Goal: Task Accomplishment & Management: Manage account settings

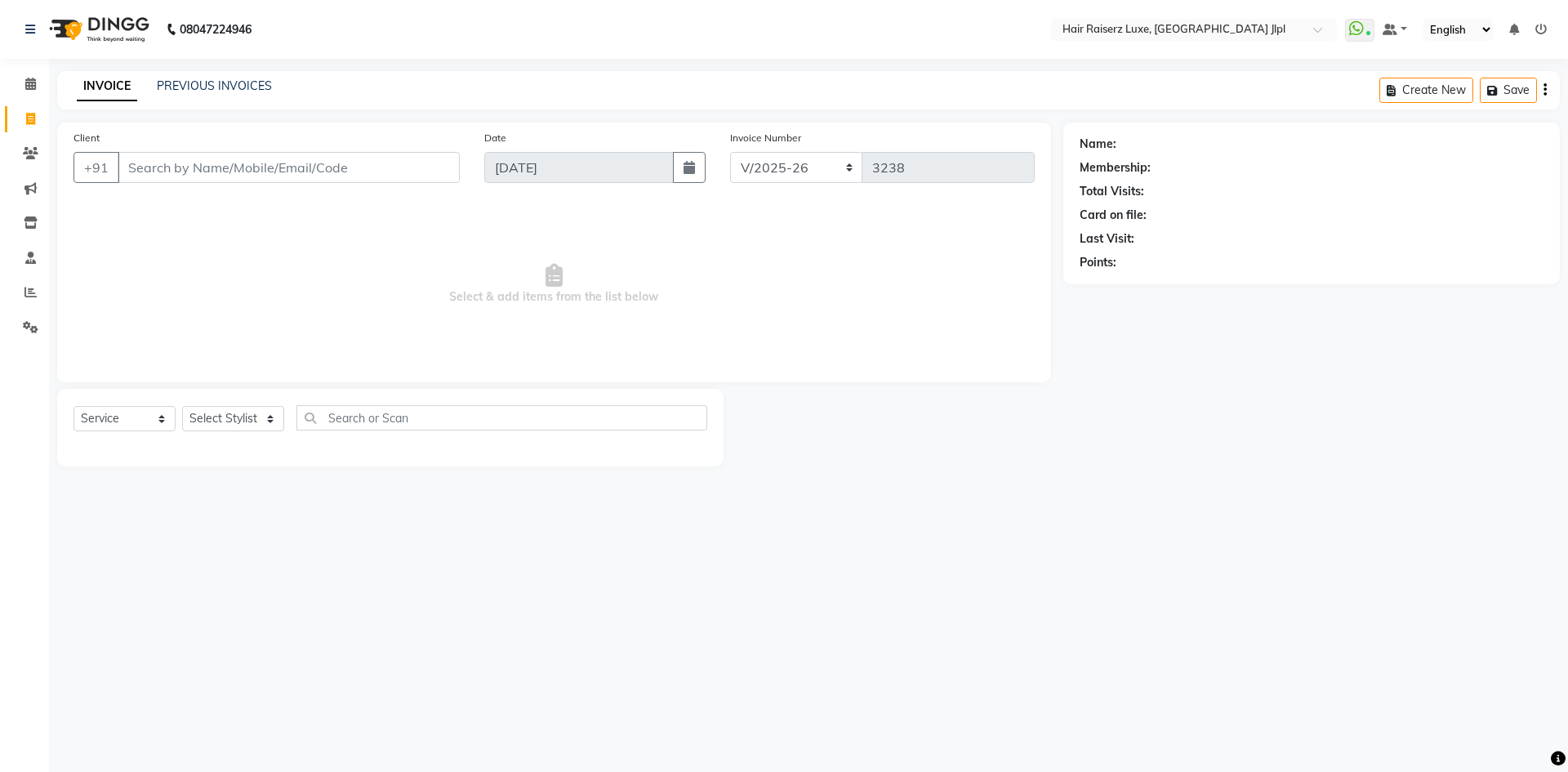
select select "5409"
select select "service"
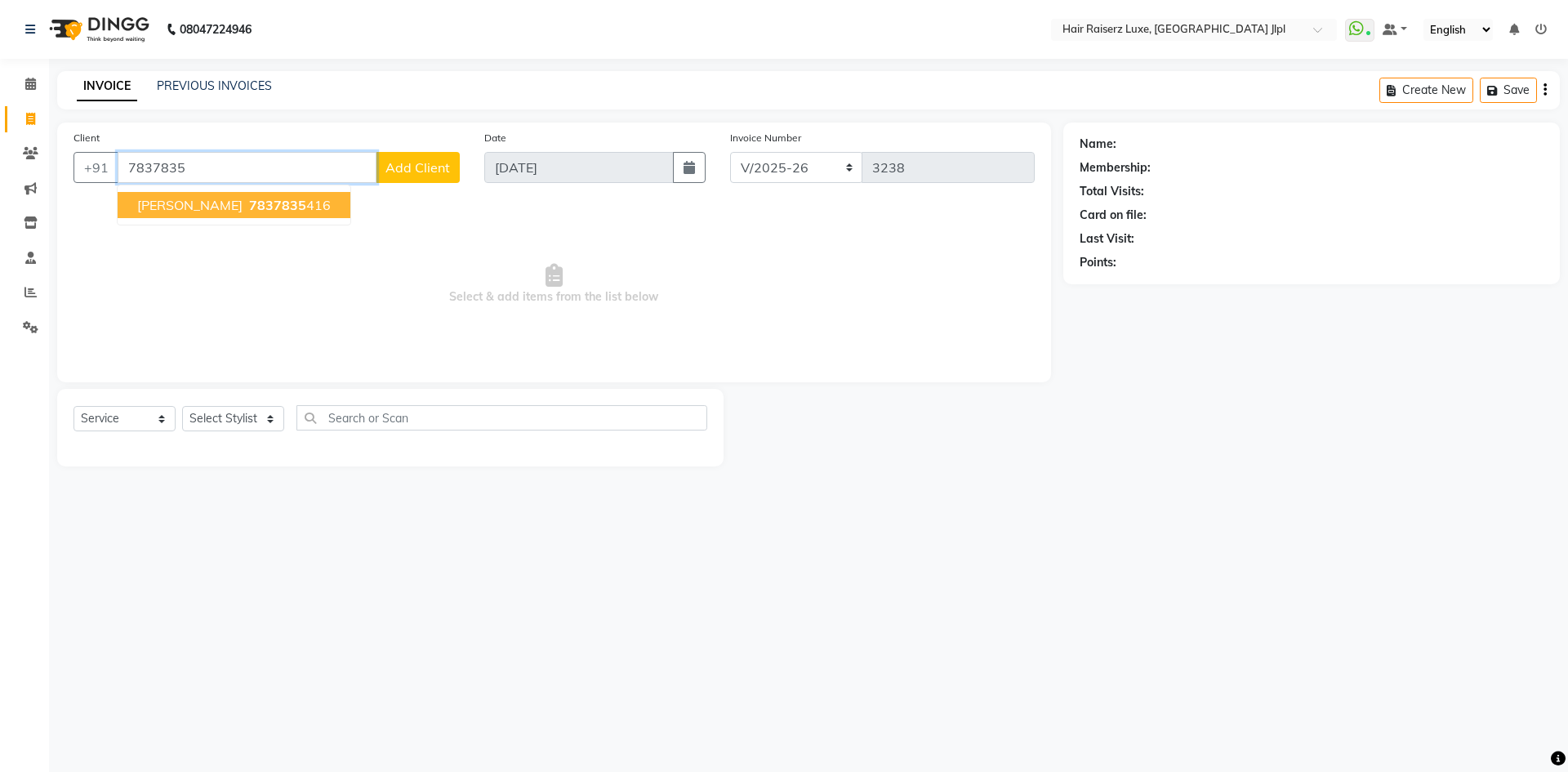
click at [185, 211] on button "Sagrika 7837835 416" at bounding box center [234, 206] width 233 height 26
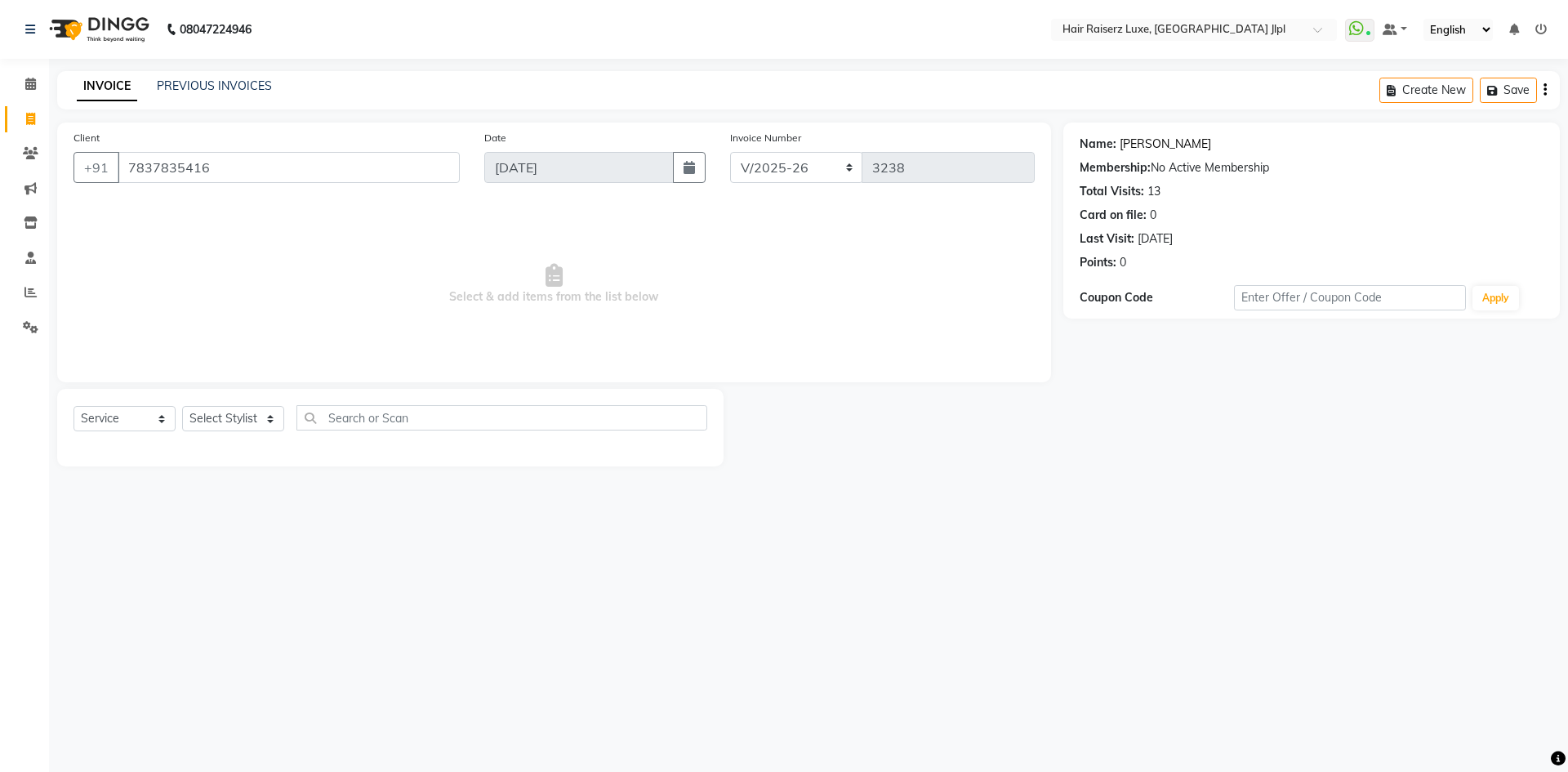
click at [1141, 144] on link "[PERSON_NAME]" at bounding box center [1165, 144] width 92 height 17
click at [245, 167] on input "7837835416" at bounding box center [288, 167] width 342 height 31
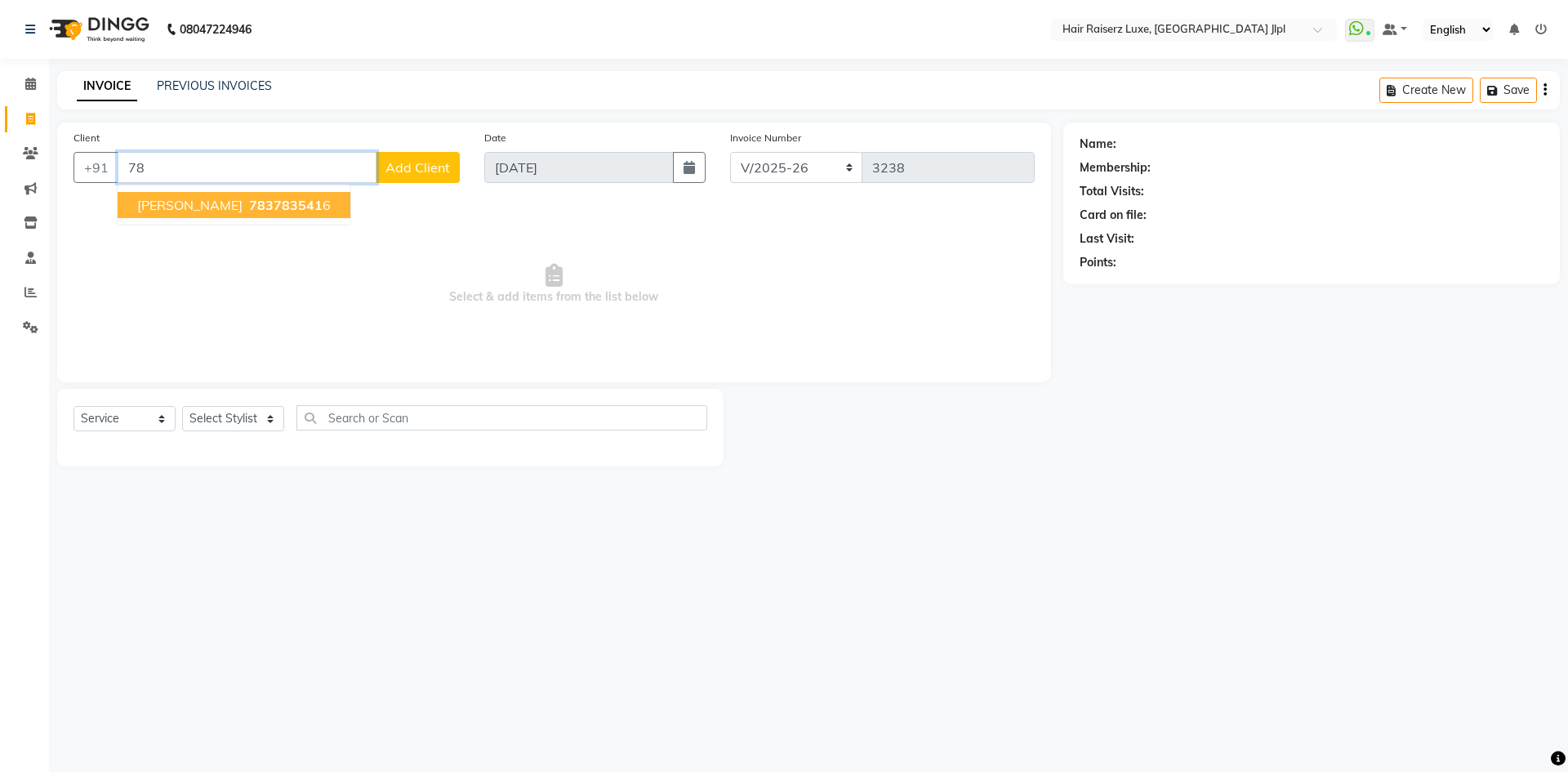
type input "7"
click at [238, 208] on span "98165096" at bounding box center [218, 205] width 65 height 17
type input "9816509694"
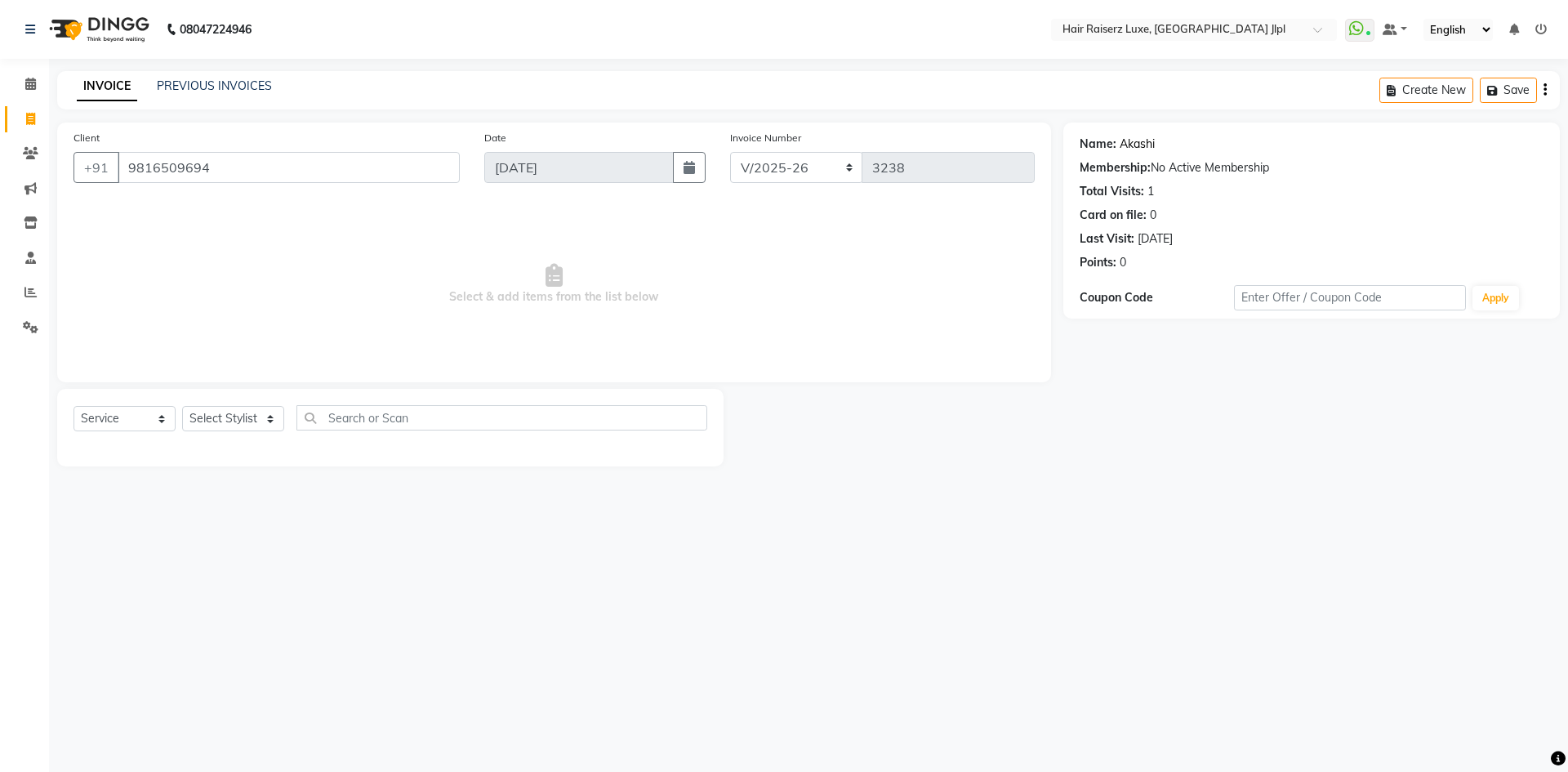
click at [1125, 146] on link "Akashi" at bounding box center [1137, 144] width 35 height 17
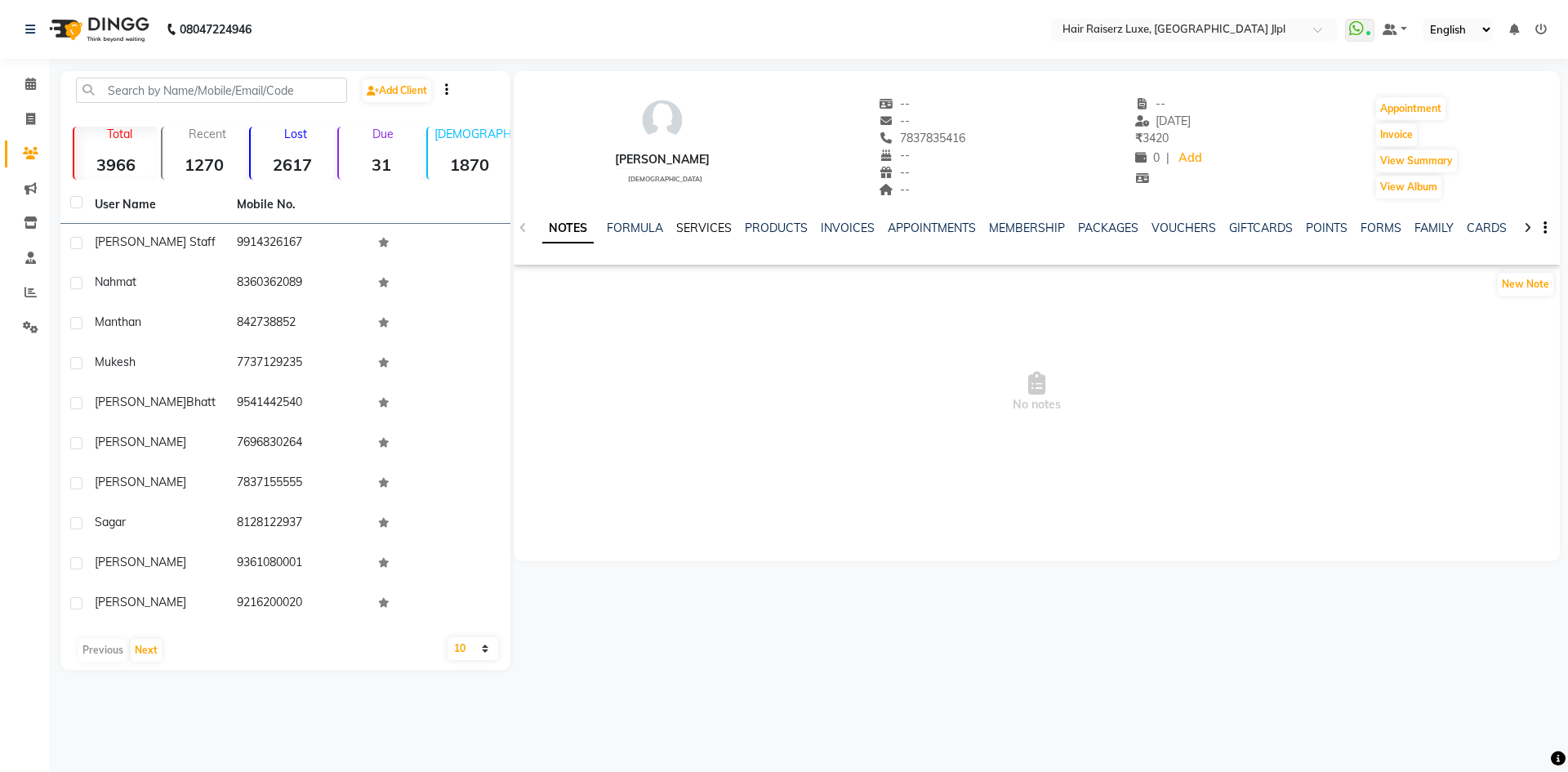
click at [697, 229] on link "SERVICES" at bounding box center [704, 228] width 56 height 15
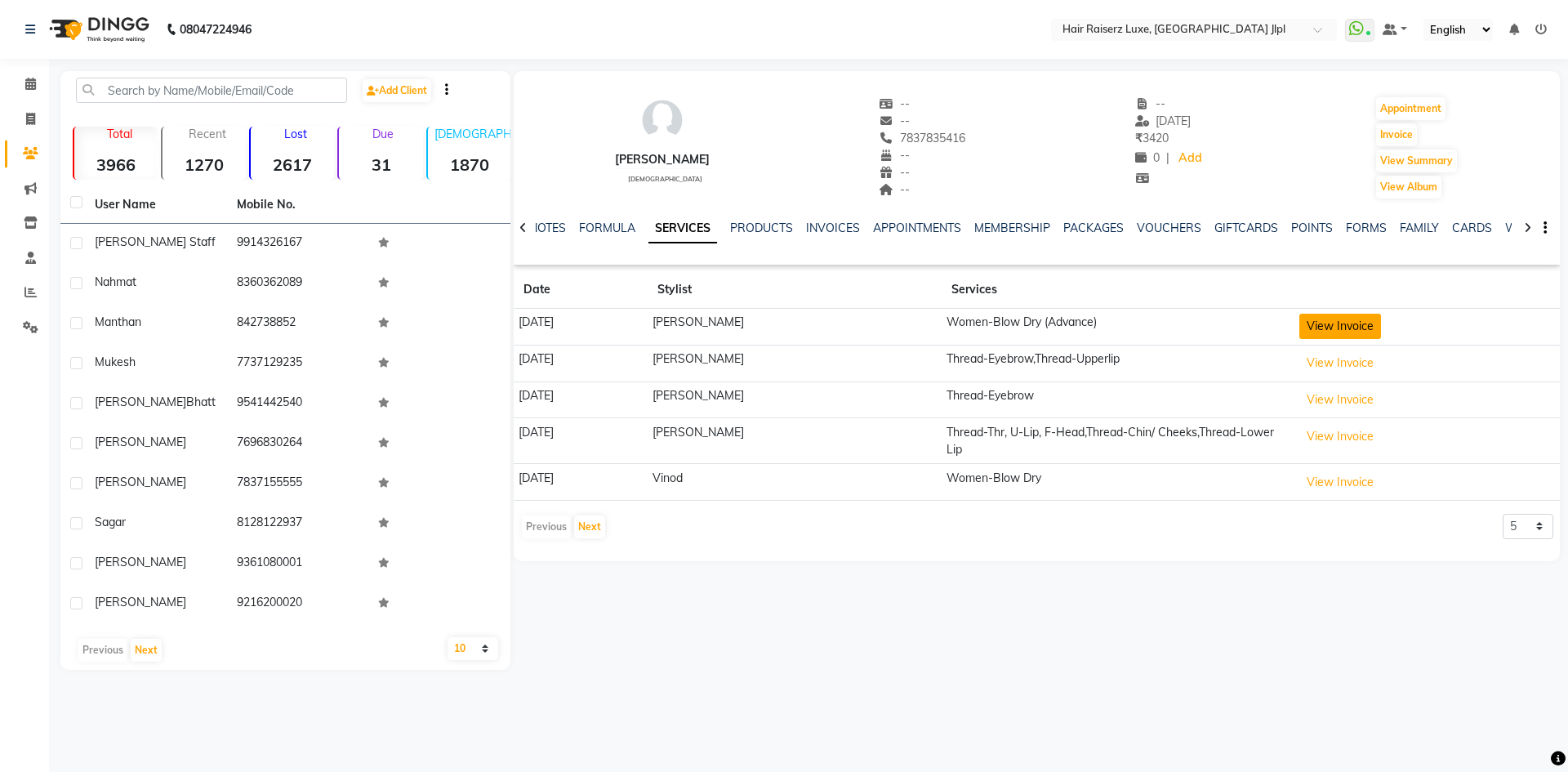
click at [1360, 329] on button "View Invoice" at bounding box center [1340, 326] width 82 height 26
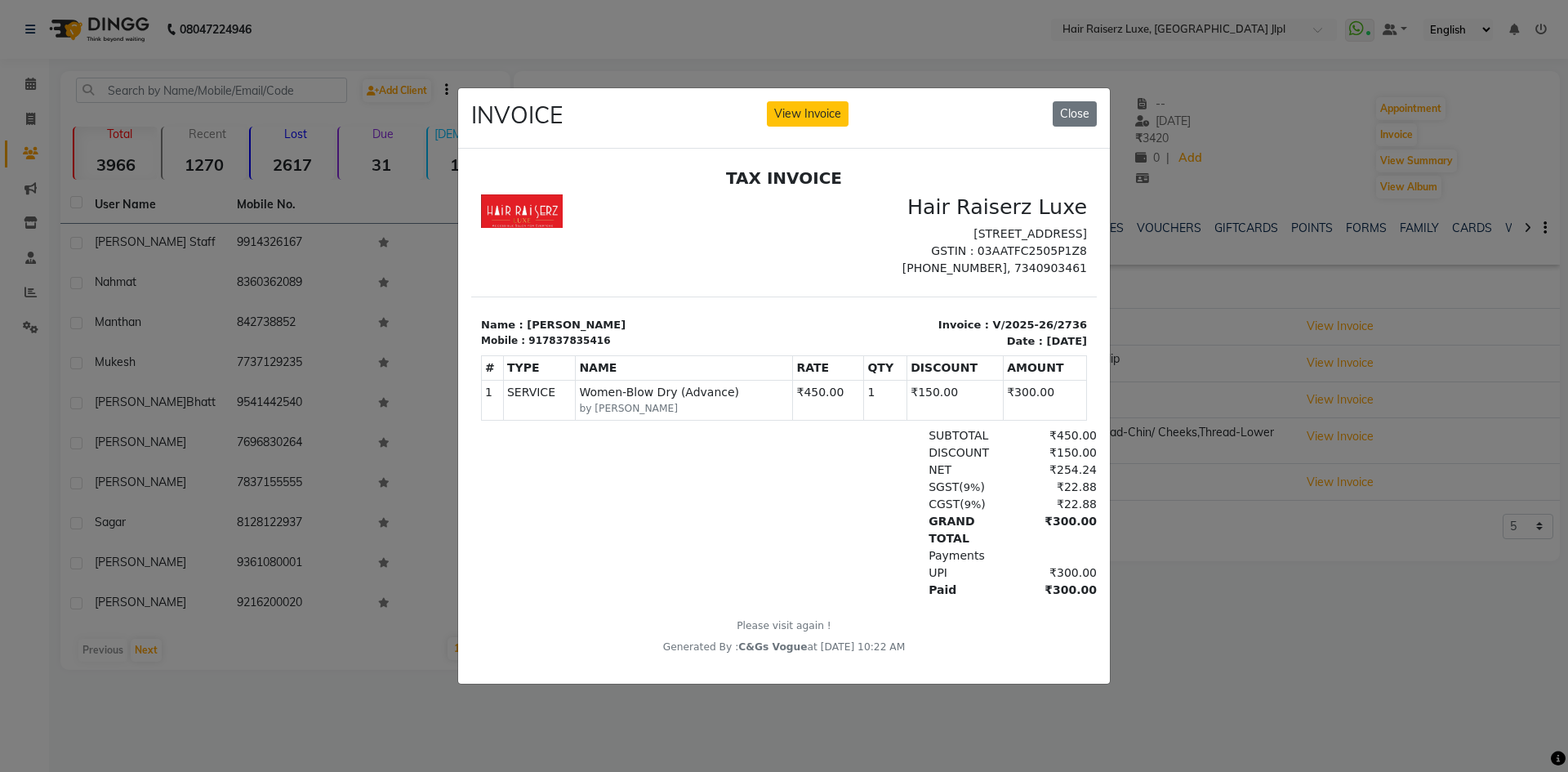
click at [1085, 89] on div "INVOICE View Invoice Close" at bounding box center [783, 118] width 652 height 61
click at [1073, 101] on button "Close" at bounding box center [1074, 114] width 44 height 26
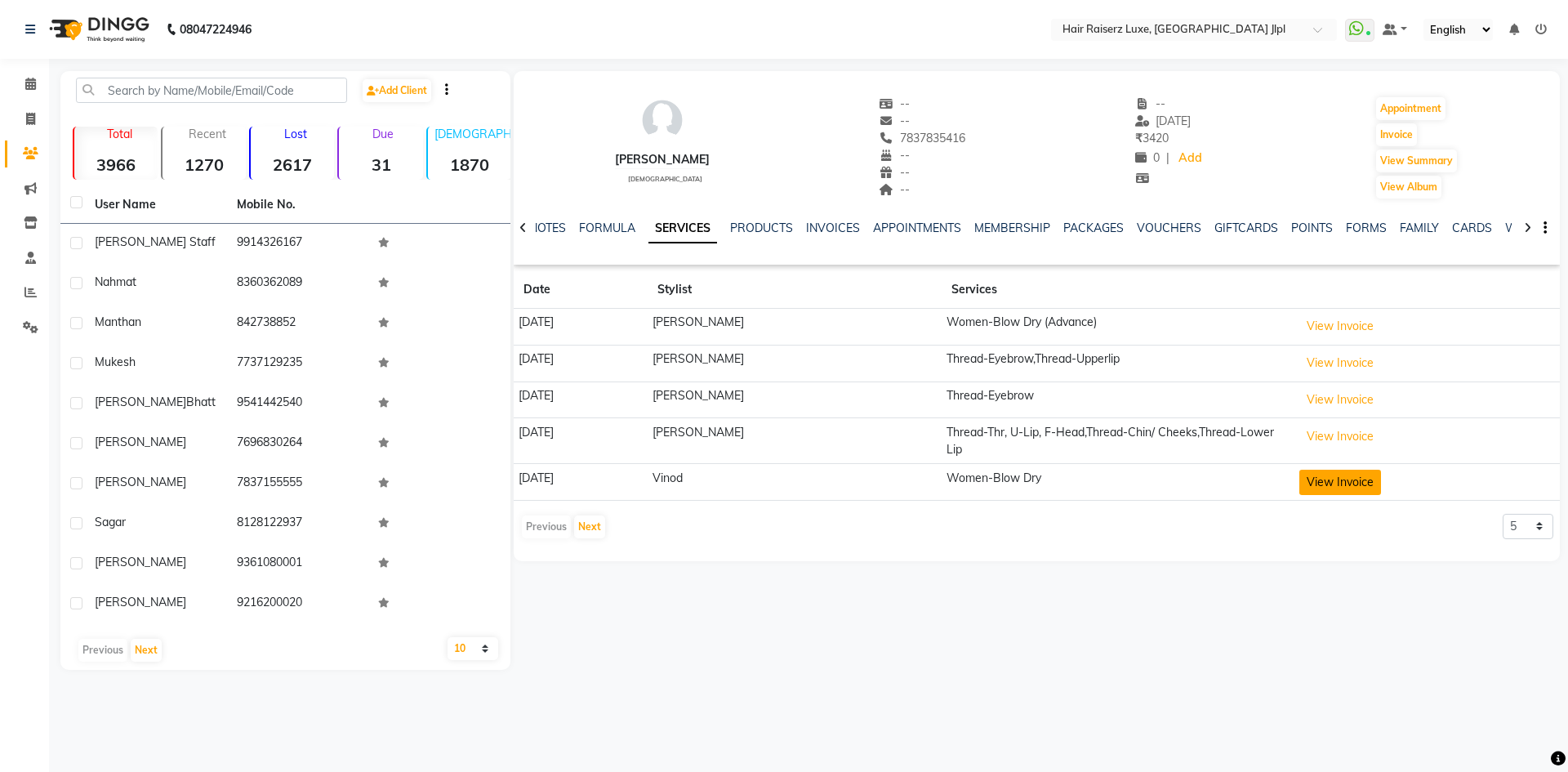
click at [1374, 483] on button "View Invoice" at bounding box center [1340, 482] width 82 height 26
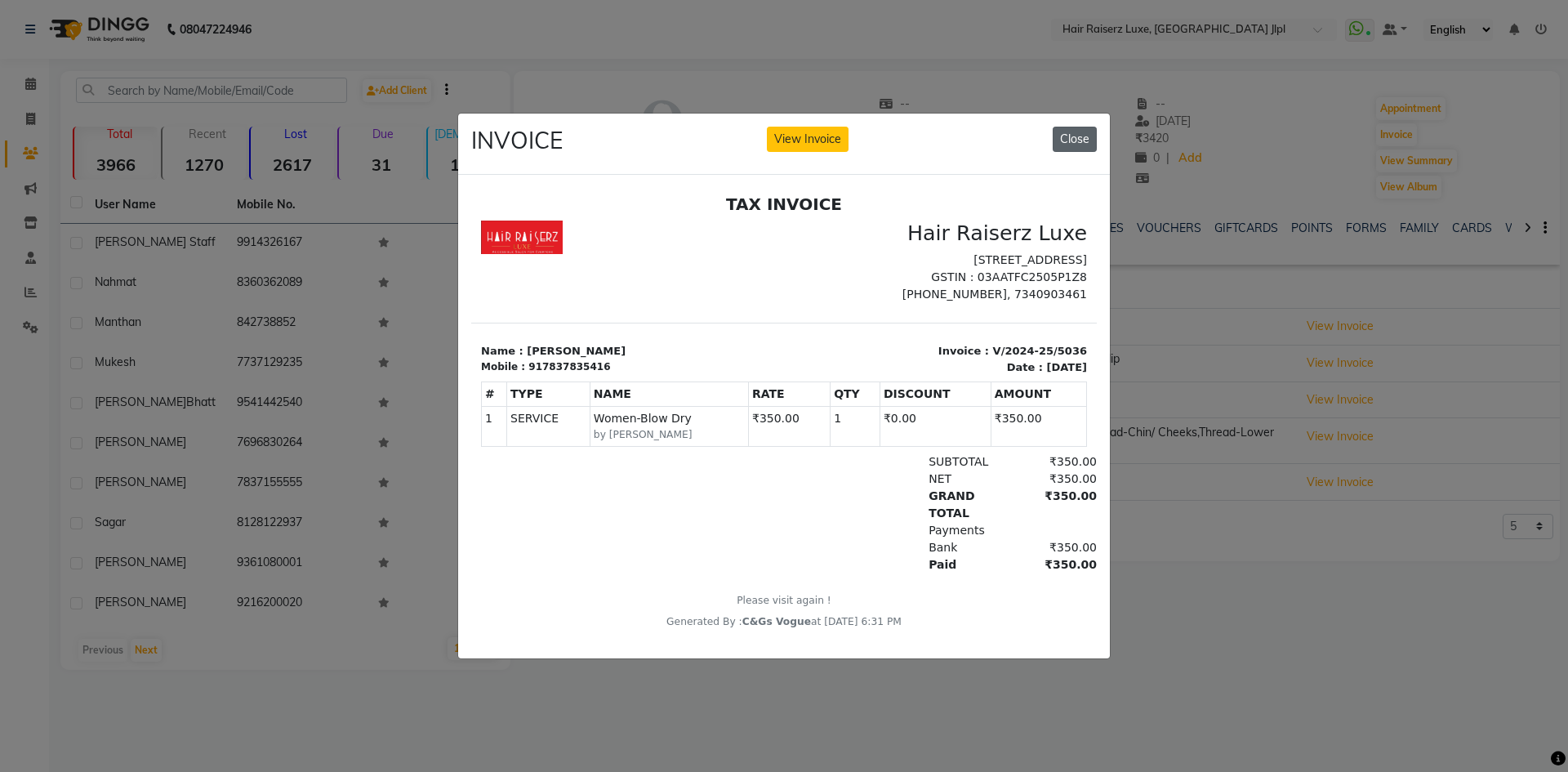
click at [1071, 128] on button "Close" at bounding box center [1074, 139] width 44 height 26
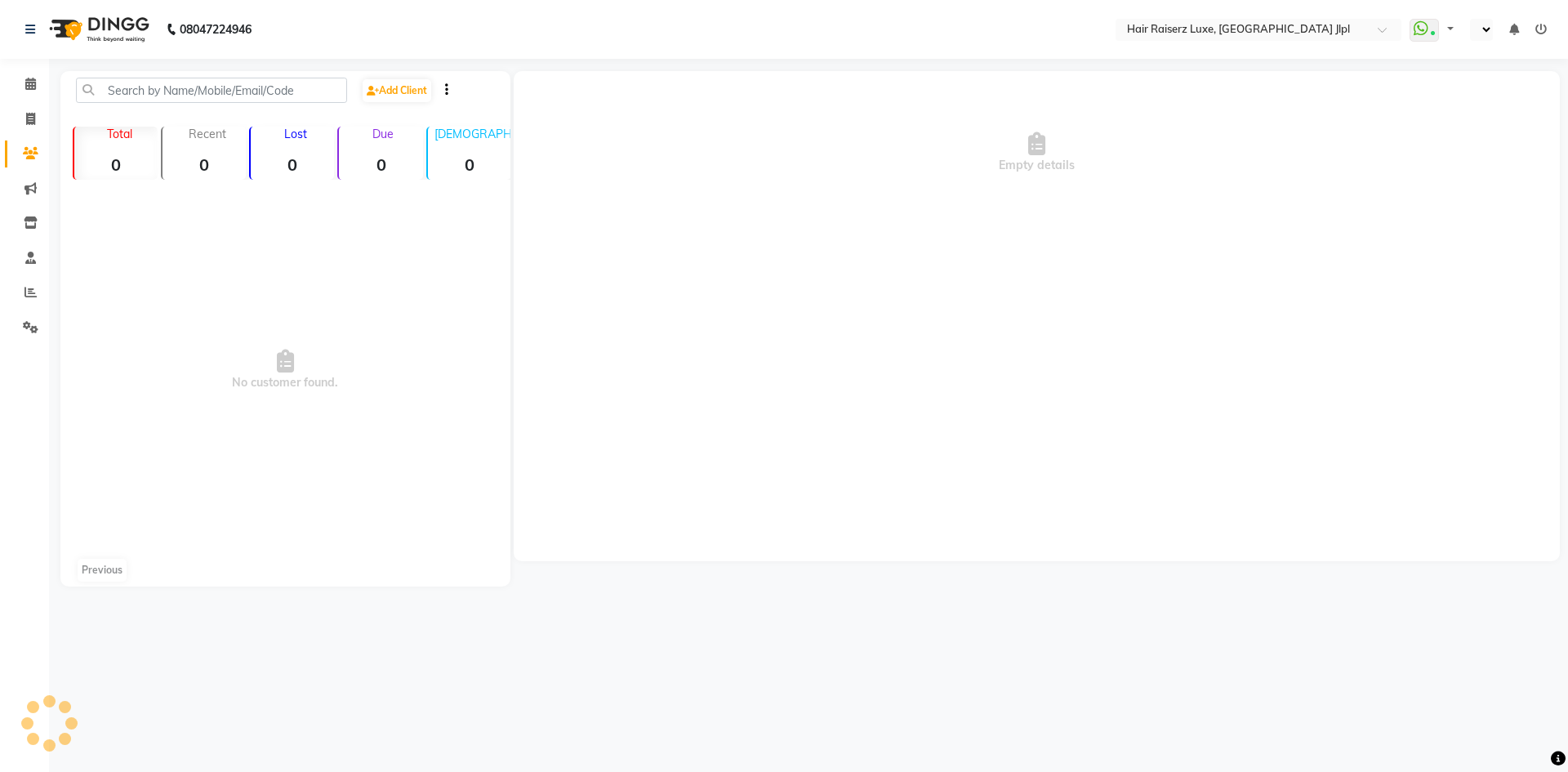
select select "en"
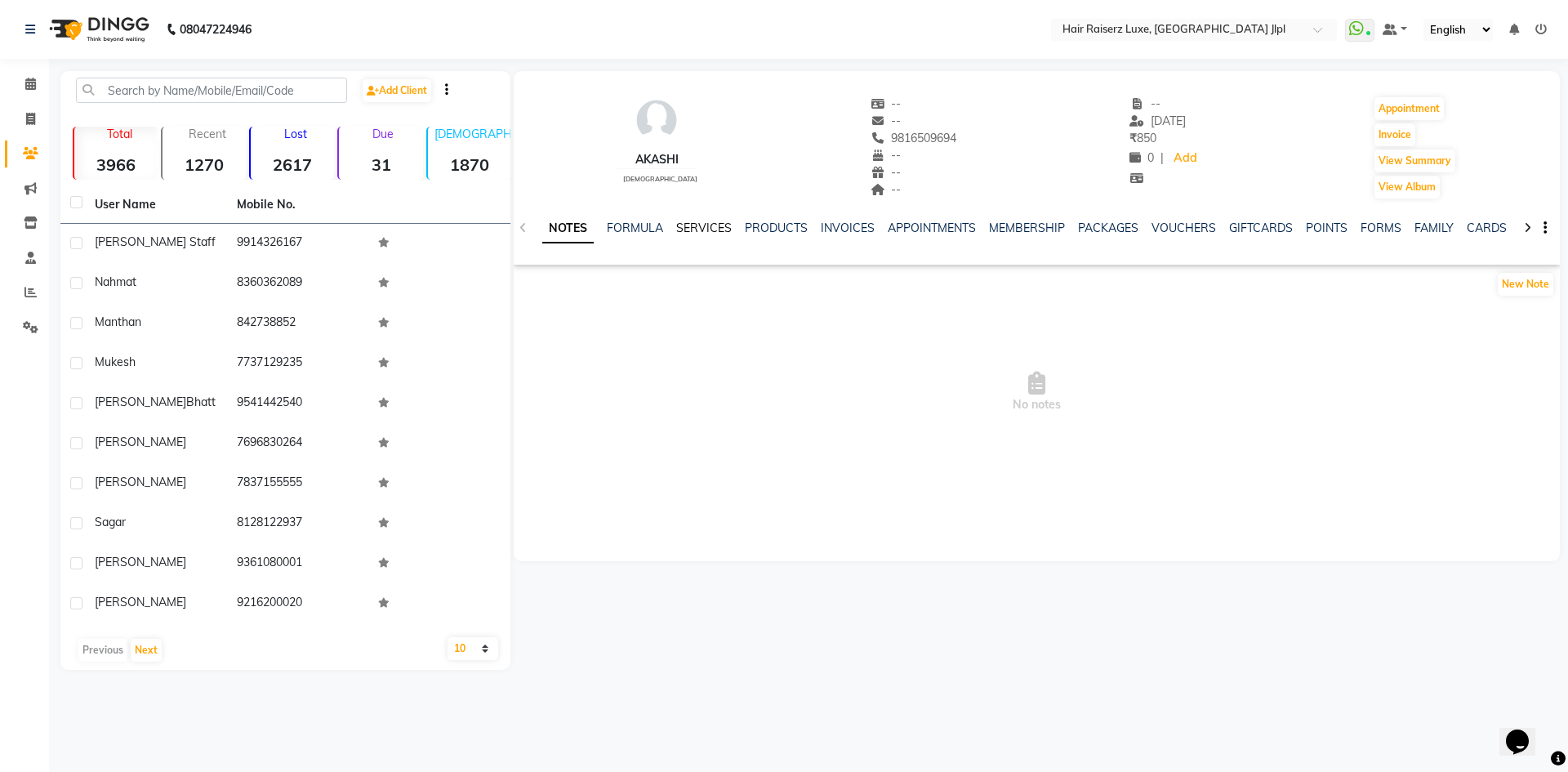
click at [698, 229] on link "SERVICES" at bounding box center [704, 228] width 56 height 15
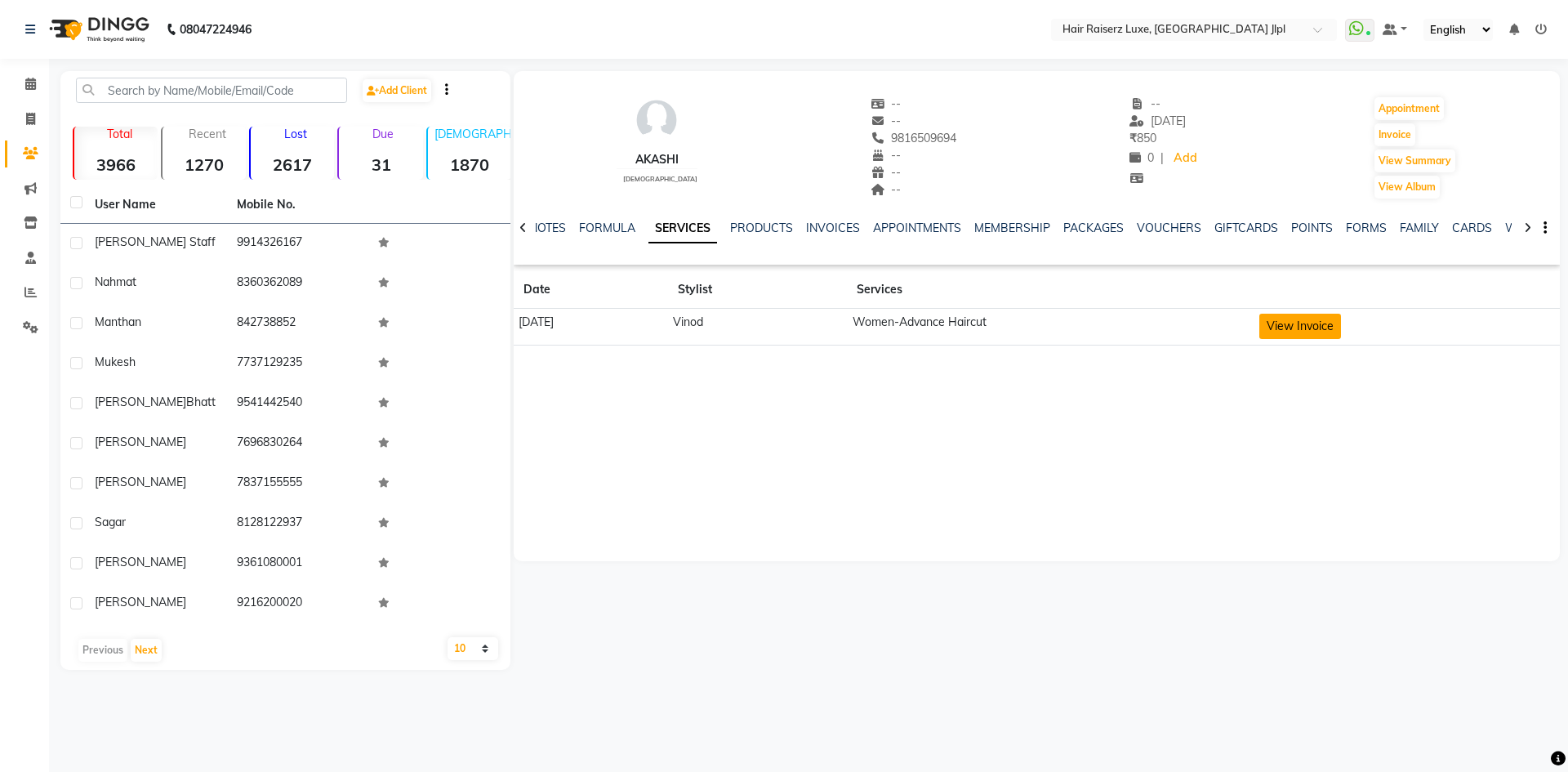
click at [1310, 325] on button "View Invoice" at bounding box center [1300, 326] width 82 height 26
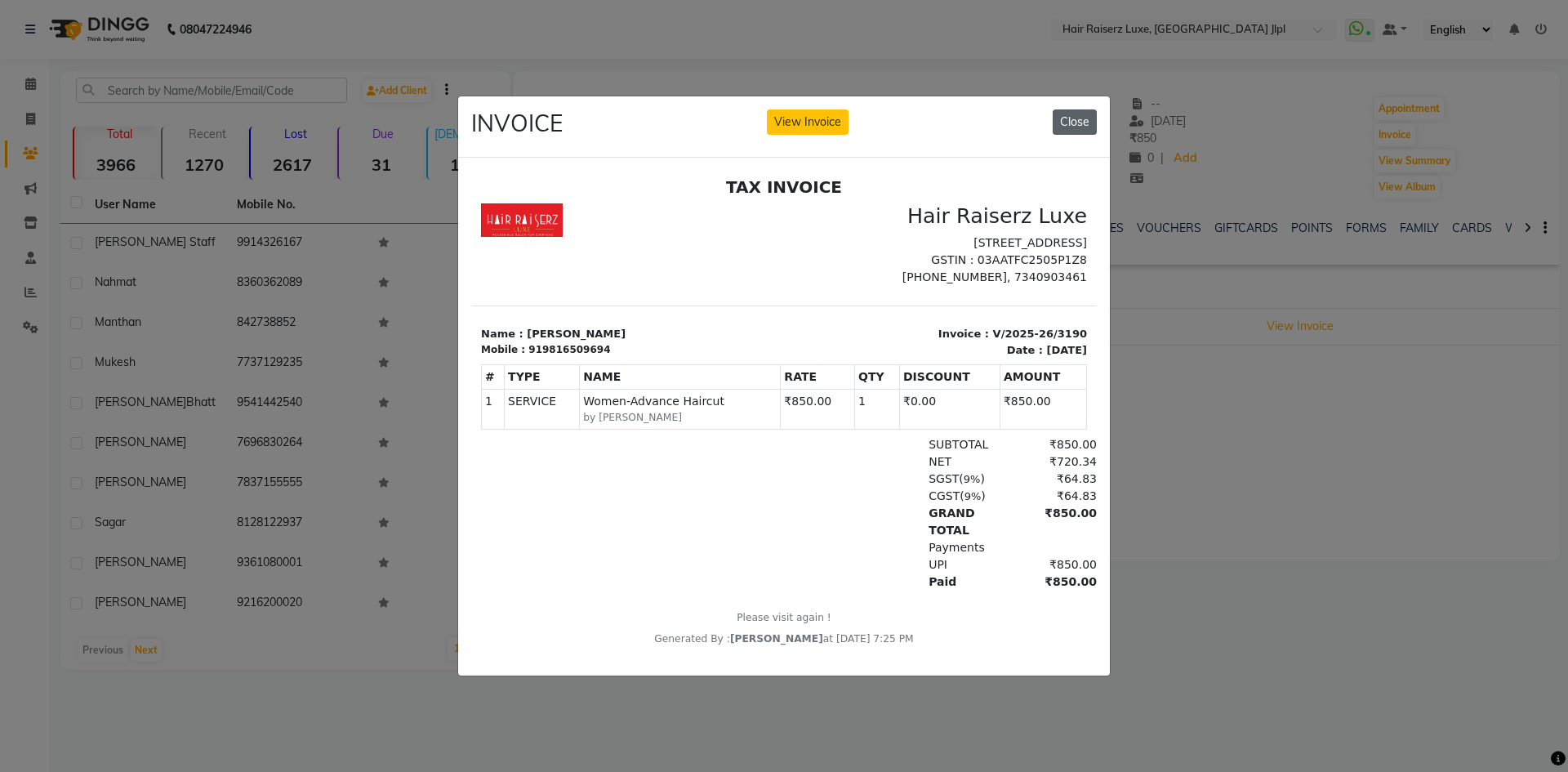
click at [1073, 122] on button "Close" at bounding box center [1074, 122] width 44 height 26
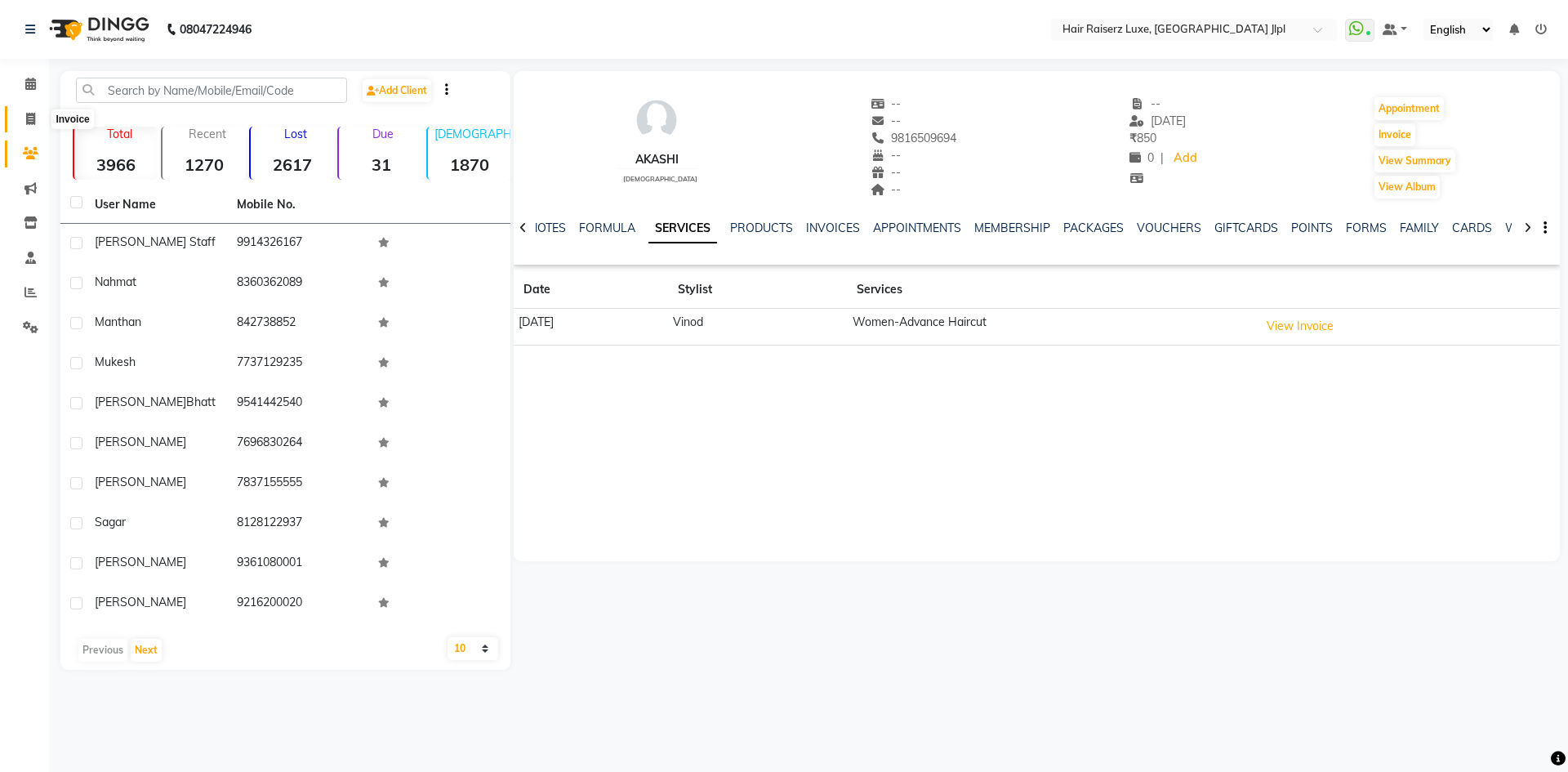
click at [24, 121] on span at bounding box center [31, 119] width 28 height 19
select select "service"
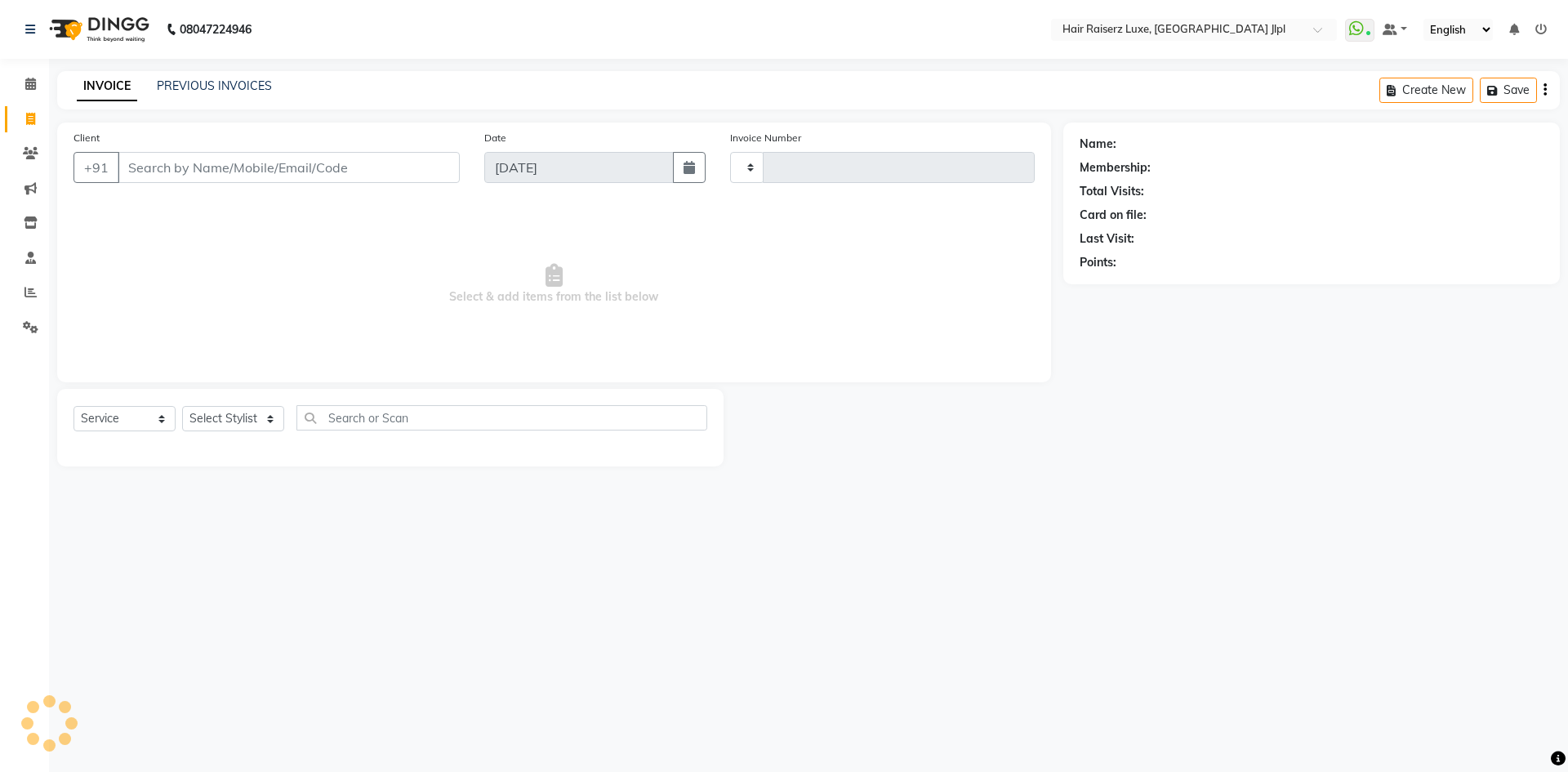
type input "3238"
select select "5409"
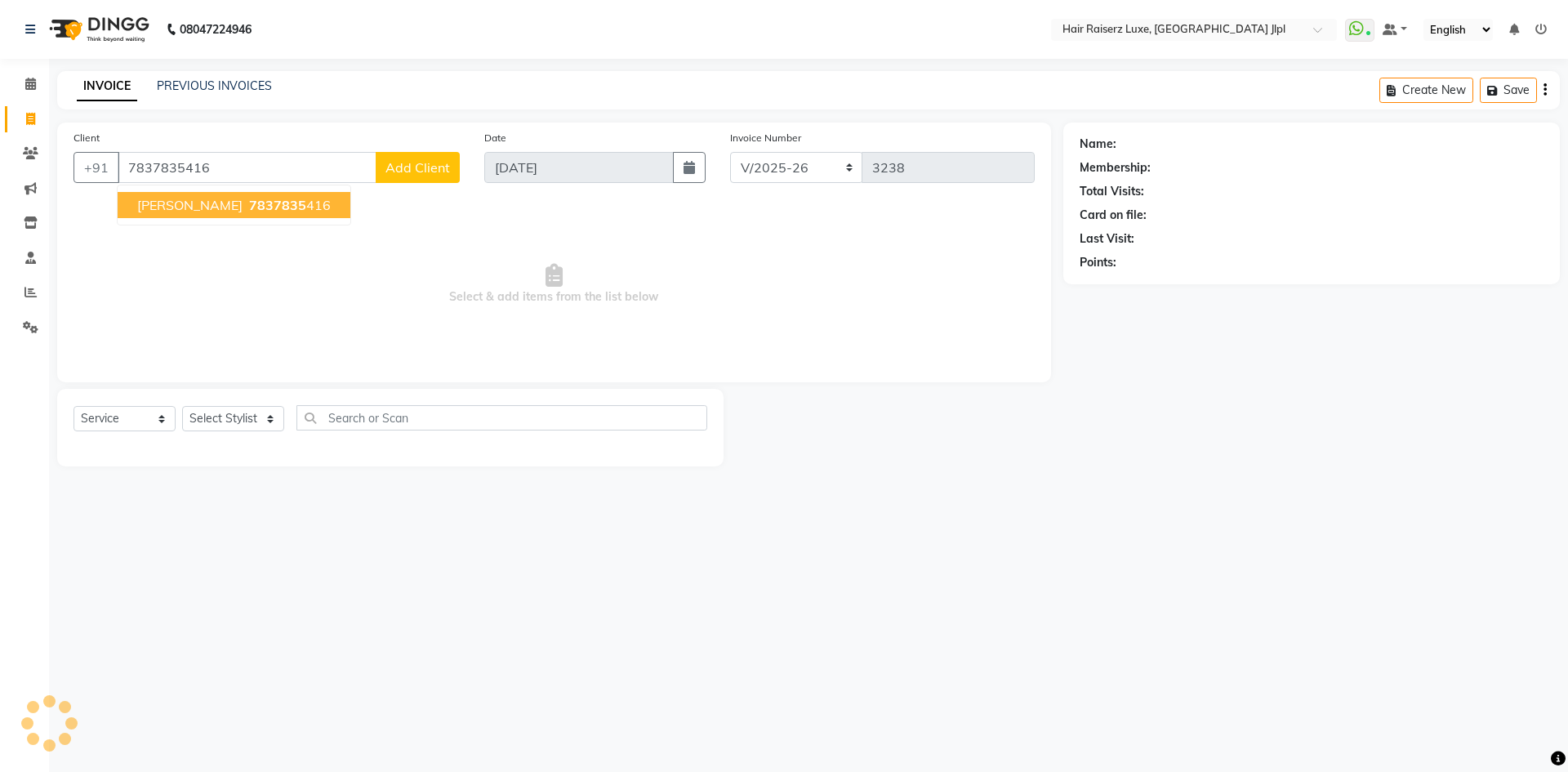
type input "7837835416"
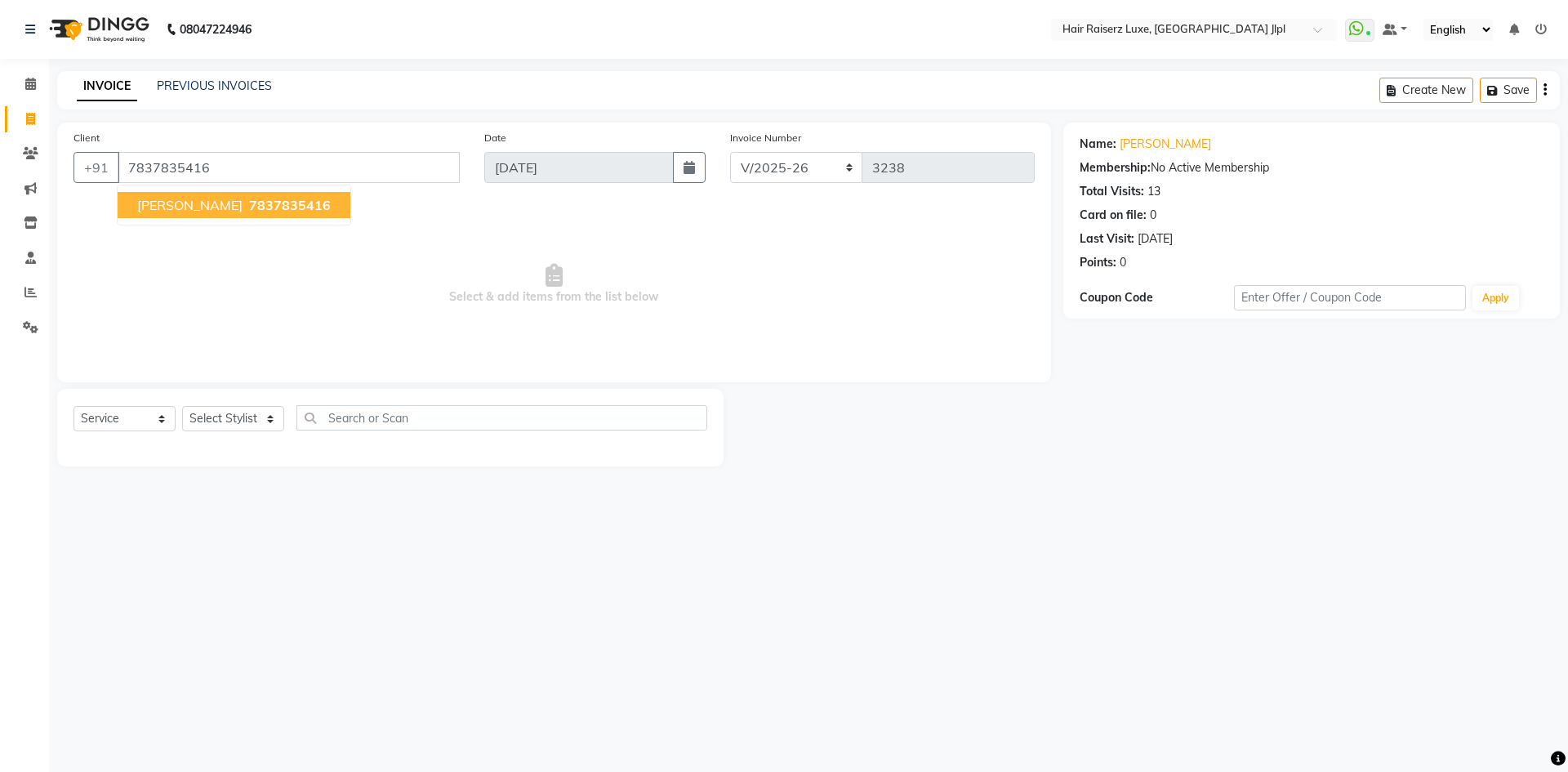
click at [257, 203] on span "7837835416" at bounding box center [289, 205] width 82 height 17
click at [756, 178] on select "FF/2025-26 PreP/2025-26 BANK/2025-26 Paytm/2025-26 CASH/2025-26 V/2025-26" at bounding box center [796, 167] width 133 height 31
click at [730, 152] on select "FF/2025-26 PreP/2025-26 BANK/2025-26 Paytm/2025-26 CASH/2025-26 V/2025-26" at bounding box center [796, 167] width 133 height 31
click at [239, 423] on select "Select Stylist Abhishek Aftab Ajay Anand Bhoomika Bilal C&Gs Vogue Chhavi Duati…" at bounding box center [233, 418] width 102 height 26
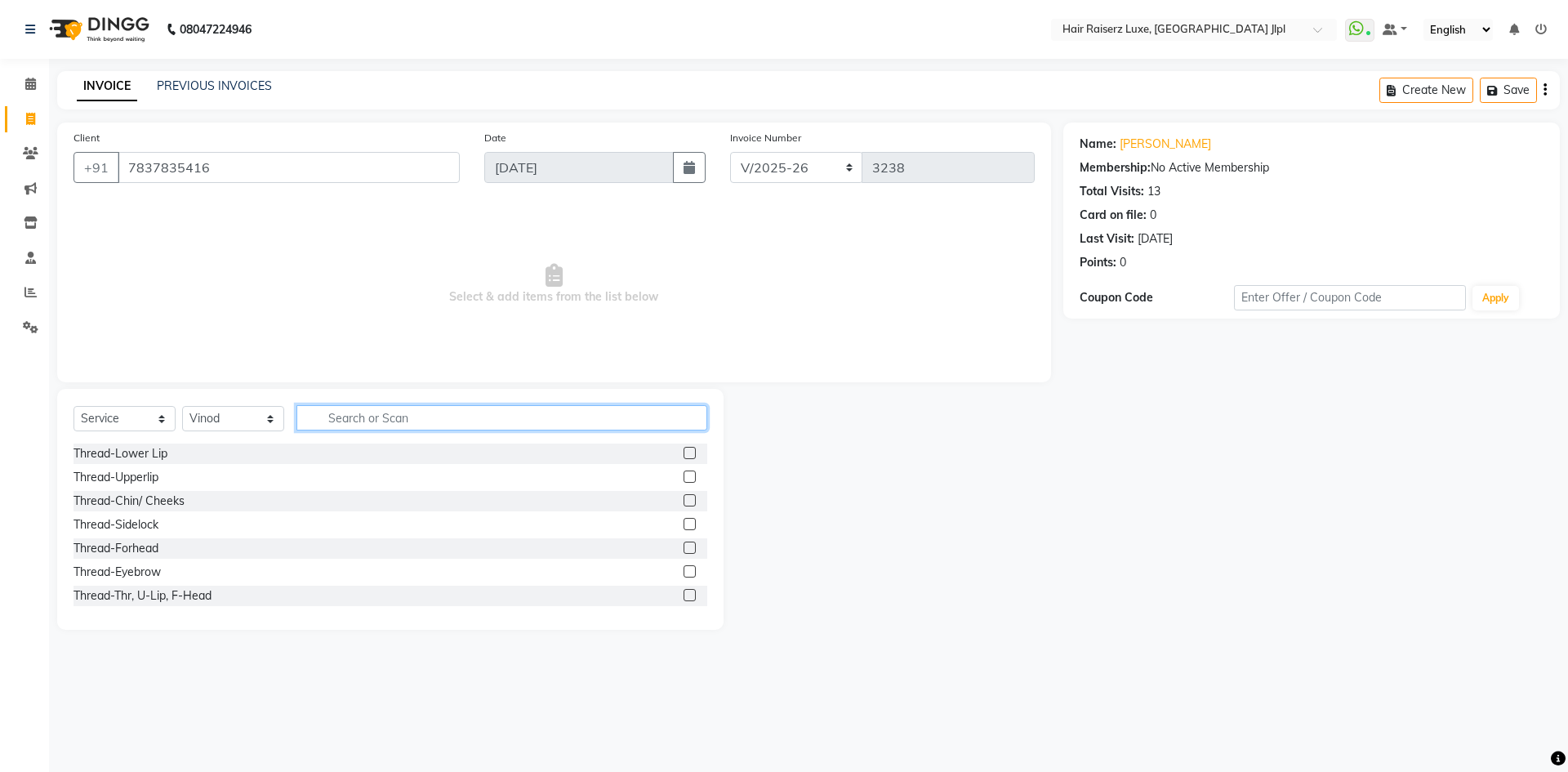
click at [423, 423] on input "text" at bounding box center [502, 417] width 411 height 26
click at [244, 416] on select "Select Stylist Abhishek Aftab Ajay Anand Bhoomika Bilal C&Gs Vogue Chhavi Duati…" at bounding box center [233, 418] width 102 height 26
select select "84148"
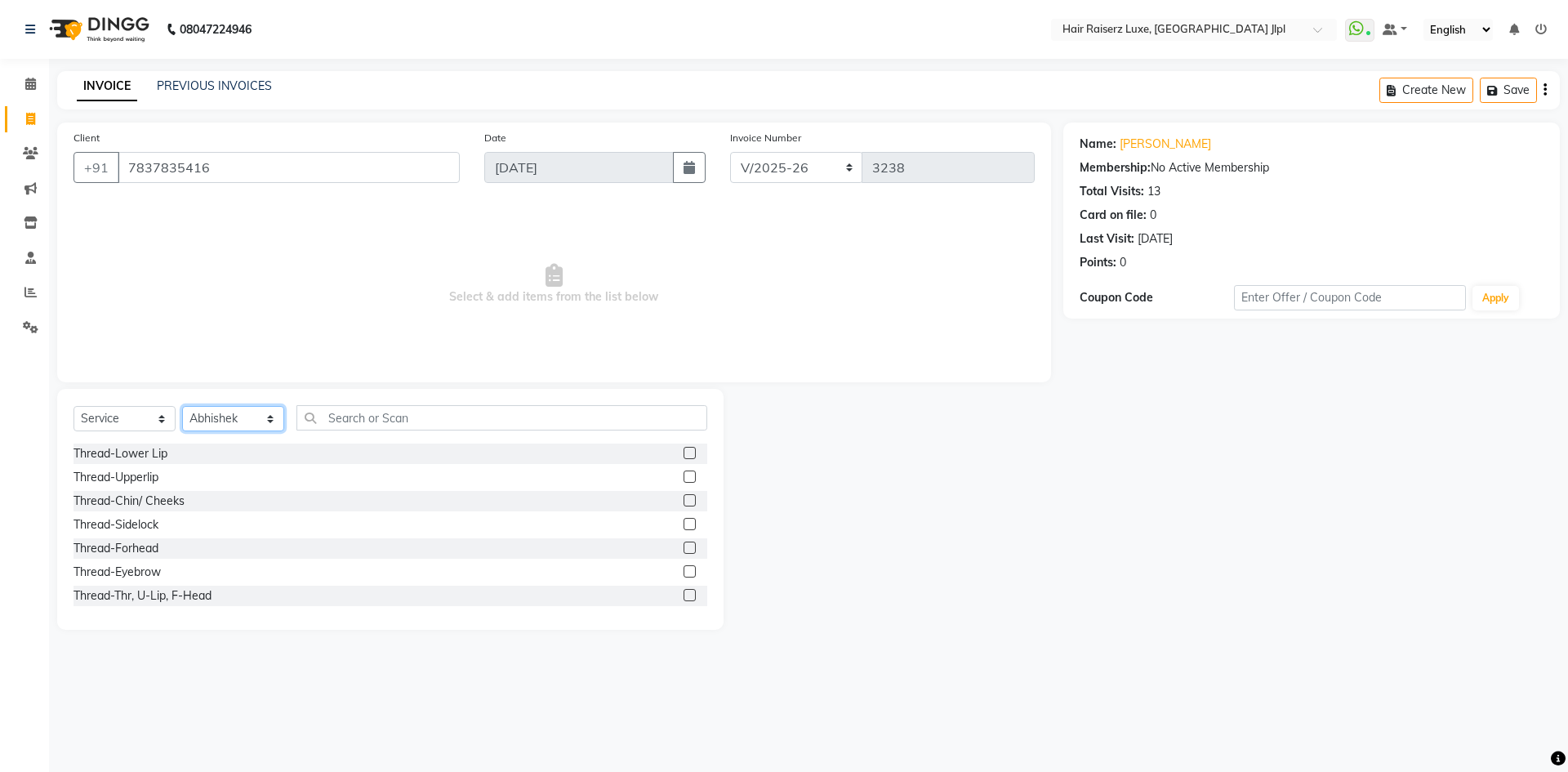
click at [244, 416] on select "Select Stylist Abhishek Aftab Ajay Anand Bhoomika Bilal C&Gs Vogue Chhavi Duati…" at bounding box center [233, 418] width 102 height 26
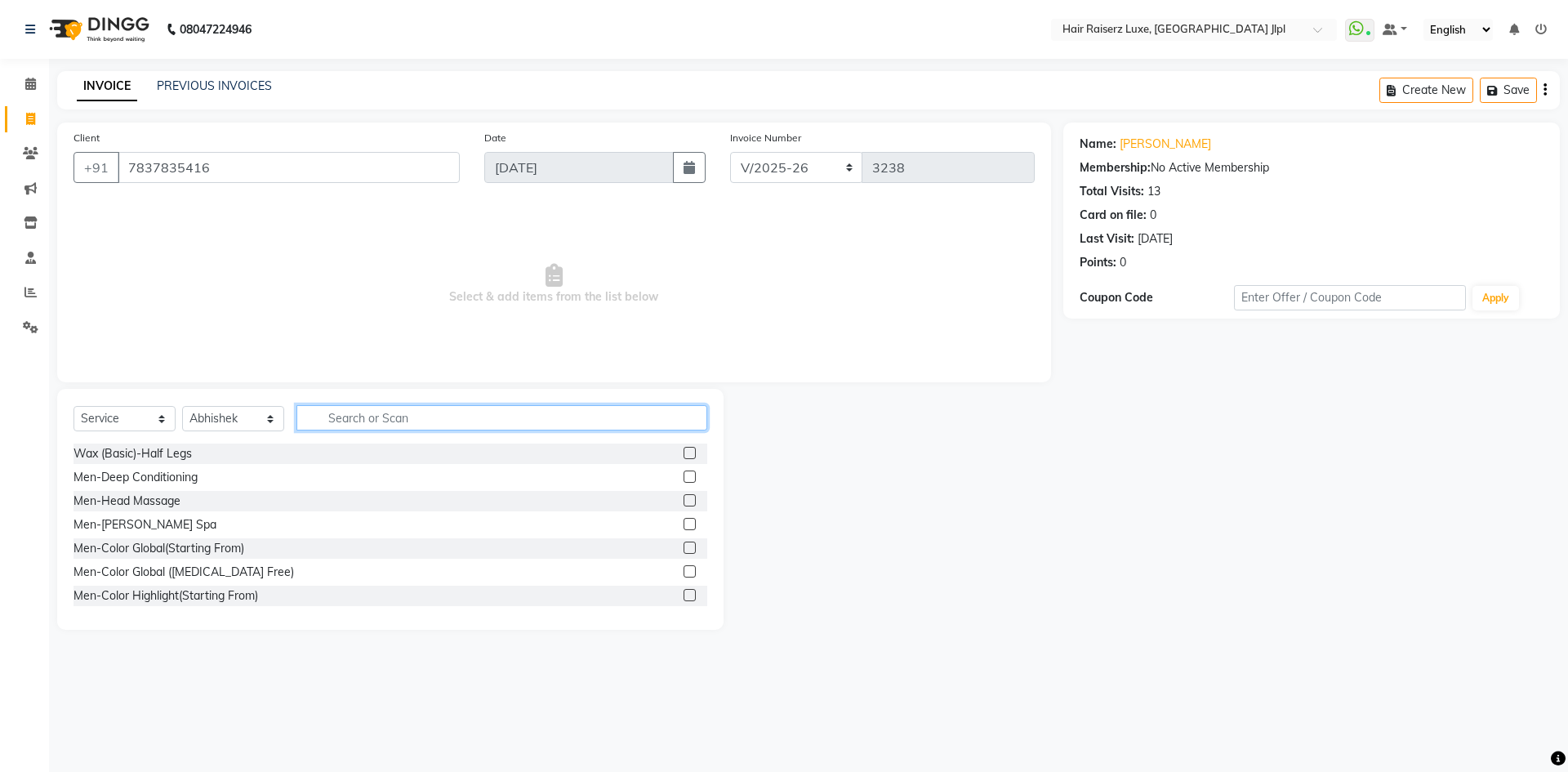
click at [360, 416] on input "text" at bounding box center [502, 417] width 411 height 26
type input "wome"
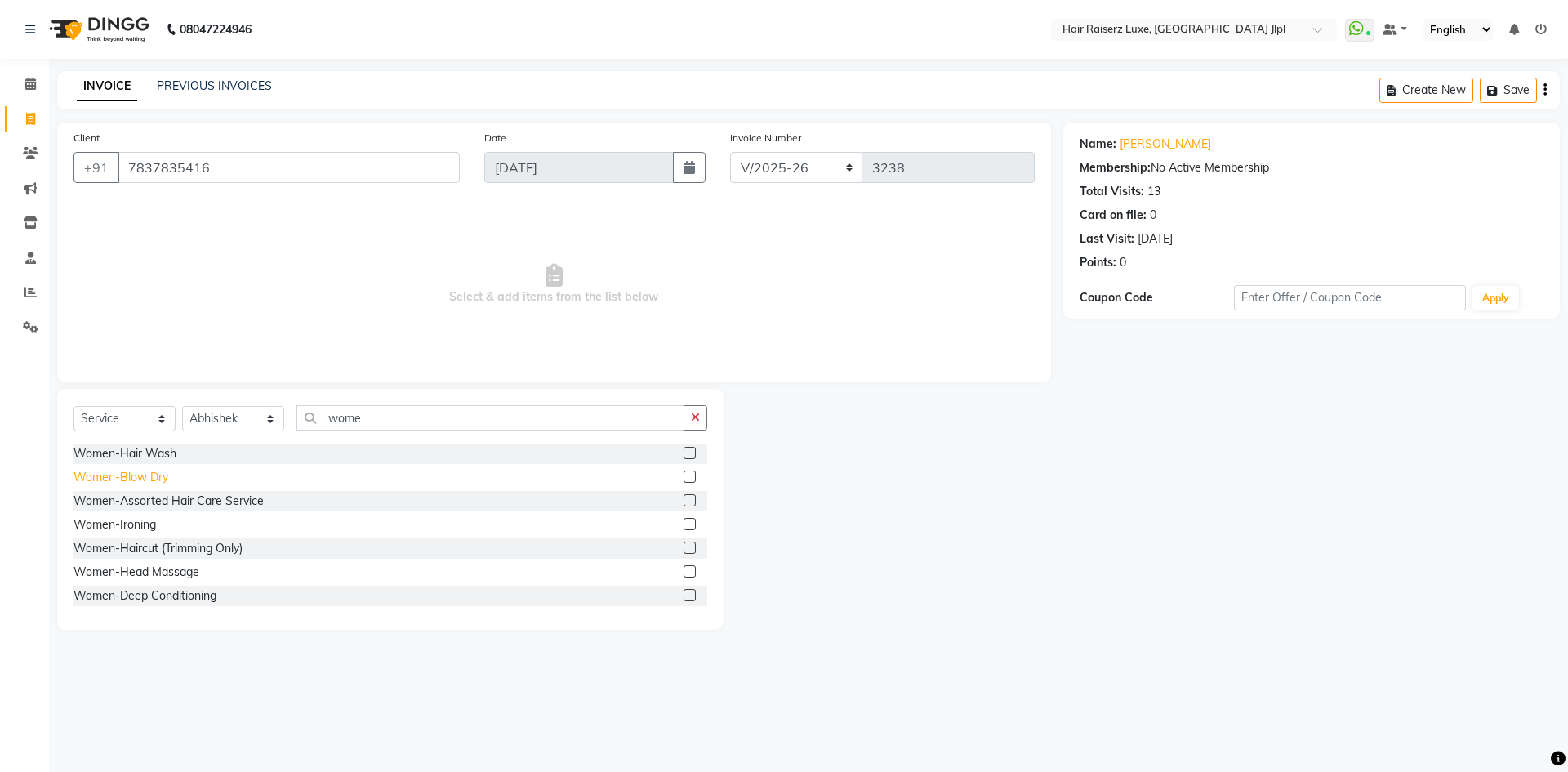
click at [147, 480] on div "Women-Blow Dry" at bounding box center [120, 476] width 94 height 17
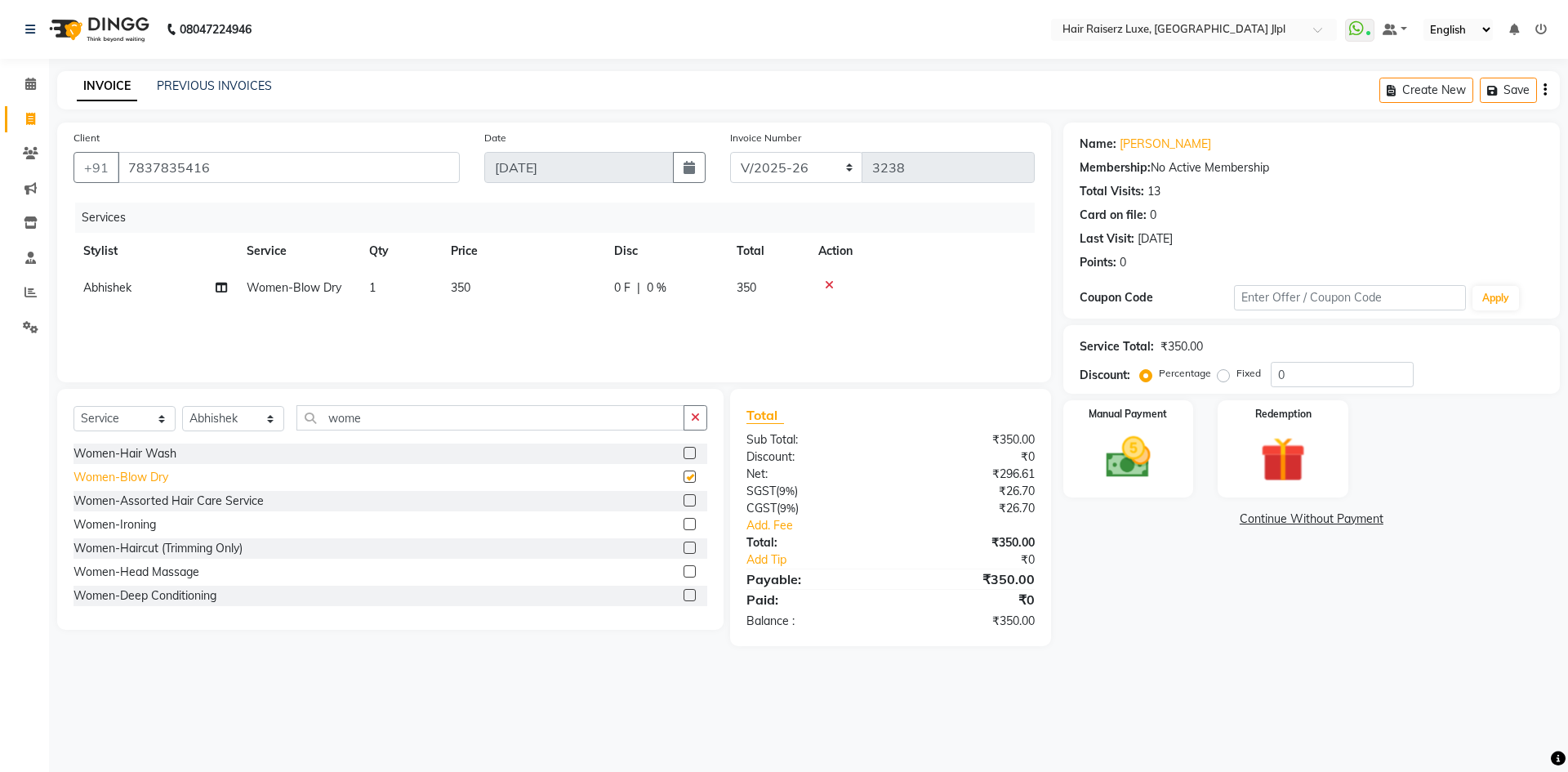
checkbox input "false"
click at [399, 421] on input "wome" at bounding box center [490, 417] width 388 height 26
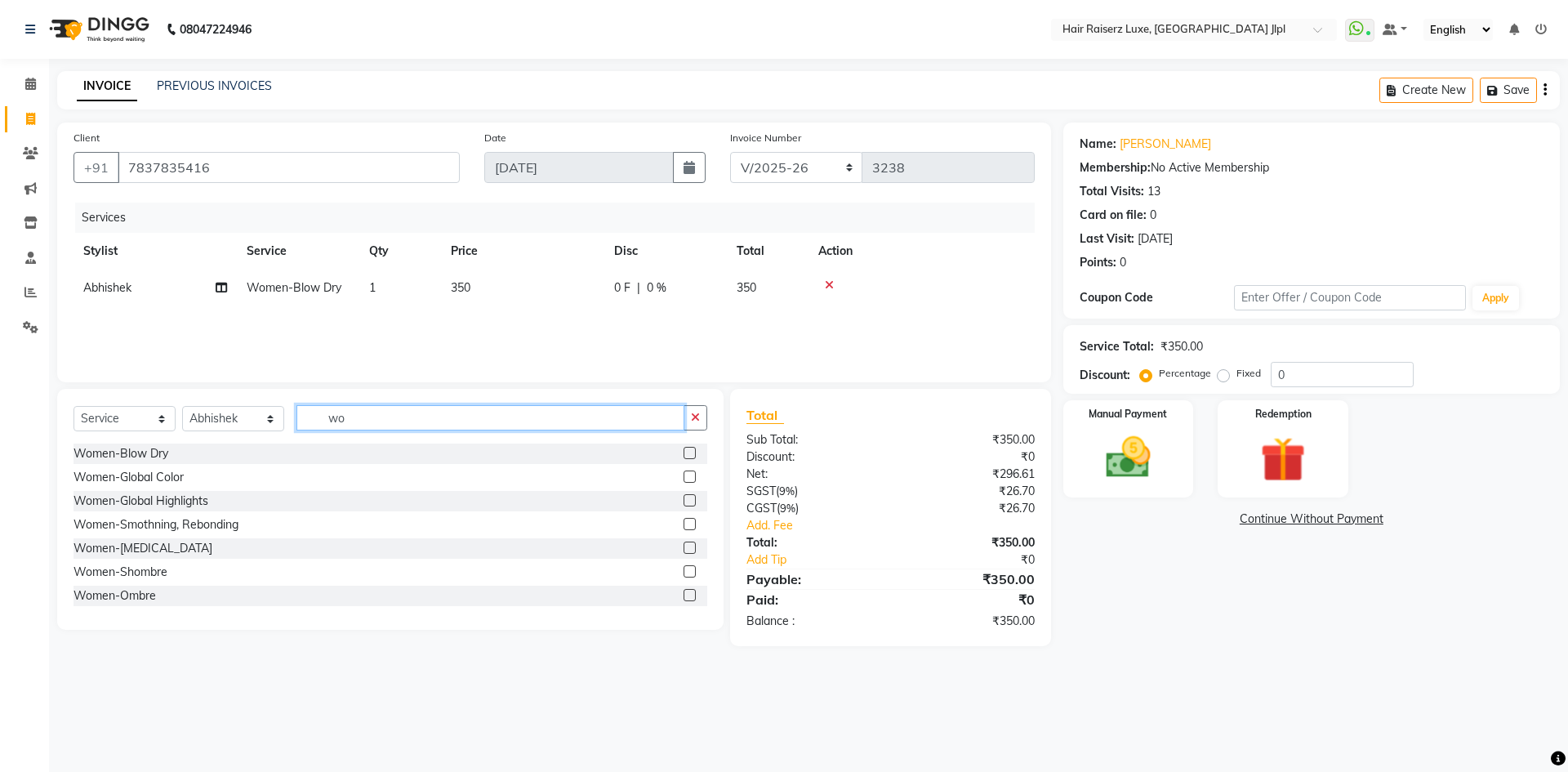
type input "w"
type input "wash"
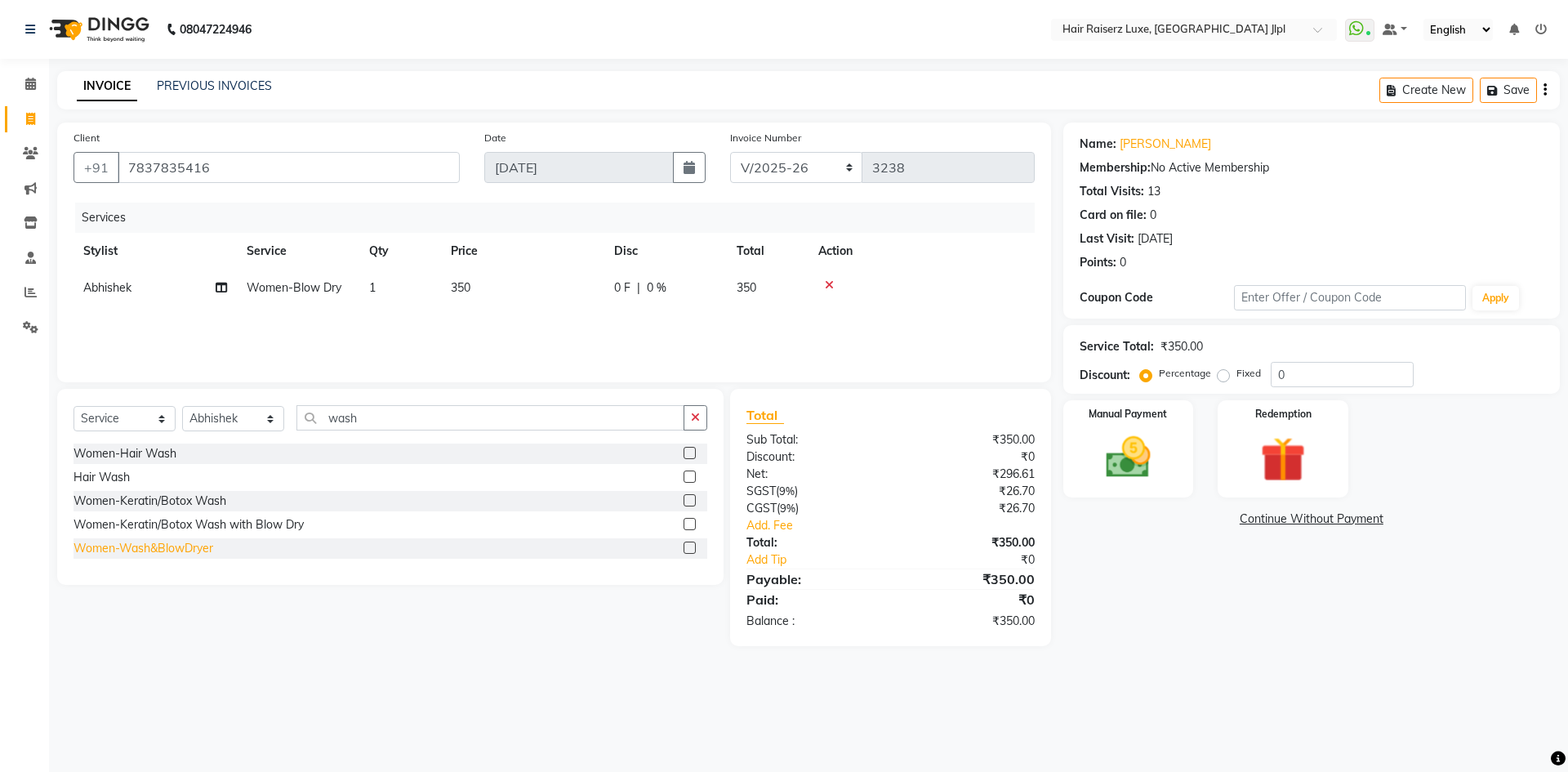
click at [170, 549] on div "Women-Wash&BlowDryer" at bounding box center [143, 548] width 139 height 17
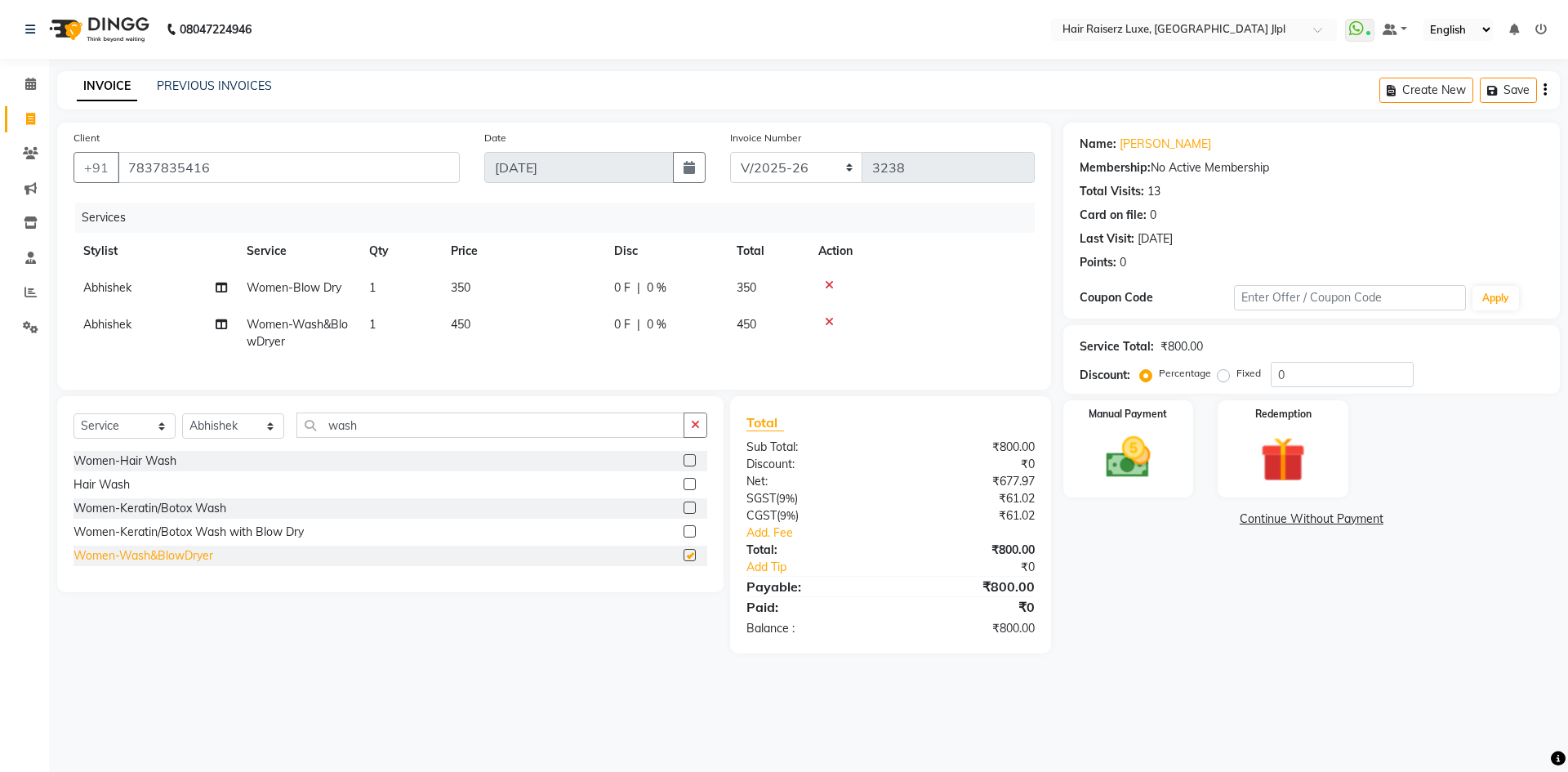
checkbox input "false"
click at [829, 286] on icon at bounding box center [829, 285] width 9 height 11
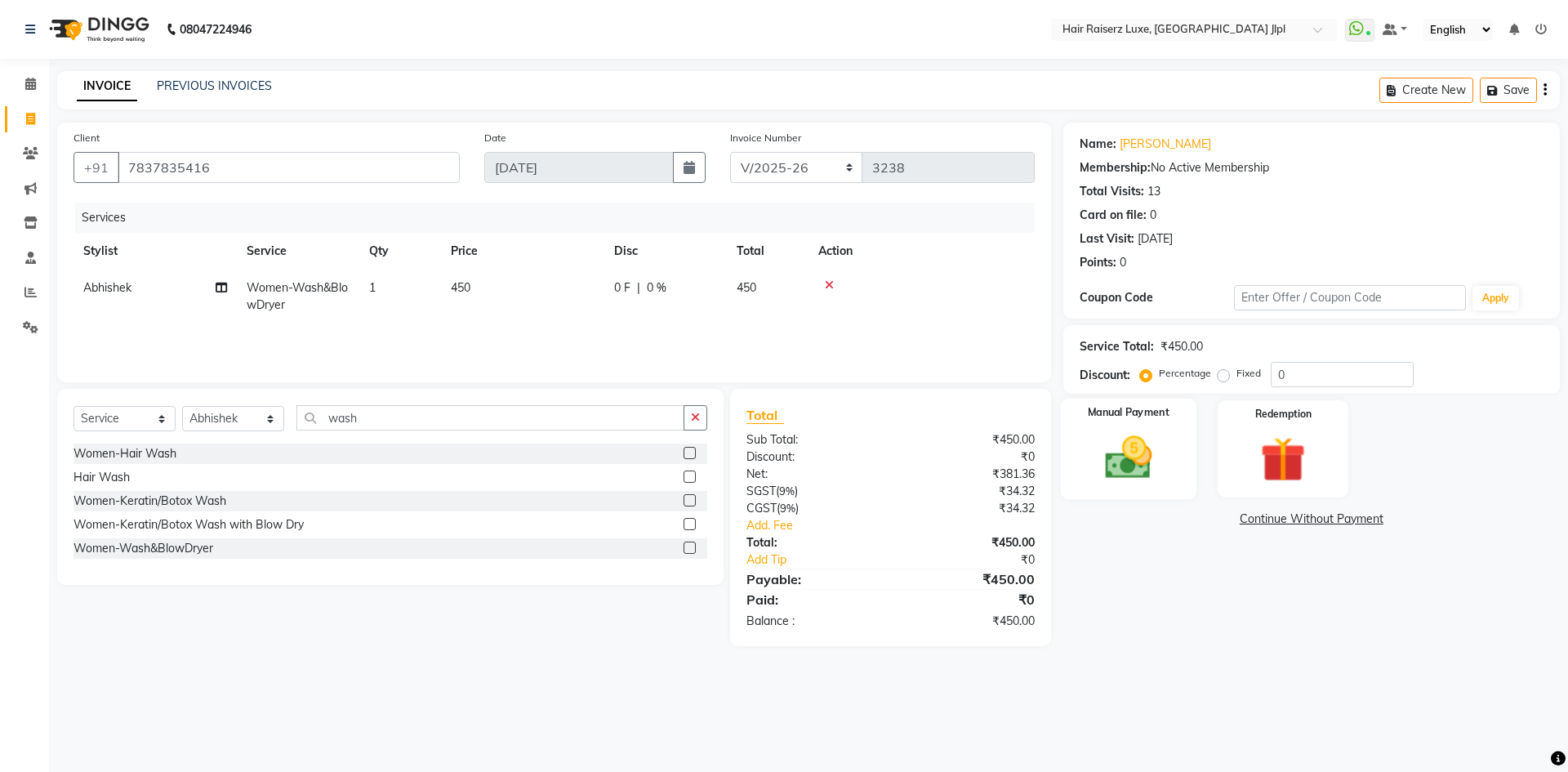
click at [1151, 422] on div "Manual Payment" at bounding box center [1128, 449] width 136 height 101
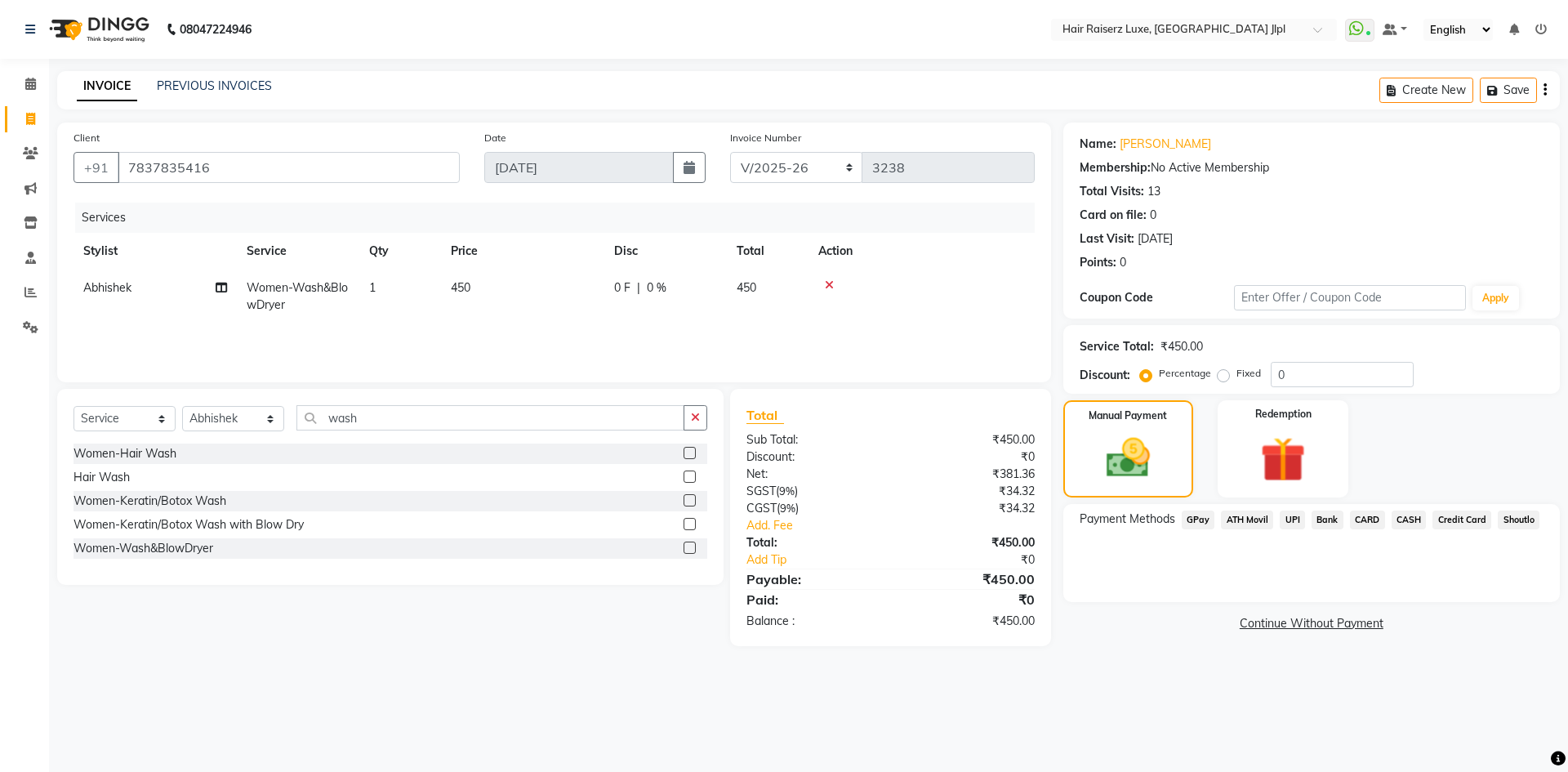
click at [1295, 517] on span "UPI" at bounding box center [1292, 520] width 26 height 19
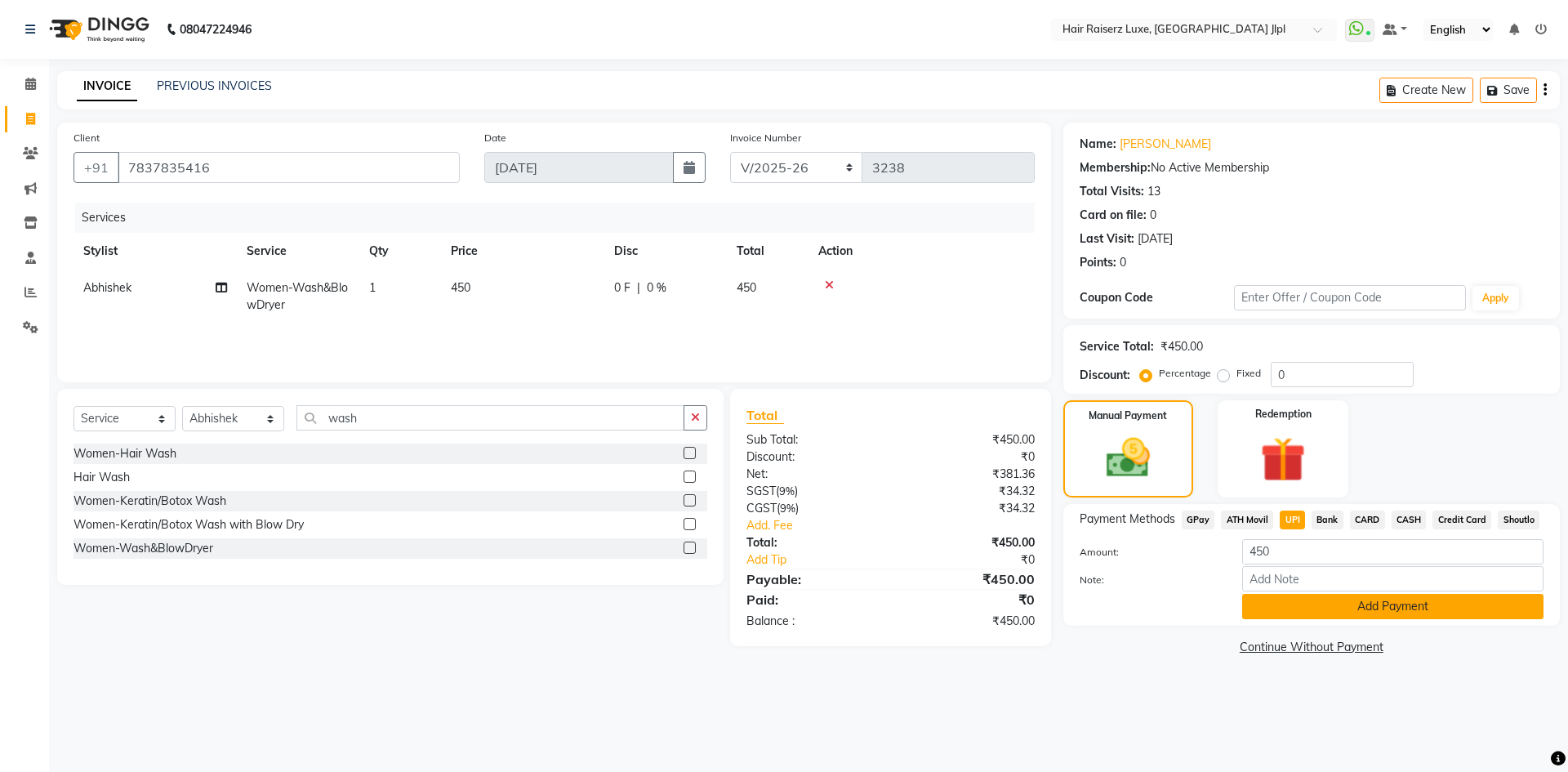
click at [1281, 605] on button "Add Payment" at bounding box center [1393, 606] width 302 height 26
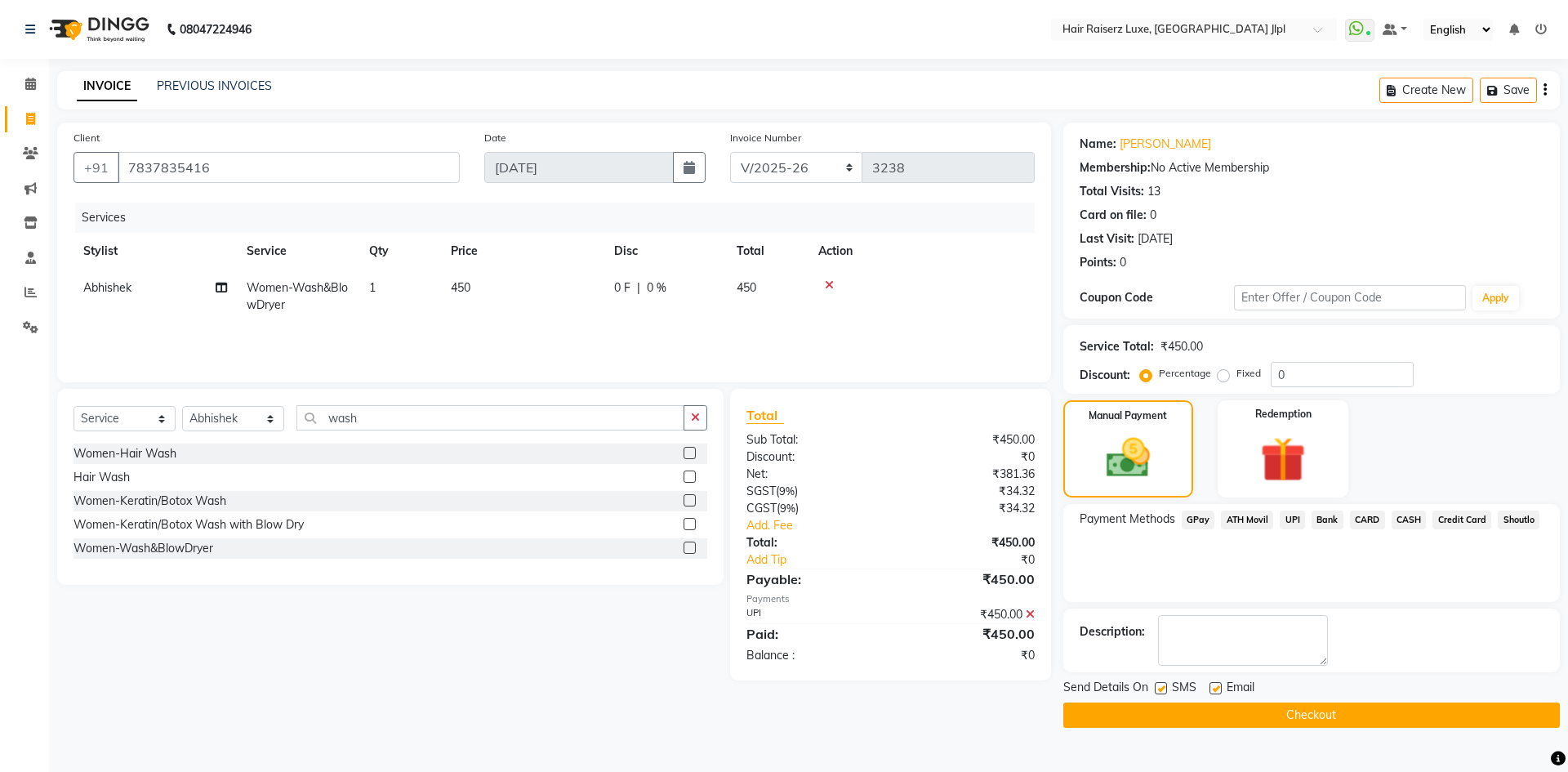
click at [1216, 682] on label at bounding box center [1215, 688] width 12 height 12
click at [1216, 684] on input "checkbox" at bounding box center [1214, 689] width 11 height 11
checkbox input "false"
click at [1218, 716] on button "Checkout" at bounding box center [1310, 715] width 497 height 26
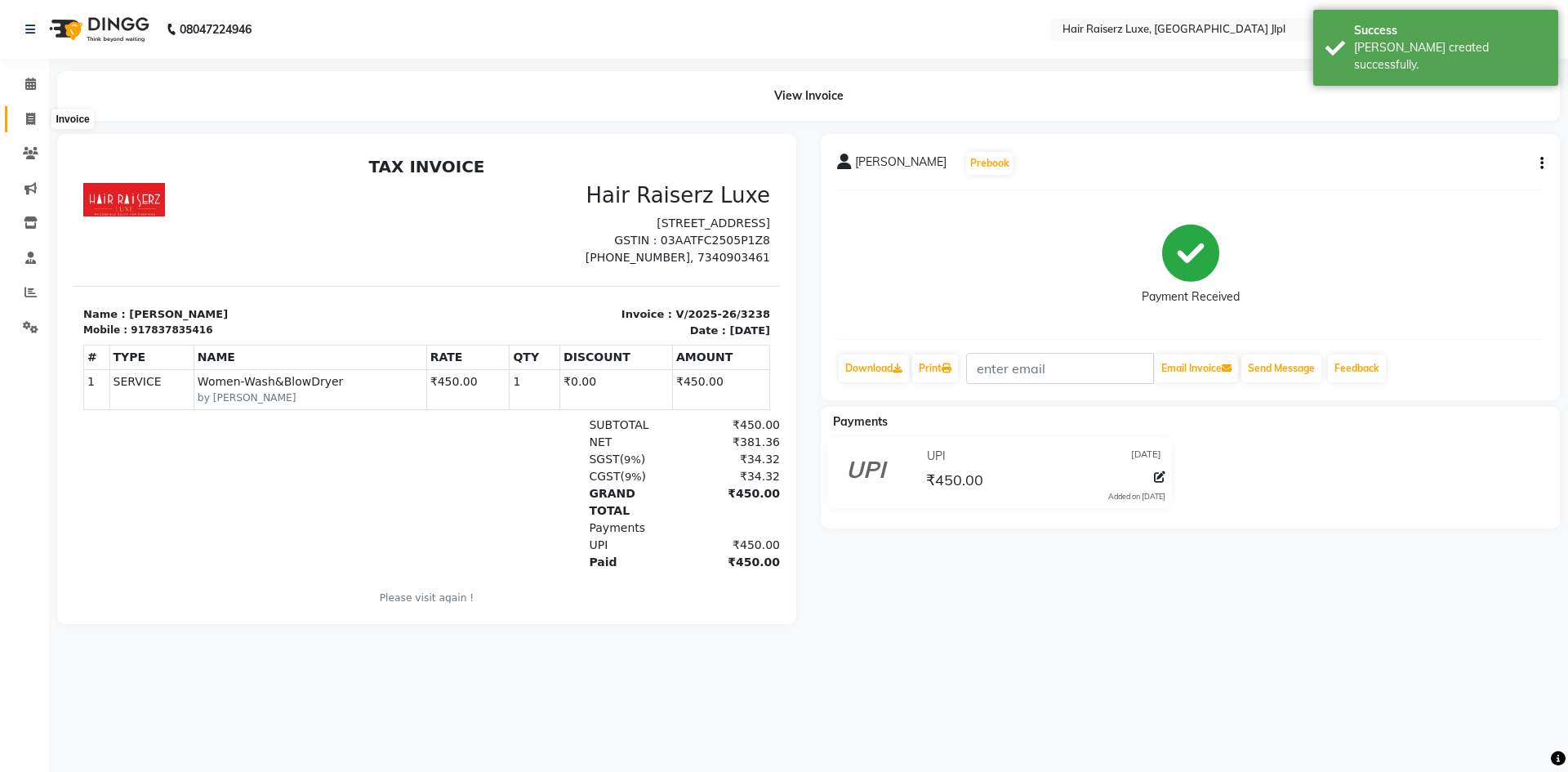
click at [27, 116] on icon at bounding box center [31, 119] width 9 height 12
select select "service"
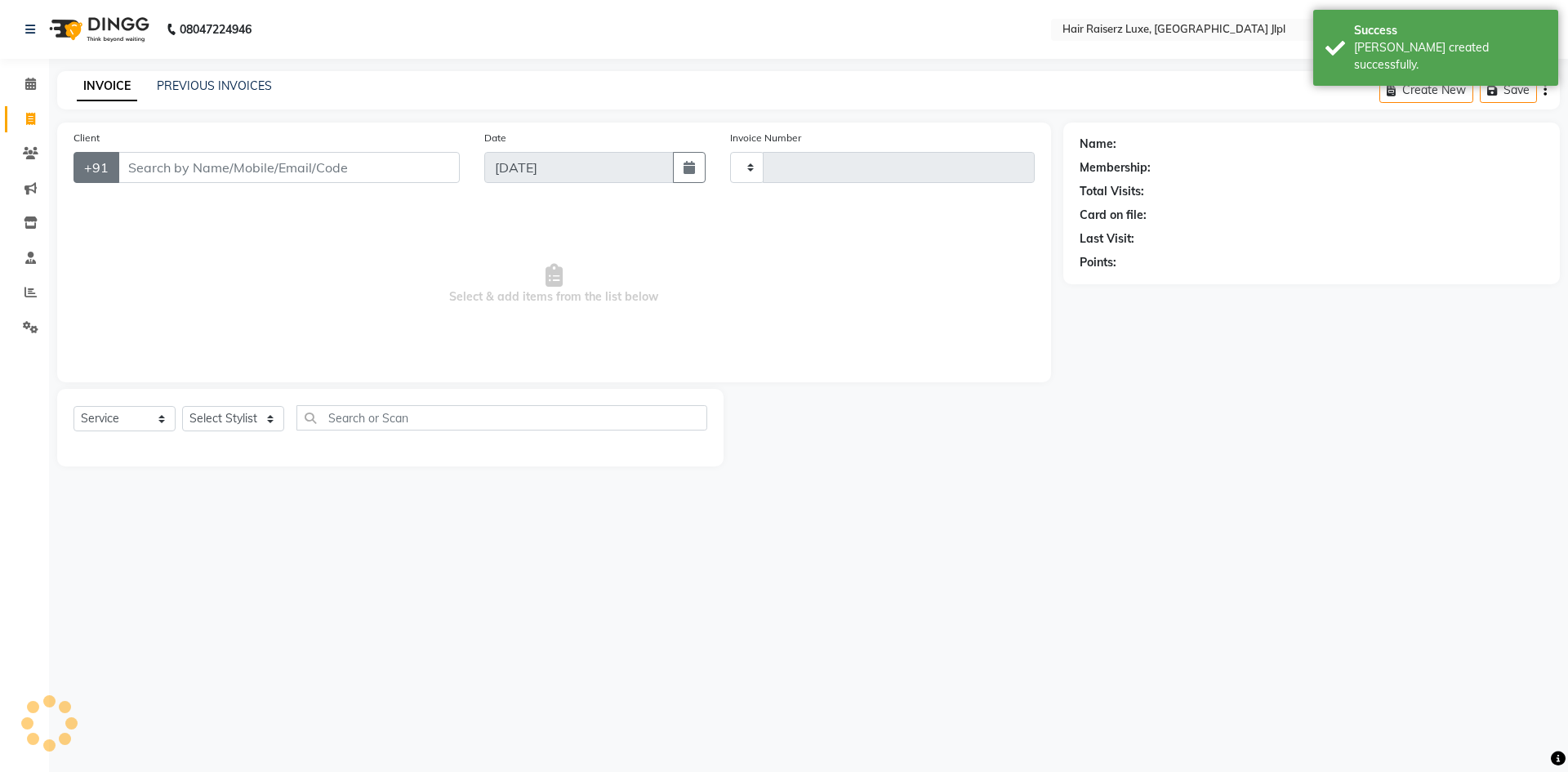
type input "3239"
select select "5409"
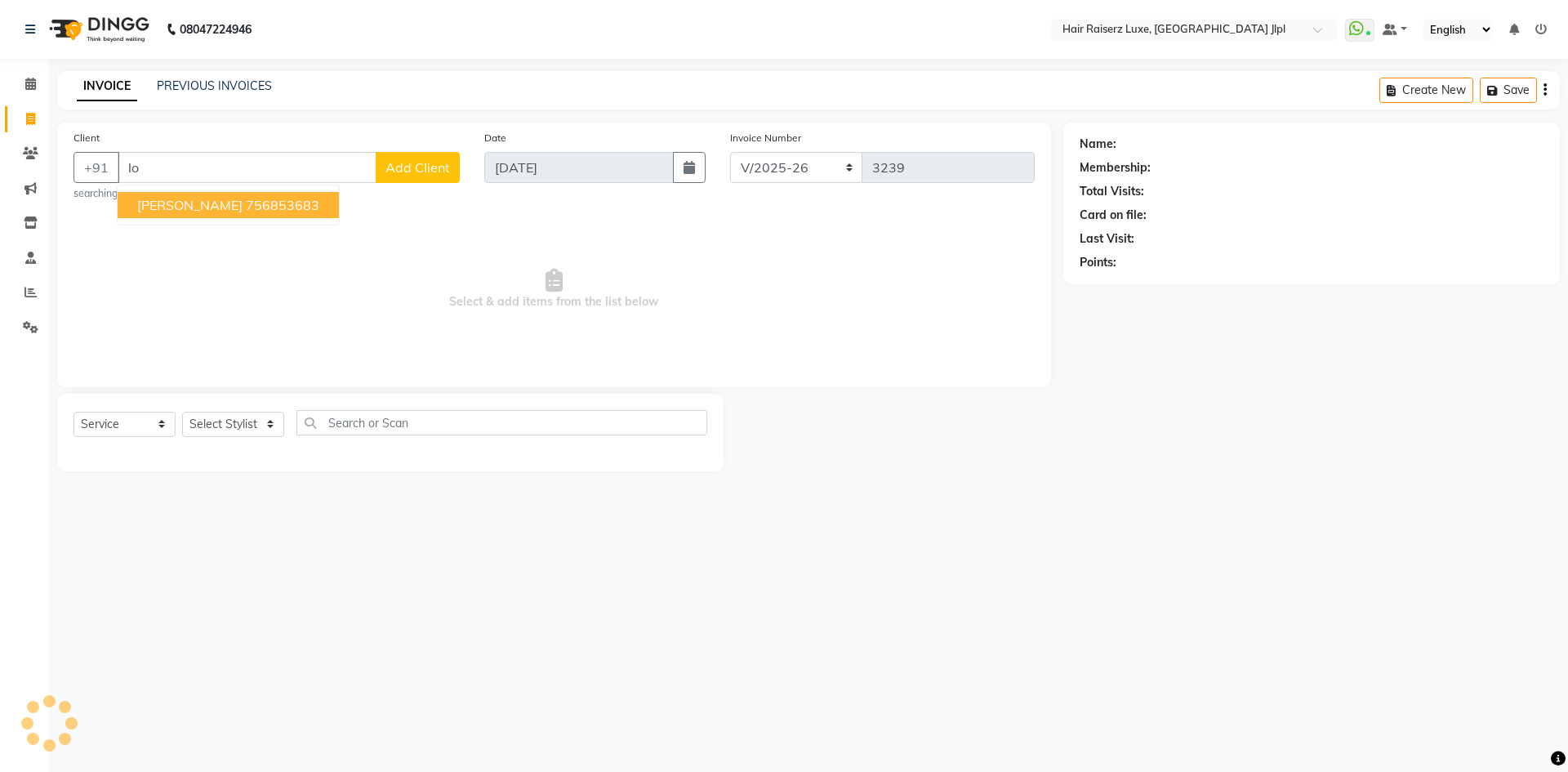
type input "l"
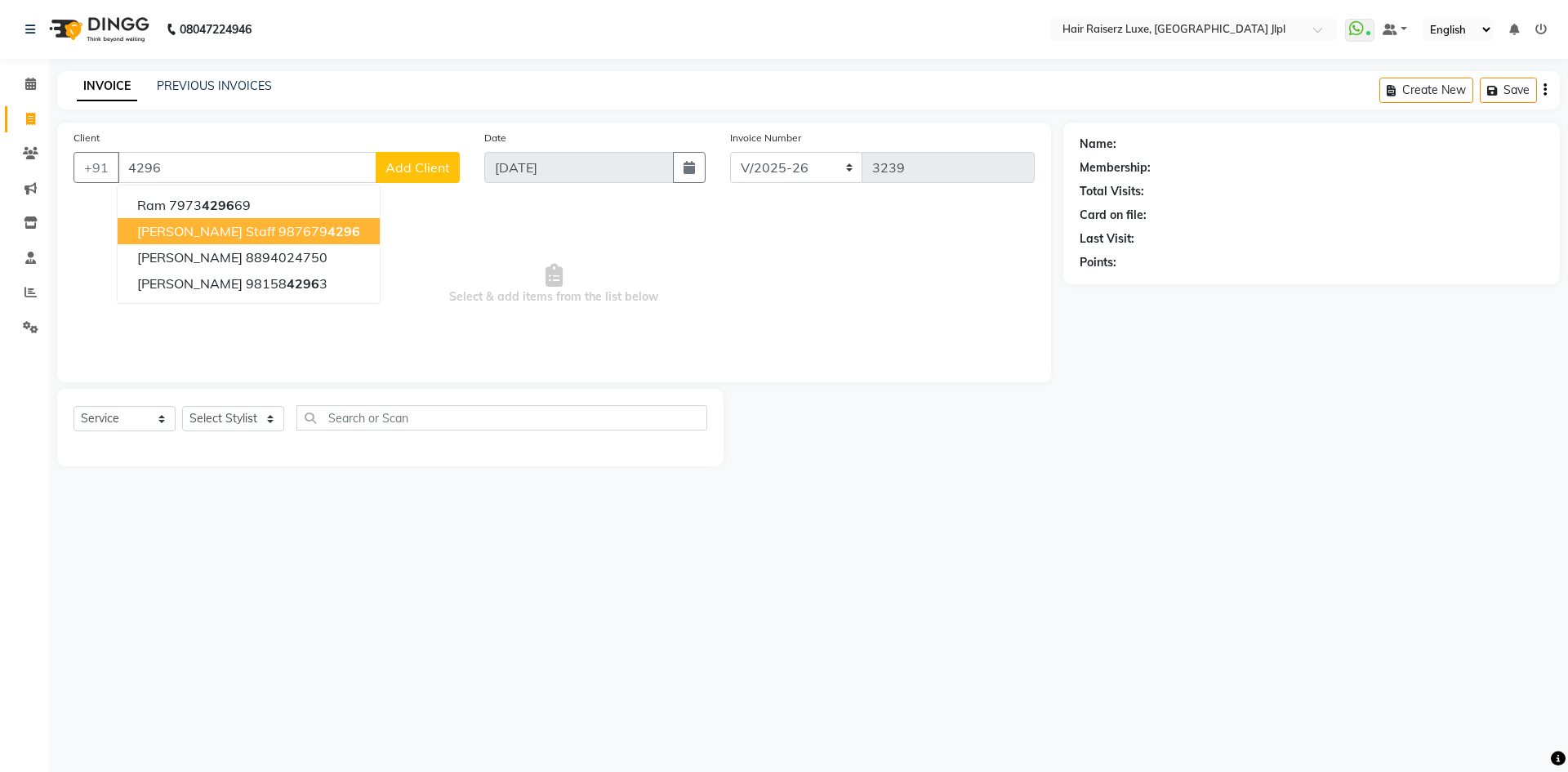
click at [279, 226] on ngb-highlight "987679 4296" at bounding box center [319, 231] width 82 height 17
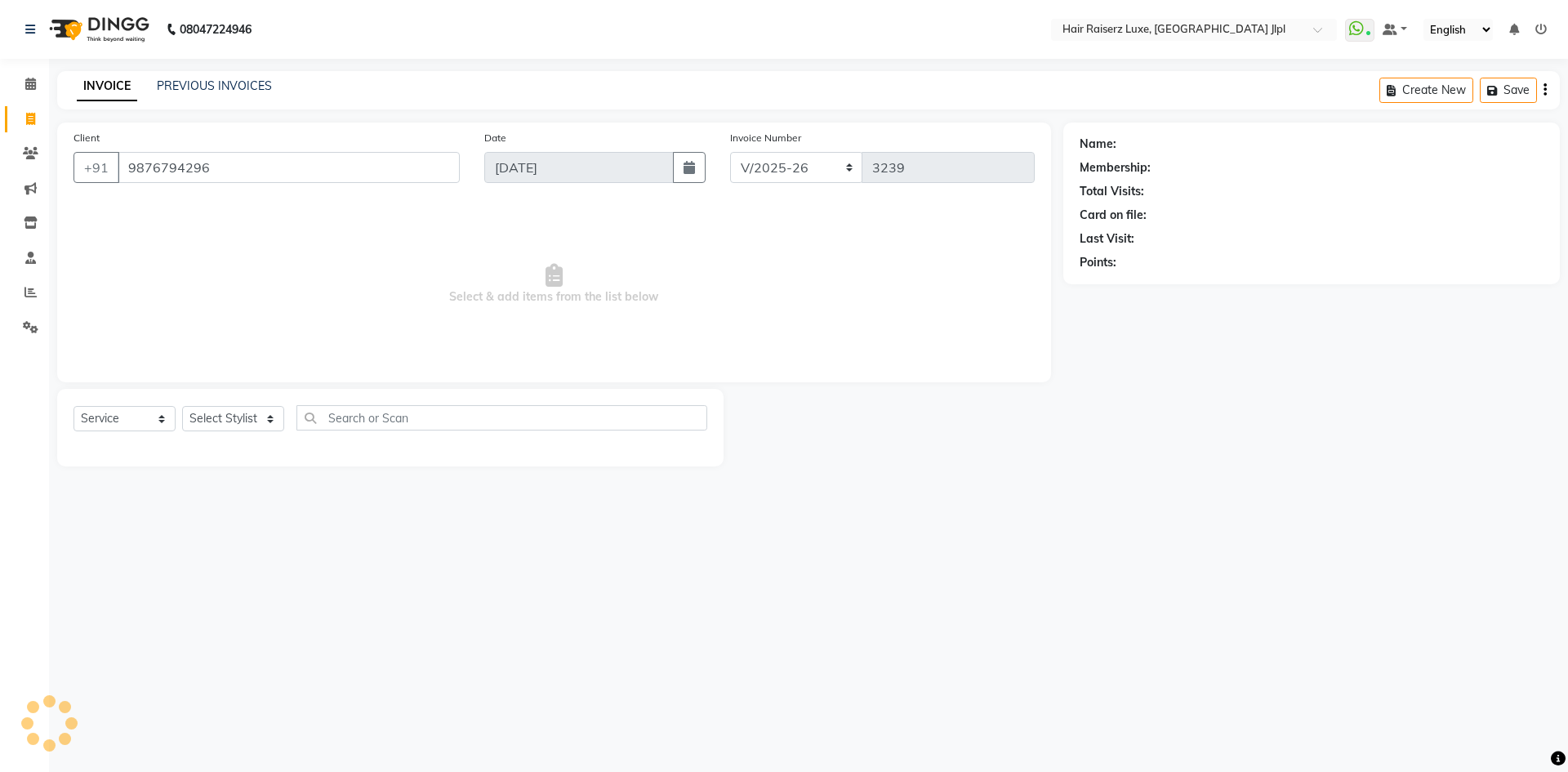
type input "9876794296"
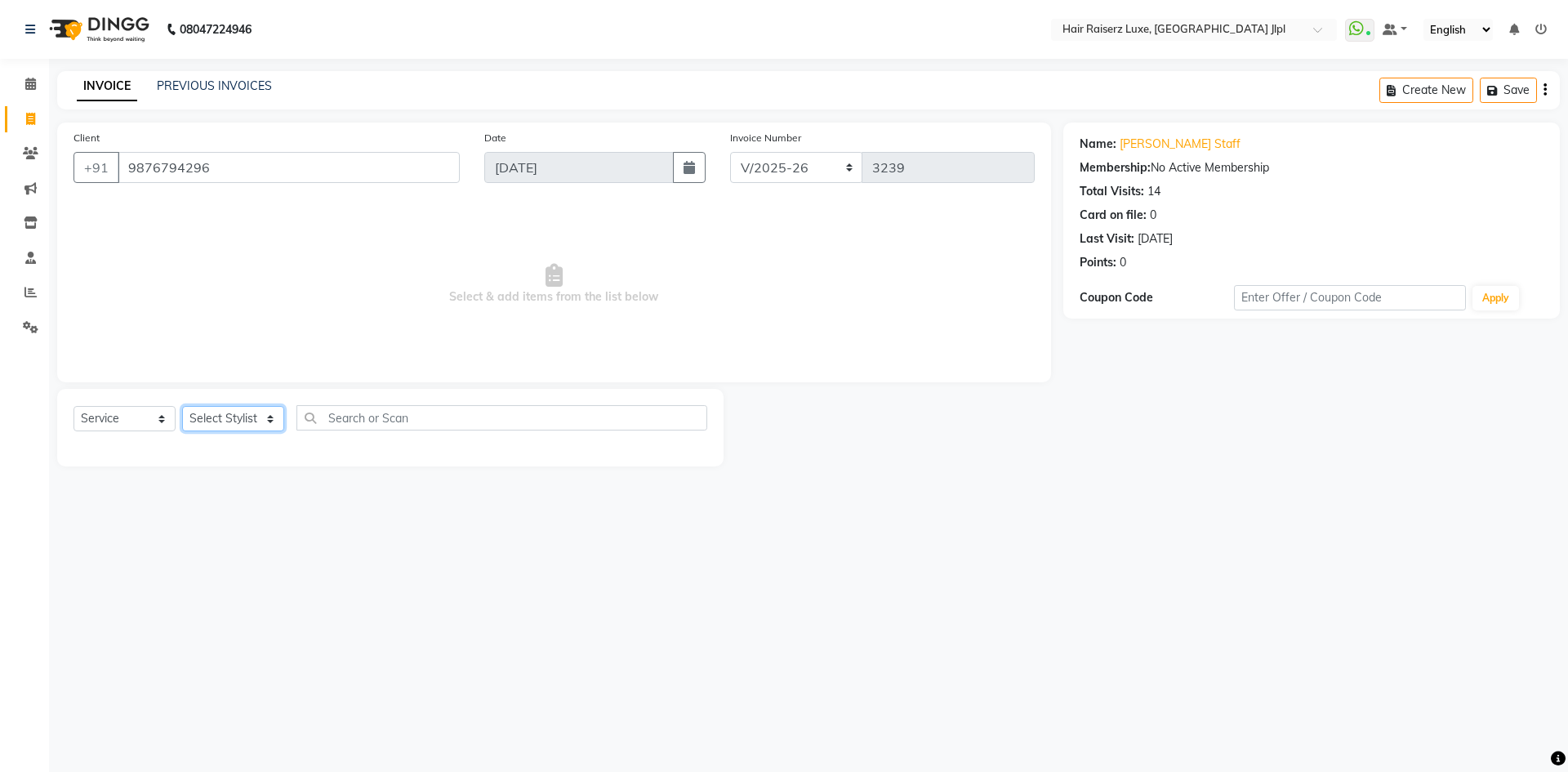
click at [214, 414] on select "Select Stylist Abhishek Aftab Ajay Anand Bhoomika Bilal C&Gs Vogue Chhavi Duati…" at bounding box center [233, 418] width 102 height 26
click at [390, 370] on div "Client +91 9876794296 Date 01-09-2025 Invoice Number FF/2025-26 PreP/2025-26 BA…" at bounding box center [554, 252] width 994 height 259
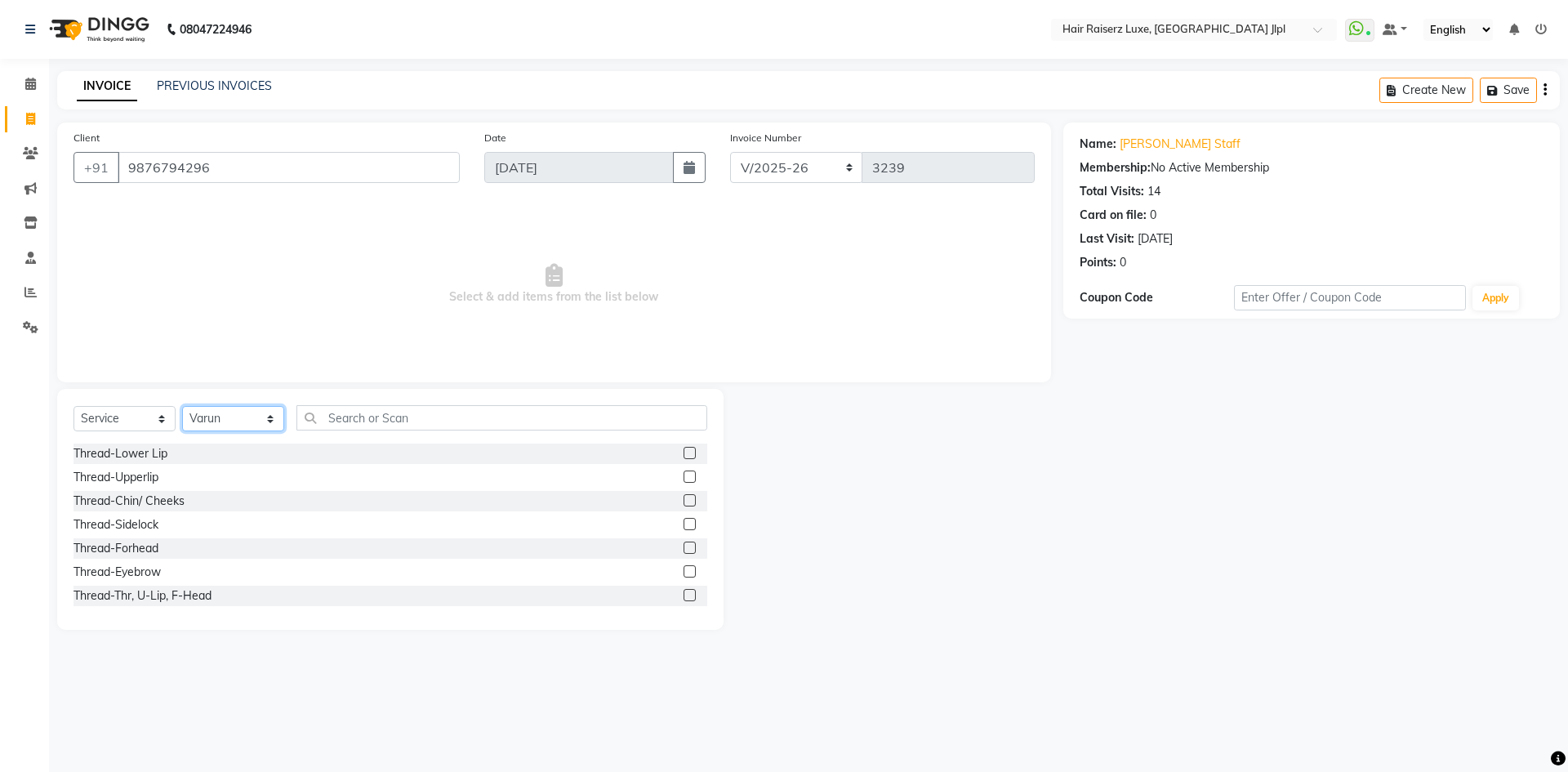
click at [214, 412] on select "Select Stylist Abhishek Aftab Ajay Anand Bhoomika Bilal C&Gs Vogue Chhavi Duati…" at bounding box center [233, 418] width 102 height 26
select select "47304"
click at [227, 423] on select "Select Stylist Abhishek Aftab Ajay Anand Bhoomika Bilal C&Gs Vogue Chhavi Duati…" at bounding box center [233, 418] width 102 height 26
click at [359, 416] on input "text" at bounding box center [502, 417] width 411 height 26
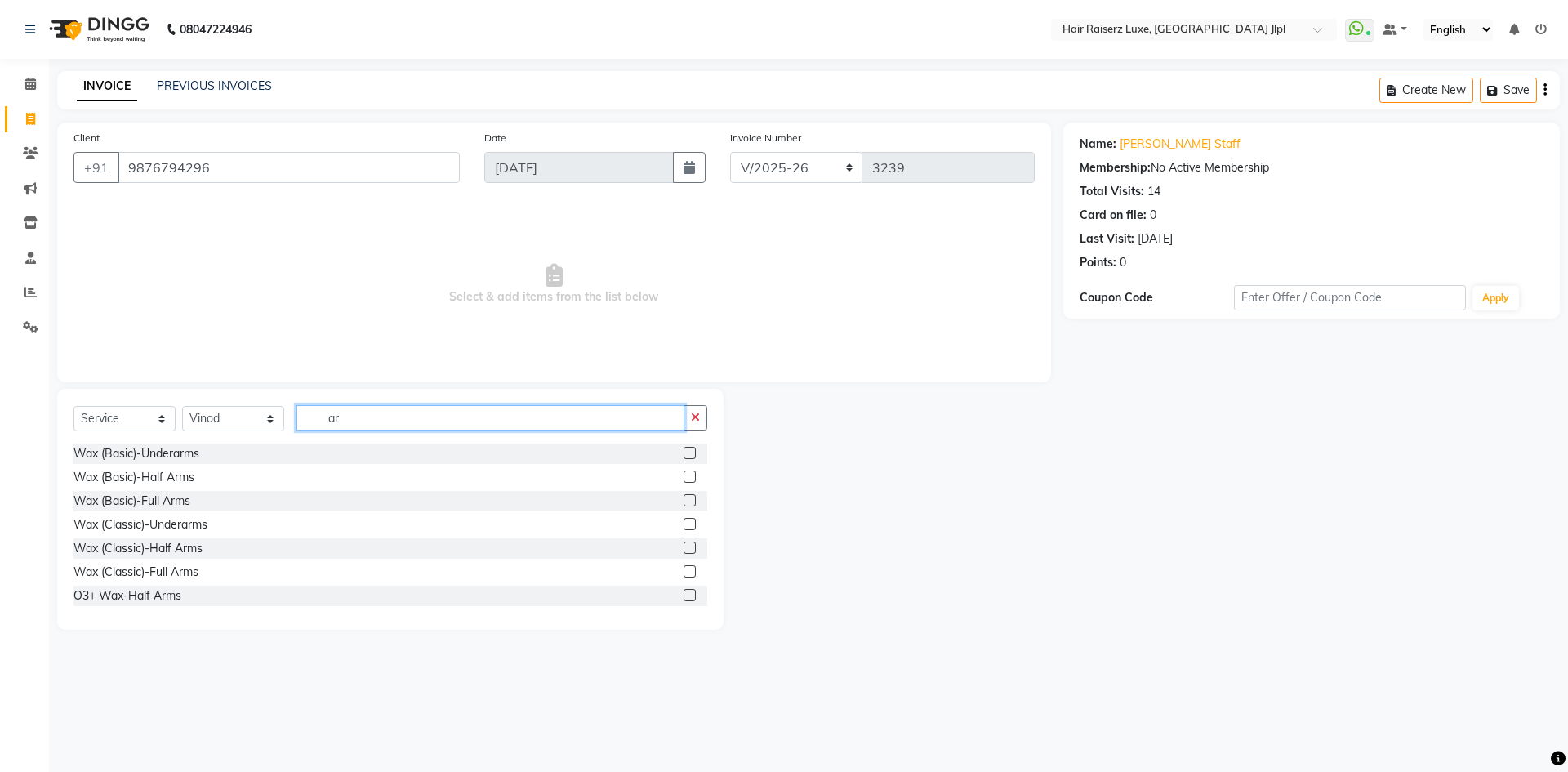
type input "a"
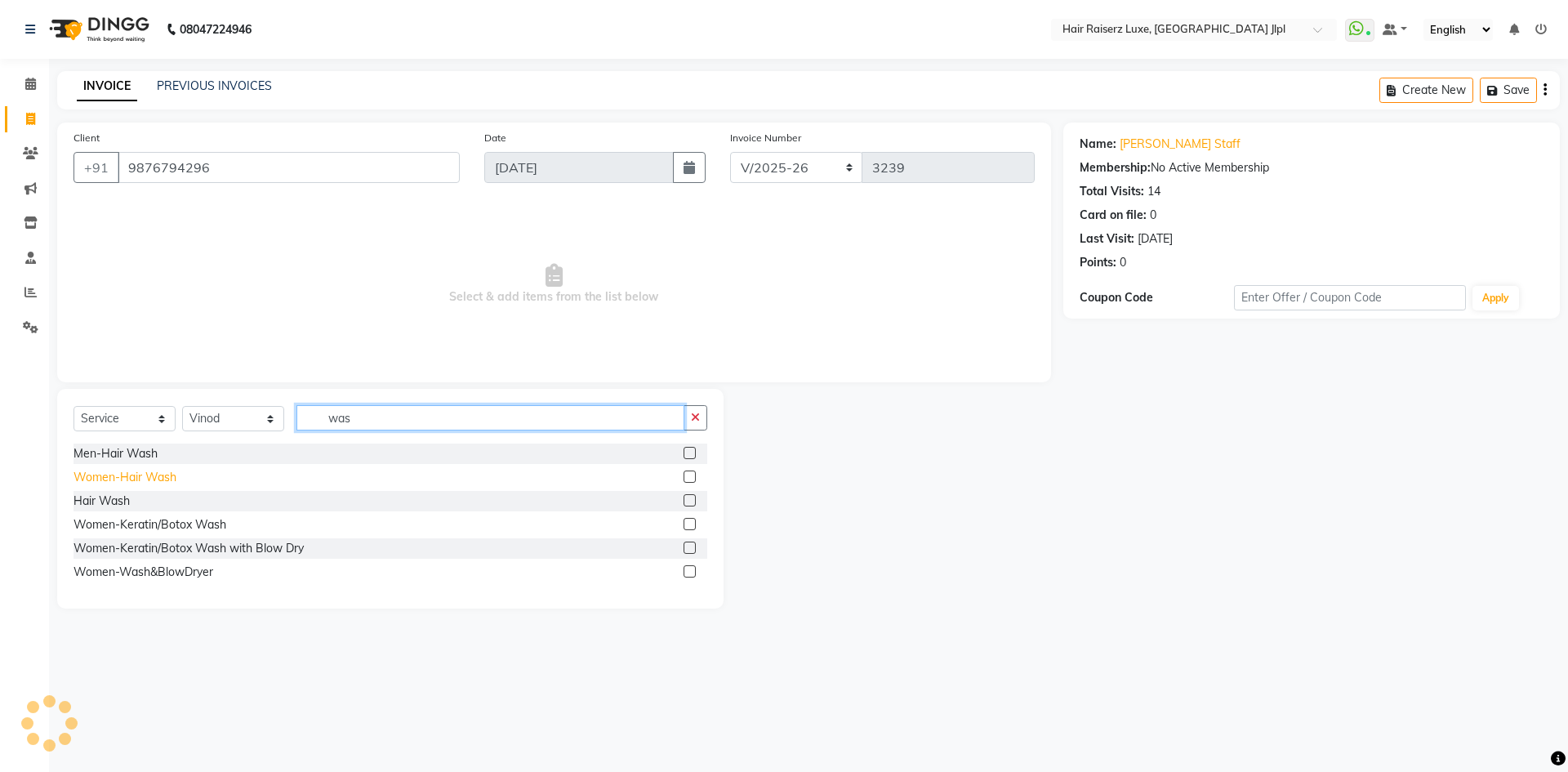
type input "was"
click at [148, 473] on div "Women-Hair Wash" at bounding box center [124, 476] width 103 height 17
checkbox input "false"
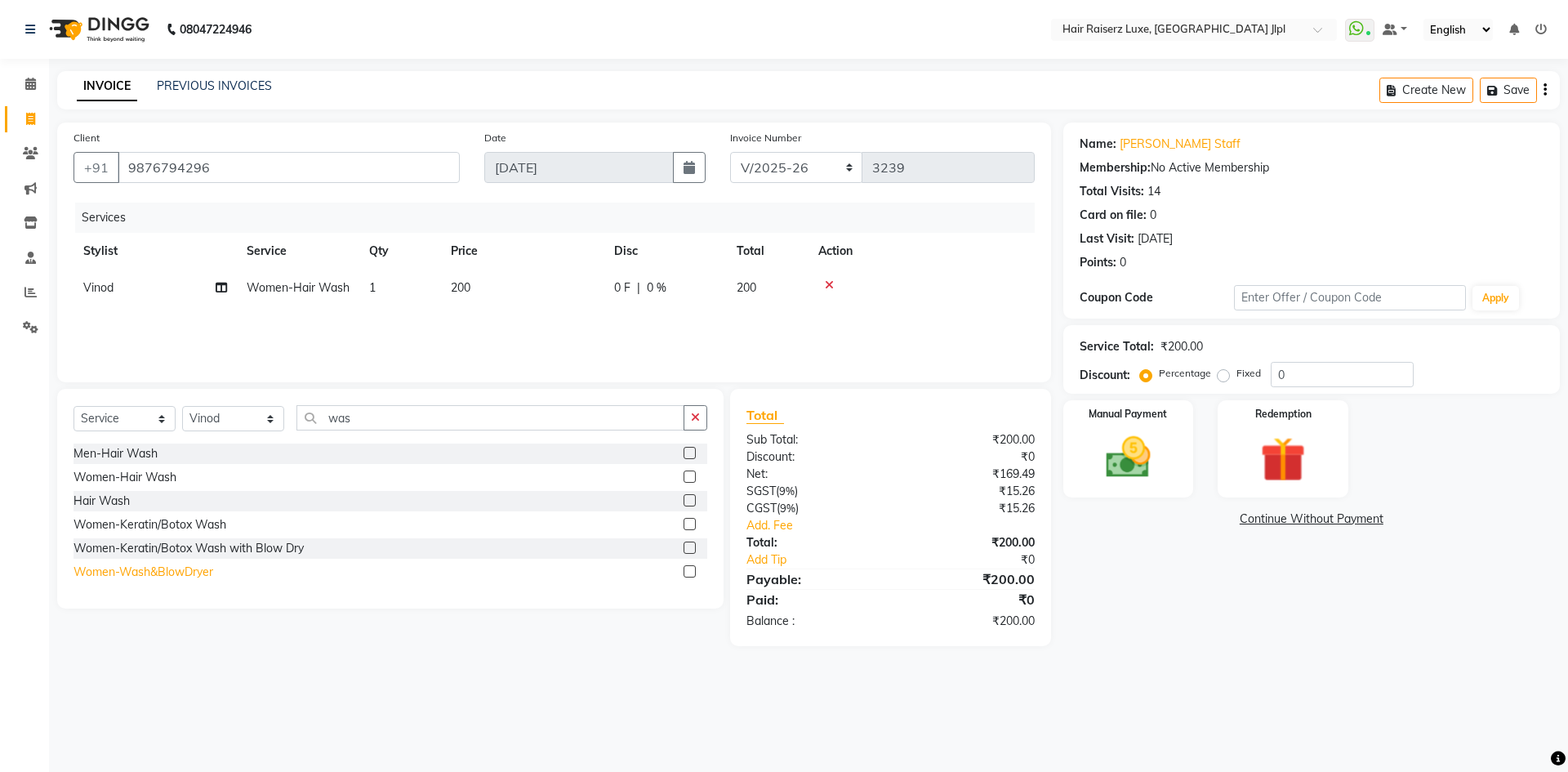
click at [167, 567] on div "Women-Wash&BlowDryer" at bounding box center [143, 572] width 139 height 17
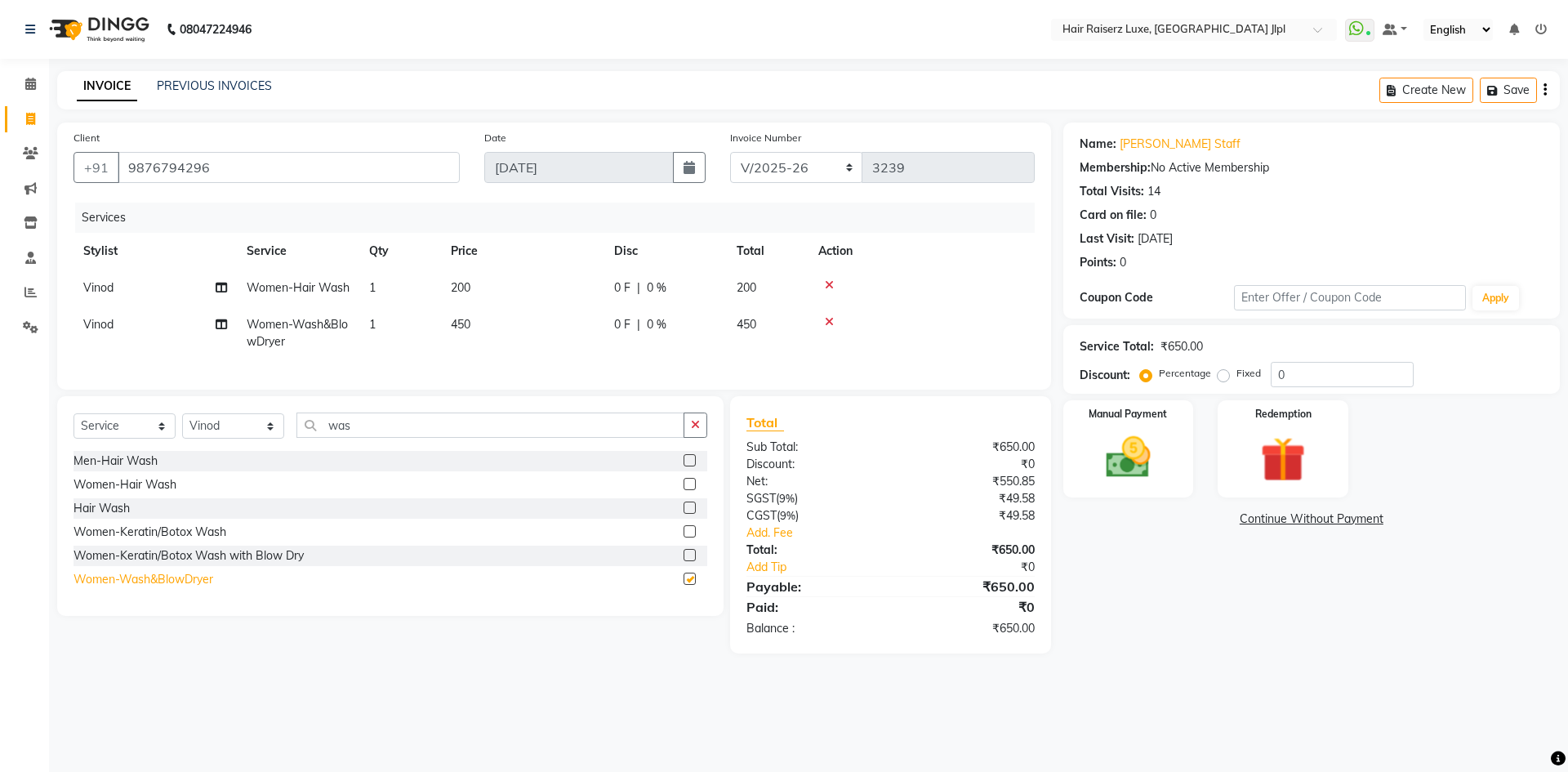
checkbox input "false"
click at [828, 288] on icon at bounding box center [829, 285] width 9 height 11
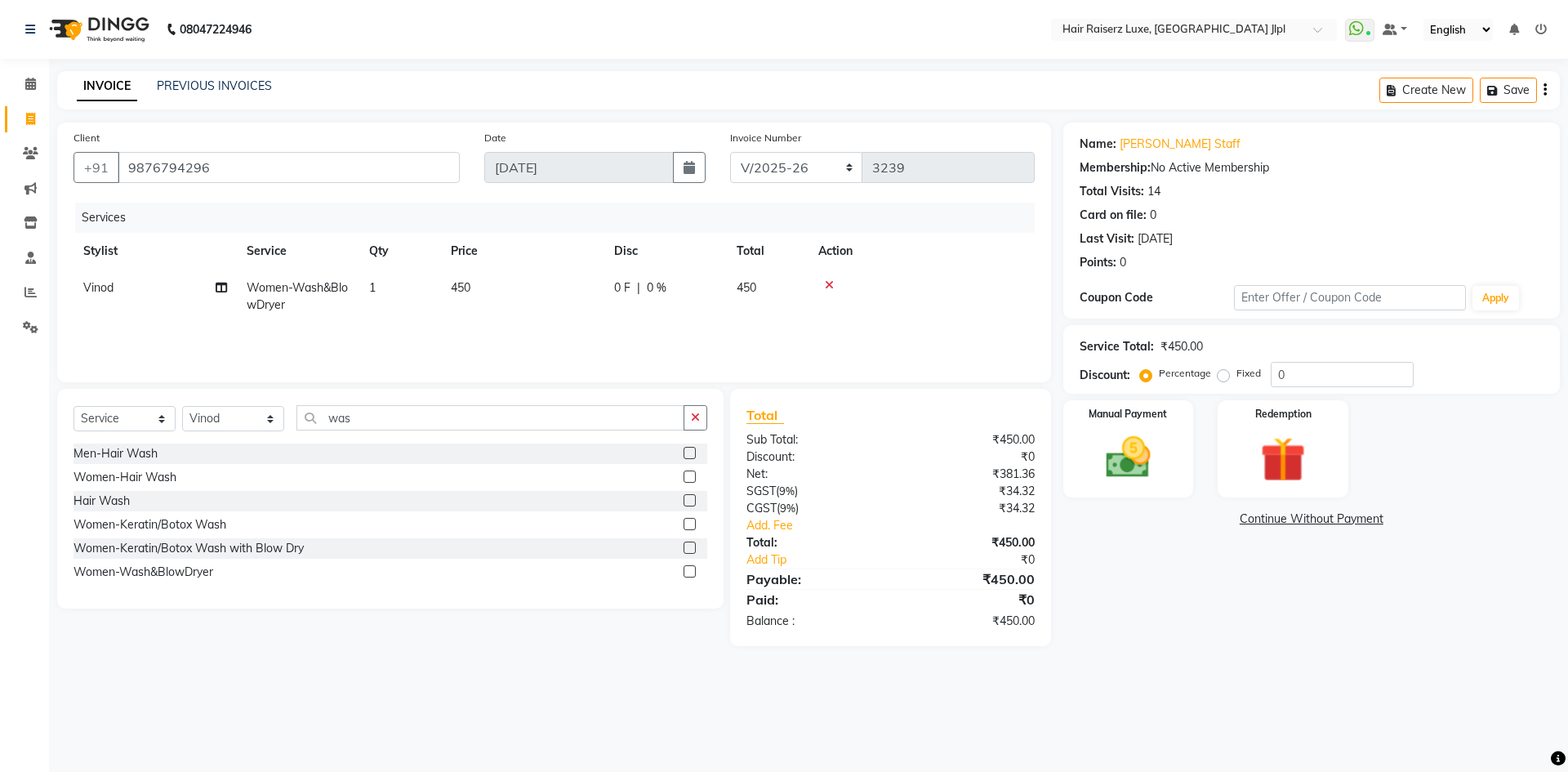
click at [645, 292] on div "0 F | 0 %" at bounding box center [665, 288] width 103 height 17
select select "47304"
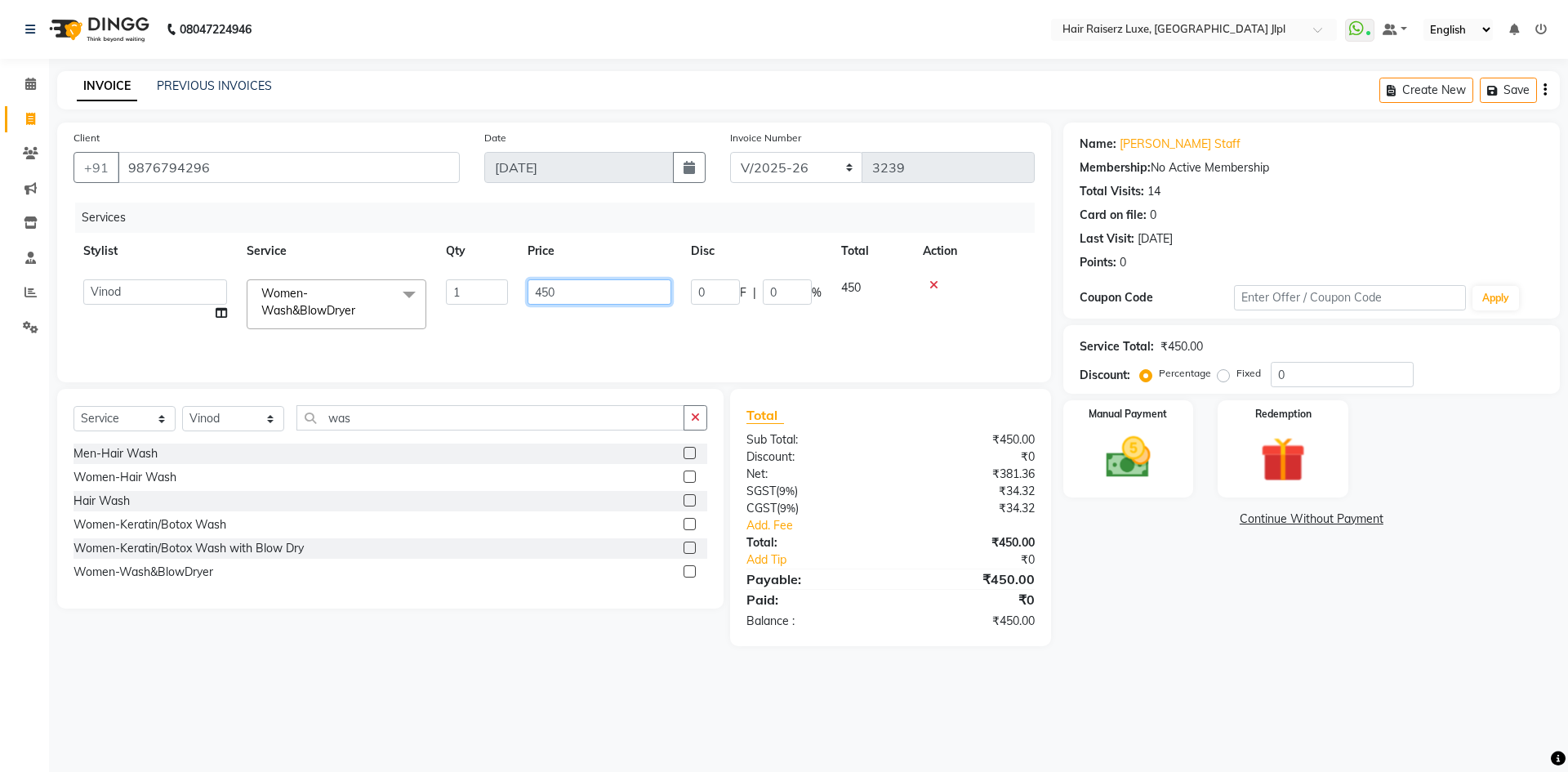
click at [532, 284] on input "450" at bounding box center [599, 292] width 144 height 26
click at [540, 289] on input "450" at bounding box center [599, 292] width 144 height 26
type input "550"
click at [601, 249] on th "Price" at bounding box center [599, 251] width 163 height 37
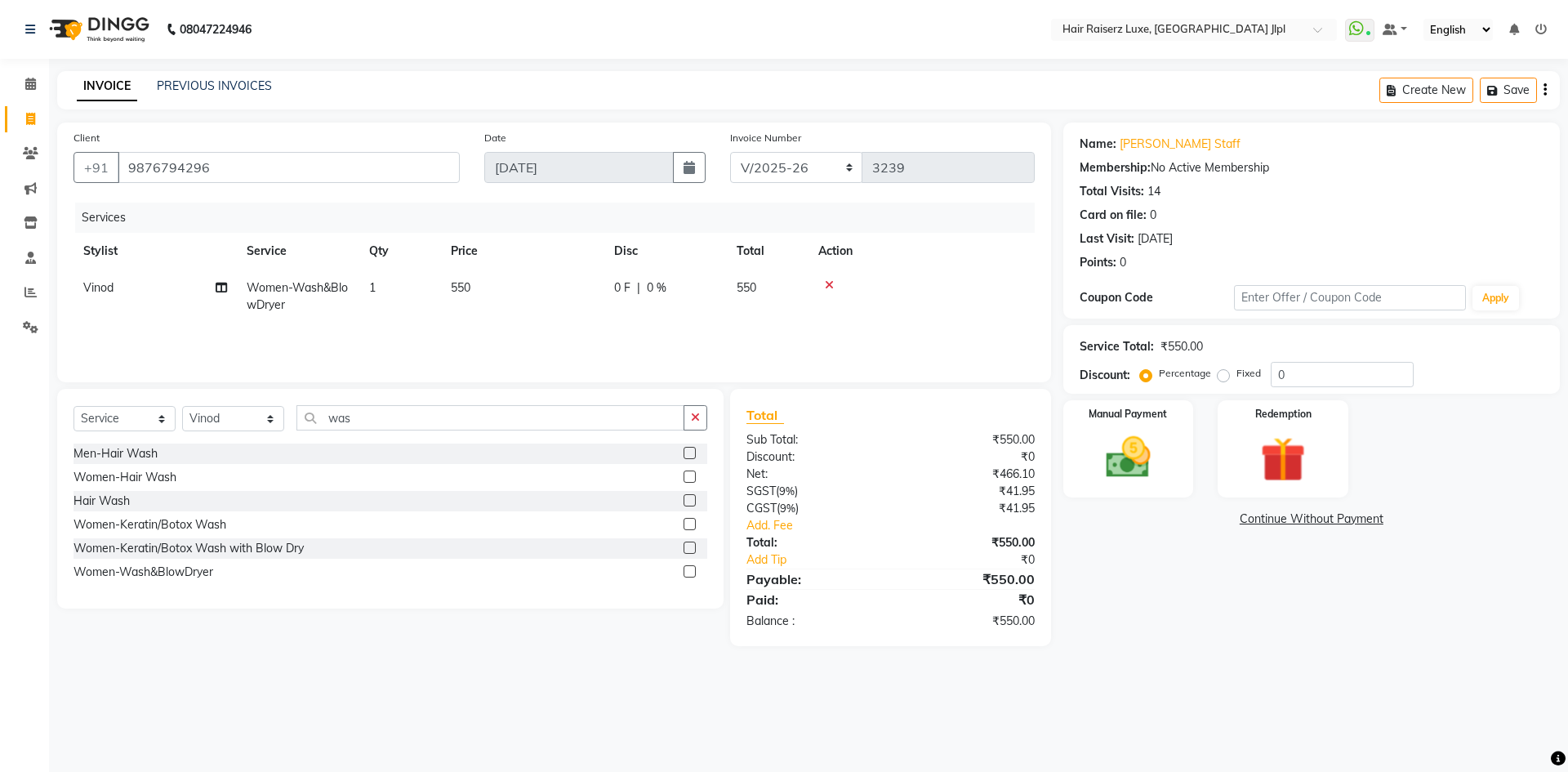
click at [457, 284] on span "550" at bounding box center [460, 288] width 19 height 15
select select "47304"
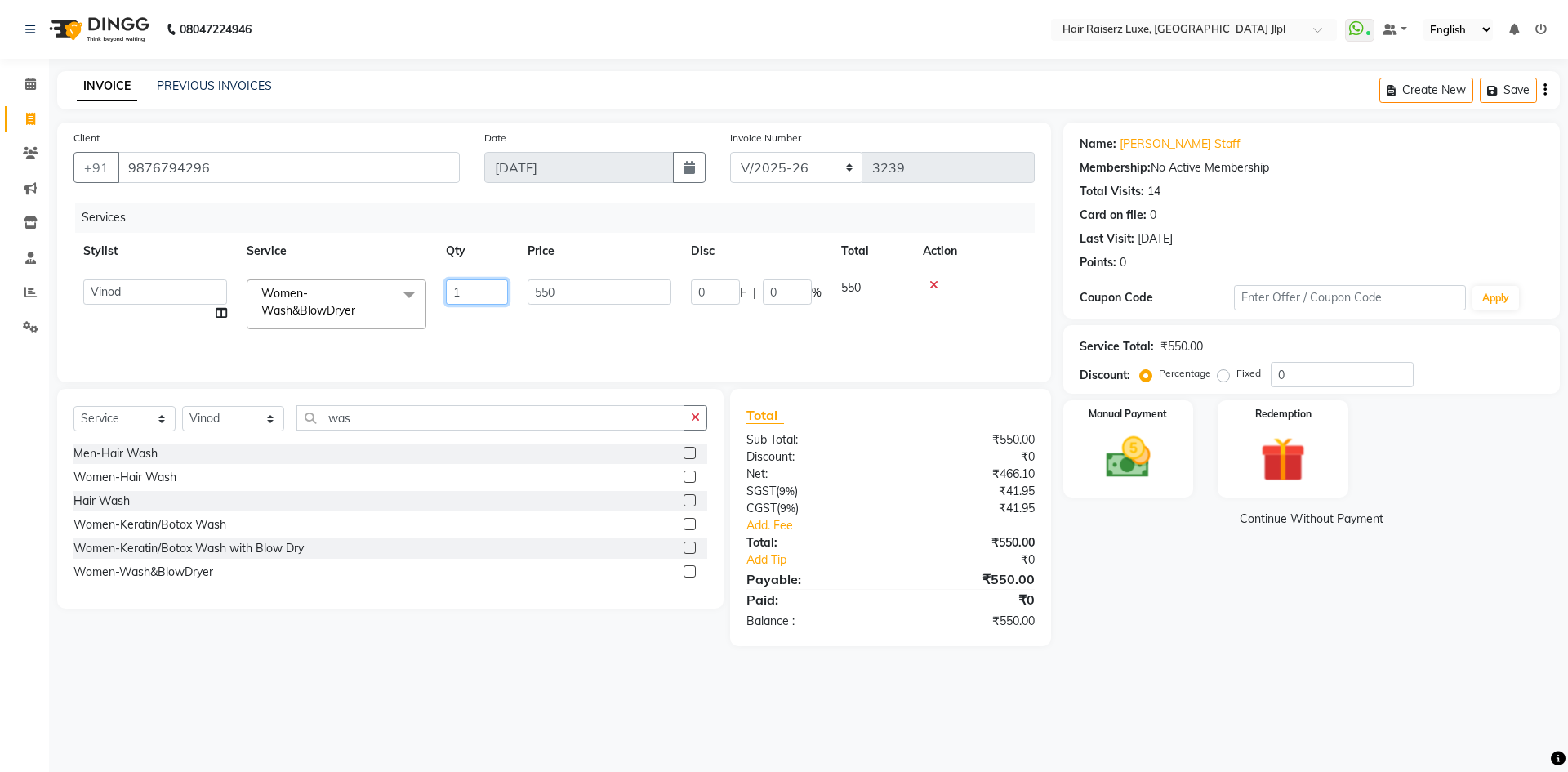
click at [485, 293] on input "1" at bounding box center [476, 292] width 62 height 26
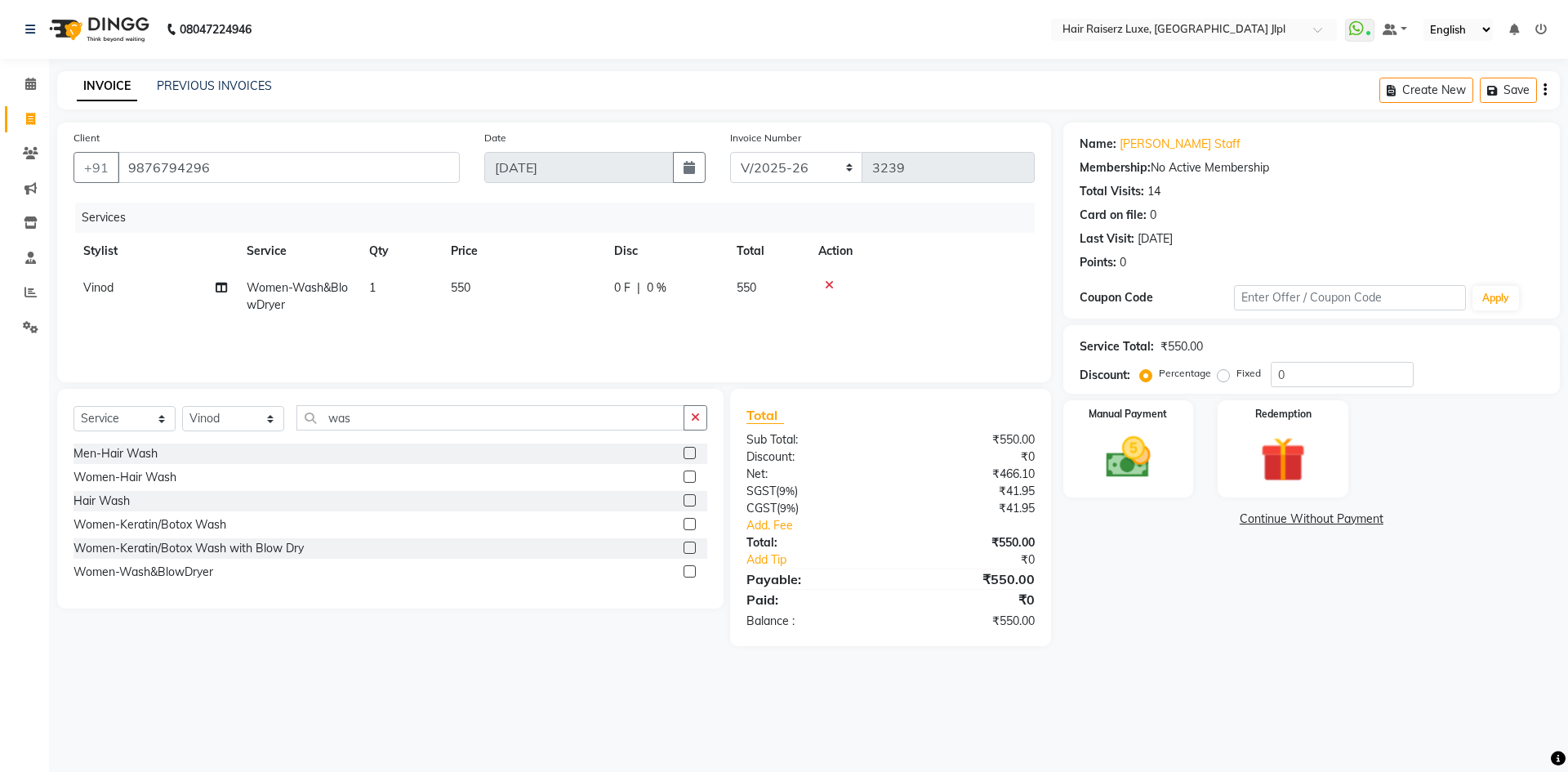
click at [464, 286] on span "550" at bounding box center [460, 288] width 19 height 15
select select "47304"
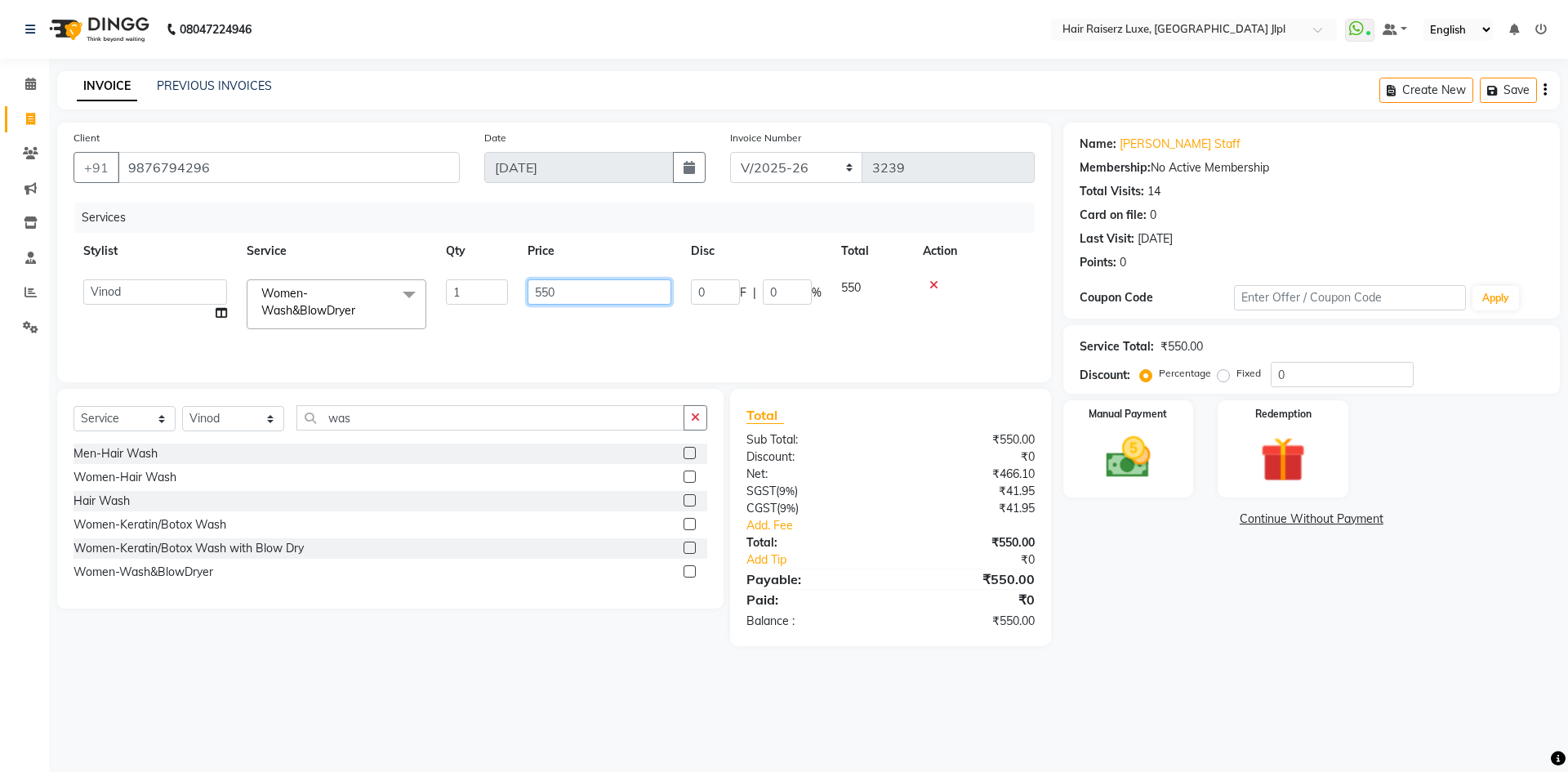
click at [541, 289] on input "550" at bounding box center [599, 292] width 144 height 26
click at [545, 290] on input "550" at bounding box center [599, 292] width 144 height 26
click at [546, 290] on input "550" at bounding box center [599, 292] width 144 height 26
type input "500"
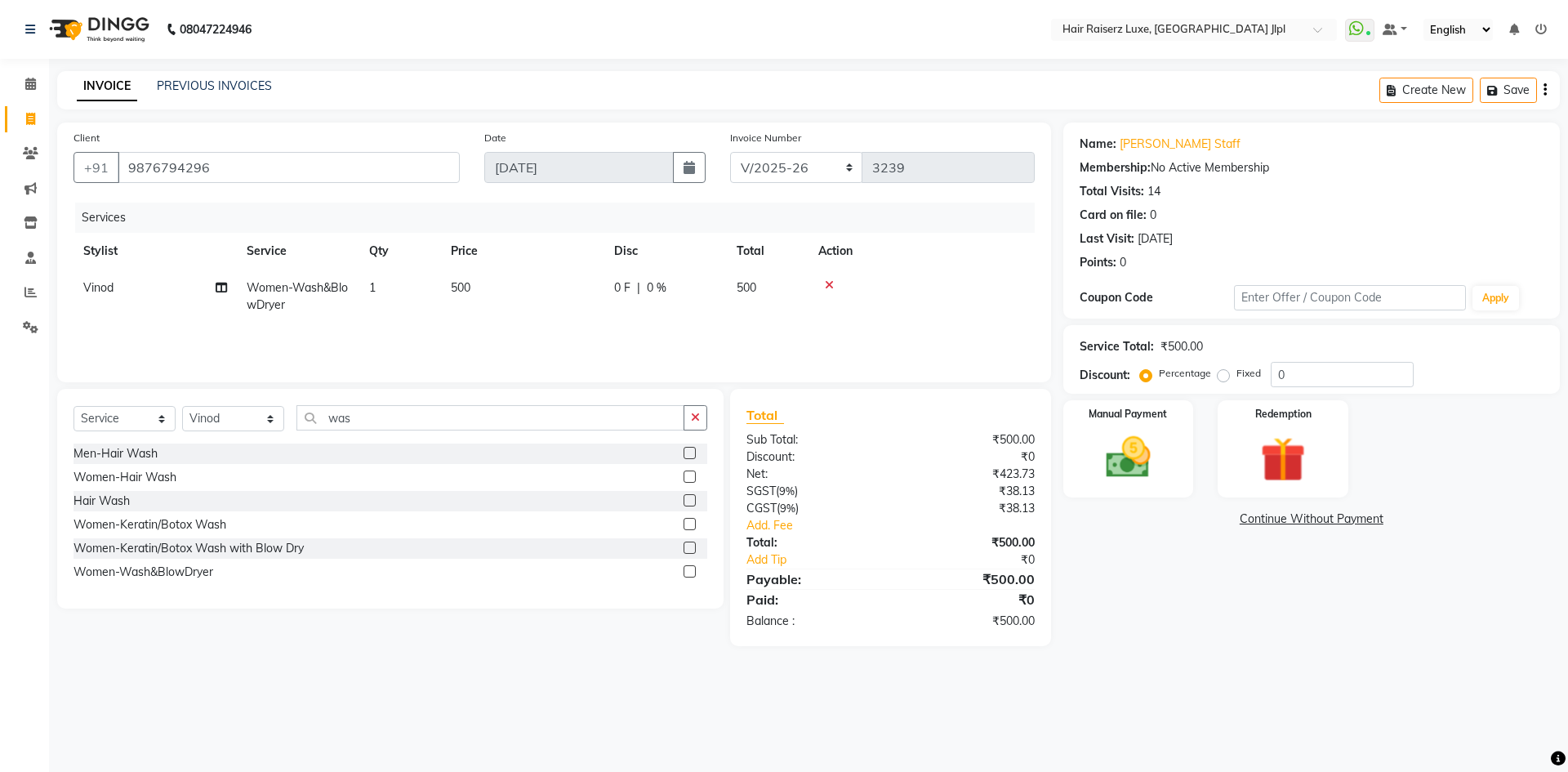
click at [563, 242] on th "Price" at bounding box center [522, 251] width 163 height 37
click at [655, 288] on span "0 %" at bounding box center [656, 288] width 19 height 17
select select "47304"
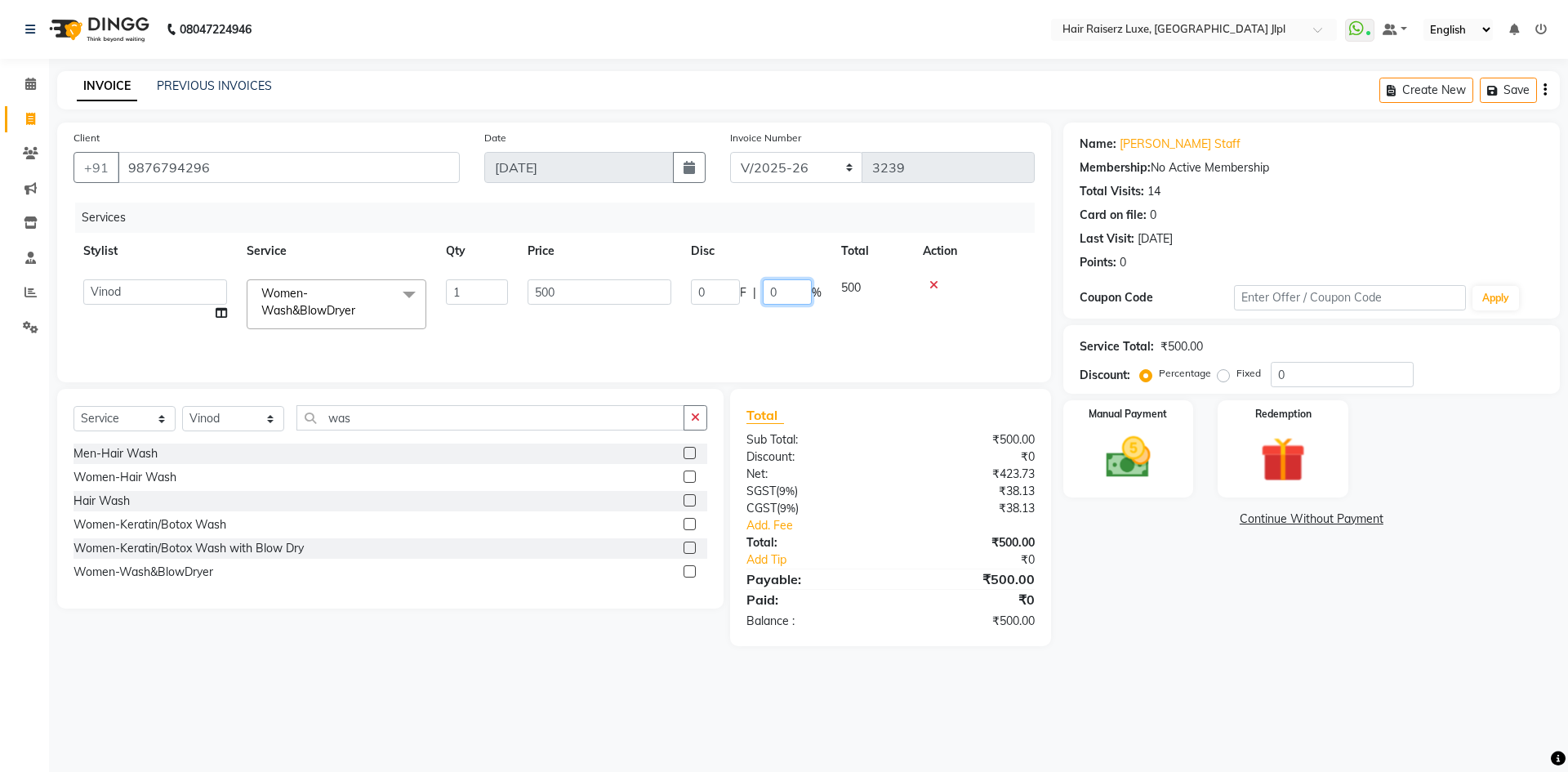
click at [776, 293] on input "0" at bounding box center [788, 292] width 49 height 26
type input "055"
click at [837, 320] on tr "Abhishek Aftab Ajay Anand Bhoomika Bilal C&Gs Vogue Chhavi Duati Faizal Jagjit …" at bounding box center [554, 304] width 961 height 70
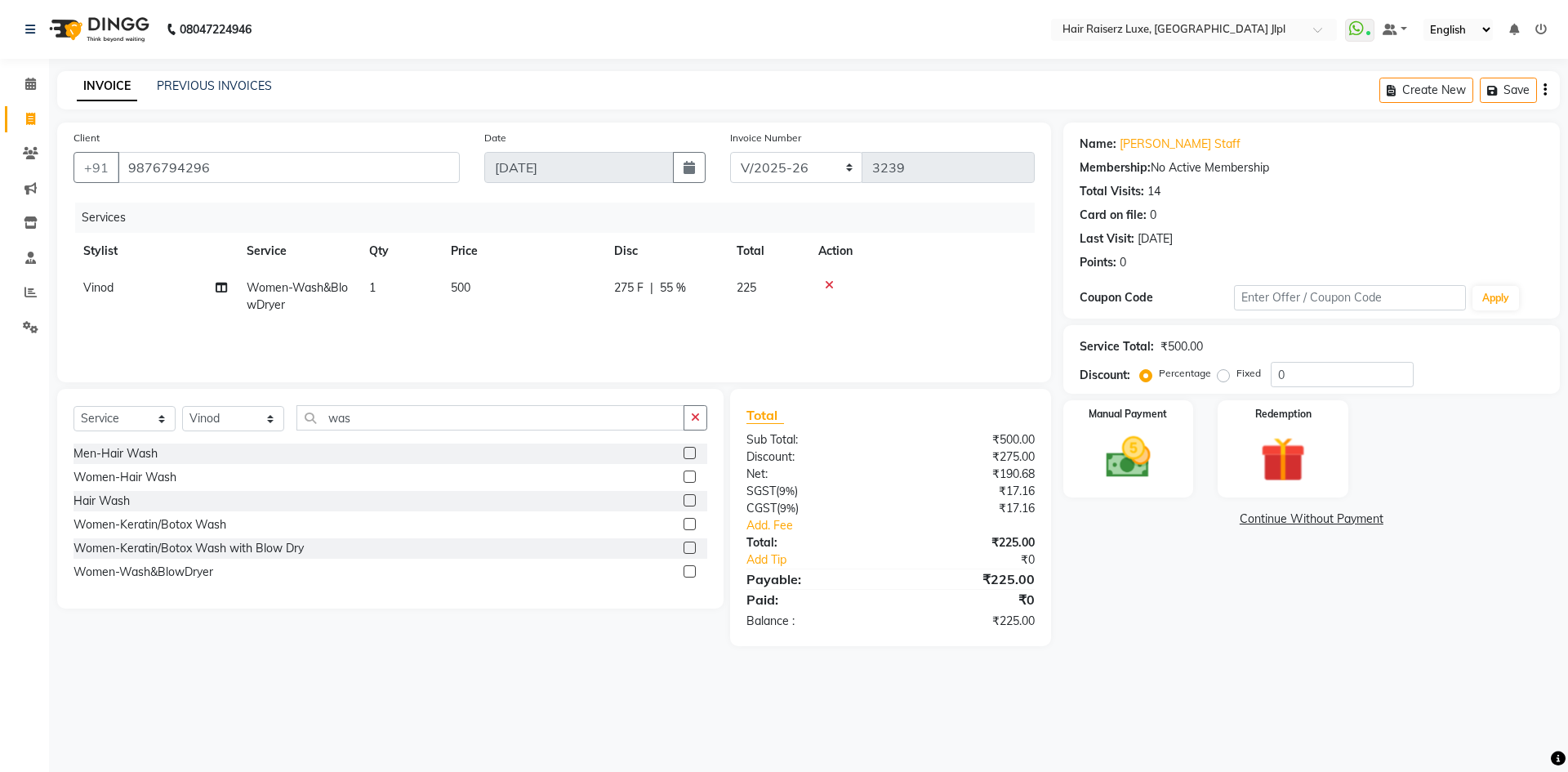
click at [683, 289] on span "55 %" at bounding box center [673, 288] width 26 height 17
select select "47304"
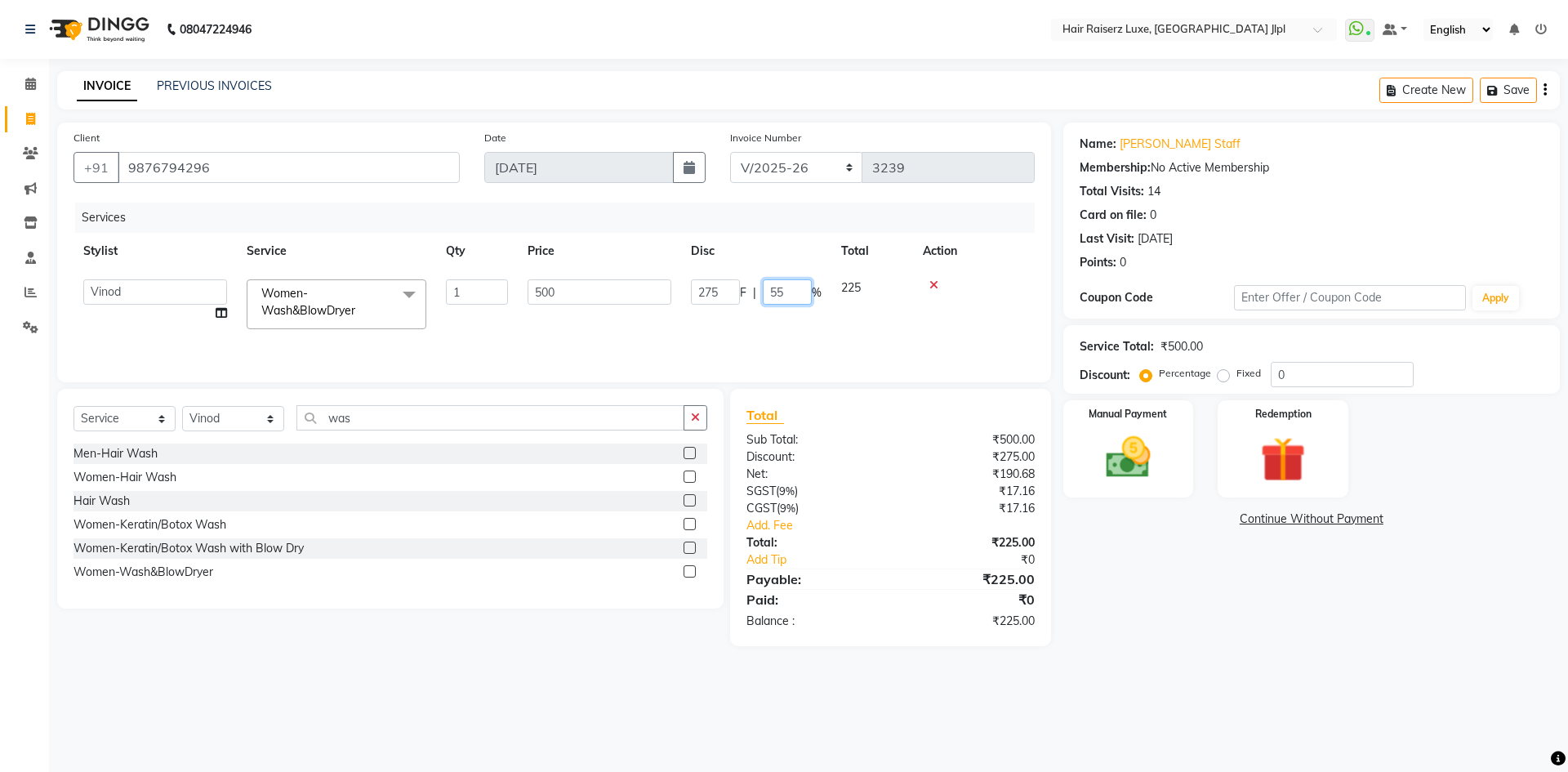
click at [787, 293] on input "55" at bounding box center [788, 292] width 49 height 26
type input "5"
type input "60"
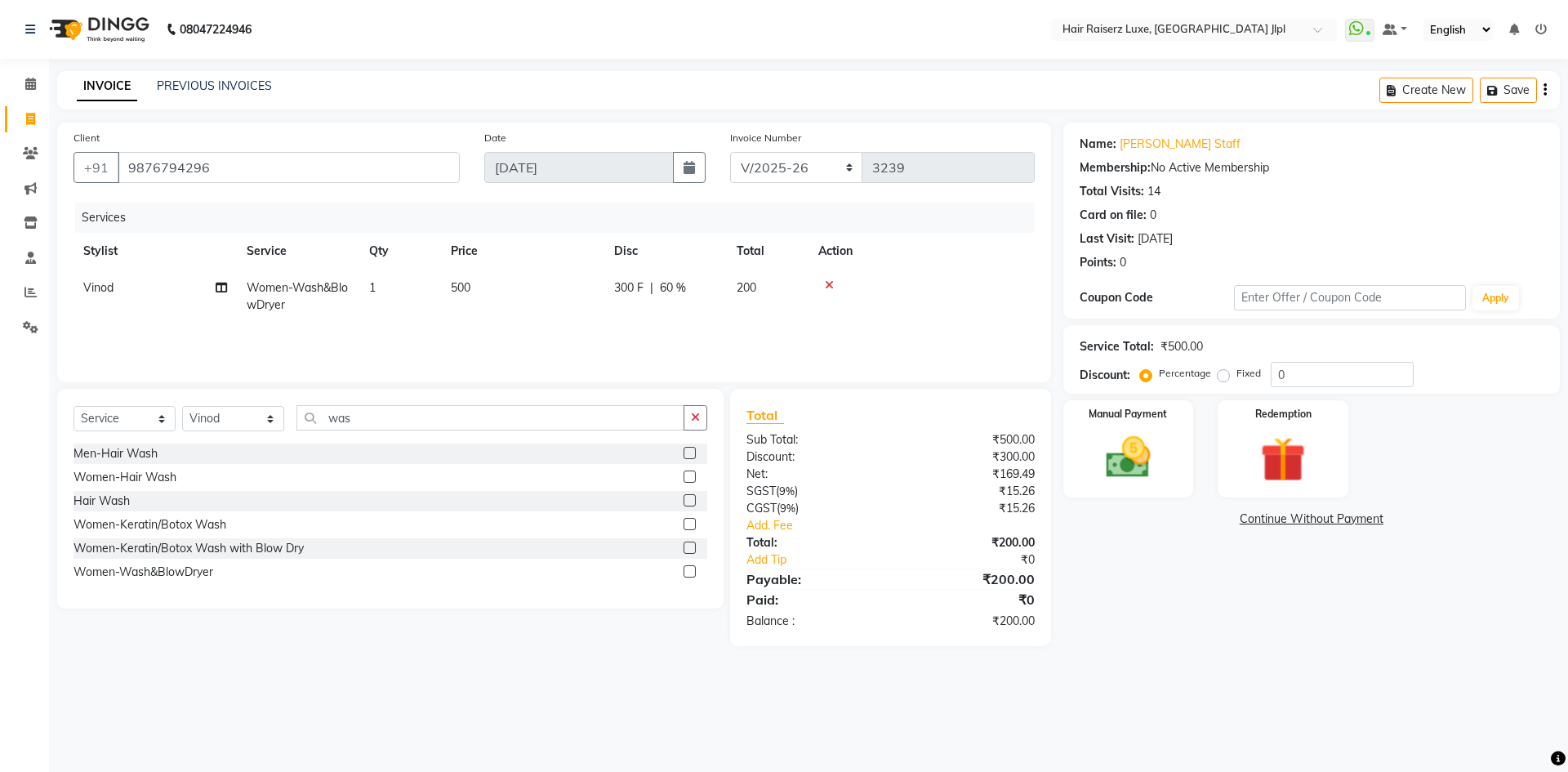
click at [758, 221] on div "Services" at bounding box center [561, 218] width 972 height 30
click at [675, 285] on span "60 %" at bounding box center [673, 288] width 26 height 17
select select "47304"
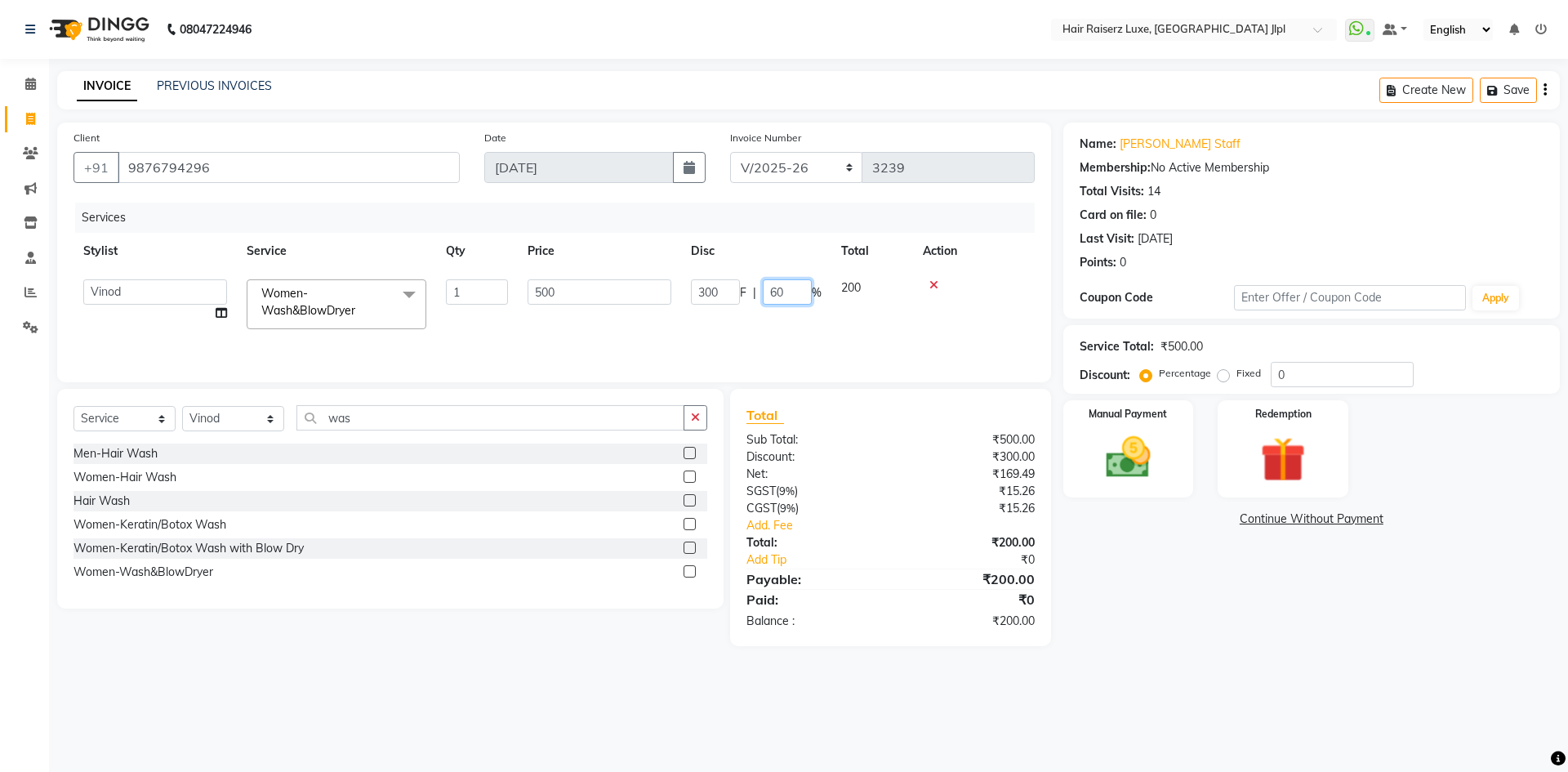
click at [791, 297] on input "60" at bounding box center [788, 292] width 49 height 26
type input "6"
type input "50"
click at [758, 252] on tr "Stylist Service Qty Price Disc Total Action" at bounding box center [554, 251] width 961 height 37
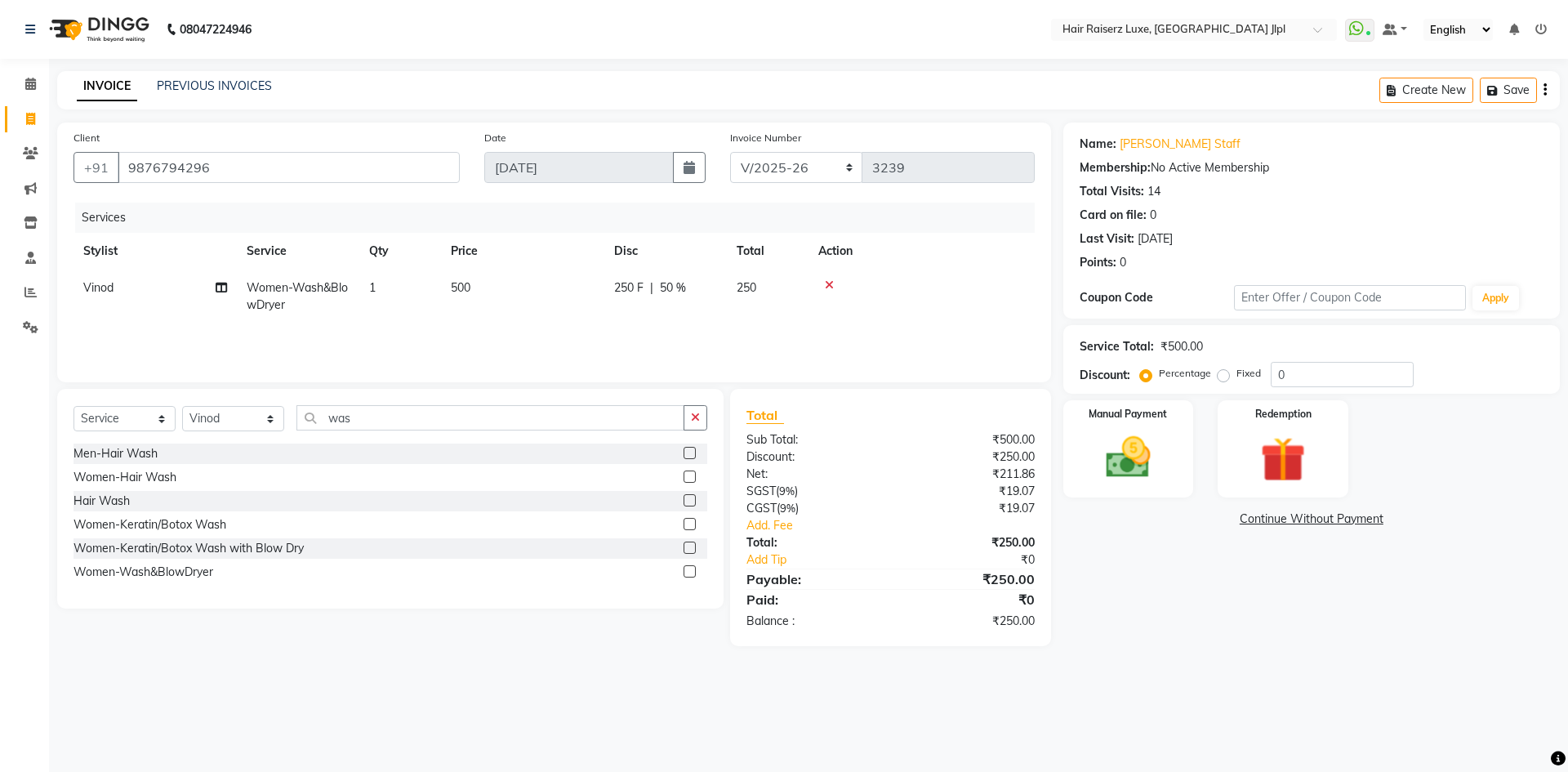
click at [485, 285] on td "500" at bounding box center [522, 296] width 163 height 54
select select "47304"
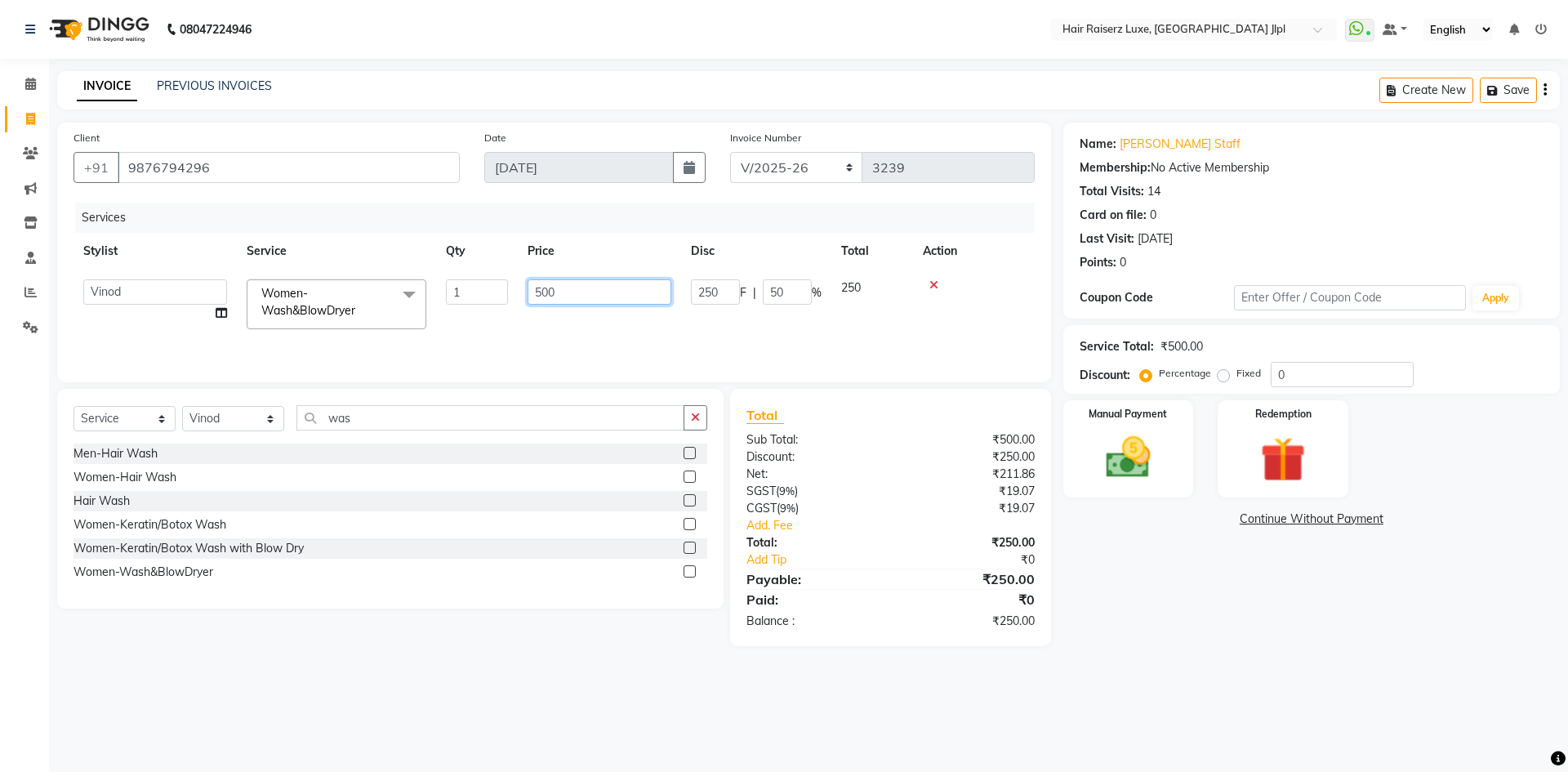
click at [572, 303] on input "500" at bounding box center [599, 292] width 144 height 26
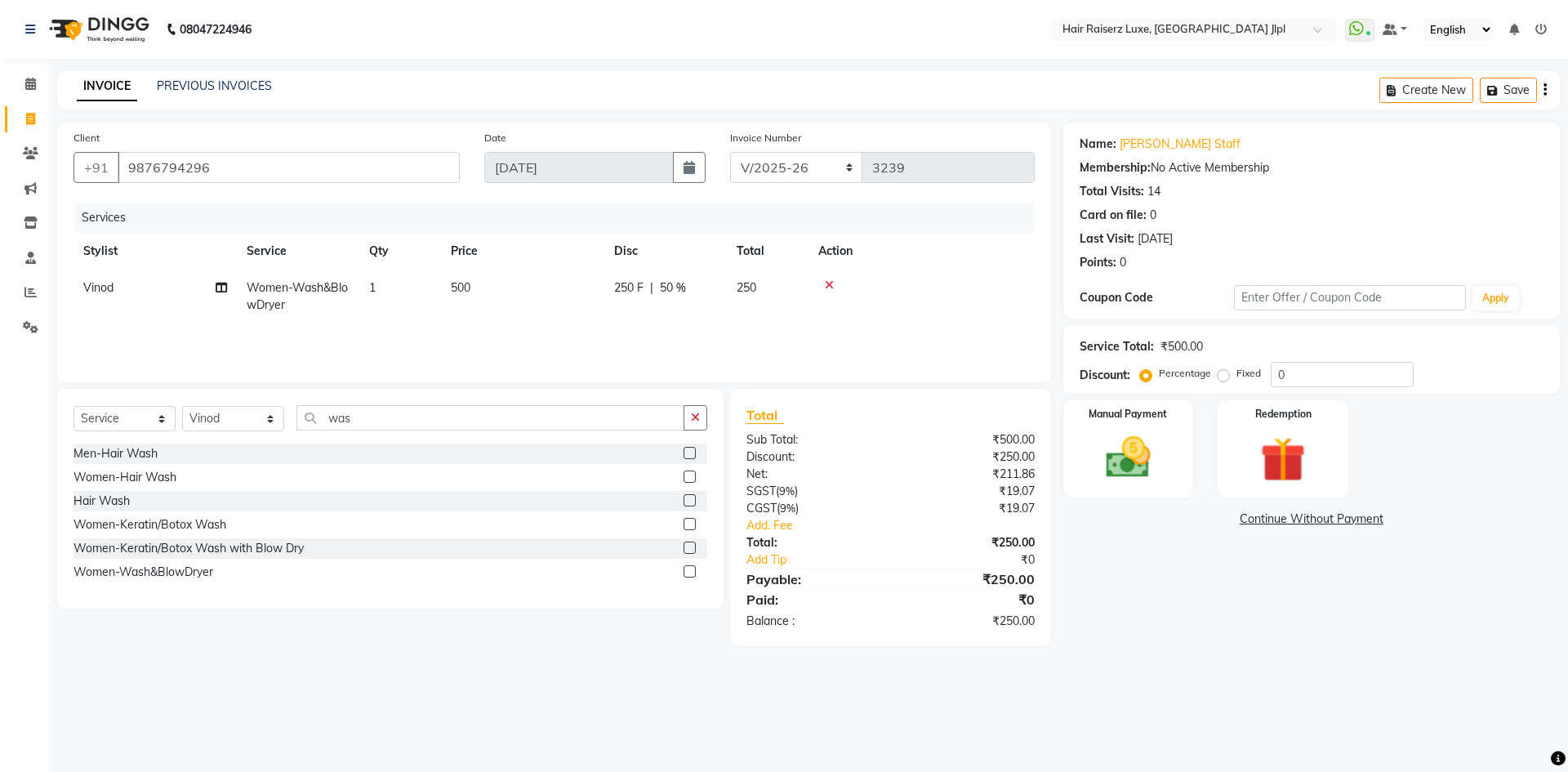
click at [678, 289] on span "50 %" at bounding box center [673, 288] width 26 height 17
select select "47304"
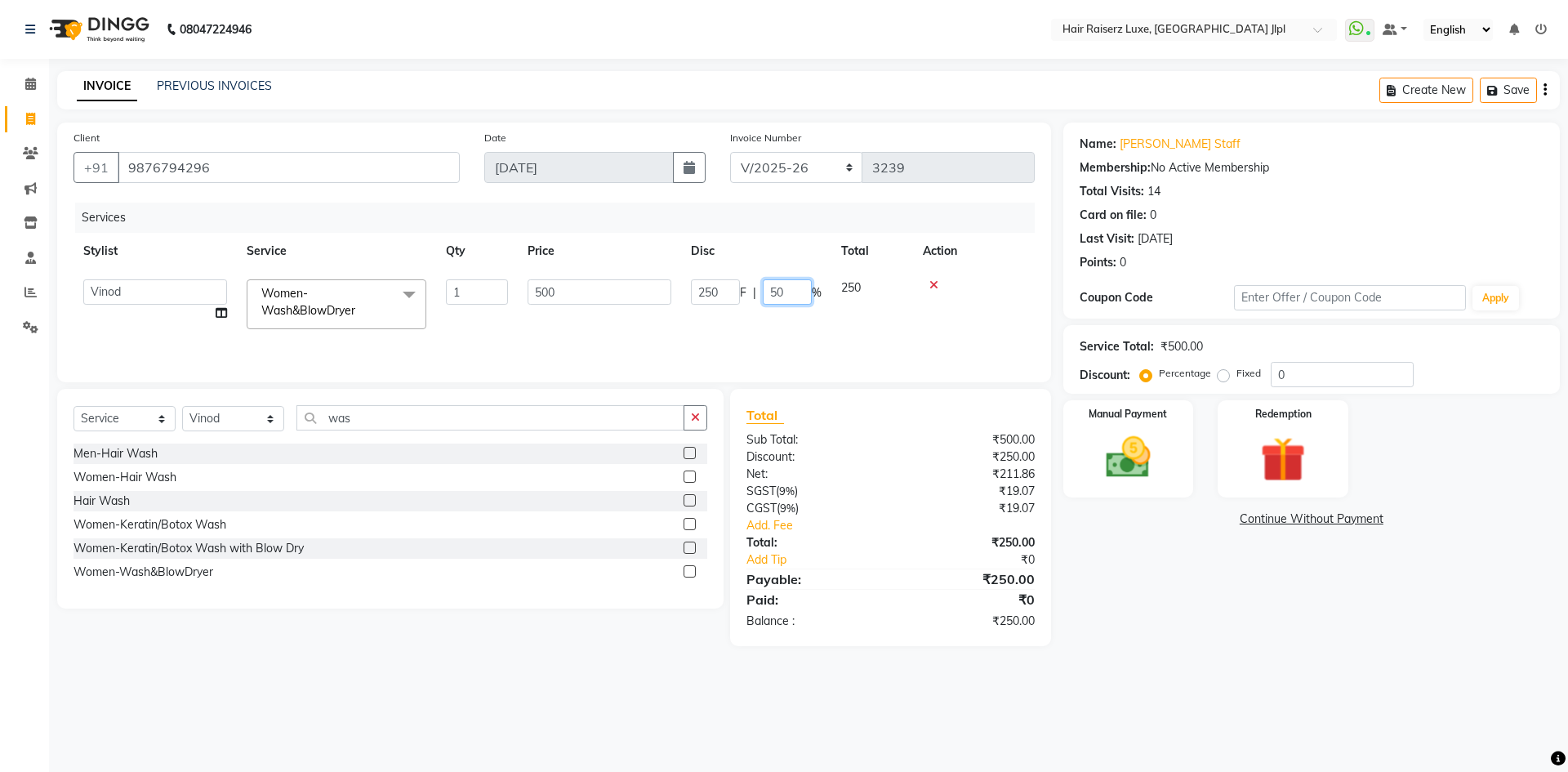
click at [788, 288] on input "50" at bounding box center [788, 292] width 49 height 26
type input "5"
type input "60"
click at [789, 230] on div "Services" at bounding box center [561, 218] width 972 height 30
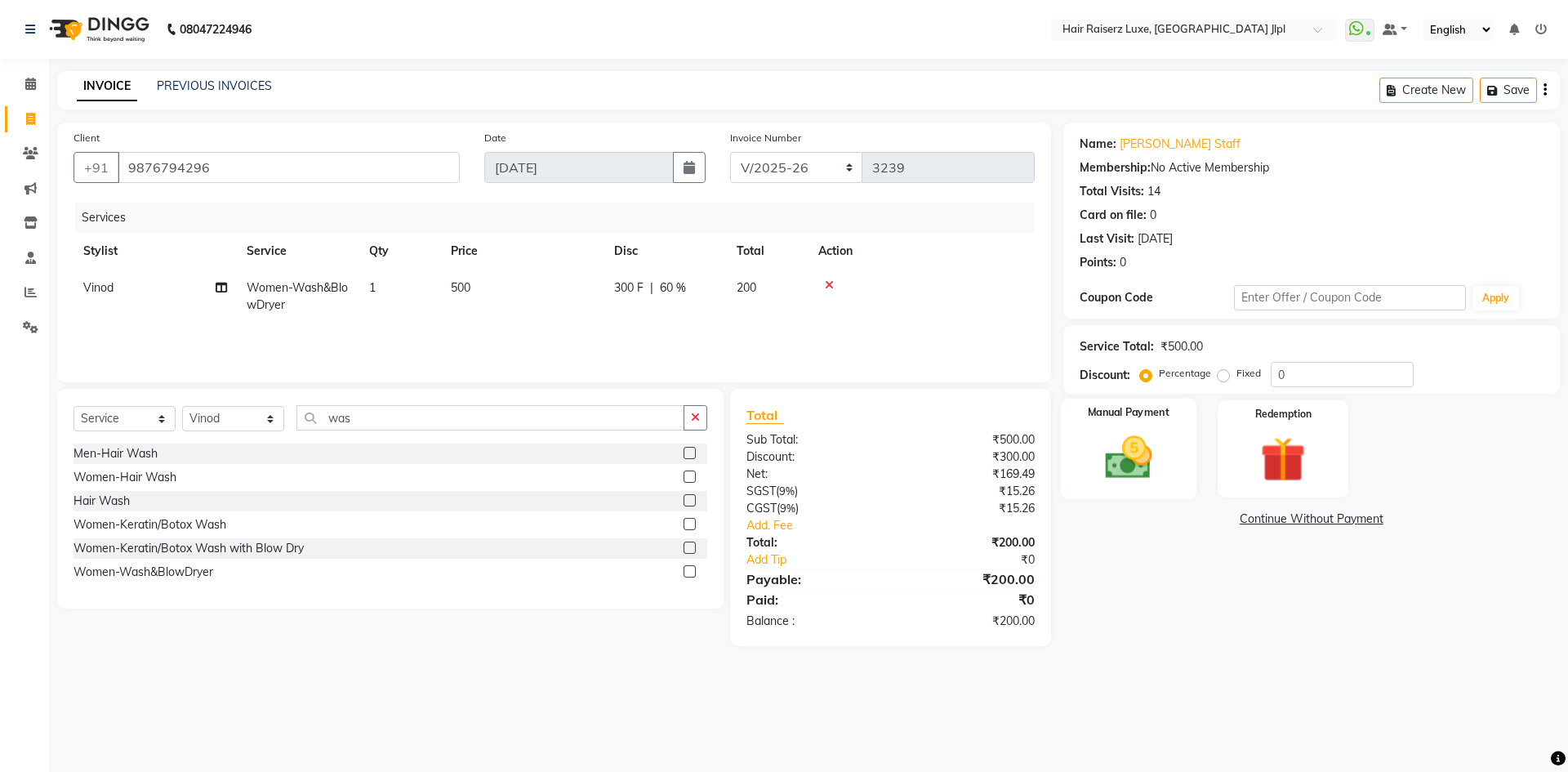
click at [1136, 453] on img at bounding box center [1128, 457] width 76 height 54
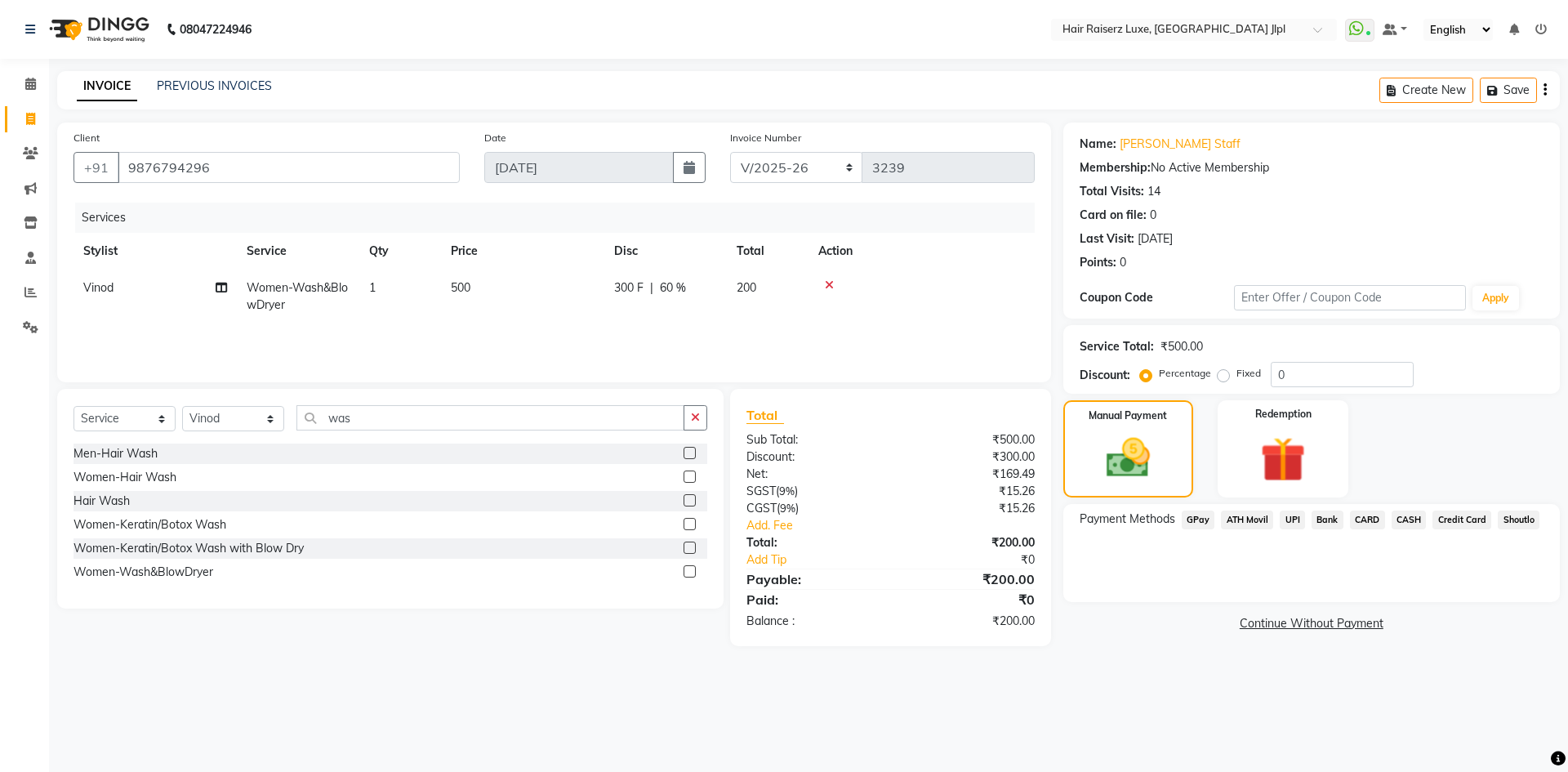
click at [1293, 521] on span "UPI" at bounding box center [1292, 520] width 26 height 19
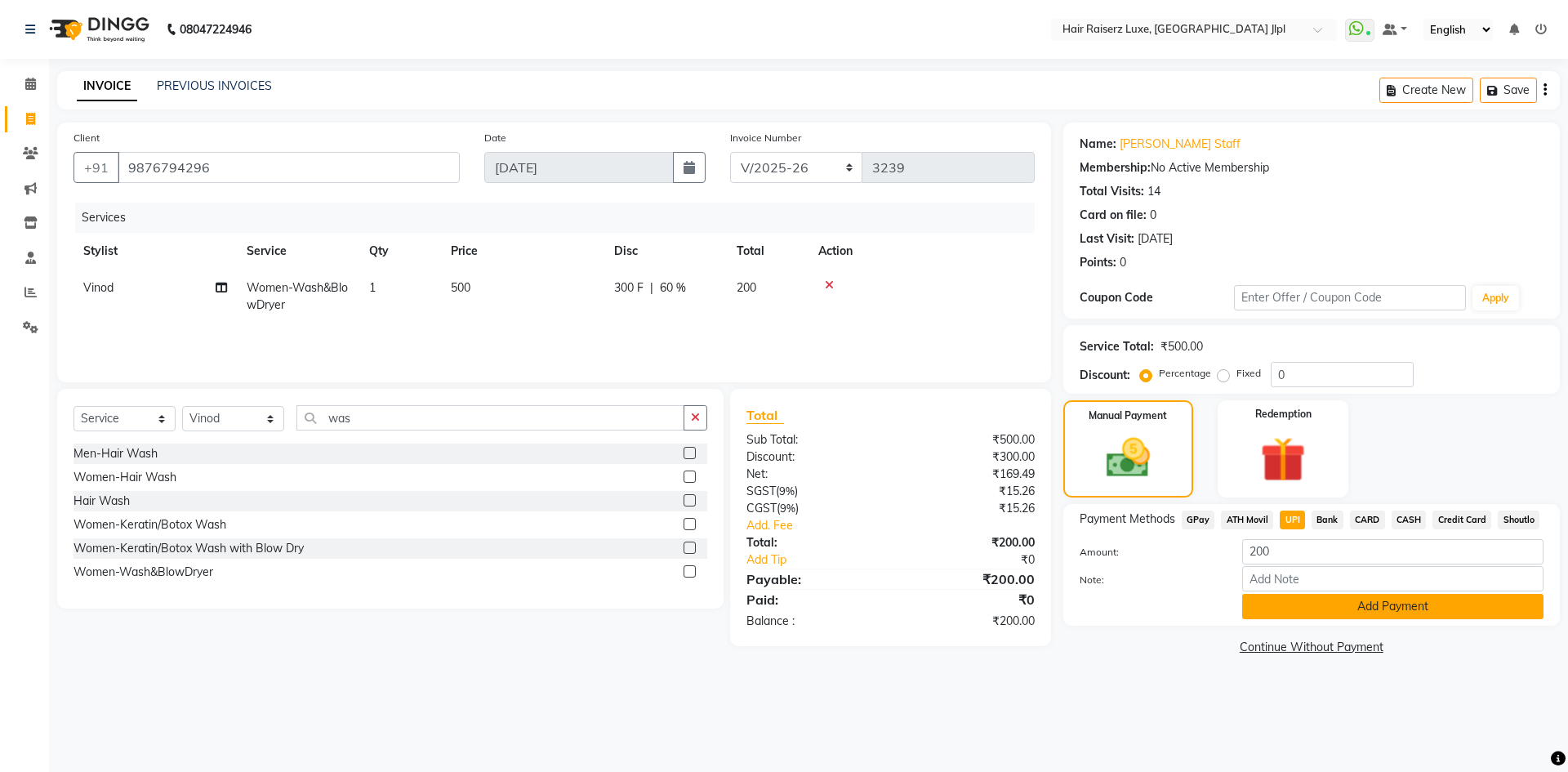
click at [1281, 609] on button "Add Payment" at bounding box center [1393, 606] width 302 height 26
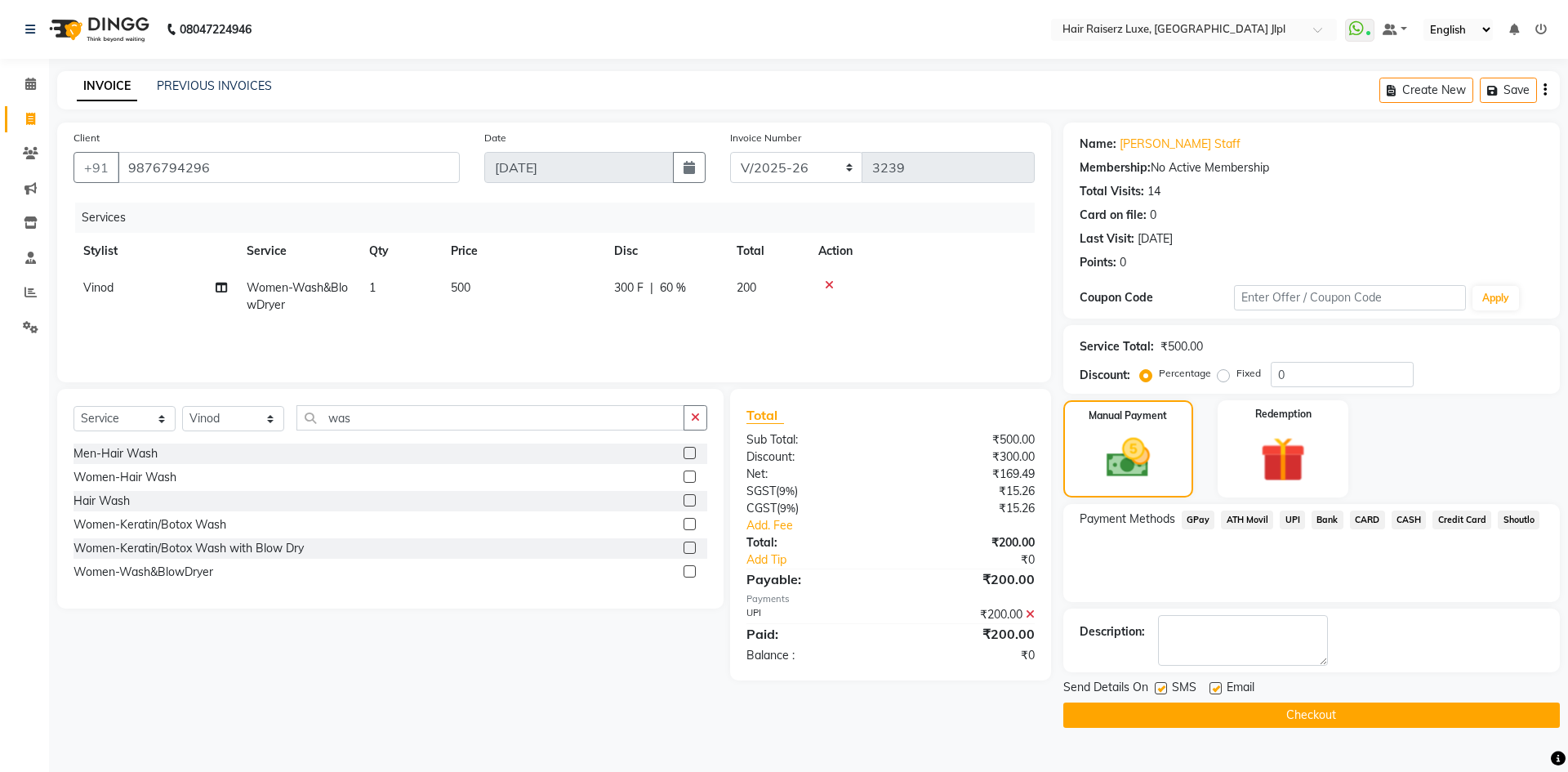
click at [1214, 695] on div at bounding box center [1214, 690] width 11 height 17
click at [1217, 689] on label at bounding box center [1215, 688] width 12 height 12
click at [1217, 689] on input "checkbox" at bounding box center [1214, 689] width 11 height 11
checkbox input "false"
click at [1223, 732] on main "INVOICE PREVIOUS INVOICES Create New Save Client +91 9876794296 Date 01-09-2025…" at bounding box center [809, 412] width 1519 height 681
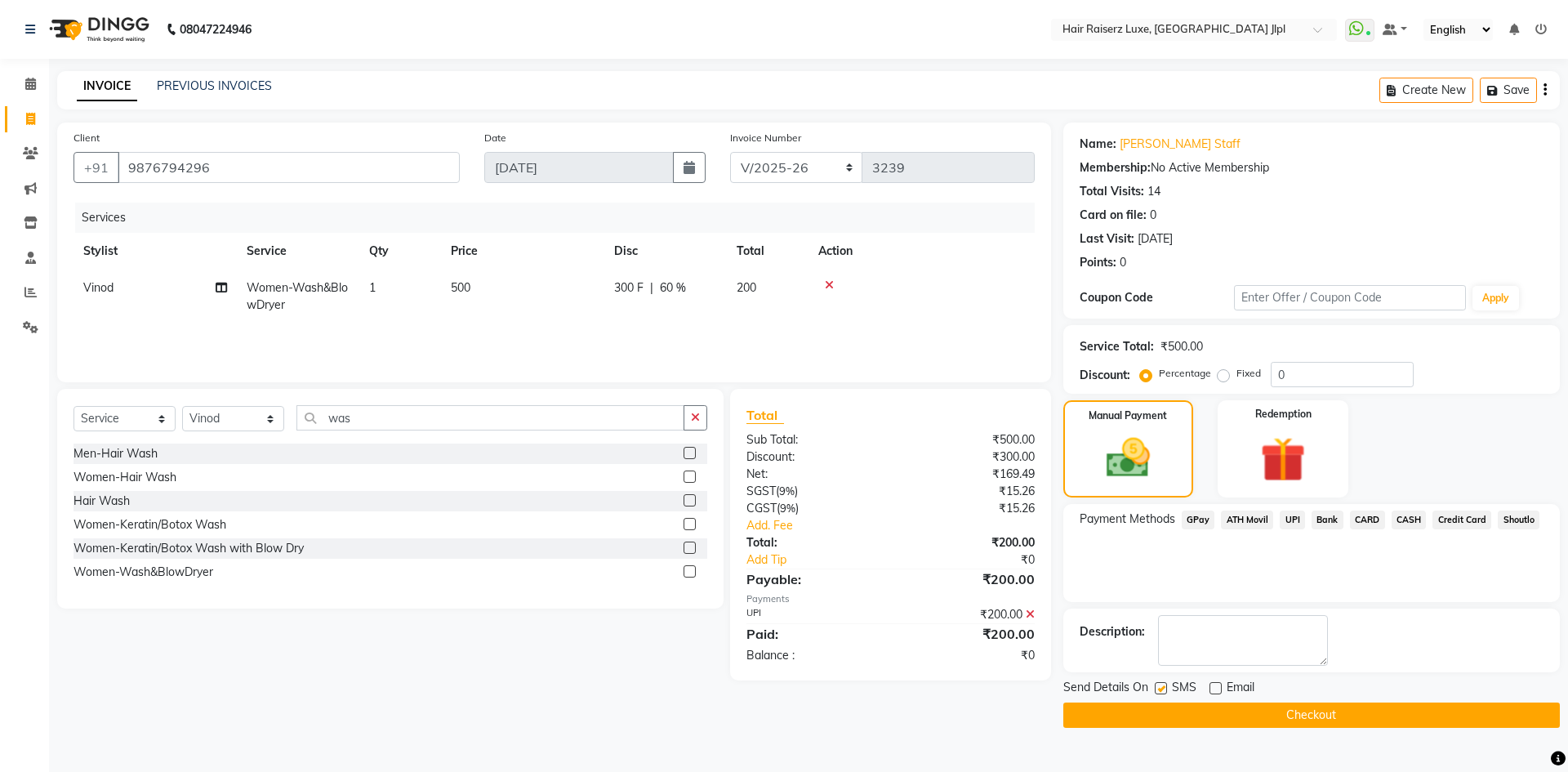
click at [1221, 716] on button "Checkout" at bounding box center [1310, 715] width 497 height 26
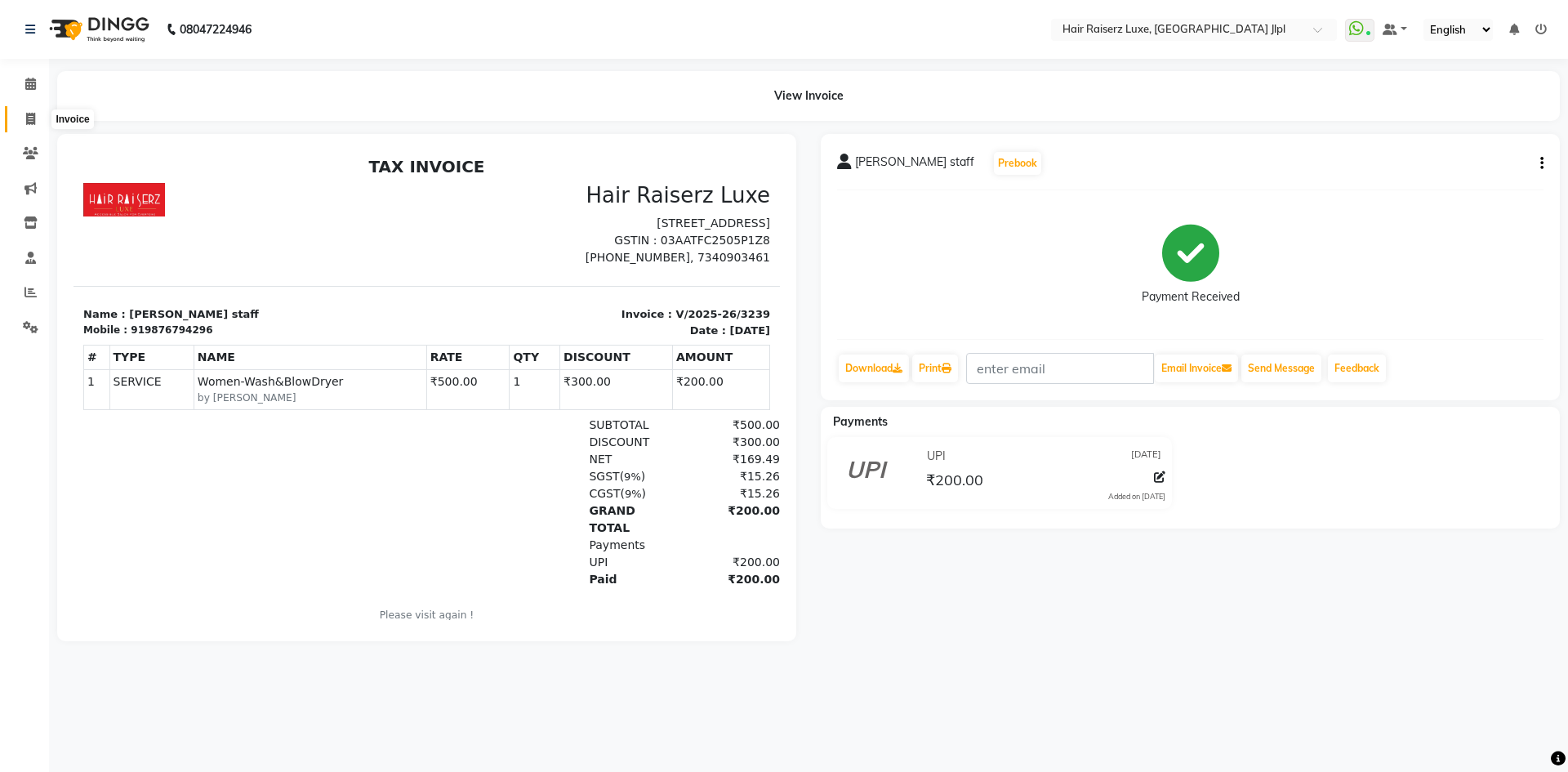
click at [23, 116] on span at bounding box center [31, 119] width 28 height 19
select select "service"
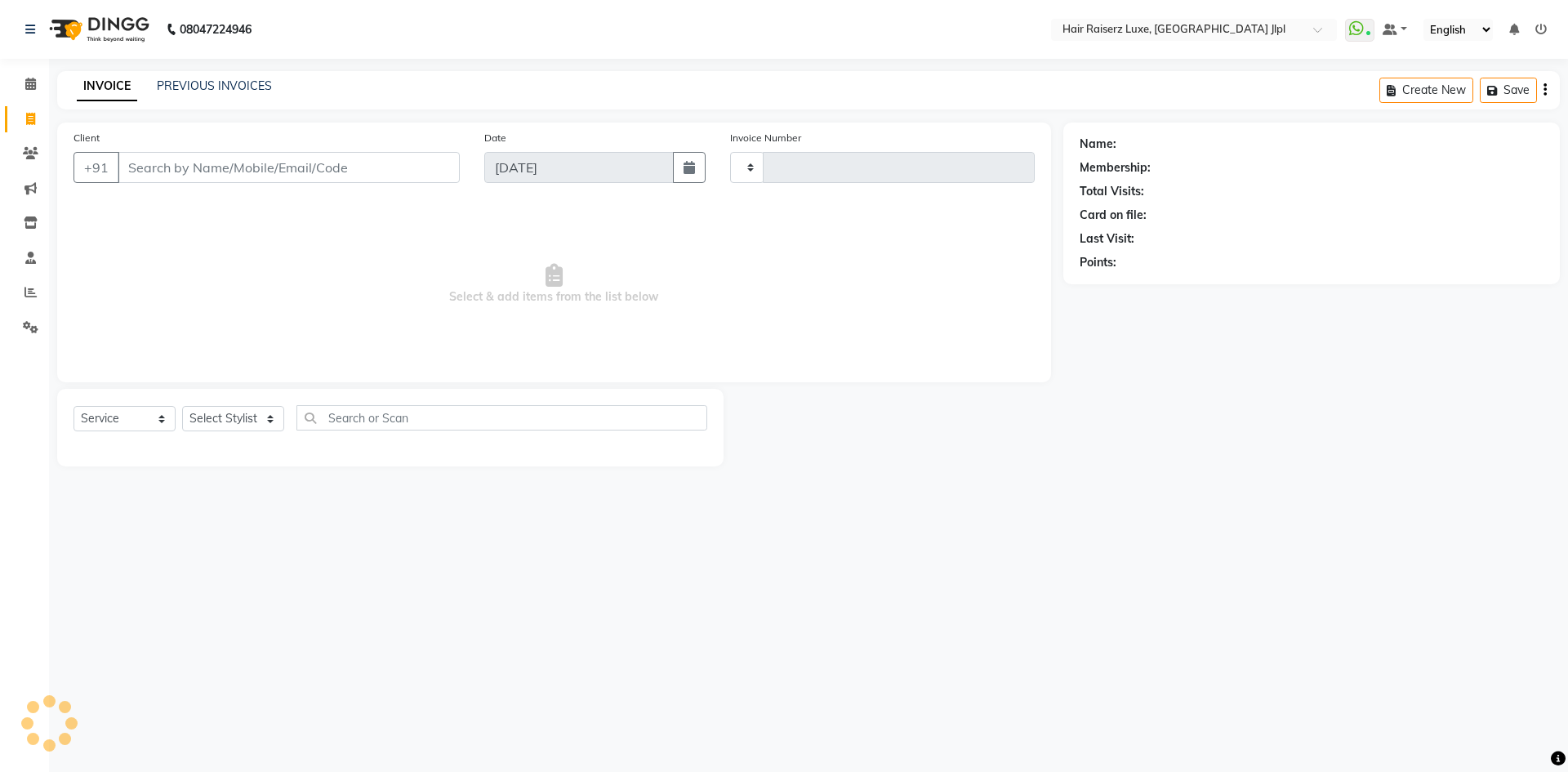
type input "3240"
select select "5409"
click at [143, 170] on input "Client" at bounding box center [288, 167] width 342 height 31
click at [189, 169] on input "Client" at bounding box center [288, 167] width 342 height 31
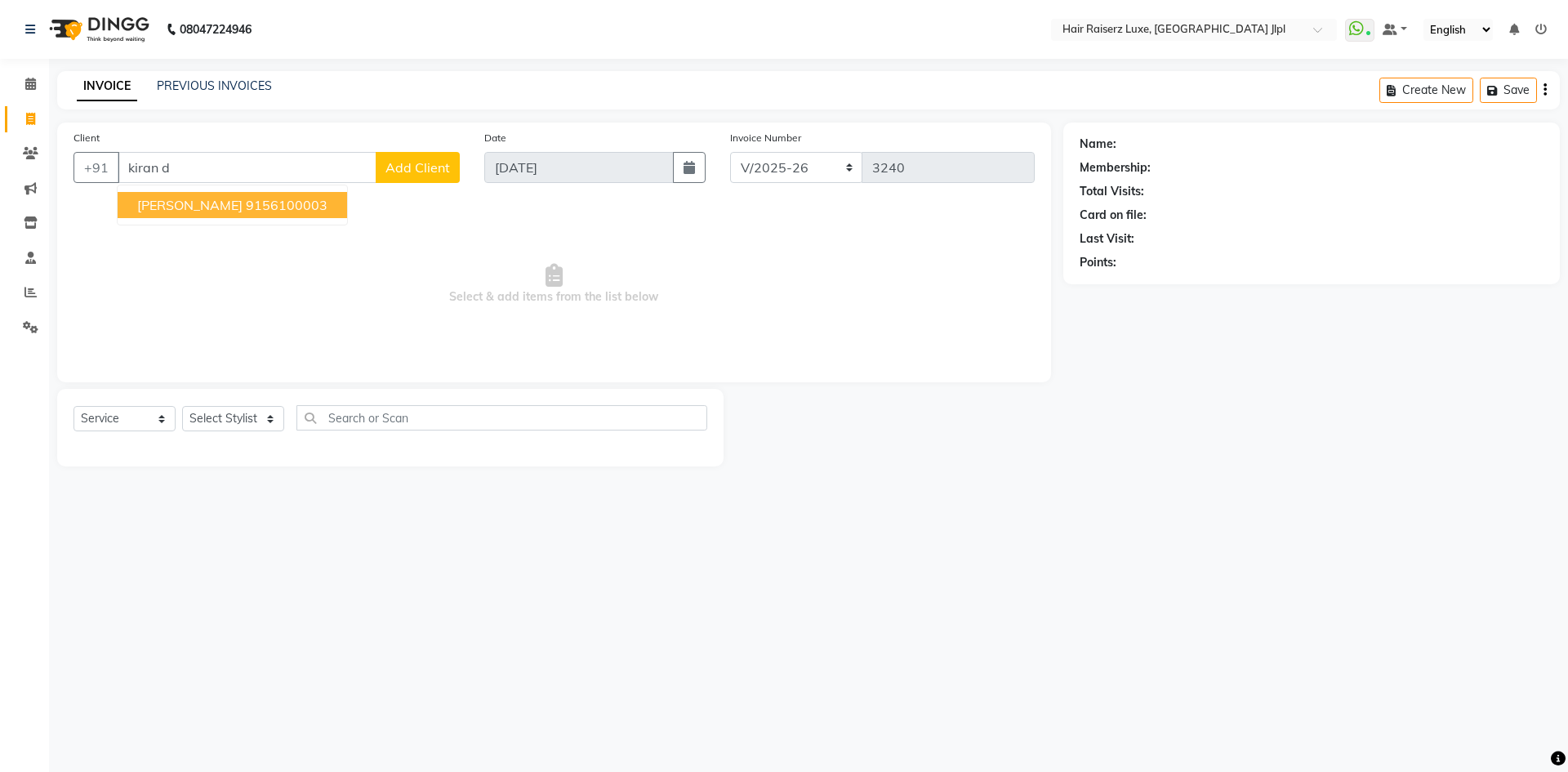
click at [246, 210] on ngb-highlight "9156100003" at bounding box center [287, 205] width 82 height 17
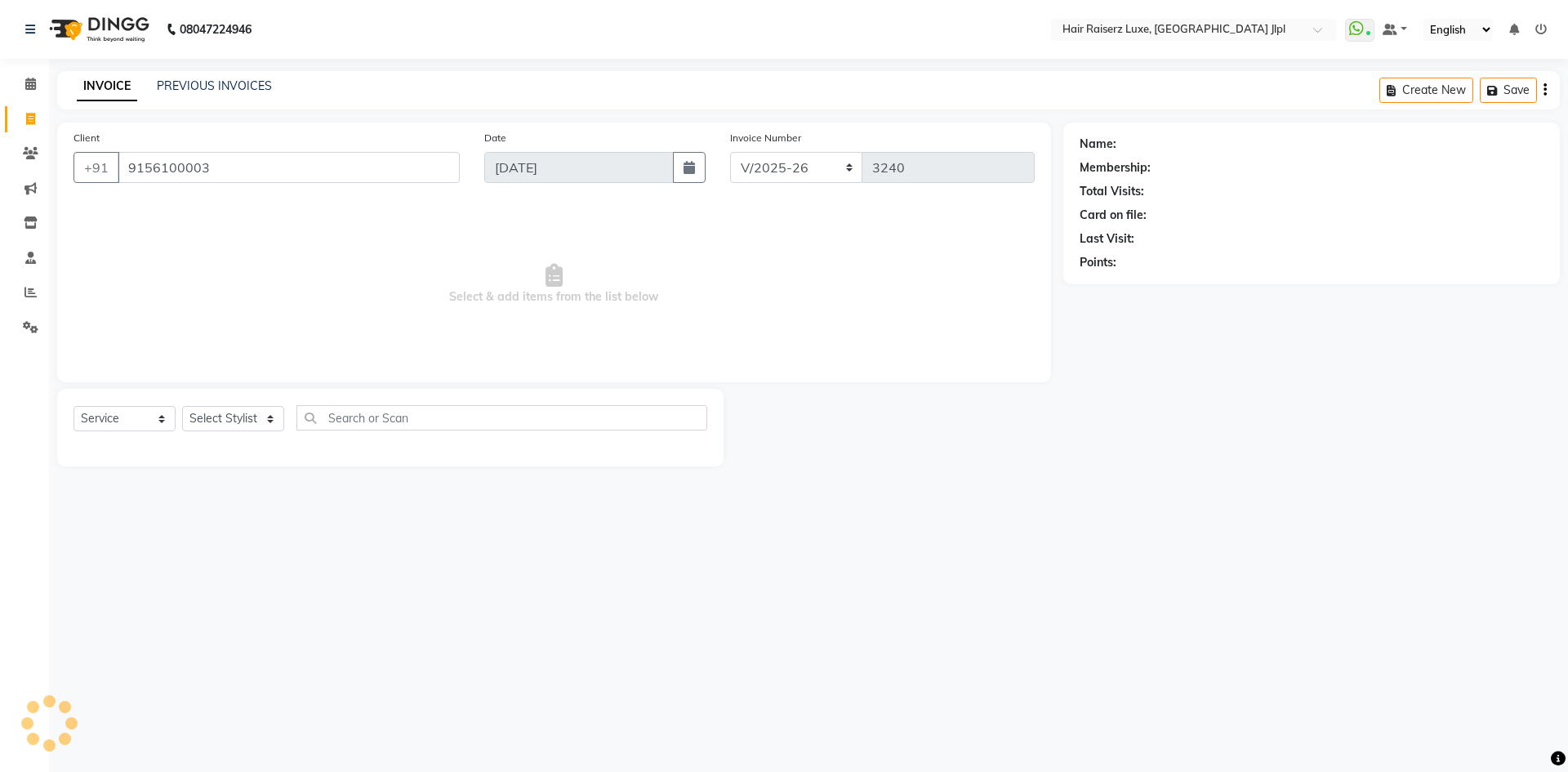
type input "9156100003"
select select "1: Object"
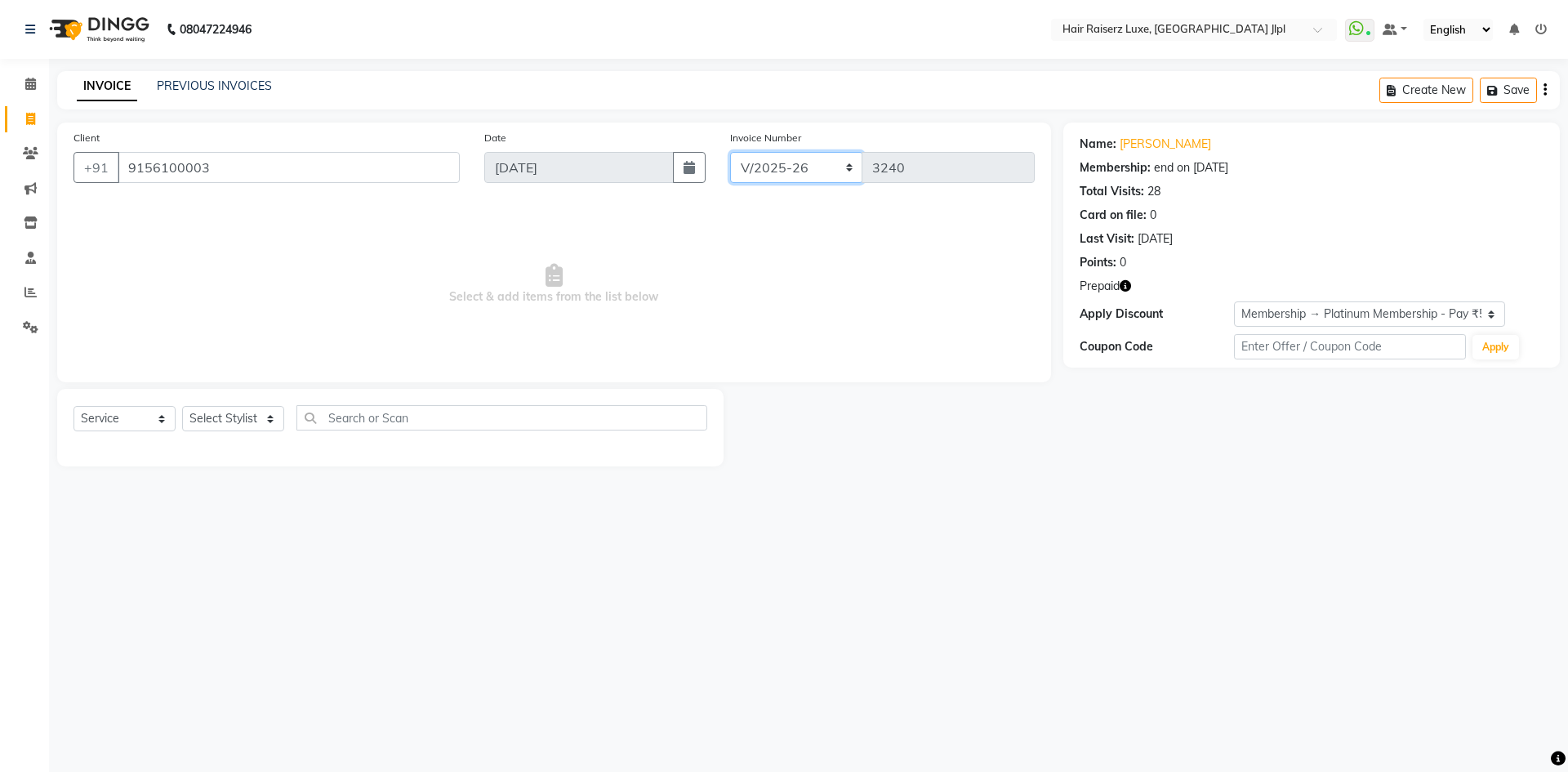
click at [740, 180] on select "FF/2025-26 PreP/2025-26 BANK/2025-26 Paytm/2025-26 CASH/2025-26 V/2025-26" at bounding box center [796, 167] width 133 height 31
select select "8497"
click at [730, 152] on select "FF/2025-26 PreP/2025-26 BANK/2025-26 Paytm/2025-26 CASH/2025-26 V/2025-26" at bounding box center [796, 167] width 133 height 31
type input "0641"
click at [233, 419] on select "Select Stylist [PERSON_NAME] [PERSON_NAME] [PERSON_NAME] C&Gs Vogue [PERSON_NAM…" at bounding box center [233, 418] width 102 height 26
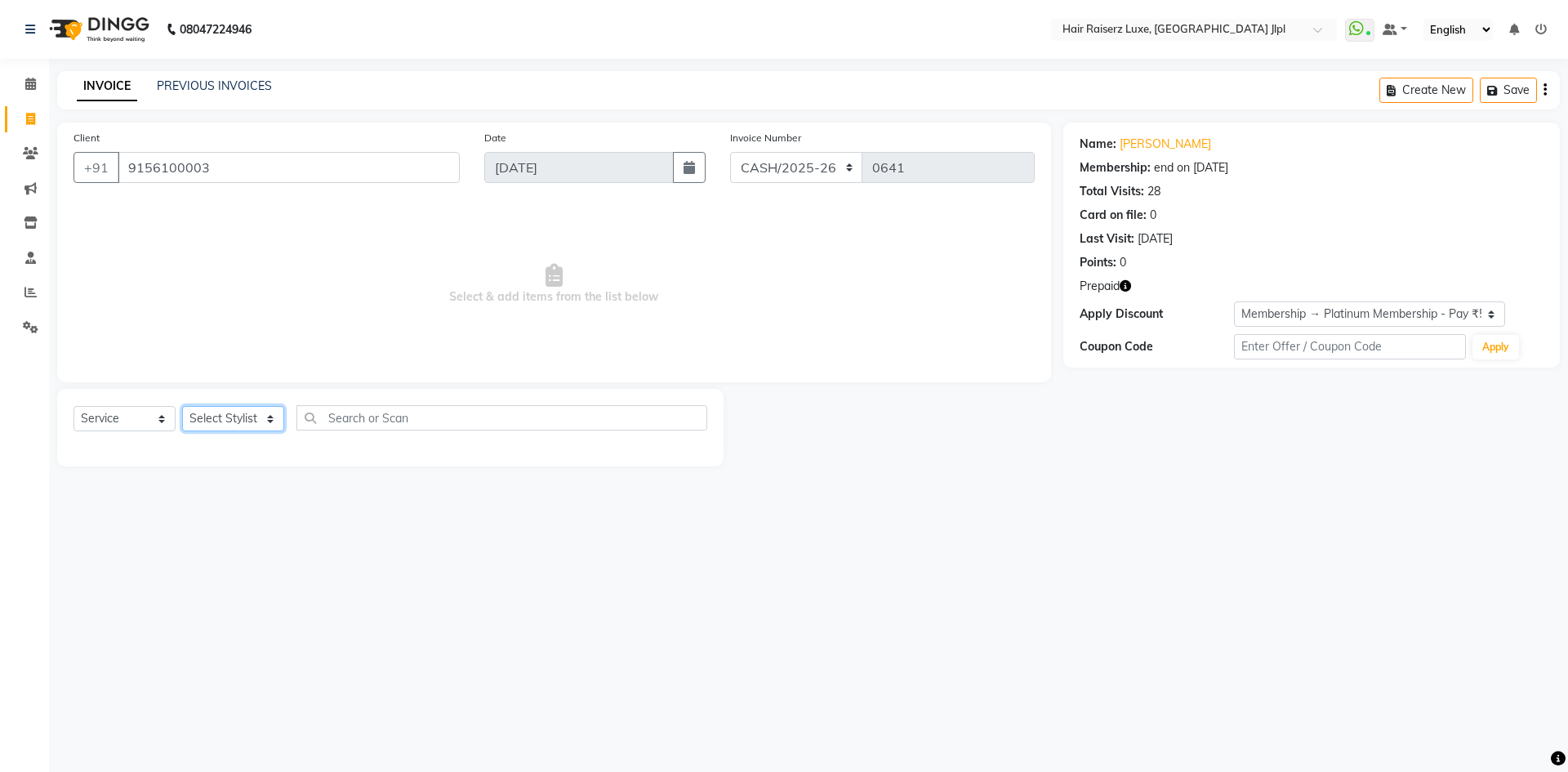
select select "38026"
click at [182, 406] on select "Select Stylist [PERSON_NAME] [PERSON_NAME] [PERSON_NAME] C&Gs Vogue [PERSON_NAM…" at bounding box center [233, 418] width 102 height 26
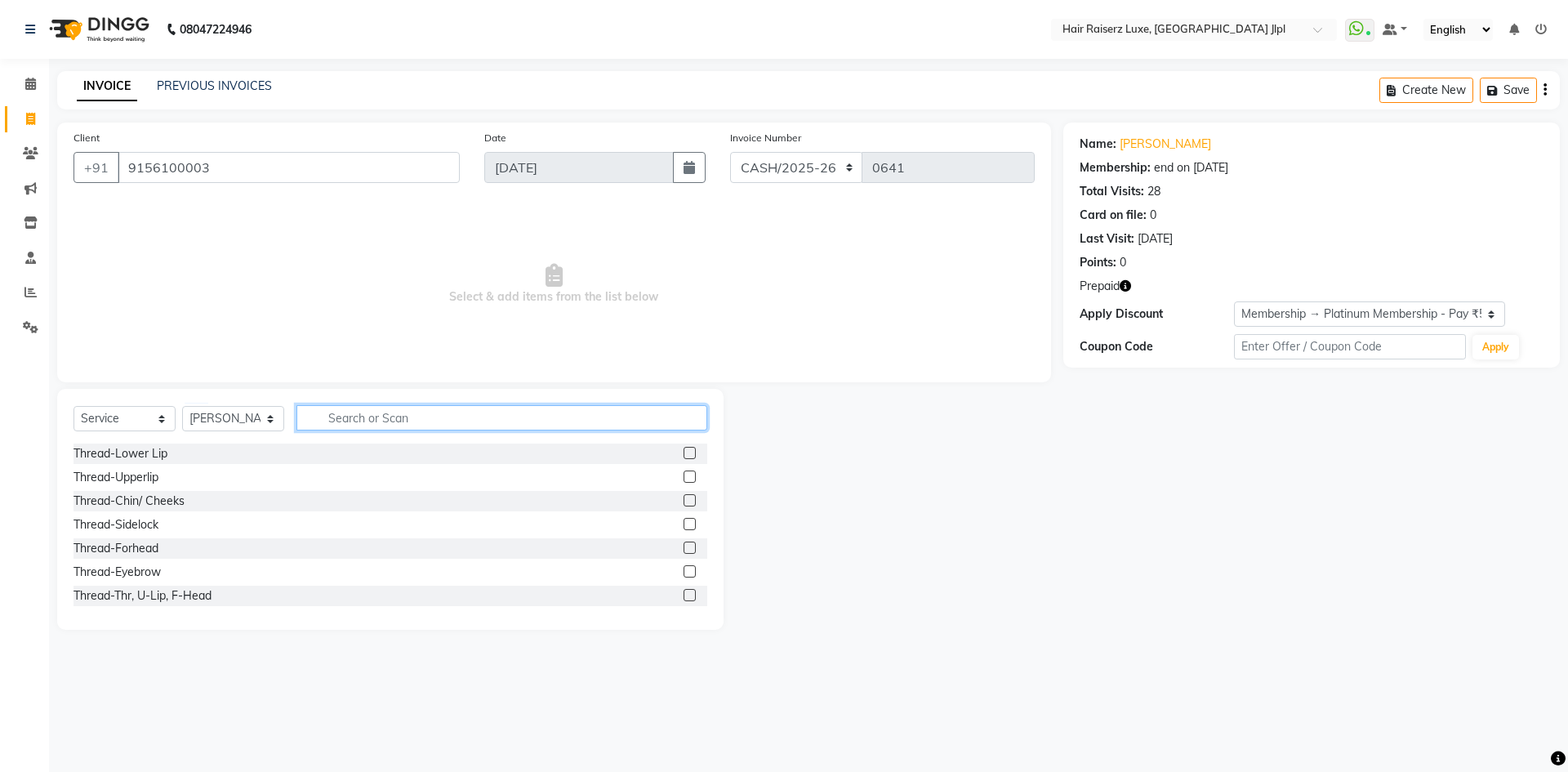
click at [361, 416] on input "text" at bounding box center [502, 417] width 411 height 26
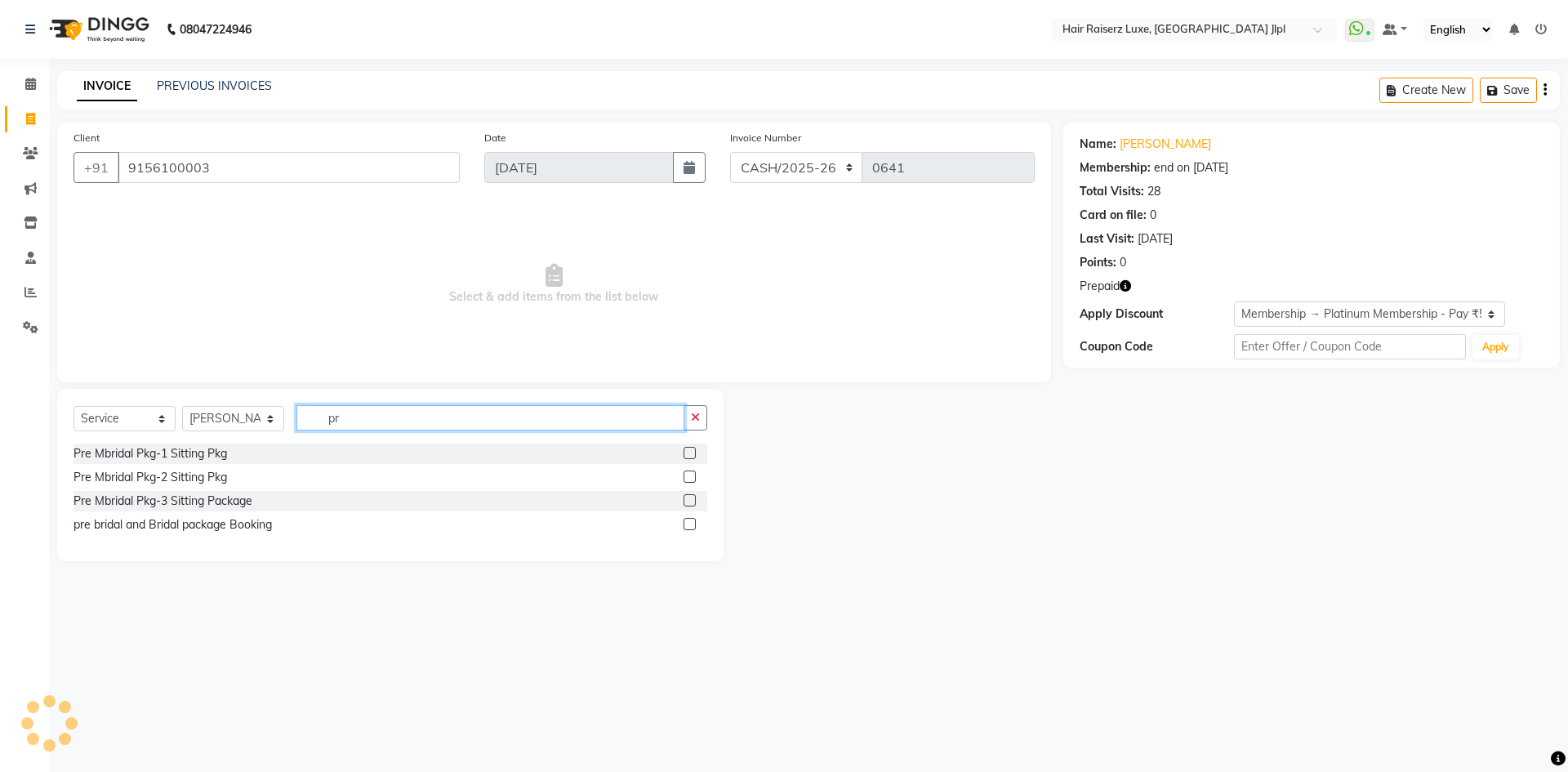
type input "p"
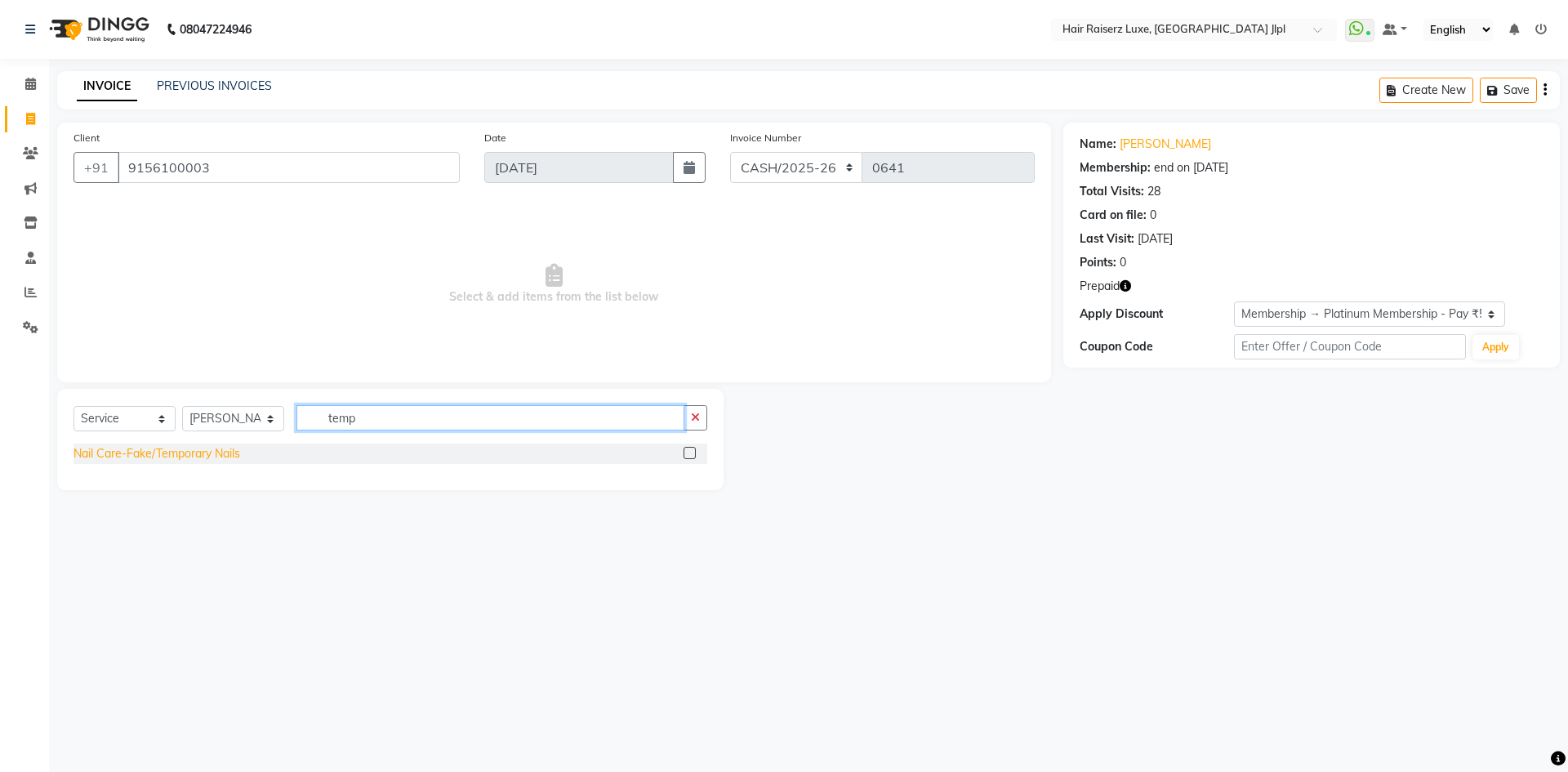
type input "temp"
click at [235, 448] on div "Nail Care-Fake/Temporary Nails" at bounding box center [156, 453] width 167 height 17
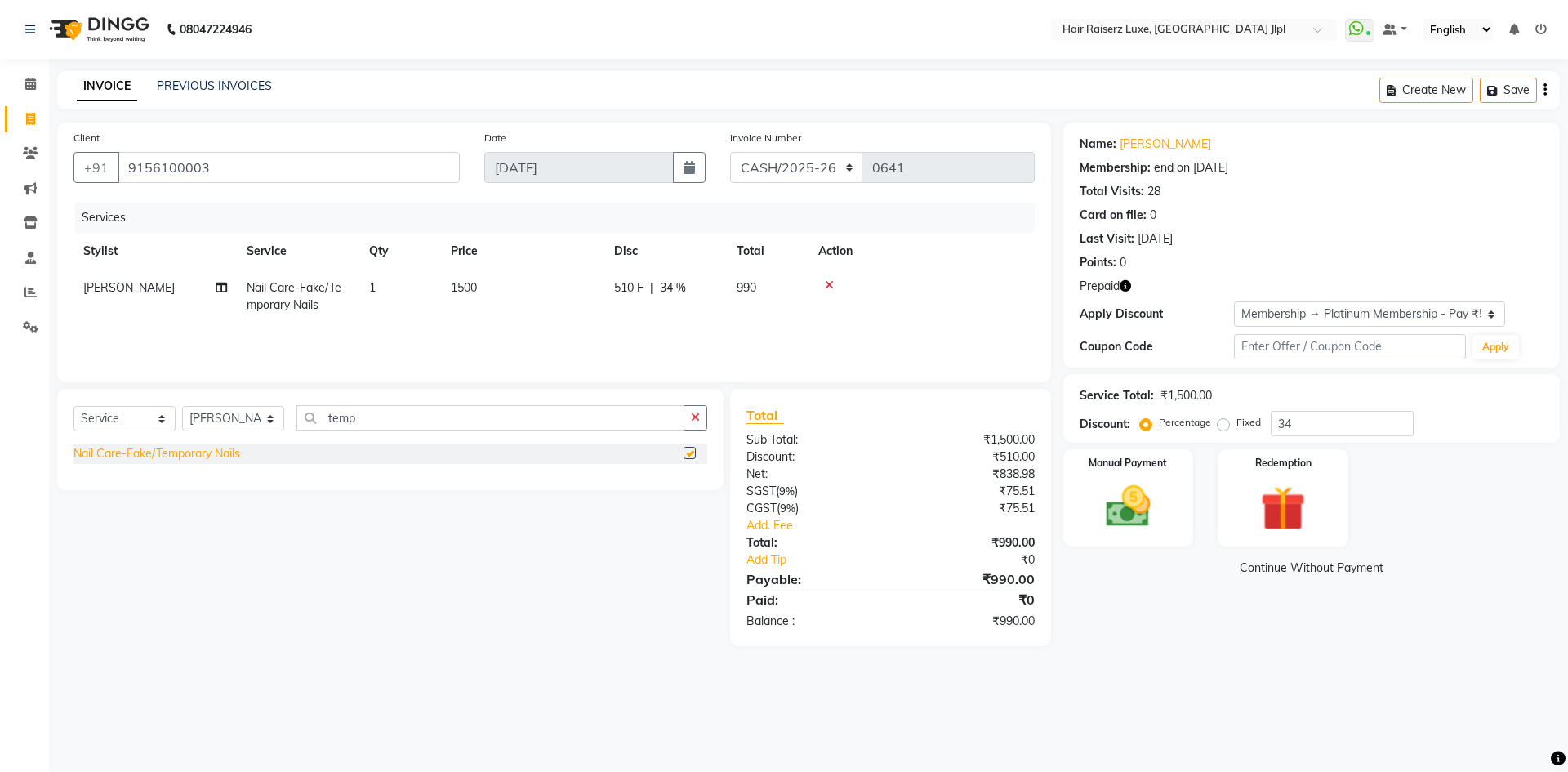
checkbox input "false"
click at [678, 290] on span "34 %" at bounding box center [673, 288] width 26 height 17
select select "38026"
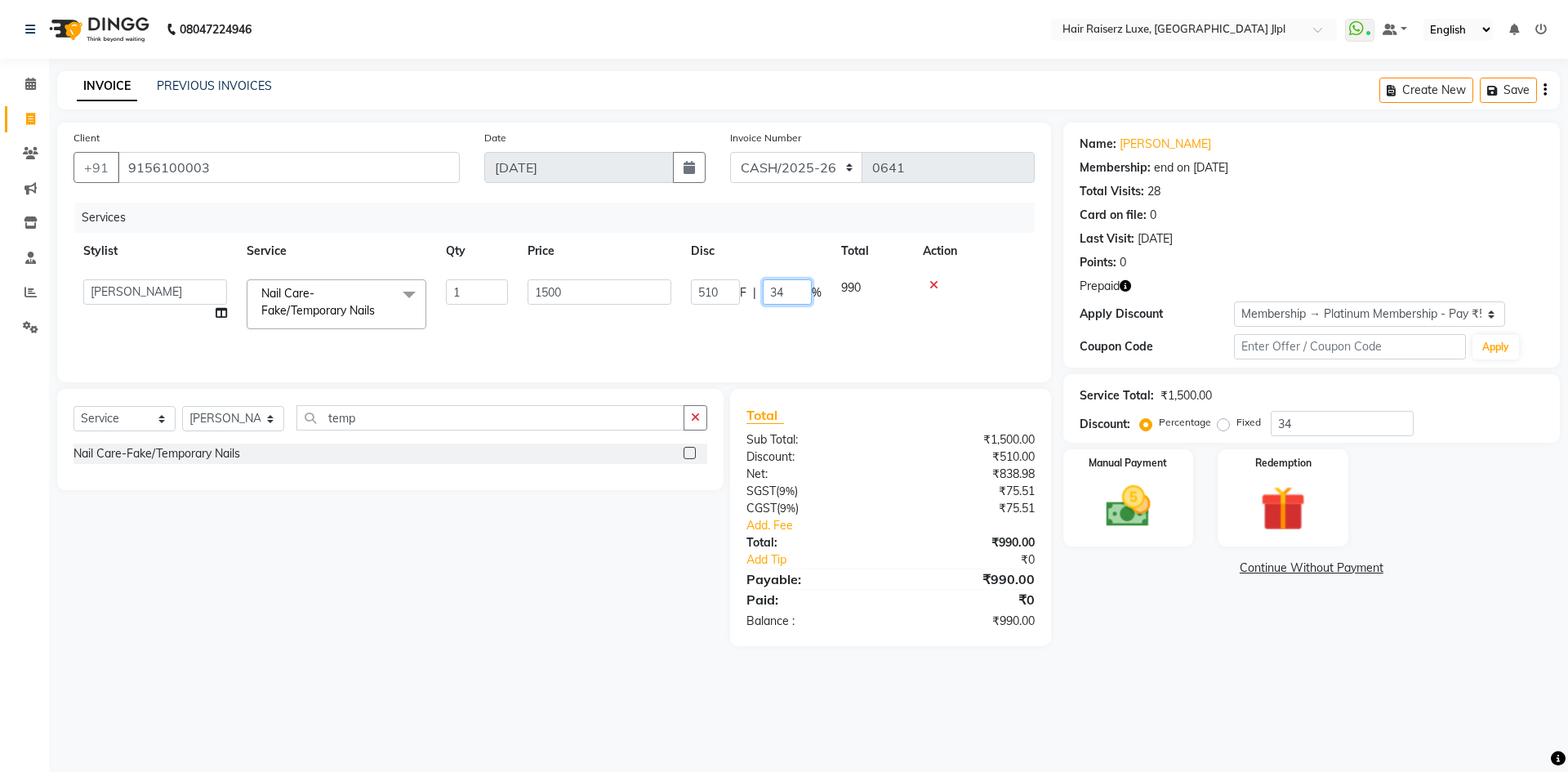
click at [782, 292] on input "34" at bounding box center [788, 292] width 49 height 26
type input "3"
type input "0"
click at [764, 337] on div "Services Stylist Service Qty Price Disc Total Action Abhishek Aftab Ajay Anand …" at bounding box center [554, 284] width 961 height 163
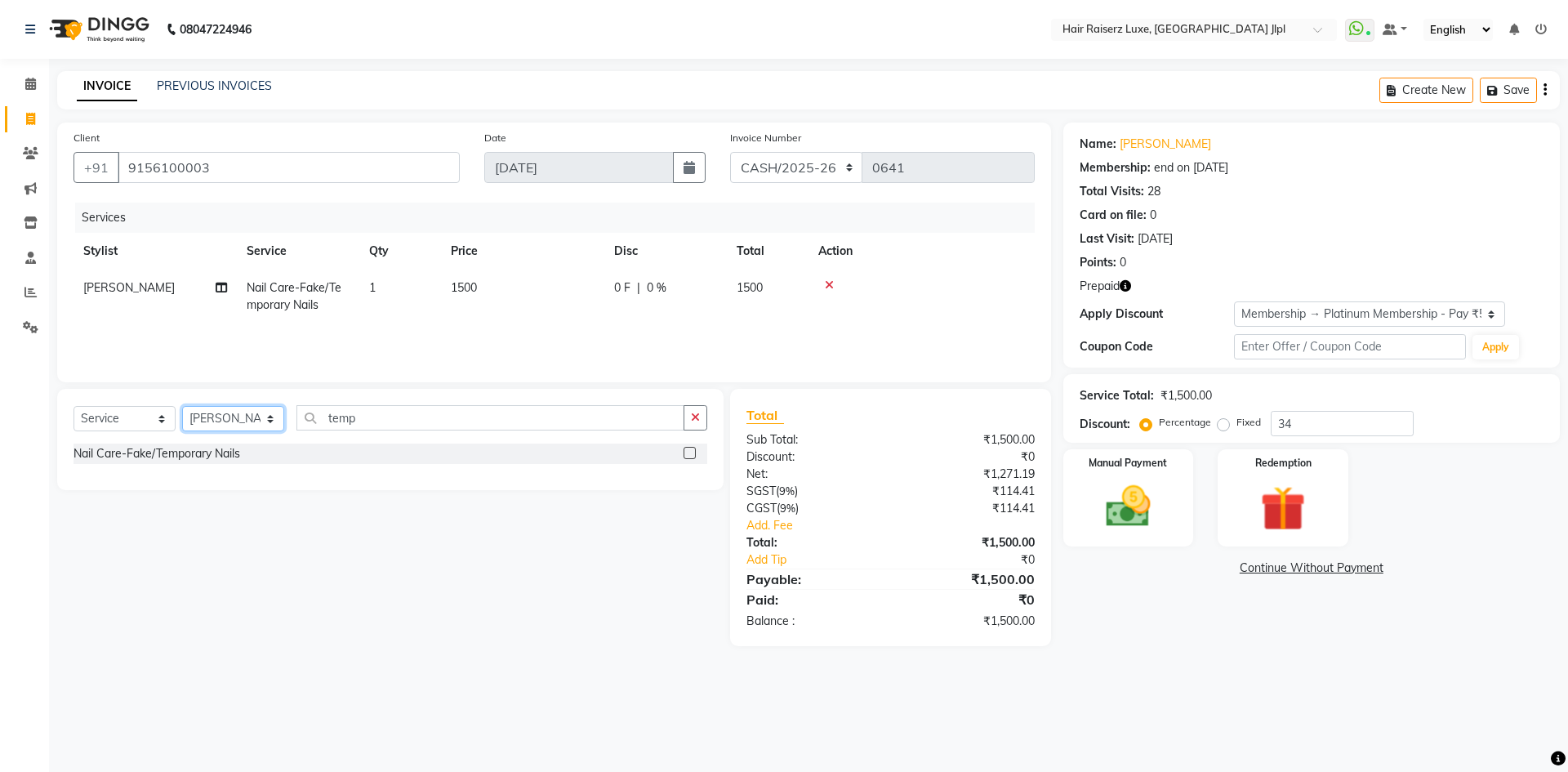
click at [255, 423] on select "Select Stylist [PERSON_NAME] [PERSON_NAME] [PERSON_NAME] C&Gs Vogue [PERSON_NAM…" at bounding box center [233, 418] width 102 height 26
select select "80489"
click at [253, 418] on select "Select Stylist [PERSON_NAME] [PERSON_NAME] [PERSON_NAME] C&Gs Vogue [PERSON_NAM…" at bounding box center [233, 418] width 102 height 26
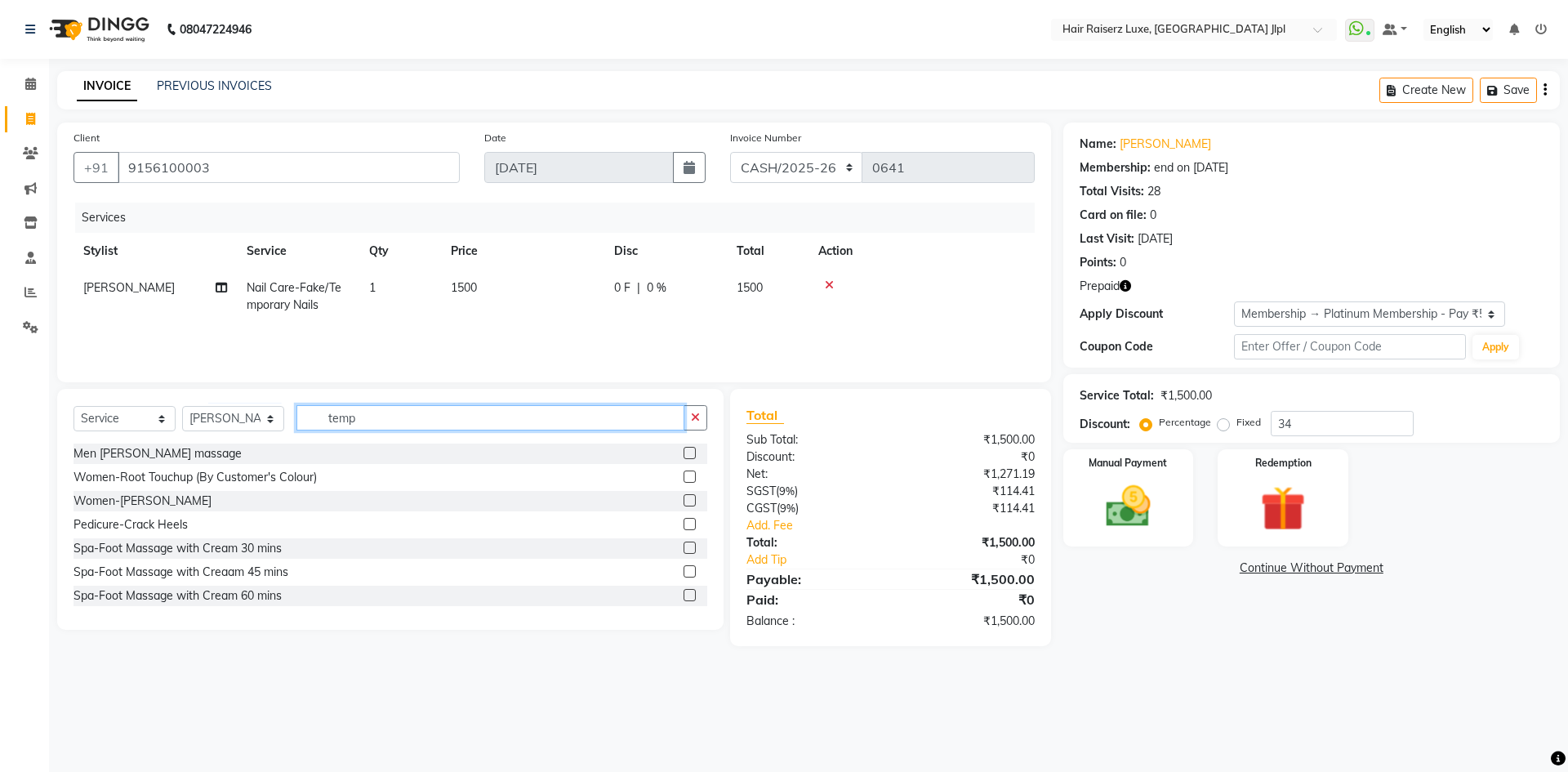
click at [355, 416] on input "temp" at bounding box center [490, 417] width 388 height 26
type input "t"
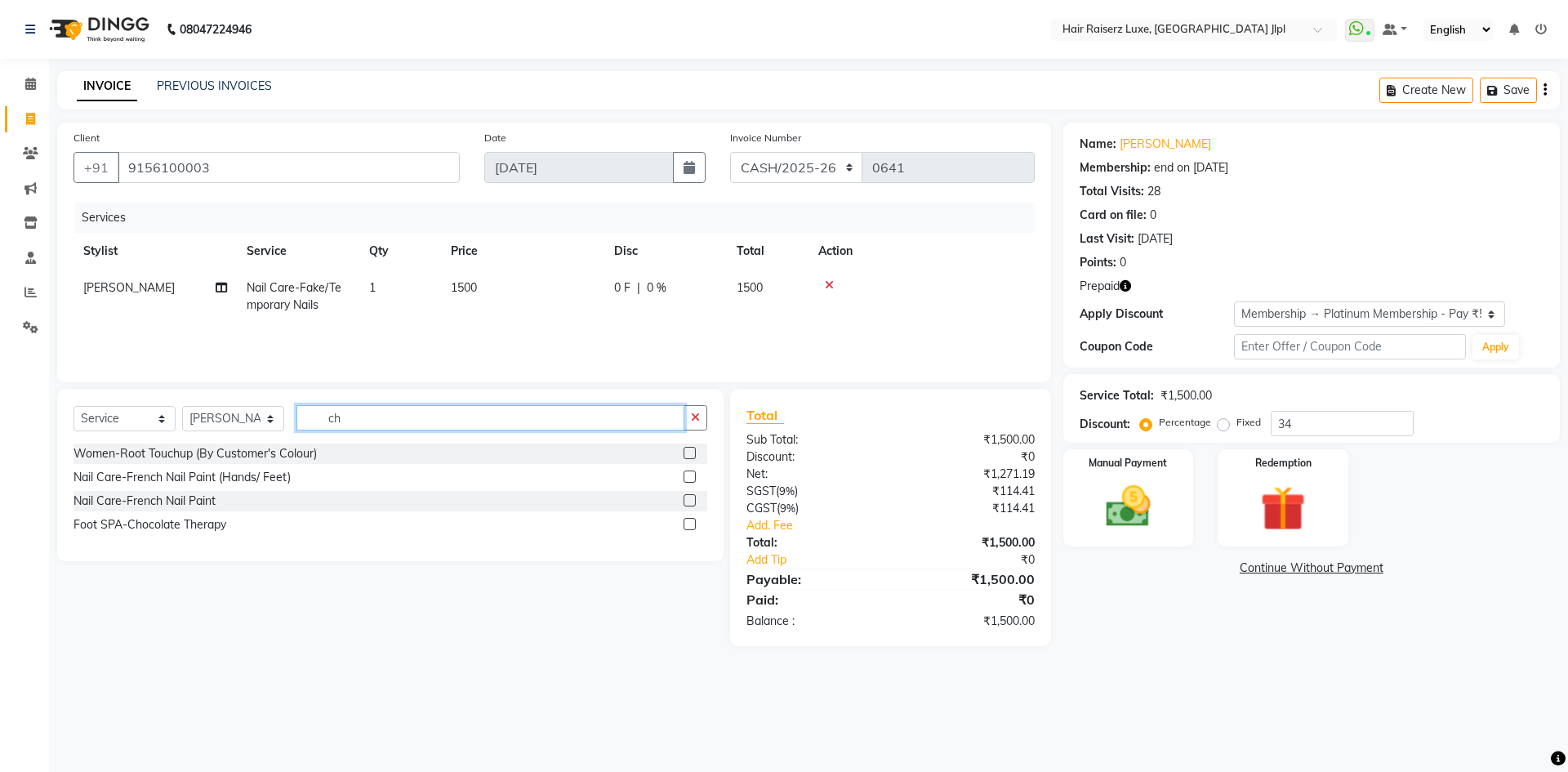
type input "c"
type input "art"
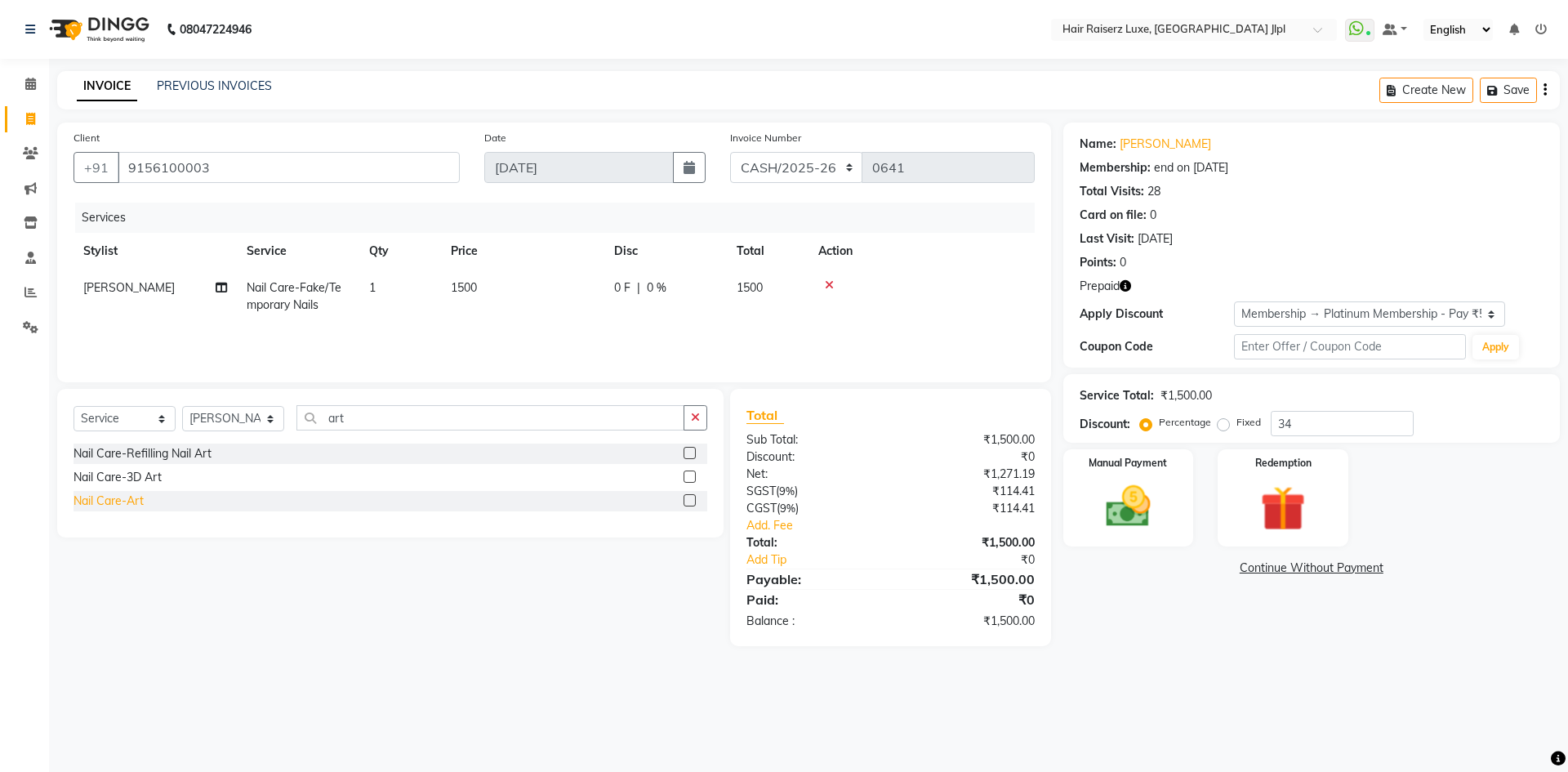
click at [138, 503] on div "Nail Care-Art" at bounding box center [108, 500] width 71 height 17
checkbox input "false"
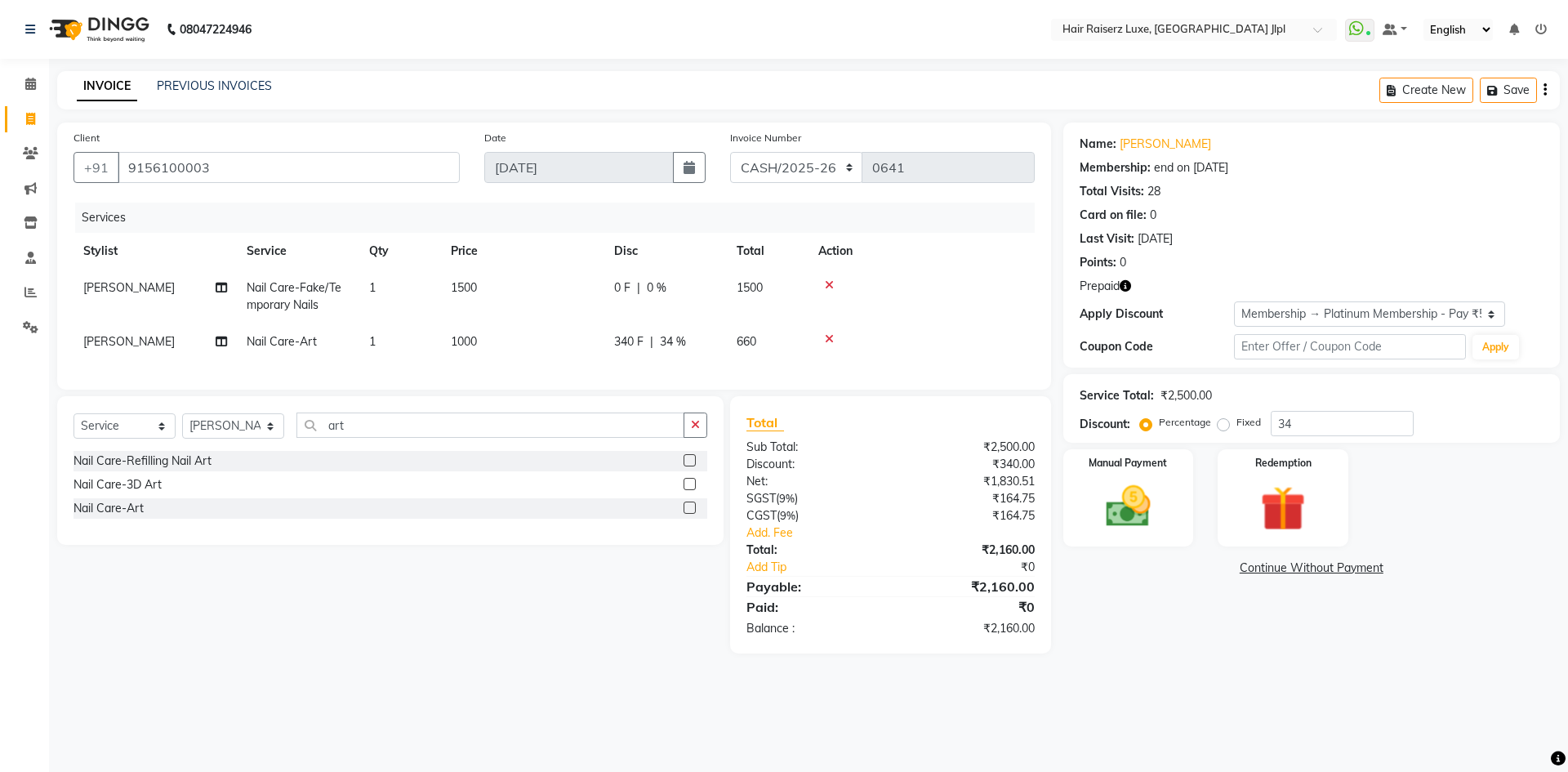
click at [683, 341] on span "34 %" at bounding box center [673, 341] width 26 height 17
select select "80489"
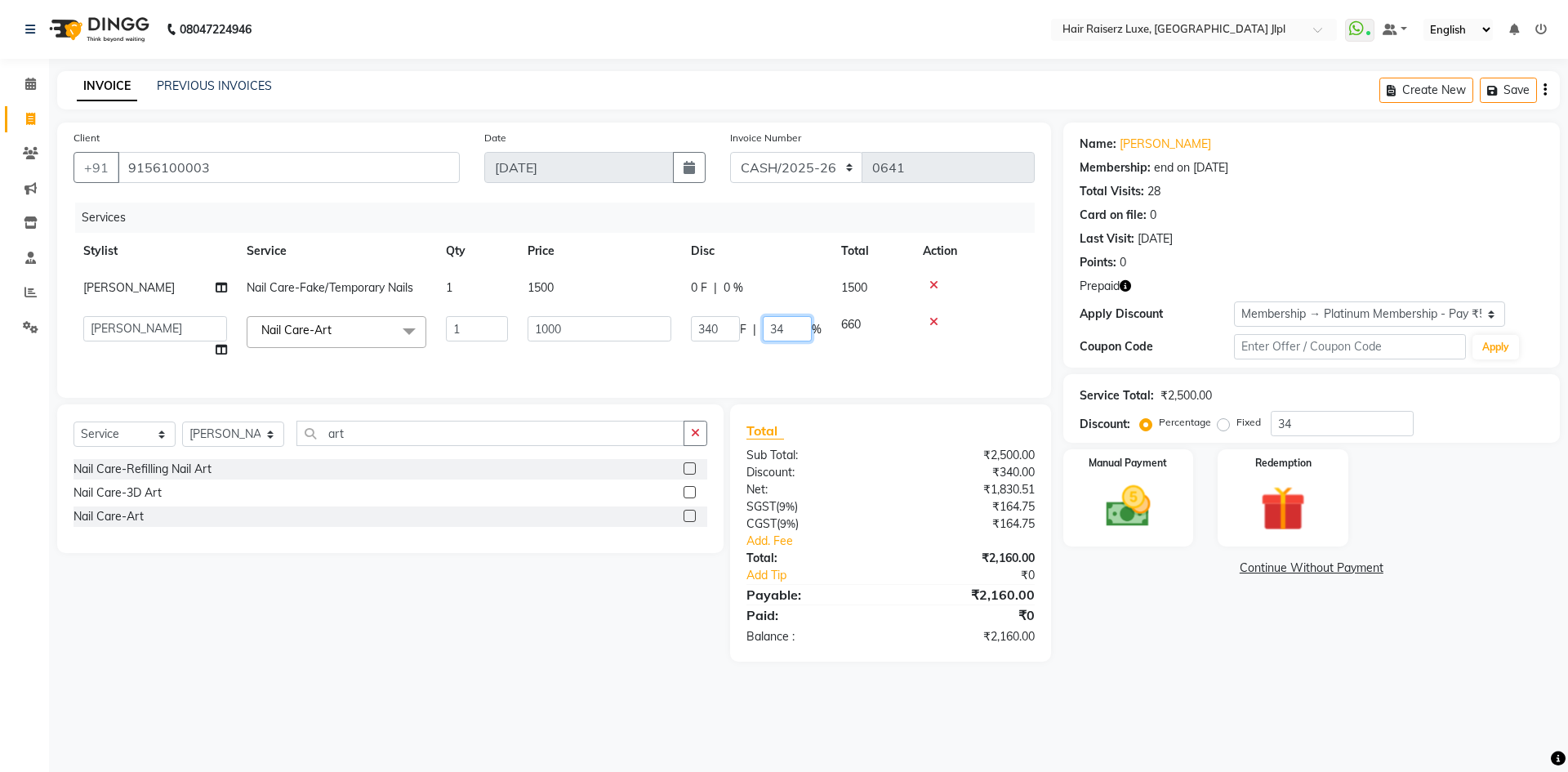
click at [795, 319] on input "34" at bounding box center [788, 328] width 49 height 26
type input "30"
click at [746, 278] on tr "Jagjit Kaur Nail Care-Fake/Temporary Nails 1 1500 0 F | 0 % 1500" at bounding box center [554, 289] width 961 height 37
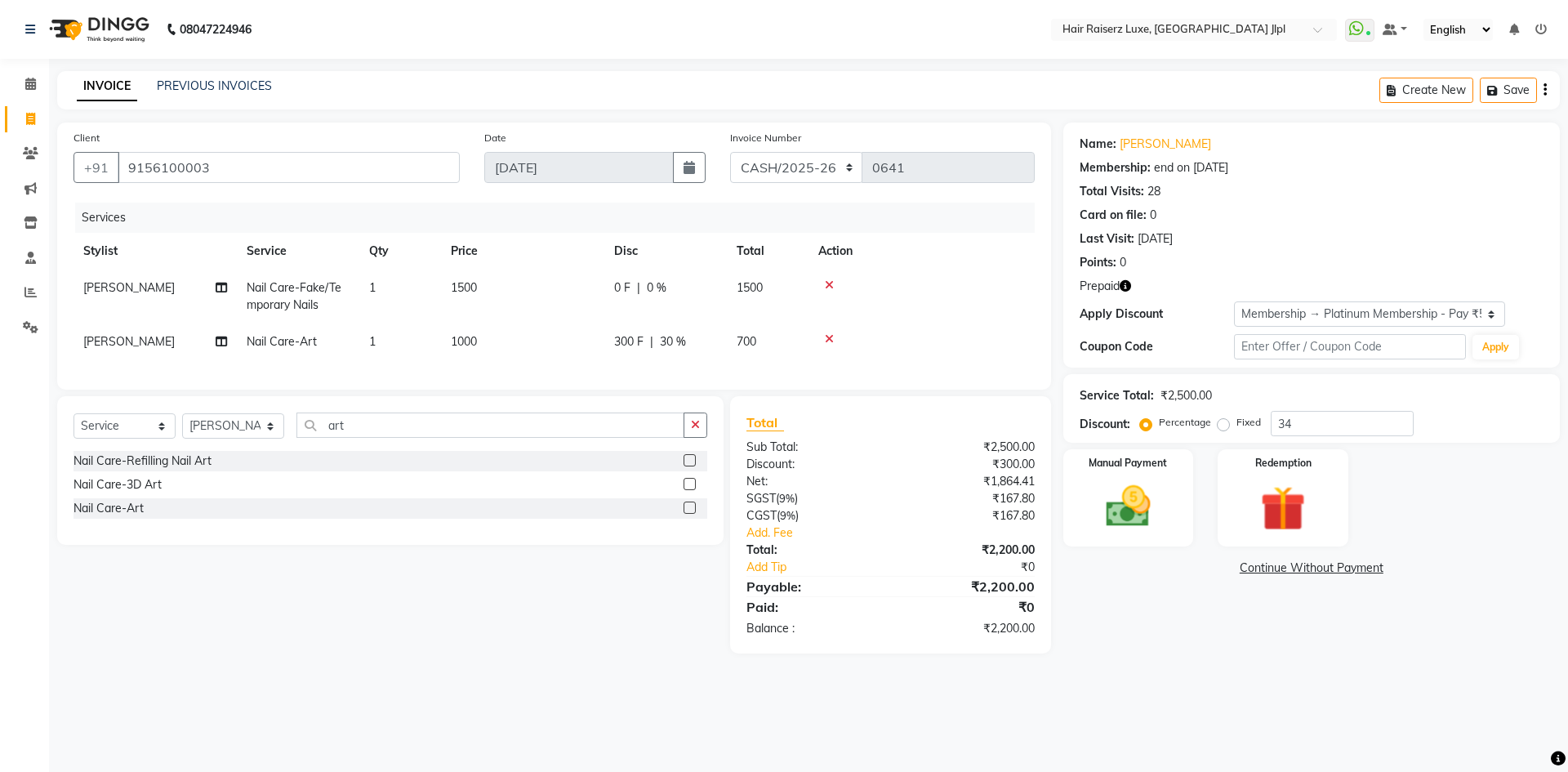
click at [674, 346] on span "30 %" at bounding box center [673, 341] width 26 height 17
select select "80489"
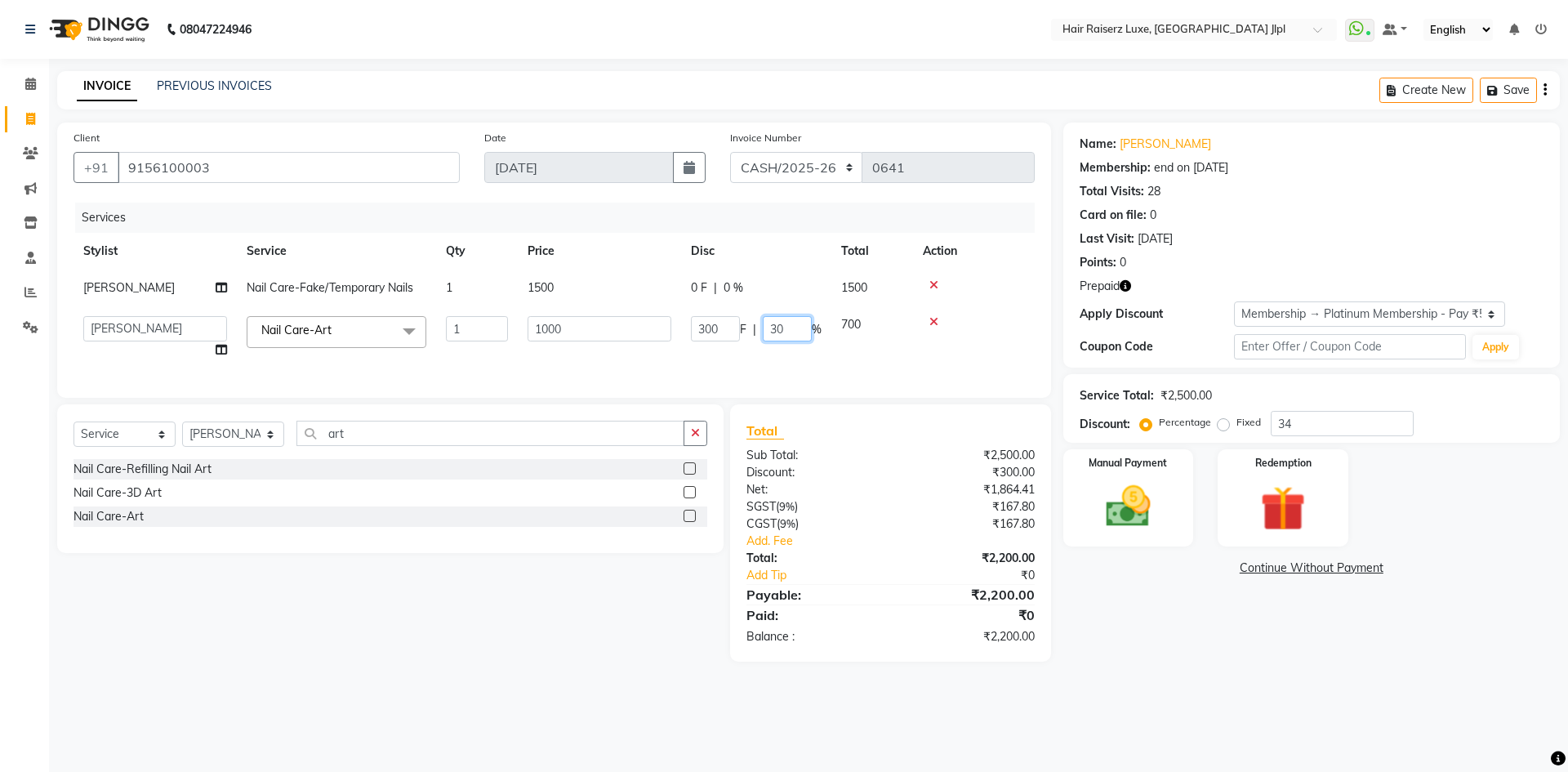
click at [803, 321] on input "30" at bounding box center [788, 328] width 49 height 26
type input "3"
type input "0"
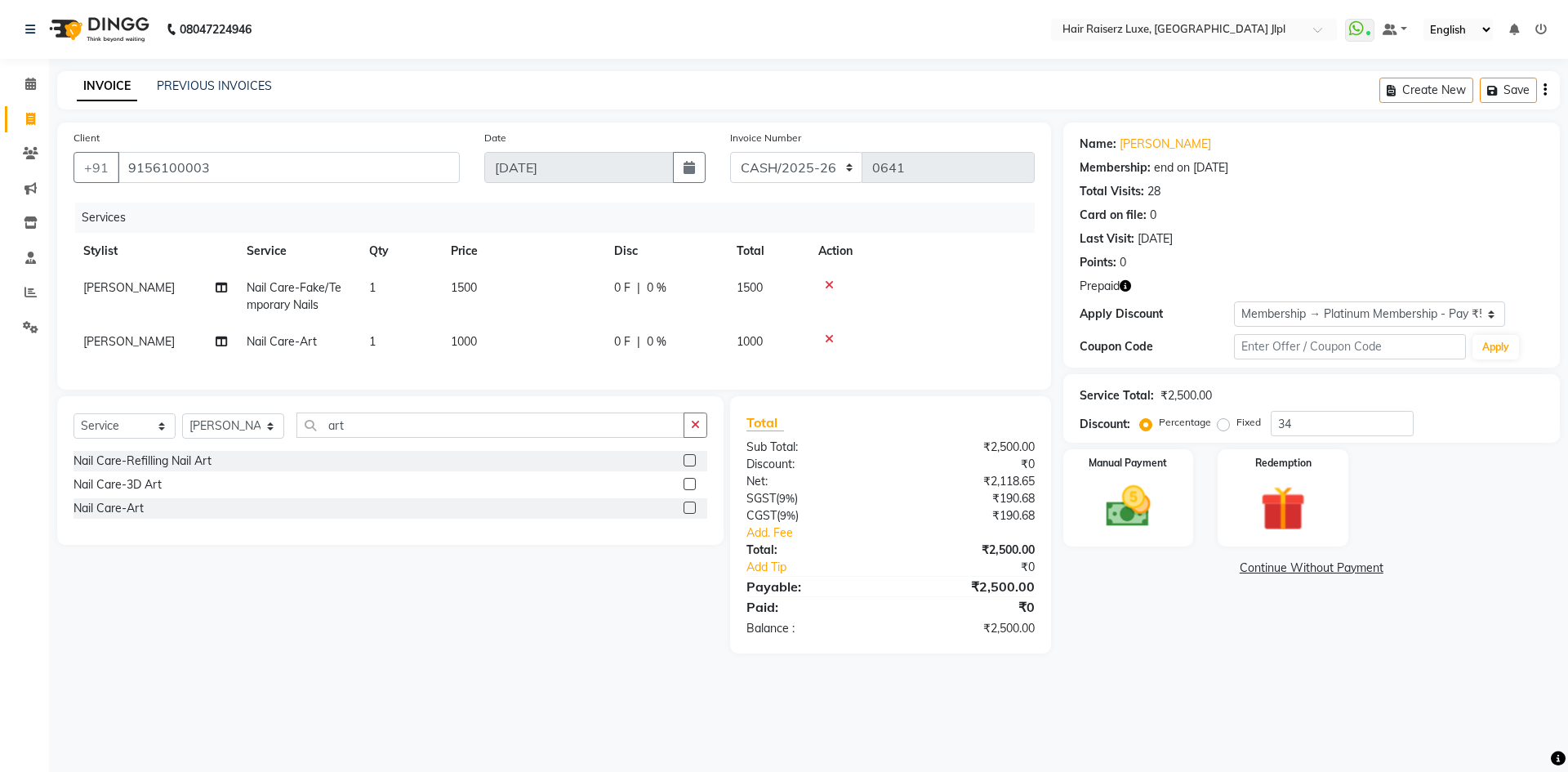
click at [740, 370] on div "Services Stylist Service Qty Price Disc Total Action Jagjit Kaur Nail Care-Fake…" at bounding box center [554, 288] width 961 height 170
click at [630, 286] on span "0 F" at bounding box center [622, 288] width 17 height 17
select select "38026"
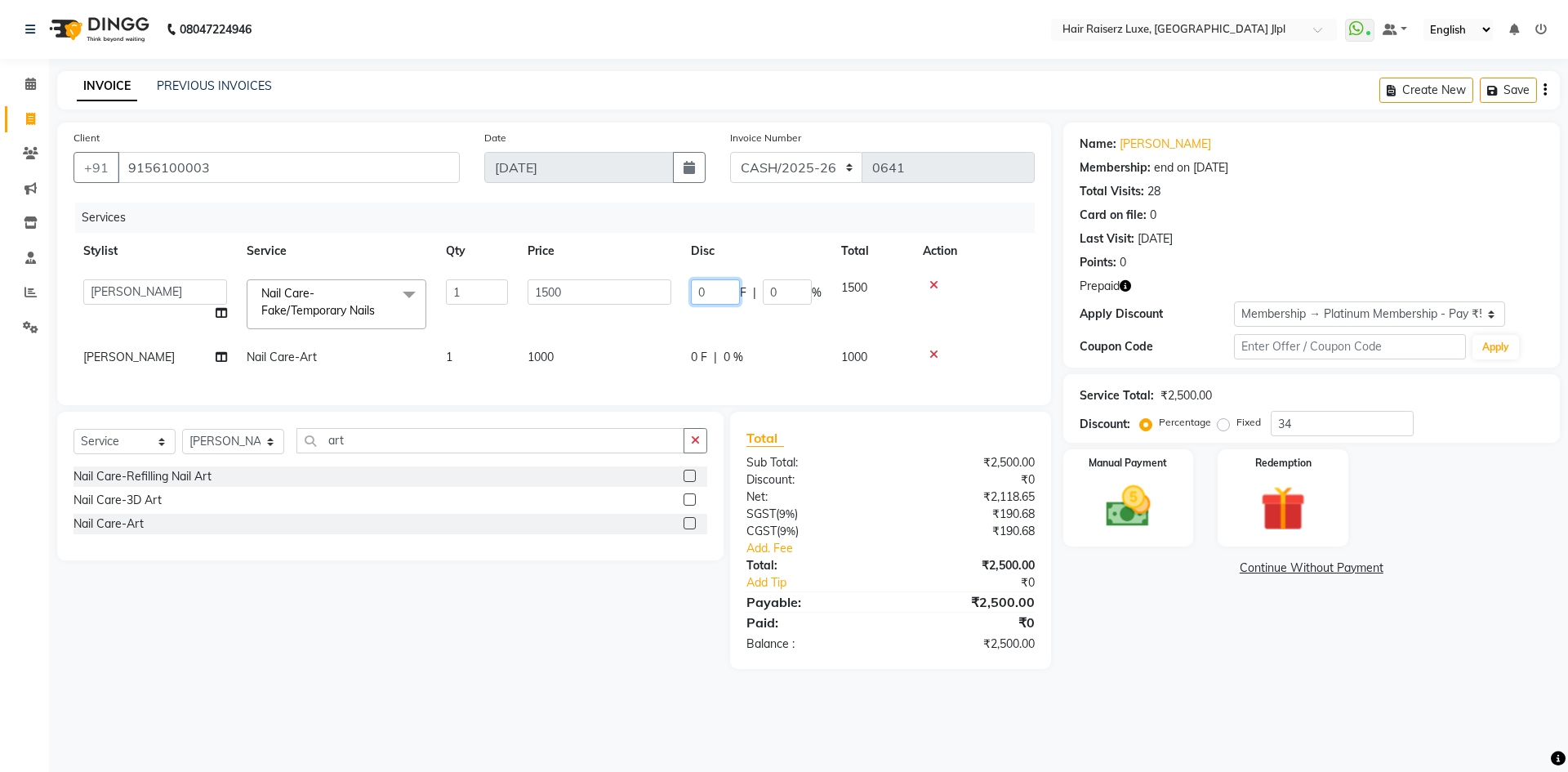
click at [710, 292] on input "0" at bounding box center [715, 292] width 49 height 26
click at [704, 288] on input "0200" at bounding box center [715, 292] width 49 height 26
type input "200"
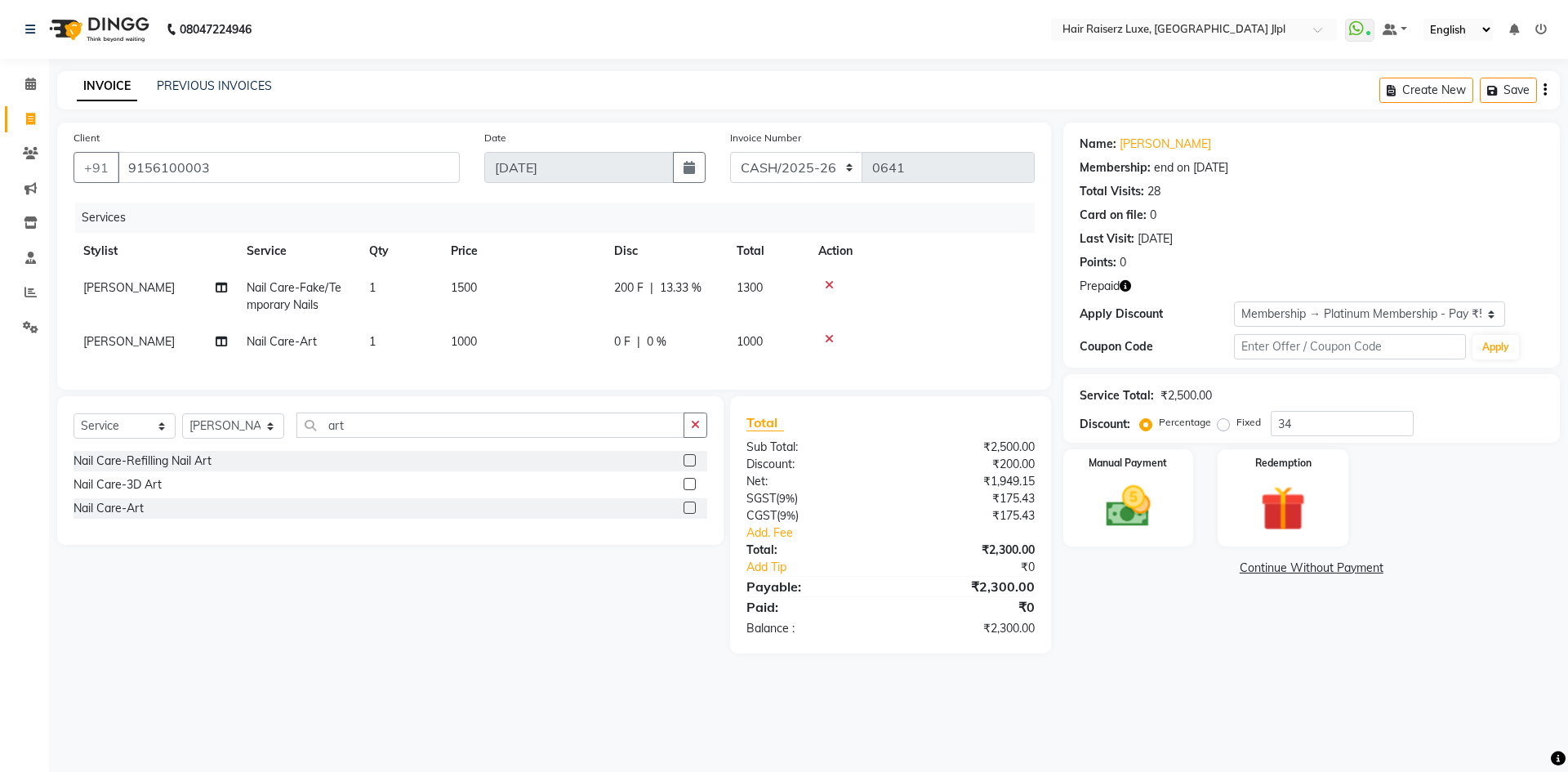
click at [661, 325] on tbody "Jagjit Kaur Nail Care-Fake/Temporary Nails 1 1500 200 F | 13.33 % 1300 Anand Na…" at bounding box center [554, 315] width 961 height 91
click at [661, 341] on span "0 %" at bounding box center [656, 341] width 19 height 17
select select "80489"
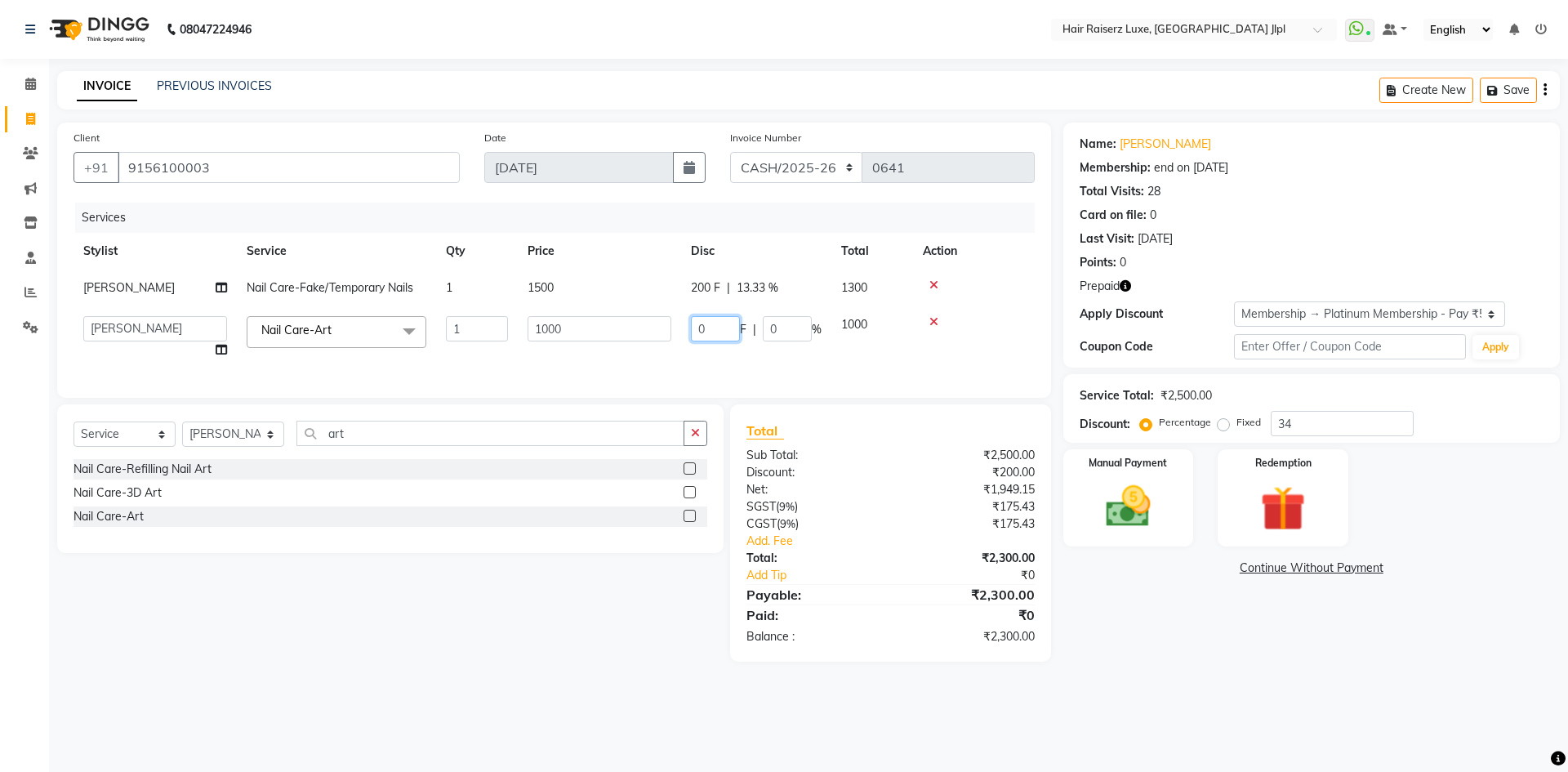
click at [706, 326] on input "0" at bounding box center [715, 328] width 49 height 26
type input "800"
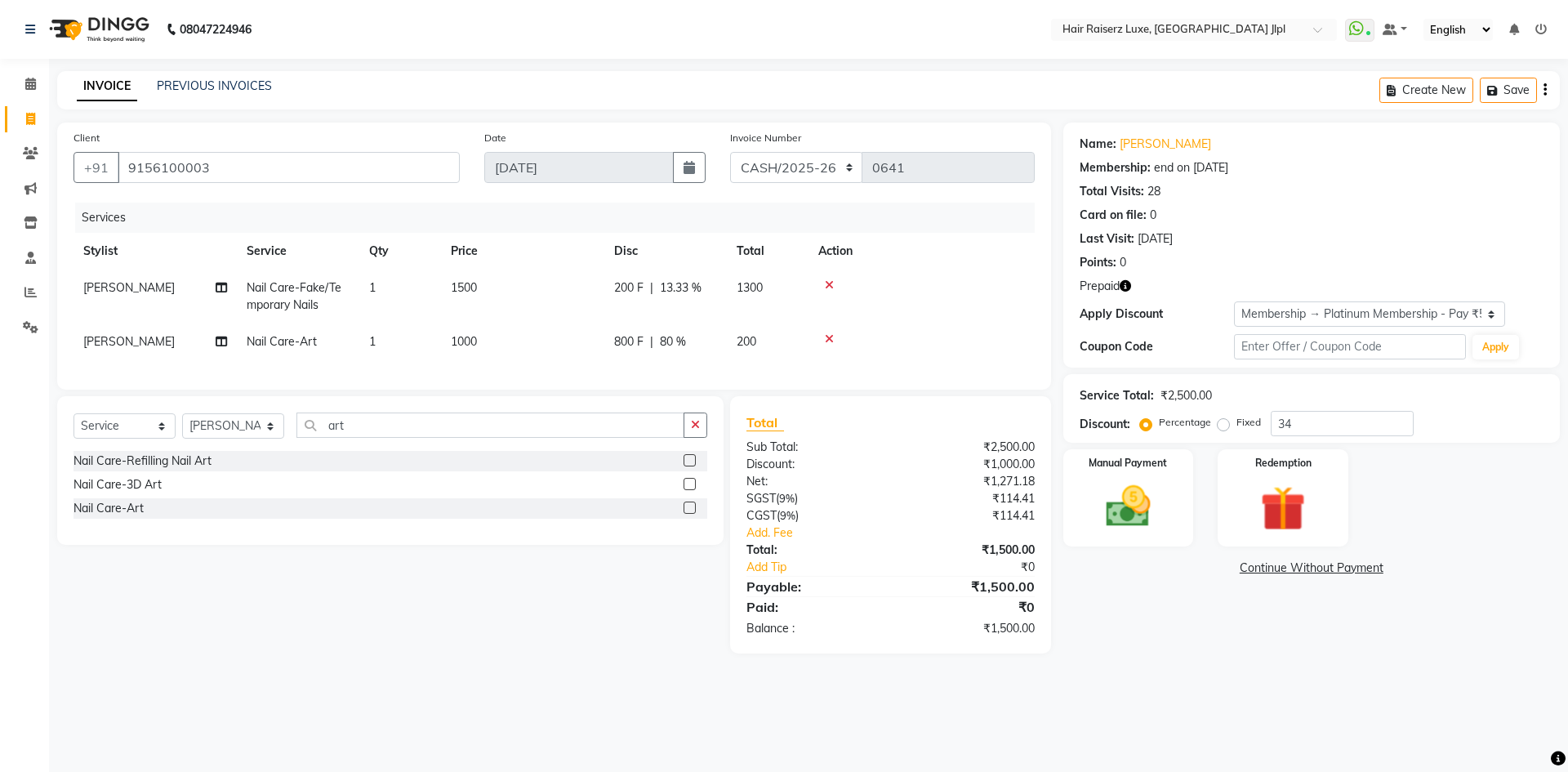
click at [714, 356] on td "800 F | 80 %" at bounding box center [665, 342] width 123 height 37
select select "80489"
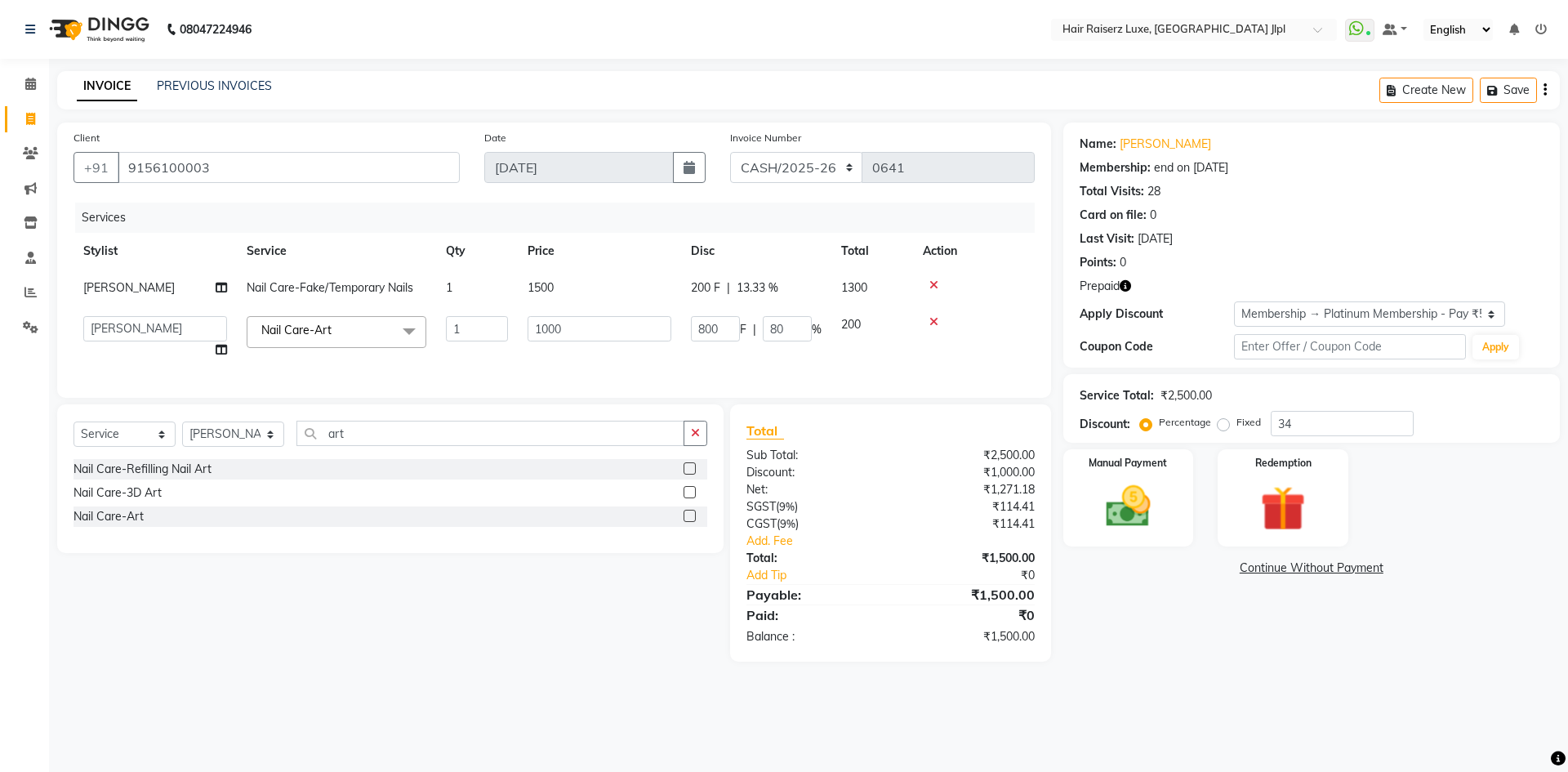
click at [672, 358] on td "1000" at bounding box center [599, 337] width 163 height 62
click at [1546, 89] on div "Create New Save" at bounding box center [1469, 91] width 181 height 39
click at [1546, 87] on div "Create New Save" at bounding box center [1469, 91] width 181 height 39
click at [1546, 91] on icon "button" at bounding box center [1545, 90] width 4 height 1
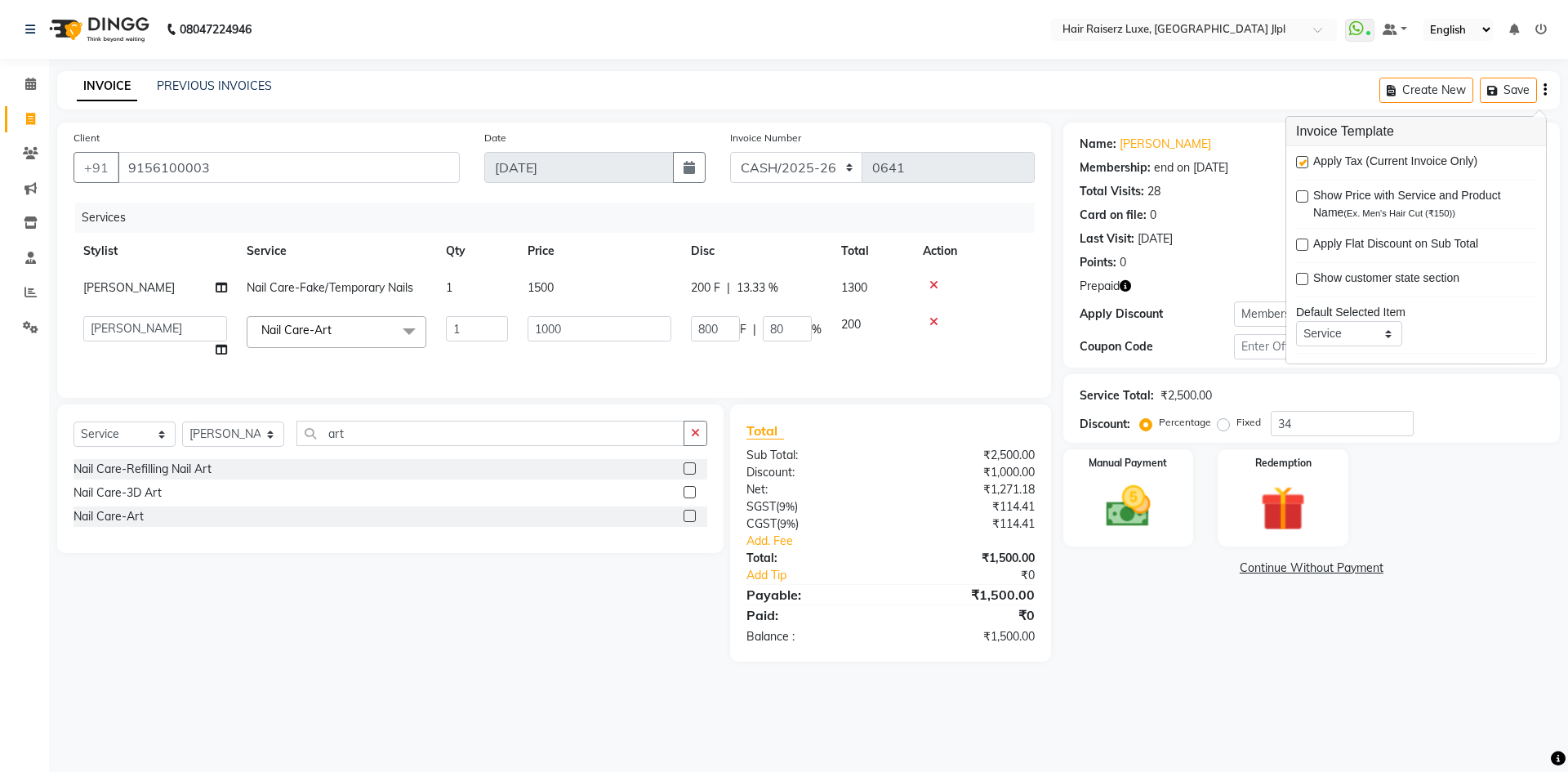
click at [1302, 158] on label at bounding box center [1302, 162] width 12 height 12
click at [1302, 158] on input "checkbox" at bounding box center [1301, 163] width 11 height 11
checkbox input "false"
click at [242, 641] on main "INVOICE PREVIOUS INVOICES Create New Save Client +91 9156100003 Date 01-09-2025…" at bounding box center [809, 362] width 1519 height 581
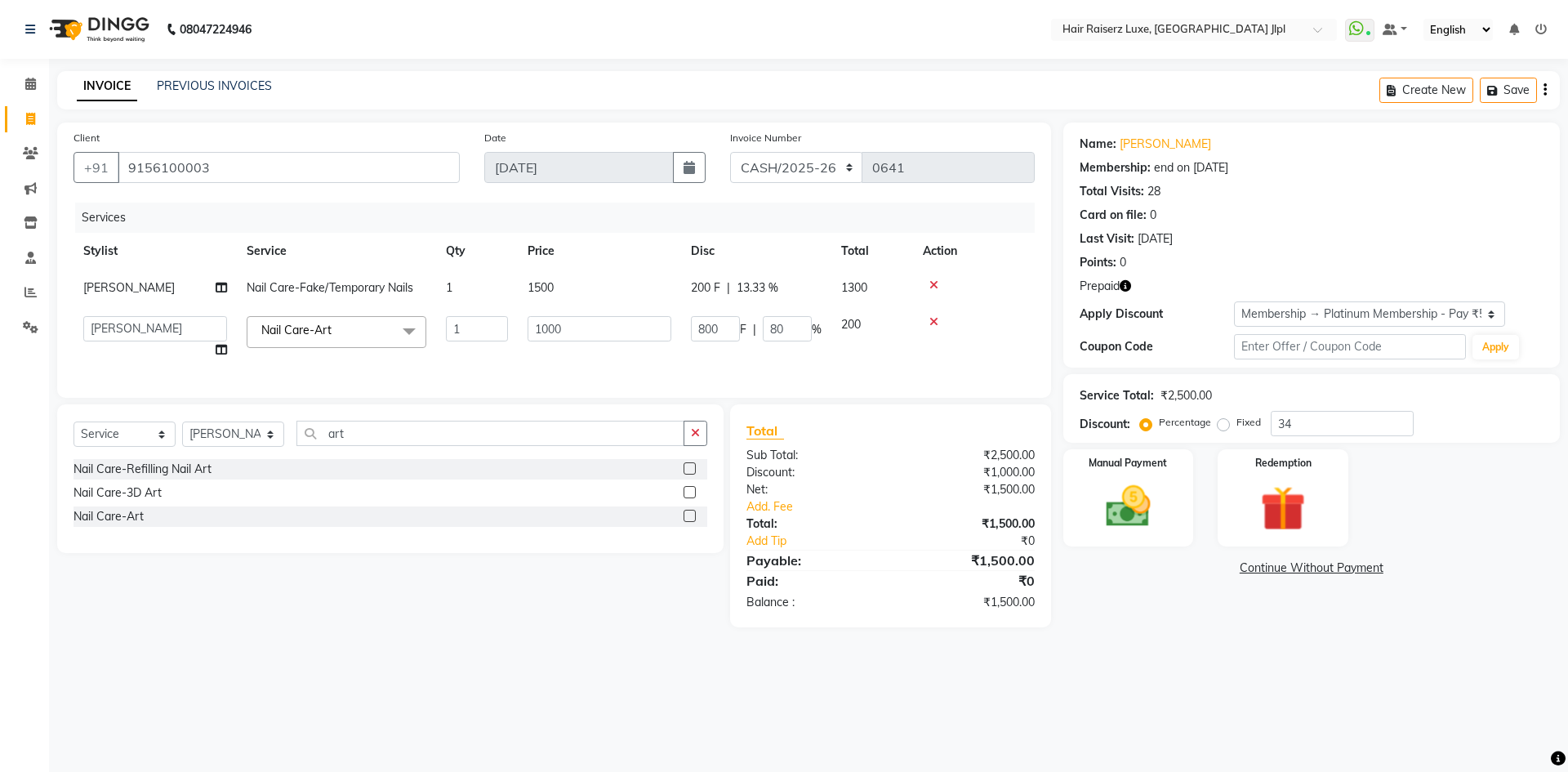
click at [350, 244] on th "Service" at bounding box center [336, 251] width 199 height 37
click at [1491, 97] on button "Save" at bounding box center [1508, 90] width 57 height 26
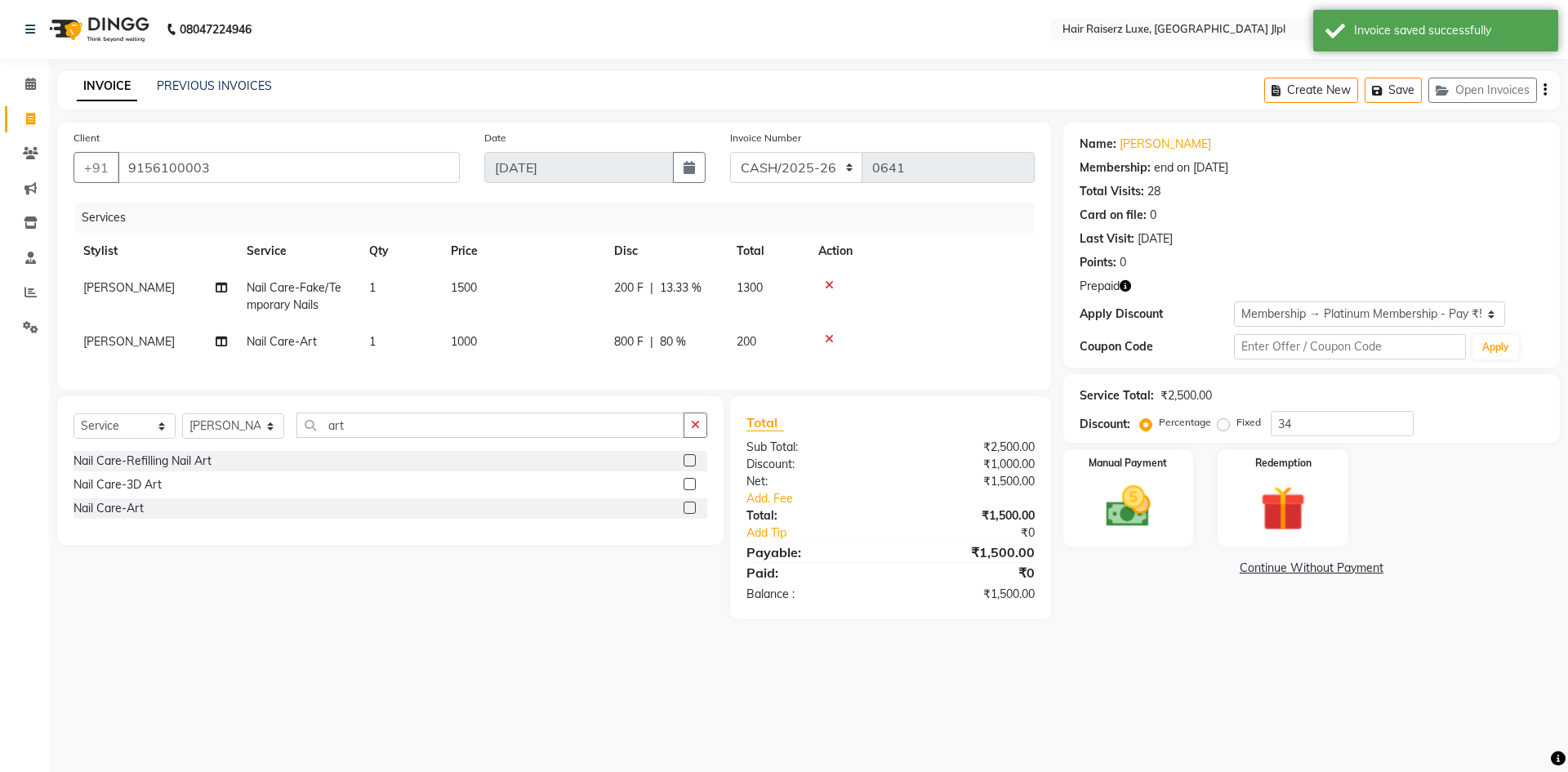
click at [1101, 288] on span "Prepaid" at bounding box center [1099, 286] width 40 height 17
click at [1109, 286] on span "Prepaid" at bounding box center [1099, 286] width 40 height 17
click at [1124, 287] on icon "button" at bounding box center [1124, 286] width 11 height 11
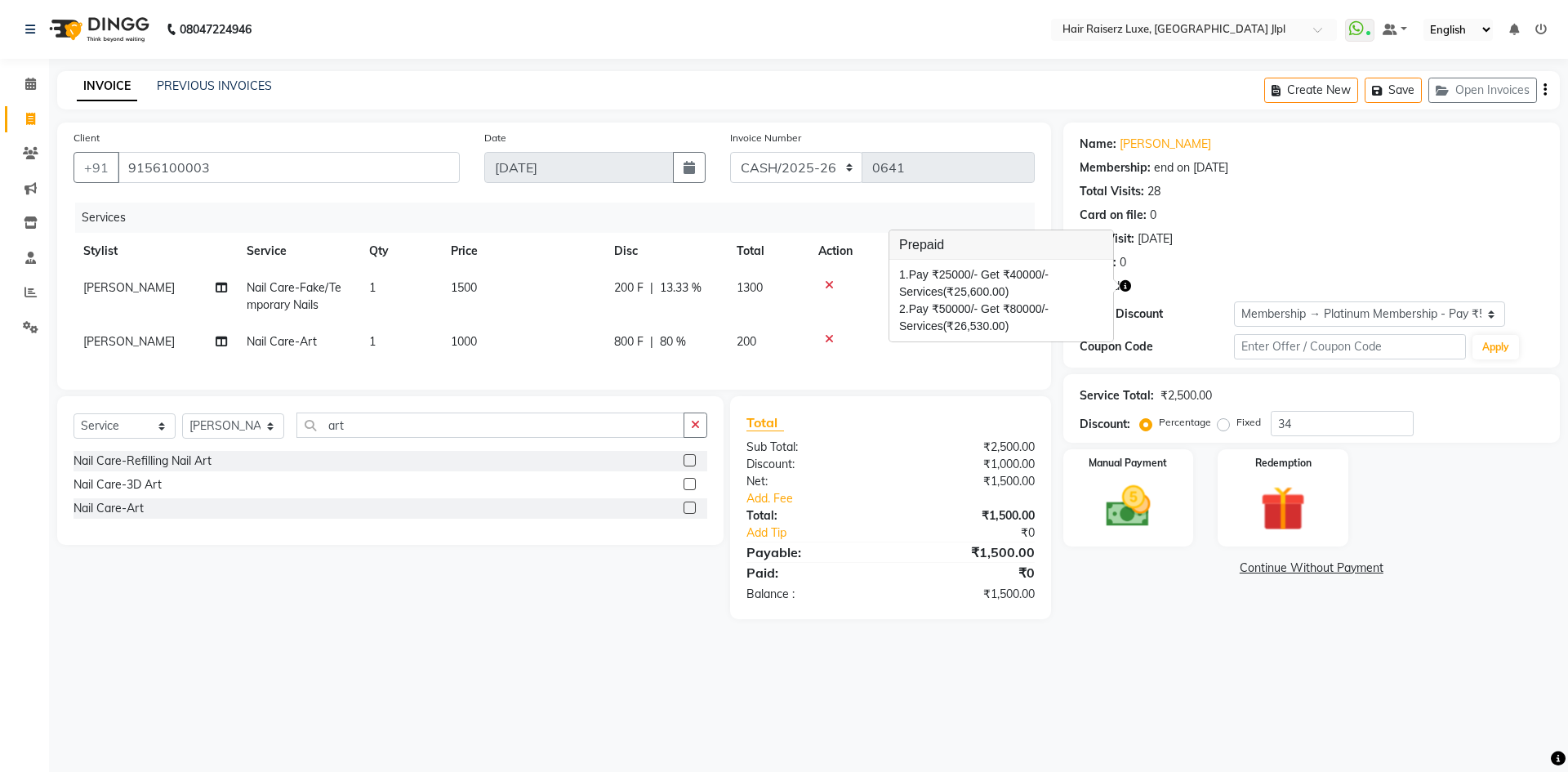
click at [1213, 280] on div "Prepaid" at bounding box center [1311, 286] width 464 height 17
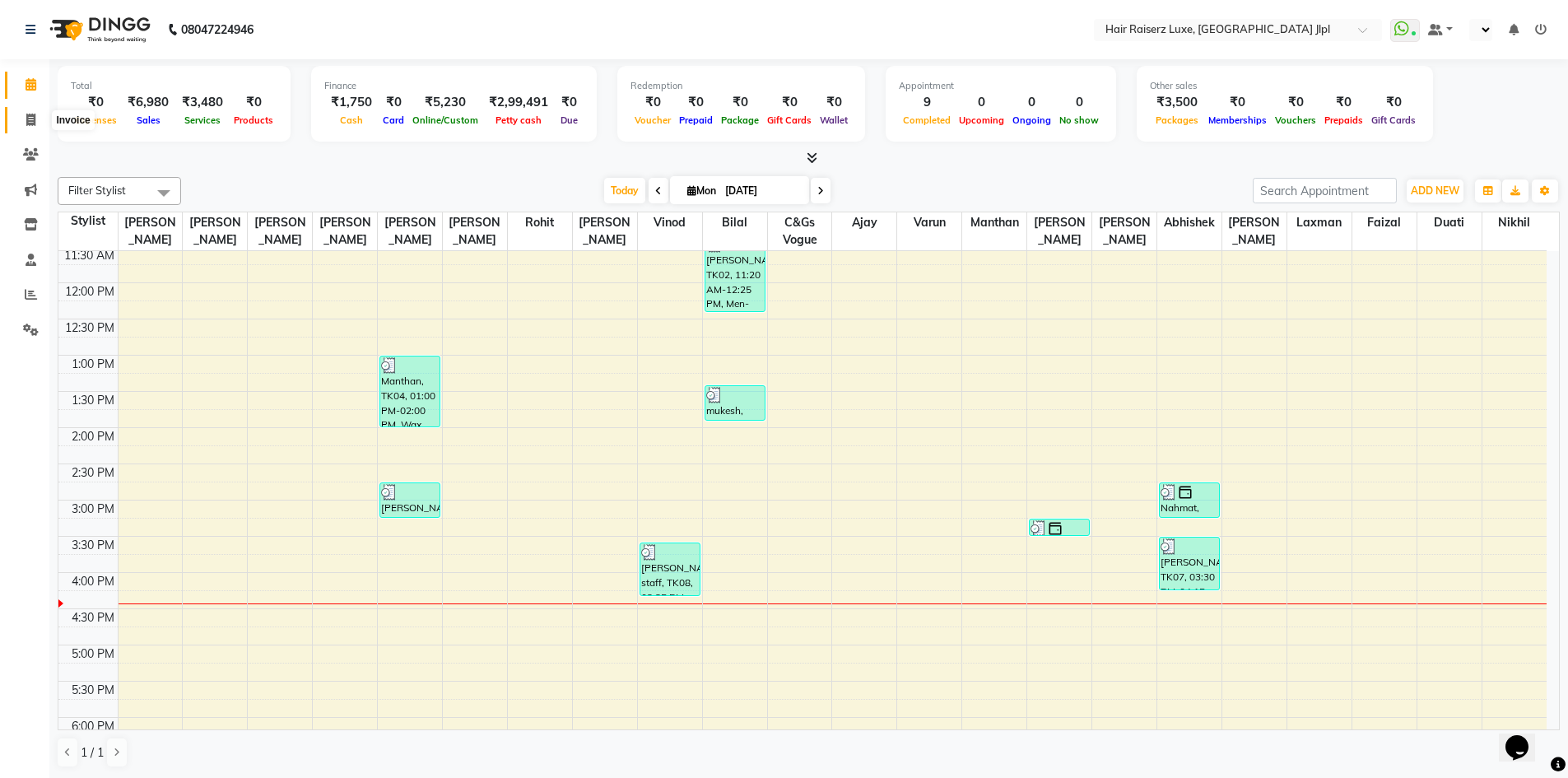
click at [28, 128] on span at bounding box center [31, 120] width 28 height 19
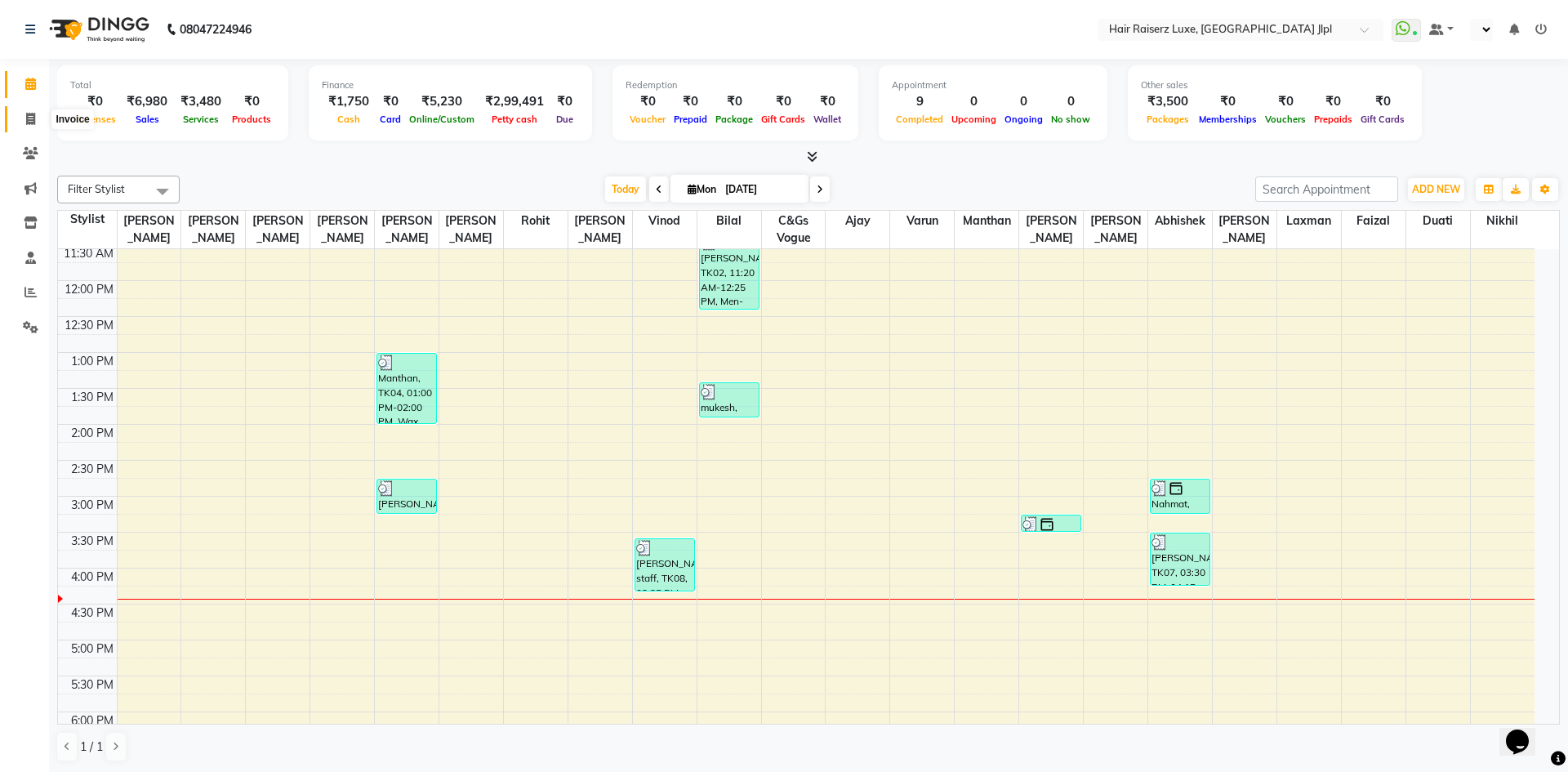
select select "5409"
select select "service"
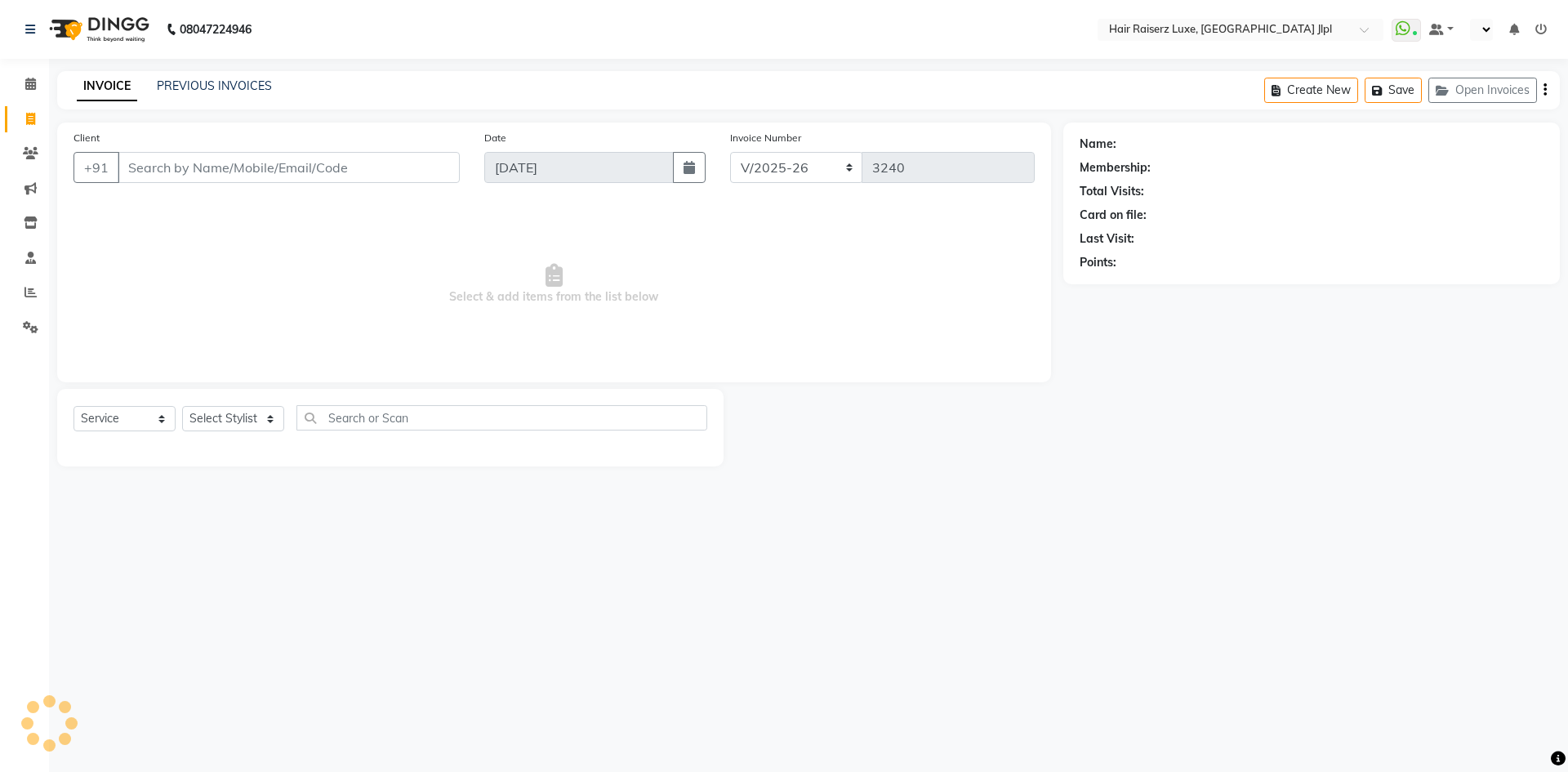
click at [191, 173] on input "Client" at bounding box center [288, 167] width 342 height 31
type input "7988459279"
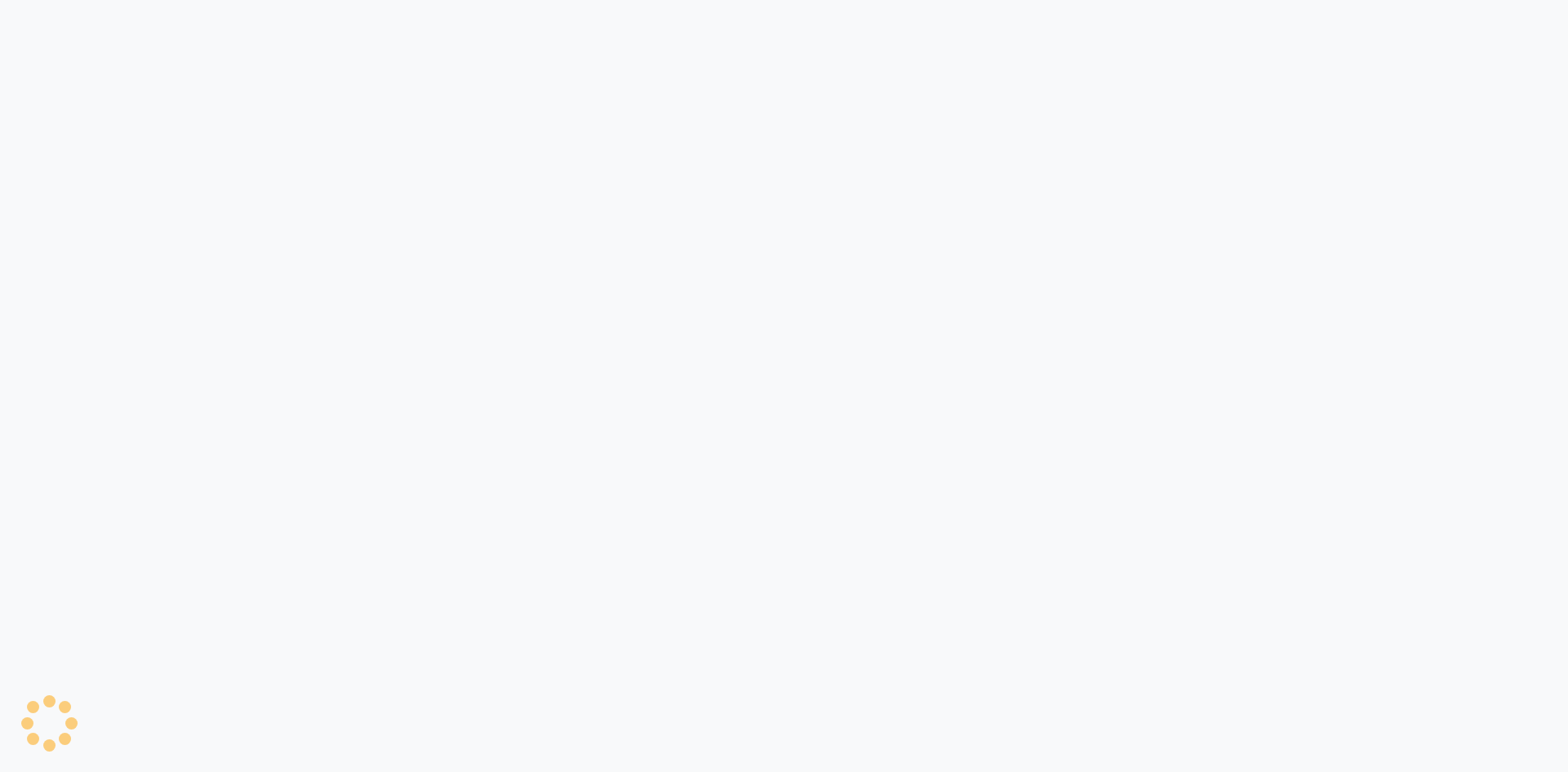
select select "5409"
select select "service"
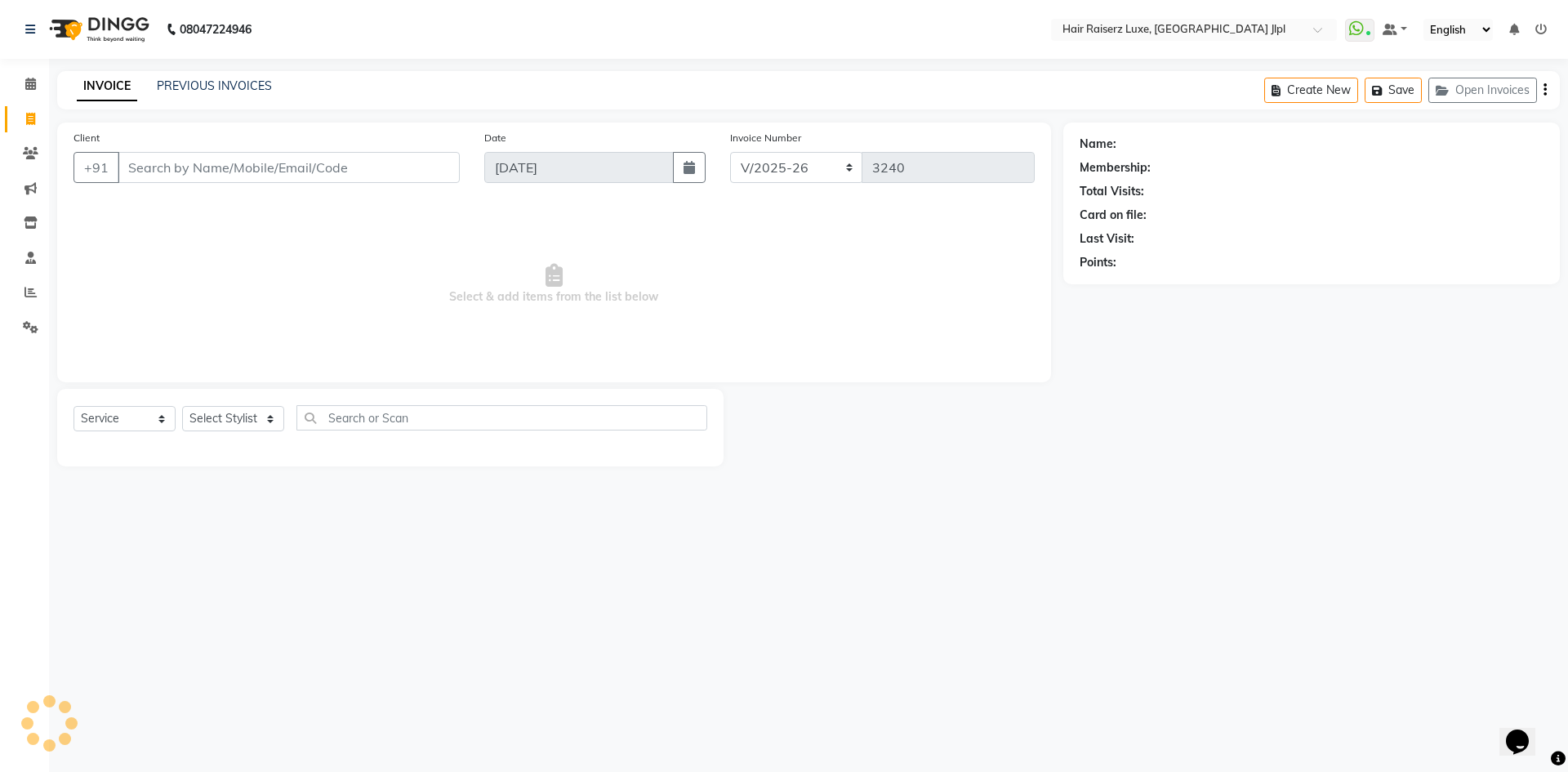
click at [177, 166] on input "Client" at bounding box center [288, 167] width 342 height 31
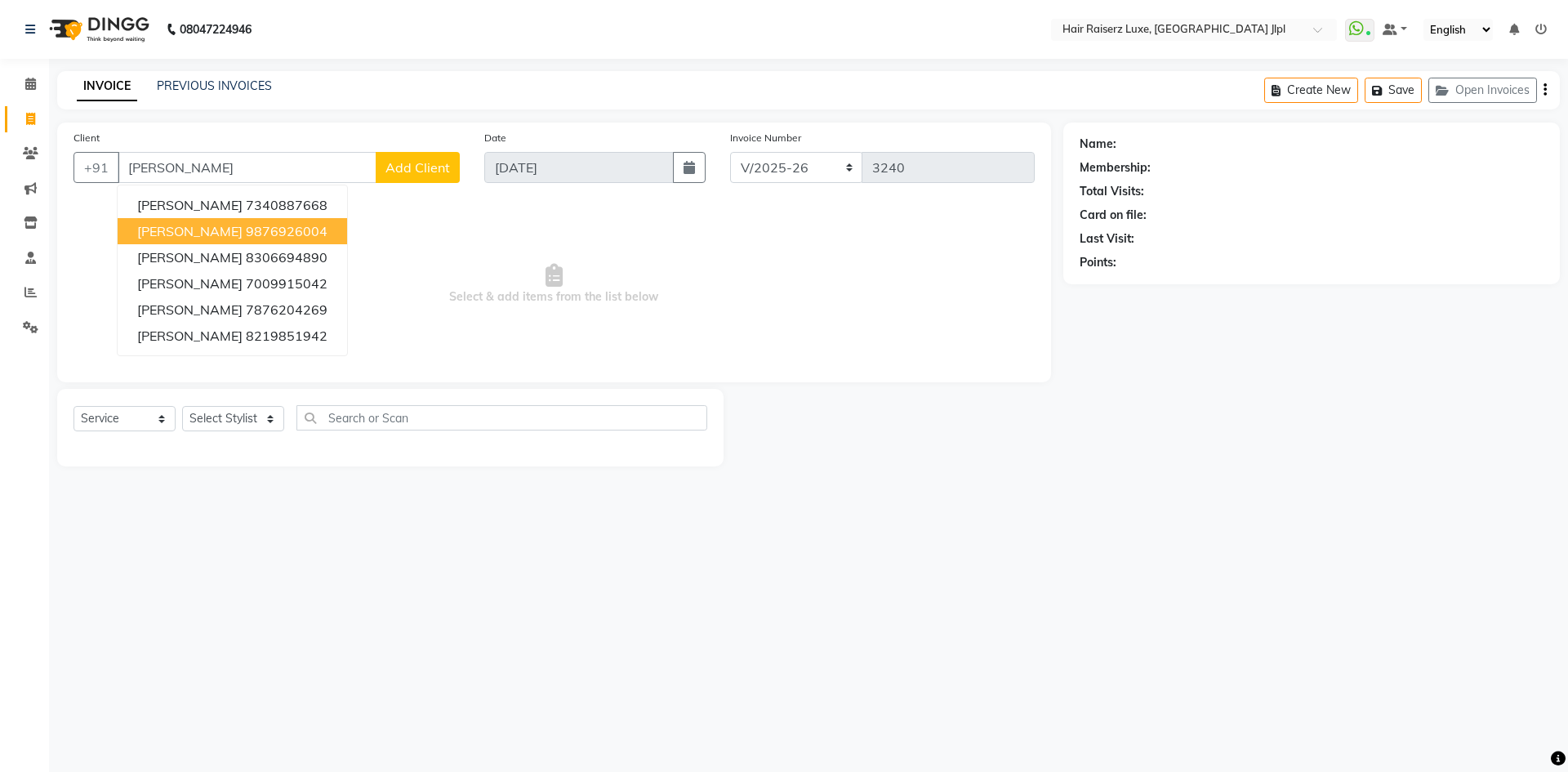
click at [246, 233] on ngb-highlight "9876926004" at bounding box center [287, 231] width 82 height 17
type input "9876926004"
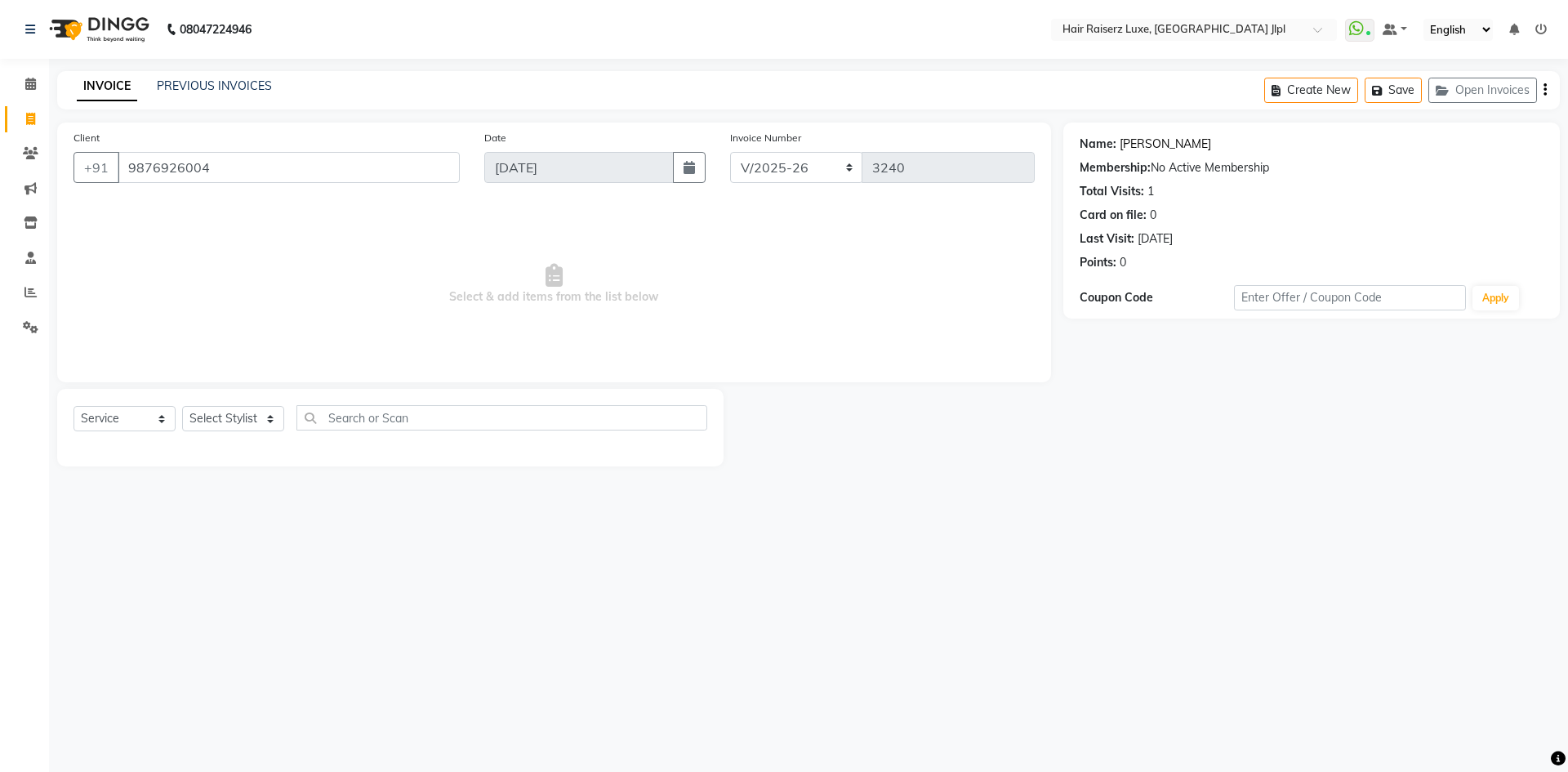
click at [1130, 146] on link "Sourav" at bounding box center [1165, 144] width 92 height 17
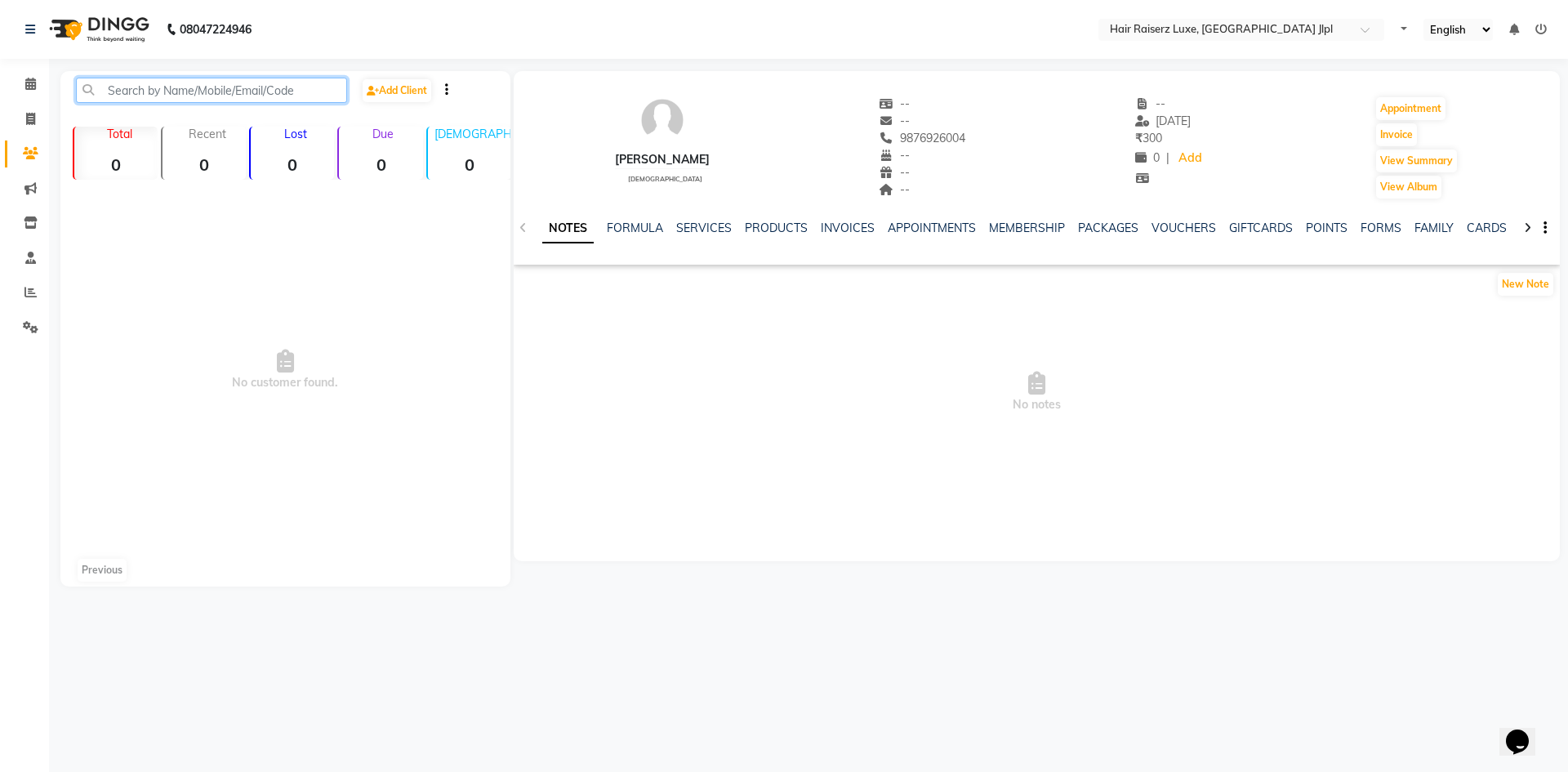
click at [259, 87] on input "text" at bounding box center [211, 90] width 271 height 26
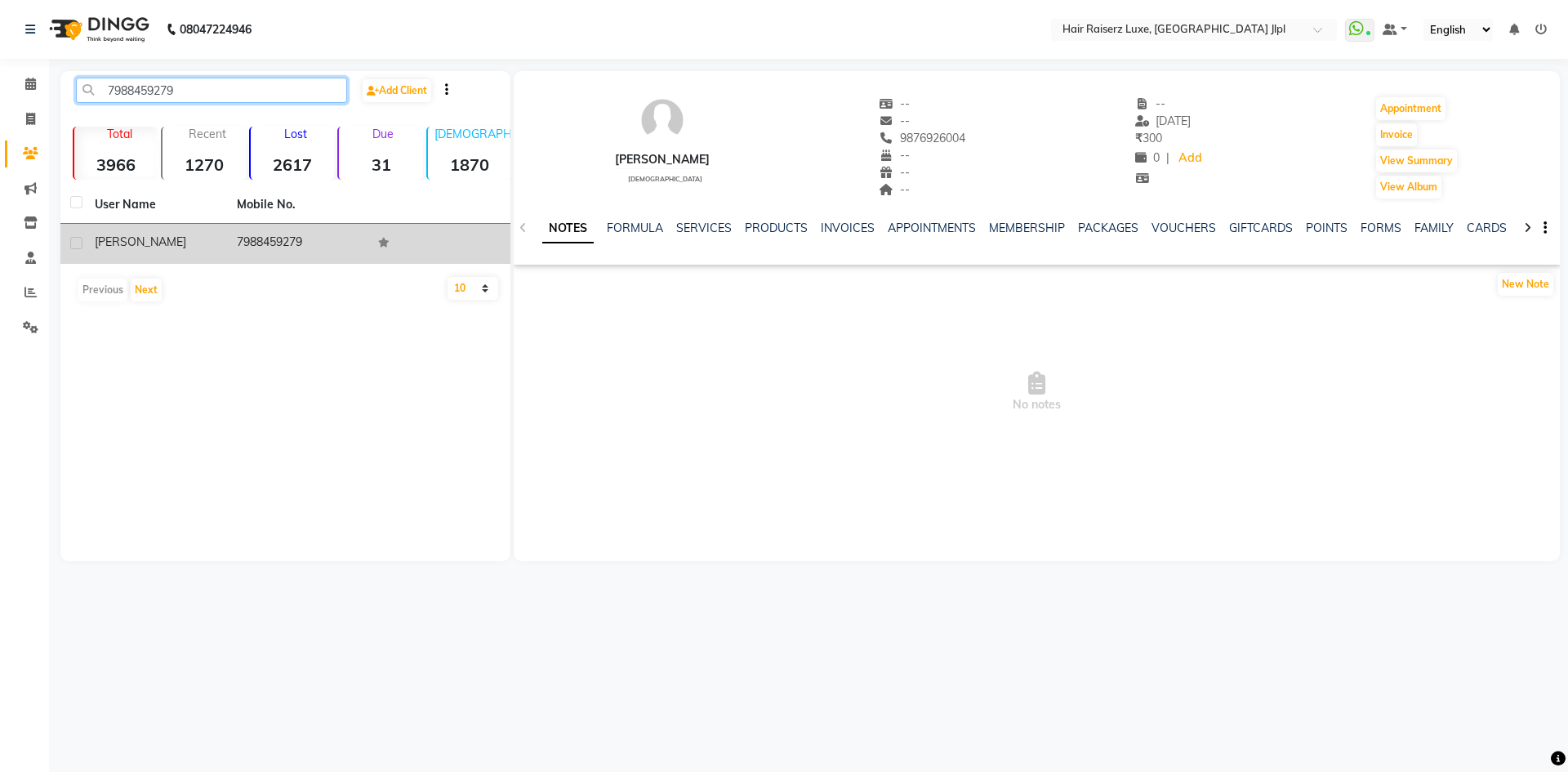
type input "7988459279"
click at [288, 256] on td "7988459279" at bounding box center [297, 244] width 142 height 40
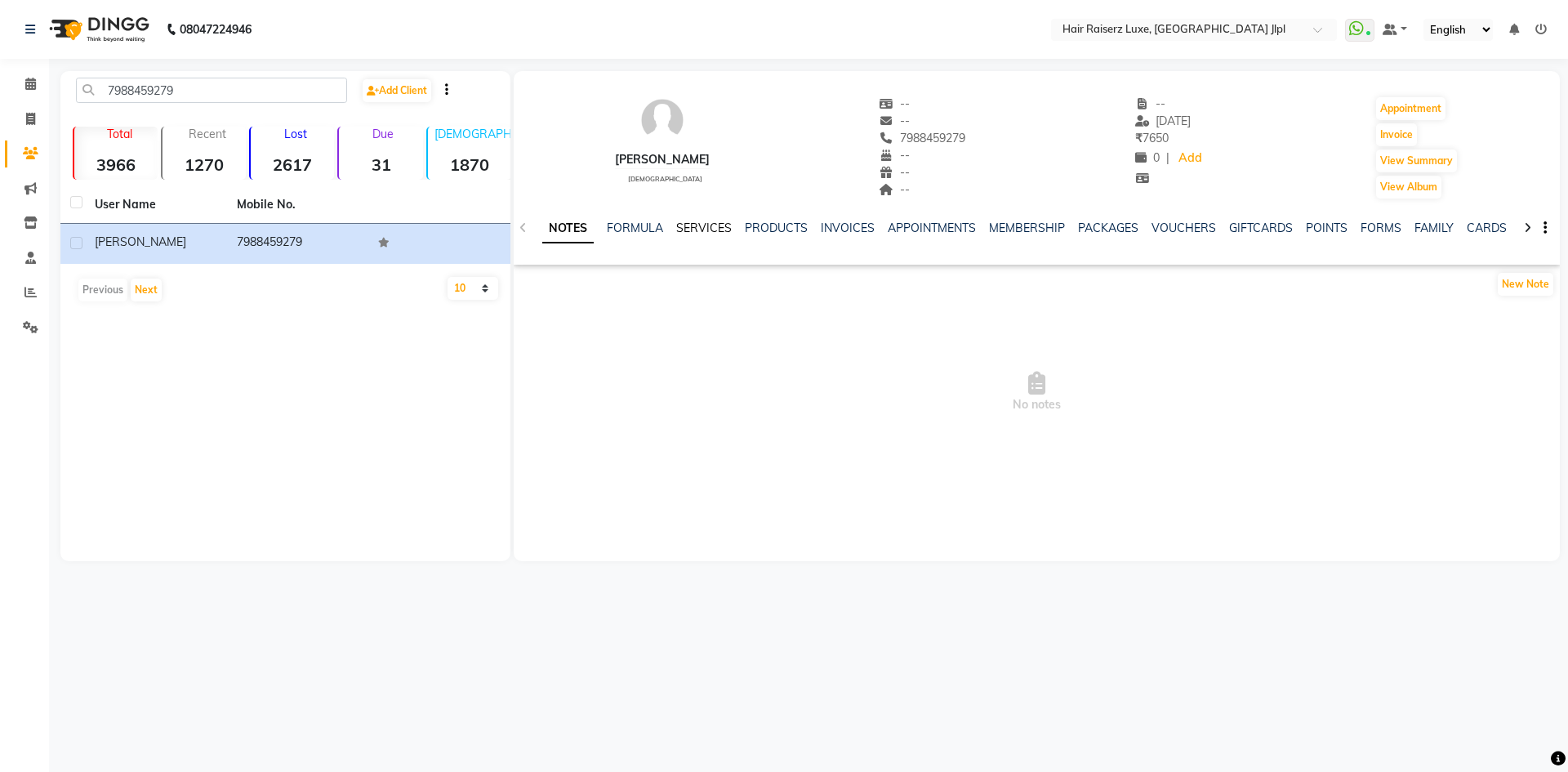
click at [706, 228] on link "SERVICES" at bounding box center [704, 228] width 56 height 15
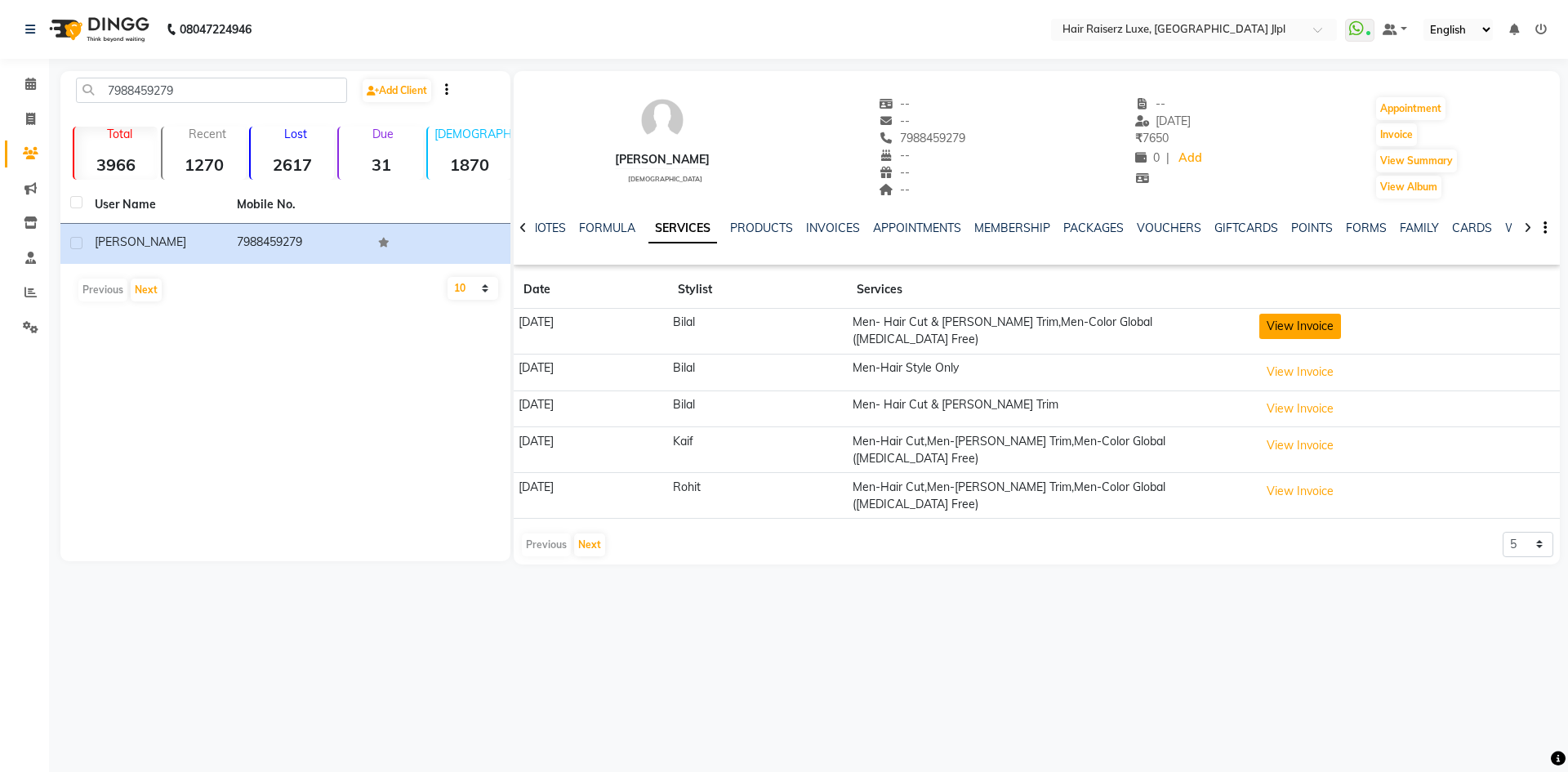
click at [1340, 321] on button "View Invoice" at bounding box center [1300, 326] width 82 height 26
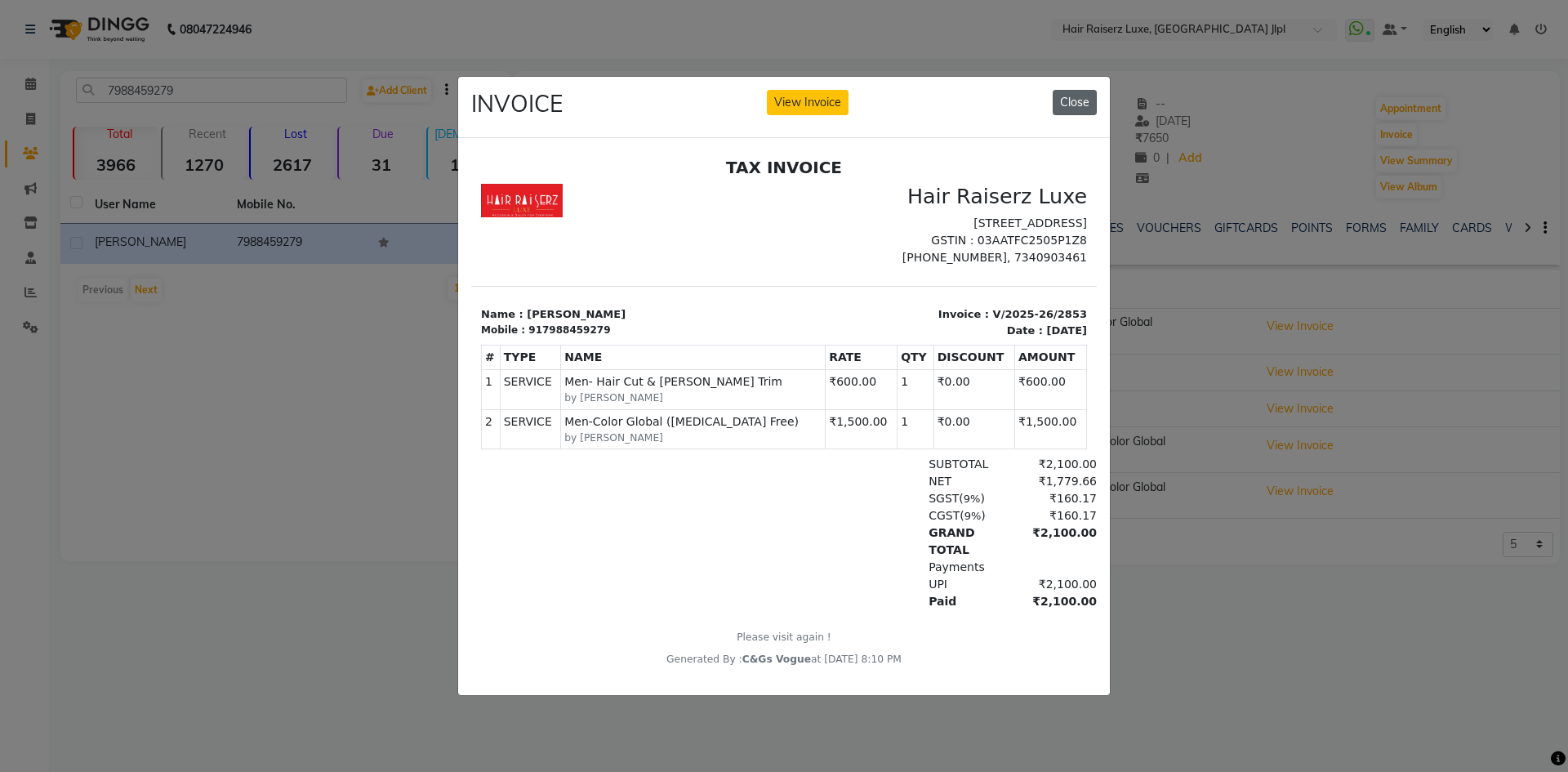
click at [1092, 105] on button "Close" at bounding box center [1074, 102] width 44 height 26
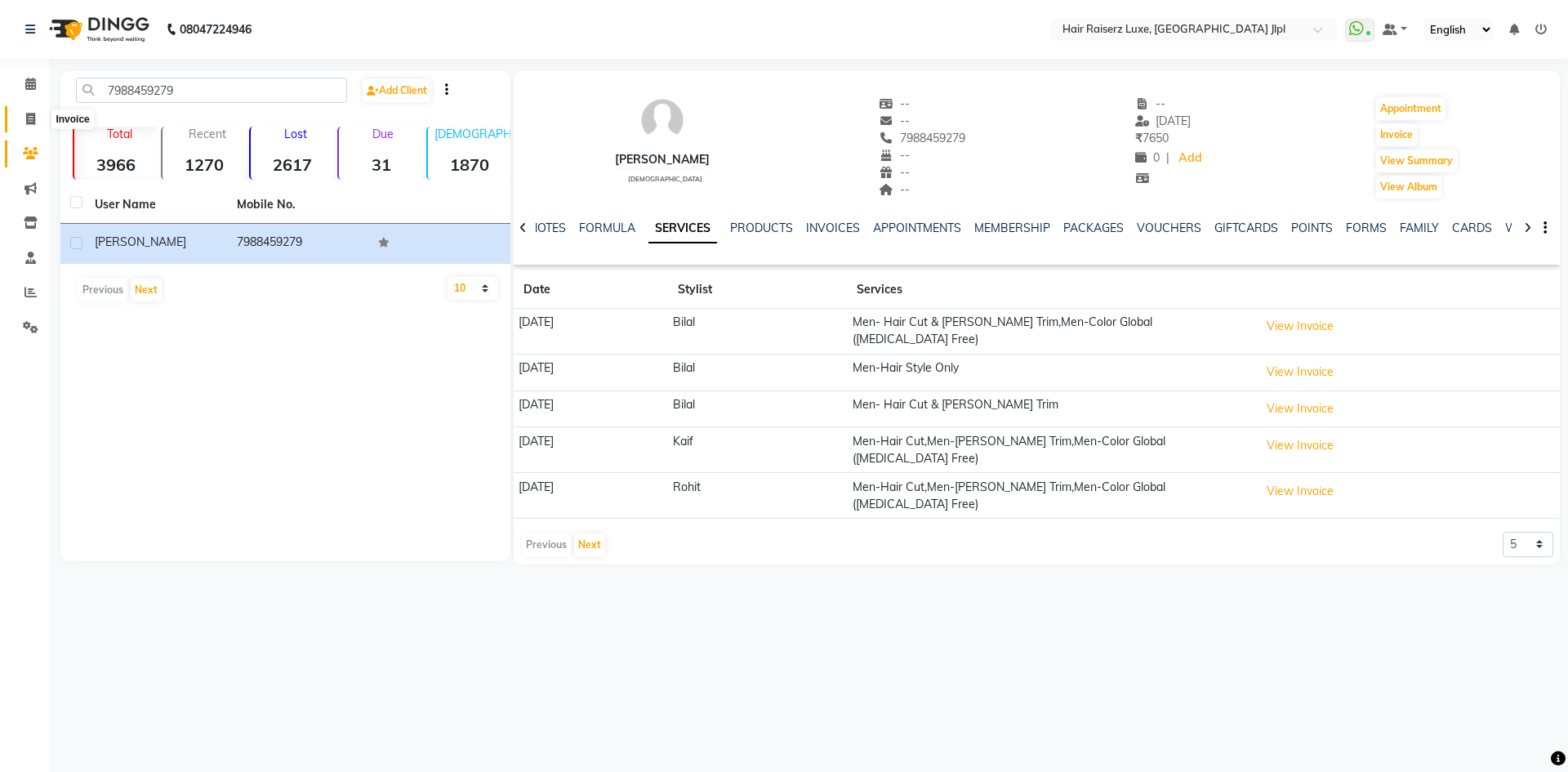
drag, startPoint x: 31, startPoint y: 125, endPoint x: 39, endPoint y: 119, distance: 10.0
click at [31, 125] on span at bounding box center [31, 119] width 28 height 19
select select "service"
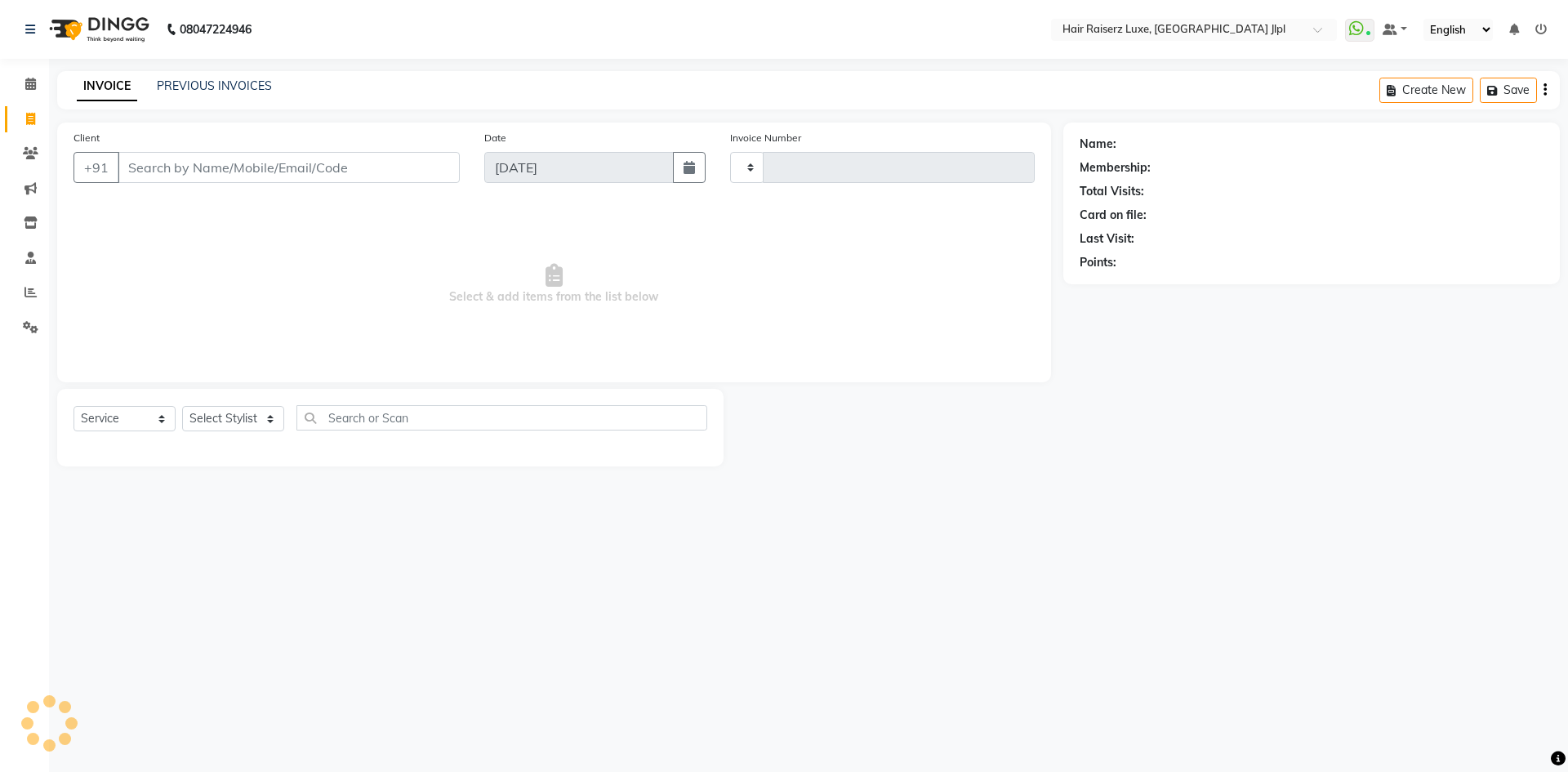
type input "3240"
select select "5409"
click at [199, 167] on input "Client" at bounding box center [288, 167] width 342 height 31
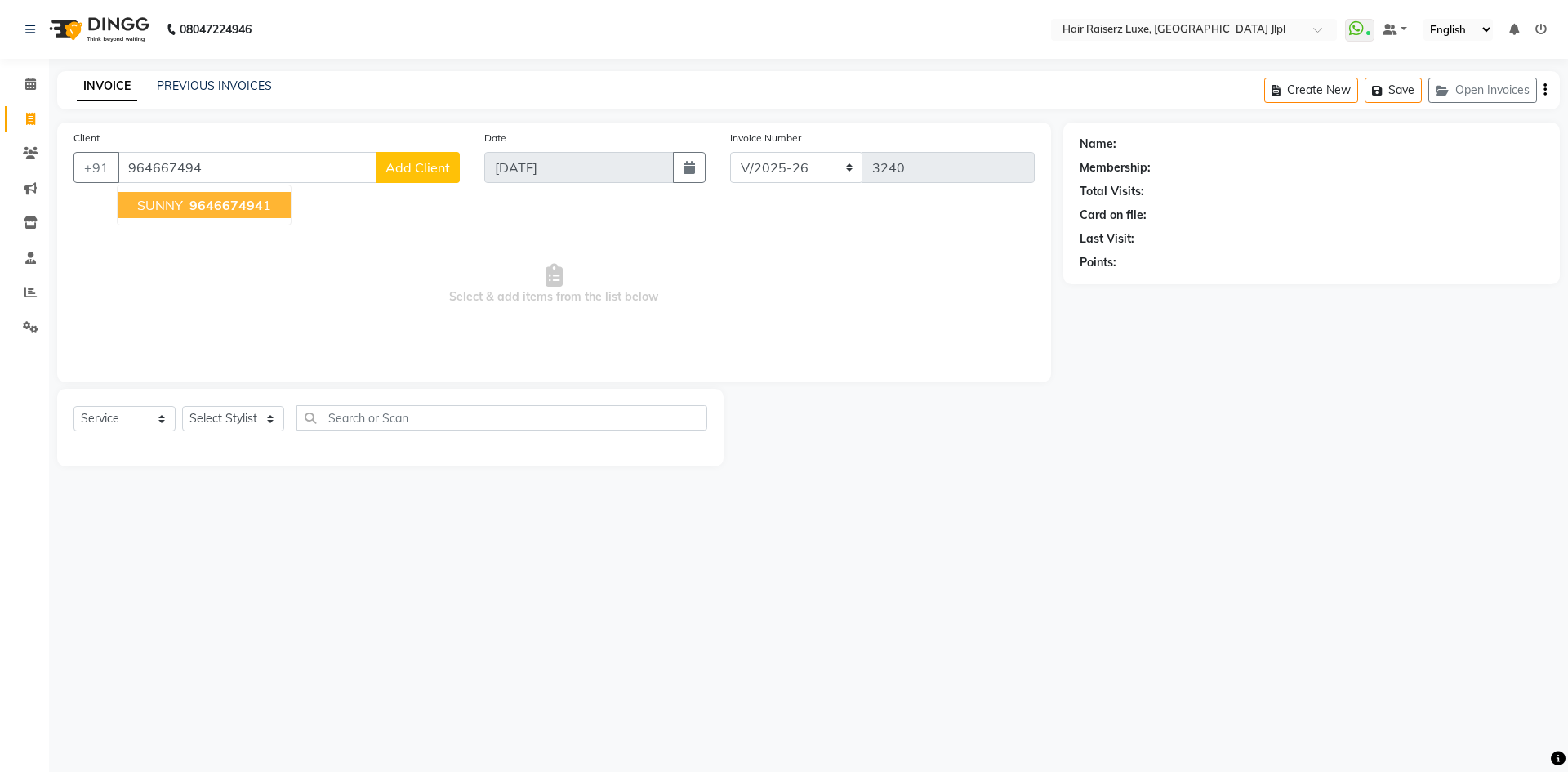
click at [220, 212] on span "964667494" at bounding box center [226, 205] width 73 height 17
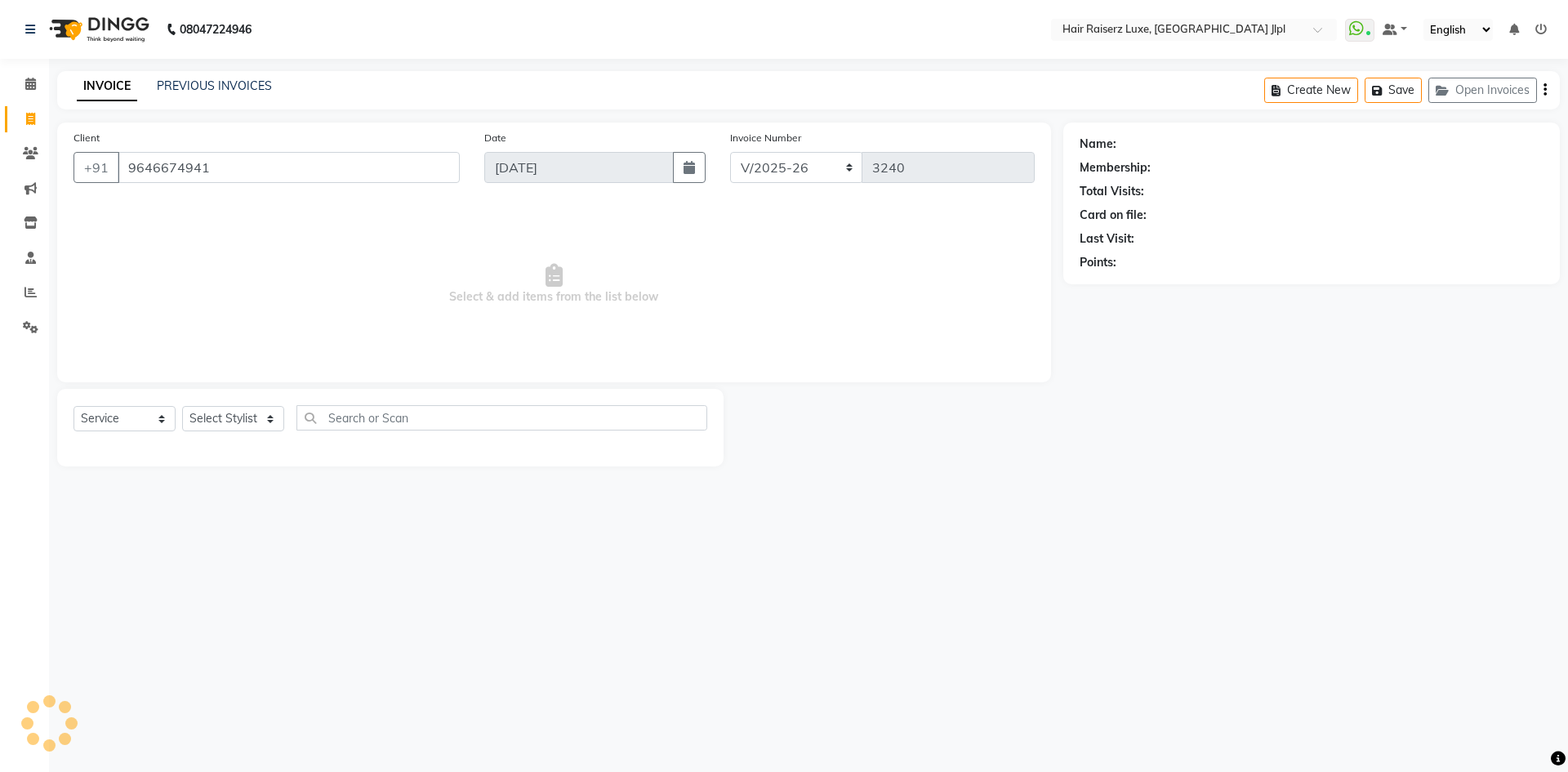
type input "9646674941"
click at [235, 415] on select "Select Stylist [PERSON_NAME] [PERSON_NAME] [PERSON_NAME] C&Gs Vogue [PERSON_NAM…" at bounding box center [233, 418] width 102 height 26
select select "47928"
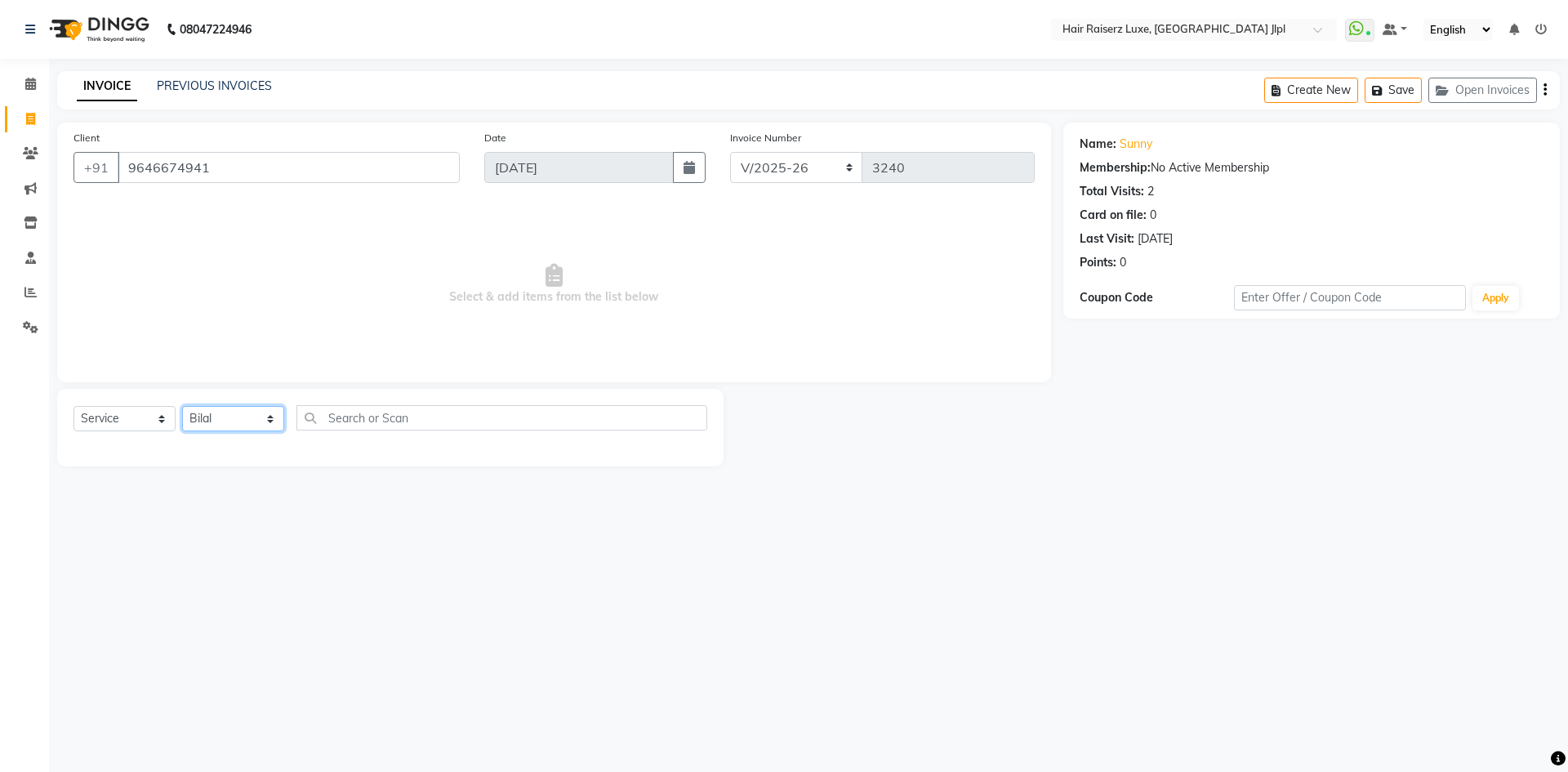
click at [182, 406] on select "Select Stylist [PERSON_NAME] [PERSON_NAME] [PERSON_NAME] C&Gs Vogue [PERSON_NAM…" at bounding box center [233, 418] width 102 height 26
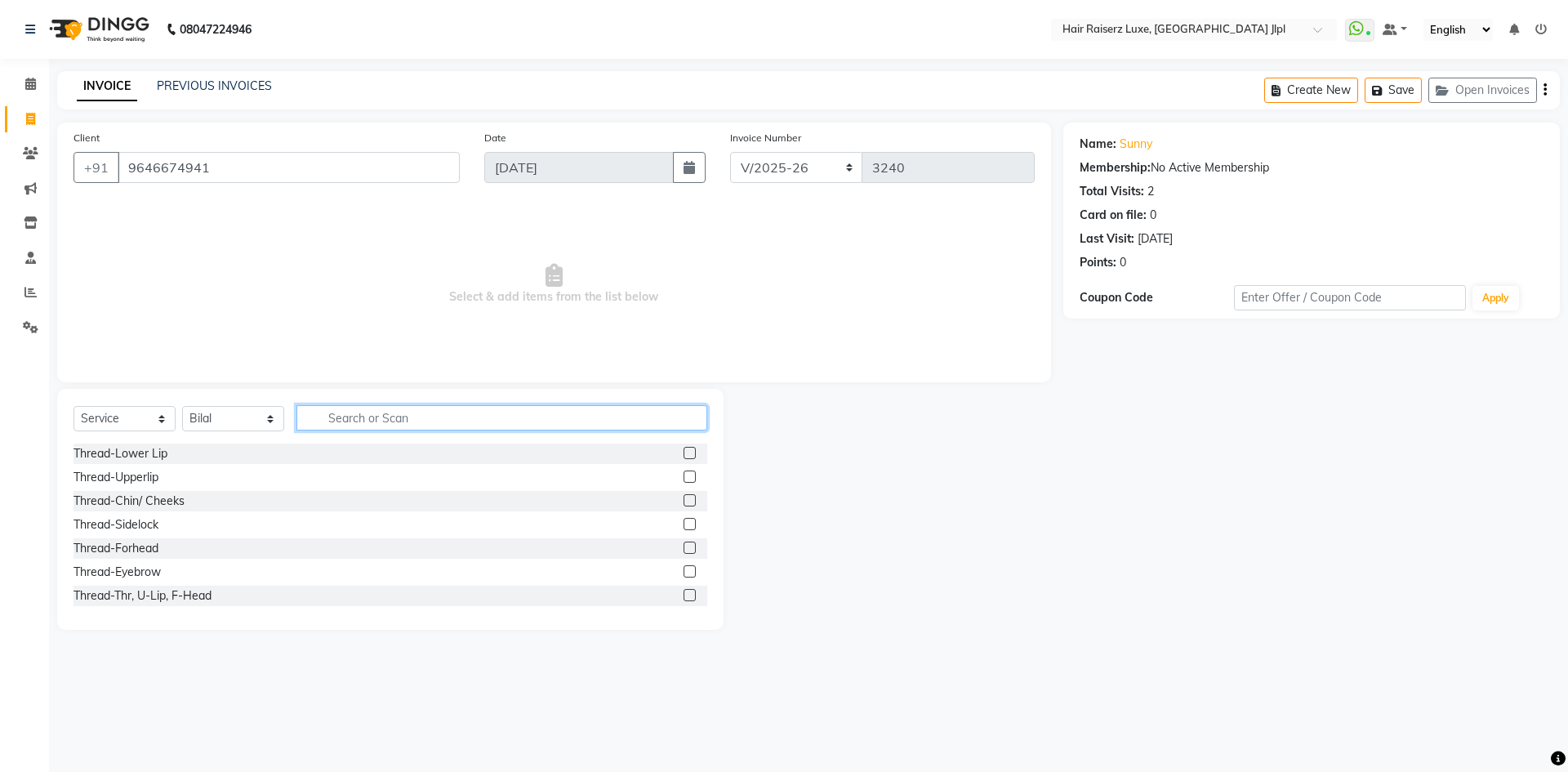
click at [392, 418] on input "text" at bounding box center [502, 417] width 411 height 26
type input "cut"
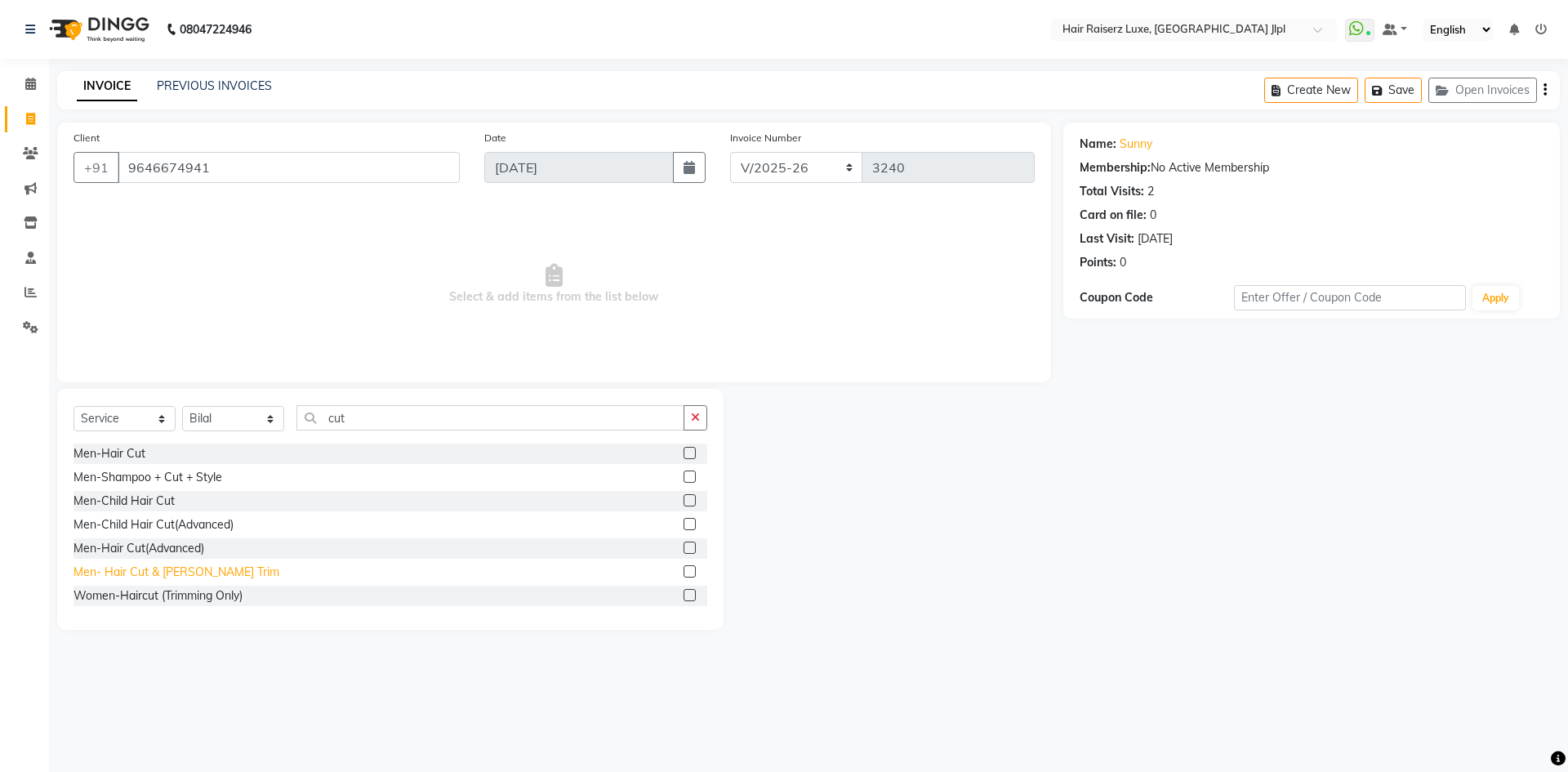
click at [116, 570] on div "Men- Hair Cut & [PERSON_NAME] Trim" at bounding box center [175, 572] width 205 height 17
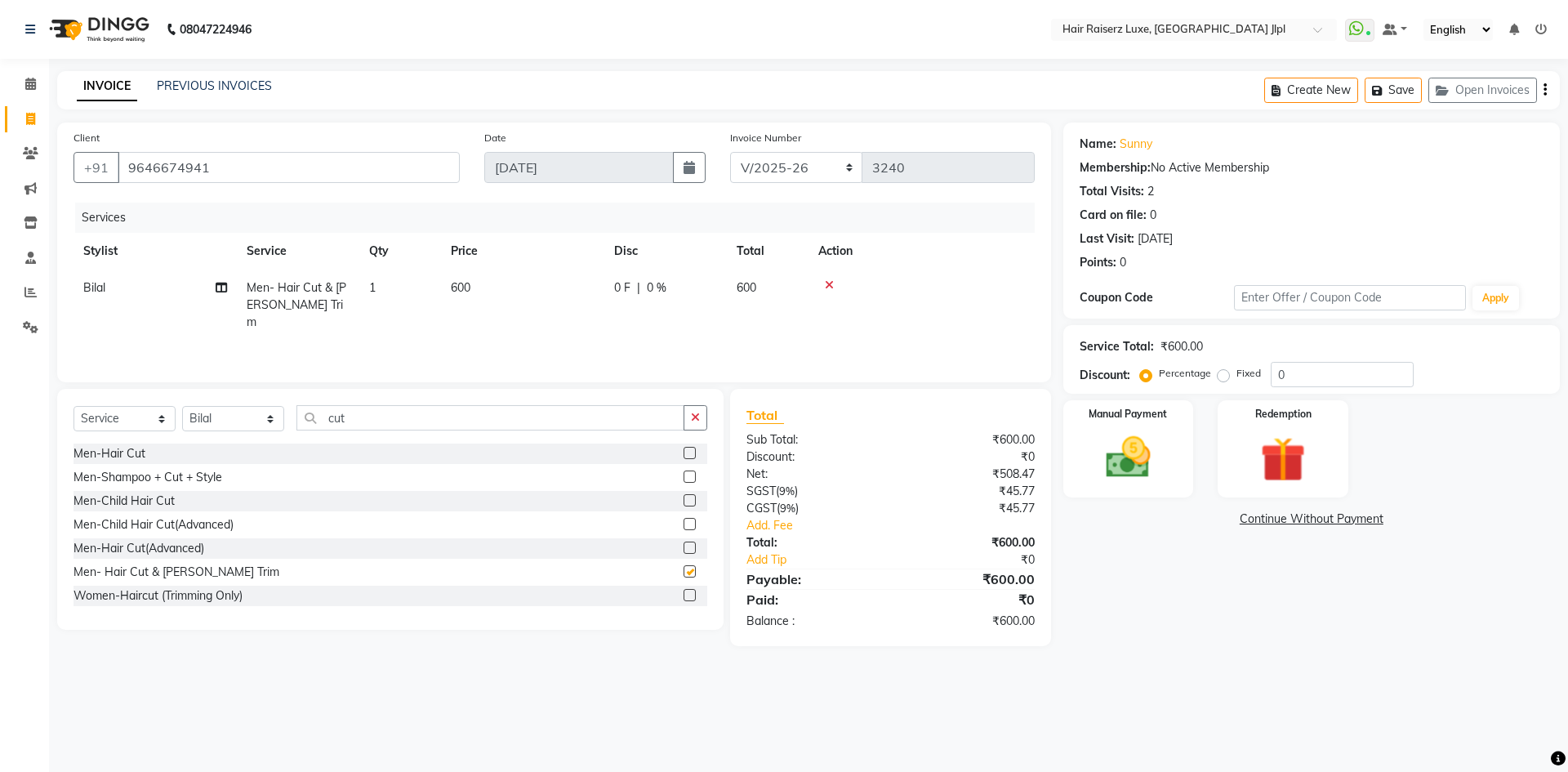
checkbox input "false"
click at [1092, 478] on img at bounding box center [1128, 457] width 76 height 54
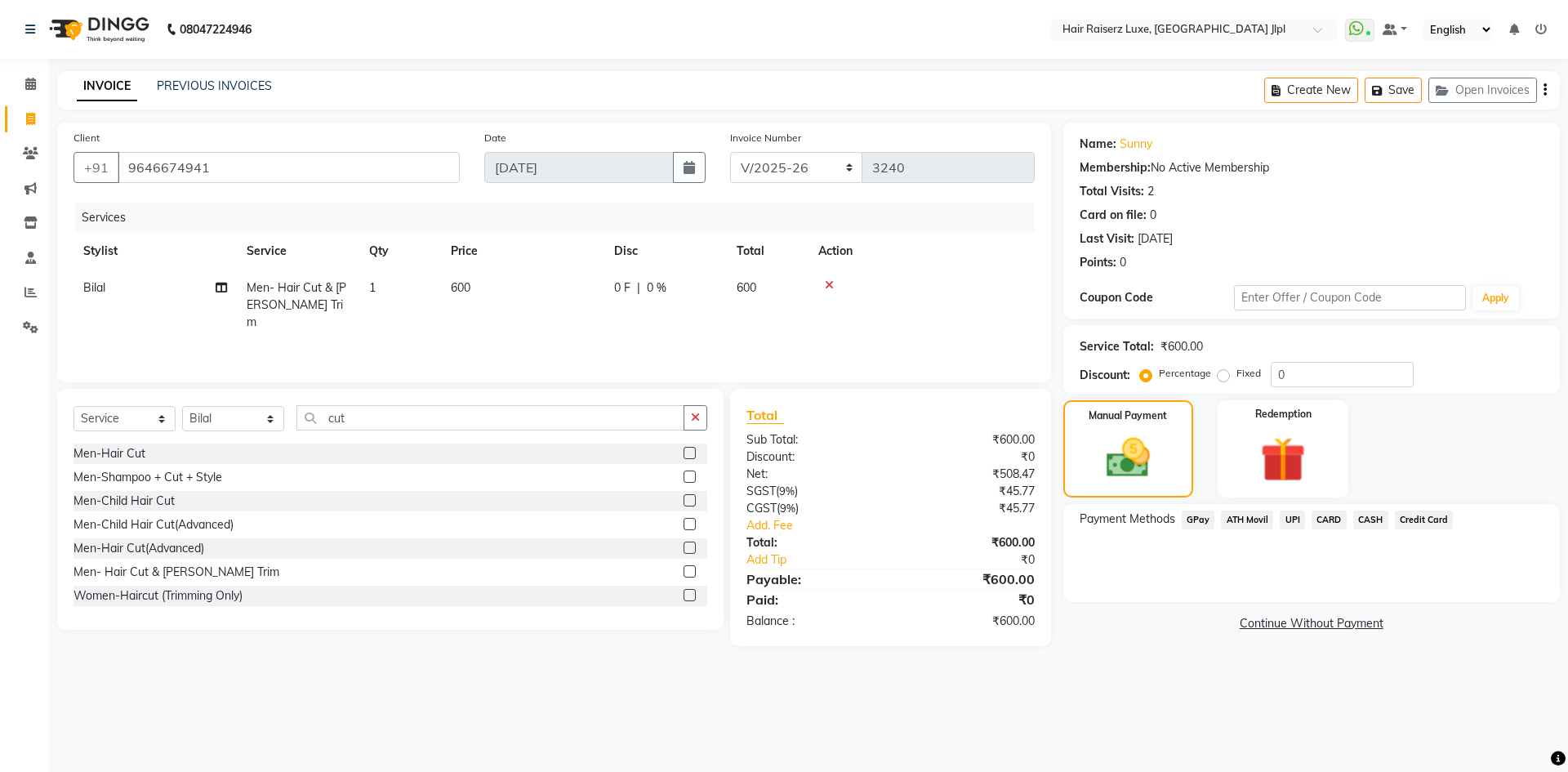
click at [1286, 518] on span "UPI" at bounding box center [1292, 520] width 26 height 19
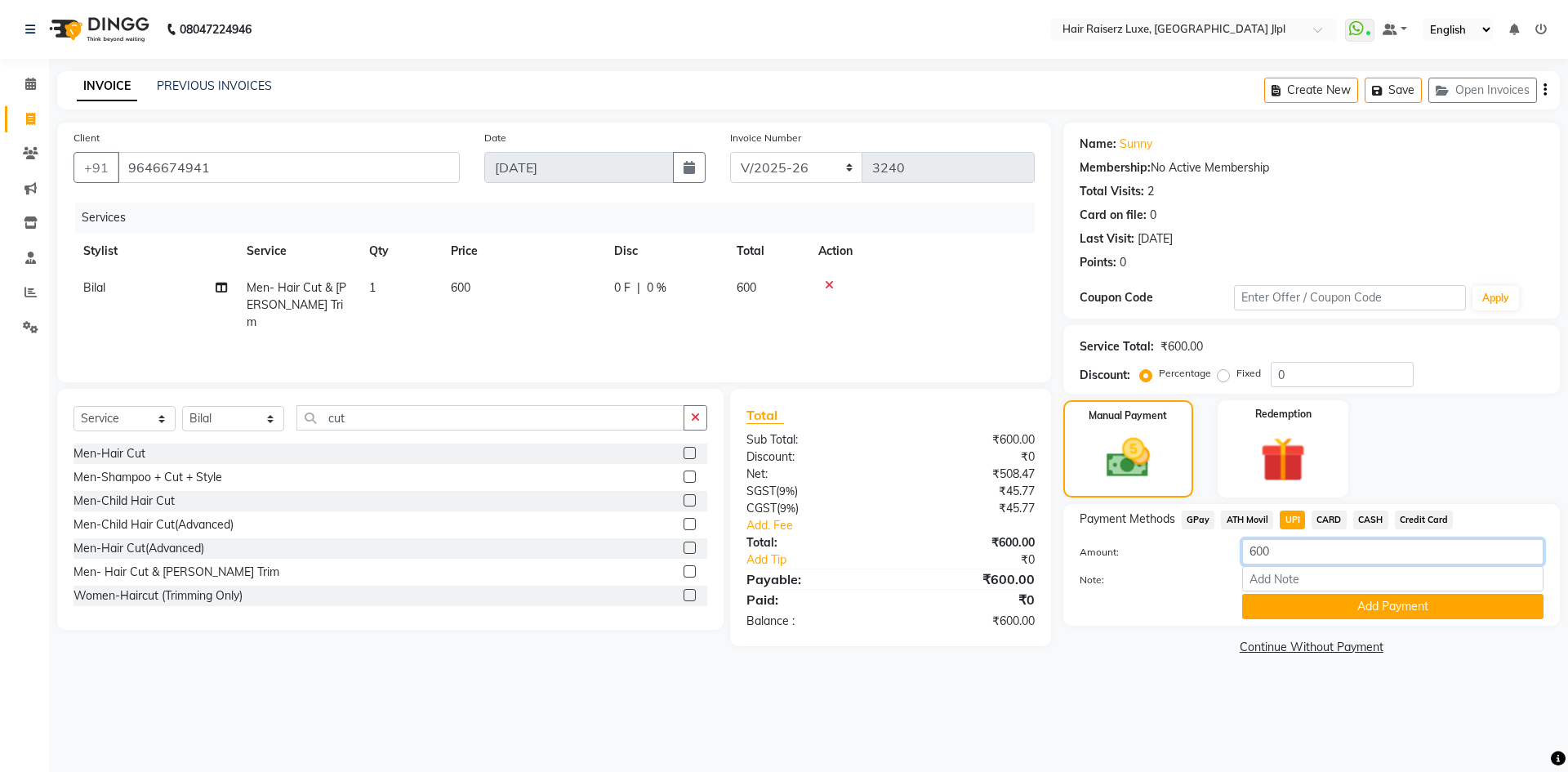
drag, startPoint x: 1295, startPoint y: 549, endPoint x: 1214, endPoint y: 566, distance: 82.8
click at [1214, 566] on div "Amount: 600" at bounding box center [1311, 552] width 489 height 27
click at [1364, 520] on span "CASH" at bounding box center [1370, 520] width 35 height 19
type input "600"
click at [1288, 520] on span "UPI" at bounding box center [1292, 520] width 26 height 19
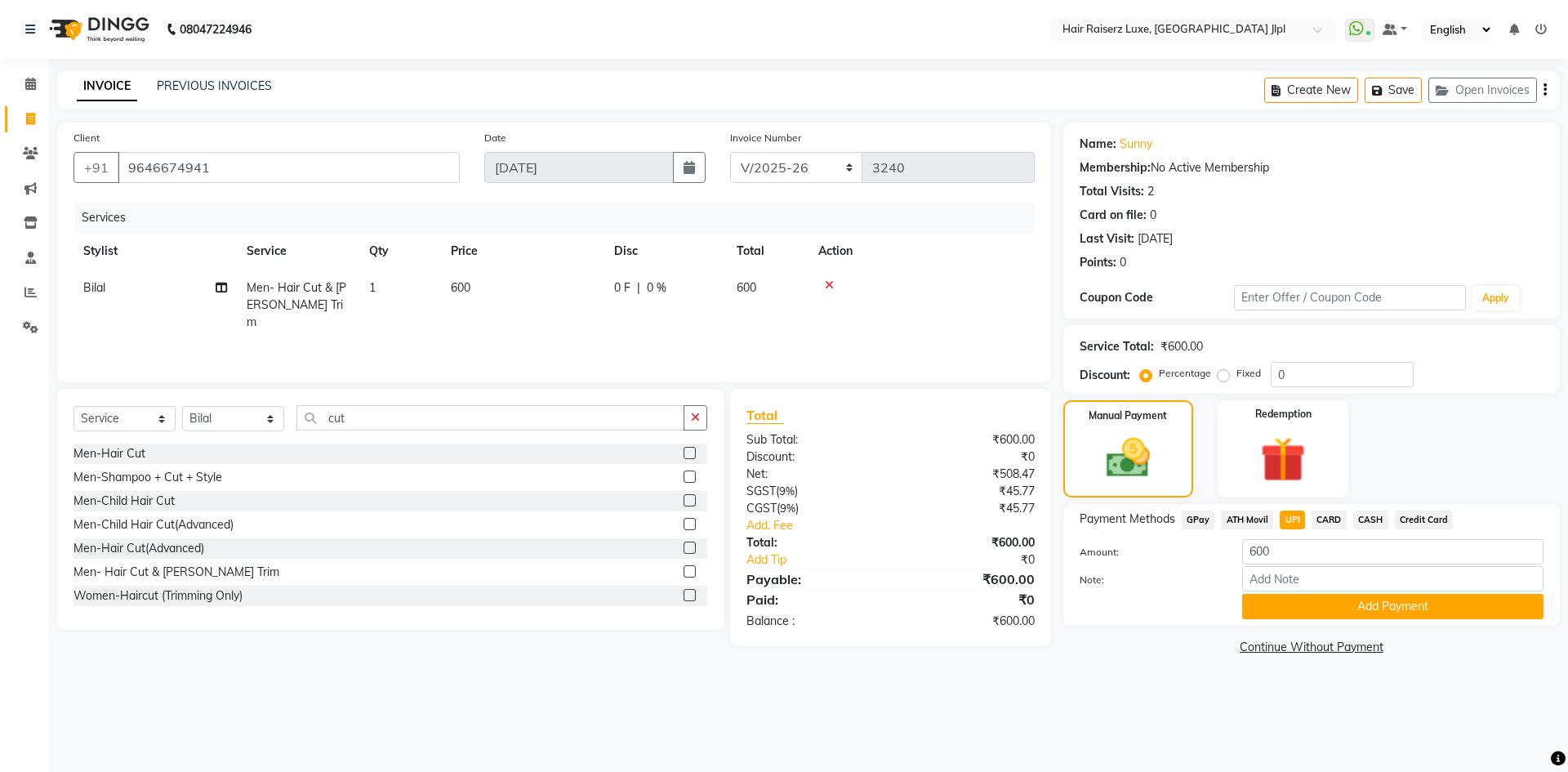
click at [1289, 520] on span "UPI" at bounding box center [1292, 520] width 26 height 19
drag, startPoint x: 1277, startPoint y: 549, endPoint x: 1213, endPoint y: 562, distance: 65.3
click at [1213, 562] on div "Amount: 600" at bounding box center [1311, 552] width 489 height 27
type input "100"
click at [1266, 599] on button "Add Payment" at bounding box center [1393, 606] width 302 height 26
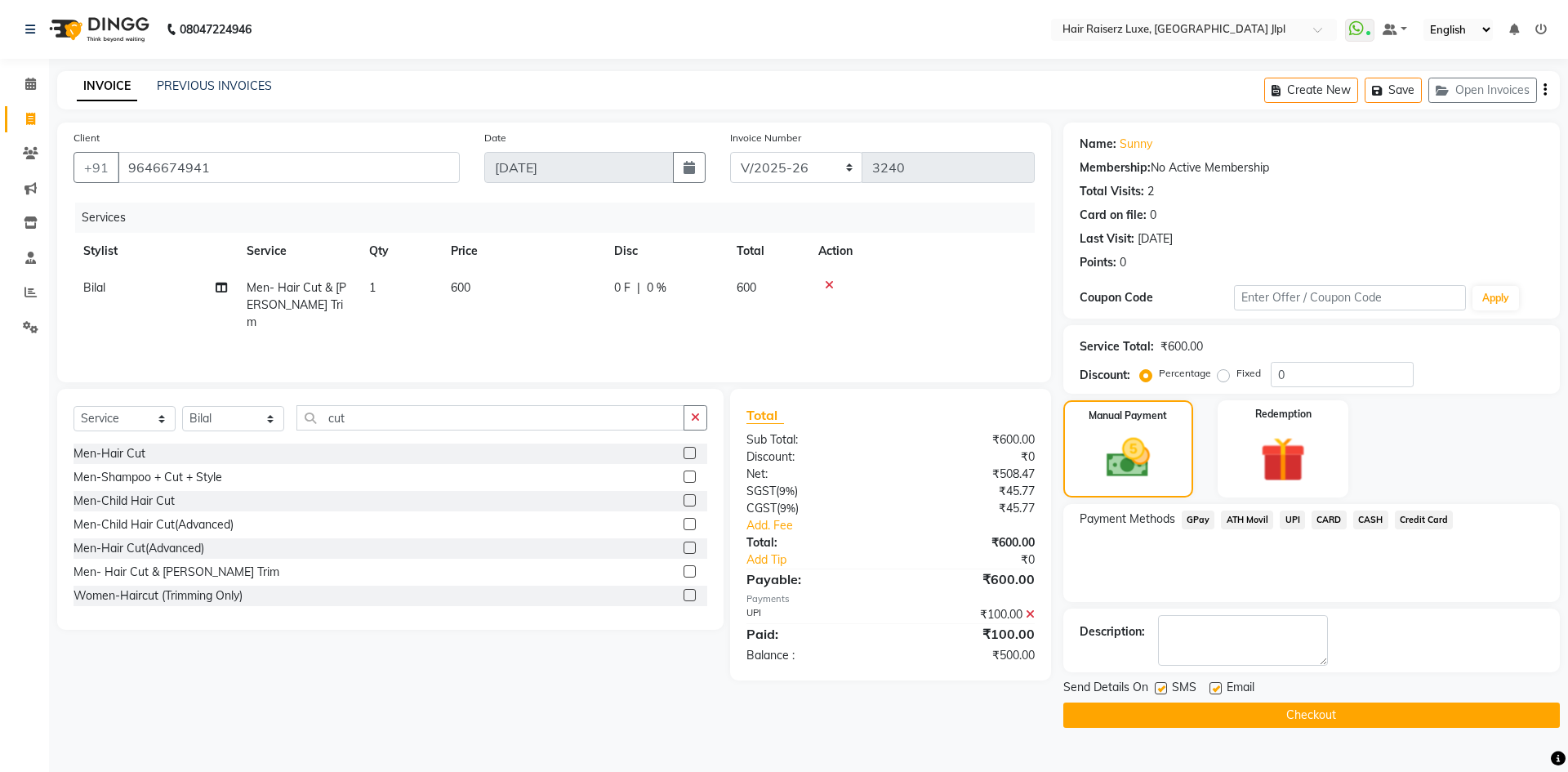
click at [1354, 525] on span "CASH" at bounding box center [1370, 520] width 35 height 19
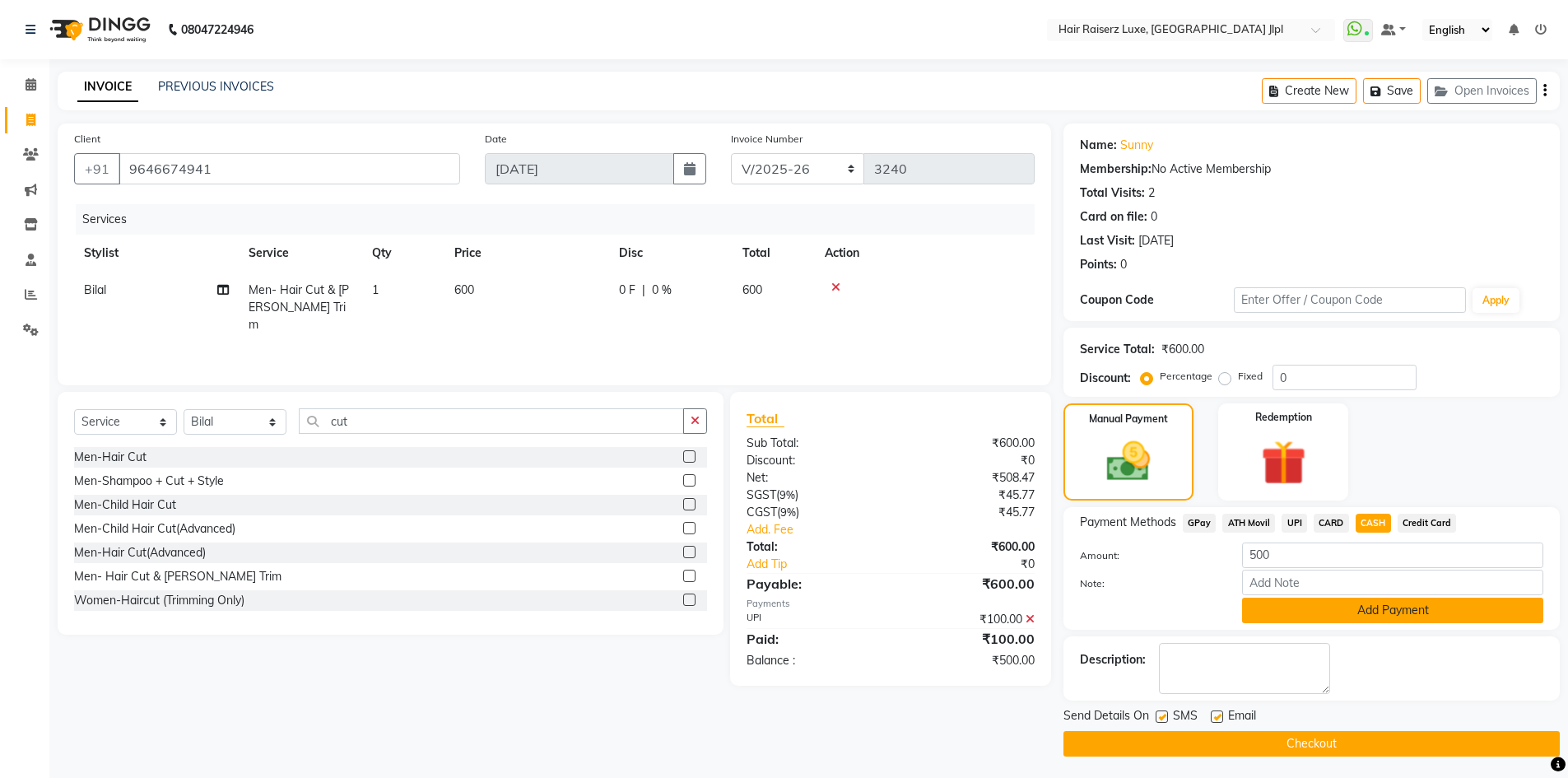
click at [1318, 612] on button "Add Payment" at bounding box center [1392, 610] width 301 height 26
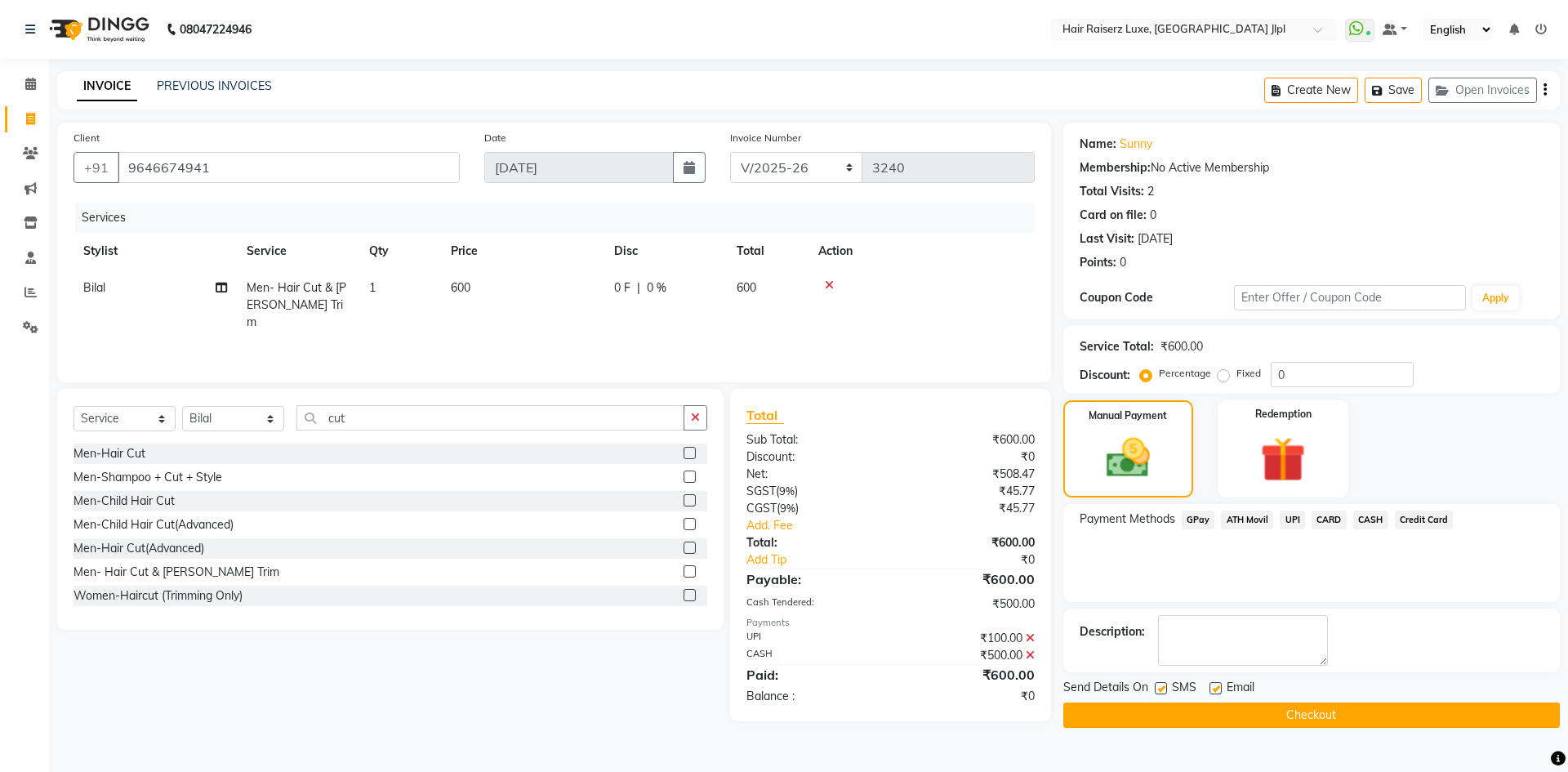
click at [1545, 91] on icon "button" at bounding box center [1545, 90] width 4 height 1
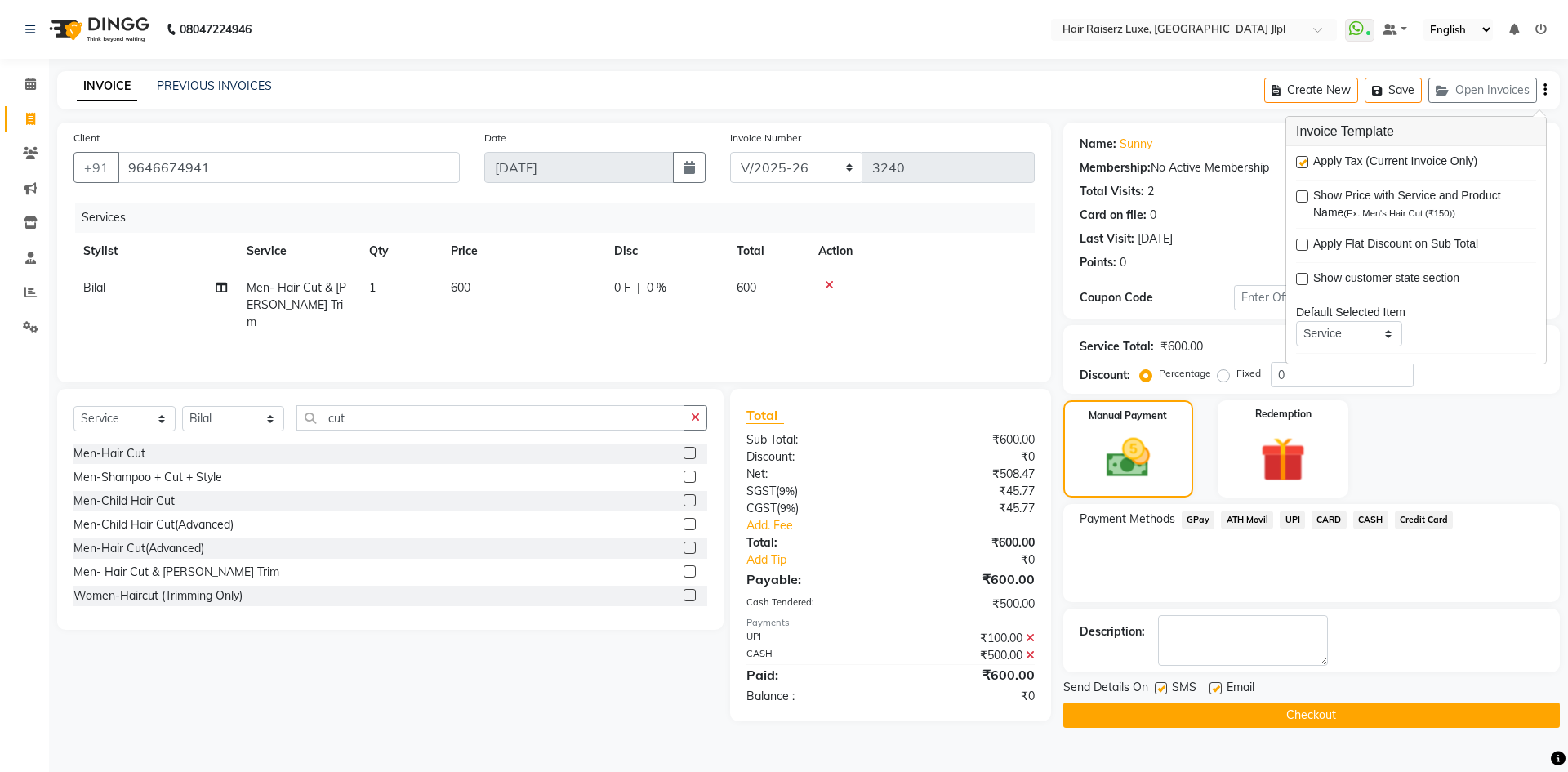
click at [1130, 720] on button "Checkout" at bounding box center [1310, 715] width 497 height 26
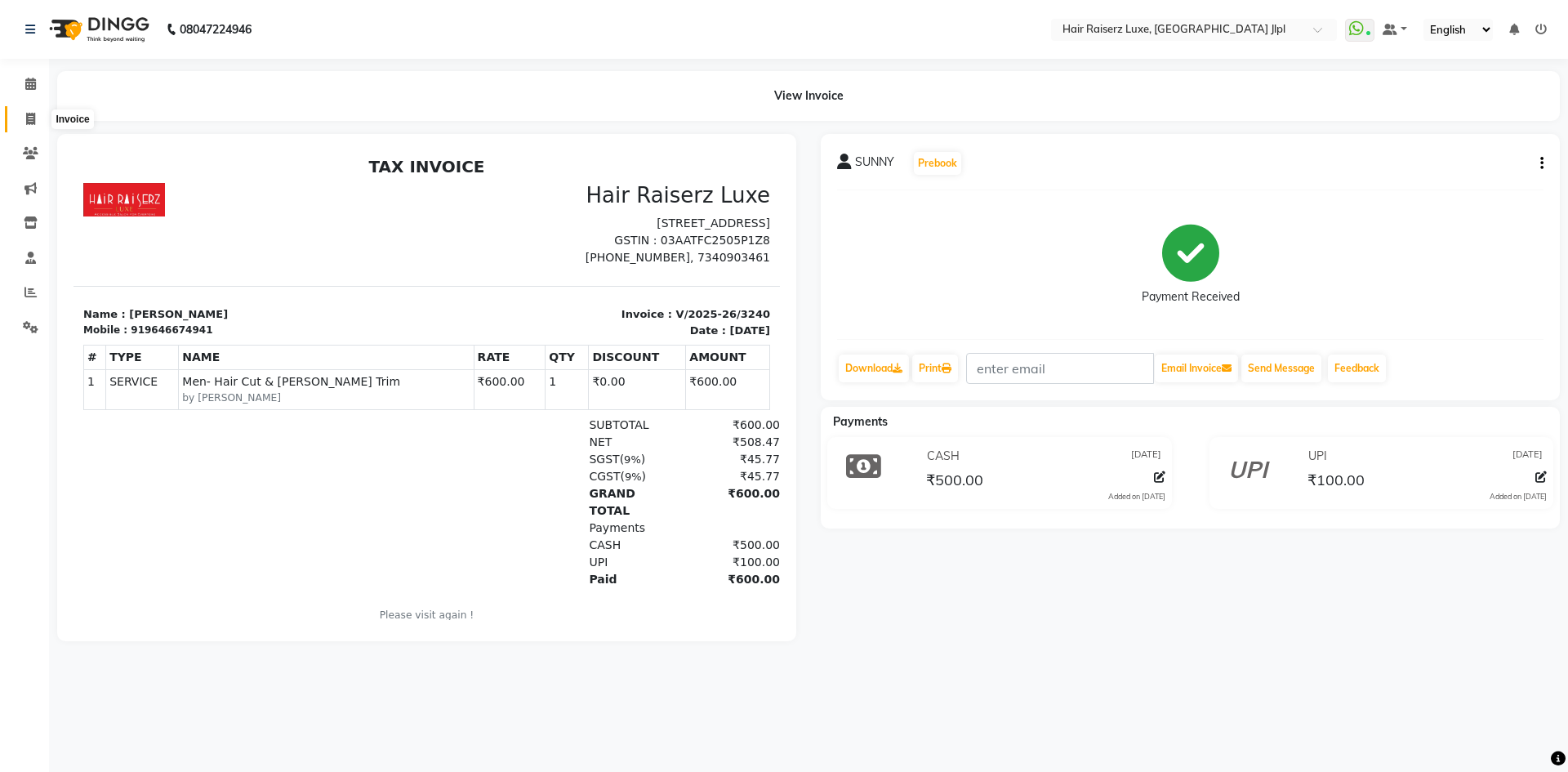
click at [29, 119] on icon at bounding box center [31, 119] width 9 height 12
select select "service"
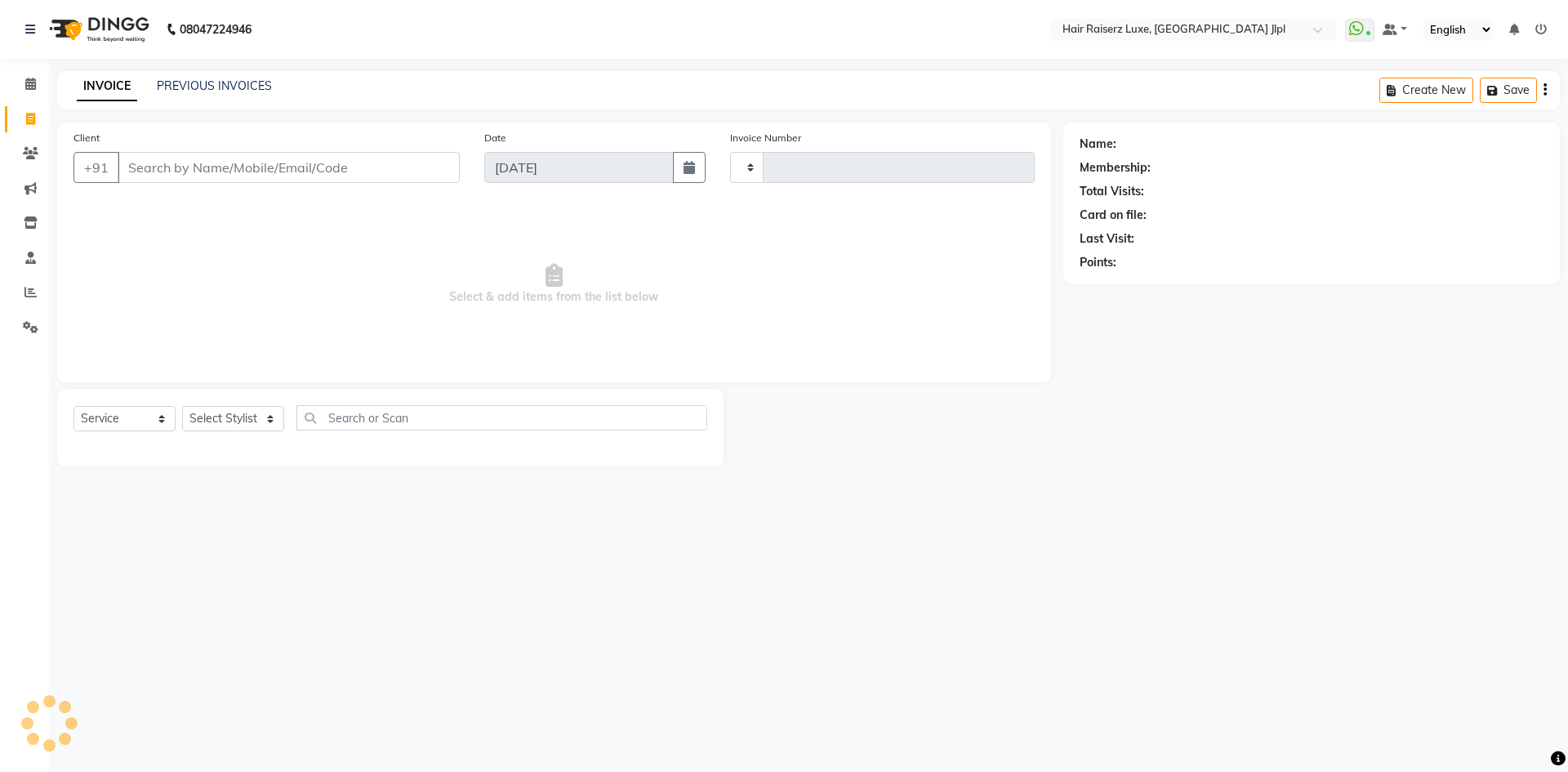
type input "3241"
select select "5409"
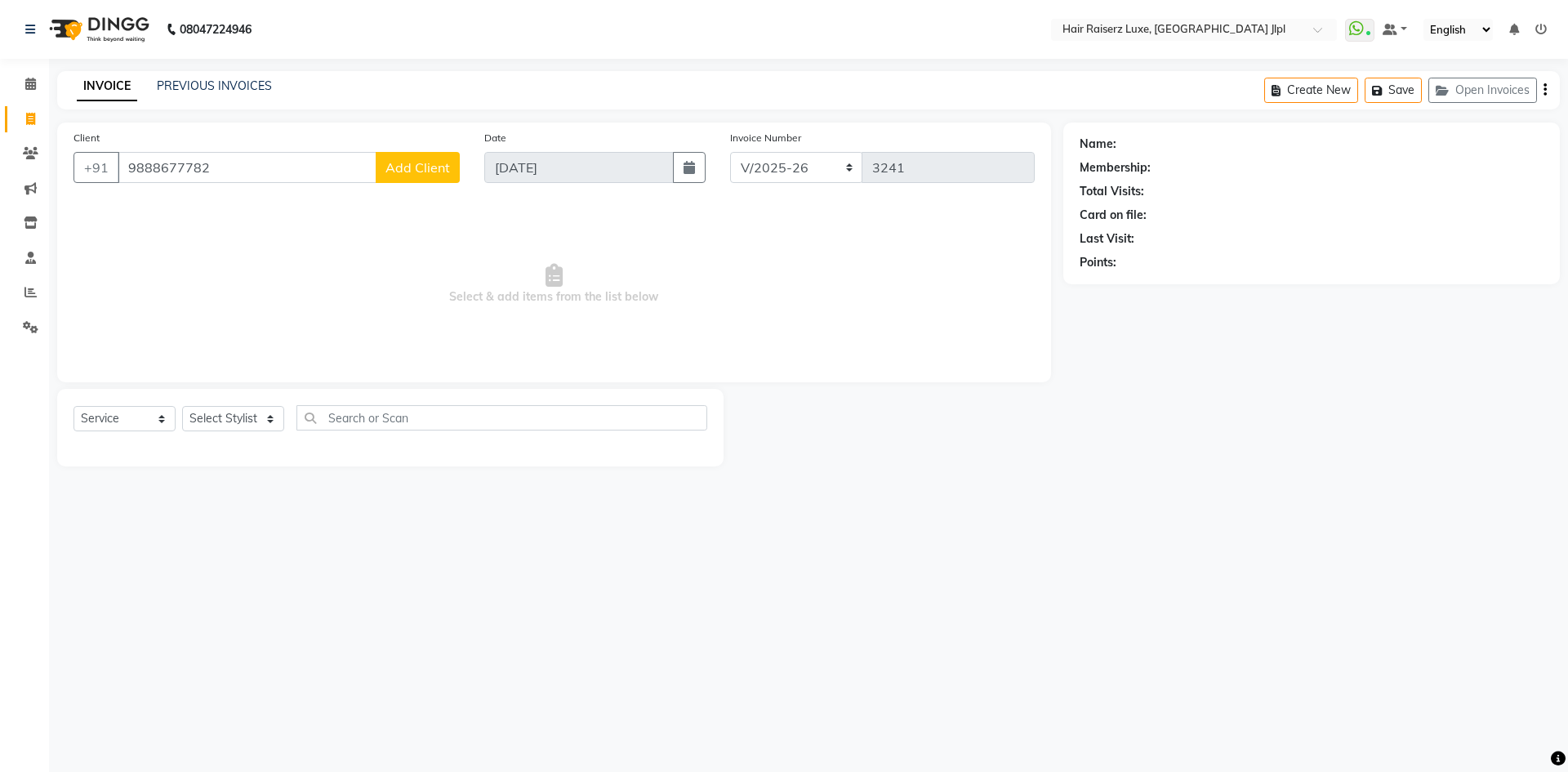
type input "9888677782"
click at [402, 176] on button "Add Client" at bounding box center [417, 167] width 84 height 31
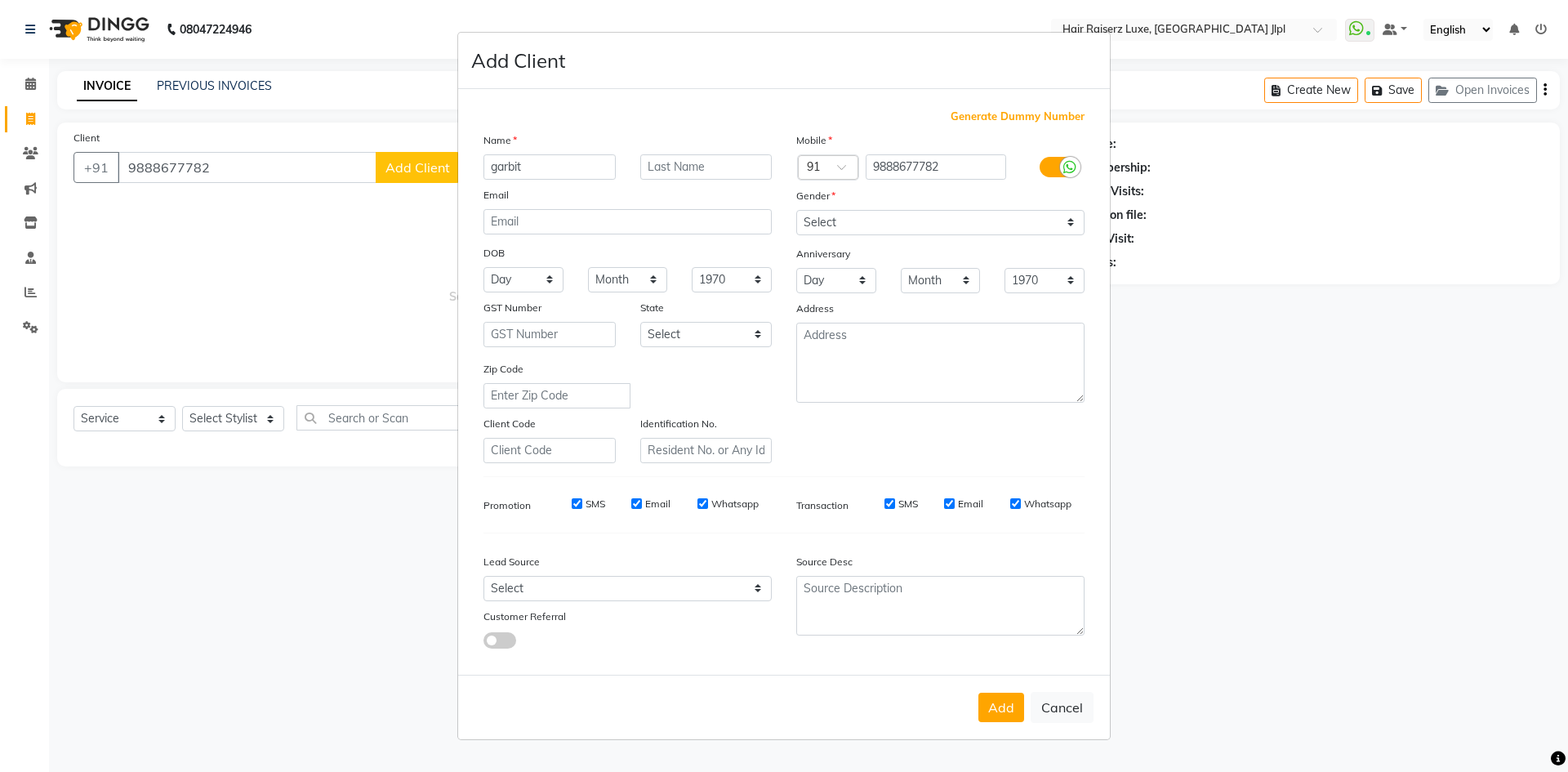
type input "garbit"
click at [836, 221] on select "Select Male Female Other Prefer Not To Say" at bounding box center [940, 222] width 288 height 26
select select "male"
click at [796, 210] on select "Select Male Female Other Prefer Not To Say" at bounding box center [940, 222] width 288 height 26
click at [499, 161] on input "garbit" at bounding box center [549, 167] width 132 height 26
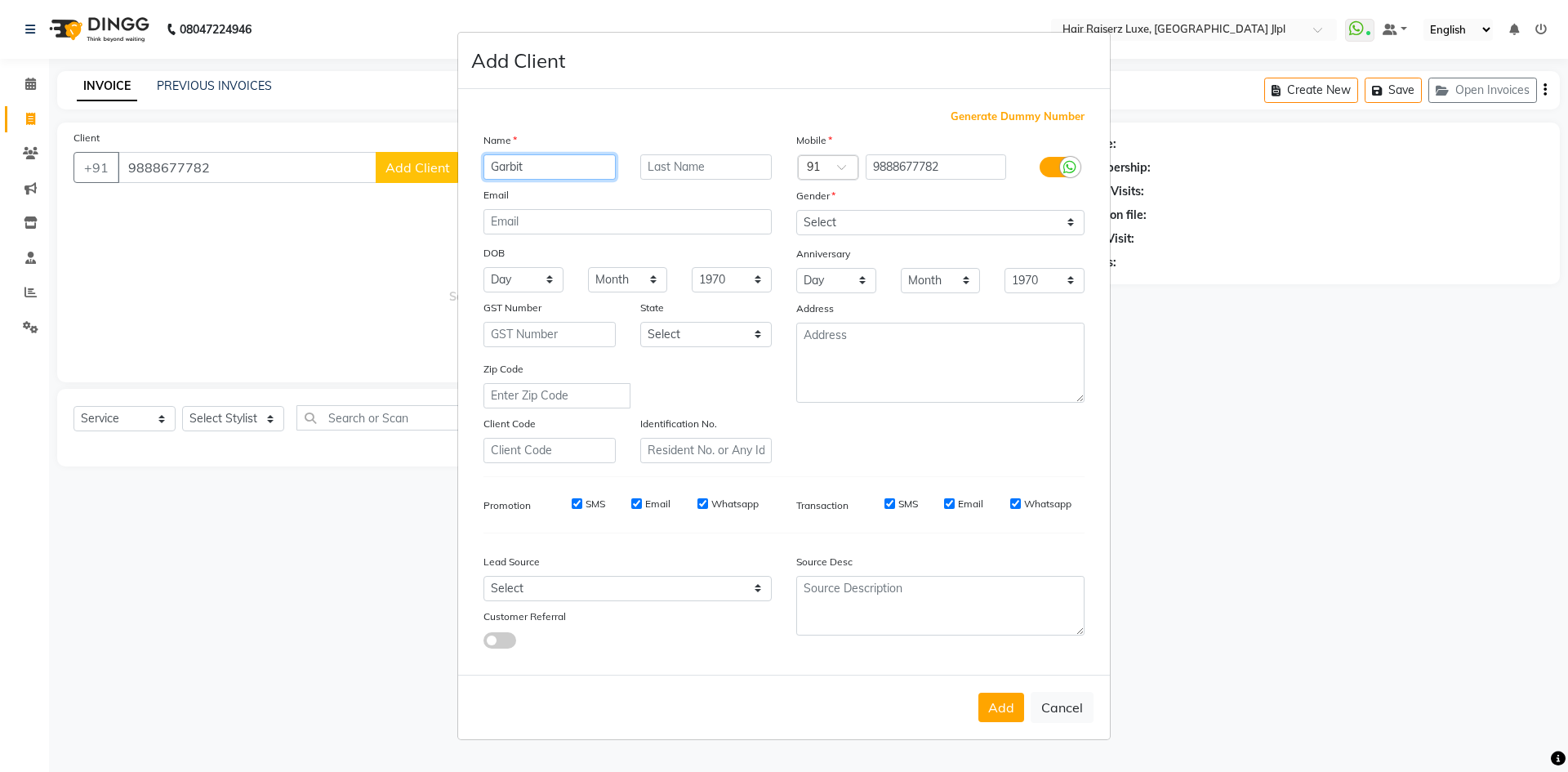
type input "Garbit"
click at [398, 269] on ngb-modal-window "Add Client Generate Dummy Number Name Garbit Email DOB Day 01 02 03 04 05 06 07…" at bounding box center [784, 386] width 1568 height 772
click at [521, 591] on select "Select Walk-in Referral Internet Friend Word of Mouth Advertisement Facebook Ju…" at bounding box center [627, 588] width 288 height 26
select select "35138"
click at [483, 576] on select "Select Walk-in Referral Internet Friend Word of Mouth Advertisement Facebook Ju…" at bounding box center [627, 588] width 288 height 26
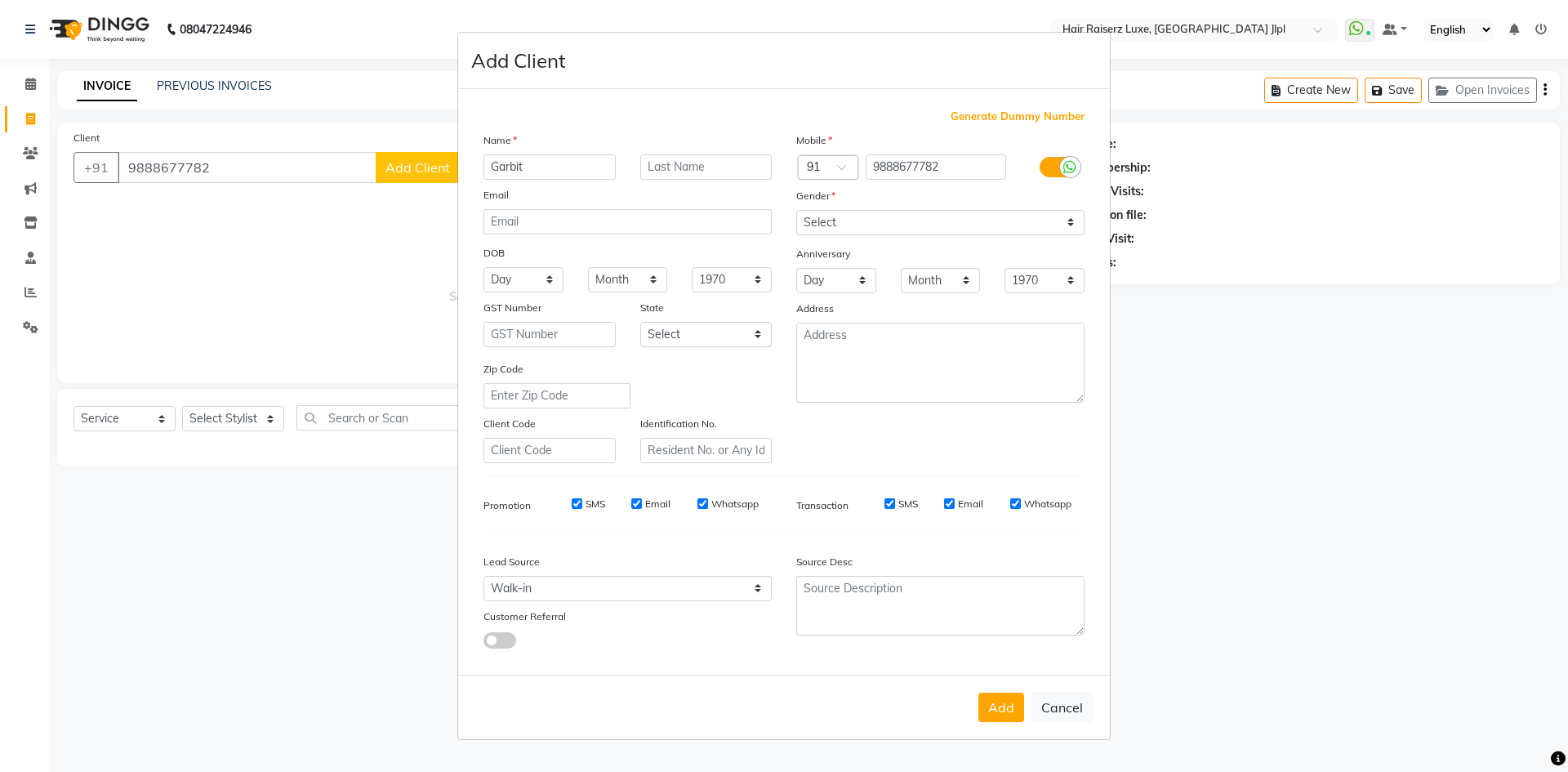
drag, startPoint x: 998, startPoint y: 721, endPoint x: 994, endPoint y: 707, distance: 14.6
click at [998, 720] on button "Add" at bounding box center [1001, 707] width 46 height 29
select select
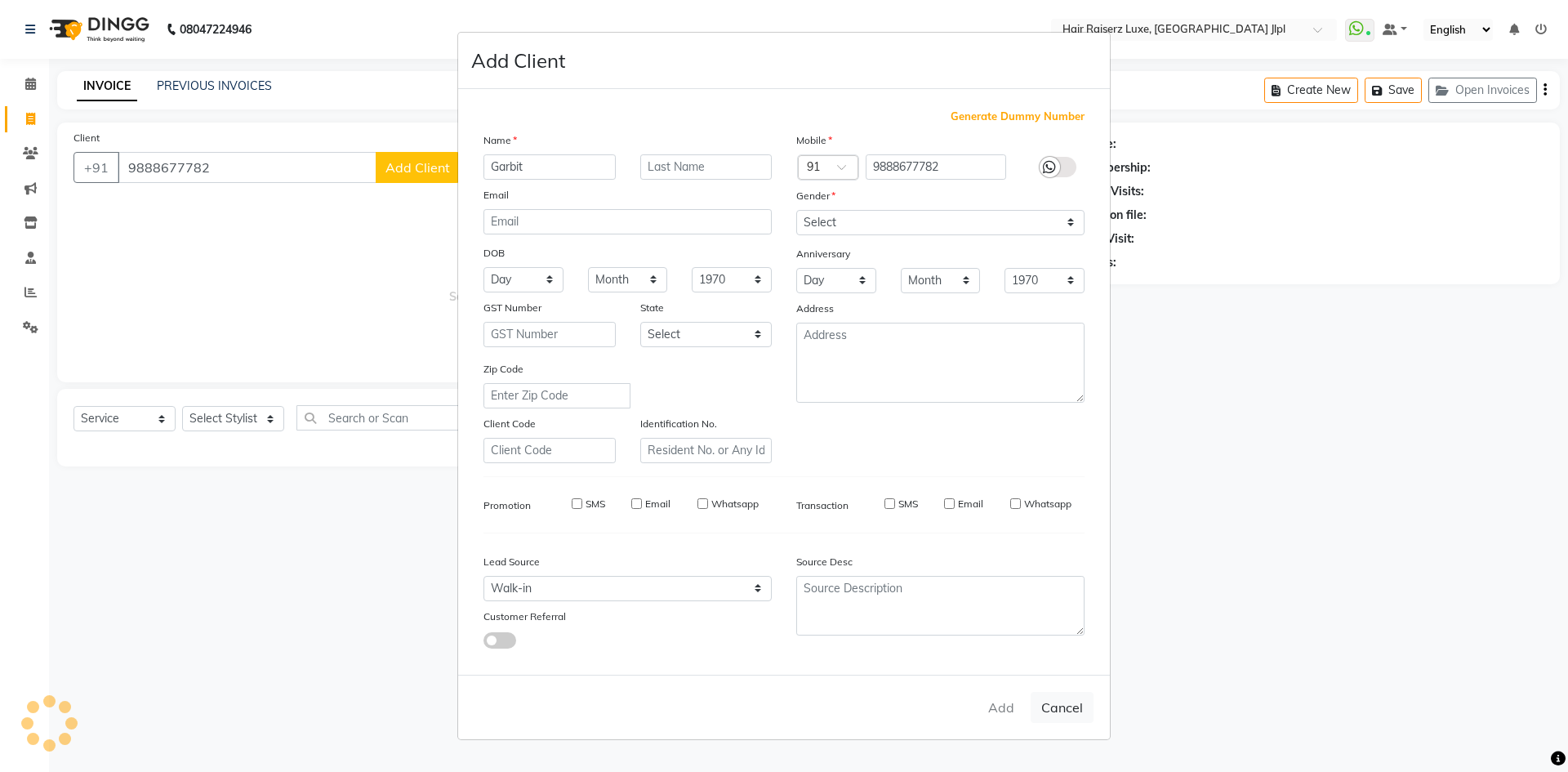
select select
checkbox input "false"
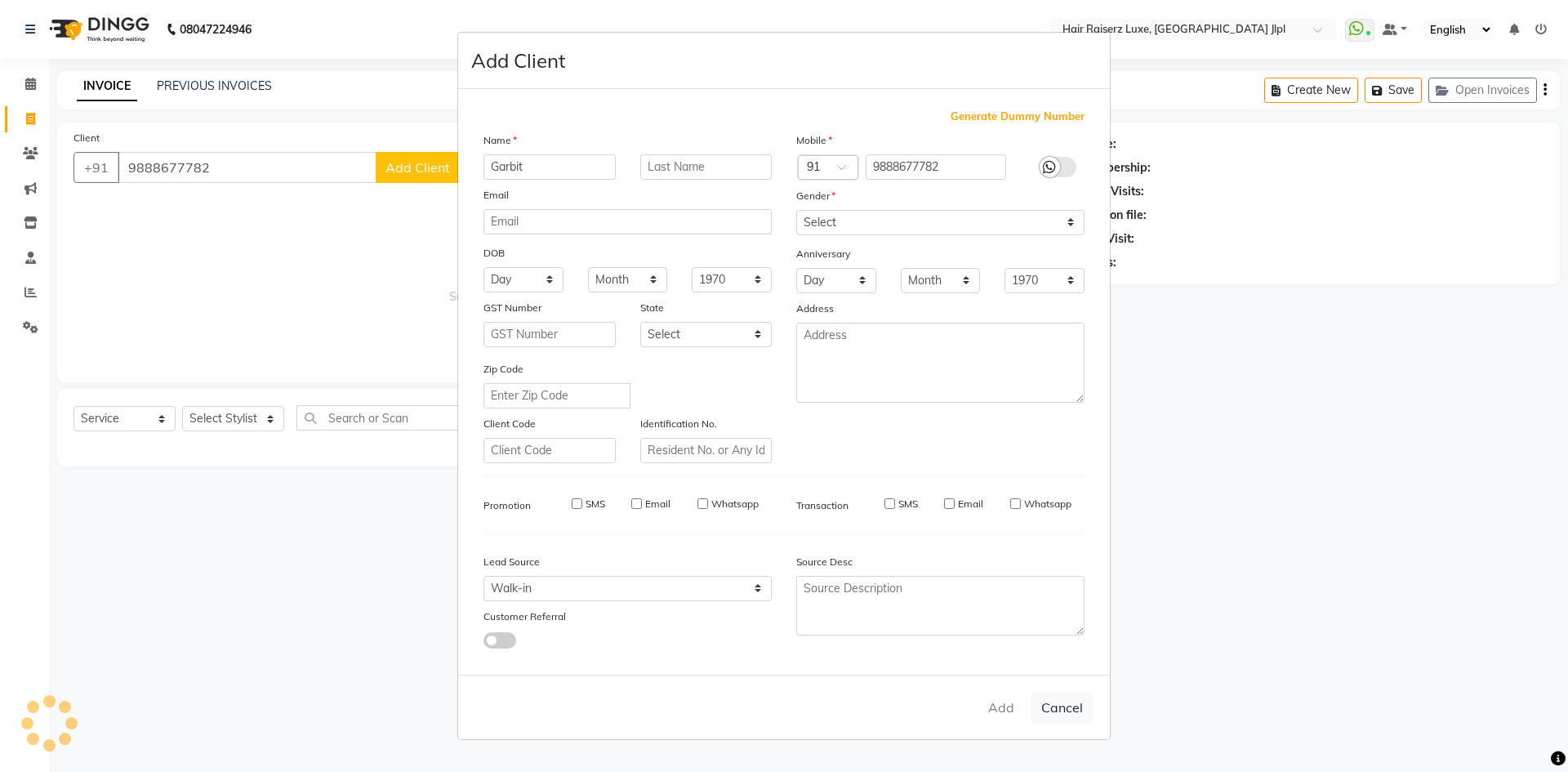
checkbox input "false"
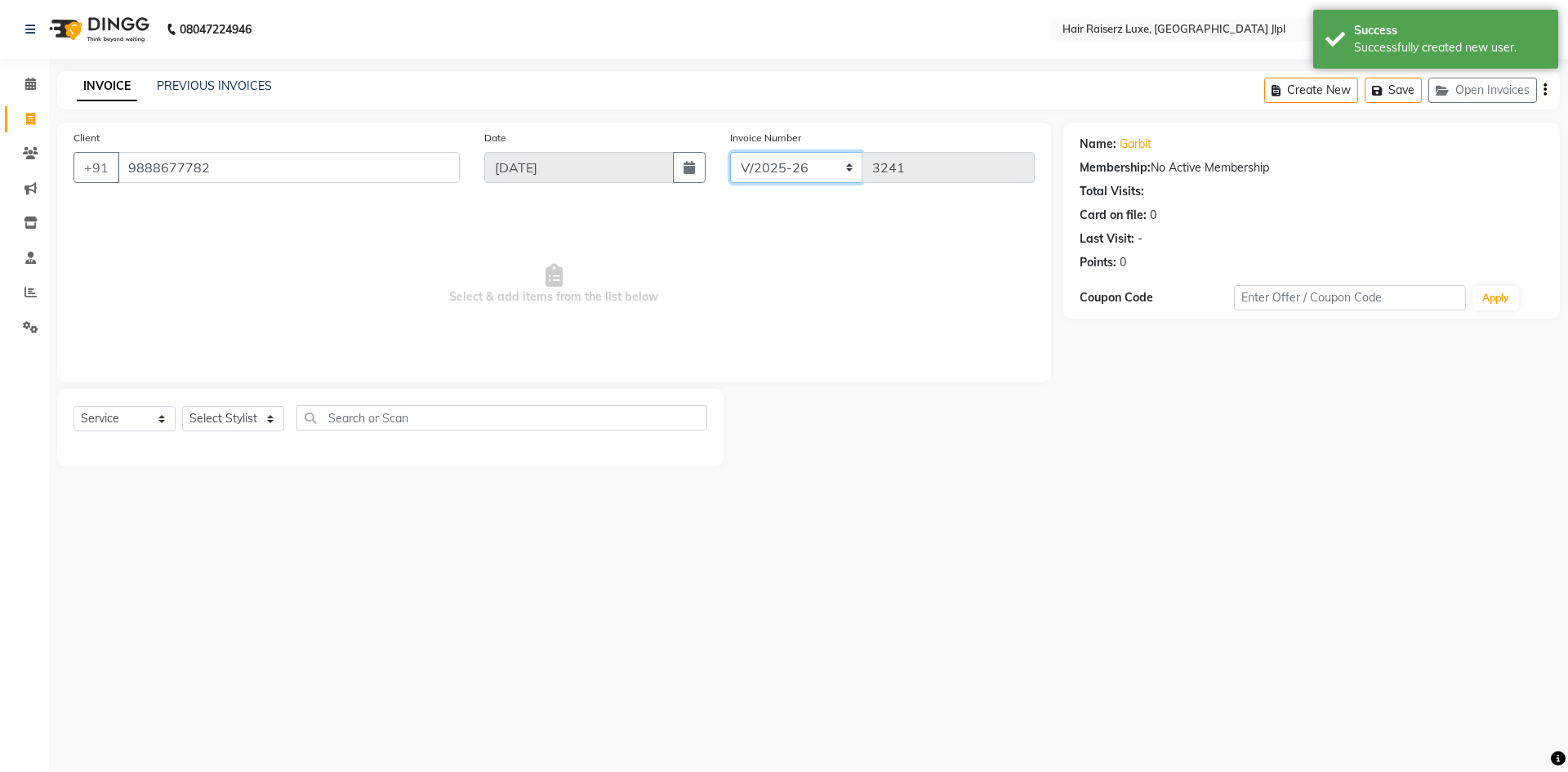
click at [753, 177] on select "FF/2025-26 PreP/2025-26 BANK/2025-26 Paytm/2025-26 CASH/2025-26 V/2025-26" at bounding box center [796, 167] width 133 height 31
click at [730, 152] on select "FF/2025-26 PreP/2025-26 BANK/2025-26 Paytm/2025-26 CASH/2025-26 V/2025-26" at bounding box center [796, 167] width 133 height 31
click at [208, 420] on select "Select Stylist Abhishek Aftab Ajay Anand Bhoomika Bilal C&Gs Vogue Chhavi Duati…" at bounding box center [233, 418] width 102 height 26
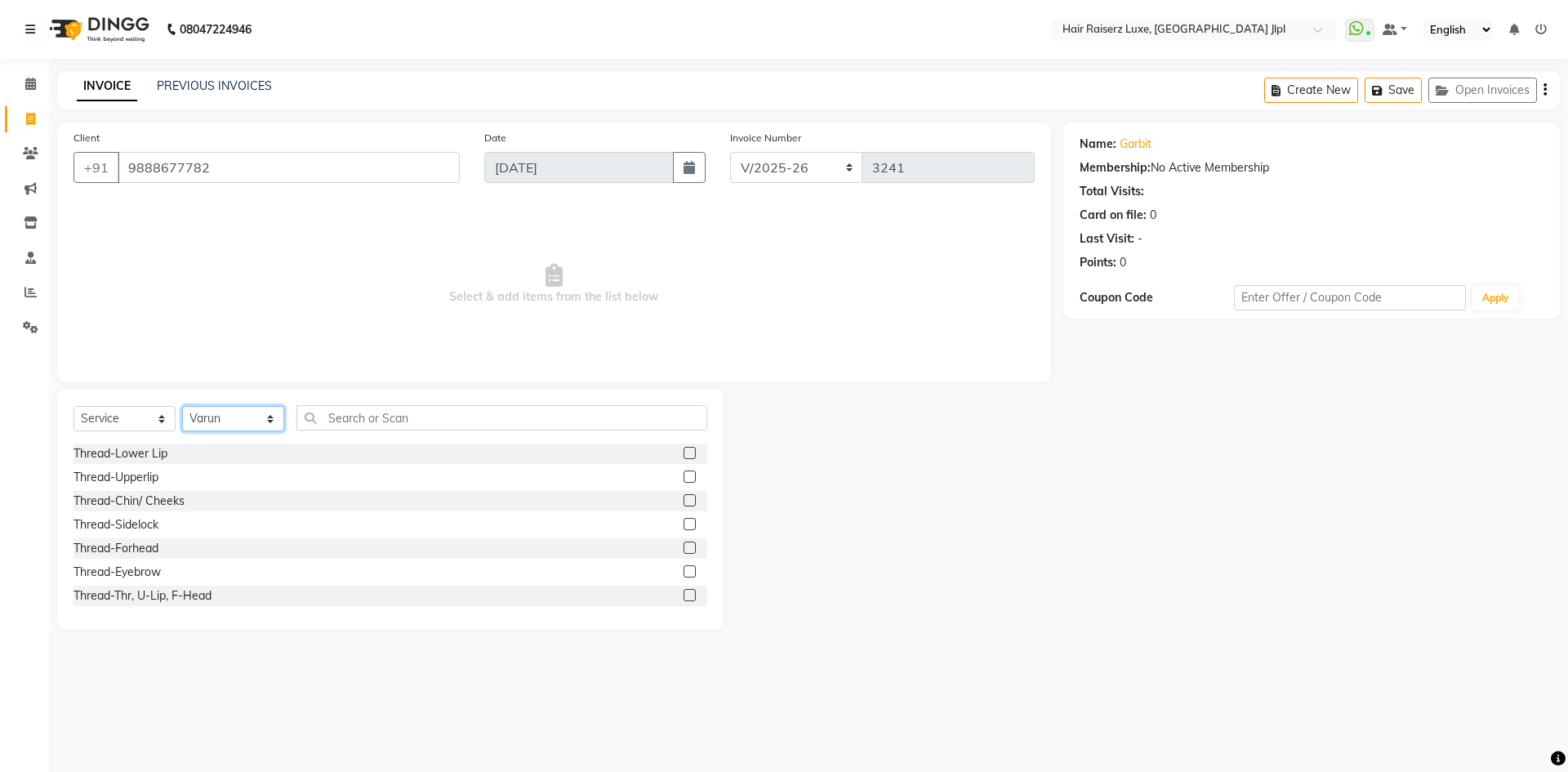
click at [220, 411] on select "Select Stylist [PERSON_NAME] [PERSON_NAME] [PERSON_NAME] C&Gs Vogue [PERSON_NAM…" at bounding box center [233, 418] width 102 height 26
select select "47304"
click at [182, 406] on select "Select Stylist [PERSON_NAME] [PERSON_NAME] [PERSON_NAME] C&Gs Vogue [PERSON_NAM…" at bounding box center [233, 418] width 102 height 26
click at [344, 416] on input "text" at bounding box center [502, 417] width 411 height 26
type input "G"
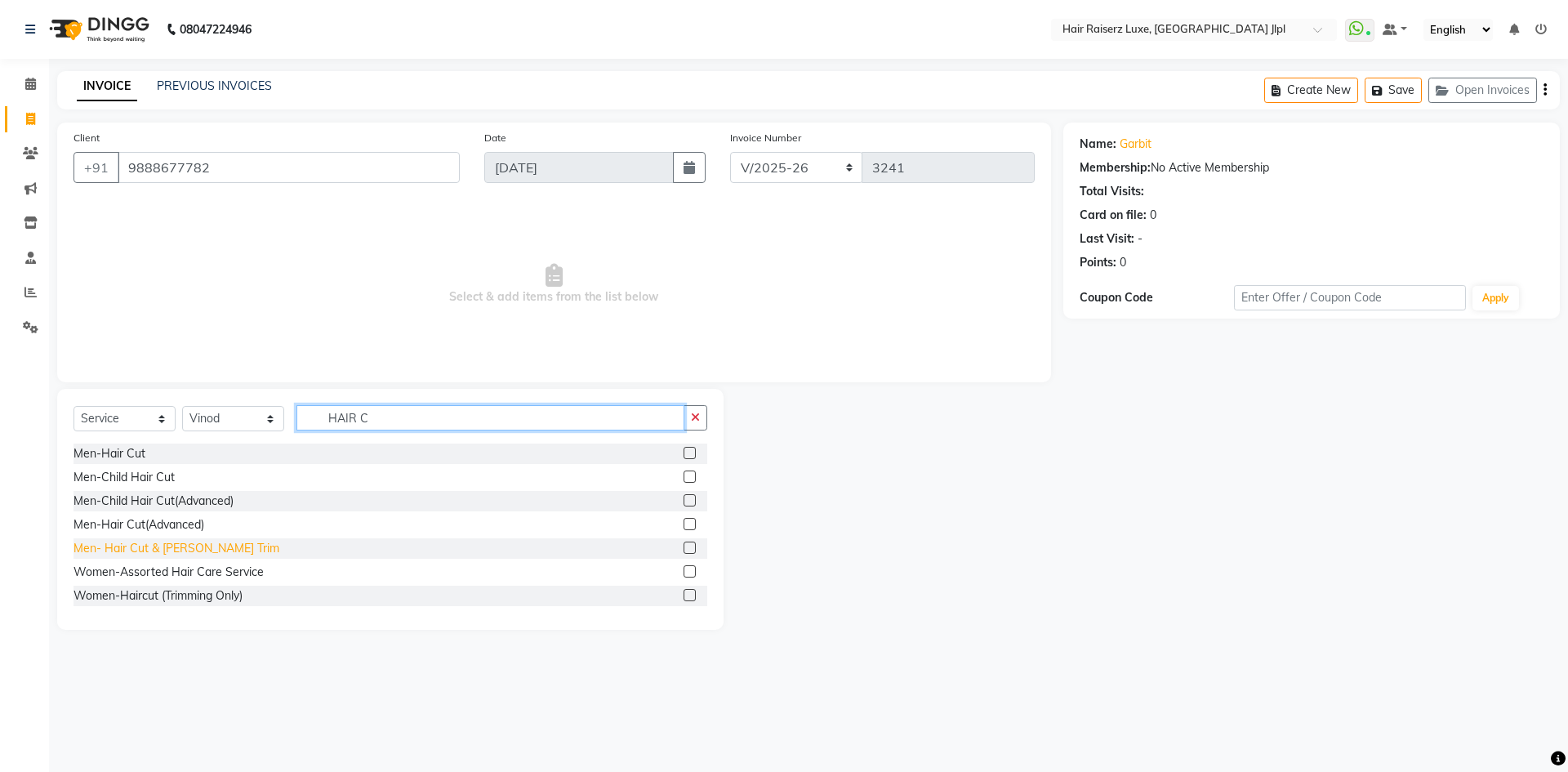
type input "HAIR C"
click at [133, 544] on div "Men- Hair Cut & Beard Trim" at bounding box center [175, 548] width 205 height 17
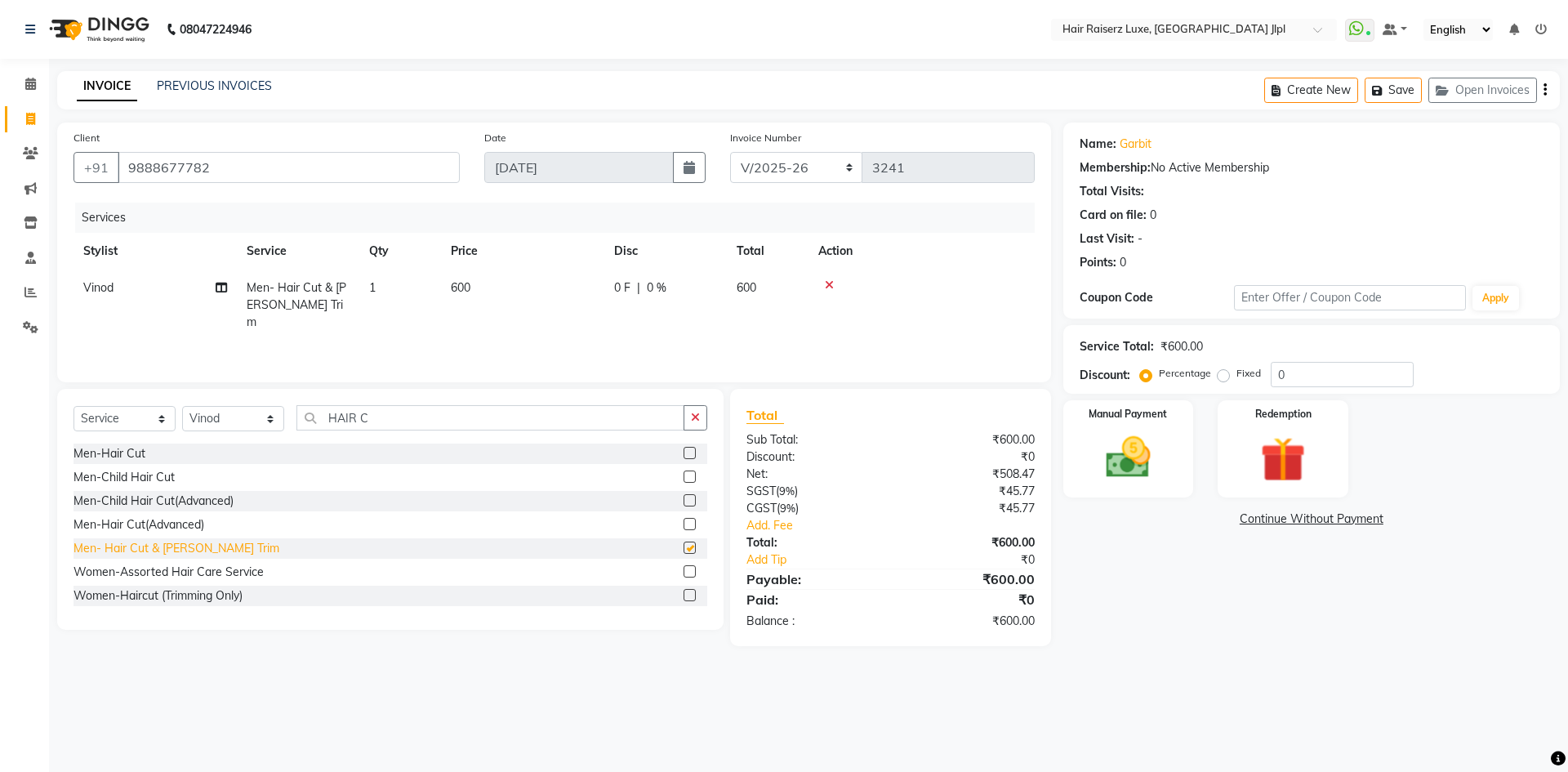
checkbox input "false"
click at [1172, 423] on div "Manual Payment" at bounding box center [1128, 449] width 136 height 101
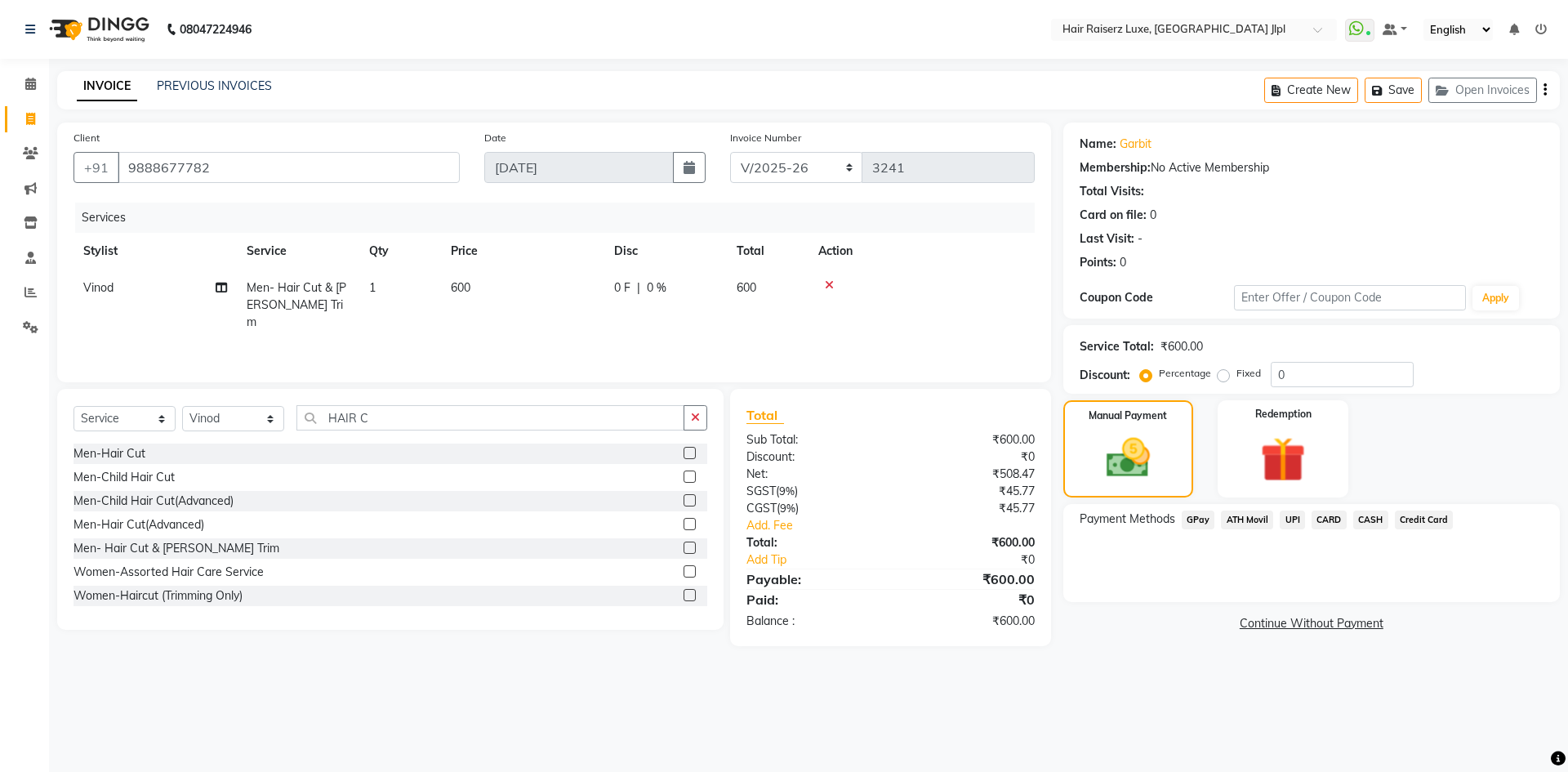
click at [1294, 520] on span "UPI" at bounding box center [1292, 520] width 26 height 19
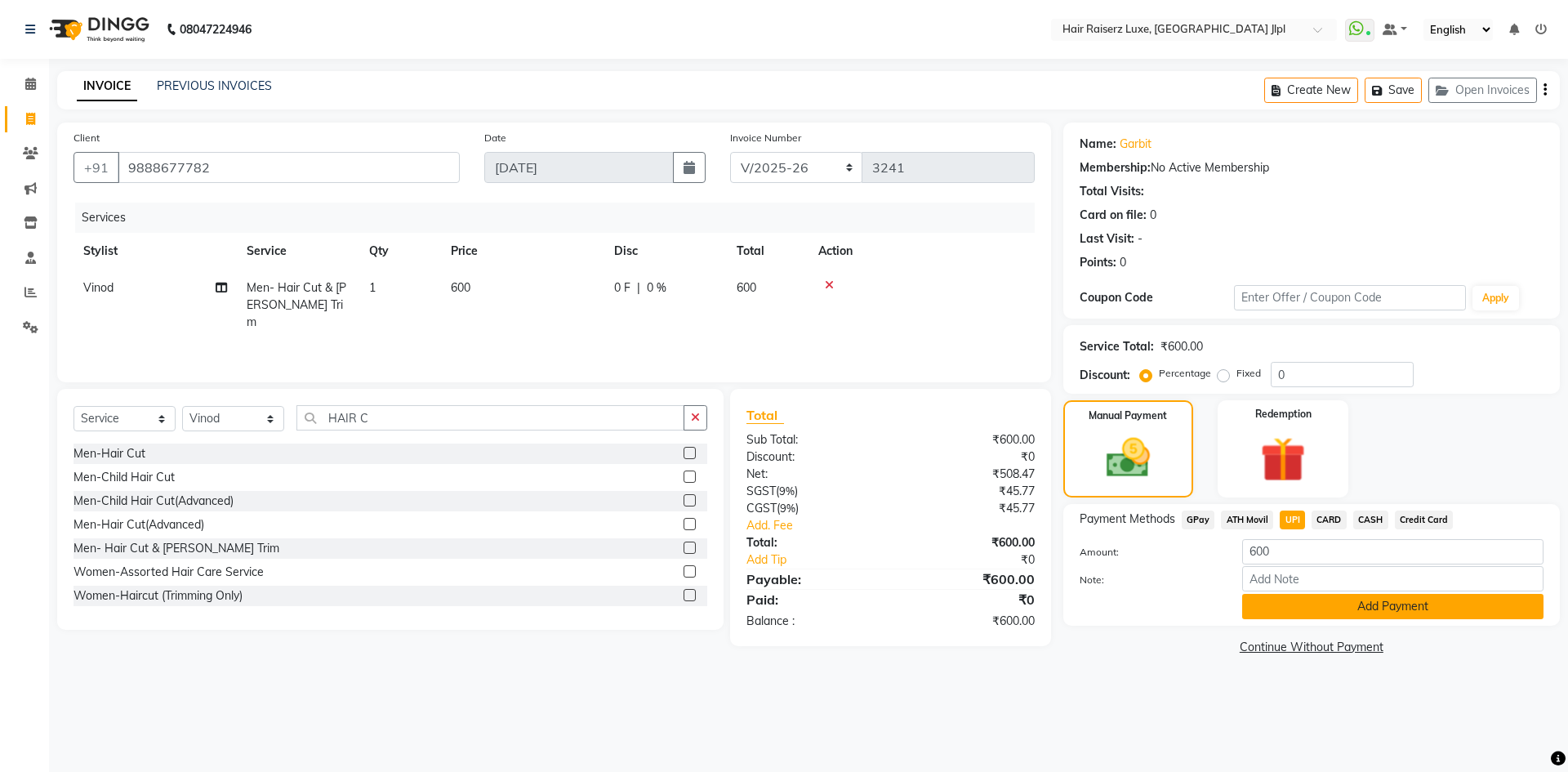
click at [1298, 613] on button "Add Payment" at bounding box center [1393, 606] width 302 height 26
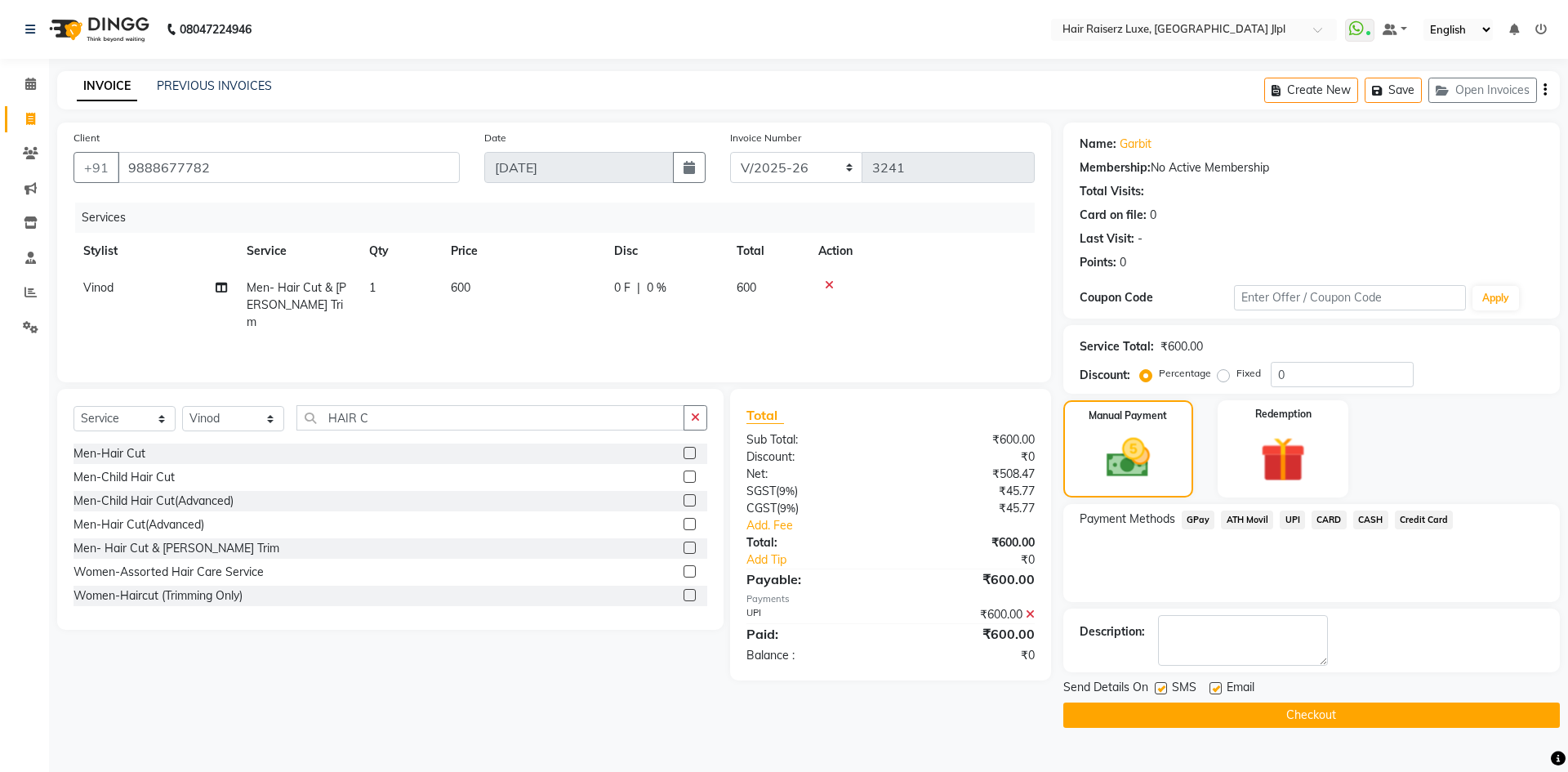
click at [1212, 688] on label at bounding box center [1215, 688] width 12 height 12
click at [1212, 688] on input "checkbox" at bounding box center [1214, 689] width 11 height 11
checkbox input "false"
click at [1212, 704] on button "Checkout" at bounding box center [1310, 715] width 497 height 26
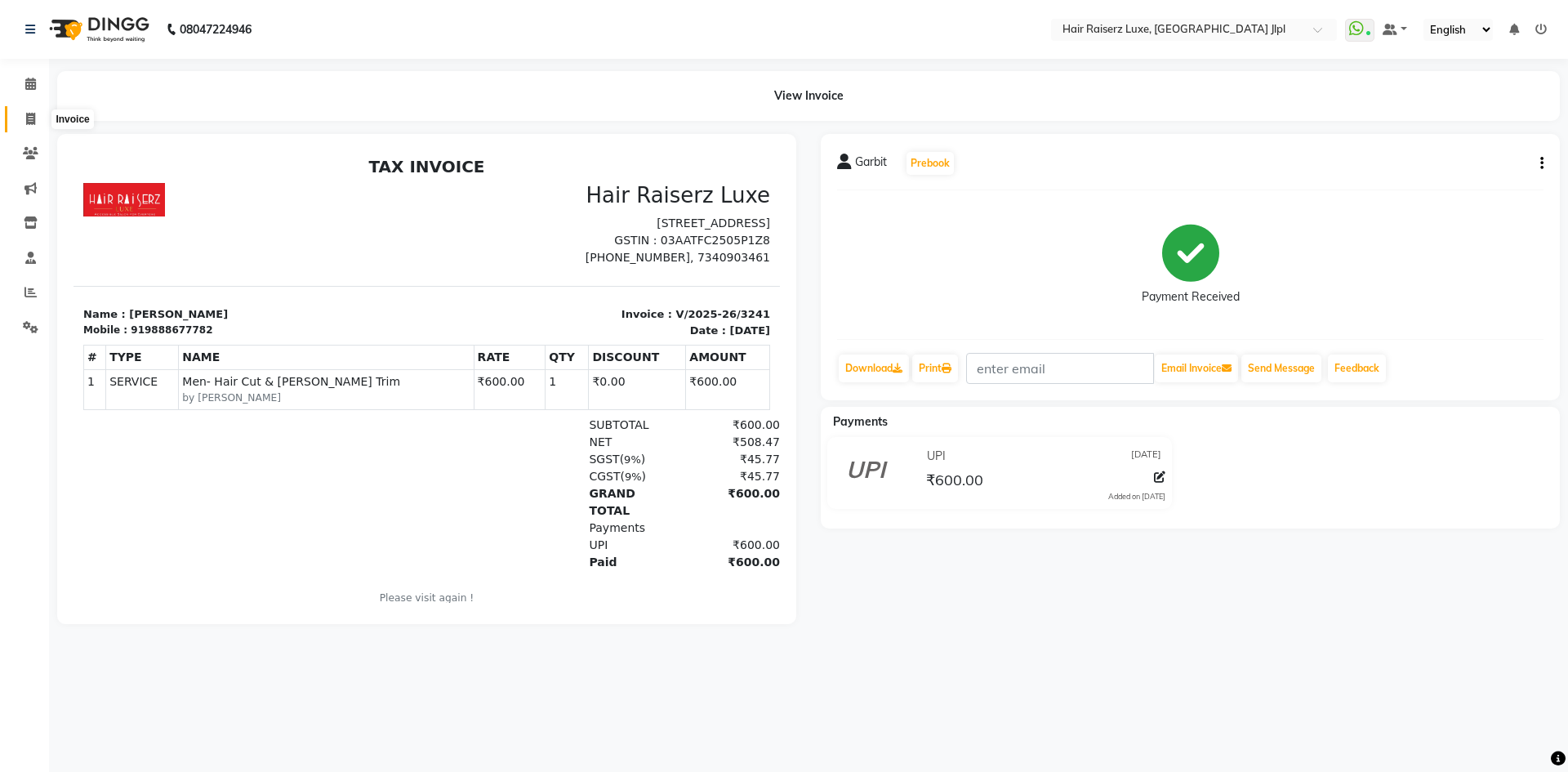
click at [33, 117] on icon at bounding box center [31, 119] width 9 height 12
select select "service"
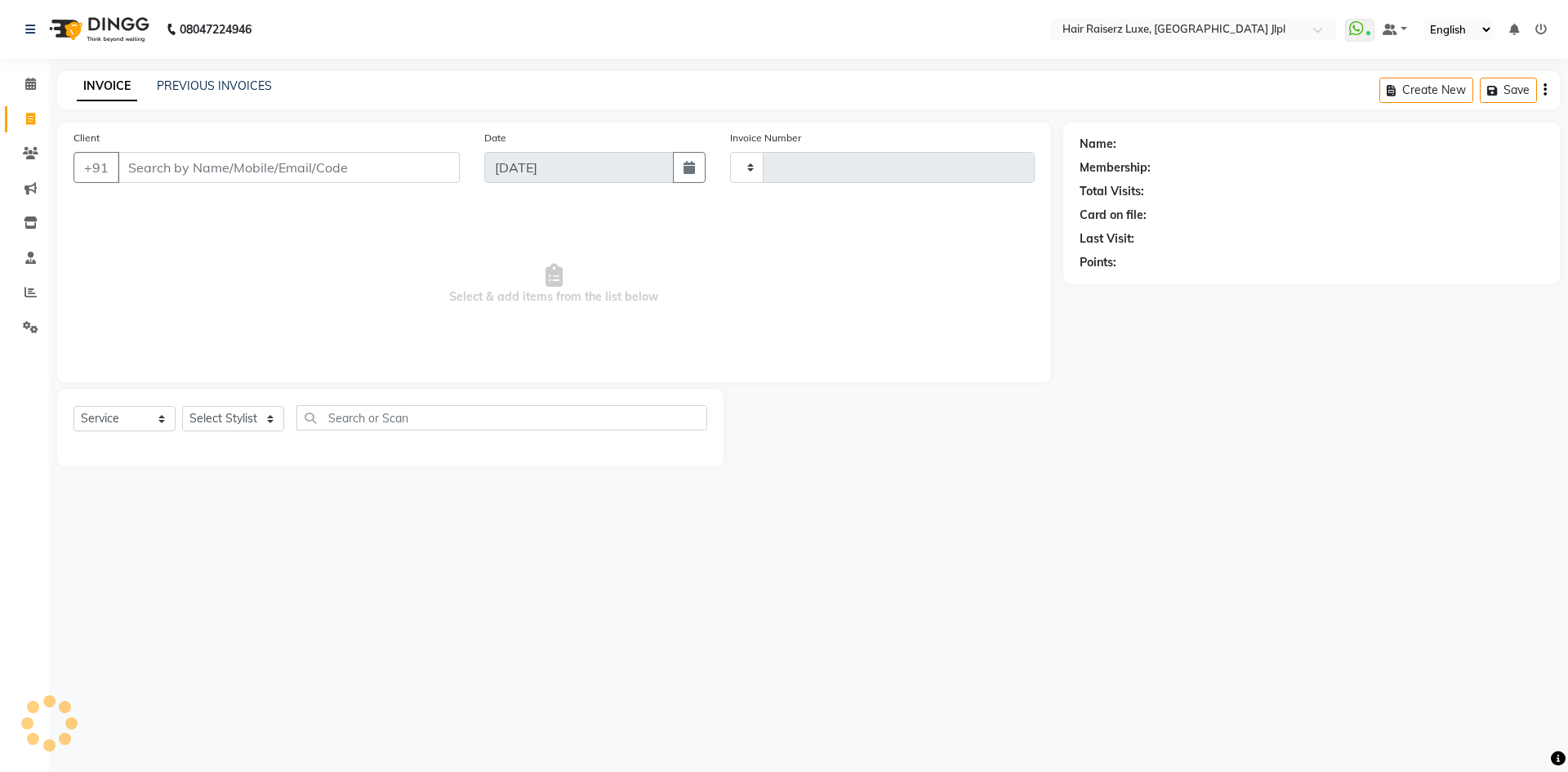
type input "3242"
select select "5409"
click at [344, 176] on input "Client" at bounding box center [288, 167] width 342 height 31
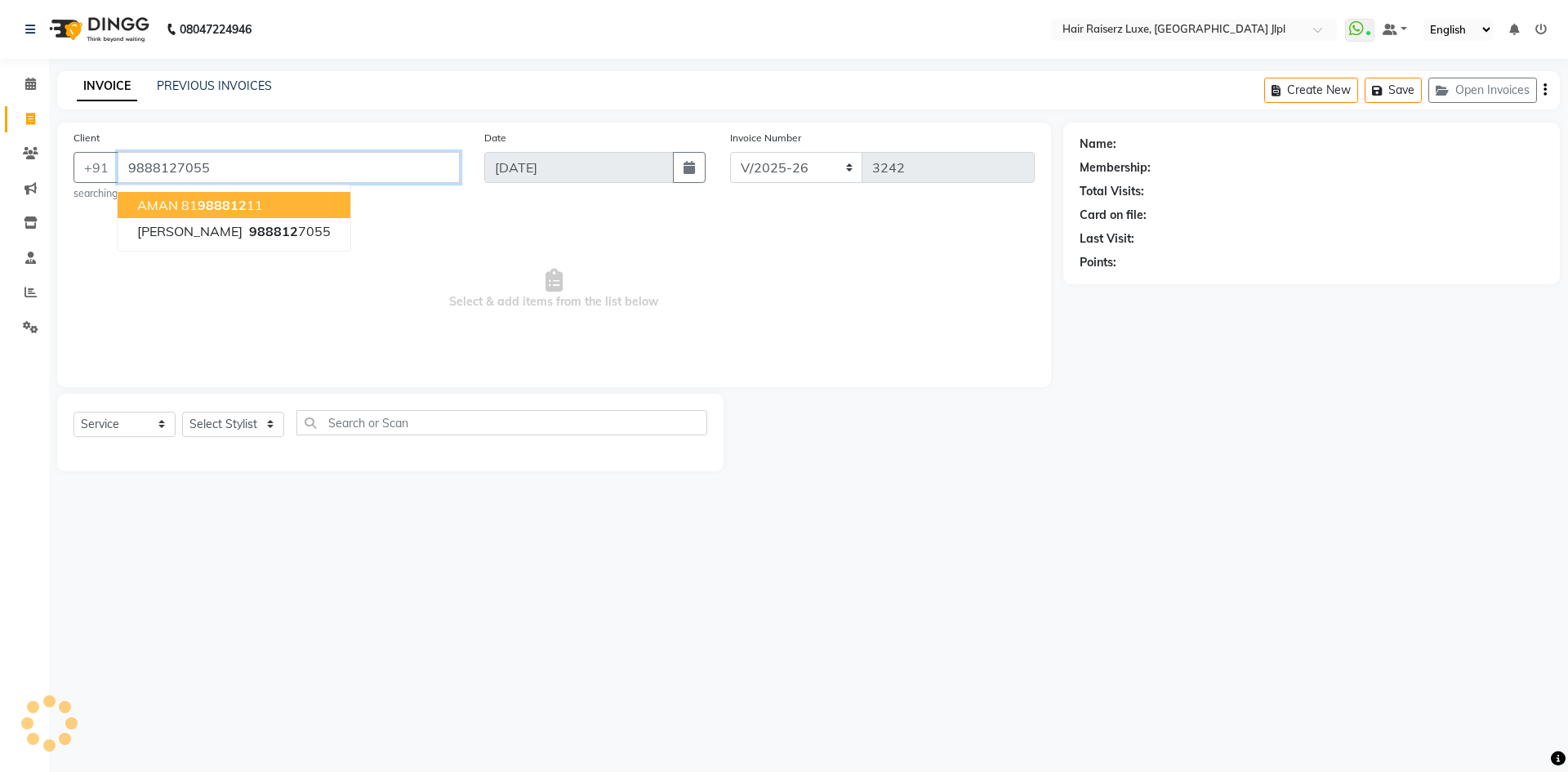
type input "9888127055"
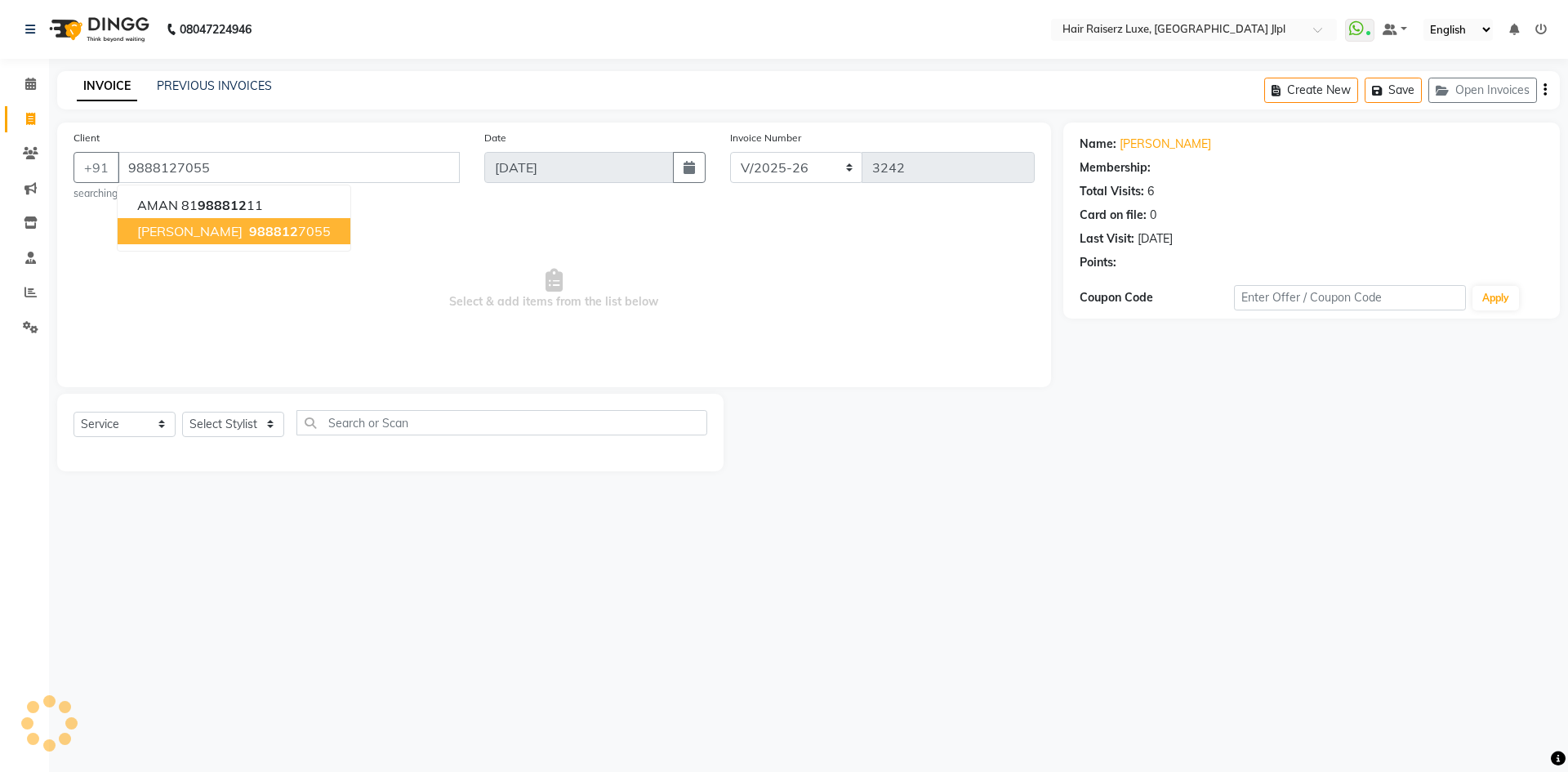
click at [166, 236] on span "Neetu" at bounding box center [190, 231] width 105 height 17
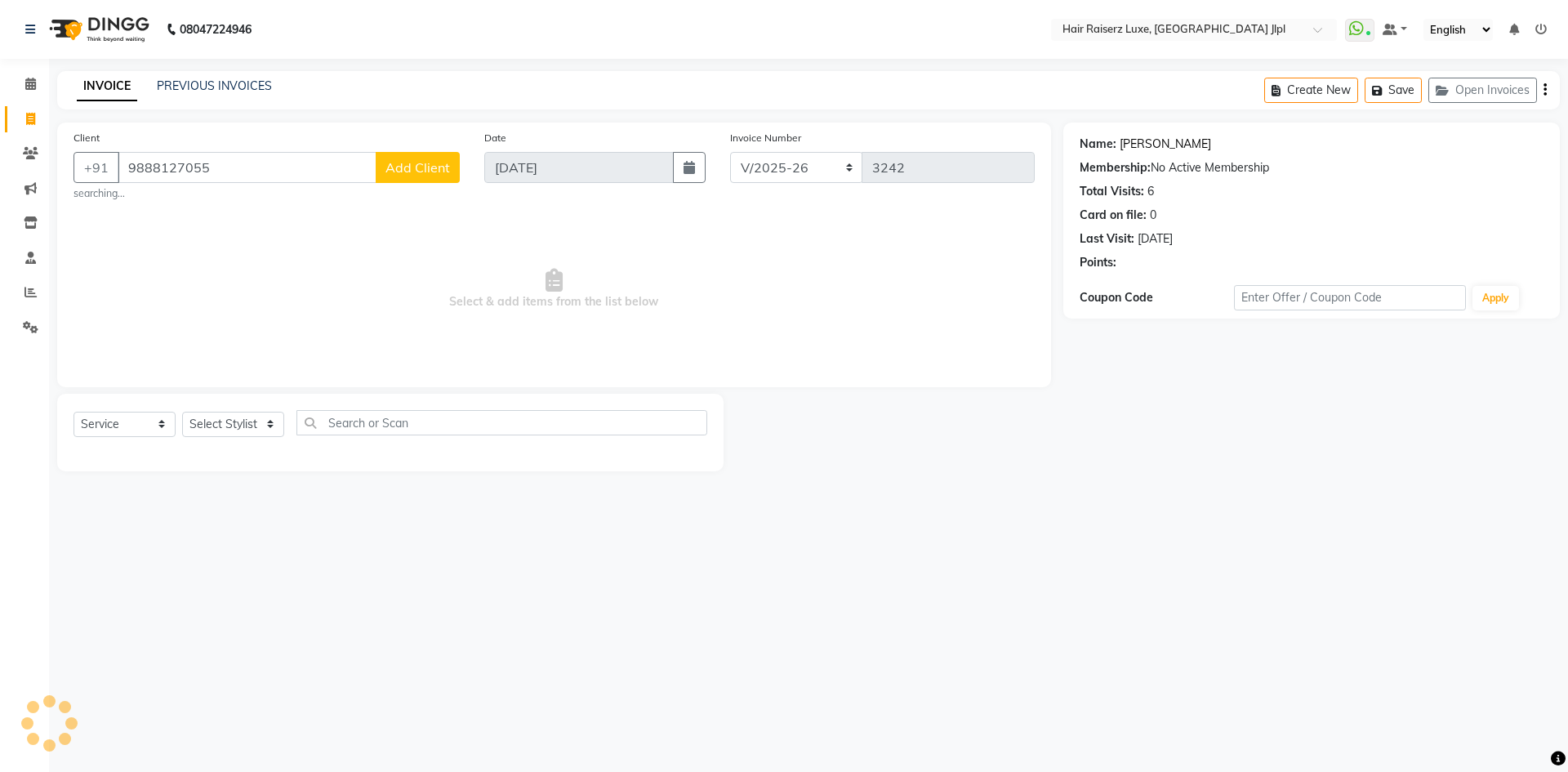
click at [1124, 147] on link "Neetu" at bounding box center [1165, 144] width 92 height 17
click at [794, 164] on select "FF/2025-26 PreP/2025-26 BANK/2025-26 Paytm/2025-26 CASH/2025-26 V/2025-26" at bounding box center [796, 167] width 133 height 31
select select "8498"
click at [730, 152] on select "FF/2025-26 PreP/2025-26 BANK/2025-26 Paytm/2025-26 CASH/2025-26 V/2025-26" at bounding box center [796, 167] width 133 height 31
type input "0503"
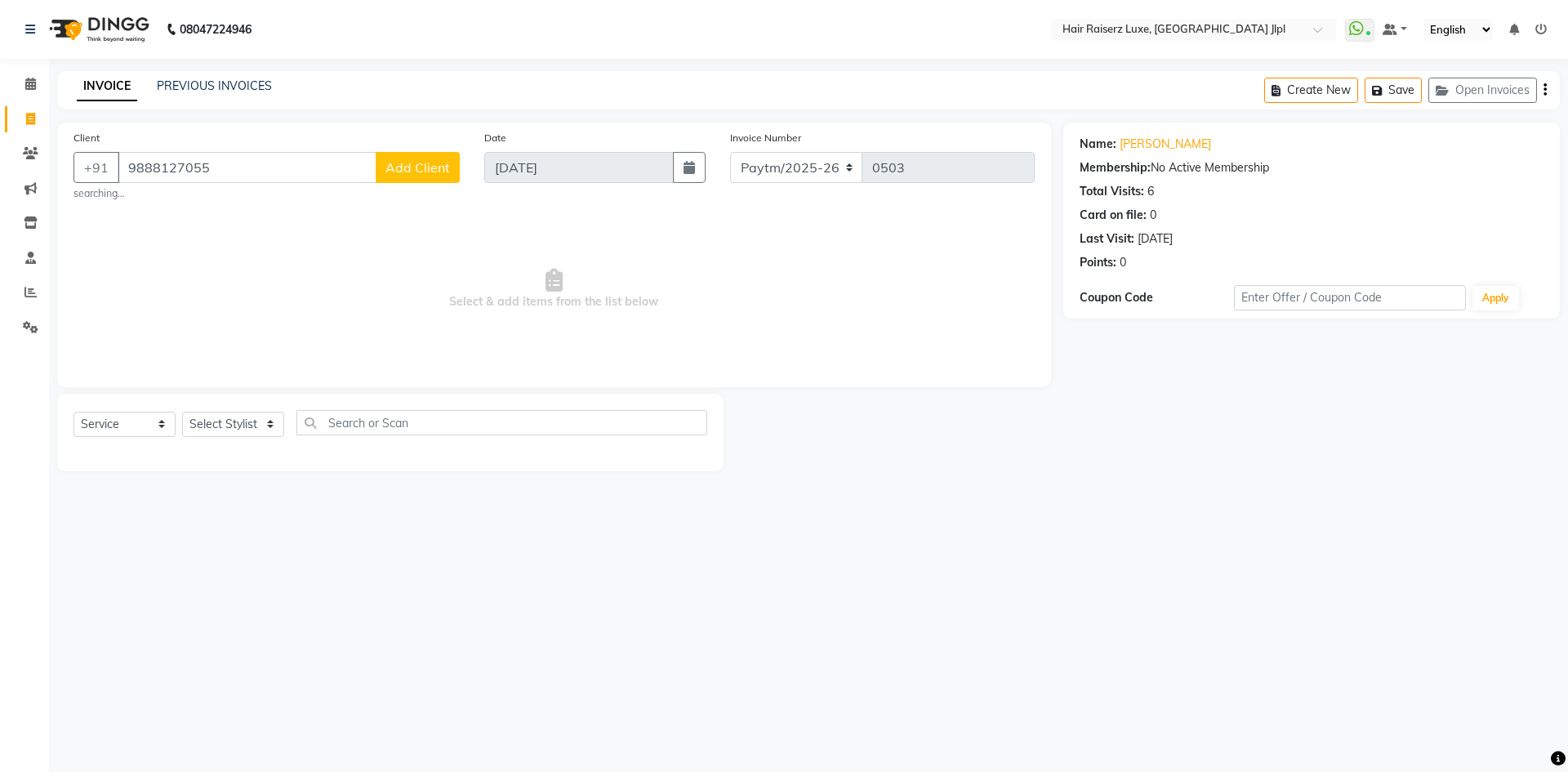
click at [1544, 91] on icon "button" at bounding box center [1545, 90] width 4 height 1
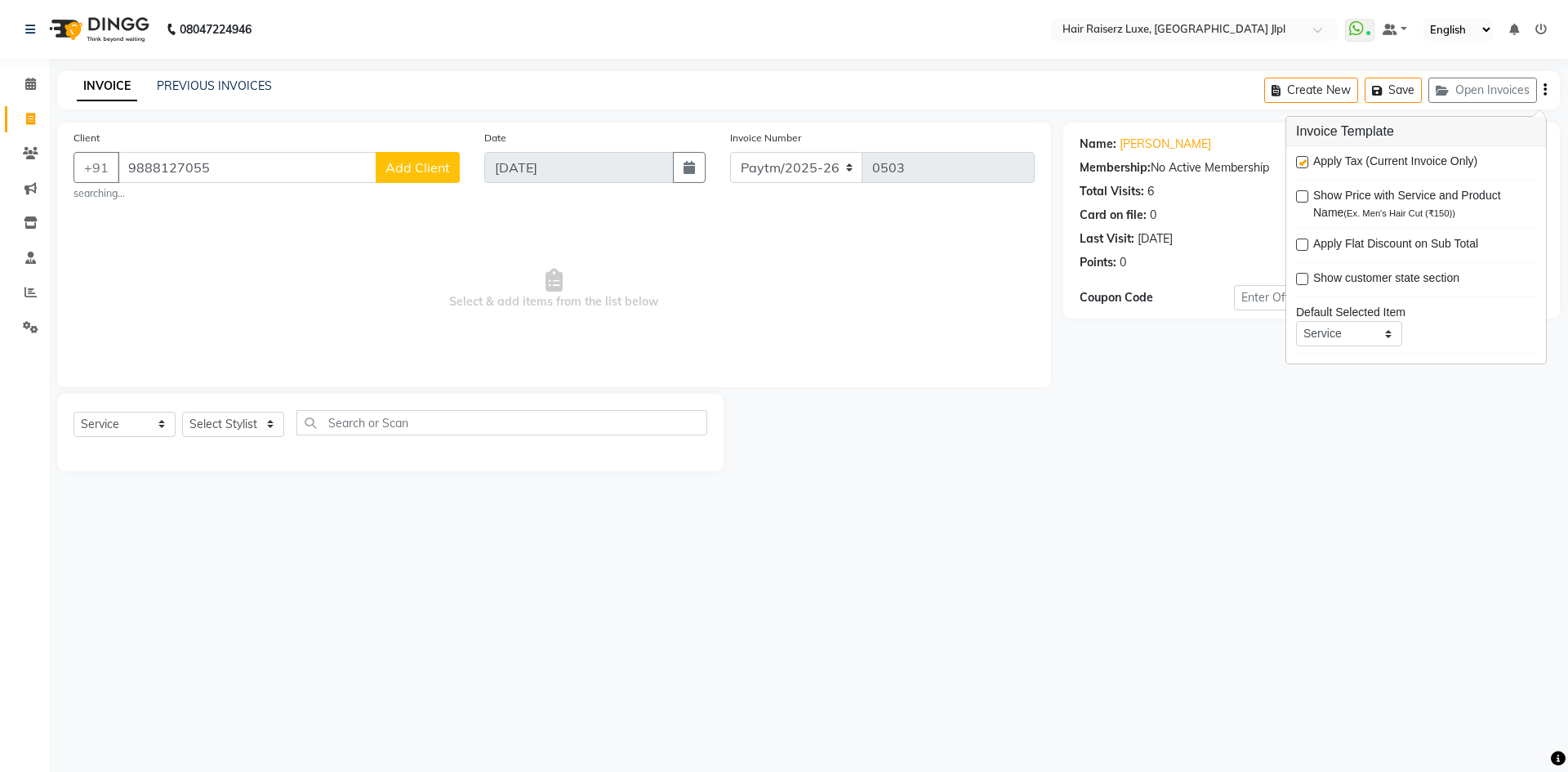
click at [1306, 164] on label at bounding box center [1302, 162] width 12 height 12
click at [1306, 164] on input "checkbox" at bounding box center [1301, 163] width 11 height 11
checkbox input "false"
click at [254, 416] on select "Select Stylist Abhishek Aftab Ajay Anand Bhoomika Bilal C&Gs Vogue Chhavi Duati…" at bounding box center [233, 424] width 102 height 26
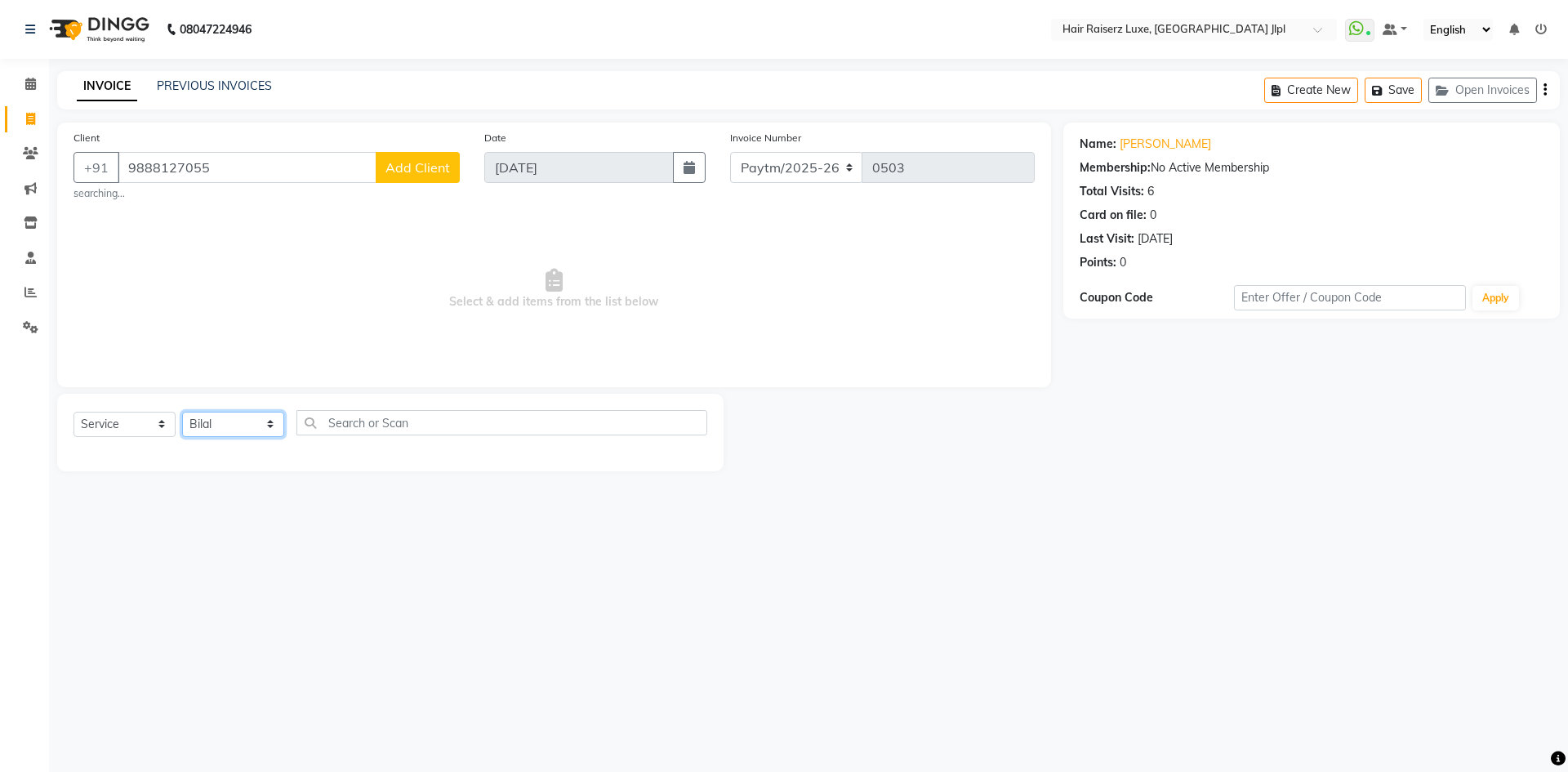
click at [182, 412] on select "Select Stylist Abhishek Aftab Ajay Anand Bhoomika Bilal C&Gs Vogue Chhavi Duati…" at bounding box center [233, 424] width 102 height 26
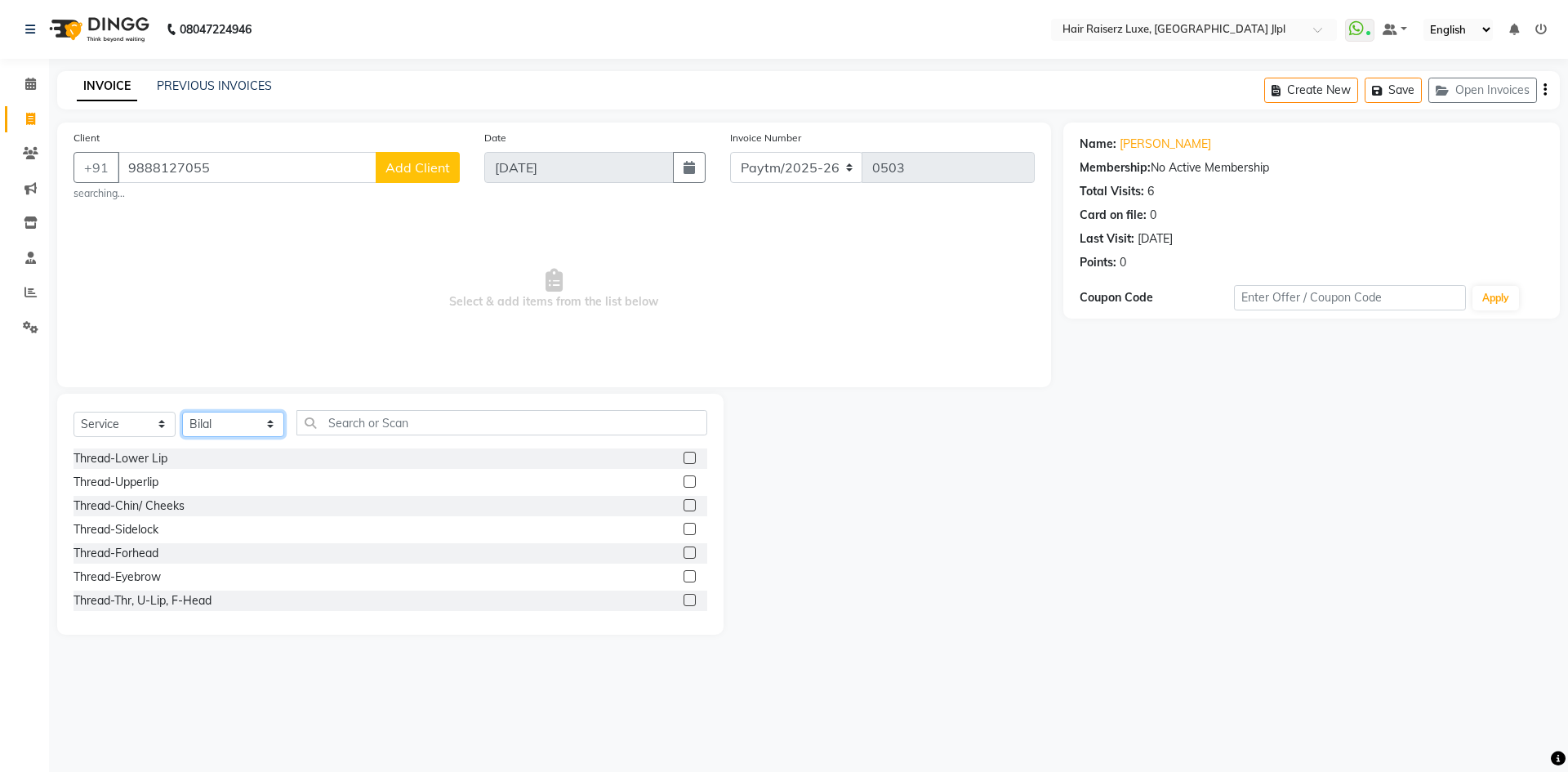
click at [236, 428] on select "Select Stylist Abhishek Aftab Ajay Anand Bhoomika Bilal C&Gs Vogue Chhavi Duati…" at bounding box center [233, 424] width 102 height 26
select select "36165"
click at [182, 412] on select "Select Stylist Abhishek Aftab Ajay Anand Bhoomika Bilal C&Gs Vogue Chhavi Duati…" at bounding box center [233, 424] width 102 height 26
click at [341, 425] on input "text" at bounding box center [502, 423] width 411 height 26
type input "FACIAL"
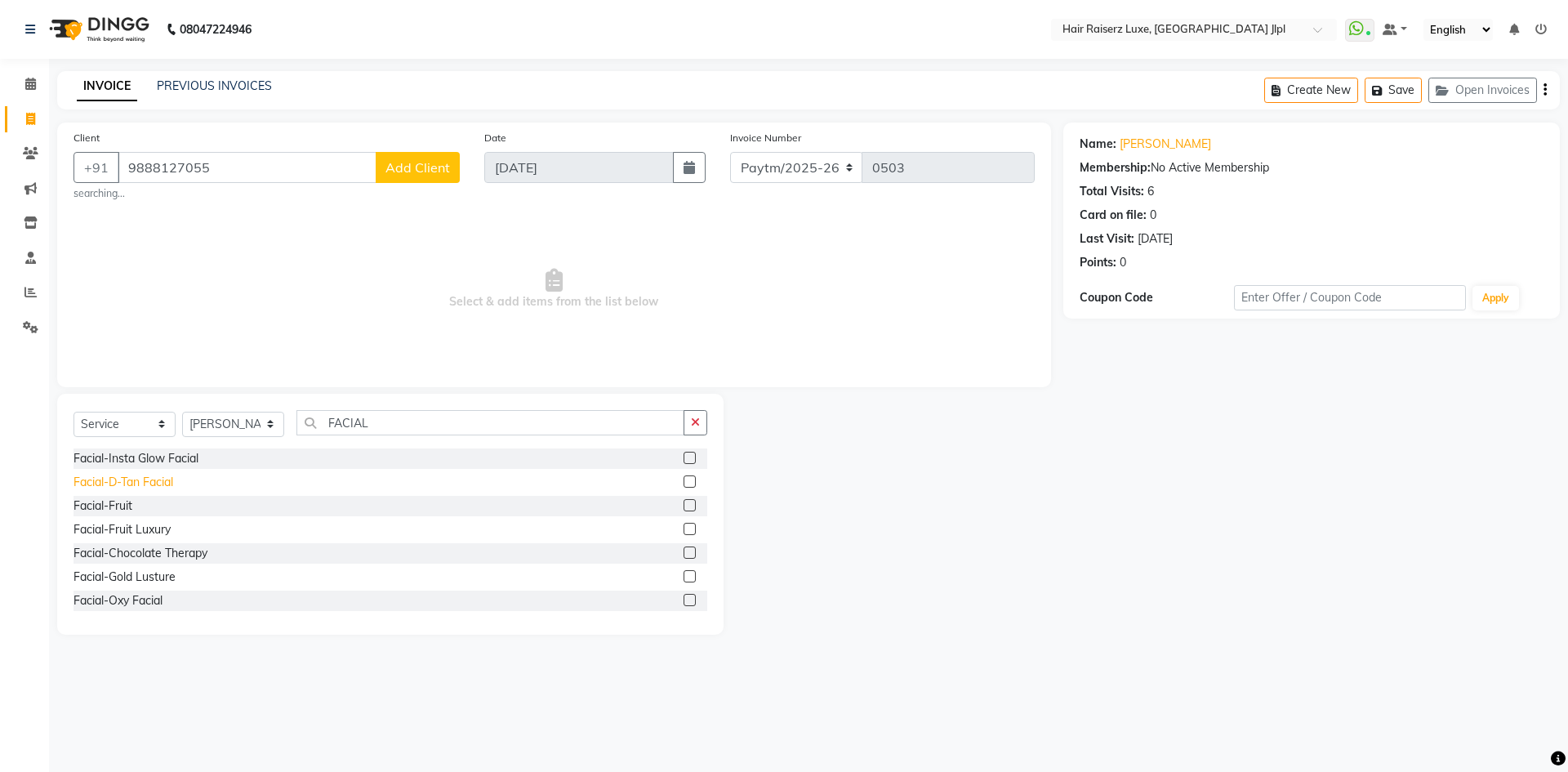
click at [161, 478] on div "Facial-D-Tan Facial" at bounding box center [123, 482] width 100 height 17
checkbox input "false"
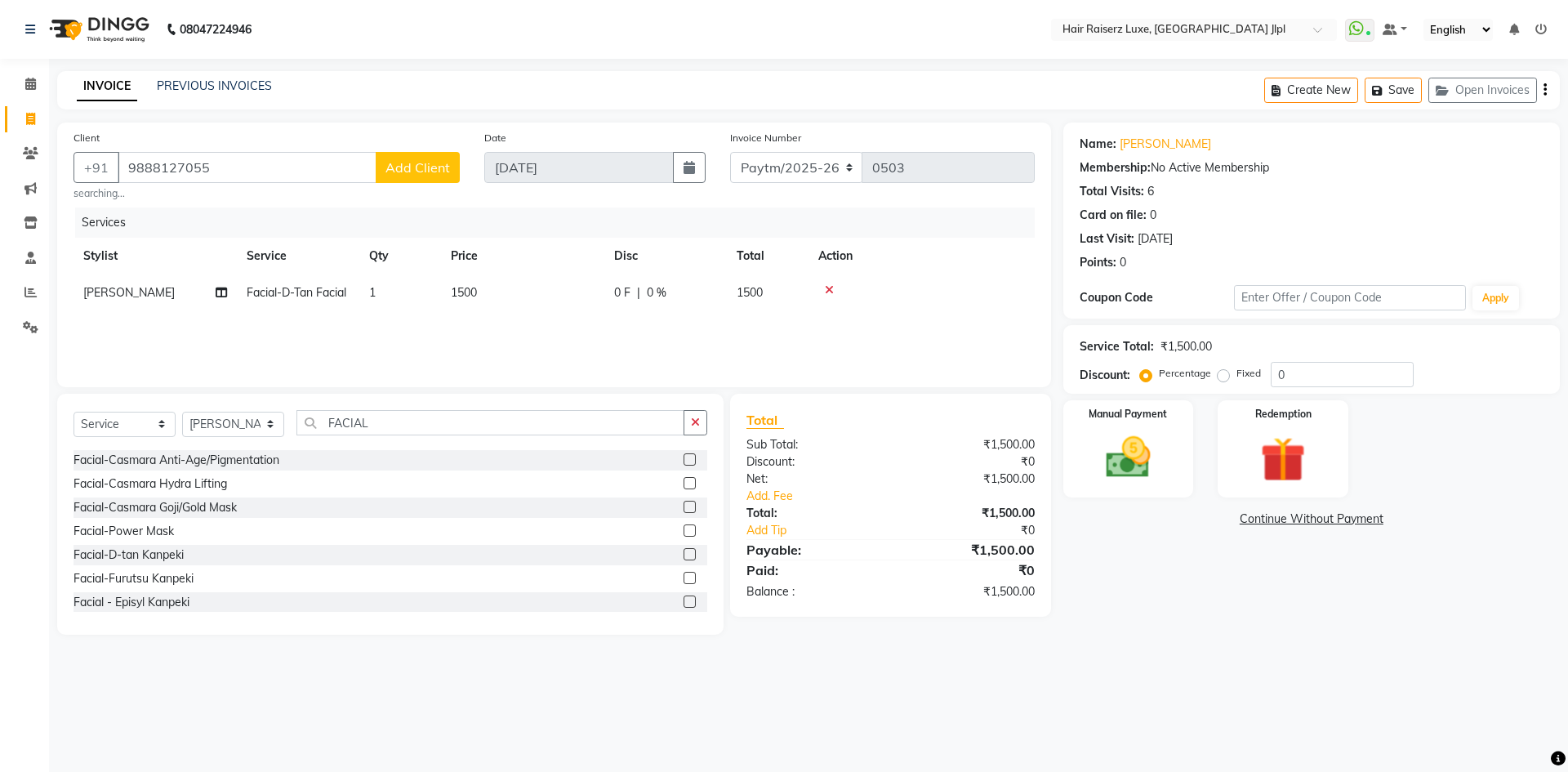
scroll to position [457, 0]
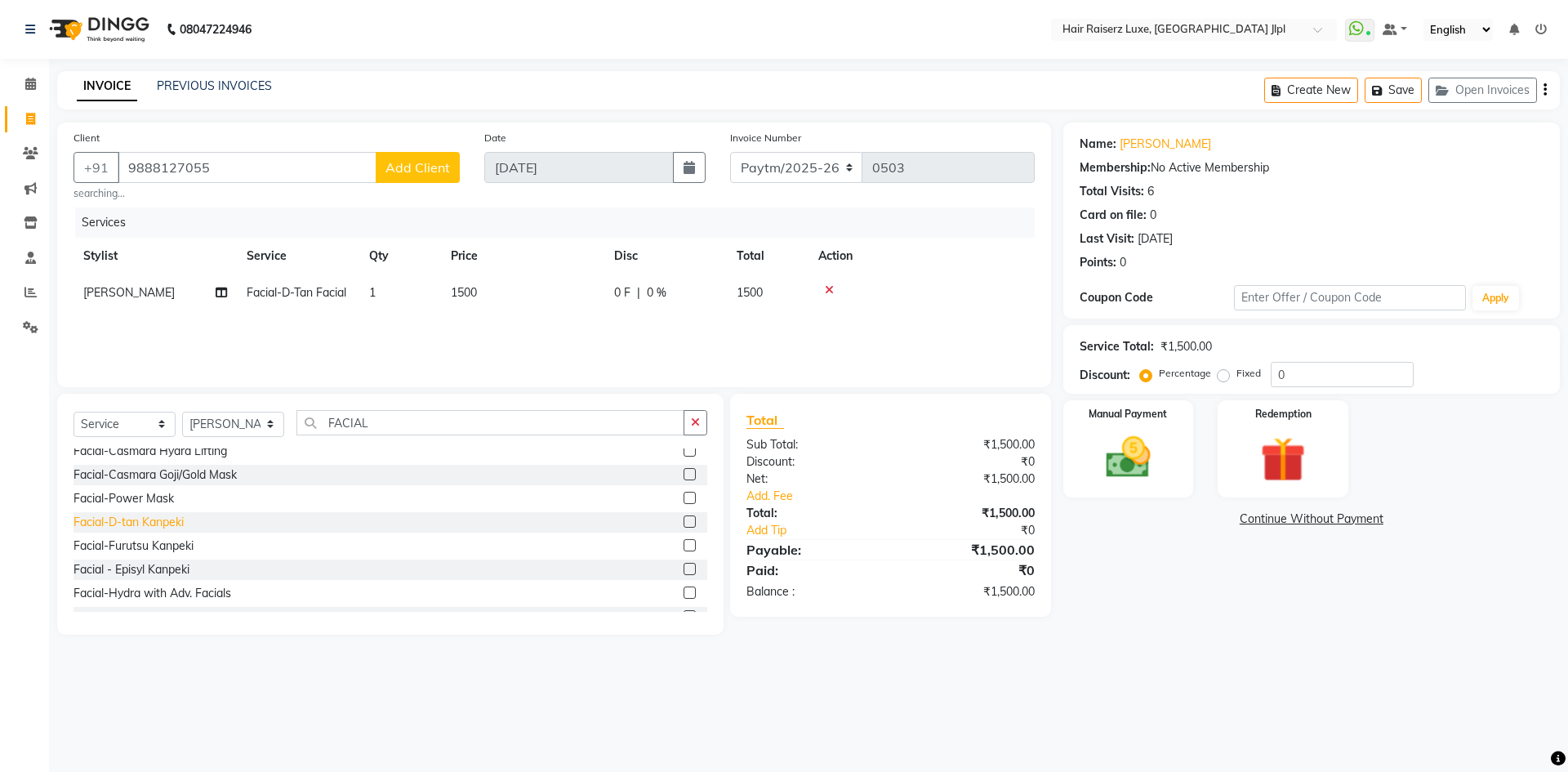
click at [160, 521] on div "Facial-D-tan Kanpeki" at bounding box center [128, 521] width 110 height 17
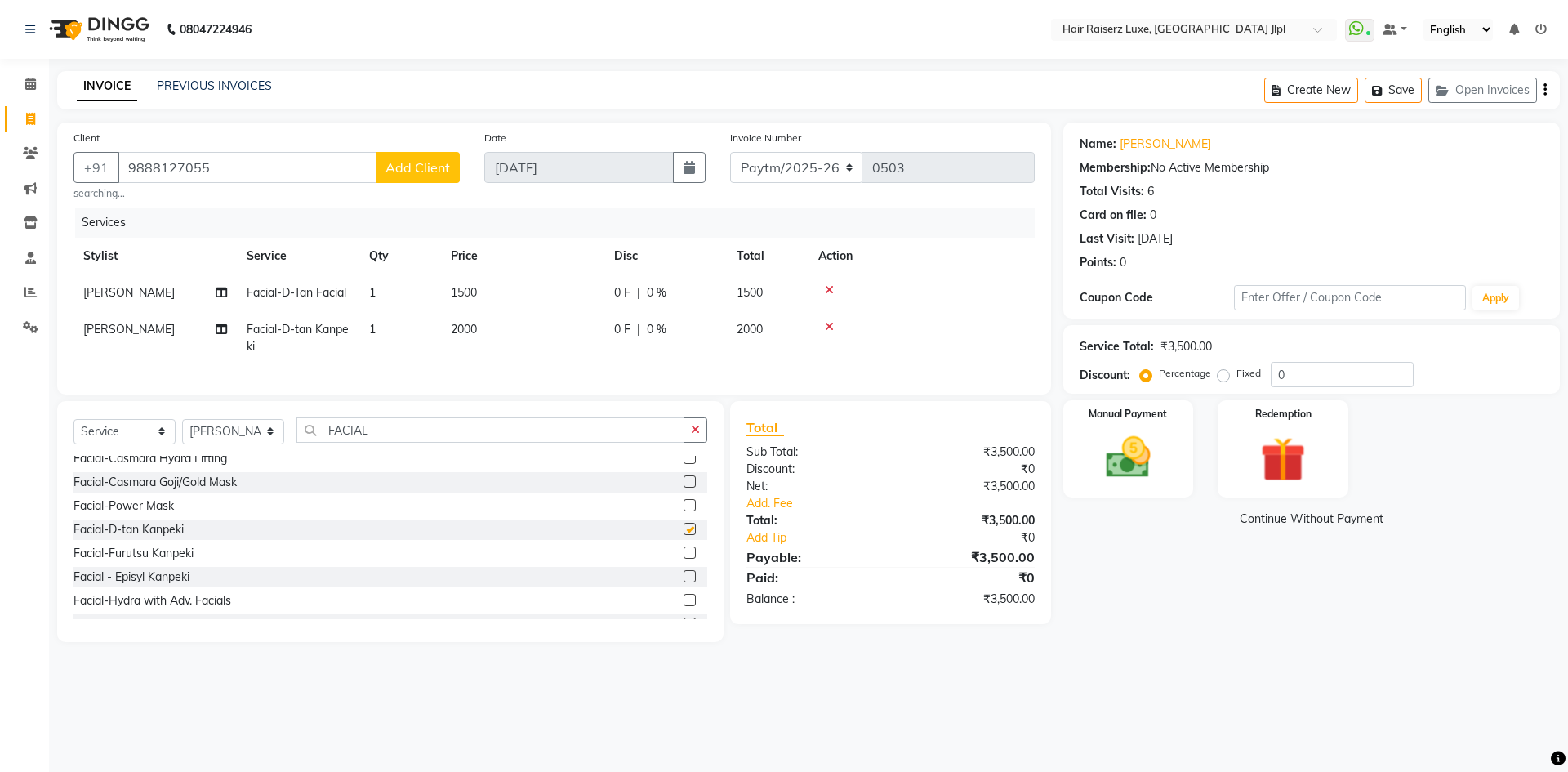
checkbox input "false"
click at [829, 291] on icon at bounding box center [829, 289] width 9 height 11
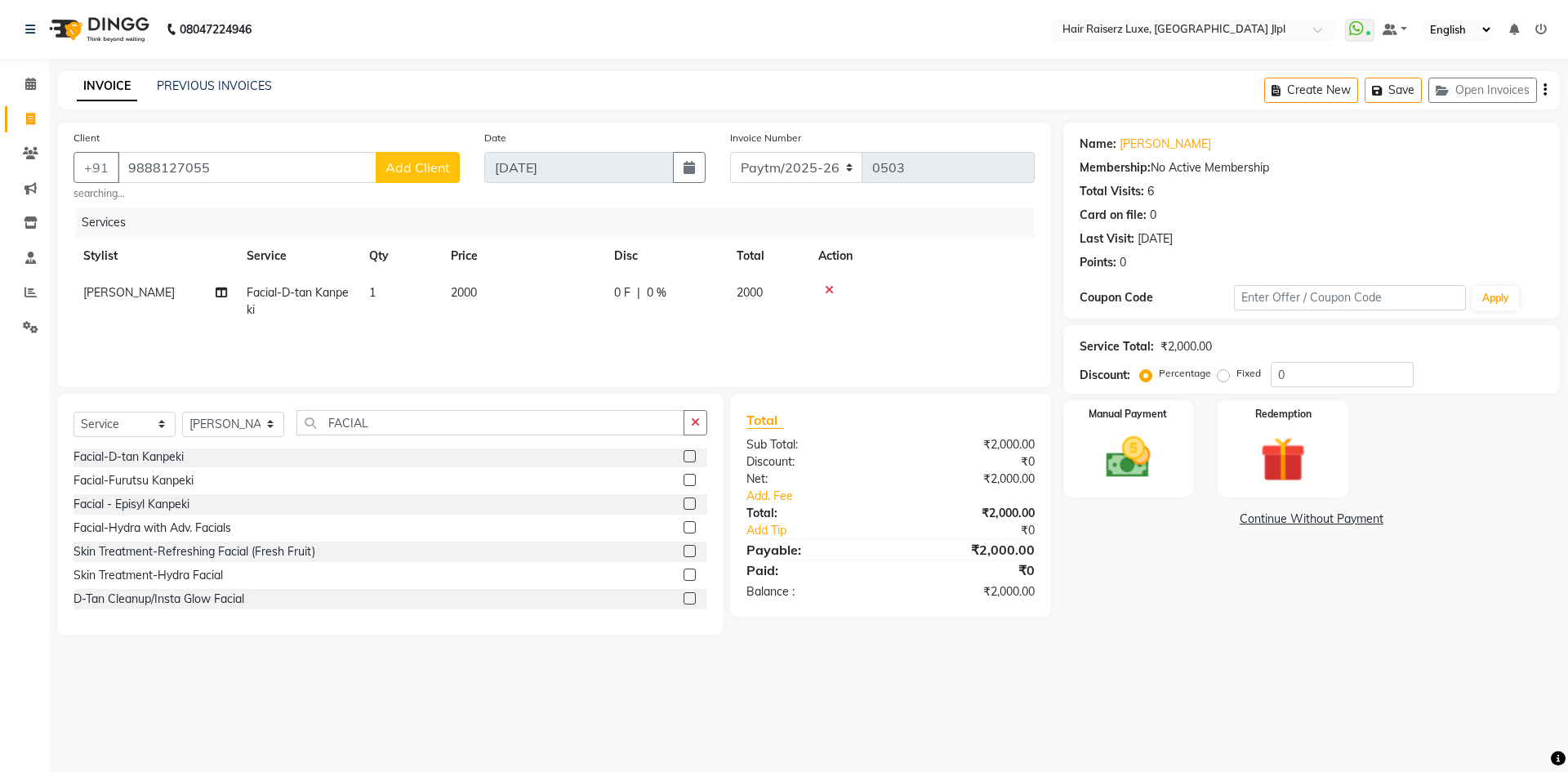
scroll to position [523, 0]
click at [460, 291] on span "2000" at bounding box center [464, 292] width 26 height 15
select select "36165"
click at [549, 301] on input "2000" at bounding box center [599, 296] width 144 height 26
type input "2500"
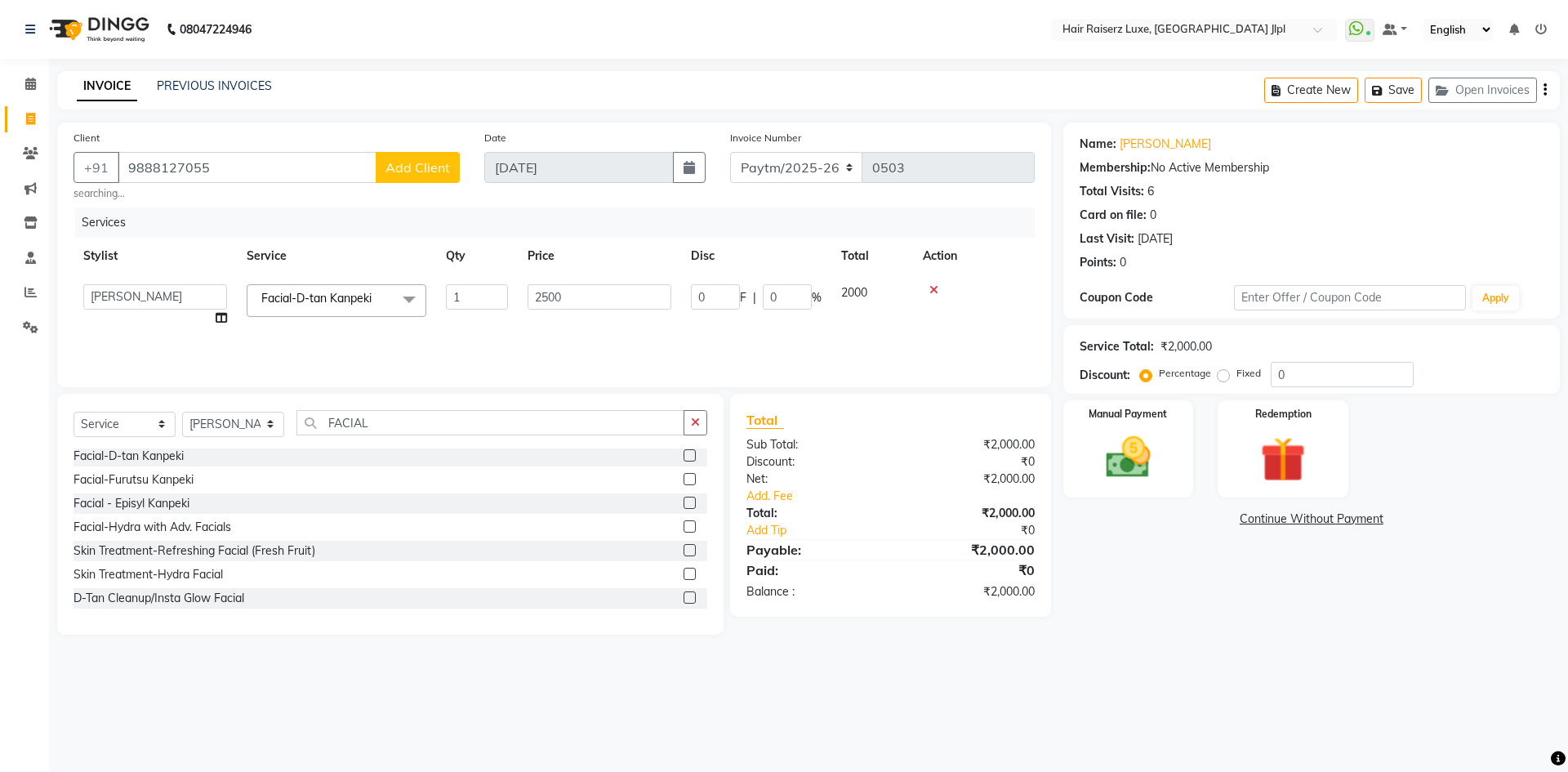
click at [1108, 595] on div "Name: Neetu Membership: No Active Membership Total Visits: 6 Card on file: 0 La…" at bounding box center [1317, 379] width 509 height 512
click at [1546, 86] on div "Create New Save Open Invoices" at bounding box center [1411, 91] width 295 height 39
click at [1547, 92] on div "Create New Save Open Invoices" at bounding box center [1411, 91] width 295 height 39
click at [1543, 91] on icon "button" at bounding box center [1545, 90] width 4 height 1
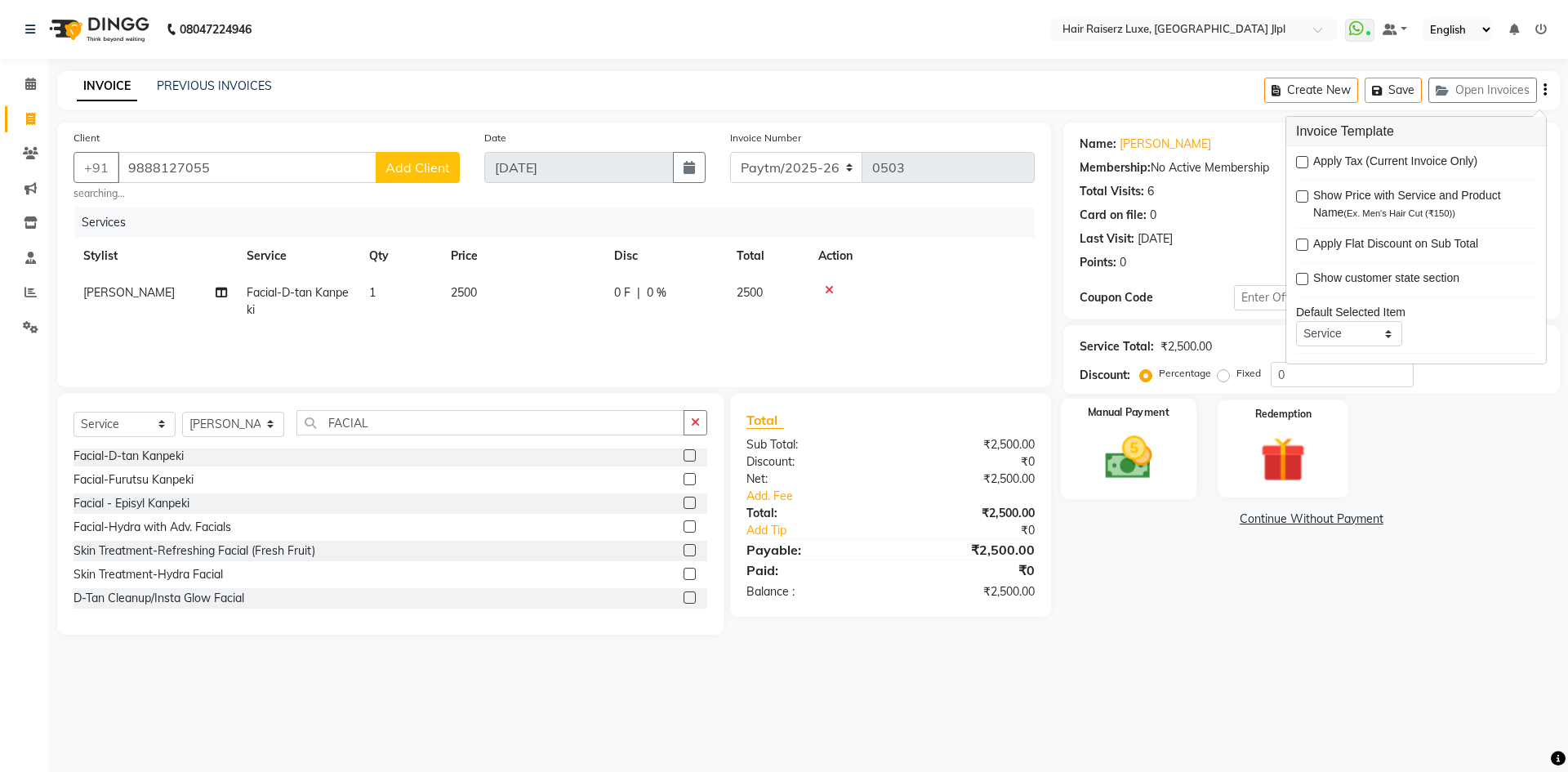
click at [1145, 444] on img at bounding box center [1128, 457] width 76 height 54
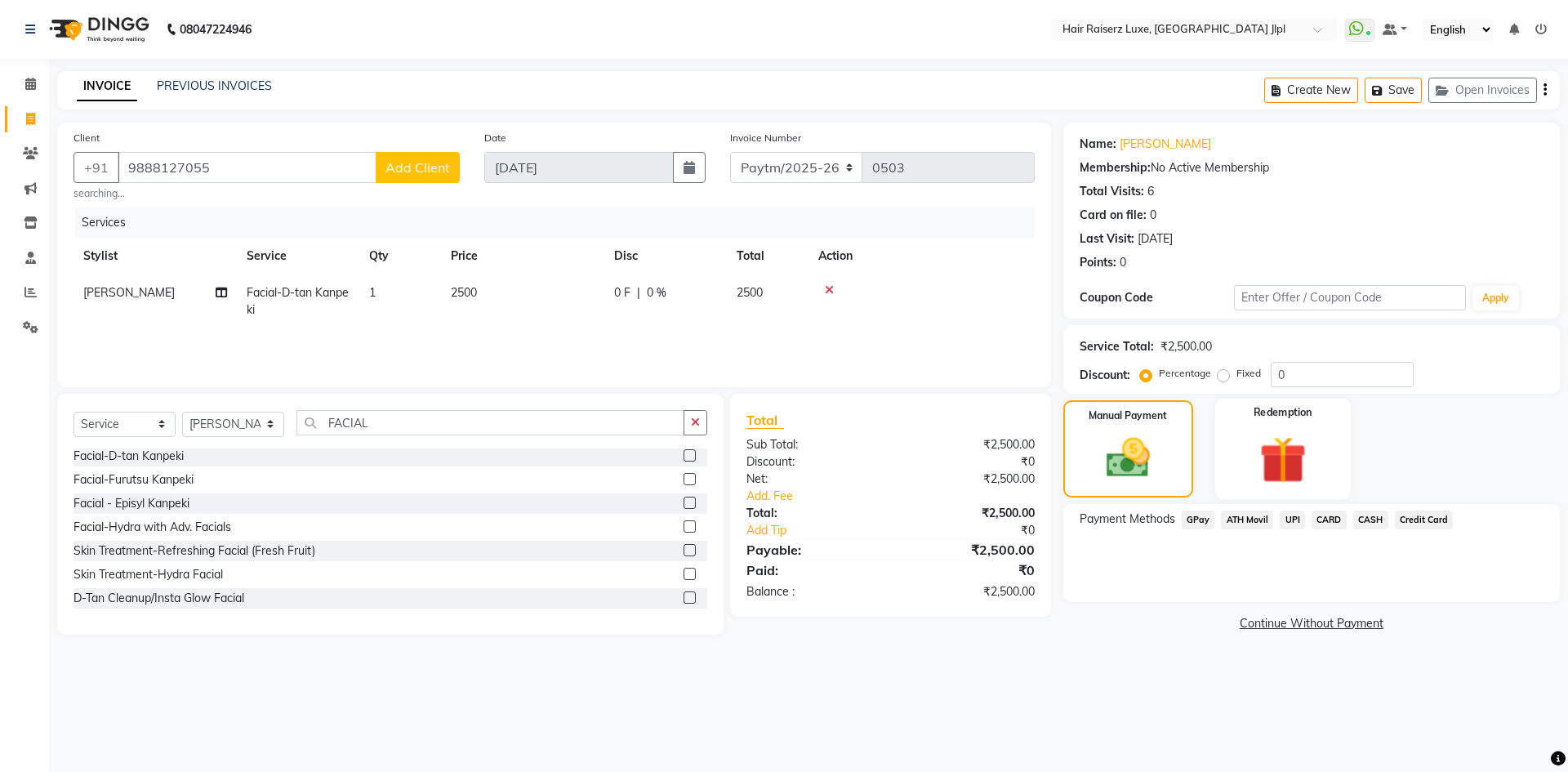
click at [1246, 446] on img at bounding box center [1282, 460] width 76 height 58
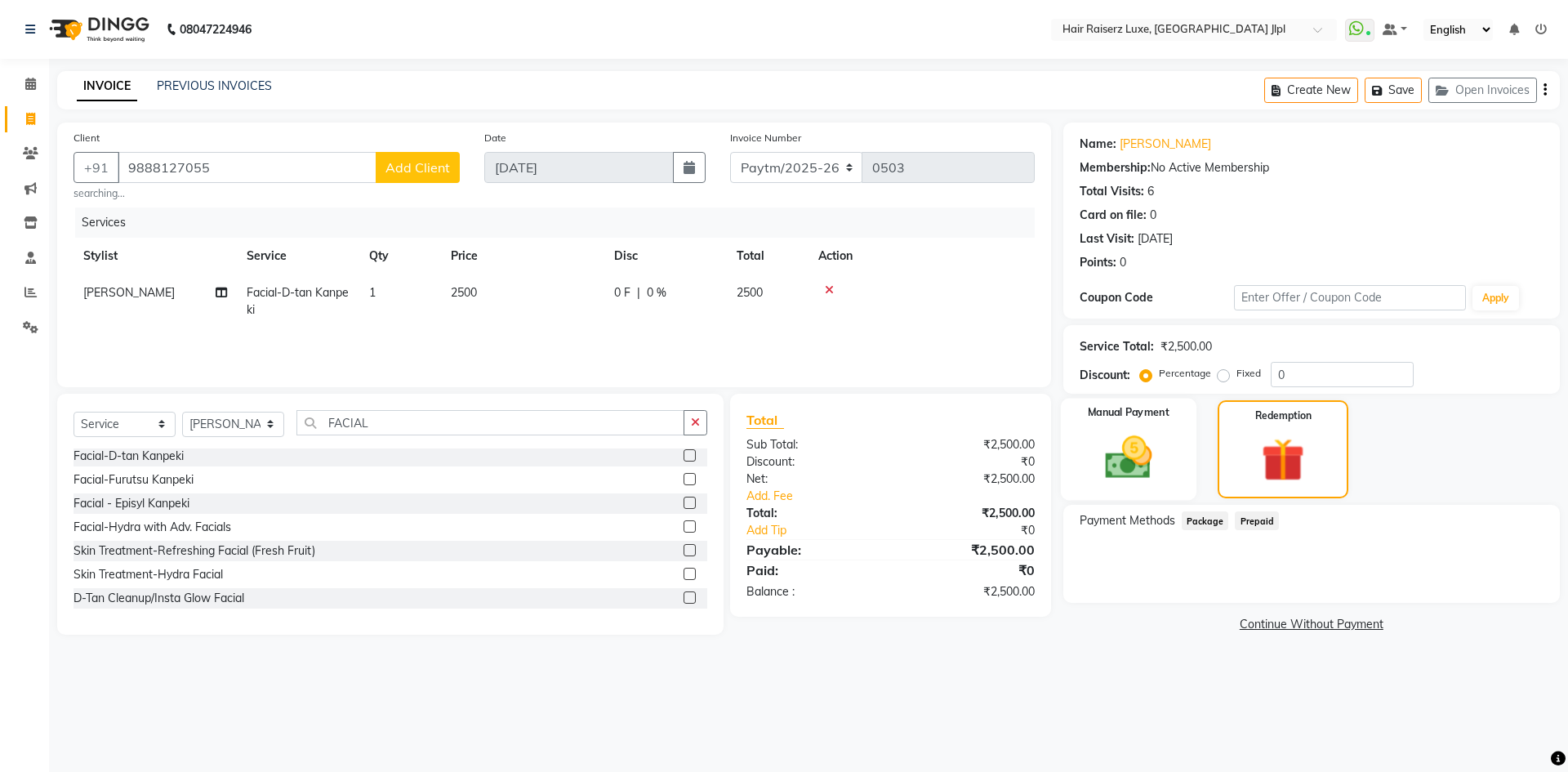
click at [1132, 458] on img at bounding box center [1128, 457] width 76 height 54
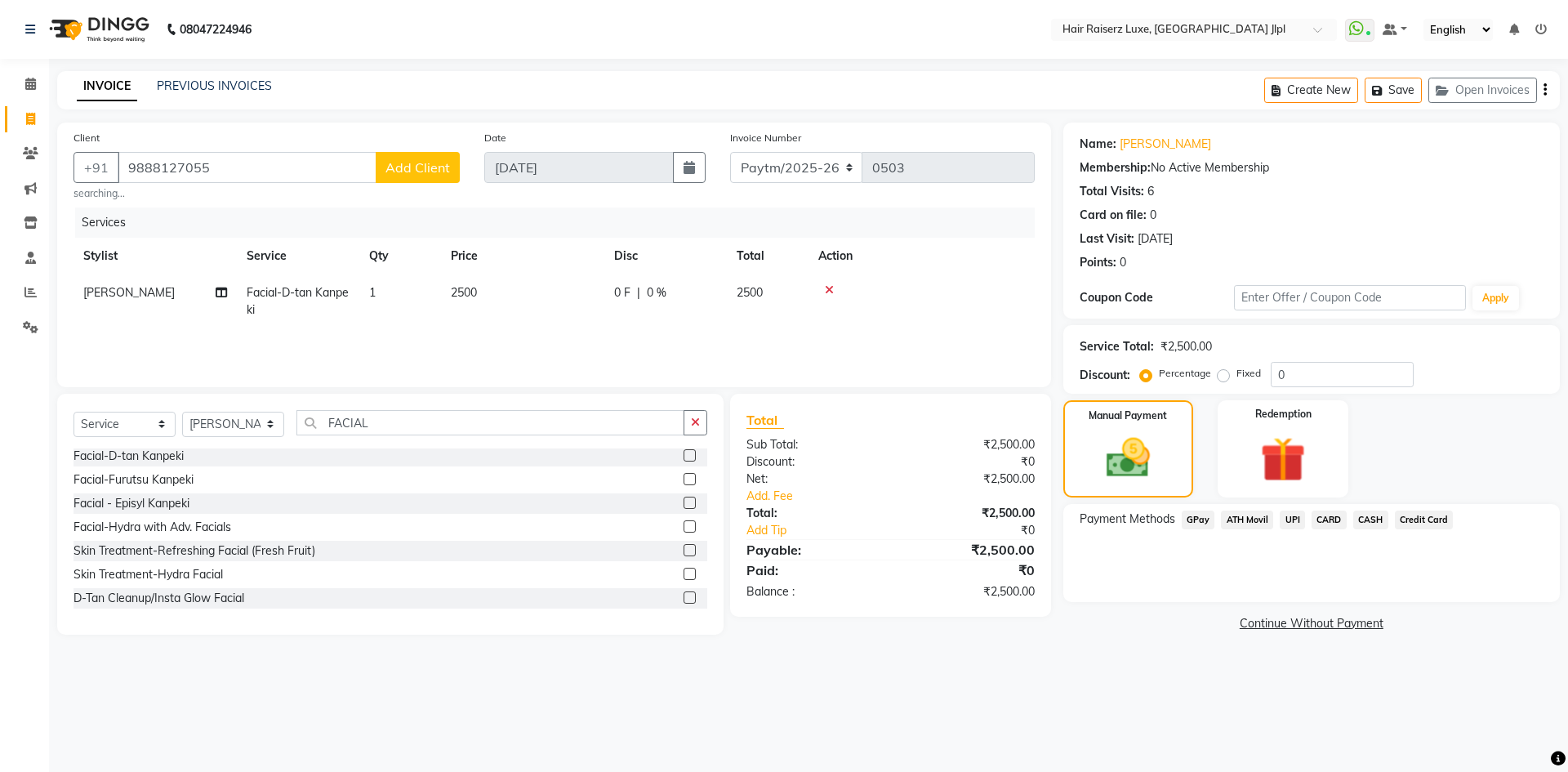
click at [1543, 89] on button "button" at bounding box center [1545, 91] width 4 height 39
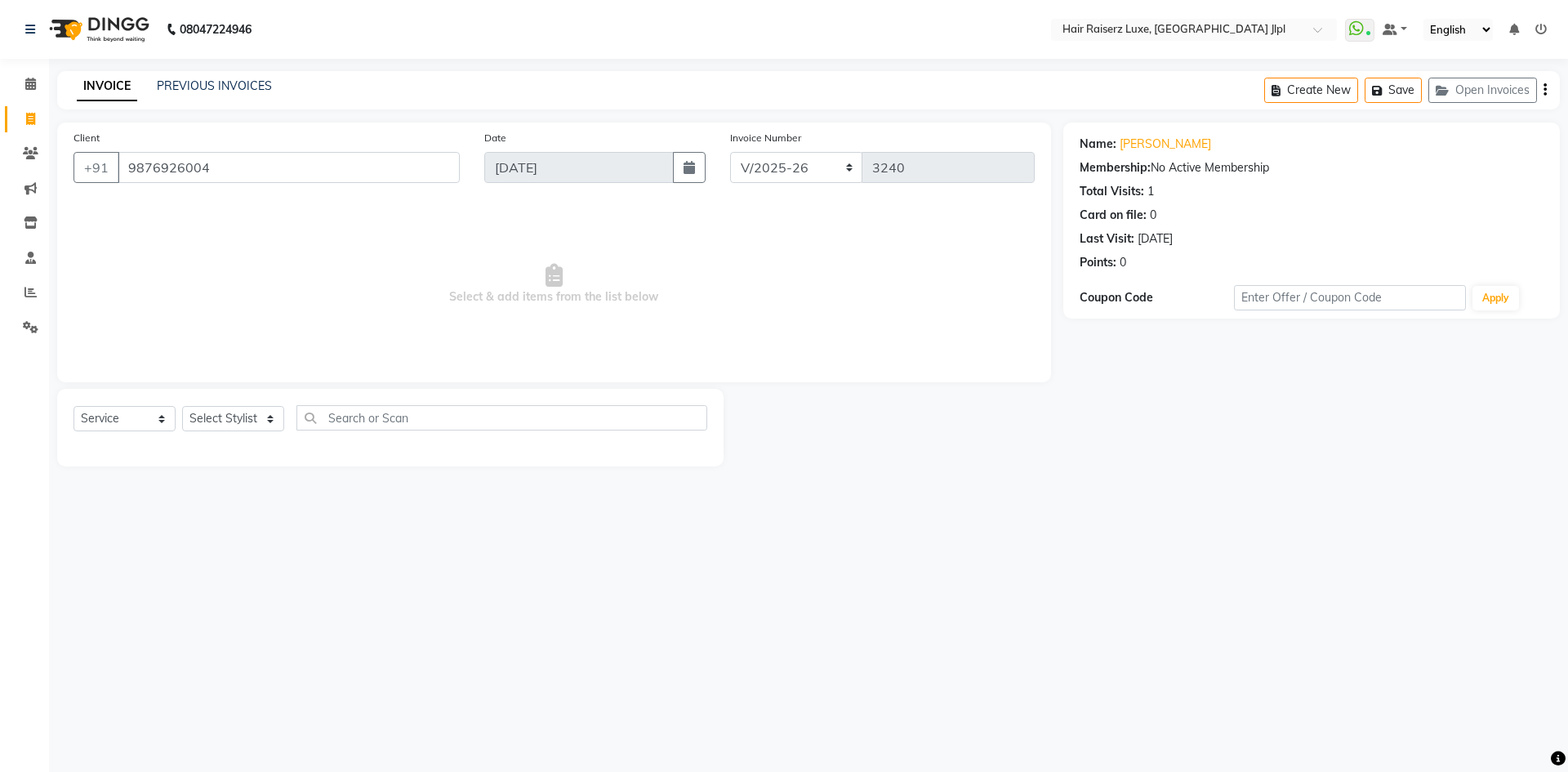
select select "5409"
select select "service"
click at [237, 170] on input "9876926004" at bounding box center [288, 167] width 342 height 31
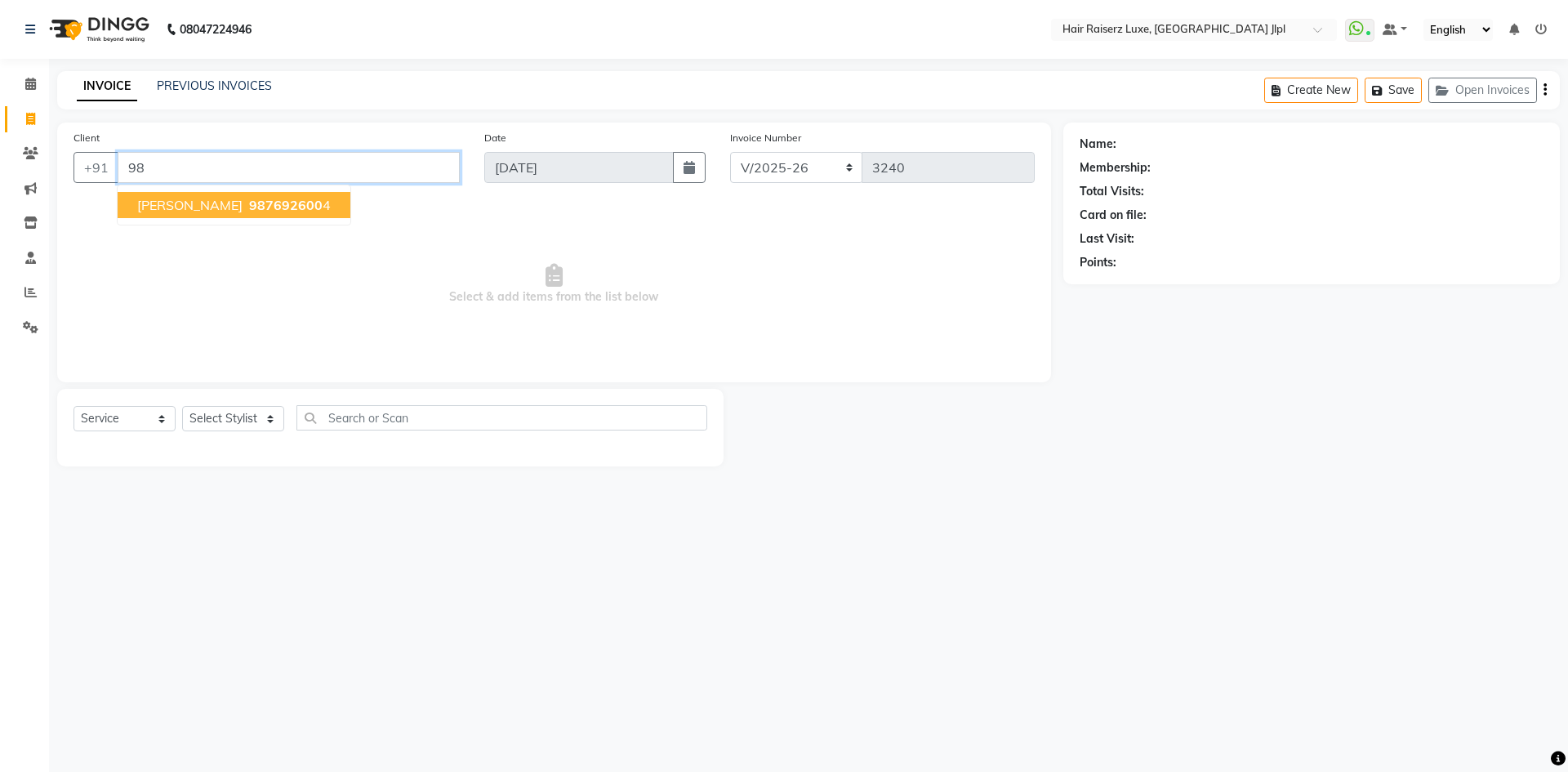
type input "9"
click at [240, 209] on ngb-highlight "9996673 098" at bounding box center [210, 205] width 85 height 17
type input "9996673098"
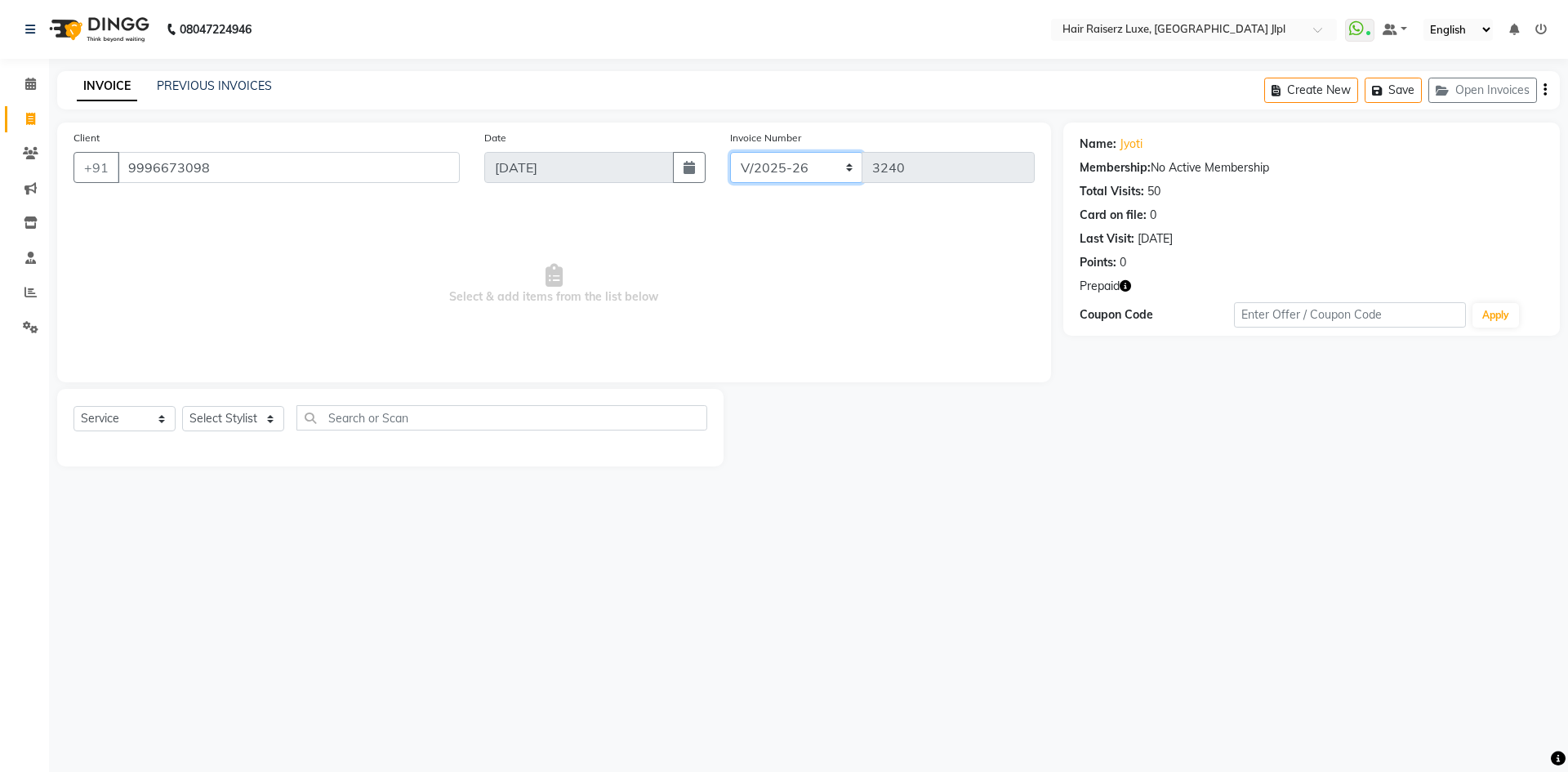
click at [769, 166] on select "FF/2025-26 PreP/2025-26 BANK/2025-26 Paytm/2025-26 CASH/2025-26 V/2025-26" at bounding box center [796, 167] width 133 height 31
select select "8497"
click at [730, 152] on select "FF/2025-26 PreP/2025-26 BANK/2025-26 Paytm/2025-26 CASH/2025-26 V/2025-26" at bounding box center [796, 167] width 133 height 31
type input "0641"
click at [402, 411] on input "text" at bounding box center [502, 417] width 411 height 26
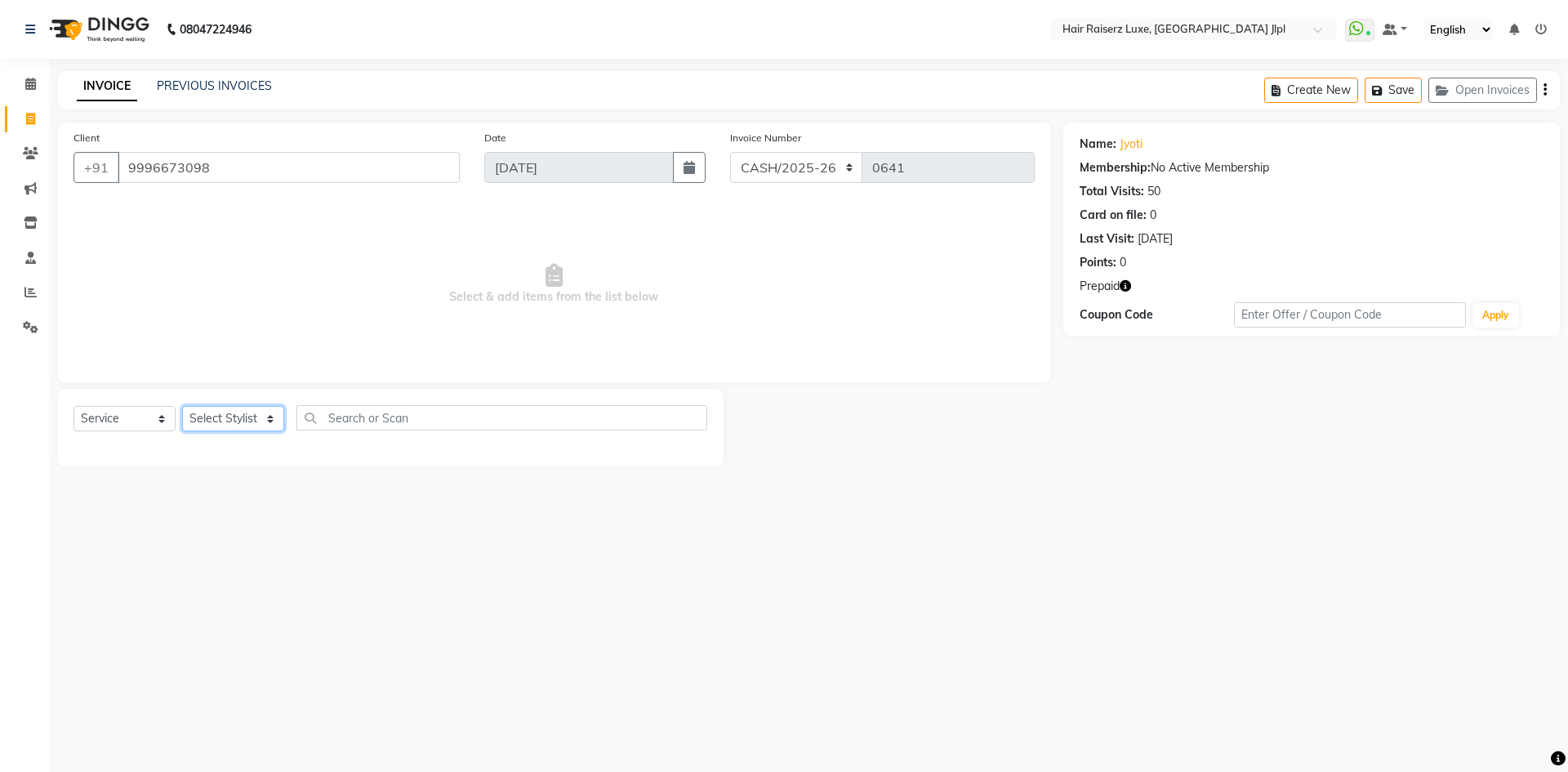
click at [191, 416] on select "Select Stylist Abhishek Aftab Ajay Anand Bhoomika Bilal C&Gs Vogue Chhavi Duati…" at bounding box center [233, 418] width 102 height 26
select select "64563"
click at [205, 419] on select "Select Stylist Abhishek Aftab Ajay Anand Bhoomika Bilal C&Gs Vogue Chhavi Duati…" at bounding box center [233, 418] width 102 height 26
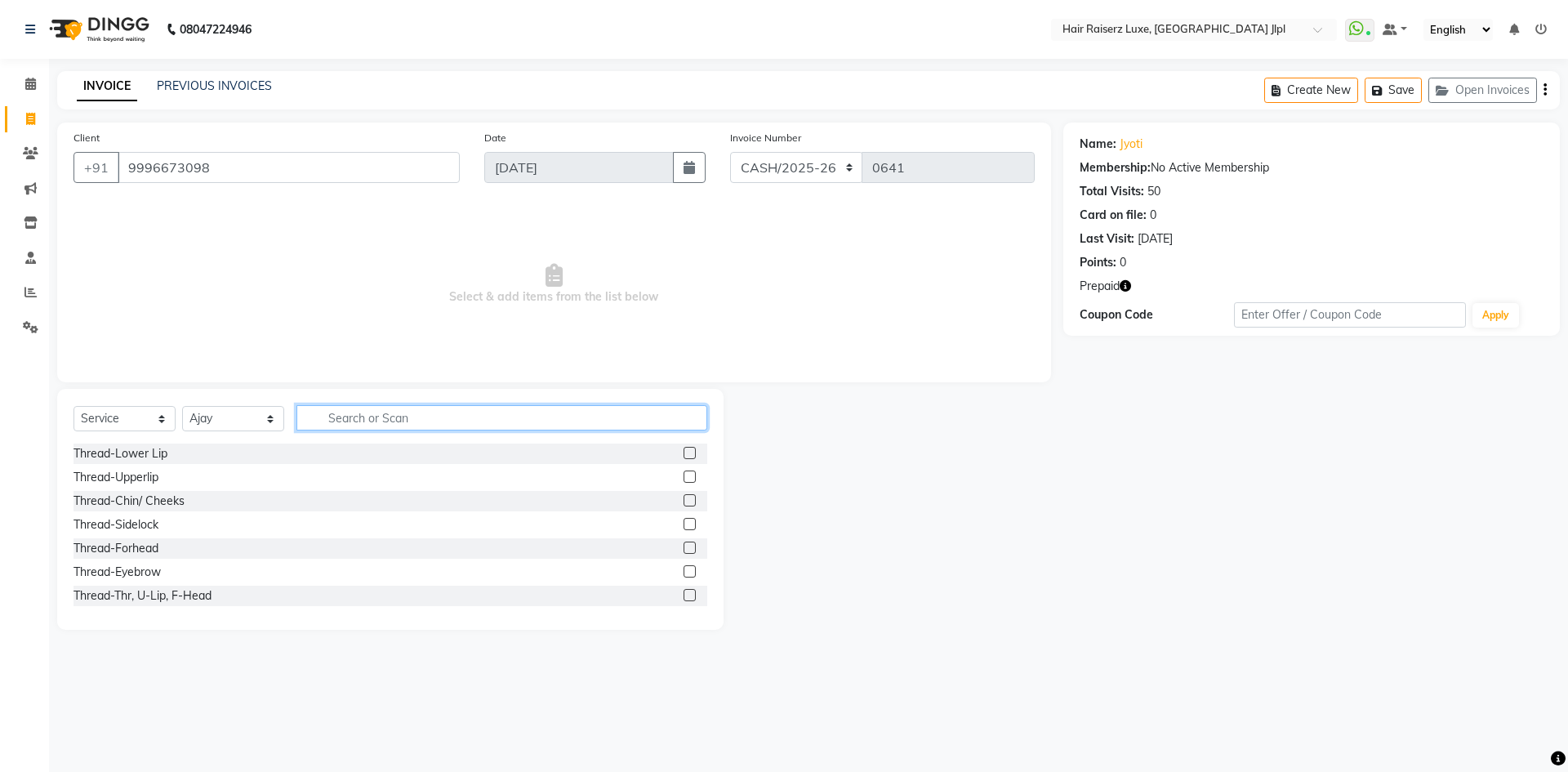
click at [423, 416] on input "text" at bounding box center [502, 417] width 411 height 26
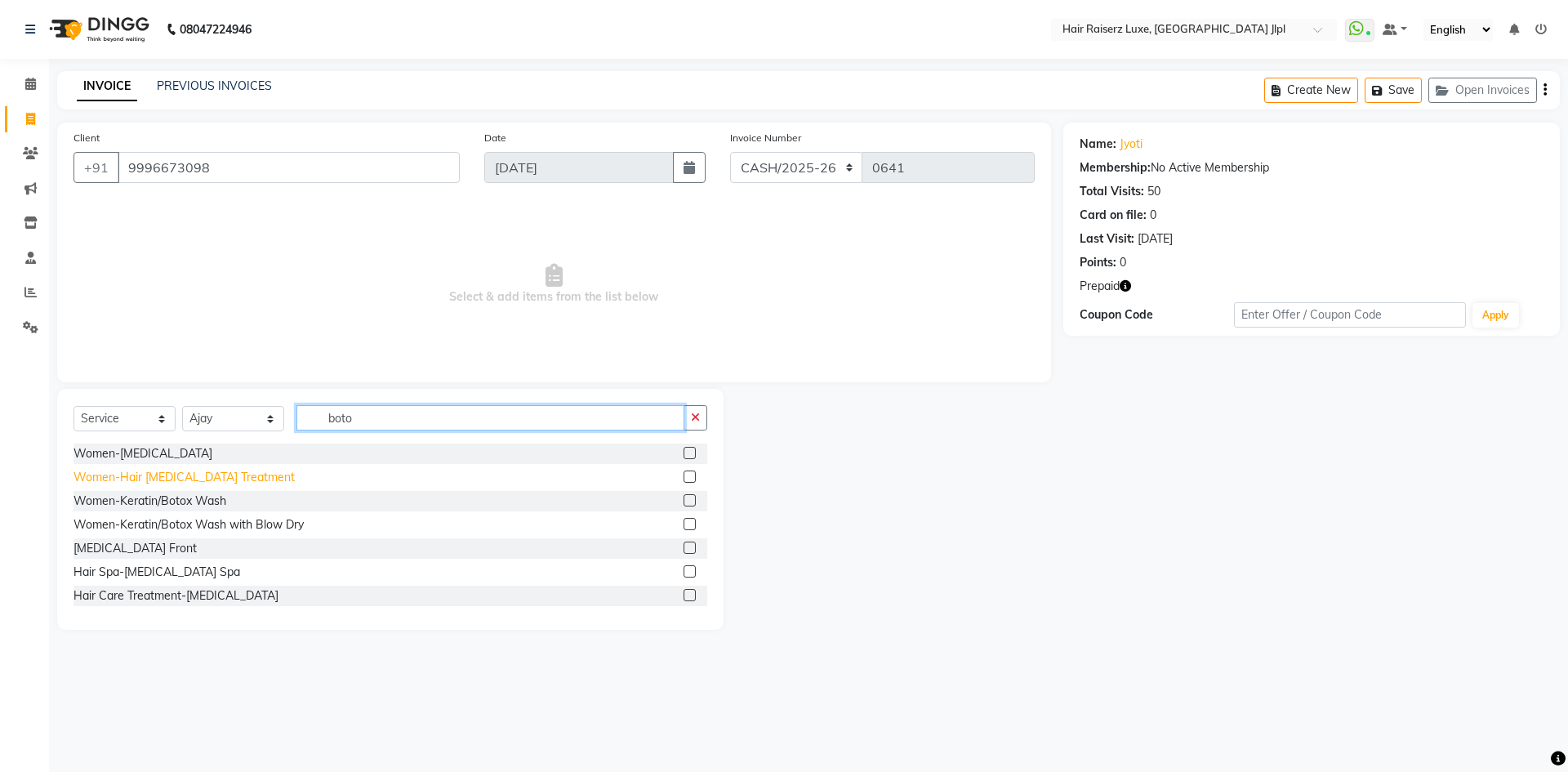
type input "boto"
click at [229, 472] on div "Women-Hair [MEDICAL_DATA] Treatment" at bounding box center [183, 476] width 221 height 17
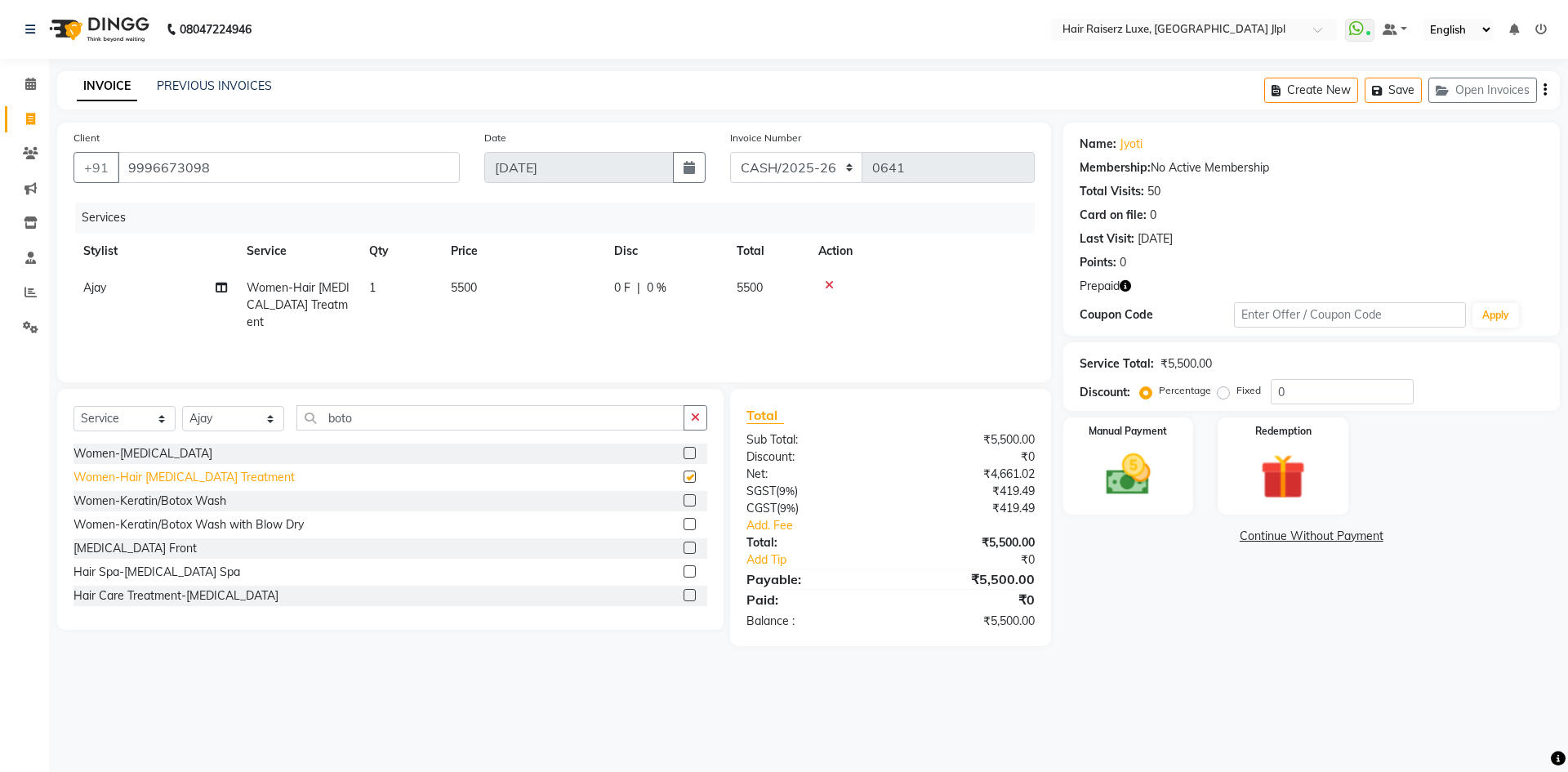
checkbox input "false"
click at [155, 455] on div "Women-[MEDICAL_DATA]" at bounding box center [390, 453] width 633 height 20
click at [143, 450] on div "Women-[MEDICAL_DATA]" at bounding box center [142, 453] width 138 height 17
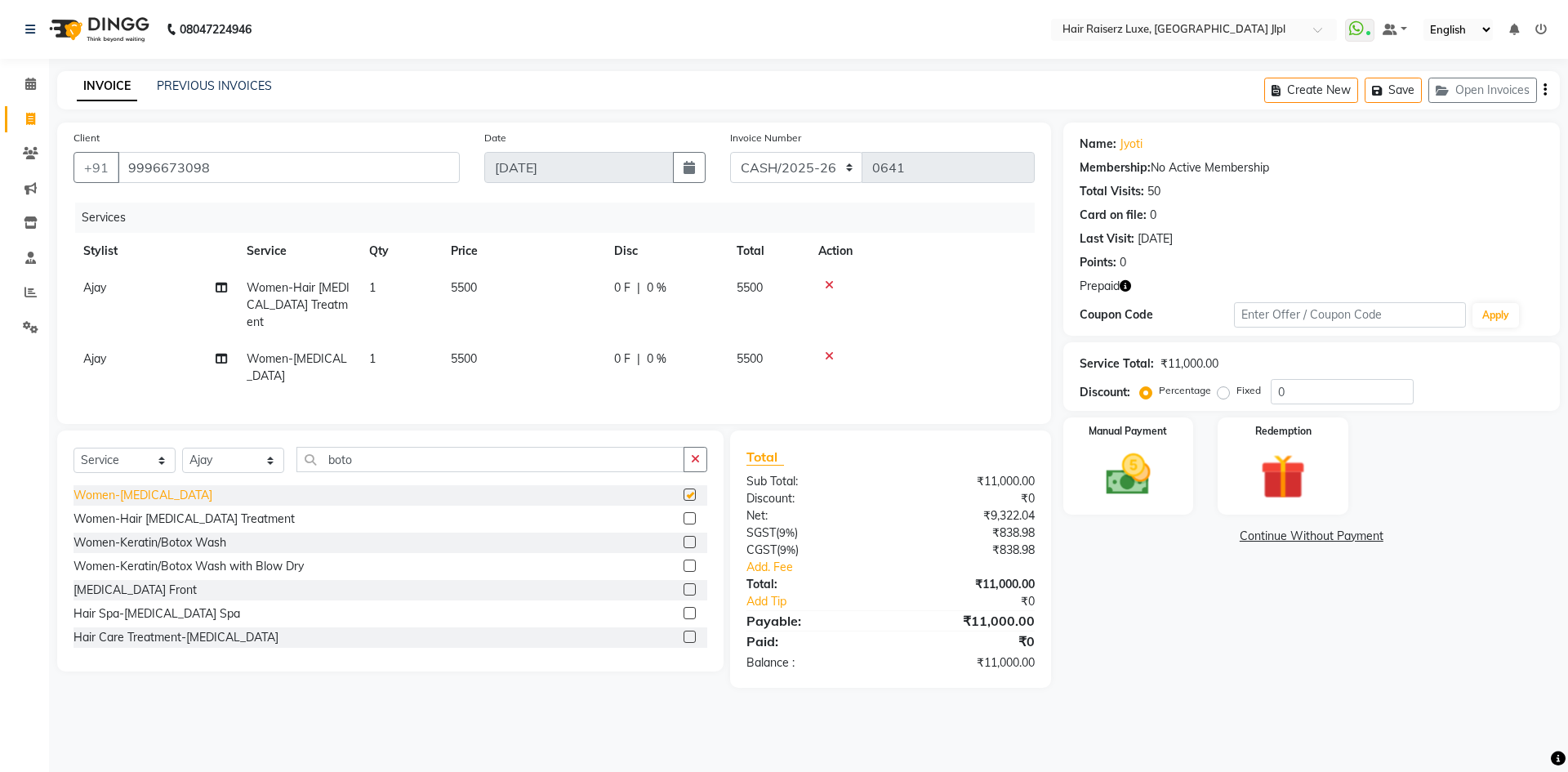
checkbox input "false"
click at [829, 350] on icon at bounding box center [829, 356] width 9 height 11
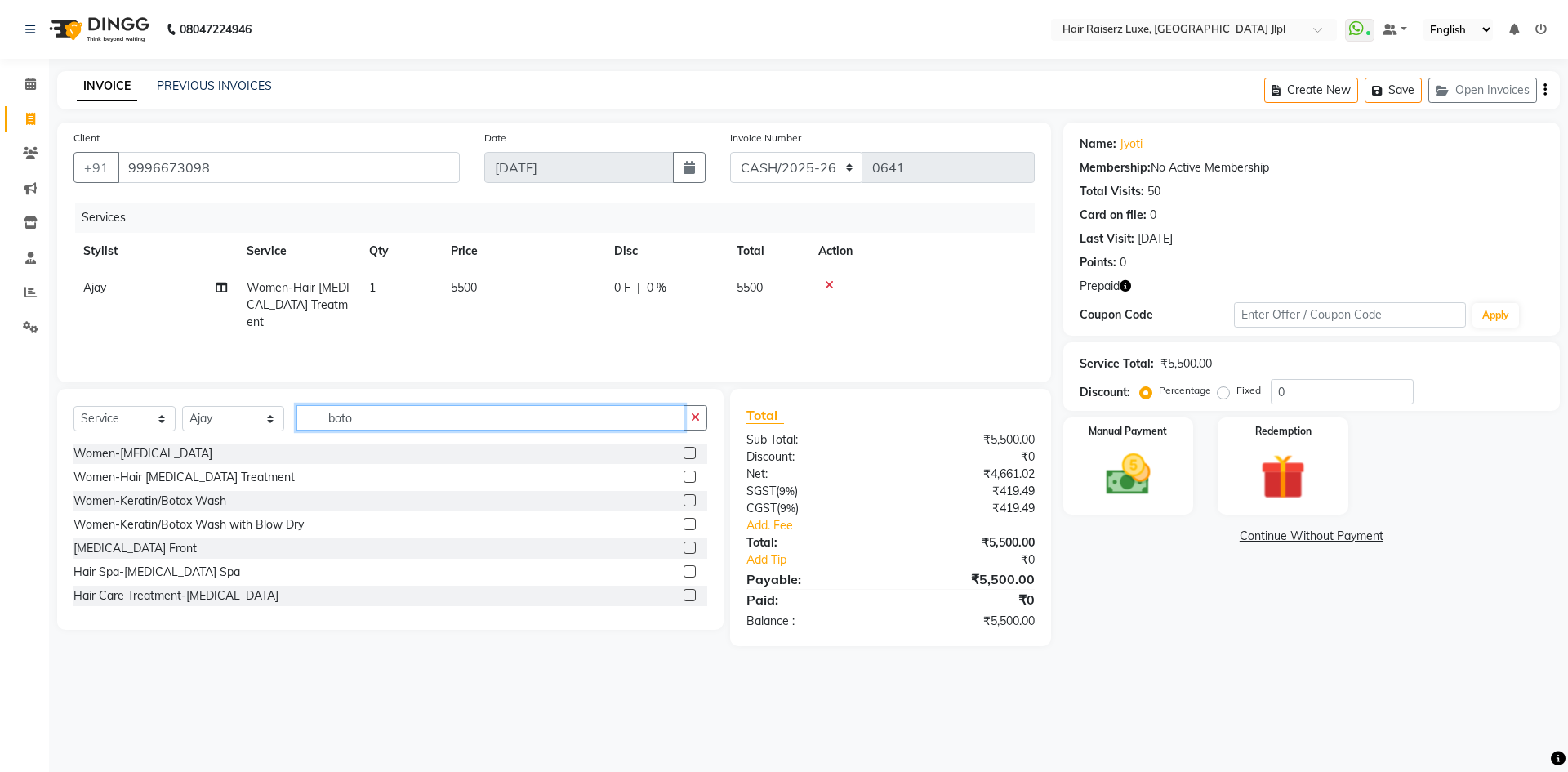
click at [362, 423] on input "boto" at bounding box center [490, 417] width 388 height 26
type input "b"
type input "glo"
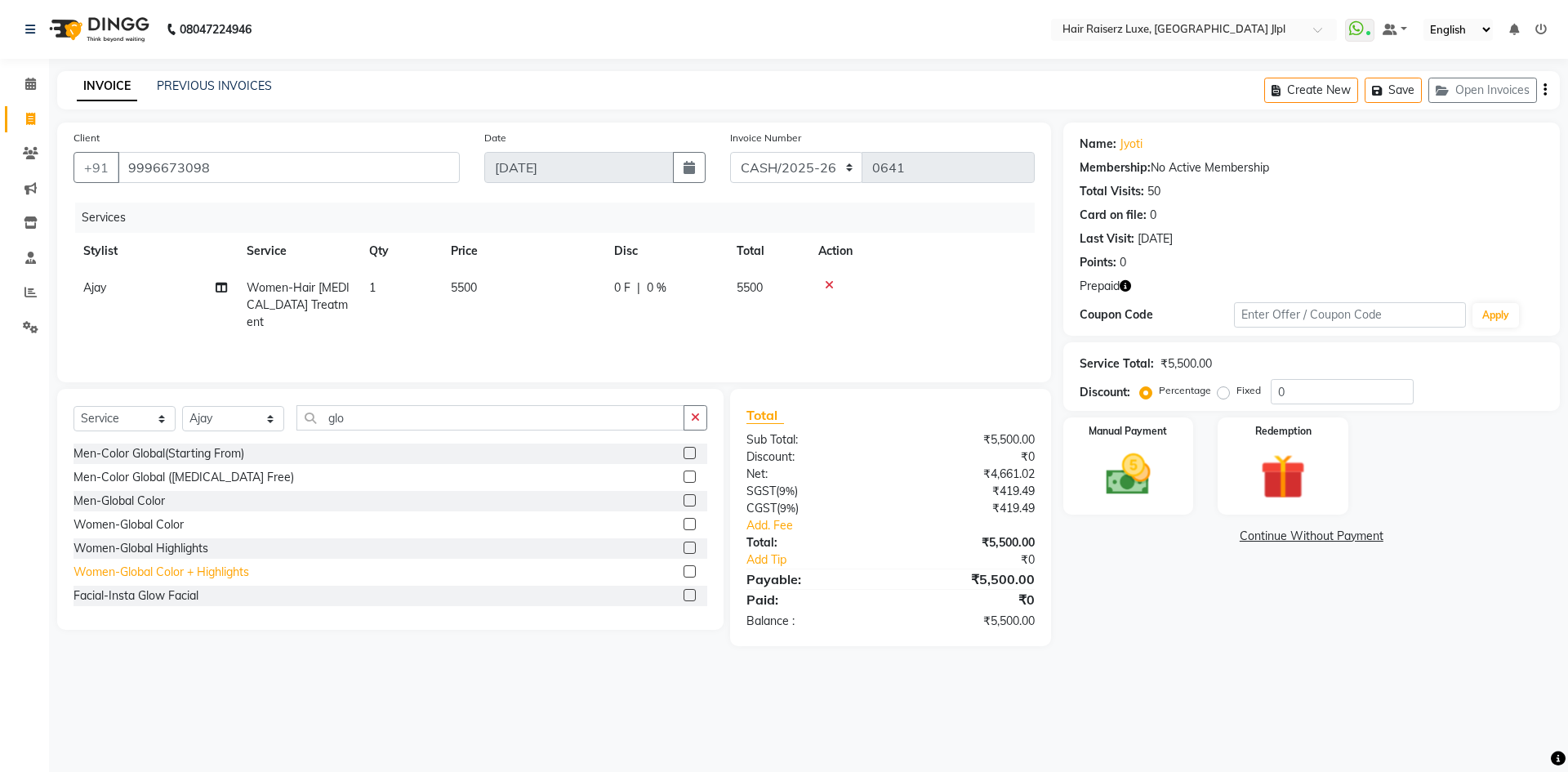
click at [182, 573] on div "Women-Global Color + Highlights" at bounding box center [161, 572] width 175 height 17
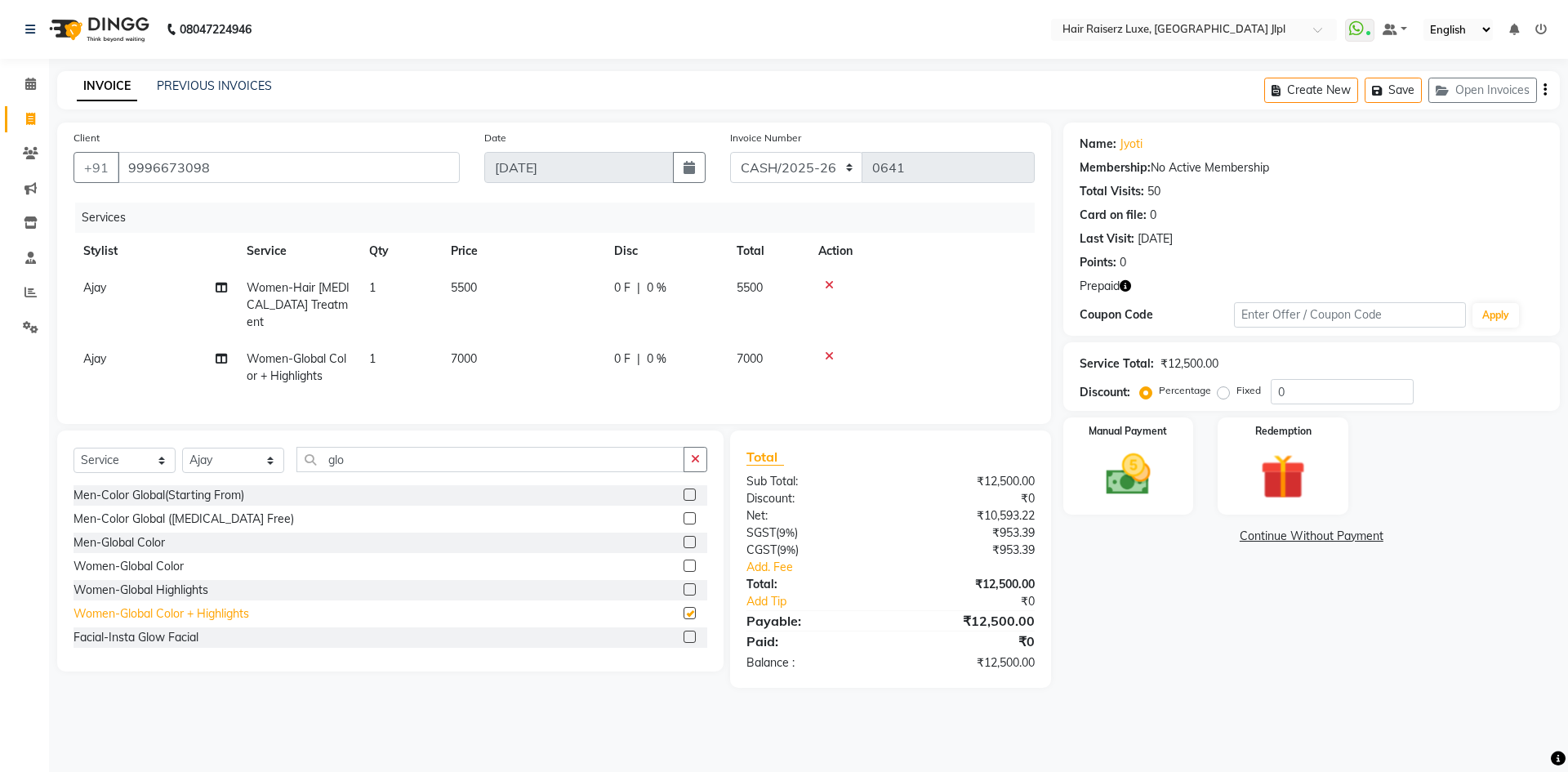
checkbox input "false"
click at [151, 534] on div "Men-Global Color" at bounding box center [119, 542] width 92 height 17
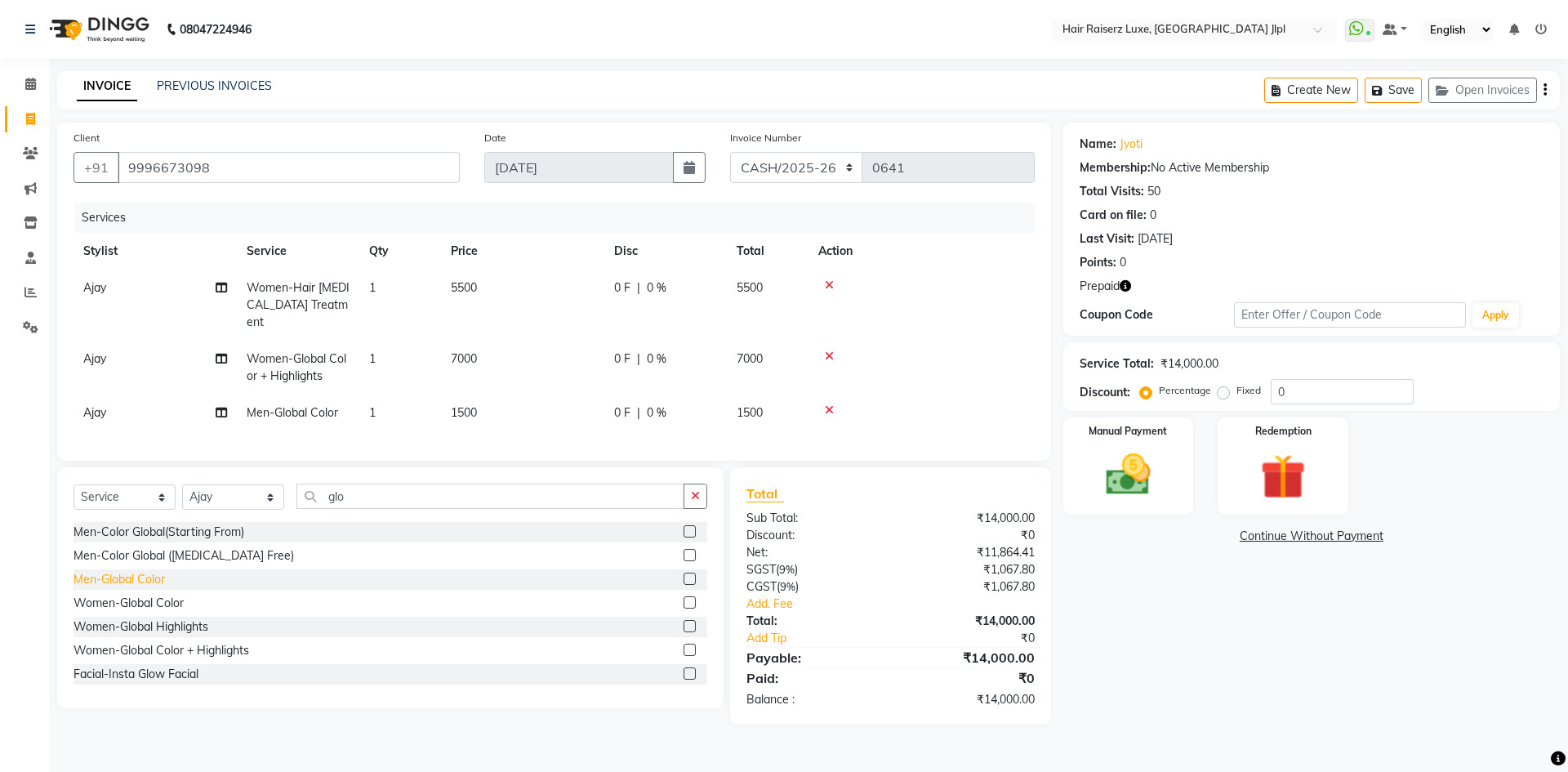
click at [165, 576] on div "Men-Global Color" at bounding box center [119, 579] width 92 height 17
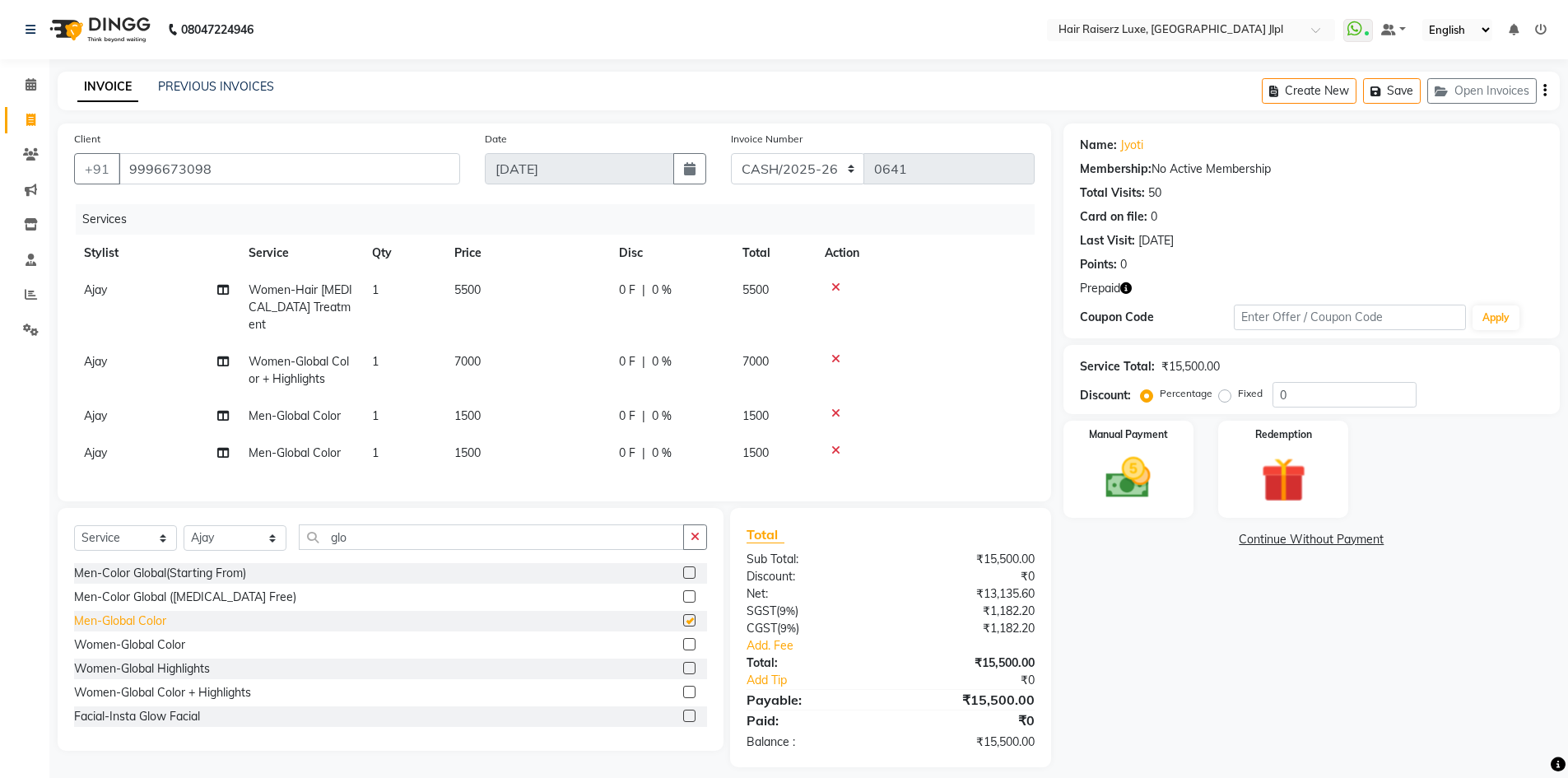
checkbox input "false"
click at [161, 643] on div "Women-Global Color" at bounding box center [129, 645] width 111 height 17
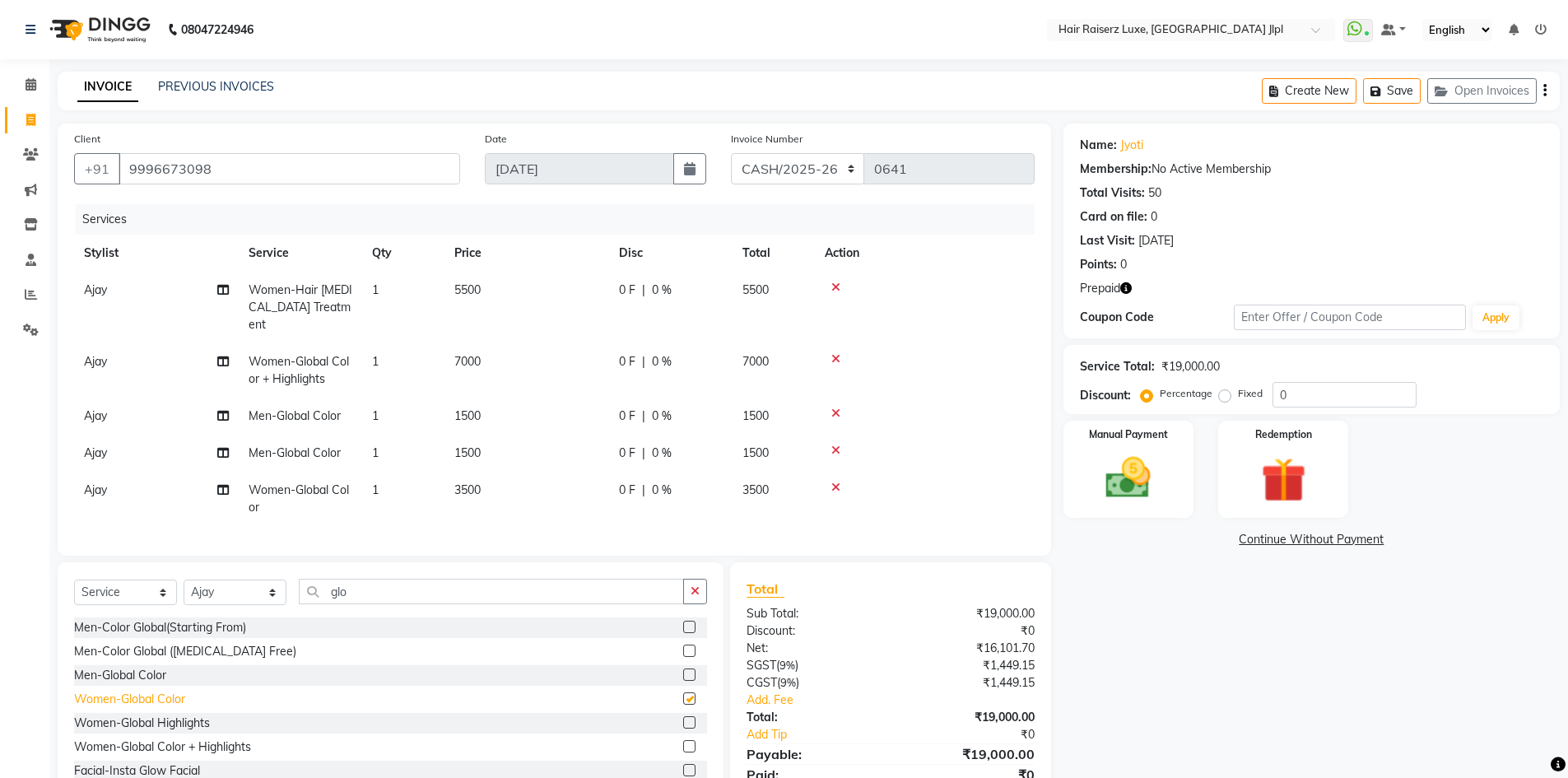
checkbox input "false"
click at [834, 435] on td at bounding box center [924, 453] width 220 height 37
click at [836, 445] on icon at bounding box center [836, 450] width 9 height 12
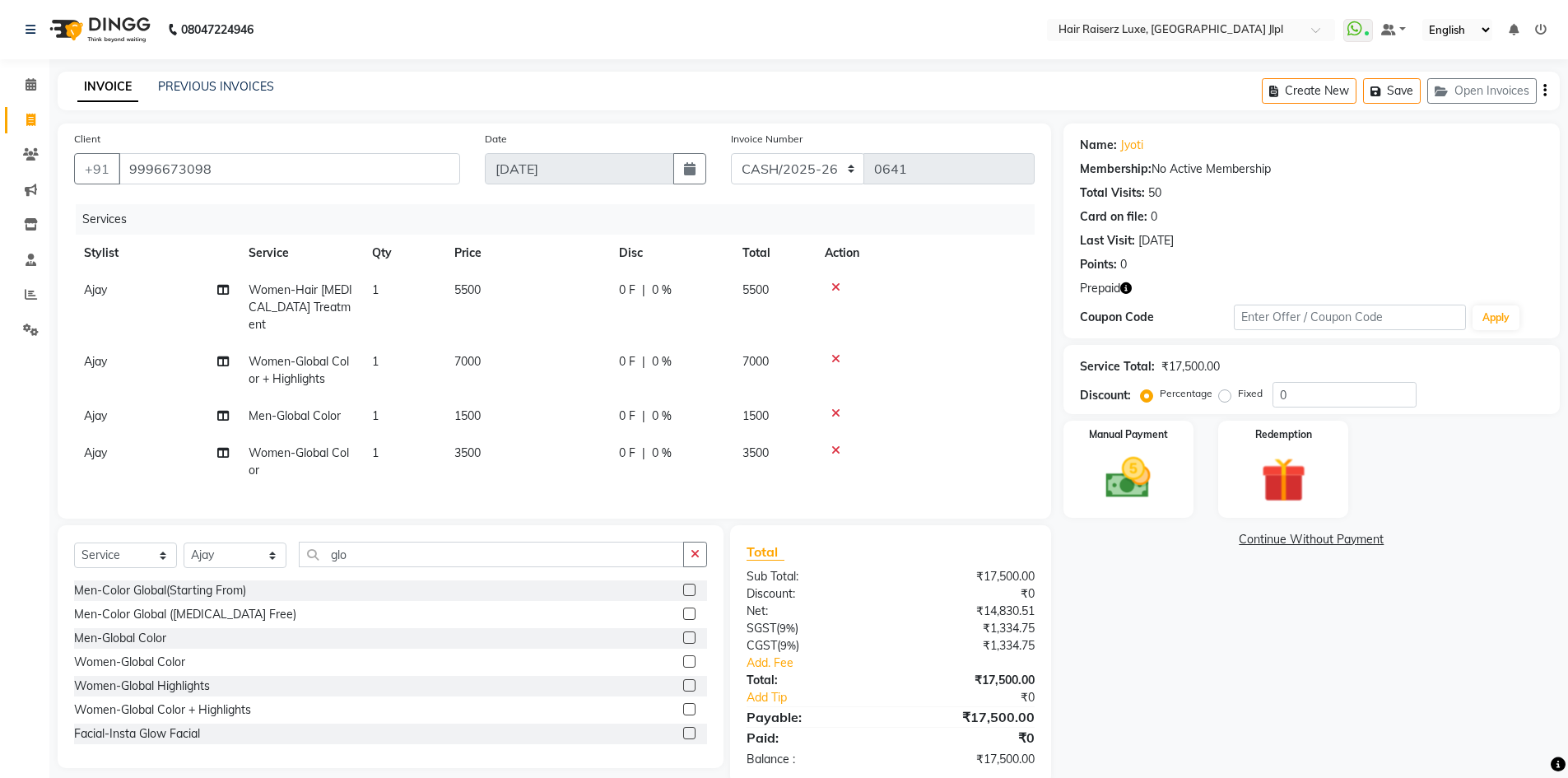
click at [837, 407] on icon at bounding box center [836, 413] width 9 height 12
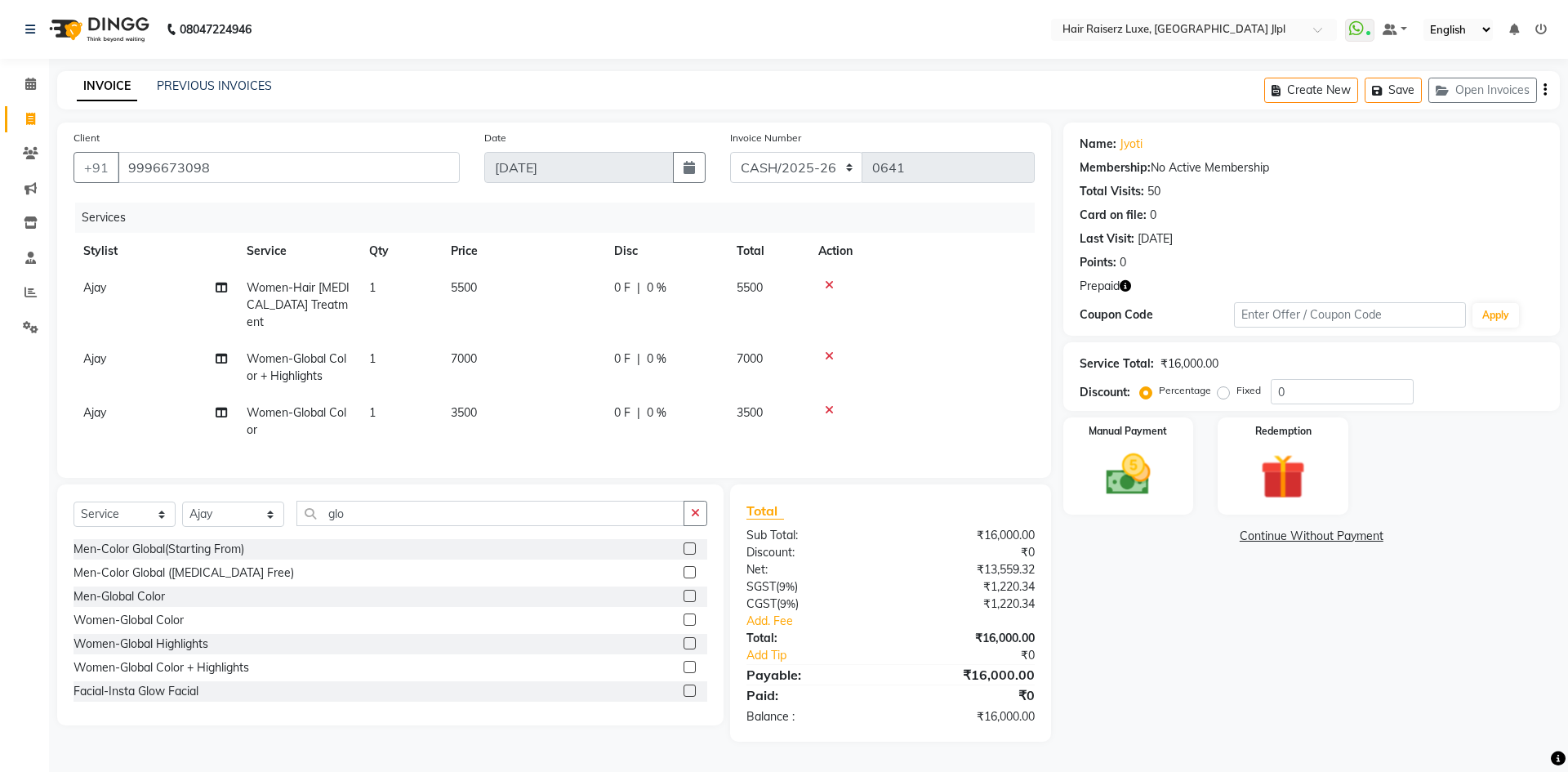
click at [831, 350] on icon at bounding box center [829, 356] width 9 height 11
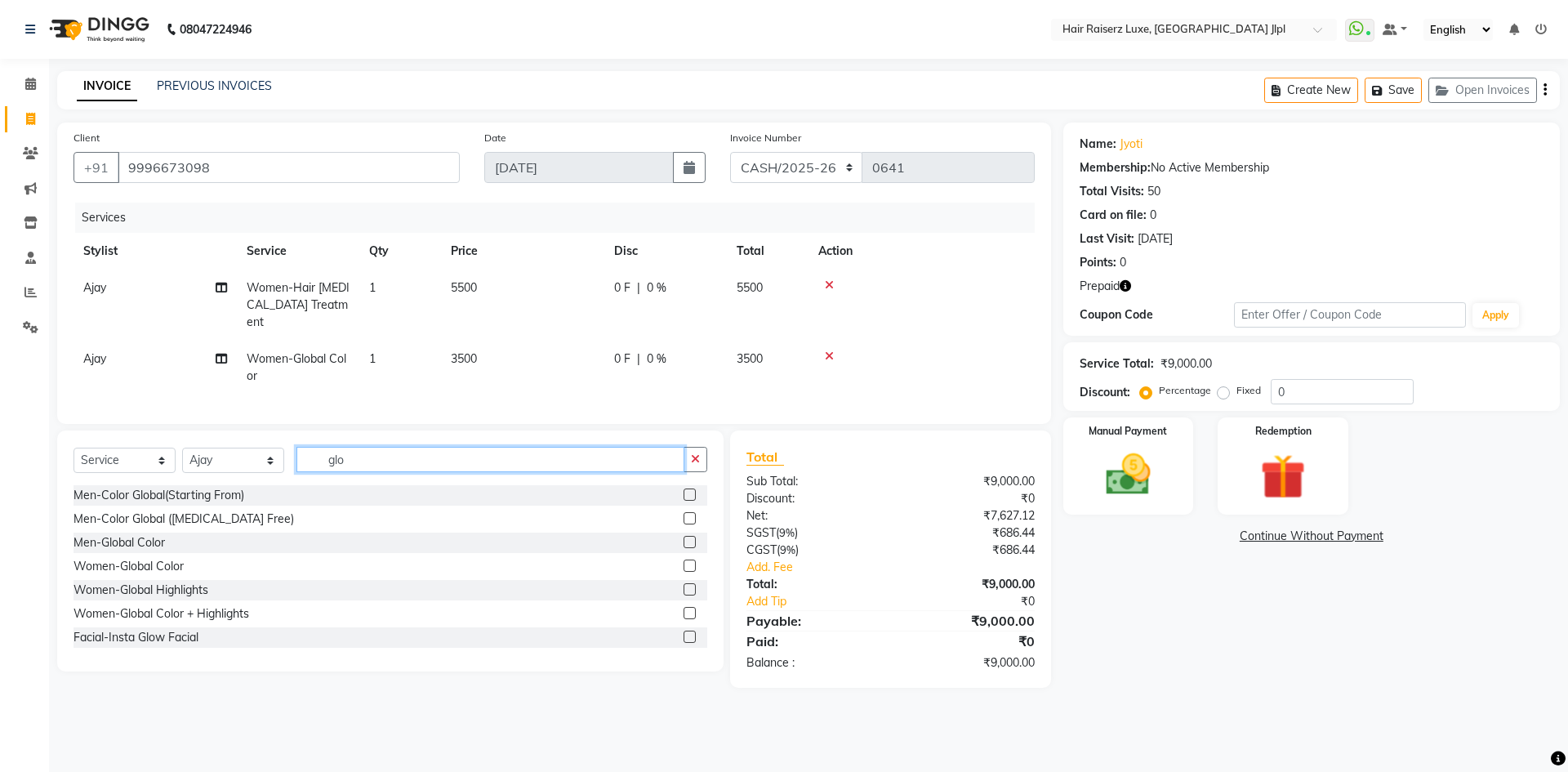
click at [399, 461] on input "glo" at bounding box center [490, 459] width 388 height 26
type input "g"
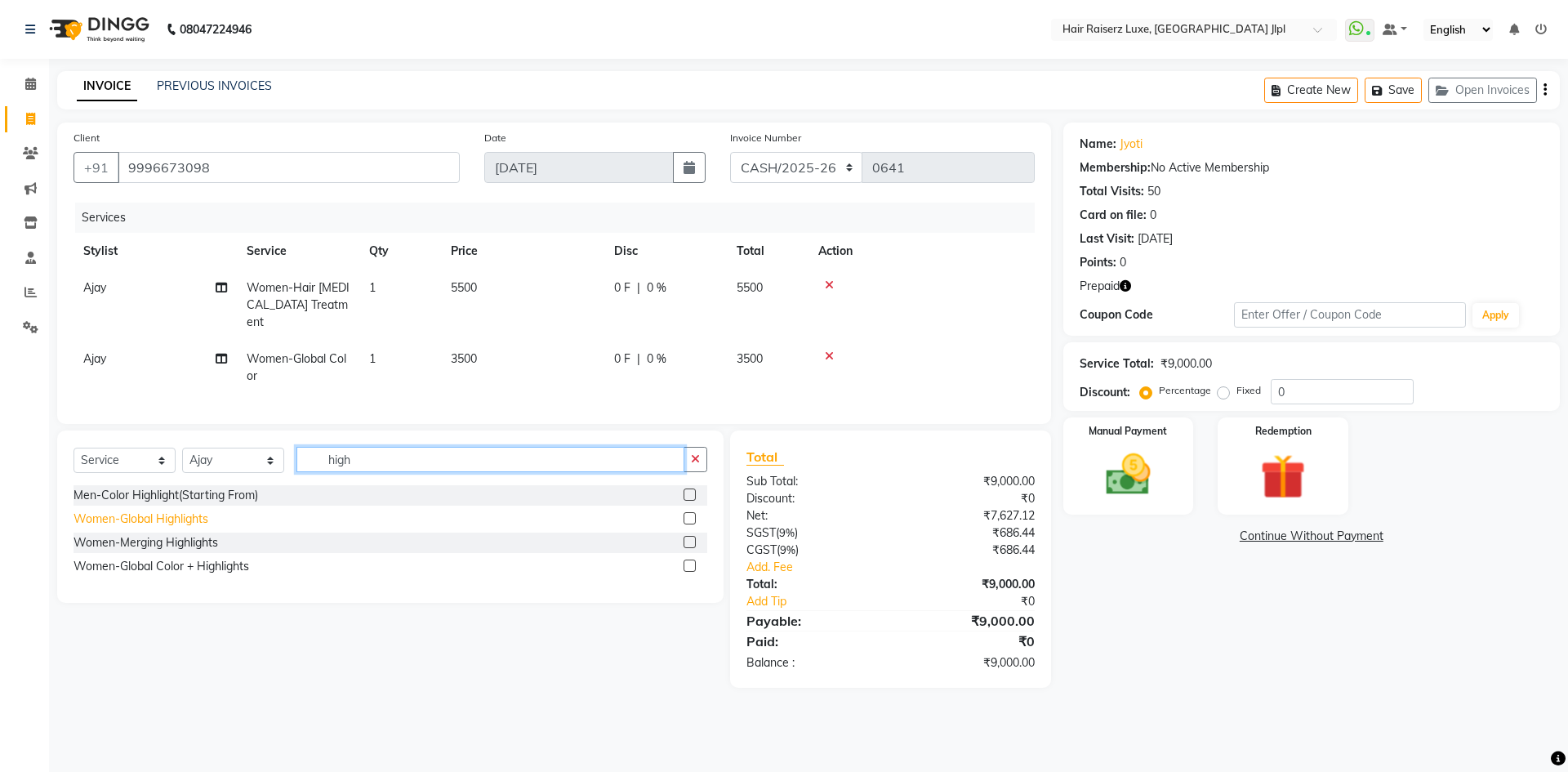
type input "high"
click at [197, 515] on div "Women-Global Highlights" at bounding box center [140, 519] width 135 height 17
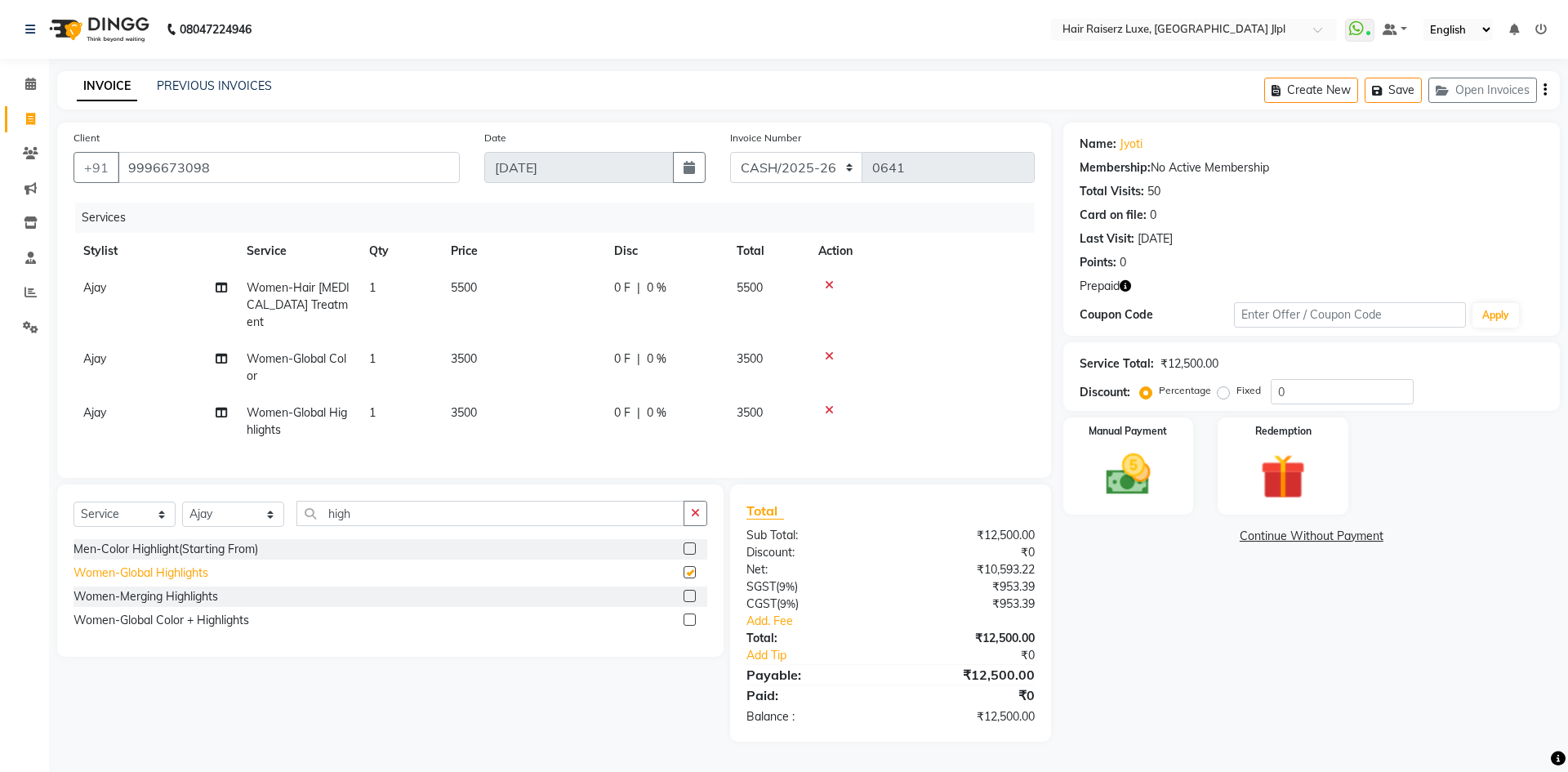
checkbox input "false"
click at [413, 503] on input "high" at bounding box center [490, 513] width 388 height 26
type input "h"
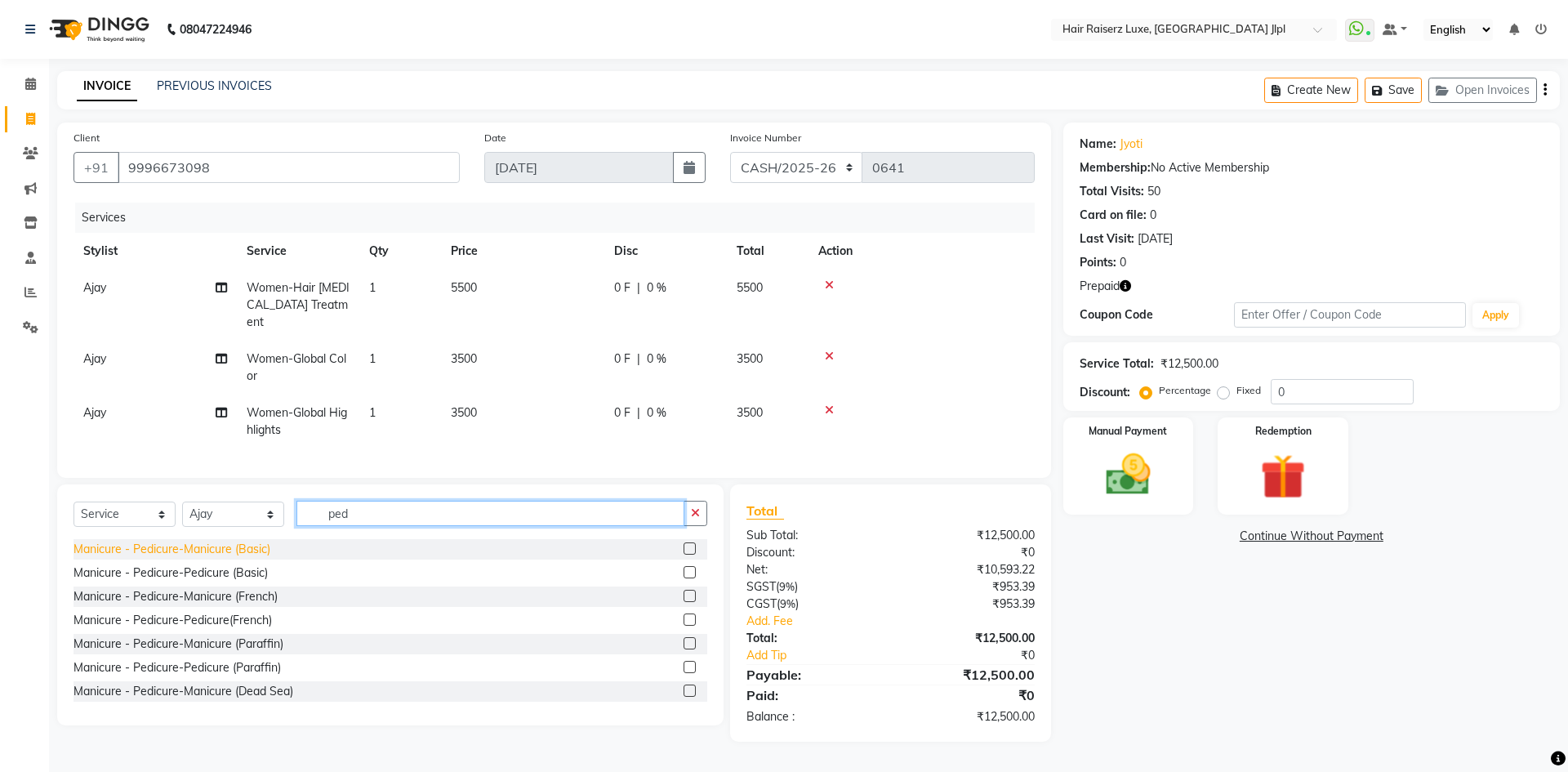
type input "ped"
click at [250, 550] on div "Manicure - Pedicure-Manicure (Basic)" at bounding box center [171, 549] width 197 height 17
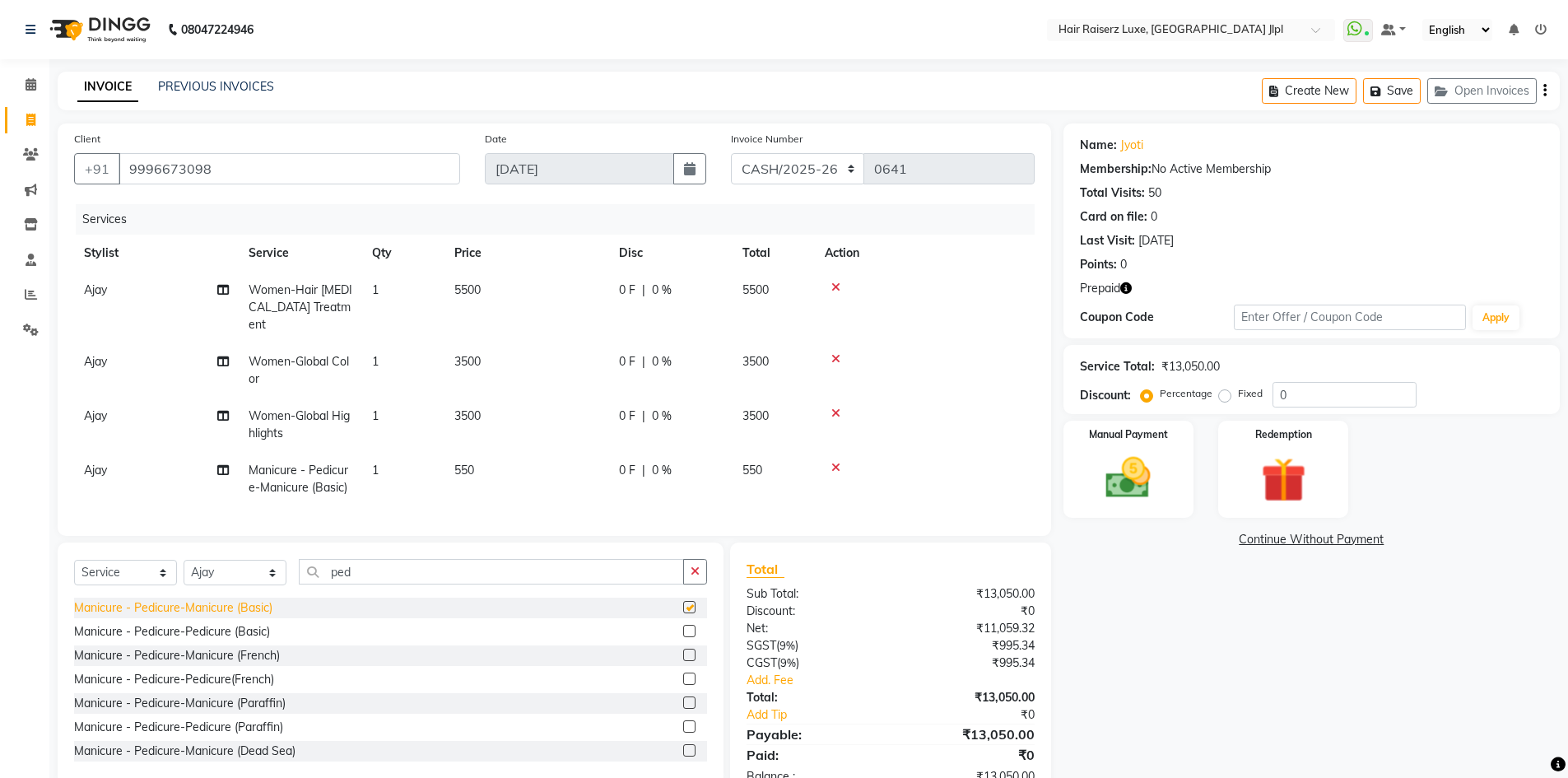
checkbox input "false"
click at [257, 627] on div "Manicure - Pedicure-Pedicure (Basic)" at bounding box center [172, 631] width 196 height 17
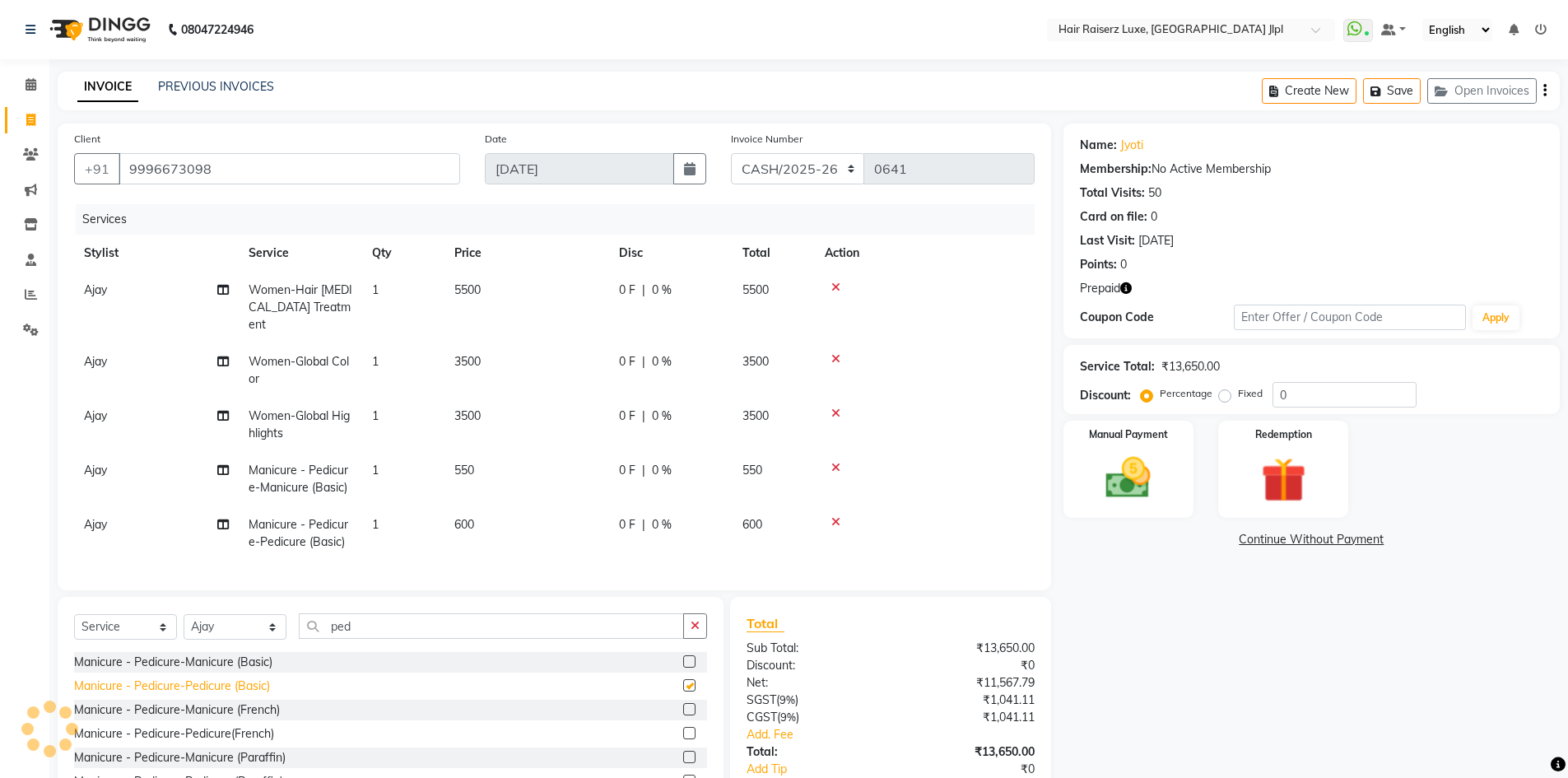
checkbox input "false"
click at [837, 461] on icon at bounding box center [836, 467] width 9 height 12
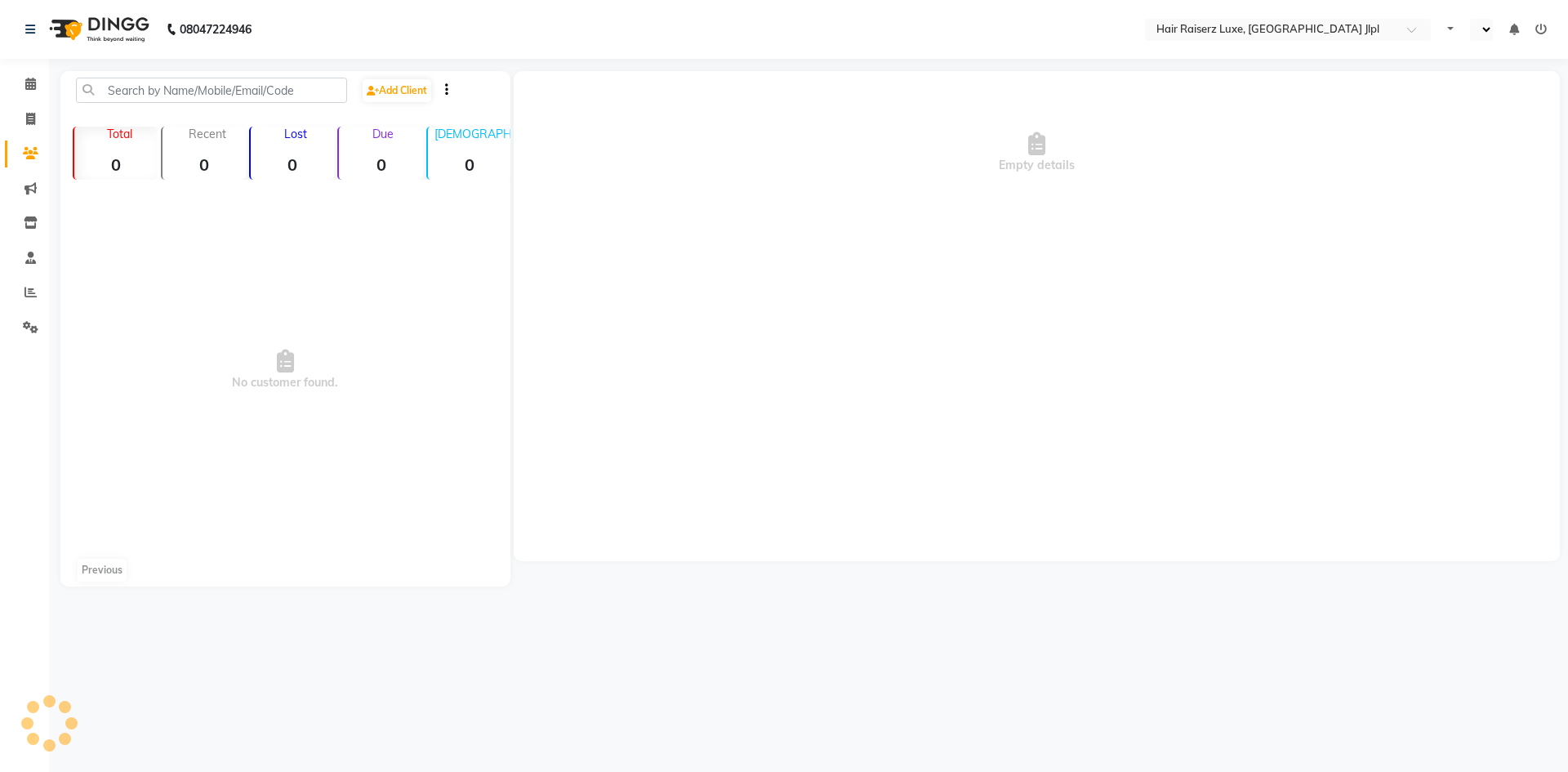
select select "en"
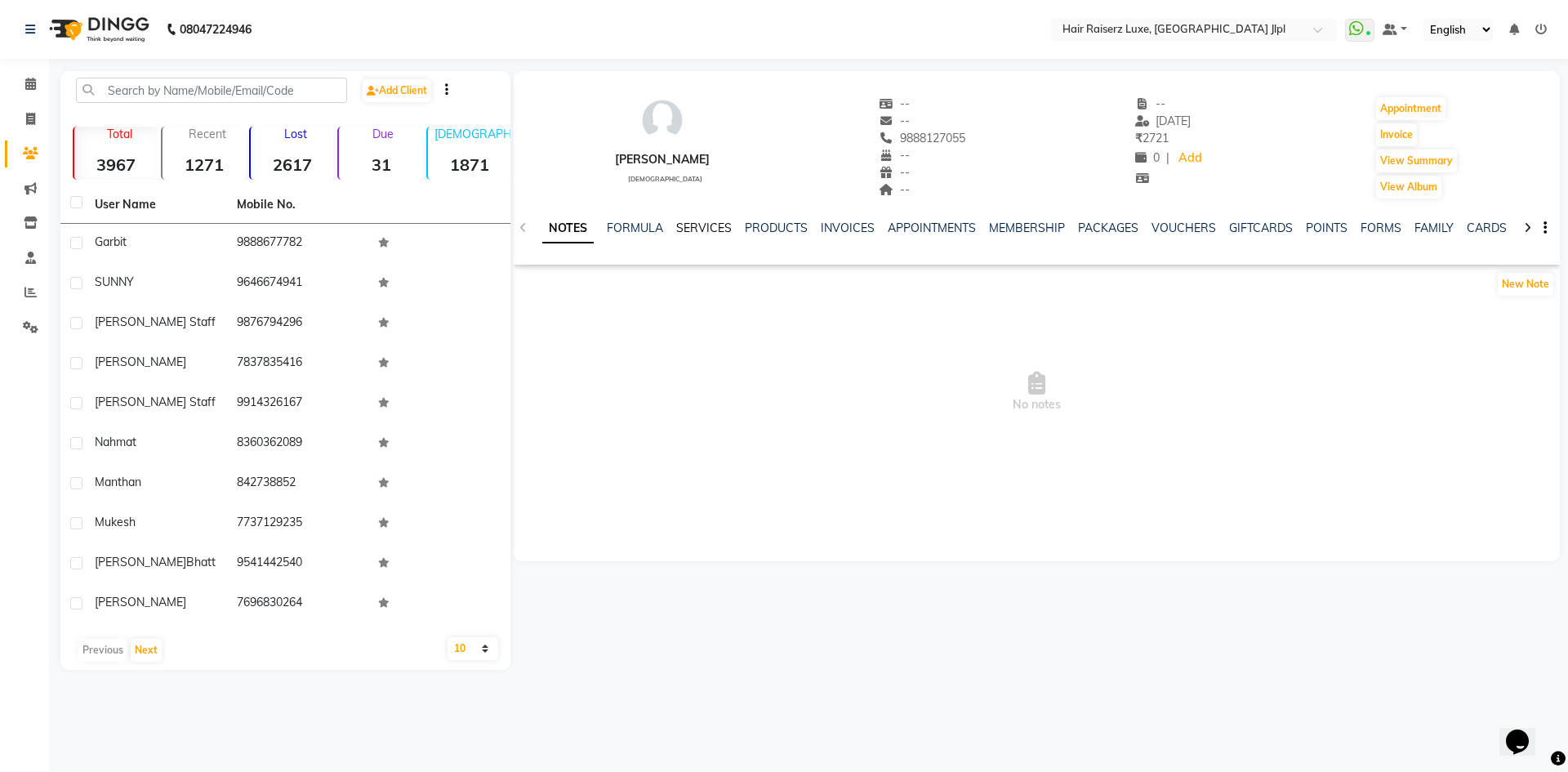
click at [691, 229] on link "SERVICES" at bounding box center [704, 228] width 56 height 15
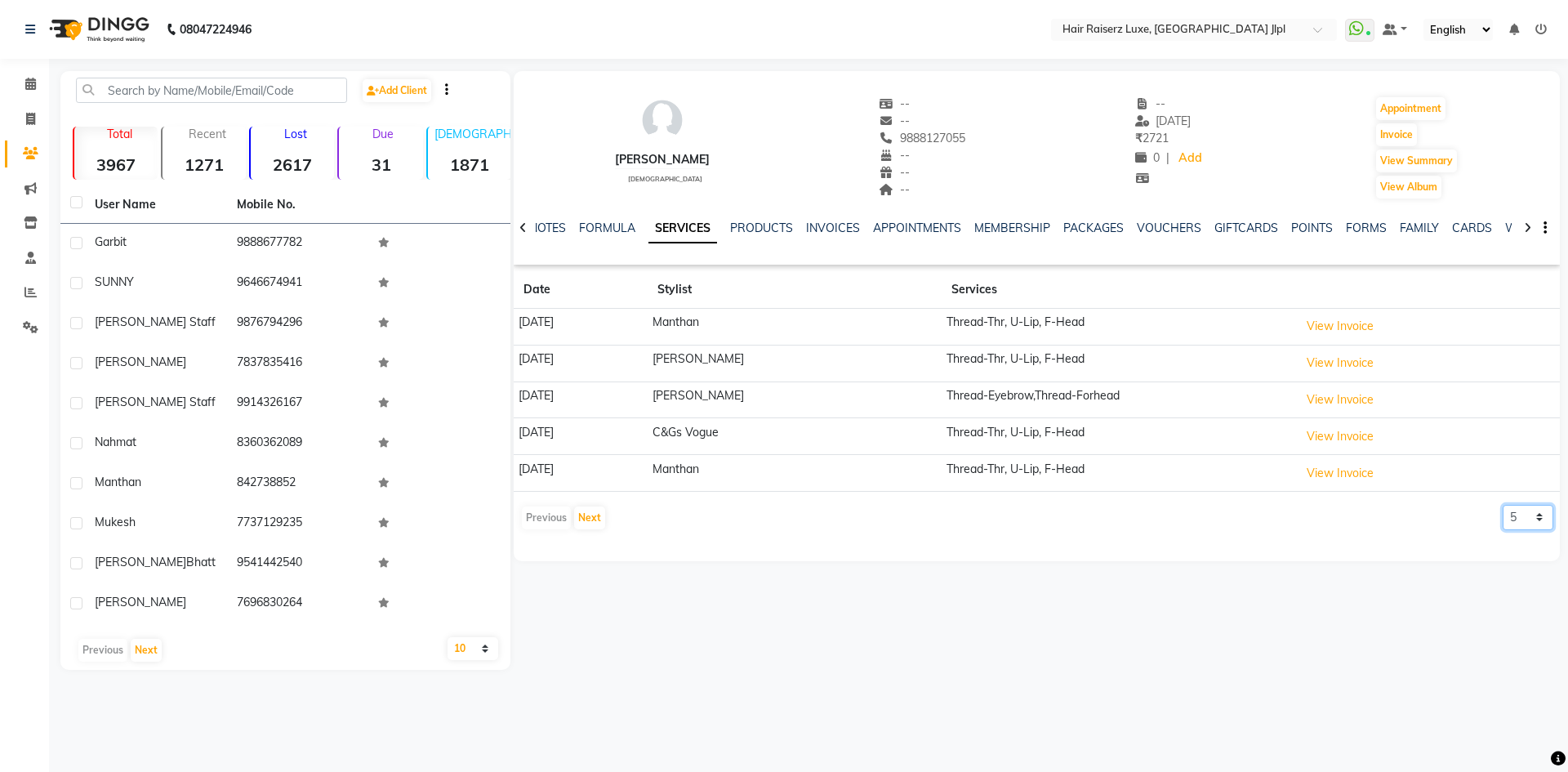
click at [1519, 521] on select "5 10 50 100 500" at bounding box center [1527, 517] width 50 height 26
select select "10"
click at [1503, 505] on select "5 10 50 100 500" at bounding box center [1527, 517] width 50 height 26
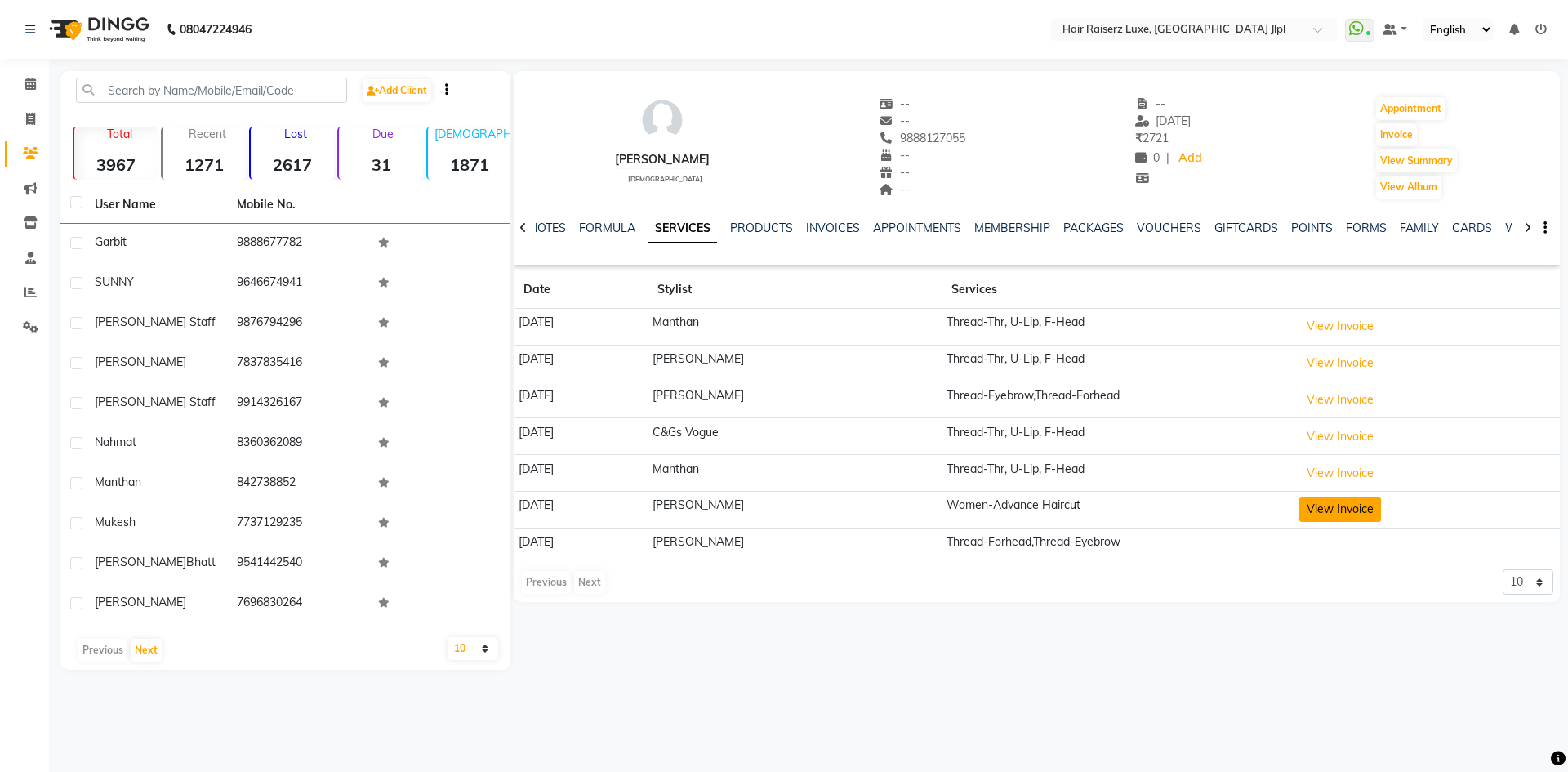
click at [1334, 518] on button "View Invoice" at bounding box center [1340, 509] width 82 height 26
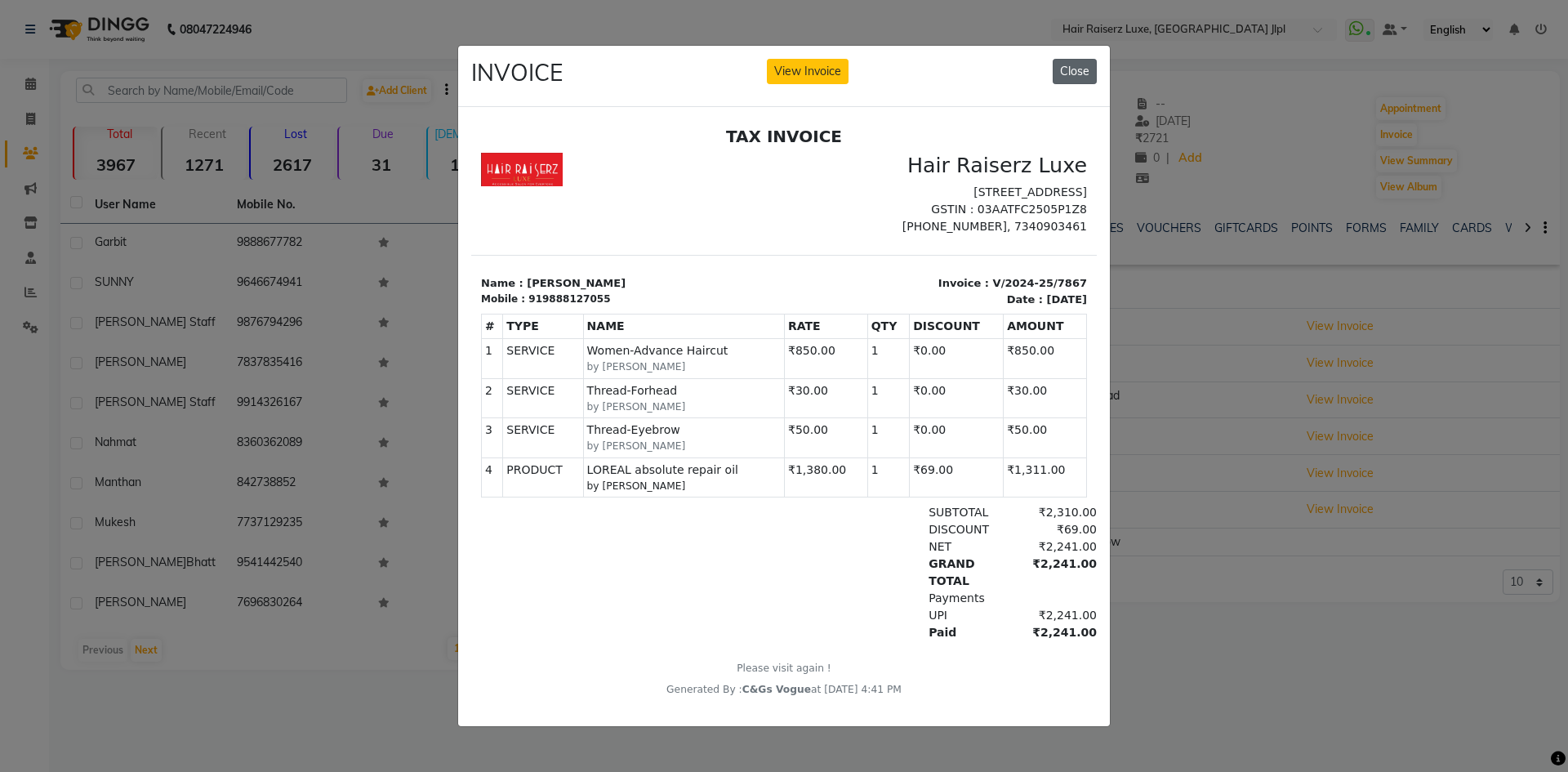
click at [1060, 67] on button "Close" at bounding box center [1074, 71] width 44 height 26
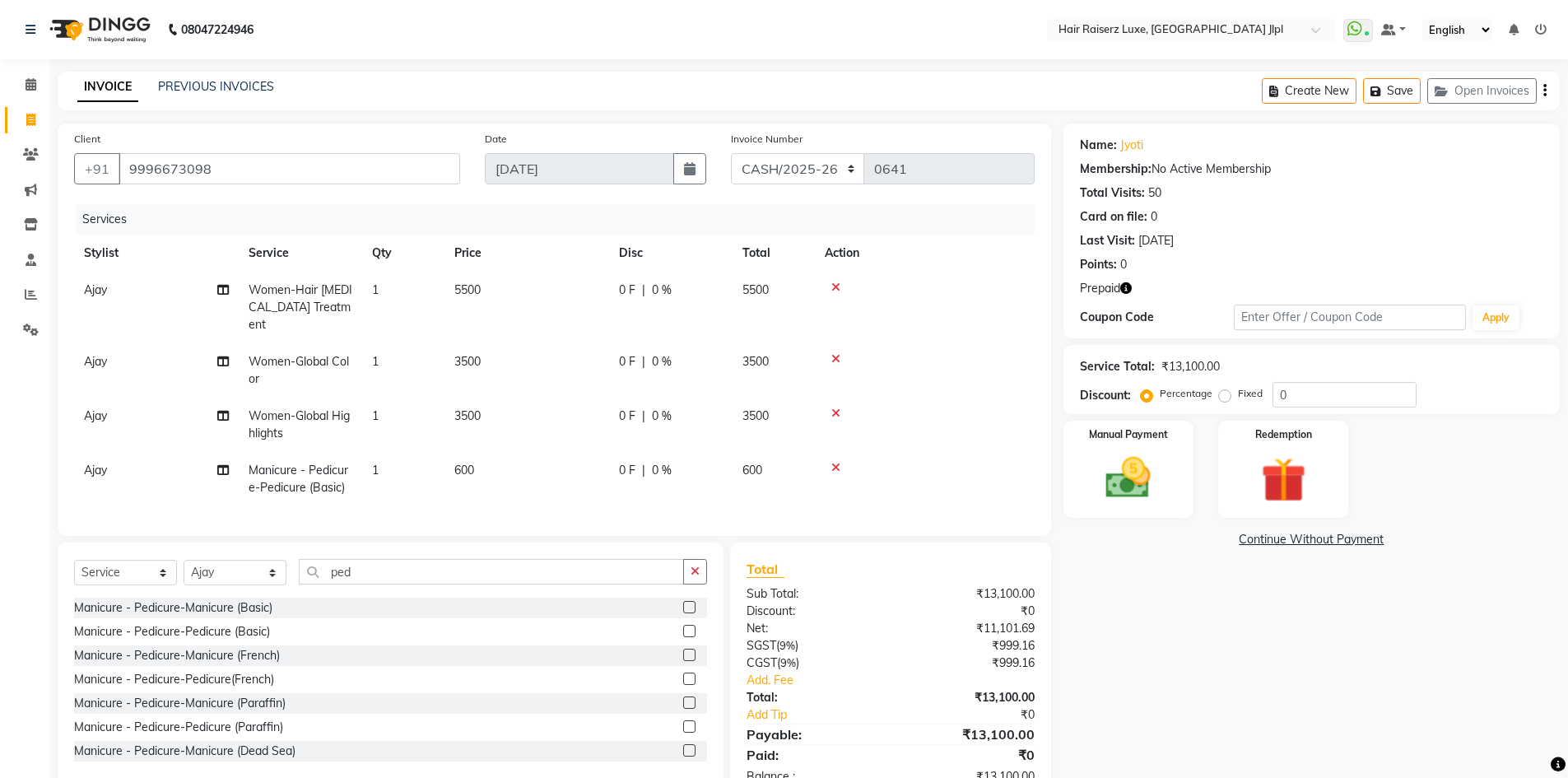
select select "8497"
select select "service"
select select "64563"
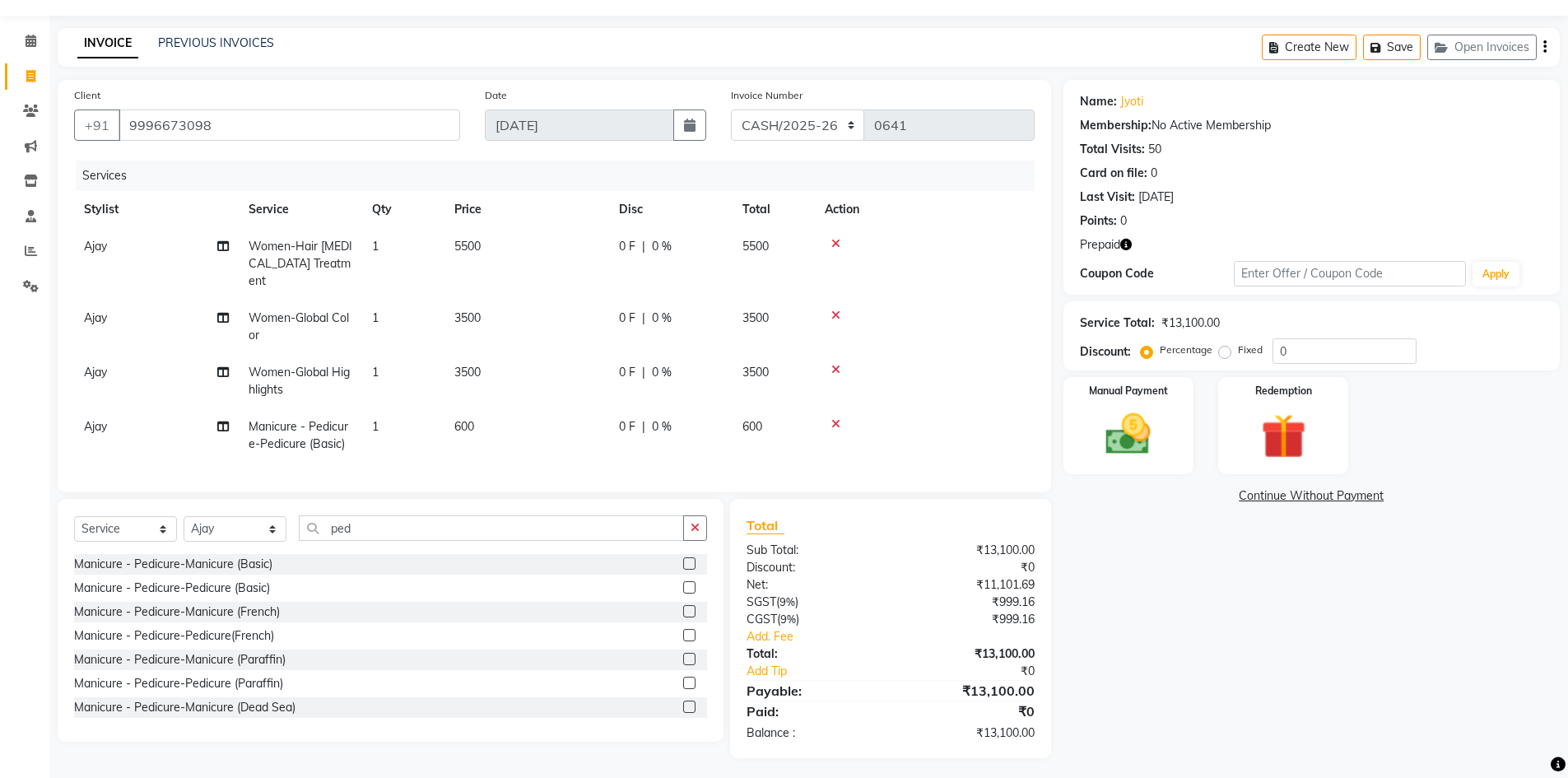
click at [469, 245] on span "5500" at bounding box center [468, 245] width 27 height 15
select select "64563"
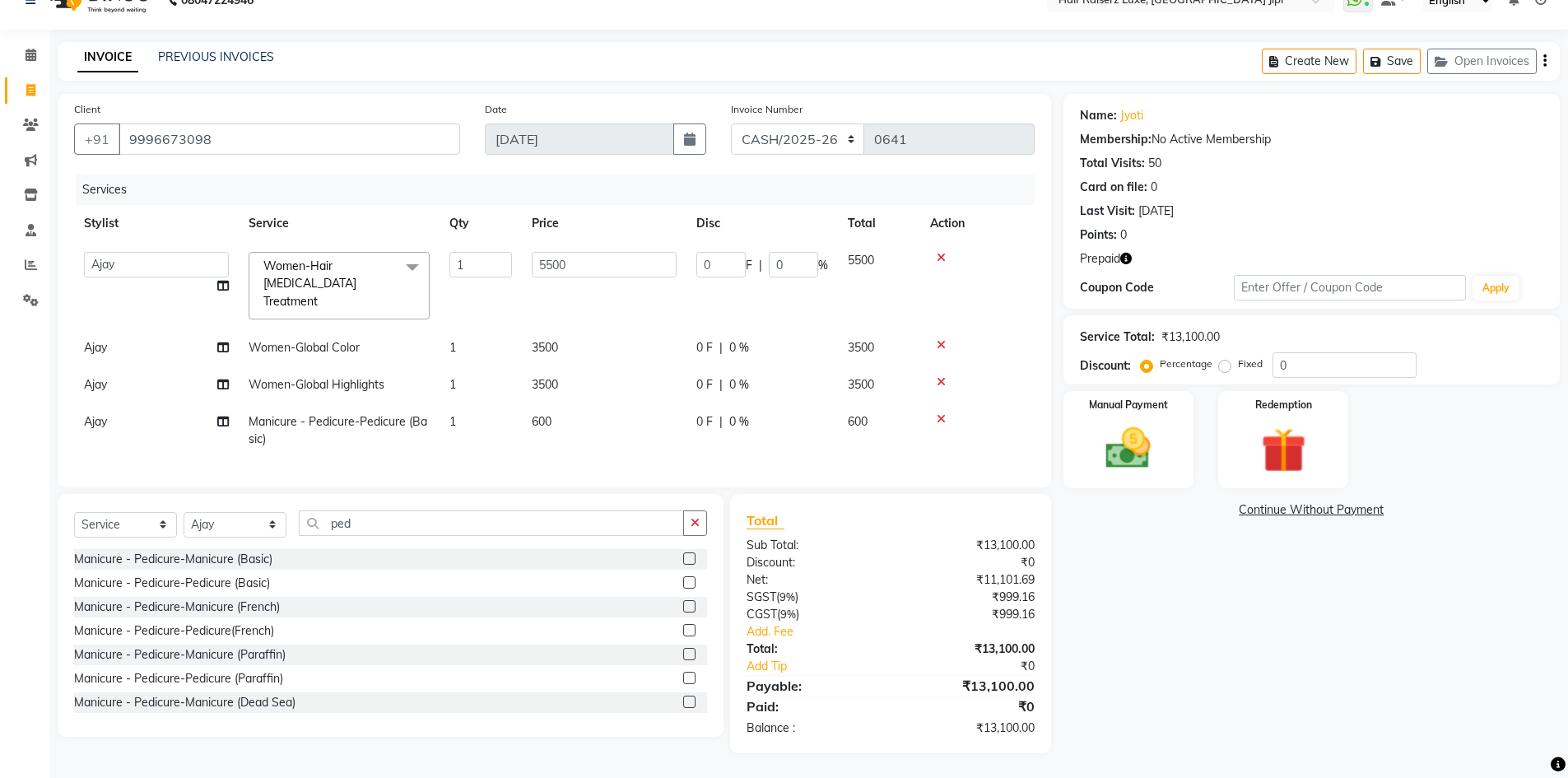
scroll to position [25, 0]
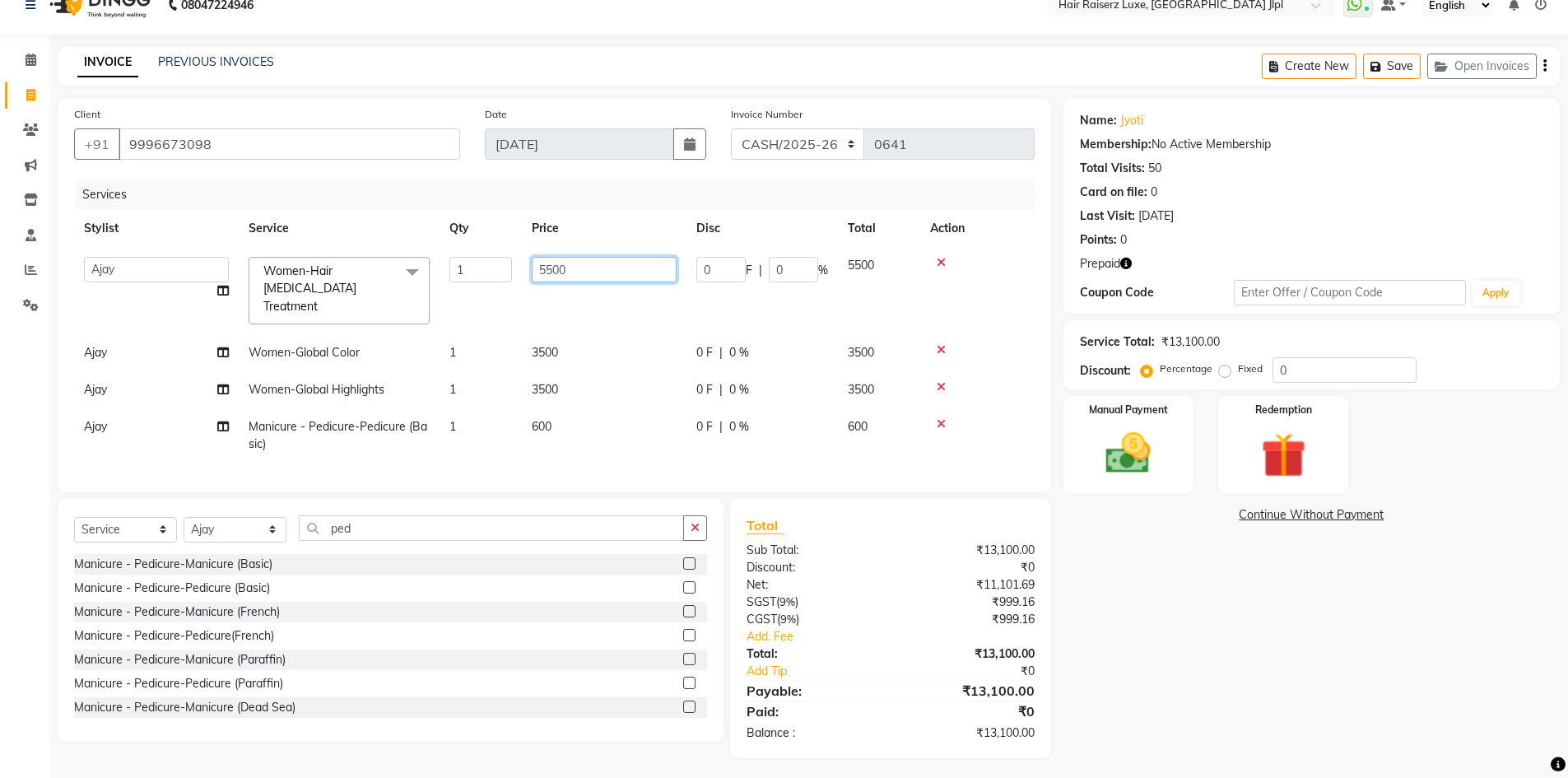
click at [551, 273] on input "5500" at bounding box center [604, 269] width 145 height 26
type input "8000"
click at [540, 334] on td "3500" at bounding box center [604, 353] width 164 height 37
select select "64563"
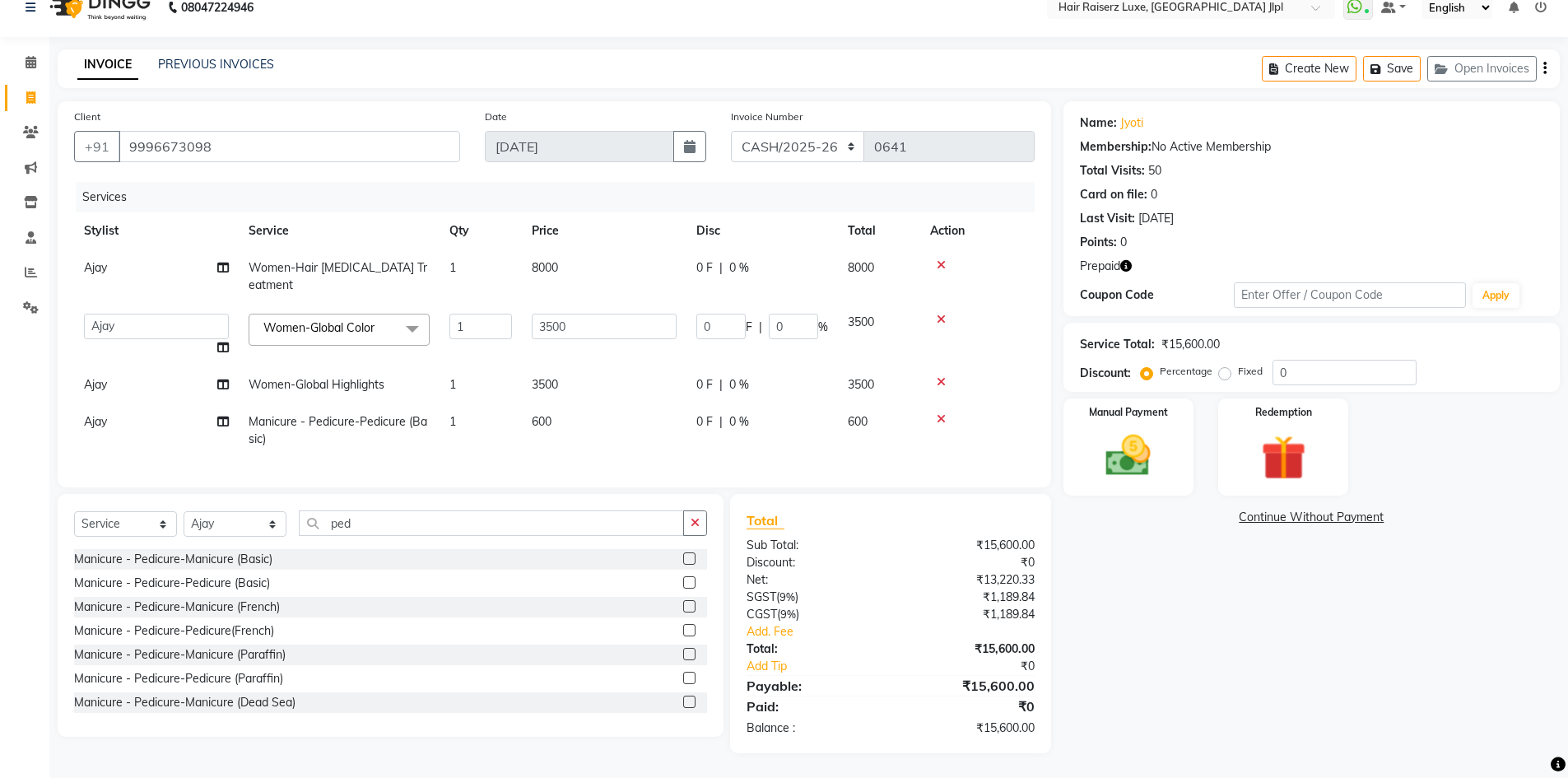
scroll to position [17, 0]
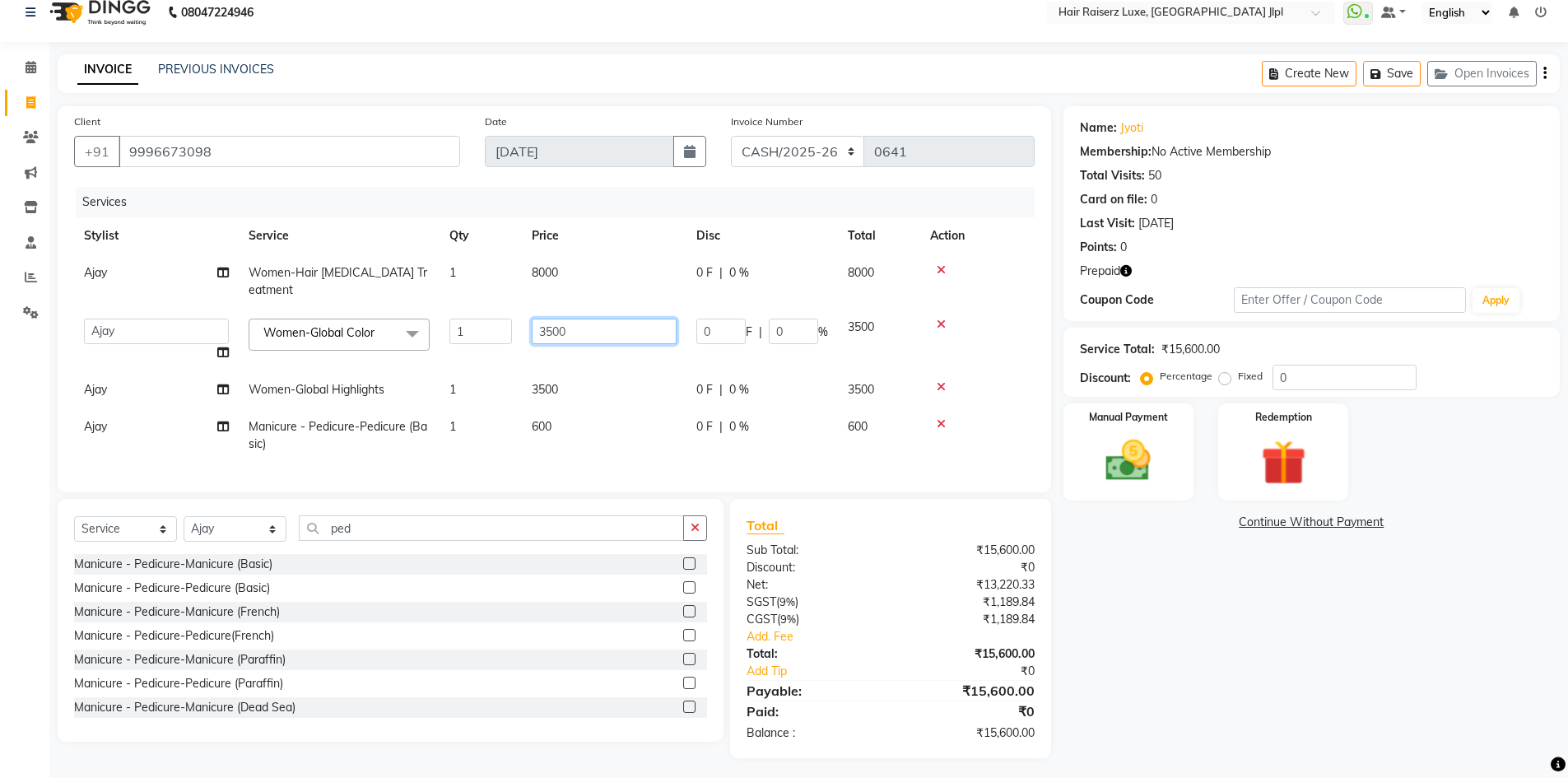
click at [552, 318] on input "3500" at bounding box center [604, 331] width 145 height 26
type input "8000"
click at [544, 372] on td "3500" at bounding box center [604, 390] width 164 height 37
select select "64563"
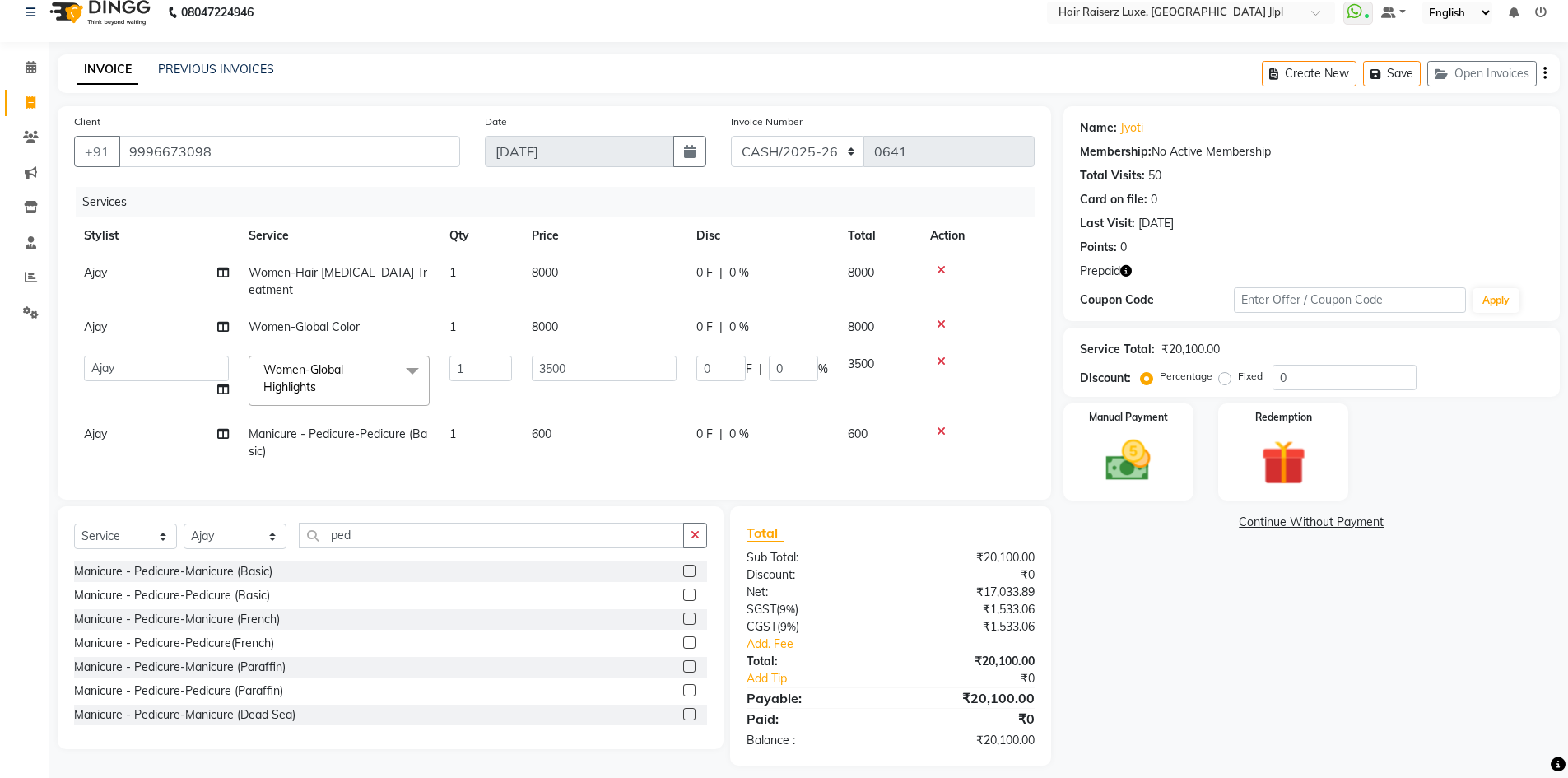
click at [538, 270] on span "8000" at bounding box center [545, 272] width 27 height 15
select select "64563"
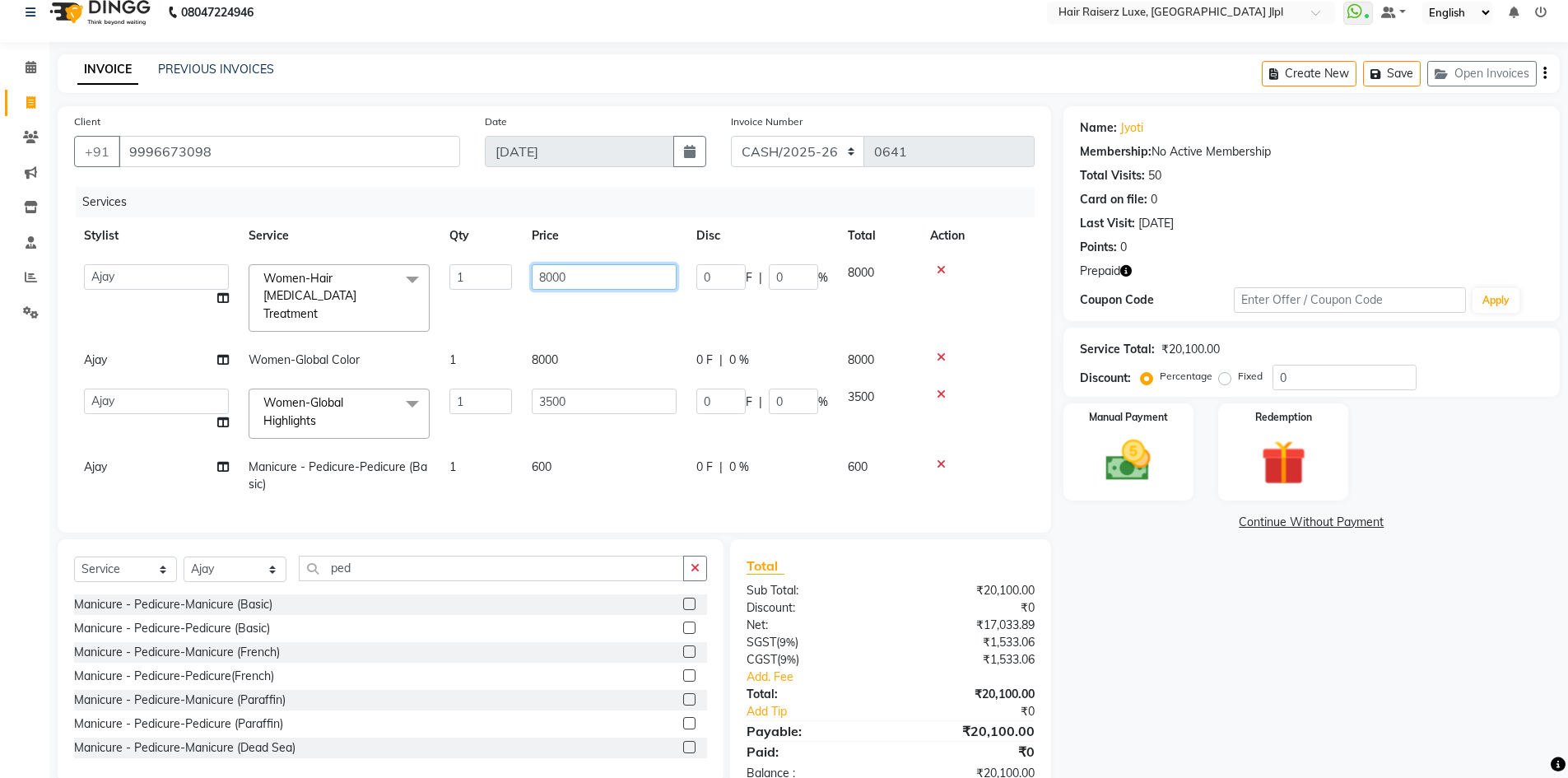
click at [547, 281] on input "8000" at bounding box center [604, 277] width 145 height 26
type input "10000"
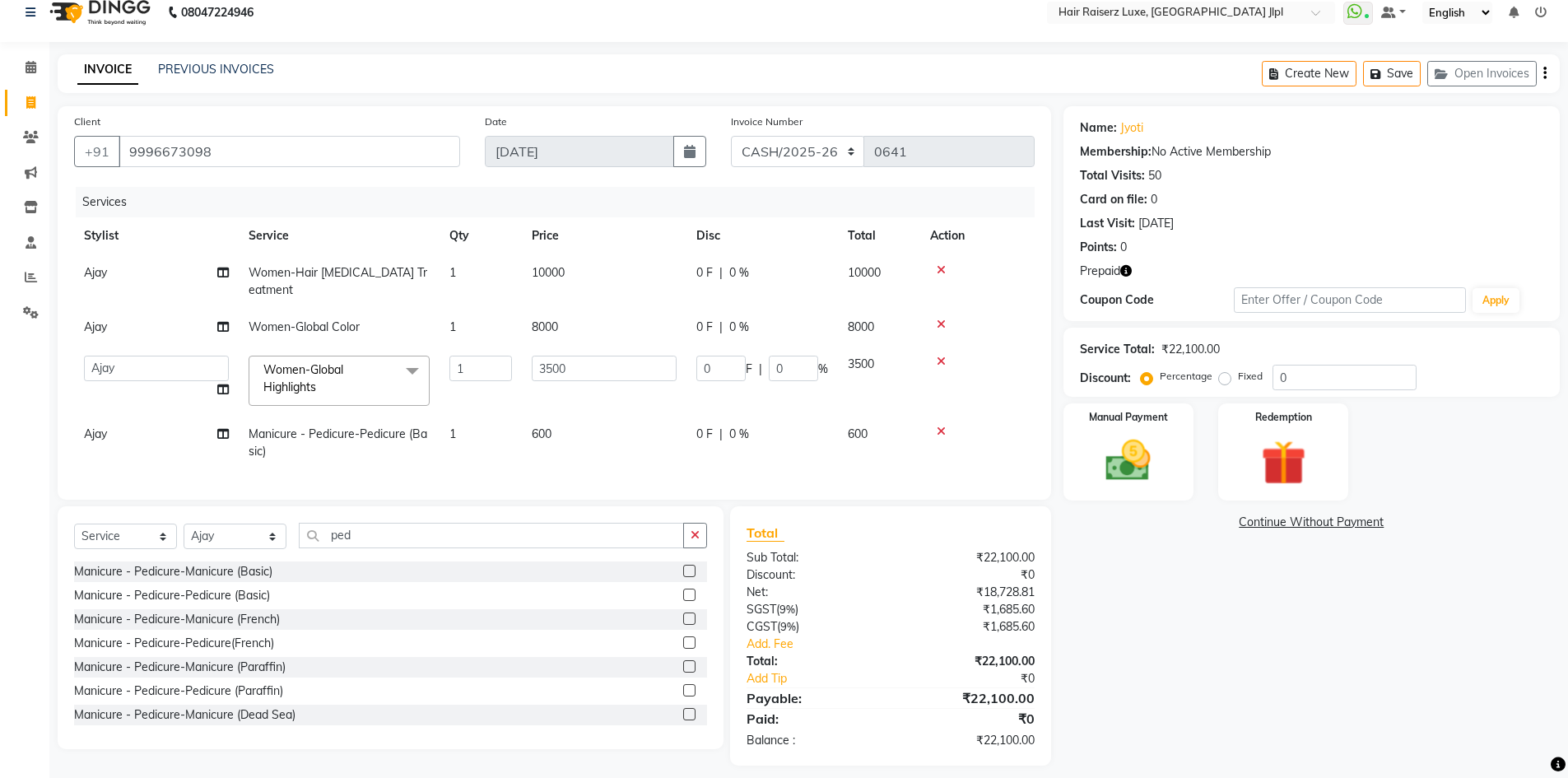
click at [1231, 620] on div "Name: Jyoti Membership: No Active Membership Total Visits: 50 Card on file: 0 L…" at bounding box center [1317, 436] width 508 height 660
click at [550, 356] on input "3500" at bounding box center [604, 368] width 145 height 26
type input "8000"
click at [1171, 638] on div "Name: Jyoti Membership: No Active Membership Total Visits: 50 Card on file: 0 L…" at bounding box center [1317, 436] width 508 height 660
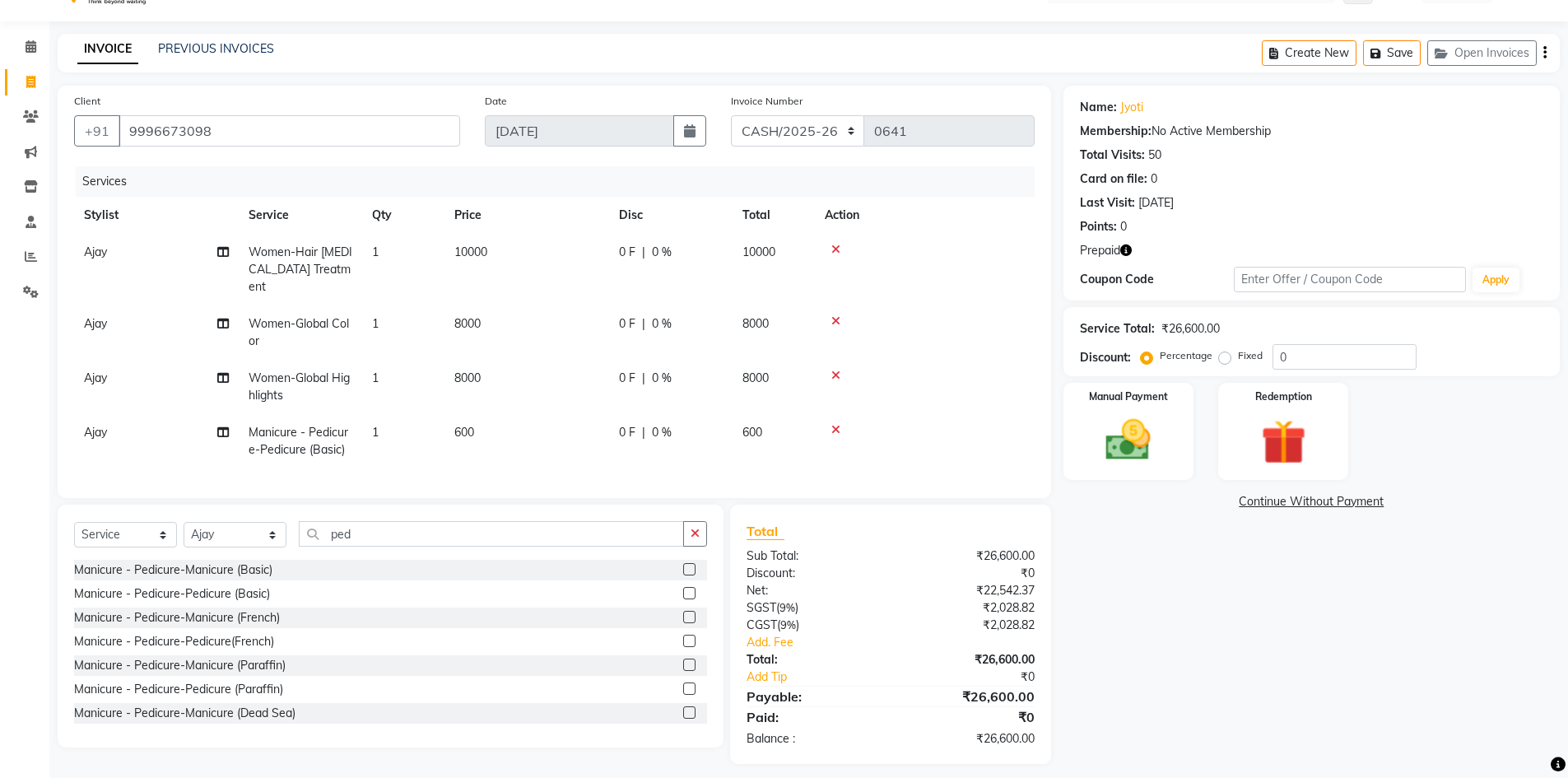
scroll to position [44, 0]
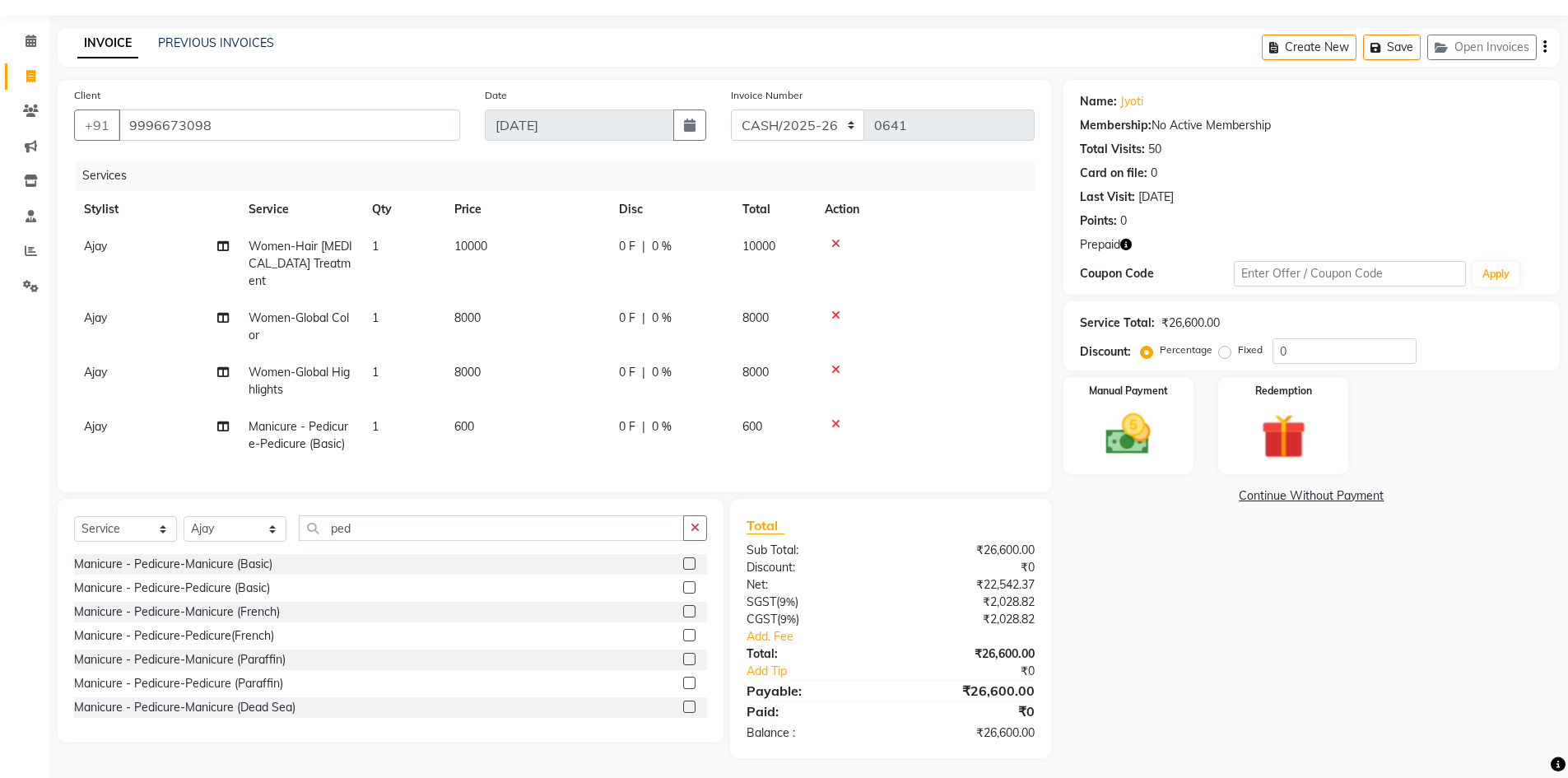
drag, startPoint x: 840, startPoint y: 392, endPoint x: 840, endPoint y: 407, distance: 15.0
click at [840, 408] on td at bounding box center [924, 435] width 220 height 54
click at [836, 418] on icon at bounding box center [836, 423] width 9 height 12
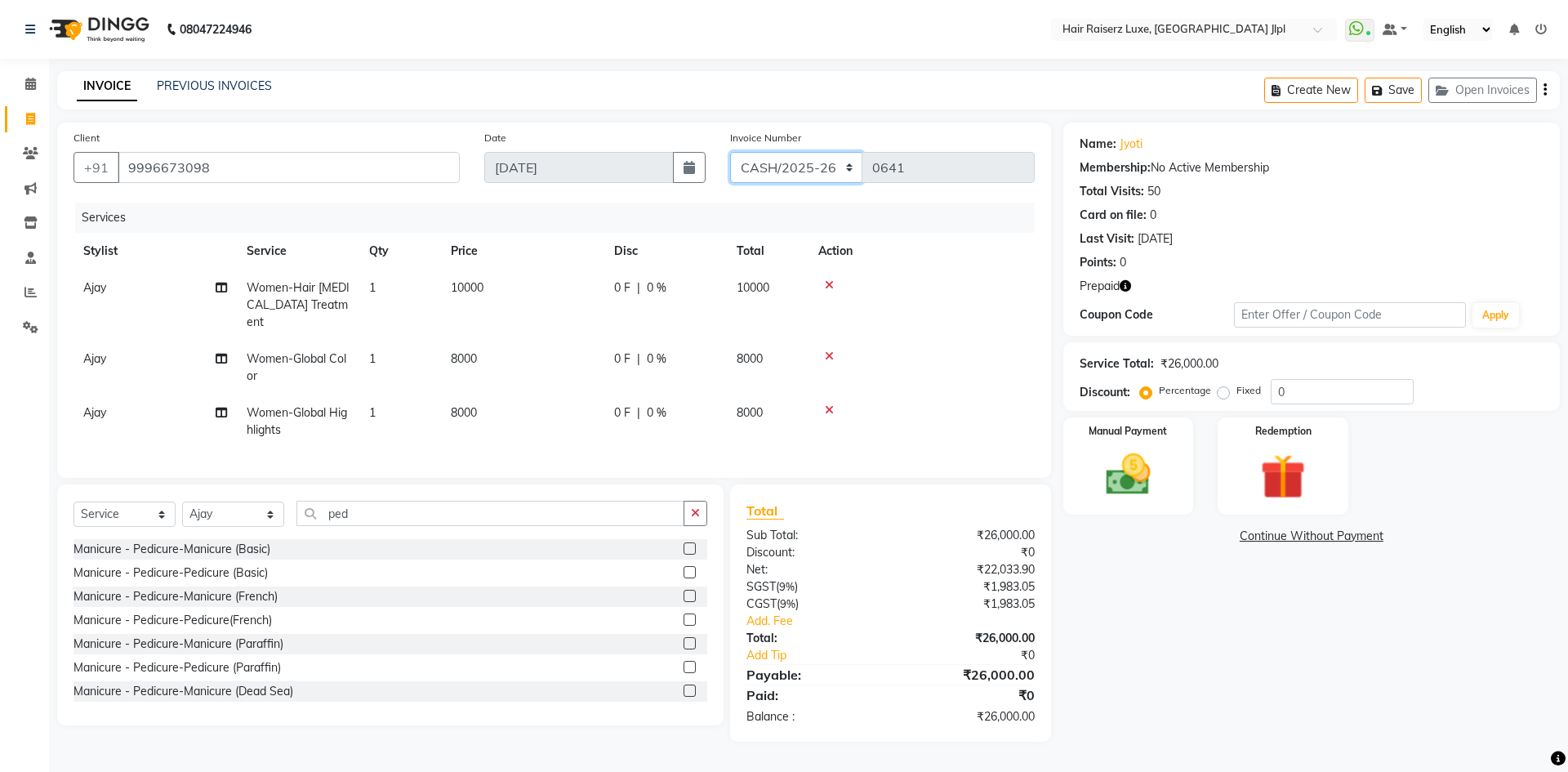
click at [782, 170] on select "FF/2025-26 PreP/2025-26 BANK/2025-26 Paytm/2025-26 CASH/2025-26 V/2025-26" at bounding box center [796, 167] width 133 height 31
select select "5409"
click at [730, 152] on select "FF/2025-26 PreP/2025-26 BANK/2025-26 Paytm/2025-26 CASH/2025-26 V/2025-26" at bounding box center [796, 167] width 133 height 31
type input "3240"
click at [1541, 94] on div "Create New Save Open Invoices" at bounding box center [1411, 91] width 295 height 39
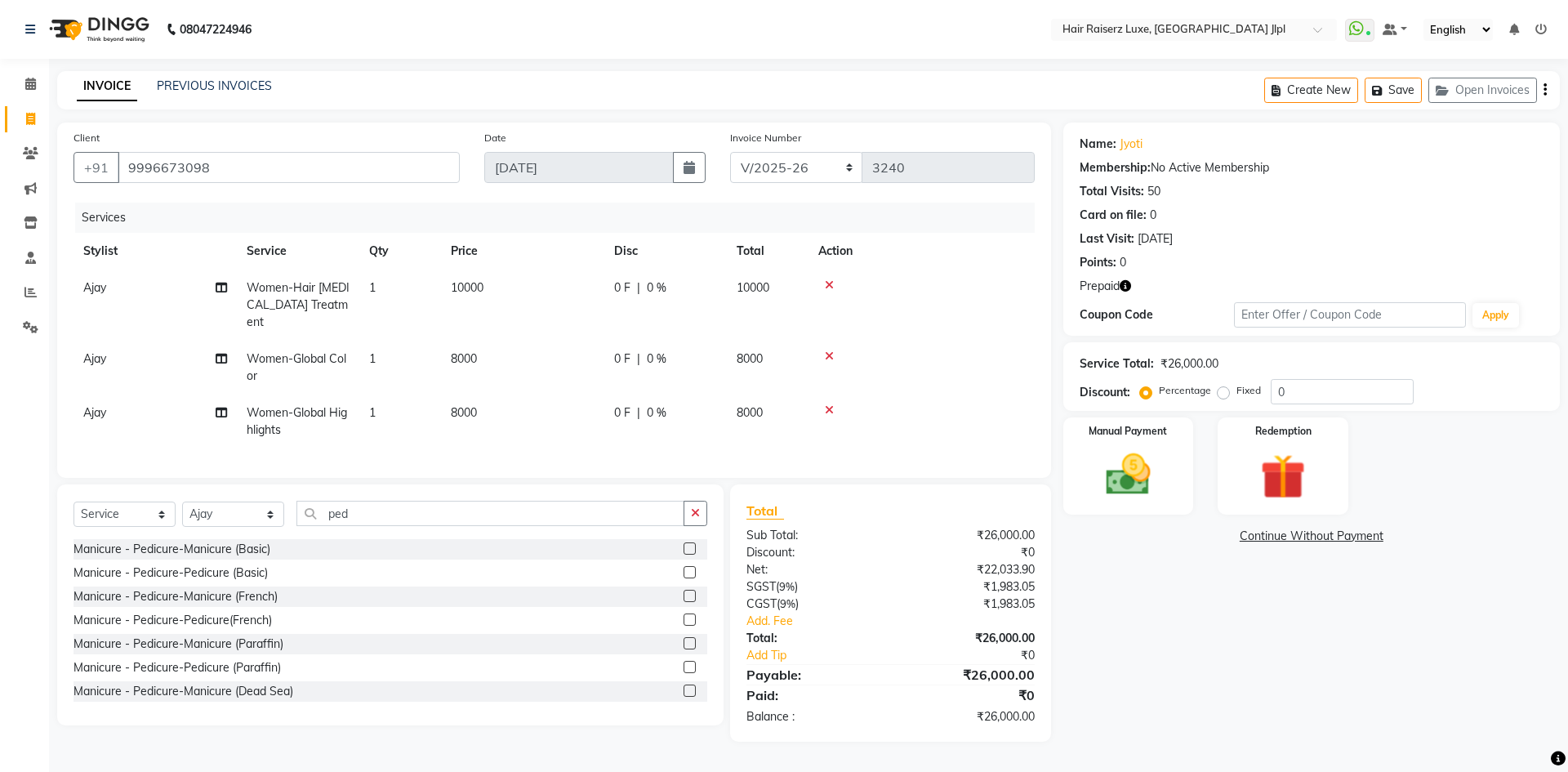
click at [1545, 91] on icon "button" at bounding box center [1545, 90] width 4 height 1
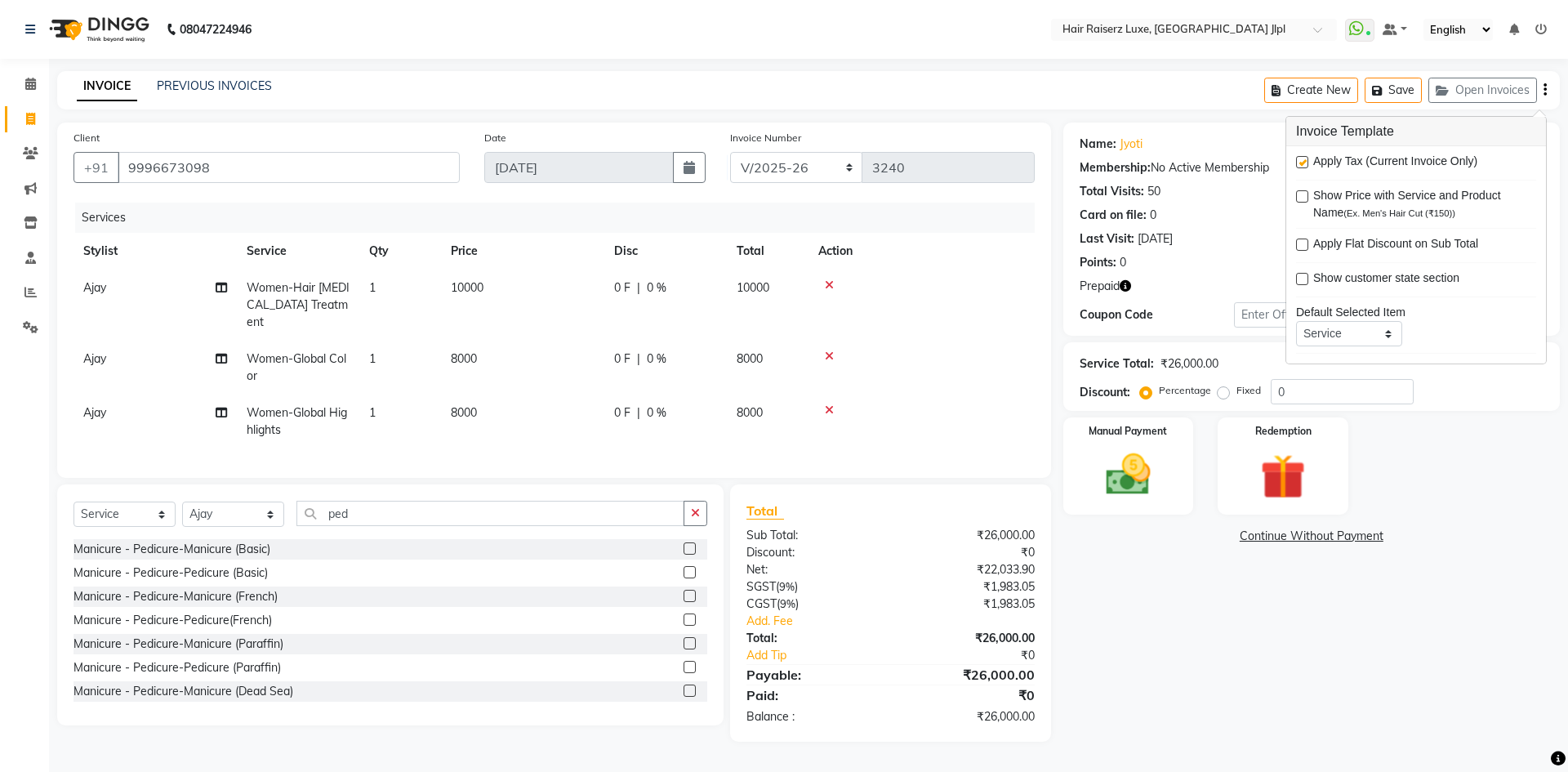
click at [1144, 556] on div "Name: Jyoti Membership: No Active Membership Total Visits: 50 Card on file: 0 L…" at bounding box center [1317, 432] width 509 height 619
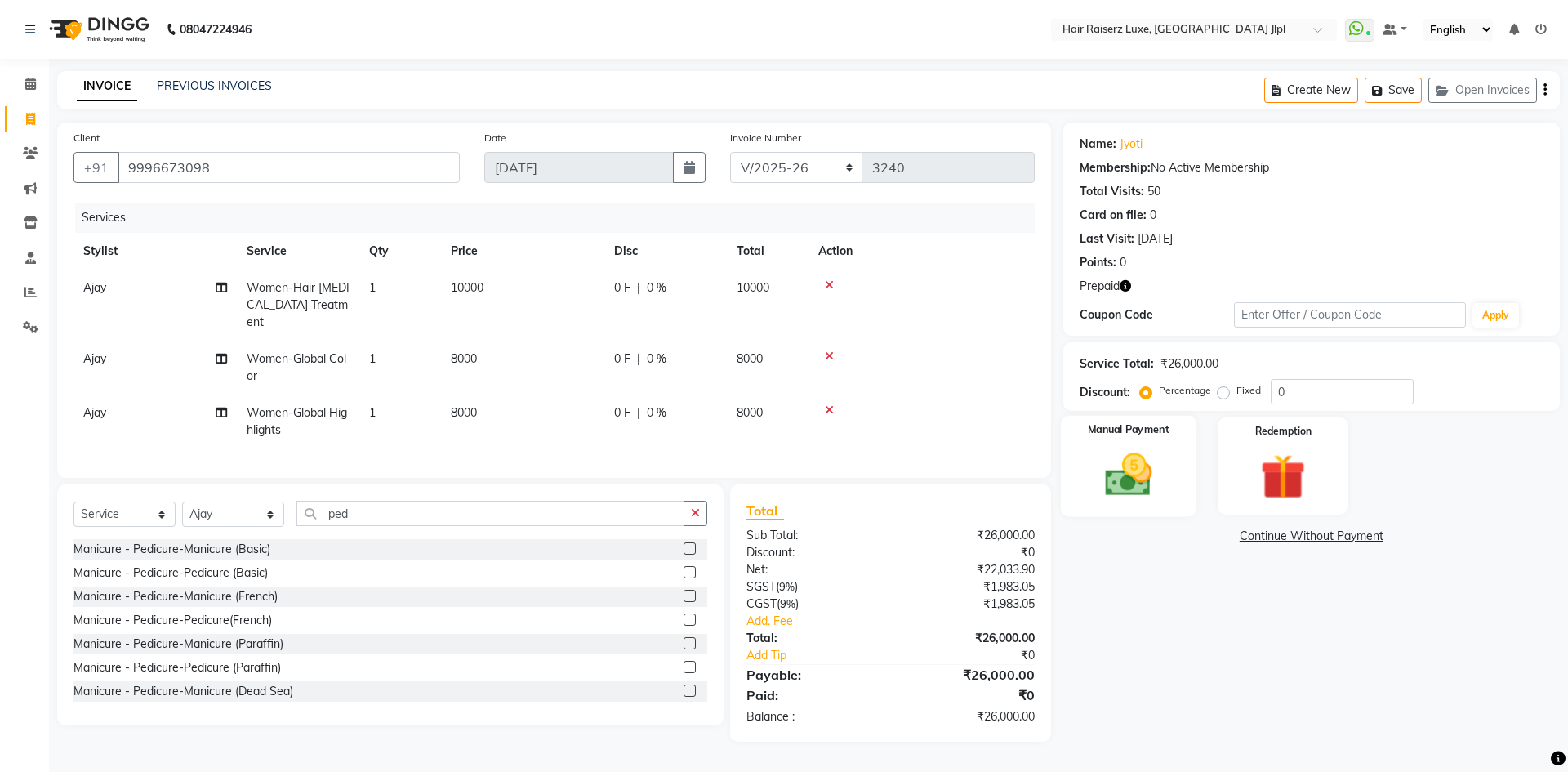
click at [1134, 463] on img at bounding box center [1128, 474] width 76 height 54
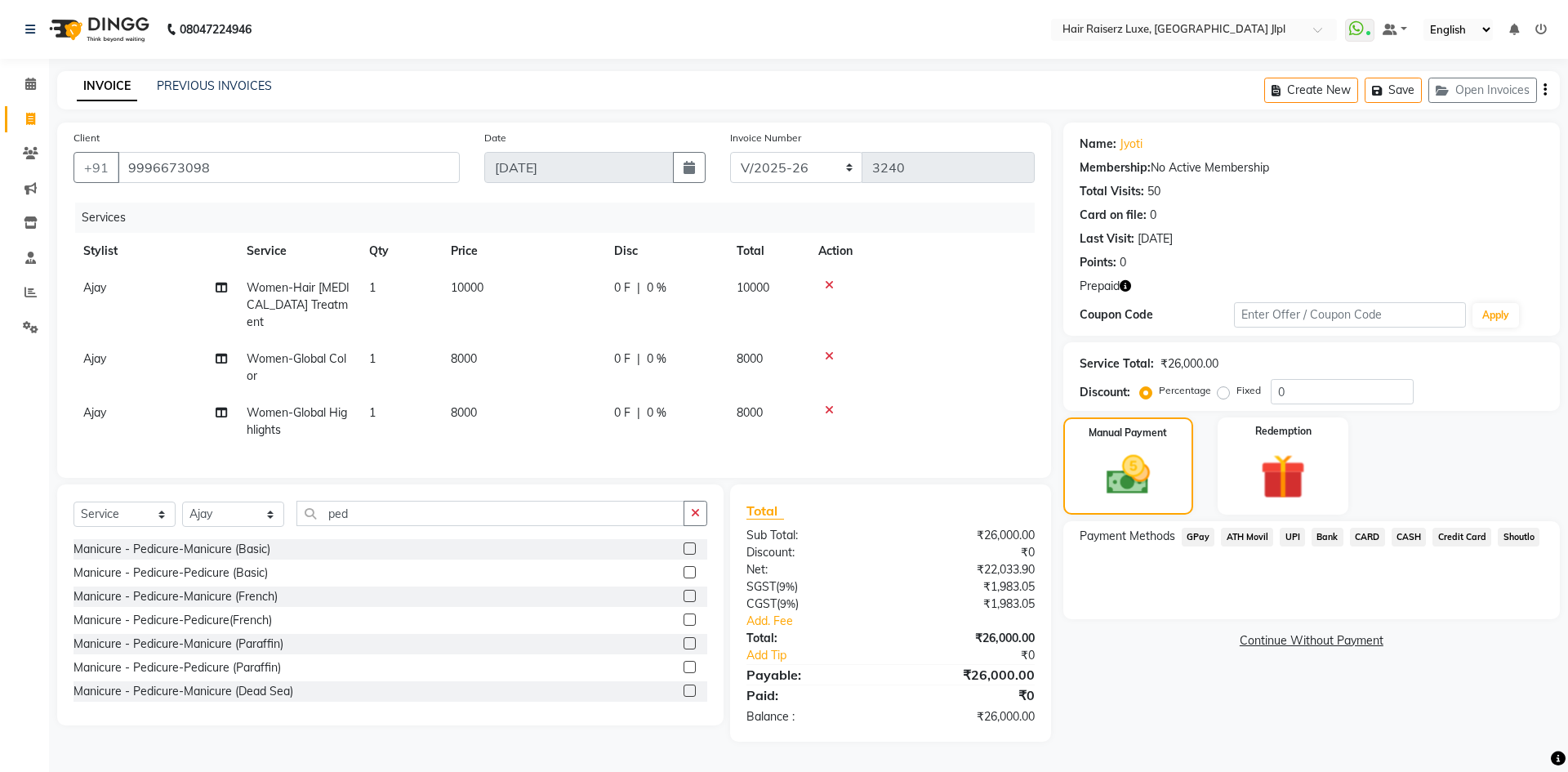
click at [653, 291] on span "0 %" at bounding box center [656, 288] width 19 height 17
select select "64563"
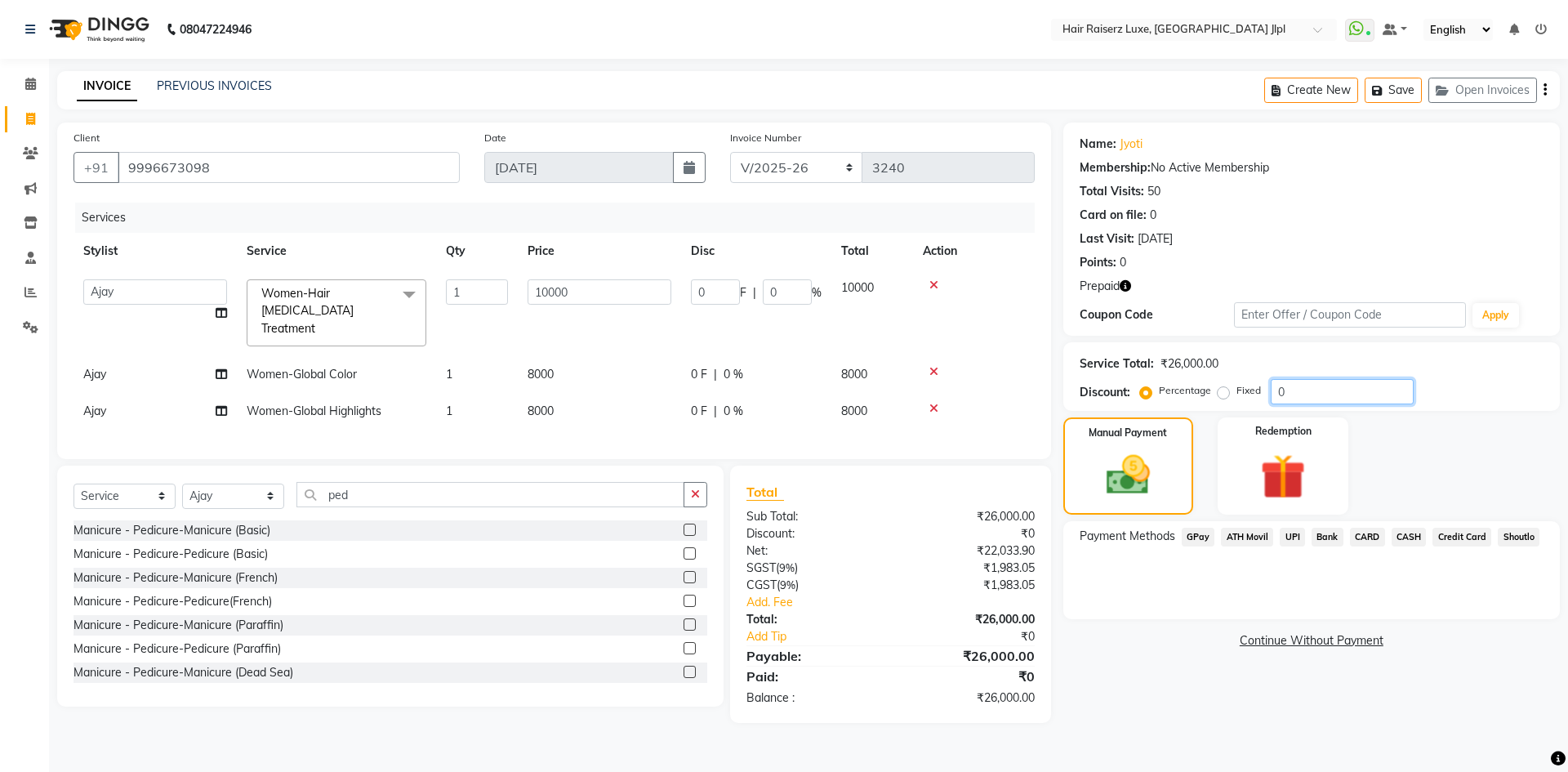
click at [1318, 391] on input "0" at bounding box center [1342, 392] width 143 height 26
type input "5"
type input "500"
type input "5"
type input "50"
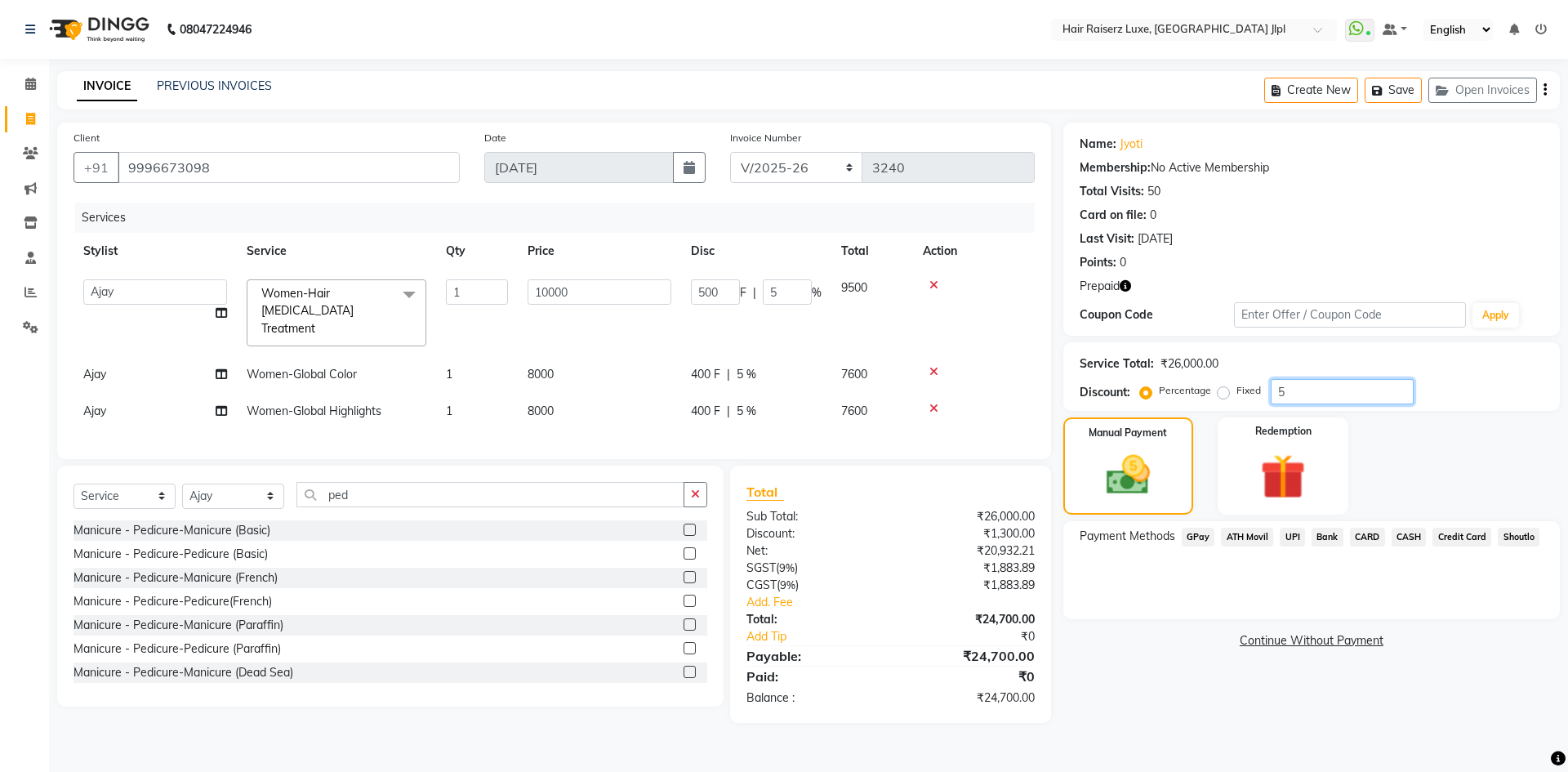
type input "5000"
type input "50"
click at [1393, 686] on div "Name: Jyoti Membership: No Active Membership Total Visits: 50 Card on file: 0 L…" at bounding box center [1317, 423] width 509 height 600
click at [1386, 686] on div "Name: Jyoti Membership: No Active Membership Total Visits: 50 Card on file: 0 L…" at bounding box center [1317, 423] width 509 height 600
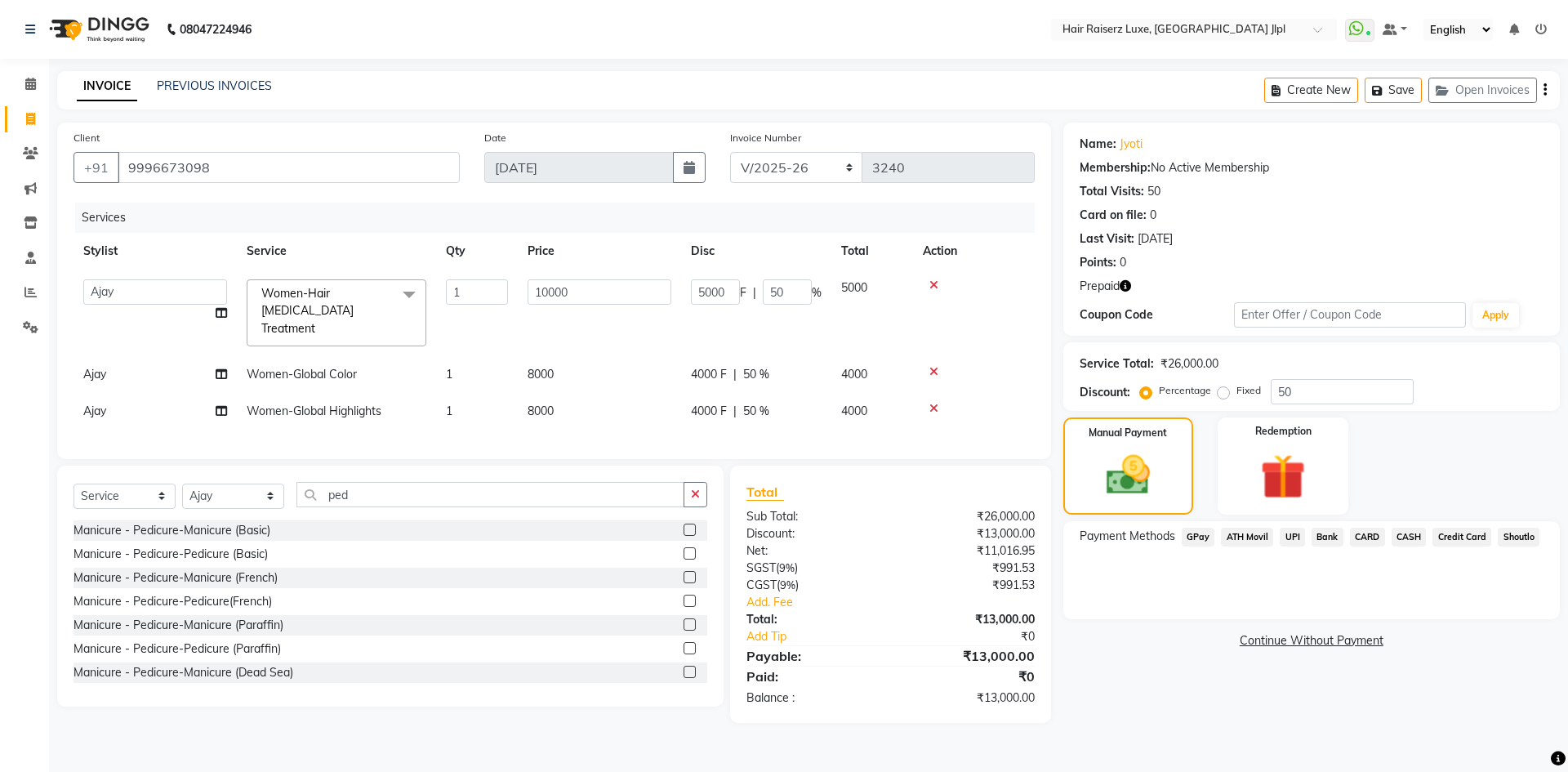
click at [1395, 538] on span "CASH" at bounding box center [1409, 536] width 35 height 19
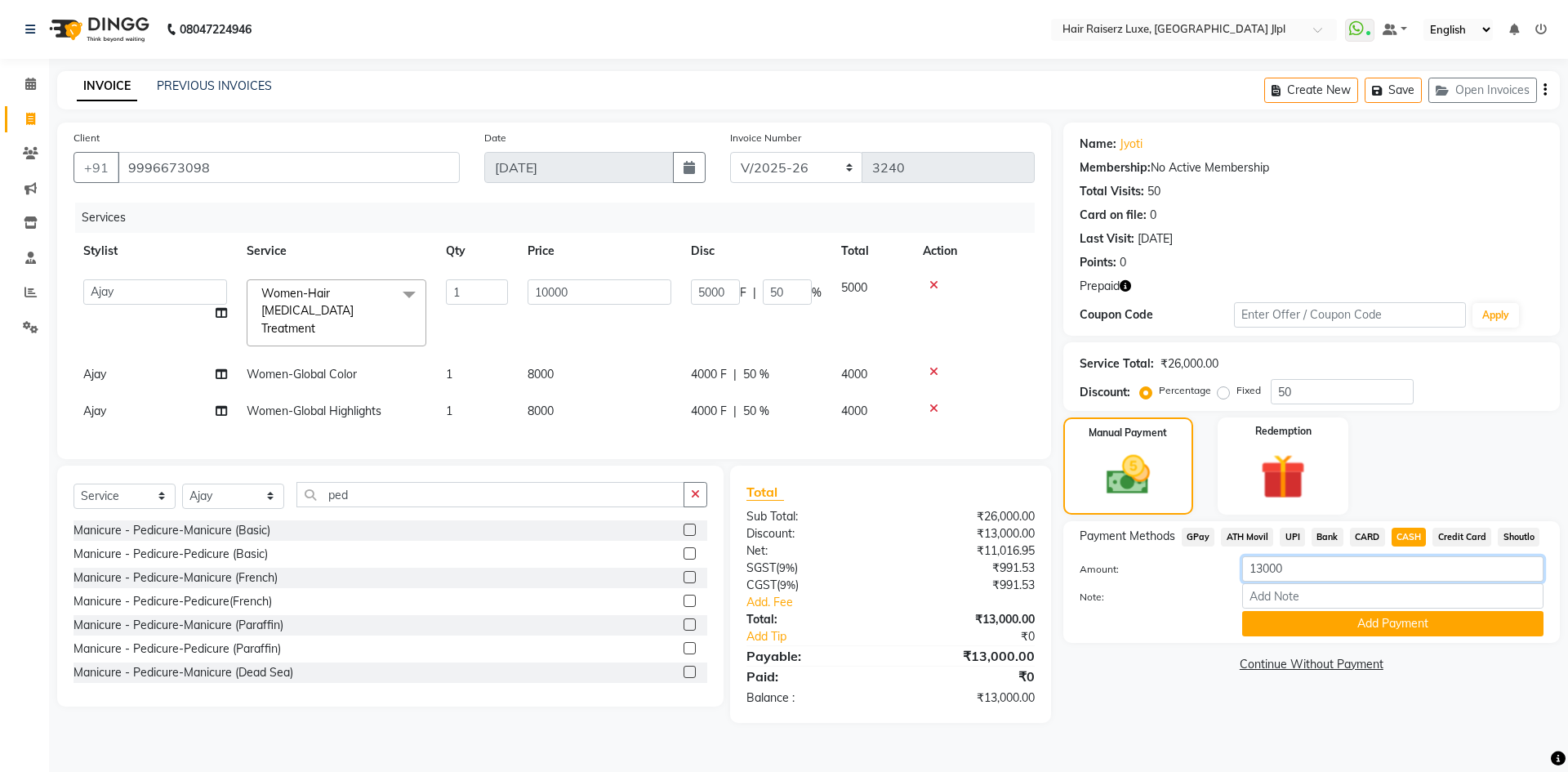
click at [1325, 578] on input "13000" at bounding box center [1393, 568] width 302 height 26
type input "1"
type input "4000"
click at [1304, 617] on button "Add Payment" at bounding box center [1393, 624] width 302 height 26
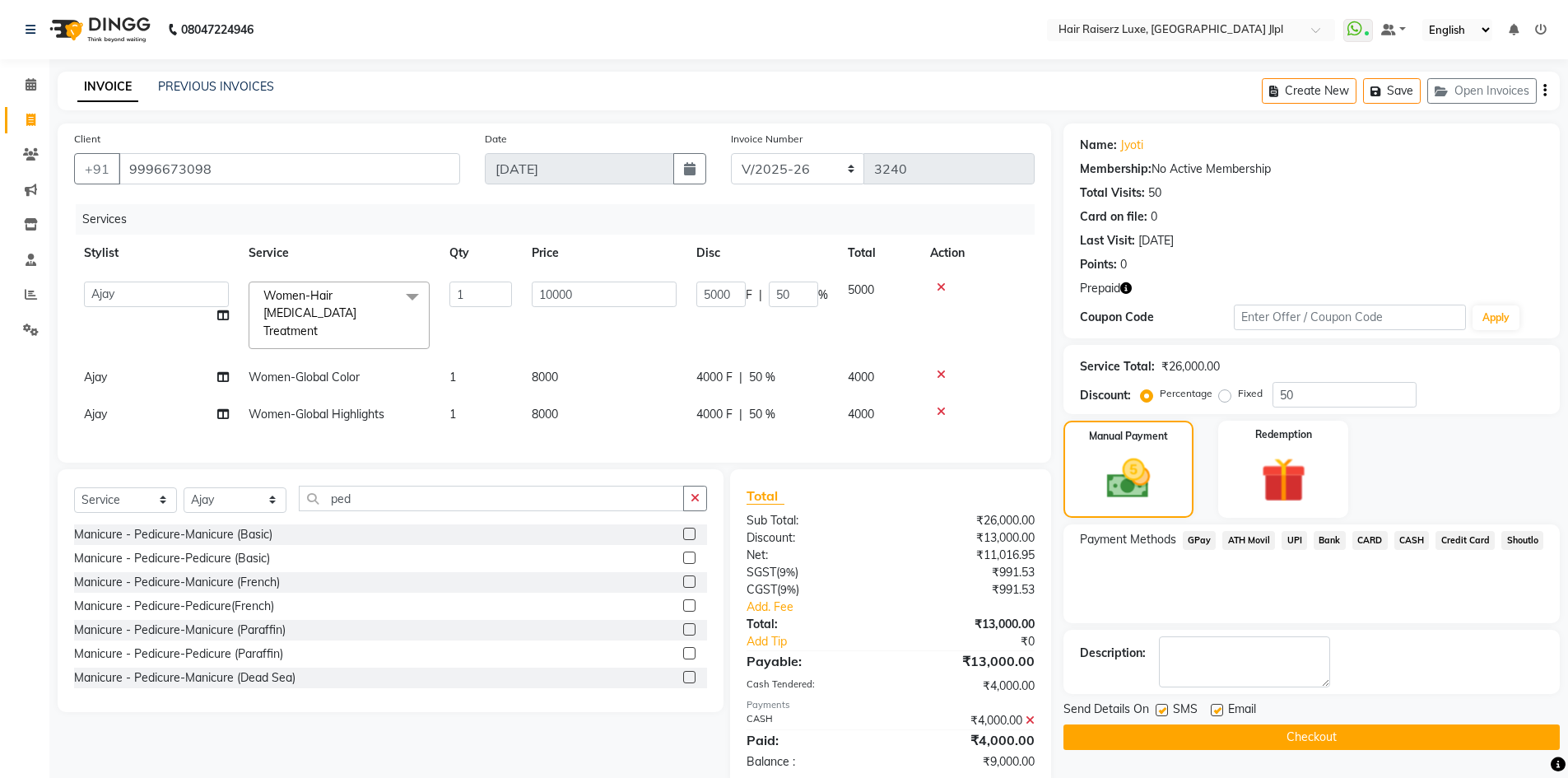
click at [1294, 547] on span "UPI" at bounding box center [1293, 540] width 26 height 19
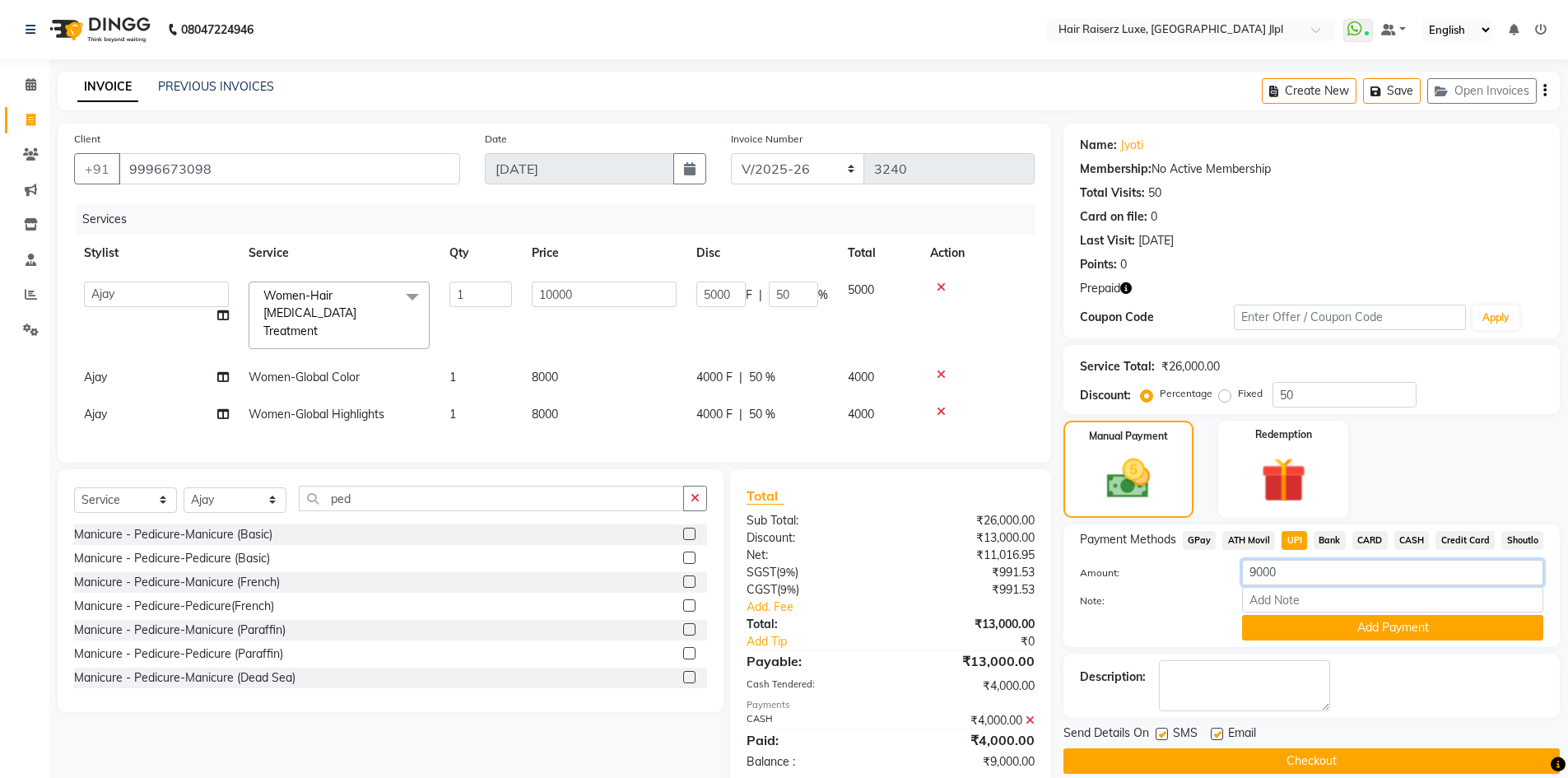
click at [1260, 576] on input "9000" at bounding box center [1392, 573] width 301 height 26
type input "1000"
click at [1292, 631] on button "Add Payment" at bounding box center [1392, 628] width 301 height 26
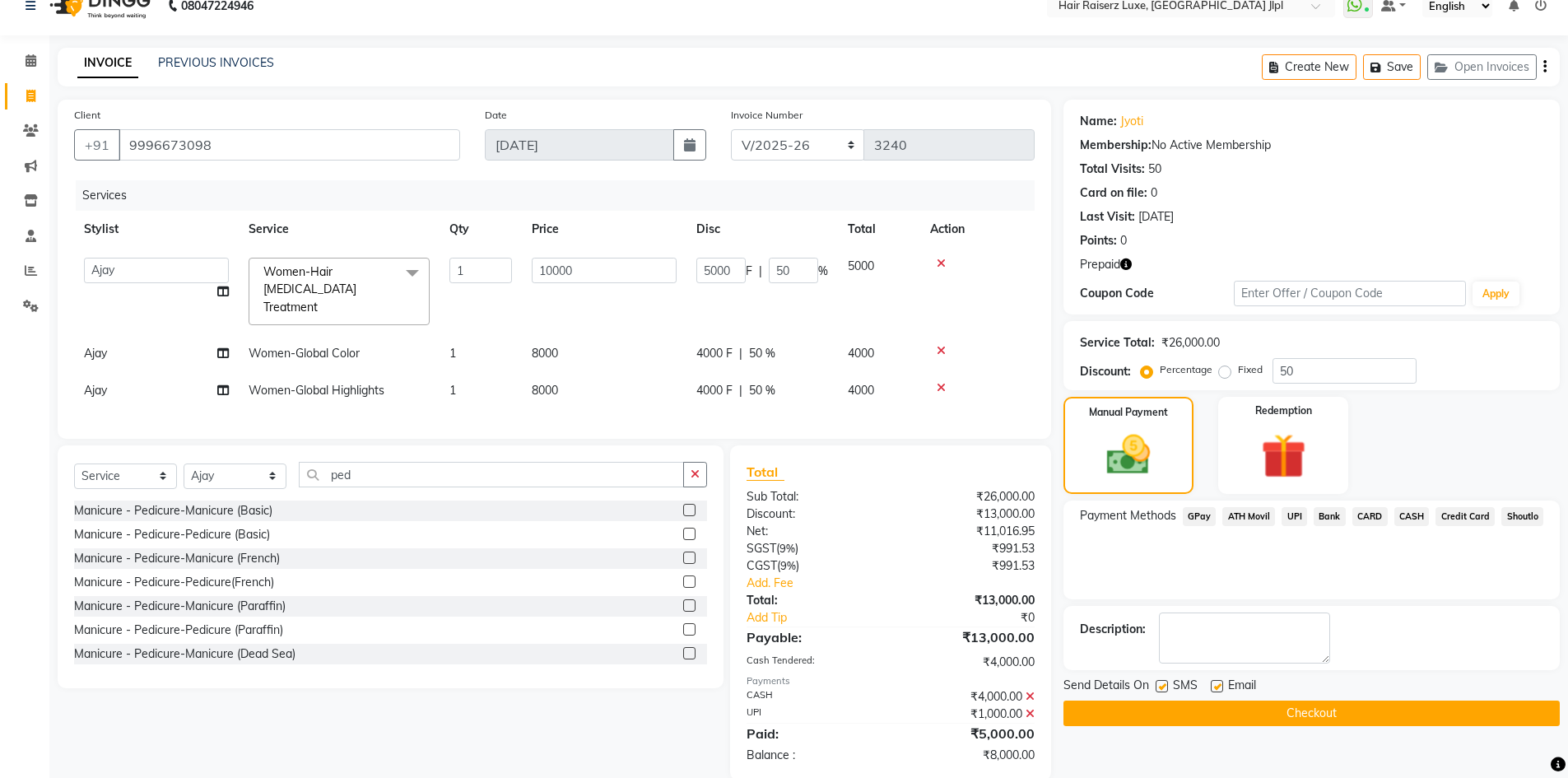
scroll to position [46, 0]
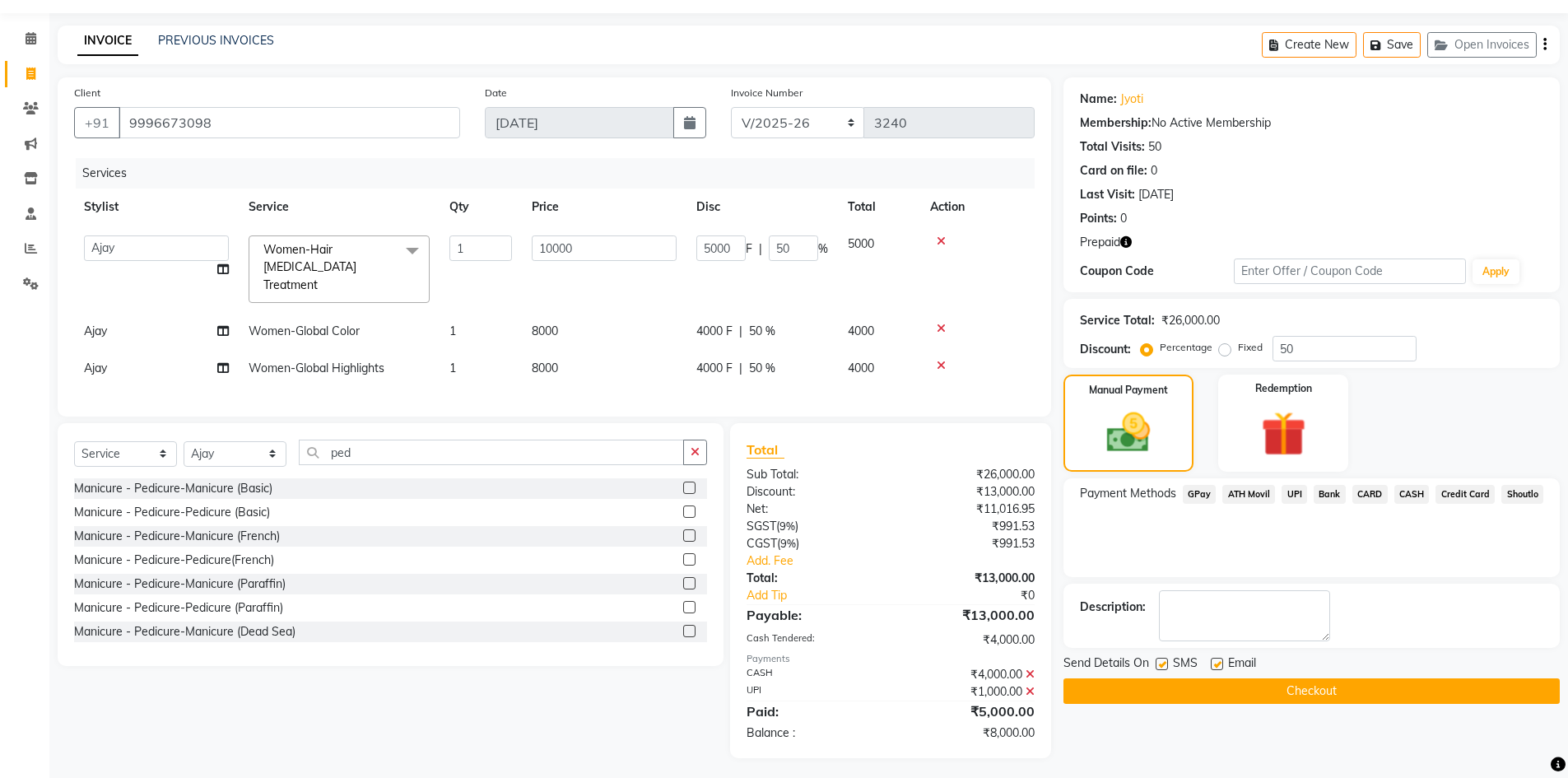
click at [1212, 664] on label at bounding box center [1217, 664] width 12 height 12
click at [1212, 664] on input "checkbox" at bounding box center [1216, 665] width 11 height 11
checkbox input "false"
click at [1188, 694] on button "Checkout" at bounding box center [1311, 691] width 496 height 26
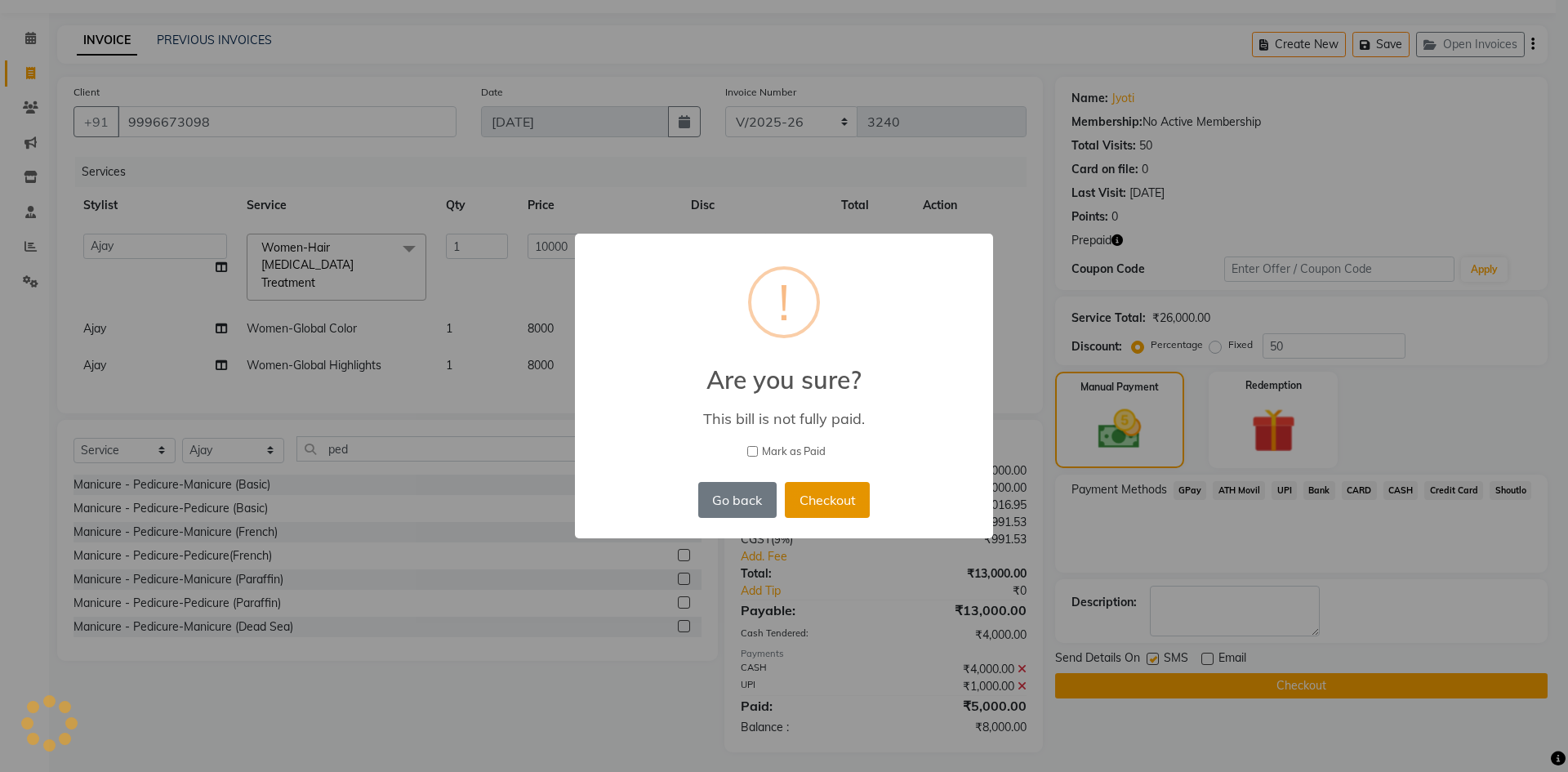
click at [863, 499] on button "Checkout" at bounding box center [827, 499] width 85 height 36
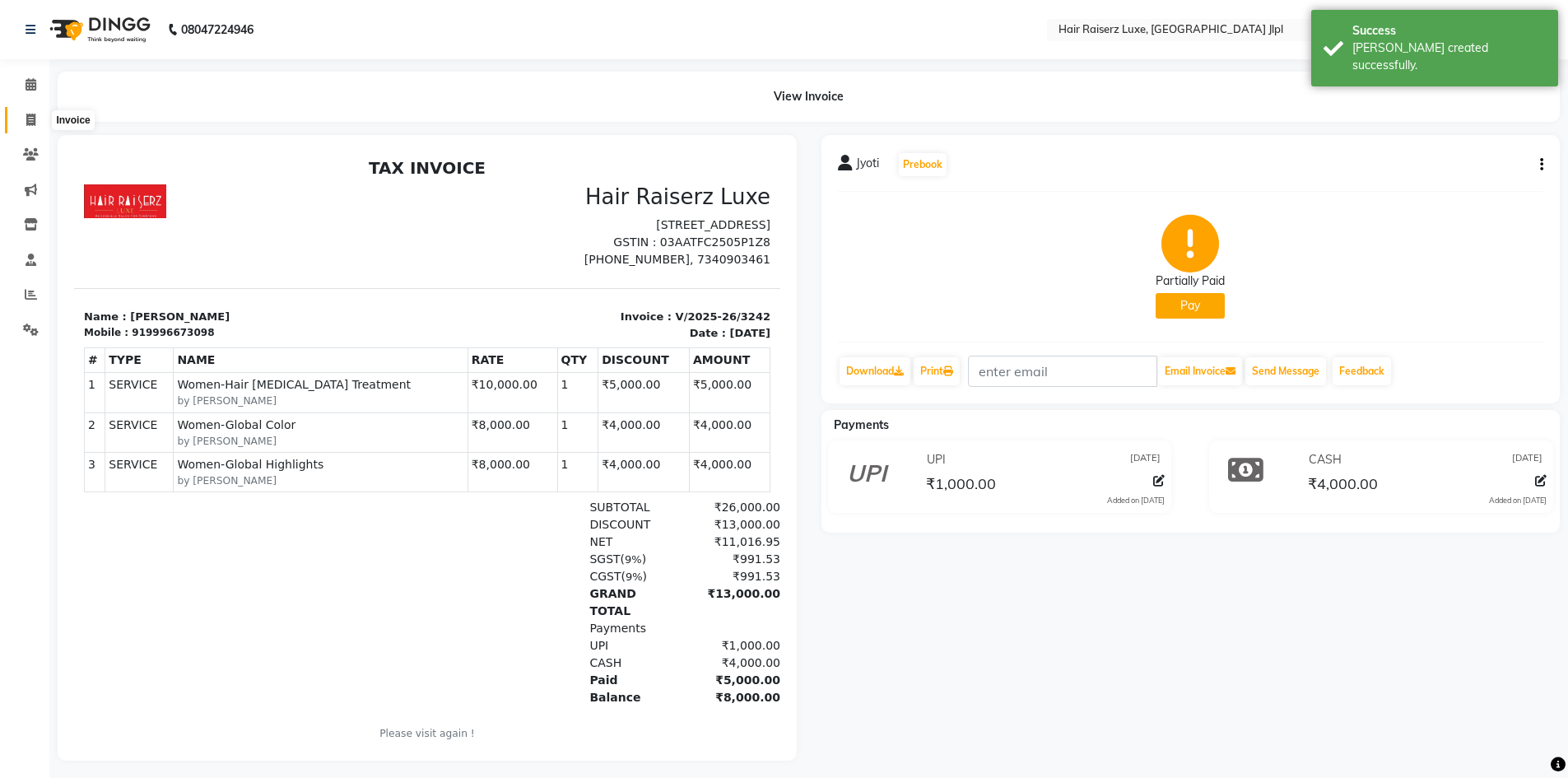
click at [28, 116] on icon at bounding box center [31, 120] width 9 height 12
select select "service"
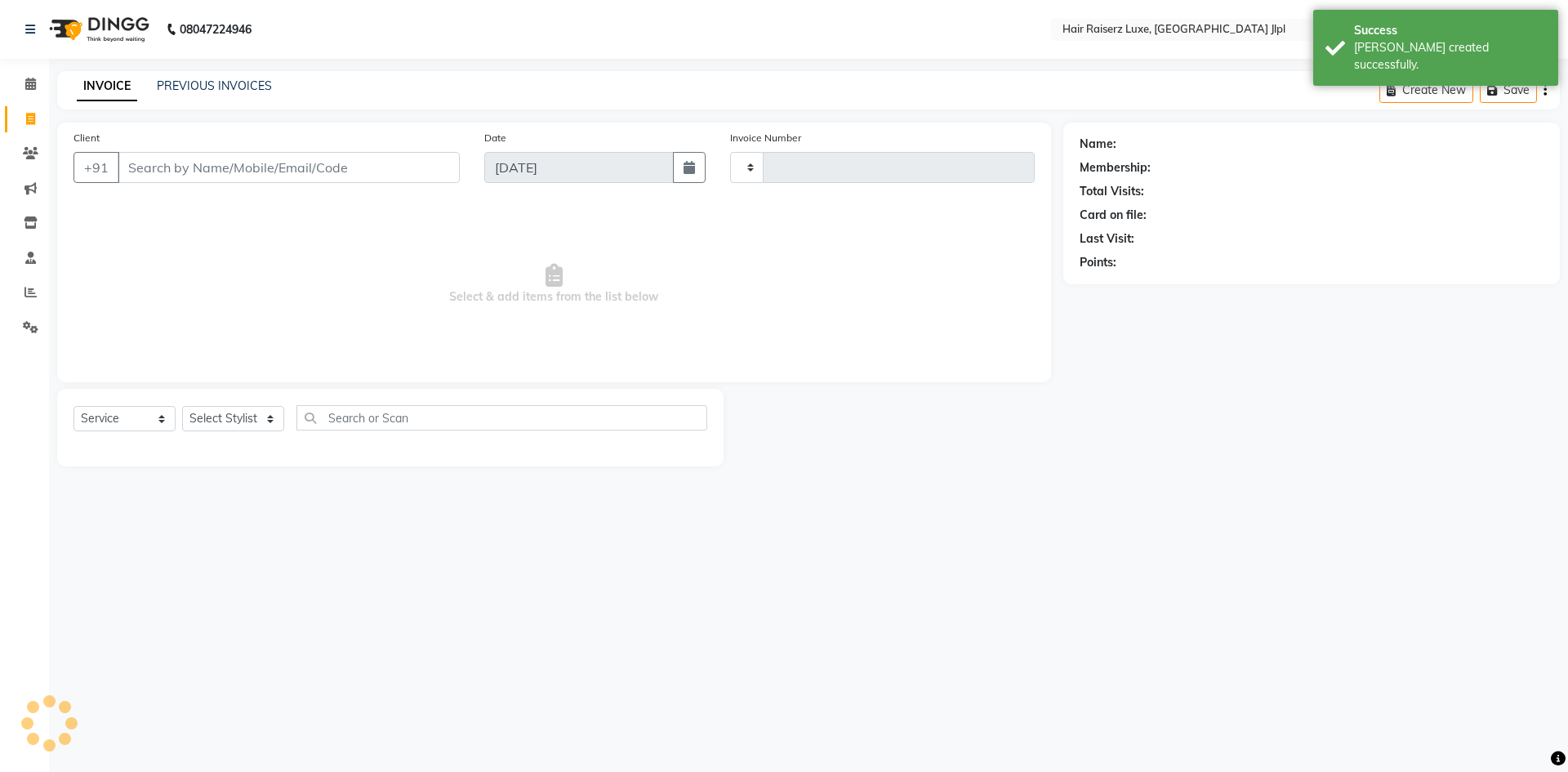
type input "3243"
select select "5409"
click at [183, 87] on link "PREVIOUS INVOICES" at bounding box center [214, 86] width 116 height 15
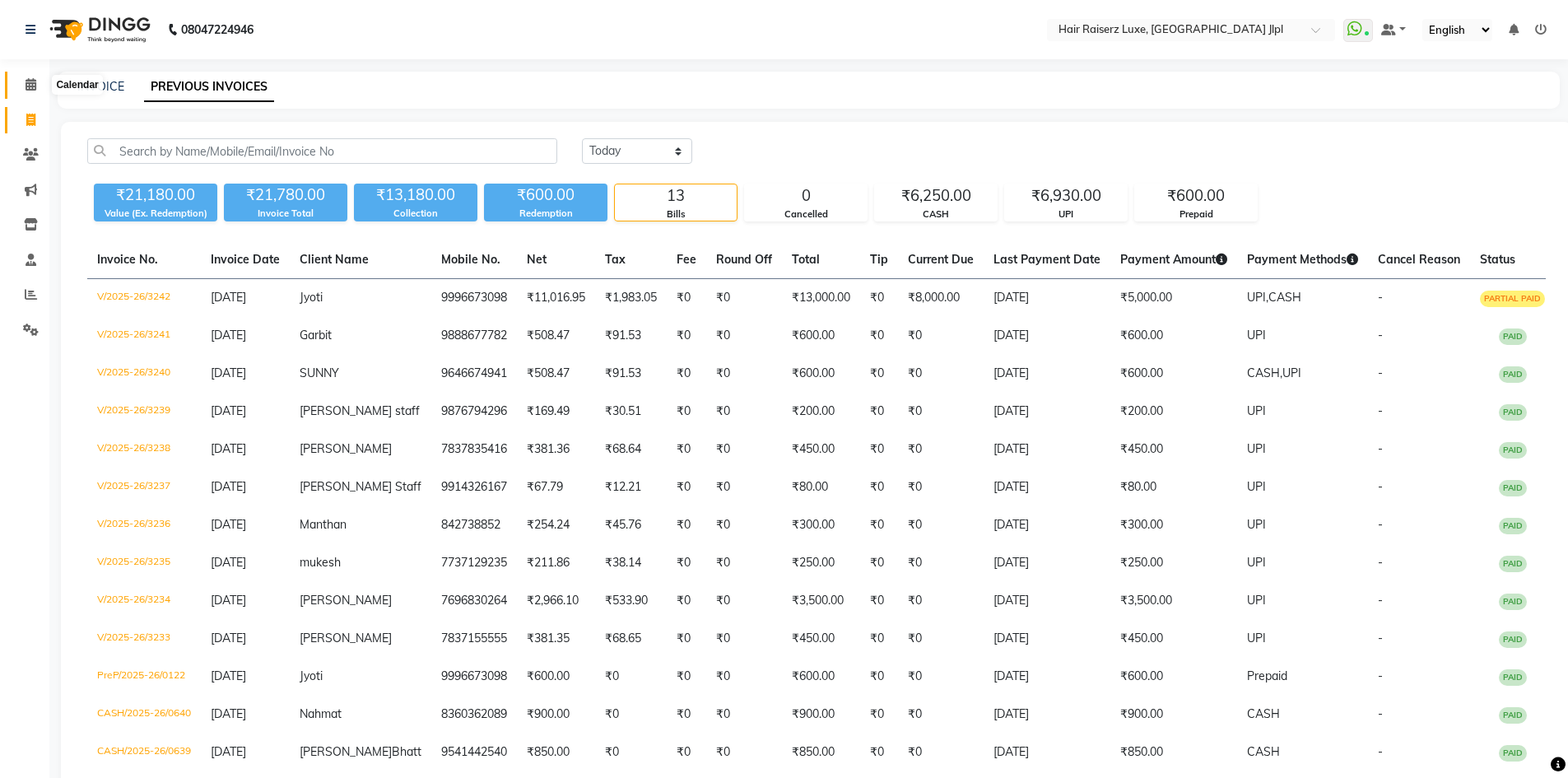
click at [26, 84] on icon at bounding box center [31, 84] width 11 height 12
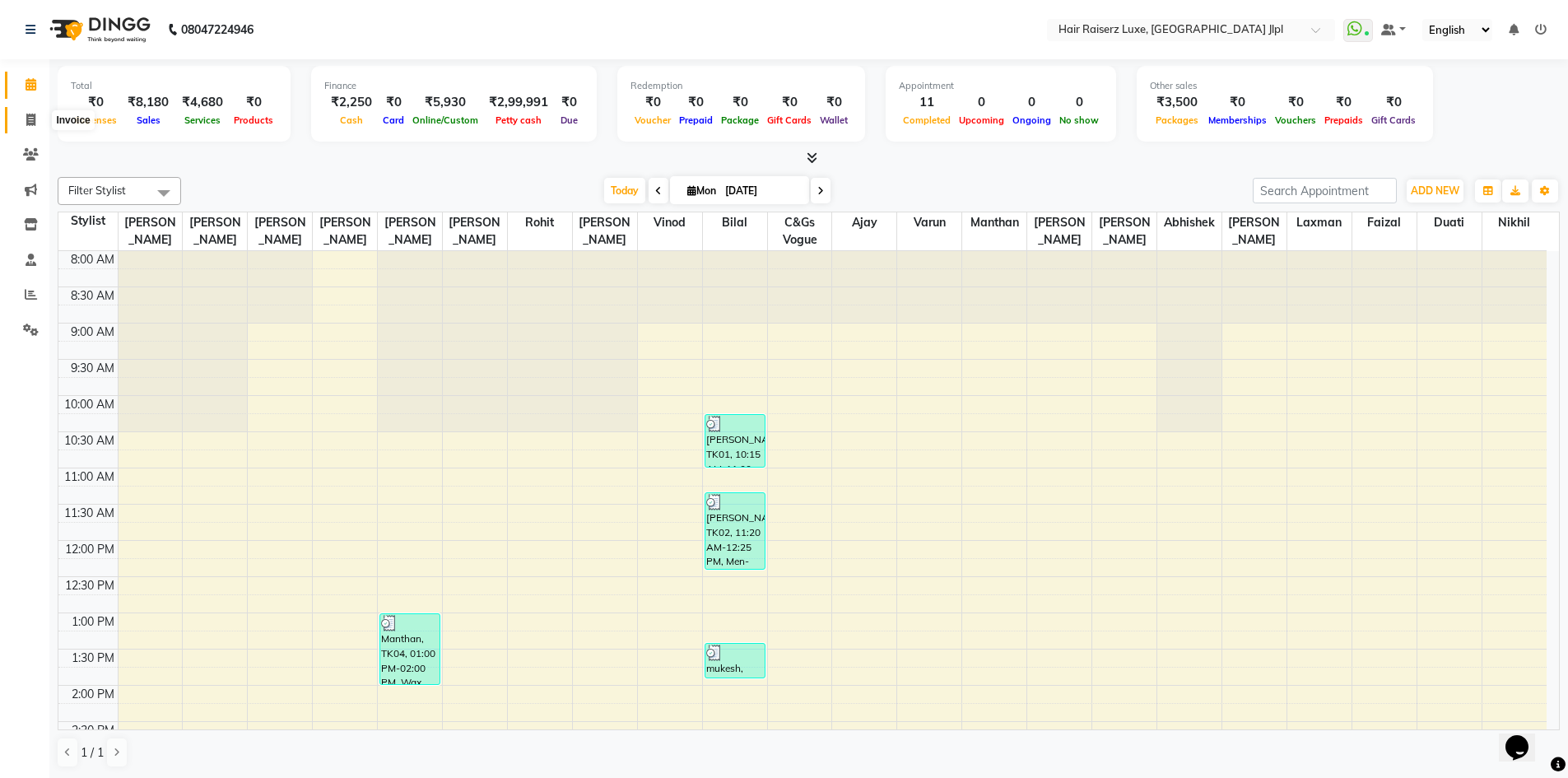
click at [28, 124] on icon at bounding box center [31, 120] width 9 height 12
select select "service"
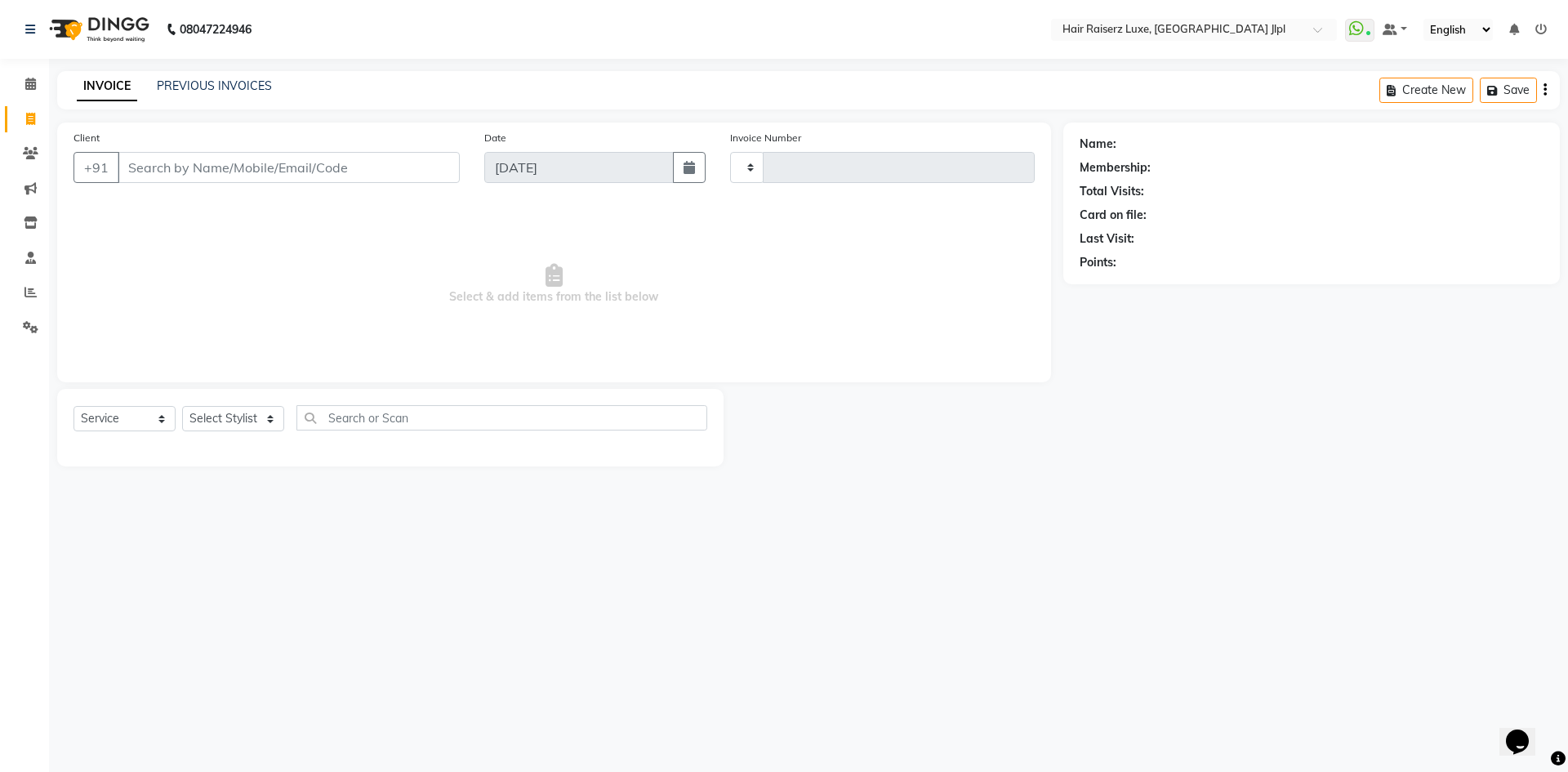
type input "3242"
select select "5409"
click at [194, 164] on input "Client" at bounding box center [288, 167] width 342 height 31
type input "s"
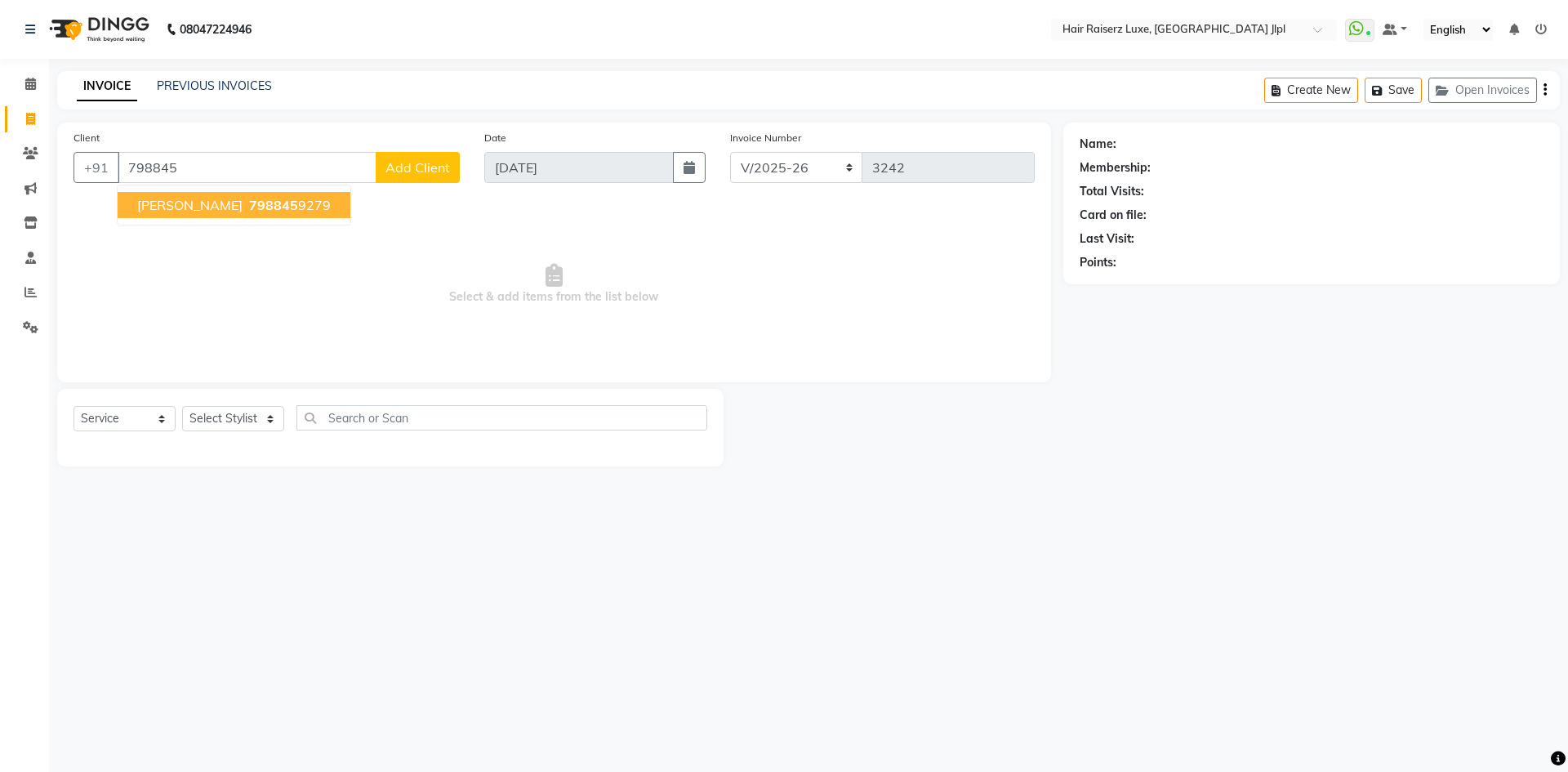
click at [249, 209] on span "798845" at bounding box center [273, 205] width 49 height 17
type input "7988459279"
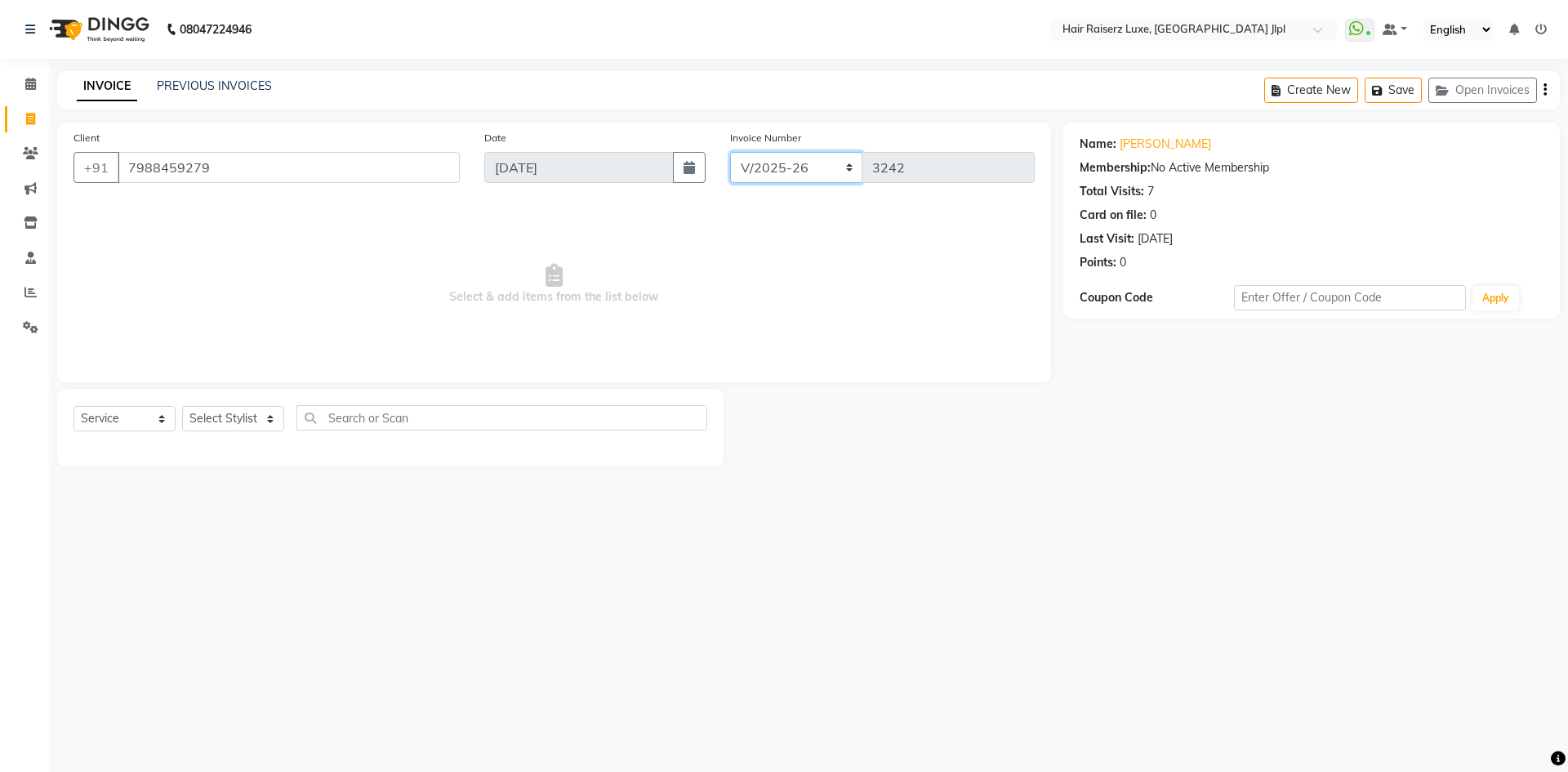
click at [783, 154] on select "FF/2025-26 PreP/2025-26 BANK/2025-26 Paytm/2025-26 CASH/2025-26 V/2025-26" at bounding box center [796, 167] width 133 height 31
select select "8498"
click at [730, 152] on select "FF/2025-26 PreP/2025-26 BANK/2025-26 Paytm/2025-26 CASH/2025-26 V/2025-26" at bounding box center [796, 167] width 133 height 31
type input "0503"
click at [1546, 90] on icon "button" at bounding box center [1545, 90] width 4 height 1
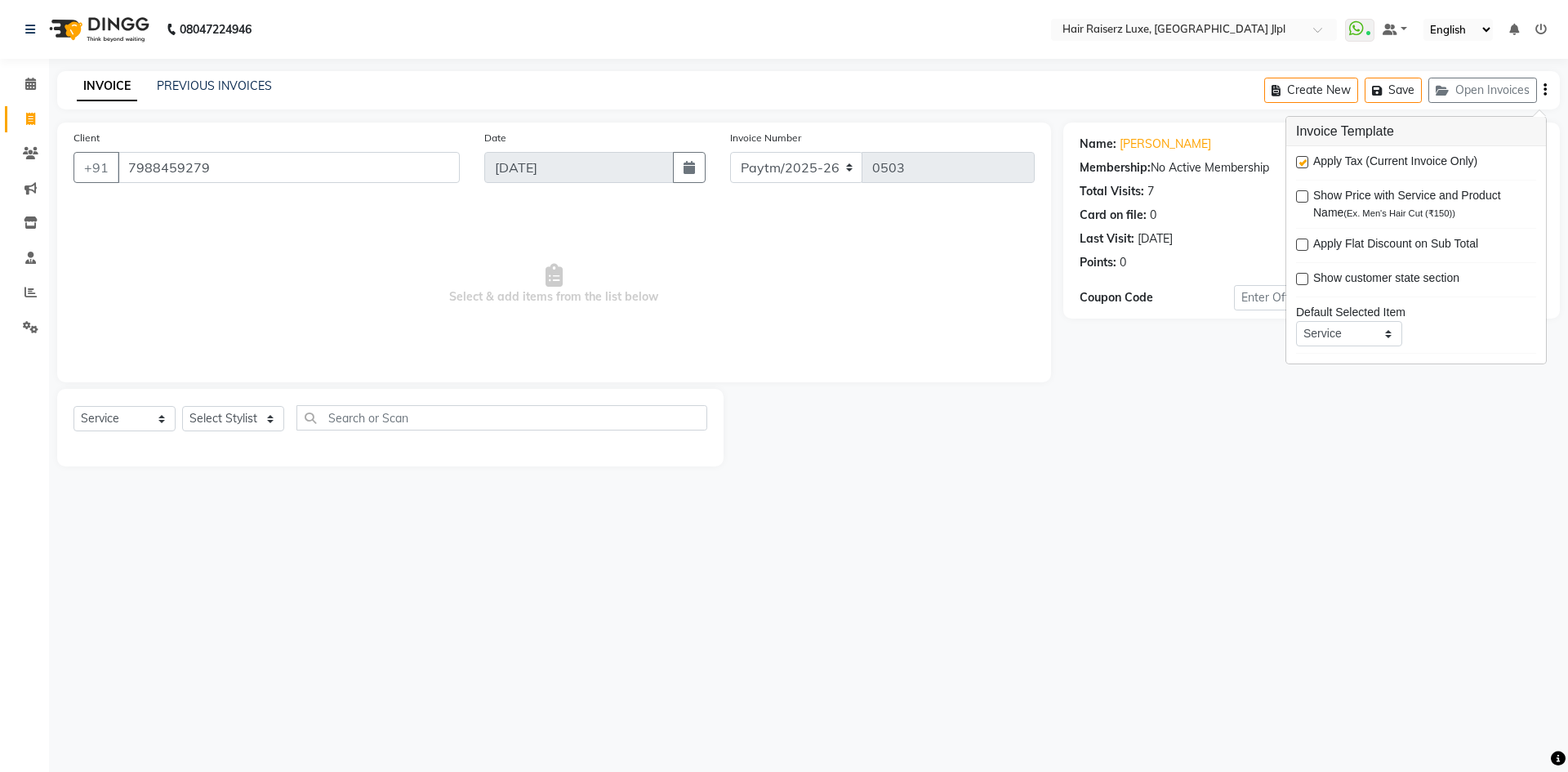
click at [1297, 165] on label at bounding box center [1302, 162] width 12 height 12
click at [1297, 165] on input "checkbox" at bounding box center [1301, 163] width 11 height 11
checkbox input "false"
click at [218, 416] on select "Select Stylist [PERSON_NAME] [PERSON_NAME] [PERSON_NAME] C&Gs Vogue [PERSON_NAM…" at bounding box center [233, 418] width 102 height 26
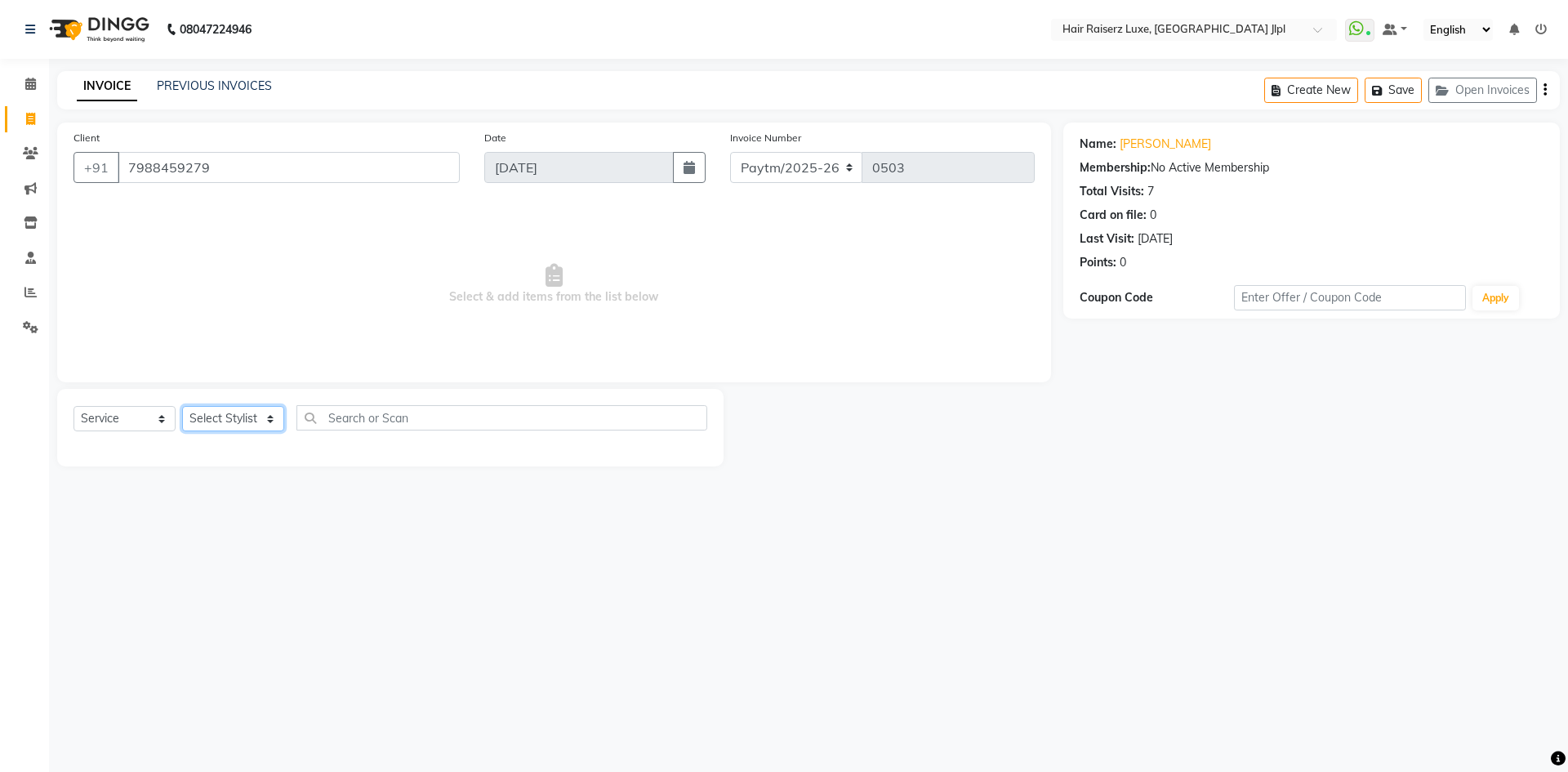
select select "36165"
click at [182, 406] on select "Select Stylist [PERSON_NAME] [PERSON_NAME] [PERSON_NAME] C&Gs Vogue [PERSON_NAM…" at bounding box center [233, 418] width 102 height 26
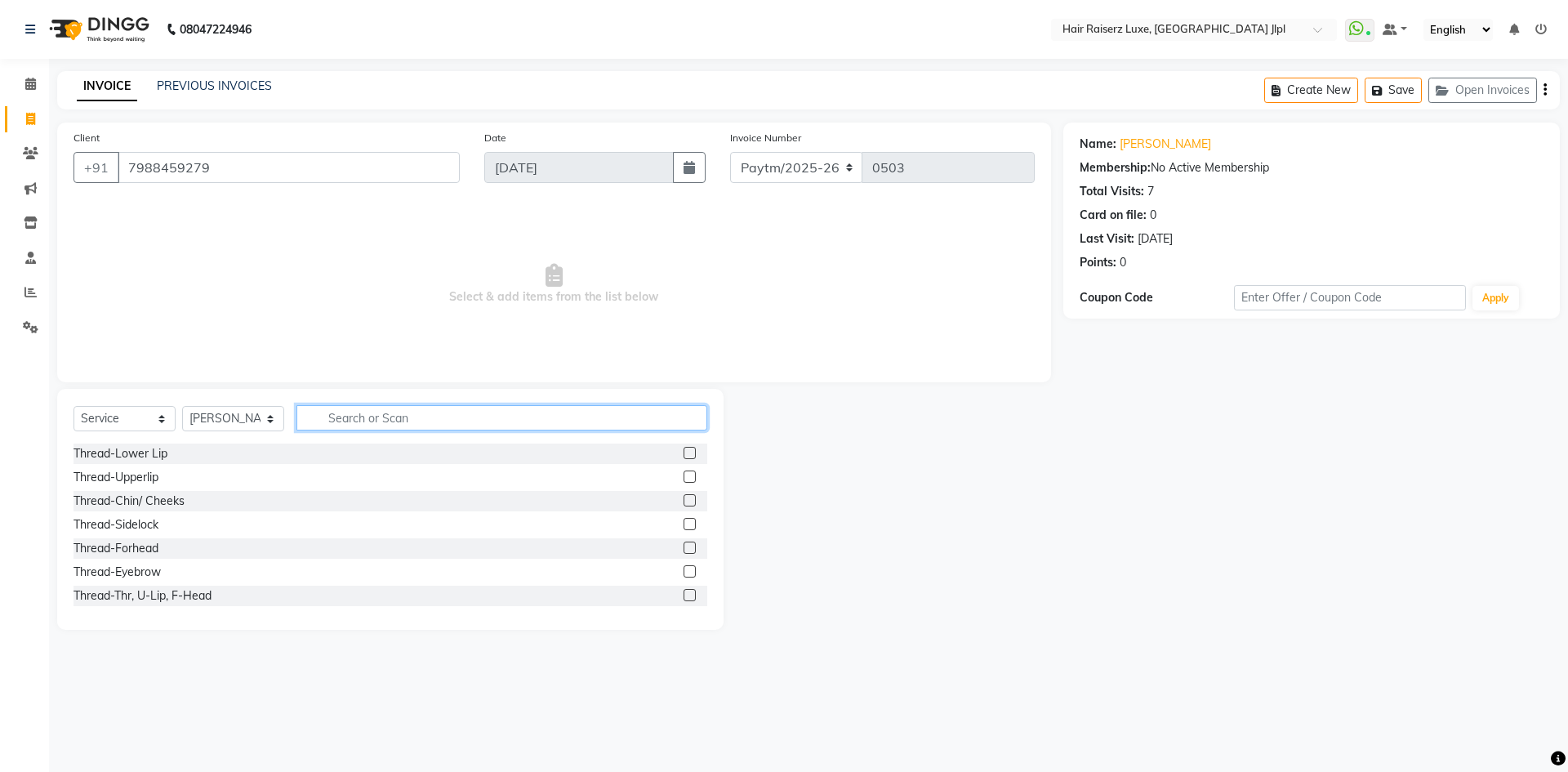
click at [381, 422] on input "text" at bounding box center [502, 417] width 411 height 26
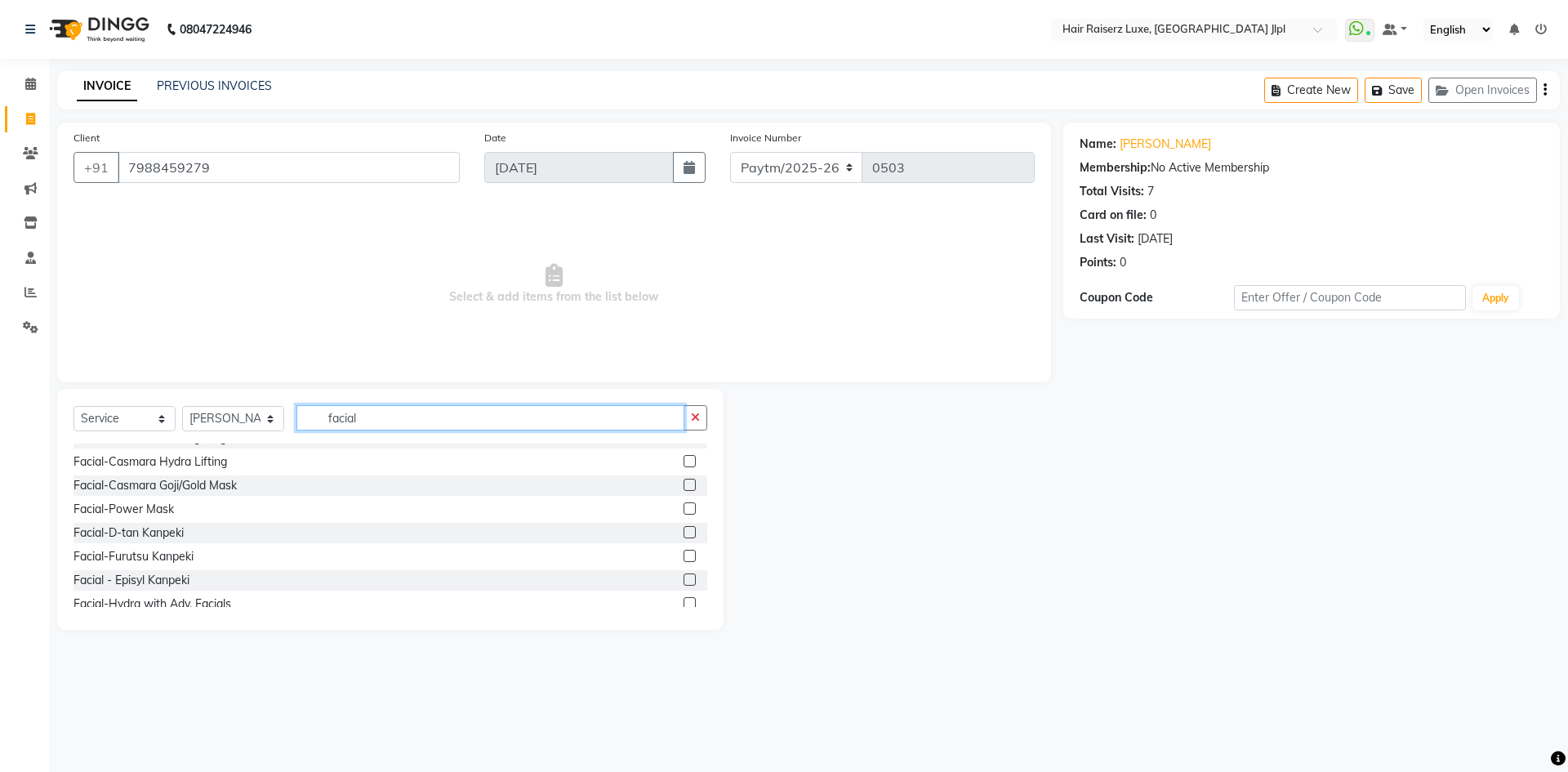
scroll to position [457, 0]
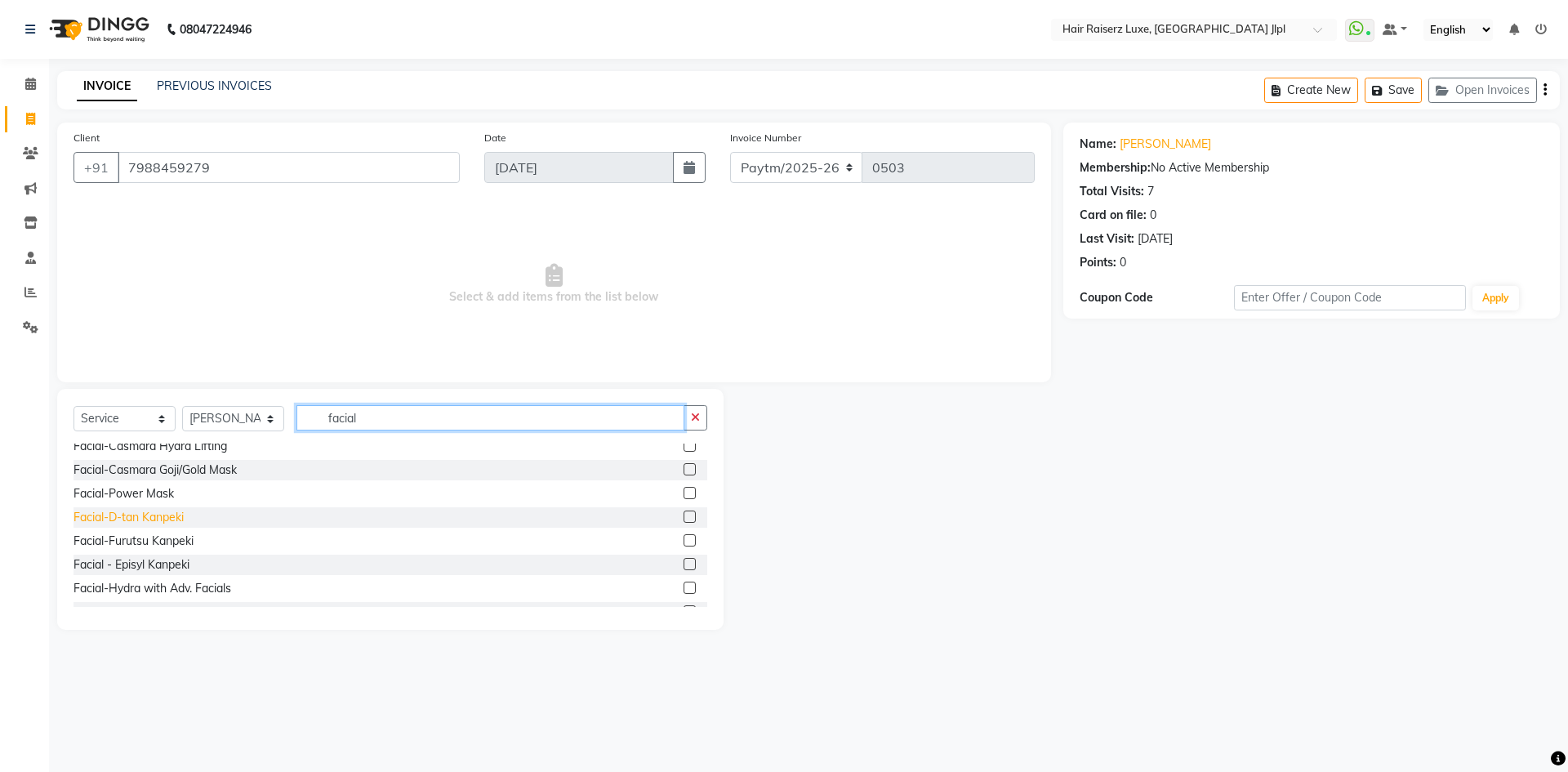
type input "facial"
click at [127, 518] on div "Facial-D-tan Kanpeki" at bounding box center [128, 517] width 110 height 17
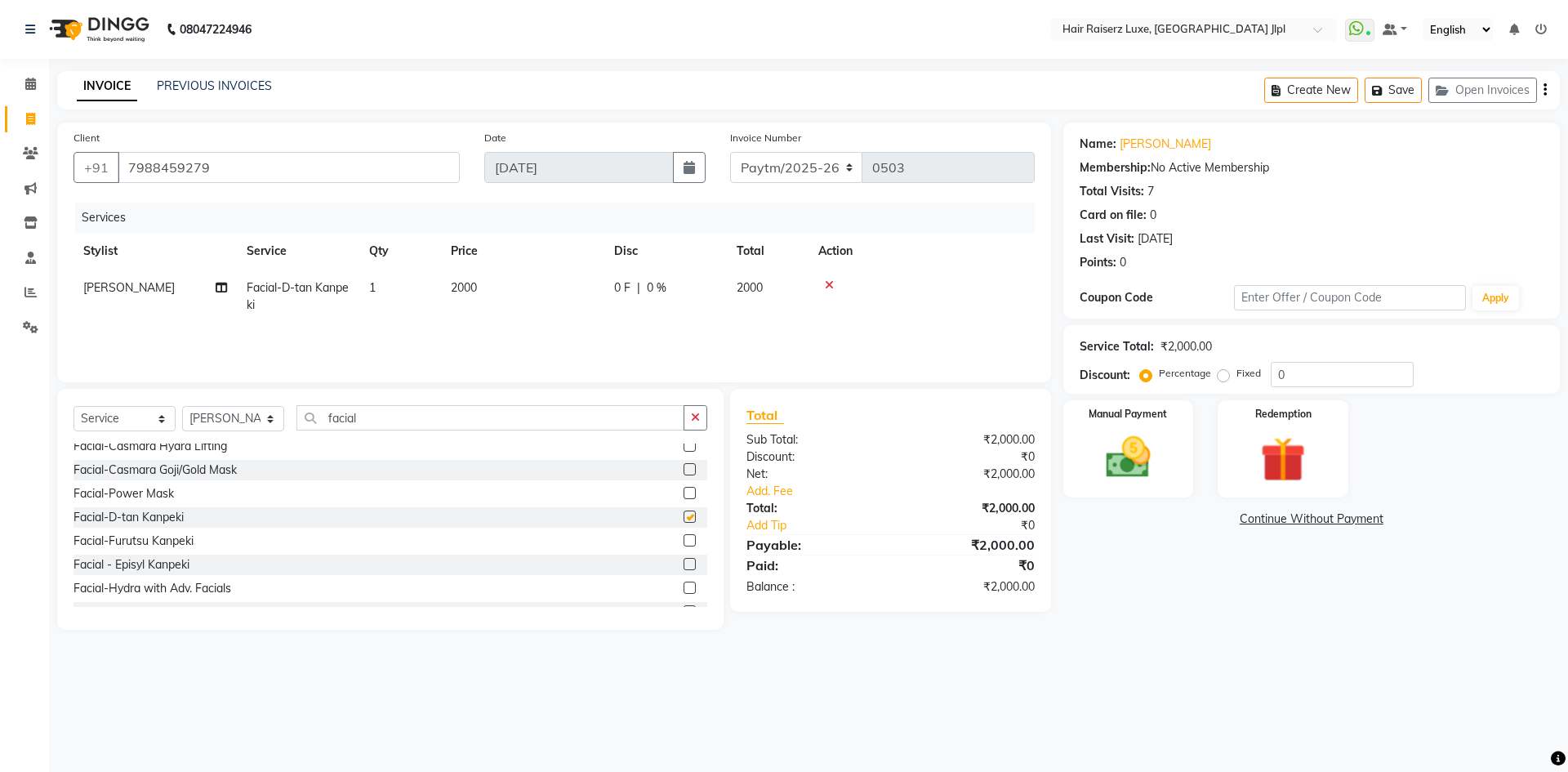
checkbox input "false"
click at [464, 283] on span "2000" at bounding box center [464, 288] width 26 height 15
select select "36165"
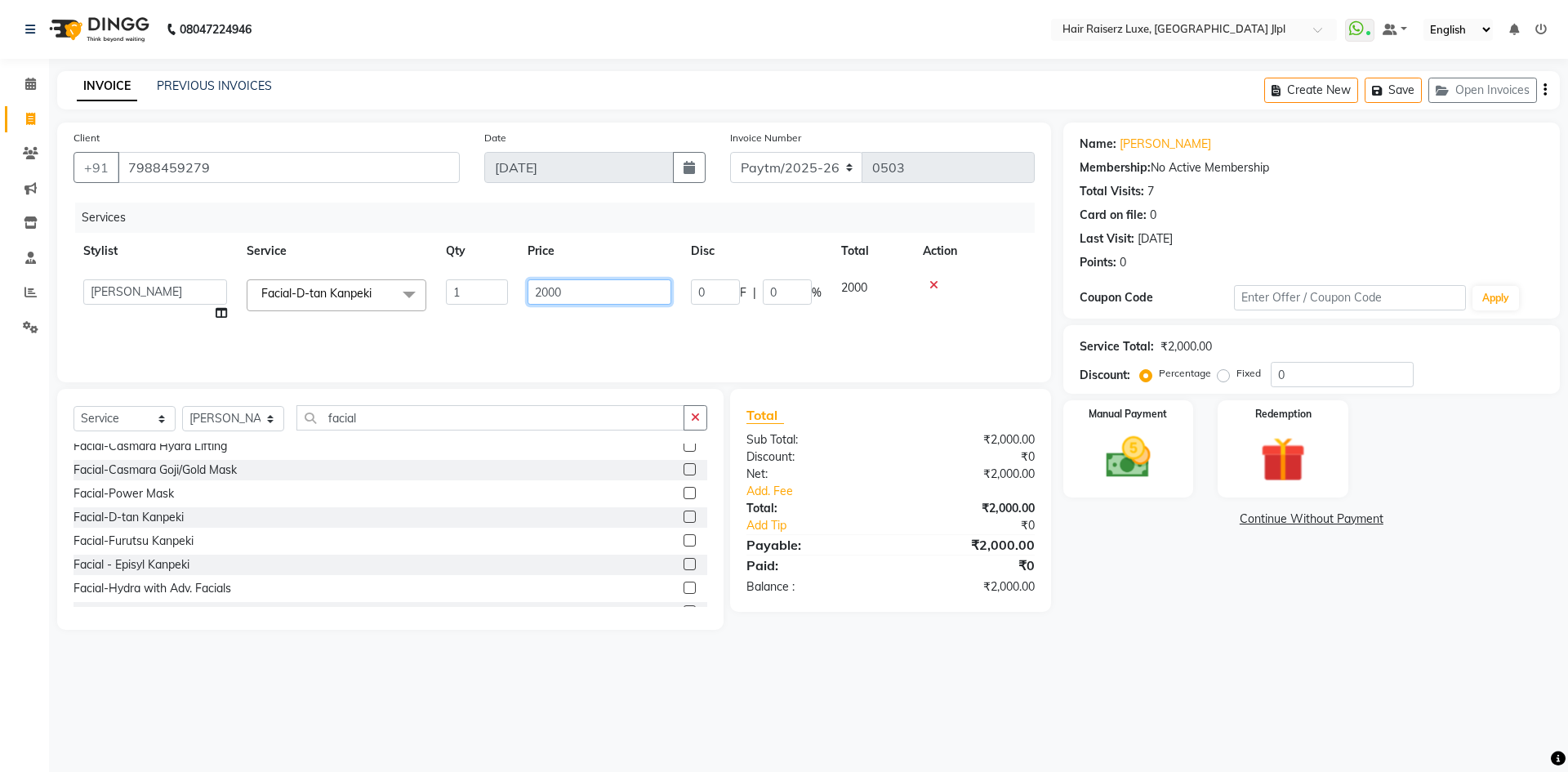
click at [548, 294] on input "2000" at bounding box center [599, 292] width 144 height 26
type input "2500"
click at [1176, 612] on div "Name: Saurav Membership: No Active Membership Total Visits: 7 Card on file: 0 L…" at bounding box center [1317, 376] width 509 height 507
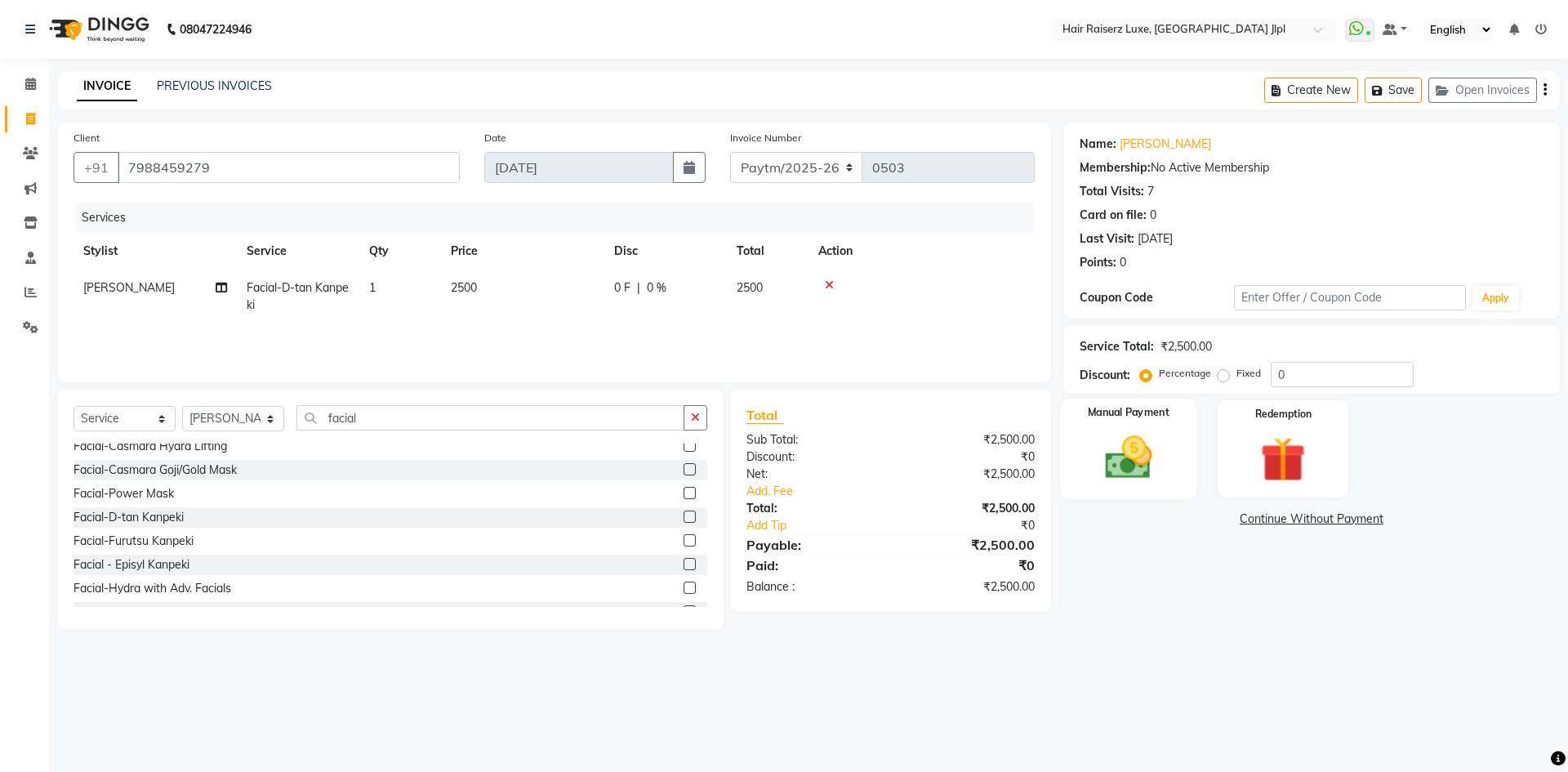
click at [1146, 464] on img at bounding box center [1128, 457] width 76 height 54
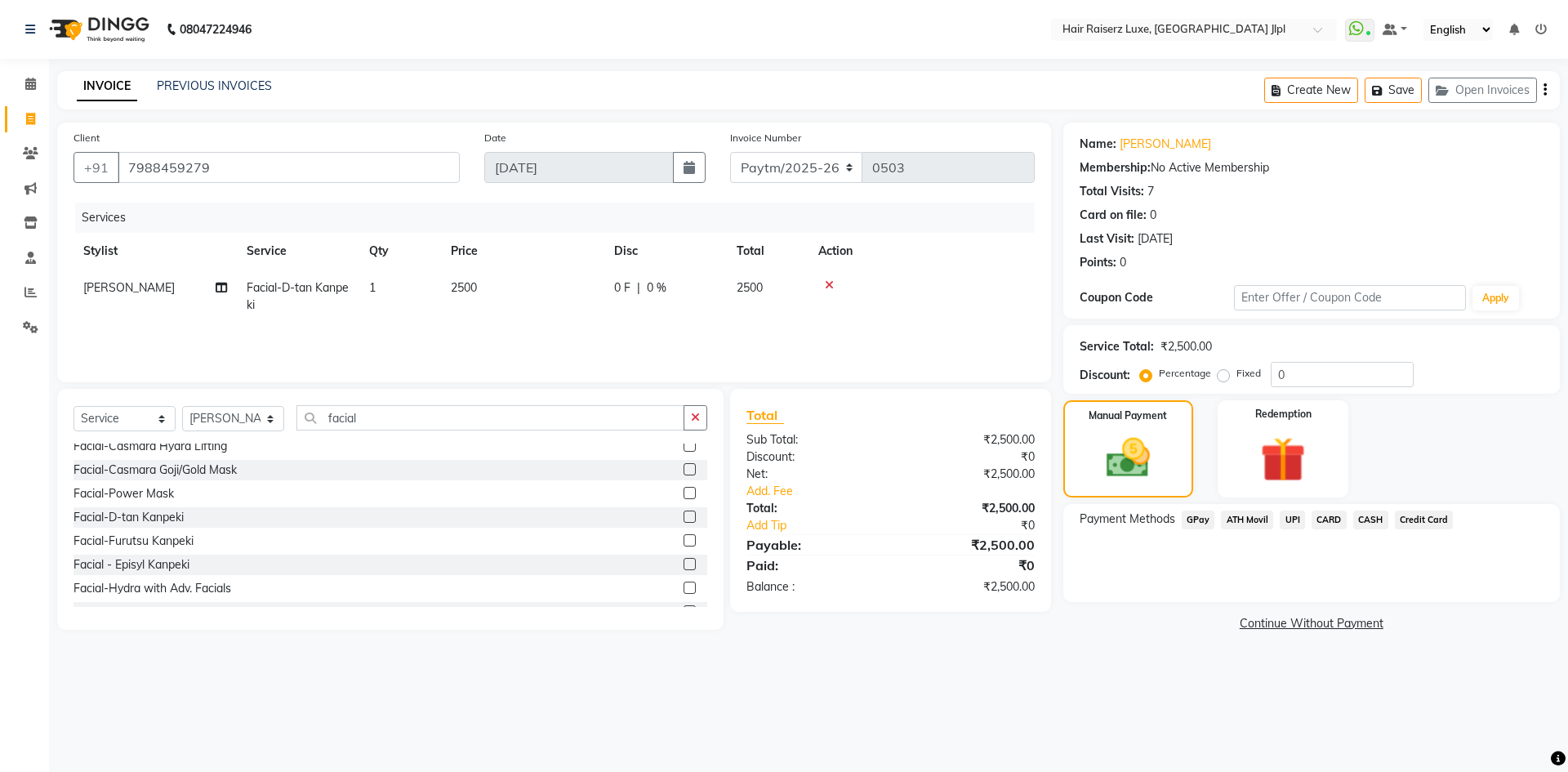
click at [1247, 527] on span "ATH Movil" at bounding box center [1246, 520] width 52 height 19
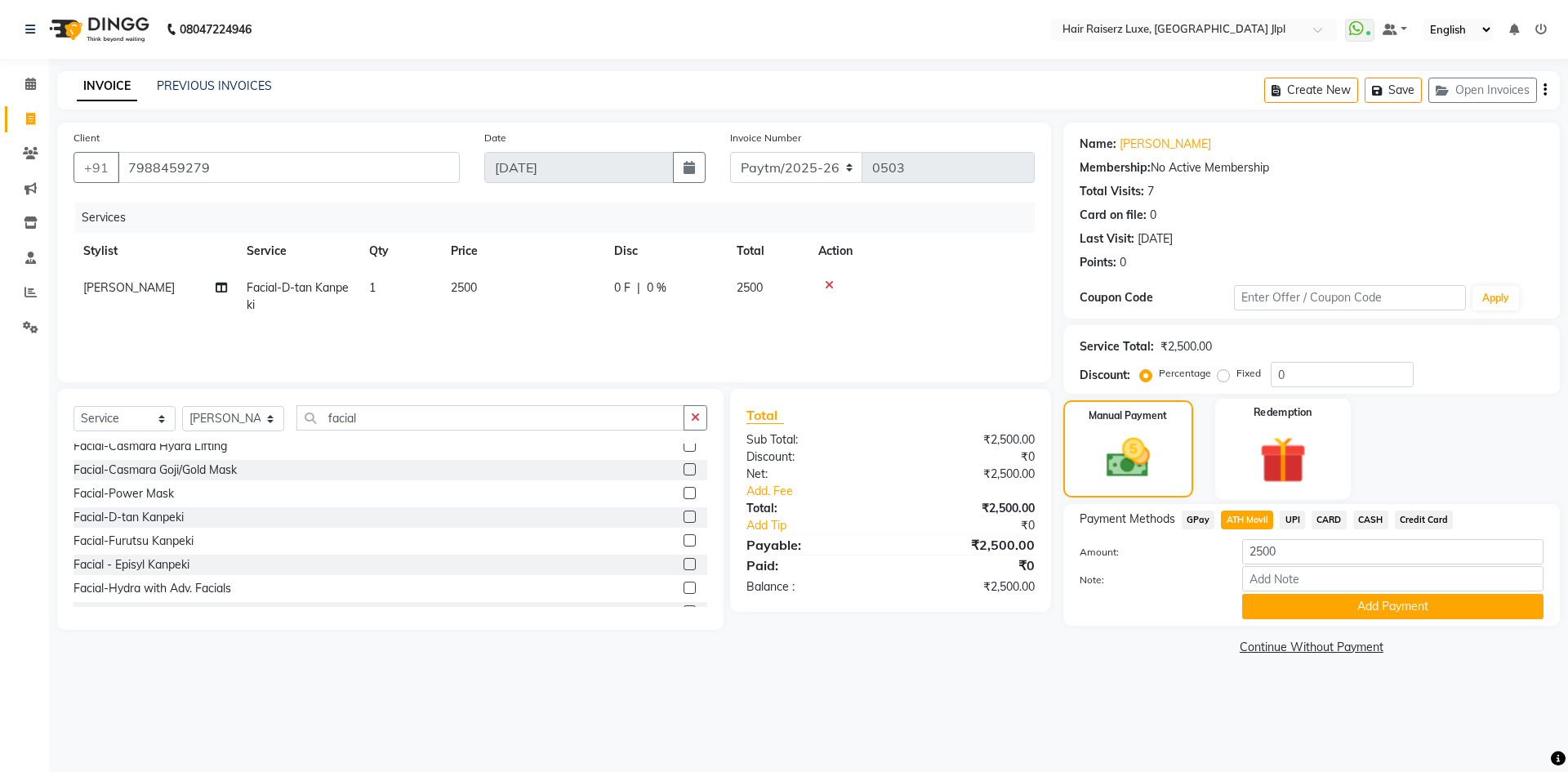
click at [1233, 455] on div "Redemption" at bounding box center [1283, 449] width 136 height 101
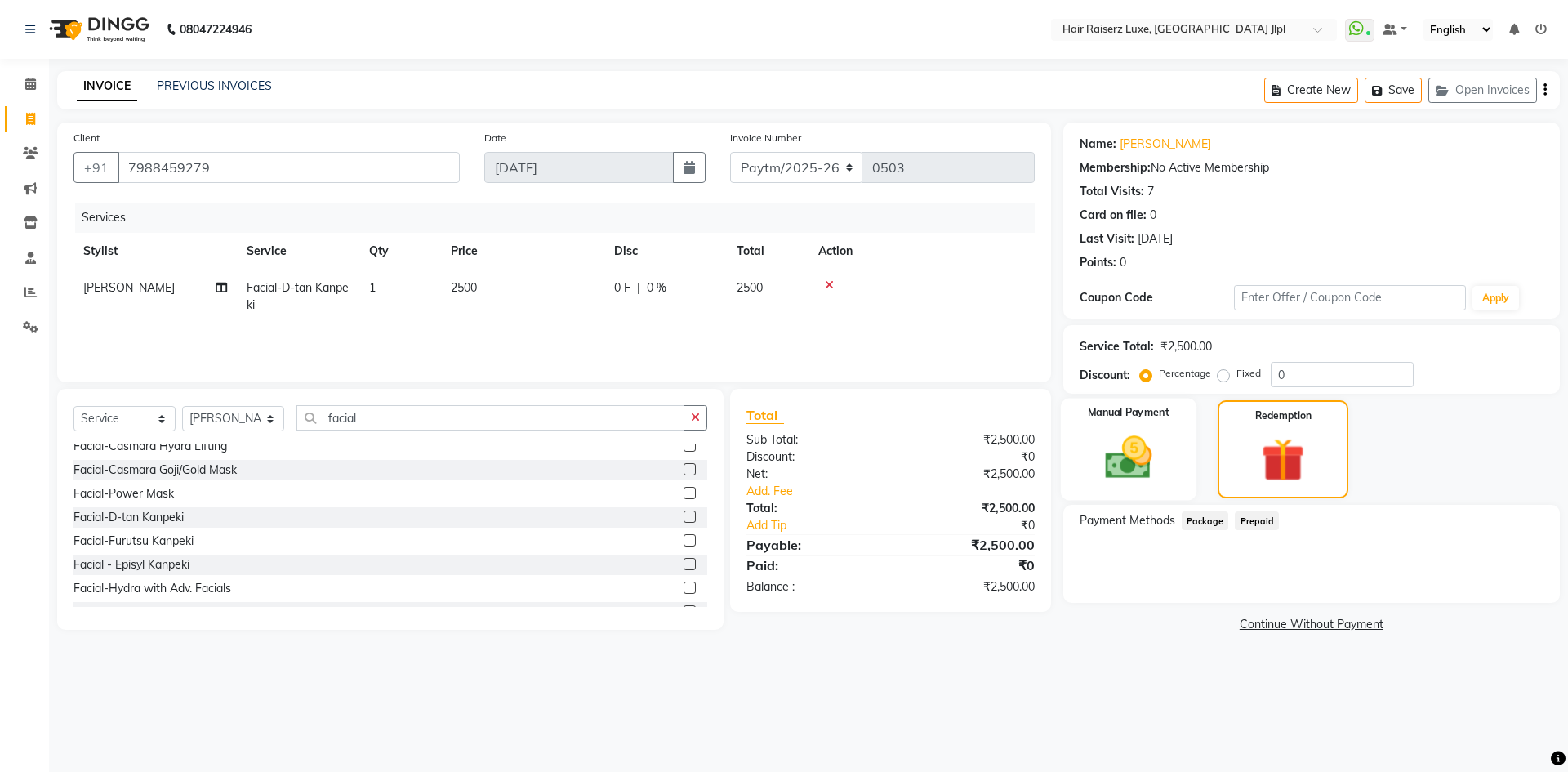
click at [1104, 487] on div "Manual Payment" at bounding box center [1128, 450] width 136 height 102
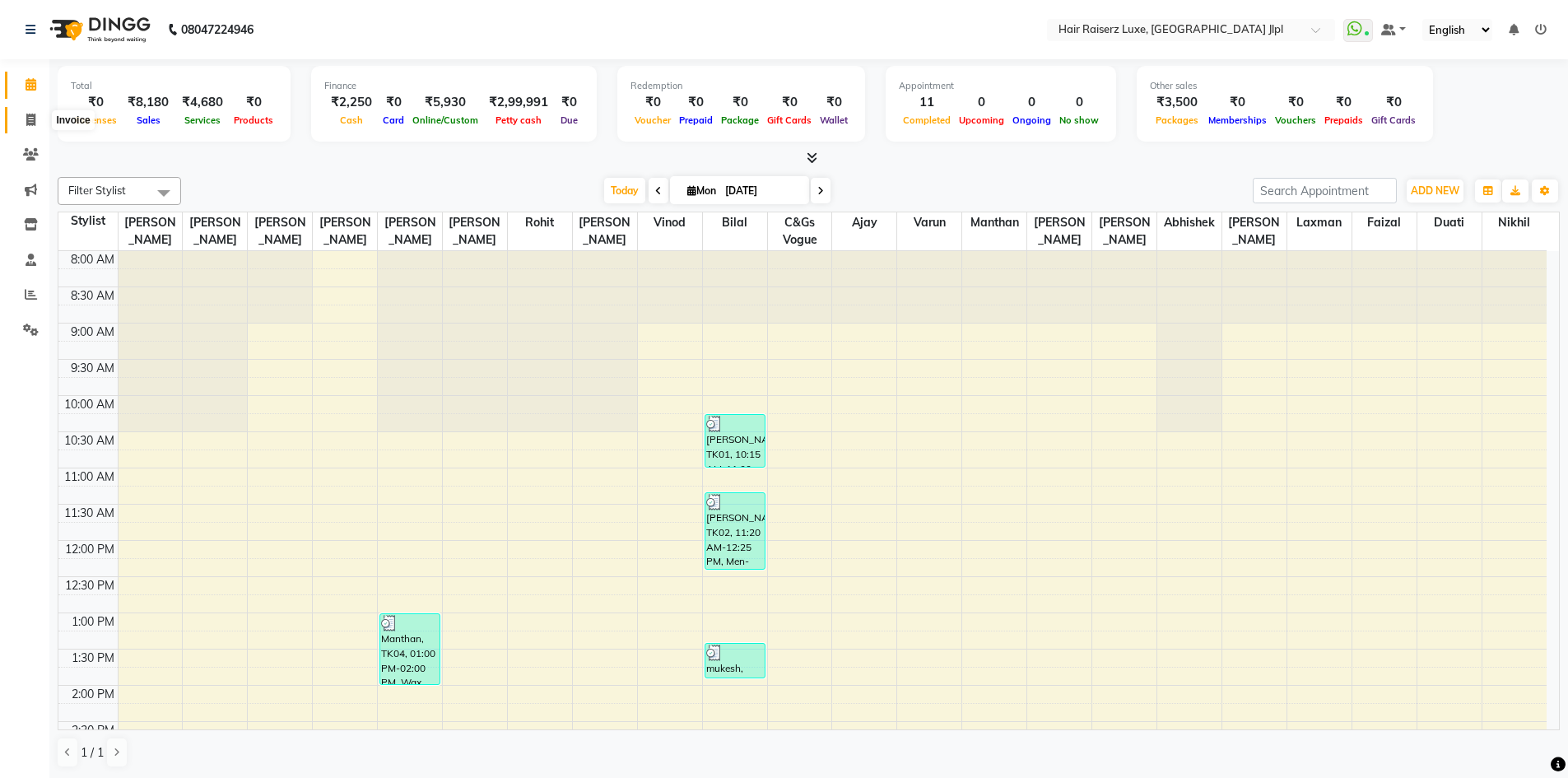
click at [33, 117] on icon at bounding box center [31, 120] width 9 height 12
select select "service"
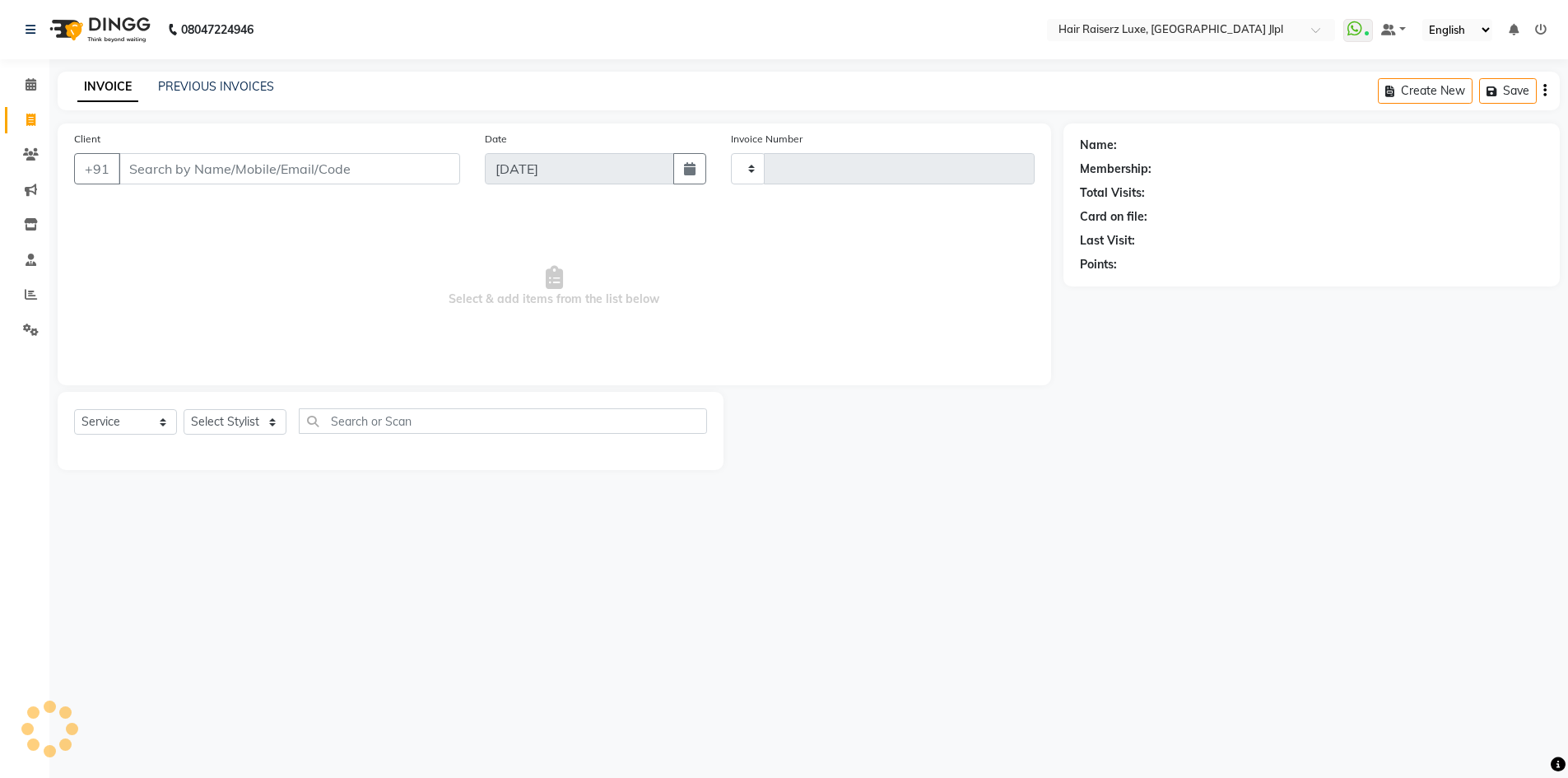
type input "3242"
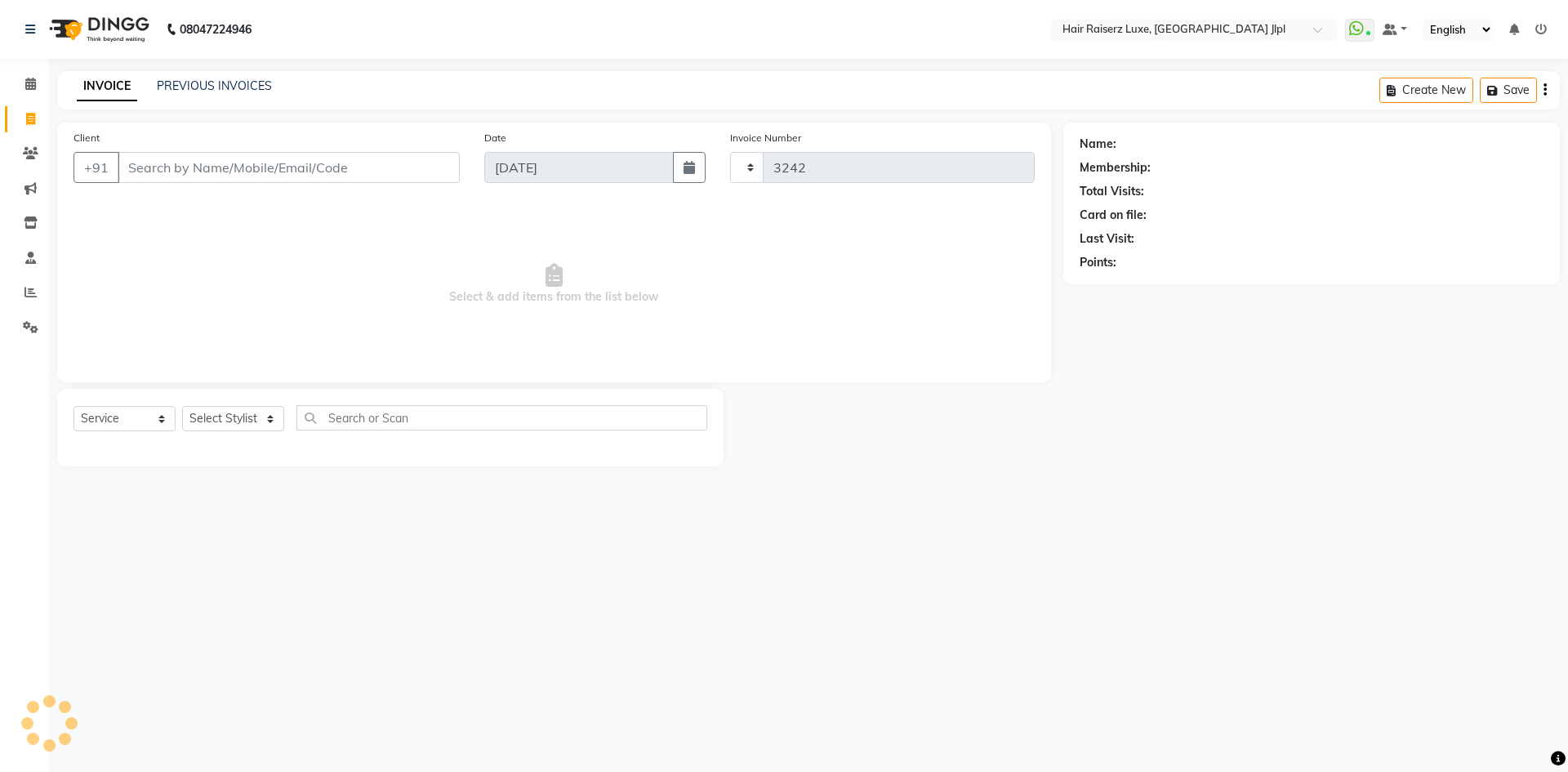
select select "5409"
click at [171, 168] on input "Client" at bounding box center [288, 167] width 342 height 31
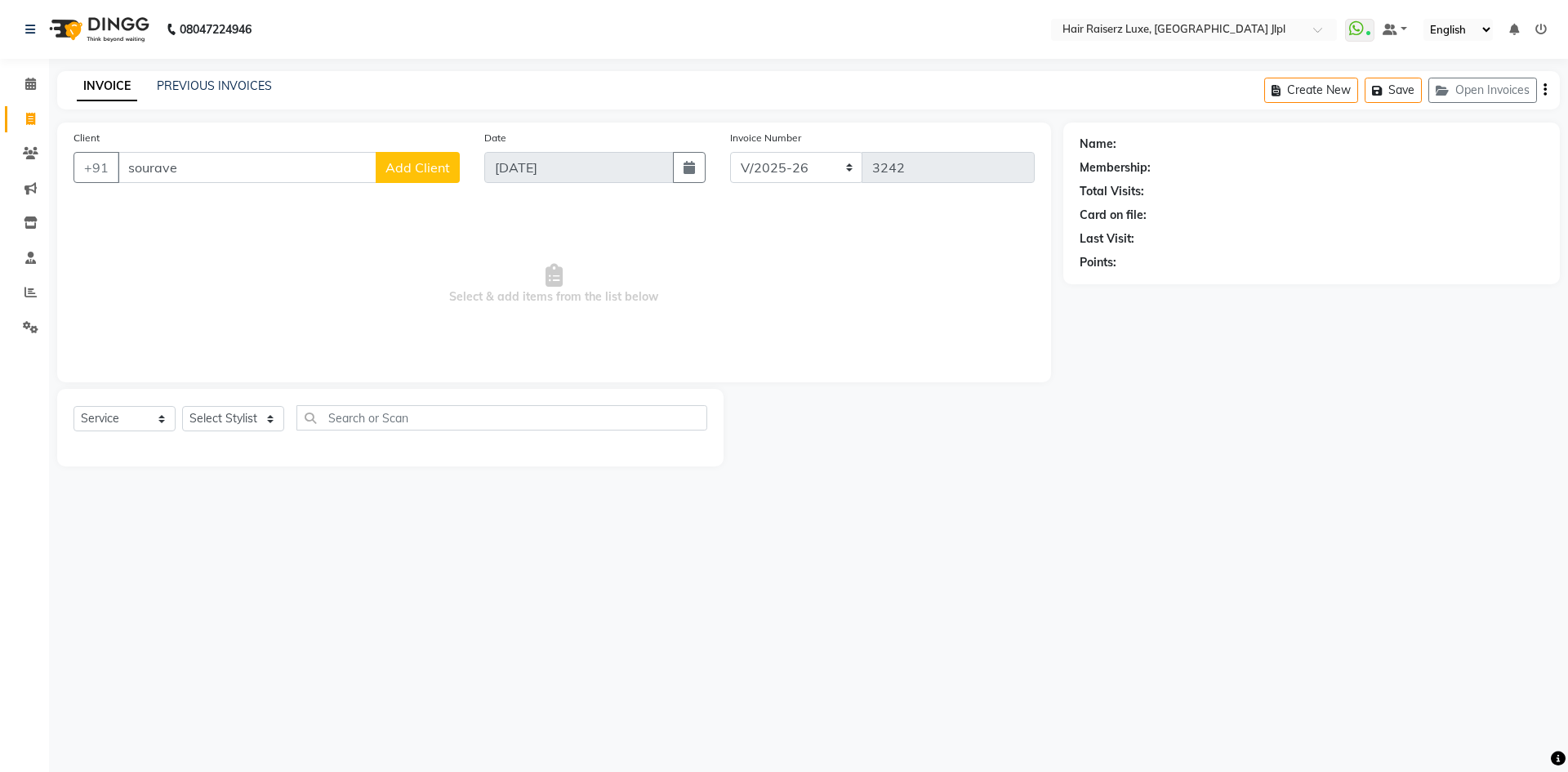
click at [190, 178] on input "sourave" at bounding box center [246, 167] width 258 height 31
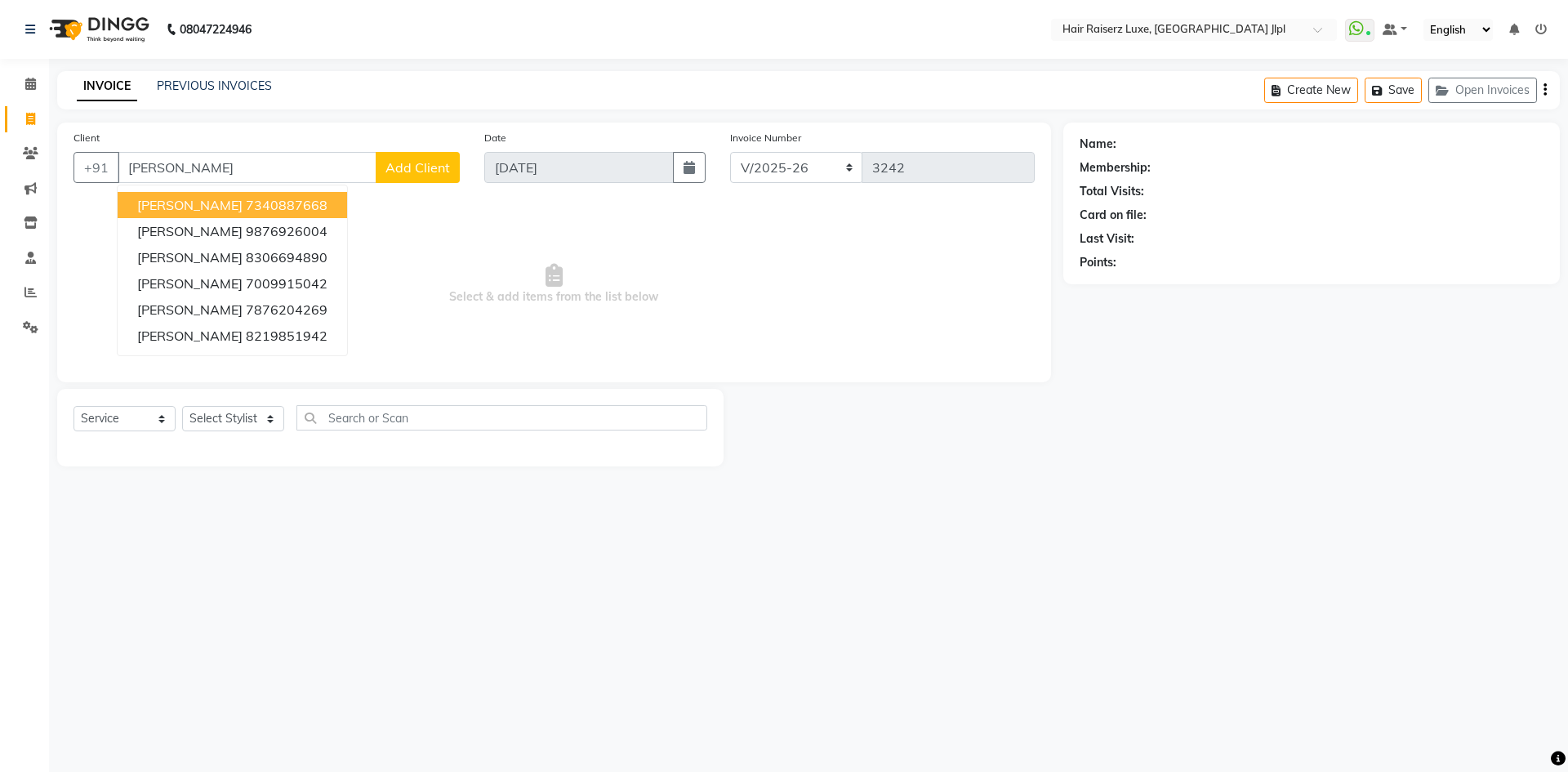
click at [228, 174] on input "sourav" at bounding box center [246, 167] width 258 height 31
type input "s"
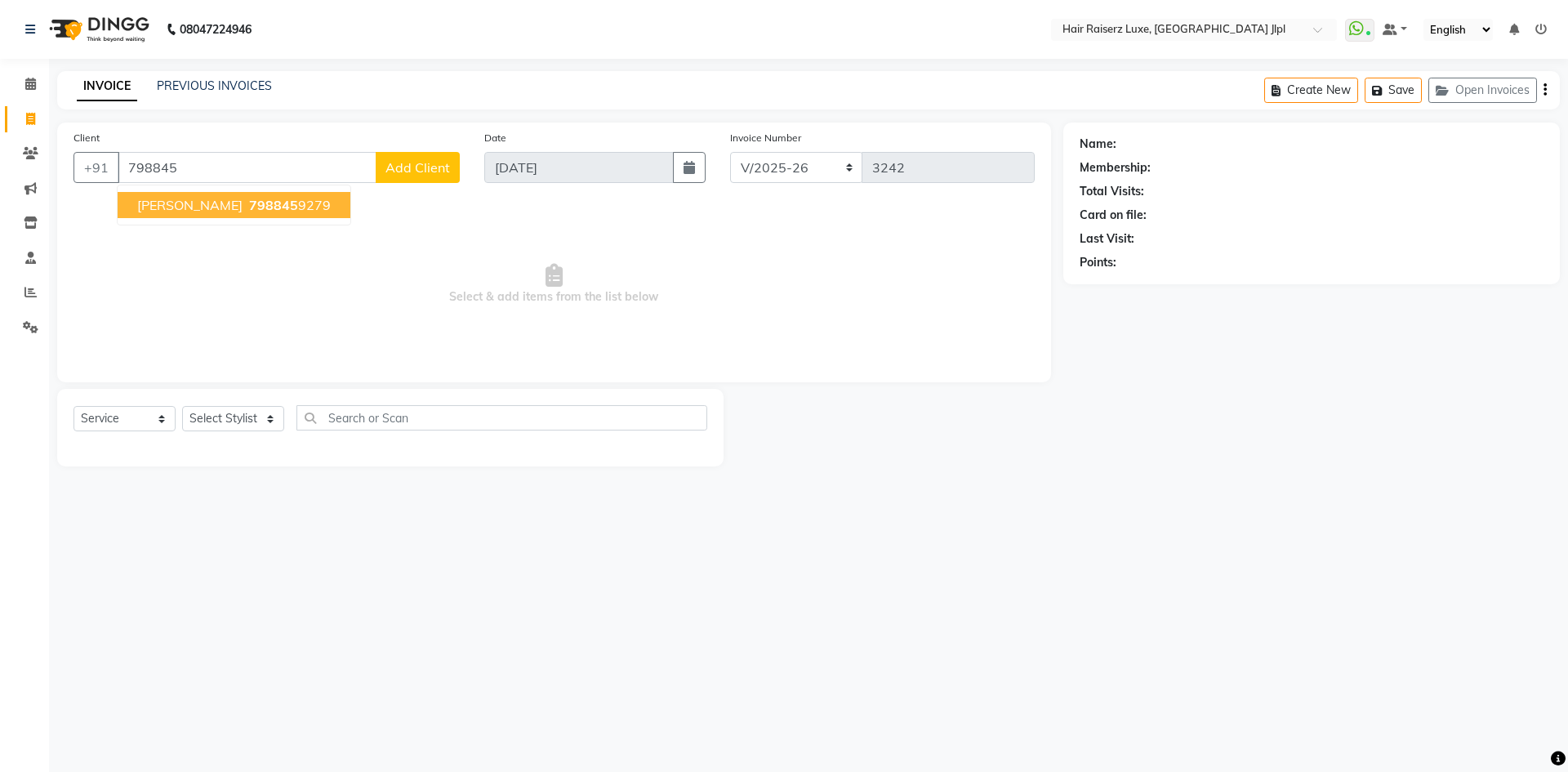
click at [249, 202] on span "798845" at bounding box center [273, 205] width 49 height 17
type input "7988459279"
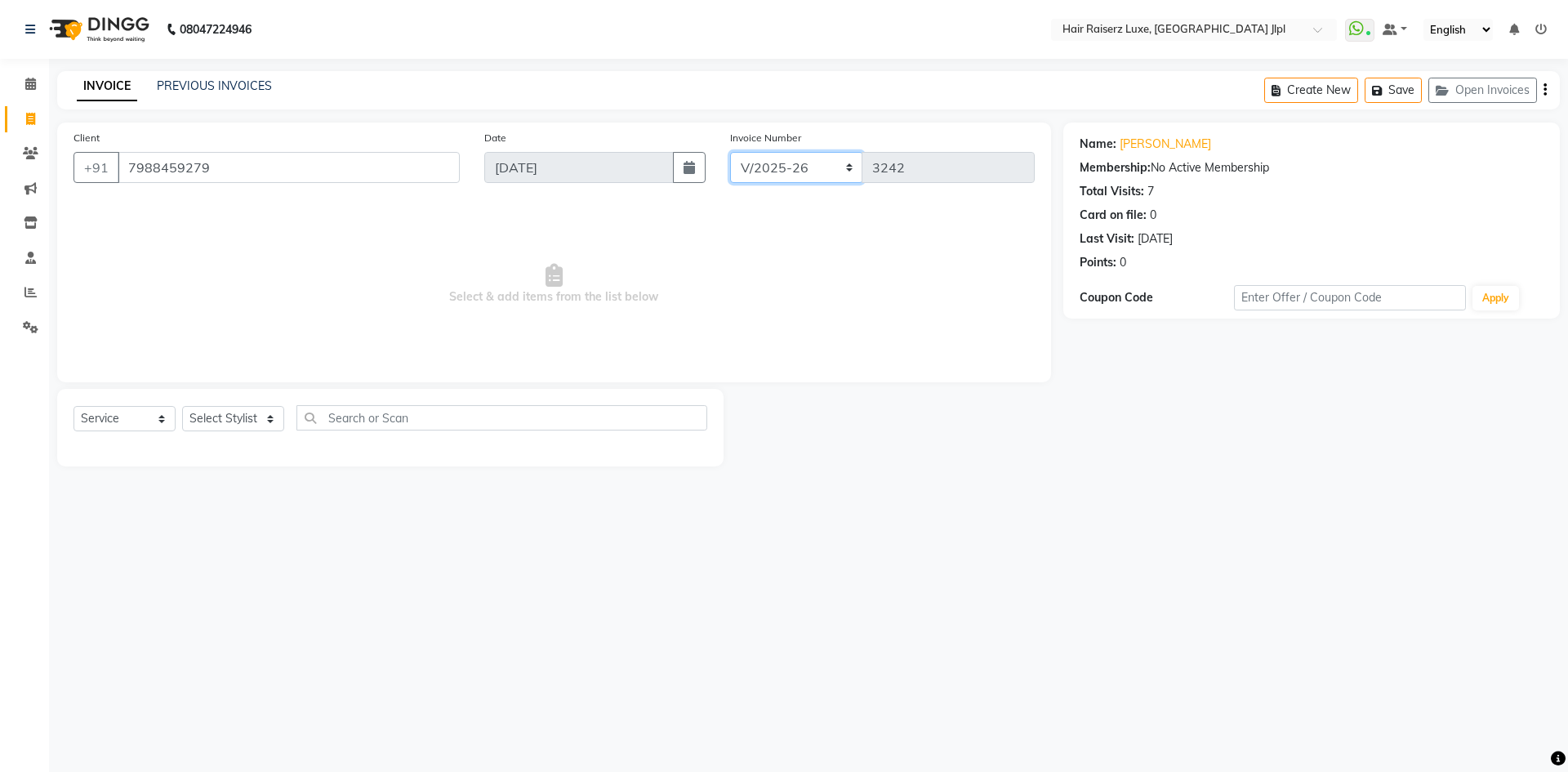
click at [772, 170] on select "FF/2025-26 PreP/2025-26 BANK/2025-26 Paytm/2025-26 CASH/2025-26 V/2025-26" at bounding box center [796, 167] width 133 height 31
select select "8498"
click at [730, 152] on select "FF/2025-26 PreP/2025-26 BANK/2025-26 Paytm/2025-26 CASH/2025-26 V/2025-26" at bounding box center [796, 167] width 133 height 31
type input "0503"
click at [1543, 91] on div "Create New Save Open Invoices" at bounding box center [1411, 91] width 295 height 39
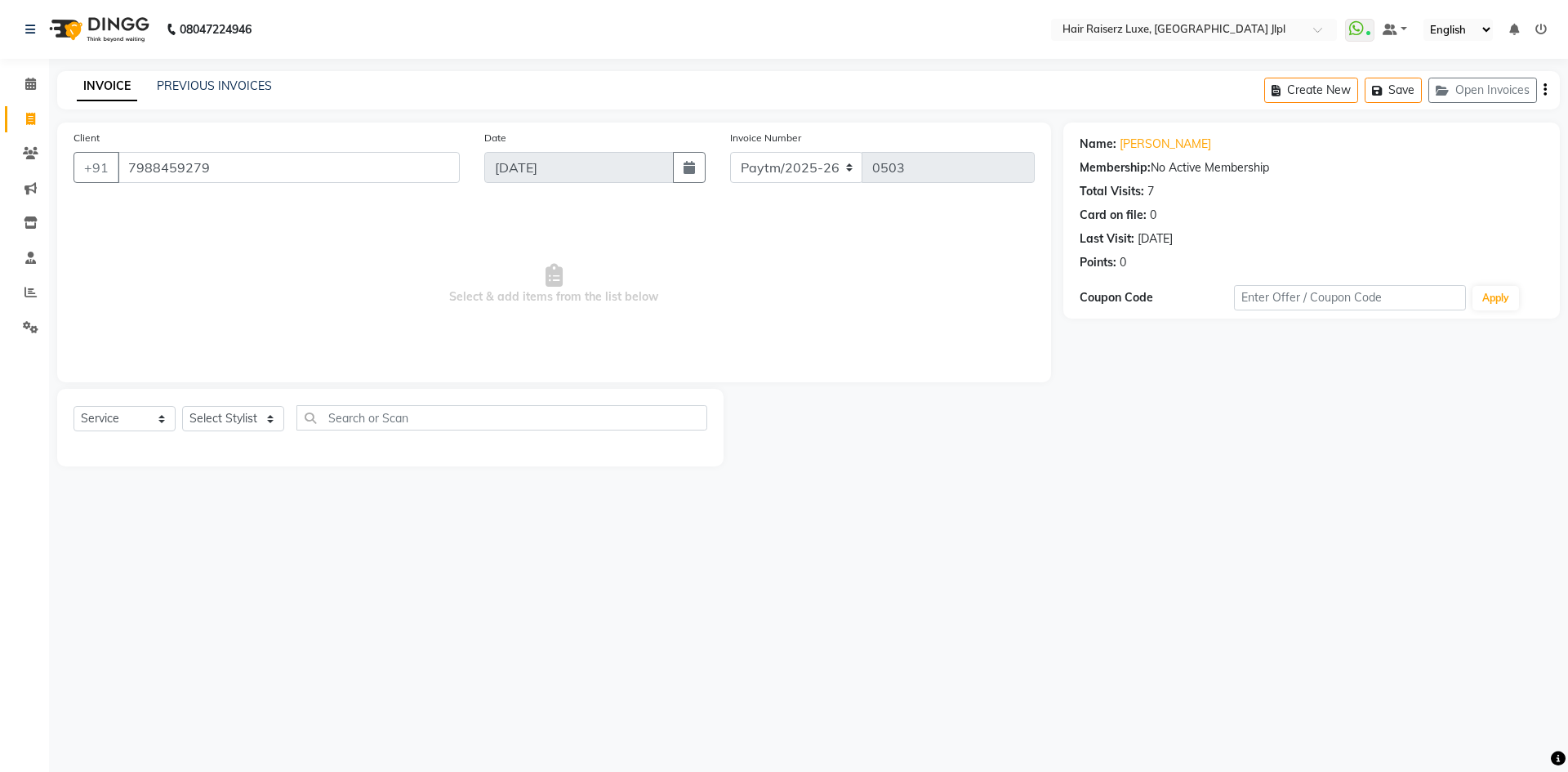
click at [1543, 91] on icon "button" at bounding box center [1545, 90] width 4 height 1
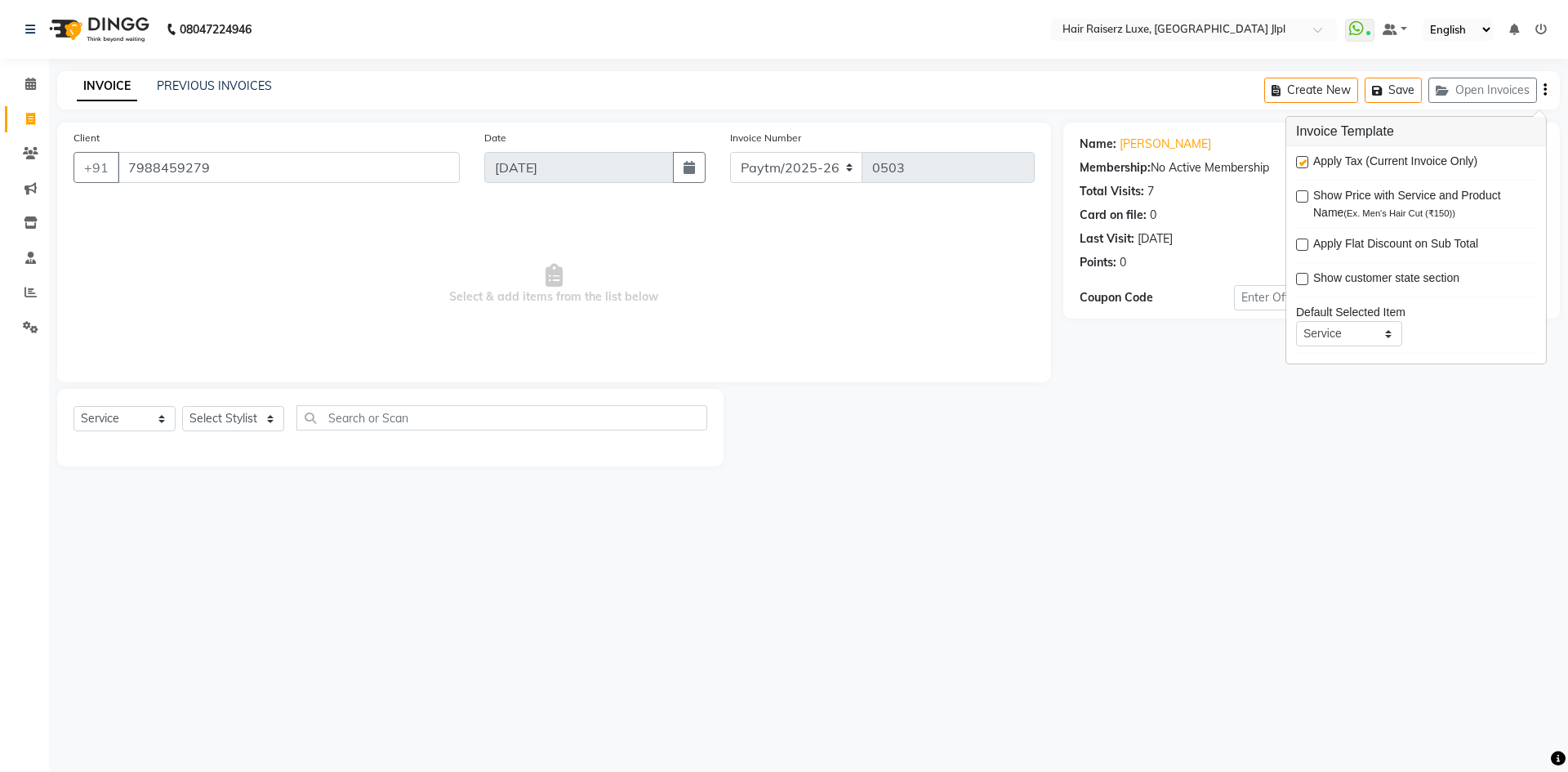
click at [1295, 161] on label at bounding box center [1302, 162] width 12 height 12
click at [1295, 161] on input "checkbox" at bounding box center [1301, 163] width 11 height 11
checkbox input "false"
click at [248, 410] on select "Select Stylist [PERSON_NAME] [PERSON_NAME] [PERSON_NAME] C&Gs Vogue [PERSON_NAM…" at bounding box center [233, 418] width 102 height 26
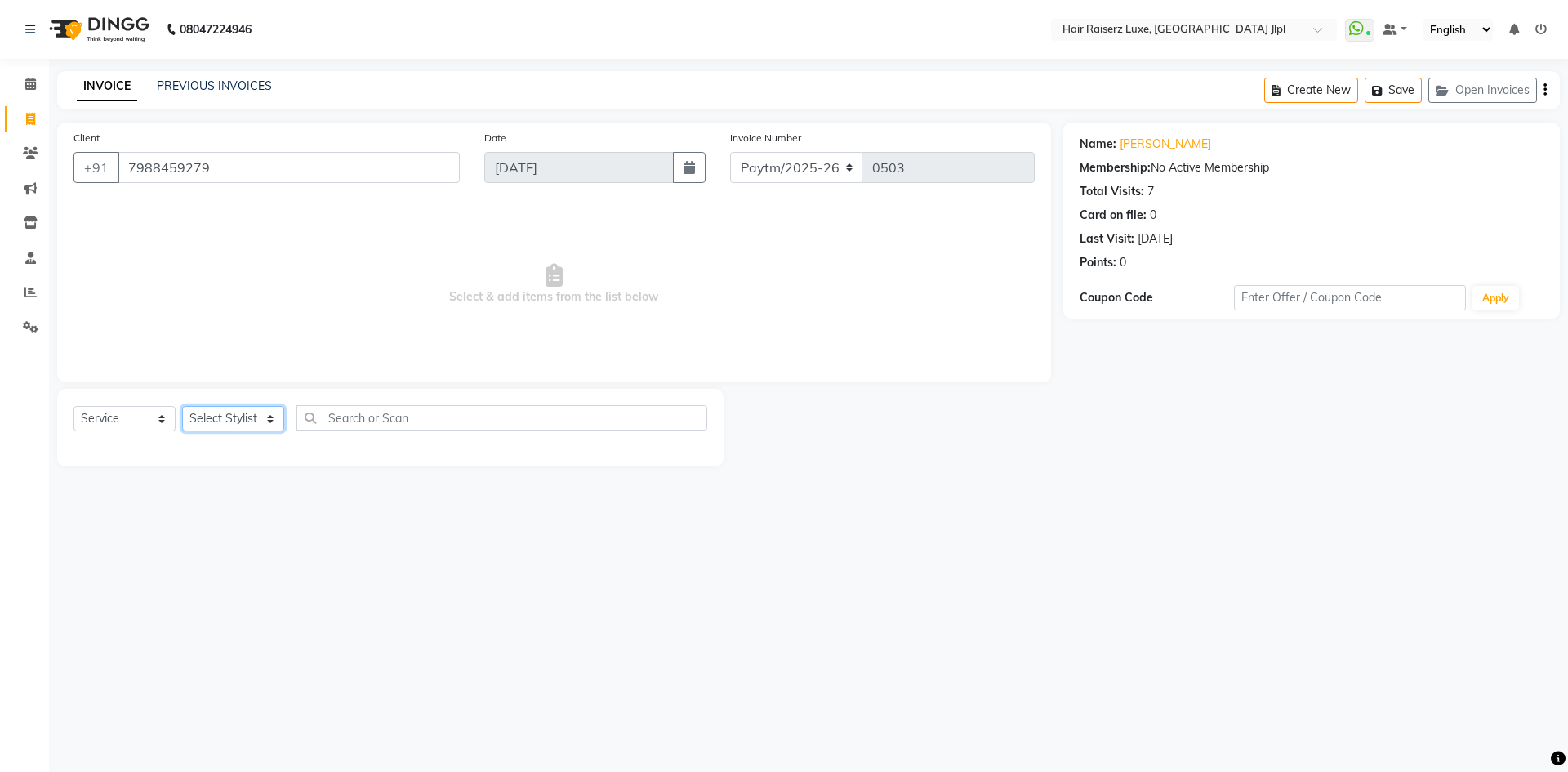
select select "36165"
click at [182, 406] on select "Select Stylist [PERSON_NAME] [PERSON_NAME] [PERSON_NAME] C&Gs Vogue [PERSON_NAM…" at bounding box center [233, 418] width 102 height 26
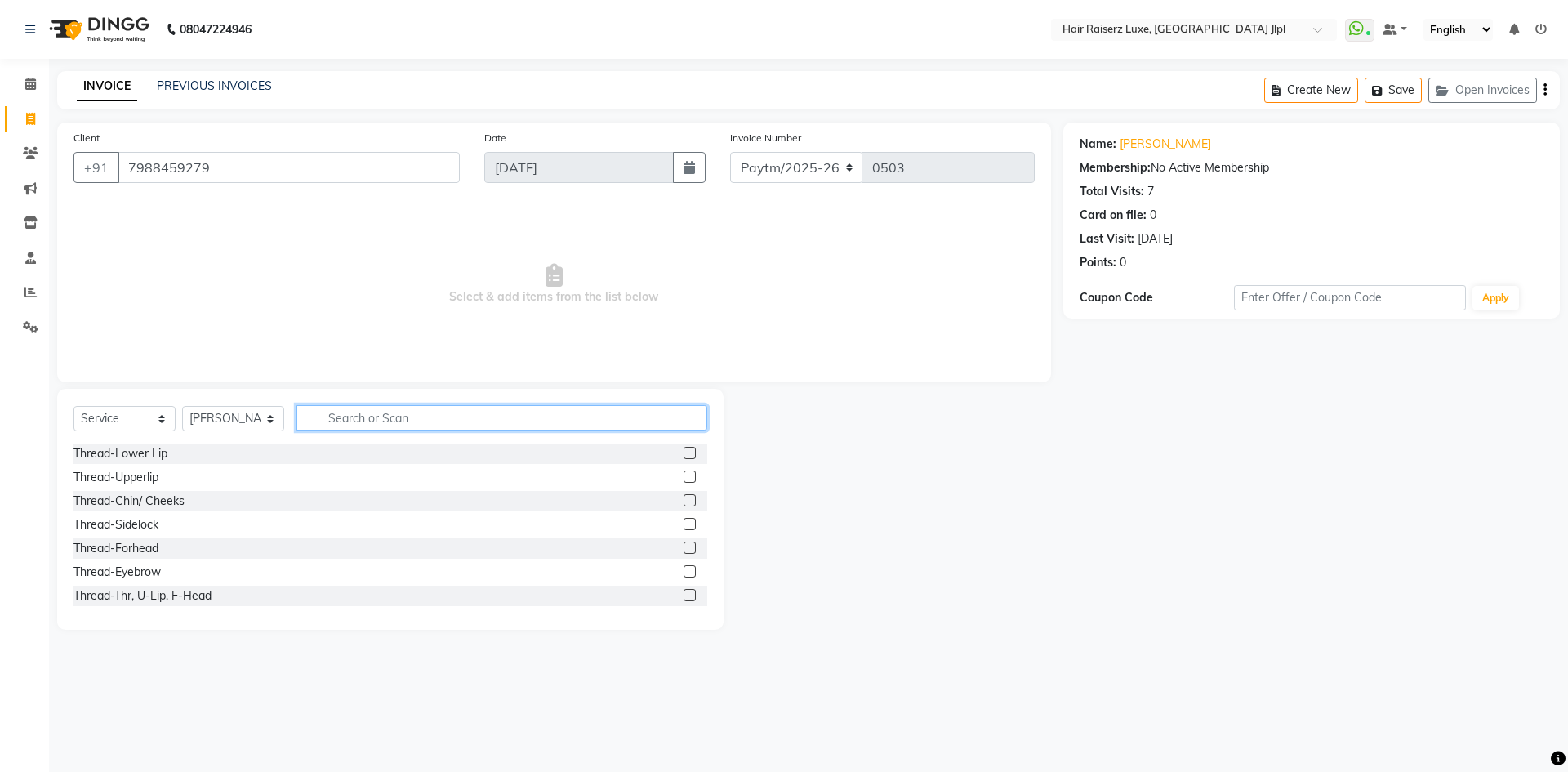
click at [364, 410] on input "text" at bounding box center [502, 417] width 411 height 26
type input "facial"
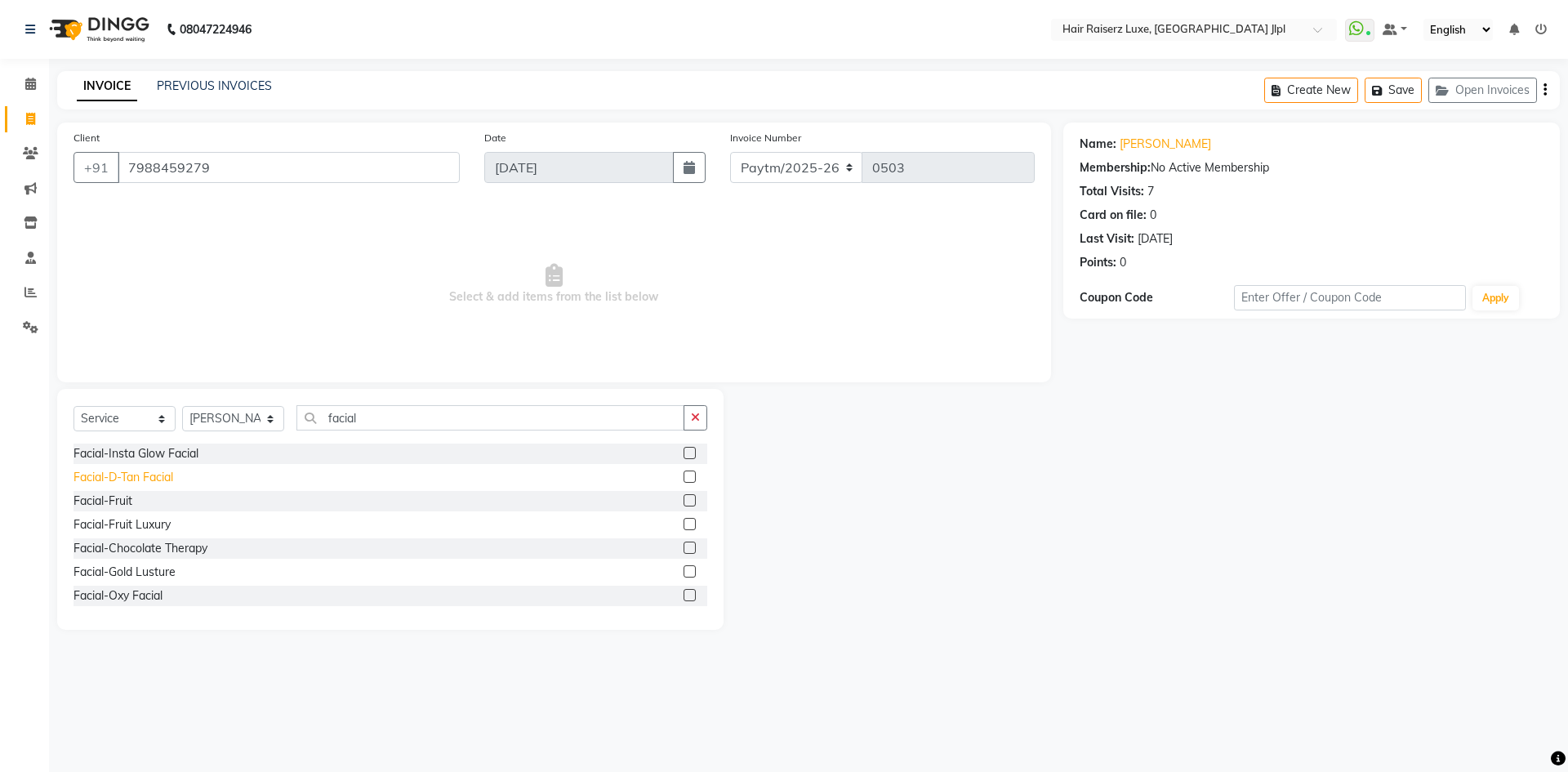
click at [135, 477] on div "Facial-D-Tan Facial" at bounding box center [123, 476] width 100 height 17
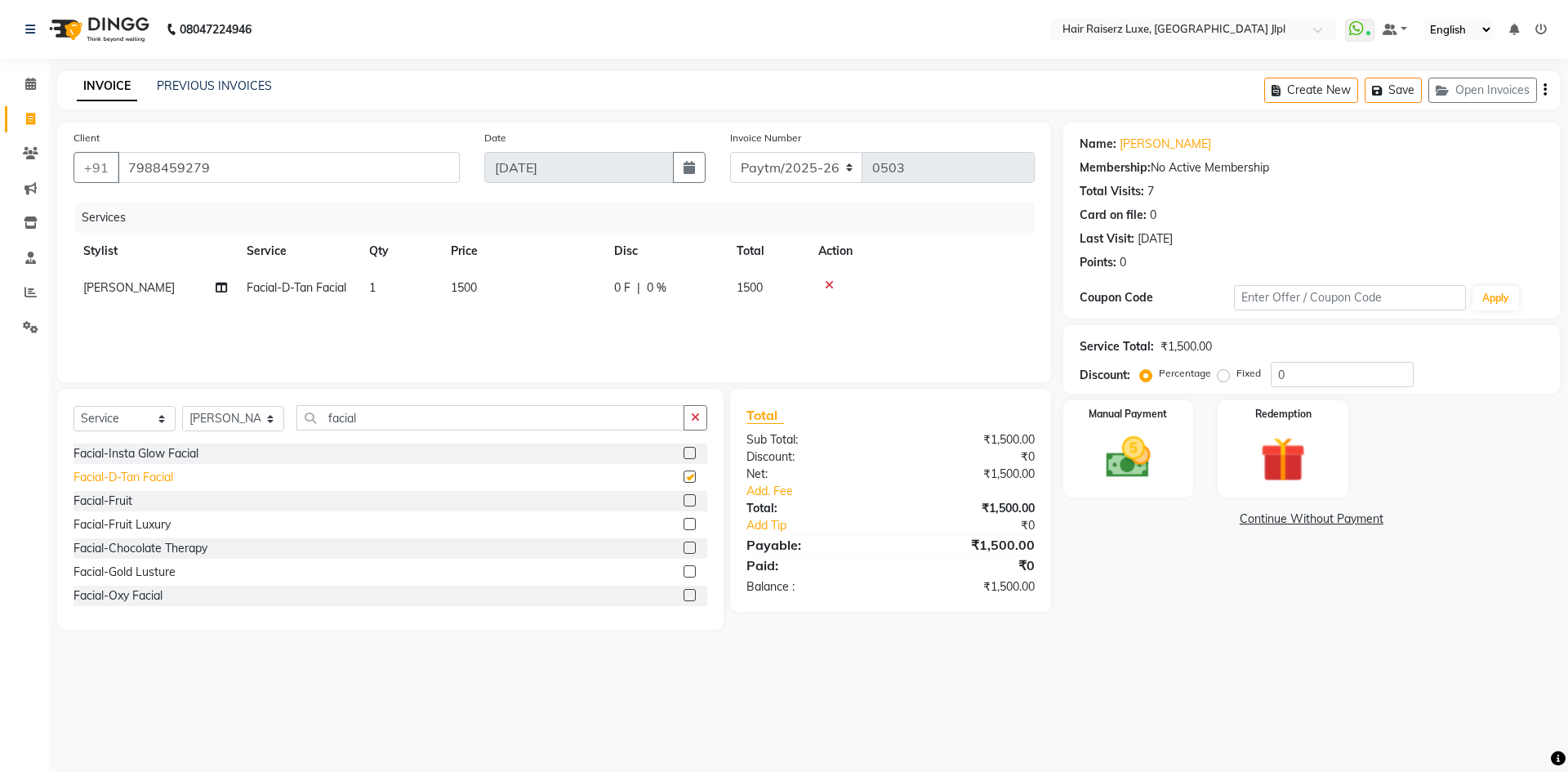
checkbox input "false"
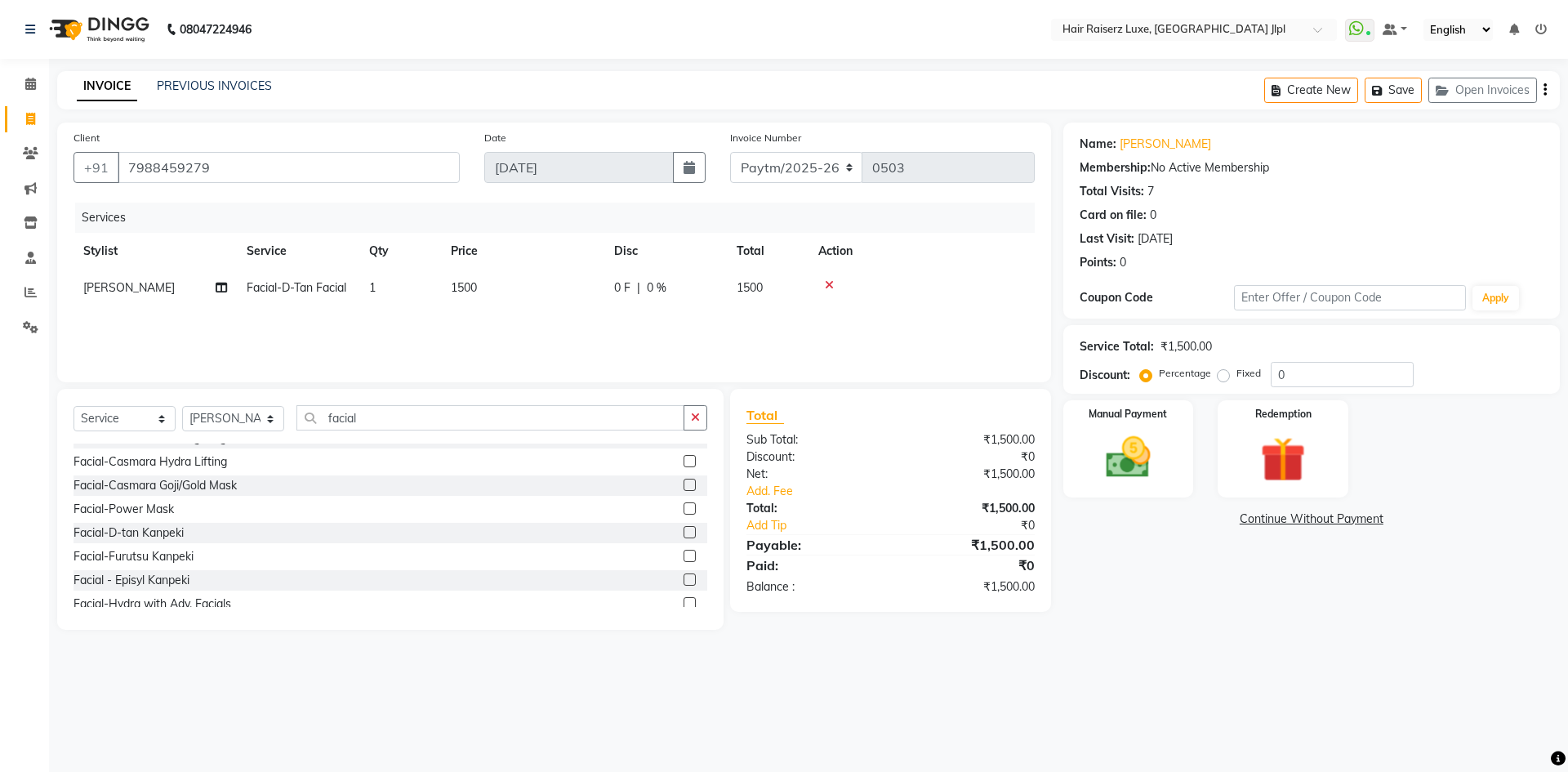
scroll to position [457, 0]
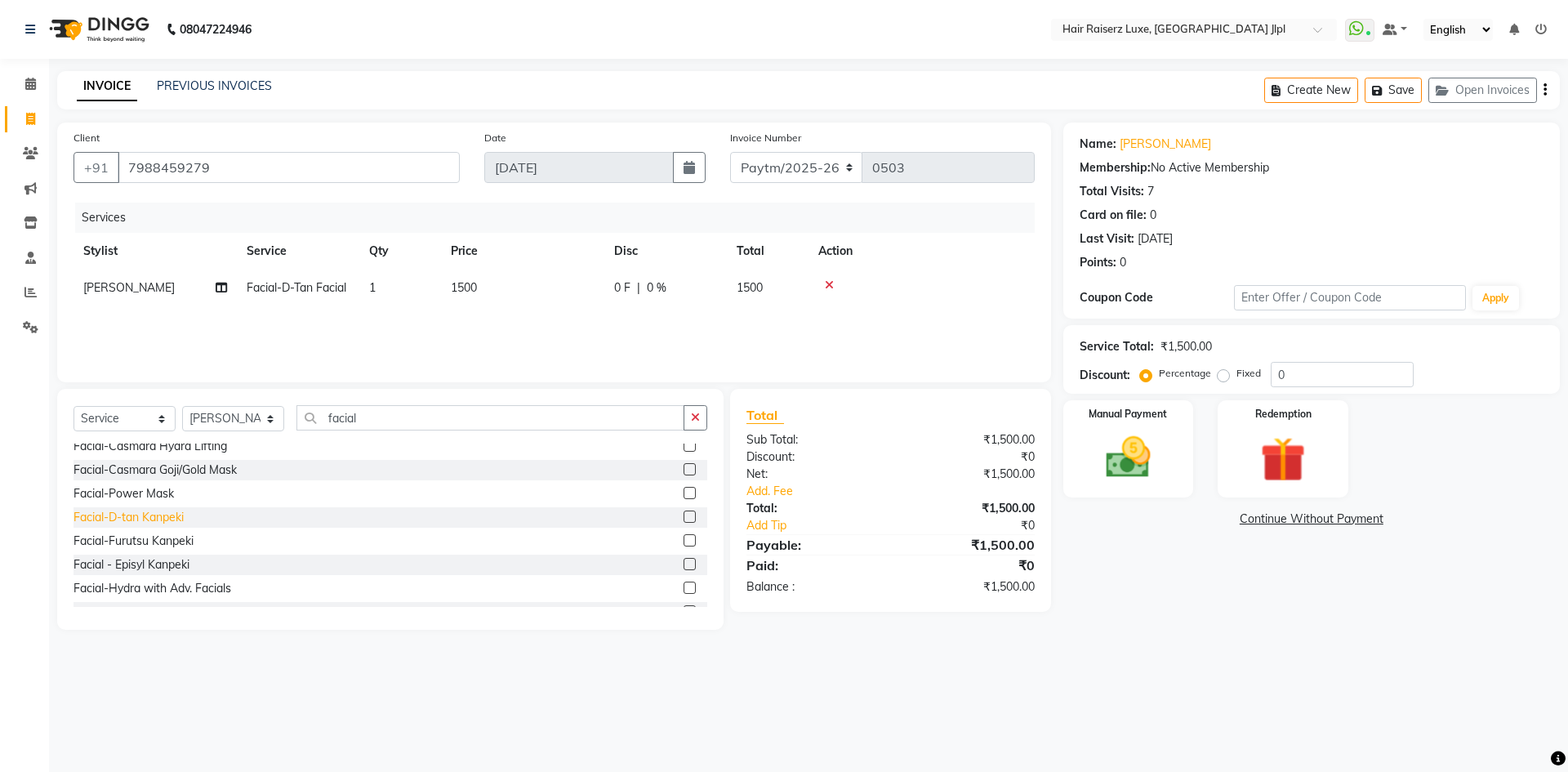
click at [175, 513] on div "Facial-D-tan Kanpeki" at bounding box center [128, 517] width 110 height 17
checkbox input "false"
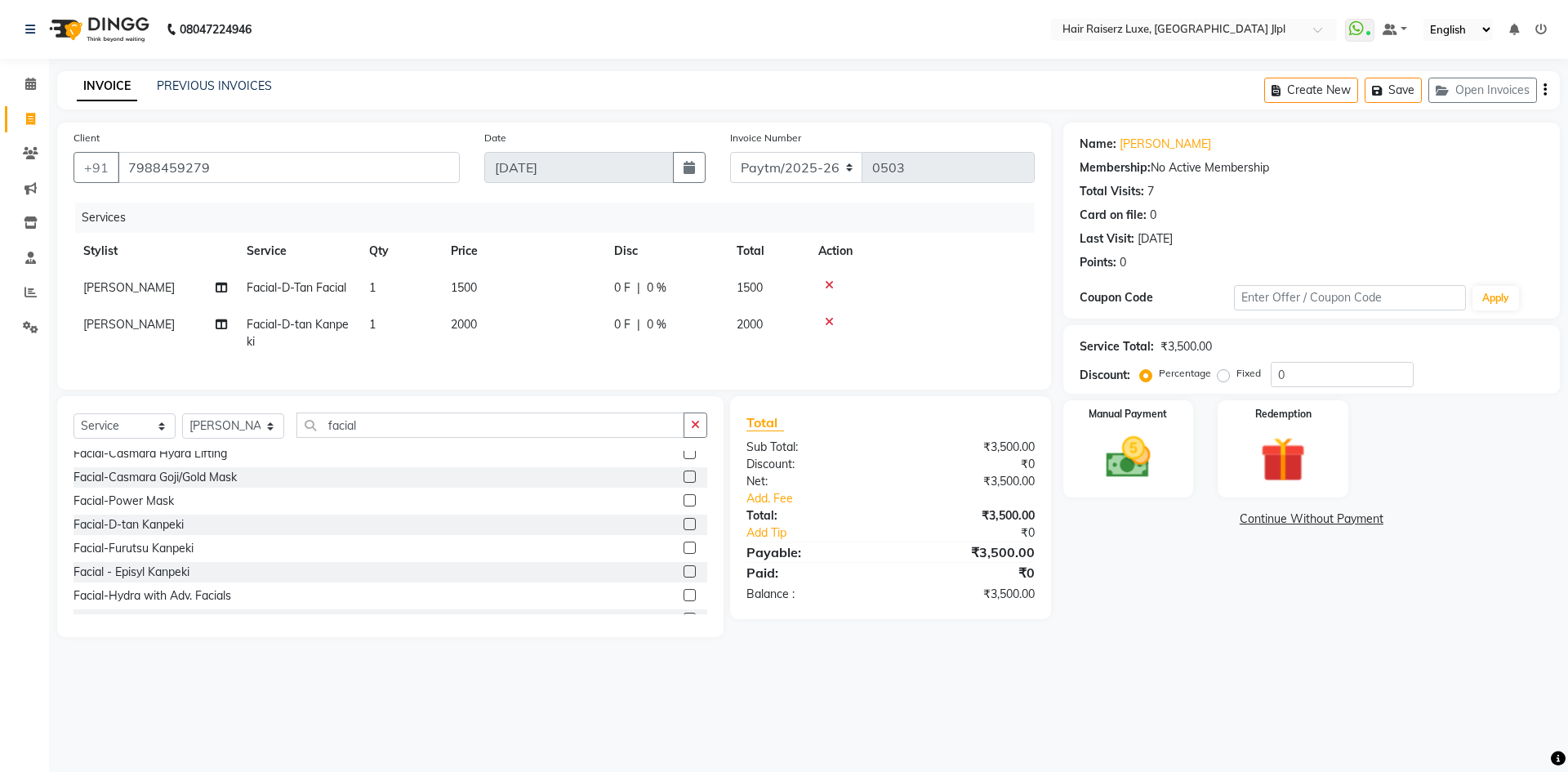
click at [827, 287] on icon at bounding box center [829, 285] width 9 height 11
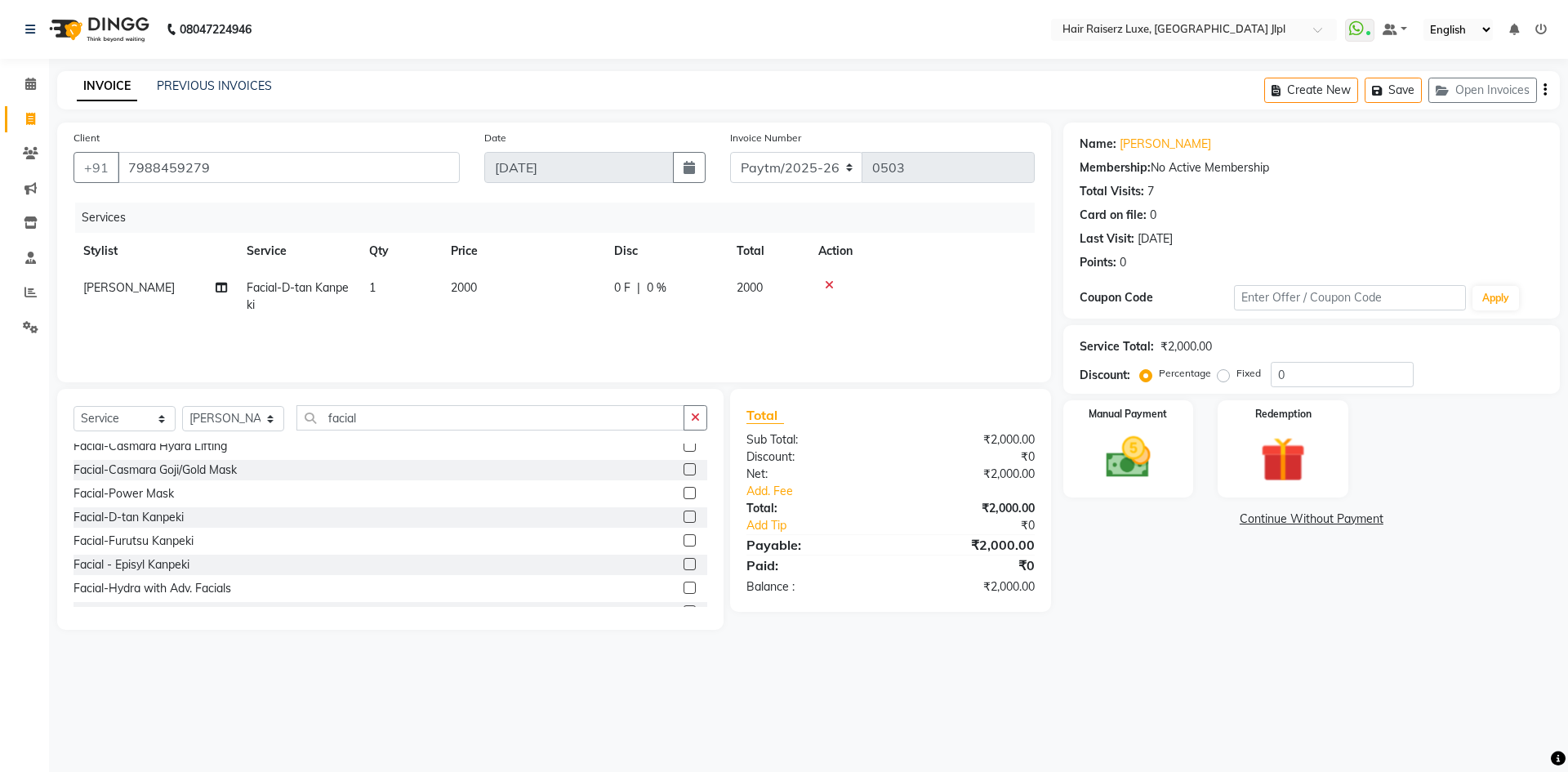
click at [463, 285] on span "2000" at bounding box center [464, 288] width 26 height 15
select select "36165"
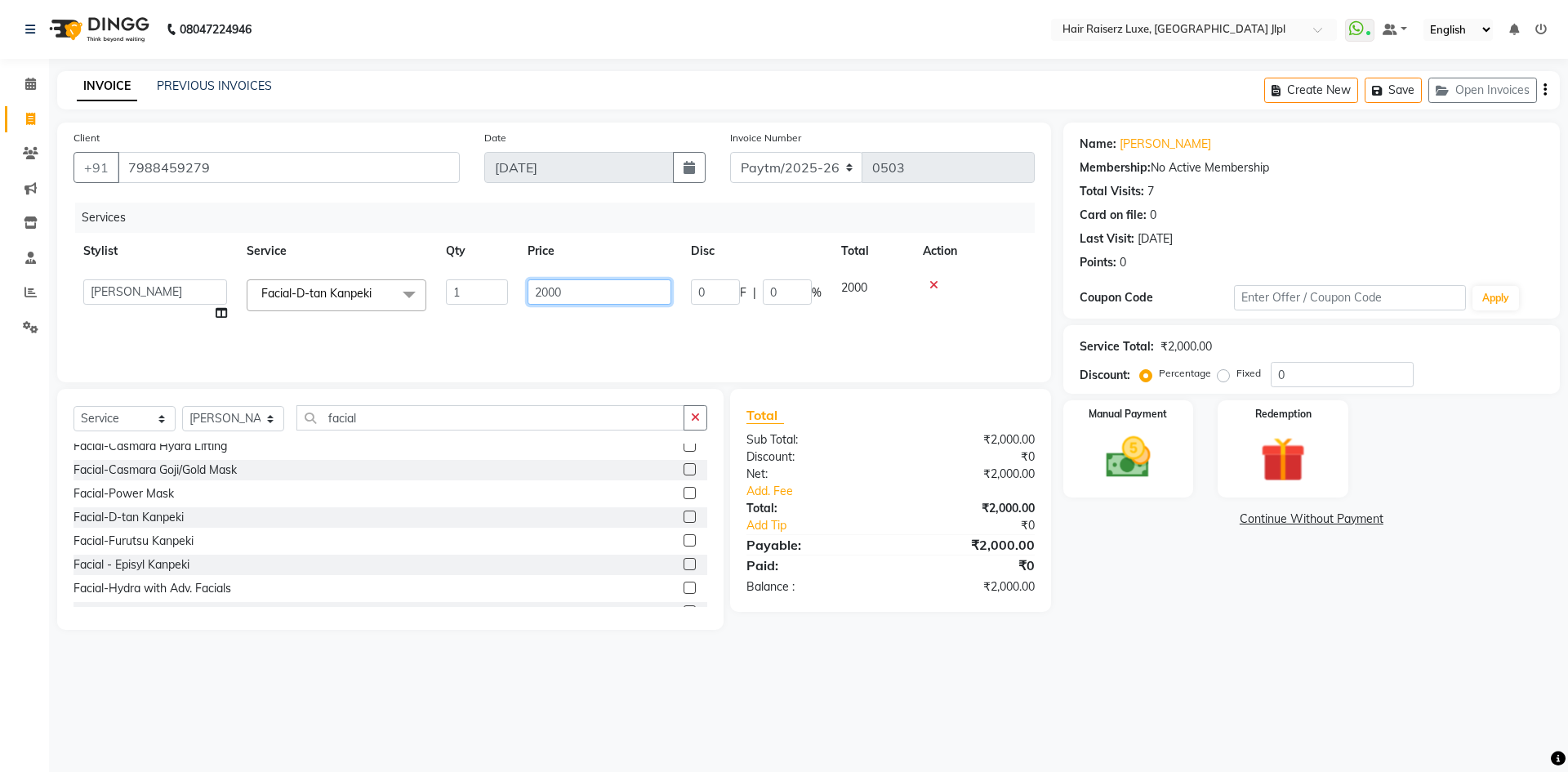
click at [549, 292] on input "2000" at bounding box center [599, 292] width 144 height 26
type input "2500"
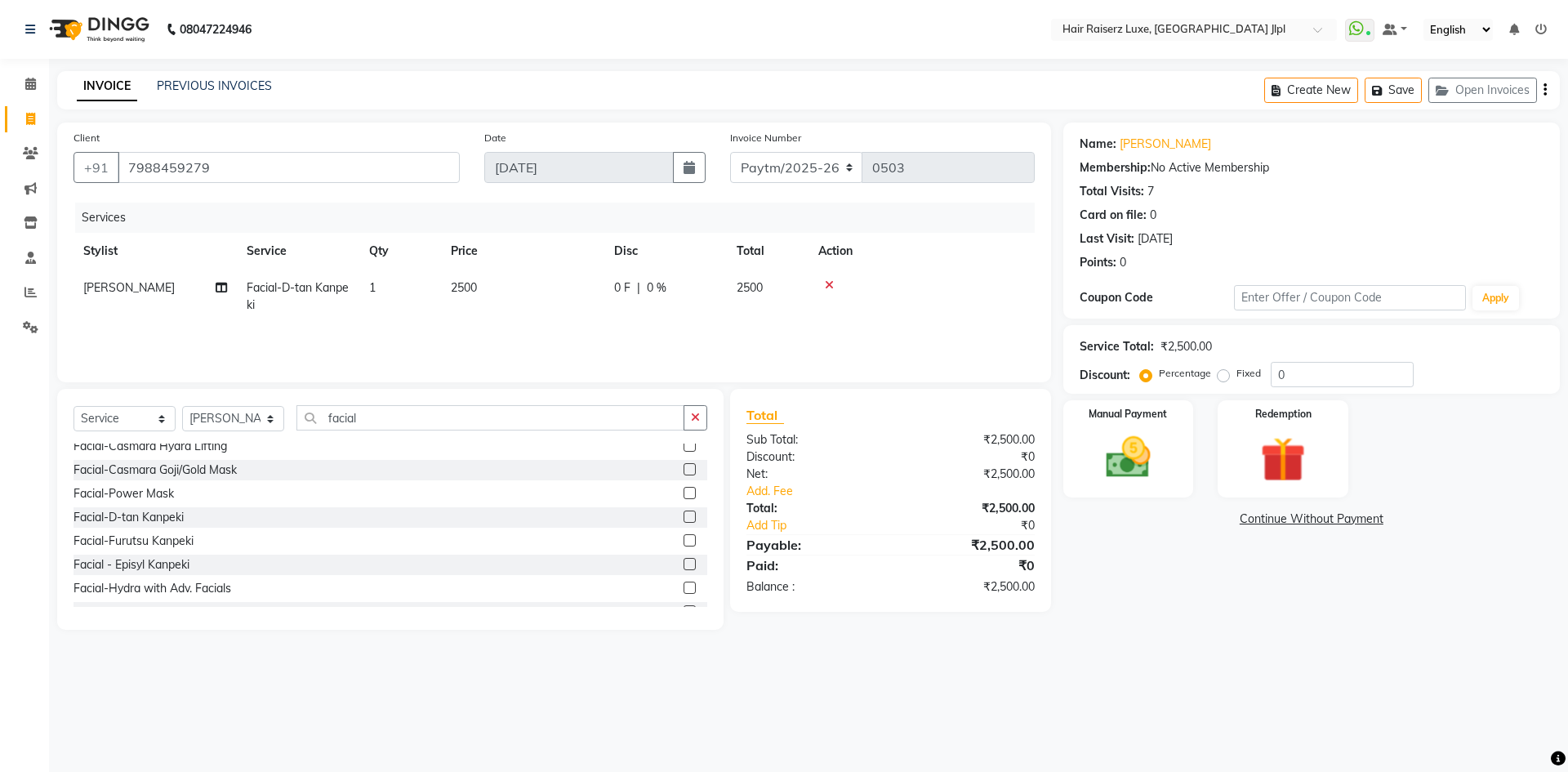
click at [1216, 632] on main "INVOICE PREVIOUS INVOICES Create New Save Open Invoices Client +91 7988459279 D…" at bounding box center [809, 363] width 1519 height 583
click at [1544, 90] on icon "button" at bounding box center [1545, 90] width 4 height 1
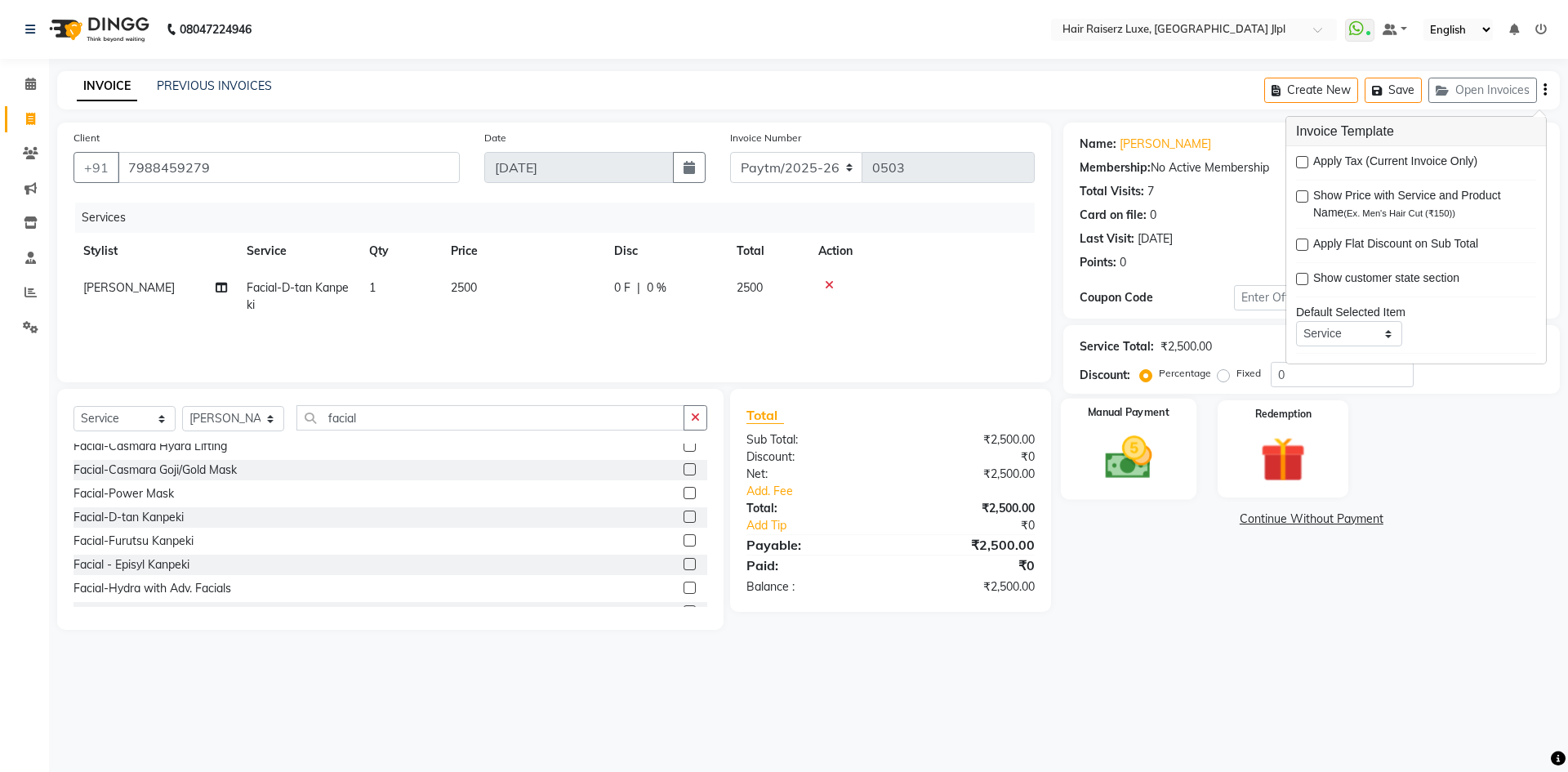
click at [1133, 480] on img at bounding box center [1128, 457] width 76 height 54
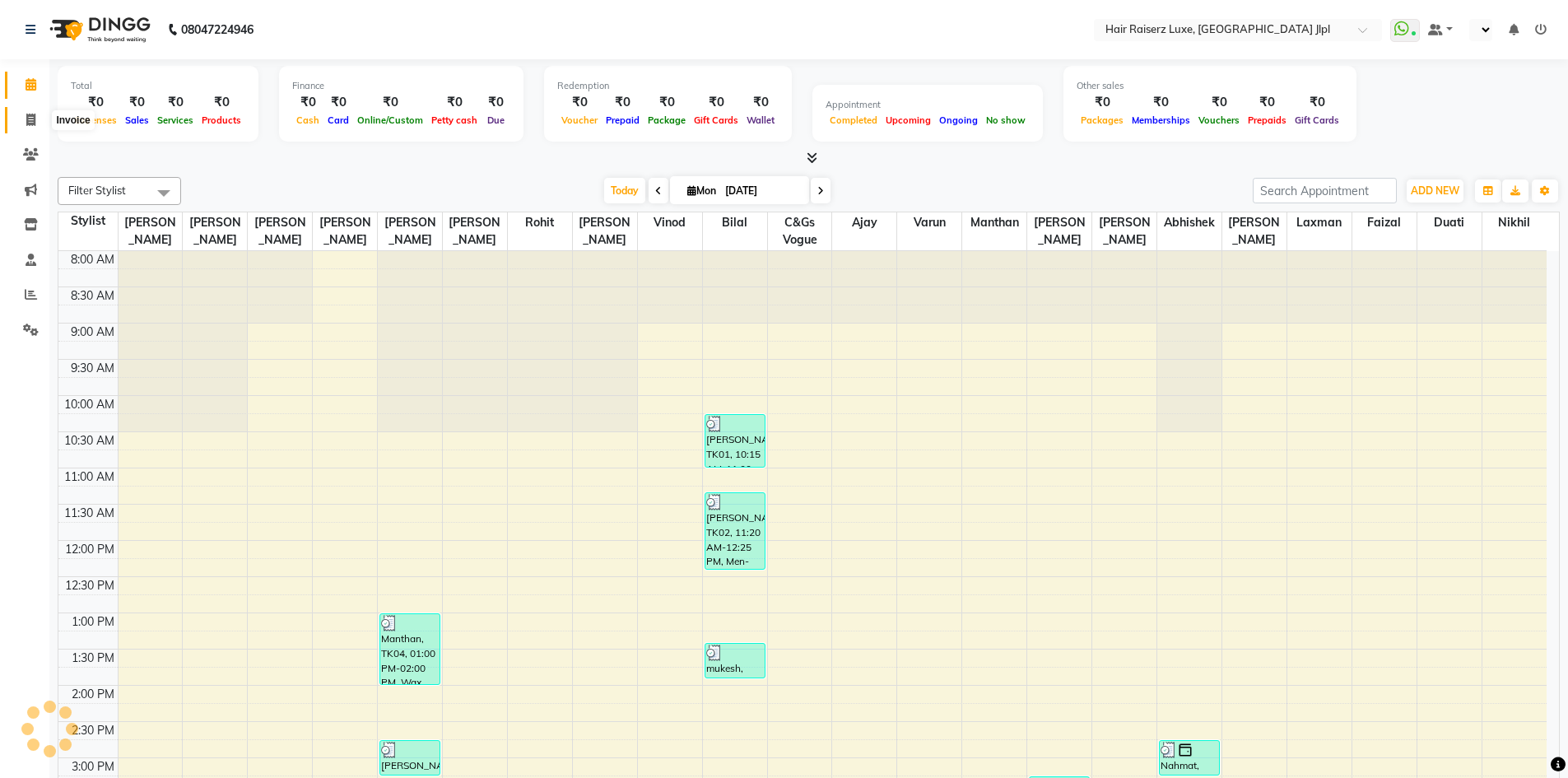
drag, startPoint x: 25, startPoint y: 116, endPoint x: 43, endPoint y: 118, distance: 18.1
click at [25, 116] on span at bounding box center [31, 120] width 28 height 19
select select "en"
select select "service"
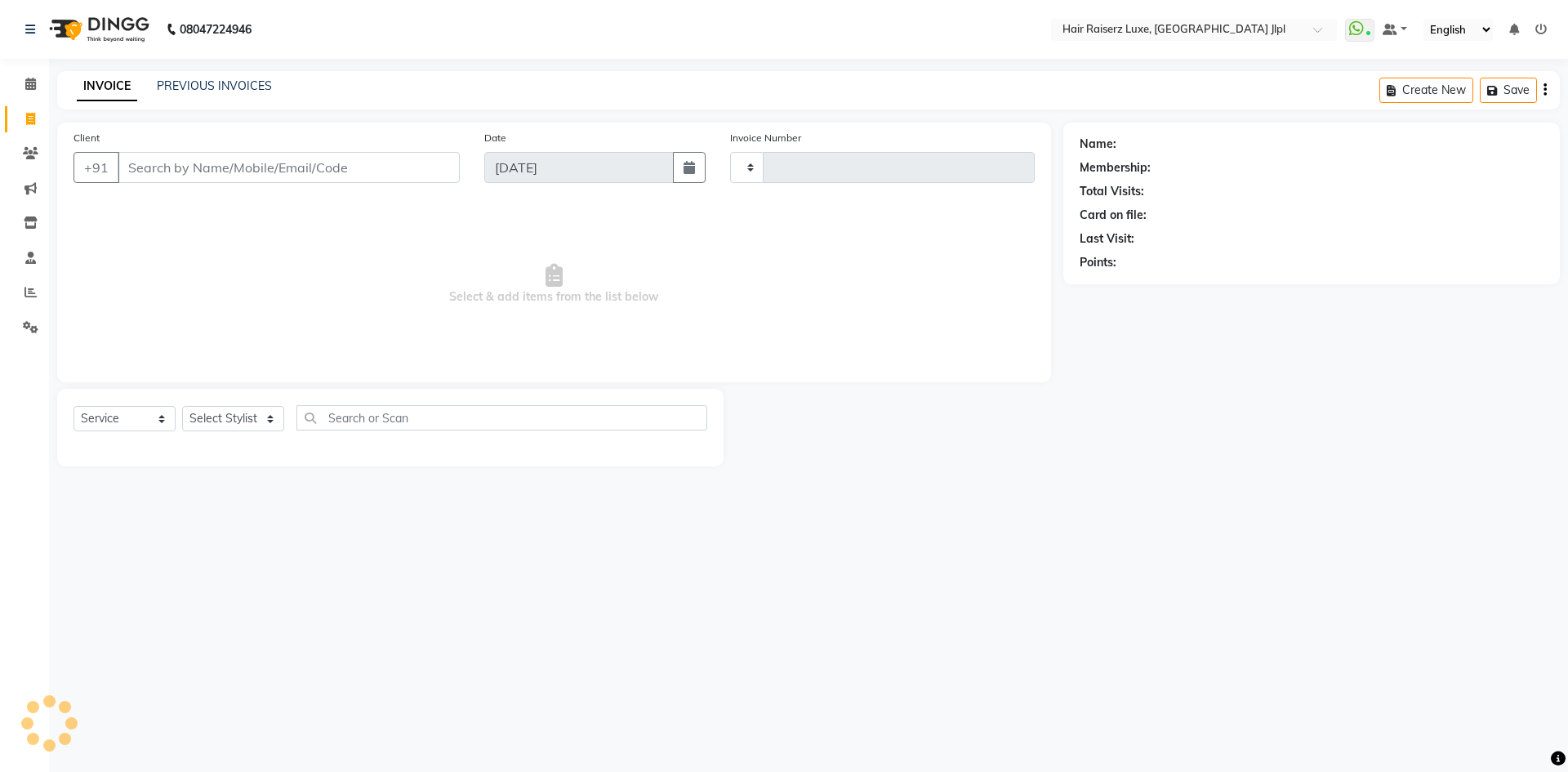
type input "3242"
select select "5409"
click at [301, 172] on input "Client" at bounding box center [288, 167] width 342 height 31
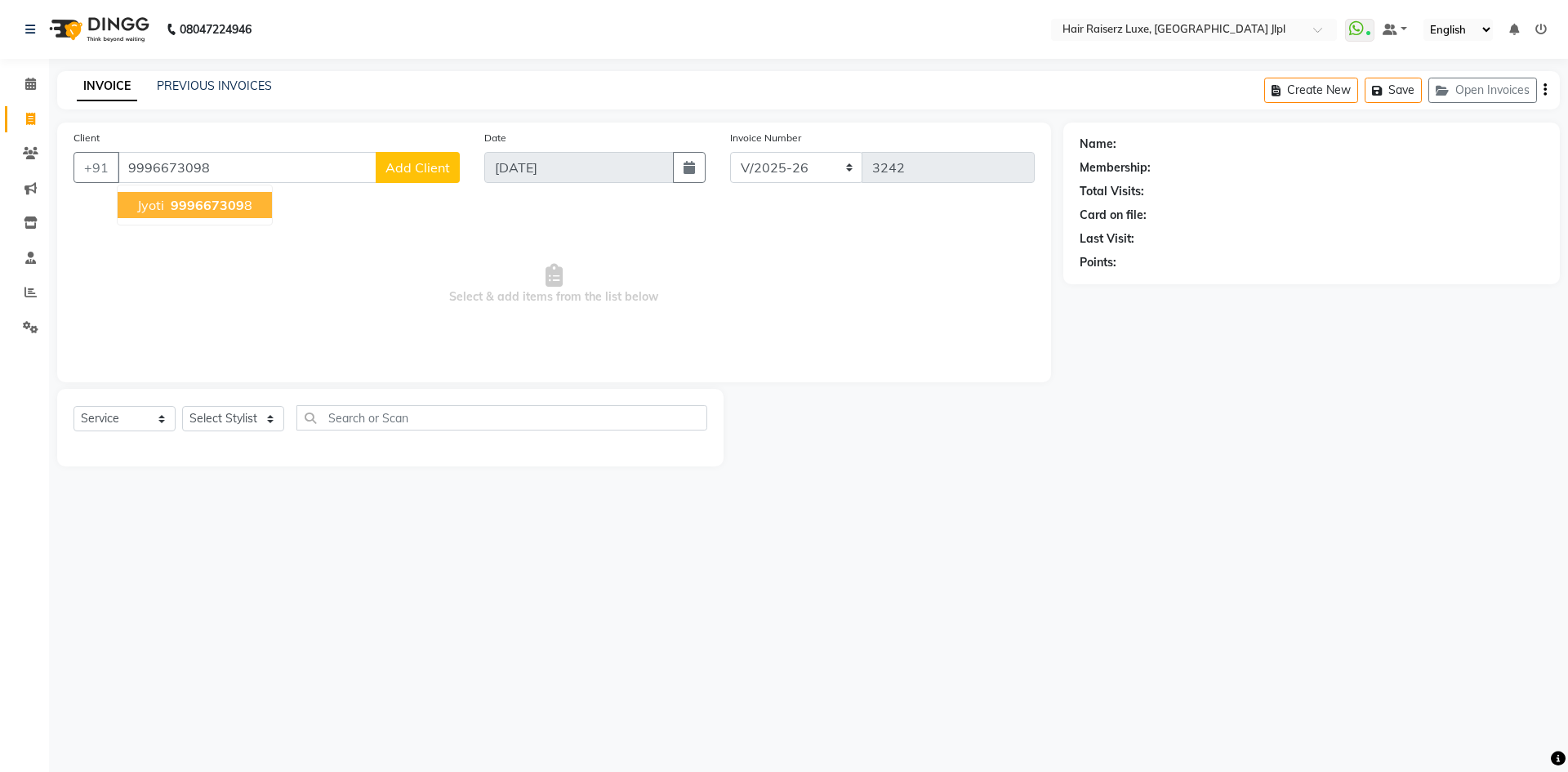
type input "9996673098"
click at [240, 206] on span "999667309" at bounding box center [206, 205] width 73 height 17
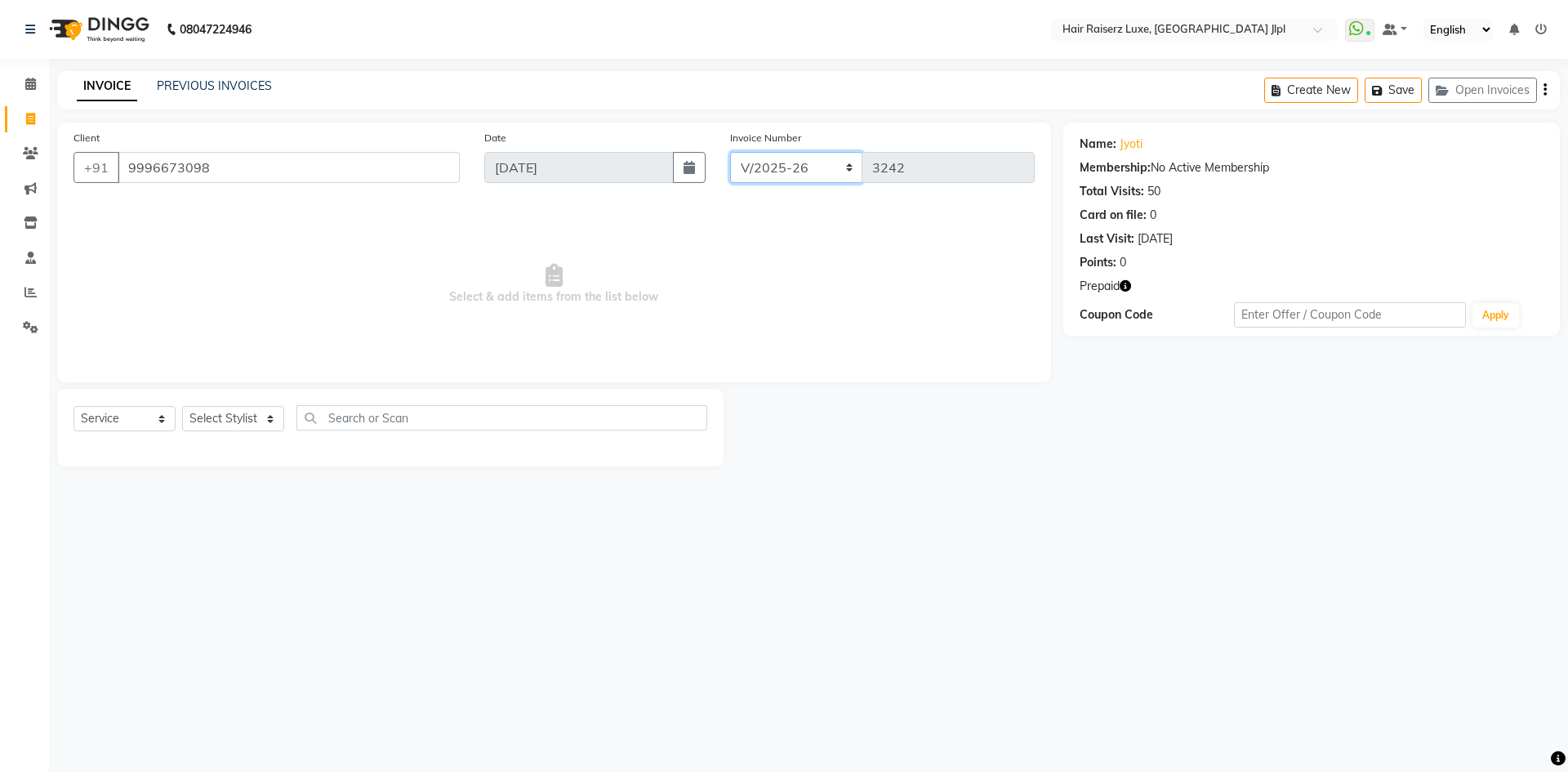
click at [778, 167] on select "FF/2025-26 PreP/2025-26 BANK/2025-26 Paytm/2025-26 CASH/2025-26 V/2025-26" at bounding box center [796, 167] width 133 height 31
select select "8500"
click at [730, 152] on select "FF/2025-26 PreP/2025-26 BANK/2025-26 Paytm/2025-26 CASH/2025-26 V/2025-26" at bounding box center [796, 167] width 133 height 31
type input "0122"
click at [218, 423] on select "Select Stylist [PERSON_NAME] [PERSON_NAME] [PERSON_NAME] C&Gs Vogue [PERSON_NAM…" at bounding box center [233, 418] width 102 height 26
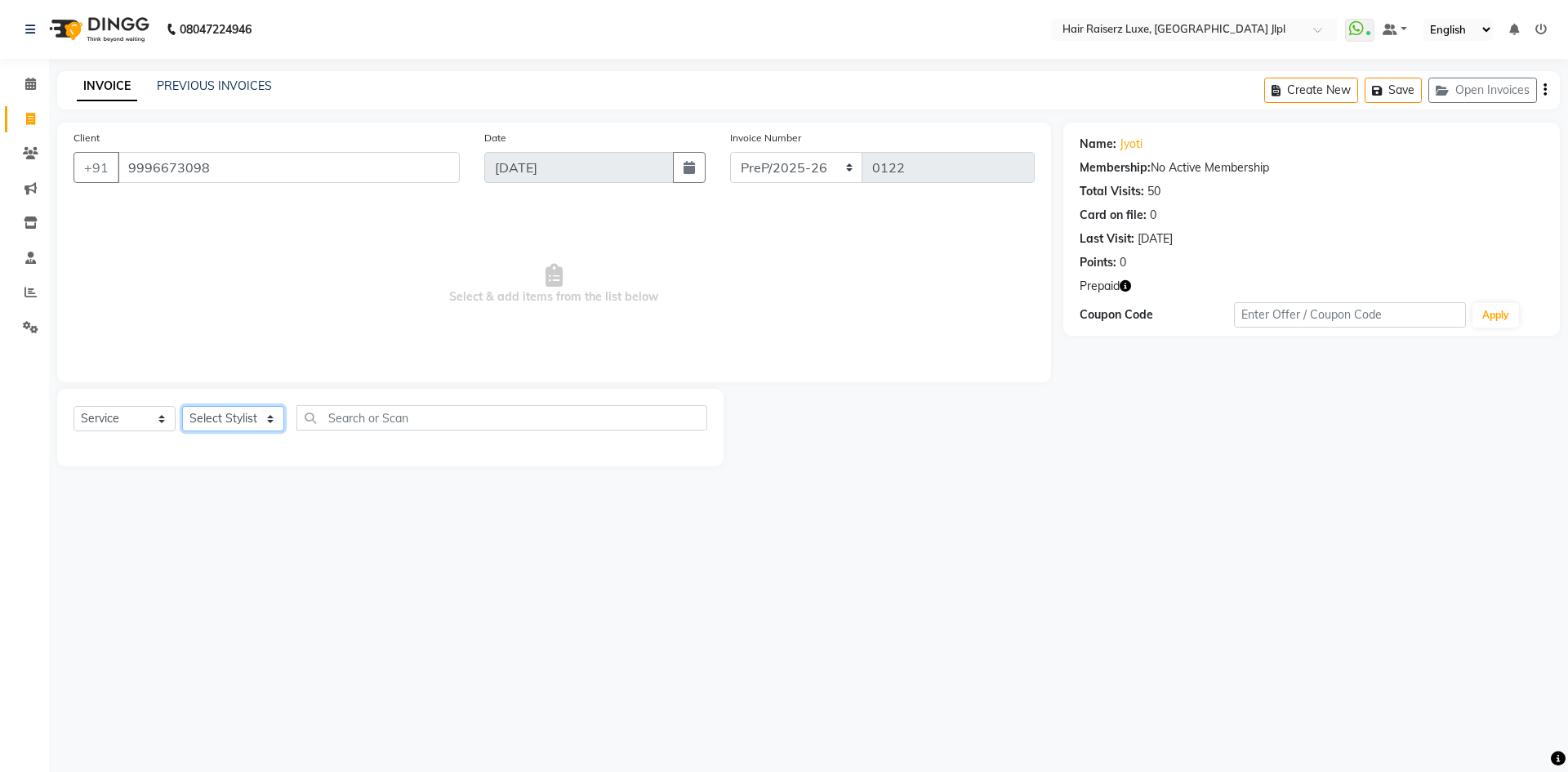
select select "88954"
click at [182, 406] on select "Select Stylist [PERSON_NAME] [PERSON_NAME] [PERSON_NAME] C&Gs Vogue [PERSON_NAM…" at bounding box center [233, 418] width 102 height 26
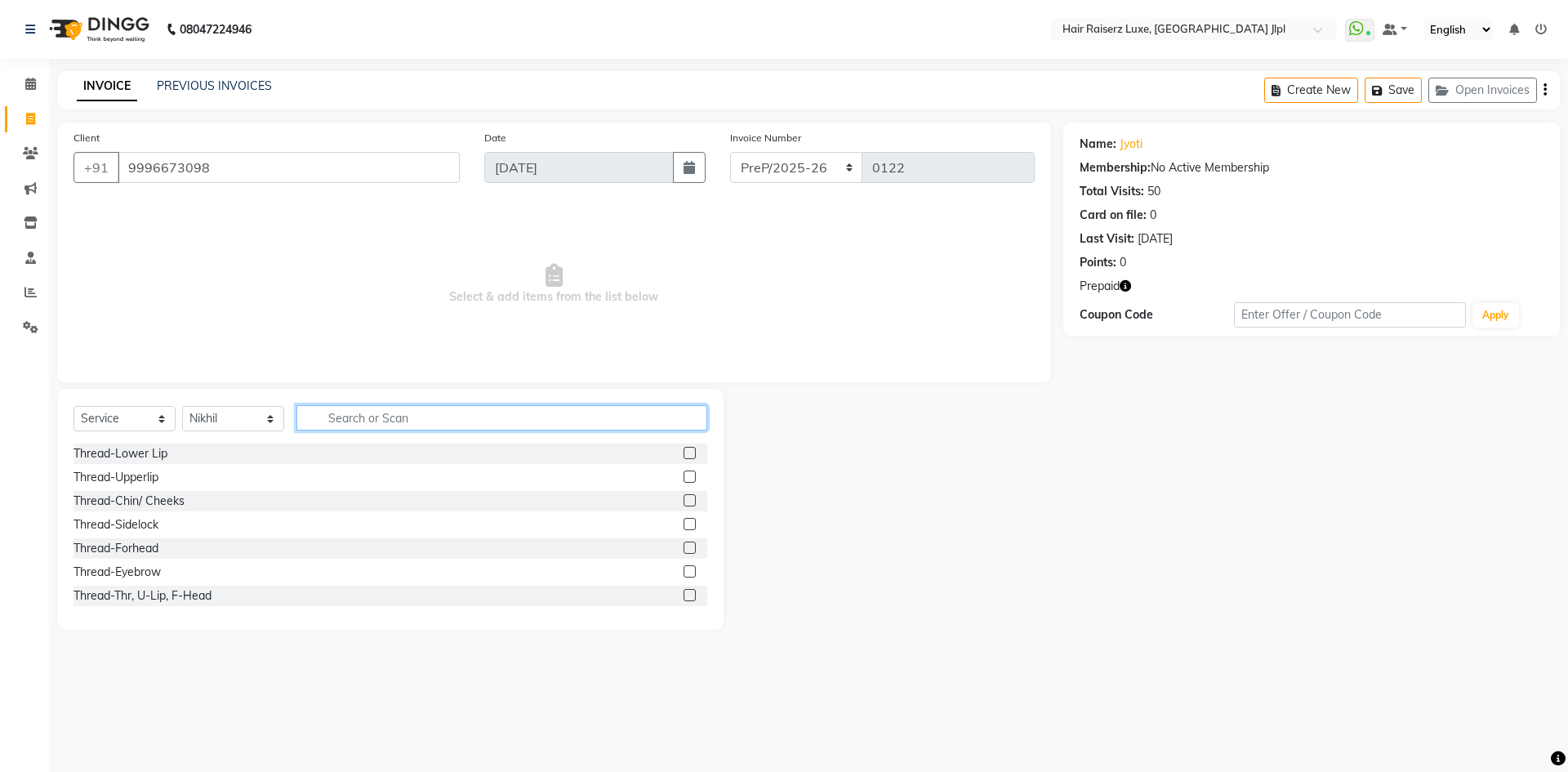
click at [346, 423] on input "text" at bounding box center [502, 417] width 411 height 26
type input "b"
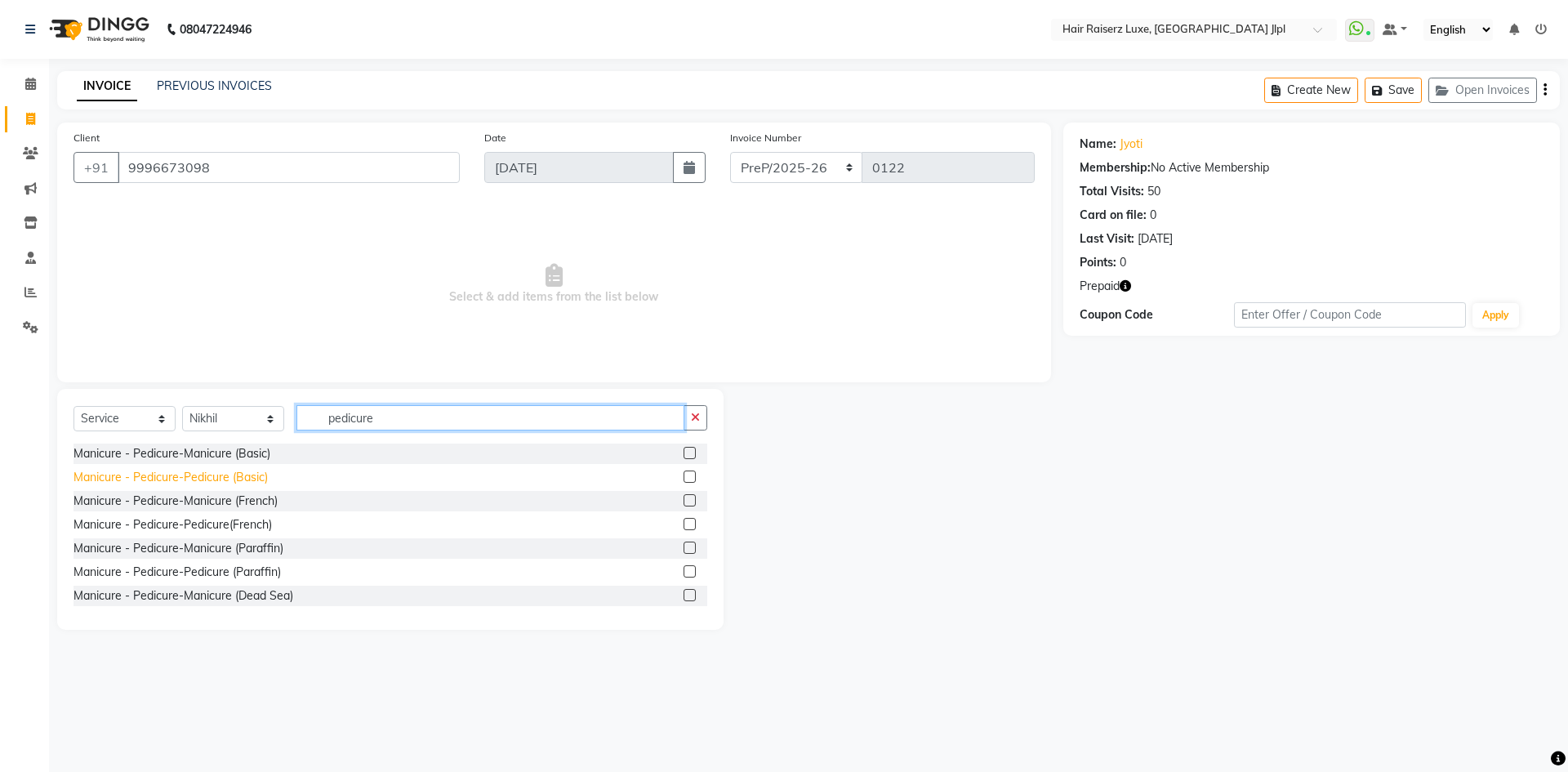
type input "pedicure"
click at [231, 472] on div "Manicure - Pedicure-Pedicure (Basic)" at bounding box center [170, 476] width 194 height 17
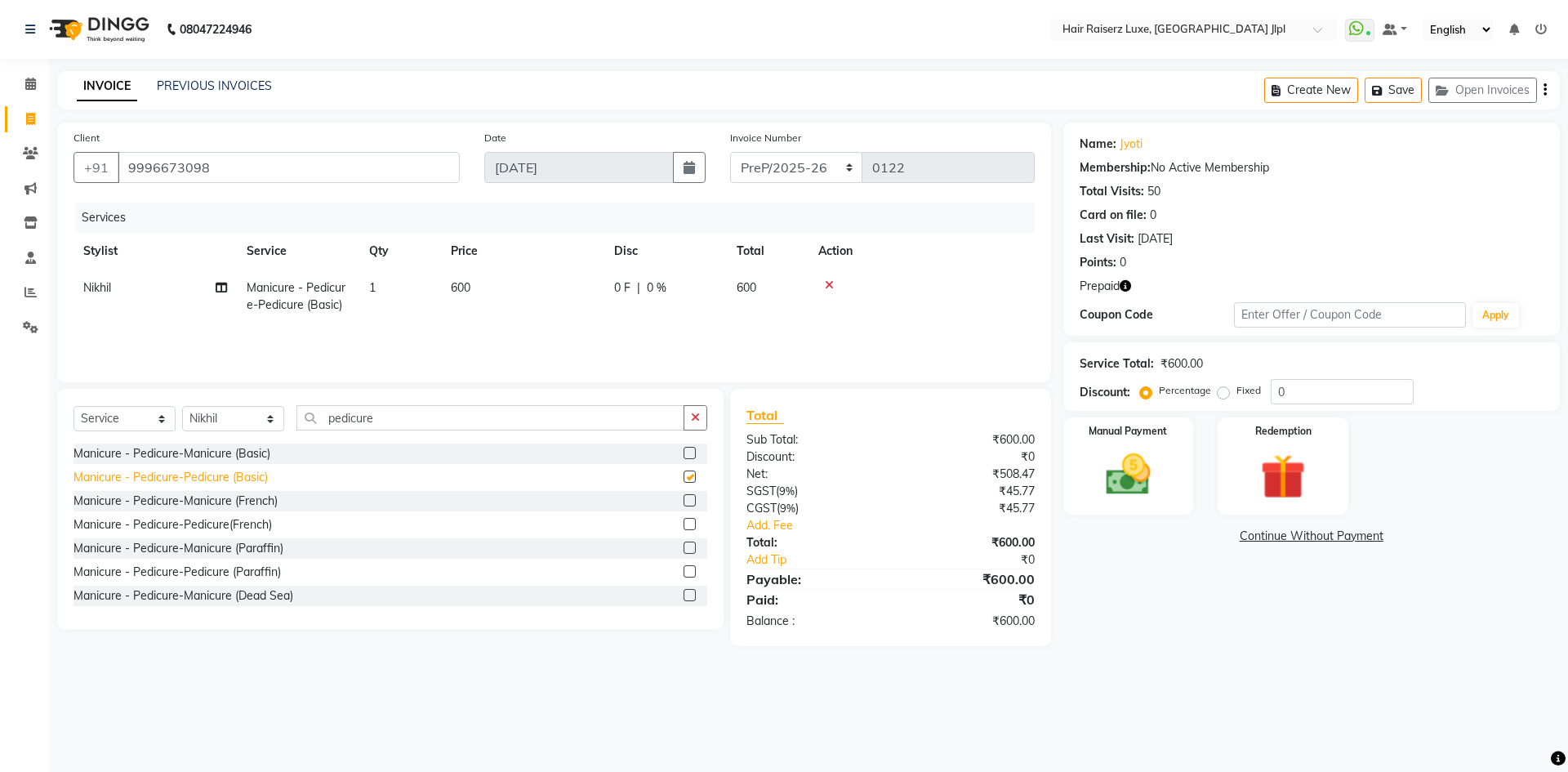
checkbox input "false"
click at [1547, 87] on div "Create New Save Open Invoices" at bounding box center [1411, 91] width 295 height 39
click at [1543, 91] on icon "button" at bounding box center [1545, 90] width 4 height 1
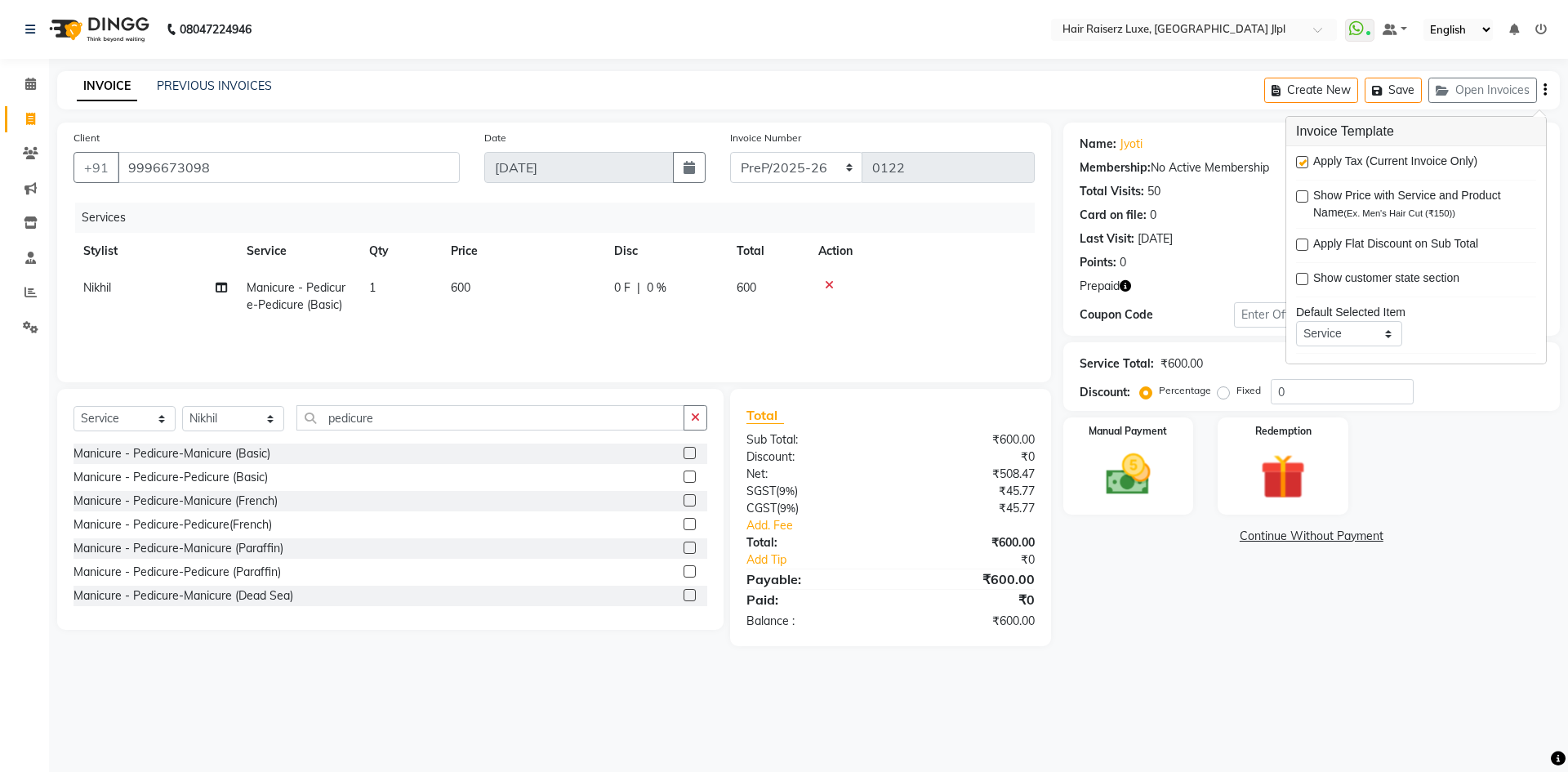
click at [1304, 161] on label at bounding box center [1302, 162] width 12 height 12
click at [1304, 161] on input "checkbox" at bounding box center [1301, 163] width 11 height 11
checkbox input "false"
click at [1098, 498] on img at bounding box center [1128, 474] width 76 height 54
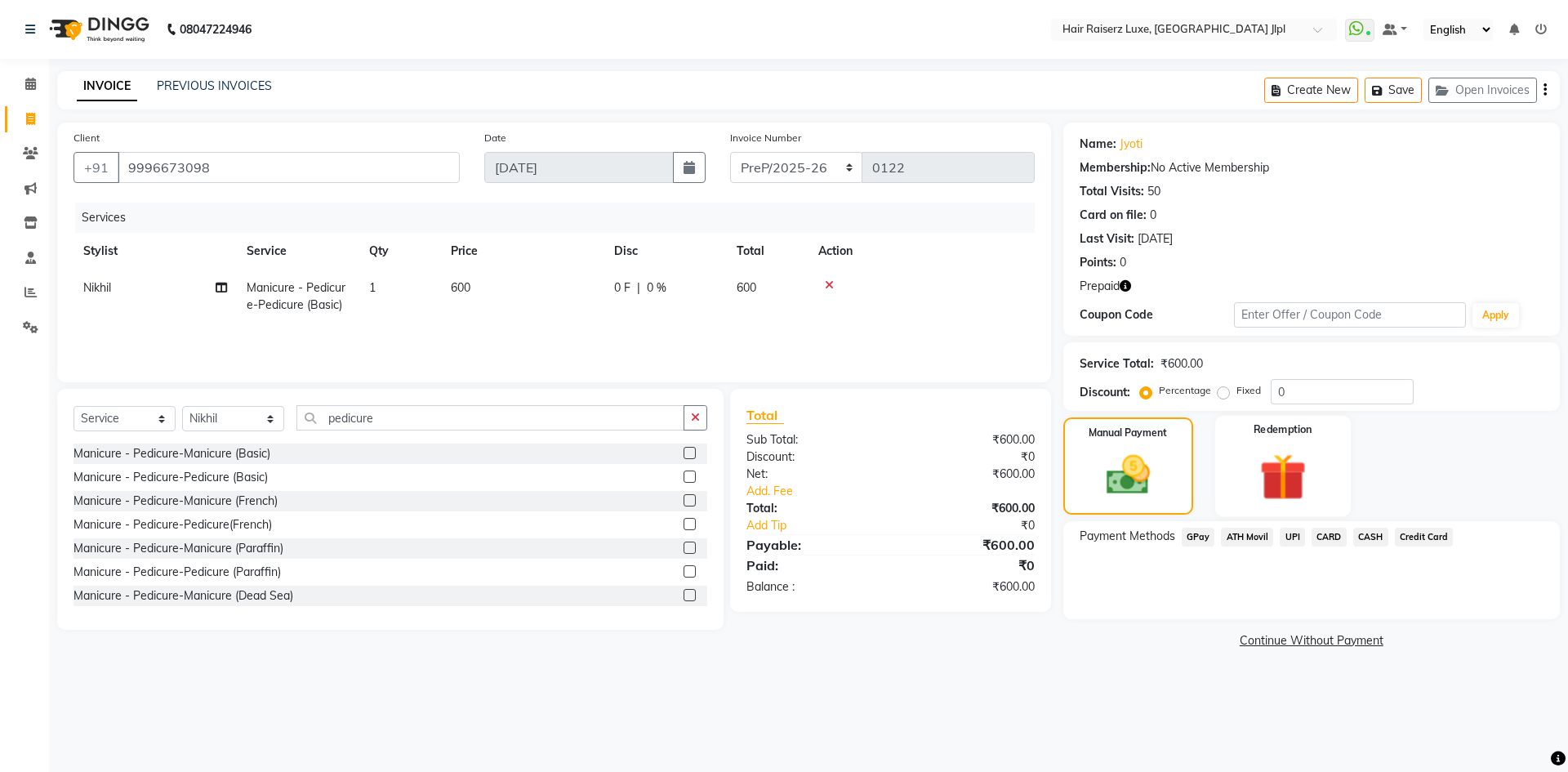
click at [1272, 474] on img at bounding box center [1282, 476] width 76 height 58
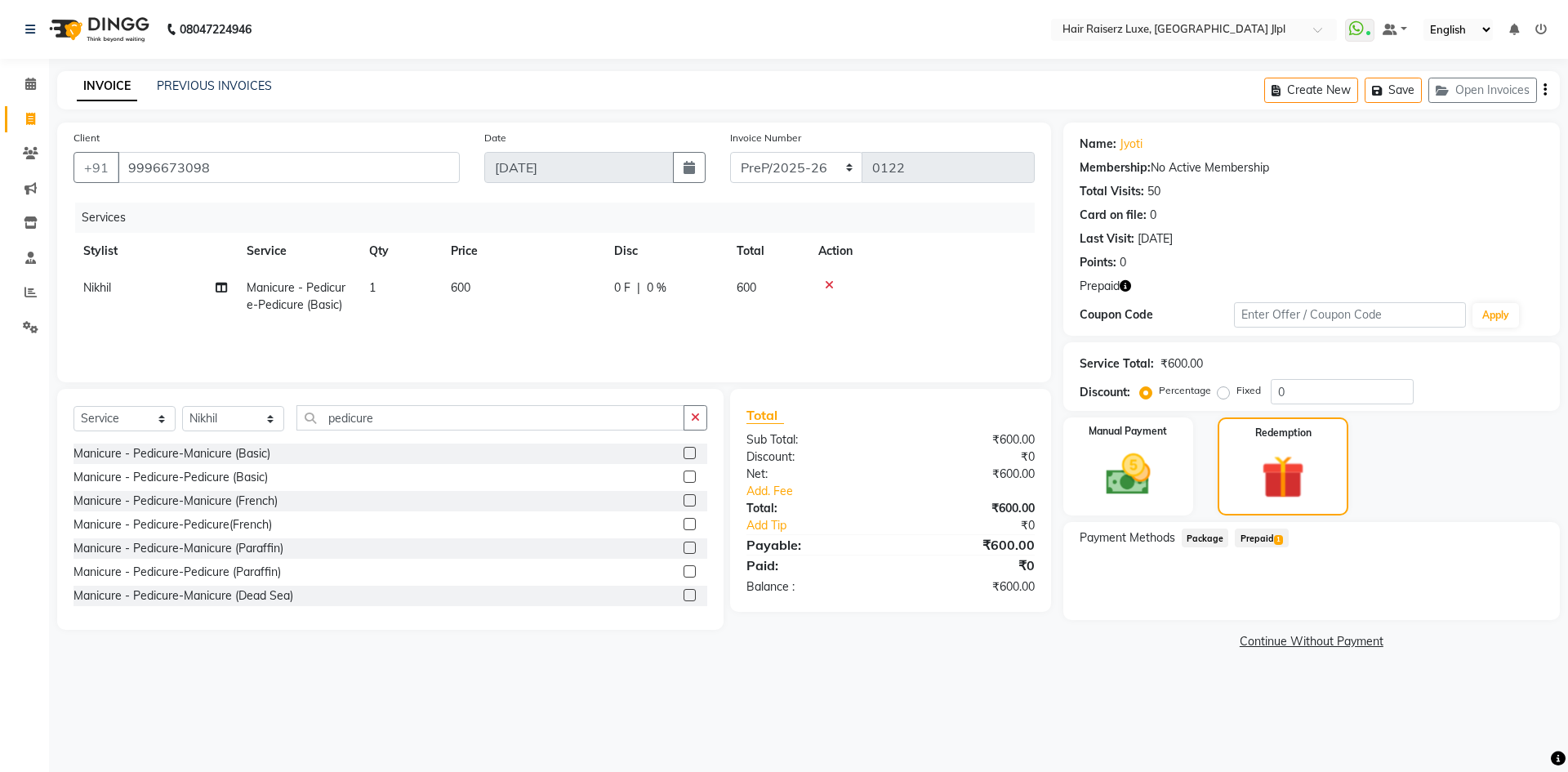
click at [1258, 545] on span "Prepaid 1" at bounding box center [1261, 537] width 53 height 19
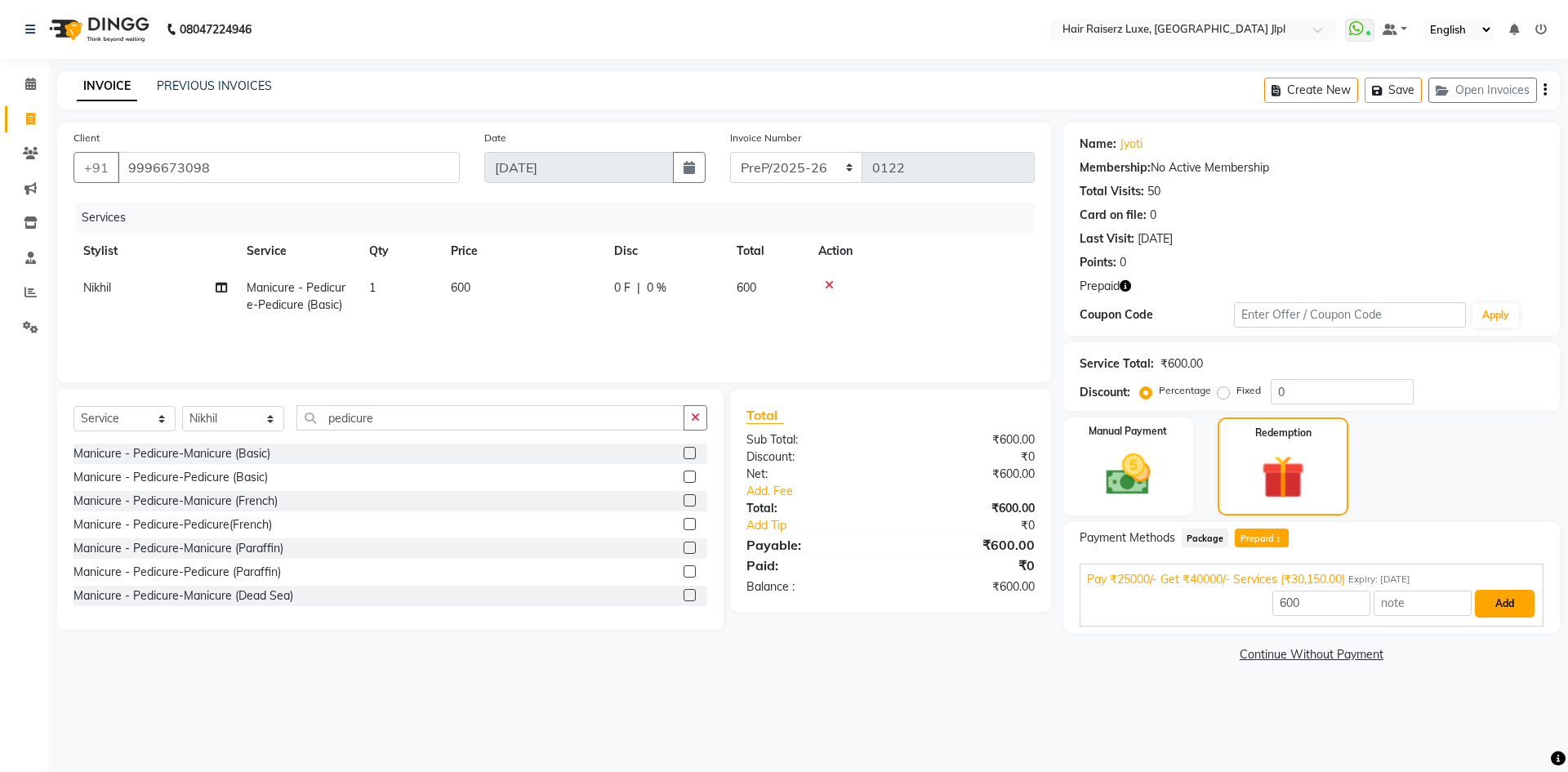
click at [1507, 608] on button "Add" at bounding box center [1505, 603] width 60 height 27
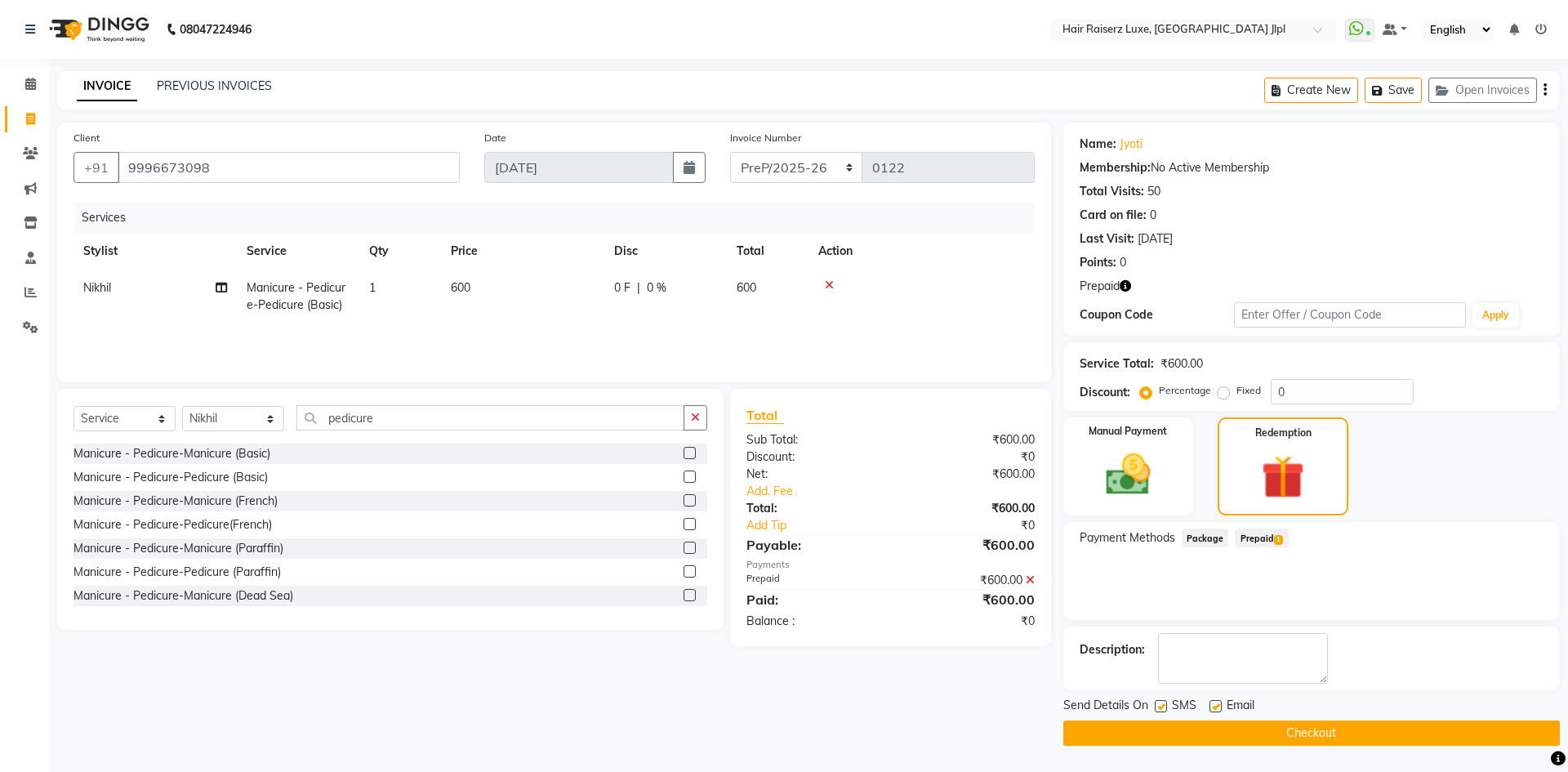
click at [1214, 709] on label at bounding box center [1215, 706] width 12 height 12
click at [1214, 709] on input "checkbox" at bounding box center [1214, 707] width 11 height 11
checkbox input "false"
click at [1218, 740] on button "Checkout" at bounding box center [1310, 733] width 497 height 26
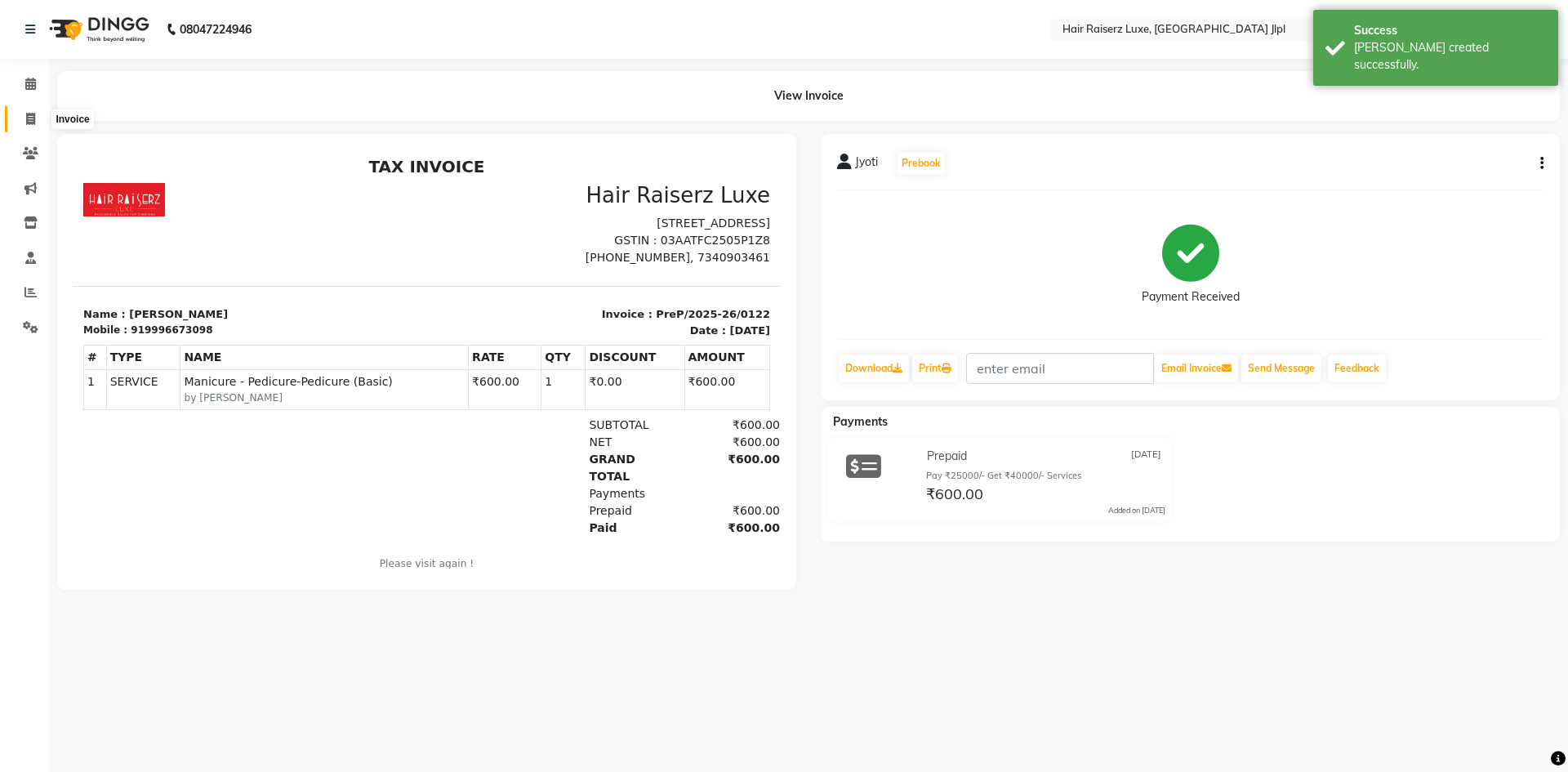
click at [27, 117] on icon at bounding box center [31, 119] width 9 height 12
select select "5409"
select select "service"
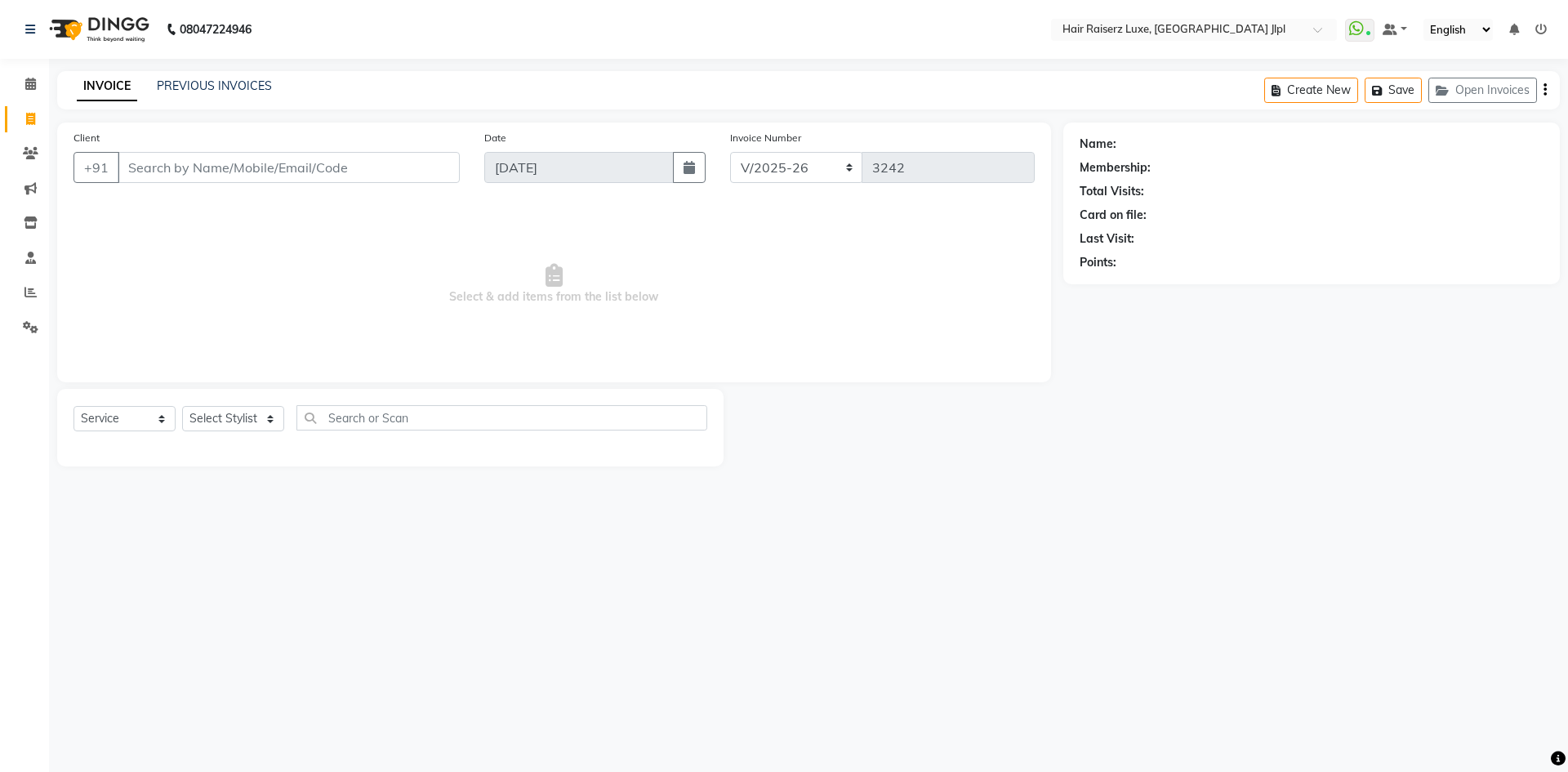
click at [374, 172] on input "Client" at bounding box center [288, 167] width 342 height 31
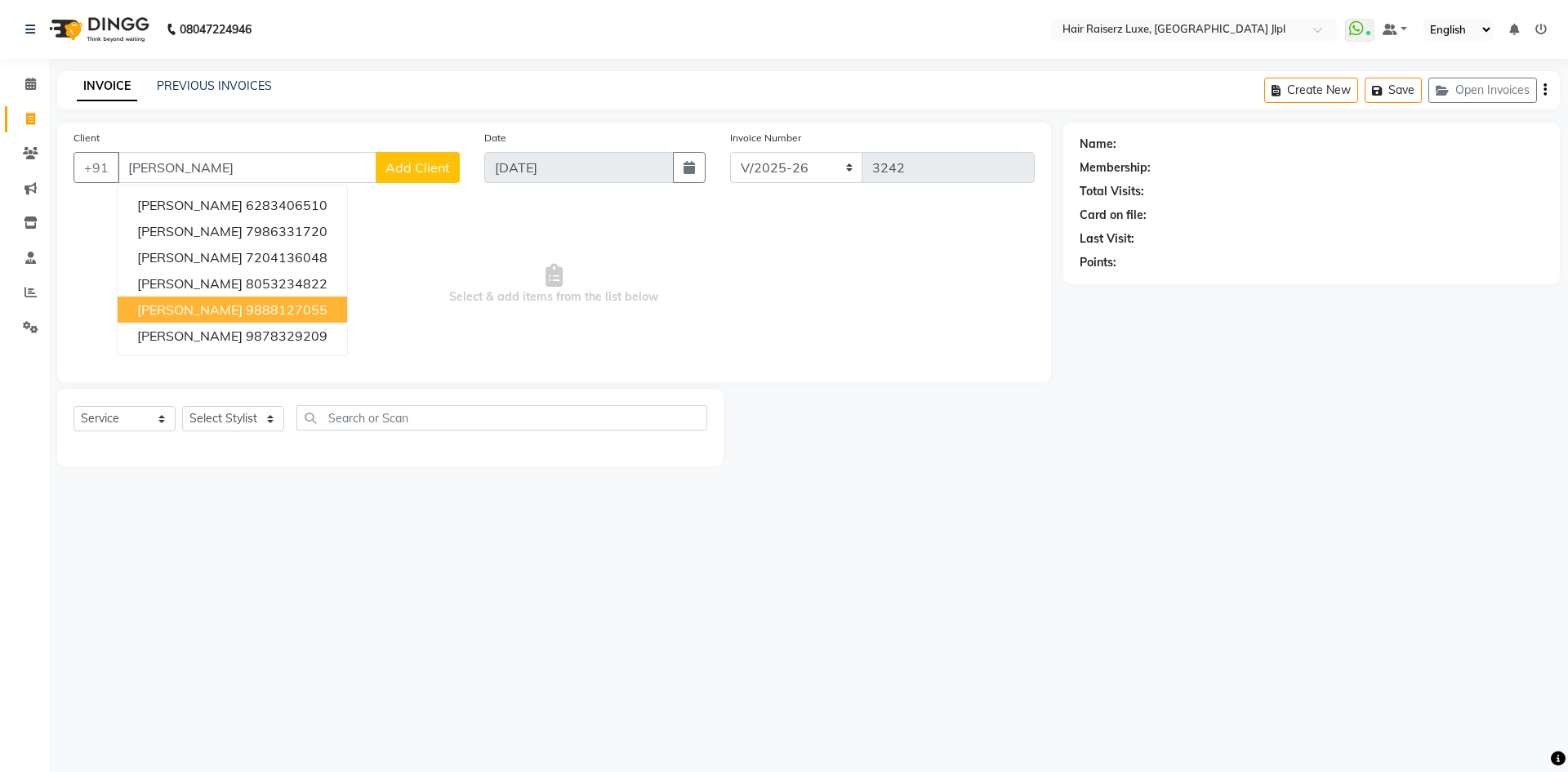
click at [246, 303] on ngb-highlight "9888127055" at bounding box center [287, 310] width 82 height 17
type input "9888127055"
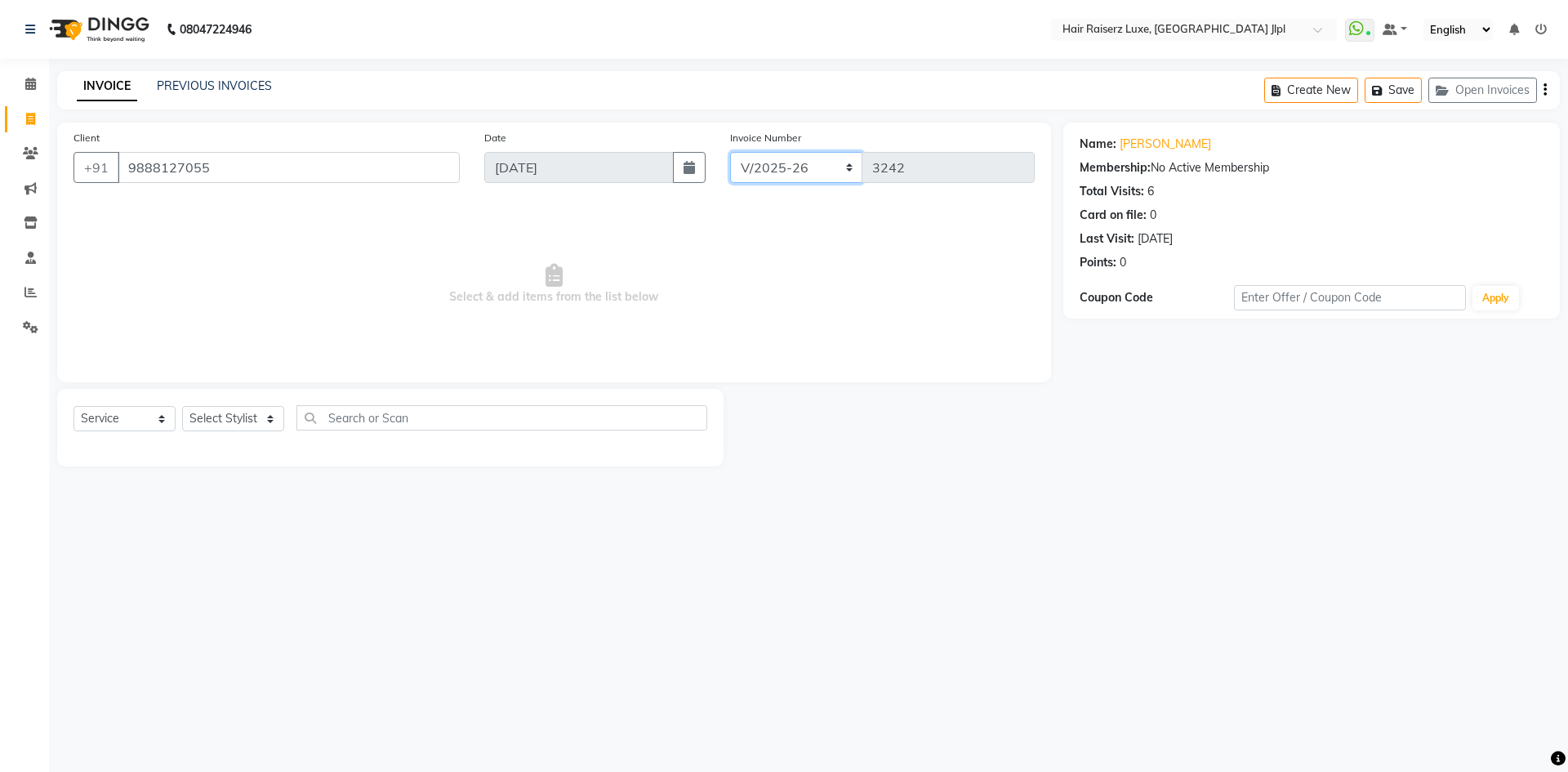
click at [763, 170] on select "FF/2025-26 PreP/2025-26 BANK/2025-26 Paytm/2025-26 CASH/2025-26 V/2025-26" at bounding box center [796, 167] width 133 height 31
select select "8498"
click at [730, 152] on select "FF/2025-26 PreP/2025-26 BANK/2025-26 Paytm/2025-26 CASH/2025-26 V/2025-26" at bounding box center [796, 167] width 133 height 31
type input "0503"
click at [1544, 90] on icon "button" at bounding box center [1545, 90] width 4 height 1
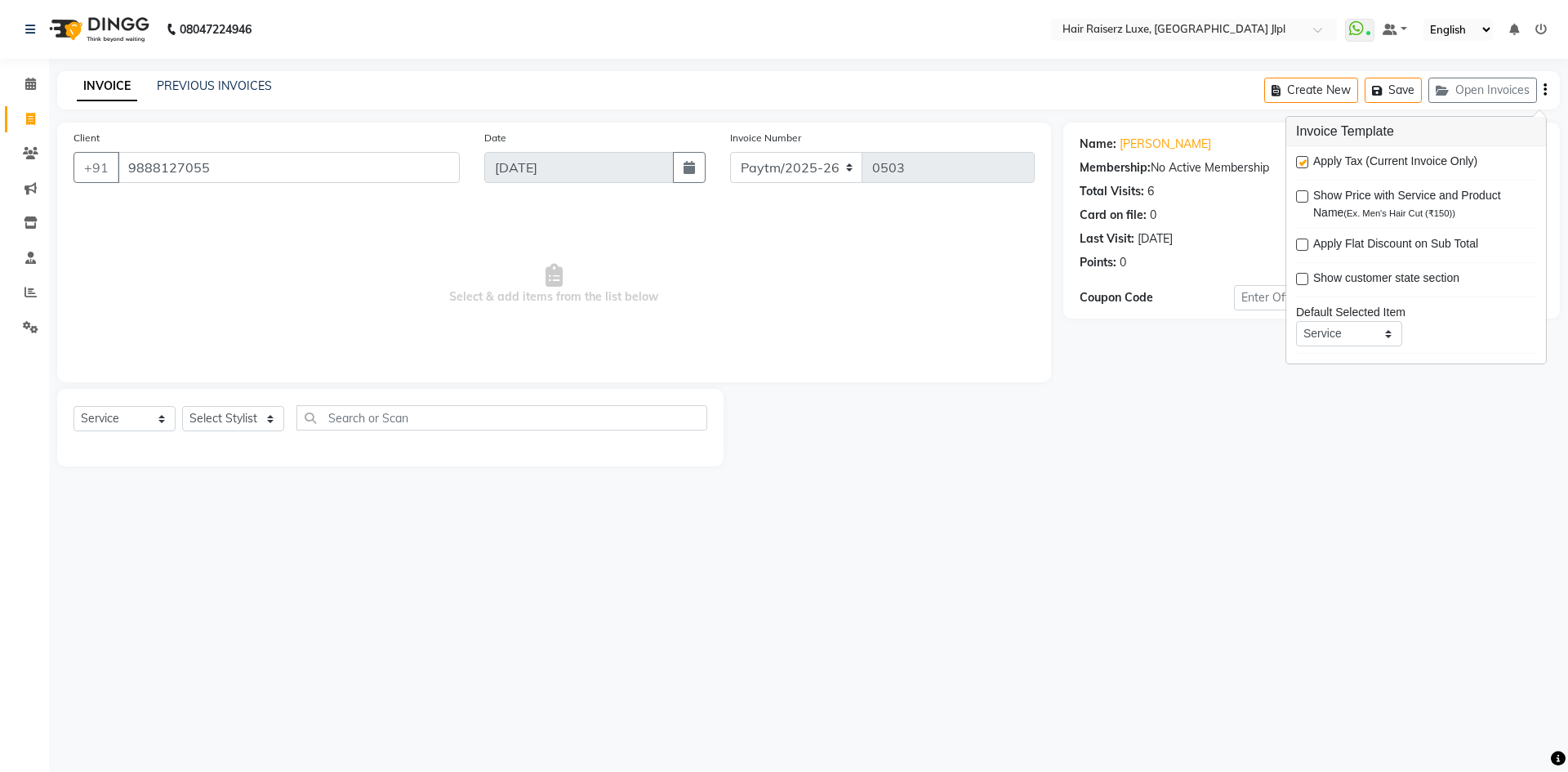
click at [1297, 165] on label at bounding box center [1302, 162] width 12 height 12
click at [1297, 165] on input "checkbox" at bounding box center [1301, 163] width 11 height 11
checkbox input "false"
click at [250, 415] on select "Select Stylist [PERSON_NAME] [PERSON_NAME] [PERSON_NAME] C&Gs Vogue [PERSON_NAM…" at bounding box center [233, 418] width 102 height 26
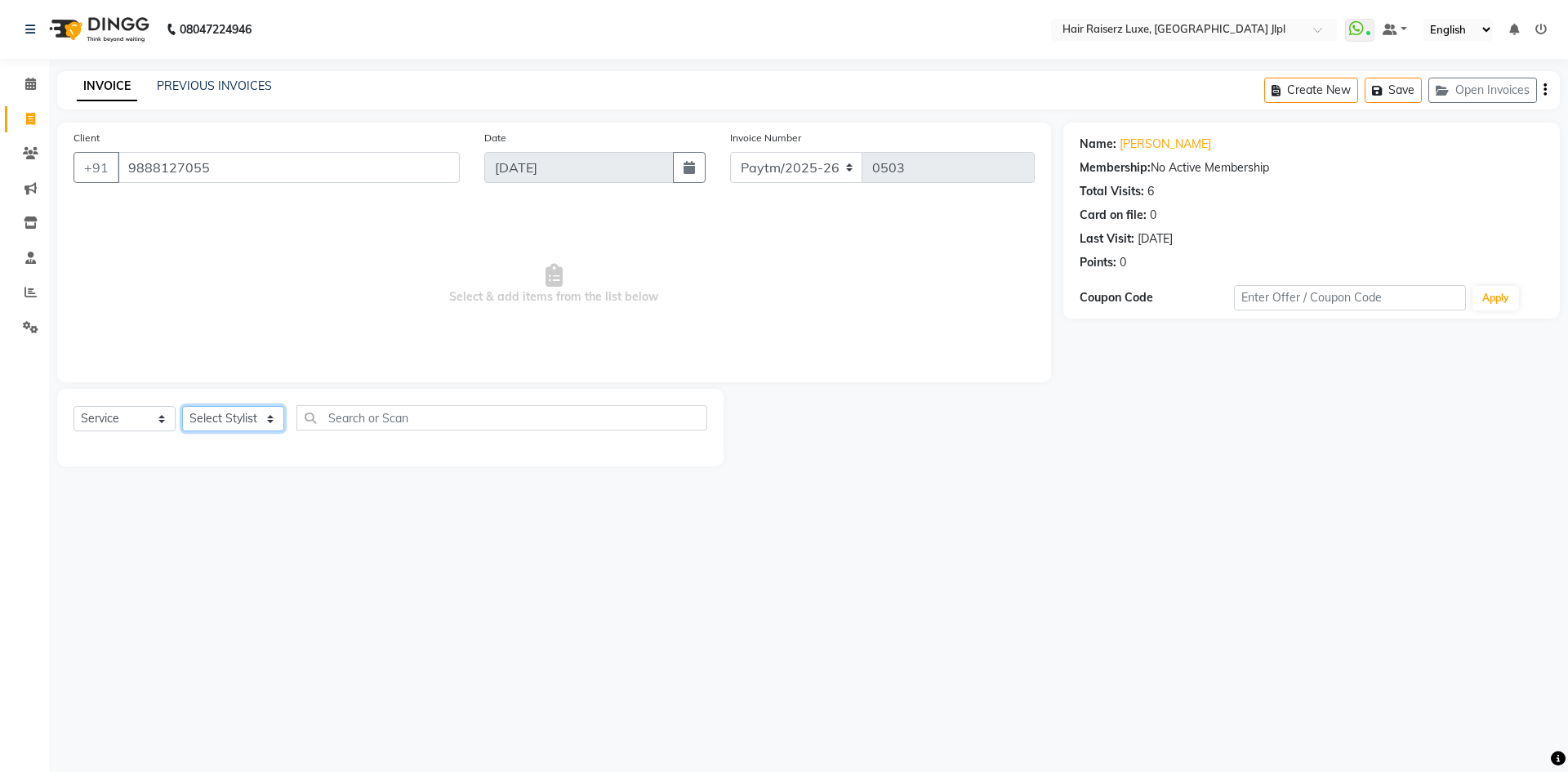
select select "84148"
click at [182, 406] on select "Select Stylist [PERSON_NAME] [PERSON_NAME] [PERSON_NAME] C&Gs Vogue [PERSON_NAM…" at bounding box center [233, 418] width 102 height 26
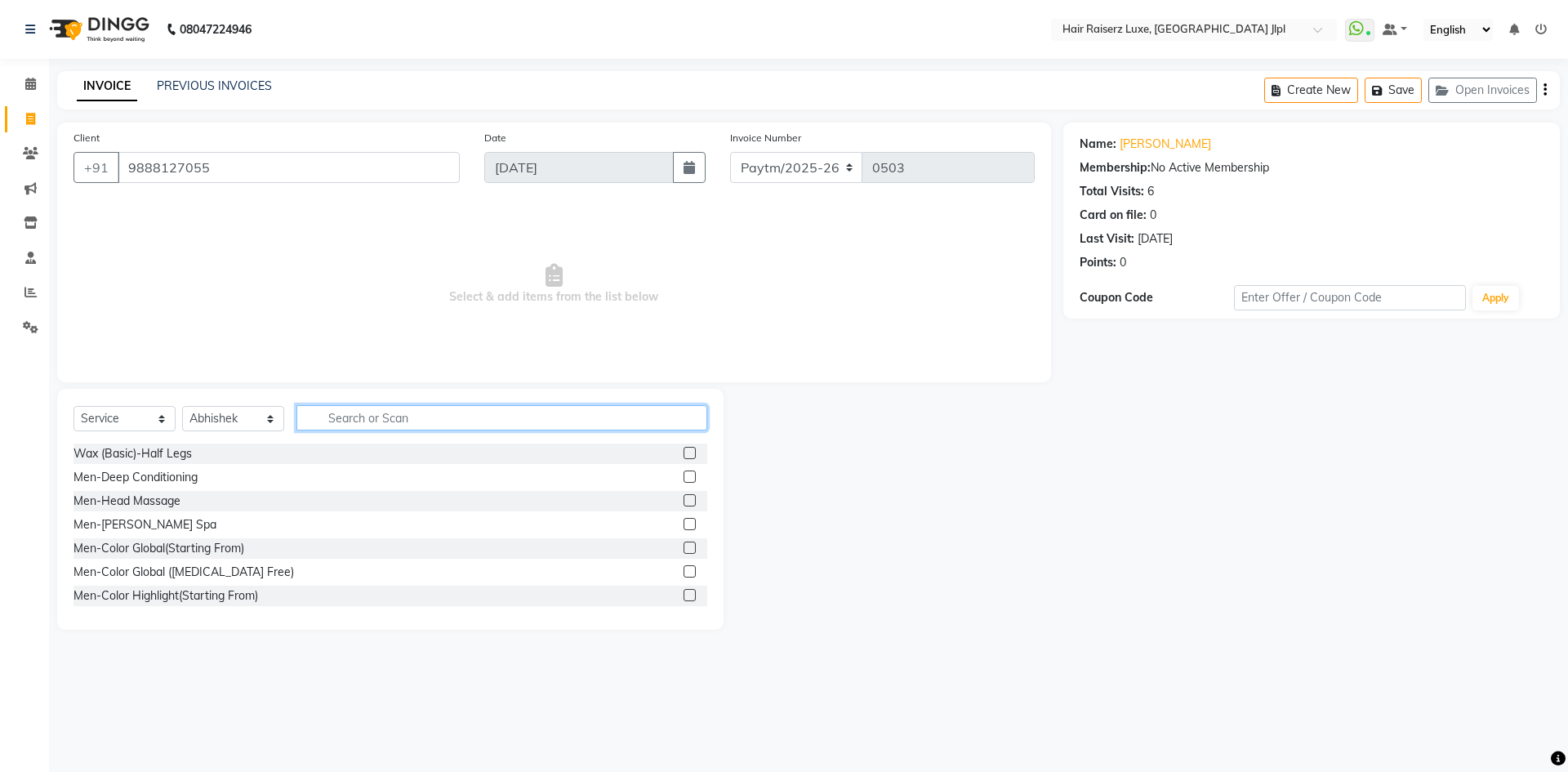
click at [372, 422] on input "text" at bounding box center [502, 417] width 411 height 26
type input "women h"
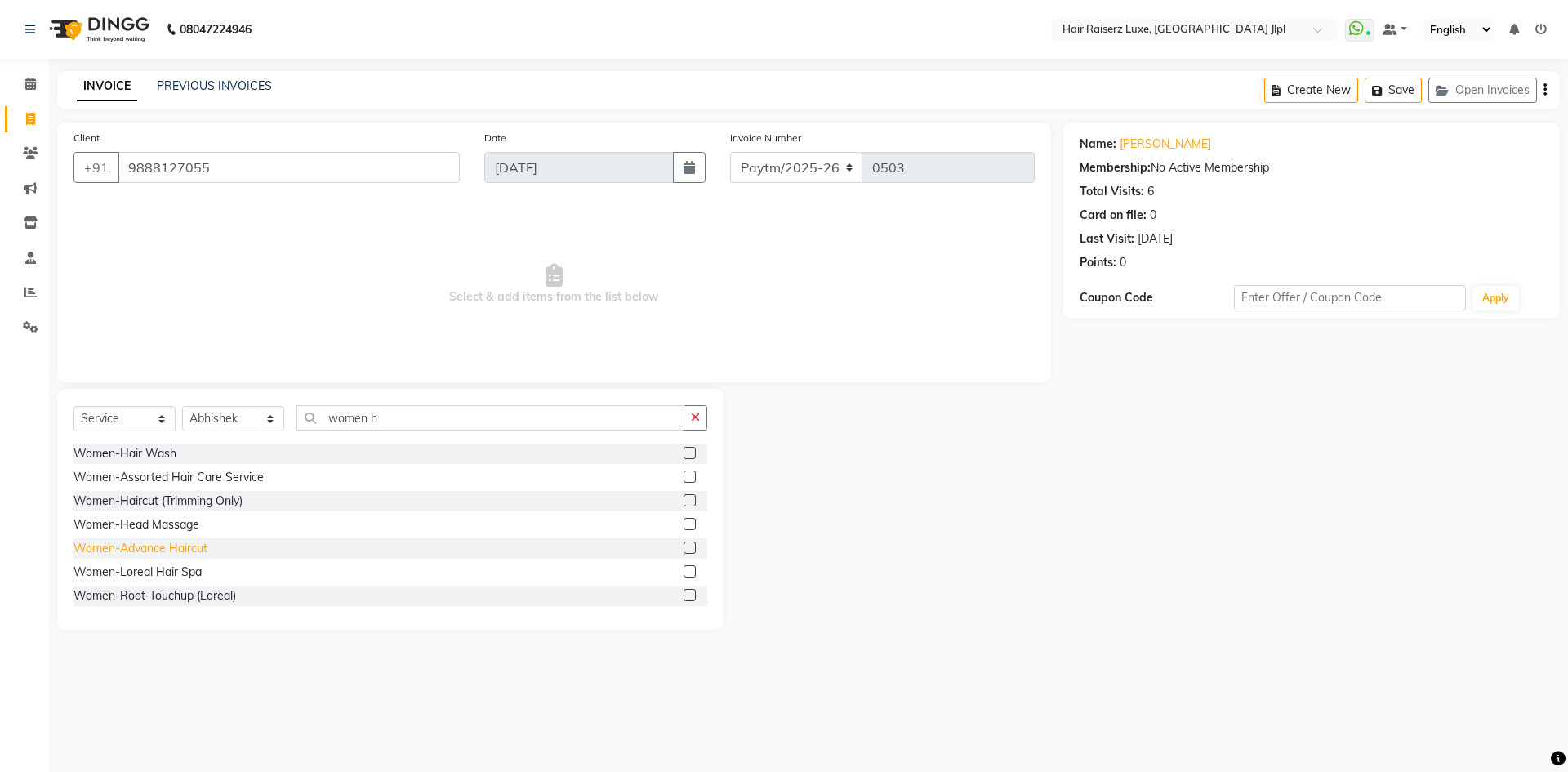
click at [167, 545] on div "Women-Advance Haircut" at bounding box center [140, 548] width 134 height 17
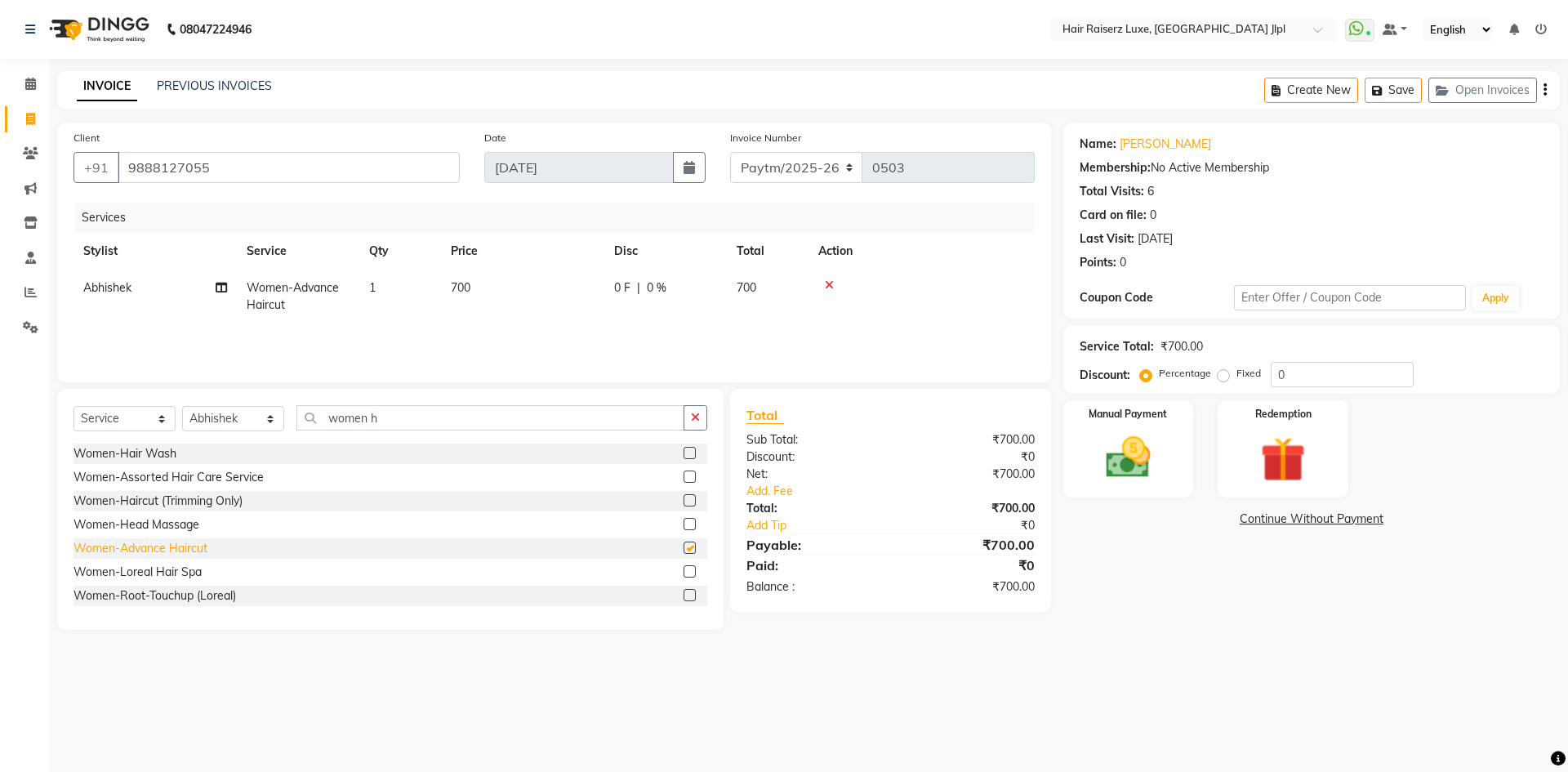
checkbox input "false"
click at [452, 285] on span "700" at bounding box center [460, 288] width 19 height 15
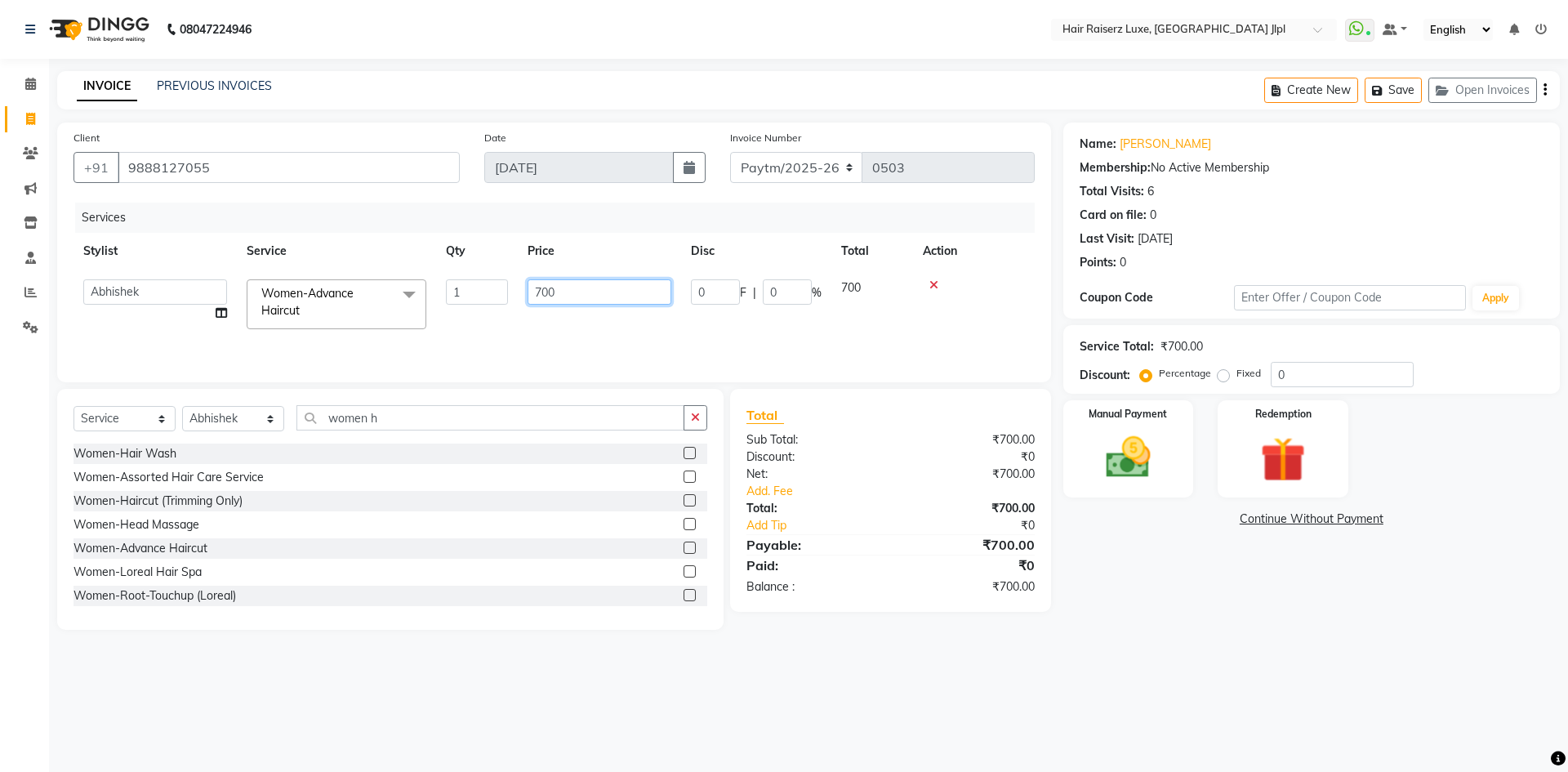
click at [546, 296] on input "700" at bounding box center [599, 292] width 144 height 26
type input "850"
click at [1207, 641] on main "INVOICE PREVIOUS INVOICES Create New Save Open Invoices Client +91 9888127055 D…" at bounding box center [809, 363] width 1519 height 583
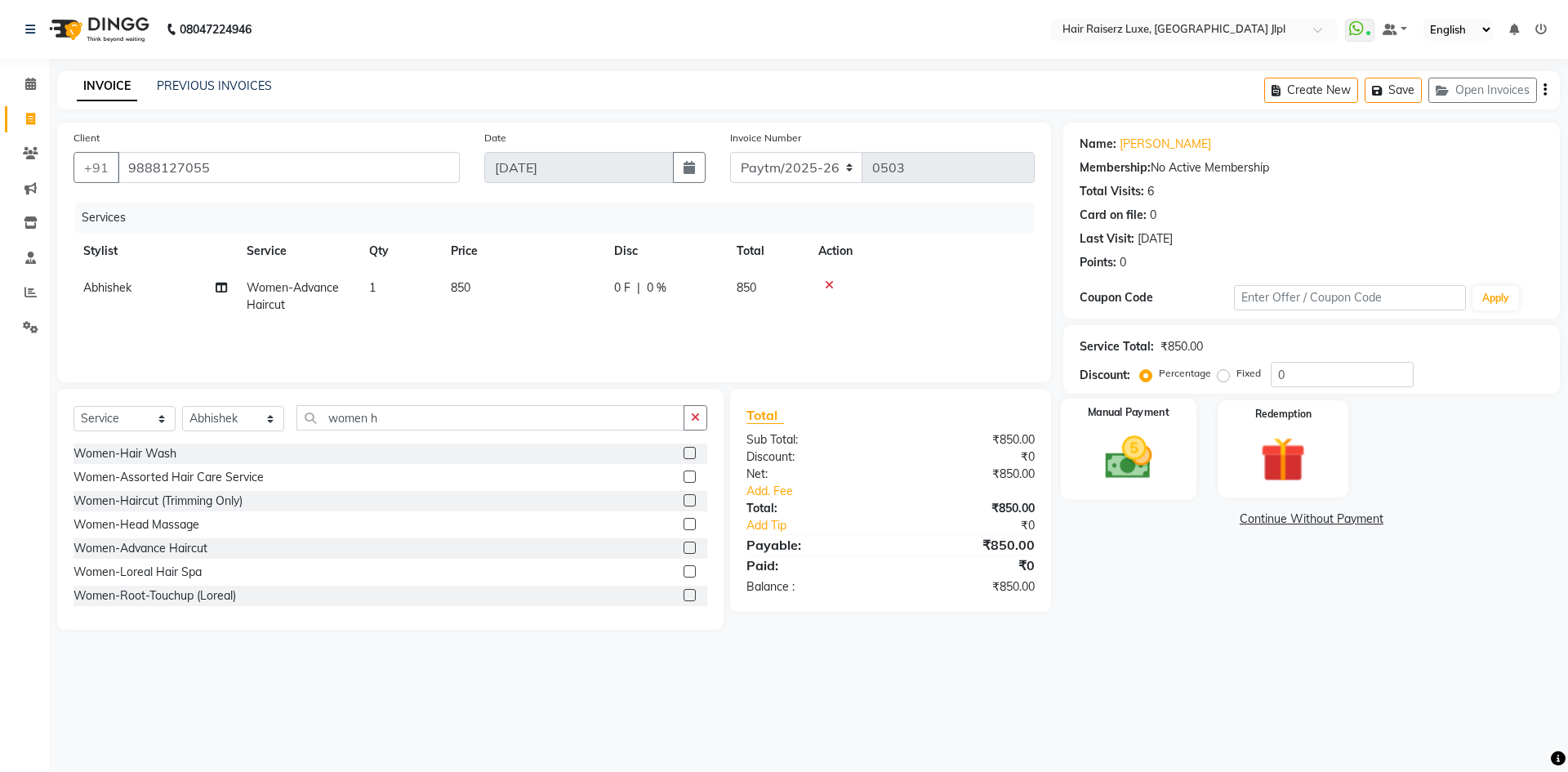
click at [1139, 462] on img at bounding box center [1128, 457] width 76 height 54
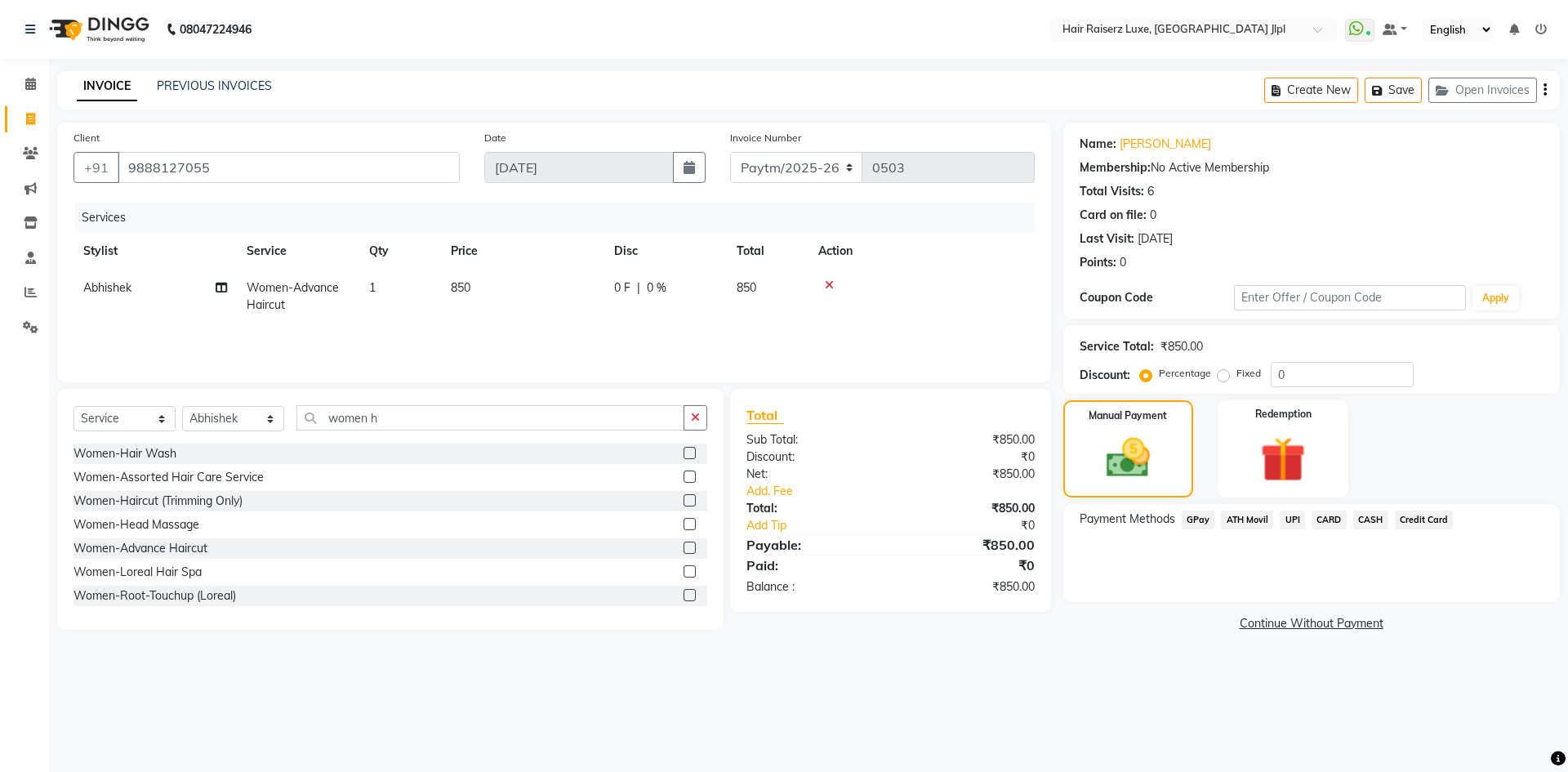
click at [1545, 90] on icon "button" at bounding box center [1545, 90] width 4 height 1
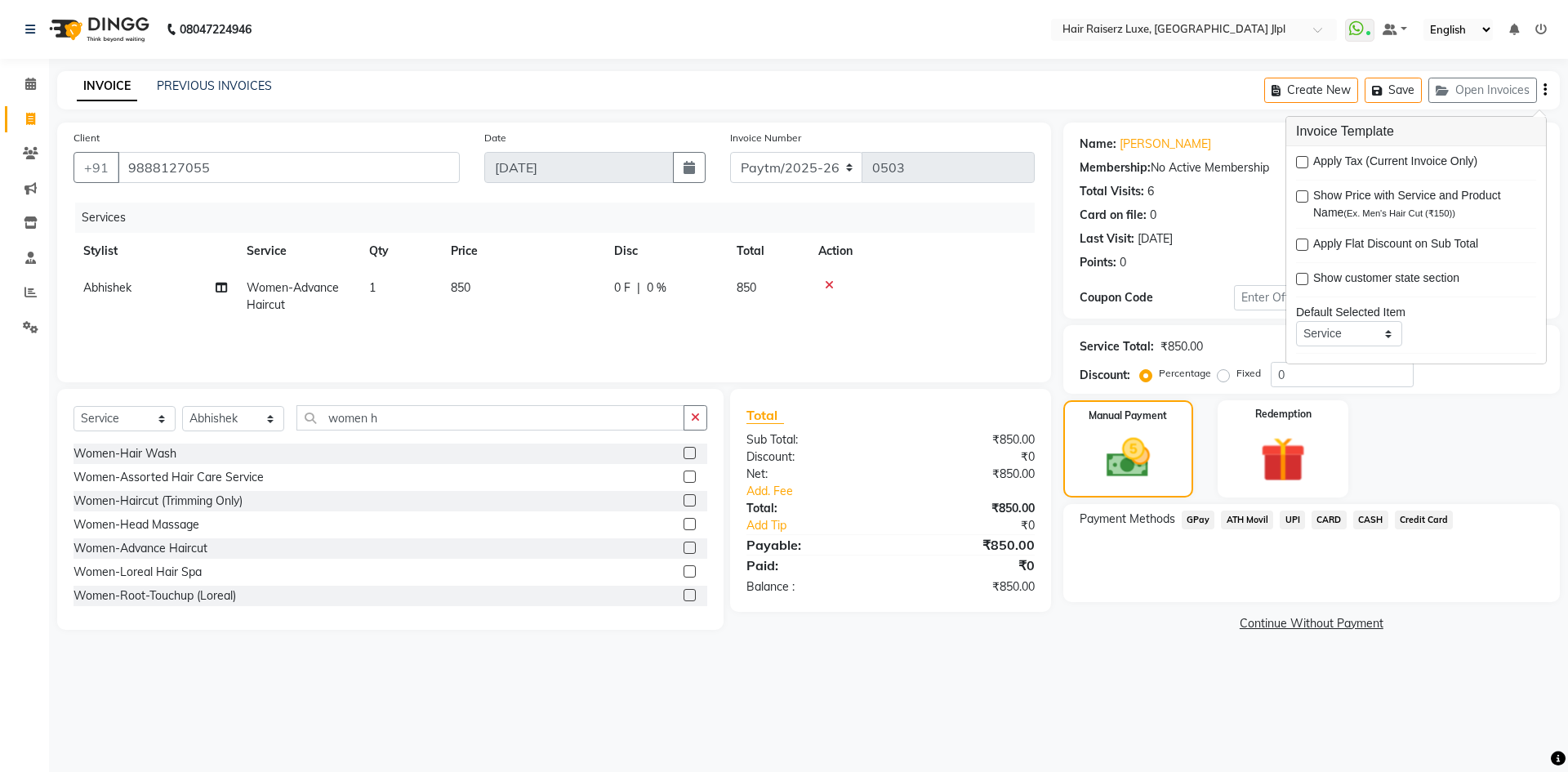
click at [1244, 217] on div "Card on file: 0" at bounding box center [1311, 214] width 464 height 17
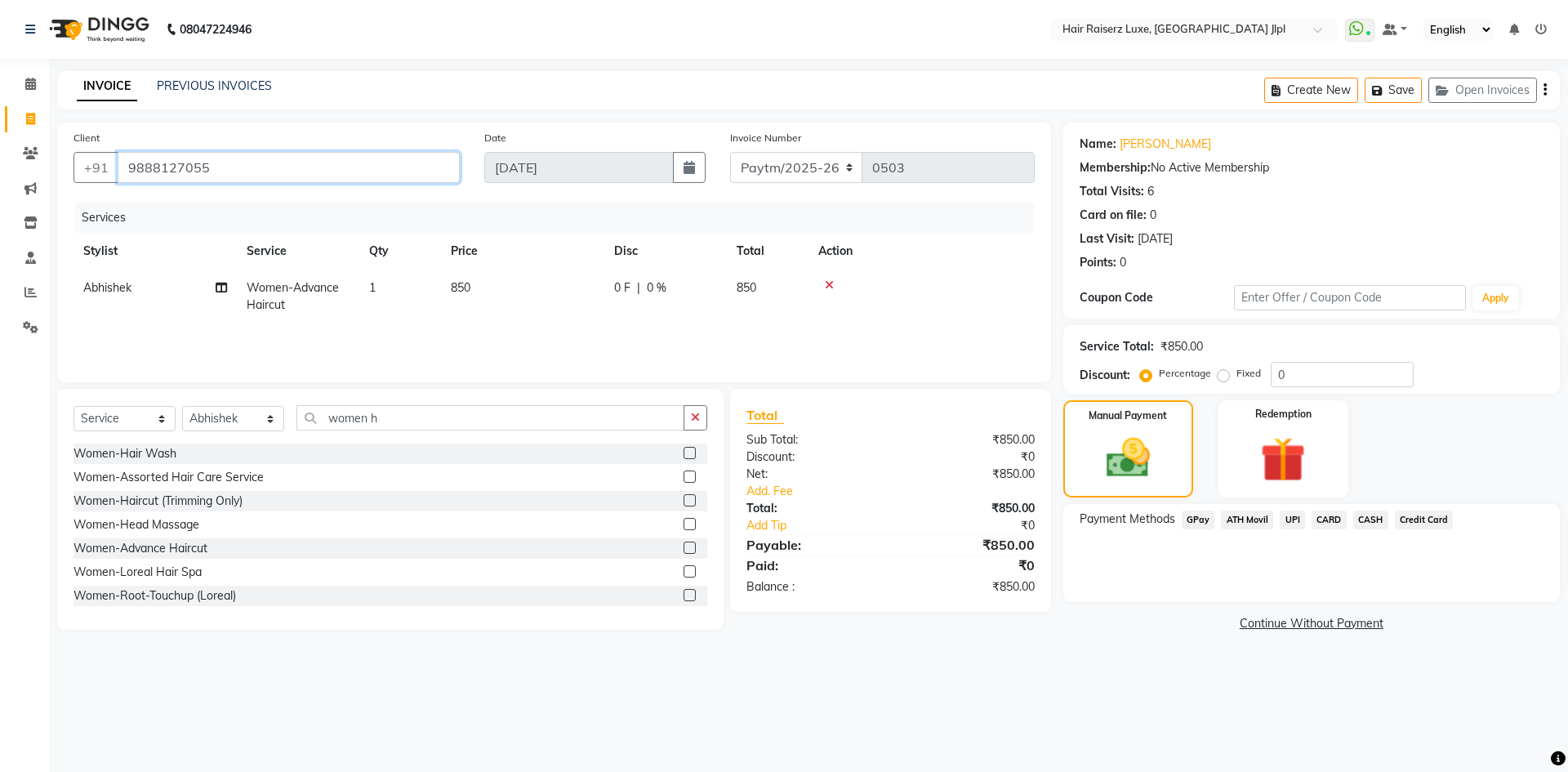
click at [302, 160] on input "9888127055" at bounding box center [288, 167] width 342 height 31
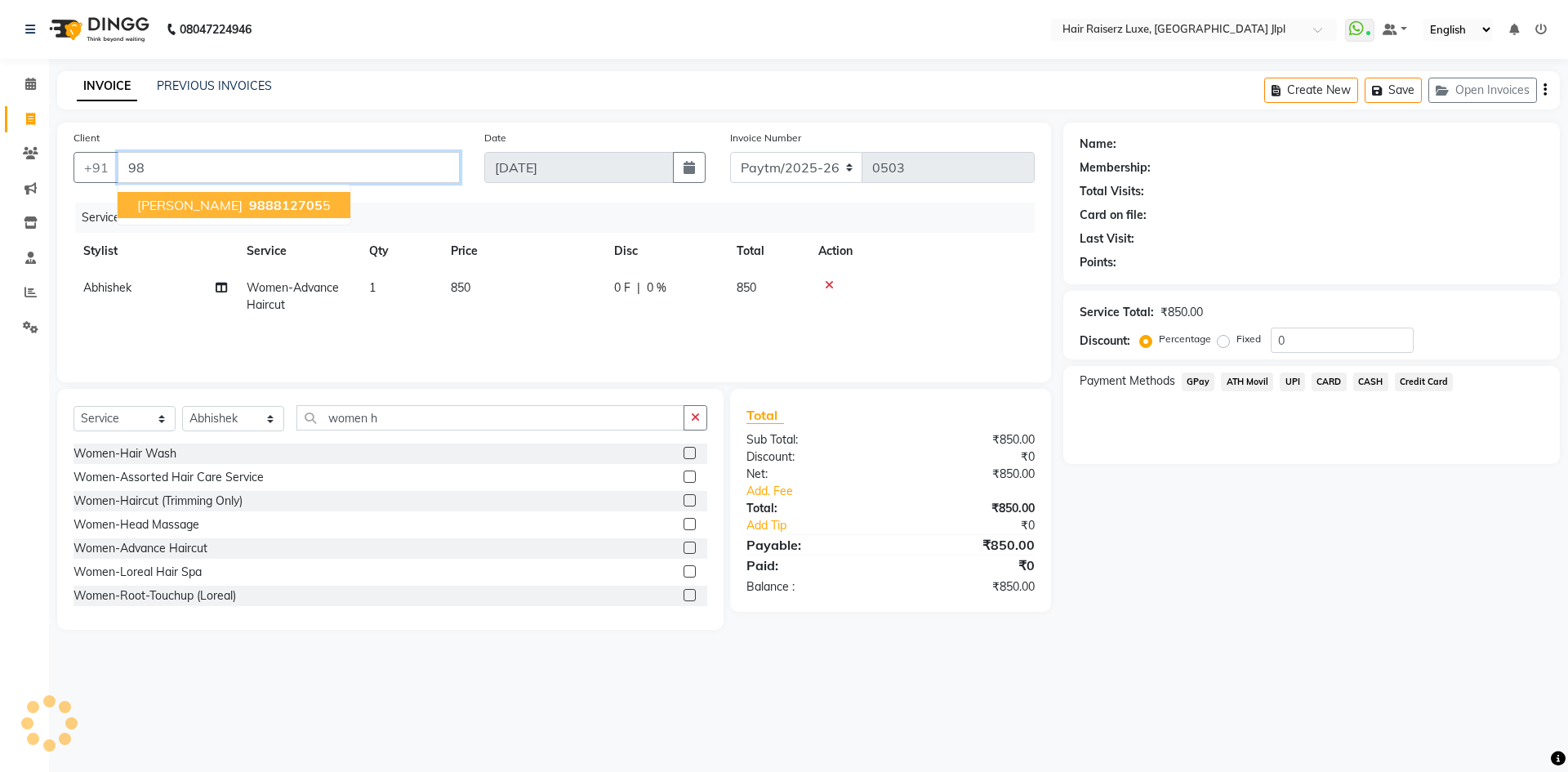
type input "9"
type input "9996673098"
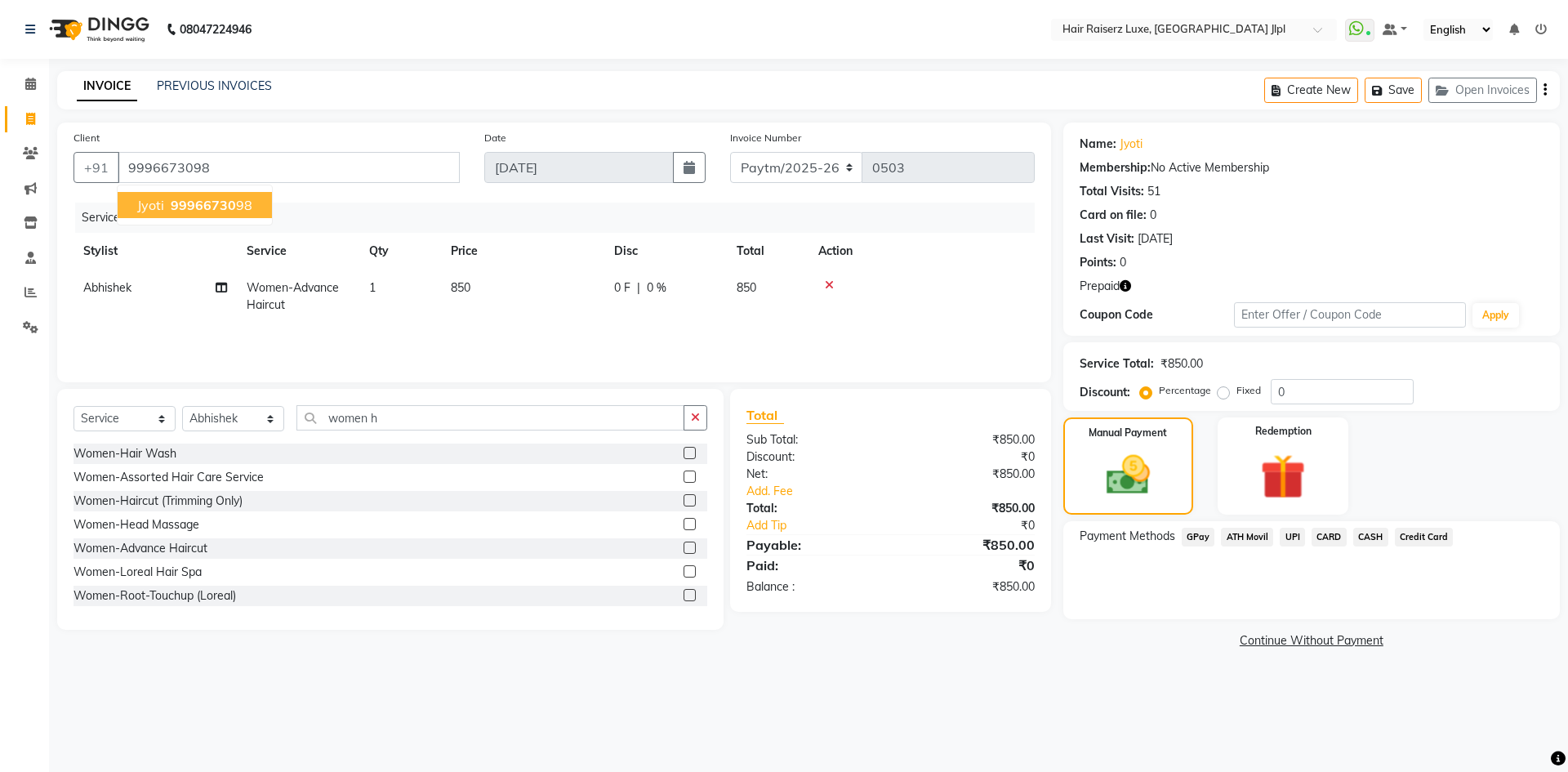
click at [177, 207] on span "99966730" at bounding box center [203, 205] width 65 height 17
click at [761, 166] on select "FF/2025-26 PreP/2025-26 BANK/2025-26 Paytm/2025-26 CASH/2025-26 V/2025-26" at bounding box center [796, 167] width 133 height 31
select select "8497"
click at [730, 152] on select "FF/2025-26 PreP/2025-26 BANK/2025-26 Paytm/2025-26 CASH/2025-26 V/2025-26" at bounding box center [796, 167] width 133 height 31
type input "0641"
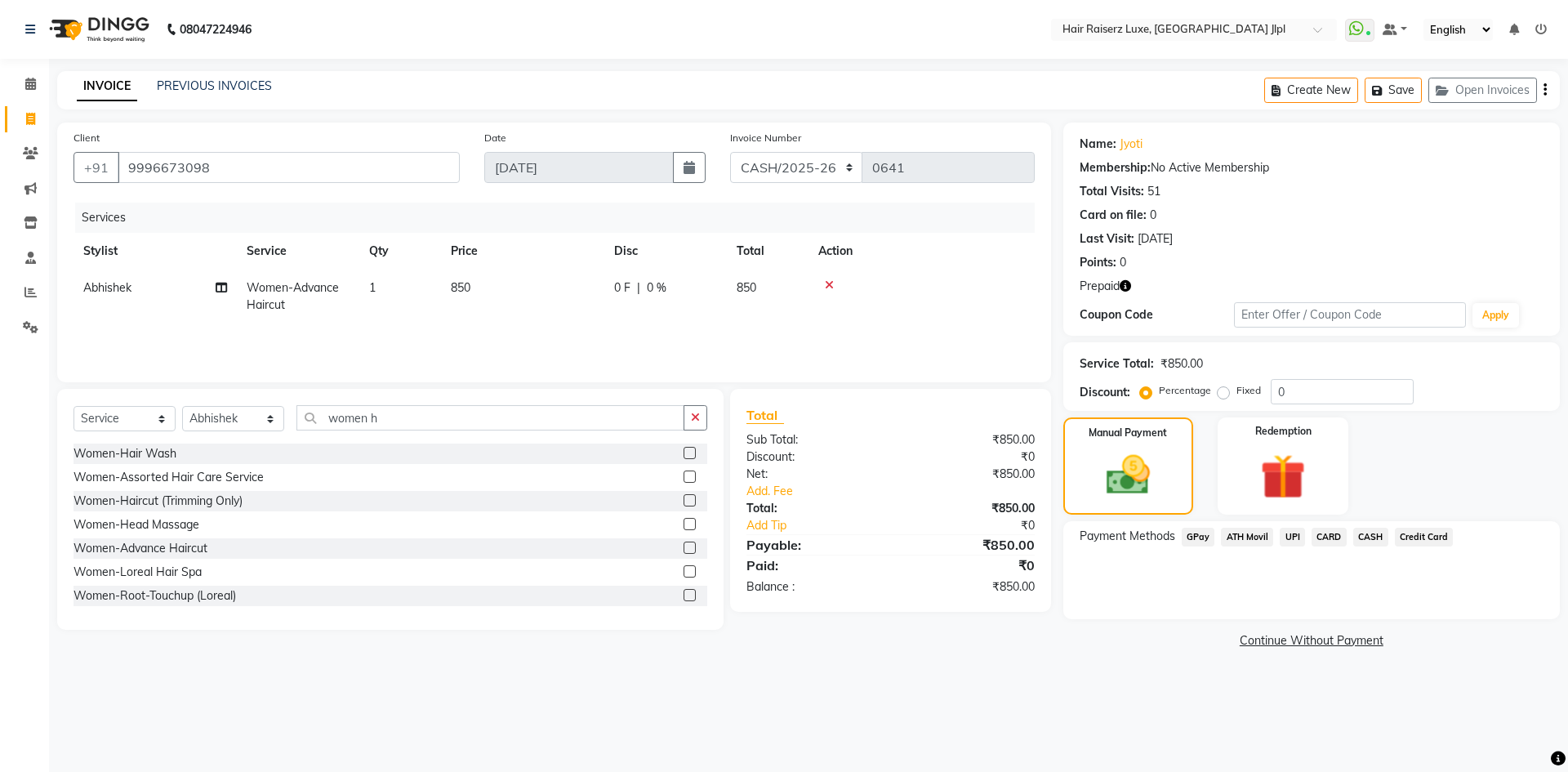
click at [123, 286] on span "Abhishek" at bounding box center [107, 288] width 49 height 15
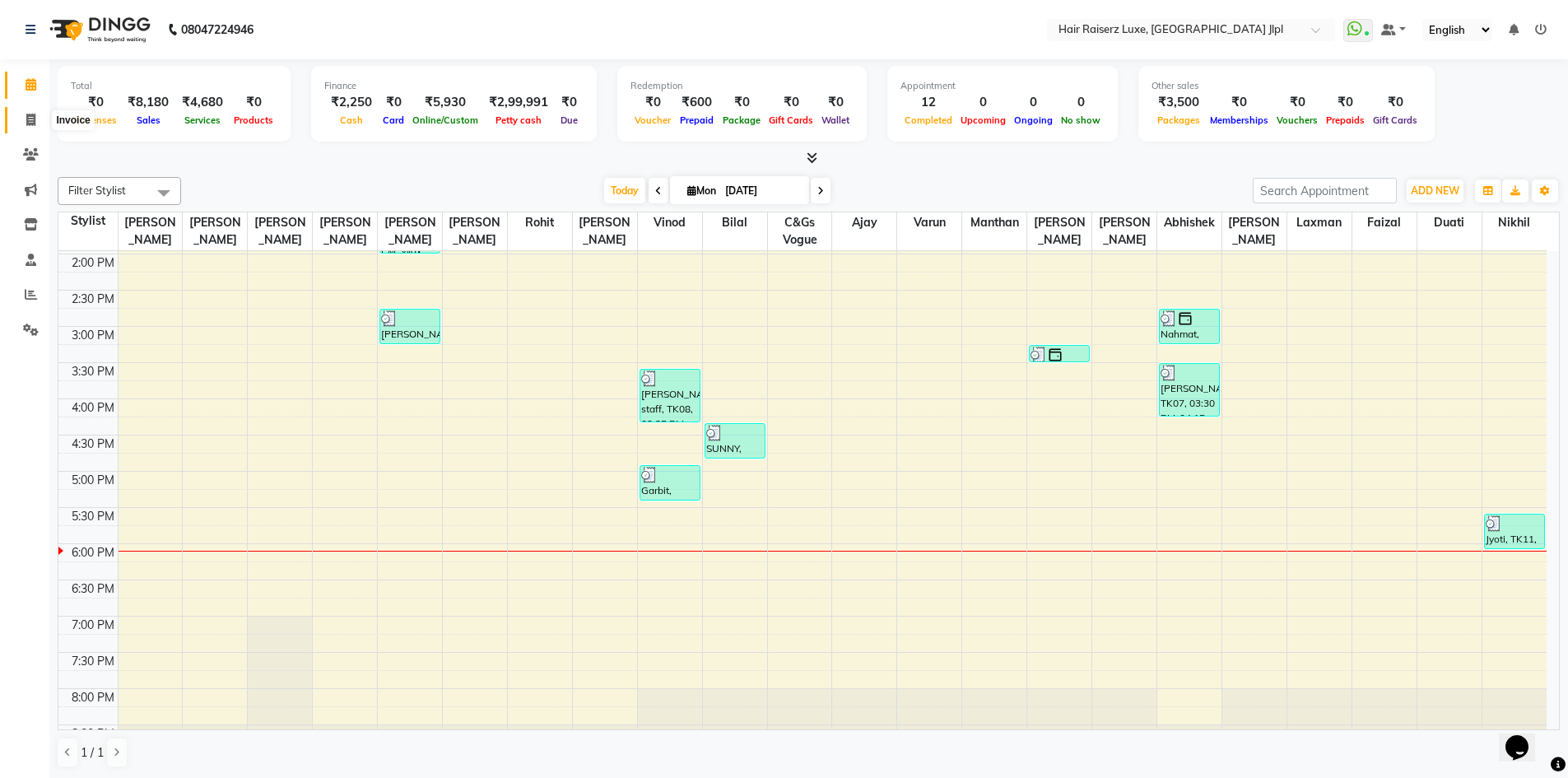
click at [28, 128] on span at bounding box center [31, 120] width 28 height 19
select select "service"
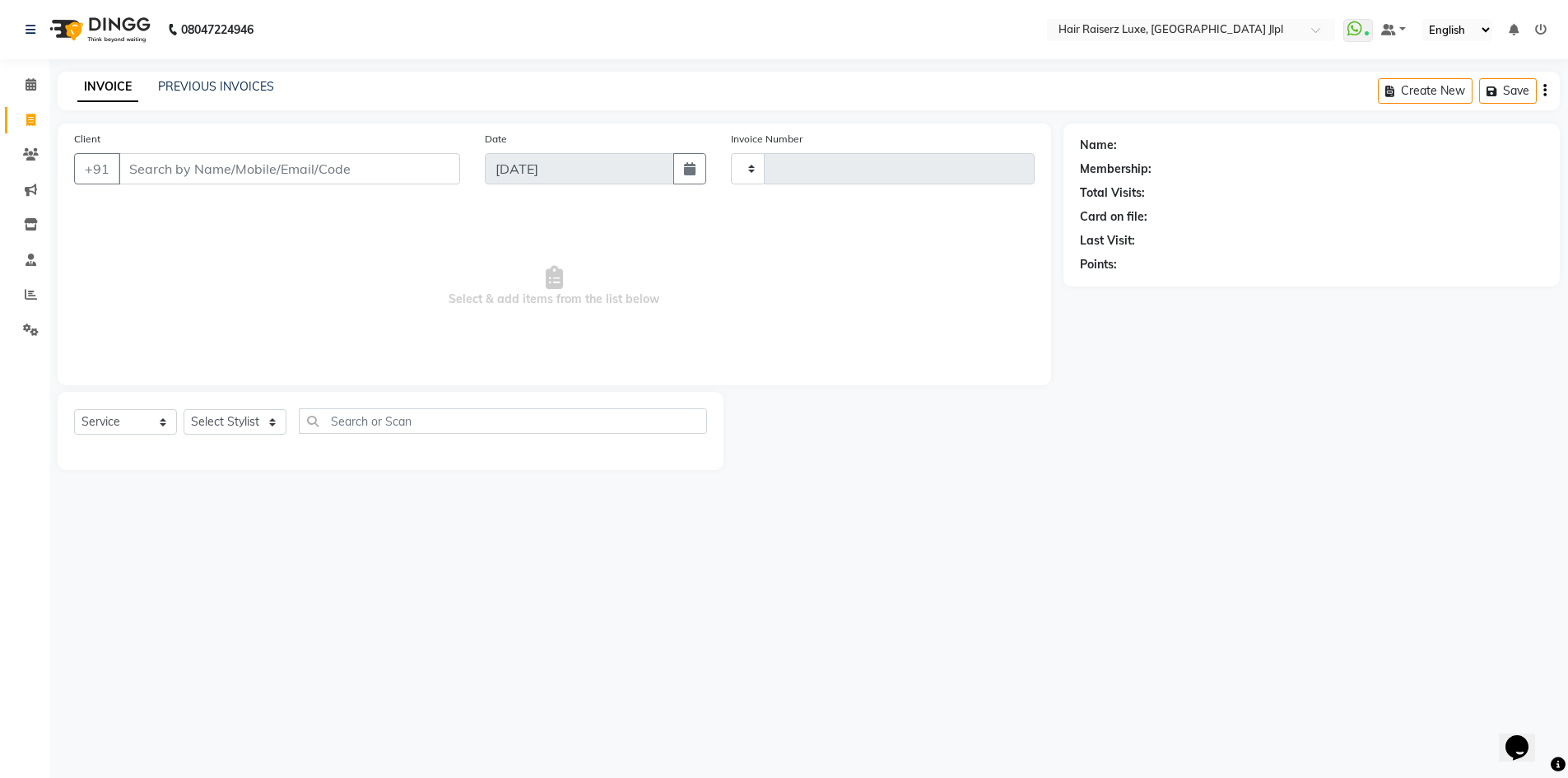
type input "3242"
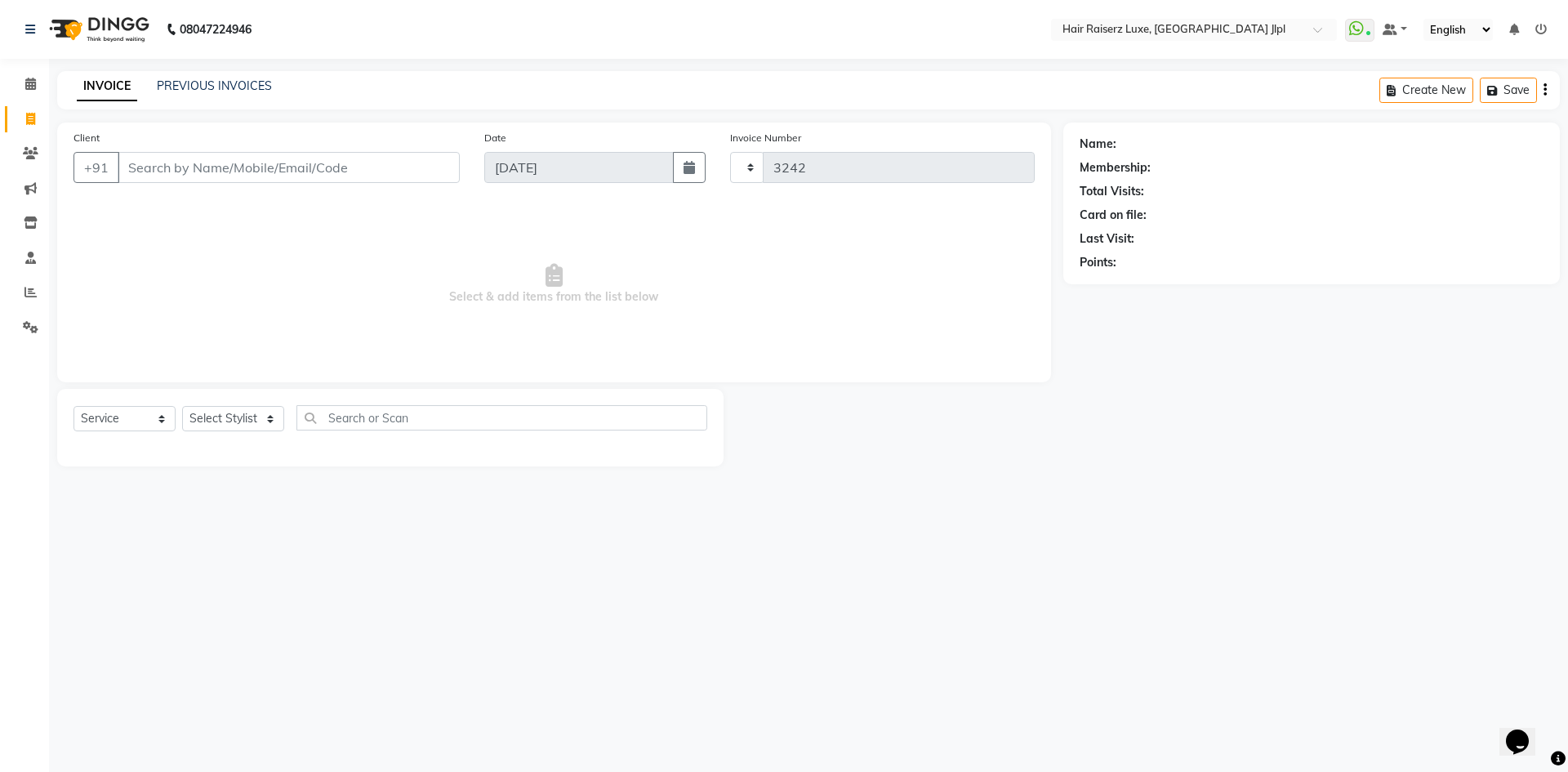
select select "5409"
click at [148, 163] on input "Client" at bounding box center [288, 167] width 342 height 31
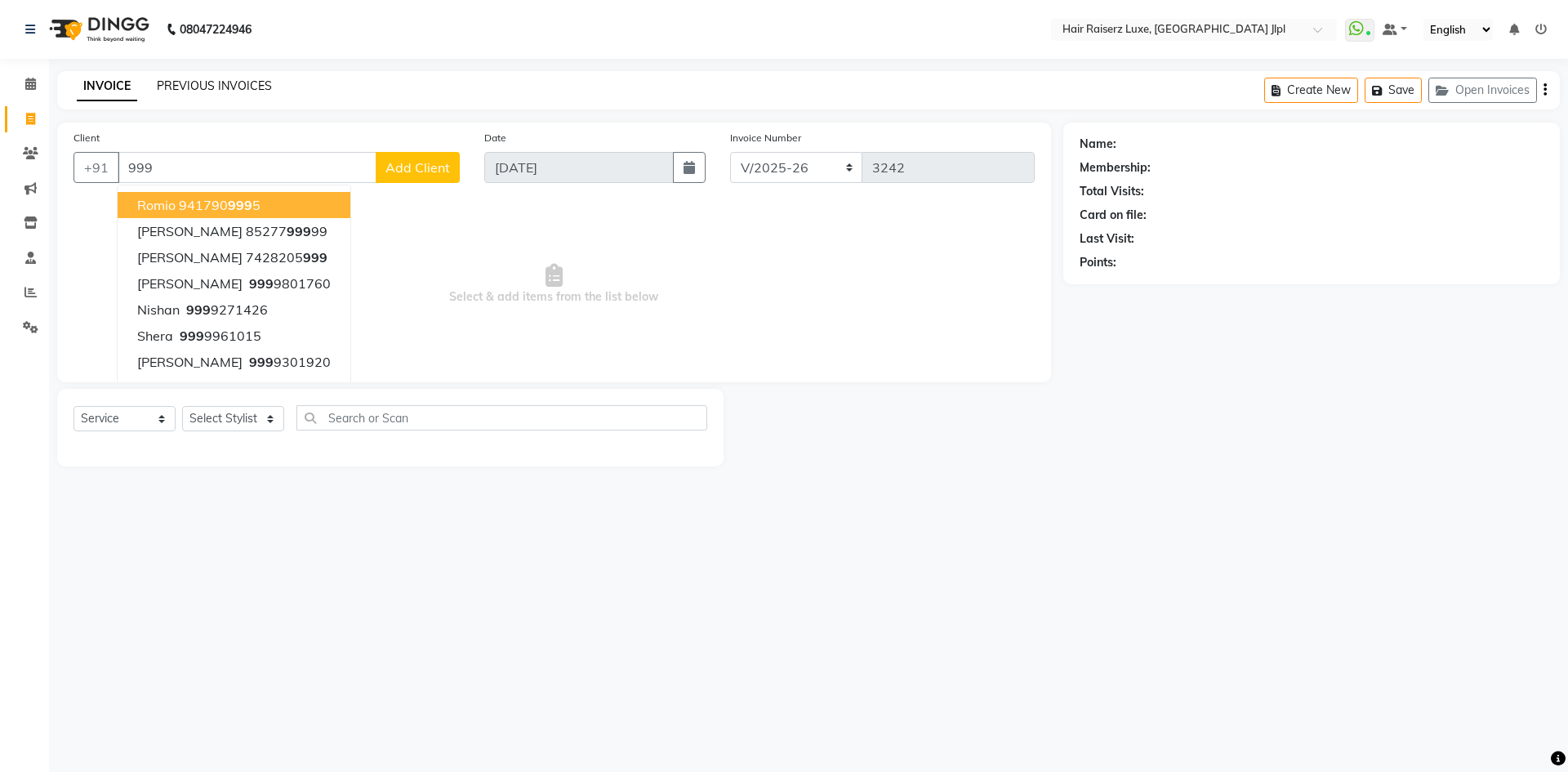
type input "999"
click at [258, 81] on link "PREVIOUS INVOICES" at bounding box center [214, 86] width 116 height 15
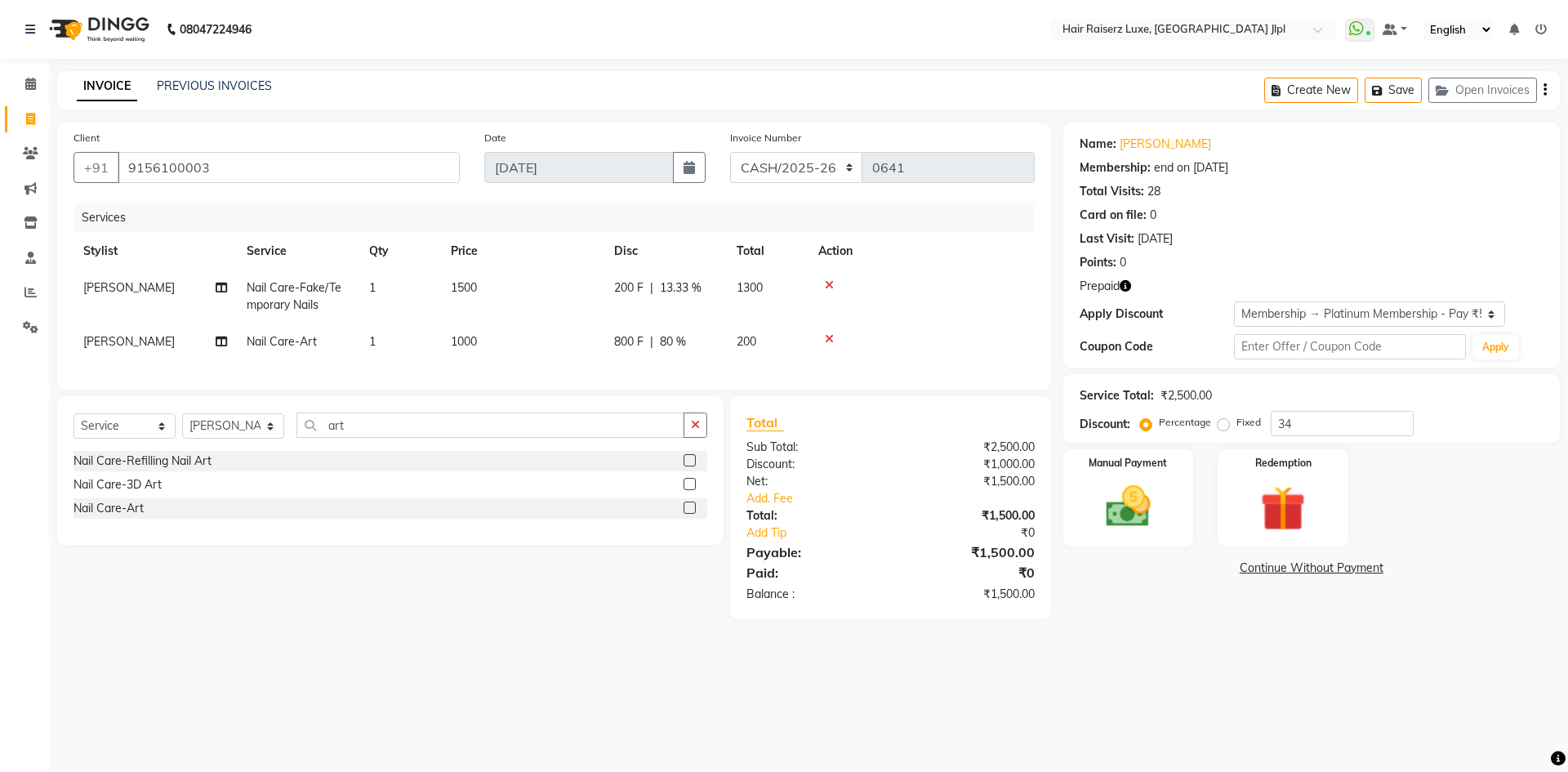
select select "8497"
select select "service"
select select "80489"
select select "1: Object"
click at [765, 161] on select "FF/2025-26 PreP/2025-26 BANK/2025-26 Paytm/2025-26 CASH/2025-26 V/2025-26" at bounding box center [796, 167] width 133 height 31
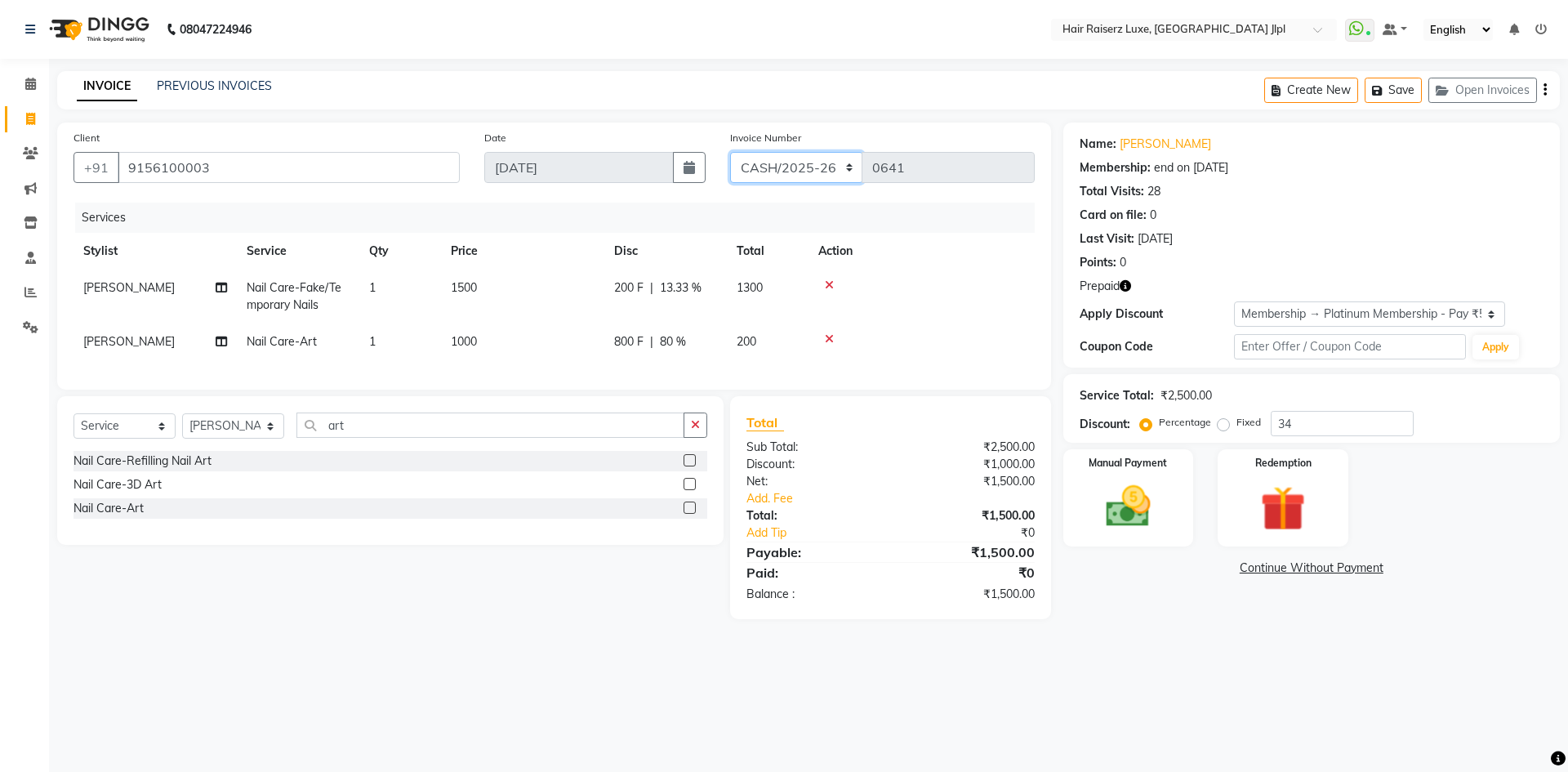
select select "8662"
click at [730, 152] on select "FF/2025-26 PreP/2025-26 BANK/2025-26 Paytm/2025-26 CASH/2025-26 V/2025-26" at bounding box center [796, 167] width 133 height 31
type input "0091"
click at [631, 287] on span "200 F" at bounding box center [628, 288] width 29 height 17
select select "38026"
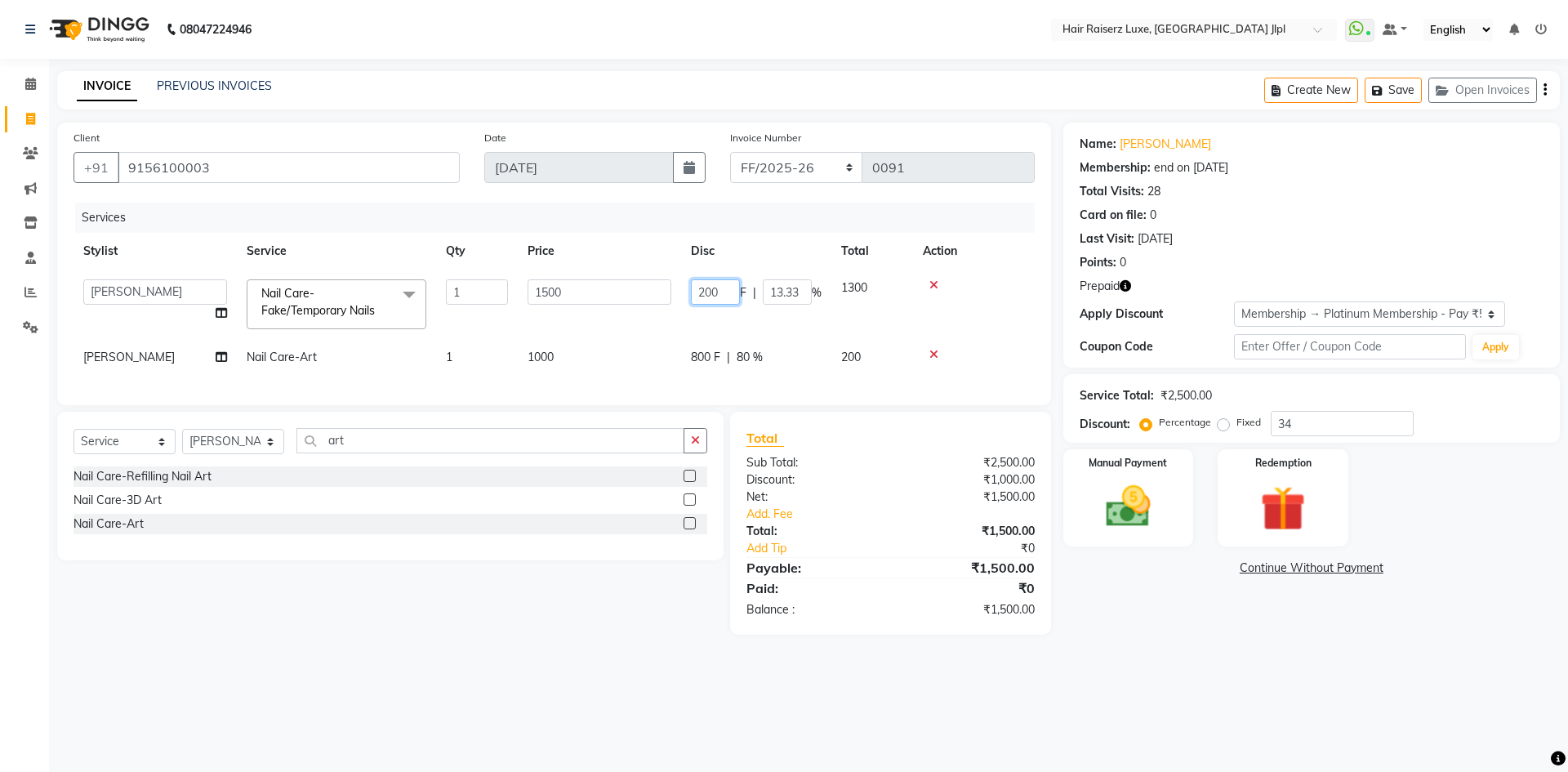
click at [705, 292] on input "200" at bounding box center [715, 292] width 49 height 26
type input "500"
click at [1289, 678] on div "08047224946 Select Location × Hair Raiserz Luxe, Sector 91 Jlpl WhatsApp Status…" at bounding box center [784, 386] width 1568 height 772
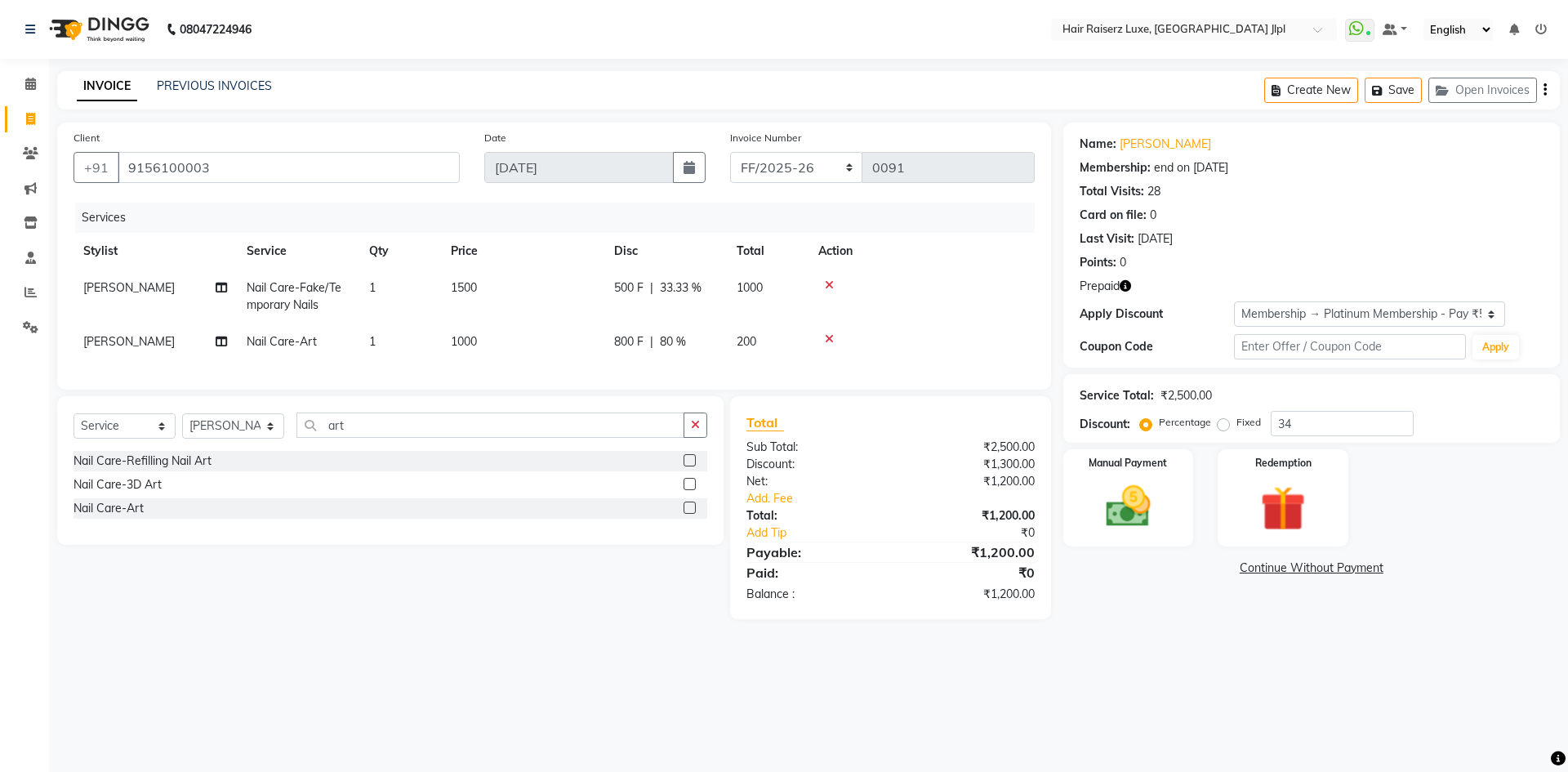
click at [471, 340] on span "1000" at bounding box center [464, 341] width 26 height 15
select select "80489"
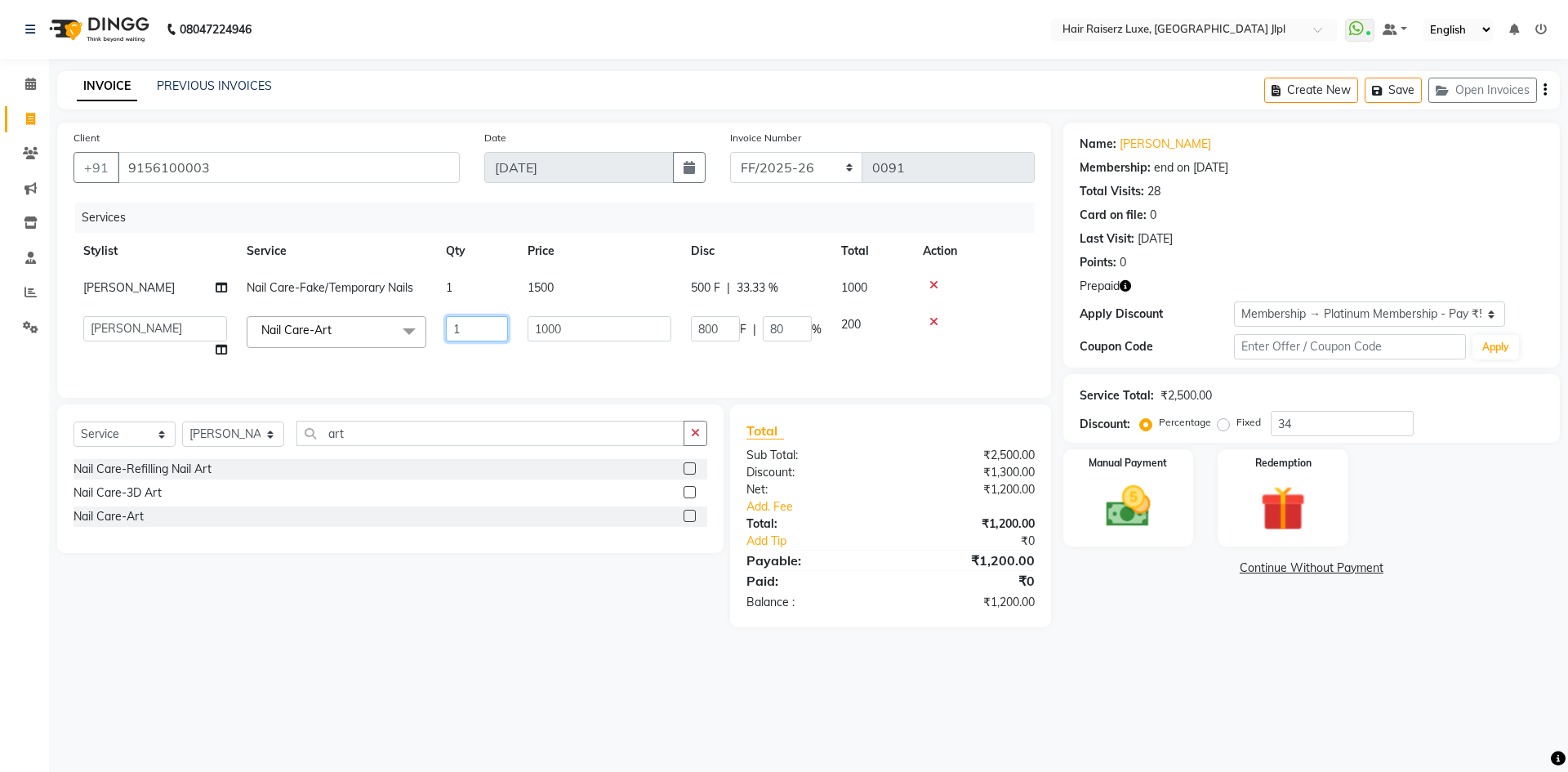
click at [494, 321] on input "1" at bounding box center [476, 328] width 62 height 26
type input "10"
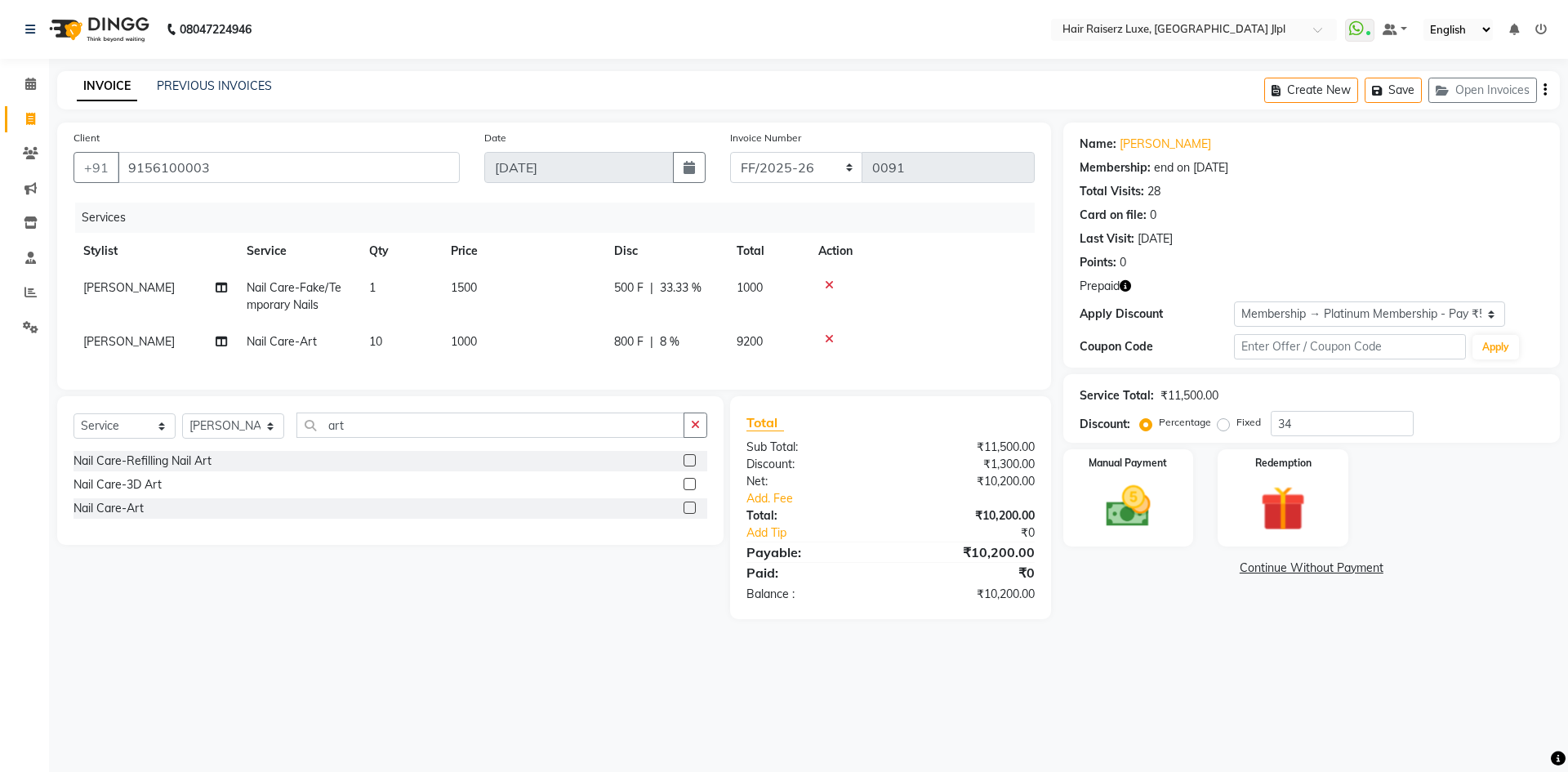
click at [388, 344] on td "10" at bounding box center [399, 342] width 82 height 37
select select "80489"
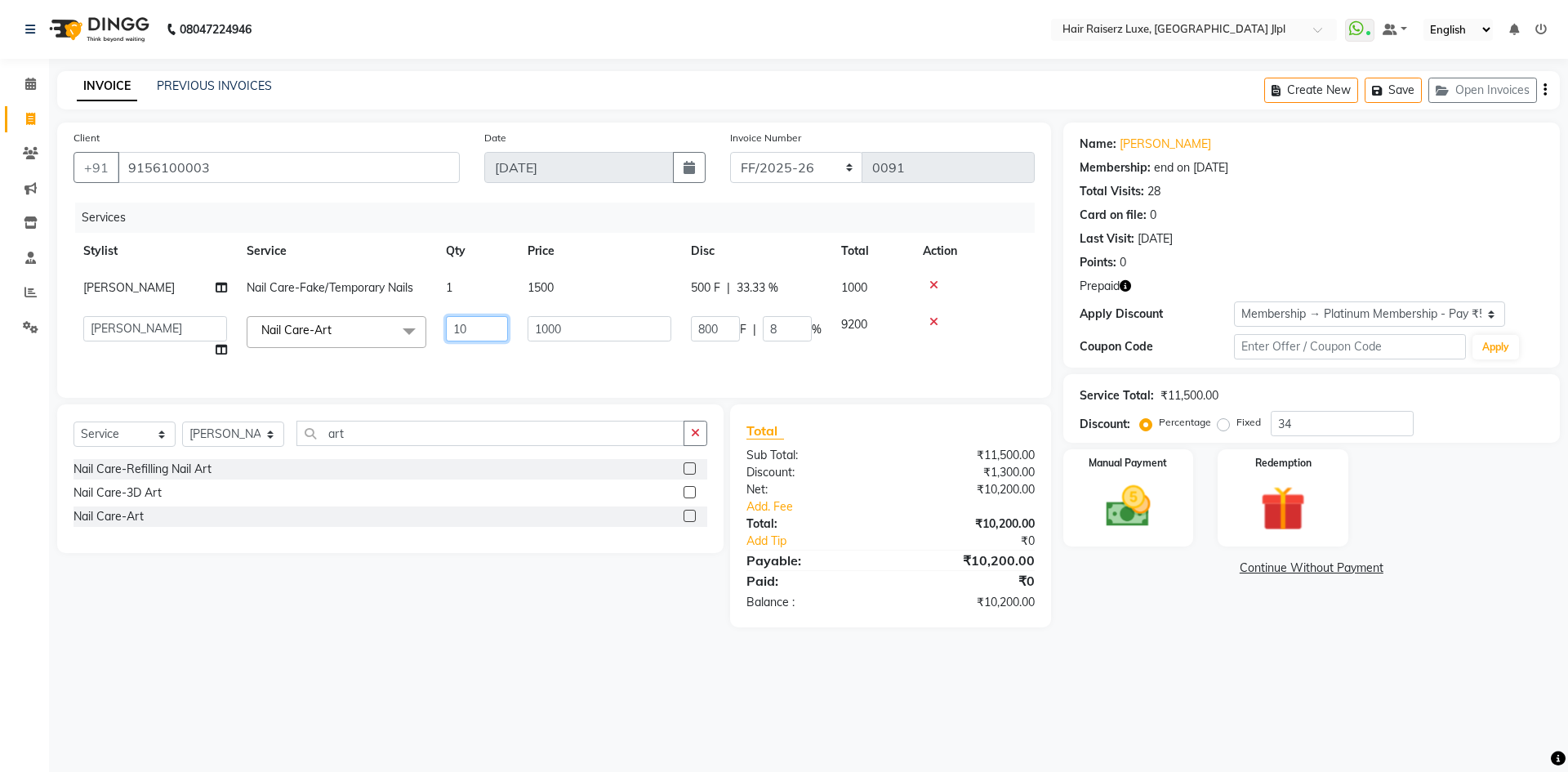
click at [482, 332] on input "10" at bounding box center [476, 328] width 62 height 26
type input "1"
type input "6"
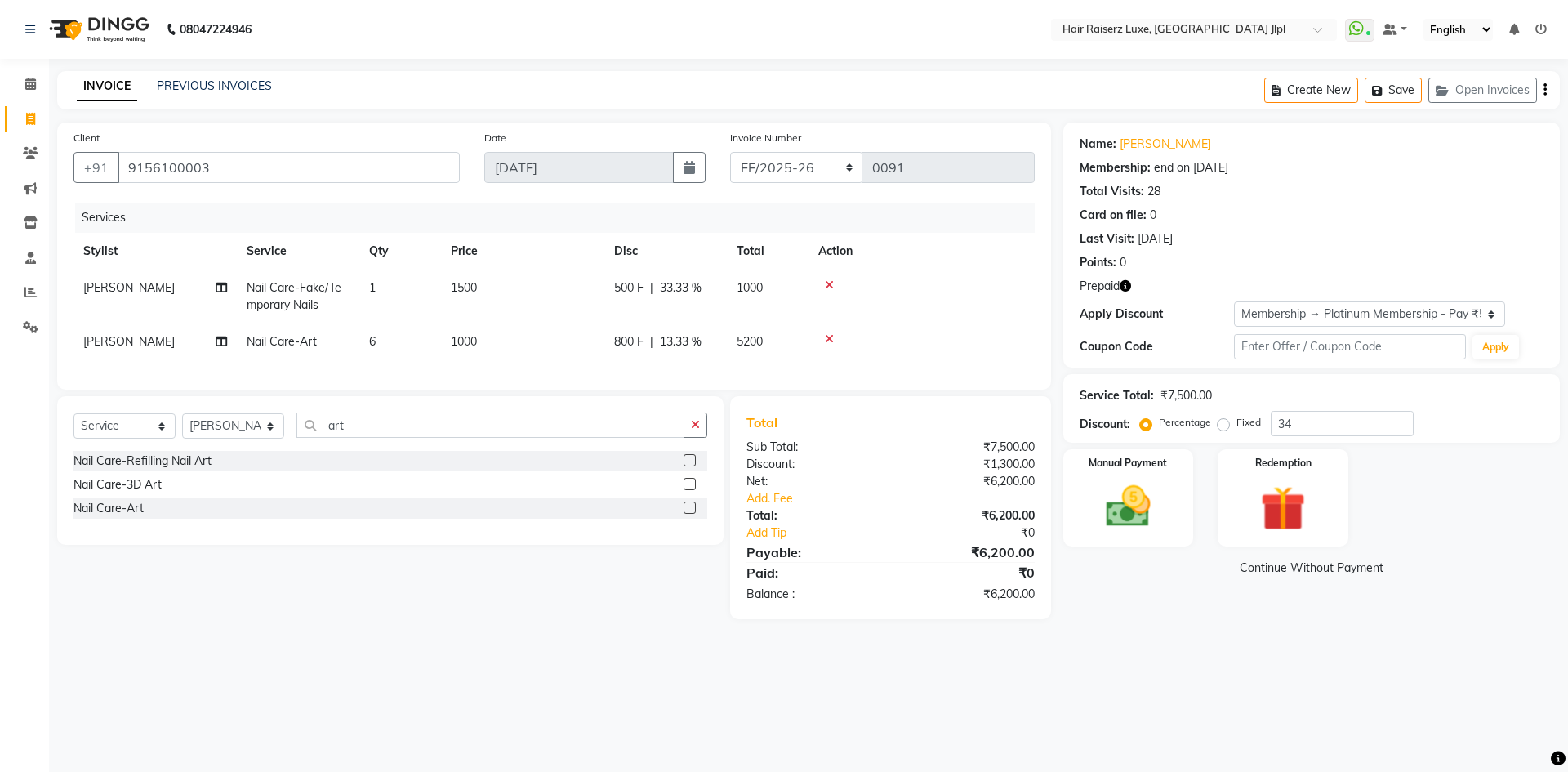
click at [463, 336] on span "1000" at bounding box center [464, 341] width 26 height 15
select select "80489"
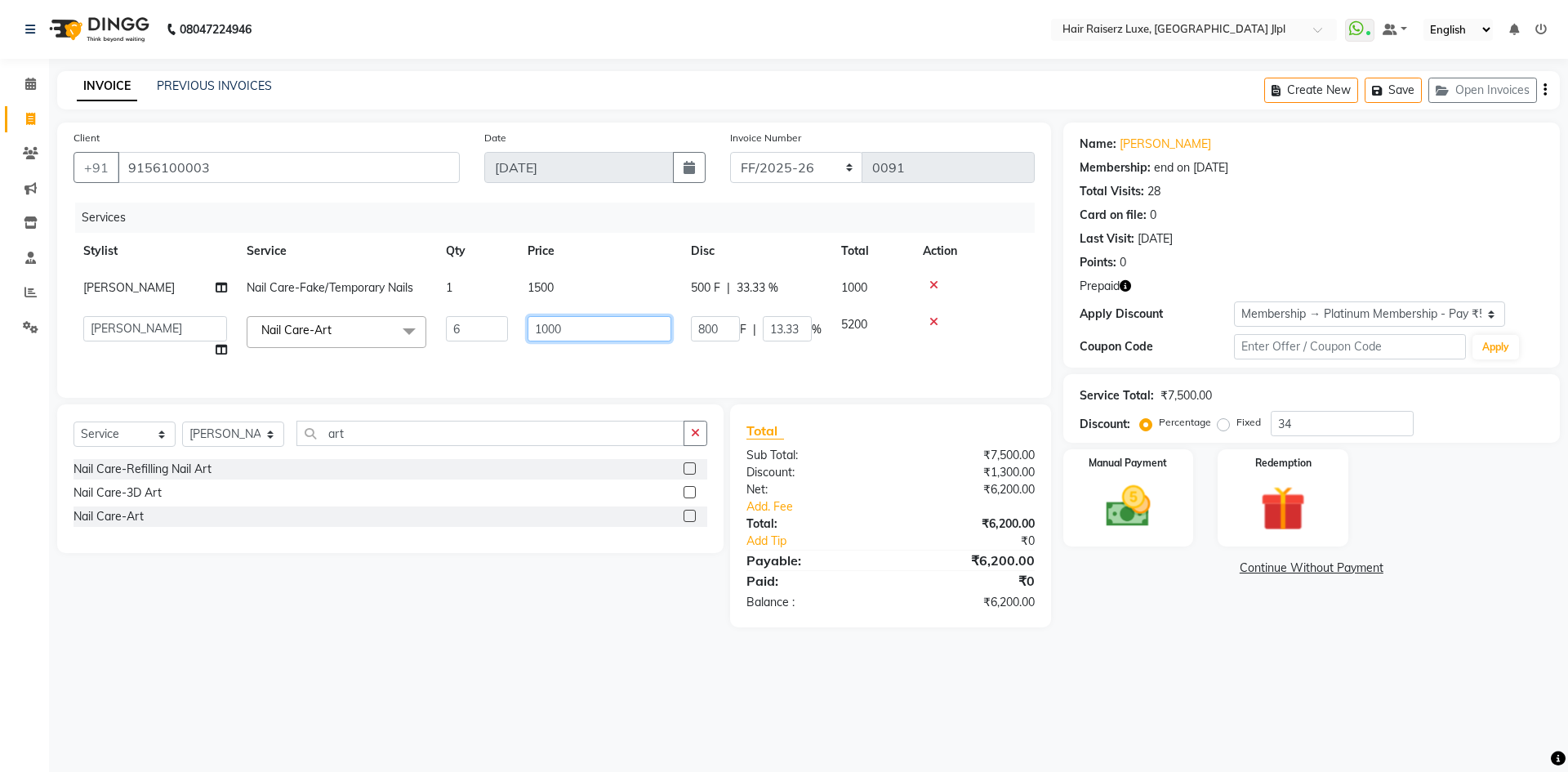
click at [571, 330] on input "1000" at bounding box center [599, 328] width 144 height 26
type input "150"
click at [1183, 685] on div "08047224946 Select Location × Hair Raiserz Luxe, Sector 91 Jlpl WhatsApp Status…" at bounding box center [784, 386] width 1568 height 772
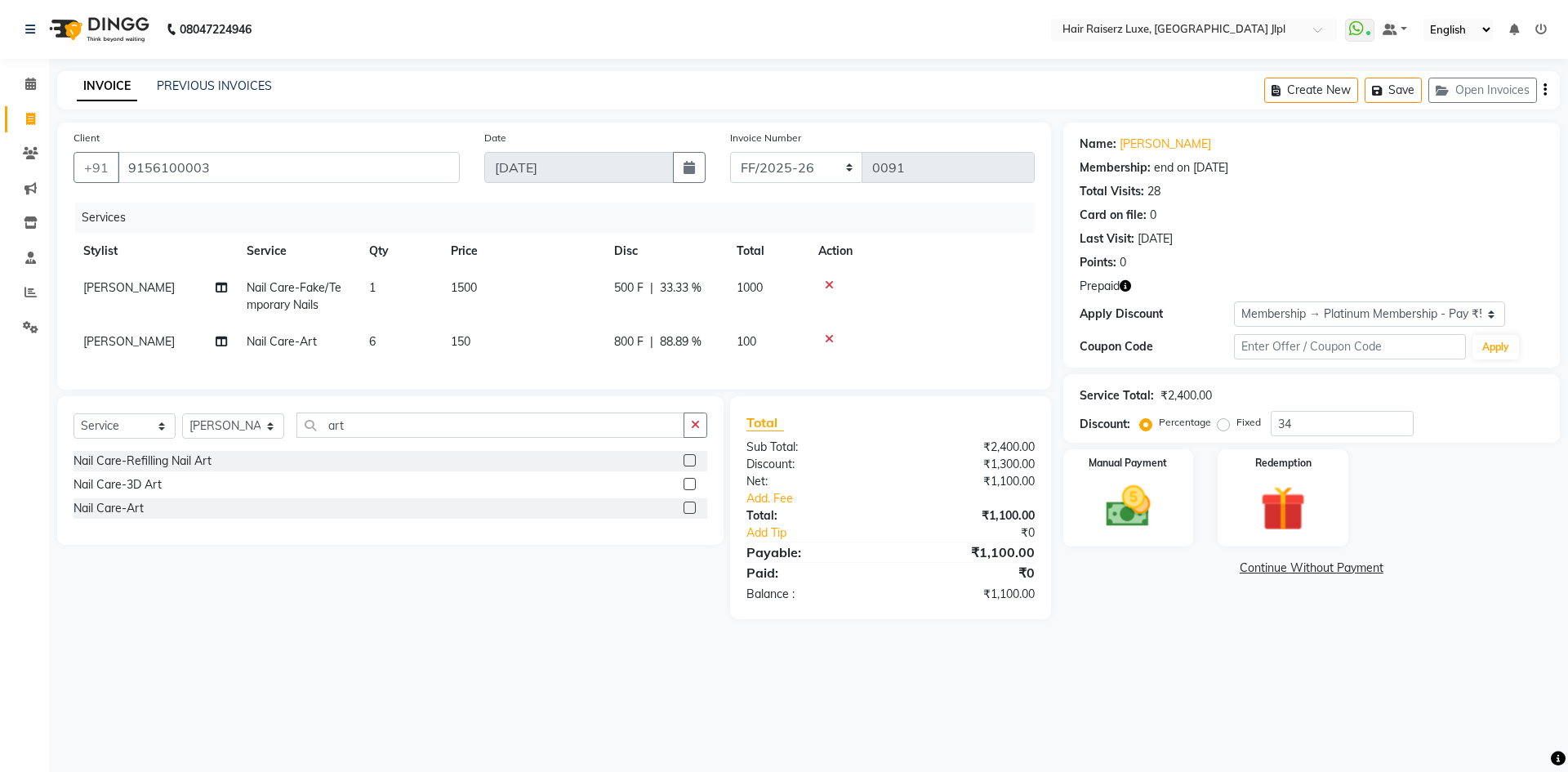
click at [637, 336] on span "800 F" at bounding box center [628, 341] width 29 height 17
select select "80489"
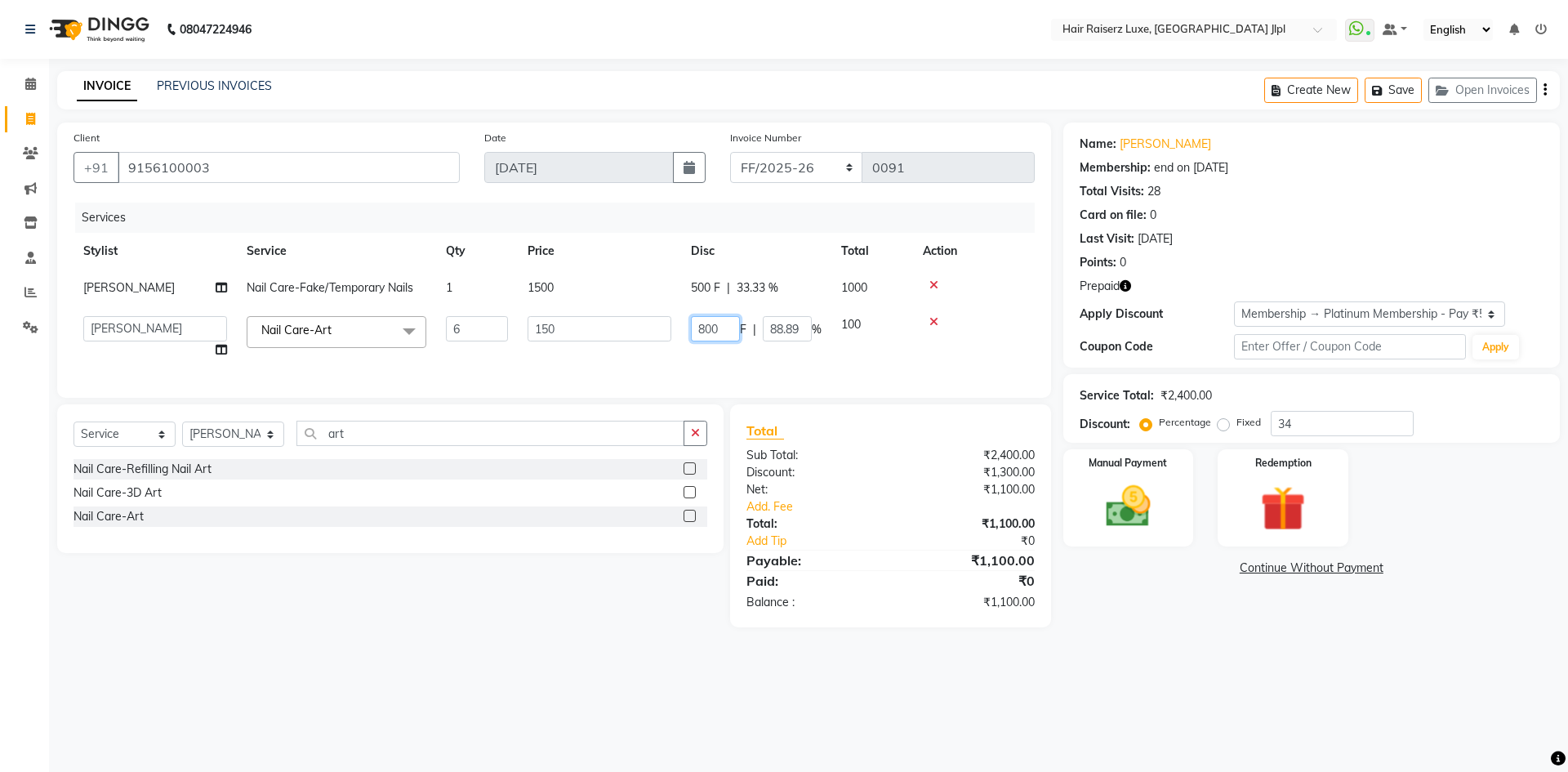
click at [720, 331] on input "800" at bounding box center [715, 328] width 49 height 26
type input "400"
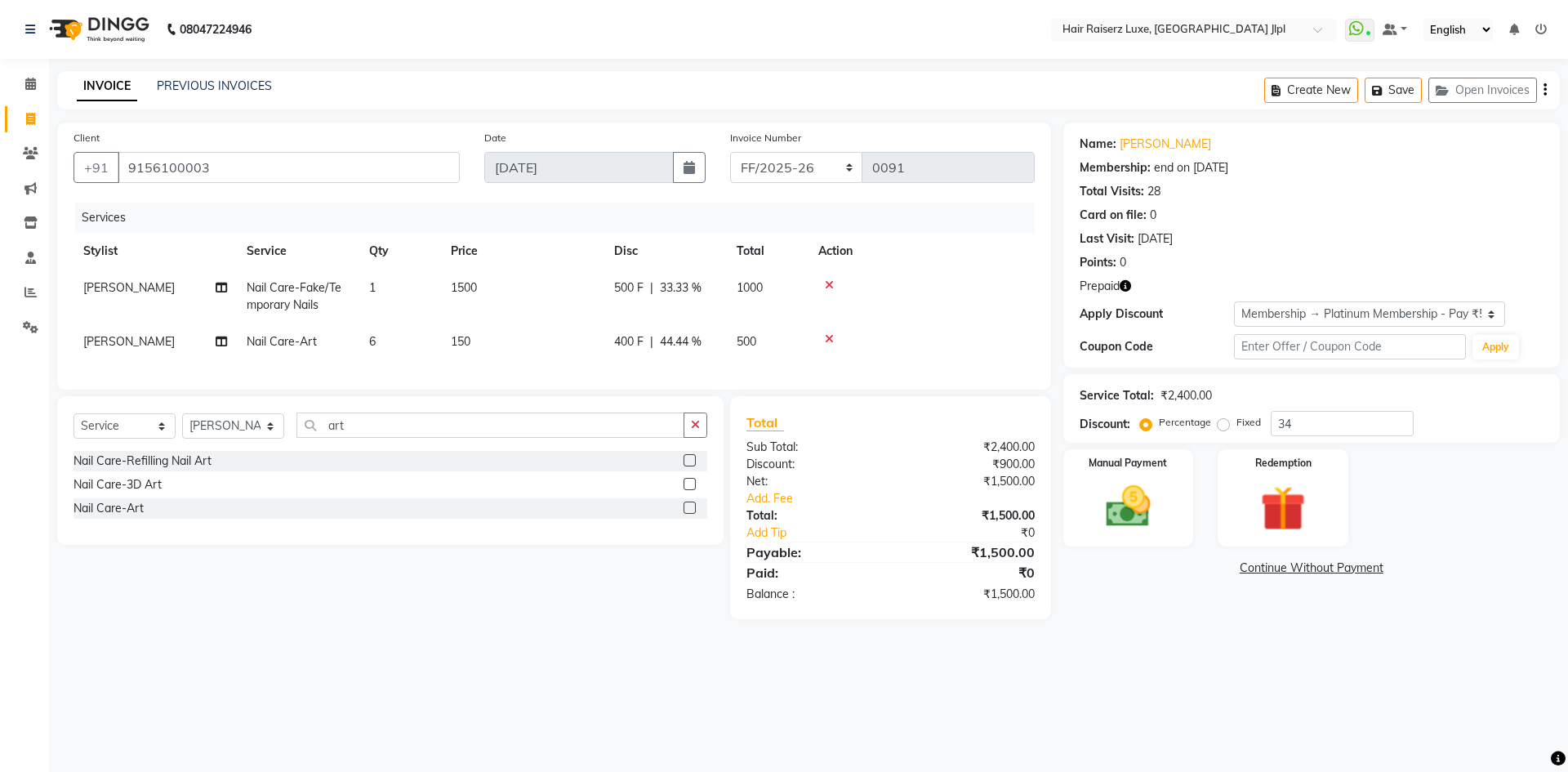
click at [1100, 661] on div "08047224946 Select Location × Hair Raiserz Luxe, Sector 91 Jlpl WhatsApp Status…" at bounding box center [784, 386] width 1568 height 772
click at [1131, 504] on img at bounding box center [1128, 506] width 76 height 54
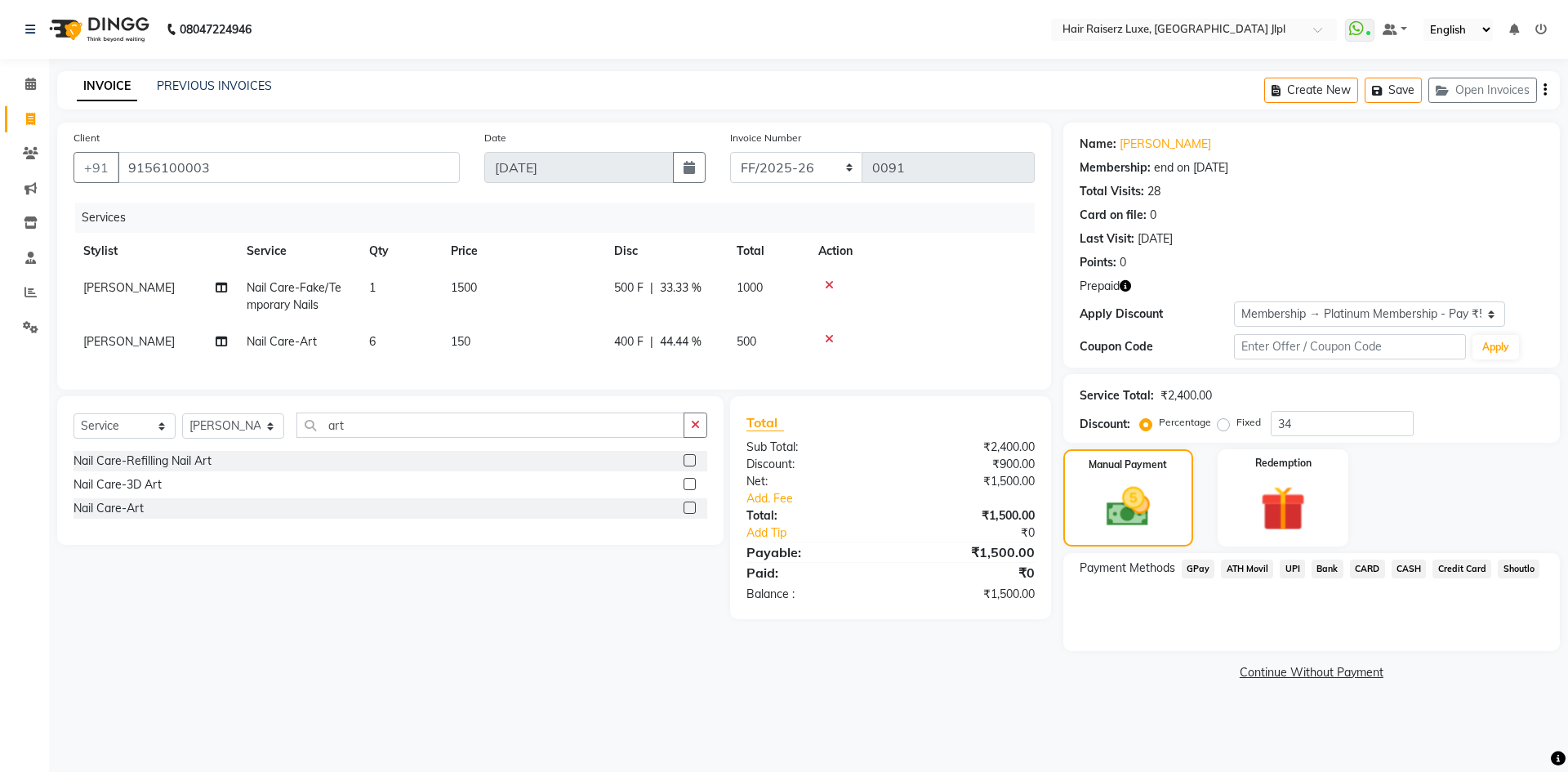
click at [1416, 570] on span "CASH" at bounding box center [1409, 568] width 35 height 19
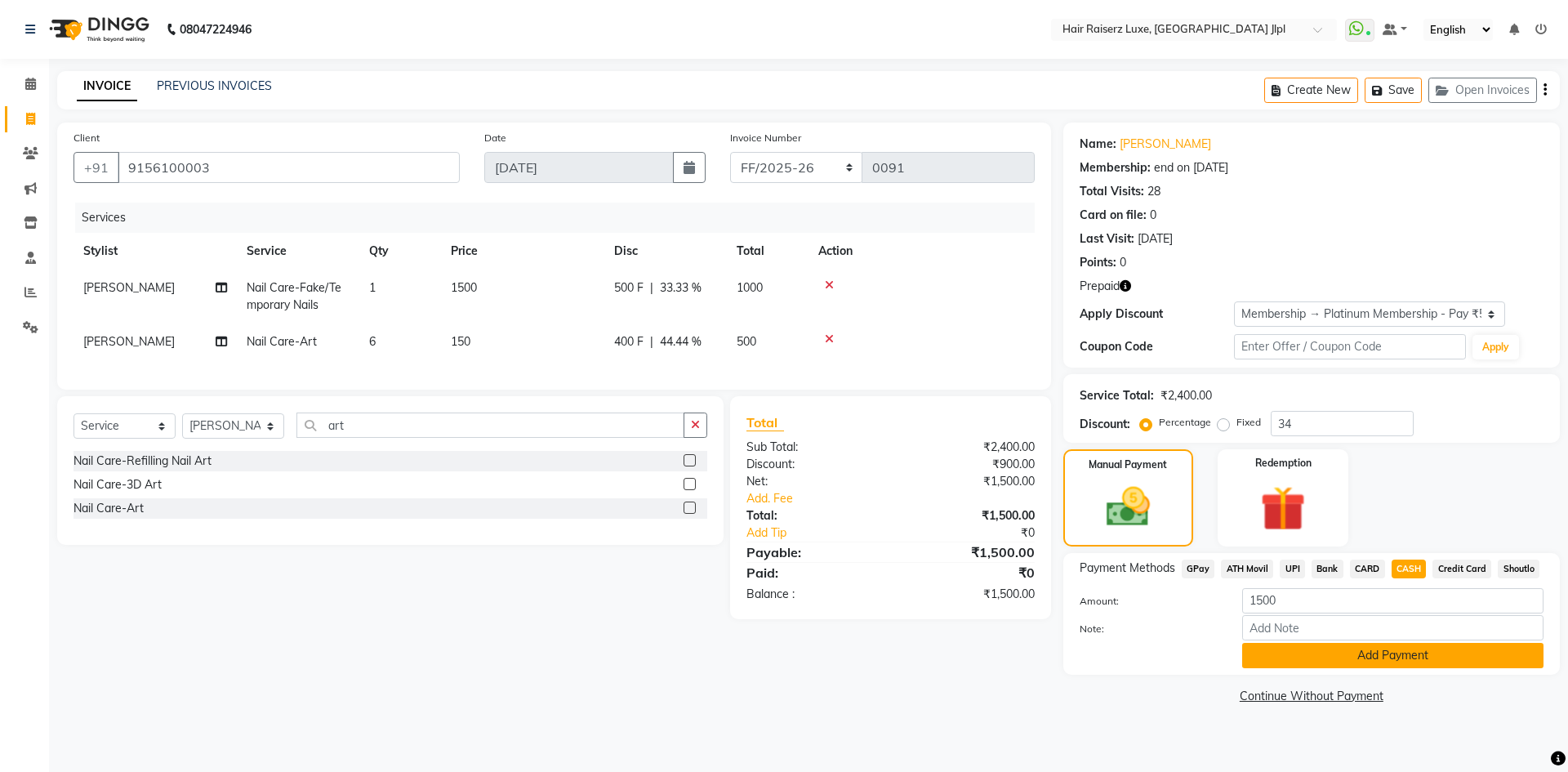
click at [1315, 656] on button "Add Payment" at bounding box center [1393, 656] width 302 height 26
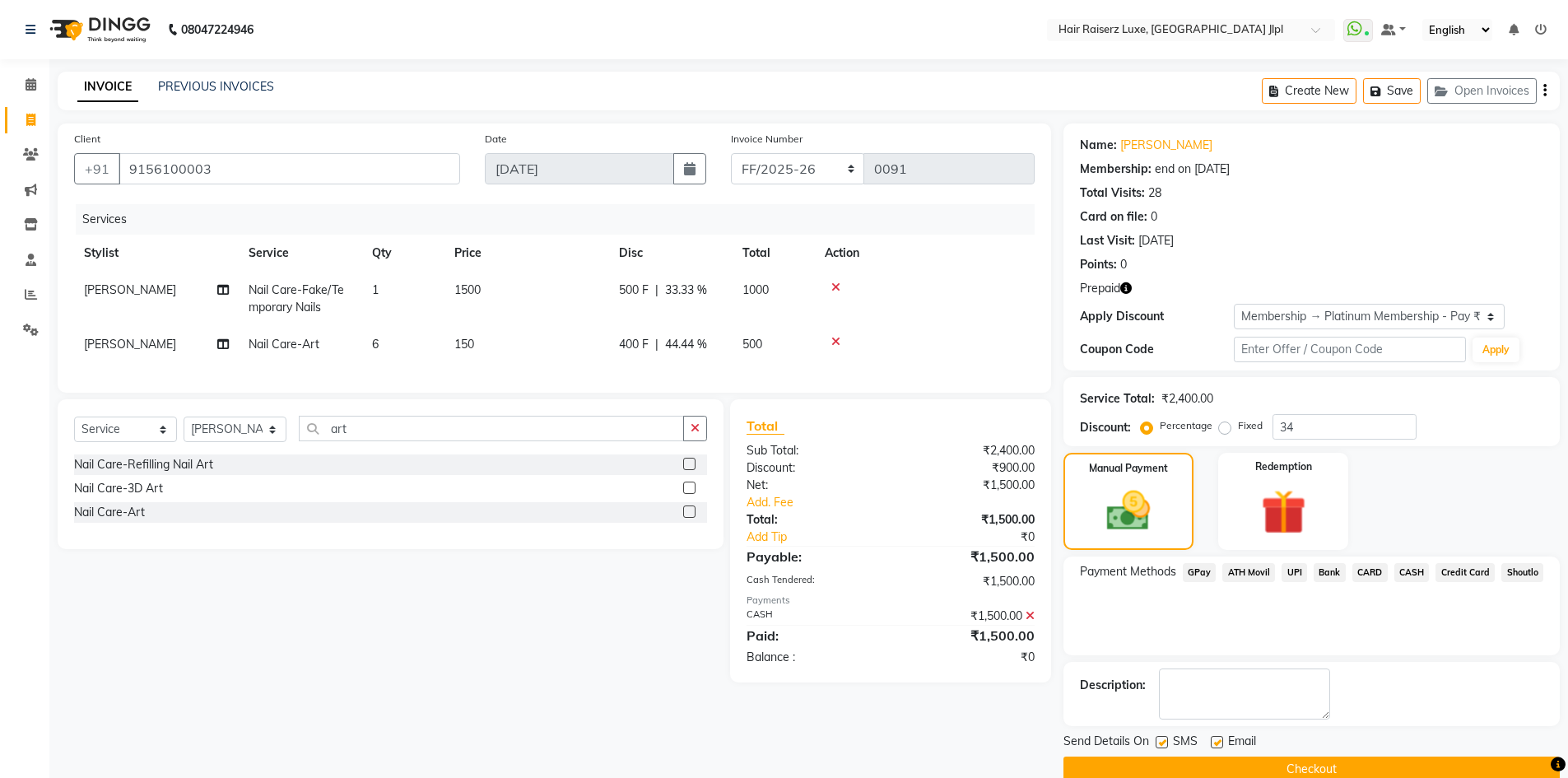
drag, startPoint x: 1216, startPoint y: 742, endPoint x: 1220, endPoint y: 750, distance: 8.9
click at [1217, 743] on label at bounding box center [1217, 742] width 12 height 12
click at [1217, 743] on input "checkbox" at bounding box center [1216, 743] width 11 height 11
checkbox input "false"
drag, startPoint x: 1220, startPoint y: 769, endPoint x: 1230, endPoint y: 763, distance: 11.7
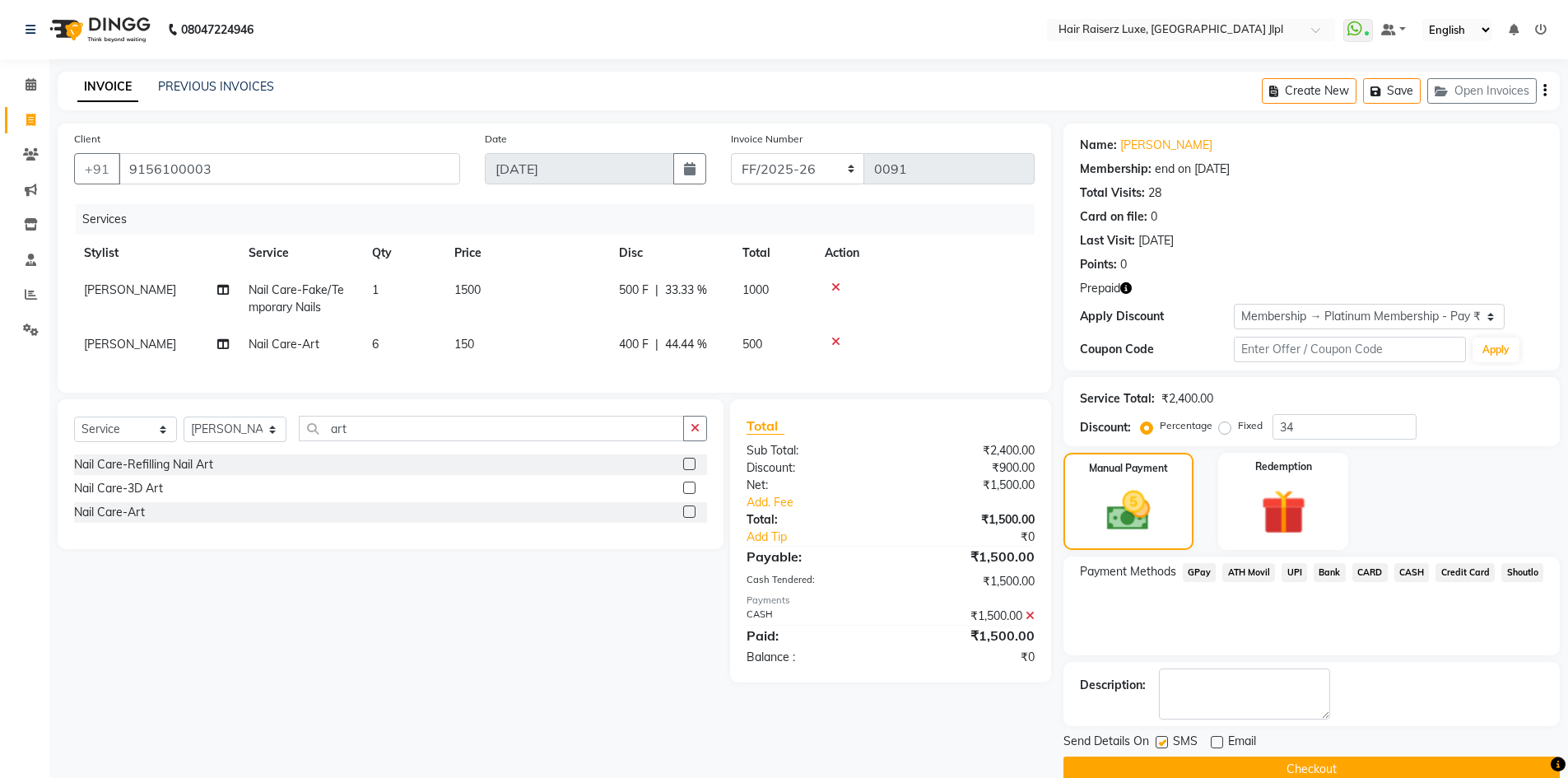
click at [1220, 768] on button "Checkout" at bounding box center [1311, 769] width 496 height 26
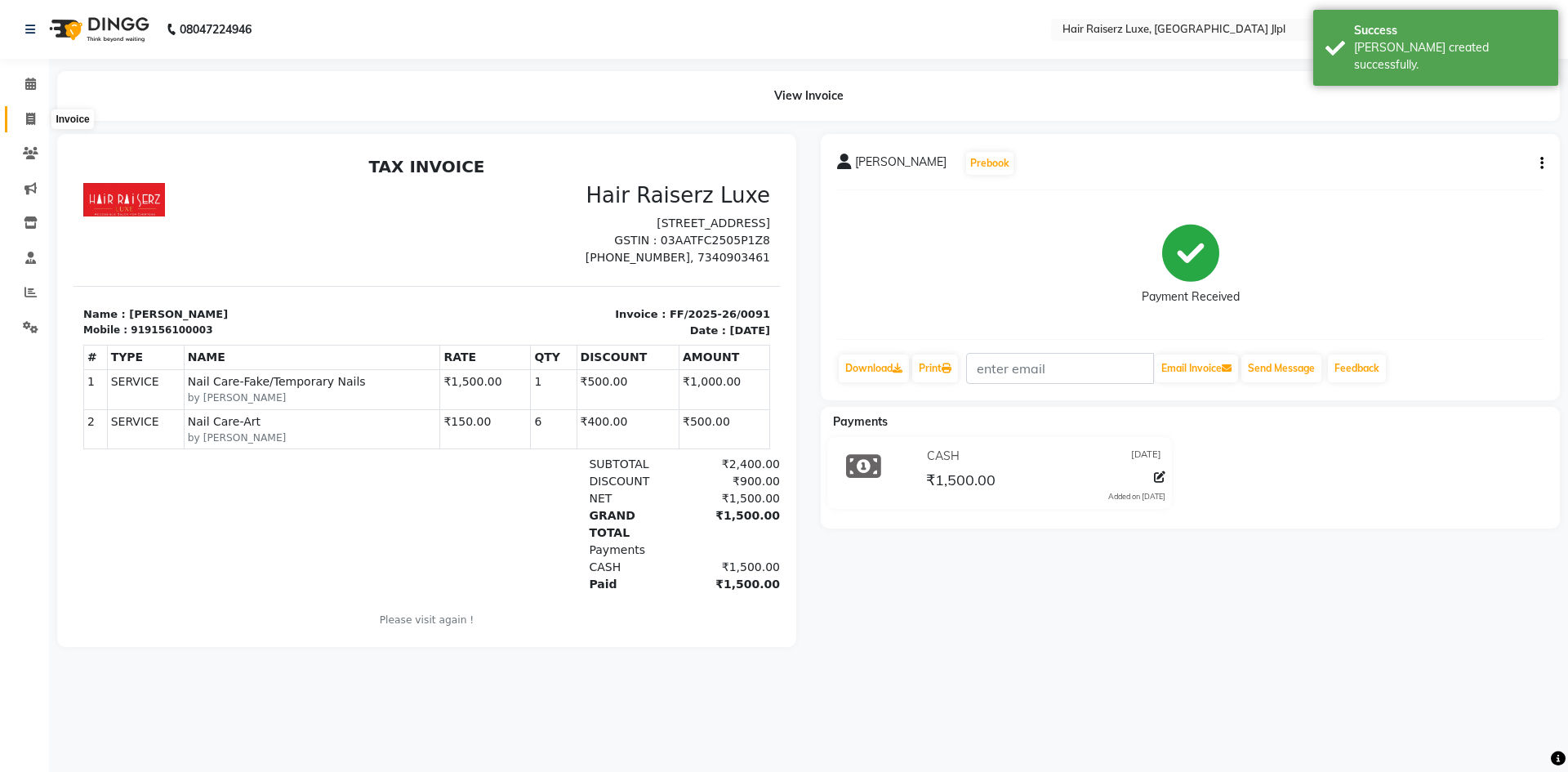
click at [25, 118] on span at bounding box center [31, 119] width 28 height 19
select select "service"
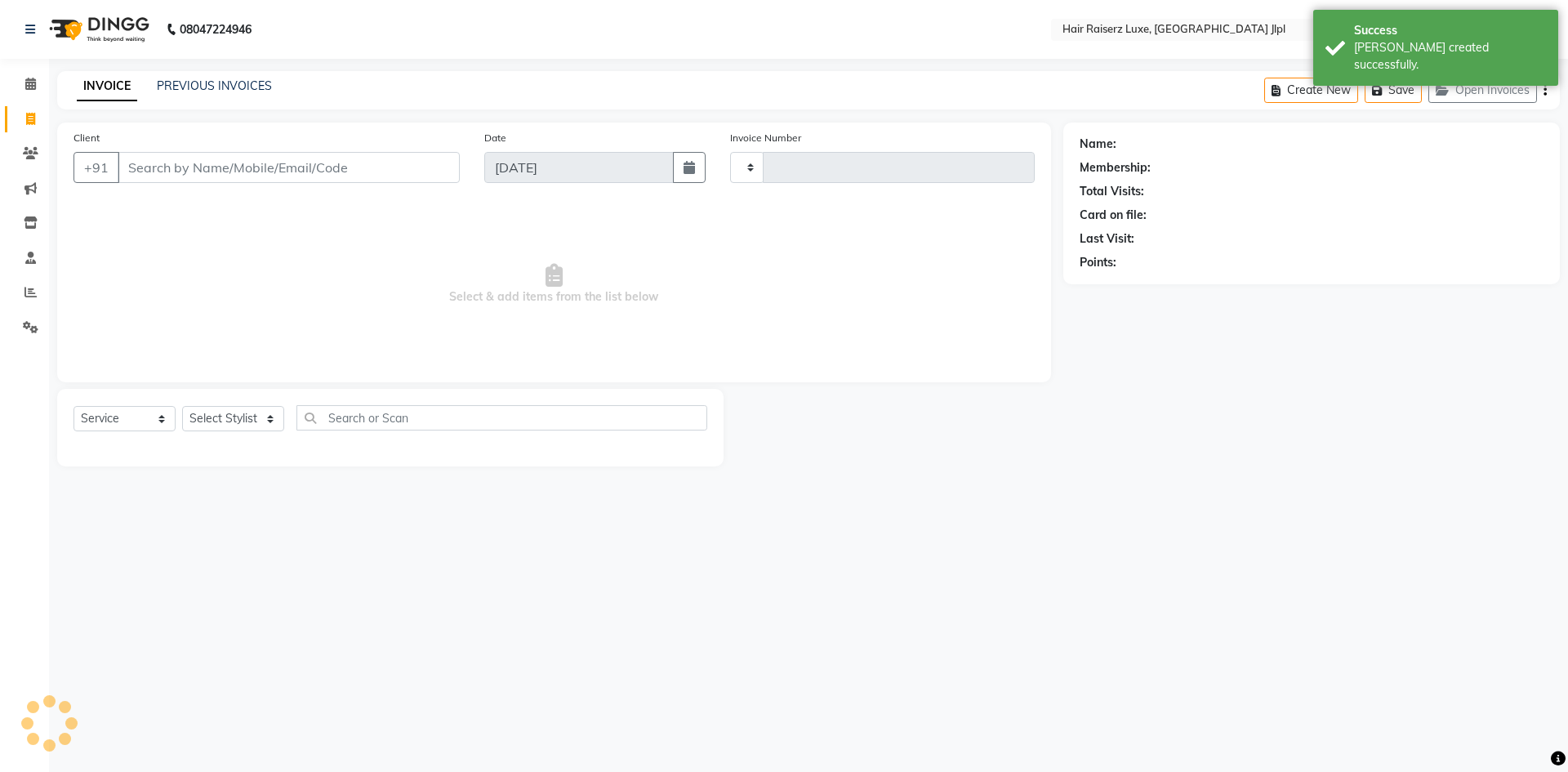
type input "3243"
select select "5409"
click at [260, 93] on link "PREVIOUS INVOICES" at bounding box center [214, 86] width 116 height 15
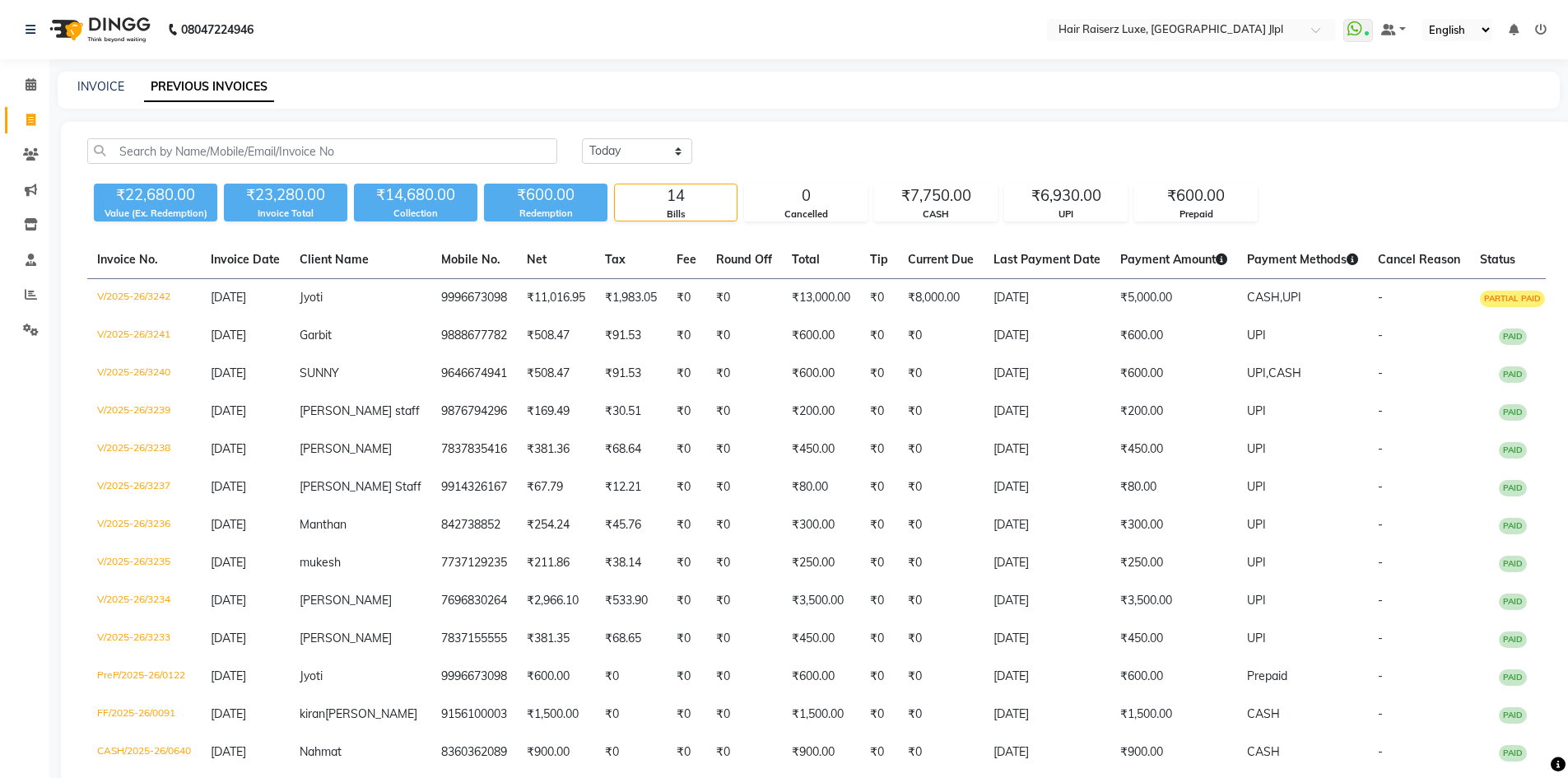
click at [84, 77] on div "INVOICE PREVIOUS INVOICES" at bounding box center [809, 91] width 1502 height 37
click at [92, 92] on link "INVOICE" at bounding box center [100, 86] width 47 height 15
select select "service"
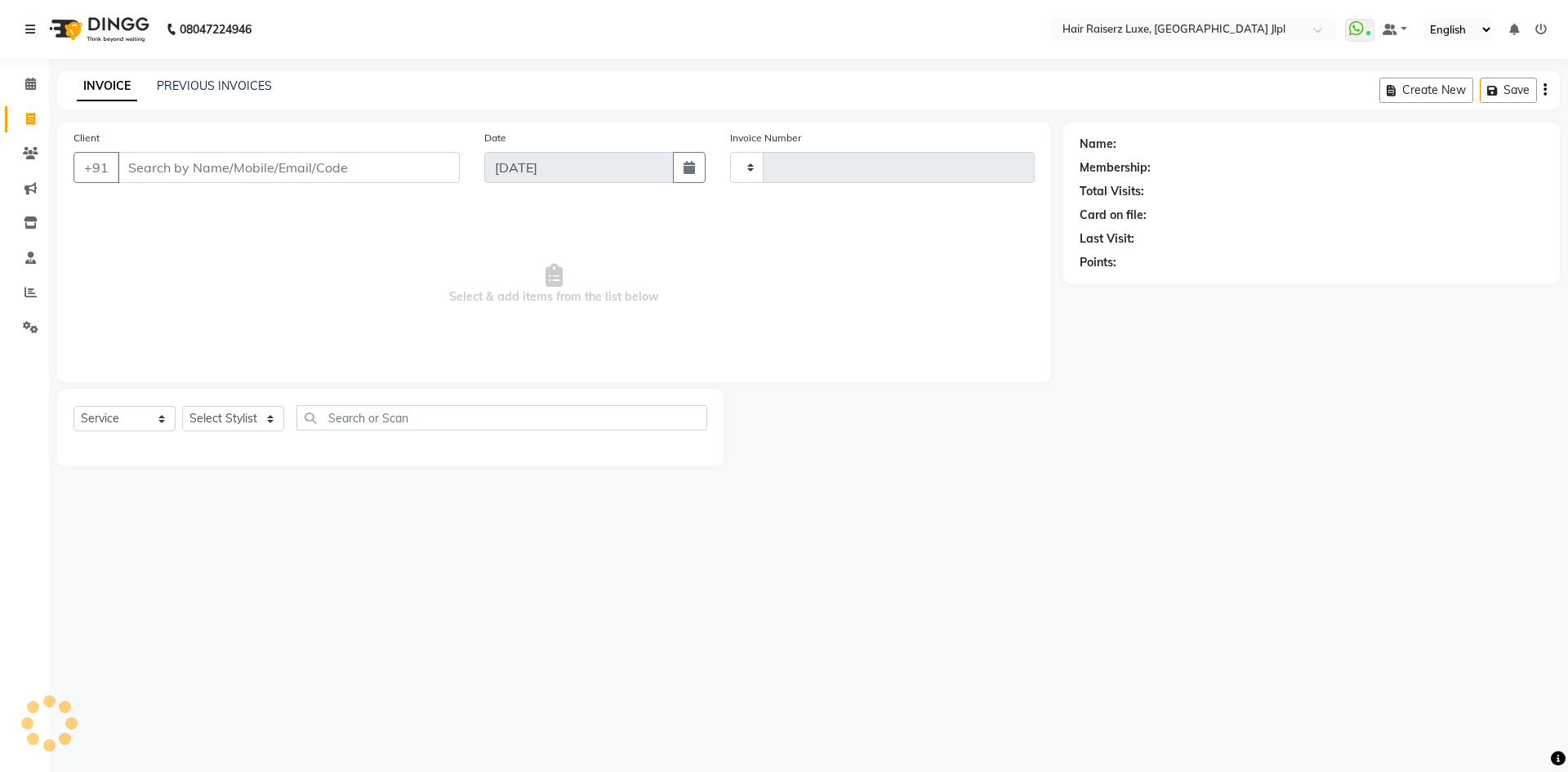
type input "3243"
select select "5409"
click at [146, 175] on input "Client" at bounding box center [288, 167] width 342 height 31
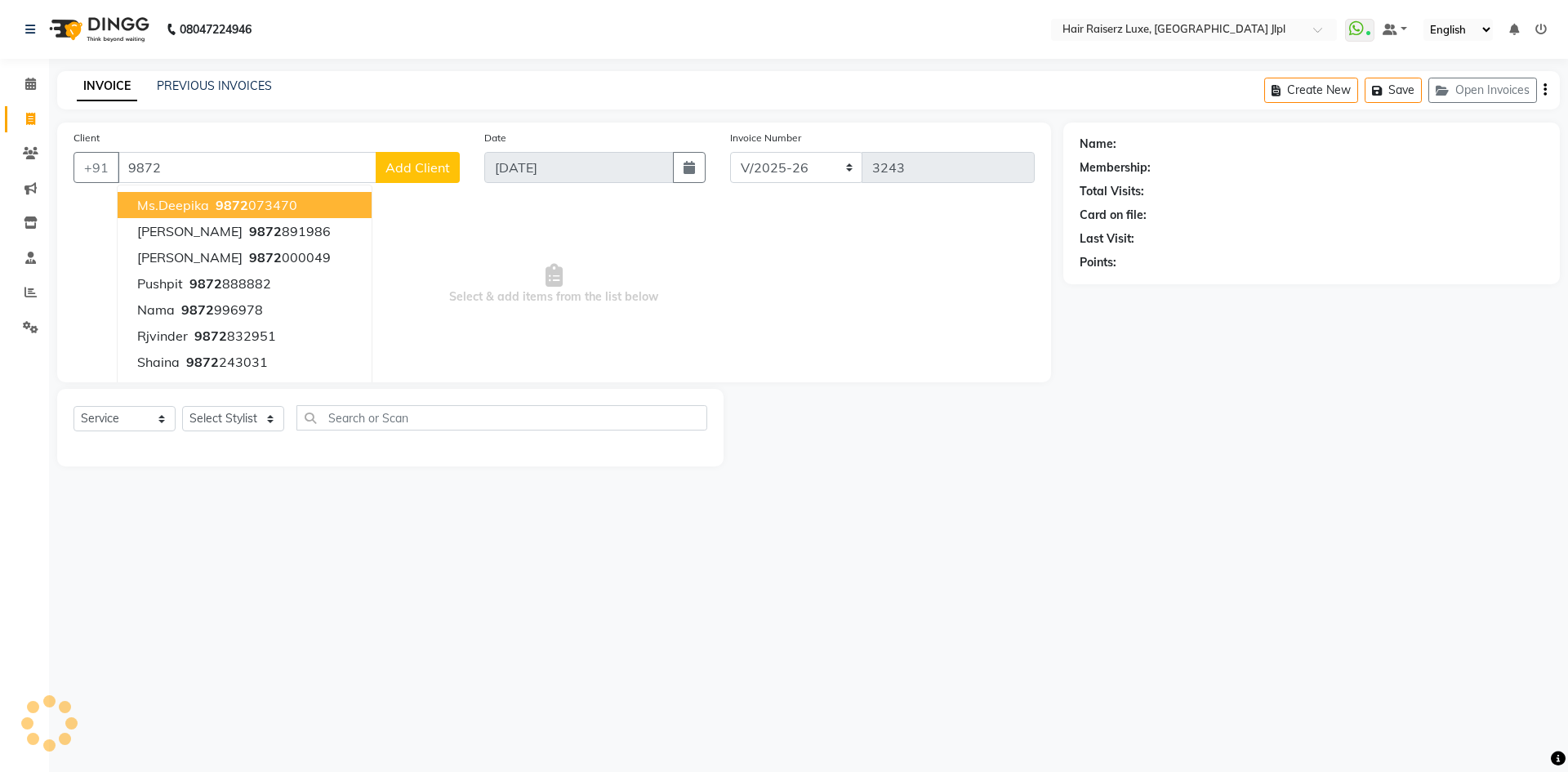
click at [192, 206] on span "Ms.Deepika" at bounding box center [173, 205] width 71 height 17
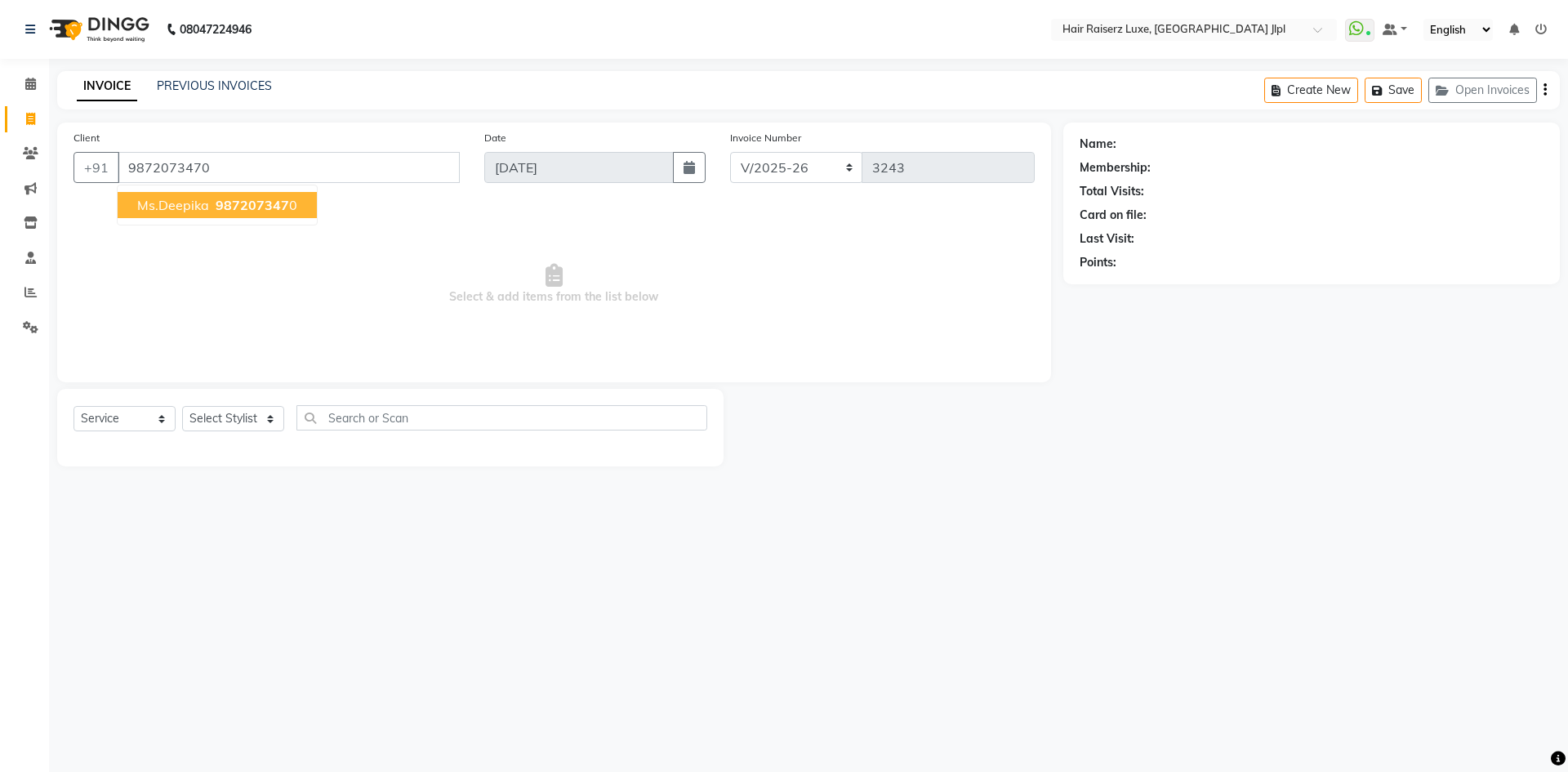
type input "9872073470"
click at [235, 214] on button "Ms.Deepika 987207347 0" at bounding box center [217, 206] width 199 height 26
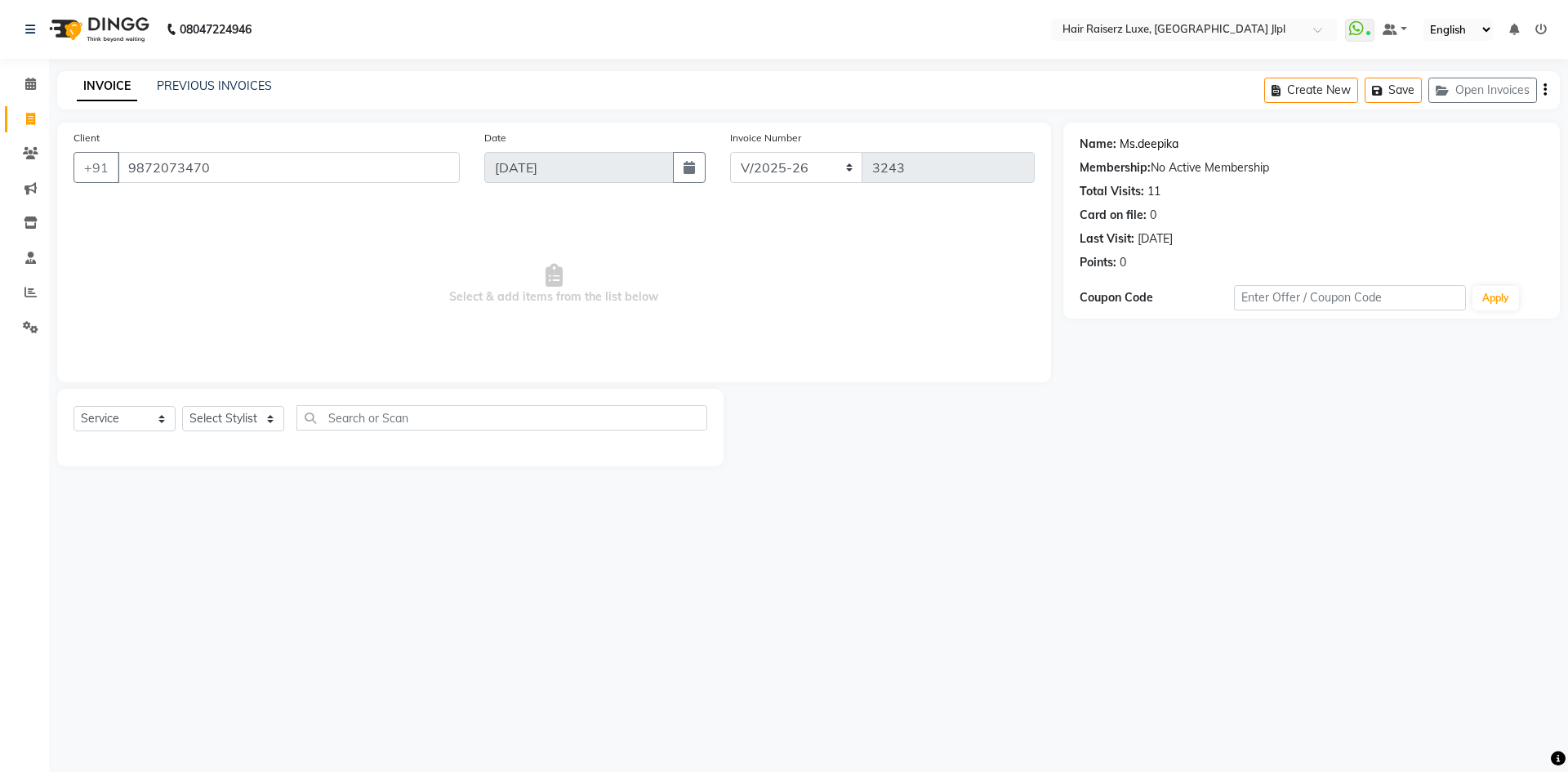
click at [1145, 136] on link "Ms.deepika" at bounding box center [1148, 144] width 59 height 17
click at [1154, 145] on link "Ms.deepika" at bounding box center [1148, 144] width 59 height 17
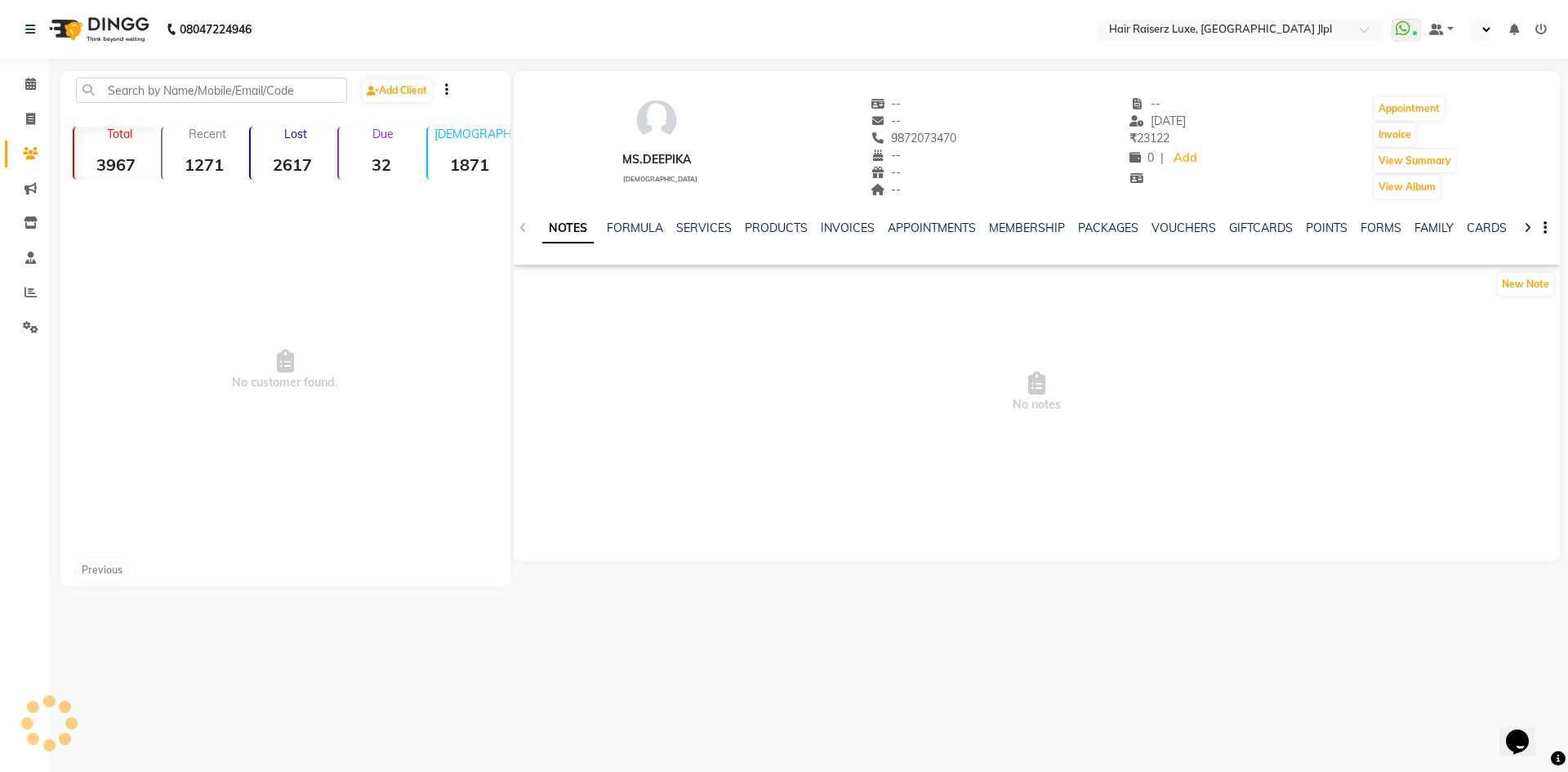
select select "en"
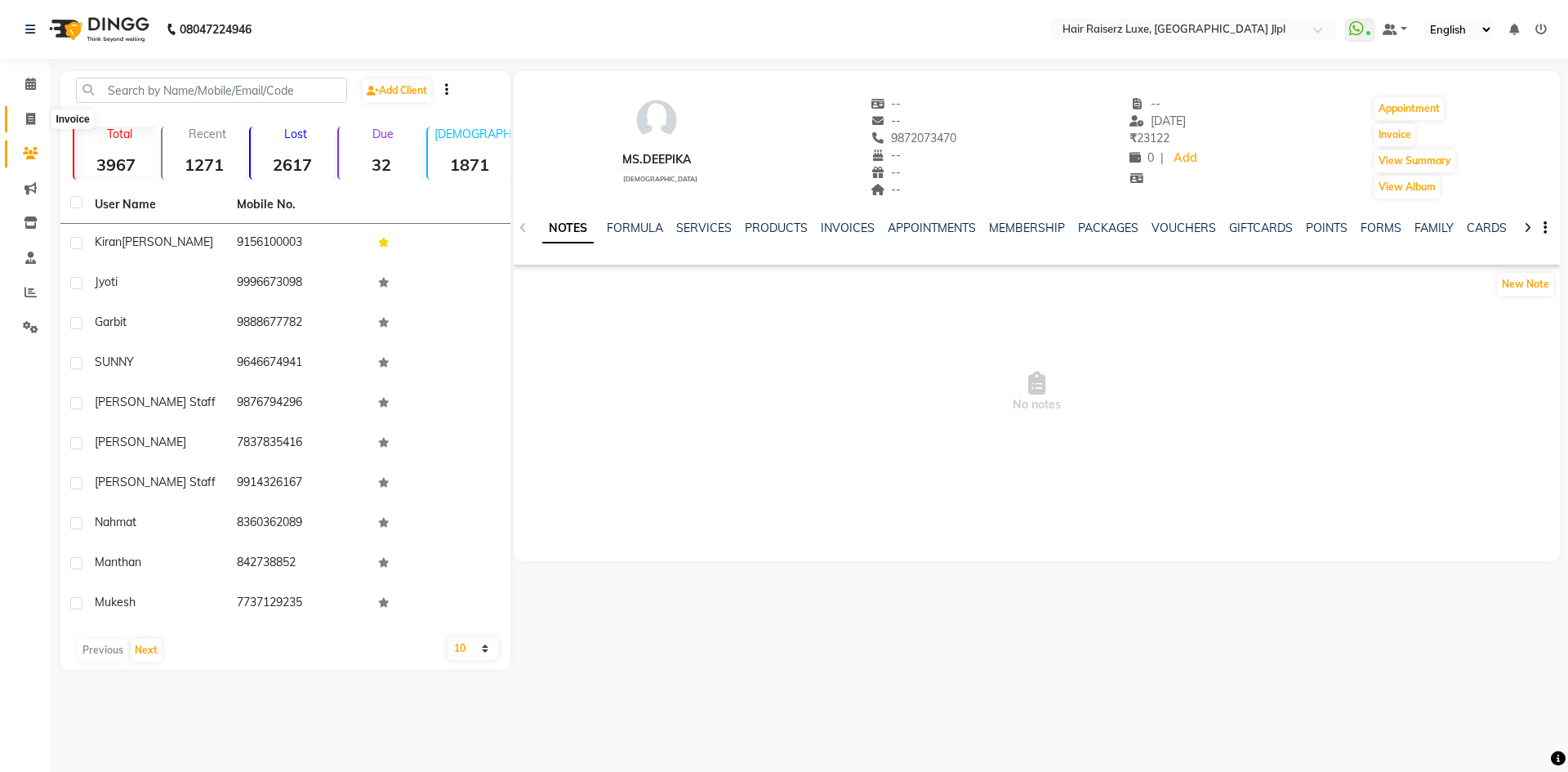
click at [26, 114] on icon at bounding box center [31, 119] width 9 height 12
select select "5409"
select select "service"
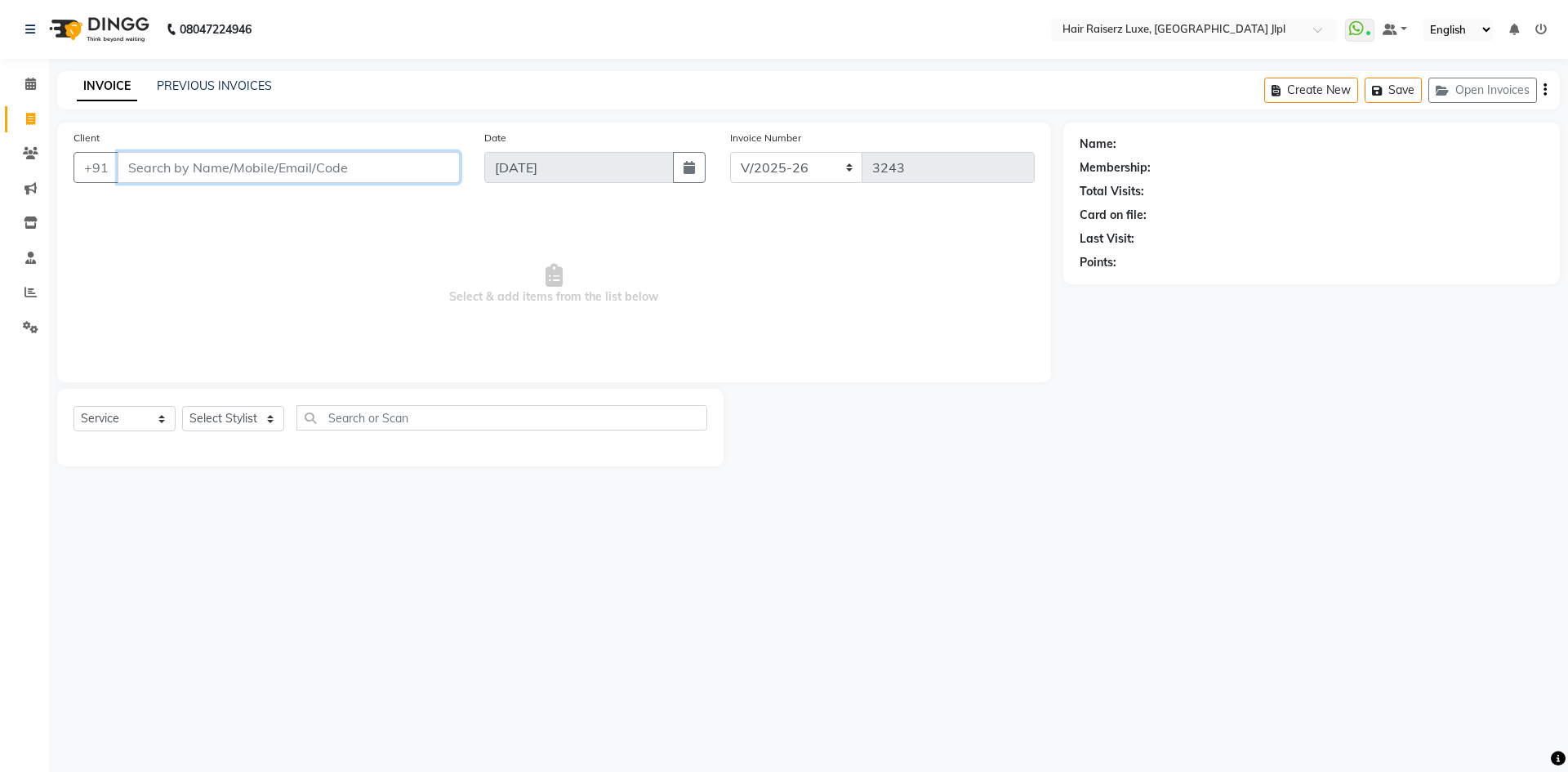
click at [271, 174] on input "Client" at bounding box center [288, 167] width 342 height 31
type input "m"
type input "M"
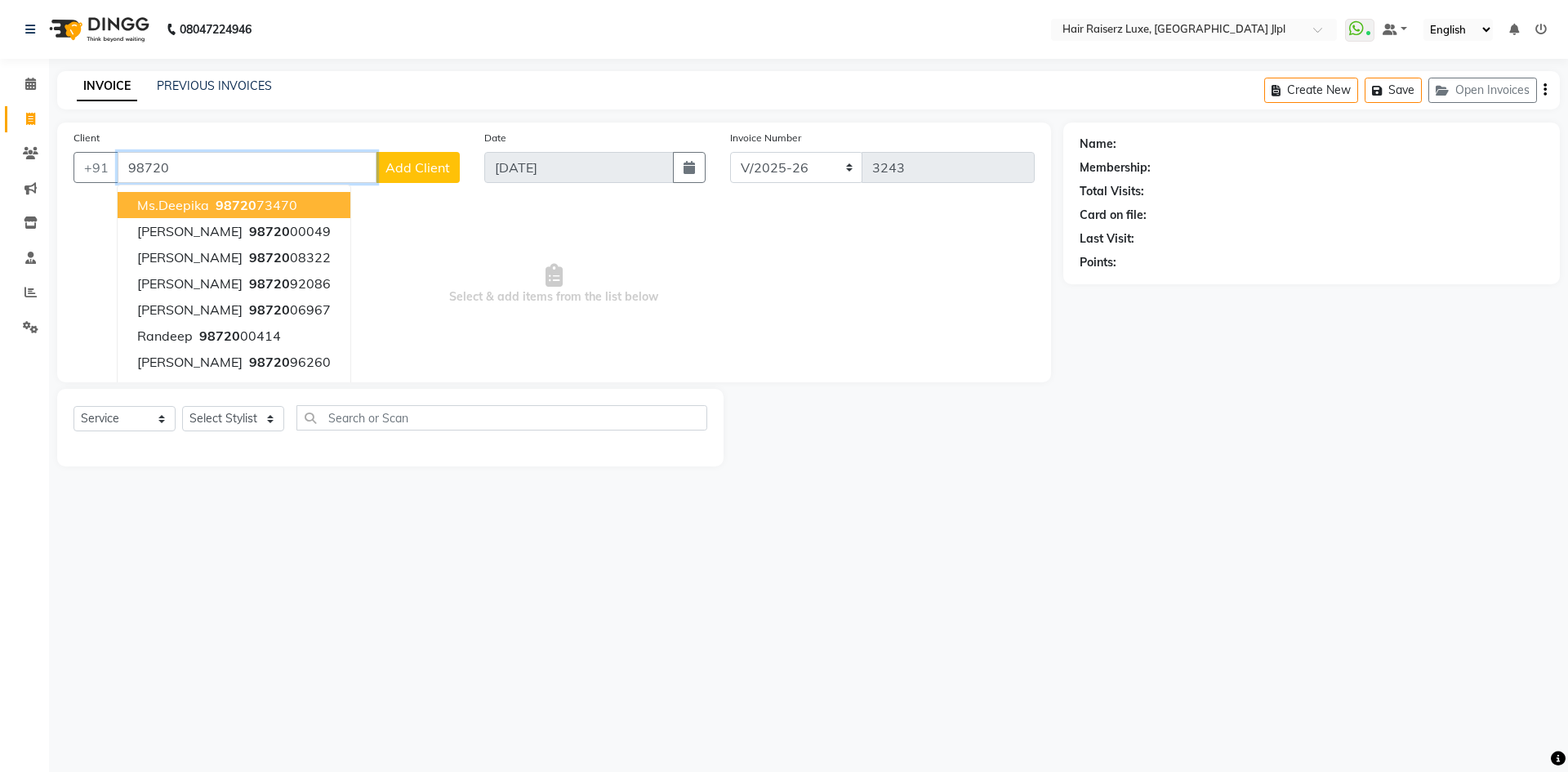
click at [234, 201] on span "98720" at bounding box center [235, 205] width 41 height 17
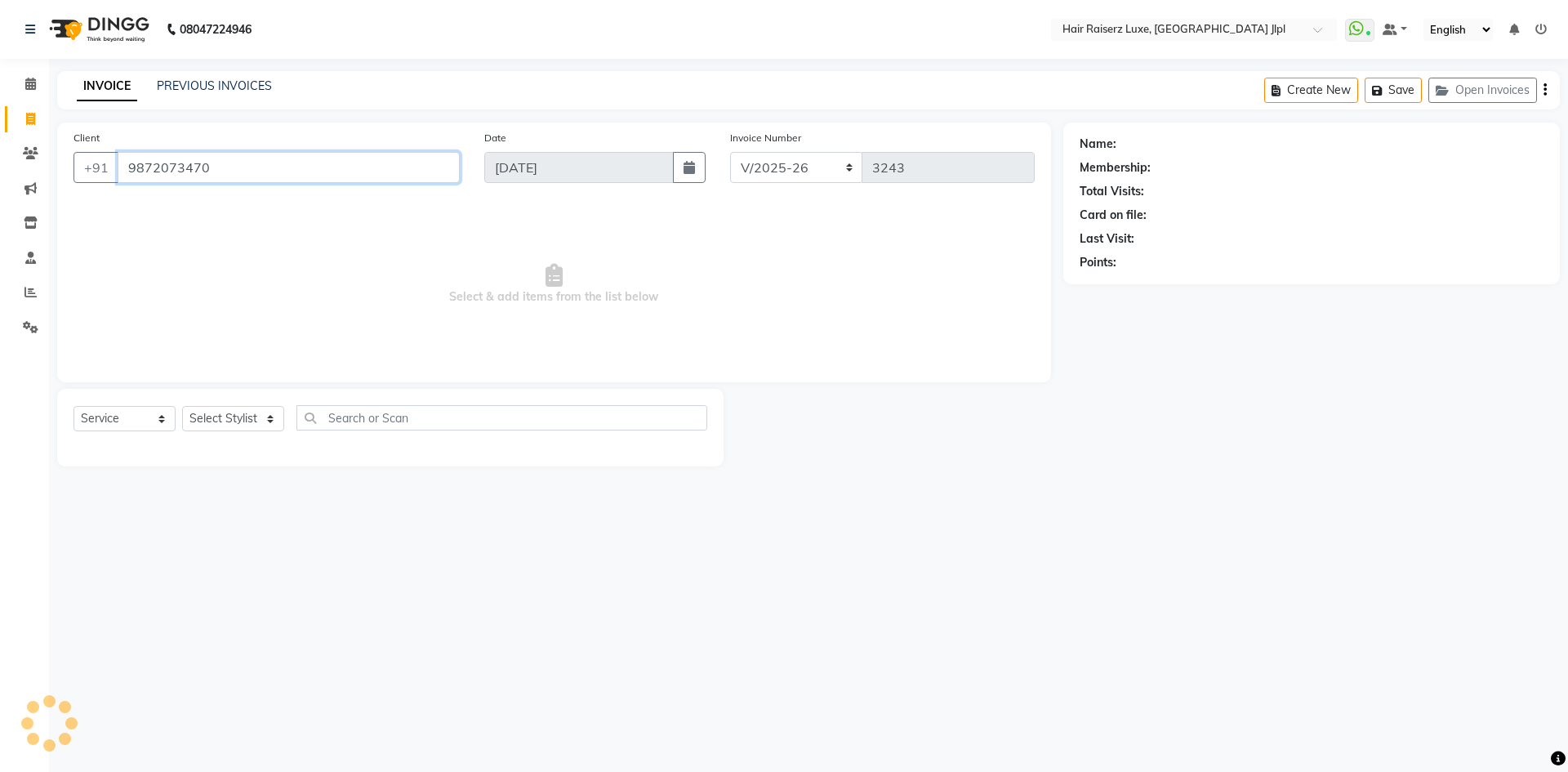
type input "9872073470"
click at [1161, 149] on link "Ms.deepika" at bounding box center [1148, 144] width 59 height 17
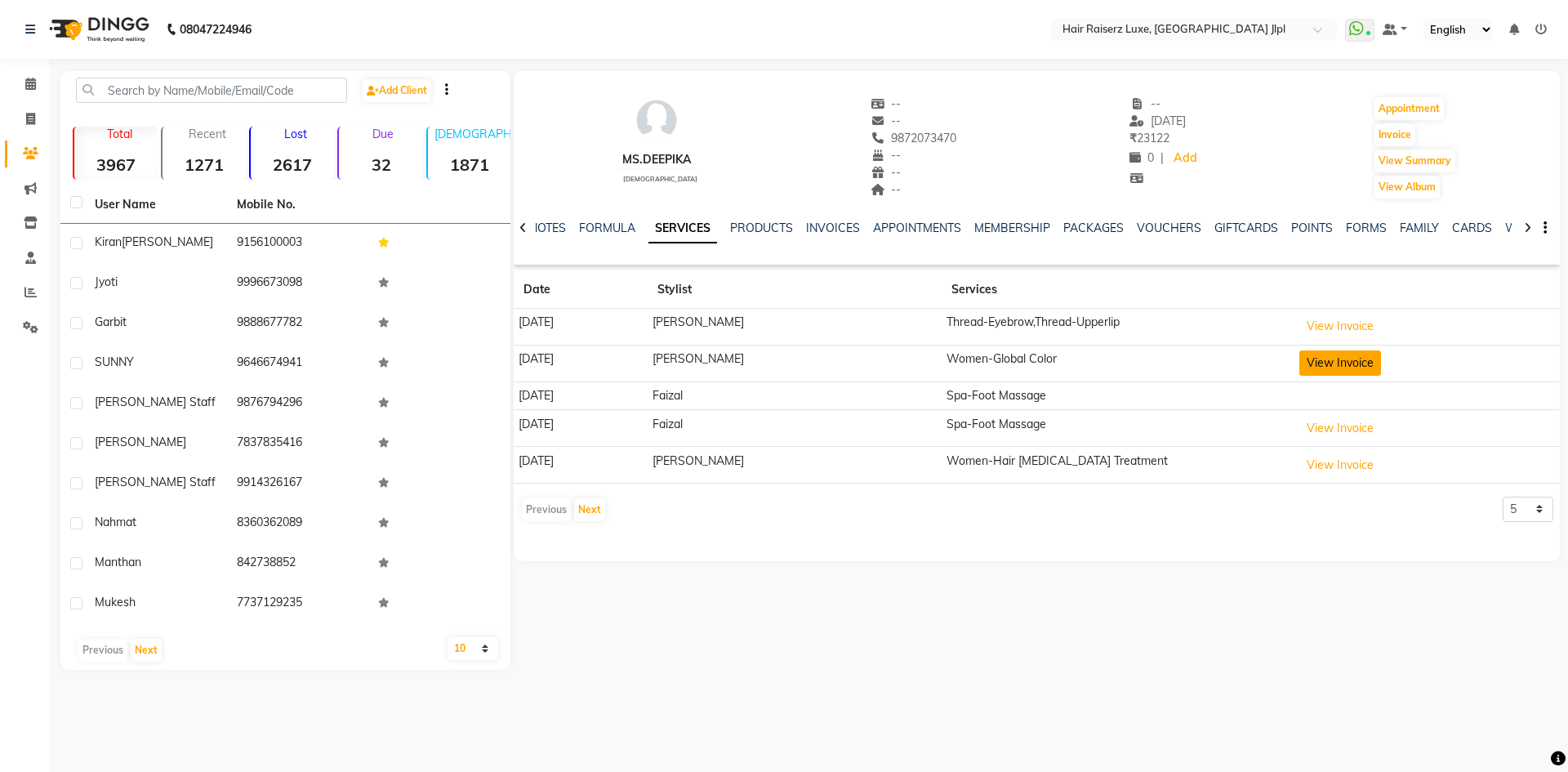
click at [1316, 363] on button "View Invoice" at bounding box center [1340, 363] width 82 height 26
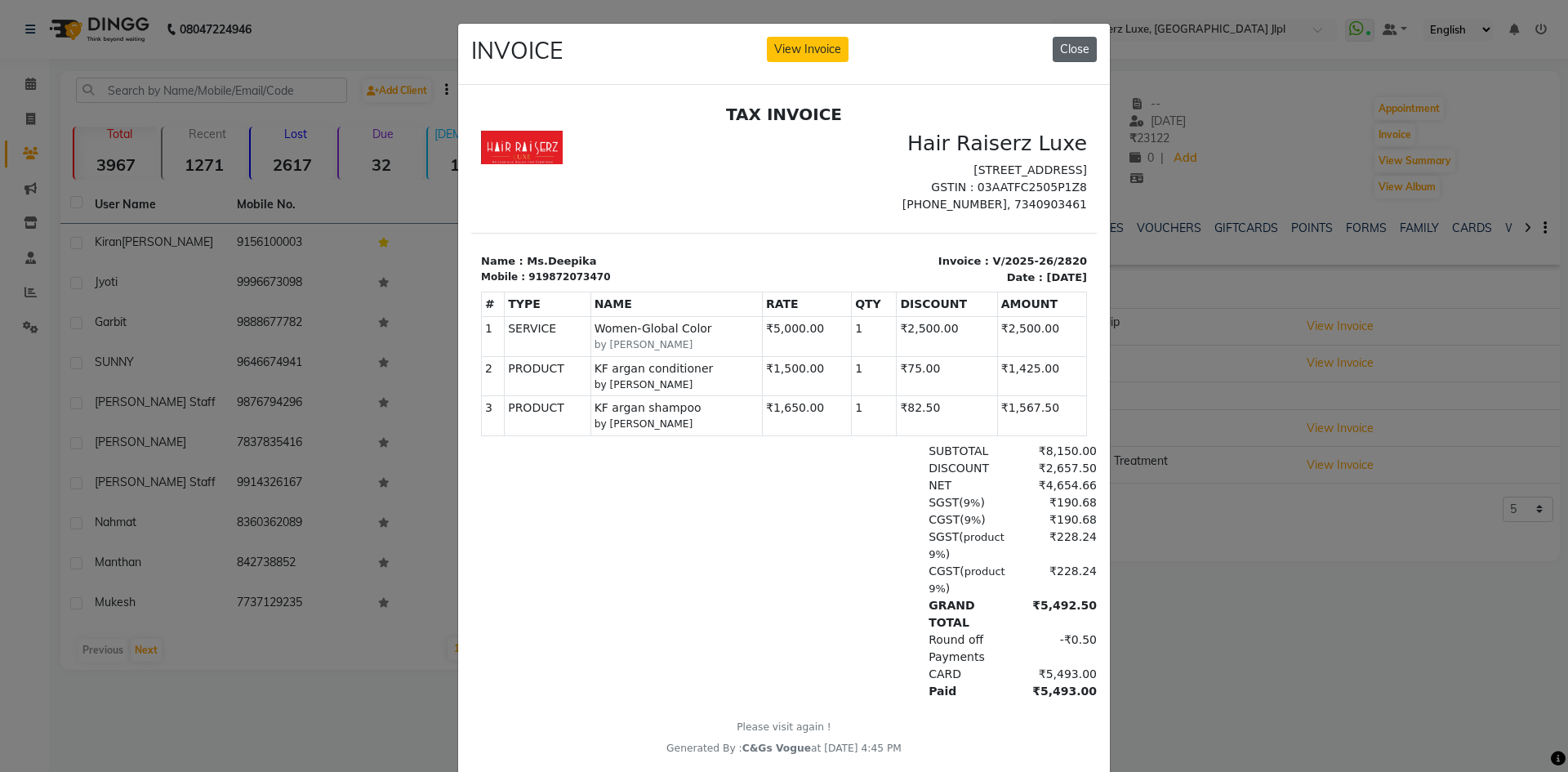
click at [1057, 51] on button "Close" at bounding box center [1074, 49] width 44 height 26
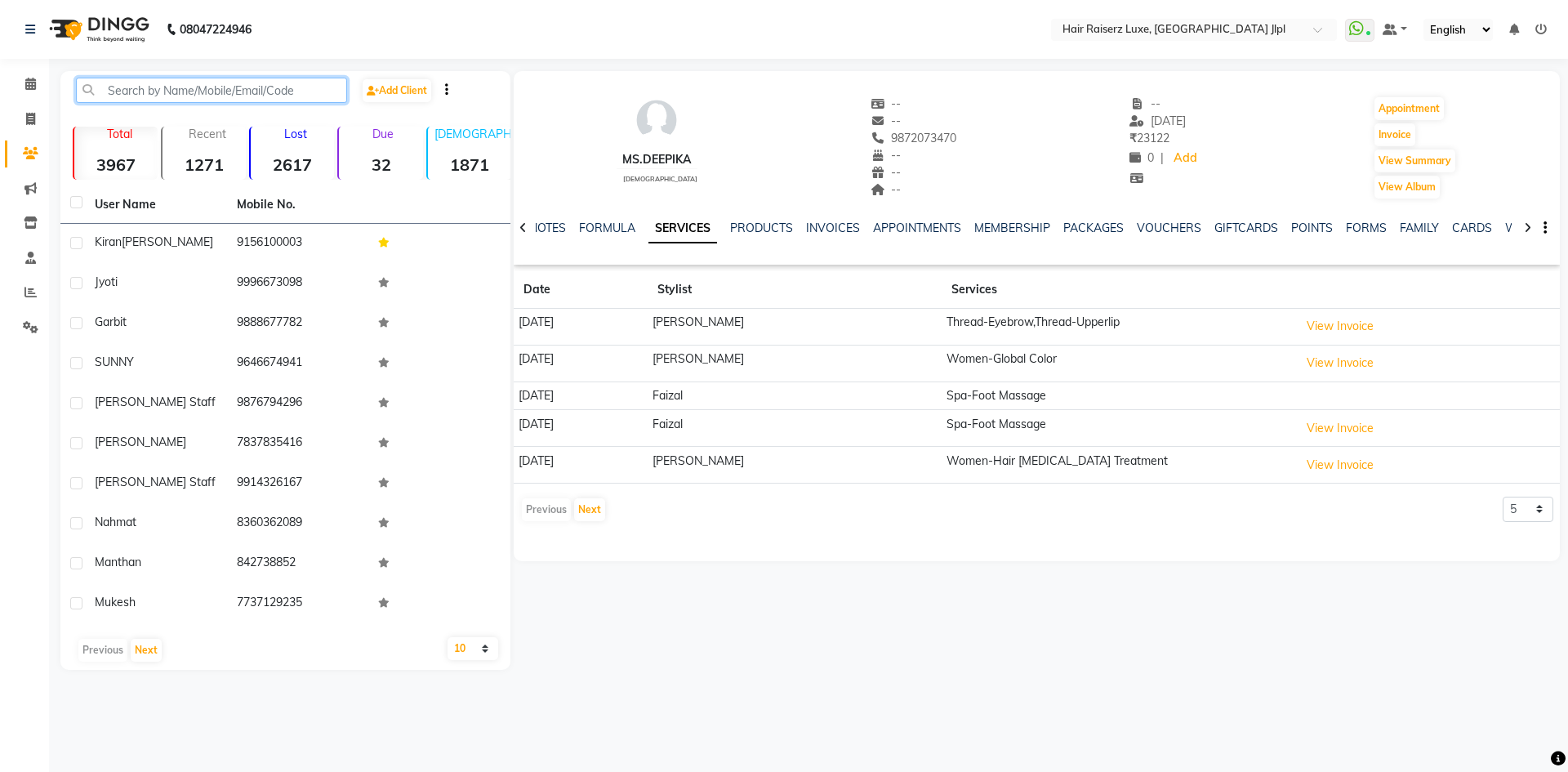
click at [272, 88] on input "text" at bounding box center [211, 90] width 271 height 26
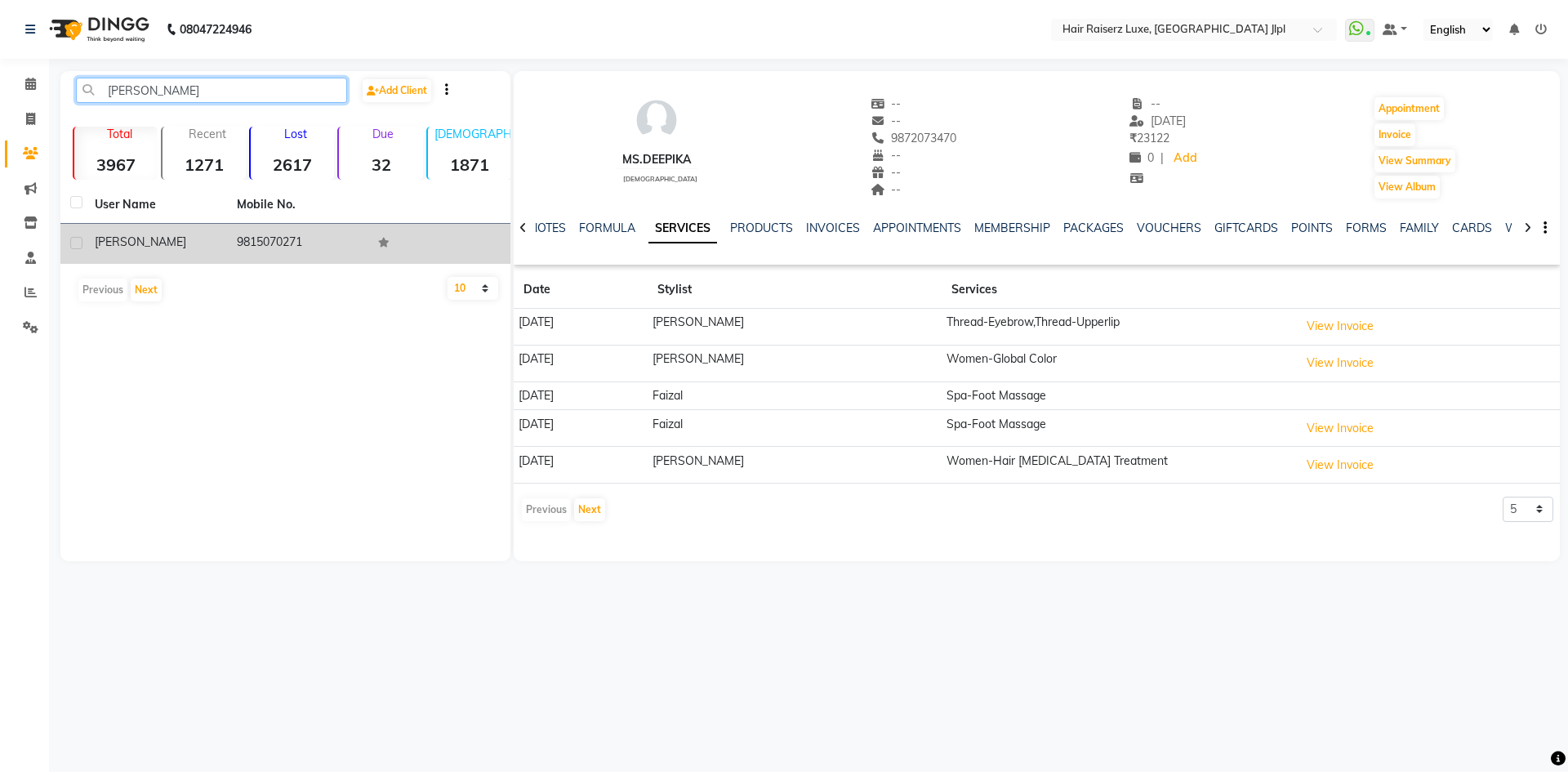
type input "karandeep"
click at [188, 242] on div "Karandeep" at bounding box center [155, 242] width 123 height 17
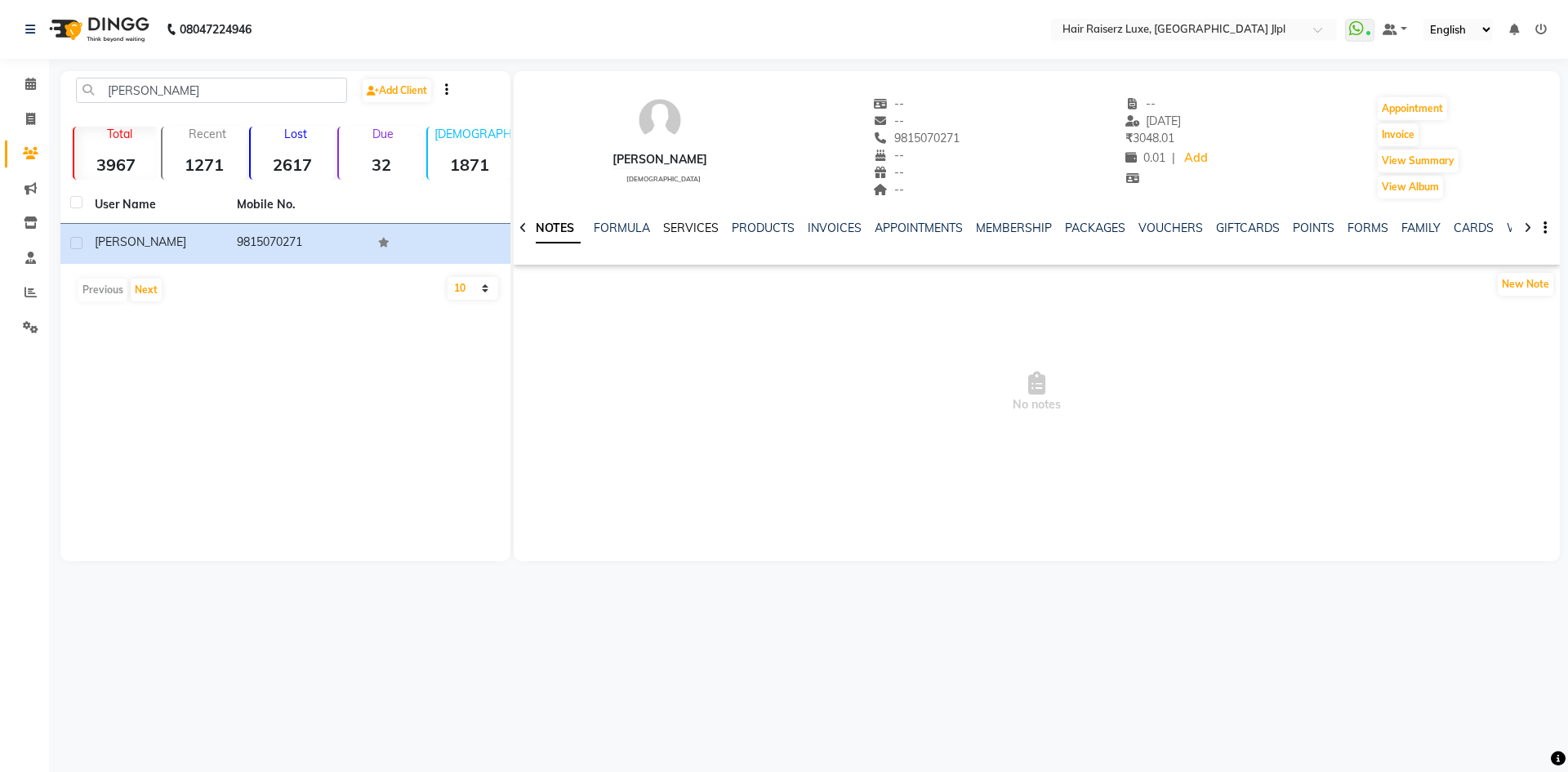
click at [691, 233] on link "SERVICES" at bounding box center [691, 228] width 56 height 15
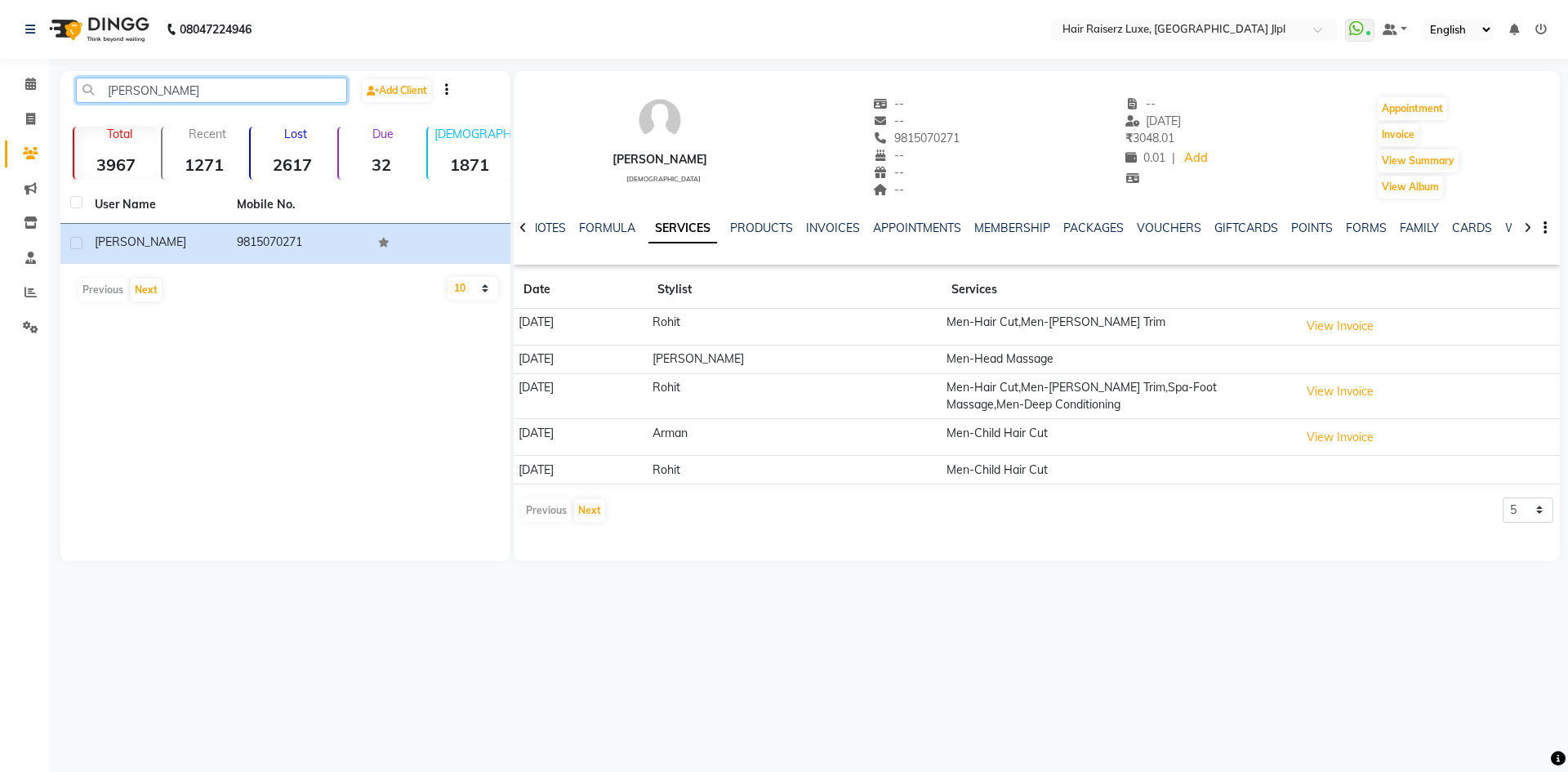
drag, startPoint x: 204, startPoint y: 89, endPoint x: 22, endPoint y: 103, distance: 182.5
click at [22, 103] on app-home "08047224946 Select Location × Hair Raiserz Luxe, Sector 91 Jlpl WhatsApp Status…" at bounding box center [784, 293] width 1568 height 586
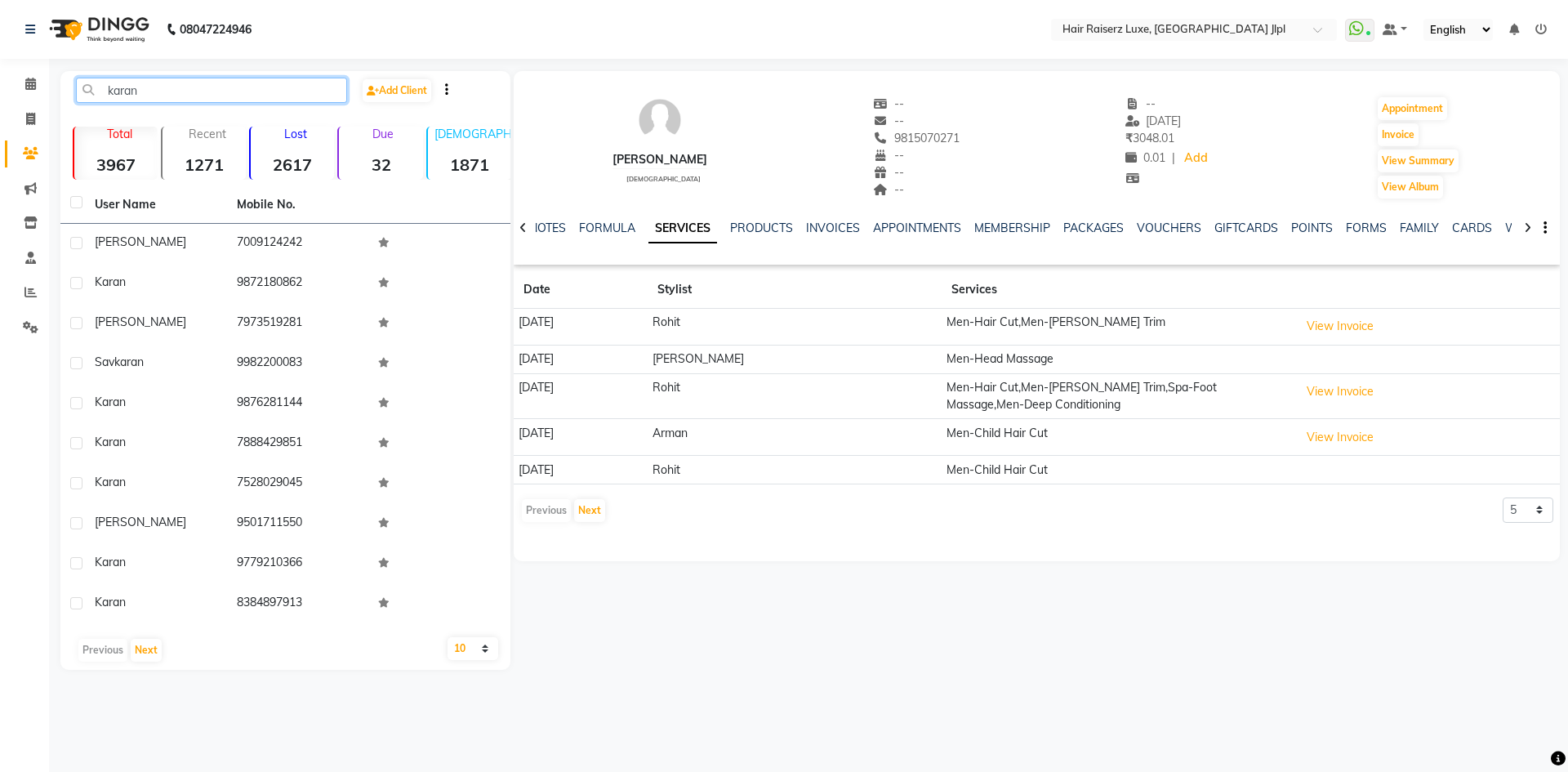
click at [265, 89] on input "karan" at bounding box center [211, 90] width 271 height 26
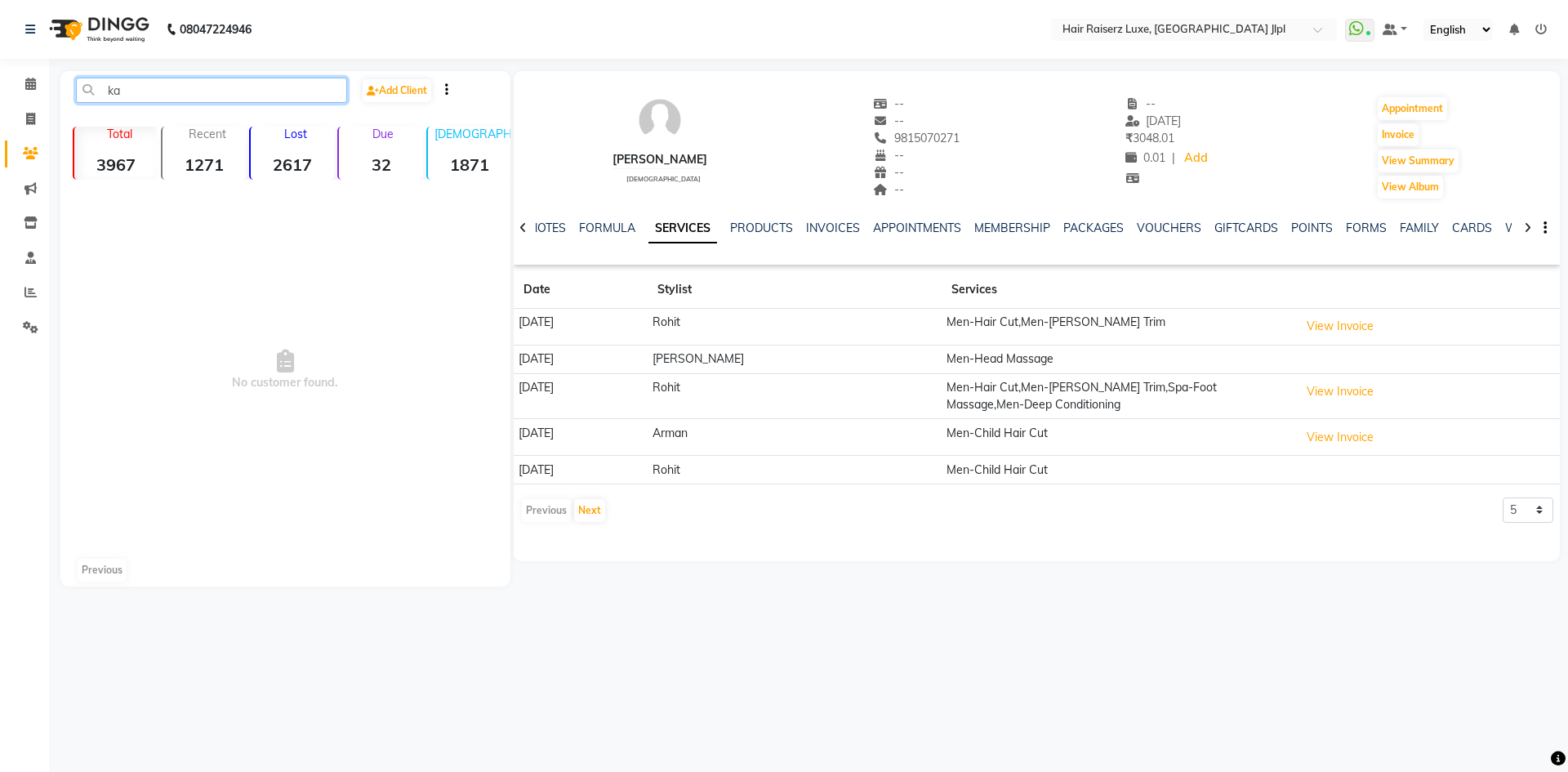
type input "k"
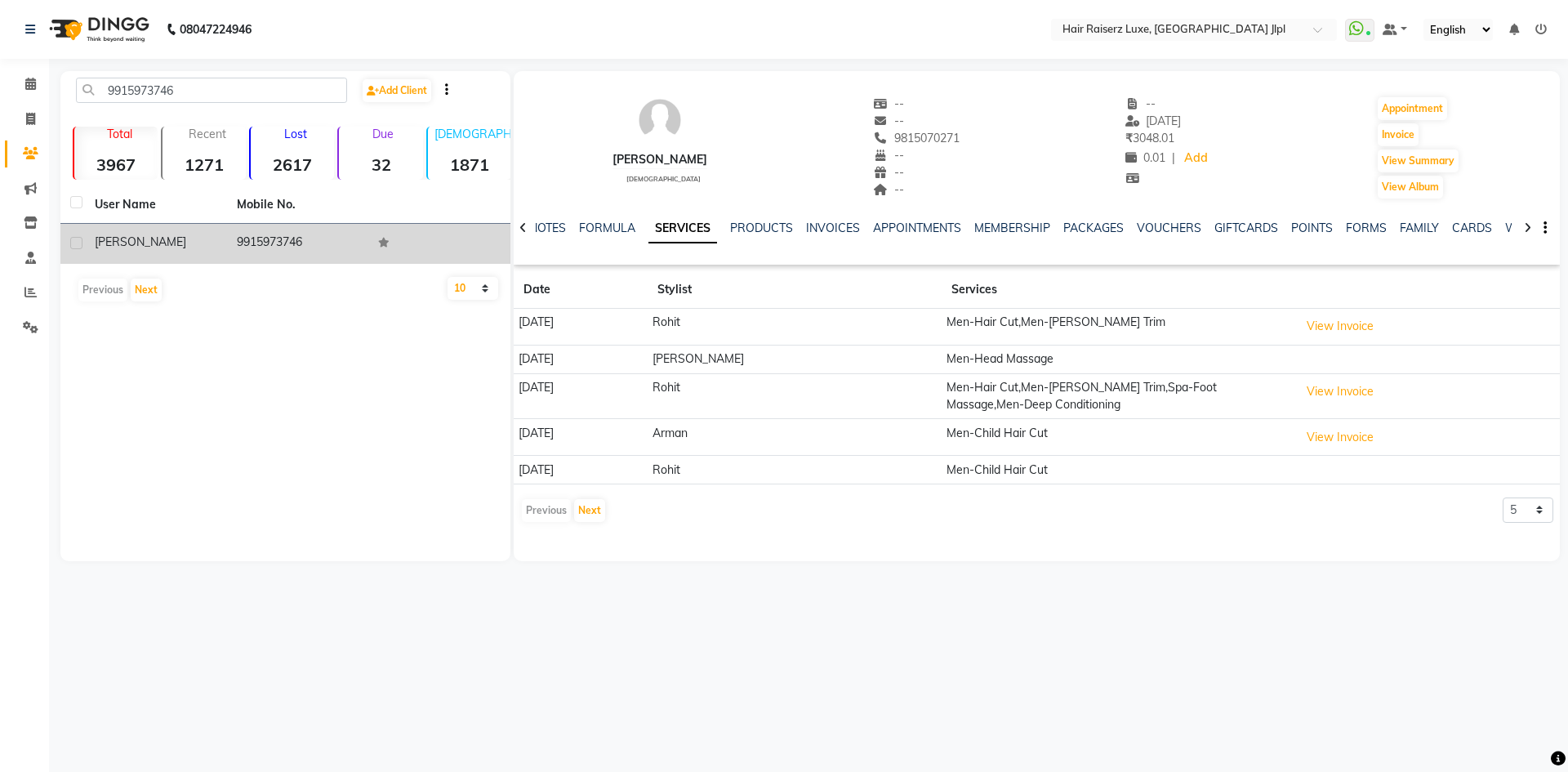
click at [202, 243] on div "[PERSON_NAME]" at bounding box center [155, 242] width 123 height 17
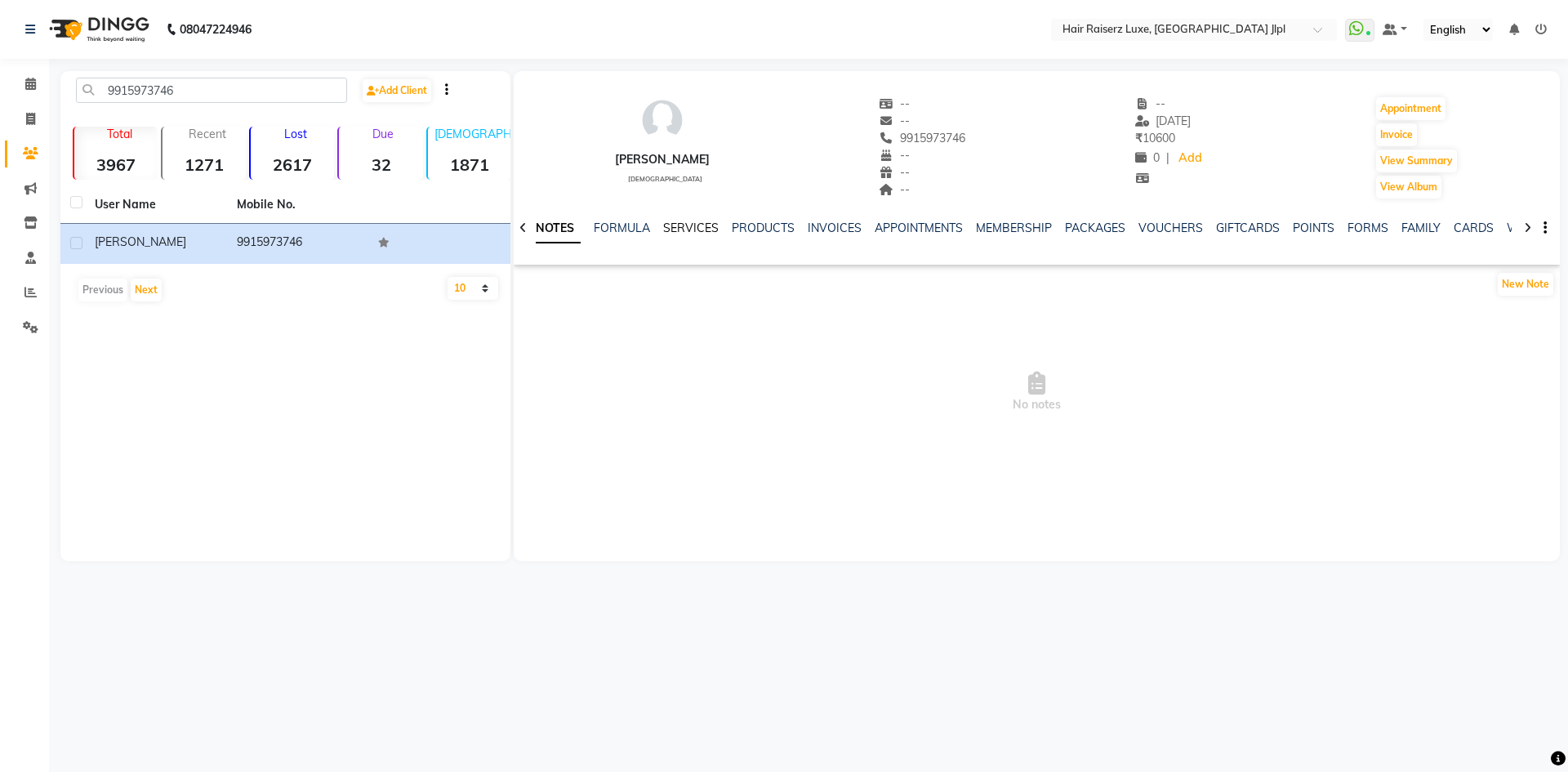
drag, startPoint x: 707, startPoint y: 229, endPoint x: 713, endPoint y: 217, distance: 13.4
click at [707, 229] on link "SERVICES" at bounding box center [691, 228] width 56 height 15
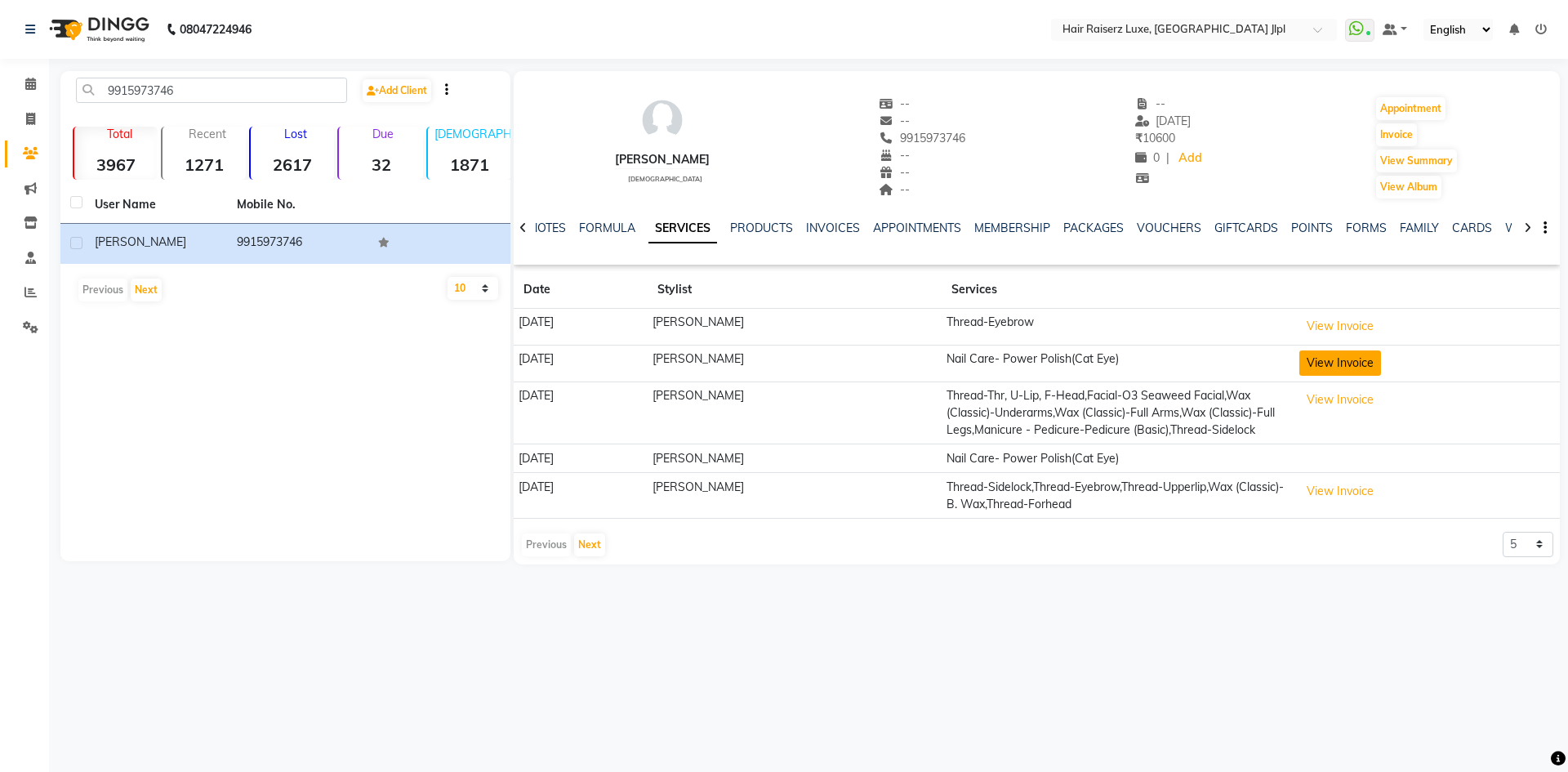
click at [1346, 358] on button "View Invoice" at bounding box center [1340, 363] width 82 height 26
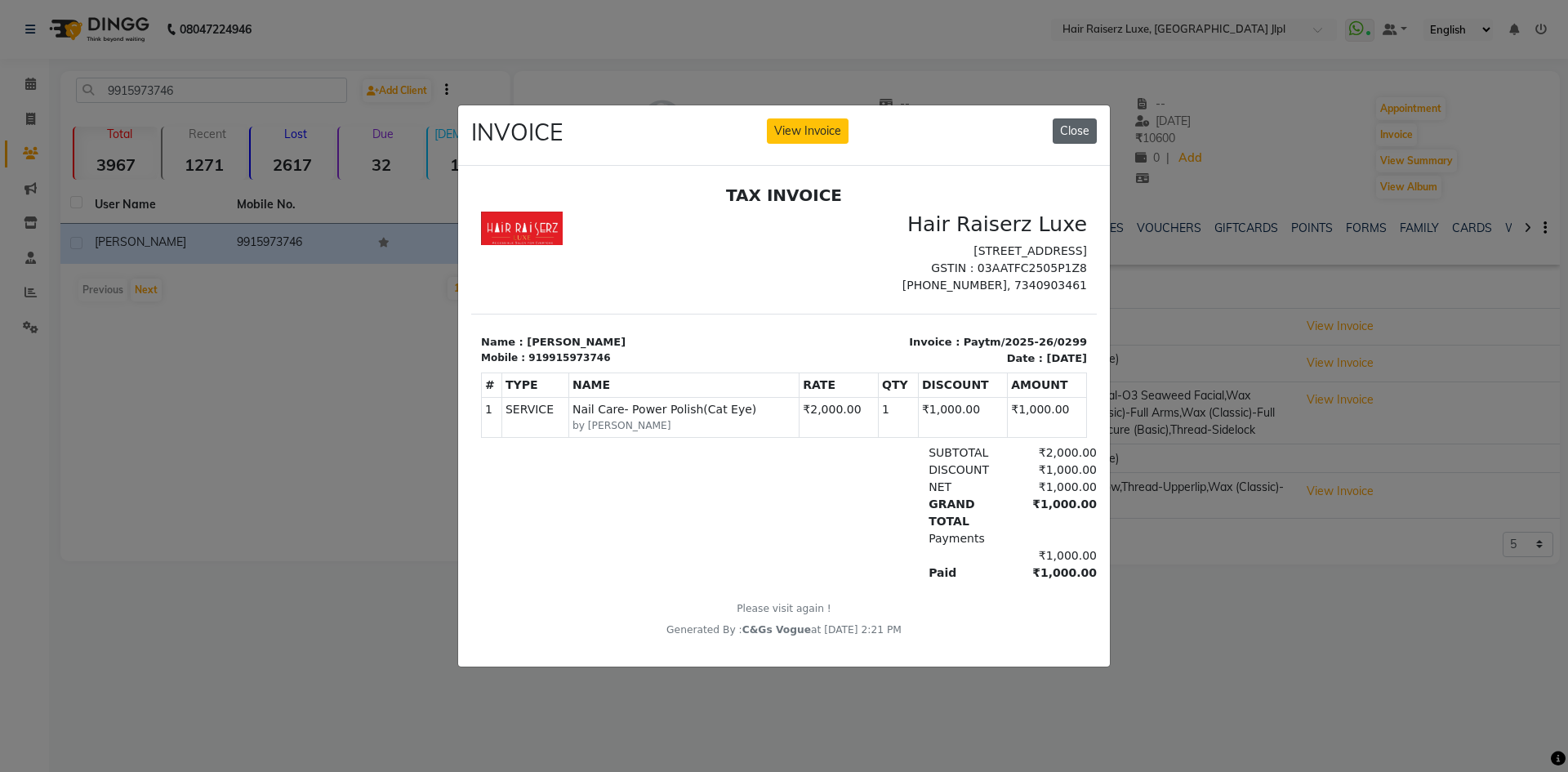
click at [1084, 130] on button "Close" at bounding box center [1074, 131] width 44 height 26
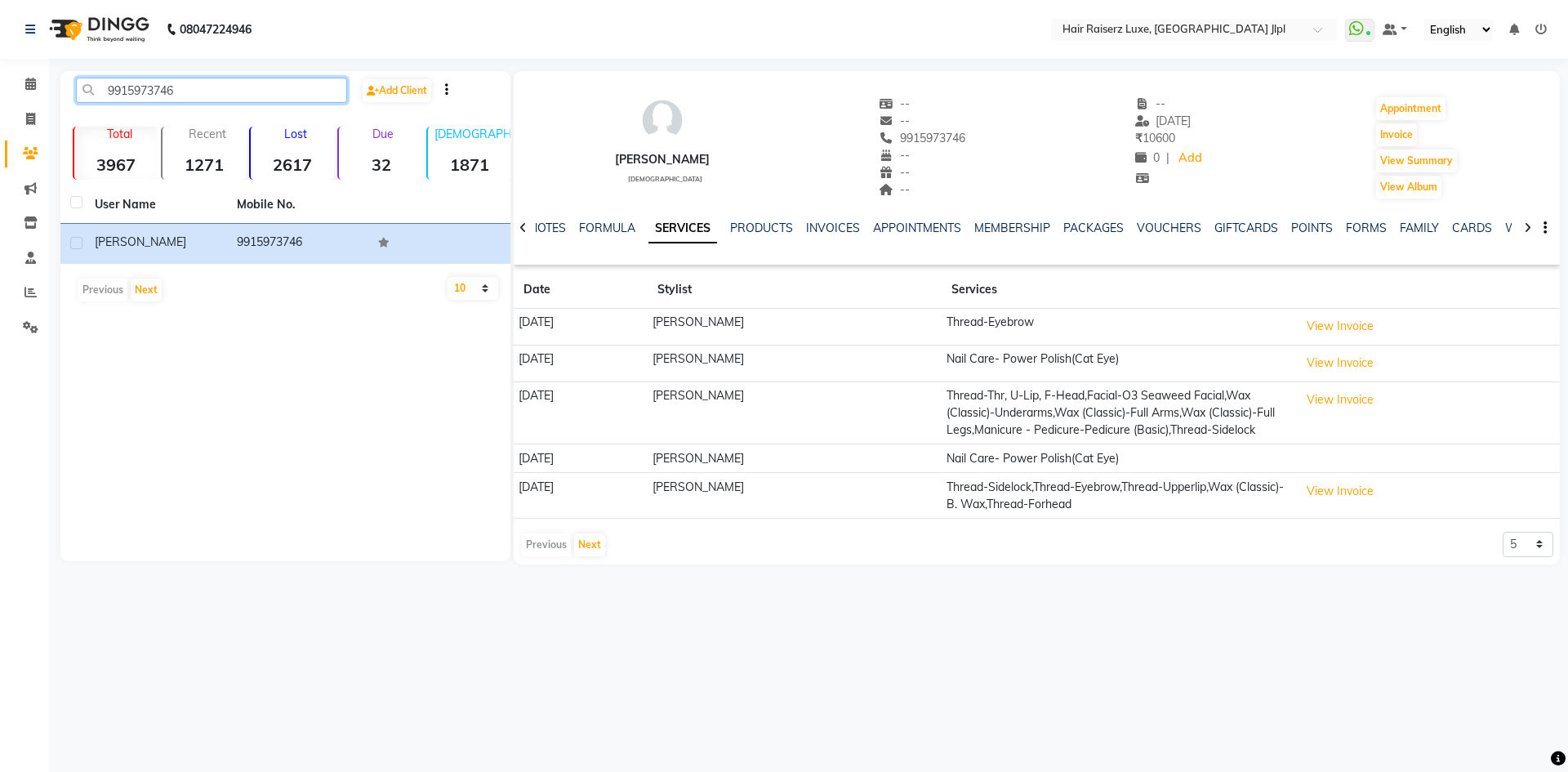
click at [192, 87] on input "9915973746" at bounding box center [211, 90] width 271 height 26
type input "9"
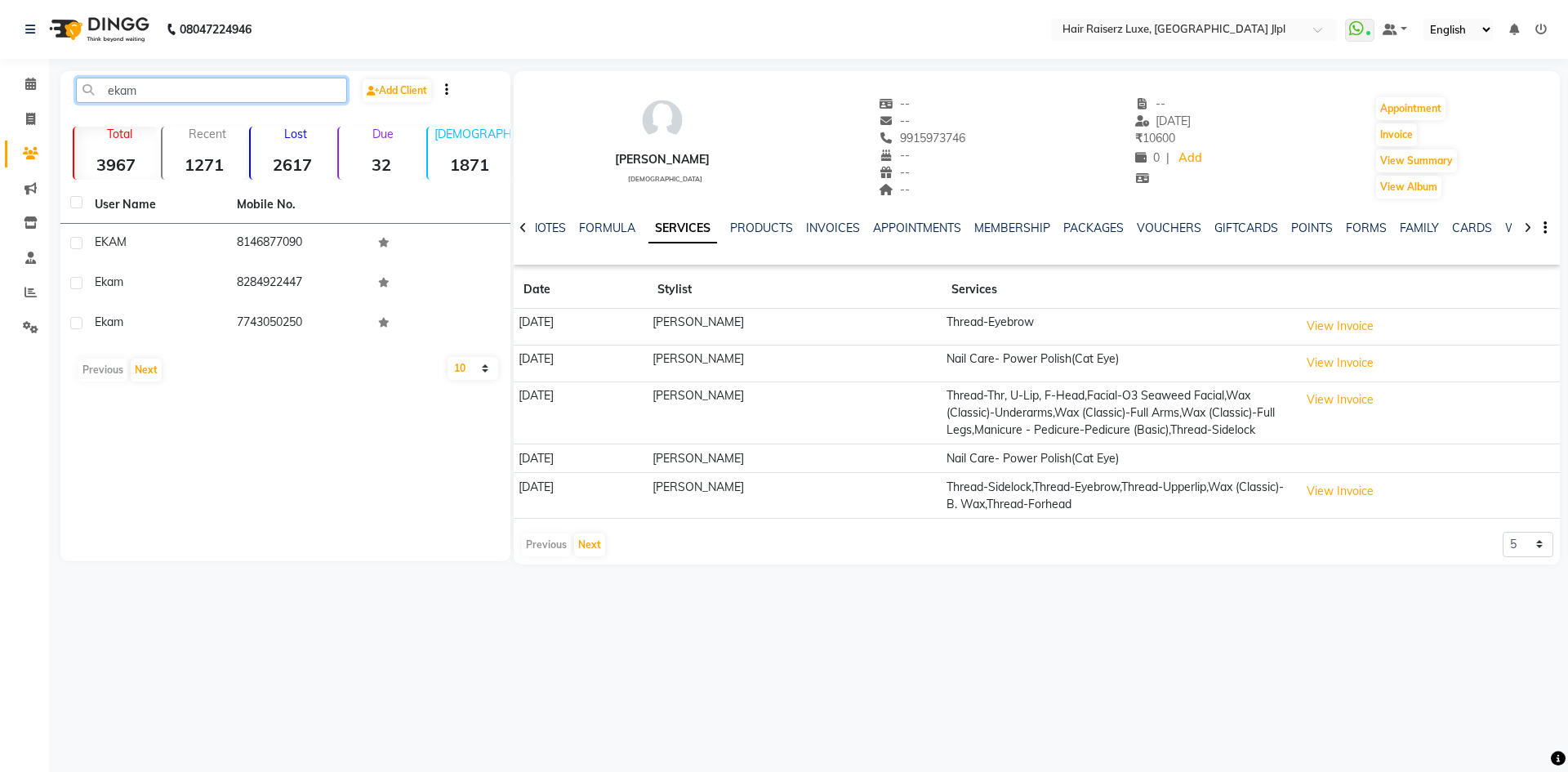
click at [193, 98] on input "ekam" at bounding box center [211, 90] width 271 height 26
type input "e"
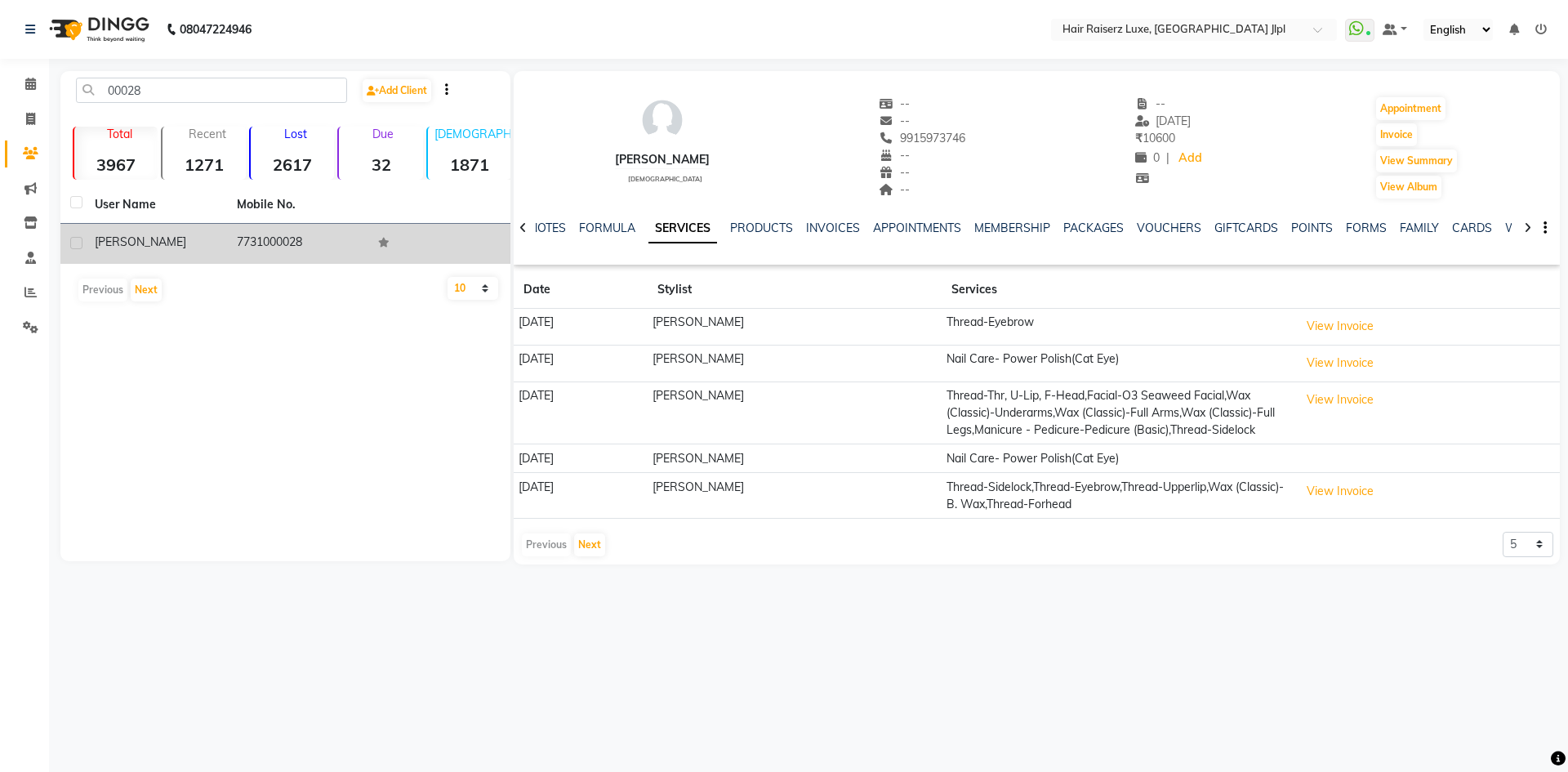
click at [258, 248] on td "7731000028" at bounding box center [297, 244] width 142 height 40
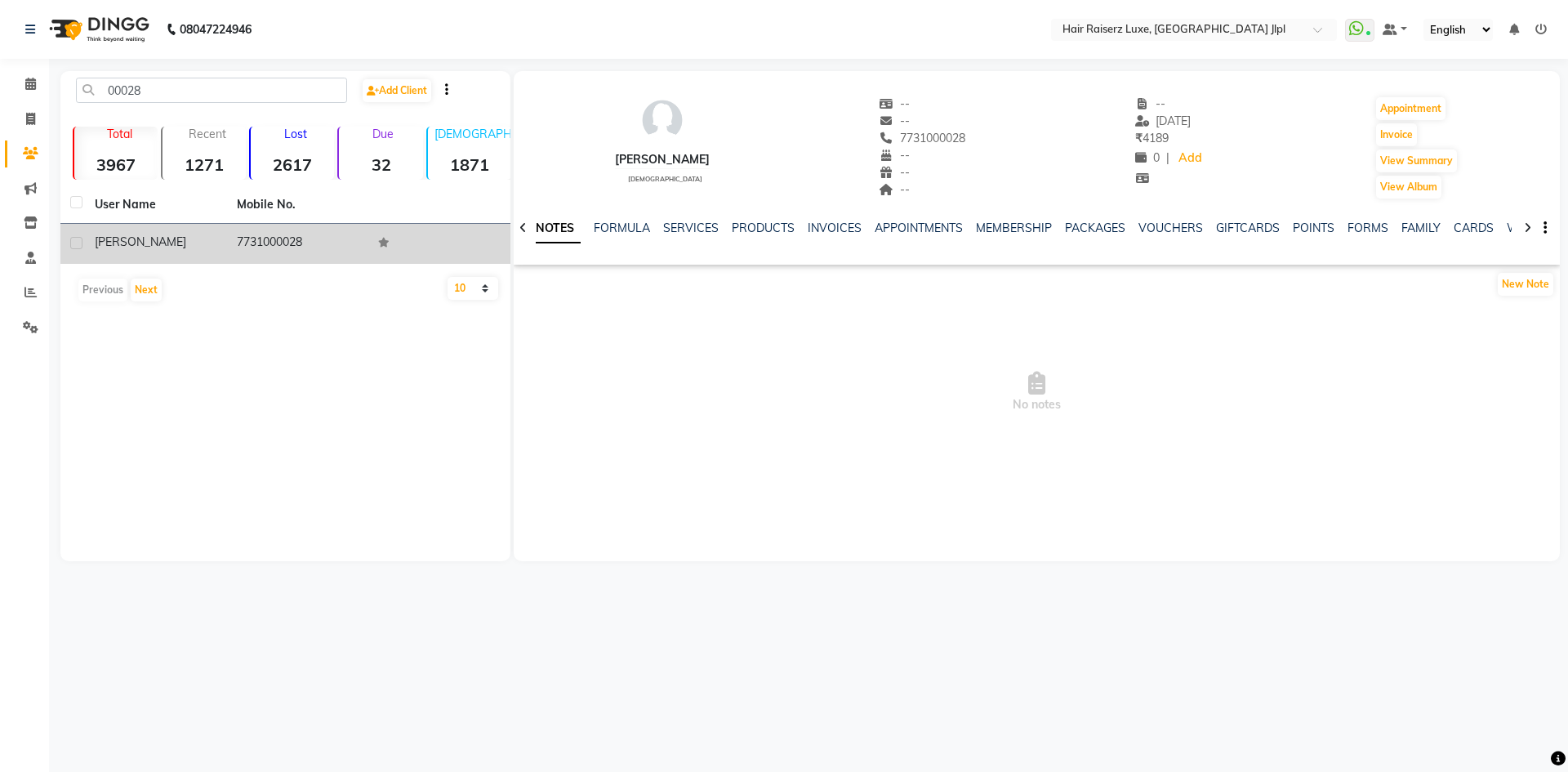
click at [258, 242] on td "7731000028" at bounding box center [297, 244] width 142 height 40
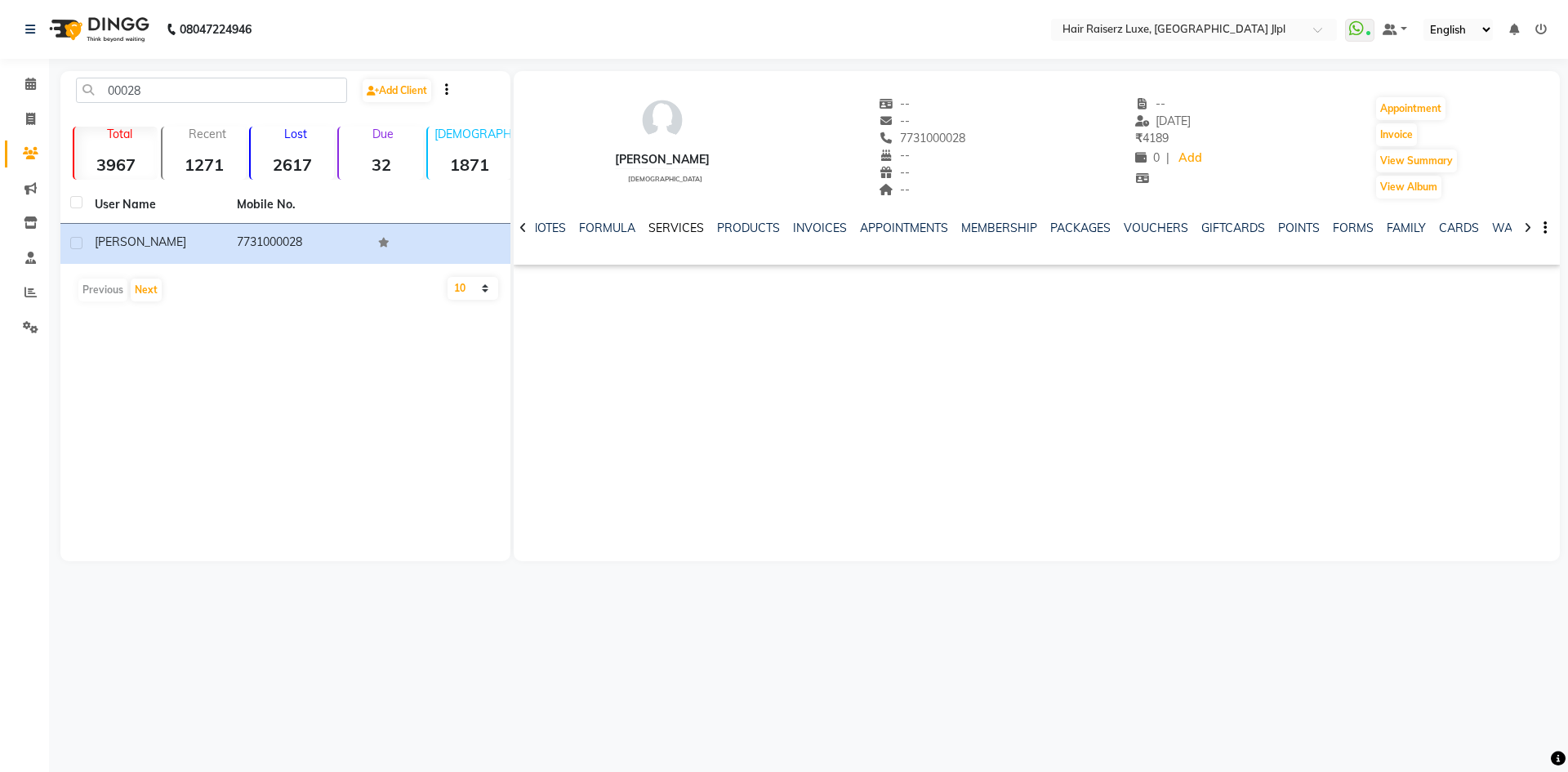
click at [677, 226] on link "SERVICES" at bounding box center [676, 228] width 56 height 15
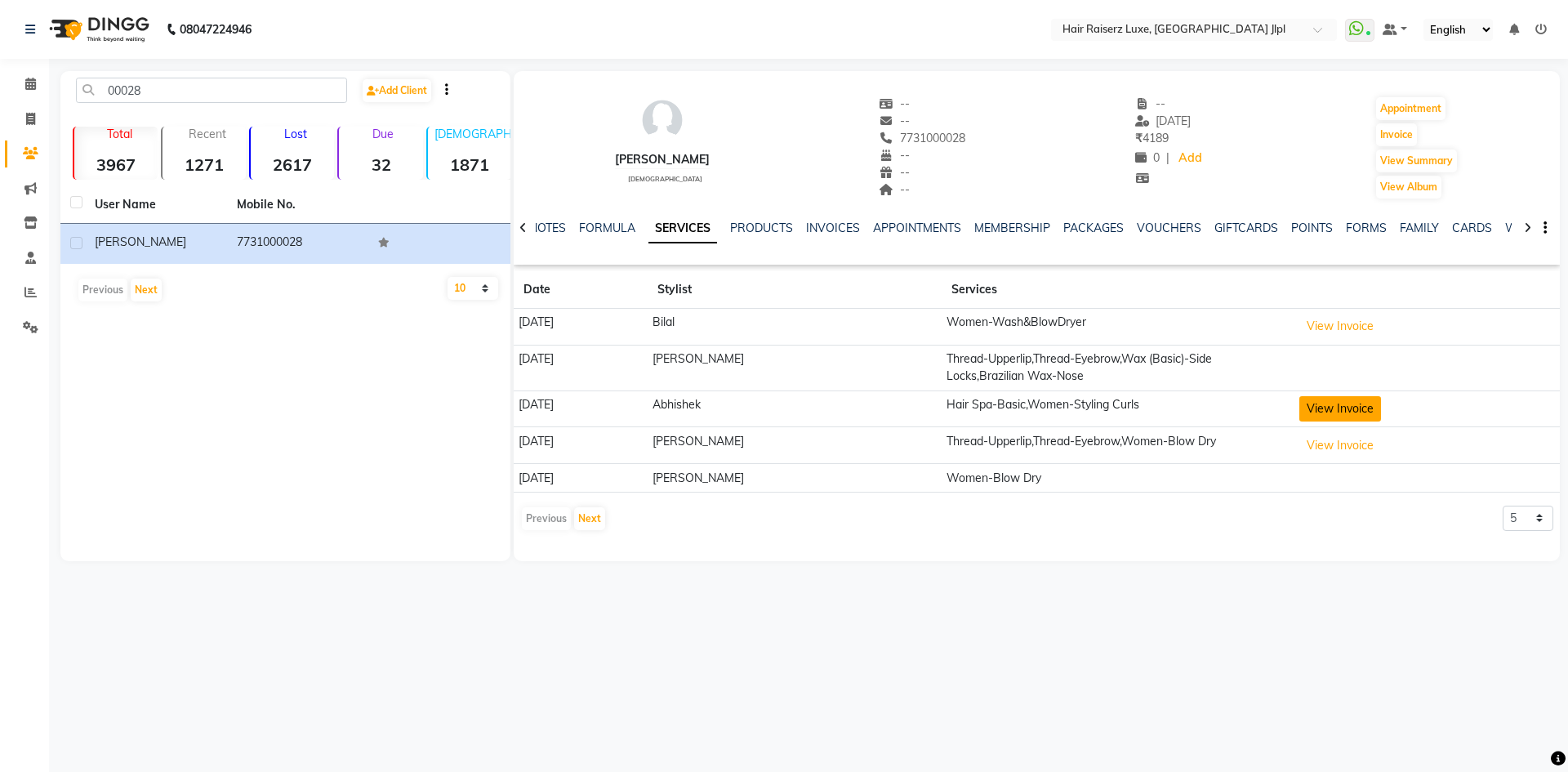
click at [1347, 408] on button "View Invoice" at bounding box center [1340, 408] width 82 height 26
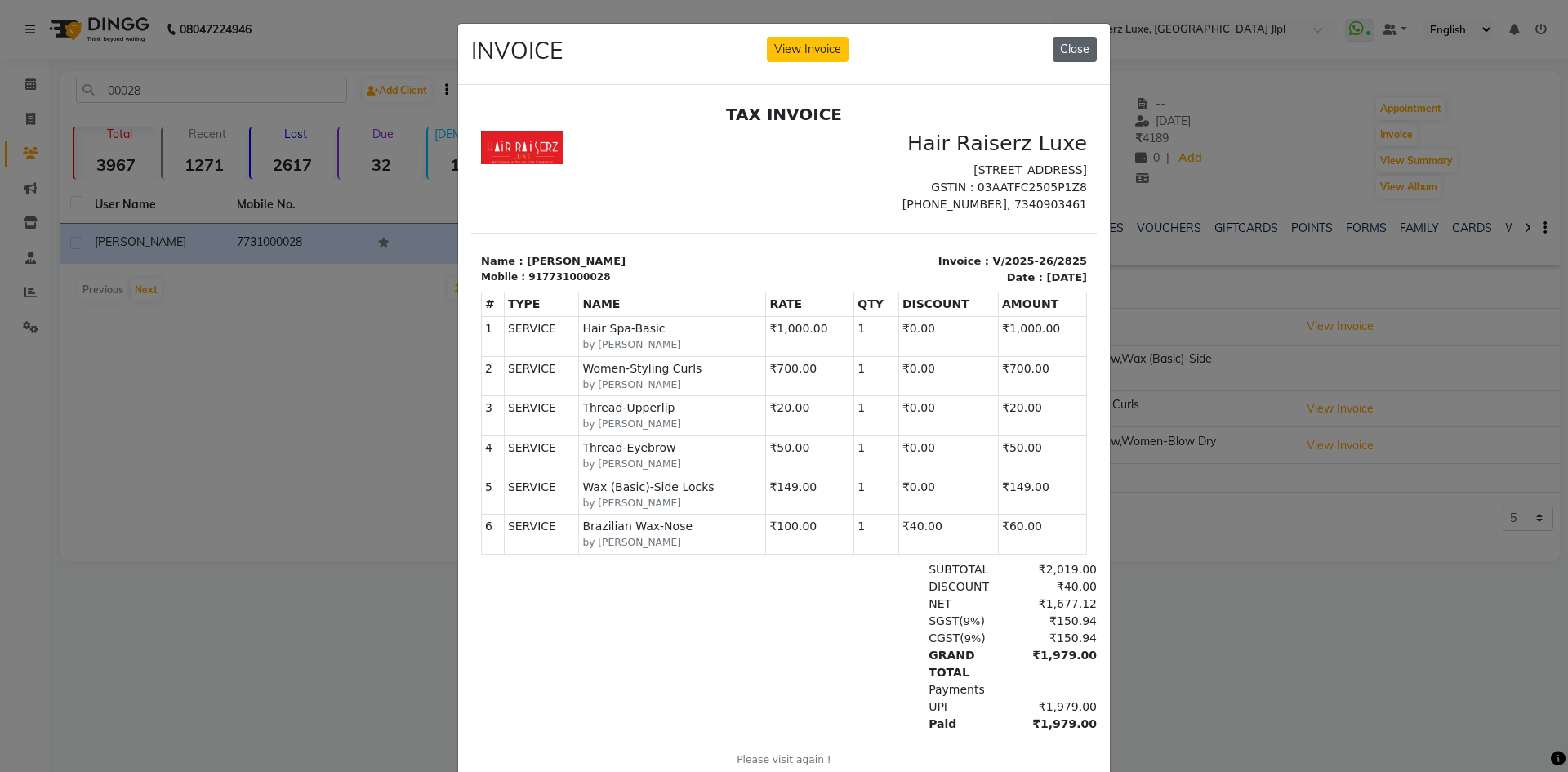
click at [1055, 61] on button "Close" at bounding box center [1074, 49] width 44 height 26
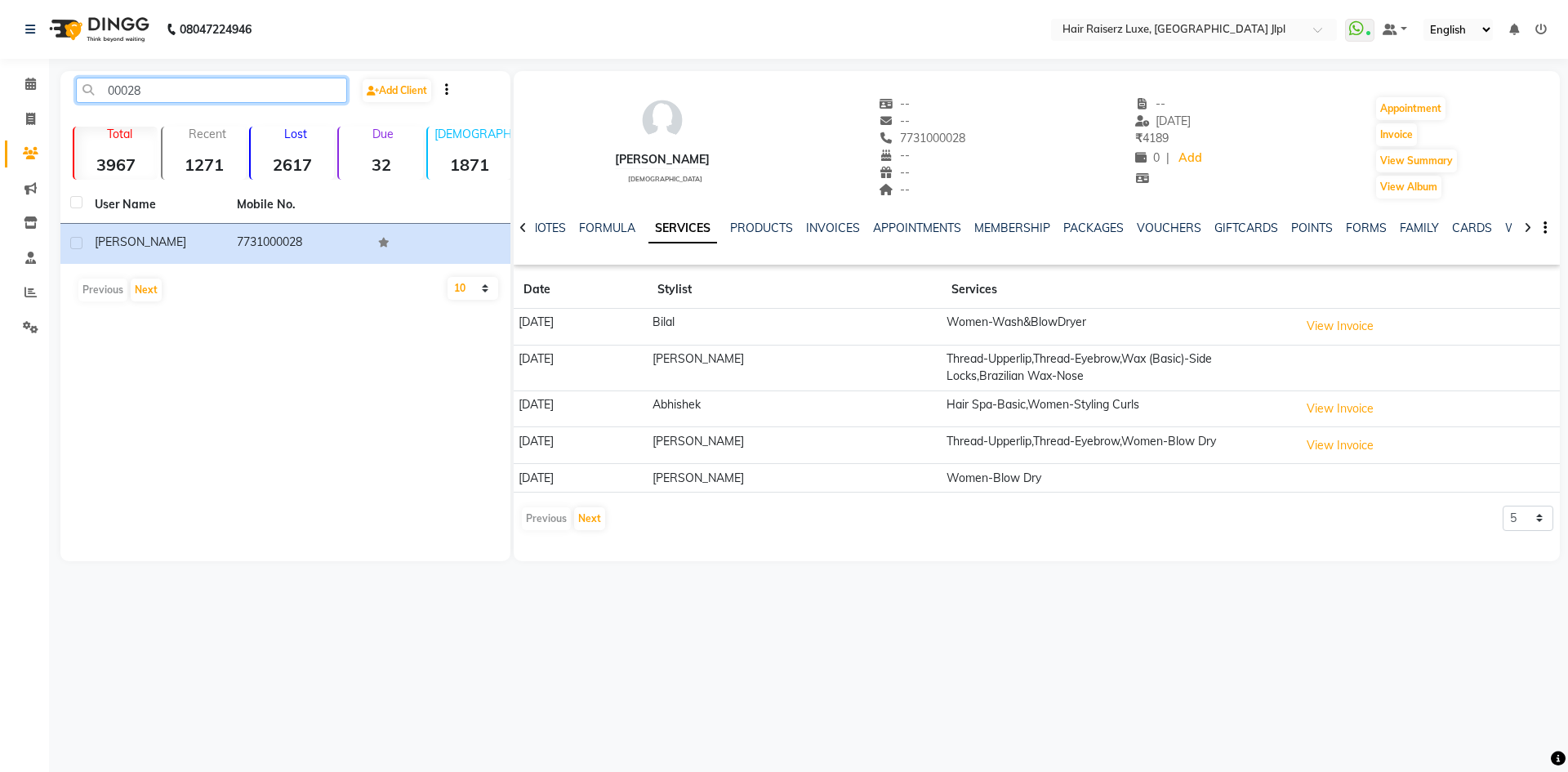
click at [149, 93] on input "00028" at bounding box center [211, 90] width 271 height 26
type input "0"
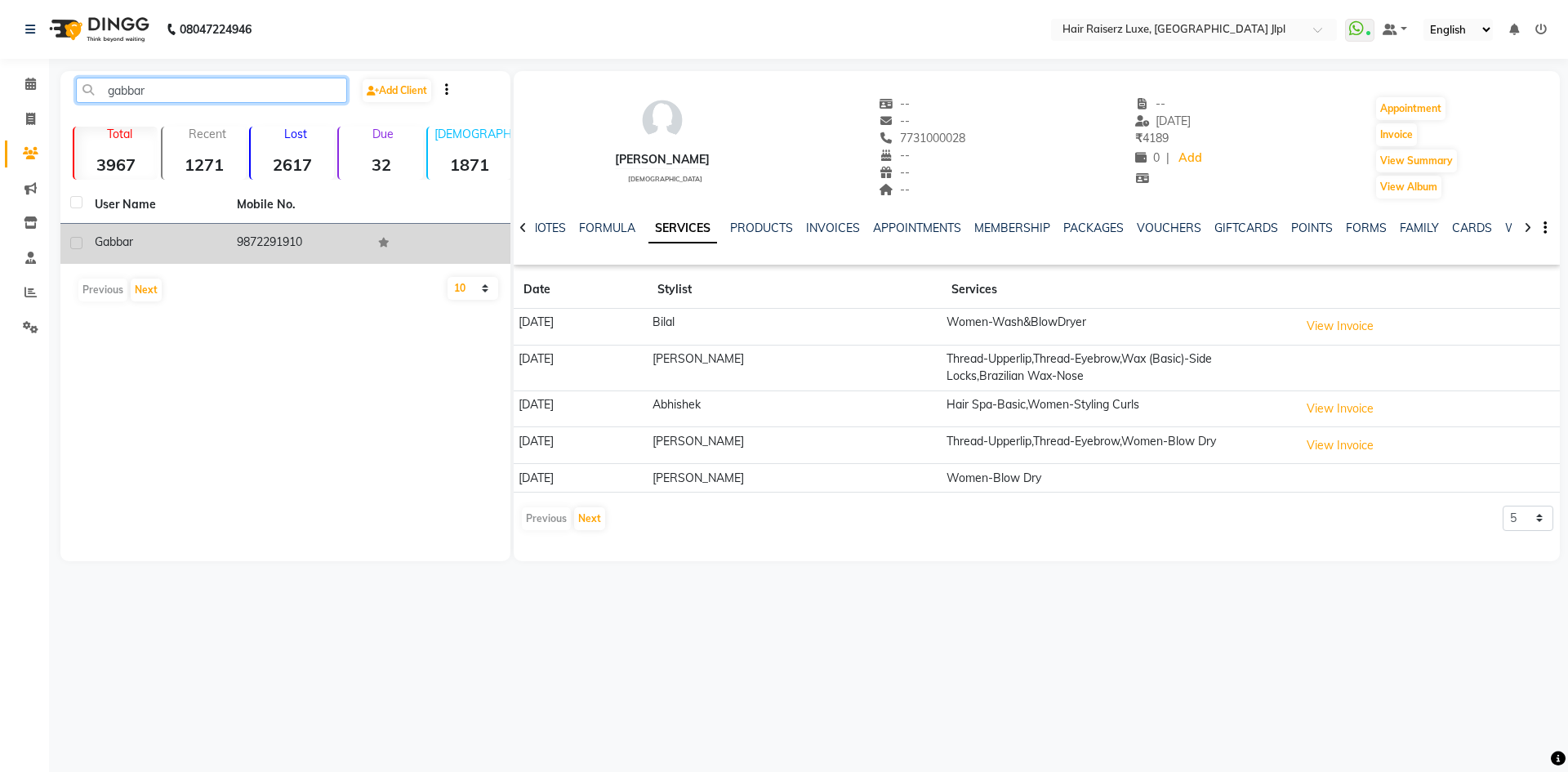
type input "gabbar"
click at [114, 242] on span "gabbar" at bounding box center [114, 242] width 39 height 15
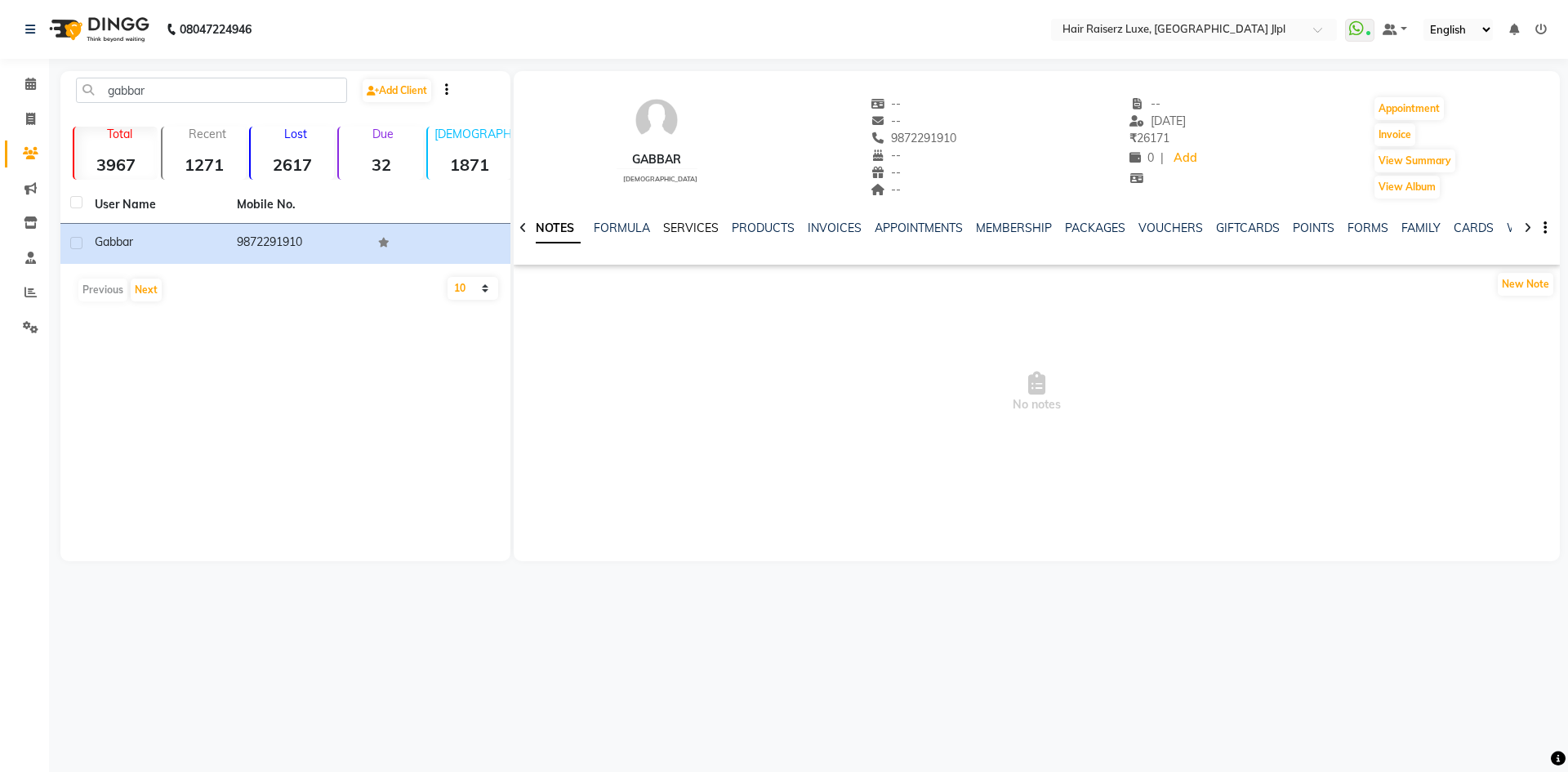
click at [680, 226] on link "SERVICES" at bounding box center [691, 228] width 56 height 15
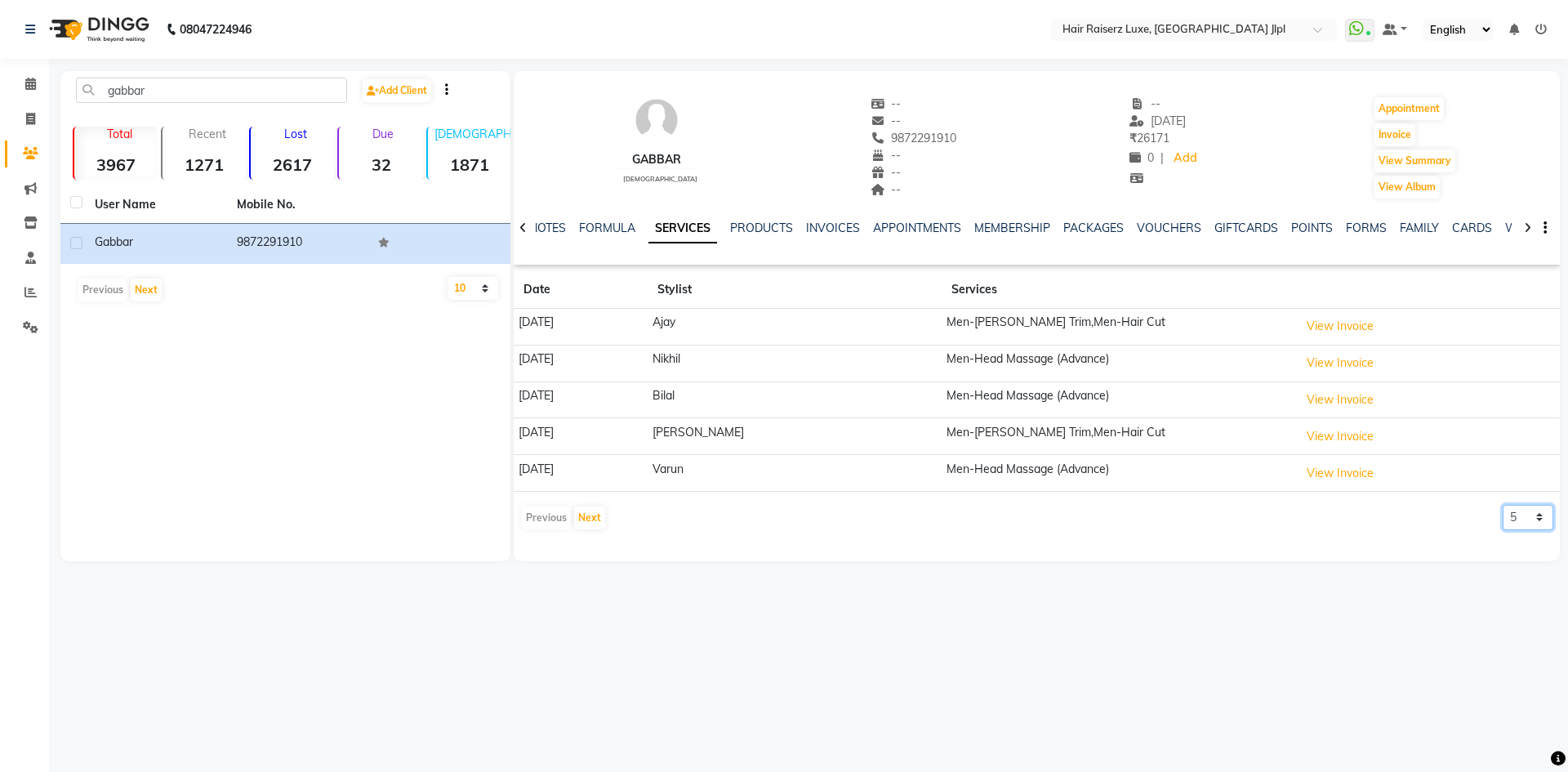
click at [1514, 516] on select "5 10 50 100 500" at bounding box center [1527, 517] width 50 height 26
select select "10"
click at [1503, 505] on select "5 10 50 100 500" at bounding box center [1527, 517] width 50 height 26
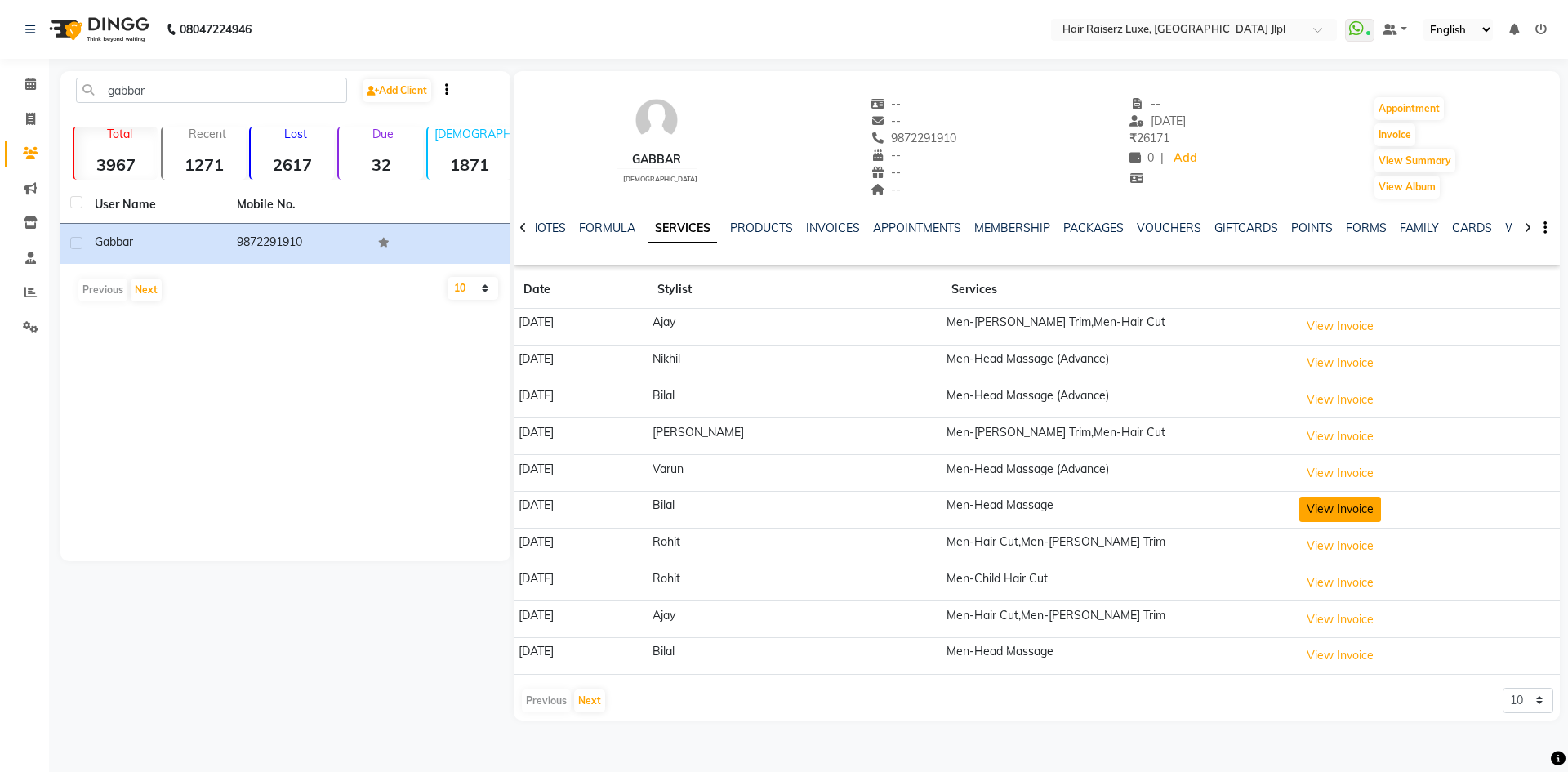
click at [1333, 509] on button "View Invoice" at bounding box center [1340, 509] width 82 height 26
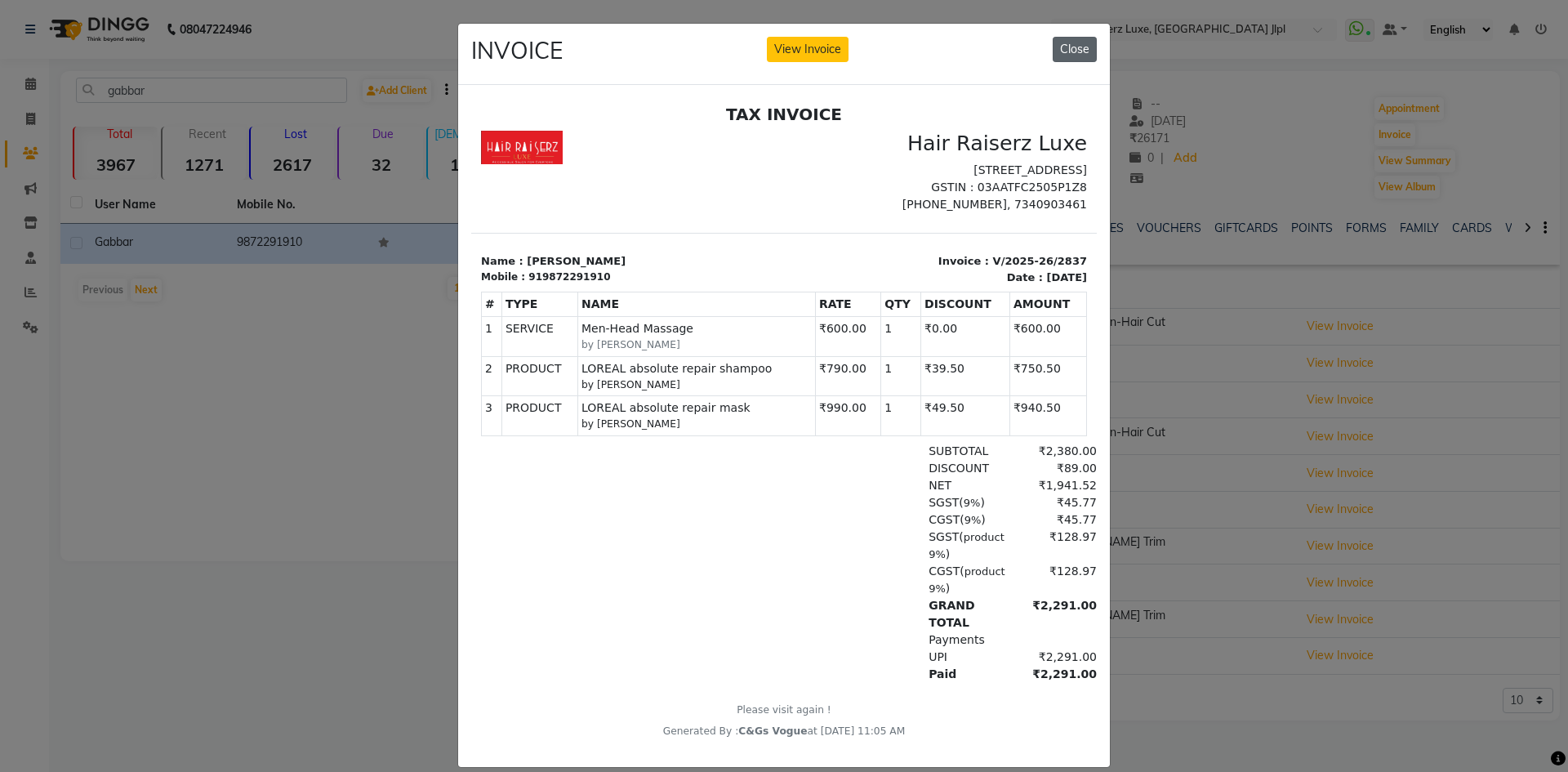
click at [1068, 45] on button "Close" at bounding box center [1074, 49] width 44 height 26
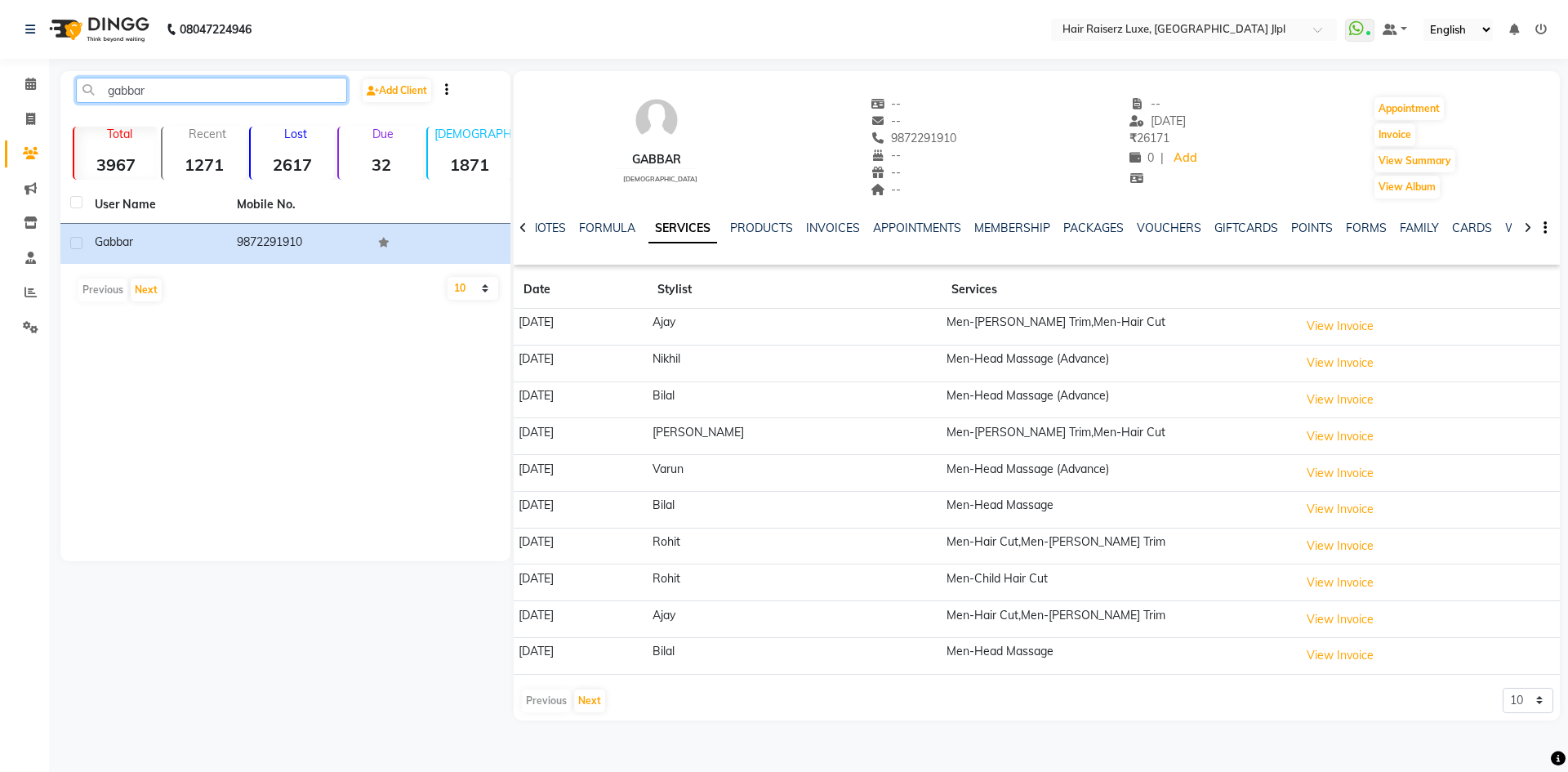
click at [149, 99] on input "gabbar" at bounding box center [211, 90] width 271 height 26
type input "g"
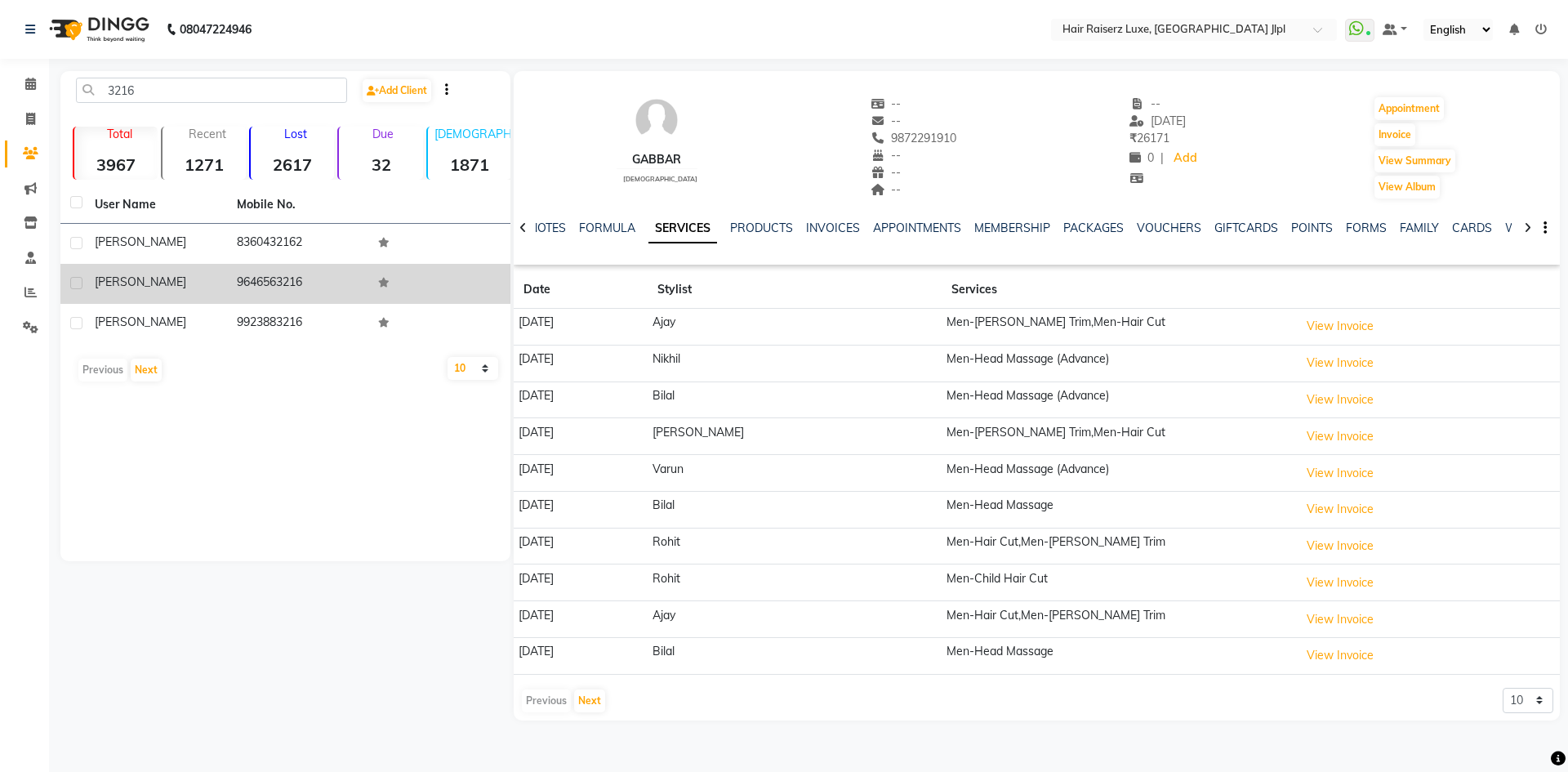
click at [138, 274] on div "Jagjit" at bounding box center [155, 281] width 123 height 17
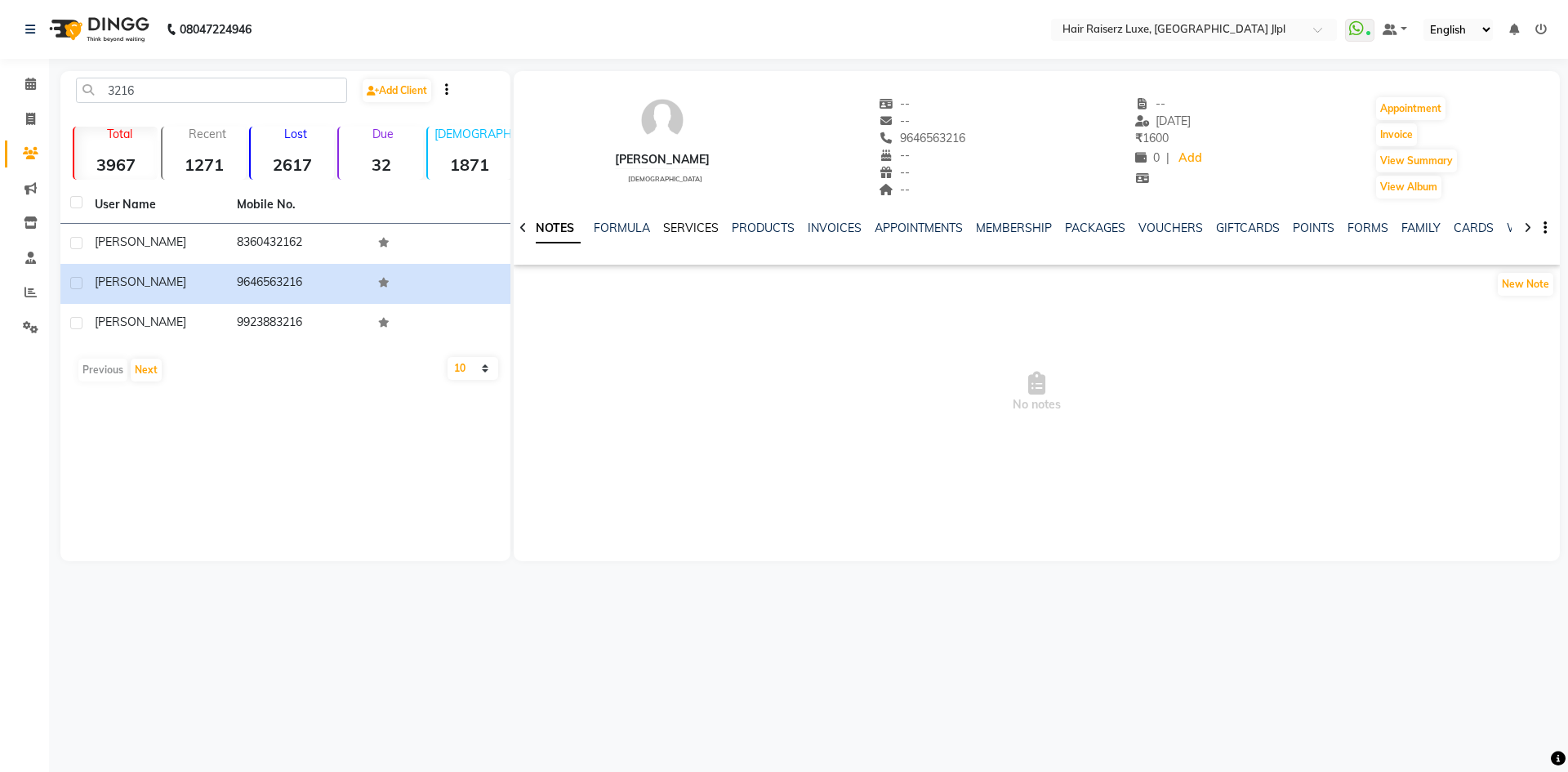
click at [693, 228] on link "SERVICES" at bounding box center [691, 228] width 56 height 15
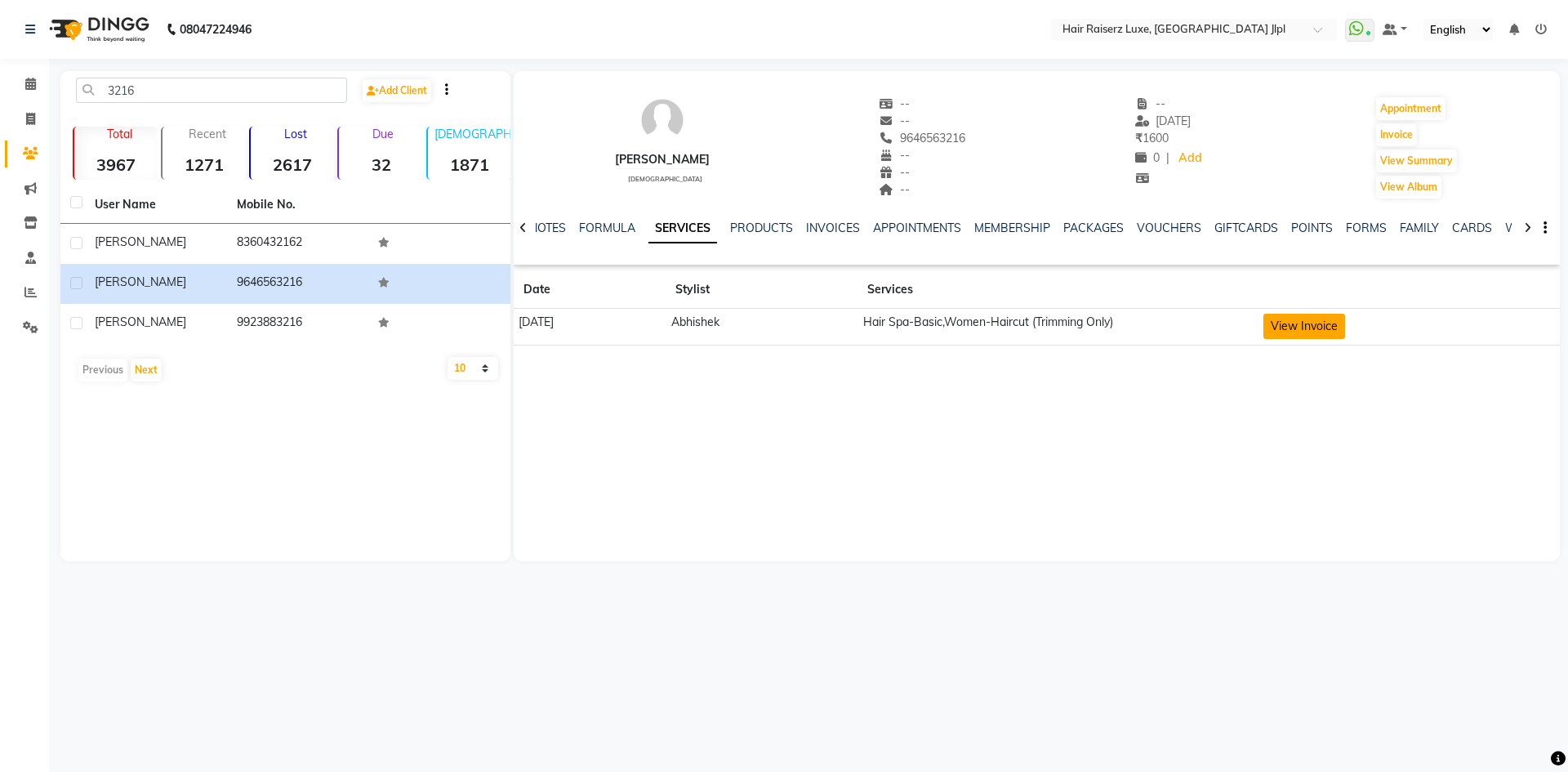
click at [1335, 326] on button "View Invoice" at bounding box center [1303, 326] width 82 height 26
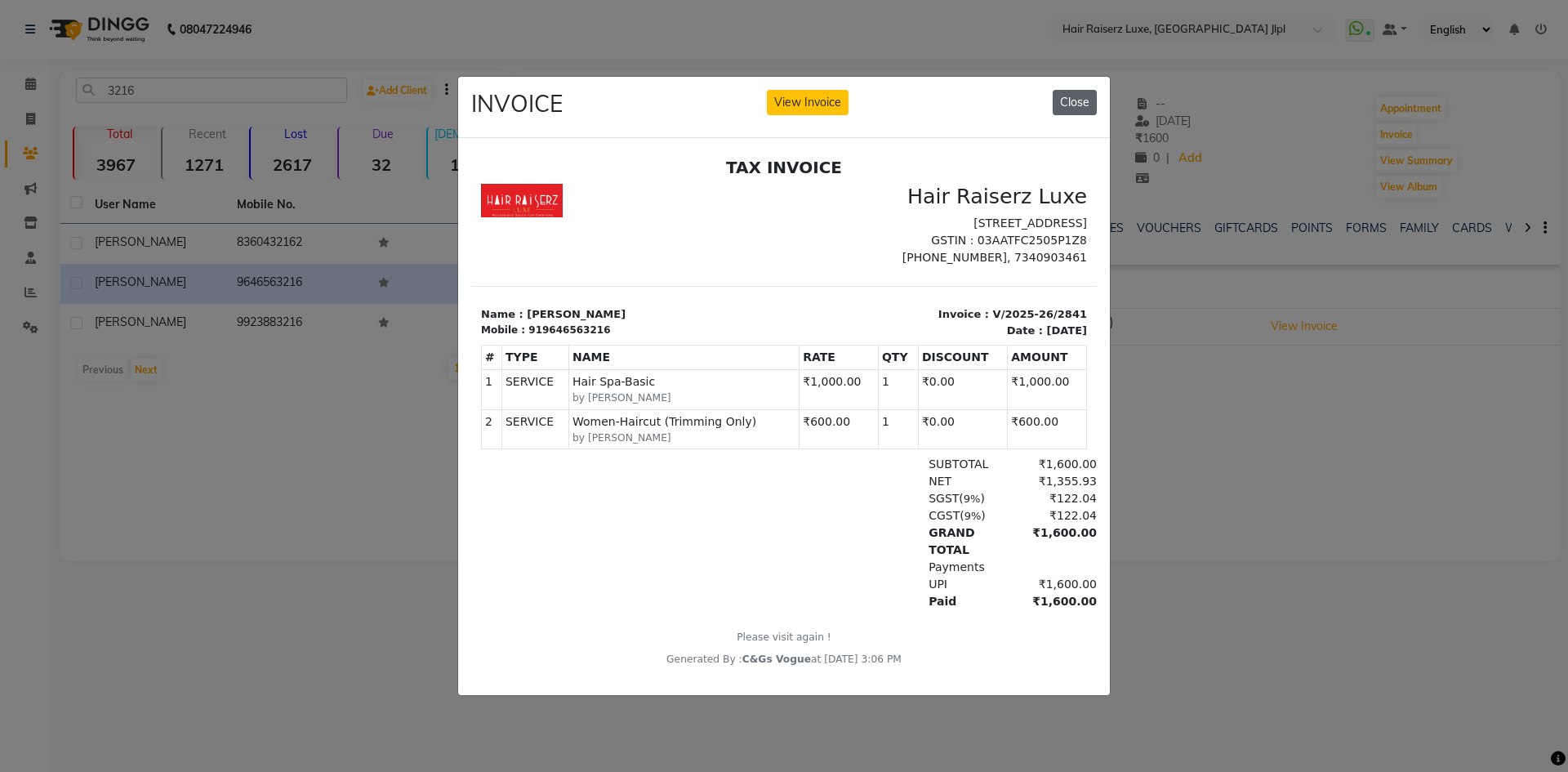
click at [1060, 92] on button "Close" at bounding box center [1074, 102] width 44 height 26
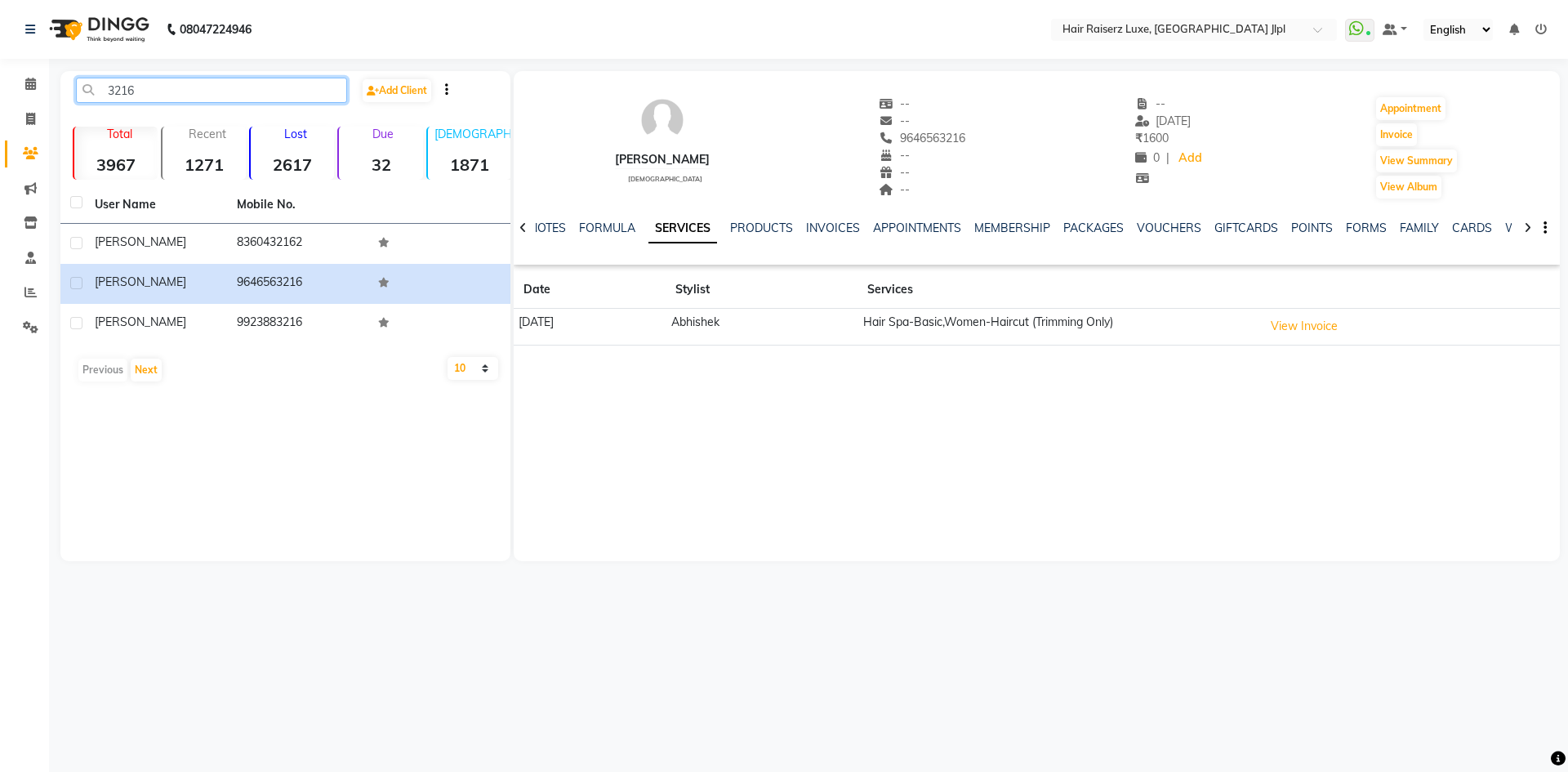
click at [218, 94] on input "3216" at bounding box center [211, 90] width 271 height 26
type input "3"
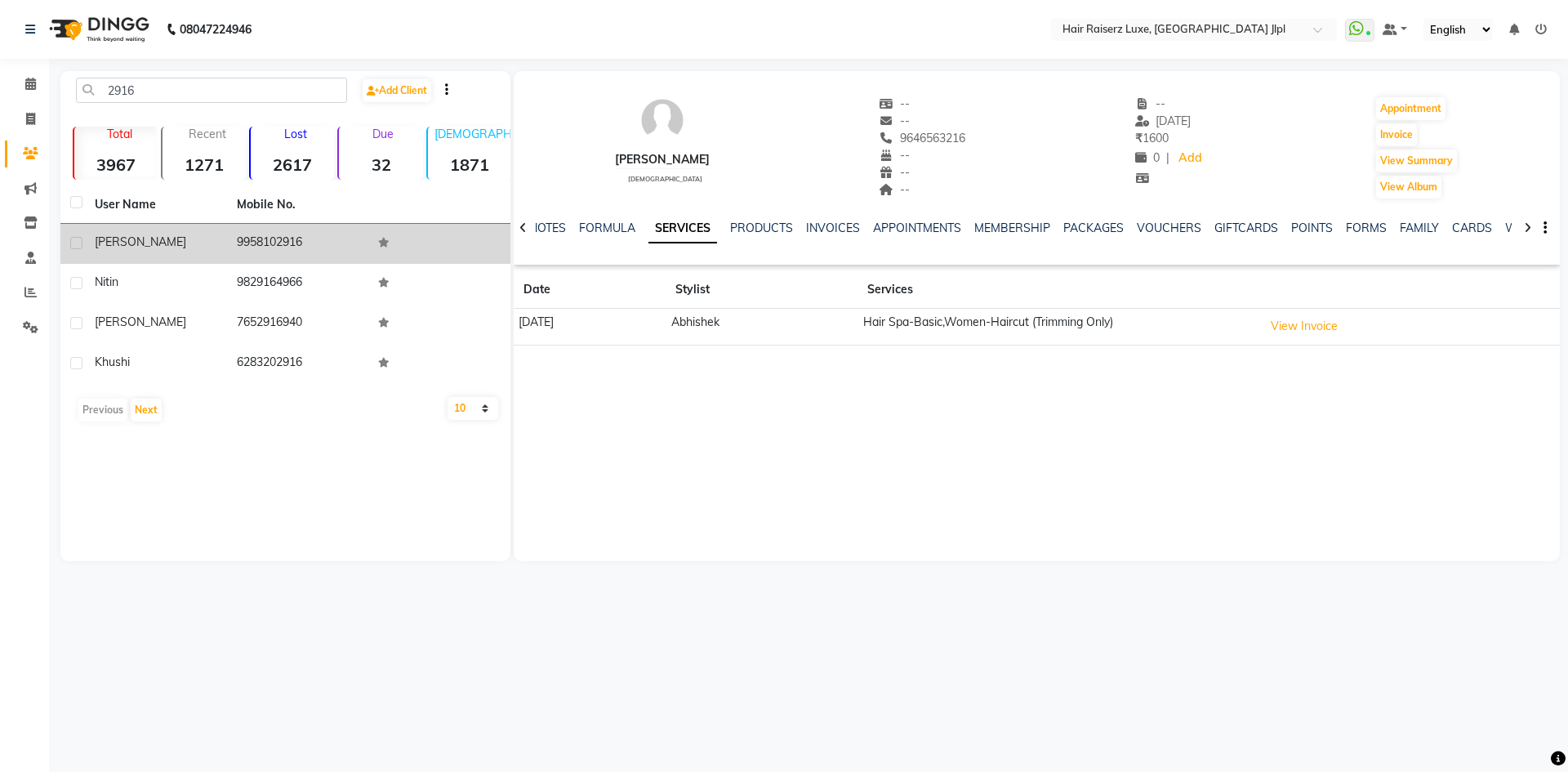
click at [189, 247] on div "[PERSON_NAME]" at bounding box center [155, 242] width 123 height 17
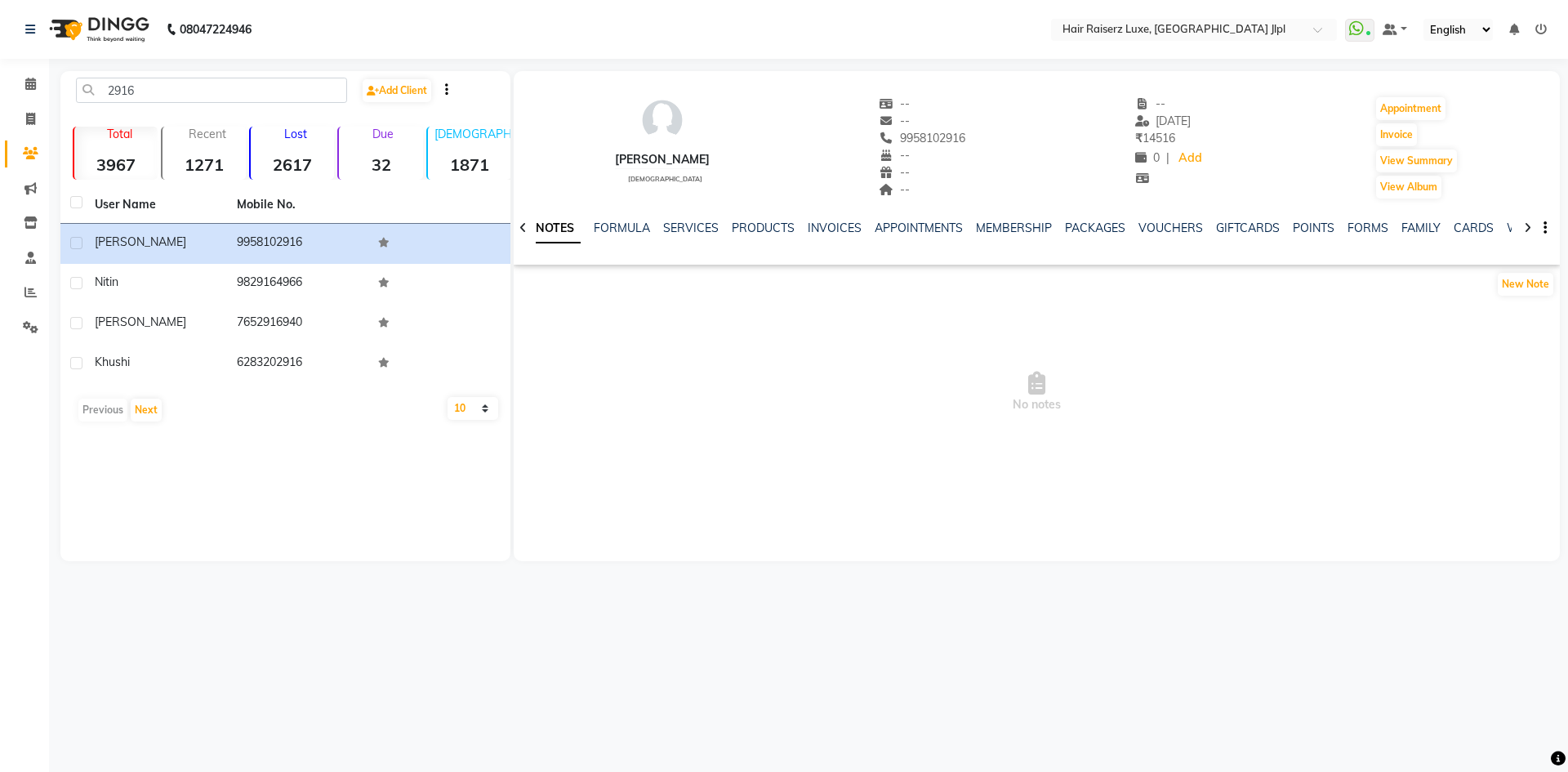
click at [678, 236] on div "SERVICES" at bounding box center [691, 228] width 56 height 17
click at [678, 229] on link "SERVICES" at bounding box center [691, 228] width 56 height 15
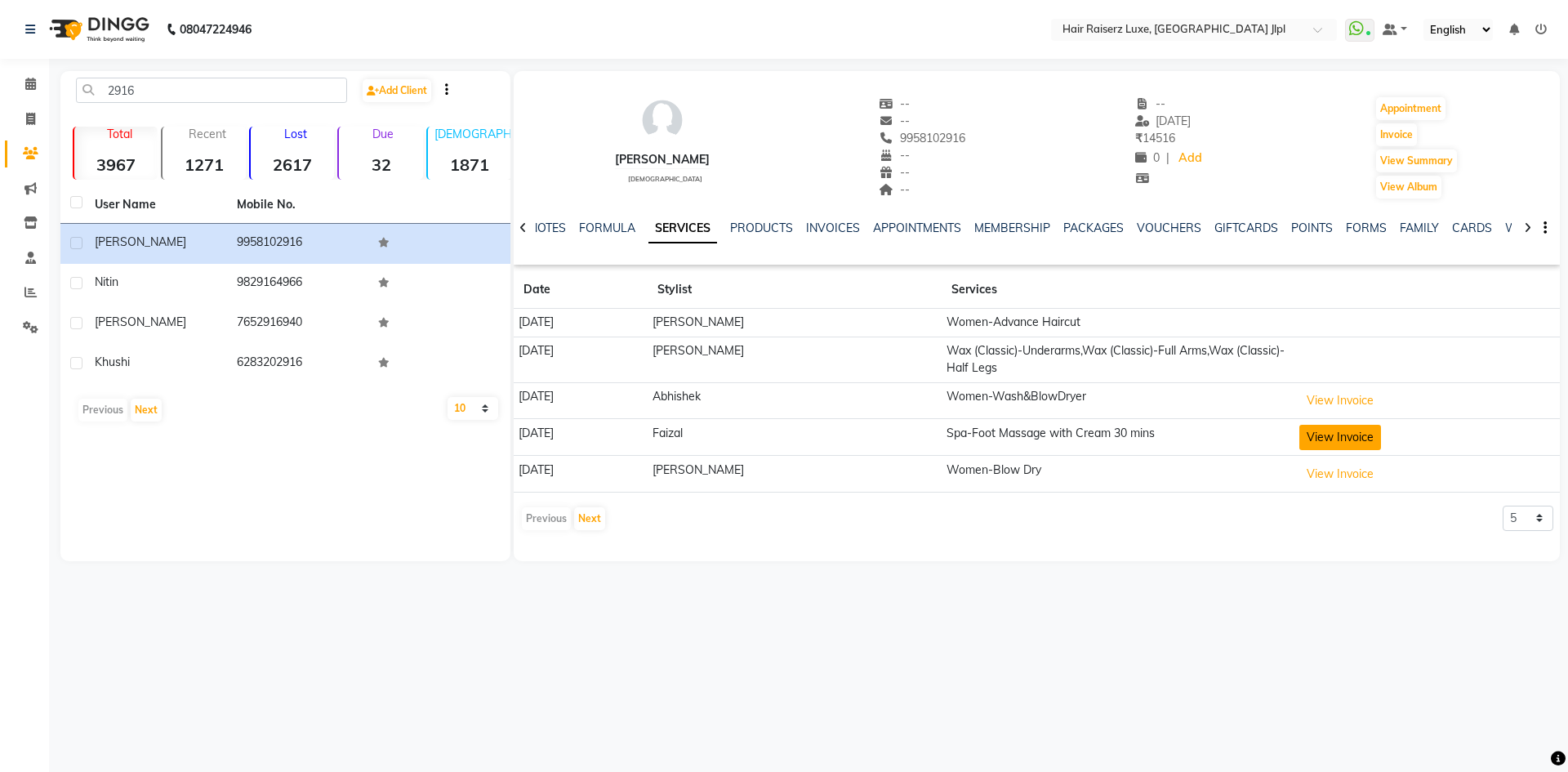
click at [1348, 444] on button "View Invoice" at bounding box center [1340, 437] width 82 height 26
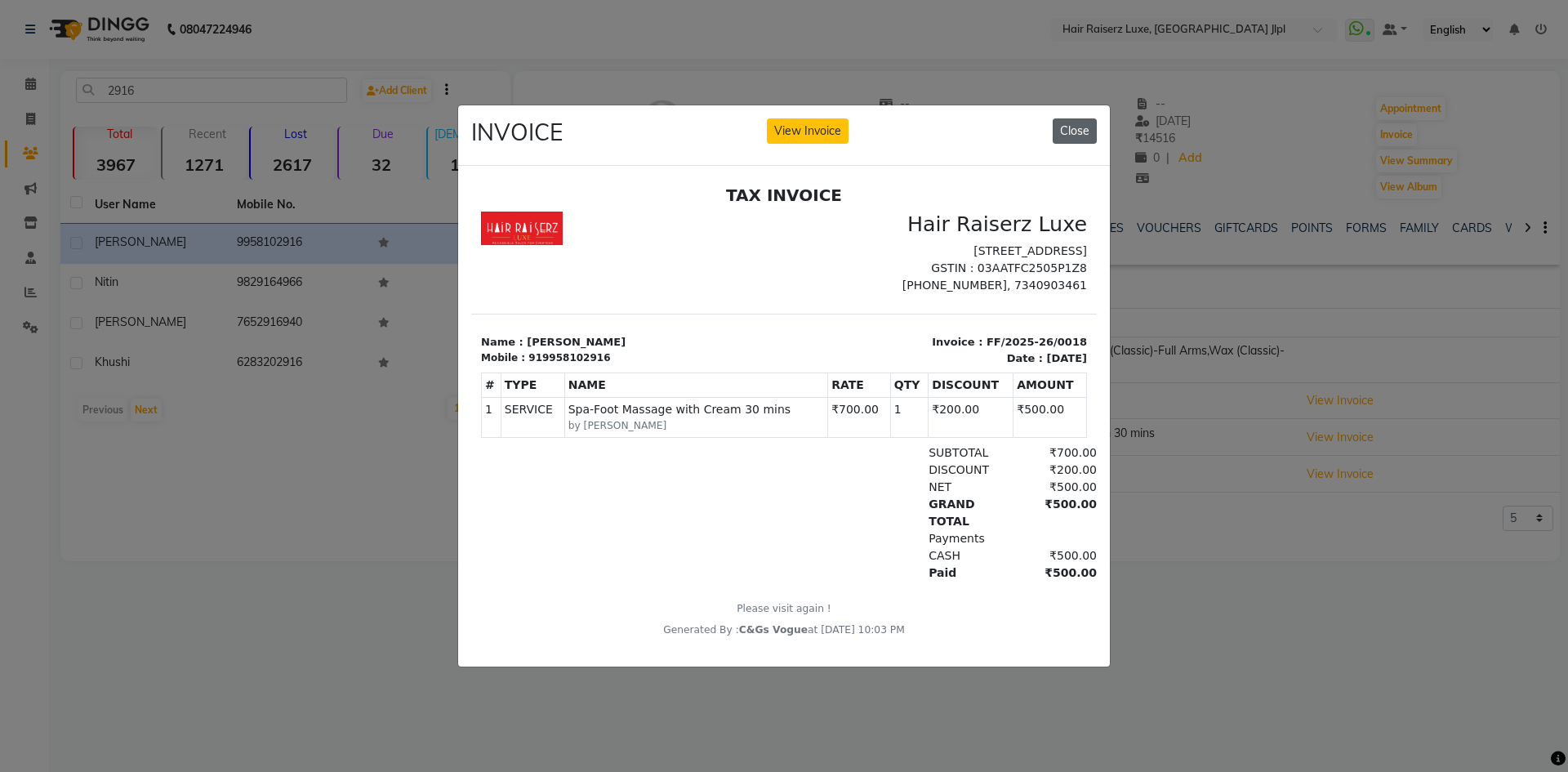
click at [1079, 131] on button "Close" at bounding box center [1074, 131] width 44 height 26
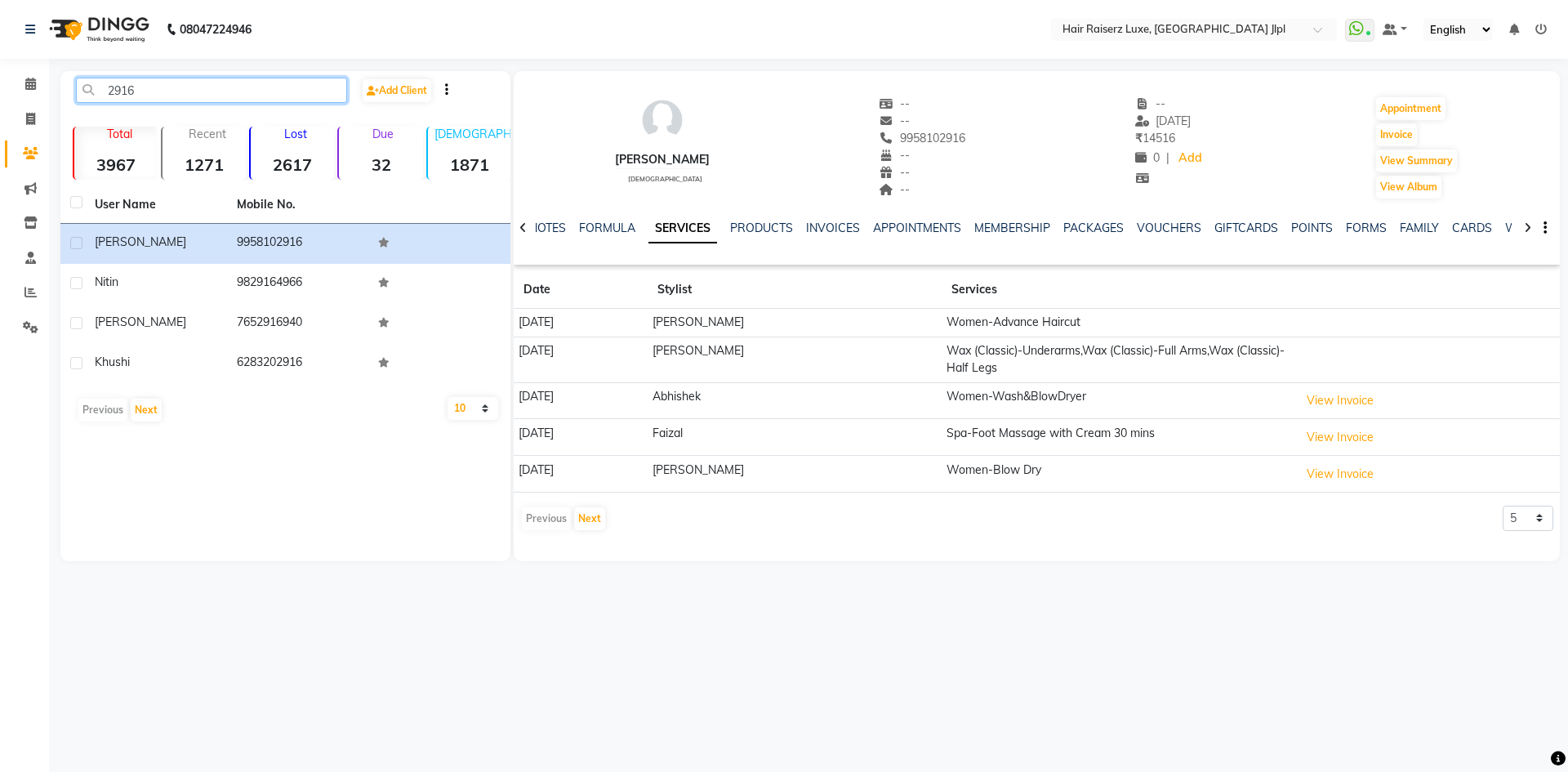
click at [147, 90] on input "2916" at bounding box center [211, 90] width 271 height 26
type input "2"
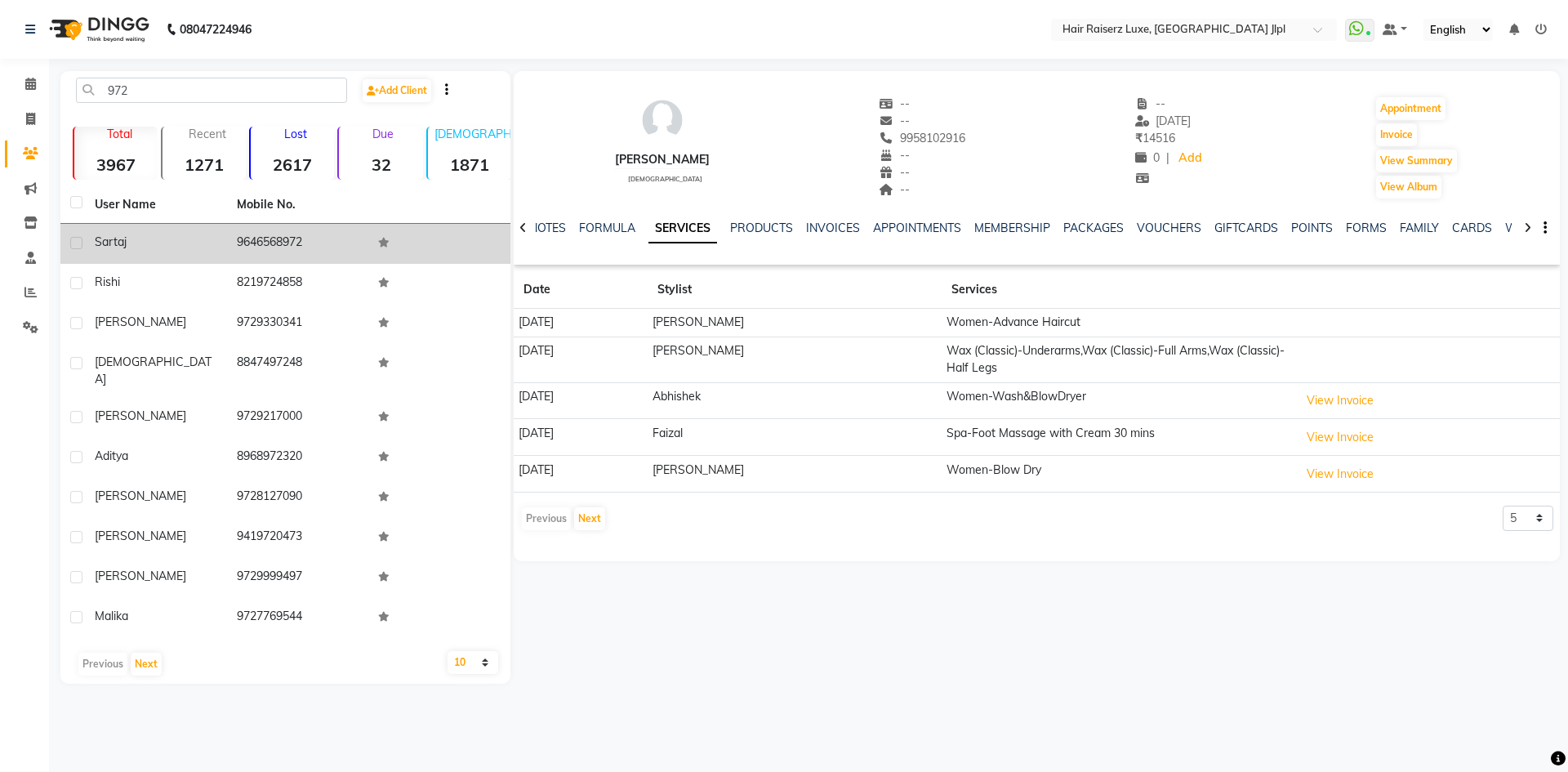
click at [167, 249] on div "Sartaj" at bounding box center [155, 242] width 123 height 17
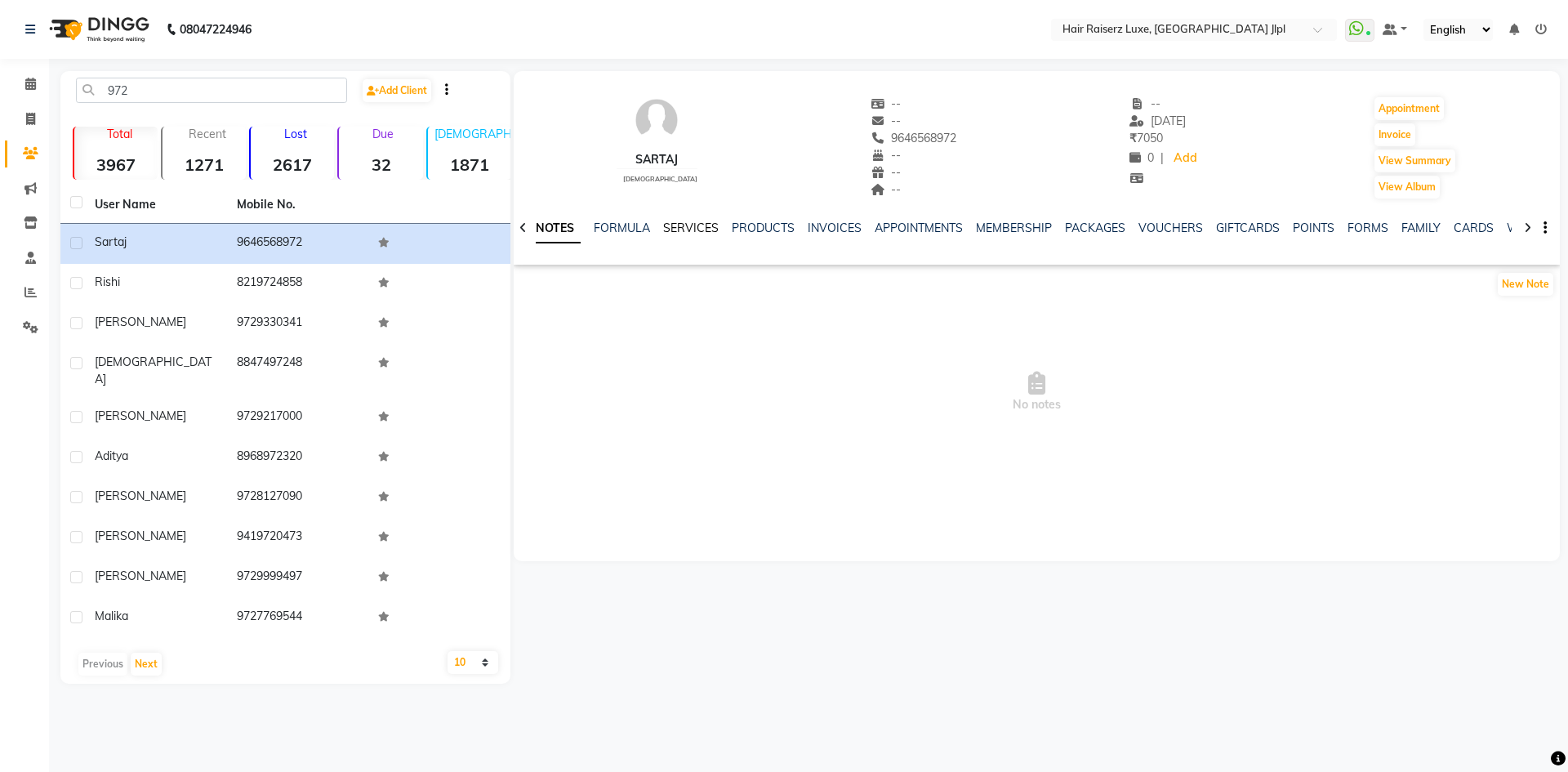
click at [677, 233] on link "SERVICES" at bounding box center [691, 228] width 56 height 15
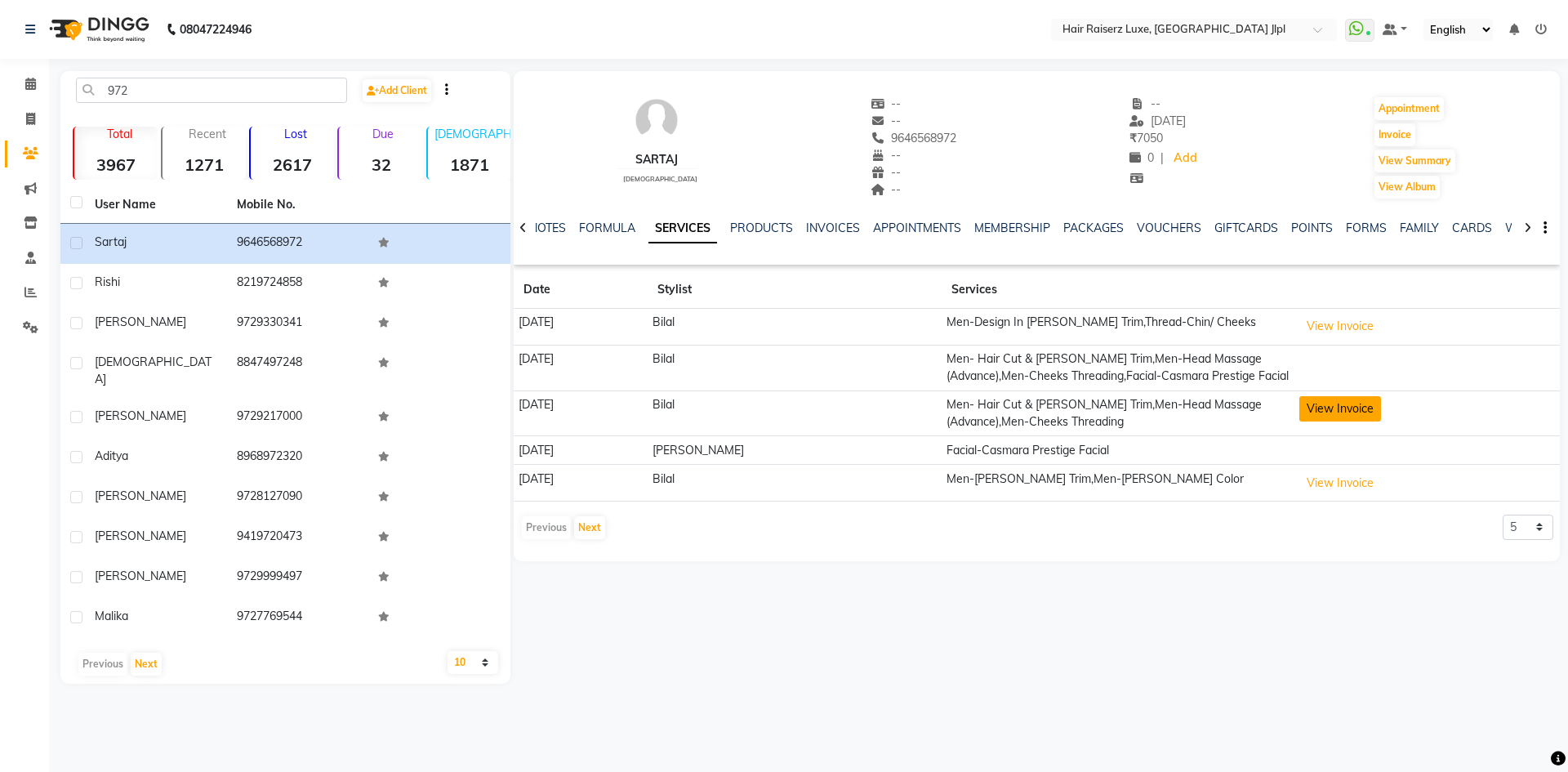
click at [1358, 405] on button "View Invoice" at bounding box center [1340, 408] width 82 height 26
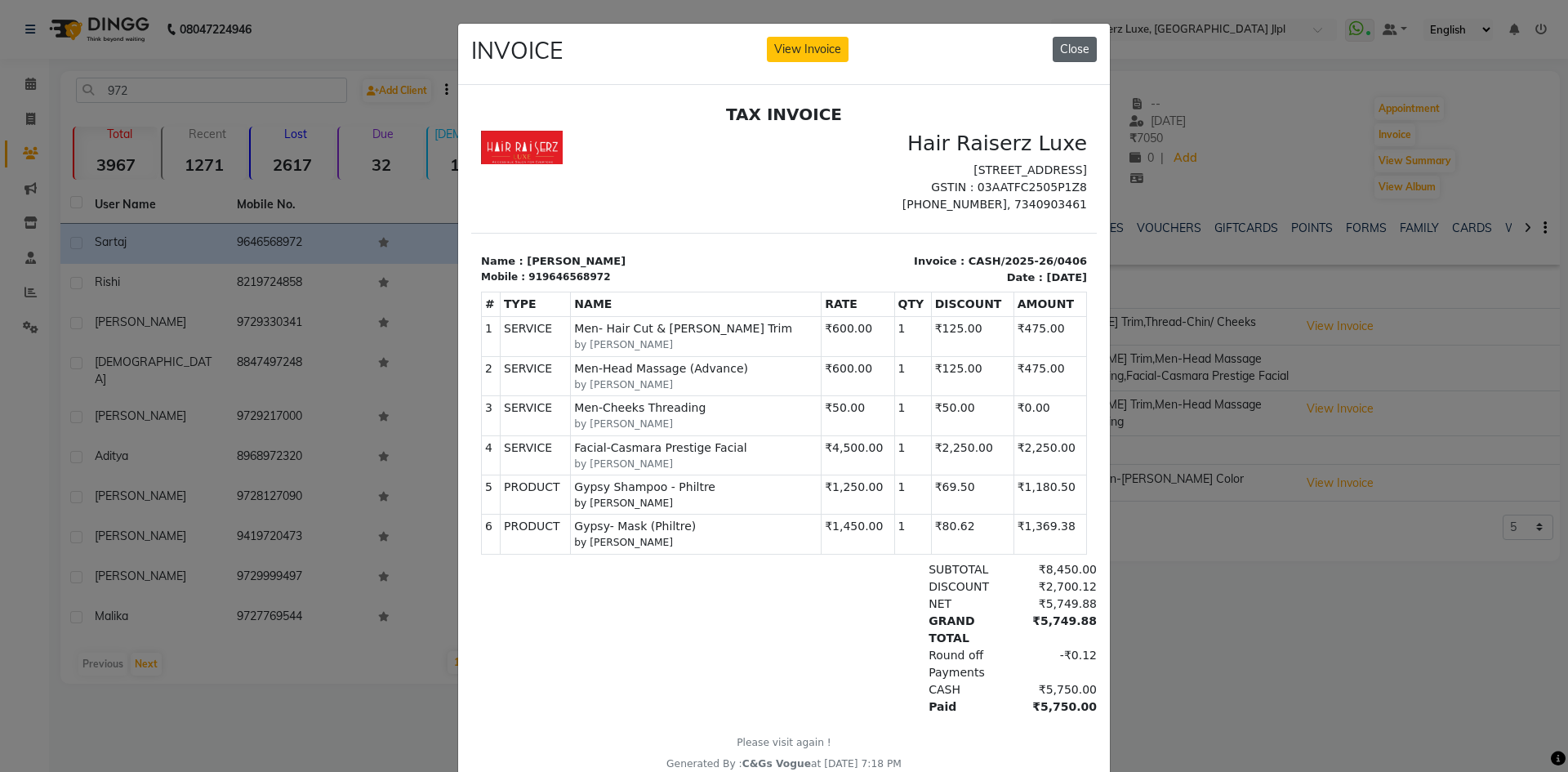
click at [1069, 49] on button "Close" at bounding box center [1074, 49] width 44 height 26
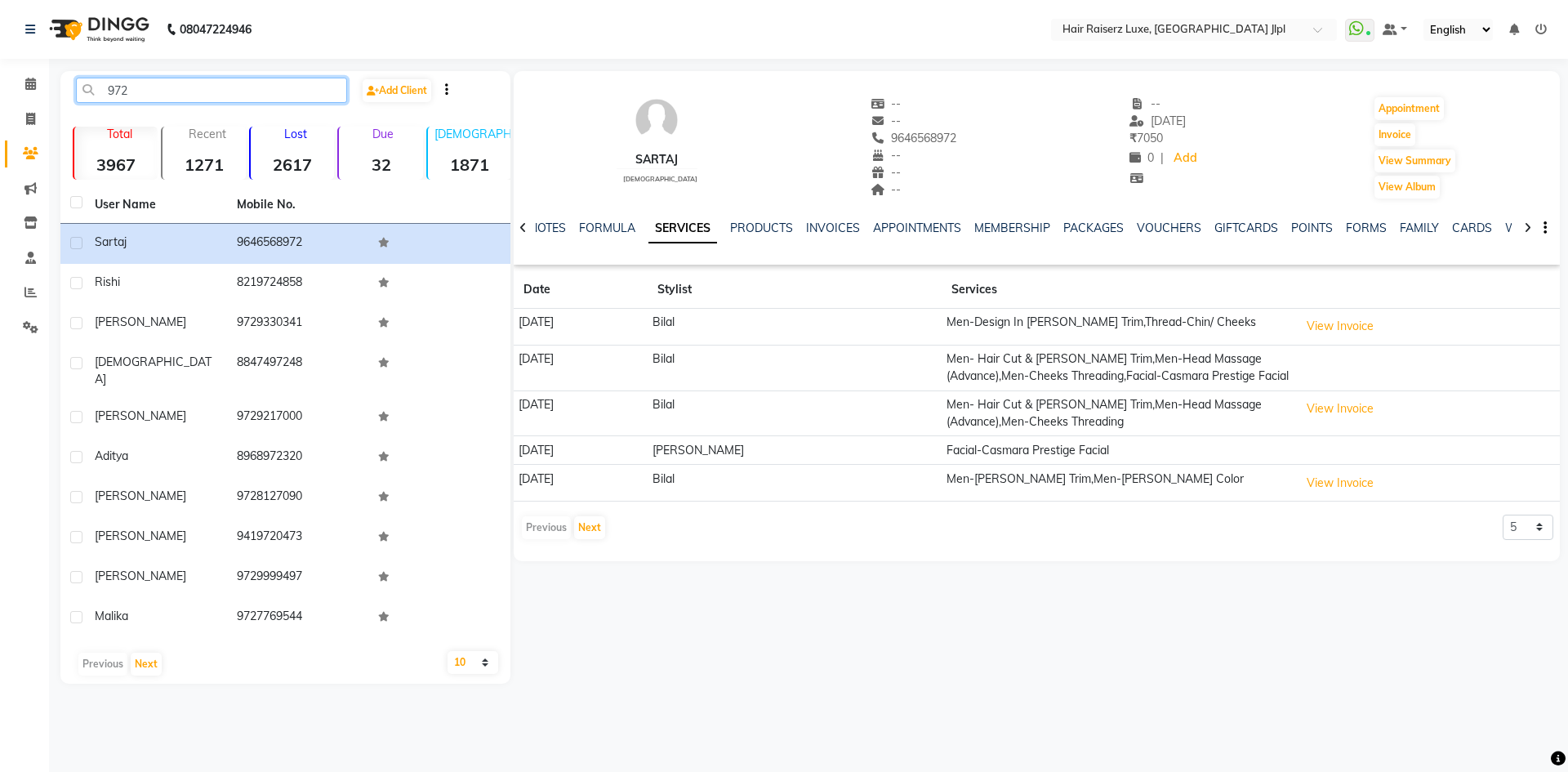
click at [151, 93] on input "972" at bounding box center [211, 90] width 271 height 26
type input "9"
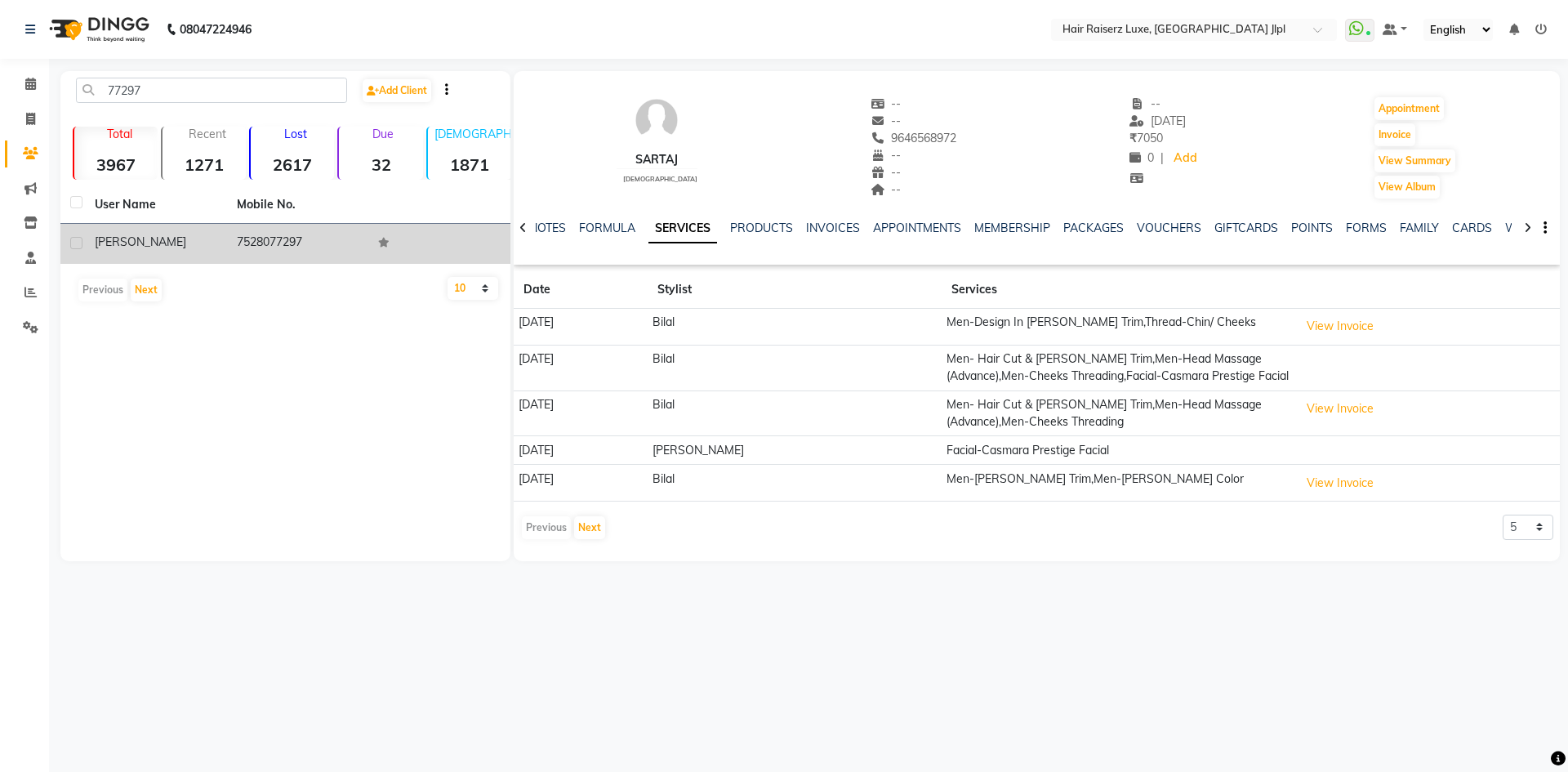
click at [300, 240] on td "7528077297" at bounding box center [297, 244] width 142 height 40
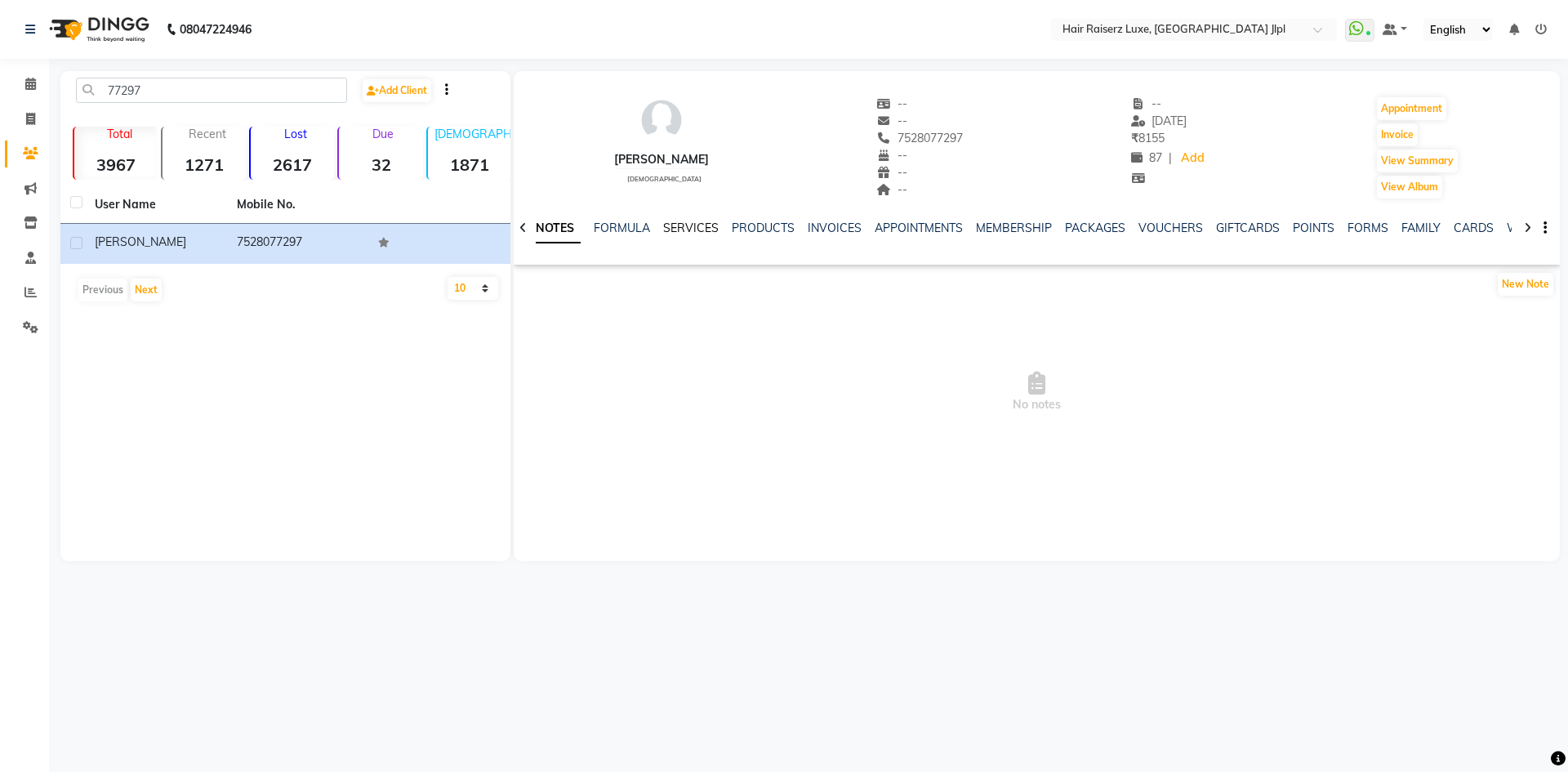
click at [664, 228] on link "SERVICES" at bounding box center [691, 228] width 56 height 15
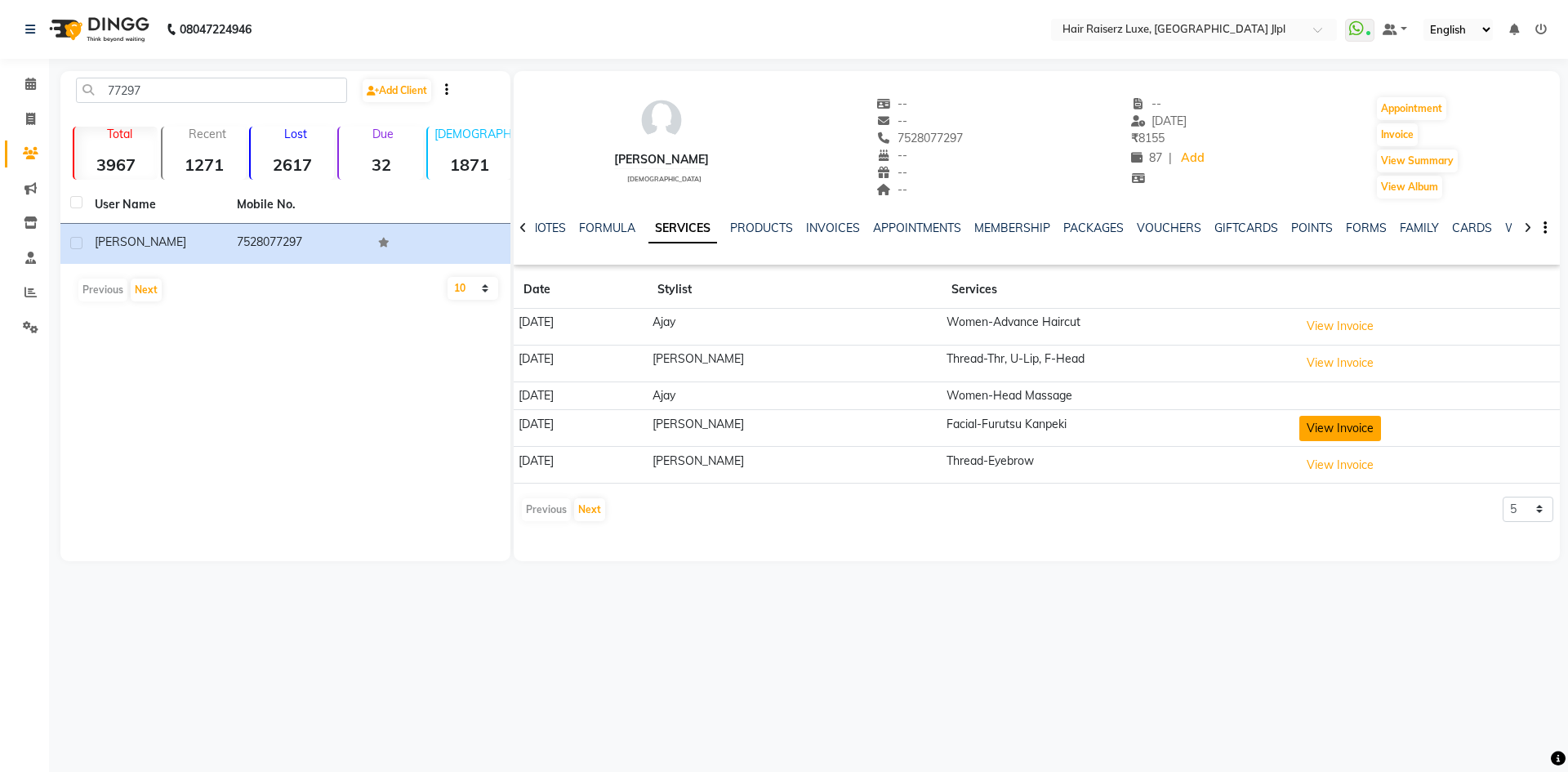
click at [1329, 428] on button "View Invoice" at bounding box center [1340, 428] width 82 height 26
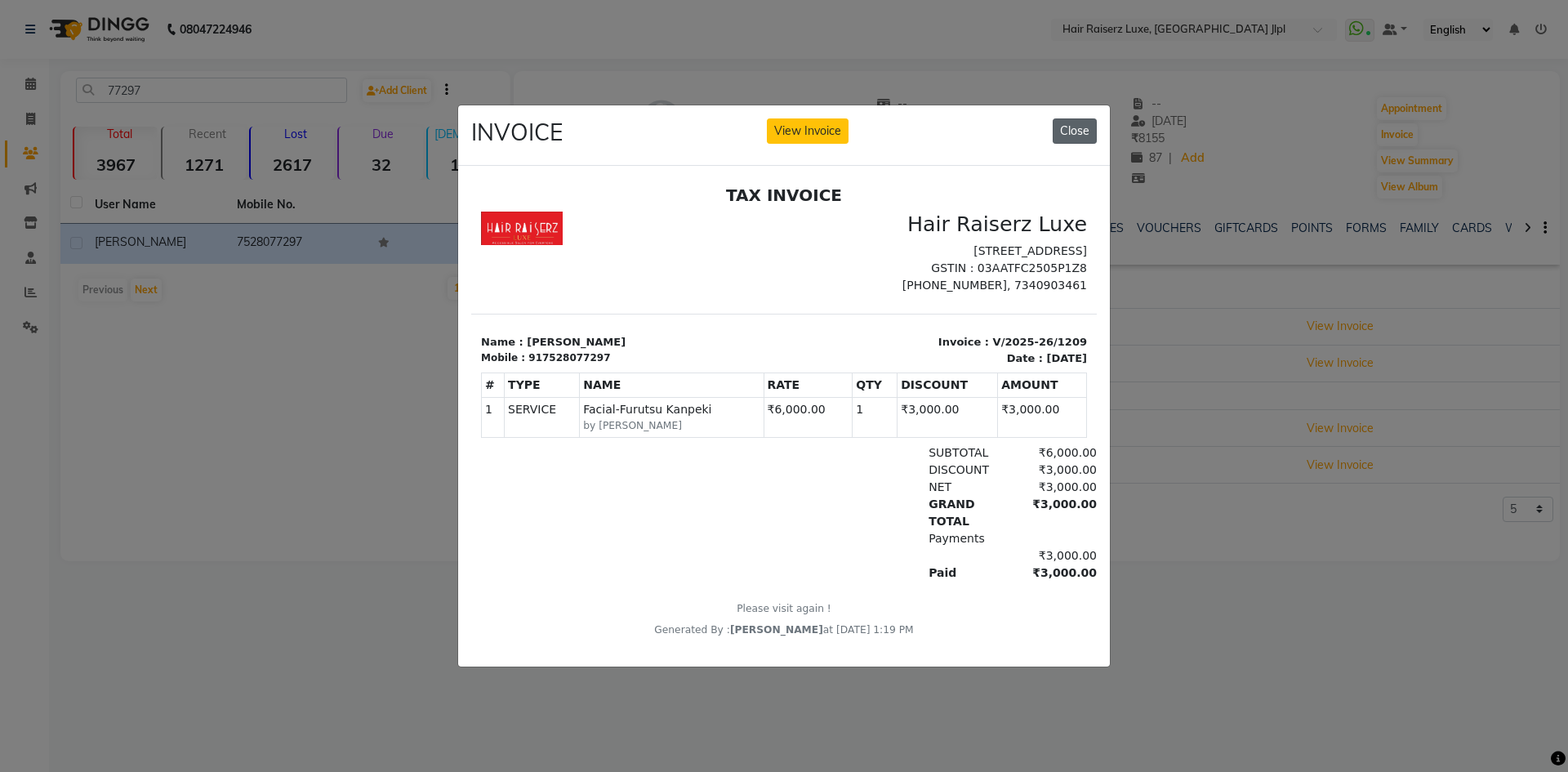
click at [1094, 129] on button "Close" at bounding box center [1074, 131] width 44 height 26
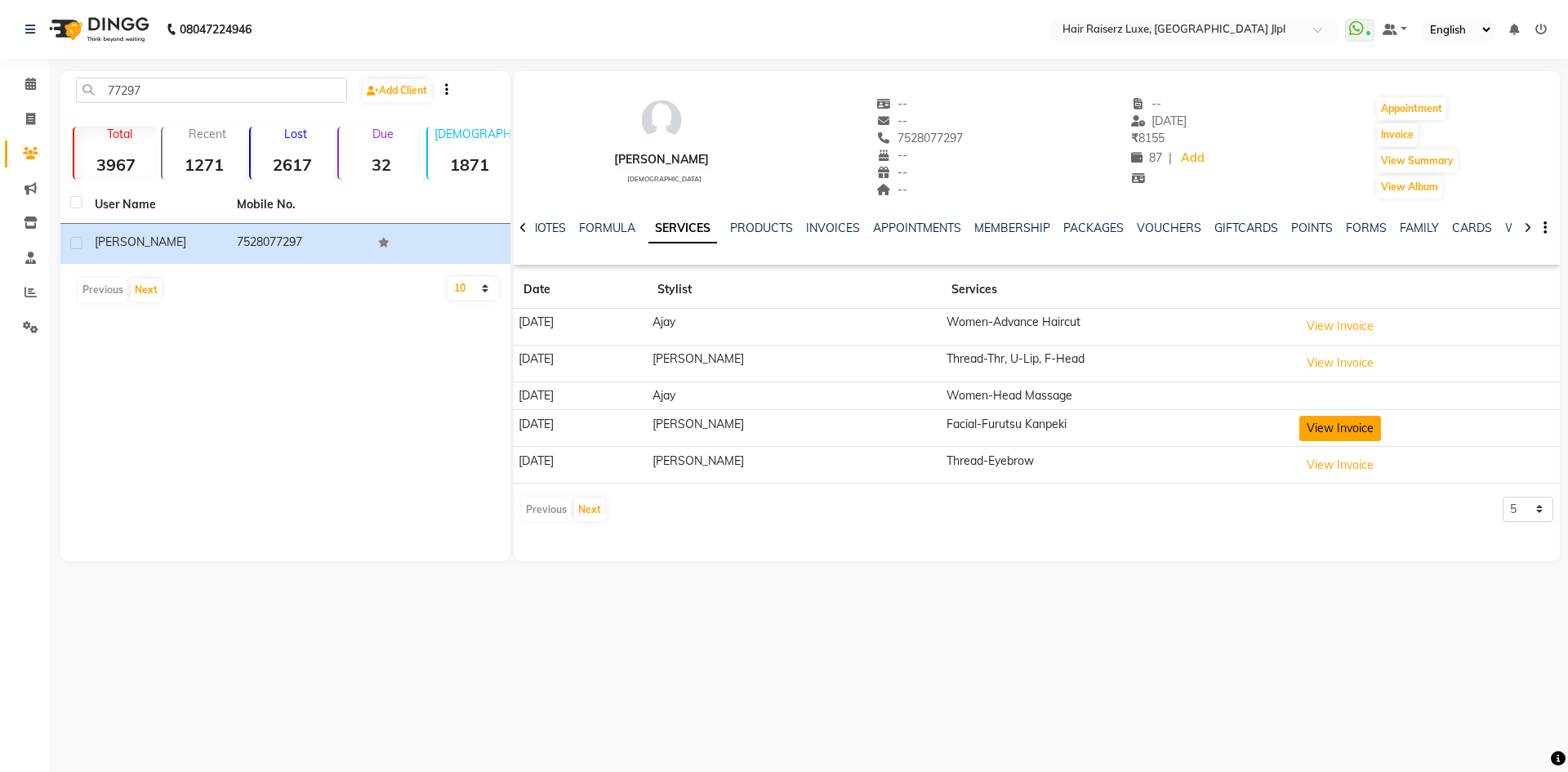
click at [1320, 425] on button "View Invoice" at bounding box center [1340, 428] width 82 height 26
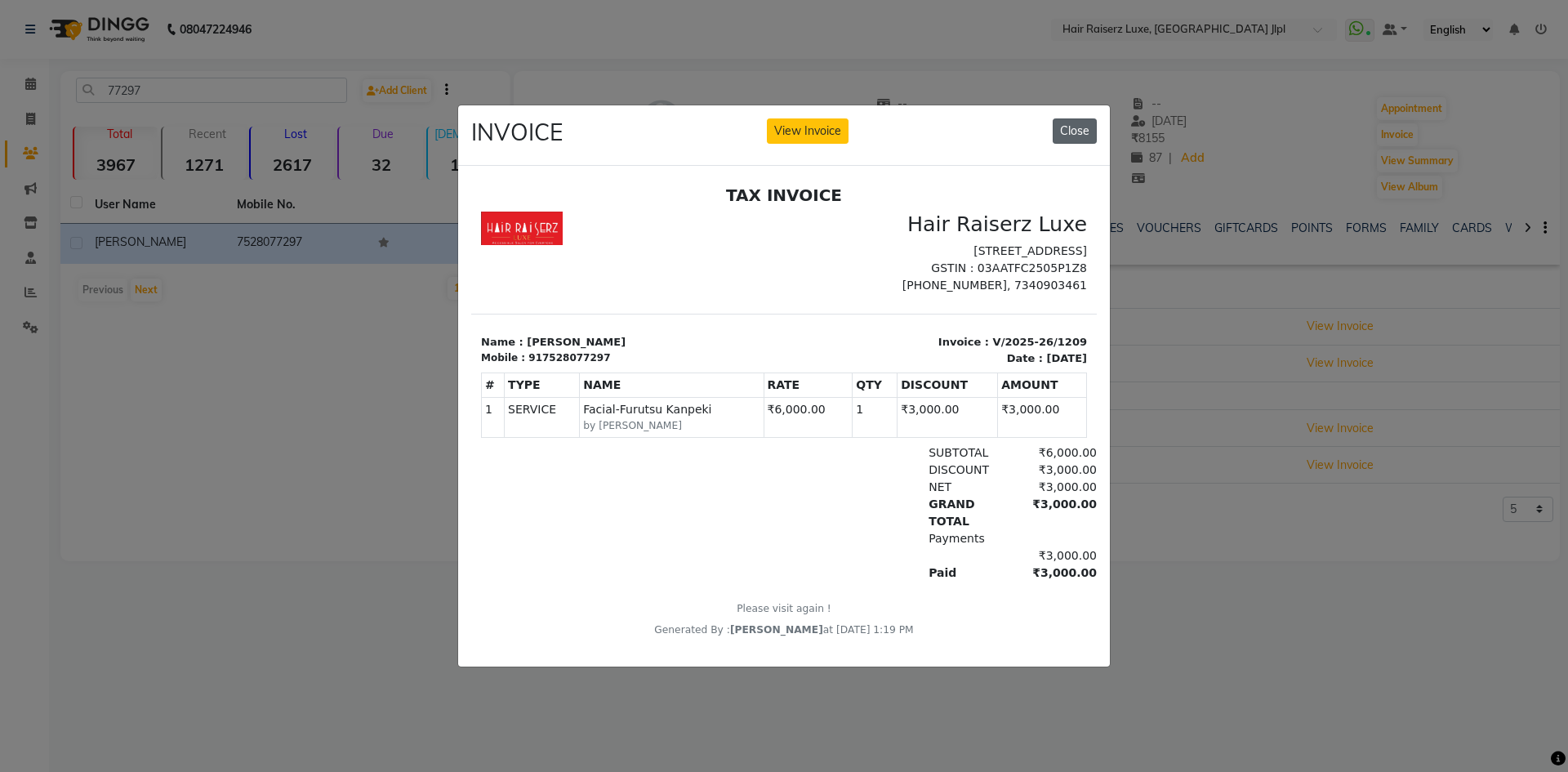
click at [1079, 131] on button "Close" at bounding box center [1074, 131] width 44 height 26
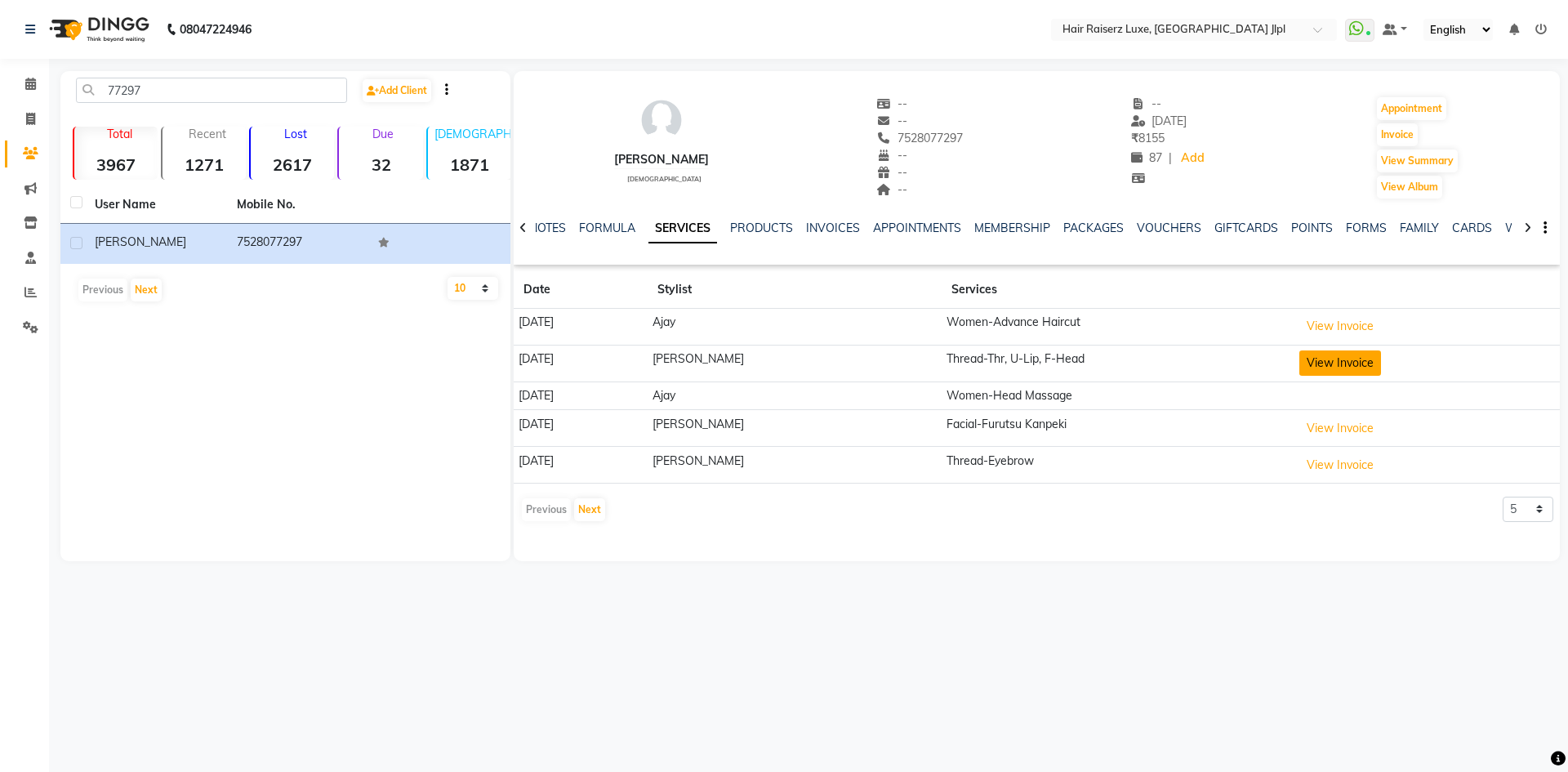
click at [1310, 369] on button "View Invoice" at bounding box center [1340, 363] width 82 height 26
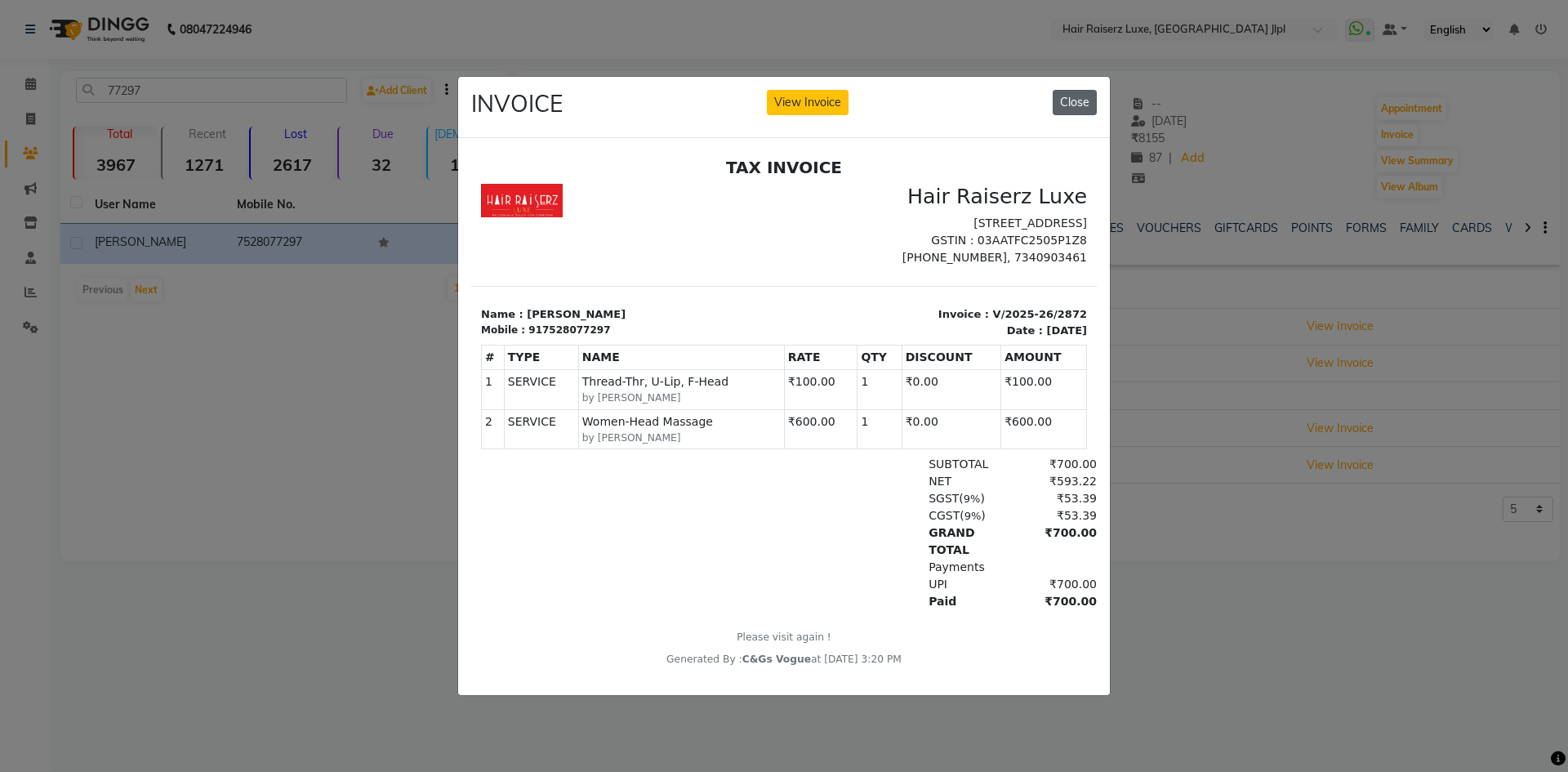
click at [1070, 100] on button "Close" at bounding box center [1074, 102] width 44 height 26
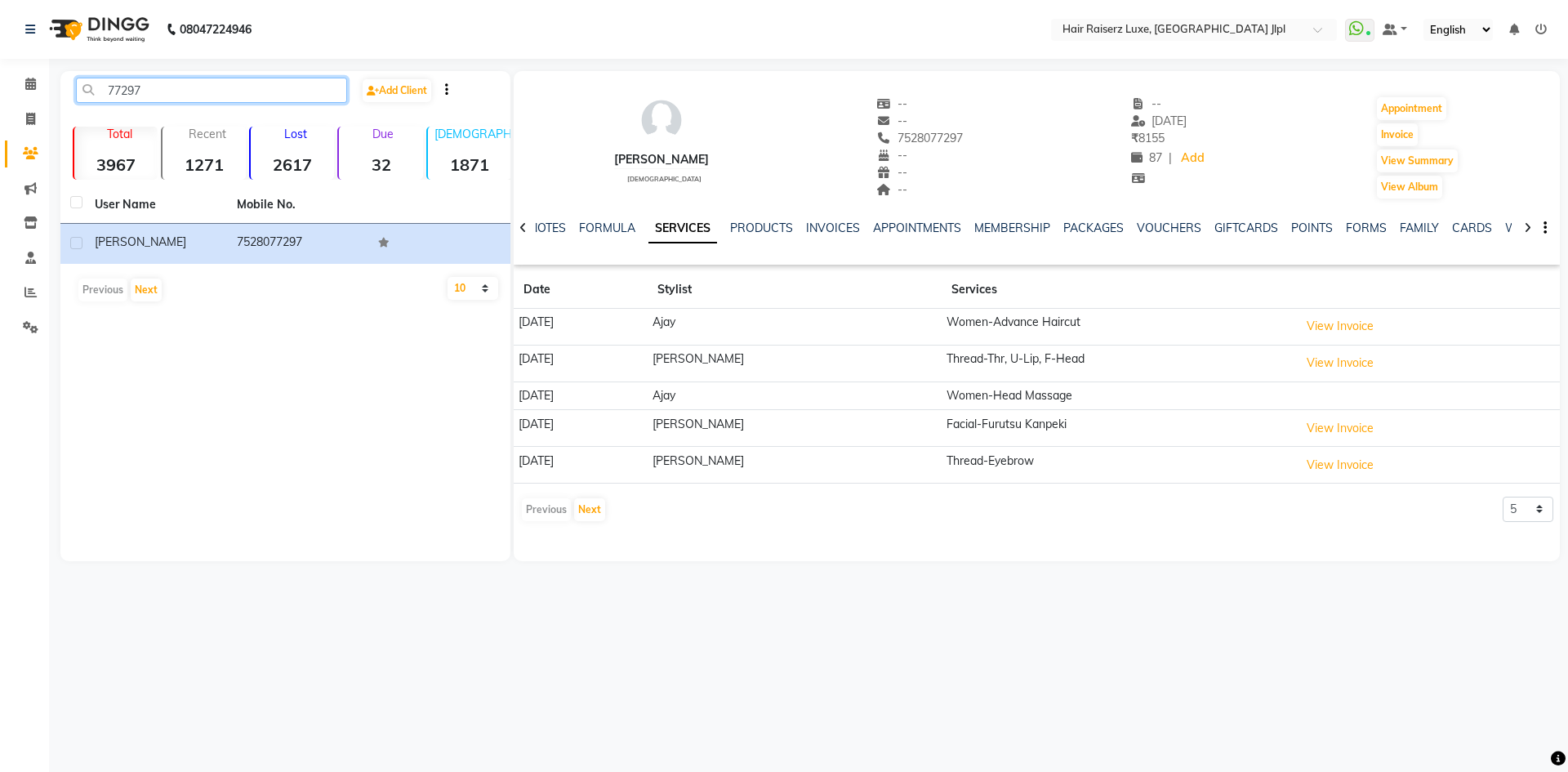
click at [187, 92] on input "77297" at bounding box center [211, 90] width 271 height 26
type input "7"
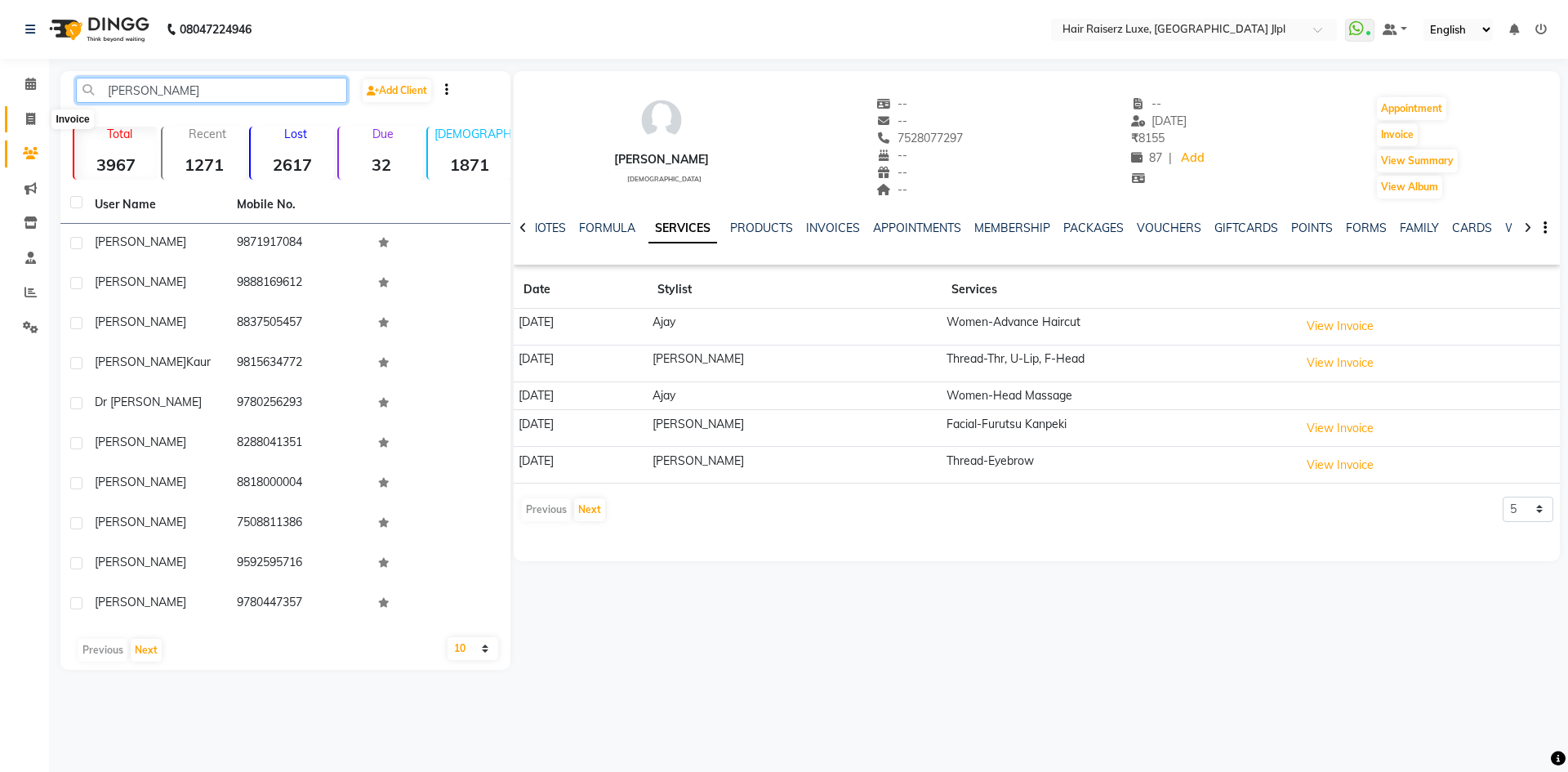
type input "navjot"
click at [34, 123] on icon at bounding box center [31, 119] width 9 height 12
select select "service"
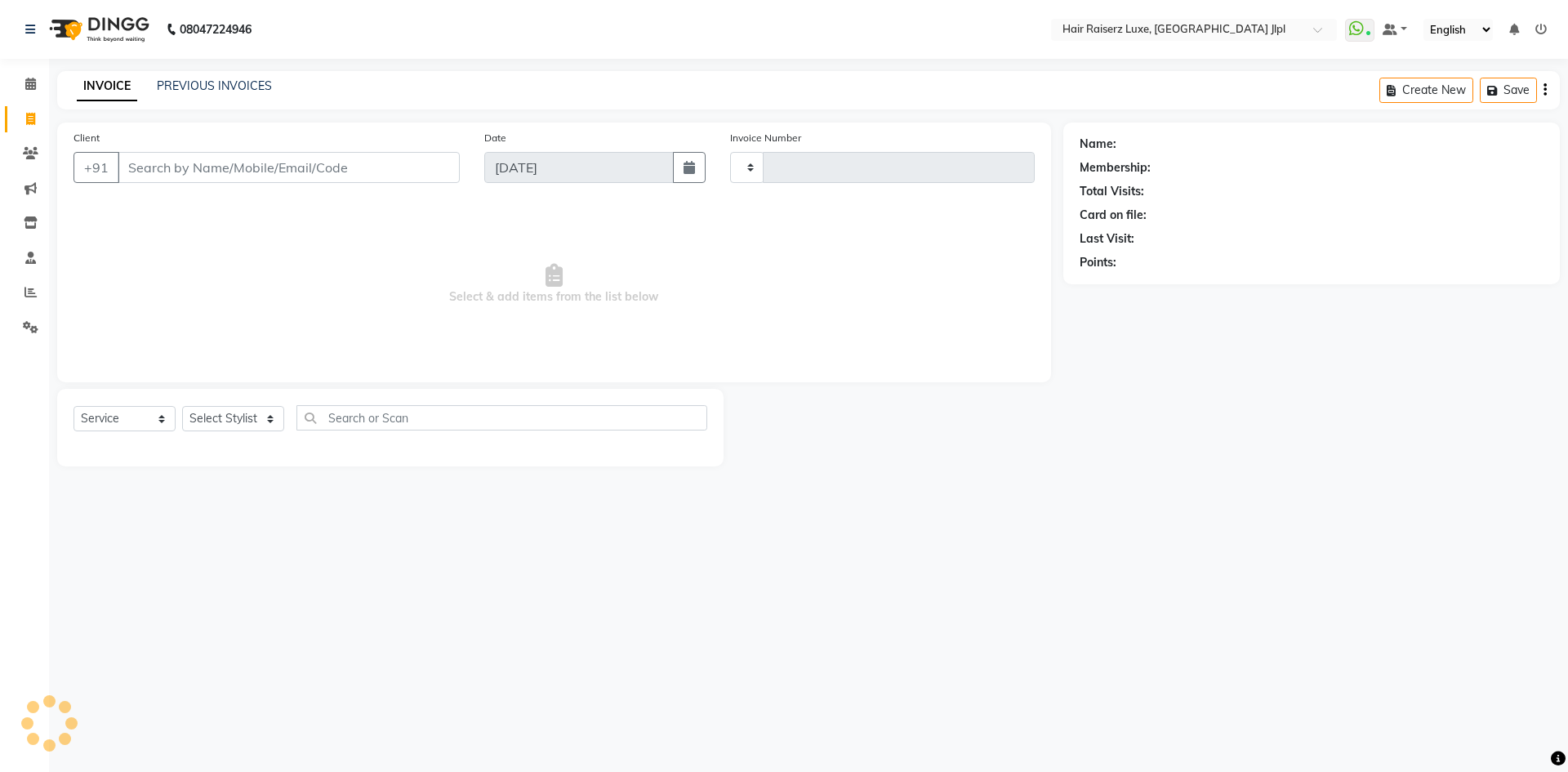
type input "3243"
select select "5409"
click at [192, 86] on link "PREVIOUS INVOICES" at bounding box center [214, 86] width 116 height 15
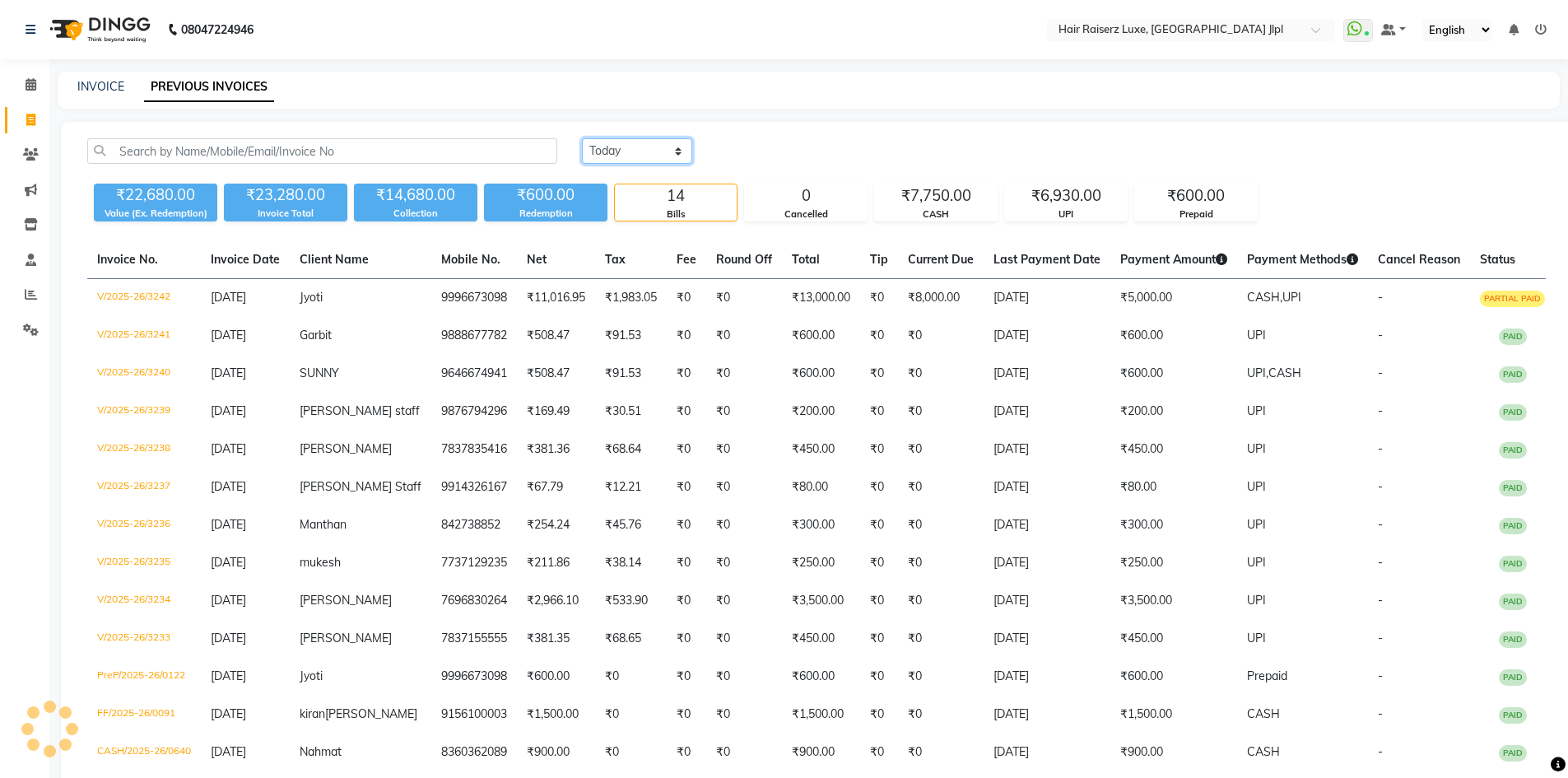
click at [610, 151] on select "Today Yesterday Custom Range" at bounding box center [637, 151] width 110 height 26
select select "range"
click at [582, 139] on select "Today Yesterday Custom Range" at bounding box center [637, 151] width 110 height 26
click at [760, 151] on input "[DATE]" at bounding box center [772, 151] width 116 height 23
select select "9"
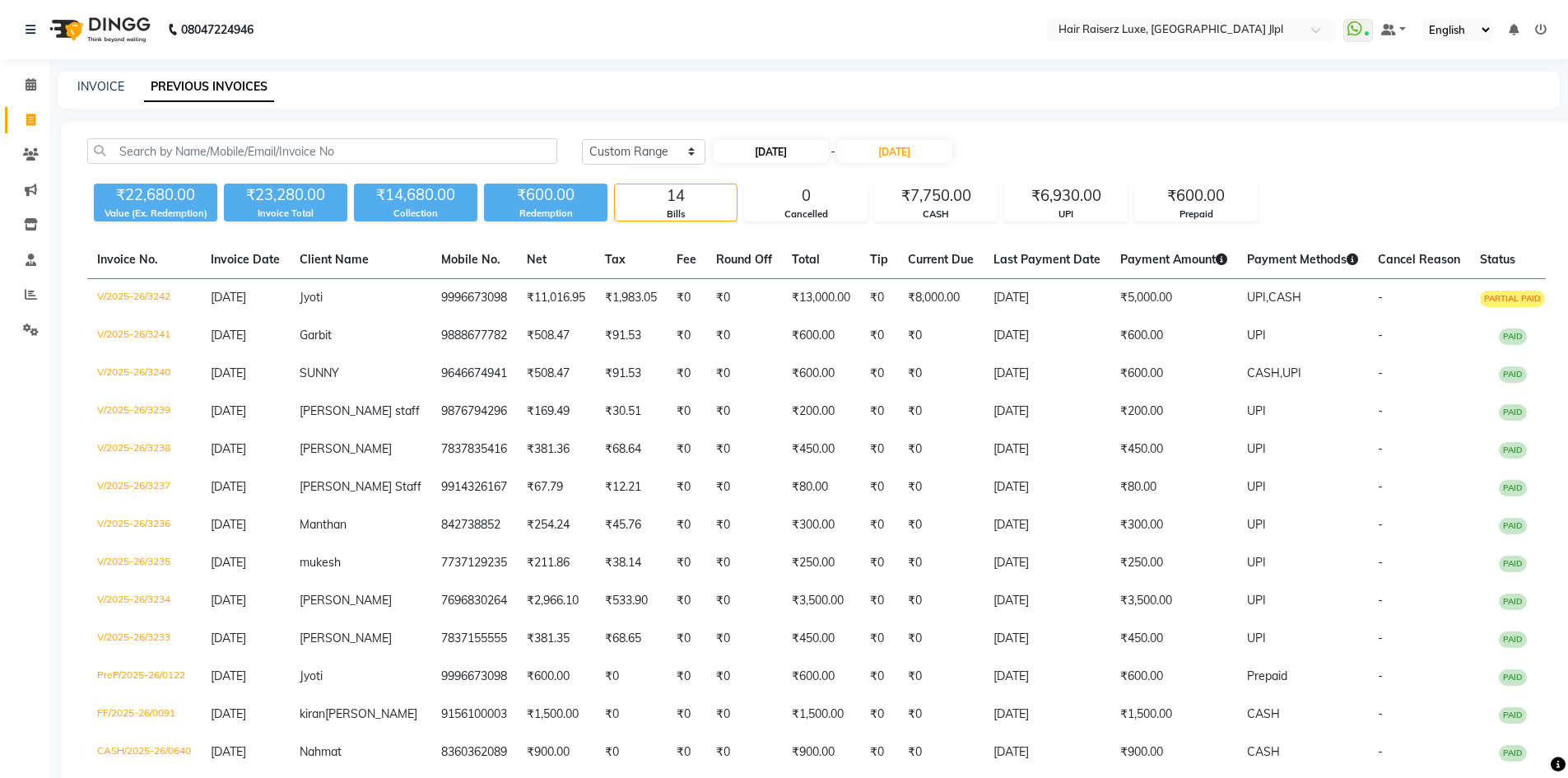
select select "2025"
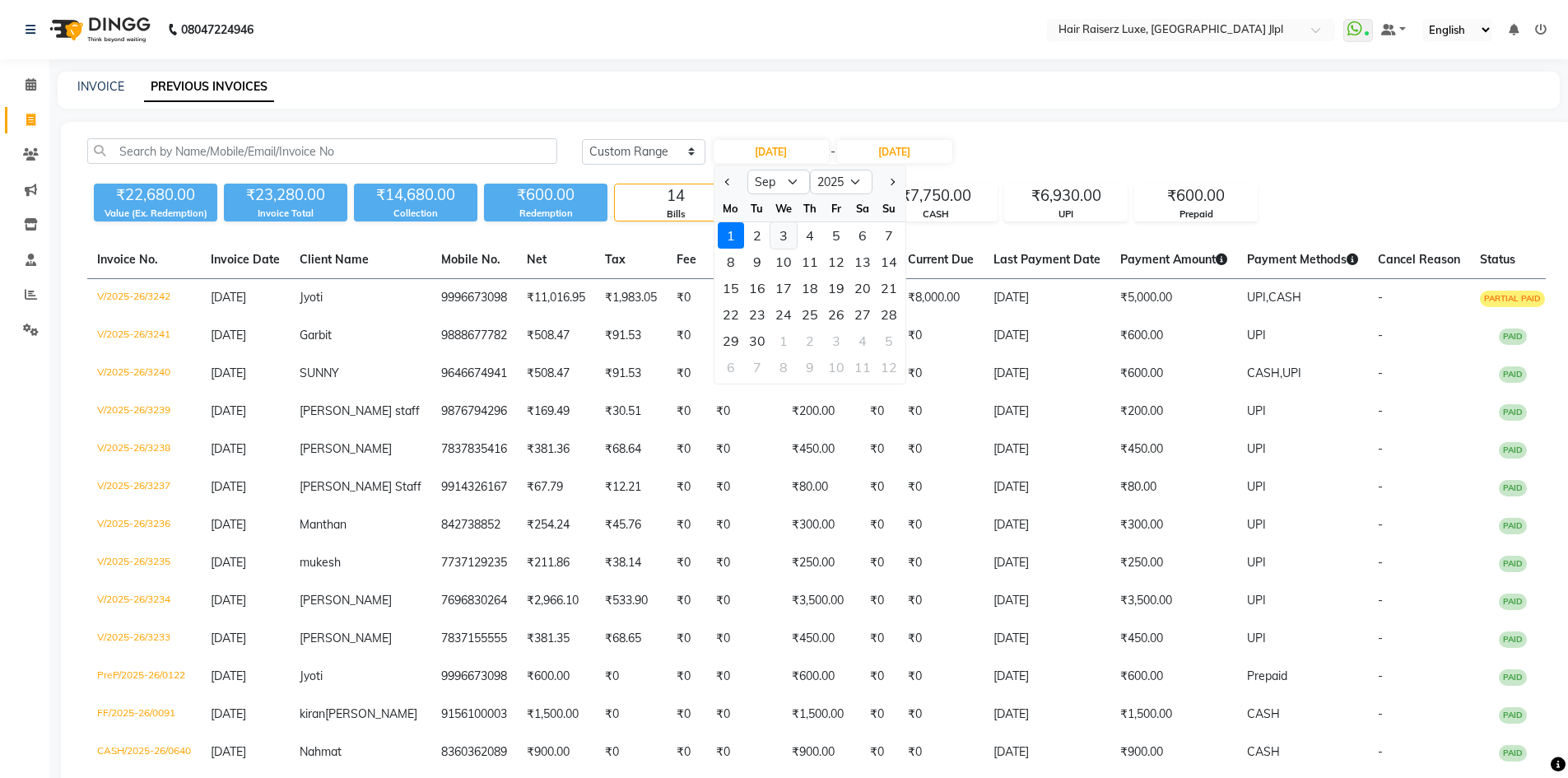
click at [779, 236] on div "3" at bounding box center [784, 236] width 27 height 27
type input "03-09-2025"
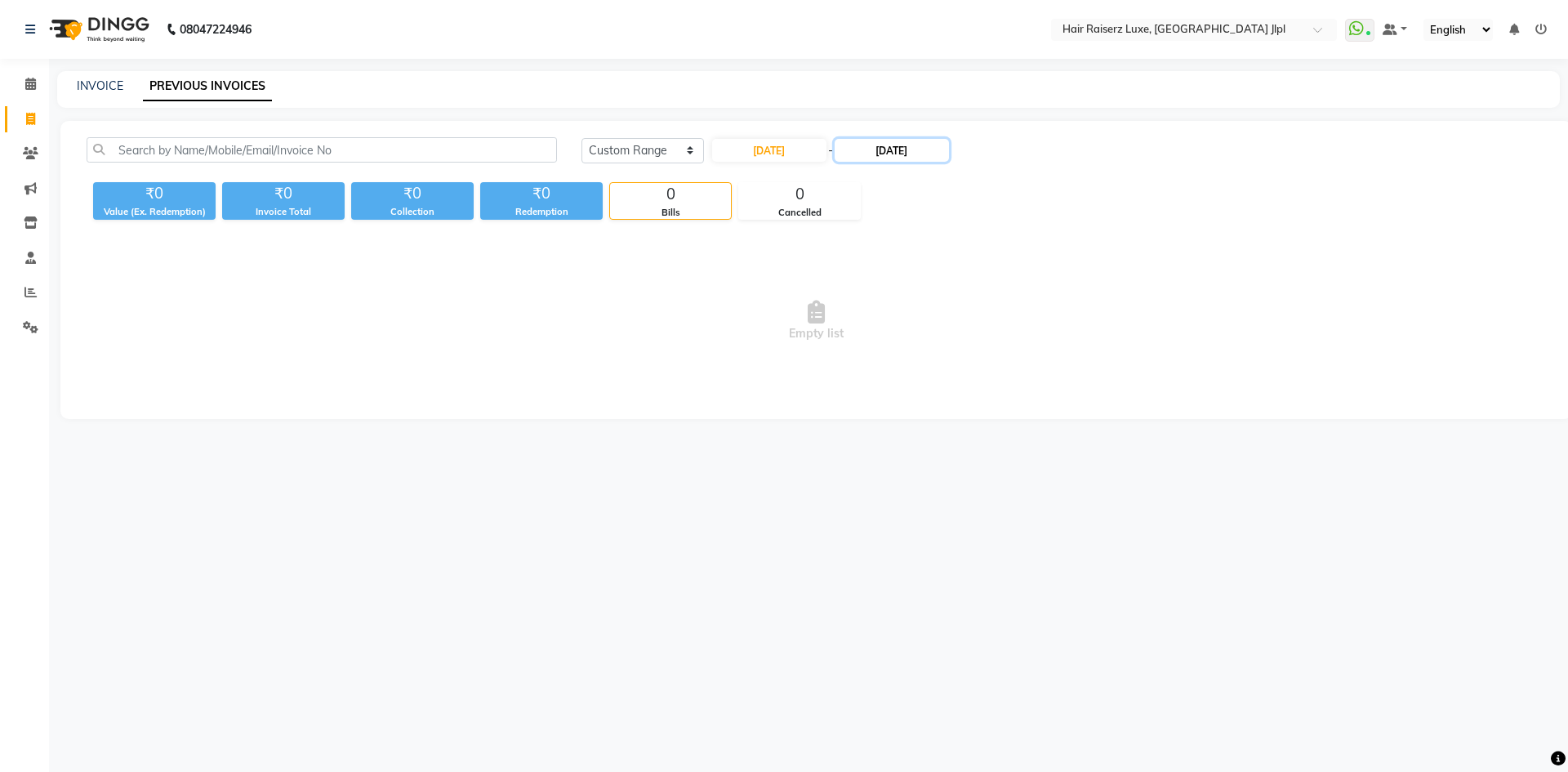
click at [884, 159] on input "[DATE]" at bounding box center [892, 150] width 115 height 23
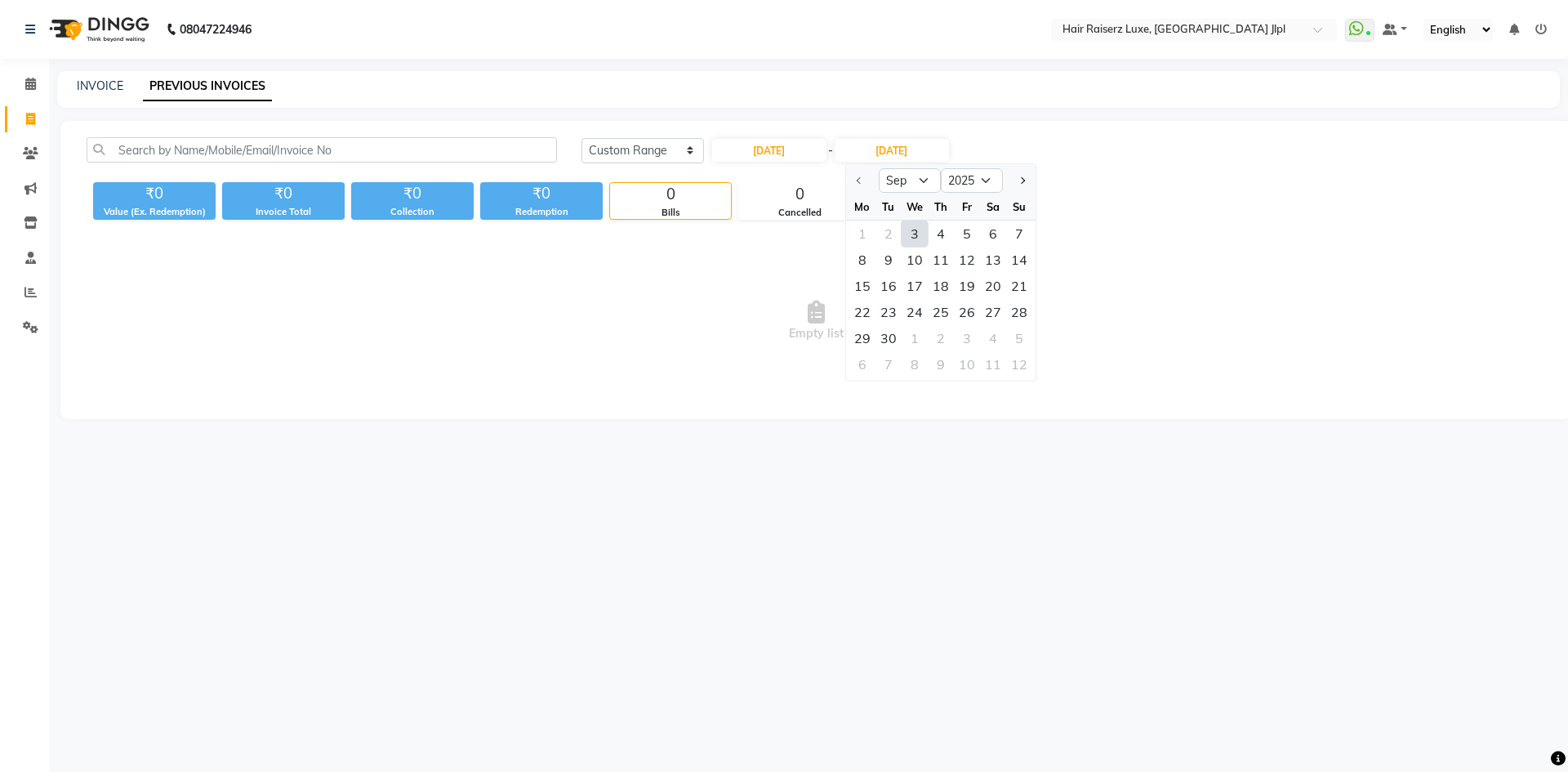
click at [913, 241] on div "3" at bounding box center [915, 234] width 26 height 26
type input "03-09-2025"
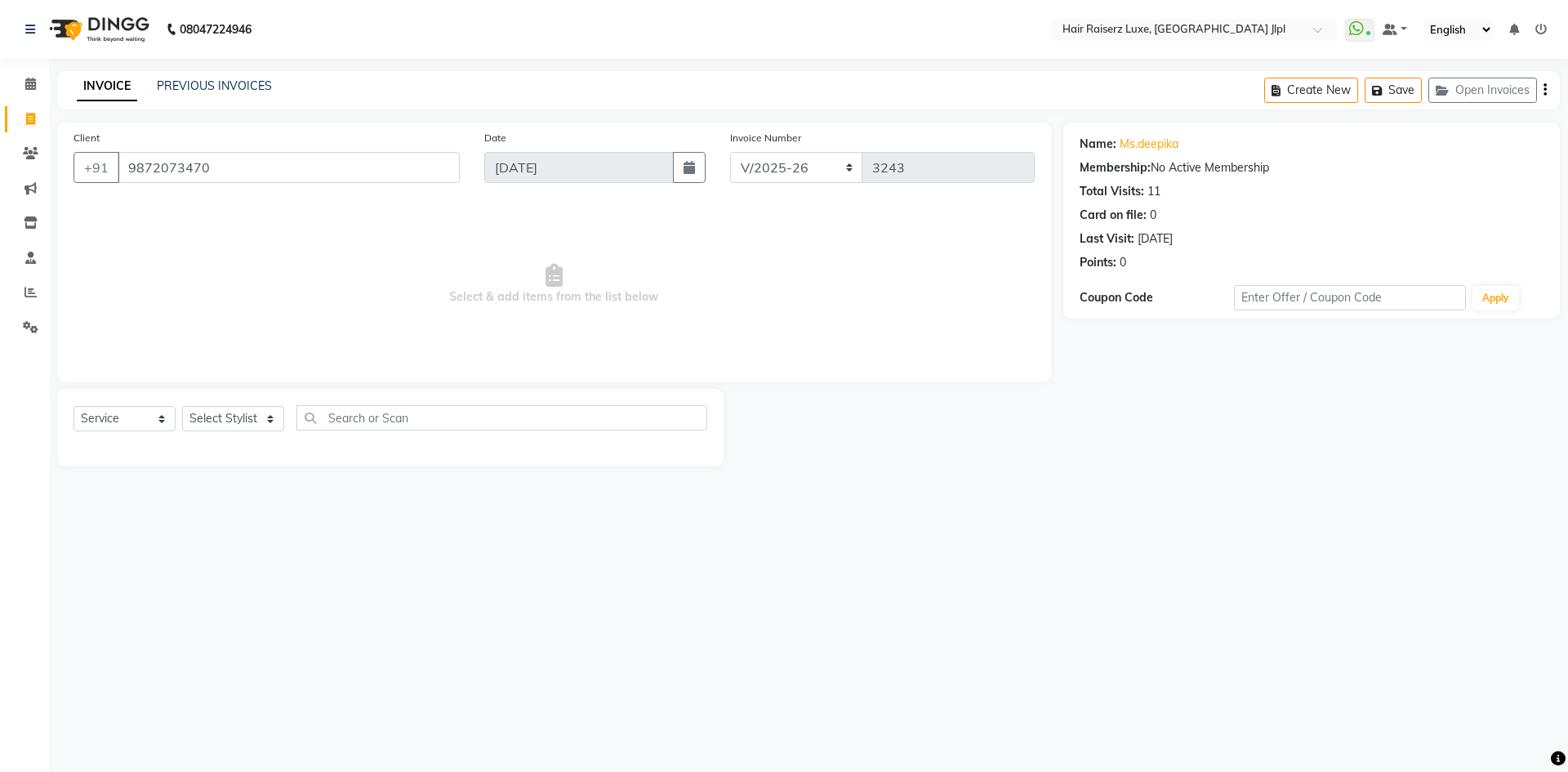
select select "5409"
select select "service"
click at [224, 167] on input "9872073470" at bounding box center [288, 167] width 342 height 31
click at [198, 88] on link "PREVIOUS INVOICES" at bounding box center [214, 86] width 116 height 15
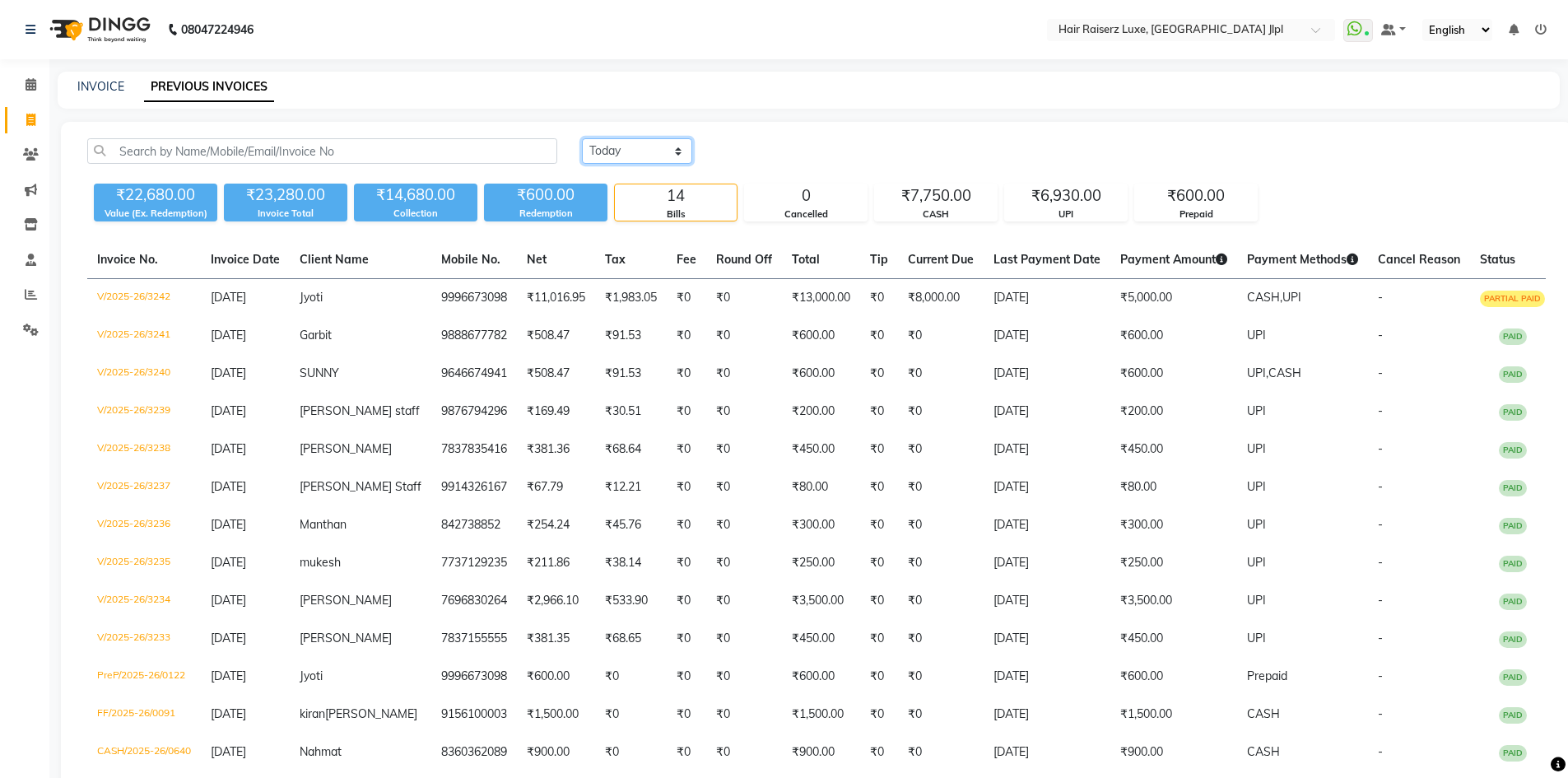
click at [646, 156] on select "[DATE] [DATE] Custom Range" at bounding box center [637, 151] width 110 height 26
select select "range"
click at [582, 139] on select "[DATE] [DATE] Custom Range" at bounding box center [637, 151] width 110 height 26
click at [755, 151] on input "[DATE]" at bounding box center [772, 151] width 116 height 23
select select "9"
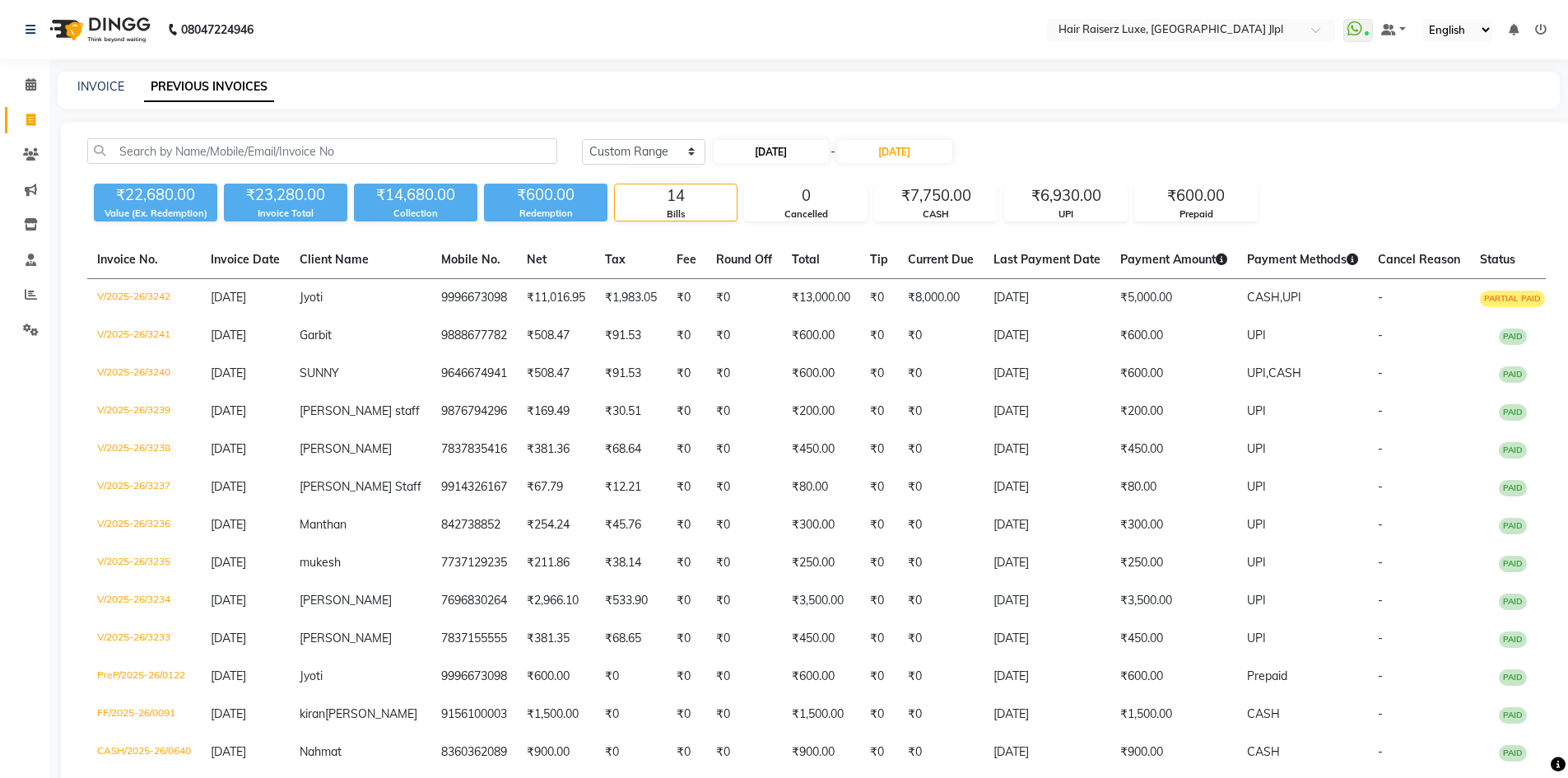
select select "2025"
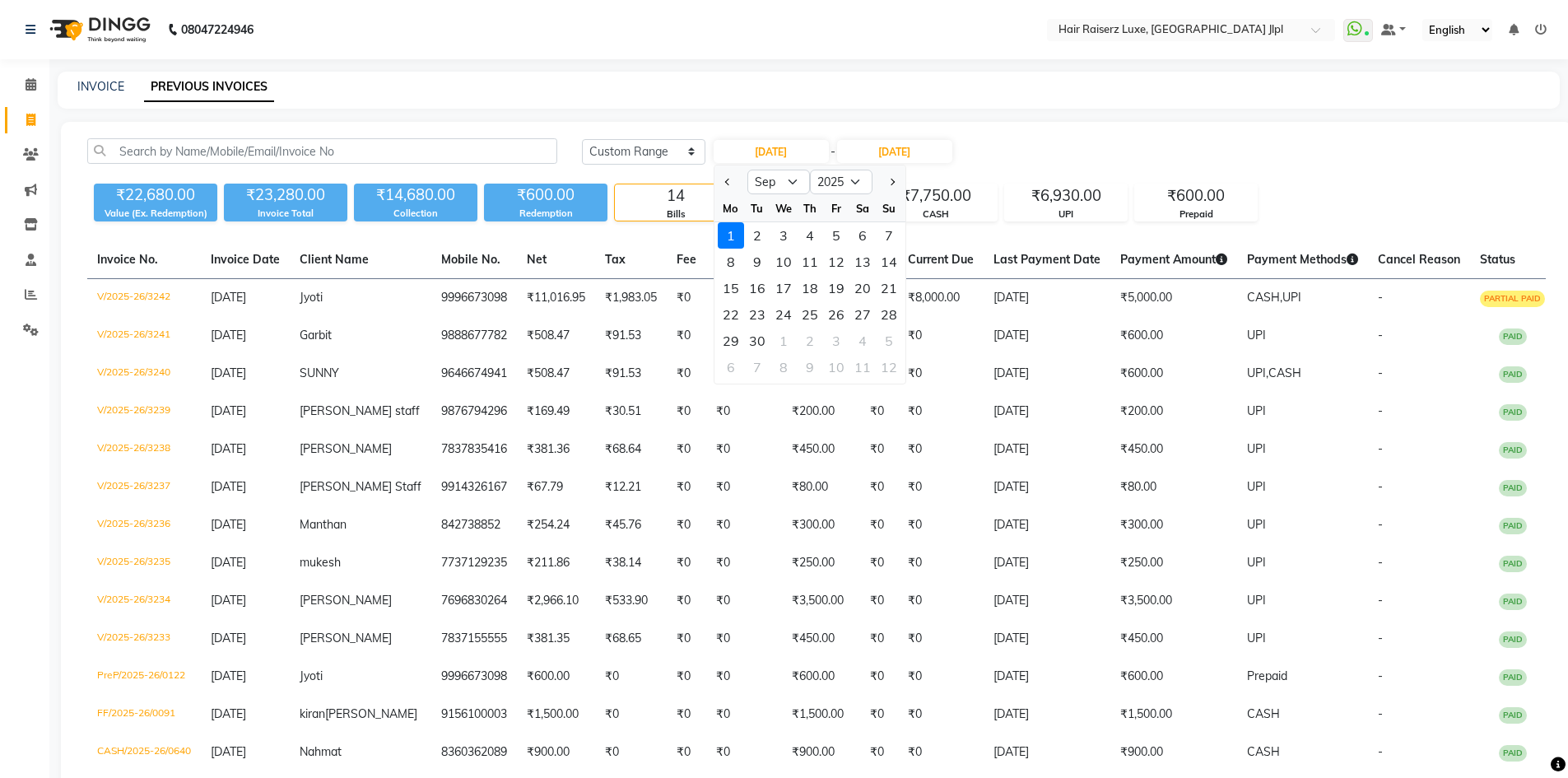
click at [1051, 138] on div "[DATE] [DATE] Custom Range [DATE] Jan Feb Mar Apr May Jun [DATE] Aug Sep Oct No…" at bounding box center [817, 498] width 1511 height 752
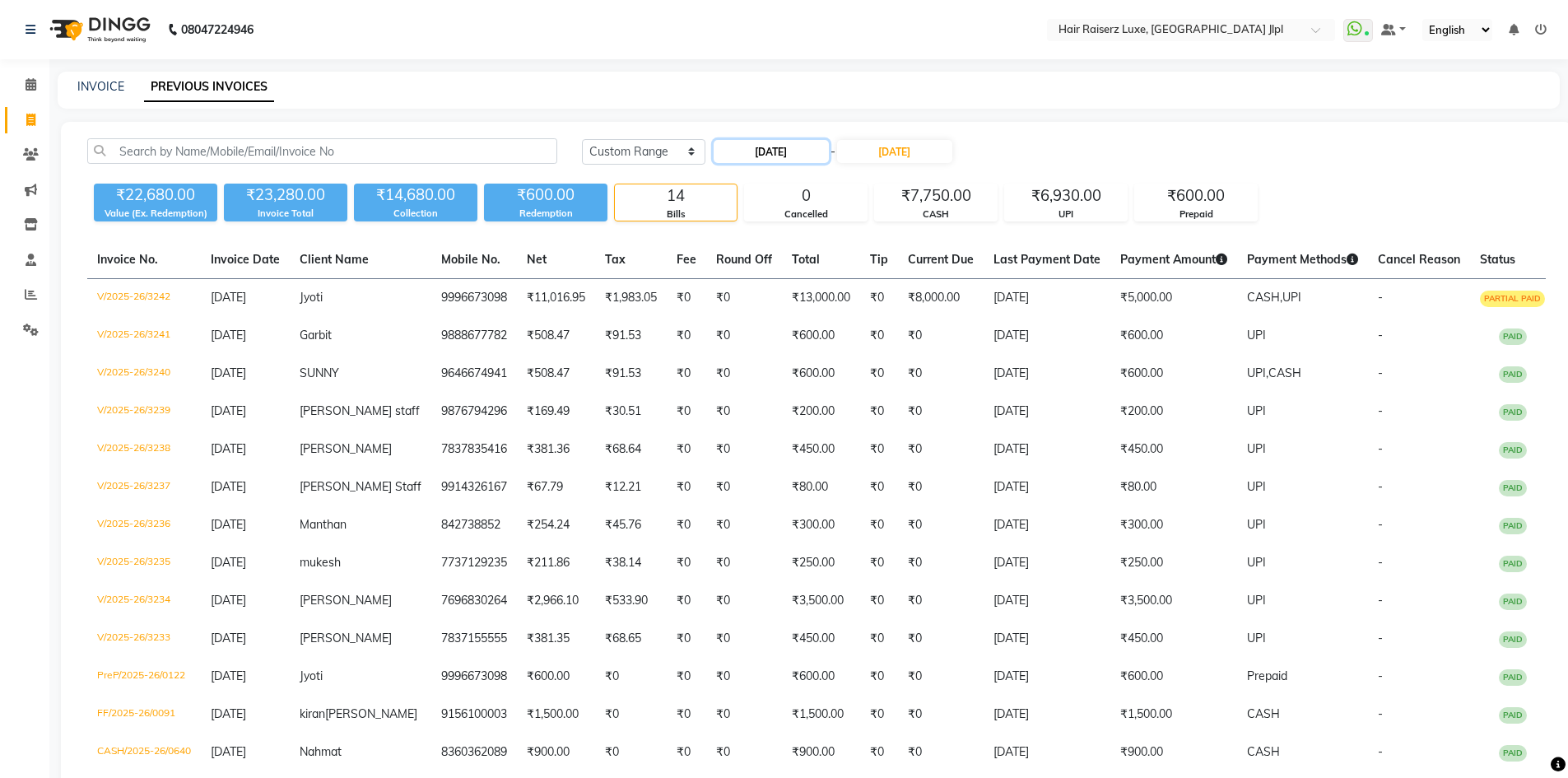
click at [764, 150] on input "[DATE]" at bounding box center [772, 151] width 116 height 23
select select "9"
select select "2025"
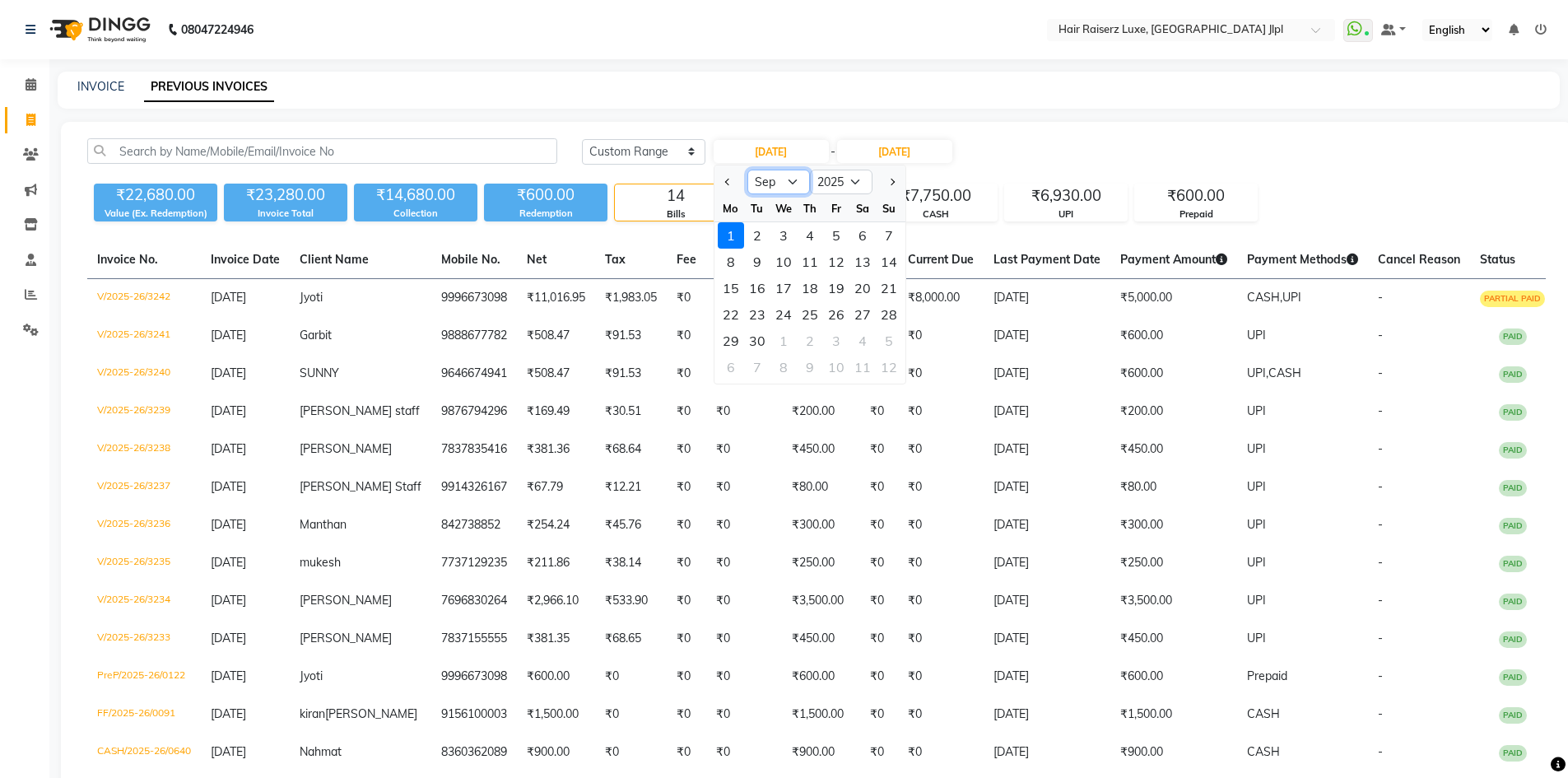
click at [807, 180] on select "Jan Feb Mar Apr May Jun [DATE] Aug Sep Oct Nov Dec" at bounding box center [779, 182] width 62 height 25
select select "8"
click at [748, 170] on select "Jan Feb Mar Apr May Jun [DATE] Aug Sep Oct Nov Dec" at bounding box center [779, 182] width 62 height 25
click at [833, 238] on div "1" at bounding box center [836, 236] width 27 height 27
type input "[DATE]"
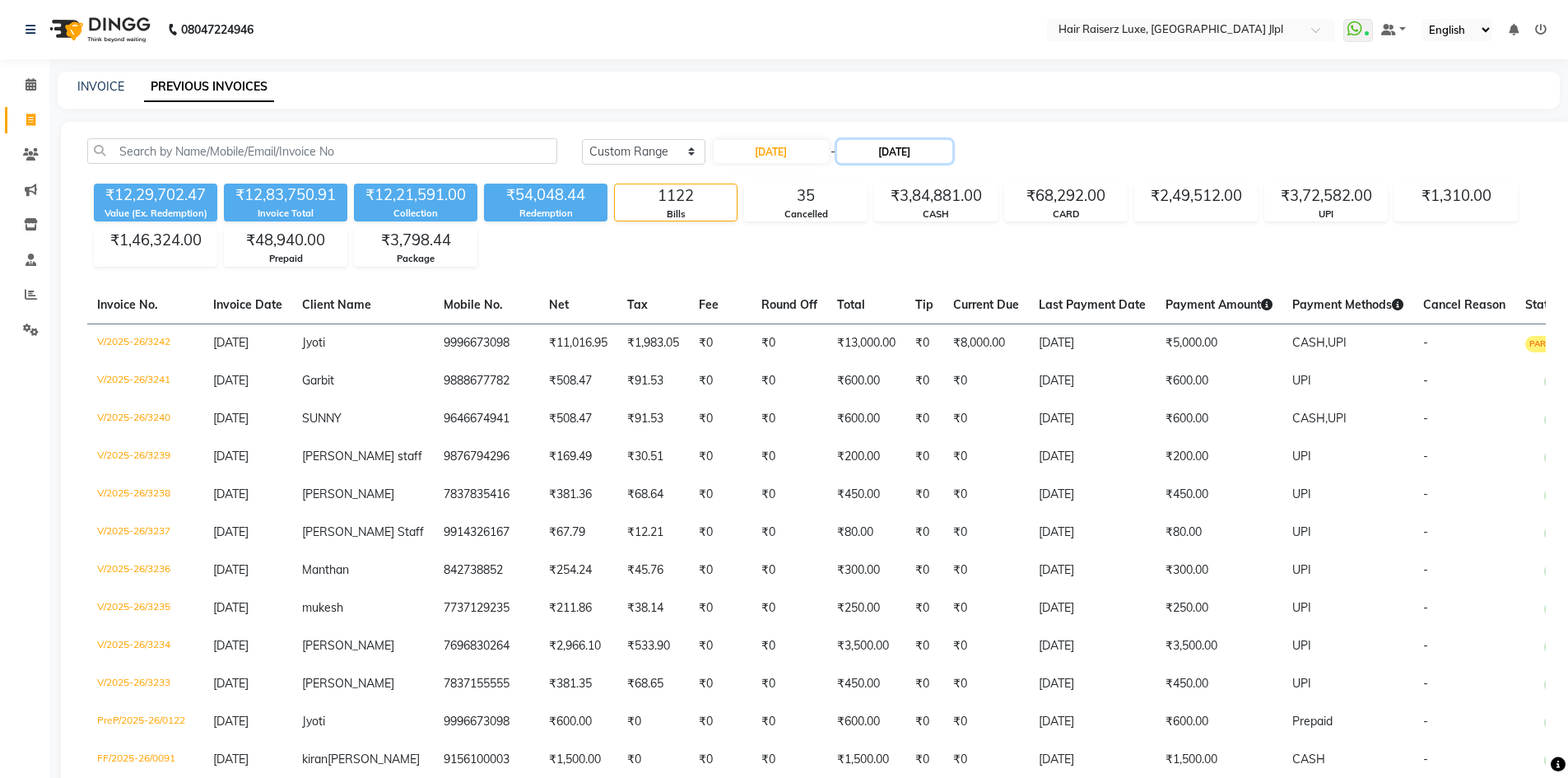
click at [876, 151] on input "[DATE]" at bounding box center [895, 151] width 116 height 23
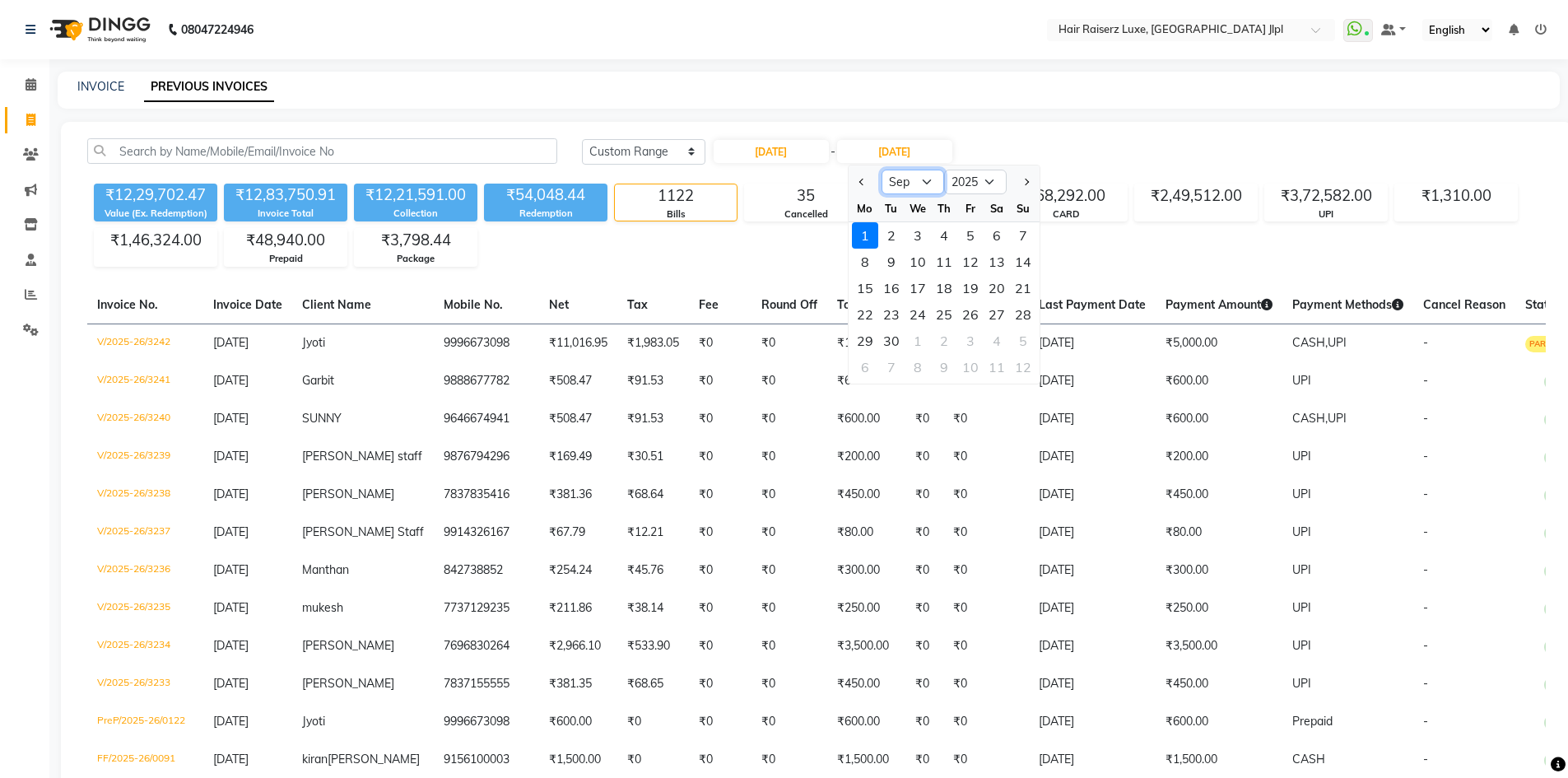
click at [927, 189] on select "Aug Sep Oct Nov Dec" at bounding box center [913, 182] width 62 height 25
select select "8"
click at [882, 170] on select "Aug Sep Oct Nov Dec" at bounding box center [913, 182] width 62 height 25
click at [972, 238] on div "1" at bounding box center [971, 236] width 27 height 27
type input "01-08-2025"
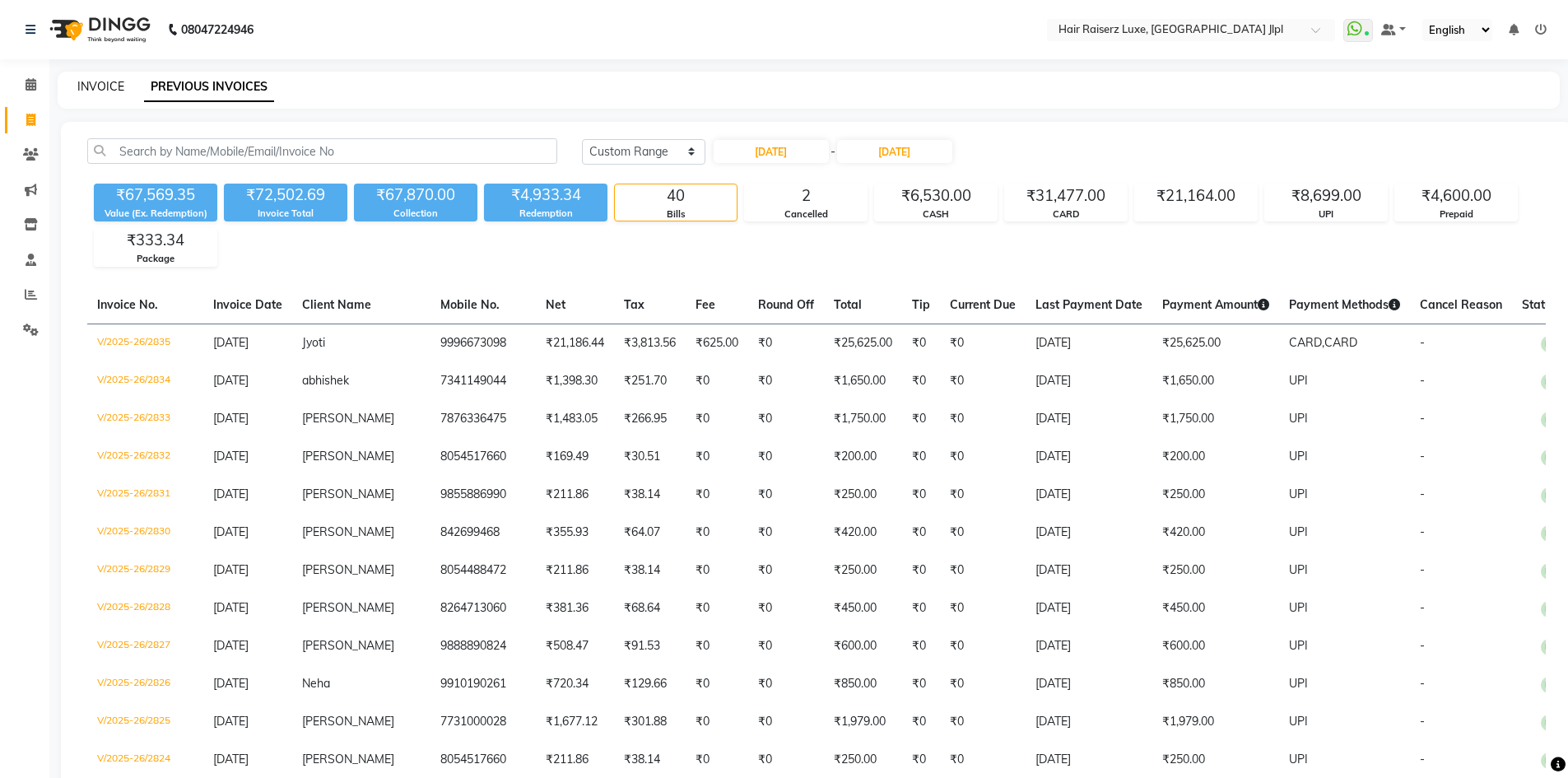
click at [93, 84] on link "INVOICE" at bounding box center [100, 86] width 47 height 15
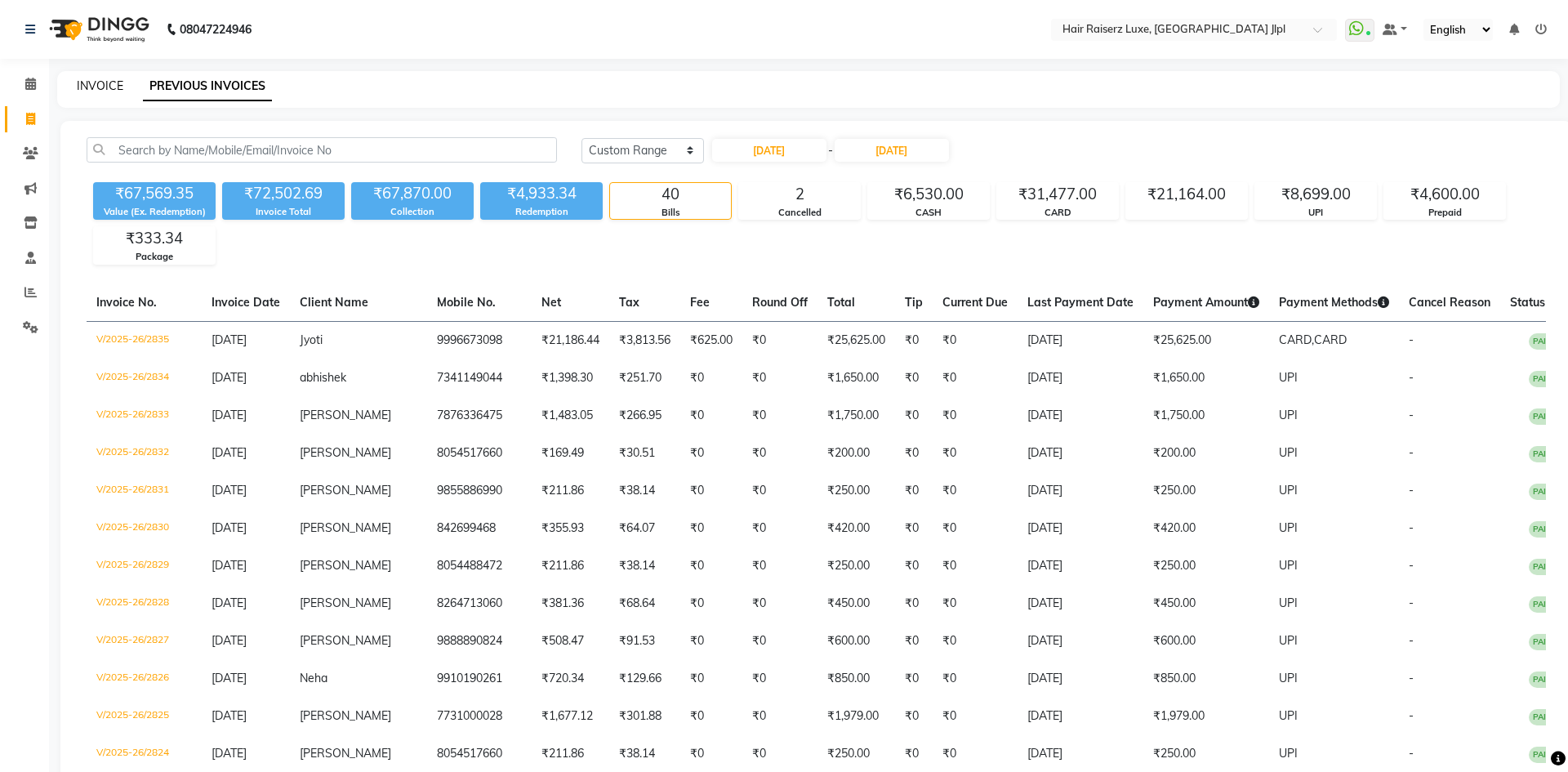
select select "service"
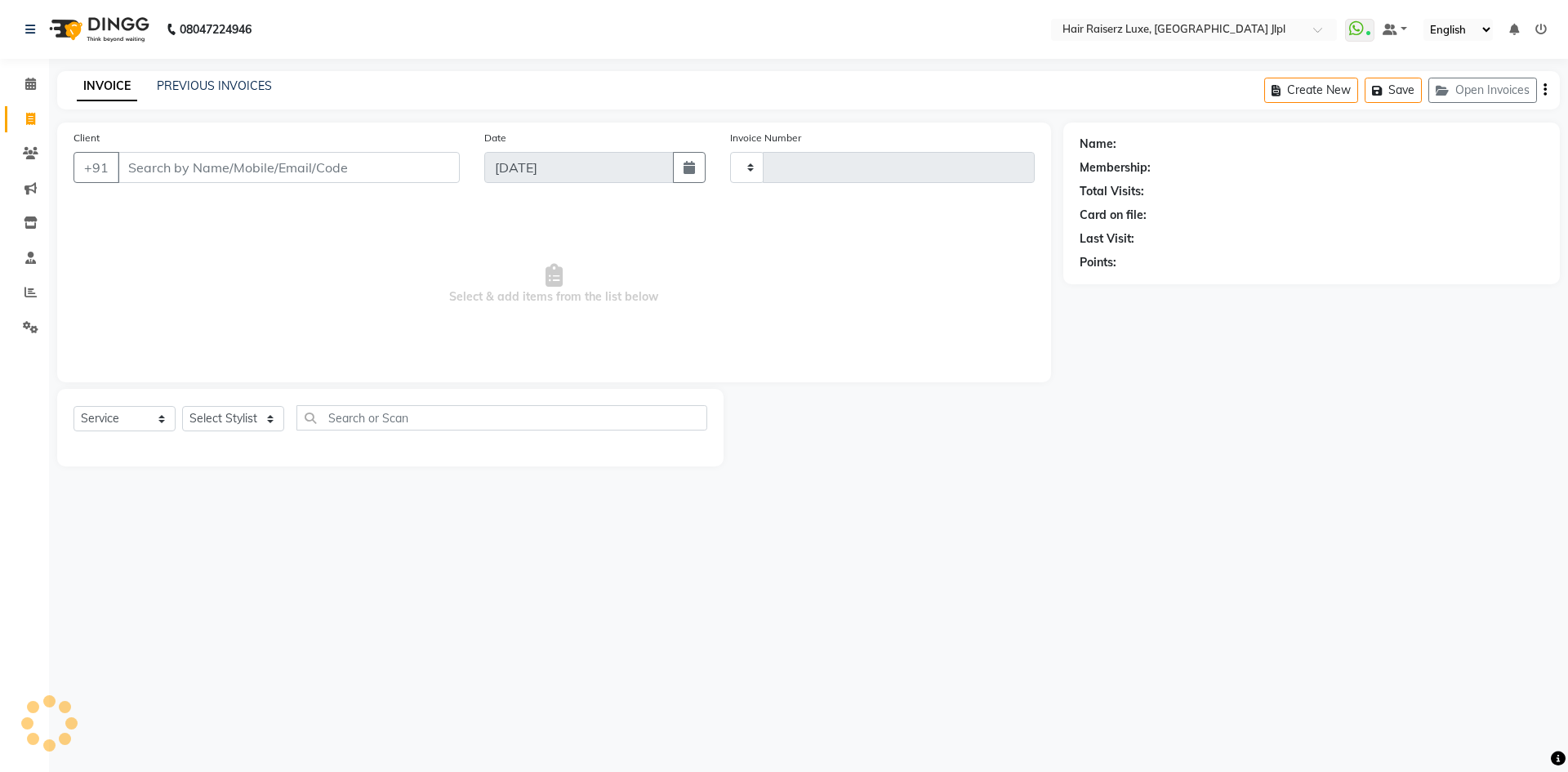
click at [161, 169] on input "Client" at bounding box center [288, 167] width 342 height 31
type input "3243"
select select "5409"
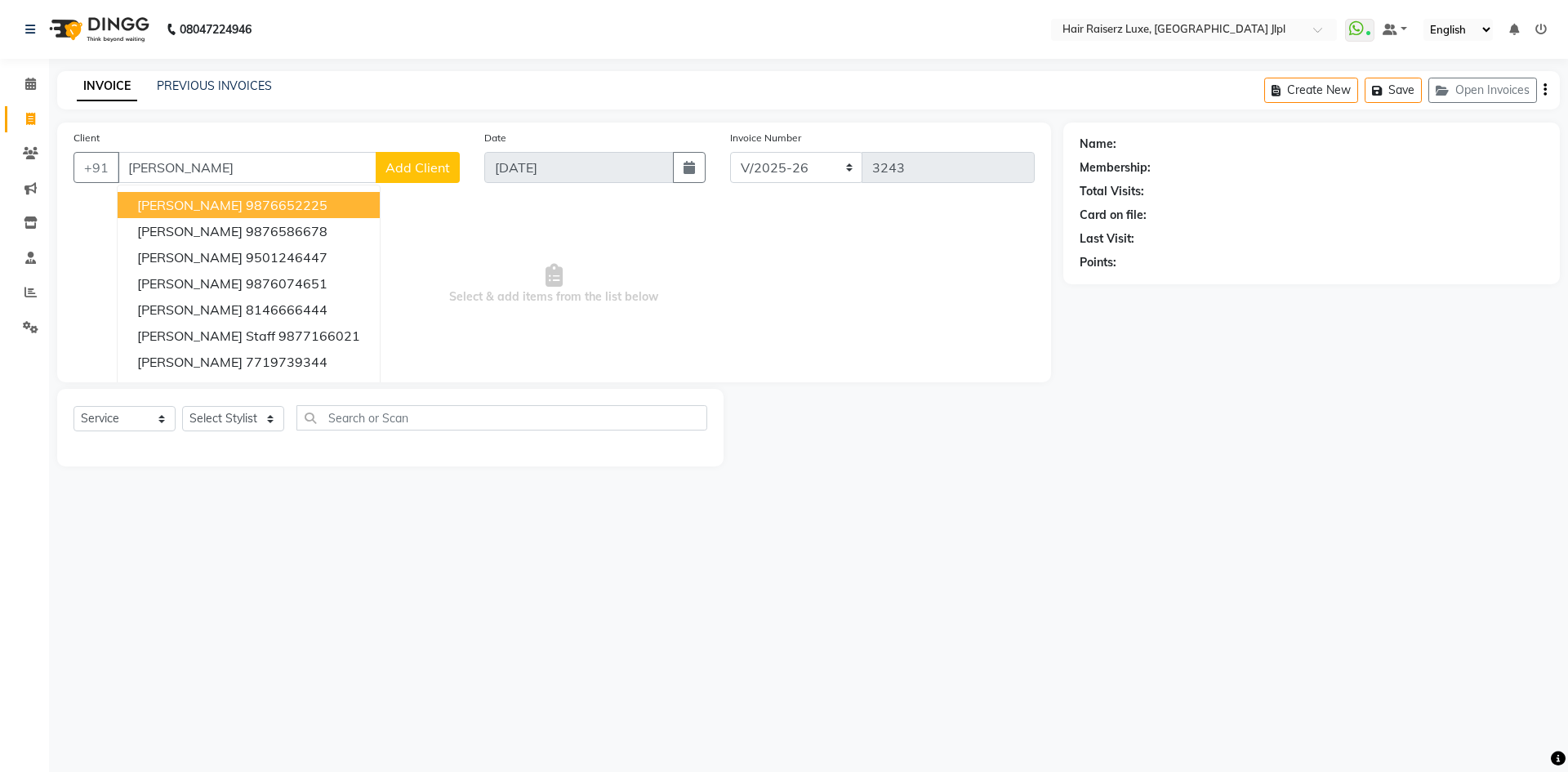
click at [183, 209] on span "GAGAN" at bounding box center [190, 205] width 105 height 17
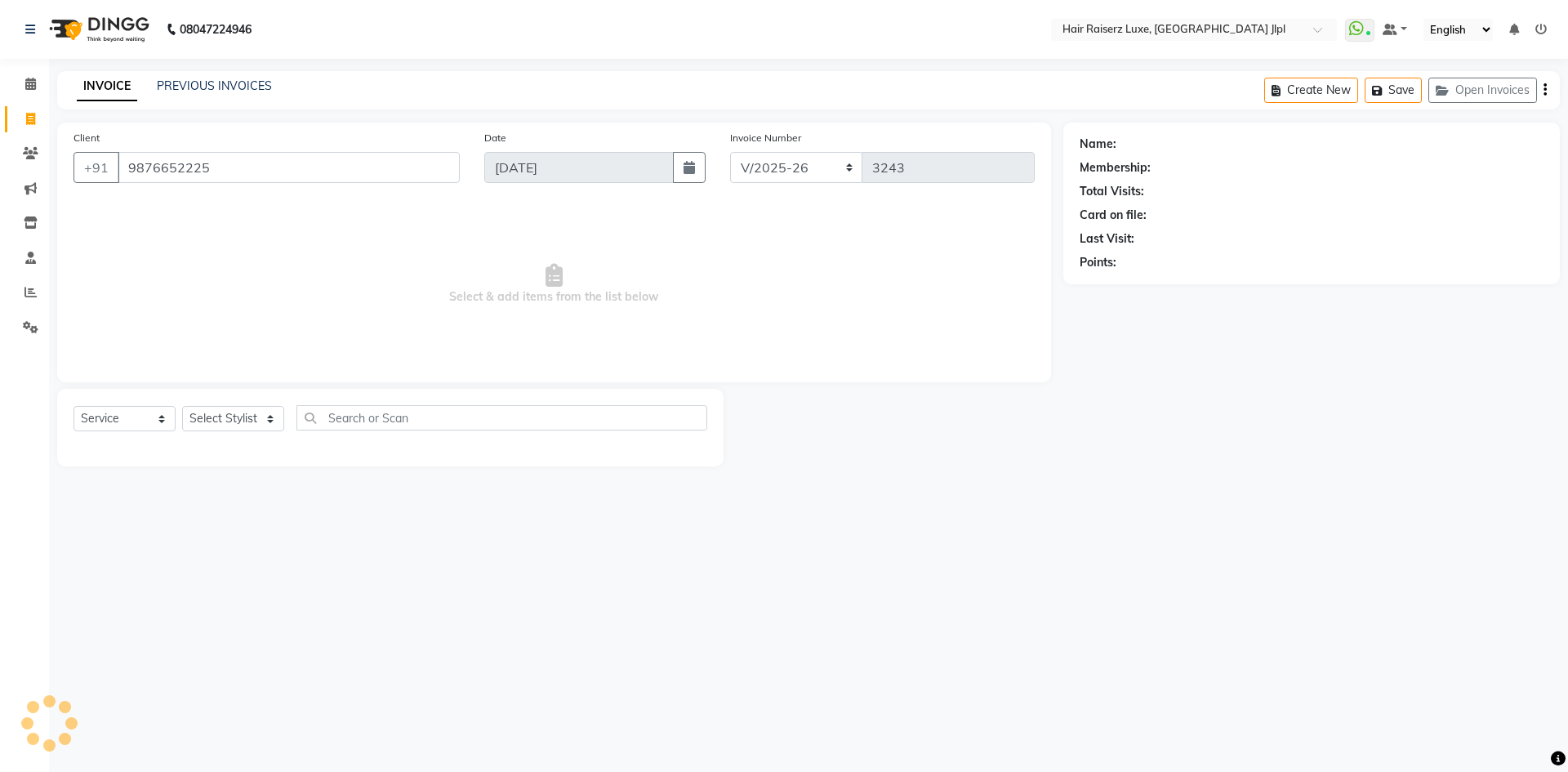
type input "9876652225"
click at [1150, 150] on link "Gagan" at bounding box center [1165, 144] width 92 height 17
click at [1139, 149] on link "Gagan" at bounding box center [1165, 144] width 92 height 17
drag, startPoint x: 271, startPoint y: 160, endPoint x: 10, endPoint y: 209, distance: 265.6
click at [10, 210] on app-home "08047224946 Select Location × Hair Raiserz Luxe, Sector 91 Jlpl WhatsApp Status…" at bounding box center [784, 245] width 1568 height 491
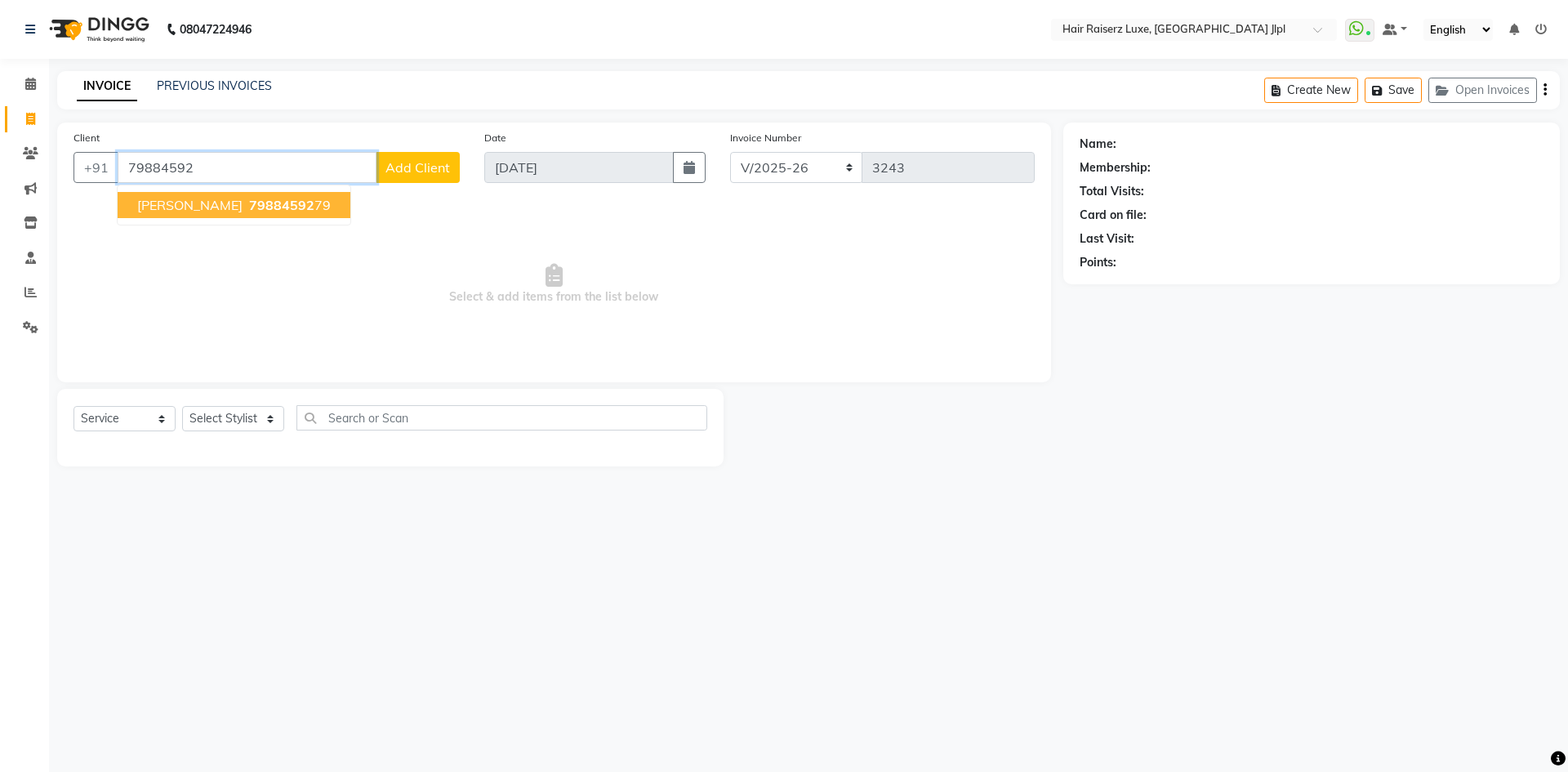
click at [249, 211] on span "79884592" at bounding box center [281, 205] width 65 height 17
type input "7988459279"
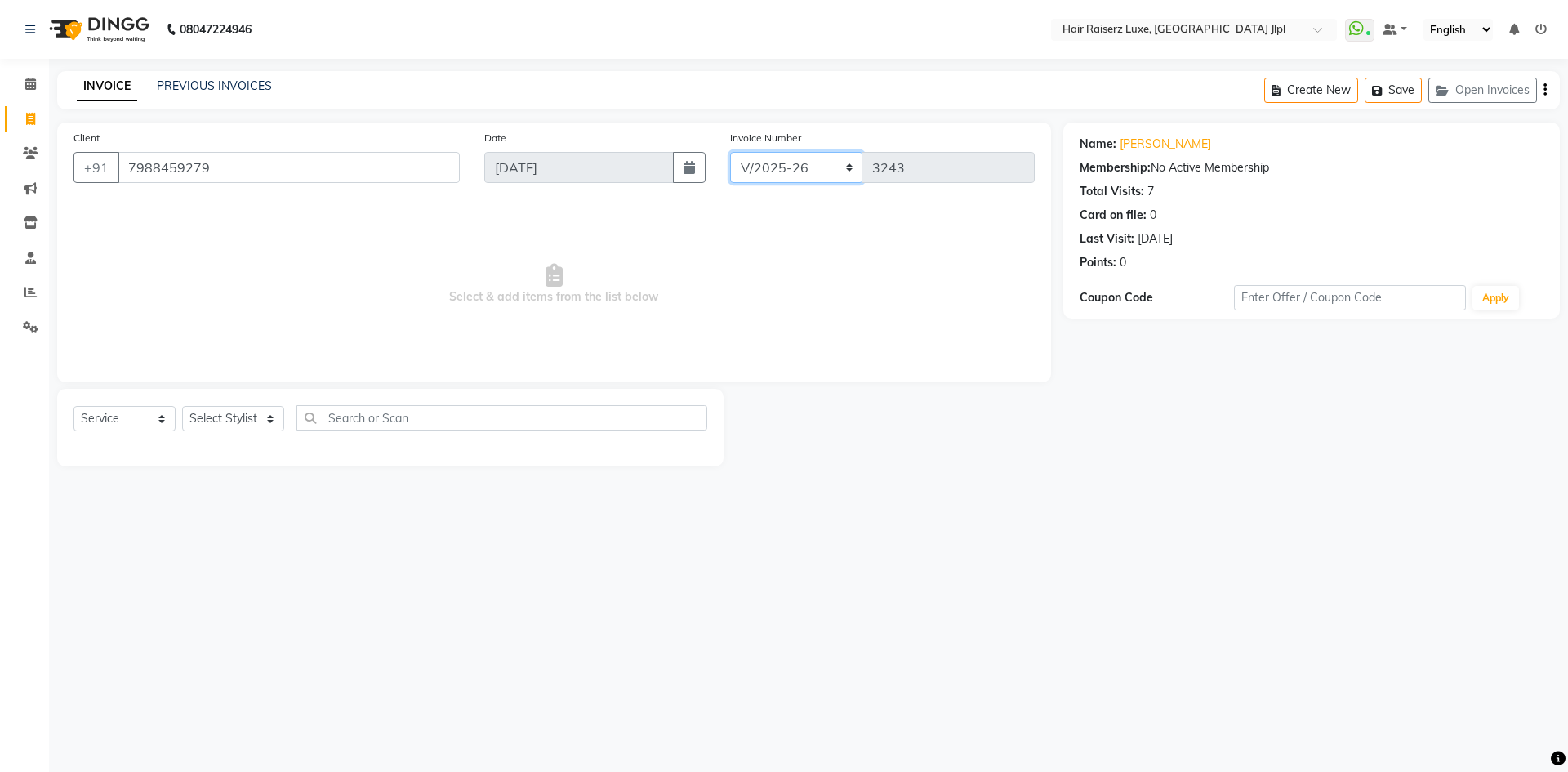
click at [749, 169] on select "FF/2025-26 PreP/2025-26 BANK/2025-26 Paytm/2025-26 CASH/2025-26 V/2025-26" at bounding box center [796, 167] width 133 height 31
select select "8498"
click at [730, 152] on select "FF/2025-26 PreP/2025-26 BANK/2025-26 Paytm/2025-26 CASH/2025-26 V/2025-26" at bounding box center [796, 167] width 133 height 31
type input "0503"
click at [219, 411] on select "Select Stylist Abhishek Aftab Ajay Anand Bhoomika Bilal C&Gs Vogue Chhavi Duati…" at bounding box center [233, 418] width 102 height 26
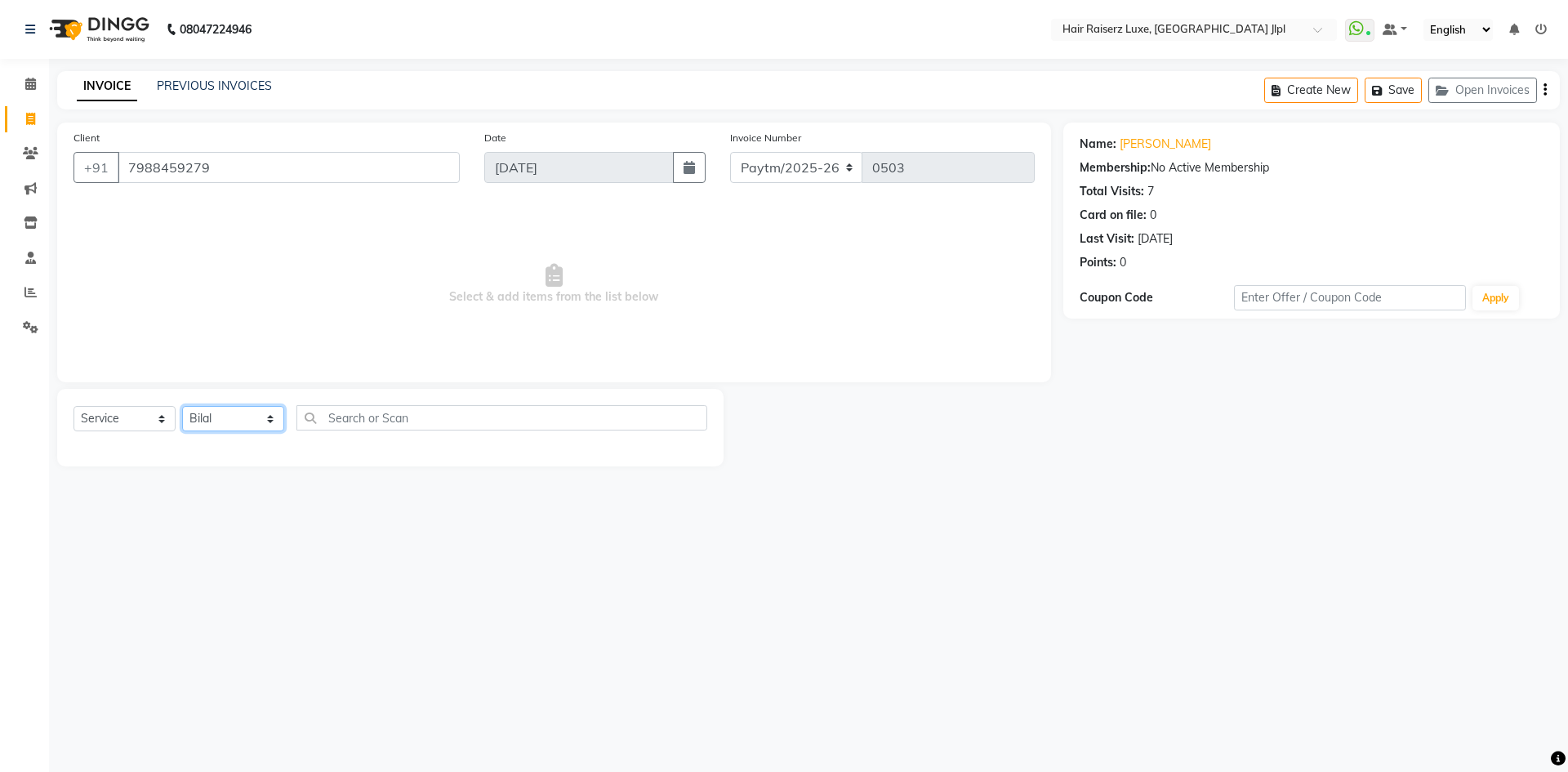
click at [182, 406] on select "Select Stylist Abhishek Aftab Ajay Anand Bhoomika Bilal C&Gs Vogue Chhavi Duati…" at bounding box center [233, 418] width 102 height 26
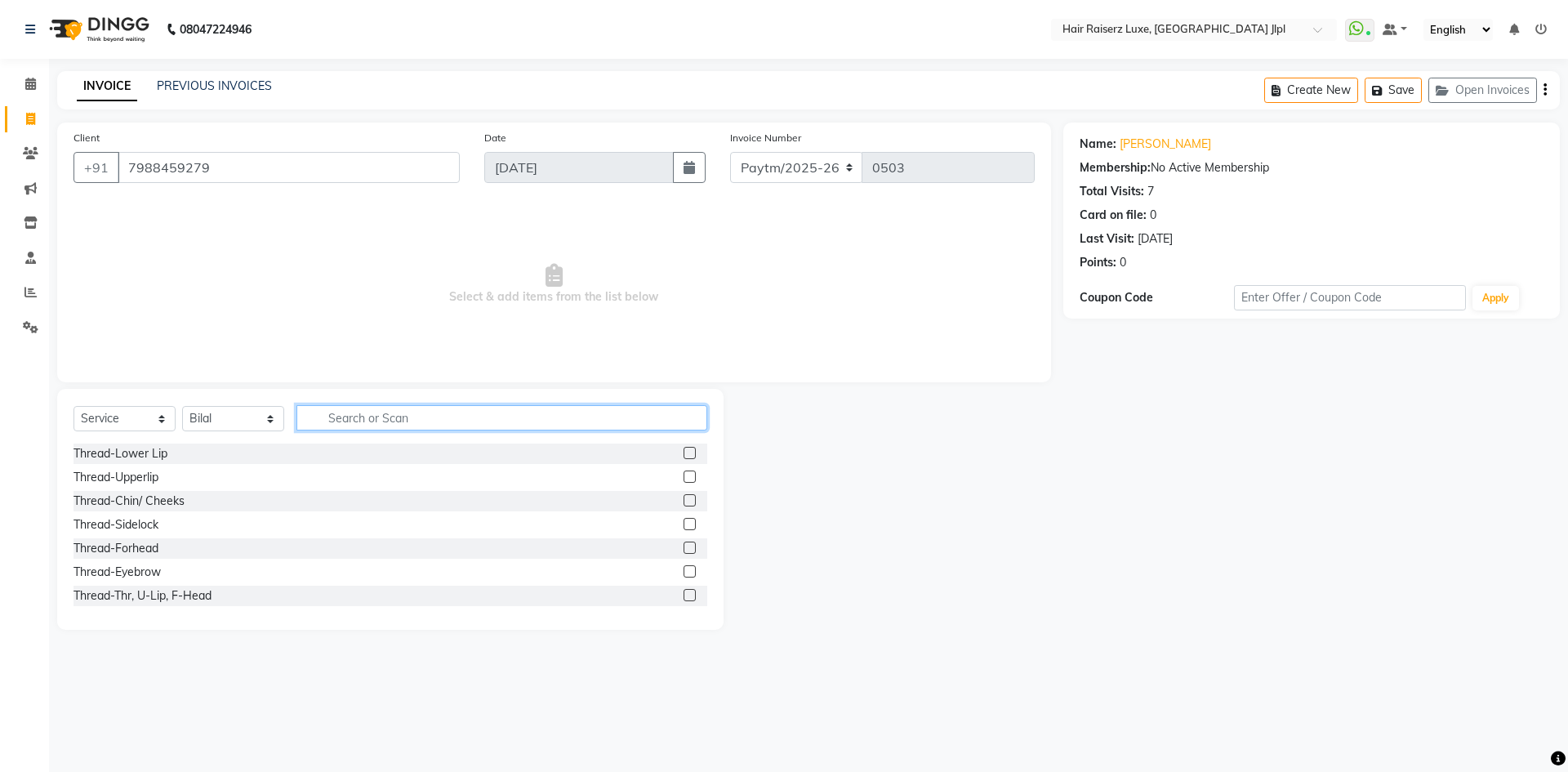
click at [364, 420] on input "text" at bounding box center [502, 417] width 411 height 26
click at [254, 420] on select "Select Stylist Abhishek Aftab Ajay Anand Bhoomika Bilal C&Gs Vogue Chhavi Duati…" at bounding box center [233, 418] width 102 height 26
select select "36165"
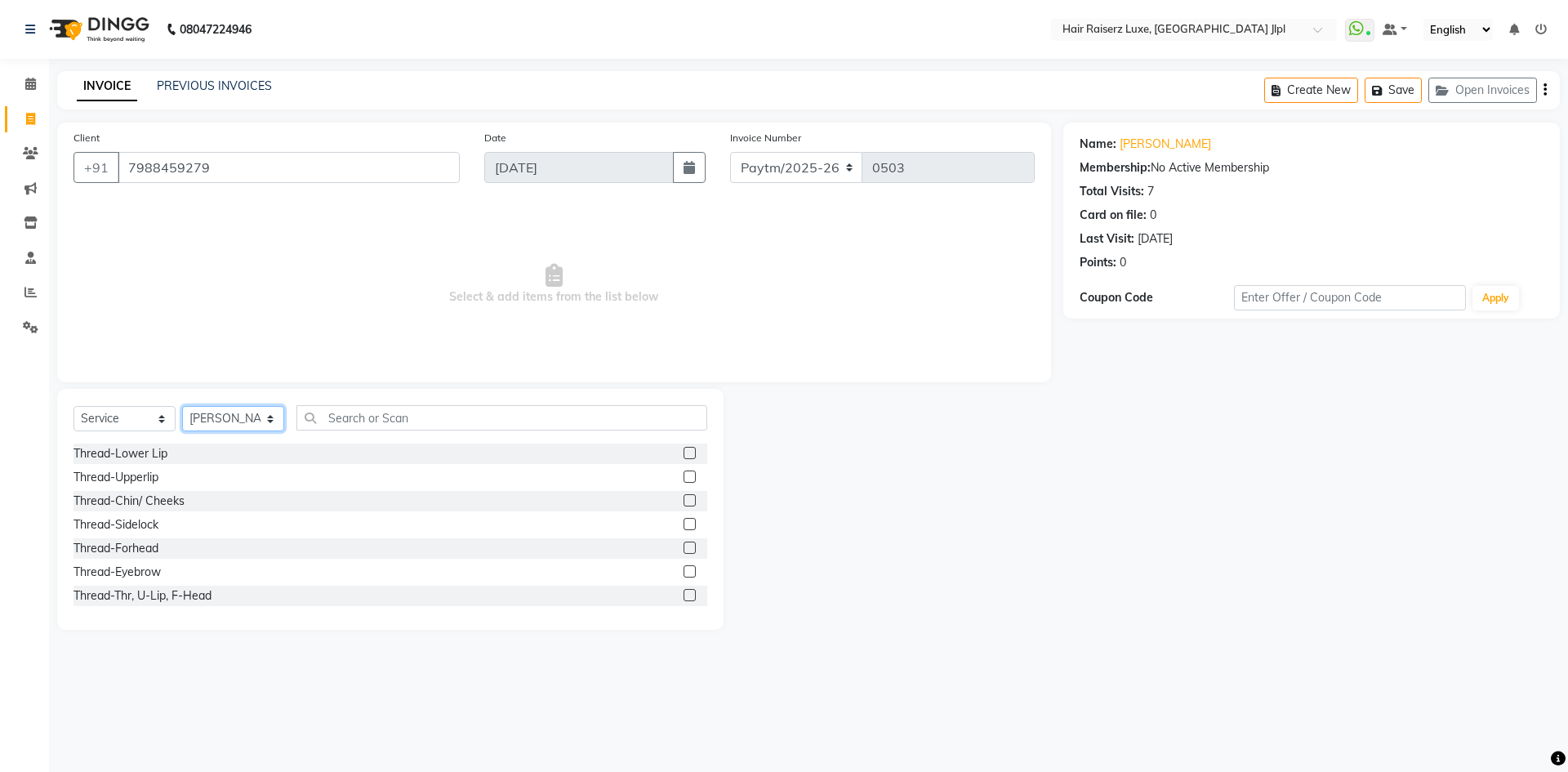
click at [182, 406] on select "Select Stylist Abhishek Aftab Ajay Anand Bhoomika Bilal C&Gs Vogue Chhavi Duati…" at bounding box center [233, 418] width 102 height 26
click at [356, 419] on input "text" at bounding box center [502, 417] width 411 height 26
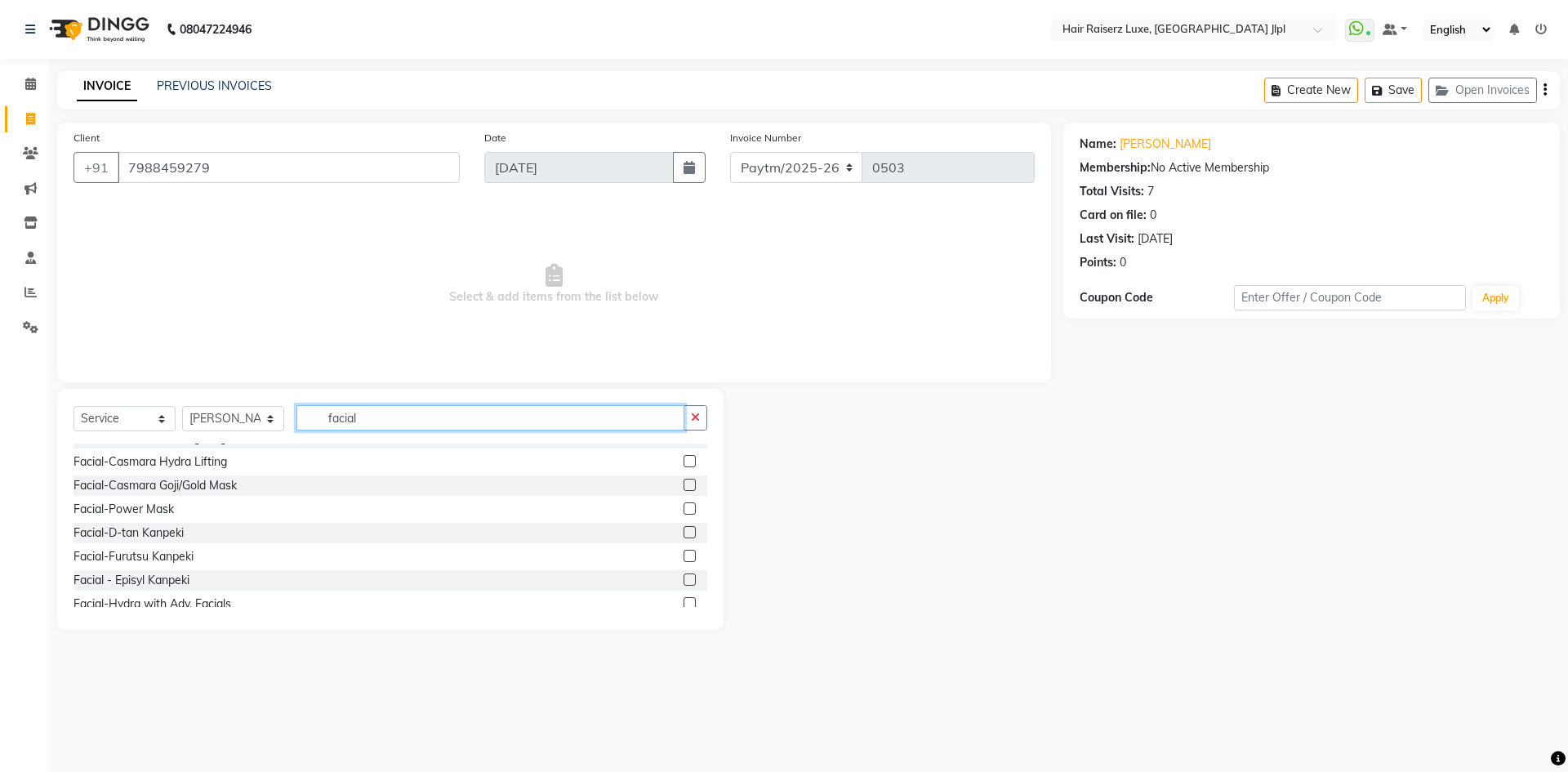
scroll to position [457, 0]
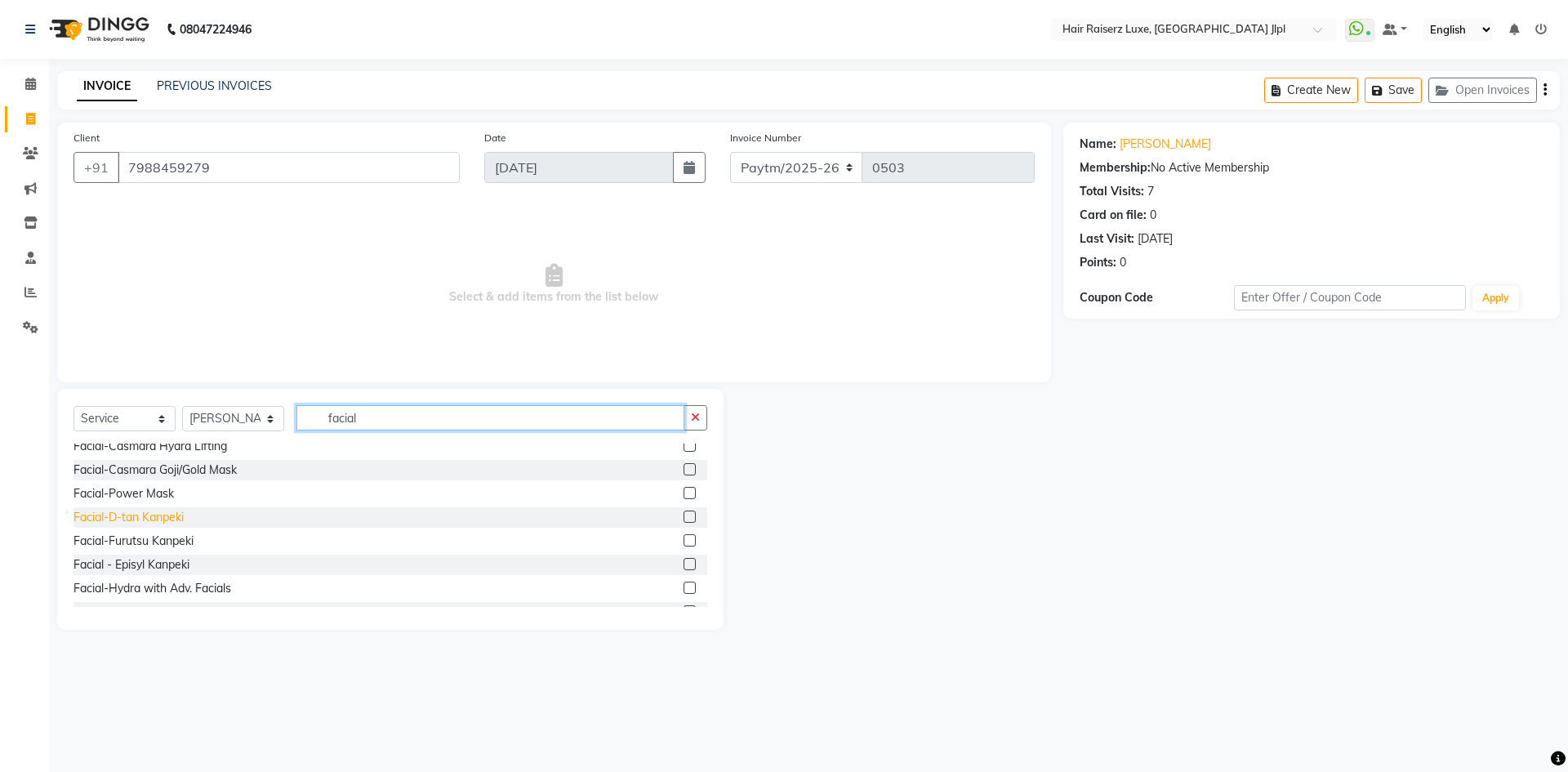
type input "facial"
click at [138, 516] on div "Facial-D-tan Kanpeki" at bounding box center [128, 517] width 110 height 17
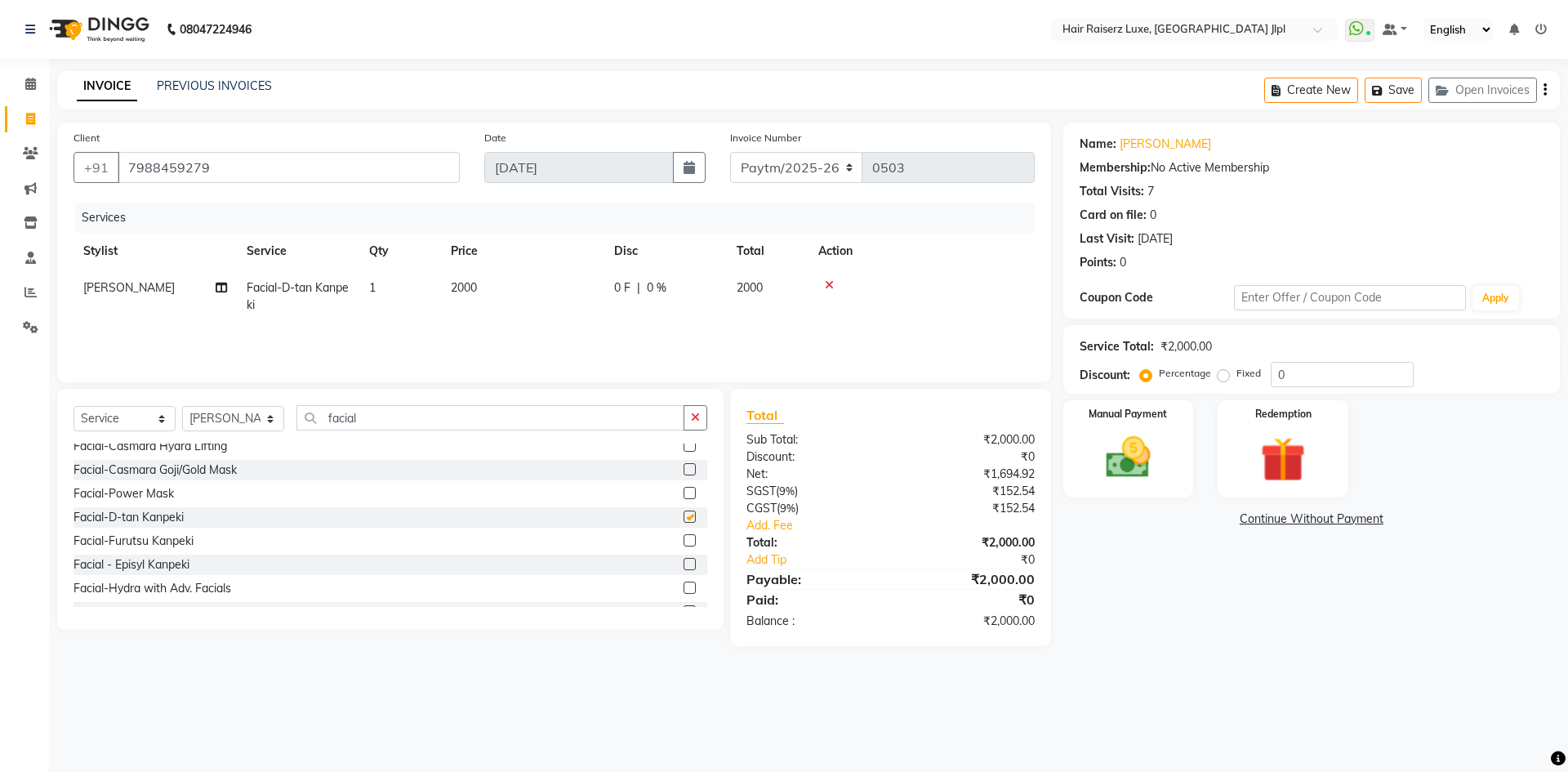
checkbox input "false"
click at [466, 292] on span "2000" at bounding box center [464, 288] width 26 height 15
select select "36165"
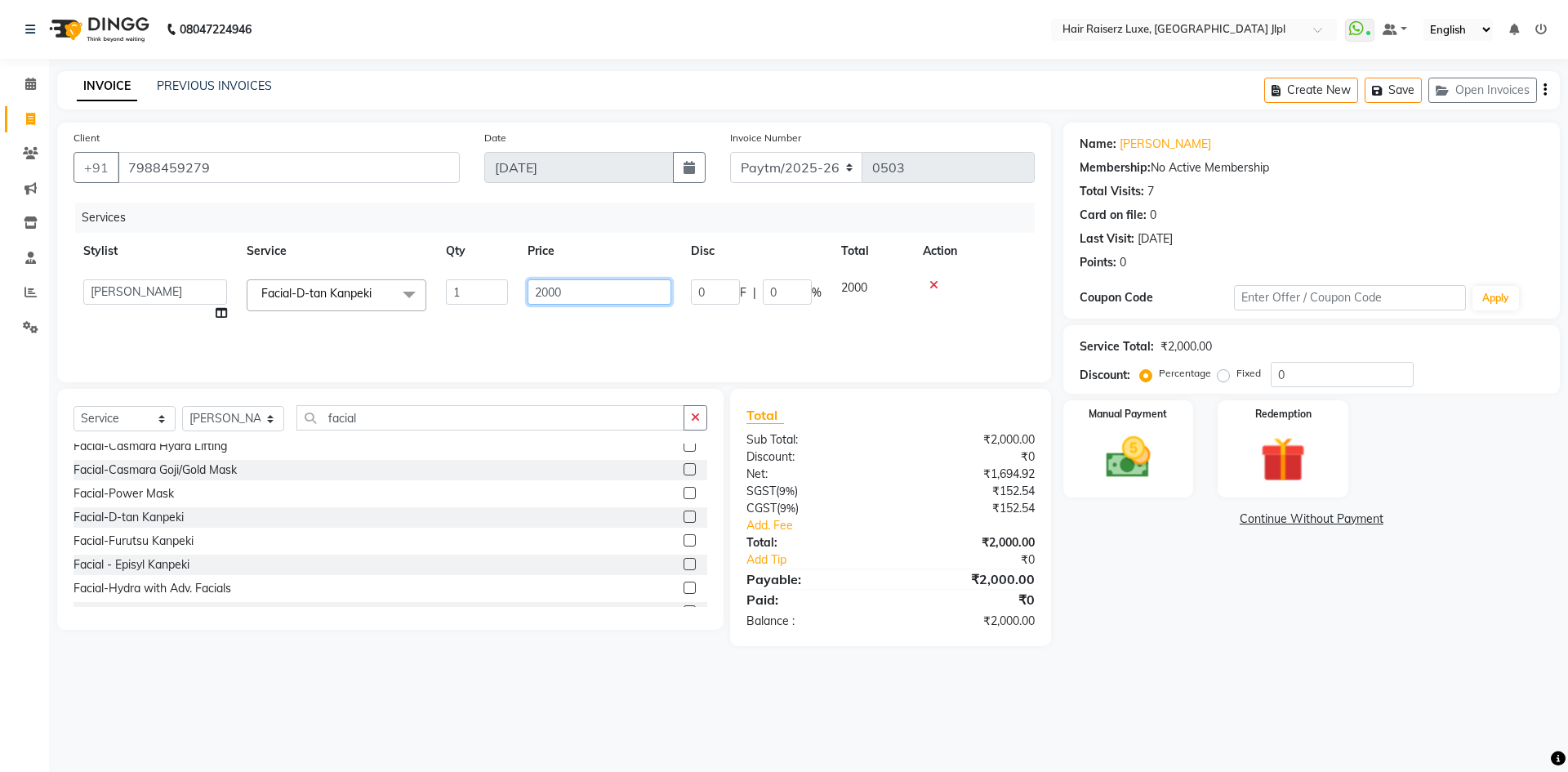
click at [550, 292] on input "2000" at bounding box center [599, 292] width 144 height 26
type input "2500"
click at [1316, 573] on div "Name: Saurav Membership: No Active Membership Total Visits: 7 Card on file: 0 L…" at bounding box center [1317, 384] width 509 height 523
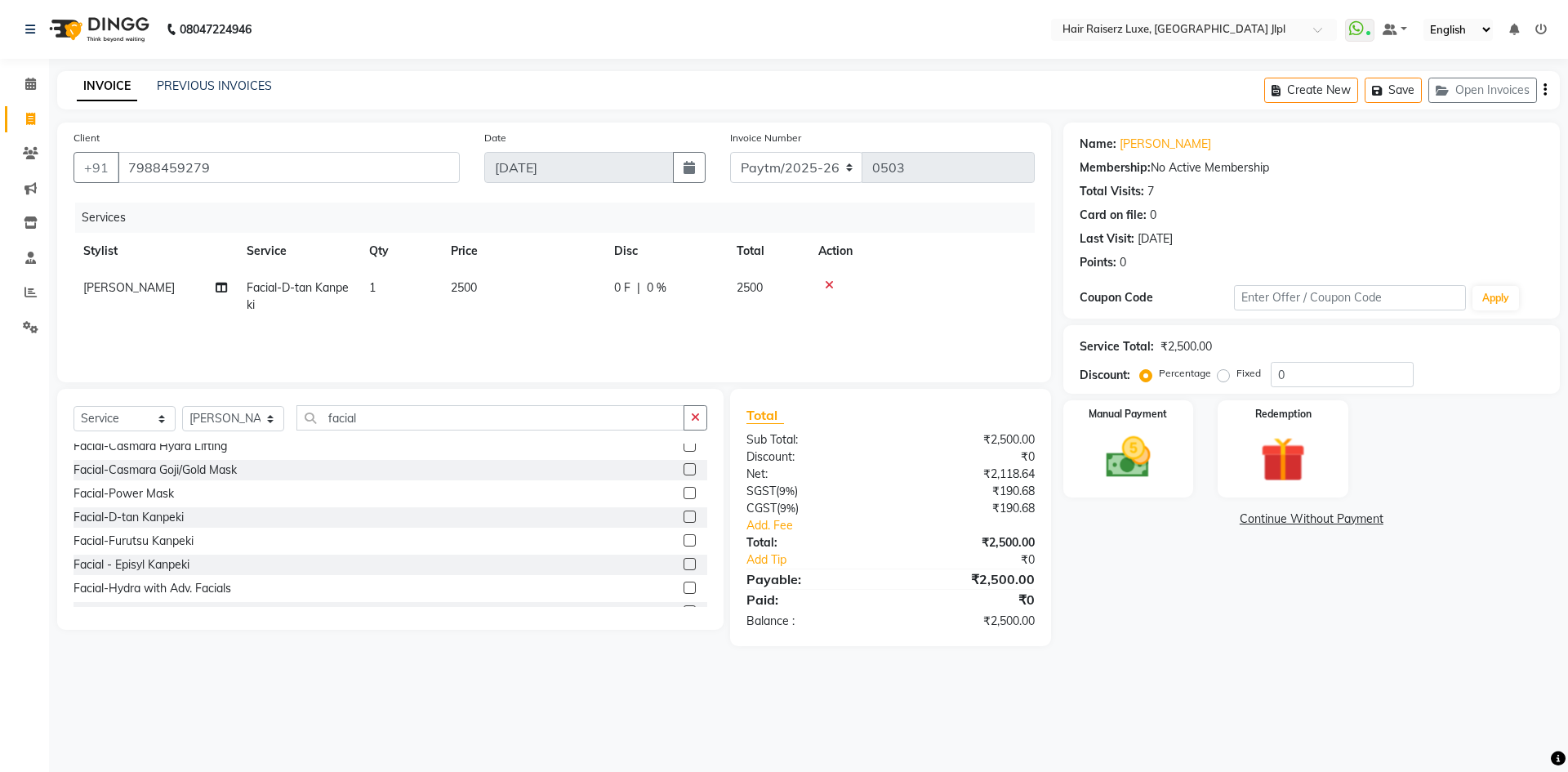
click at [1545, 90] on icon "button" at bounding box center [1545, 90] width 4 height 1
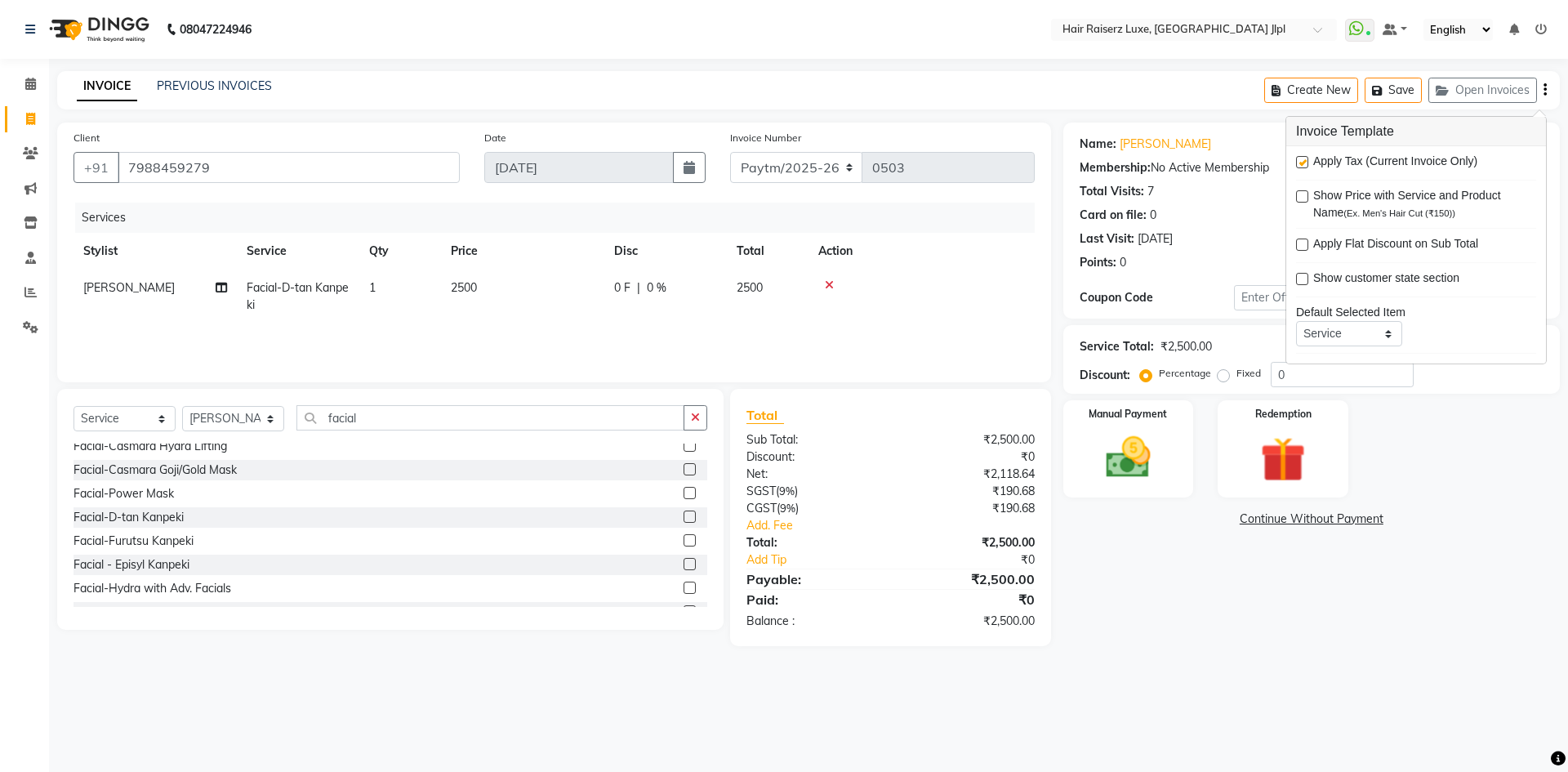
click at [1304, 161] on label at bounding box center [1302, 162] width 12 height 12
click at [1304, 161] on input "checkbox" at bounding box center [1301, 163] width 11 height 11
checkbox input "false"
click at [1147, 466] on img at bounding box center [1128, 457] width 76 height 54
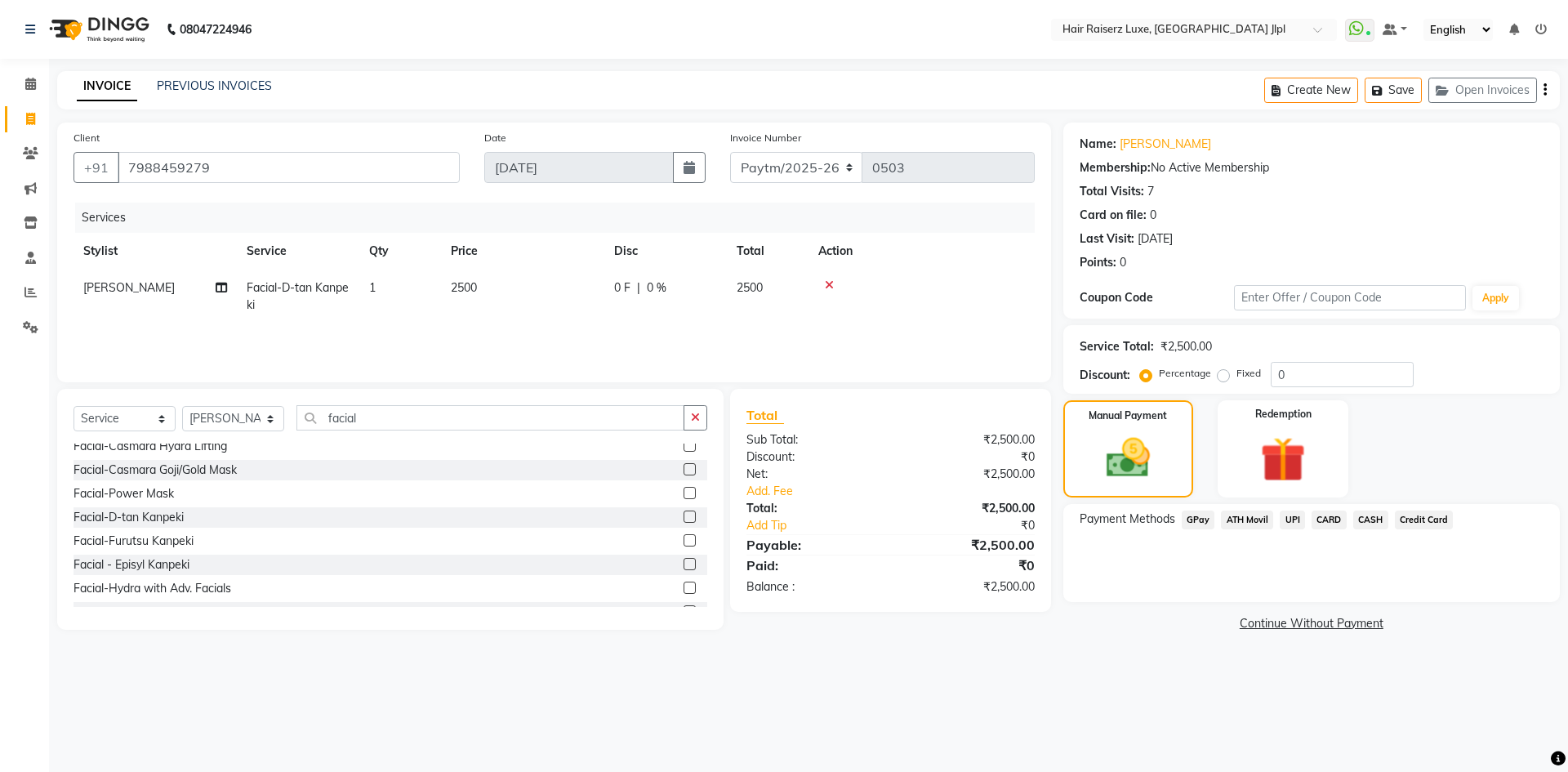
click at [1536, 29] on icon at bounding box center [1541, 29] width 11 height 11
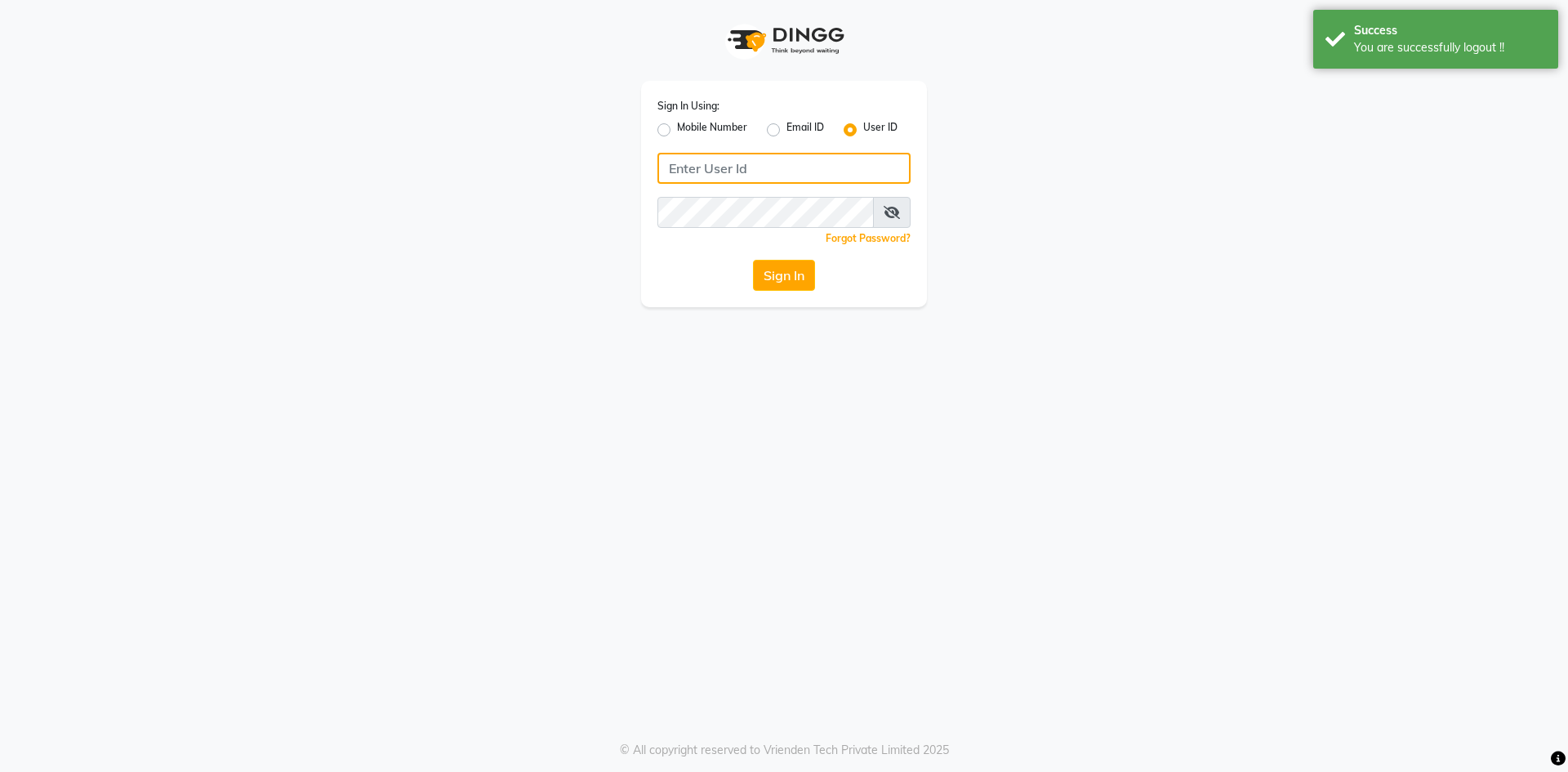
type input "7696244464"
click at [677, 134] on label "Mobile Number" at bounding box center [713, 130] width 71 height 19
click at [677, 131] on input "Mobile Number" at bounding box center [683, 125] width 11 height 11
radio input "true"
radio input "false"
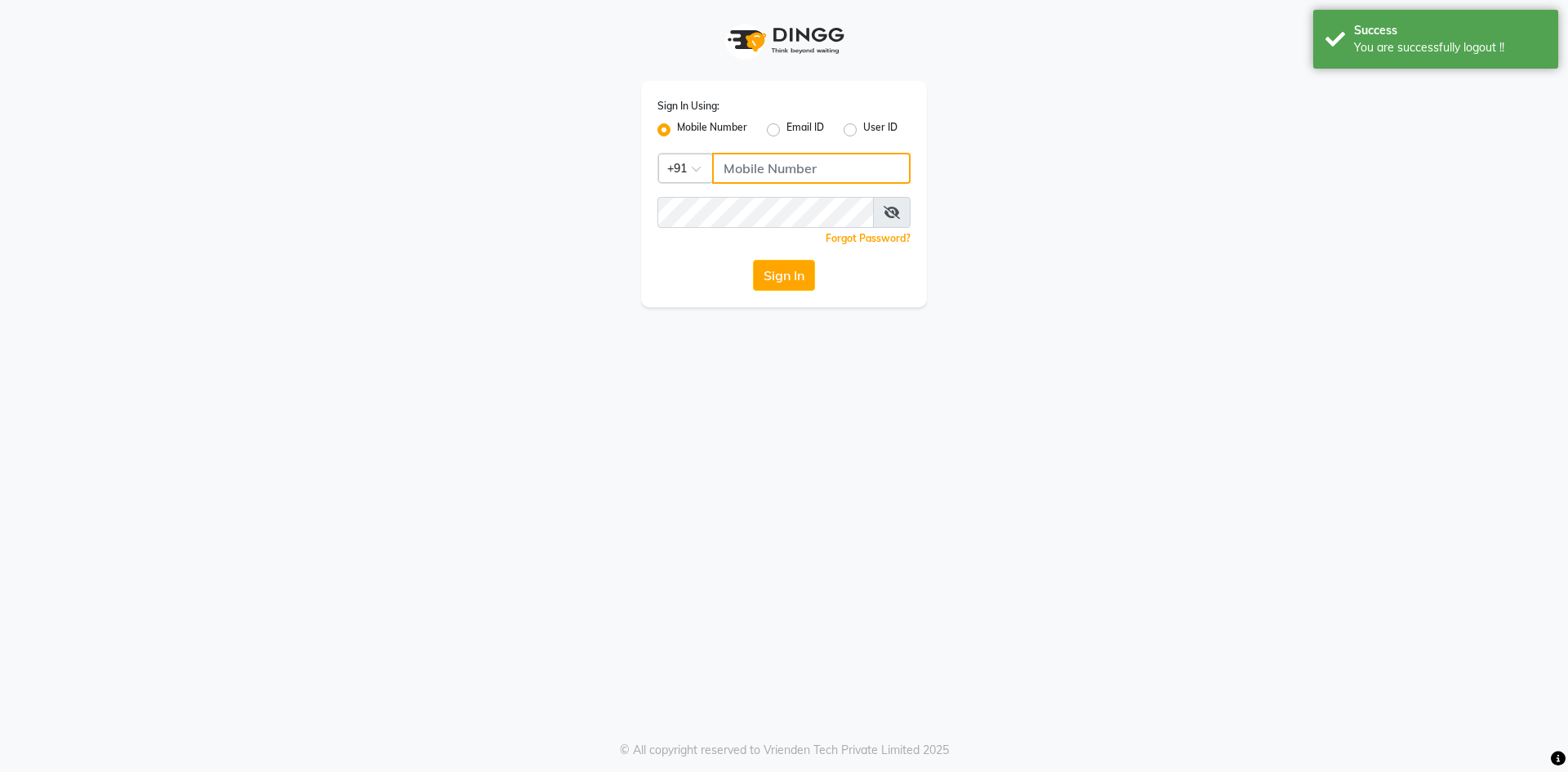
click at [782, 167] on input "Username" at bounding box center [810, 168] width 198 height 31
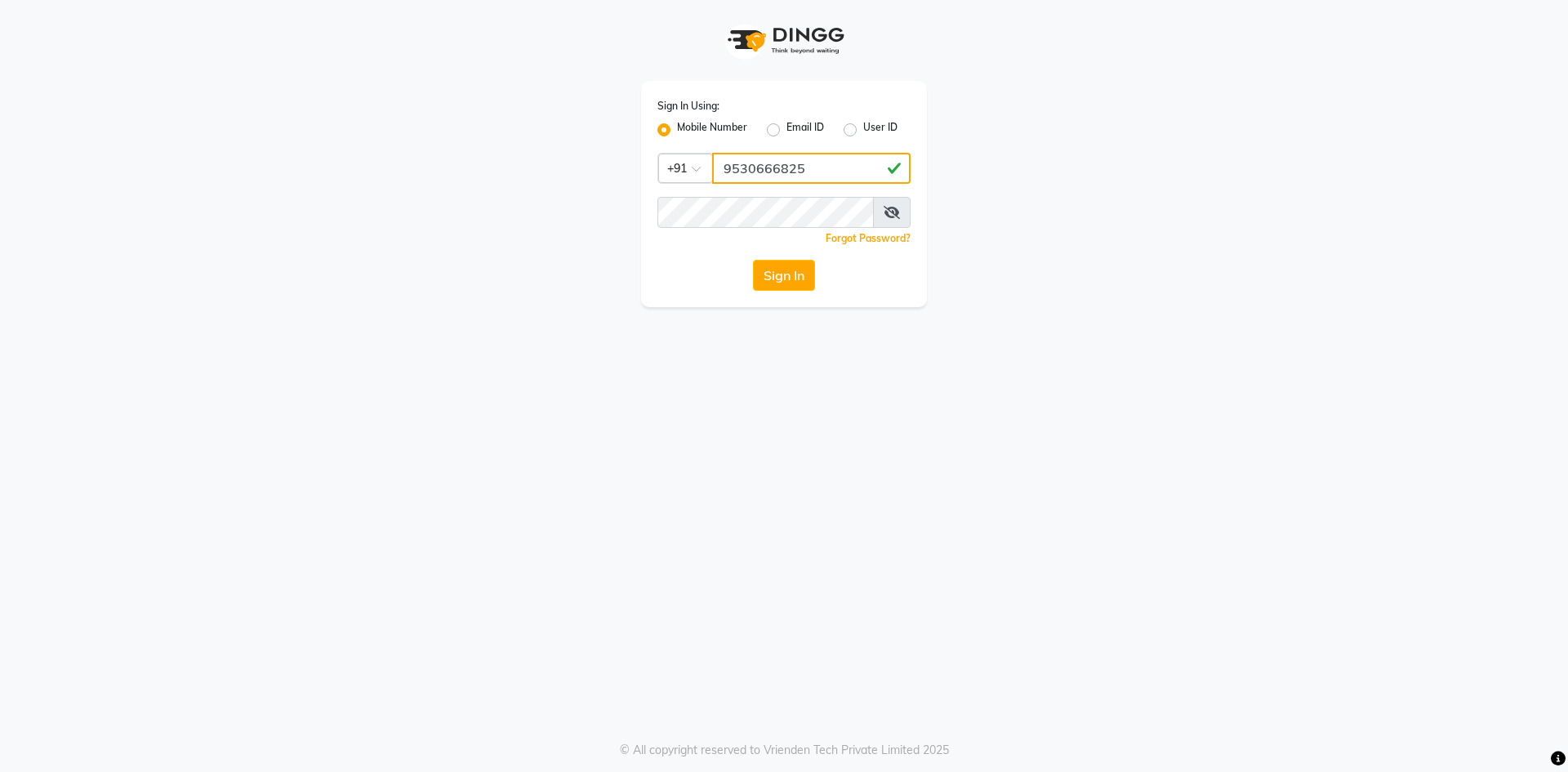
type input "9530666825"
click at [666, 281] on div "Sign In" at bounding box center [783, 274] width 253 height 31
click at [778, 275] on button "Sign In" at bounding box center [784, 274] width 62 height 31
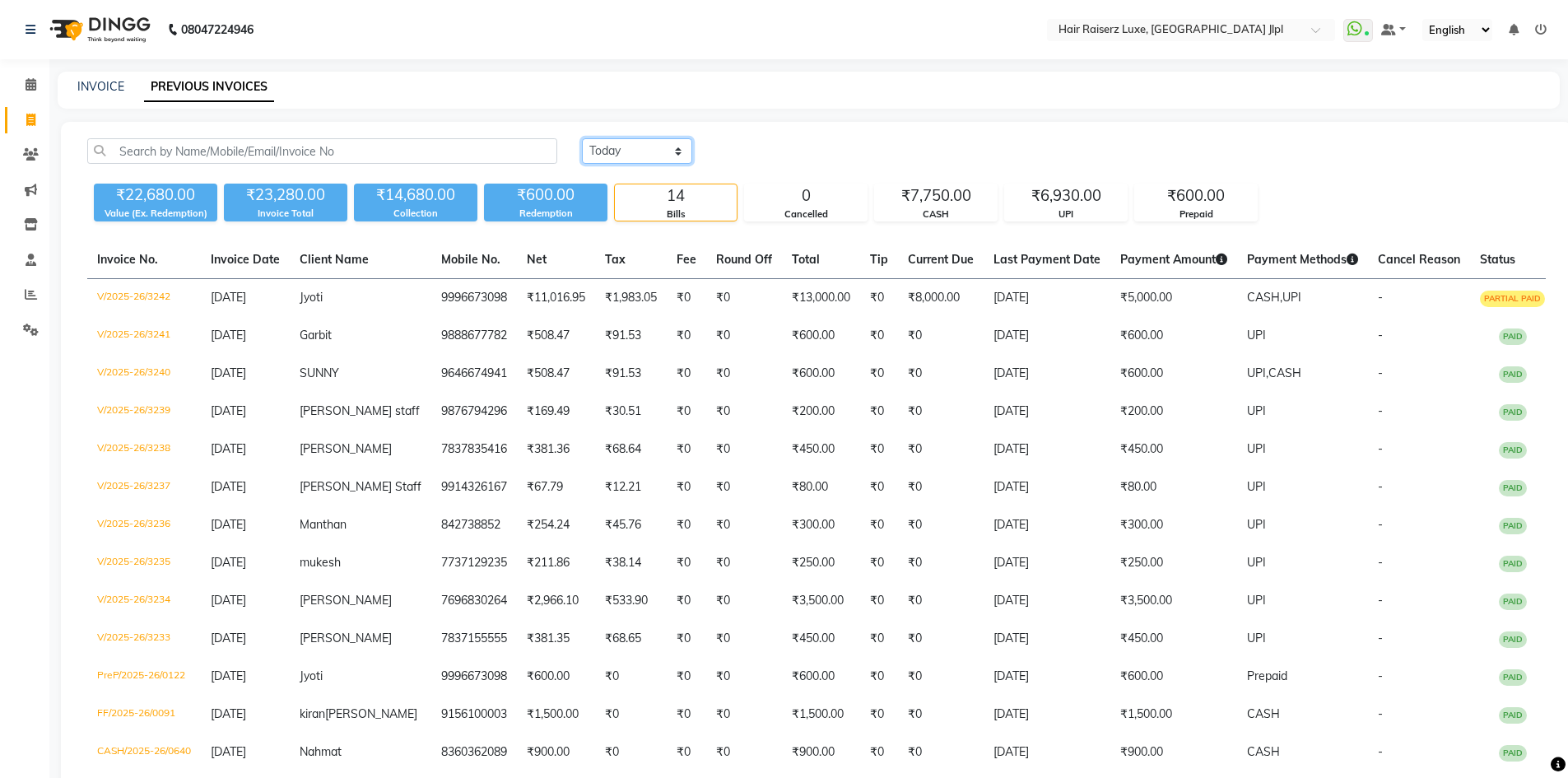
click at [623, 149] on select "[DATE] [DATE] Custom Range" at bounding box center [637, 151] width 110 height 26
select select "range"
click at [582, 139] on select "[DATE] [DATE] Custom Range" at bounding box center [637, 151] width 110 height 26
click at [764, 154] on input "[DATE]" at bounding box center [772, 151] width 116 height 23
select select "9"
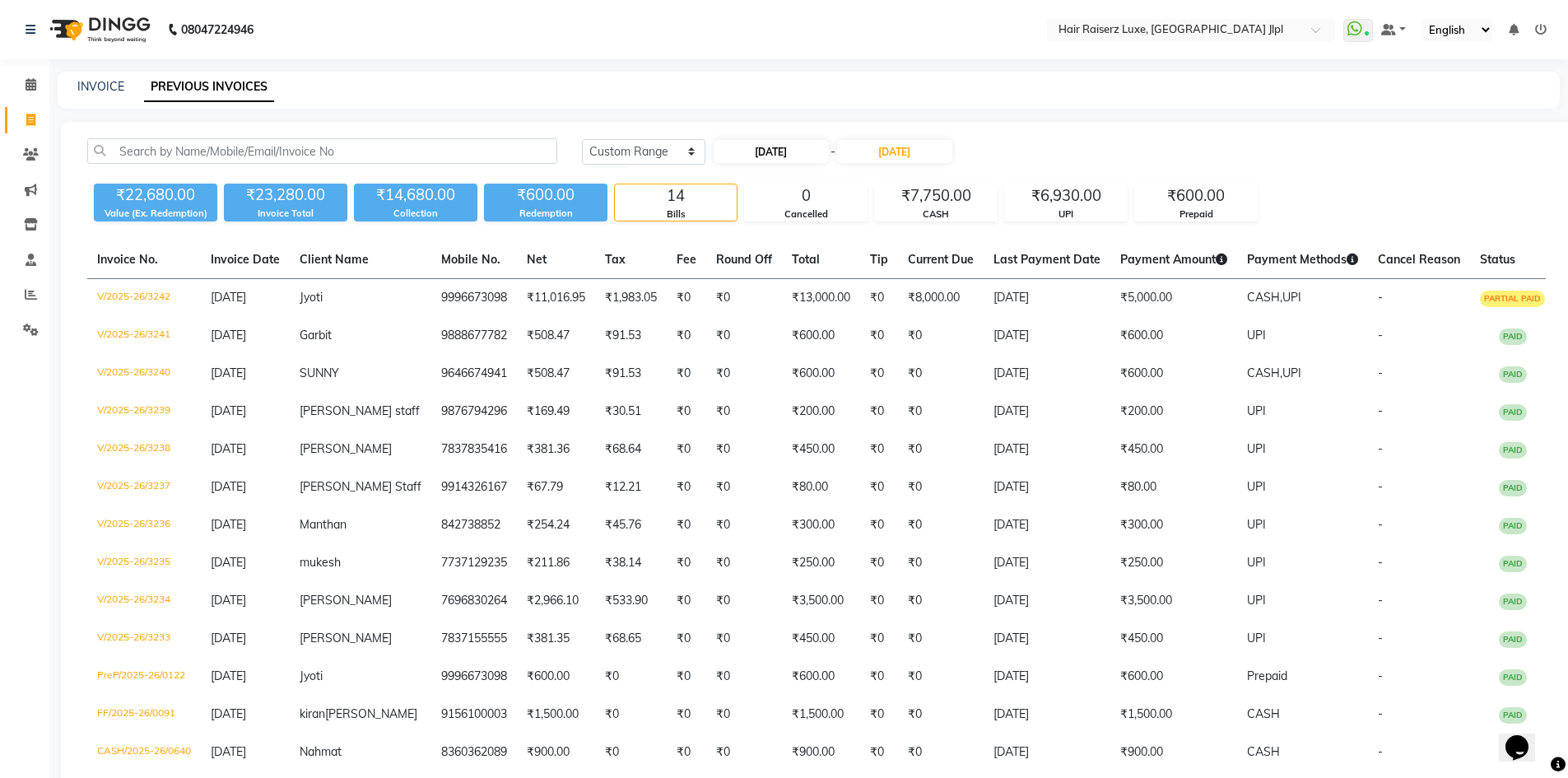
select select "2025"
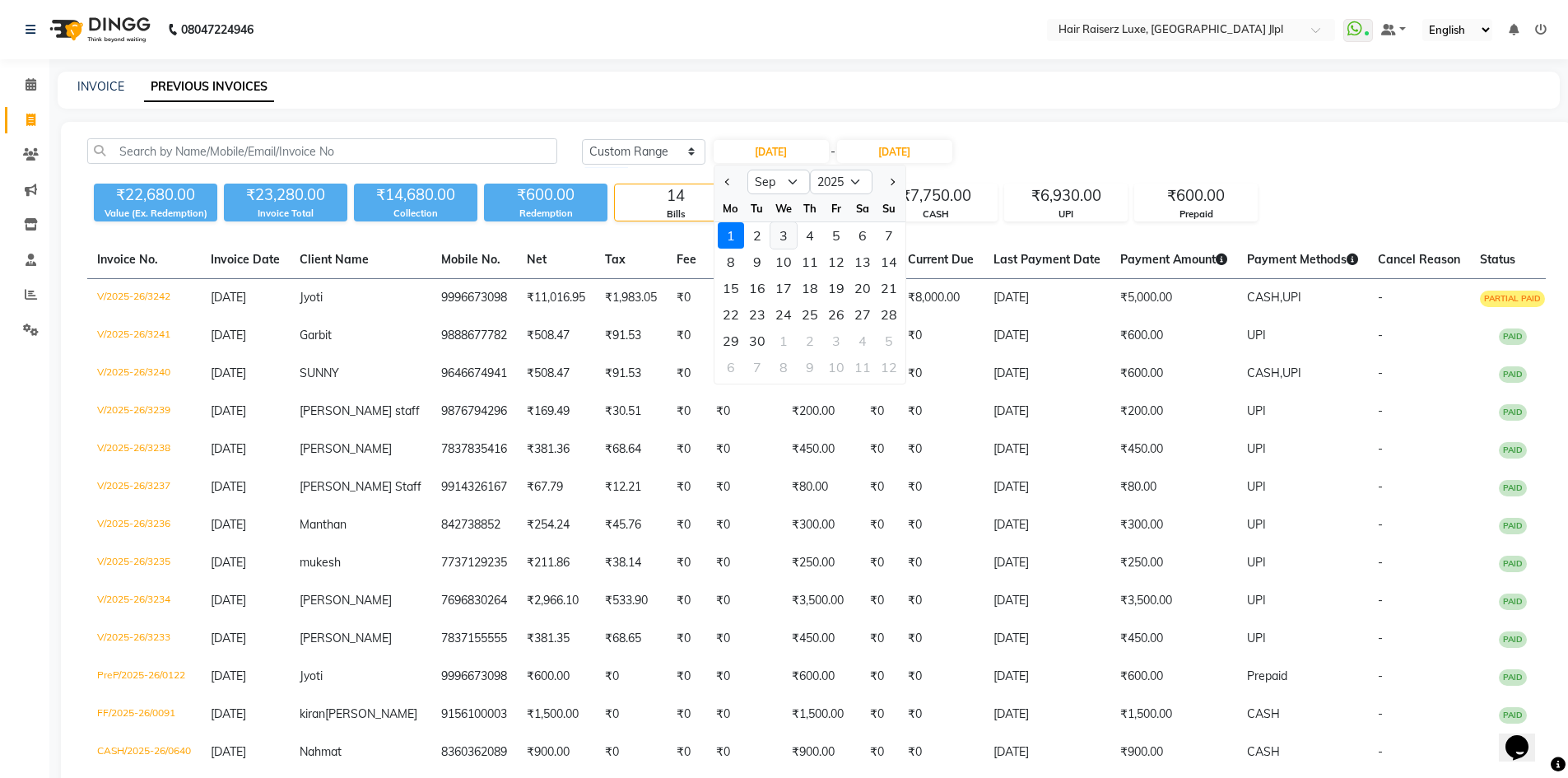
click at [780, 237] on div "3" at bounding box center [784, 236] width 27 height 27
type input "[DATE]"
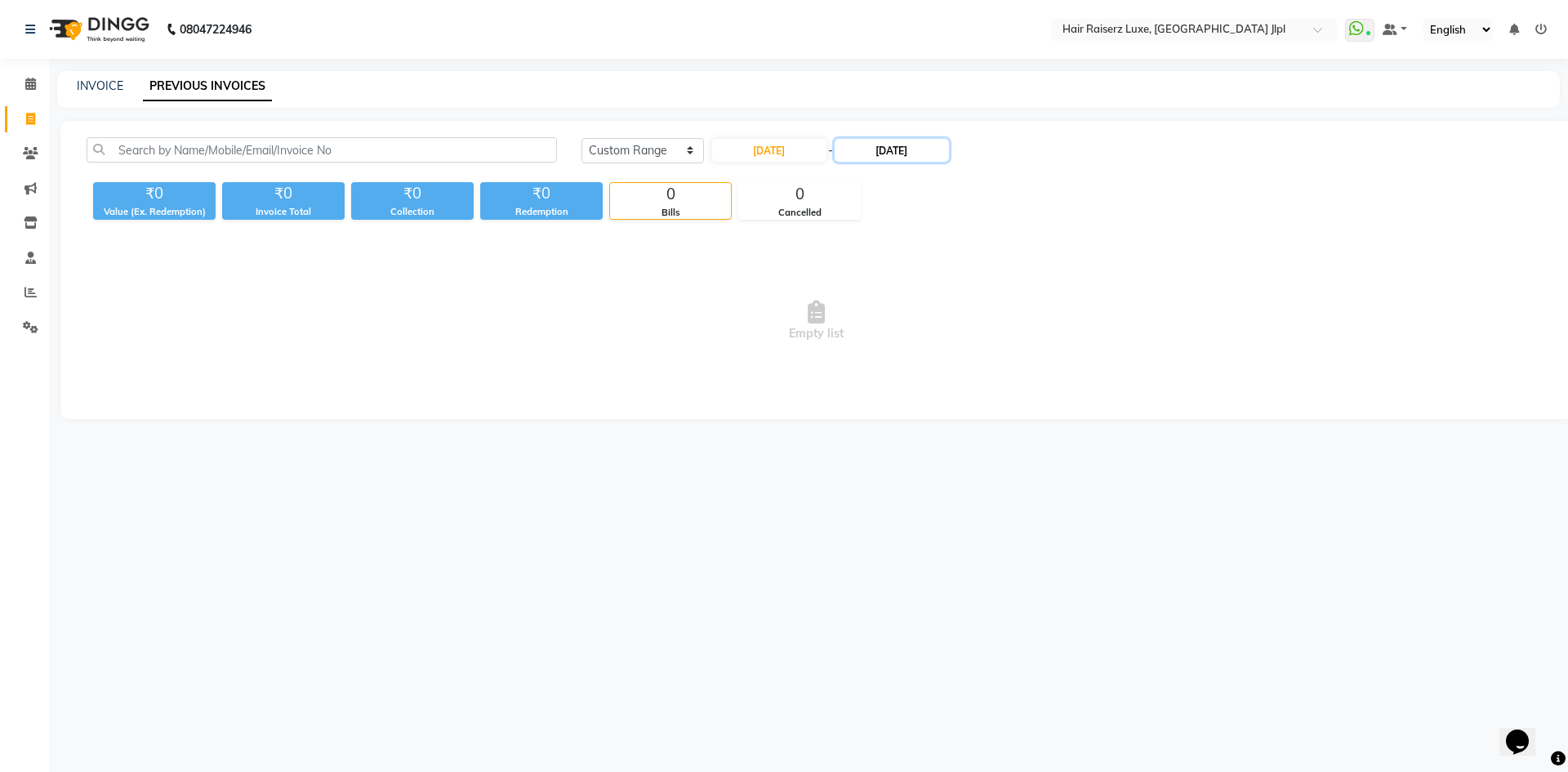
click at [895, 147] on input "[DATE]" at bounding box center [892, 150] width 115 height 23
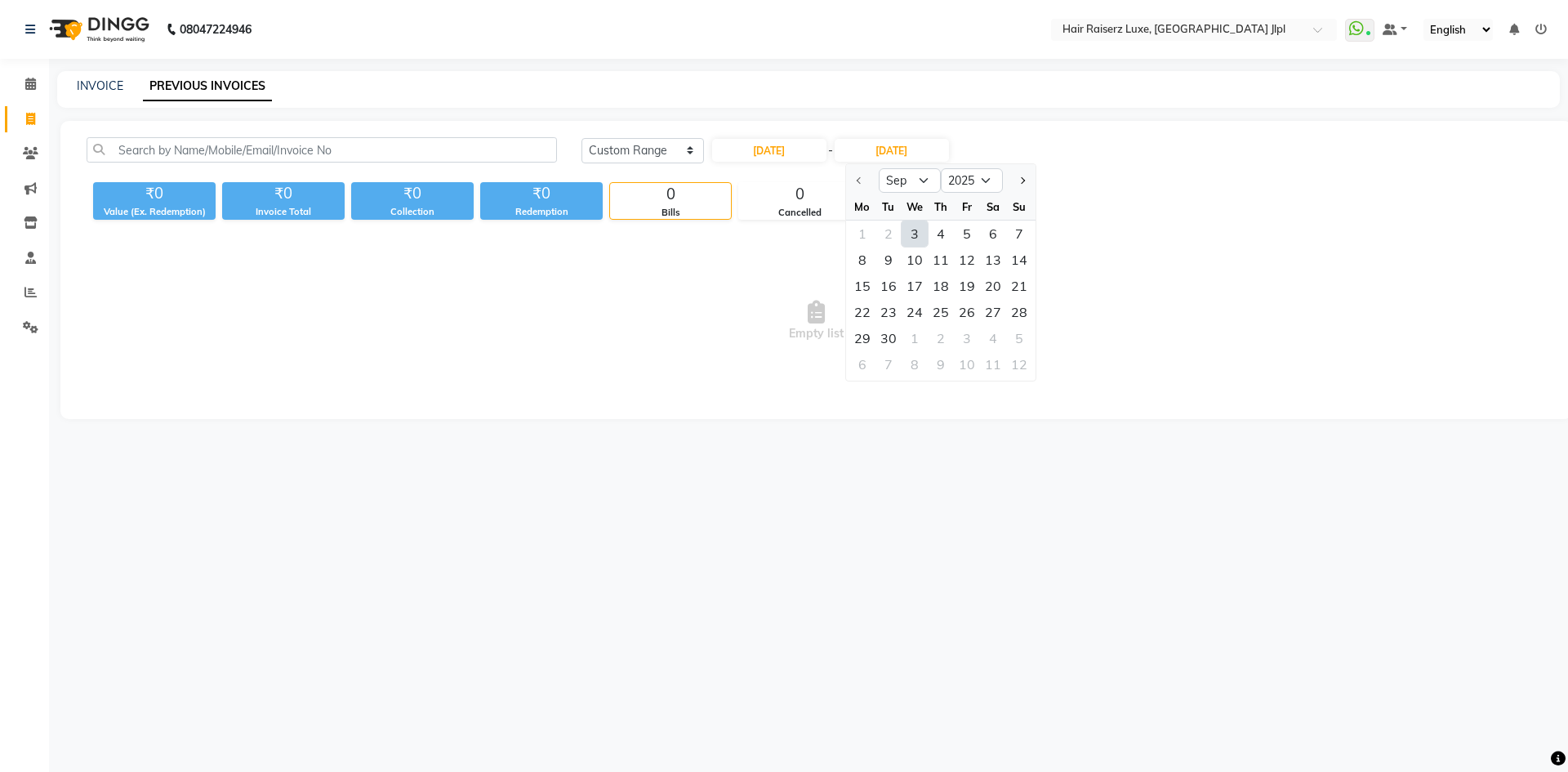
click at [912, 228] on div "3" at bounding box center [915, 234] width 26 height 26
type input "[DATE]"
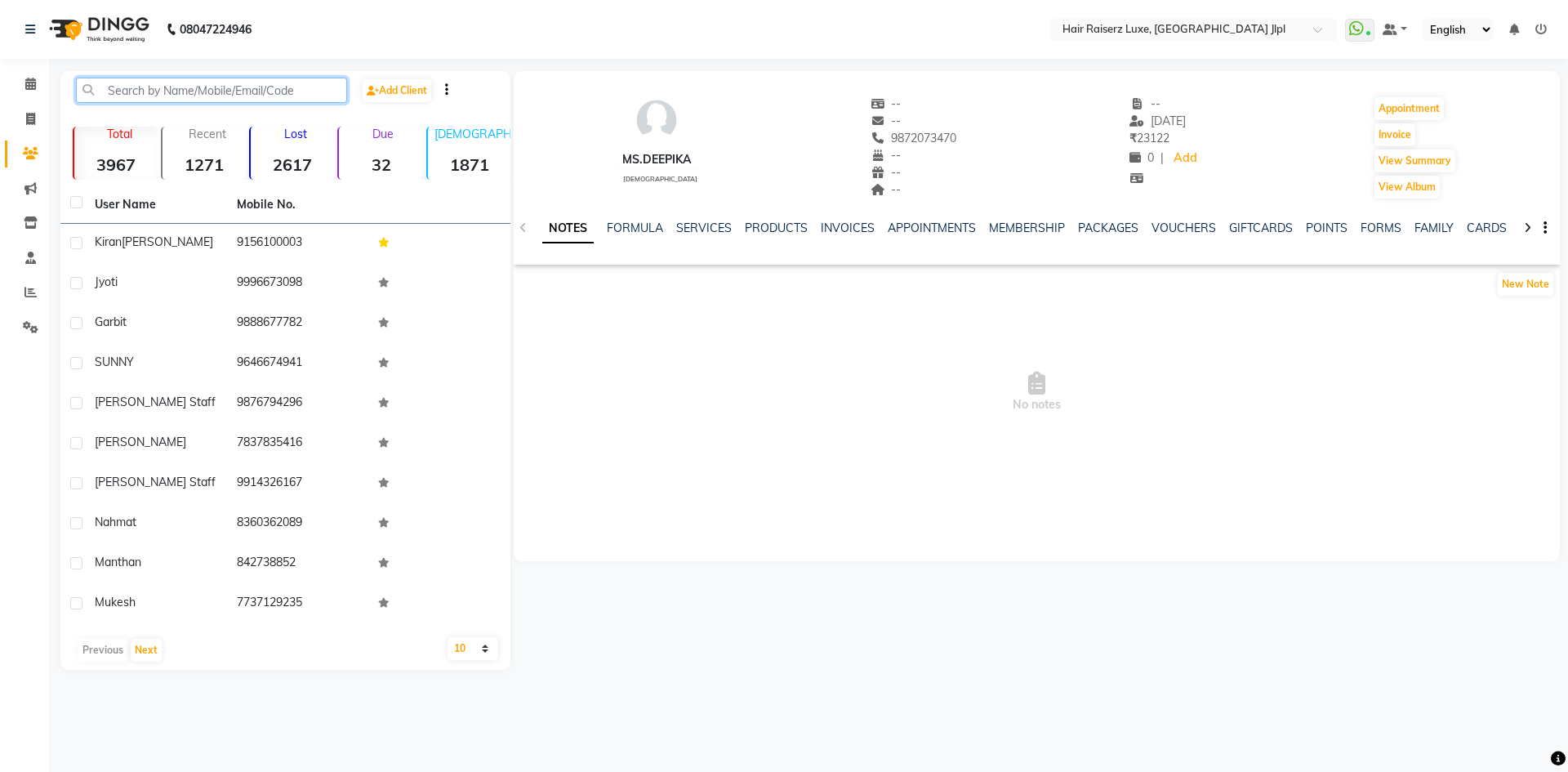
click at [224, 92] on input "text" at bounding box center [211, 90] width 271 height 26
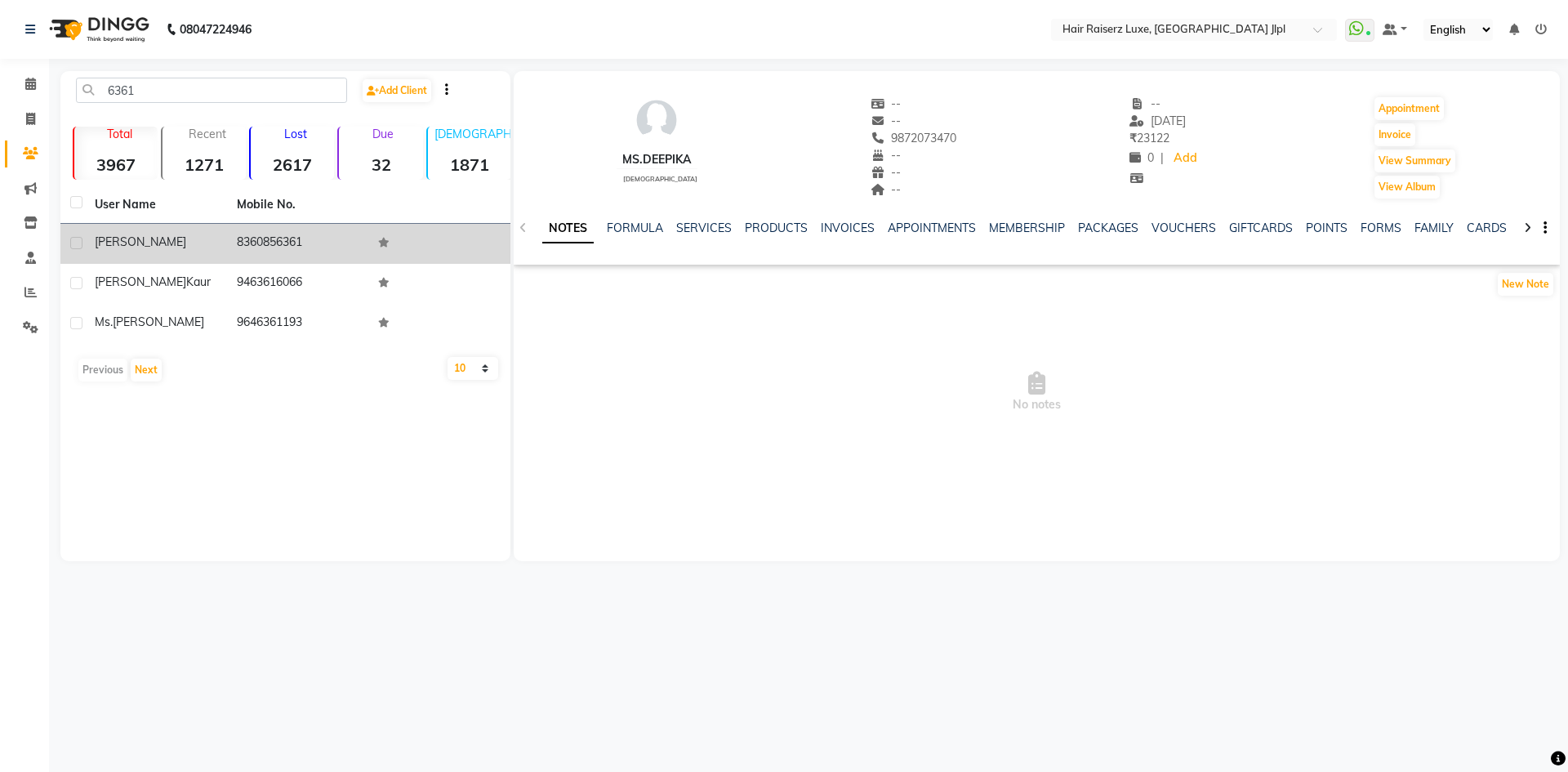
click at [202, 231] on td "[PERSON_NAME]" at bounding box center [155, 244] width 142 height 40
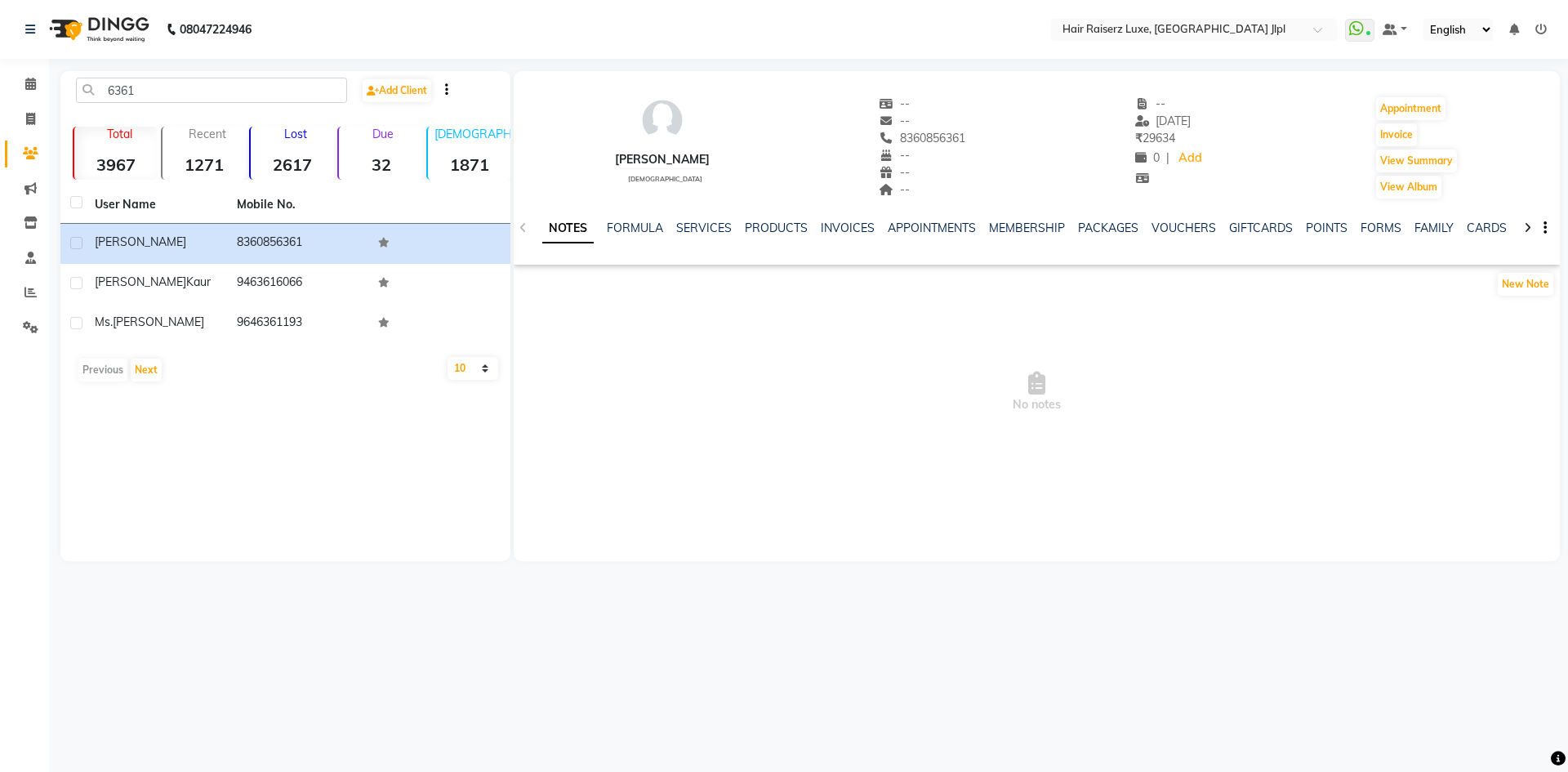
click at [683, 215] on div "NOTES FORMULA SERVICES PRODUCTS INVOICES APPOINTMENTS MEMBERSHIP PACKAGES VOUCH…" at bounding box center [1036, 229] width 1046 height 56
click at [688, 232] on link "SERVICES" at bounding box center [704, 228] width 56 height 15
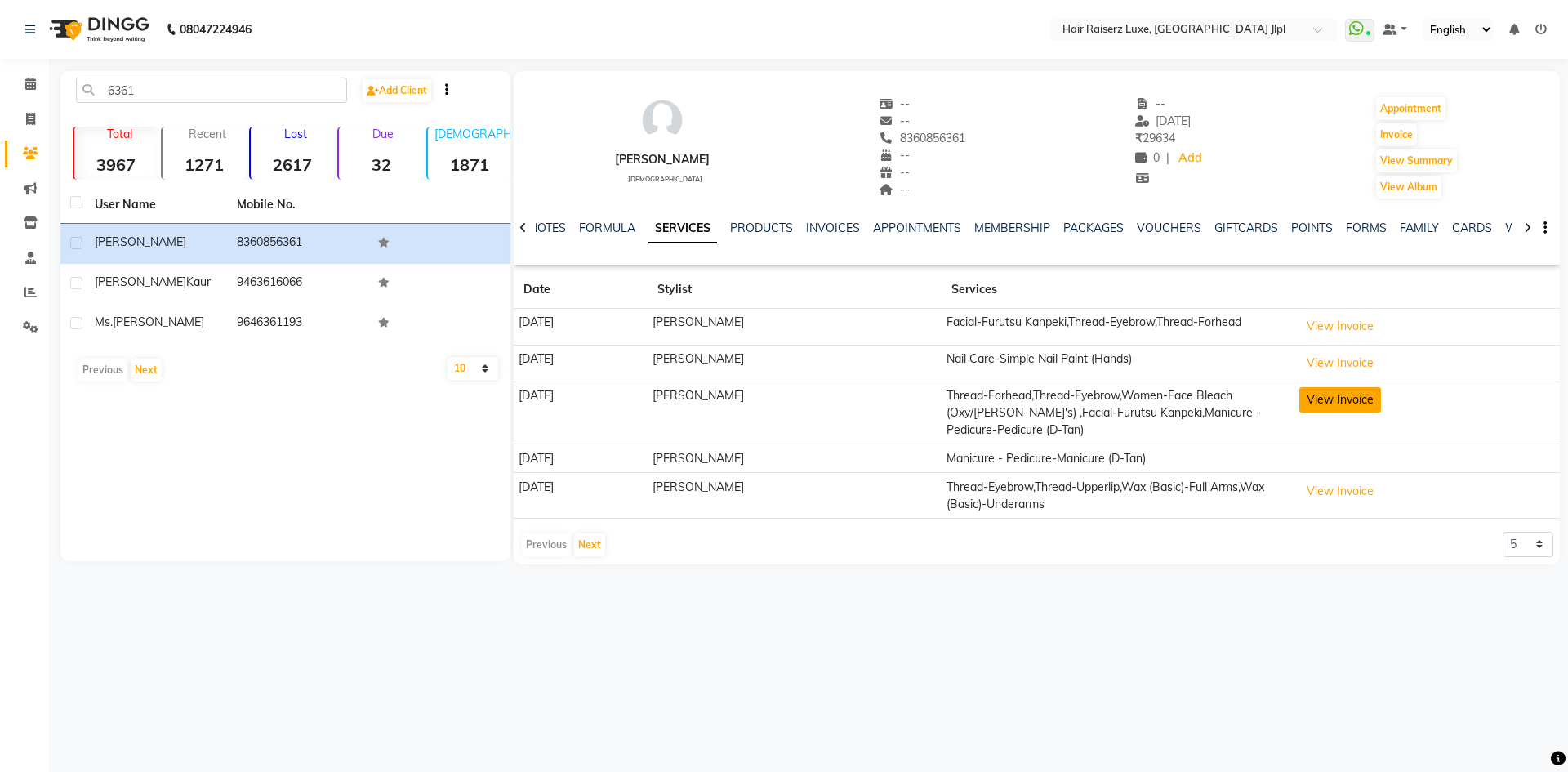
click at [1335, 393] on button "View Invoice" at bounding box center [1340, 400] width 82 height 26
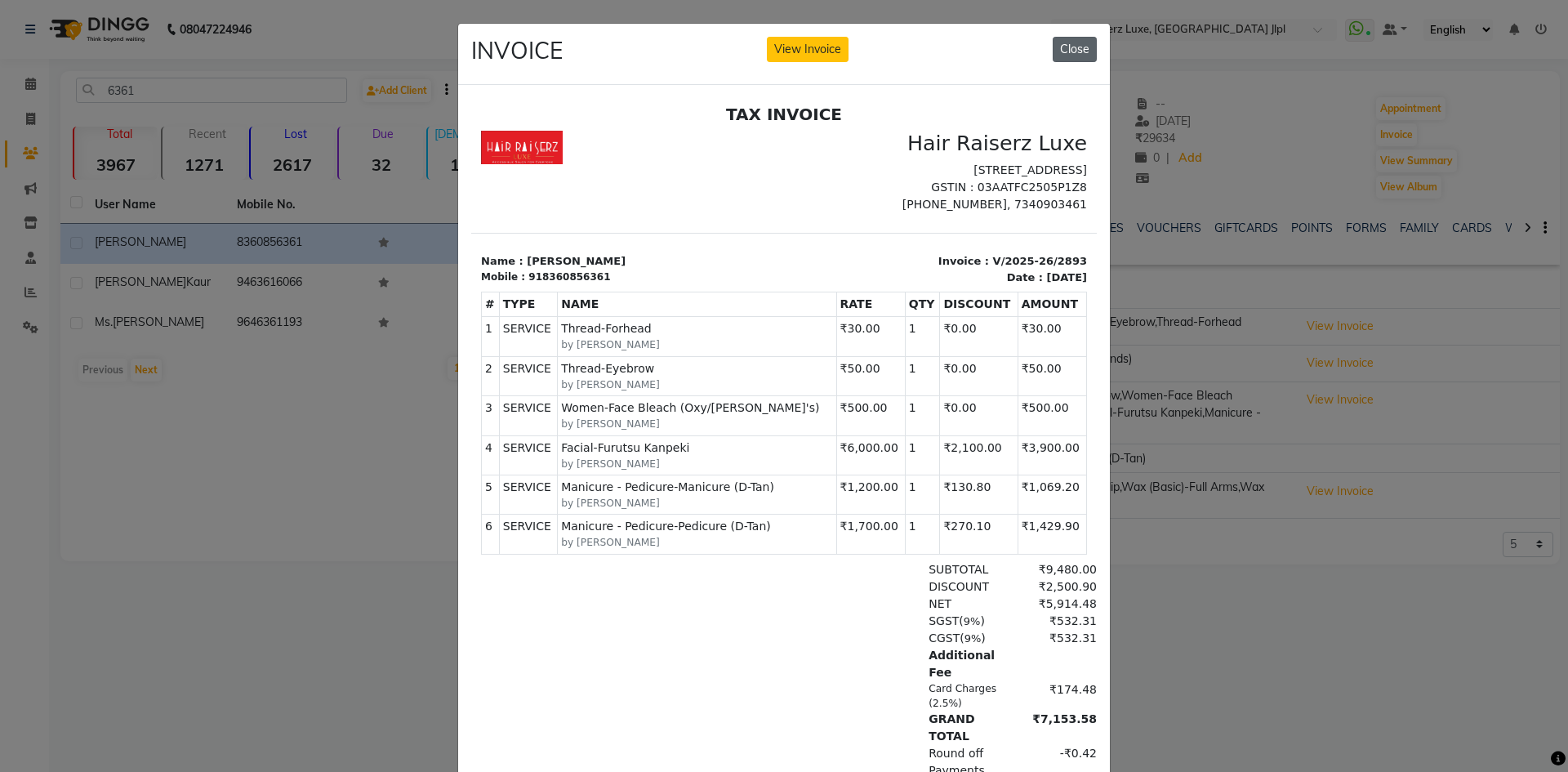
click at [1052, 49] on button "Close" at bounding box center [1074, 49] width 44 height 26
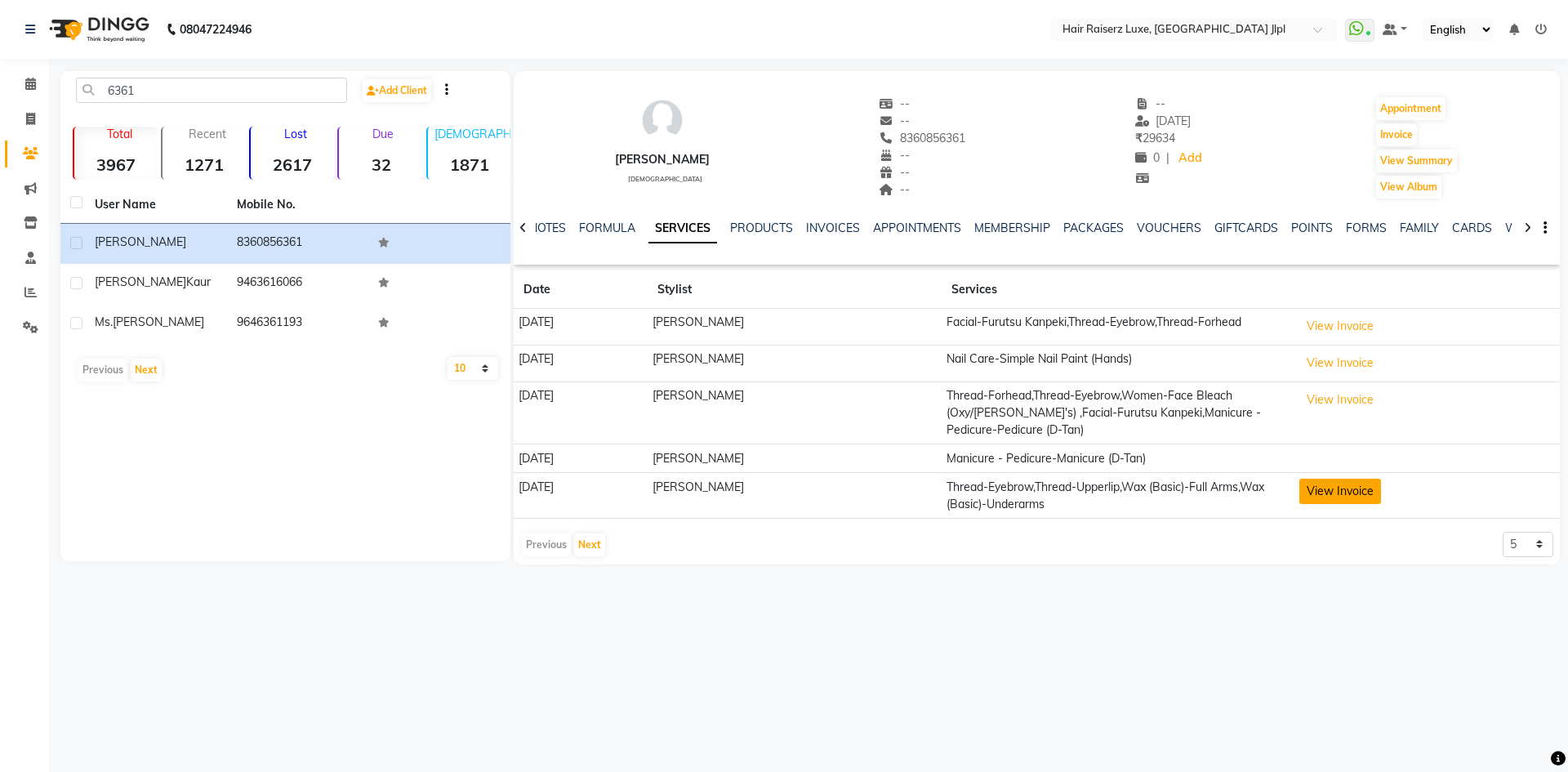
click at [1351, 490] on button "View Invoice" at bounding box center [1340, 491] width 82 height 26
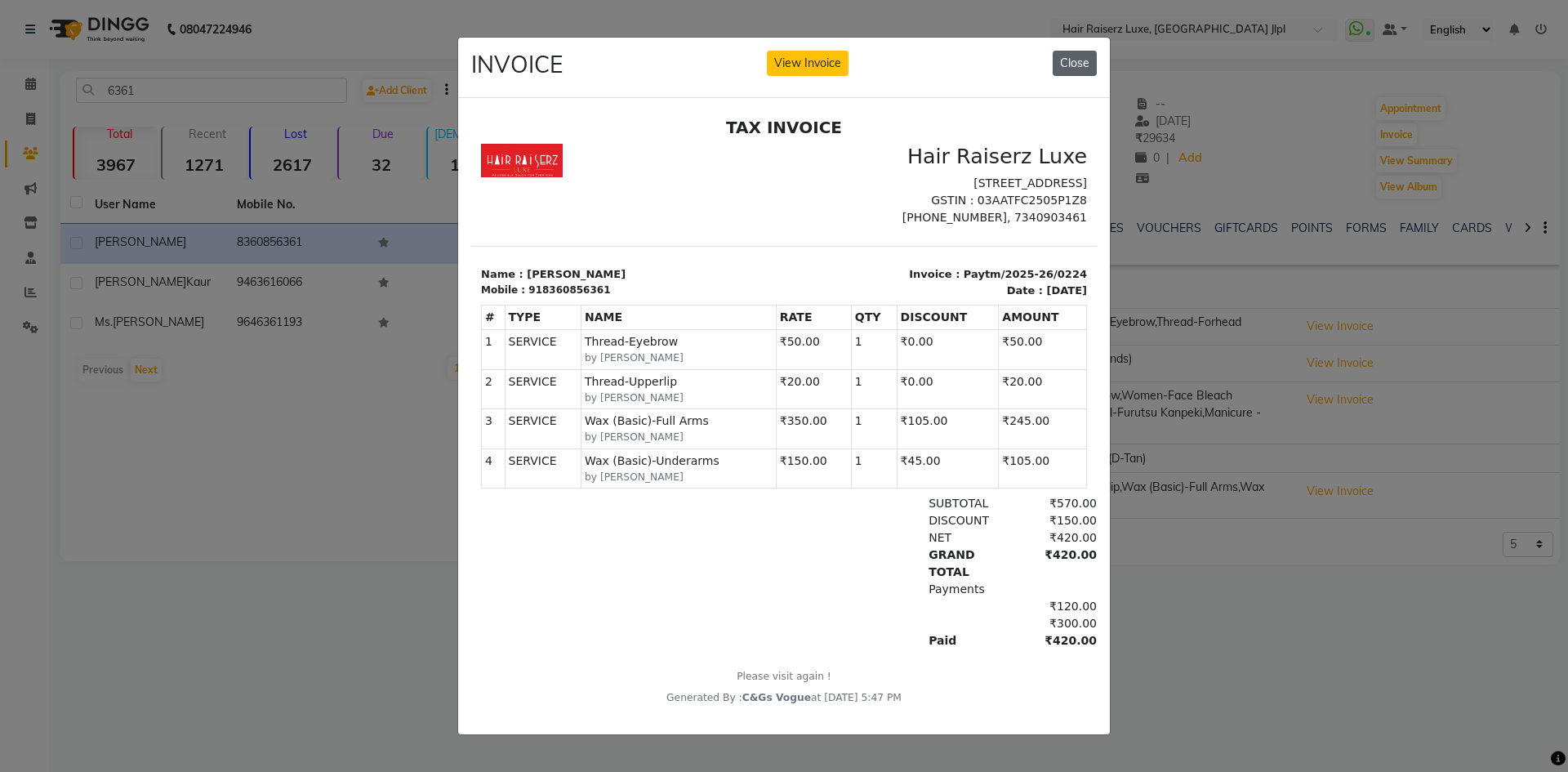
click at [1075, 55] on button "Close" at bounding box center [1074, 63] width 44 height 26
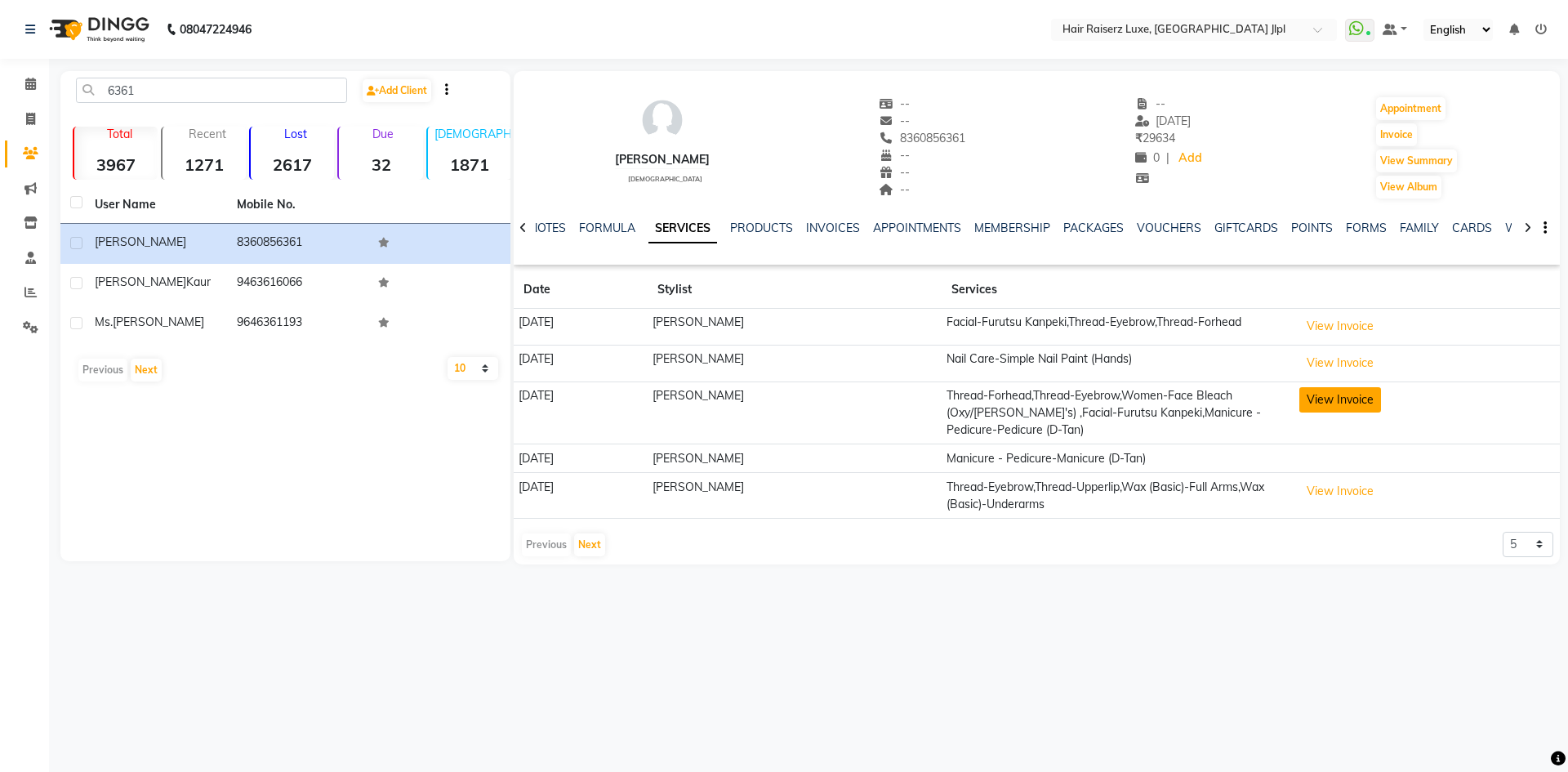
click at [1310, 401] on button "View Invoice" at bounding box center [1340, 400] width 82 height 26
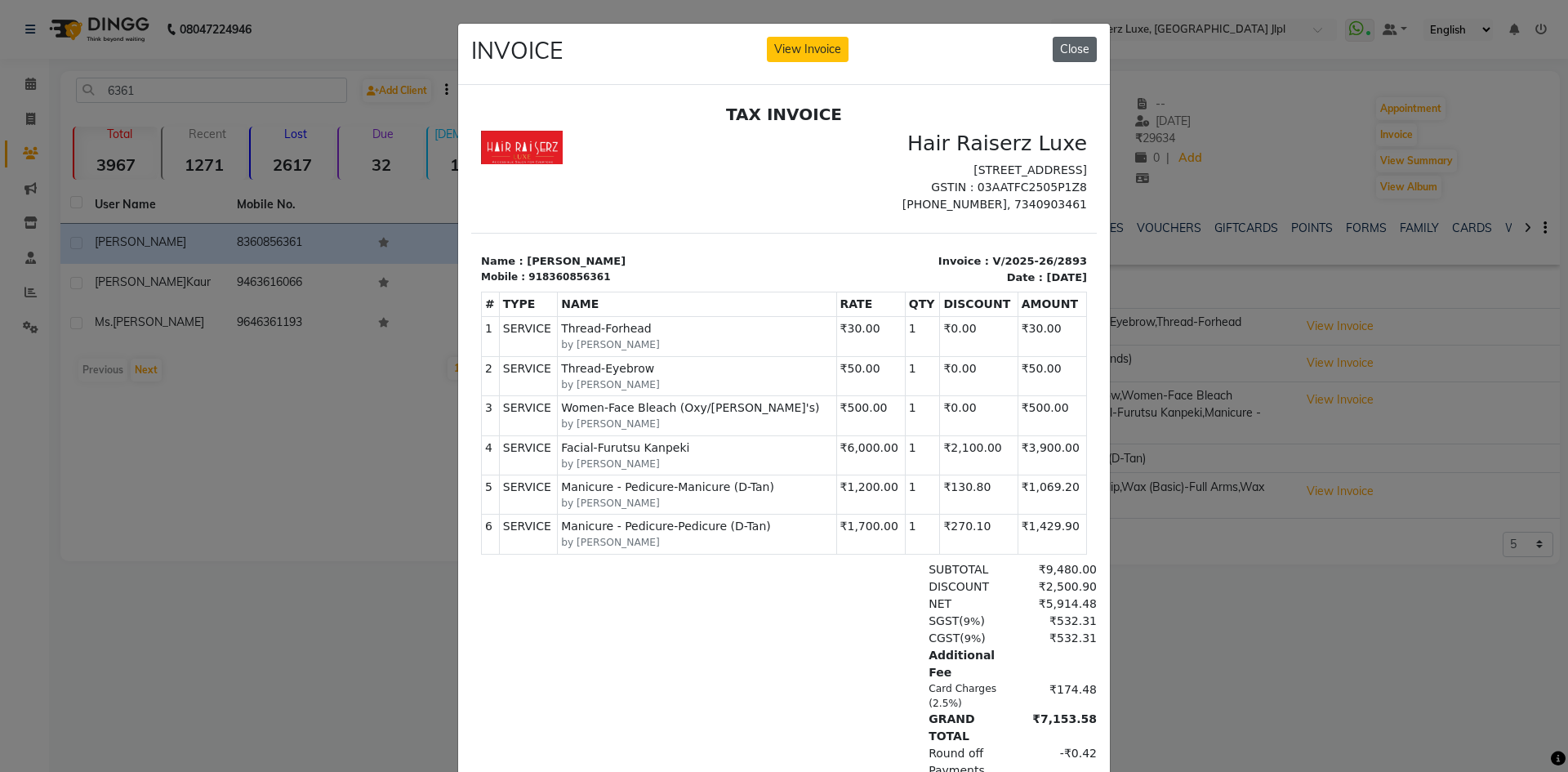
click at [1054, 54] on button "Close" at bounding box center [1074, 49] width 44 height 26
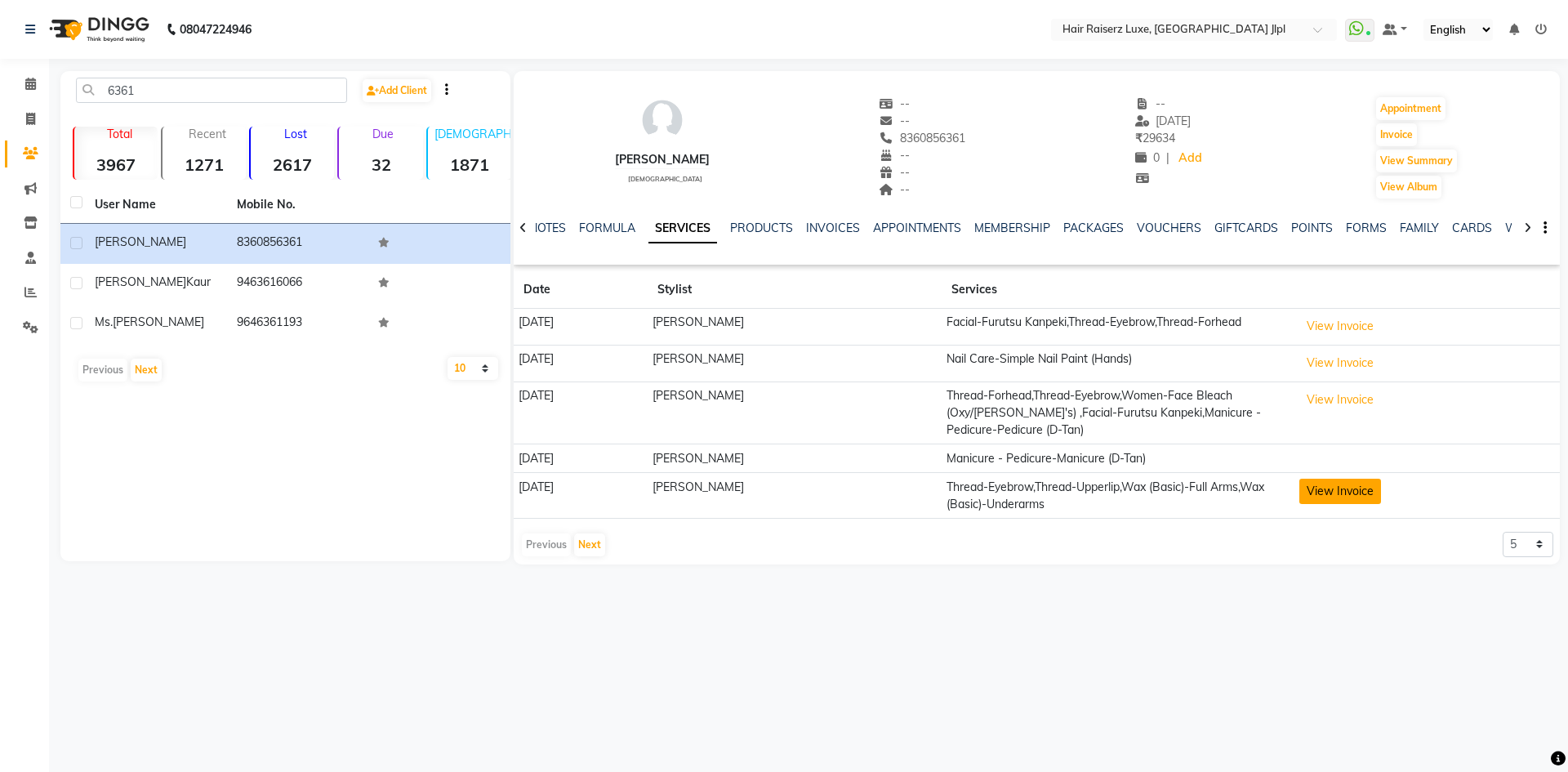
click at [1304, 493] on button "View Invoice" at bounding box center [1340, 491] width 82 height 26
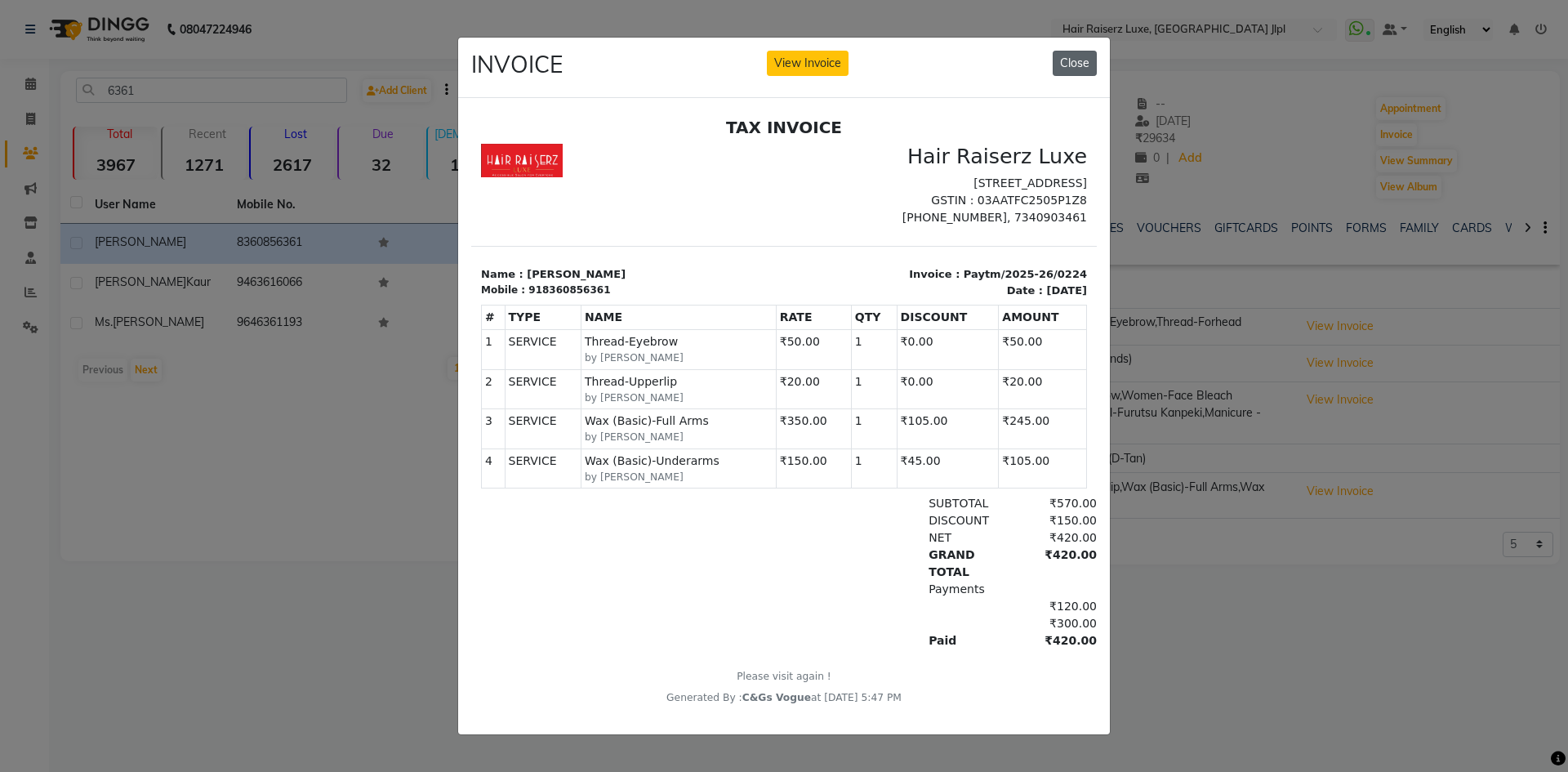
click at [1091, 57] on button "Close" at bounding box center [1074, 63] width 44 height 26
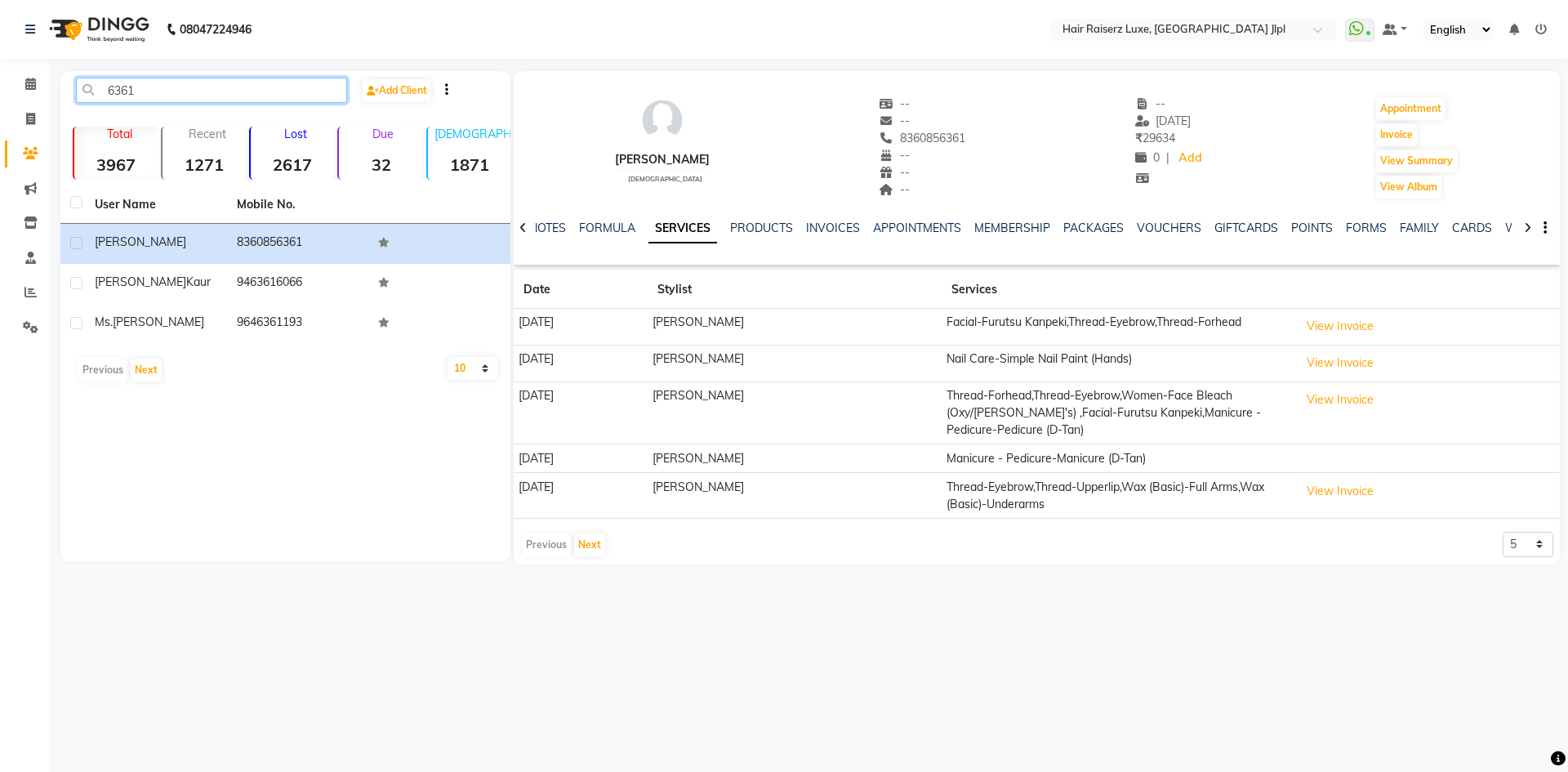
click at [223, 84] on input "6361" at bounding box center [211, 90] width 271 height 26
type input "6"
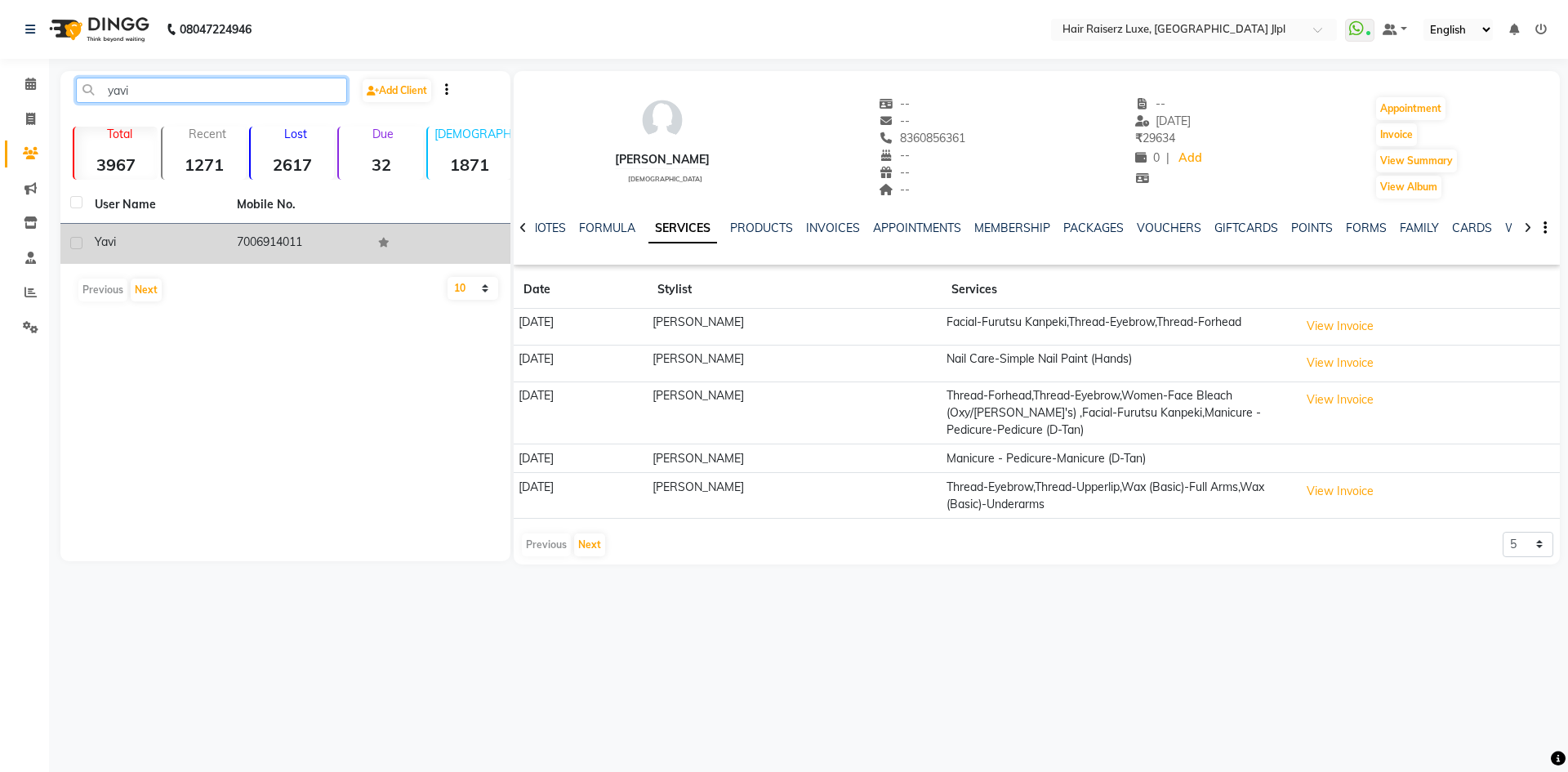
type input "yavi"
click at [219, 226] on td "yavi" at bounding box center [155, 244] width 142 height 40
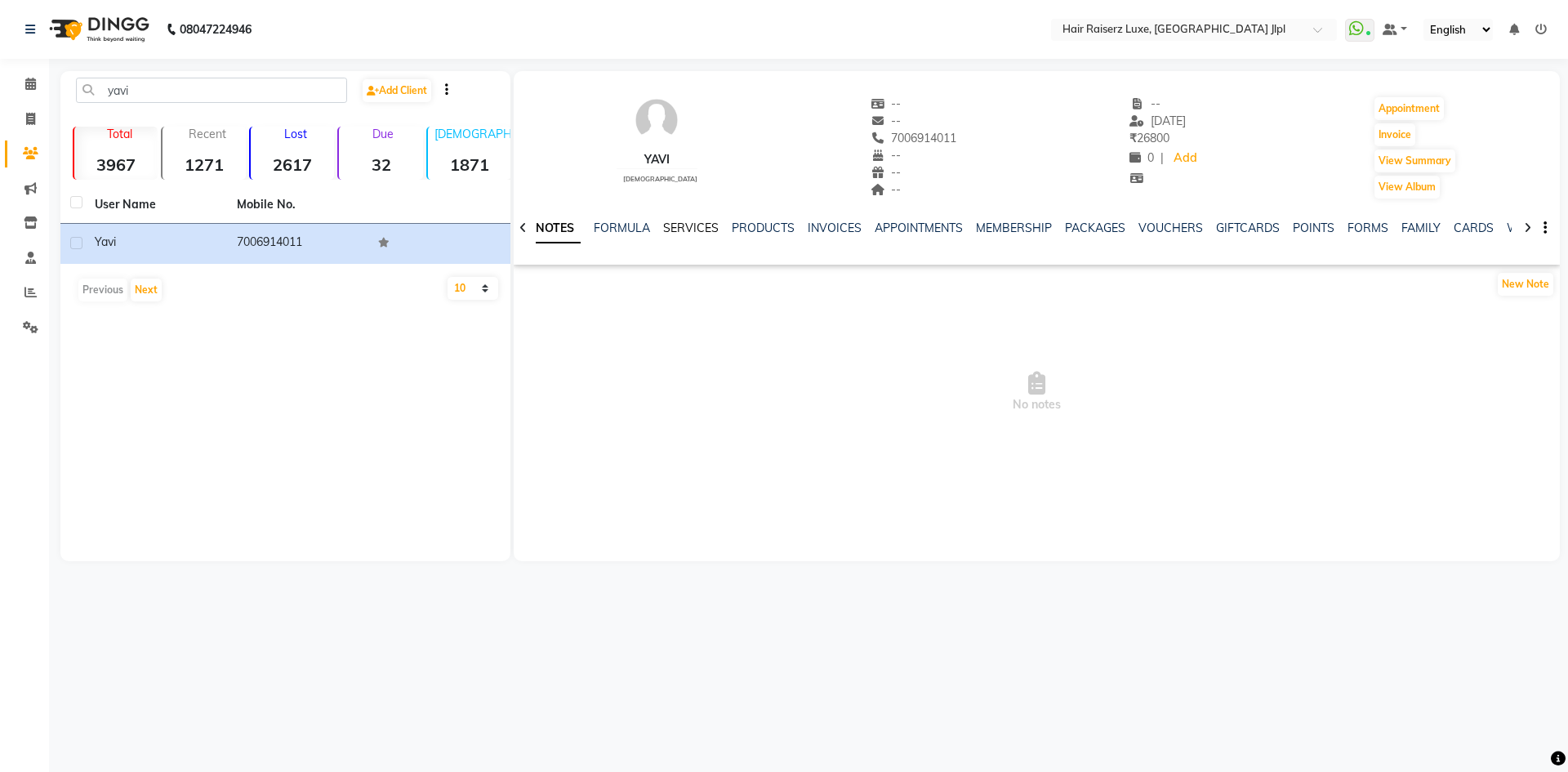
click at [696, 226] on link "SERVICES" at bounding box center [691, 228] width 56 height 15
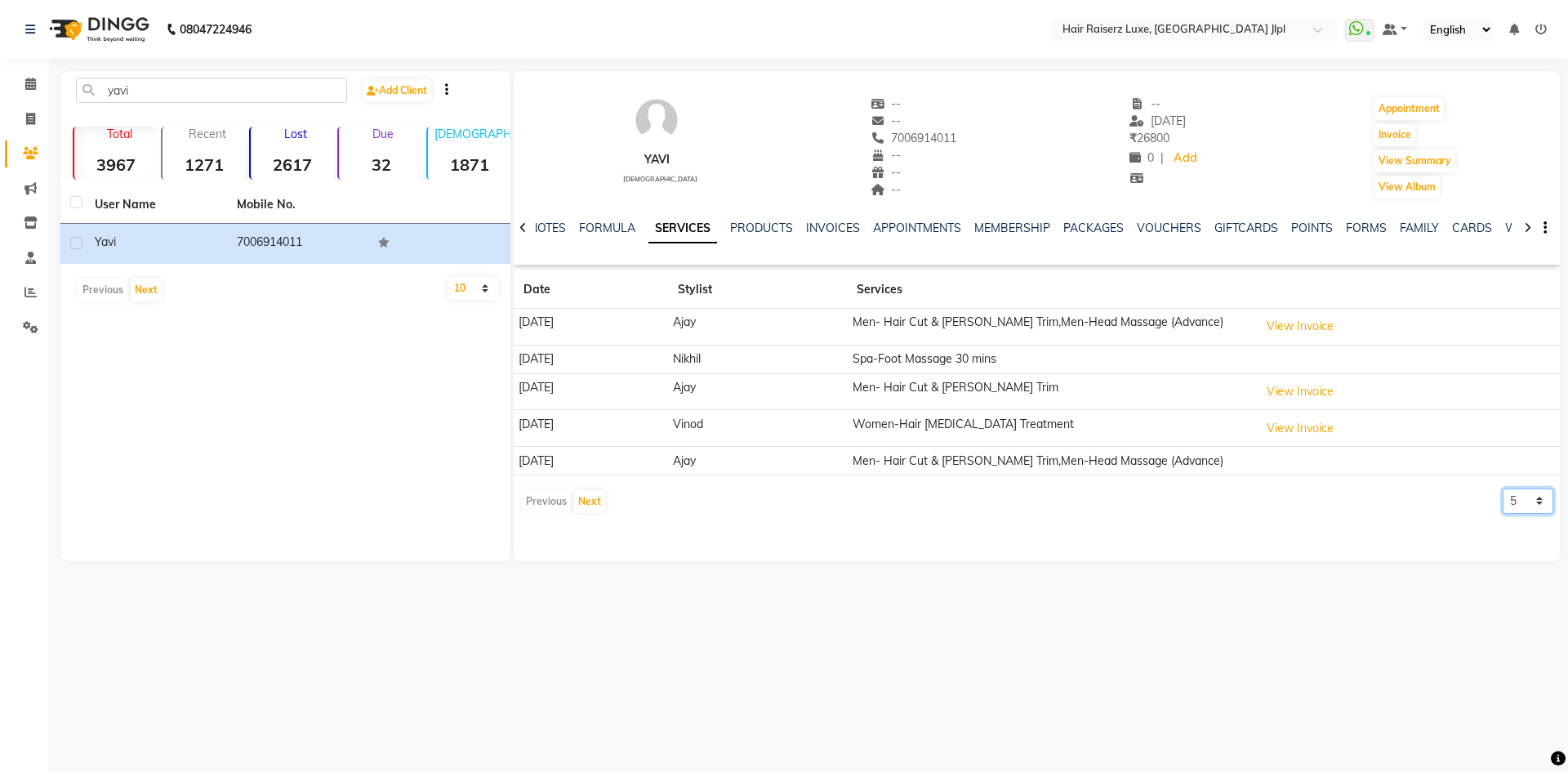
click at [1506, 506] on select "5 10 50 100 500" at bounding box center [1527, 501] width 50 height 26
select select "10"
click at [1503, 489] on select "5 10 50 100 500" at bounding box center [1527, 501] width 50 height 26
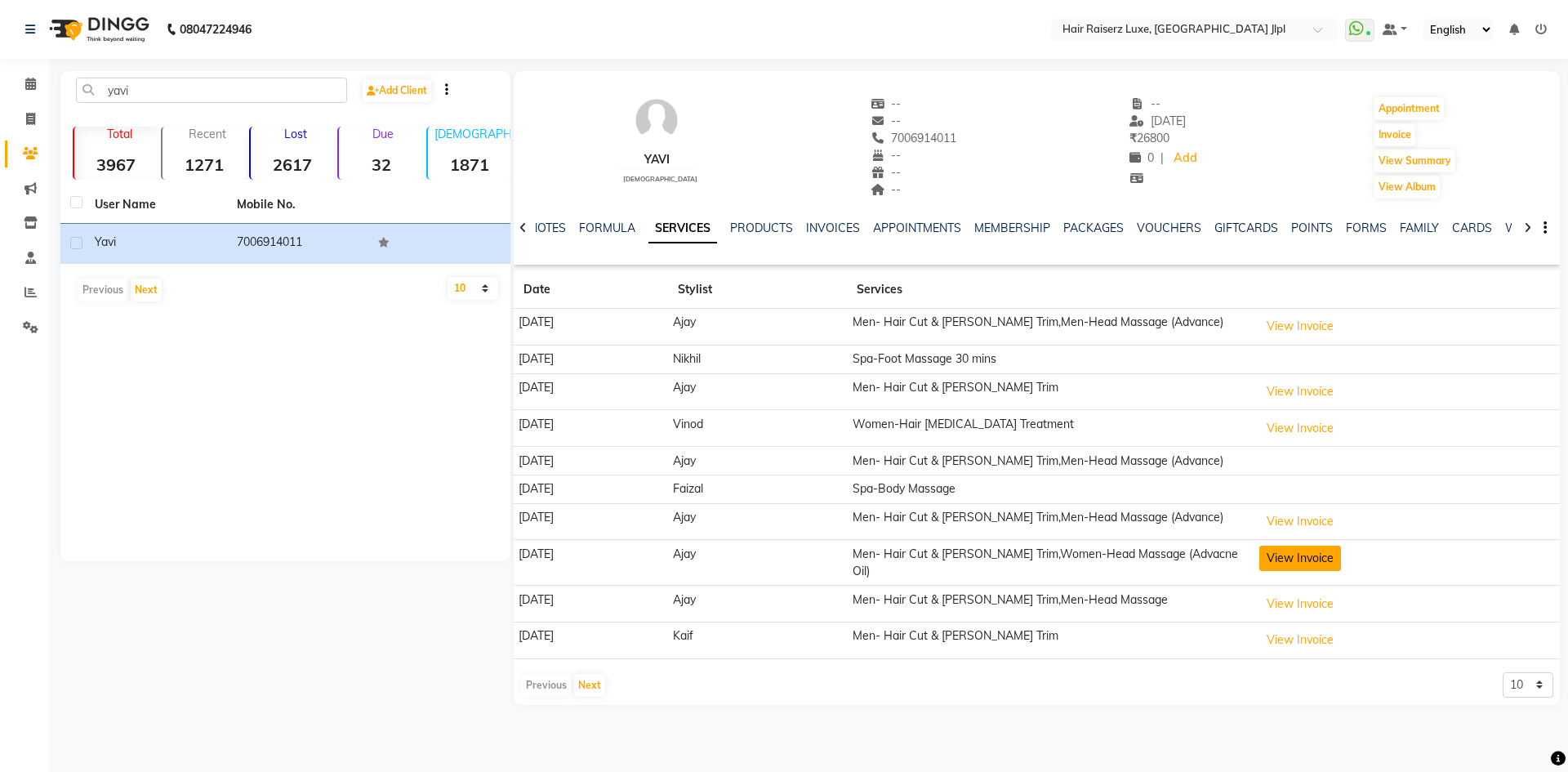
click at [1303, 561] on button "View Invoice" at bounding box center [1300, 558] width 82 height 26
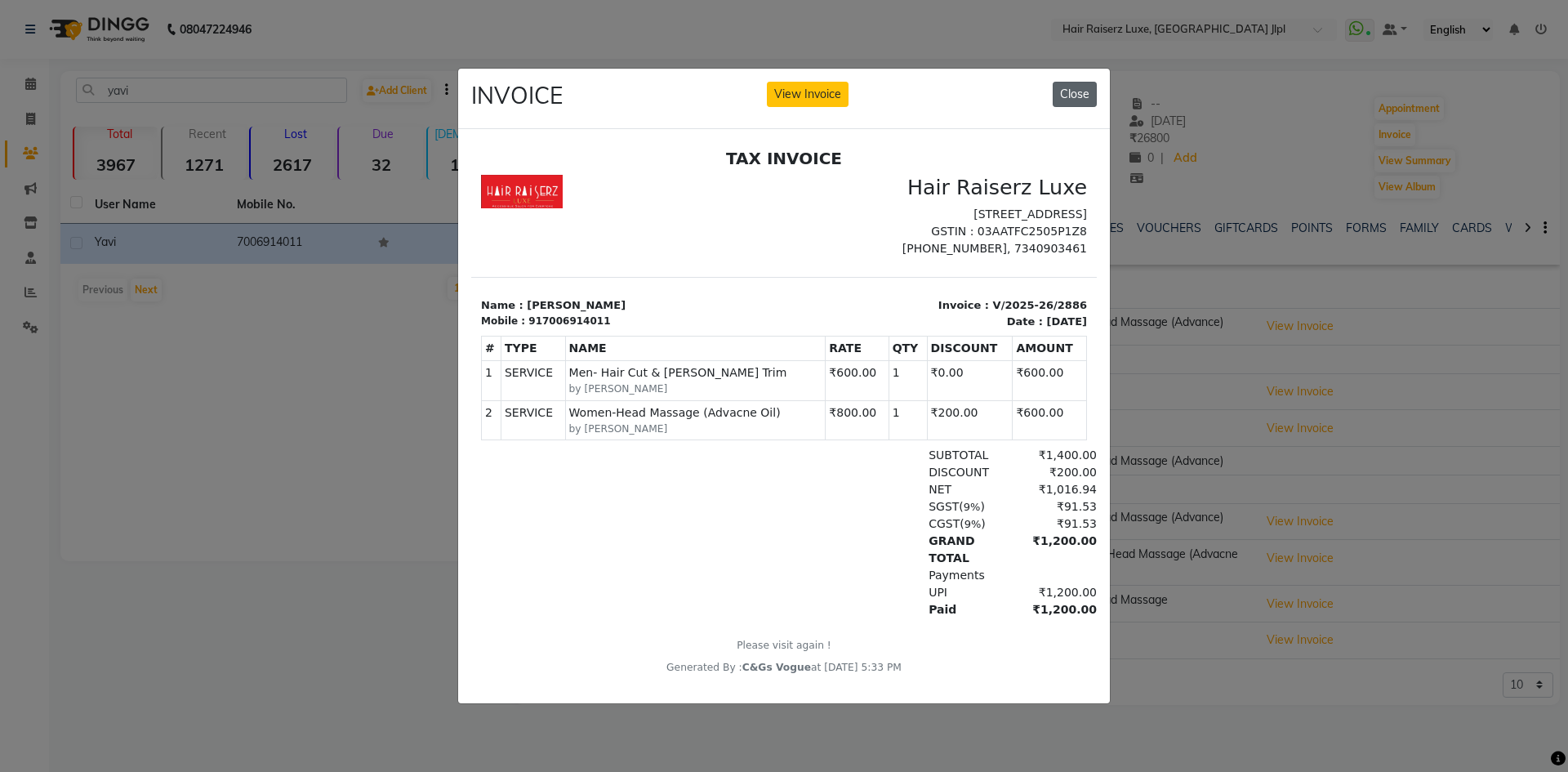
click at [1071, 95] on button "Close" at bounding box center [1074, 94] width 44 height 26
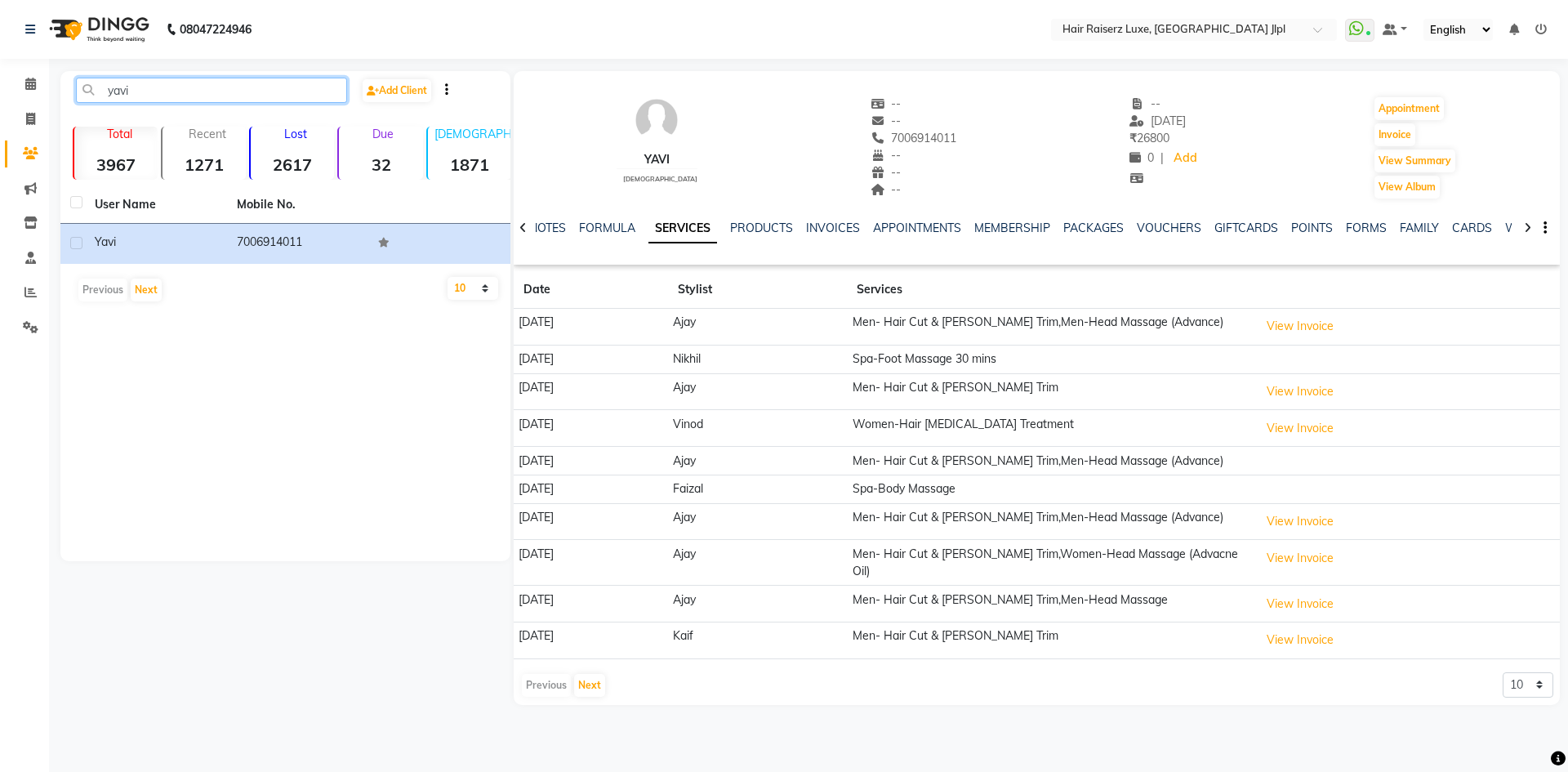
click at [251, 101] on input "yavi" at bounding box center [211, 90] width 271 height 26
type input "y"
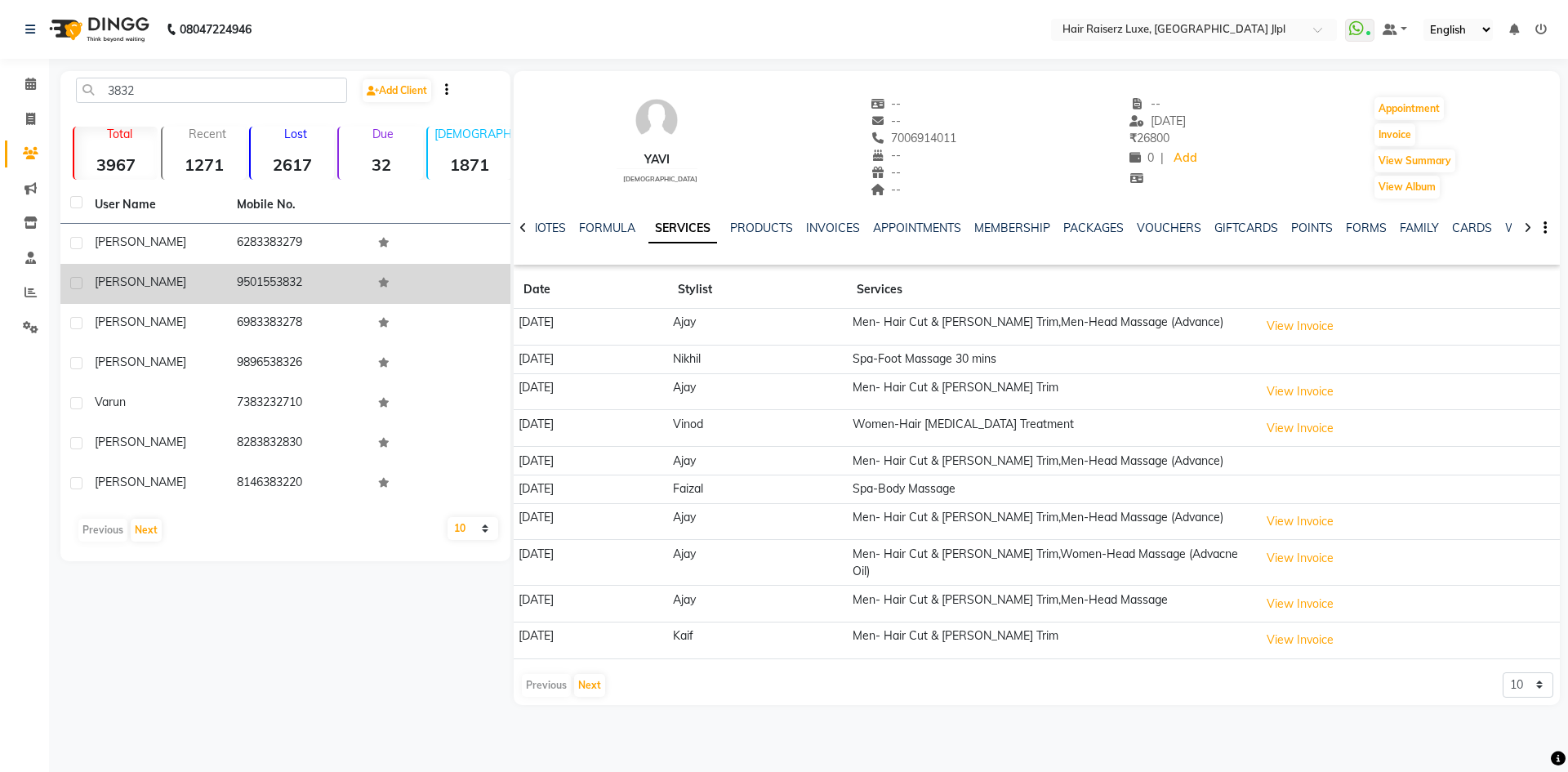
click at [219, 292] on td "[PERSON_NAME]" at bounding box center [155, 283] width 142 height 40
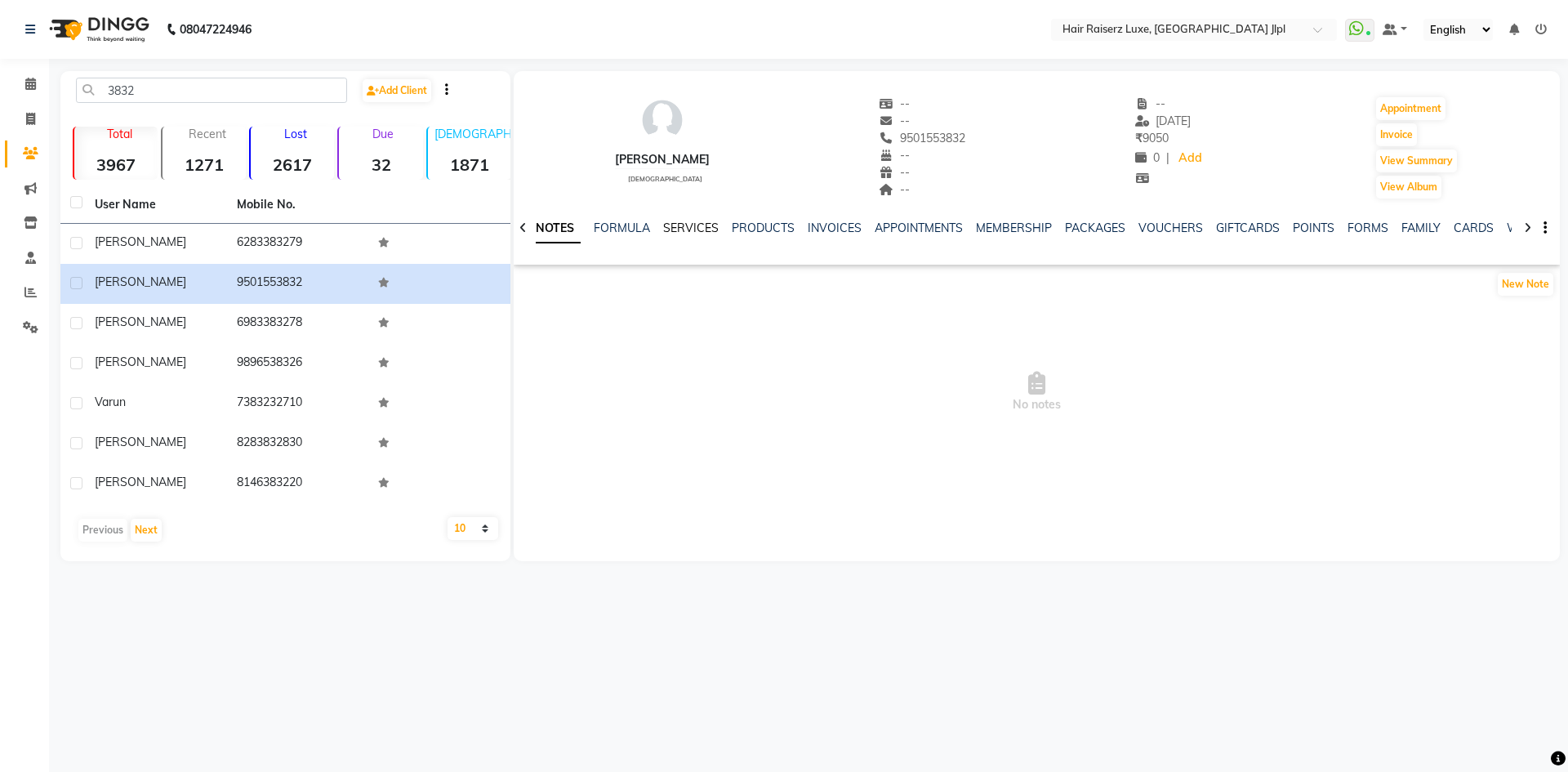
click at [671, 226] on link "SERVICES" at bounding box center [691, 228] width 56 height 15
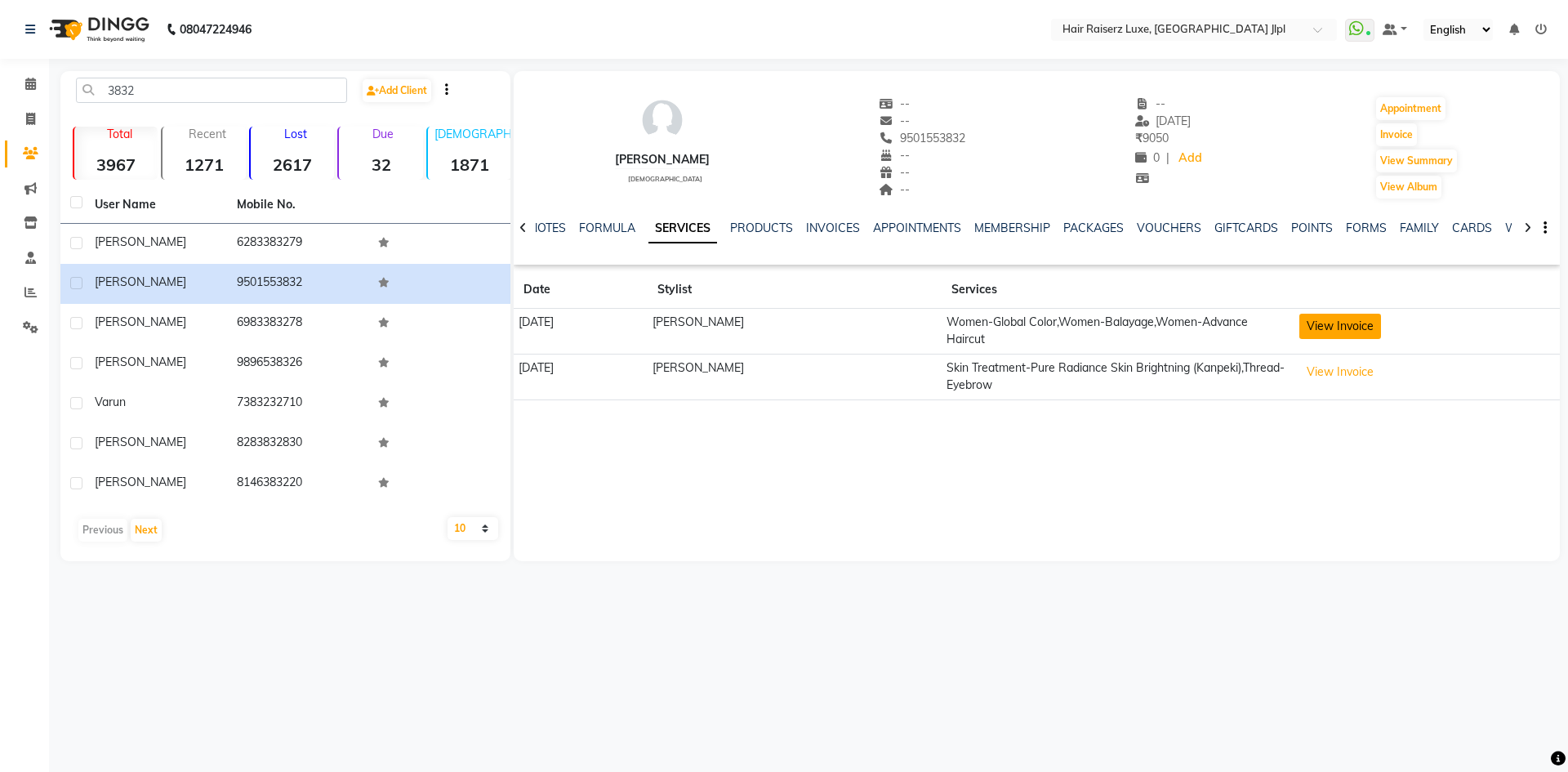
click at [1333, 322] on button "View Invoice" at bounding box center [1340, 326] width 82 height 26
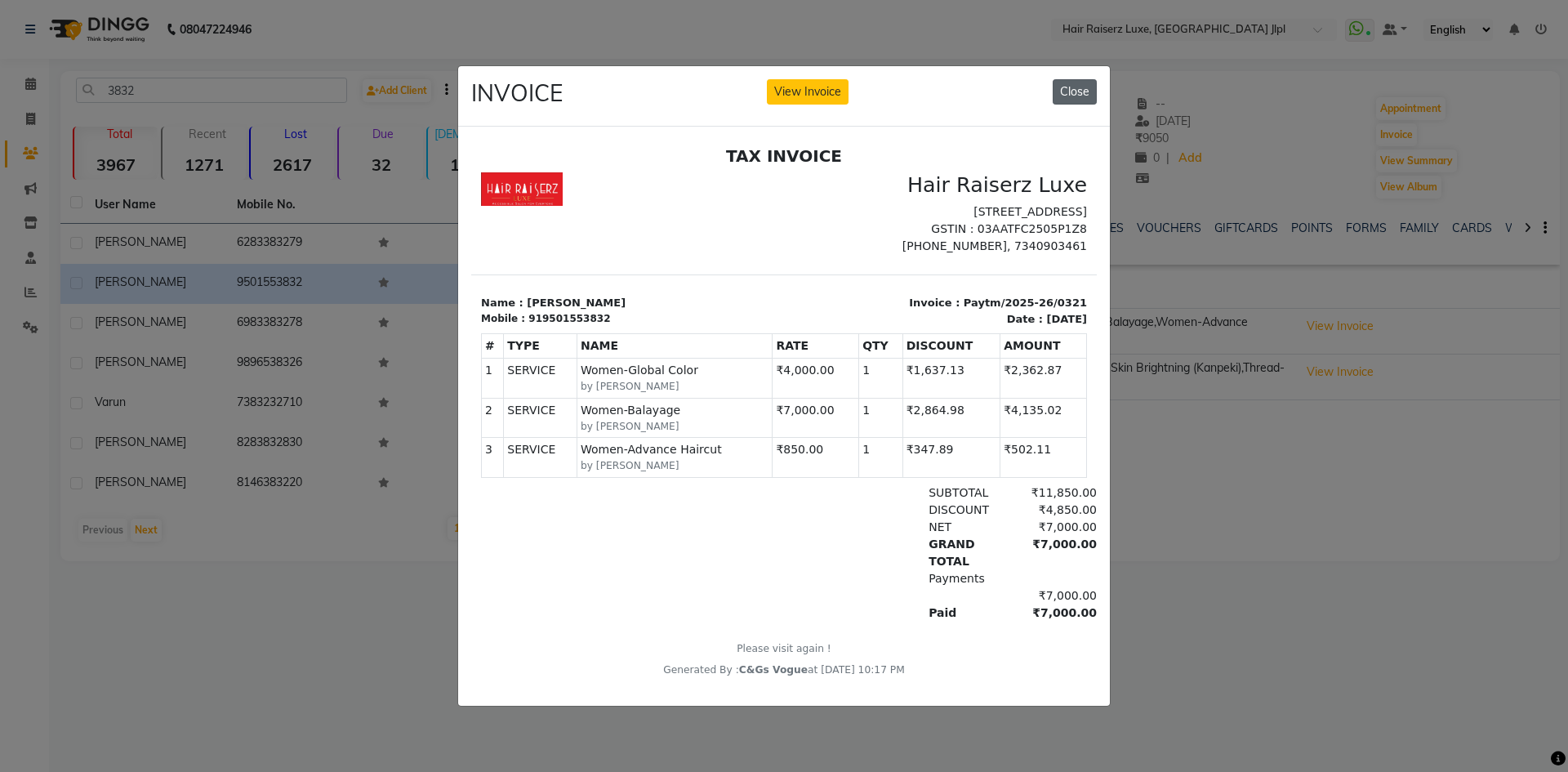
click at [1092, 89] on button "Close" at bounding box center [1074, 92] width 44 height 26
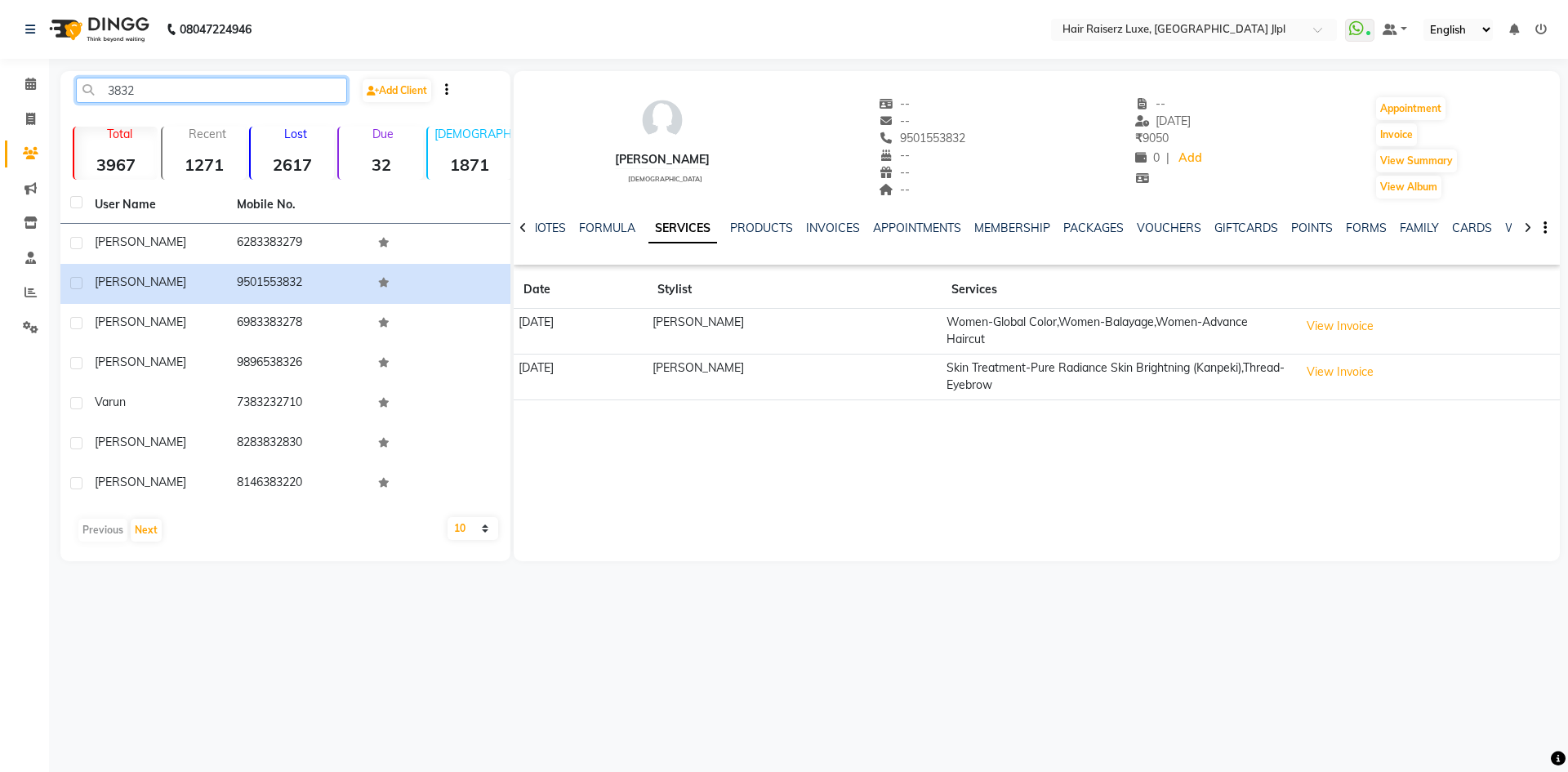
click at [148, 87] on input "3832" at bounding box center [211, 90] width 271 height 26
type input "3"
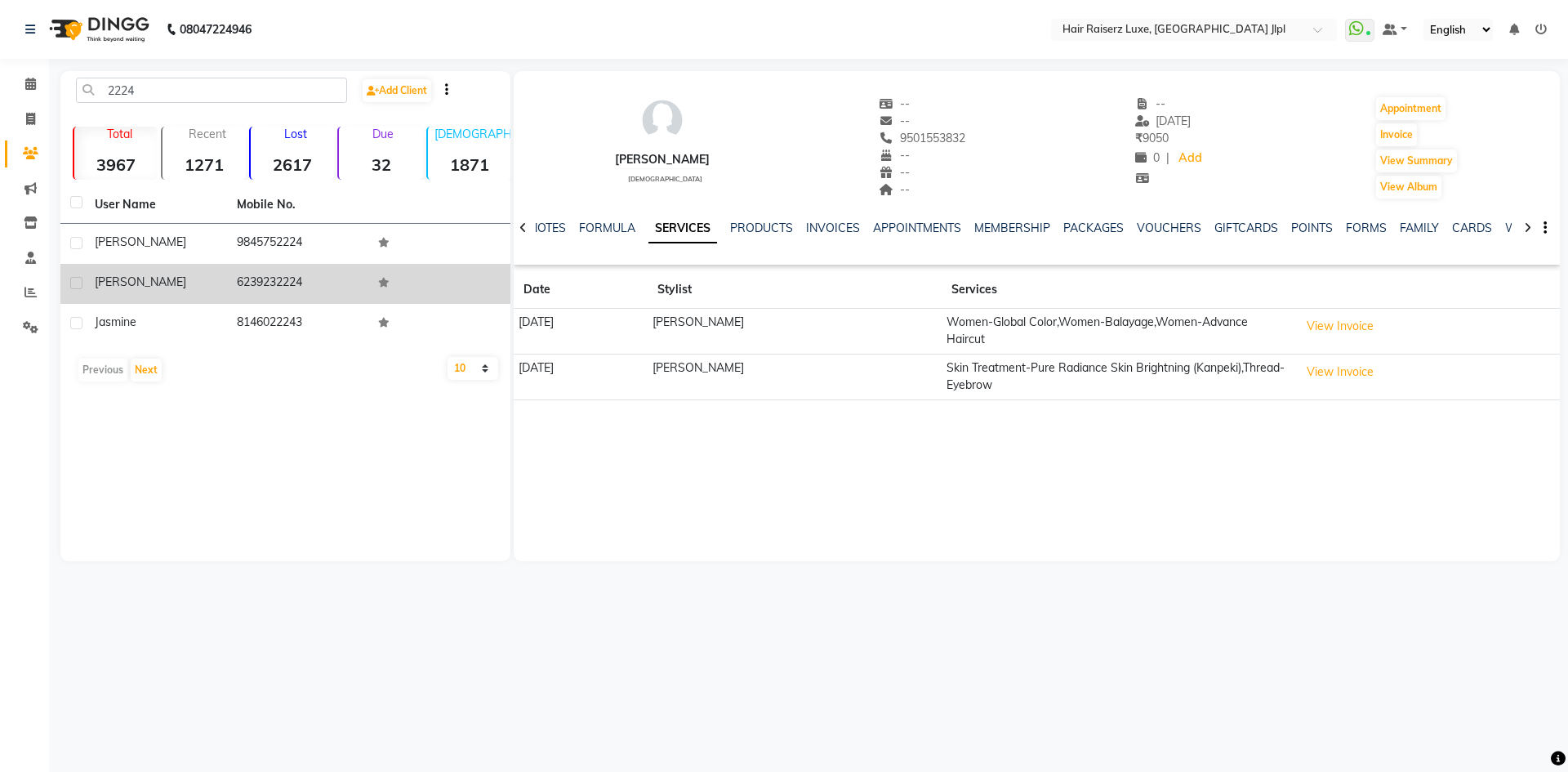
click at [148, 296] on td "Alice" at bounding box center [155, 283] width 142 height 40
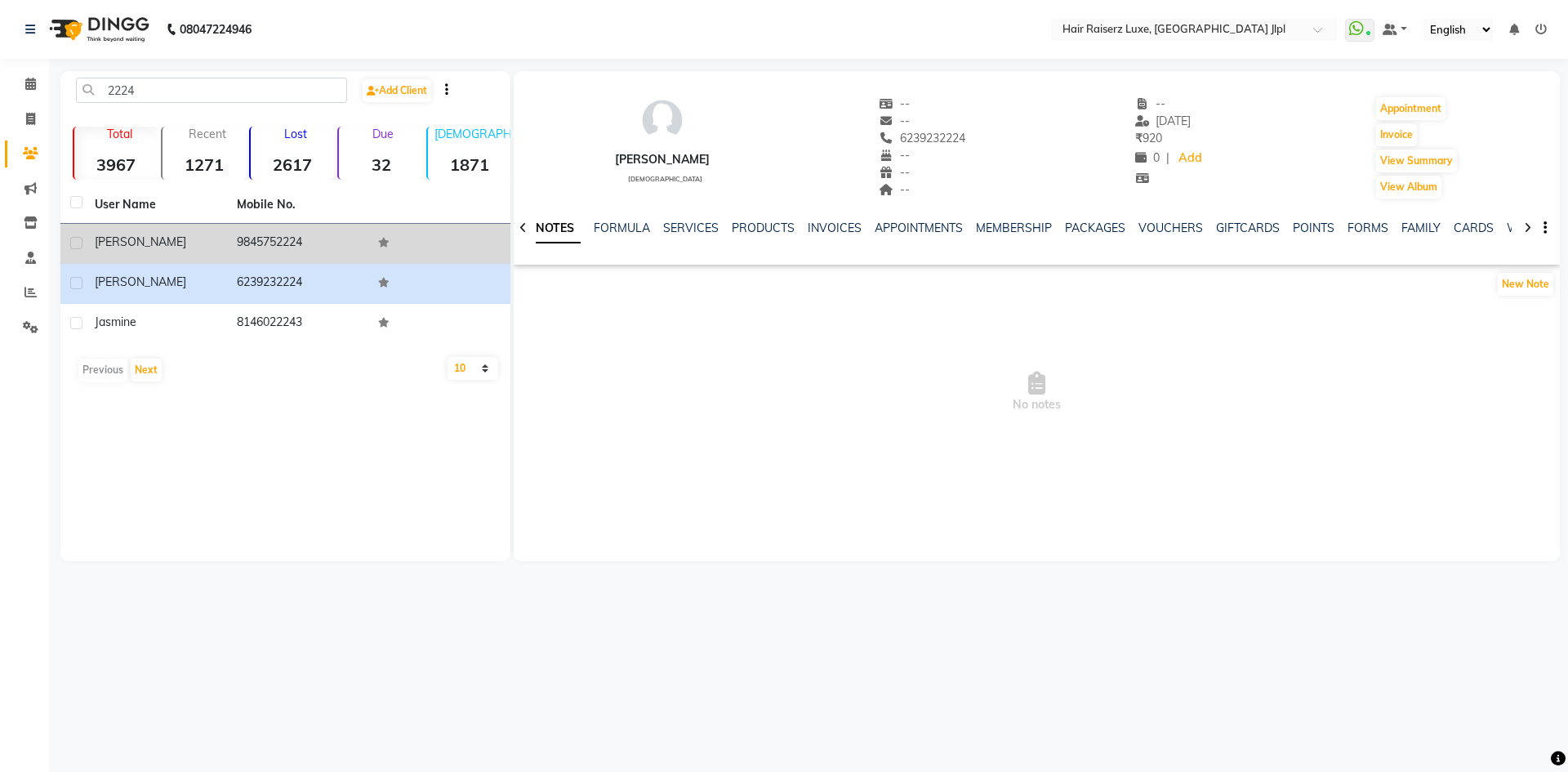
click at [204, 246] on div "venkat" at bounding box center [155, 242] width 123 height 17
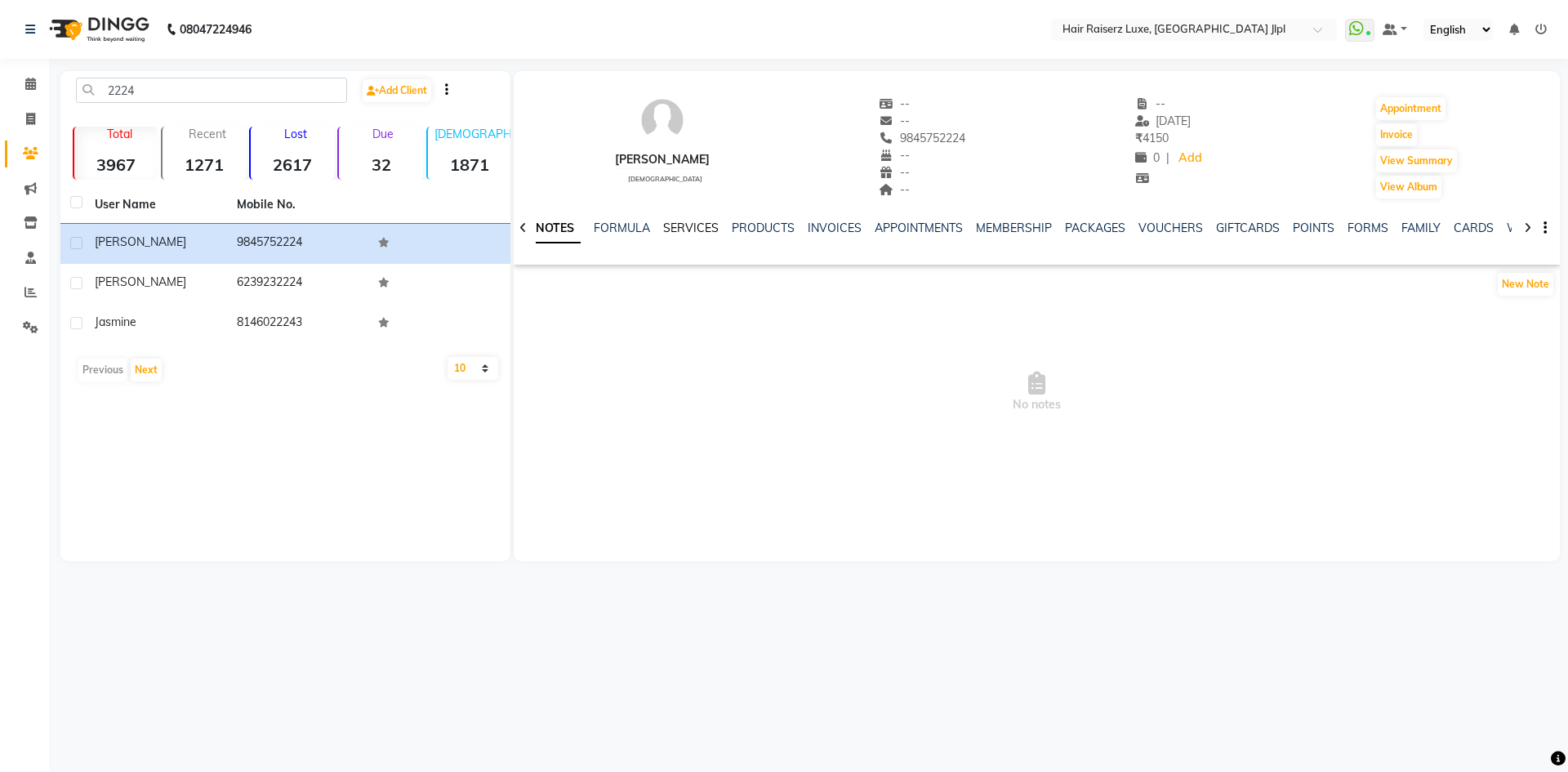
click at [680, 226] on link "SERVICES" at bounding box center [691, 228] width 56 height 15
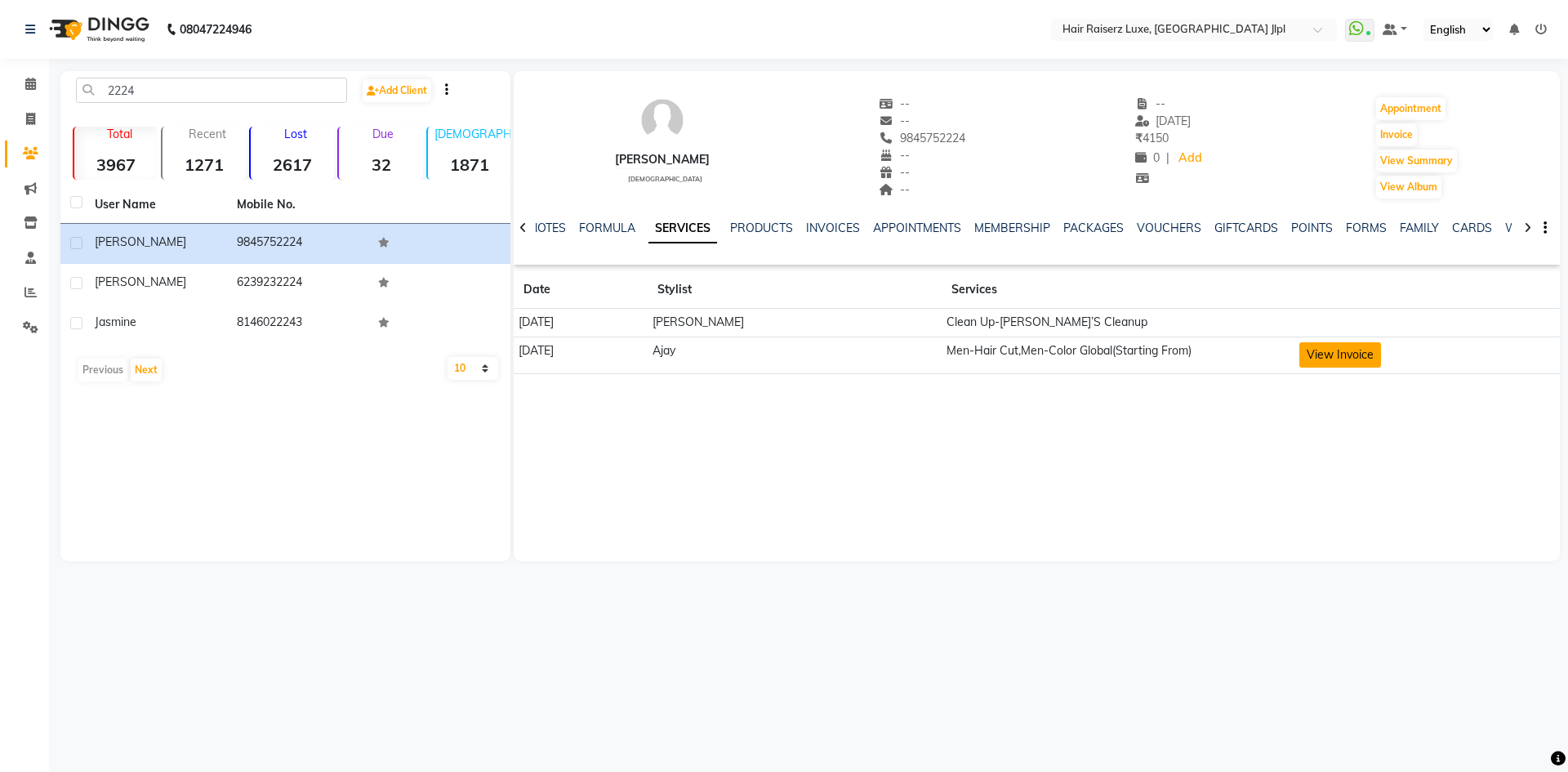
click at [1310, 352] on button "View Invoice" at bounding box center [1340, 355] width 82 height 26
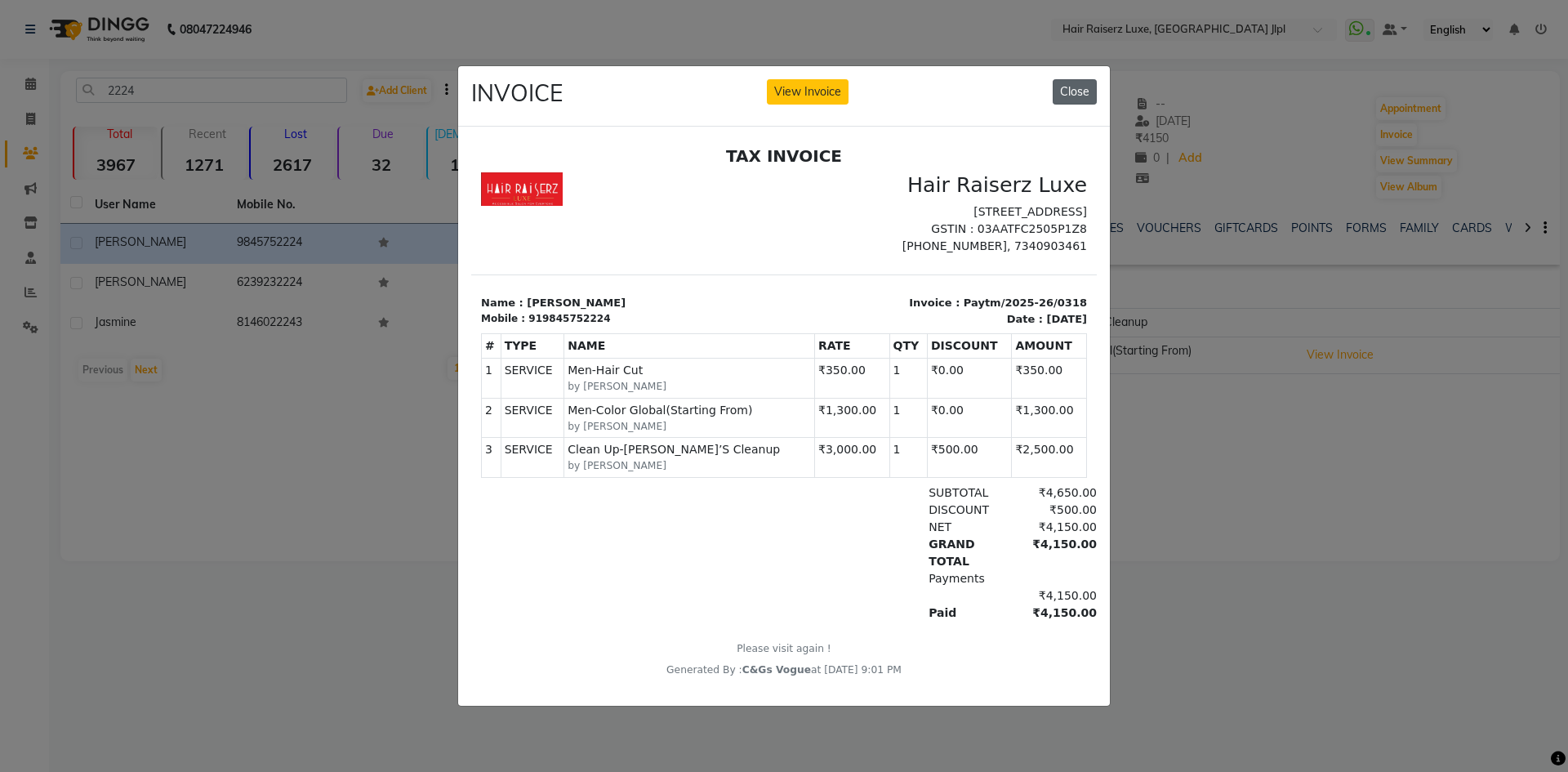
click at [1066, 94] on button "Close" at bounding box center [1074, 92] width 44 height 26
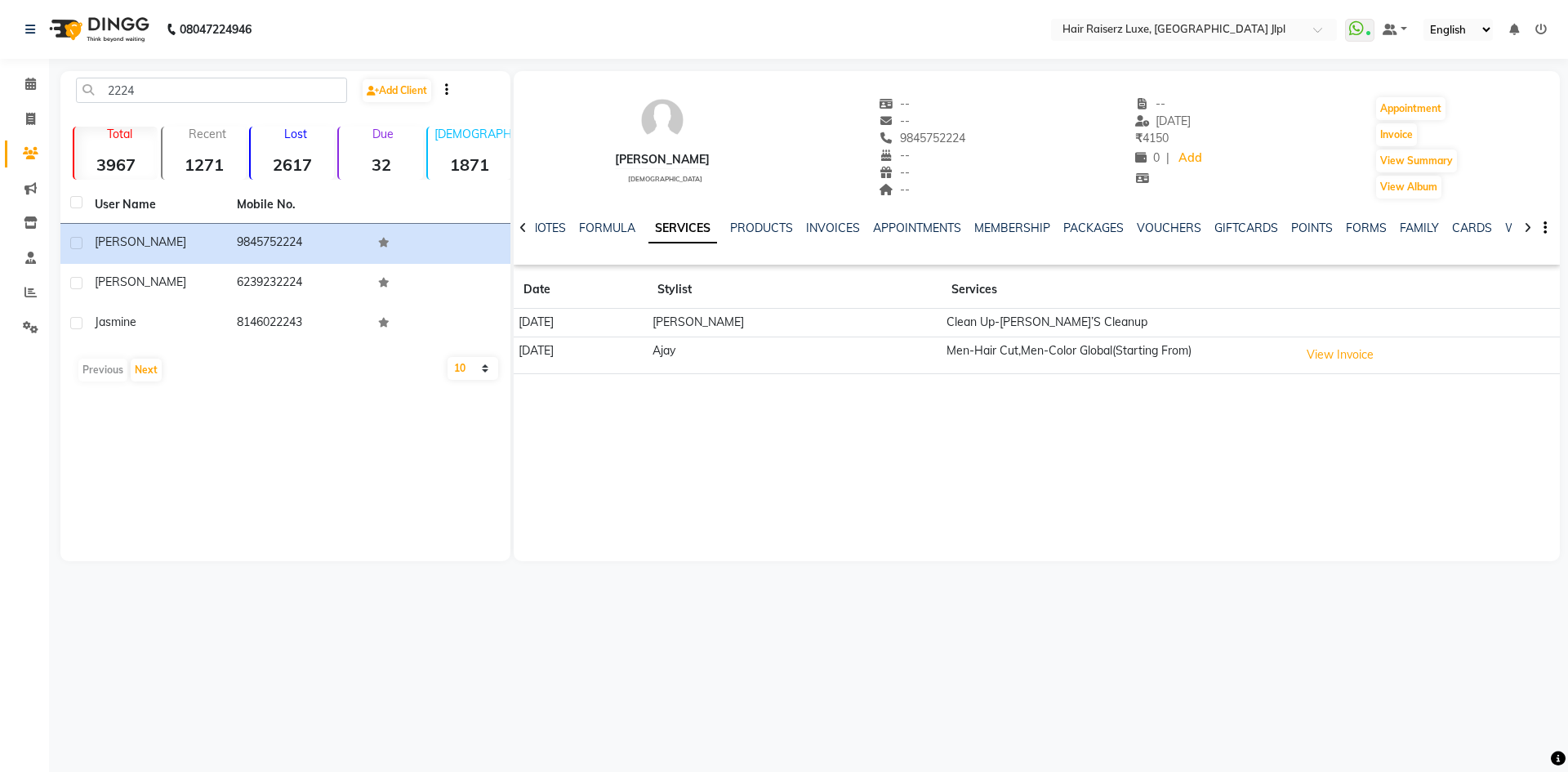
click at [138, 105] on div "2224 Add Client" at bounding box center [285, 97] width 444 height 39
click at [143, 87] on input "2224" at bounding box center [211, 90] width 271 height 26
type input "2"
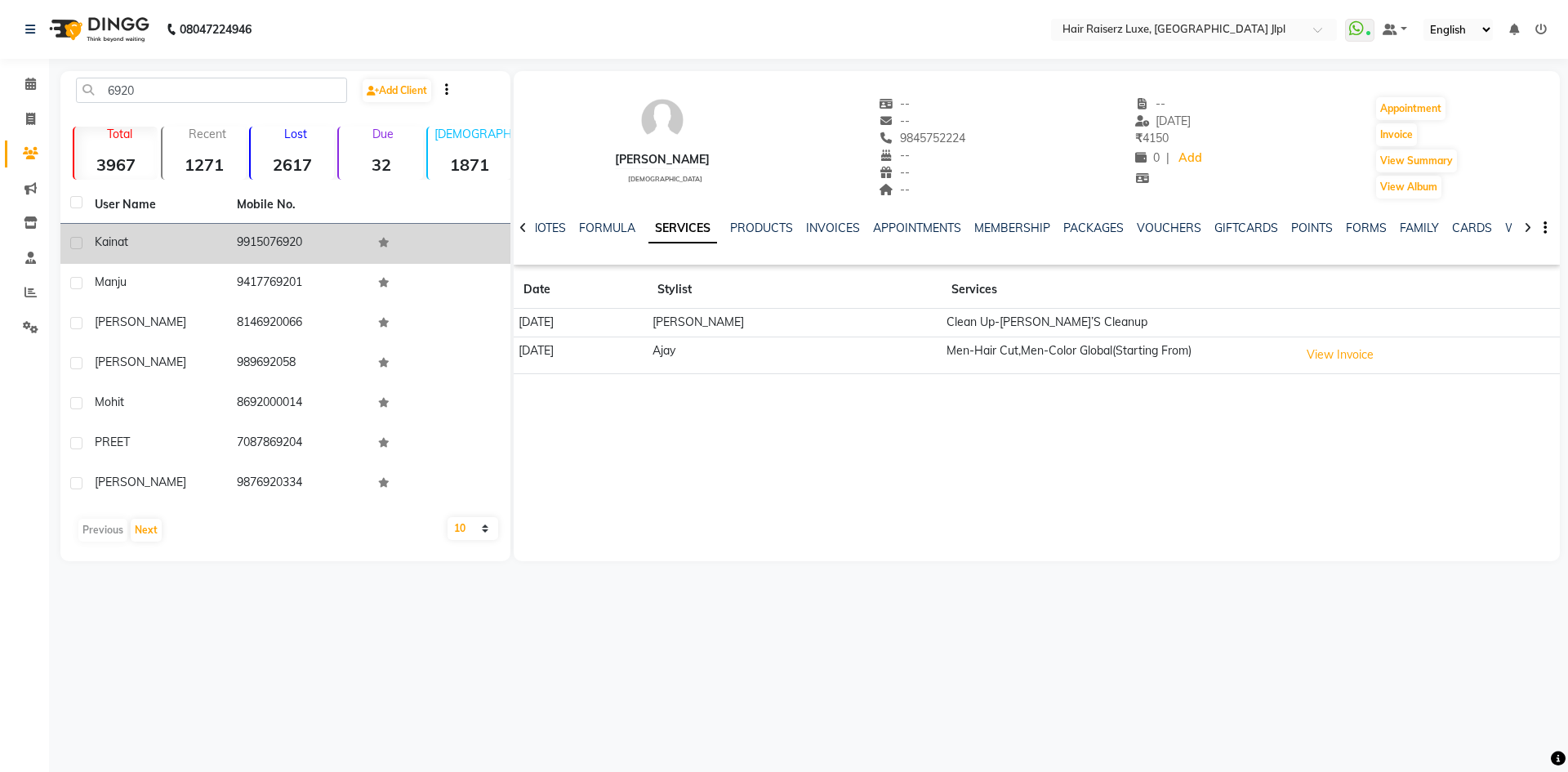
click at [250, 247] on td "9915076920" at bounding box center [297, 244] width 142 height 40
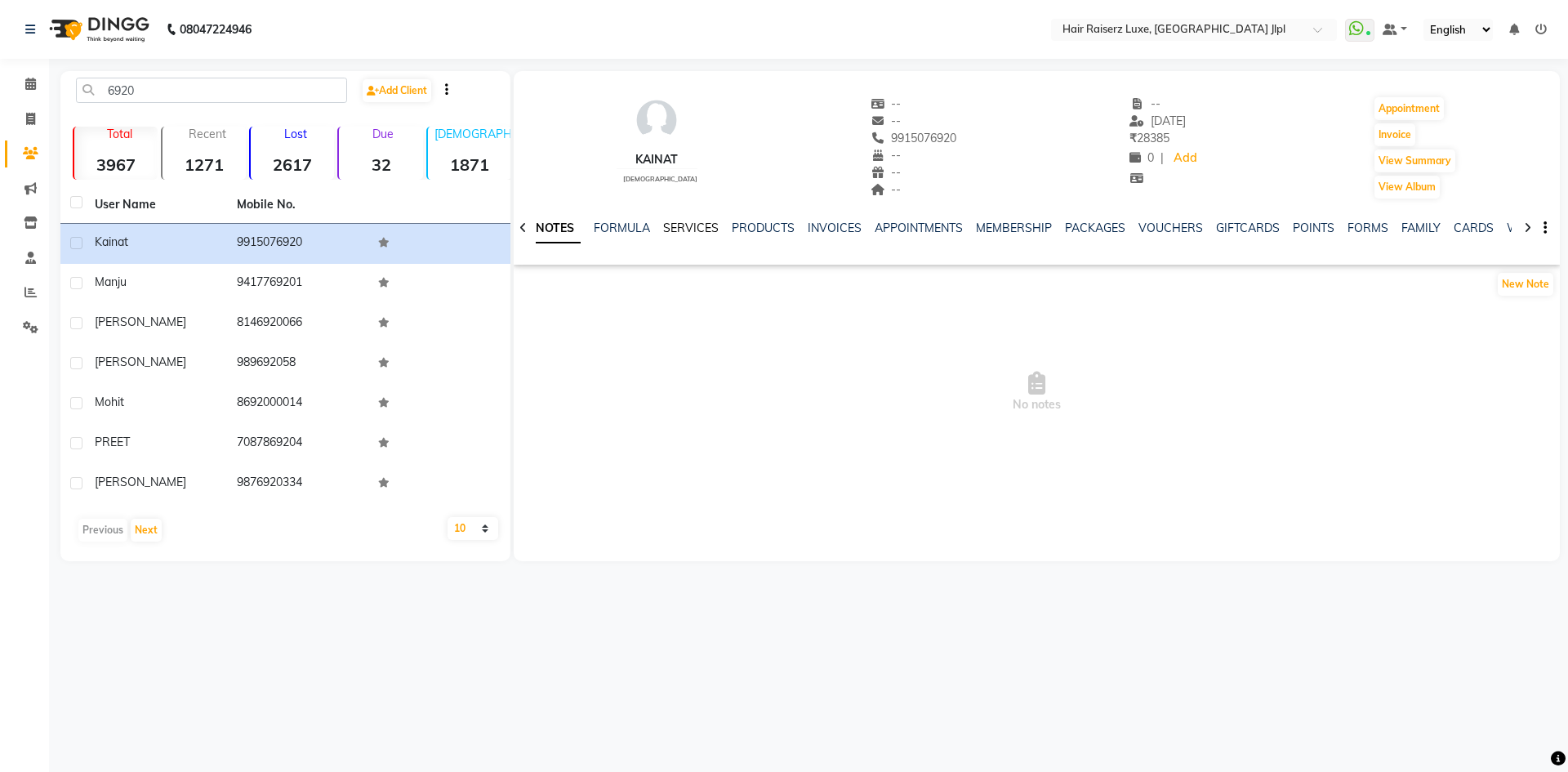
click at [701, 230] on link "SERVICES" at bounding box center [691, 228] width 56 height 15
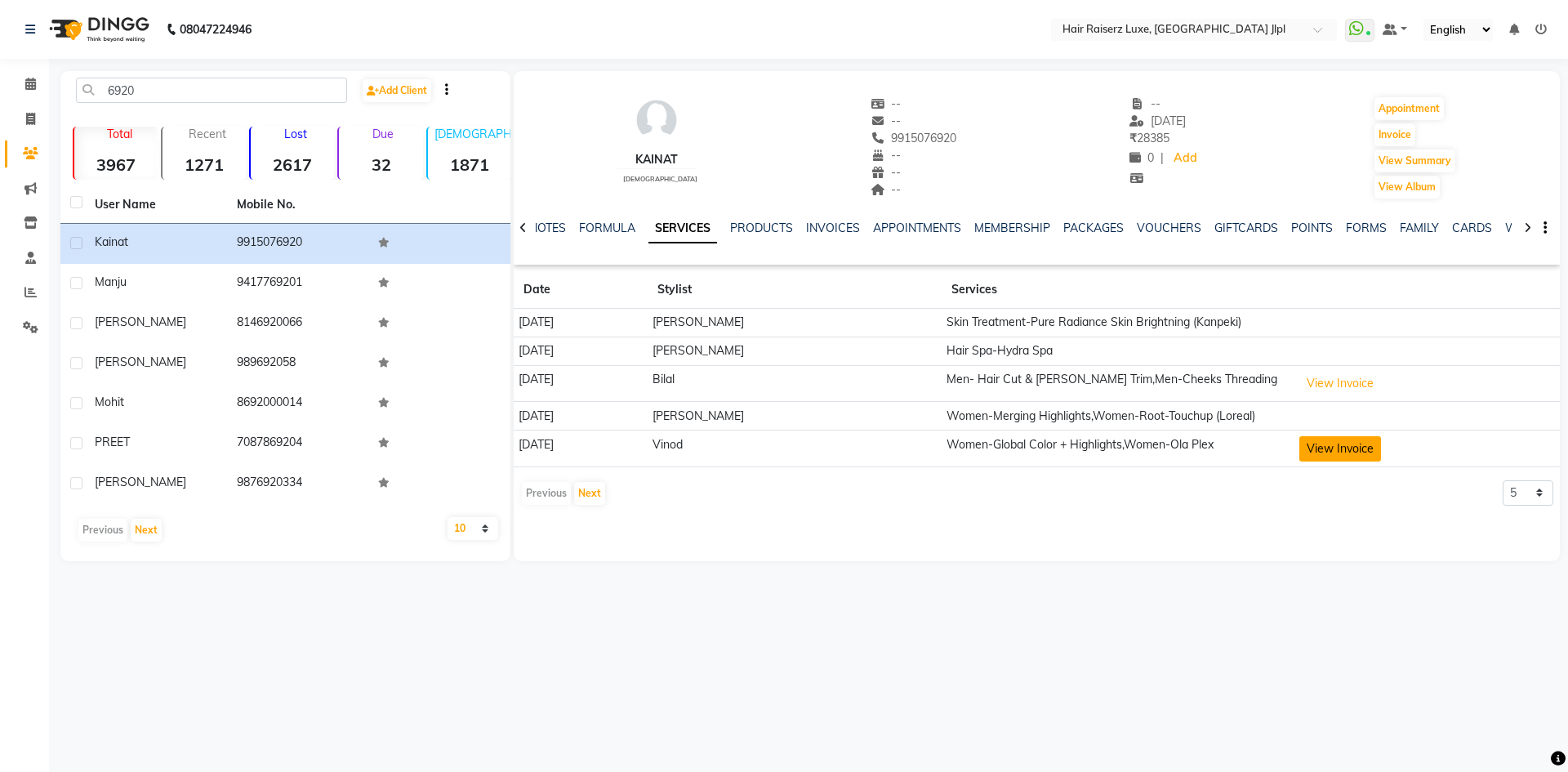
click at [1309, 445] on button "View Invoice" at bounding box center [1340, 448] width 82 height 26
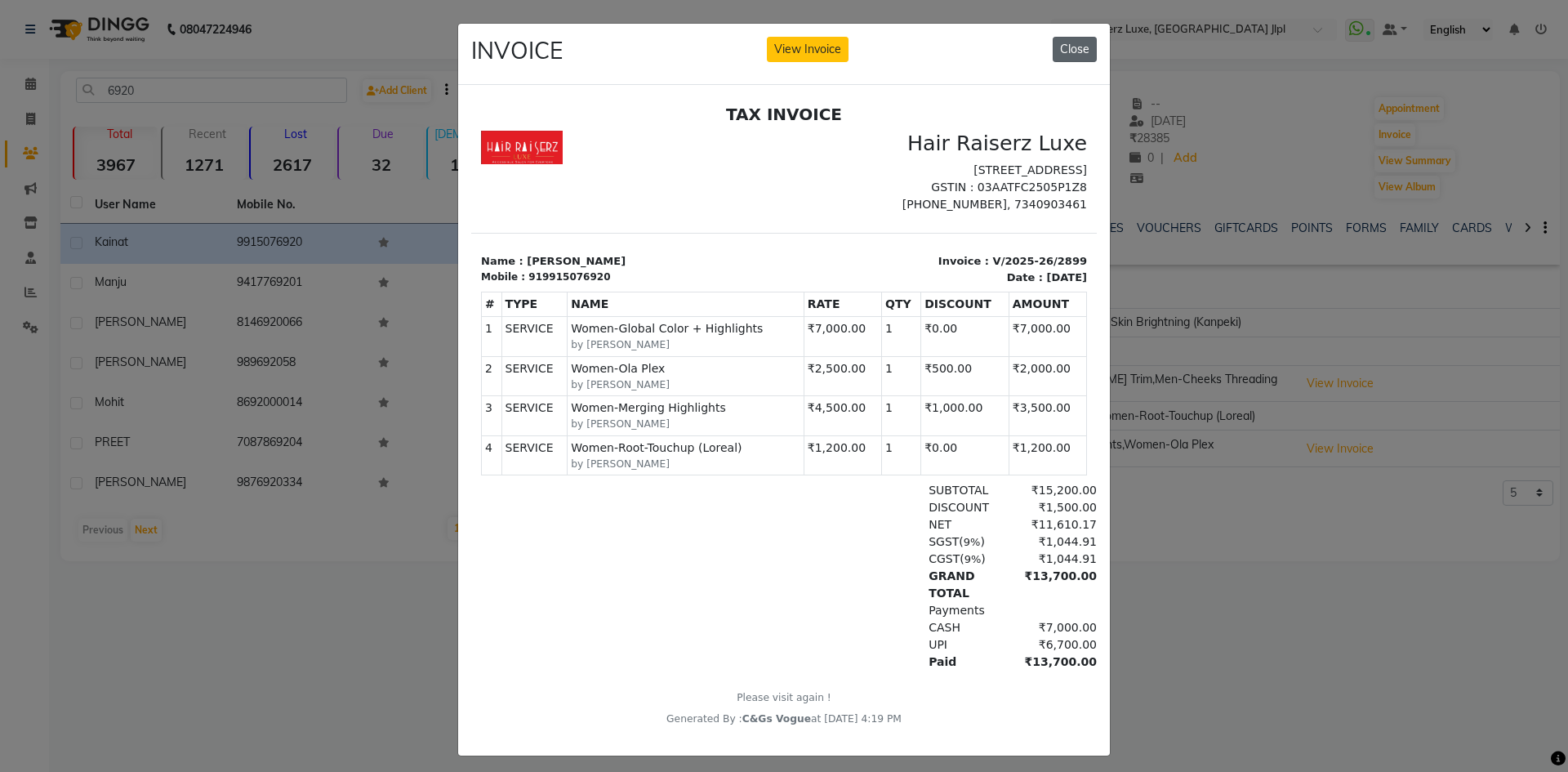
click at [1065, 56] on button "Close" at bounding box center [1074, 49] width 44 height 26
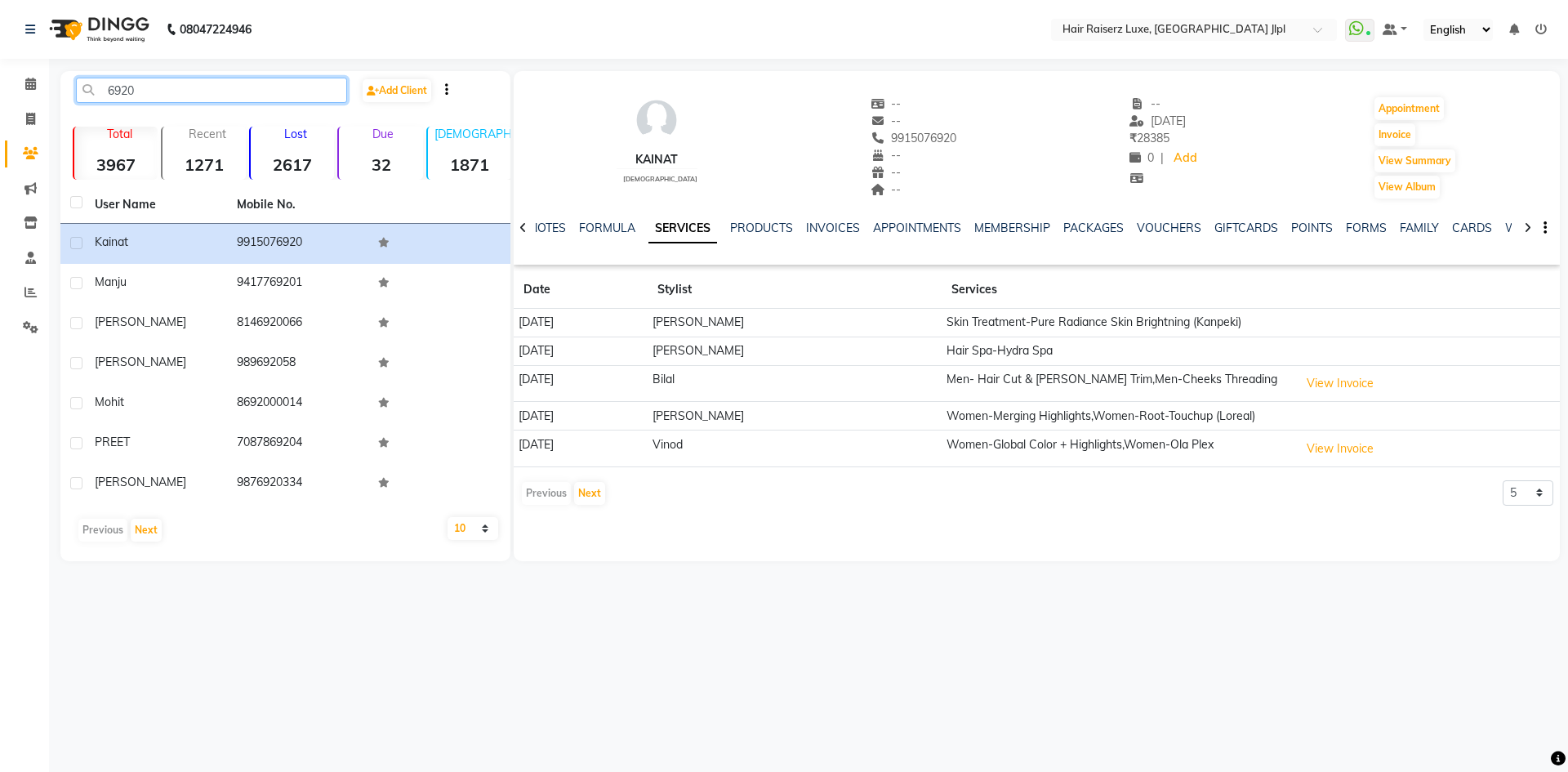
click at [183, 85] on input "6920" at bounding box center [211, 90] width 271 height 26
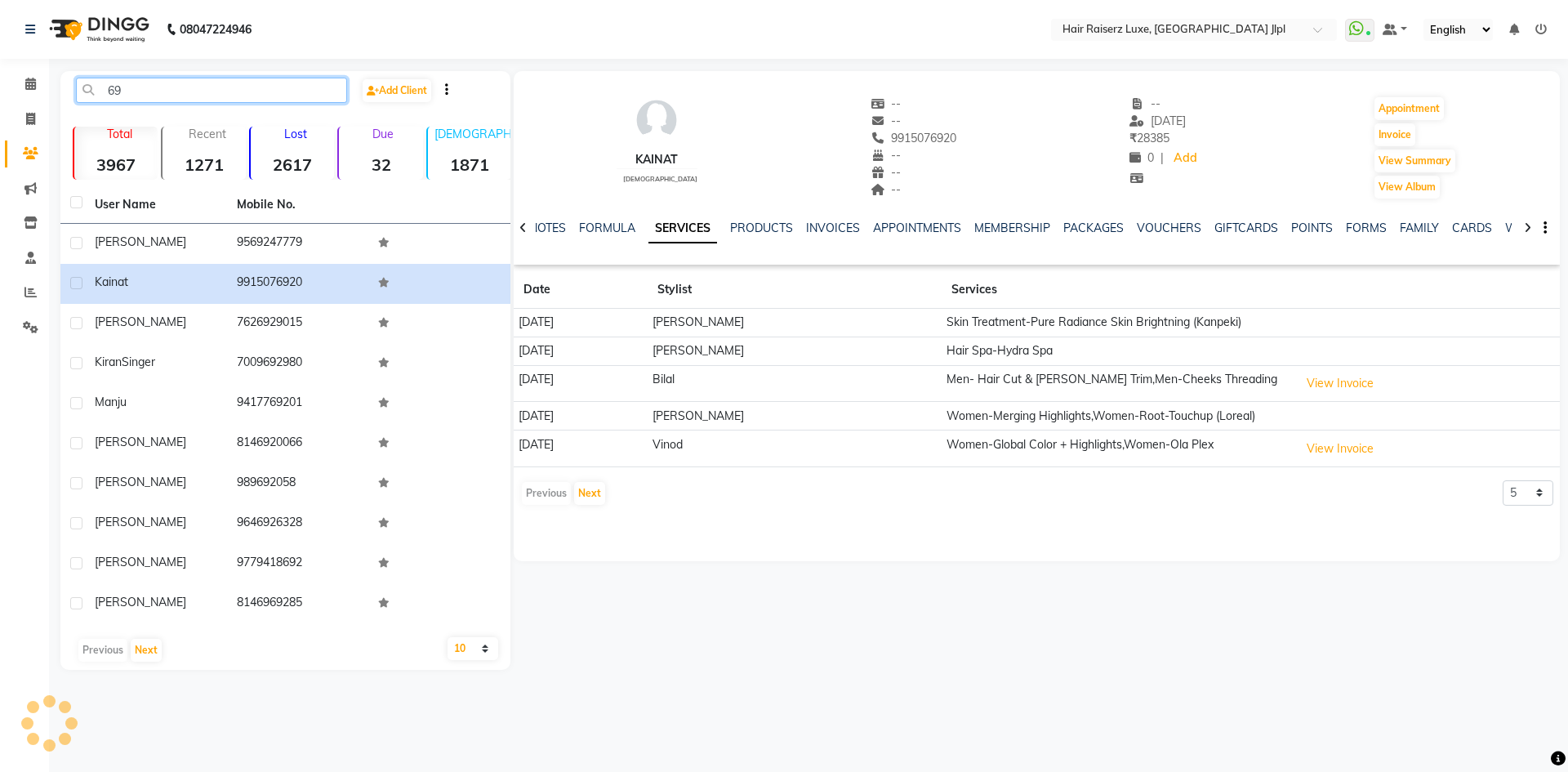
type input "6"
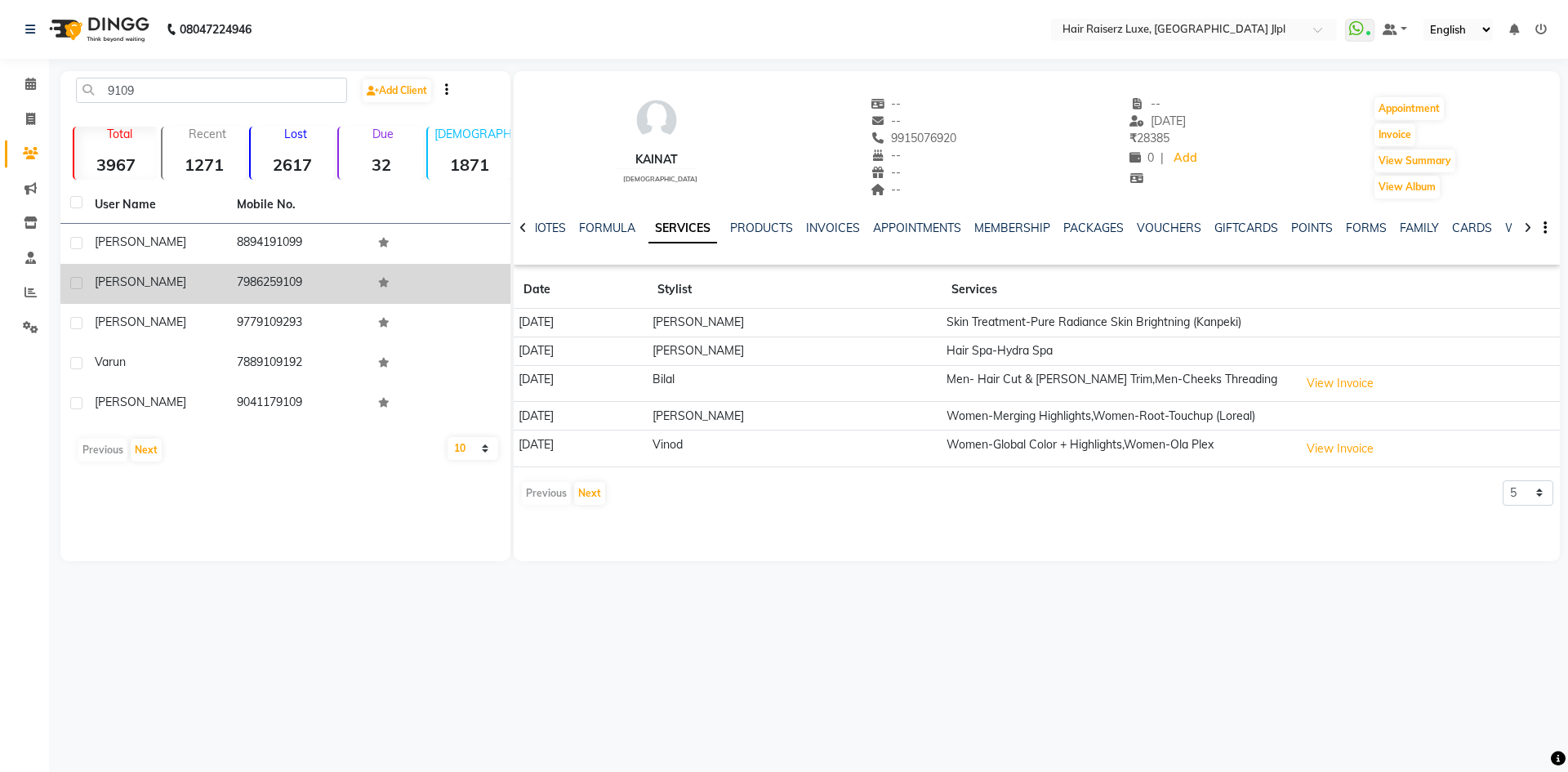
click at [198, 278] on div "Manbir" at bounding box center [155, 281] width 123 height 17
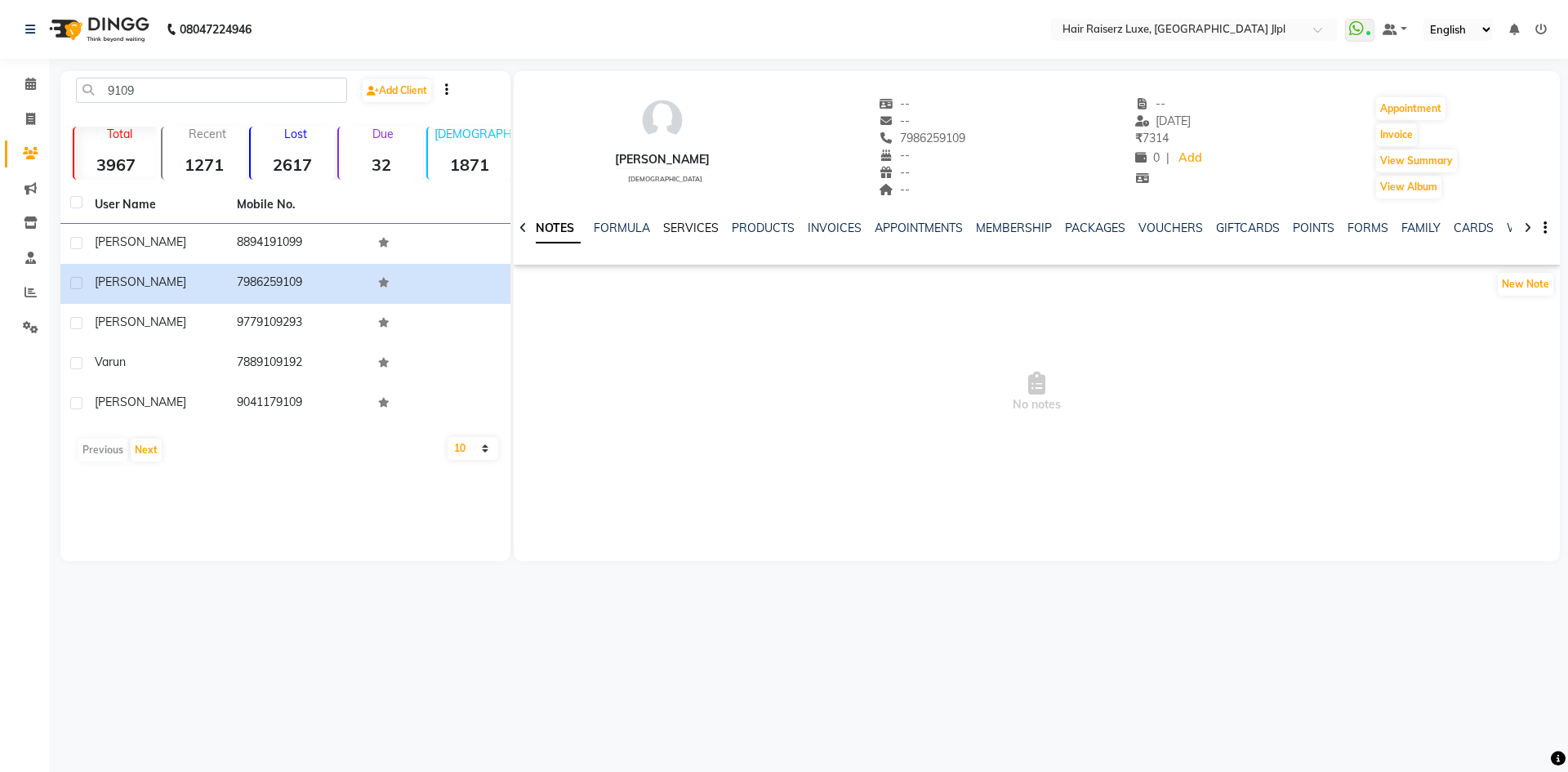
click at [688, 229] on link "SERVICES" at bounding box center [691, 228] width 56 height 15
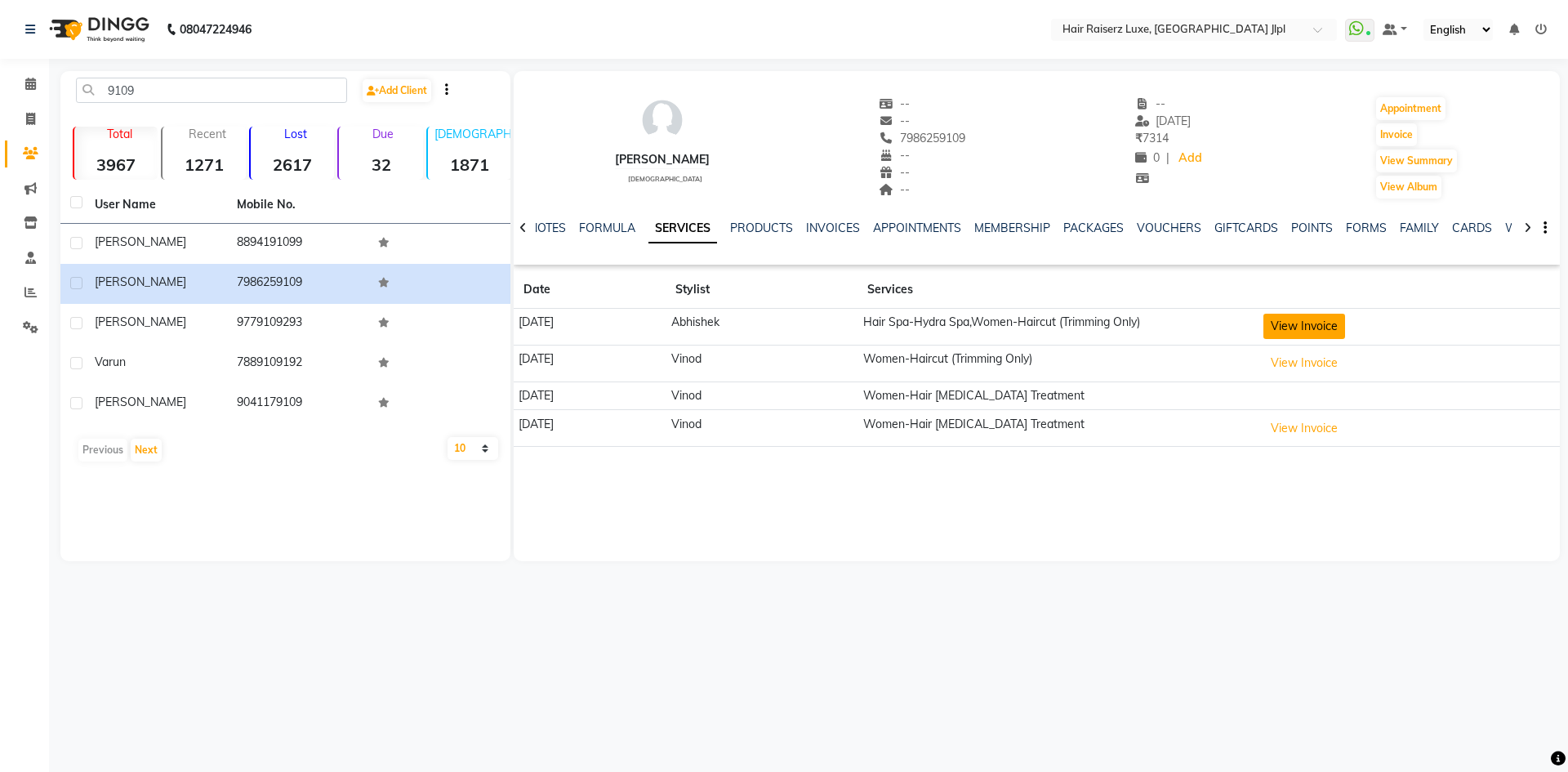
click at [1345, 325] on button "View Invoice" at bounding box center [1303, 326] width 82 height 26
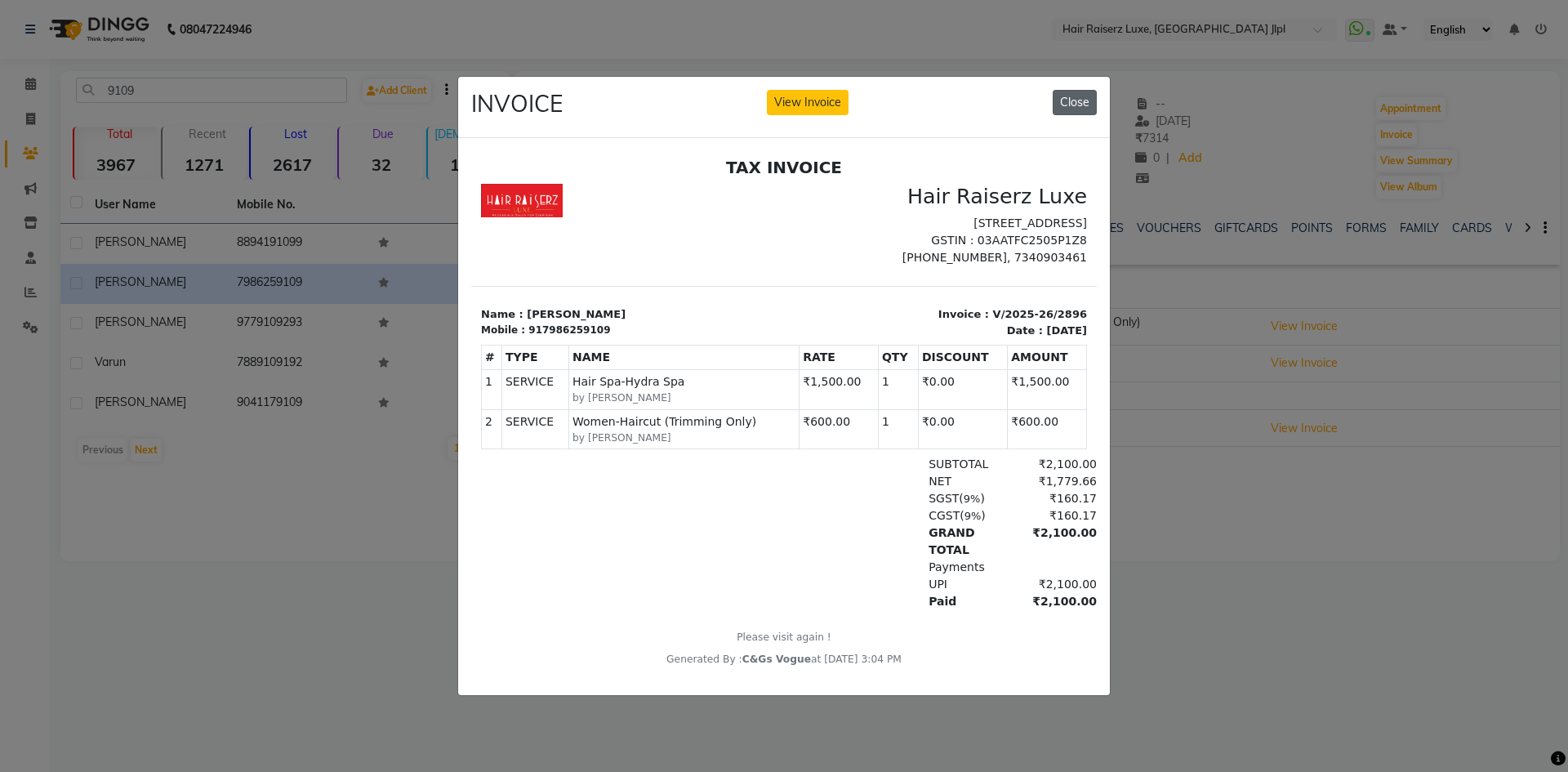
click at [1081, 101] on button "Close" at bounding box center [1074, 102] width 44 height 26
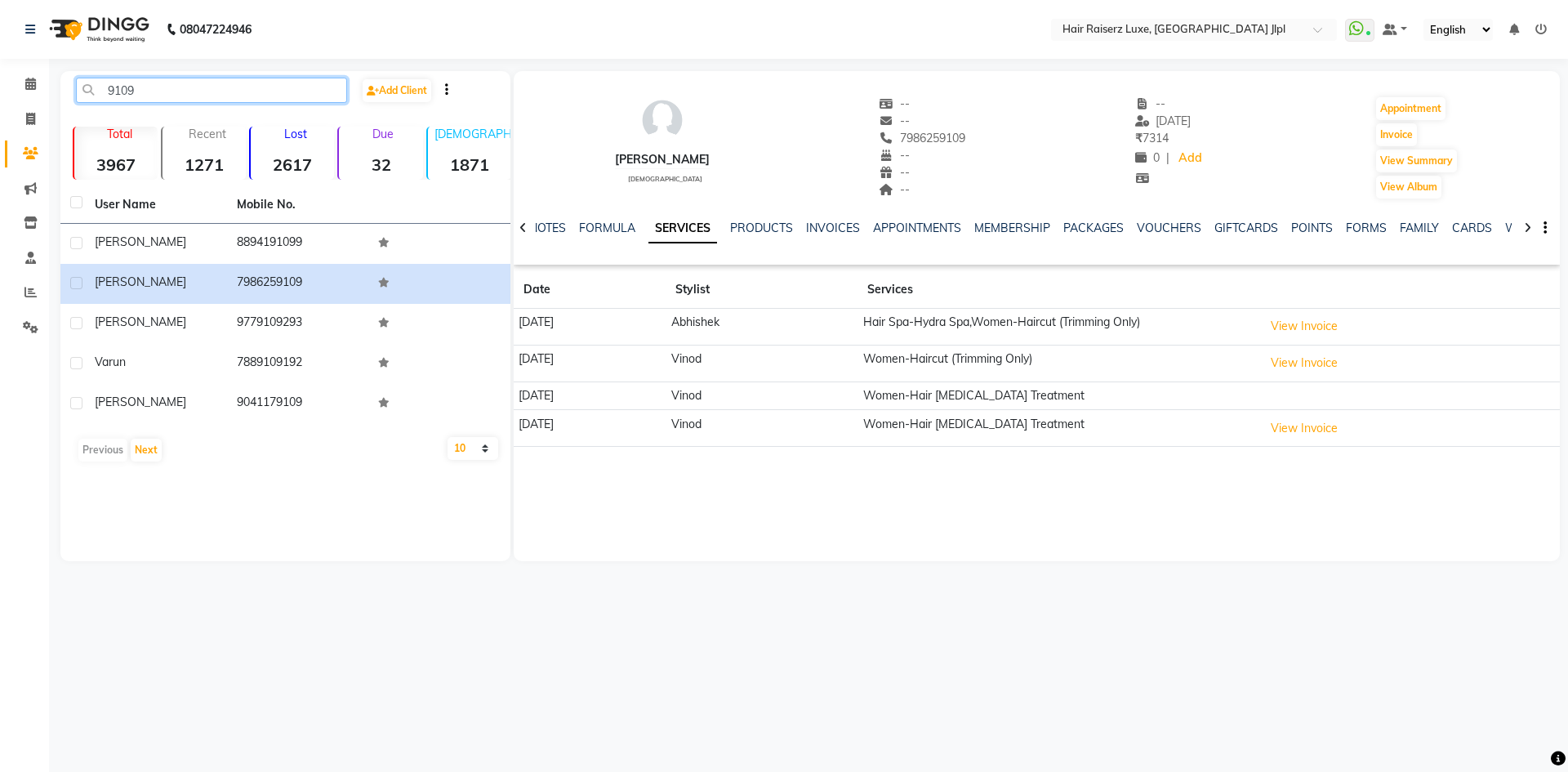
click at [136, 95] on input "9109" at bounding box center [211, 90] width 271 height 26
type input "9"
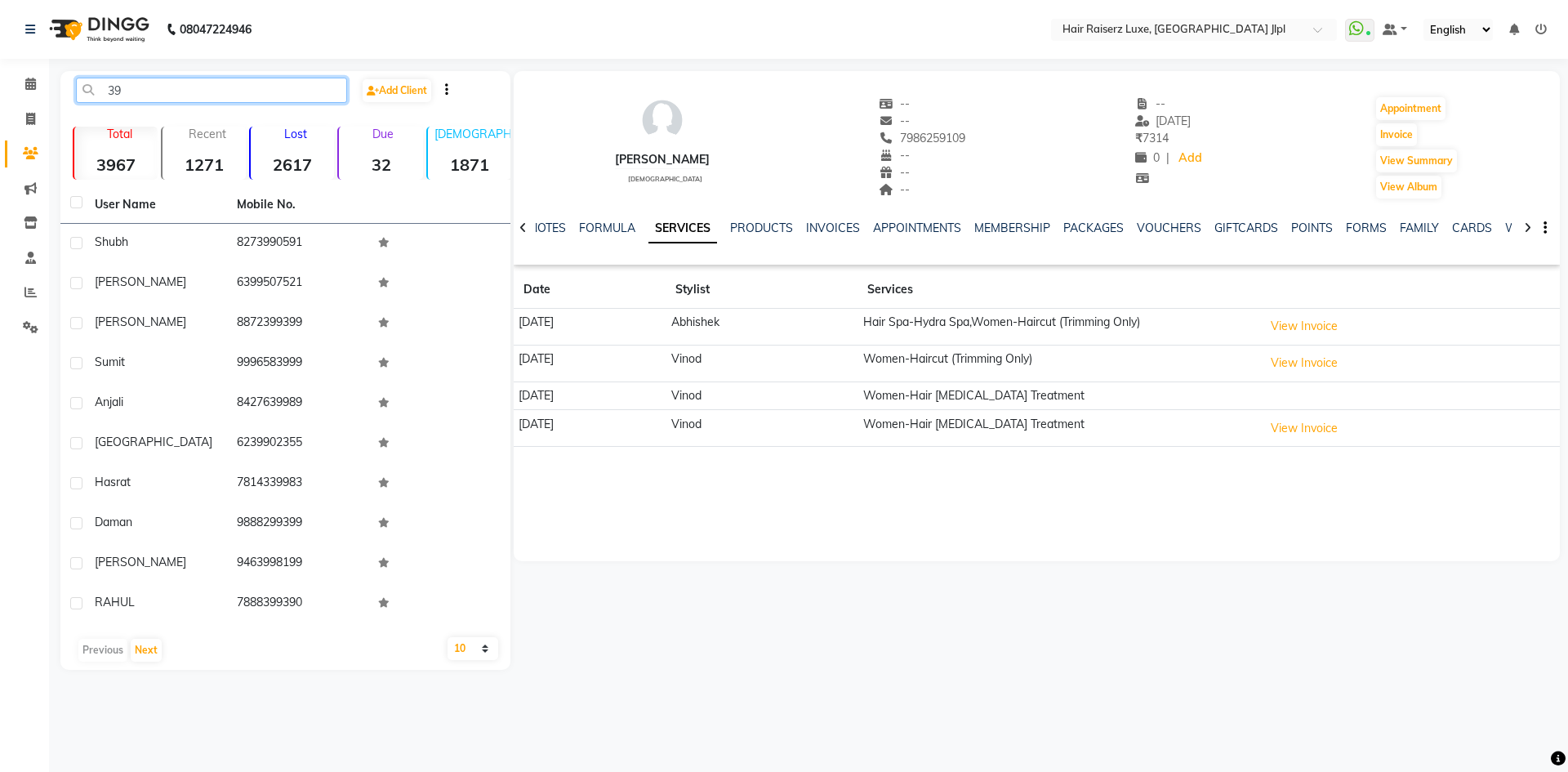
type input "3"
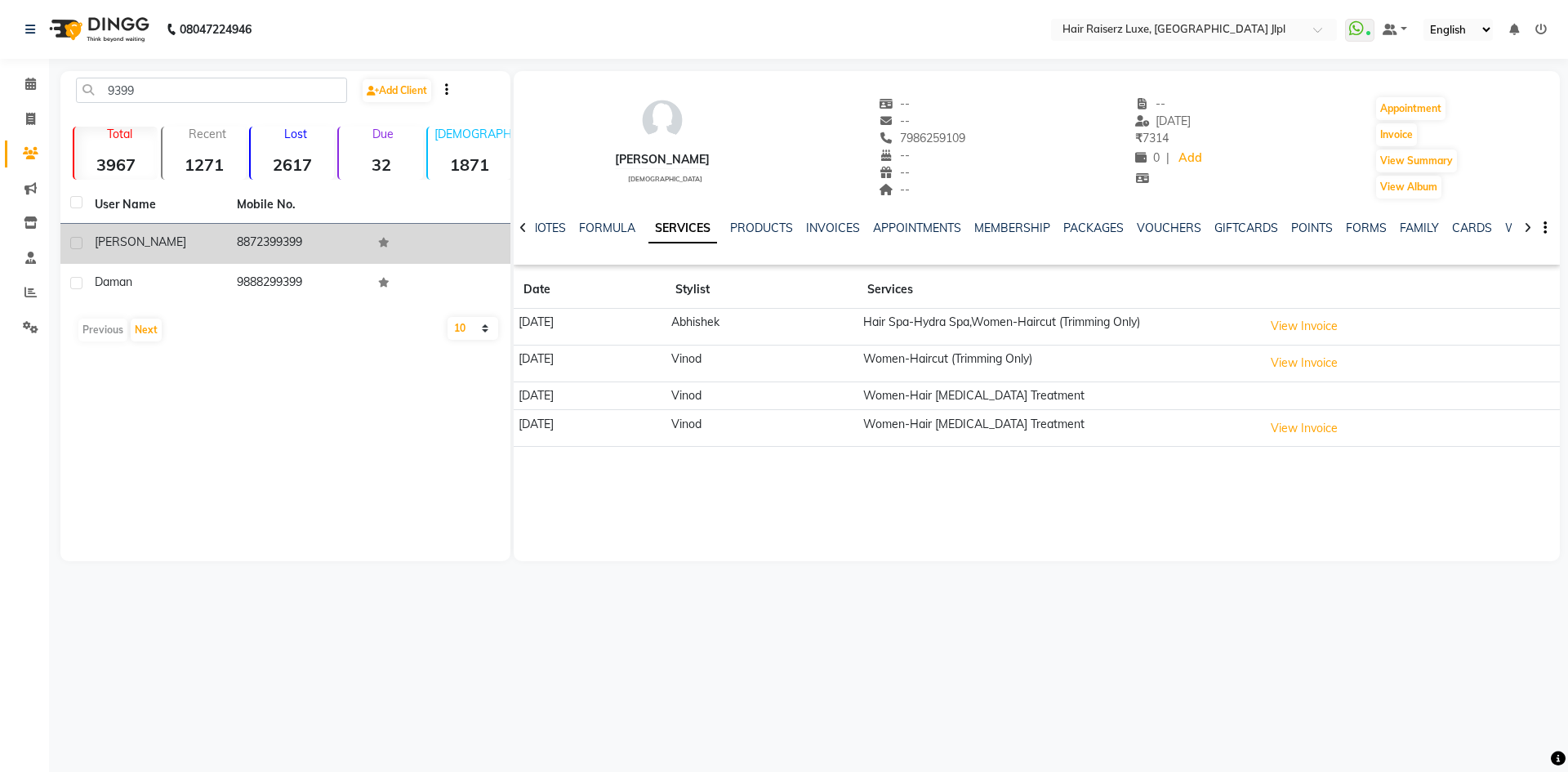
click at [220, 256] on td "Babbi bedi" at bounding box center [155, 244] width 142 height 40
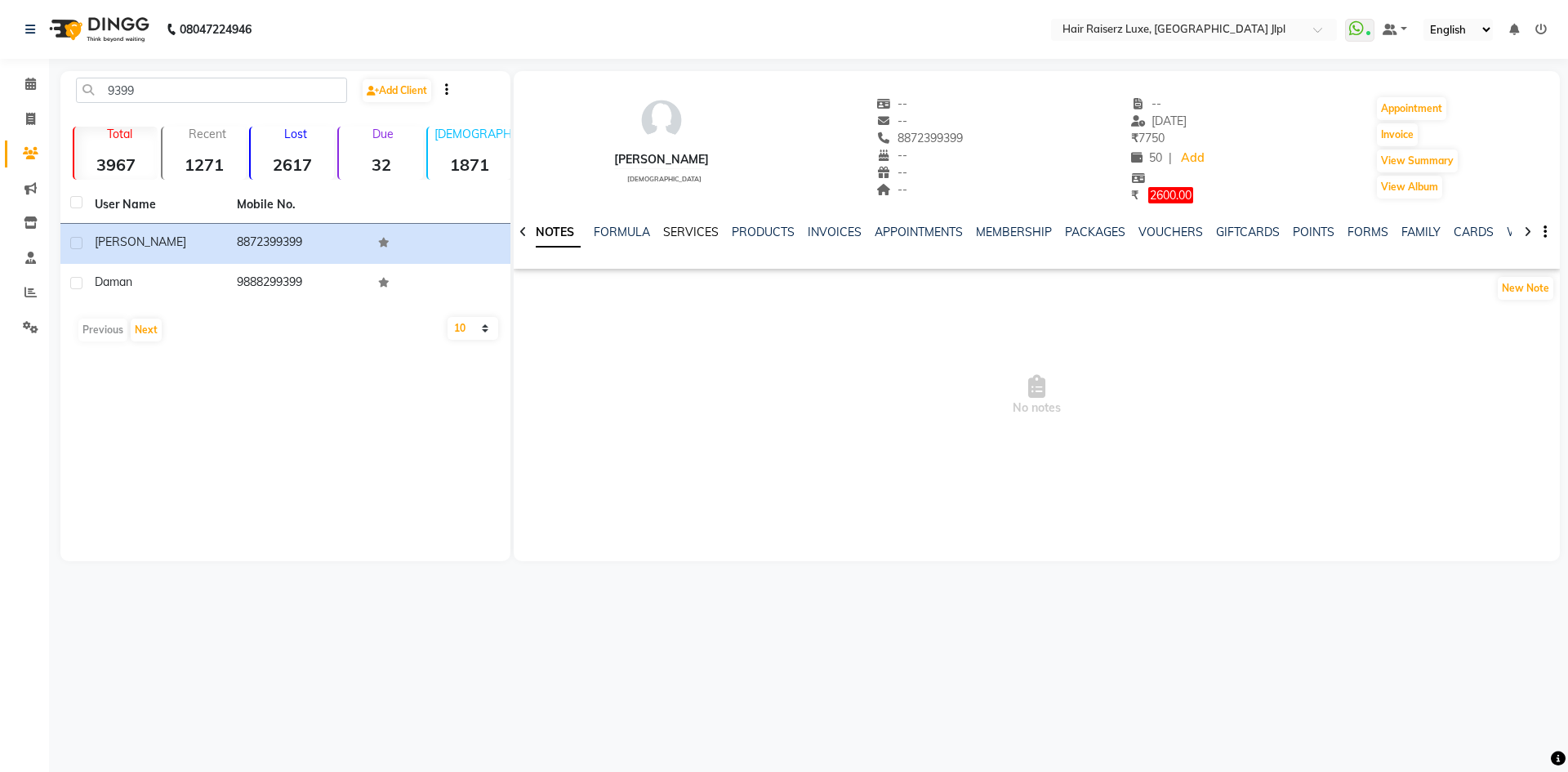
click at [691, 230] on link "SERVICES" at bounding box center [691, 232] width 56 height 15
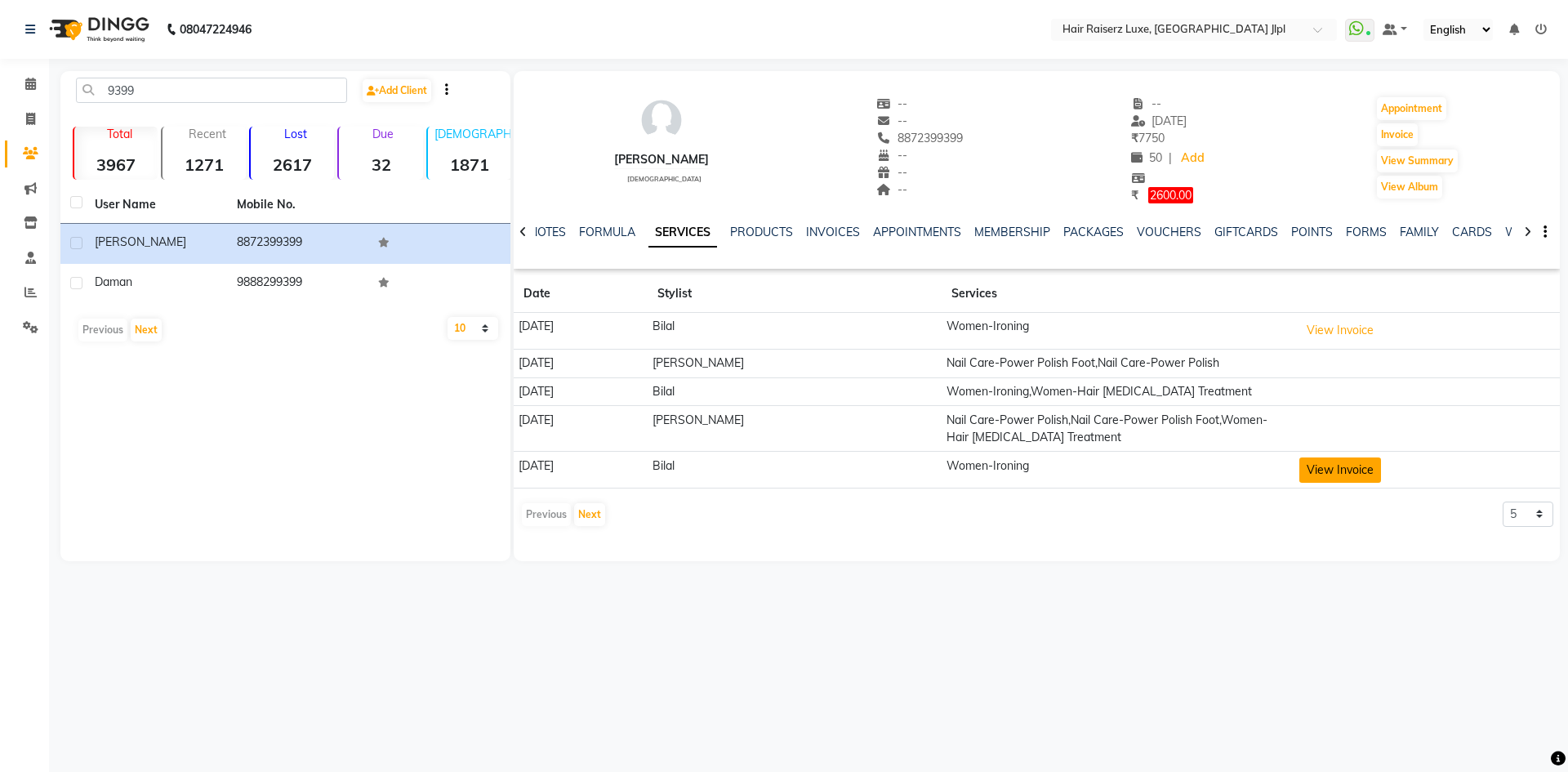
click at [1319, 468] on button "View Invoice" at bounding box center [1340, 469] width 82 height 26
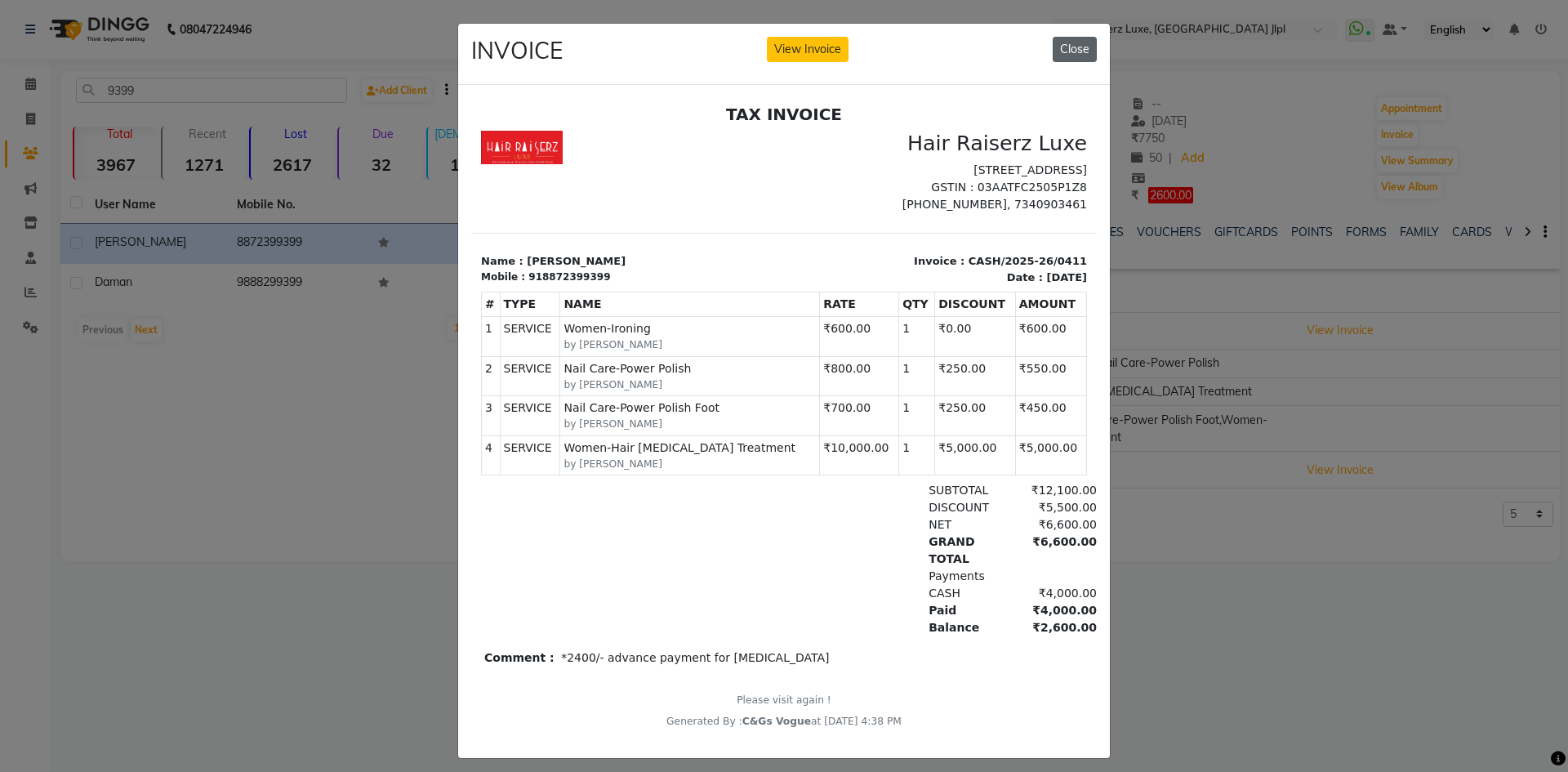
click at [1063, 49] on button "Close" at bounding box center [1074, 49] width 44 height 26
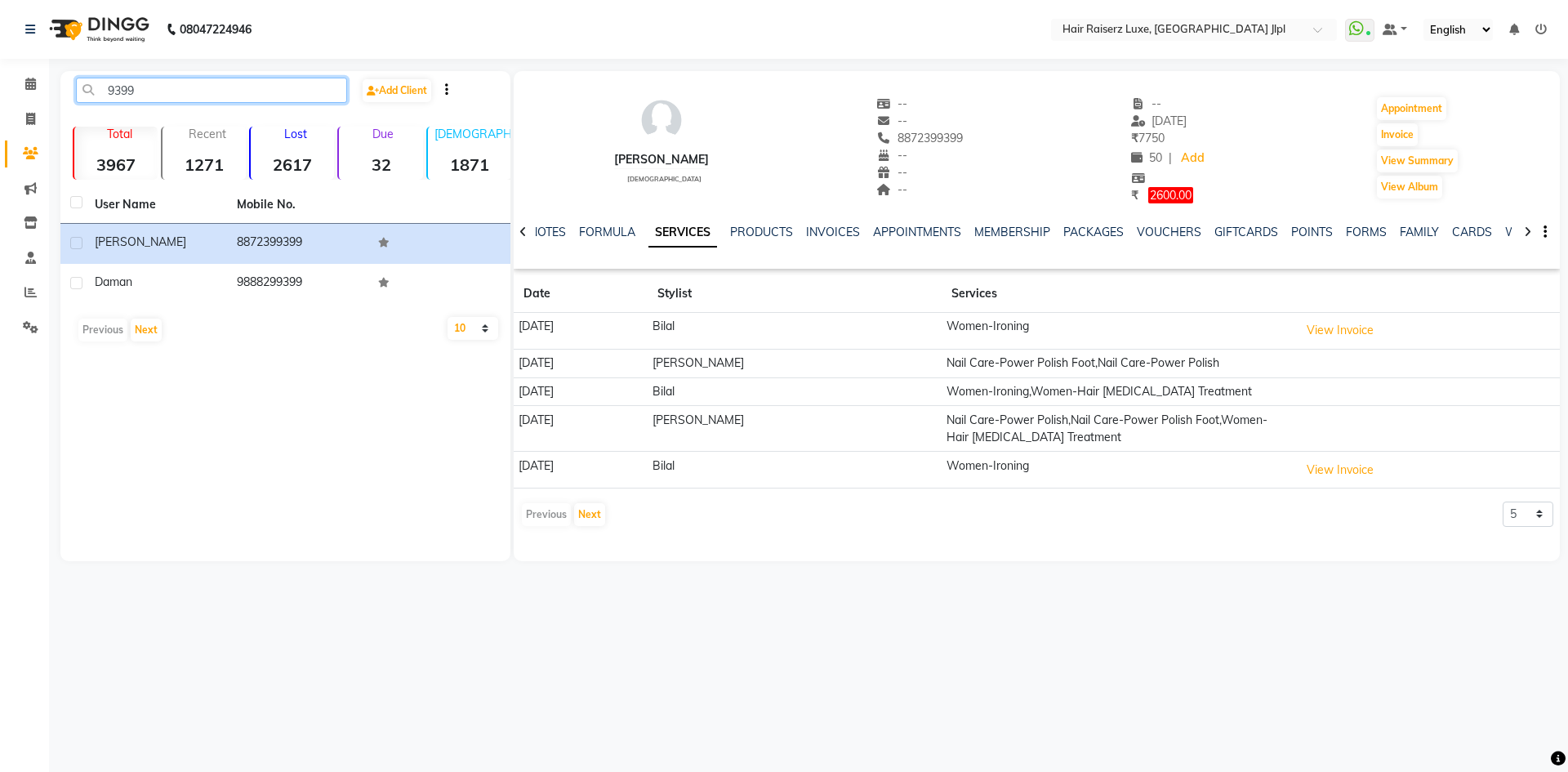
click at [243, 82] on input "9399" at bounding box center [211, 90] width 271 height 26
type input "9"
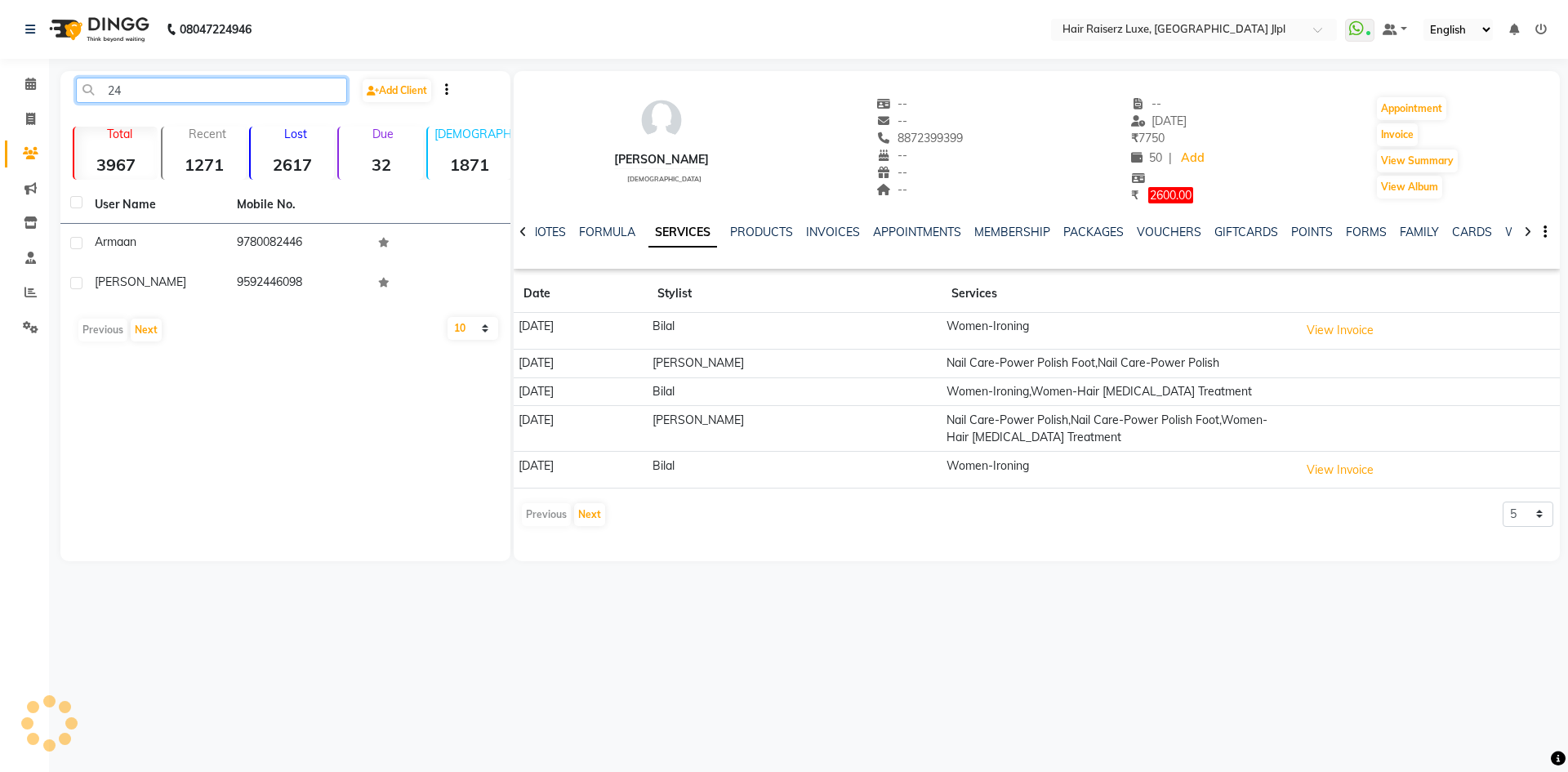
type input "2"
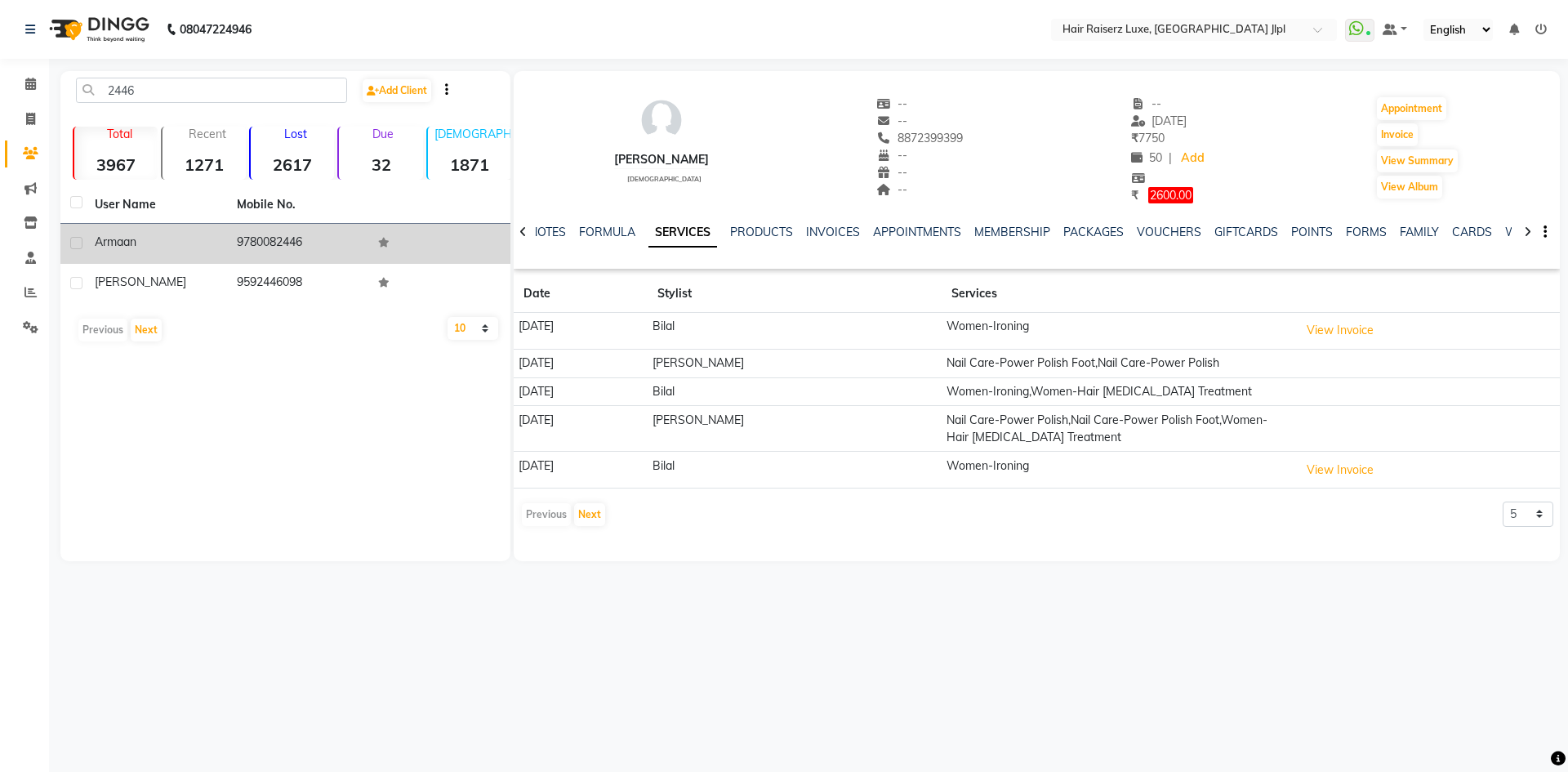
click at [347, 251] on td "9780082446" at bounding box center [297, 244] width 142 height 40
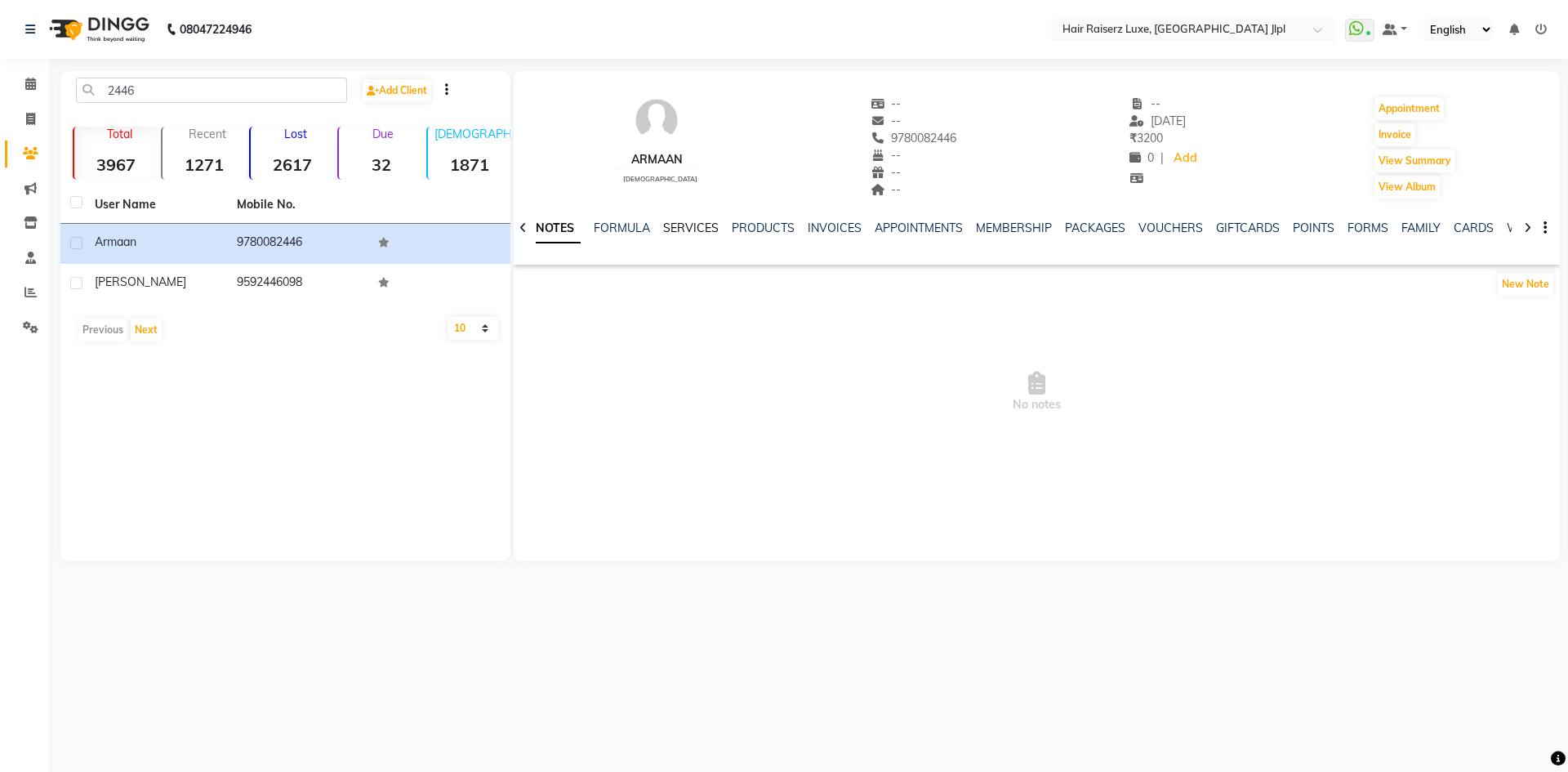
click at [688, 231] on link "SERVICES" at bounding box center [691, 228] width 56 height 15
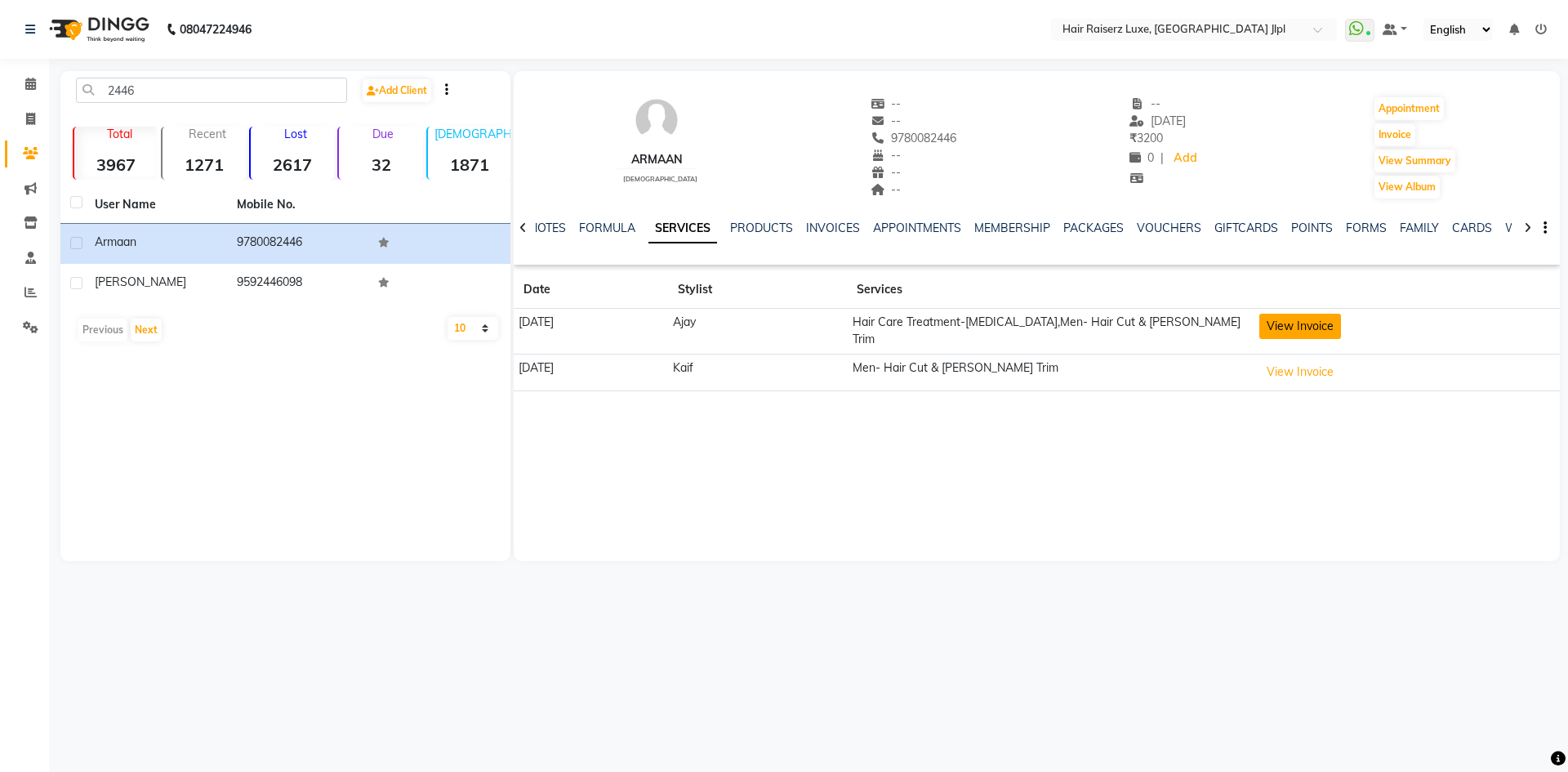
click at [1326, 319] on button "View Invoice" at bounding box center [1300, 326] width 82 height 26
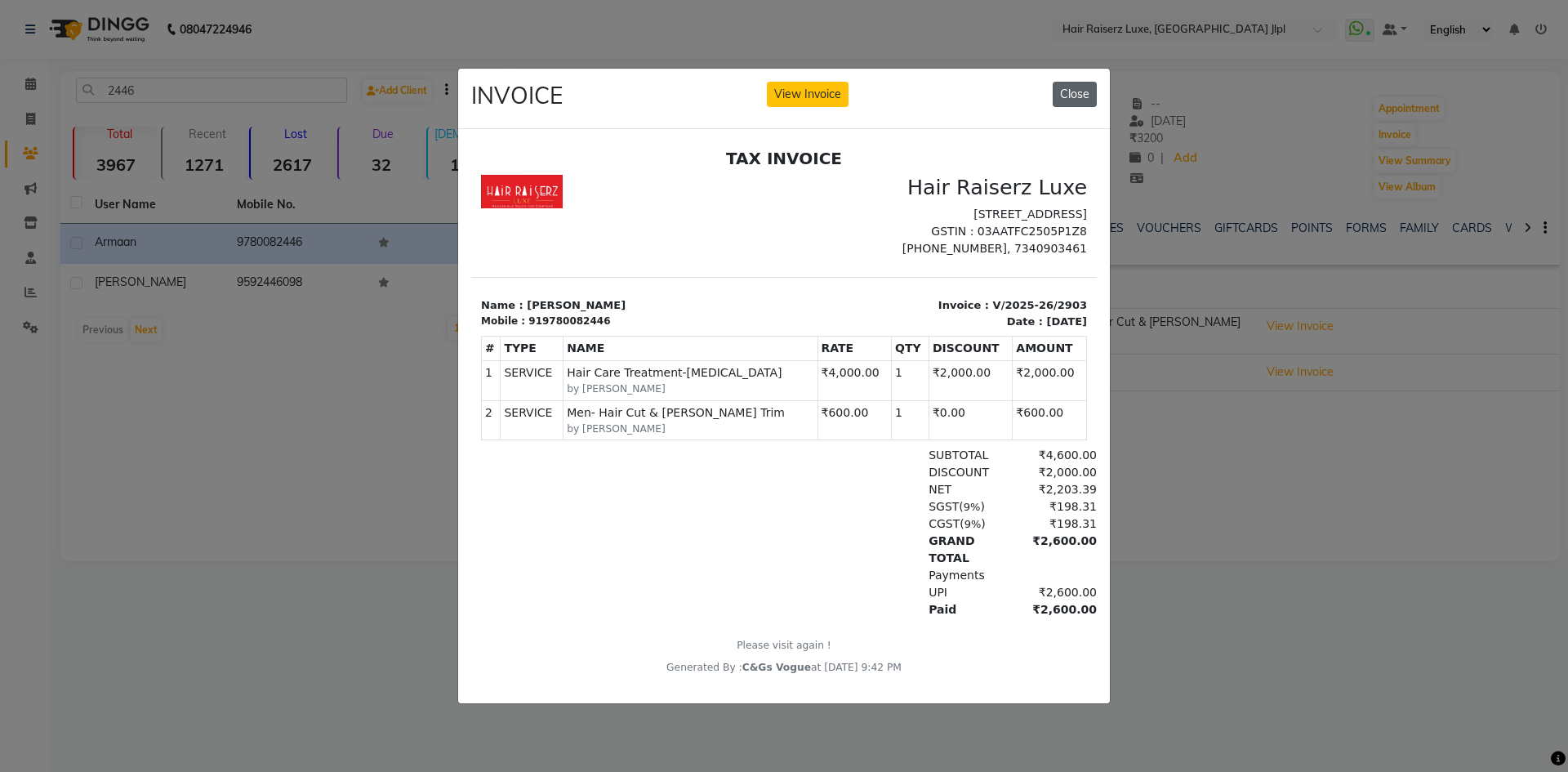
click at [1082, 93] on button "Close" at bounding box center [1074, 94] width 44 height 26
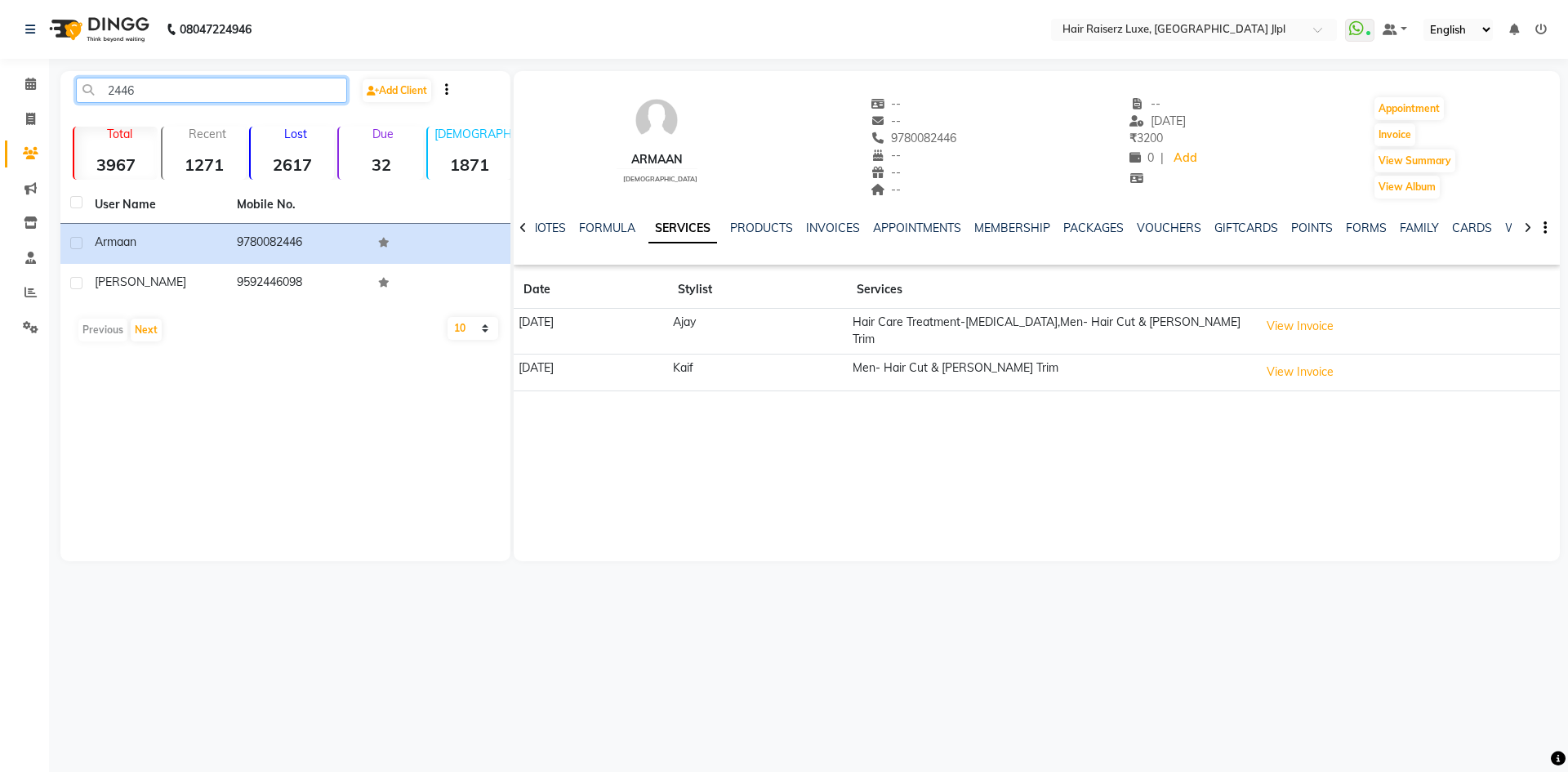
click at [137, 87] on input "2446" at bounding box center [211, 90] width 271 height 26
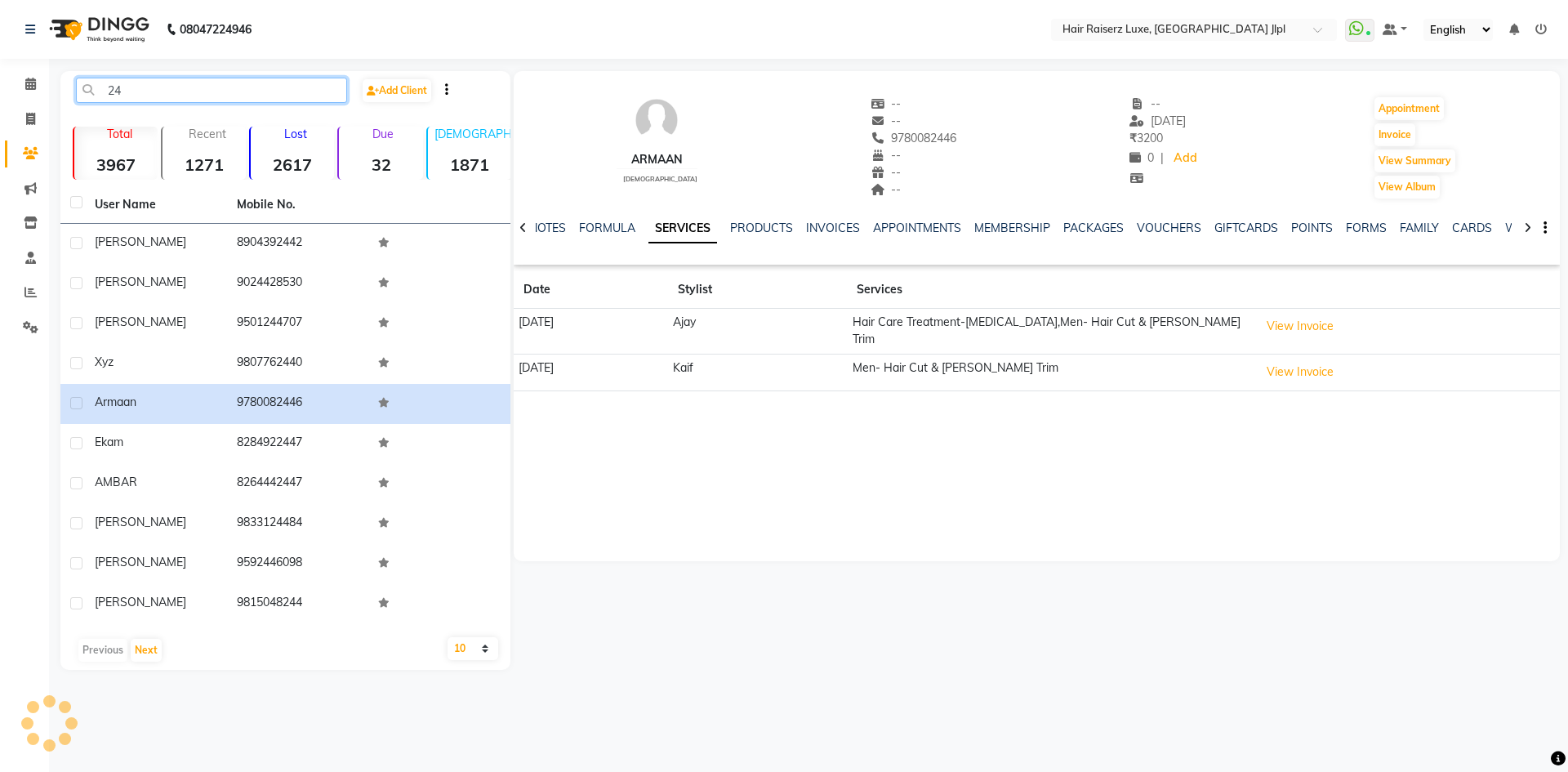
type input "2"
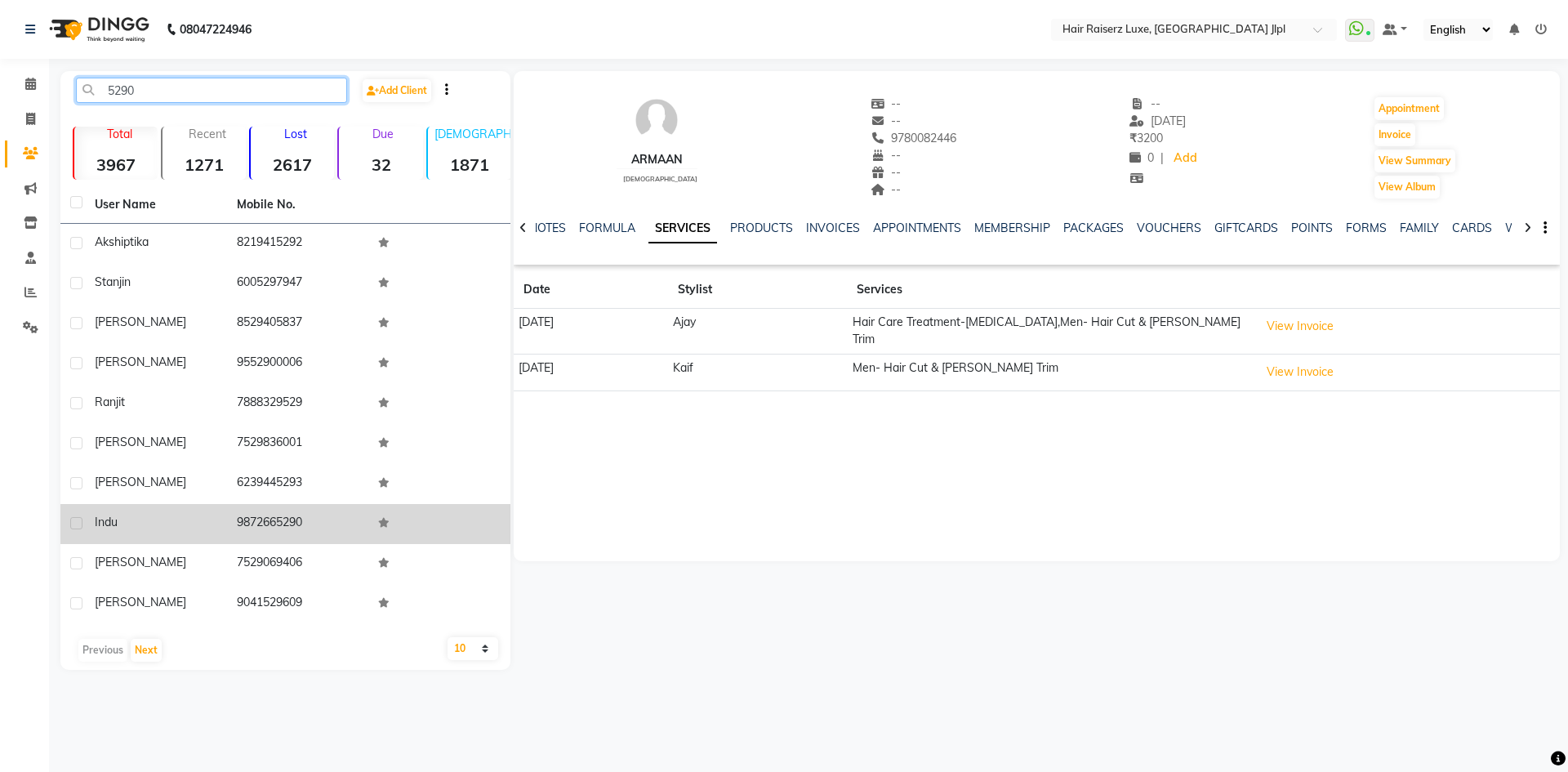
type input "5290"
click at [267, 533] on td "9872665290" at bounding box center [297, 523] width 142 height 40
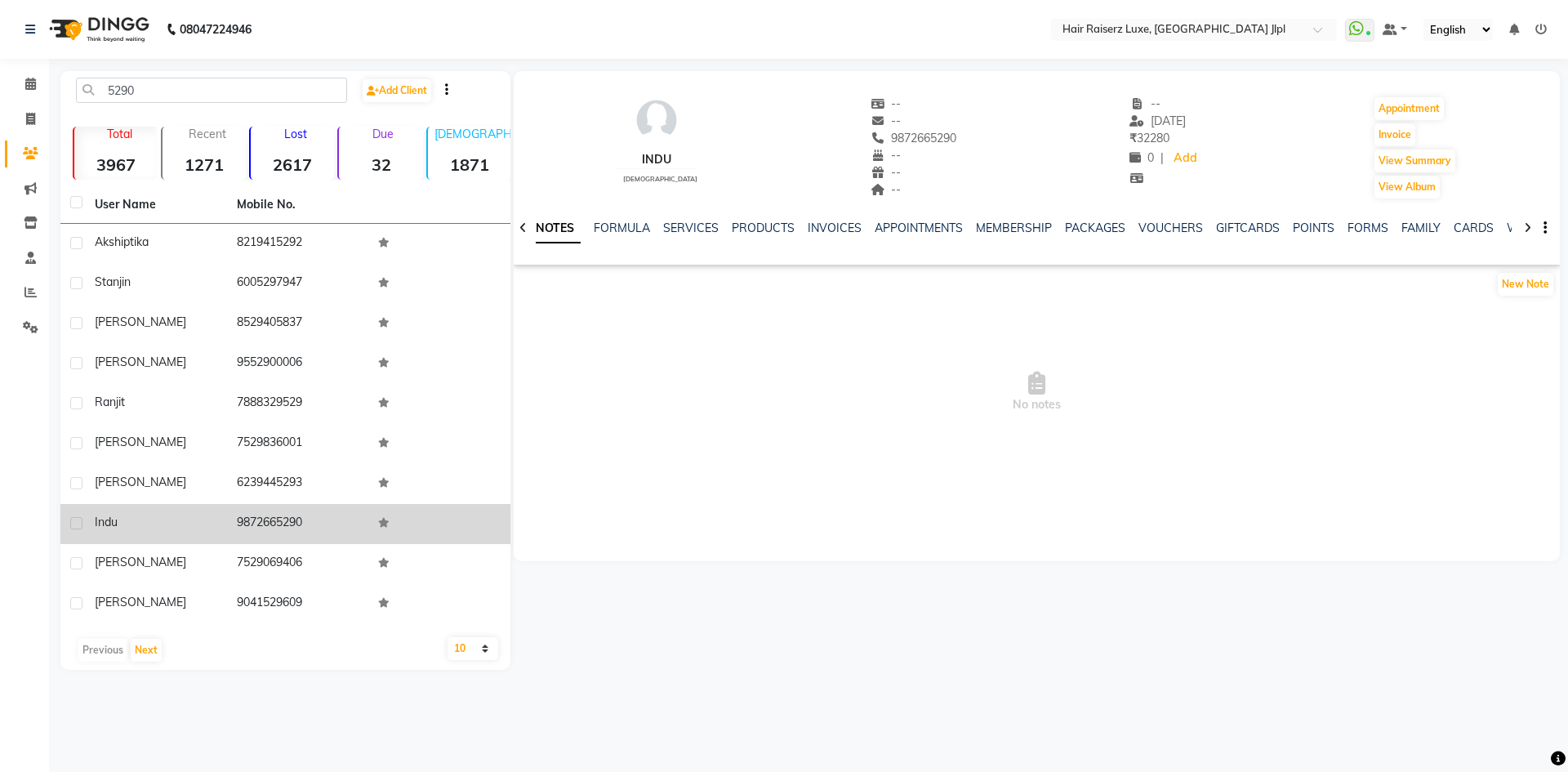
click at [260, 523] on td "9872665290" at bounding box center [297, 523] width 142 height 40
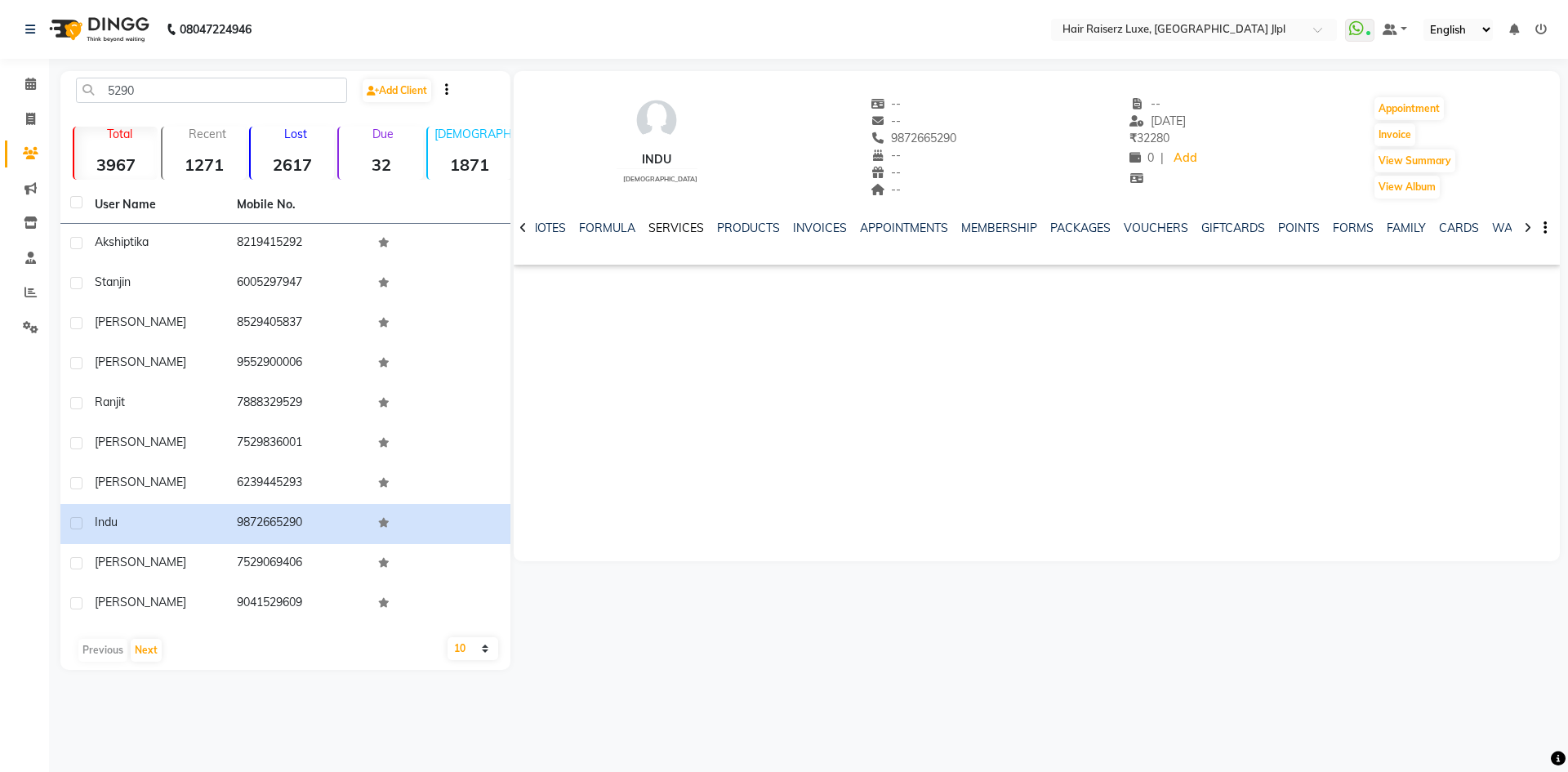
click at [661, 234] on link "SERVICES" at bounding box center [676, 228] width 56 height 15
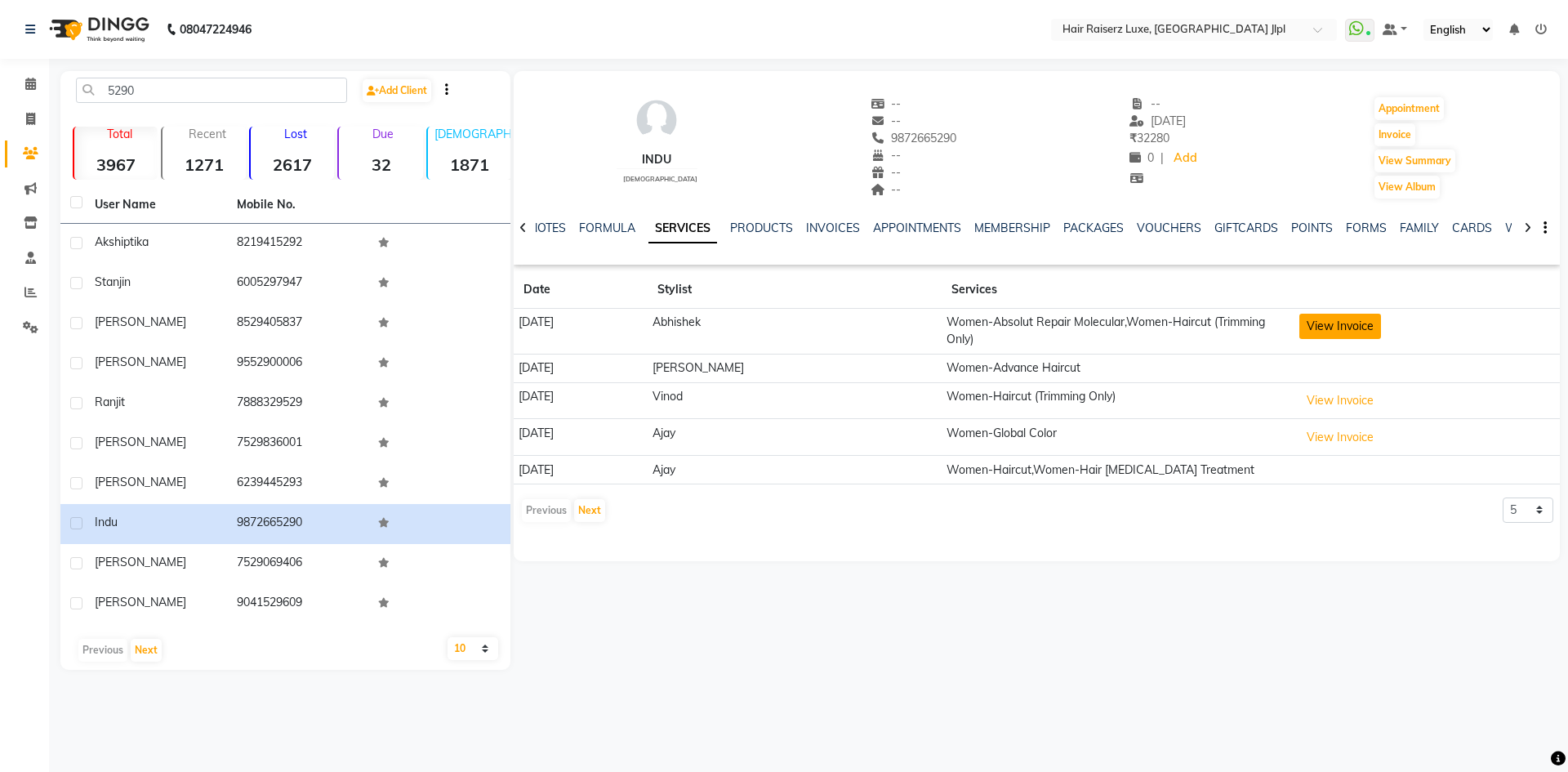
click at [1348, 325] on button "View Invoice" at bounding box center [1340, 326] width 82 height 26
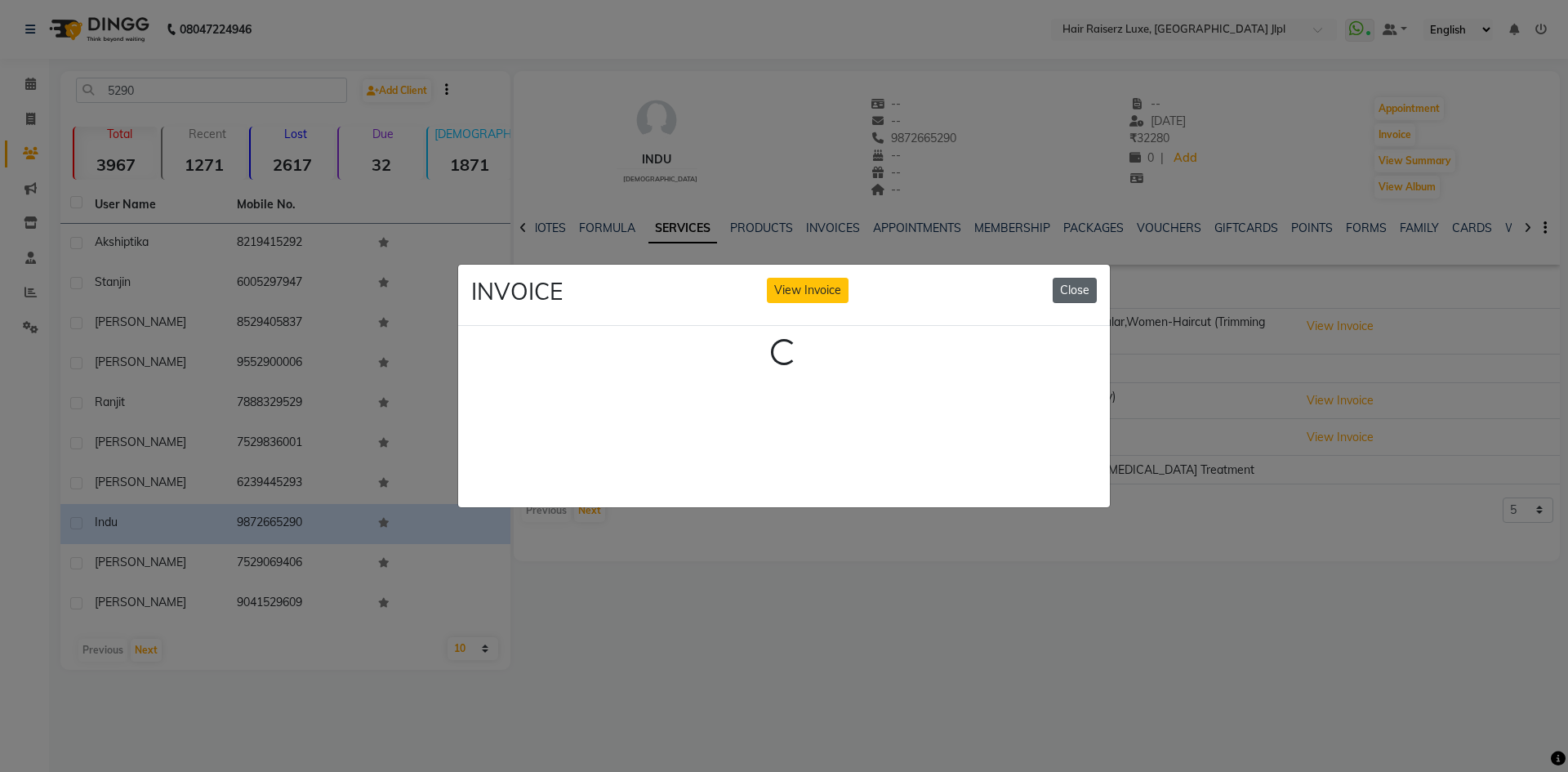
click at [1079, 288] on button "Close" at bounding box center [1074, 290] width 44 height 26
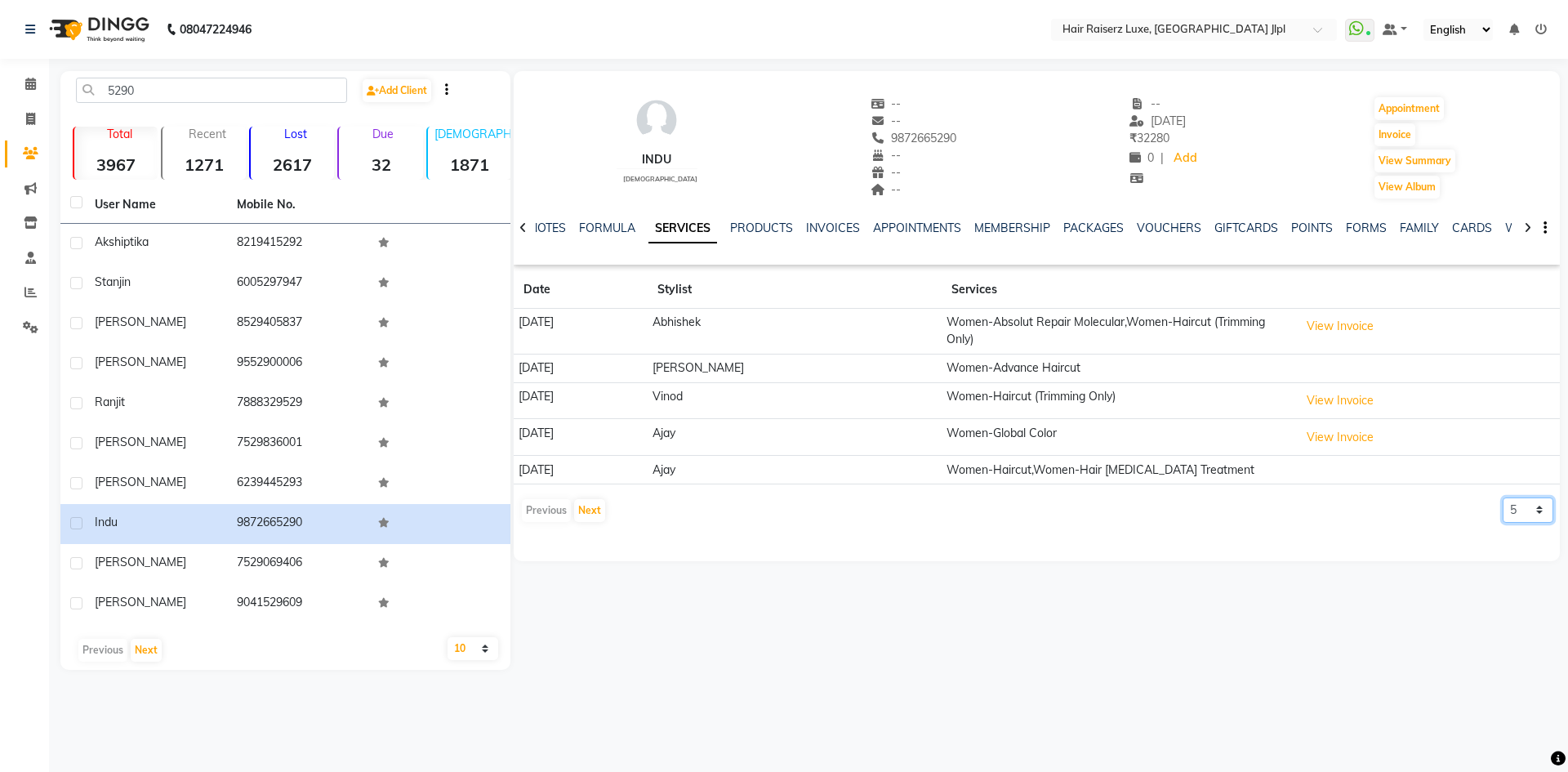
click at [1508, 500] on select "5 10 50 100 500" at bounding box center [1527, 510] width 50 height 26
select select "10"
click at [1503, 498] on select "5 10 50 100 500" at bounding box center [1527, 510] width 50 height 26
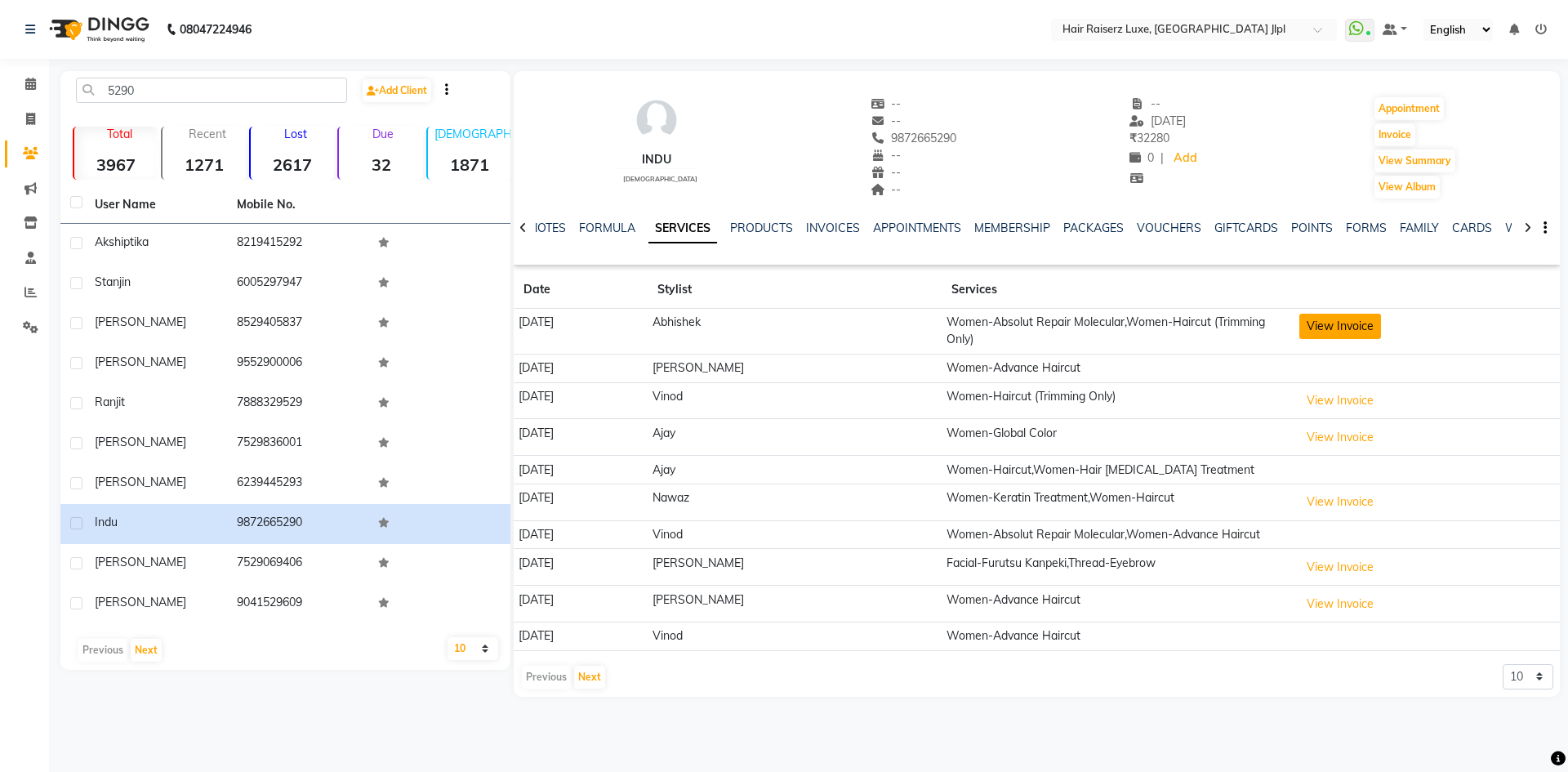
click at [1313, 327] on button "View Invoice" at bounding box center [1340, 326] width 82 height 26
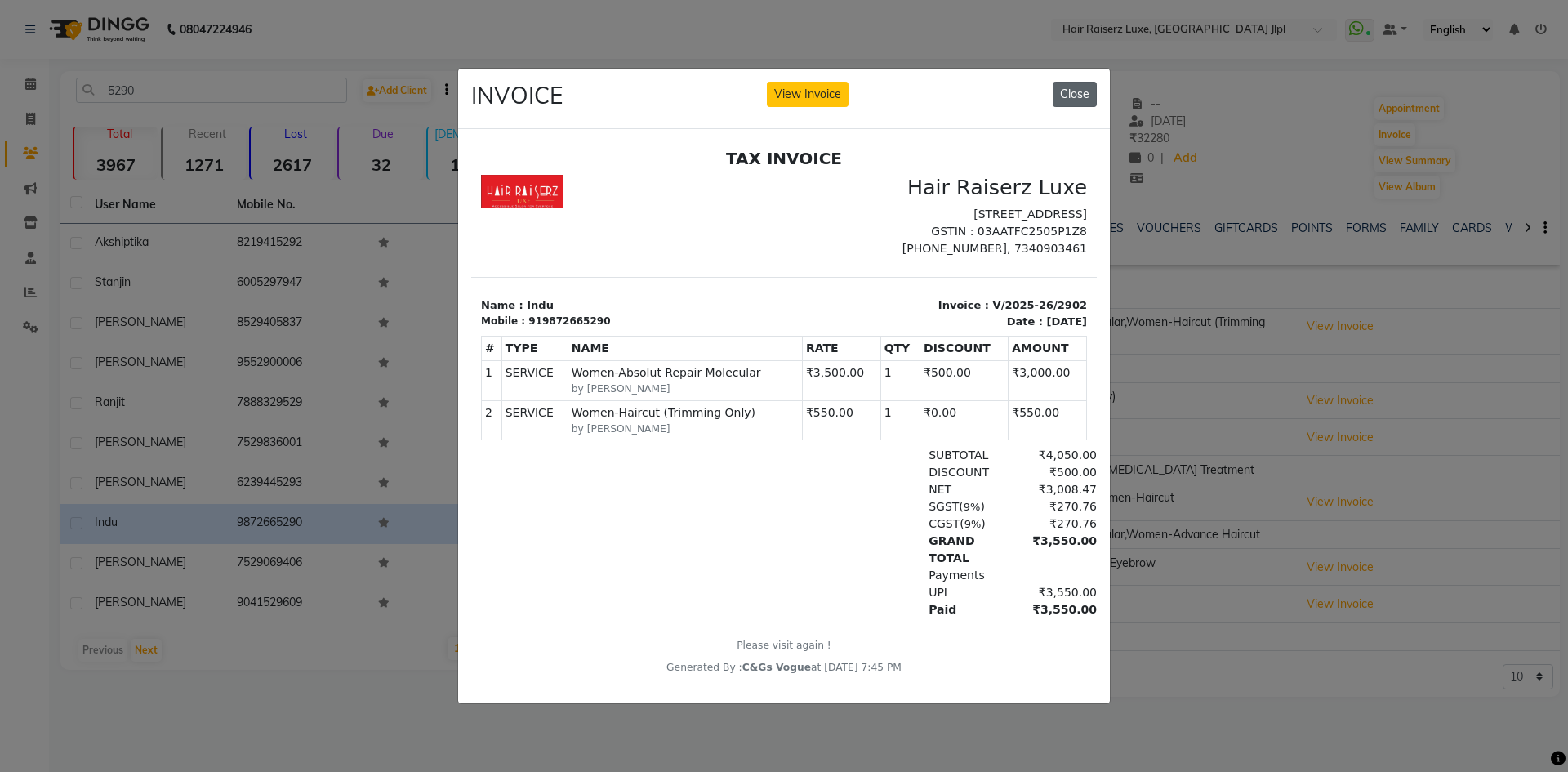
click at [1078, 84] on button "Close" at bounding box center [1074, 94] width 44 height 26
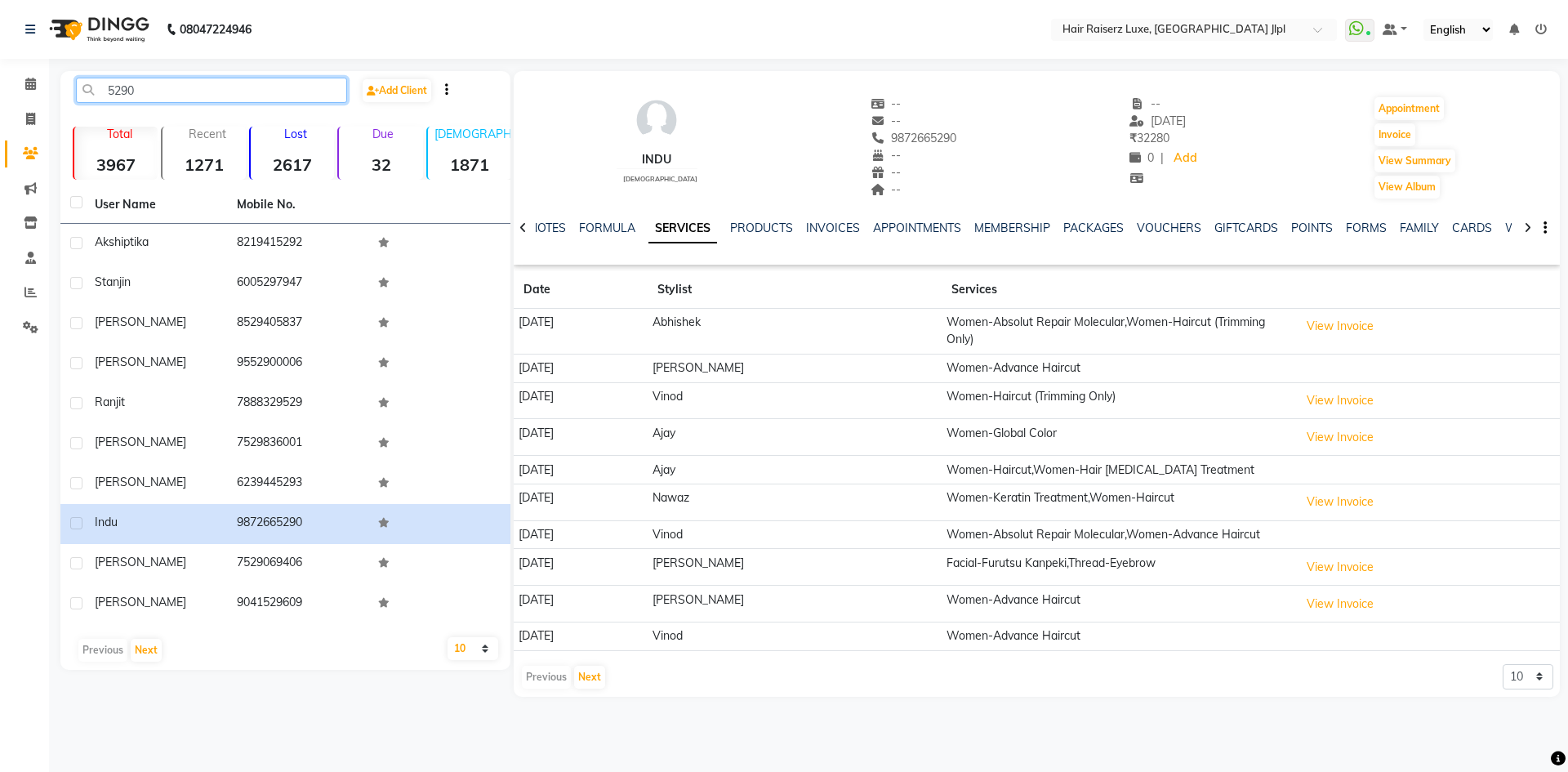
click at [210, 91] on input "5290" at bounding box center [211, 90] width 271 height 26
type input "5"
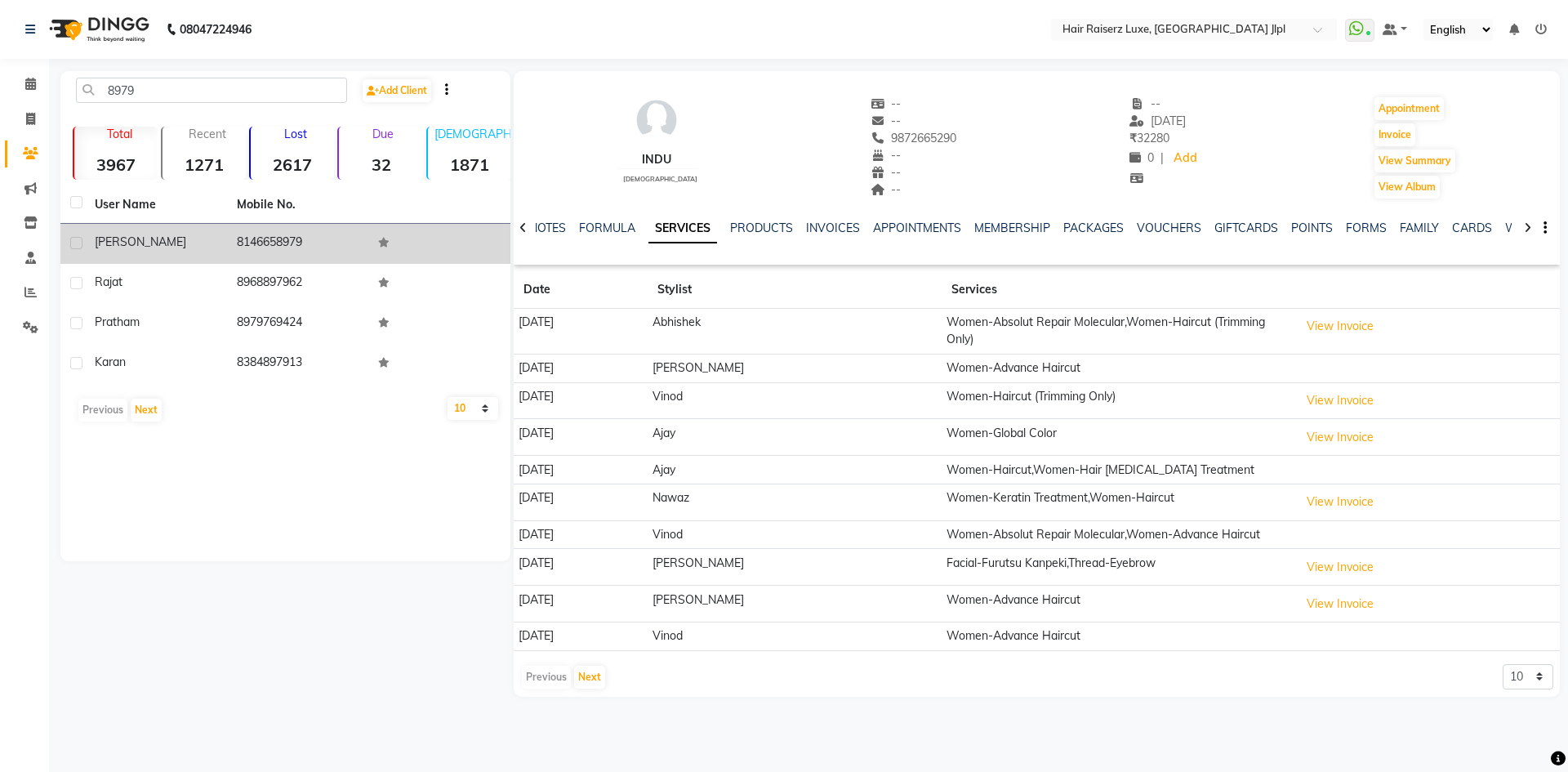
click at [217, 255] on td "Ravneet" at bounding box center [155, 244] width 142 height 40
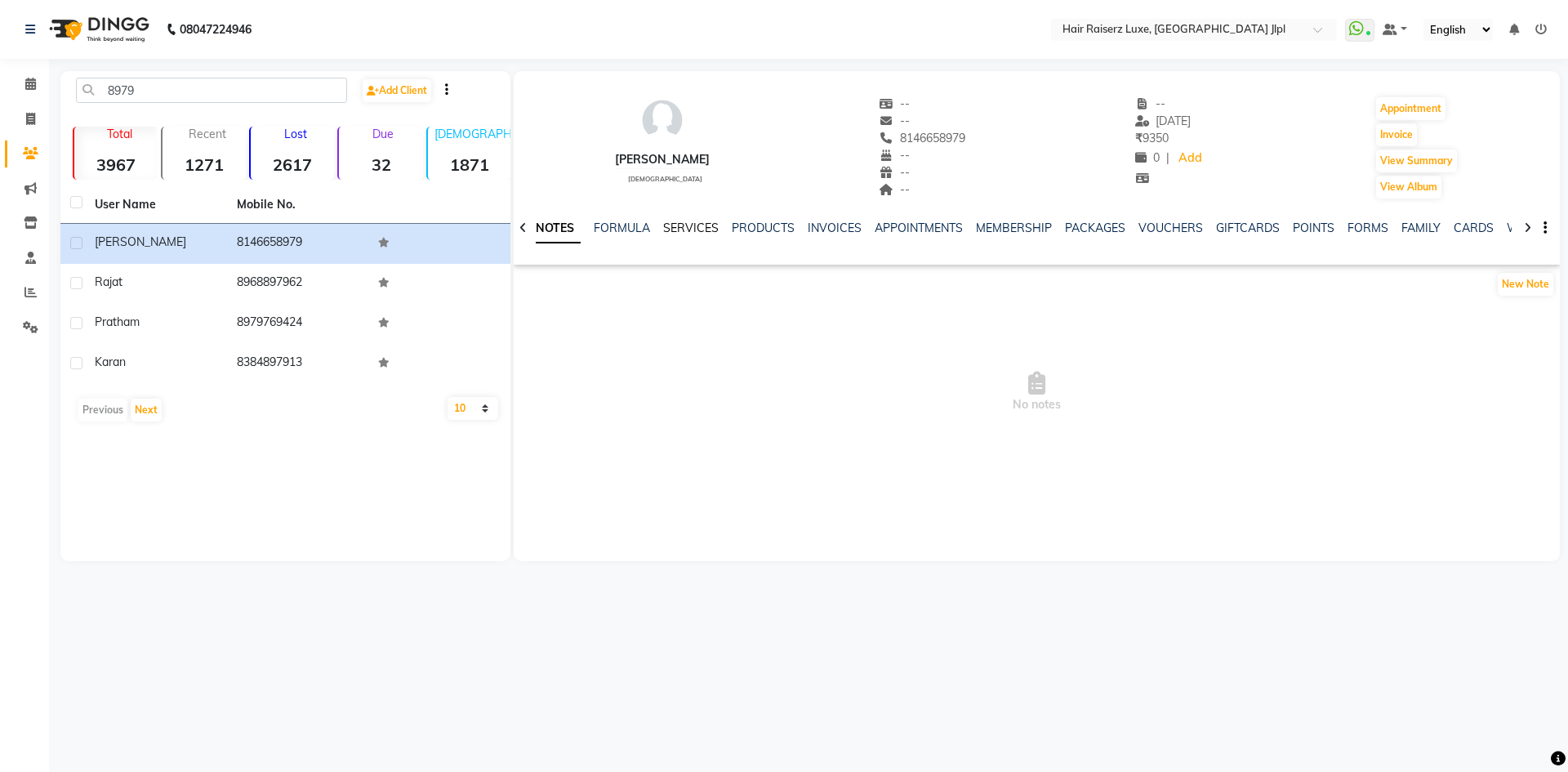
click at [691, 232] on link "SERVICES" at bounding box center [691, 228] width 56 height 15
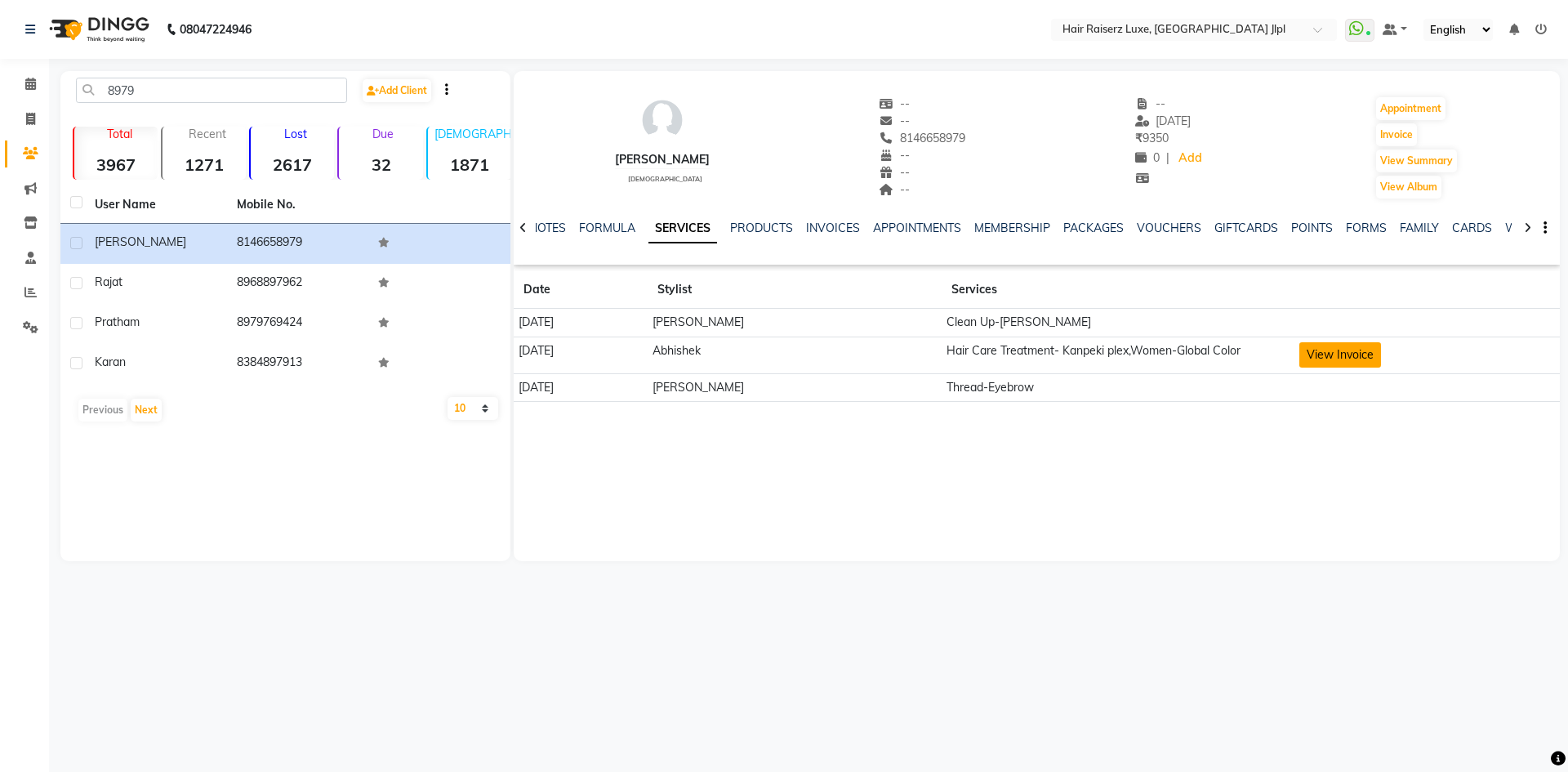
click at [1335, 342] on button "View Invoice" at bounding box center [1340, 355] width 82 height 26
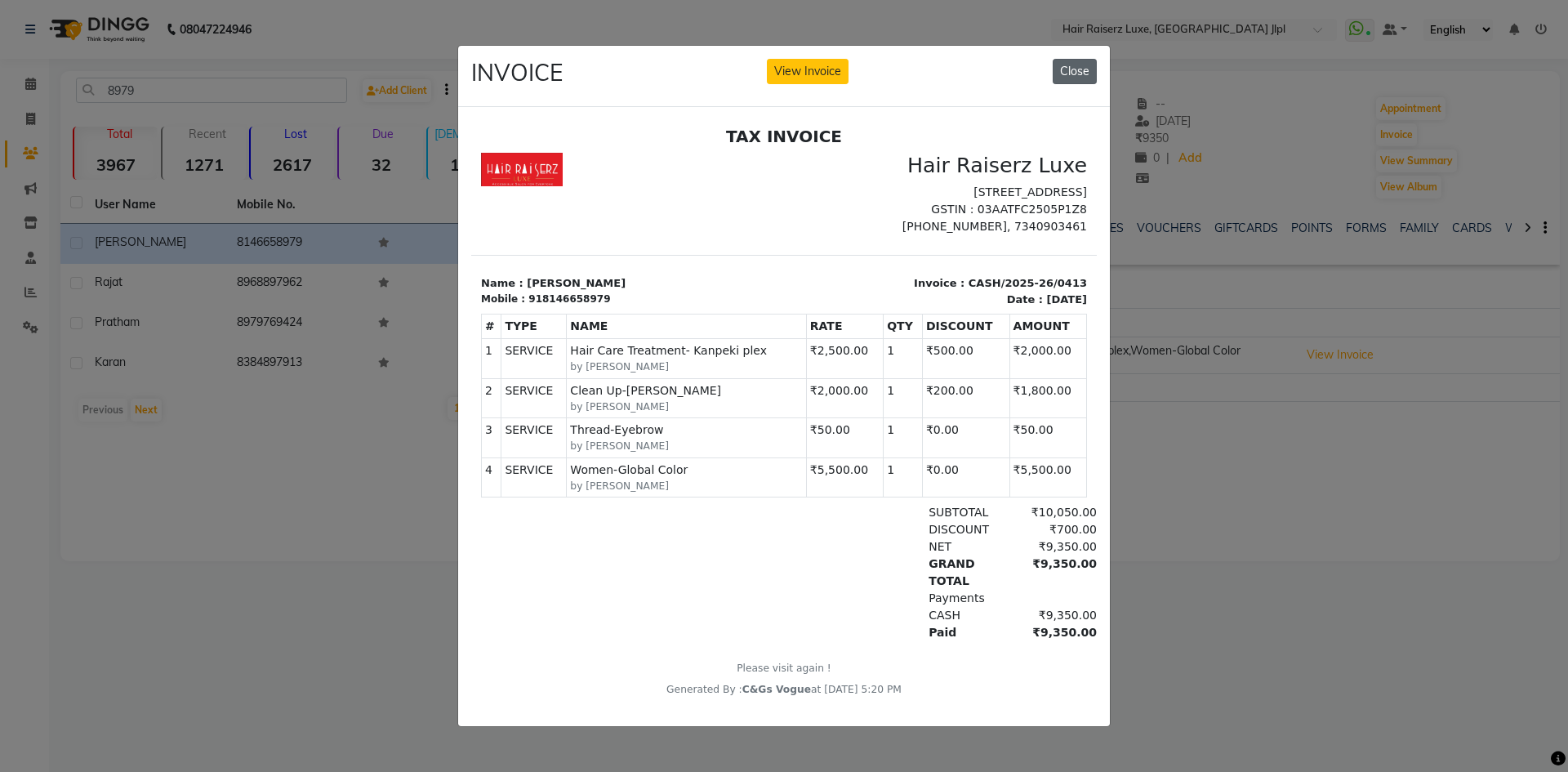
click at [1072, 68] on button "Close" at bounding box center [1074, 71] width 44 height 26
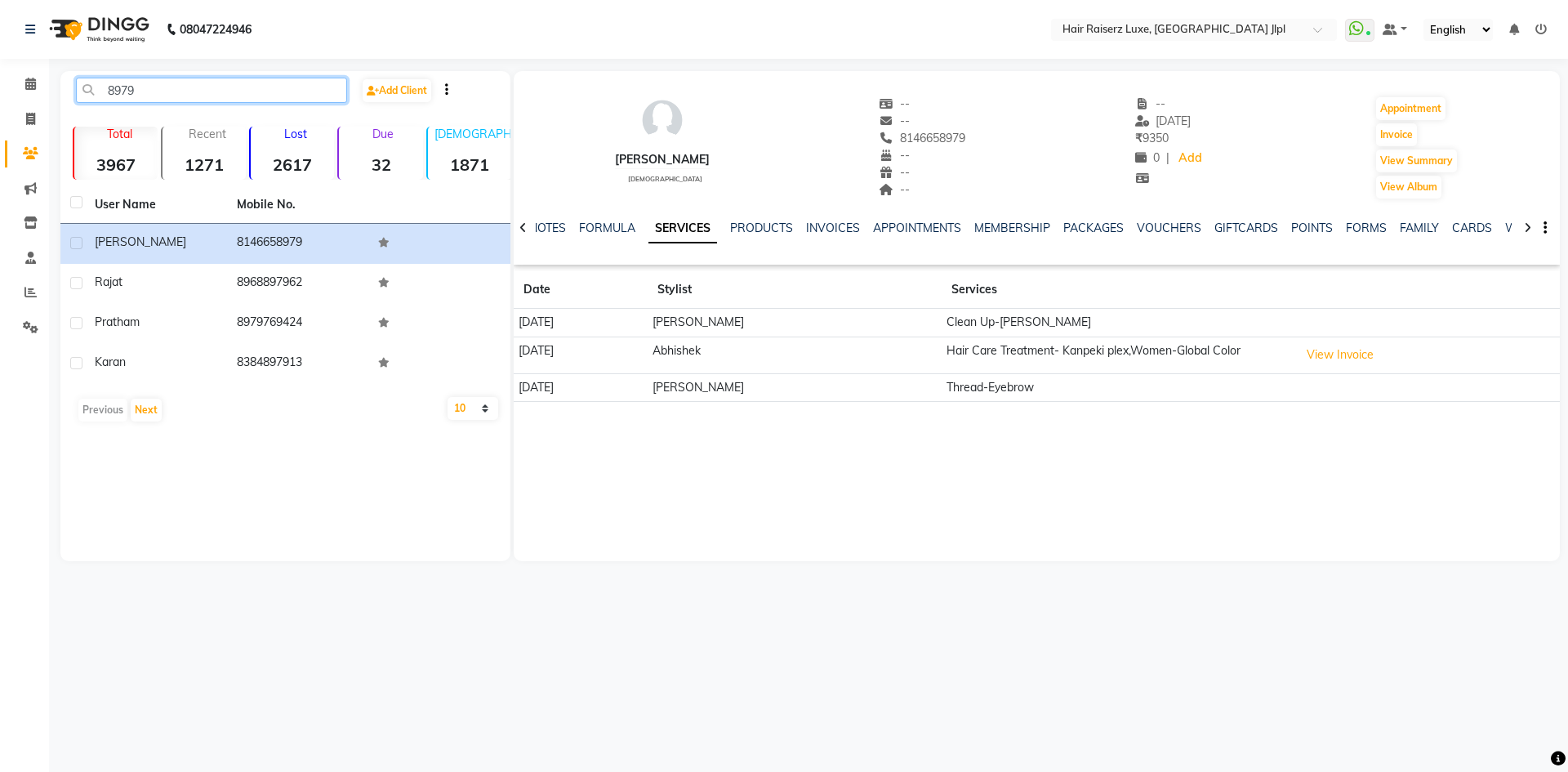
click at [191, 94] on input "8979" at bounding box center [211, 90] width 271 height 26
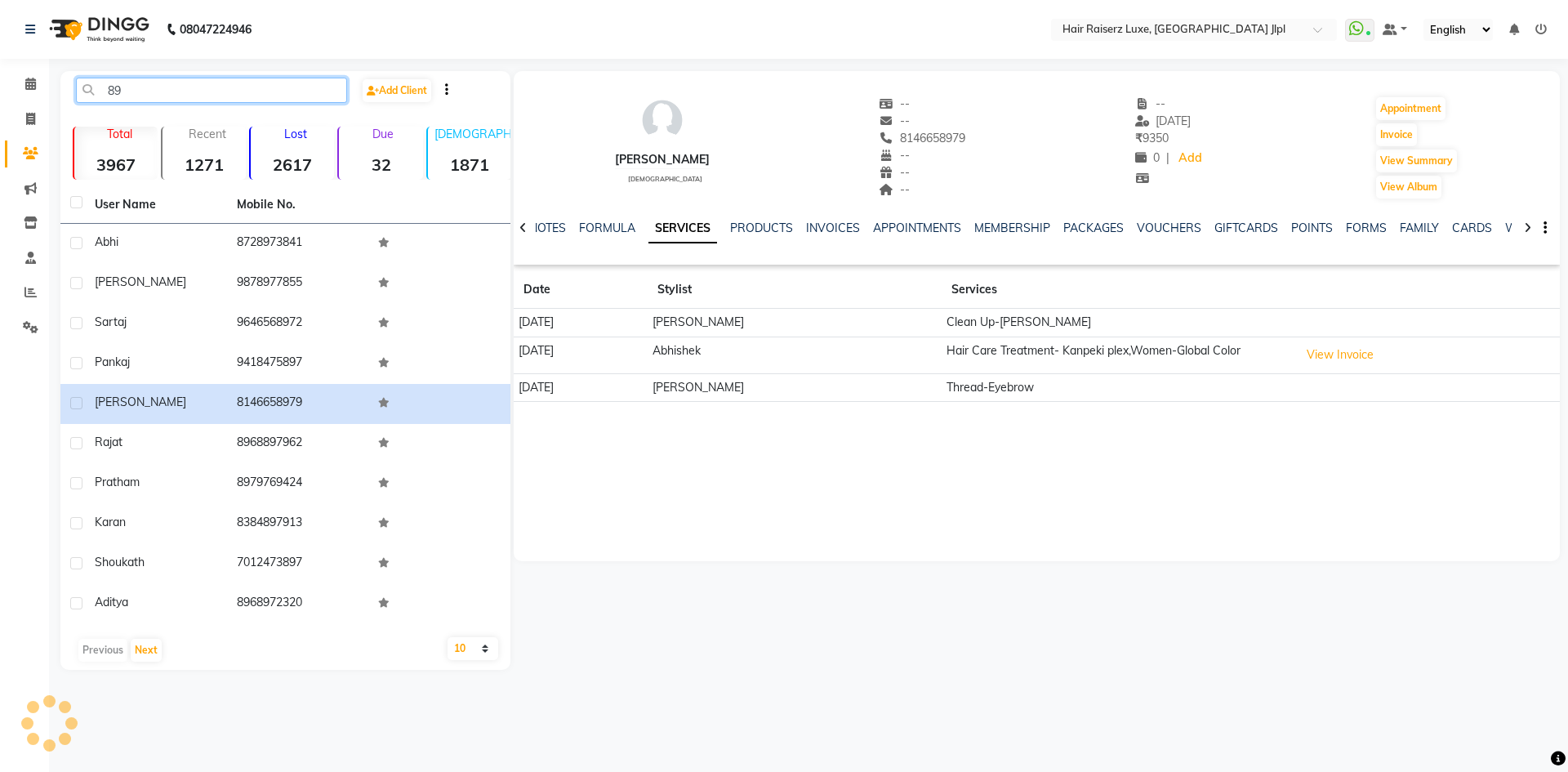
type input "8"
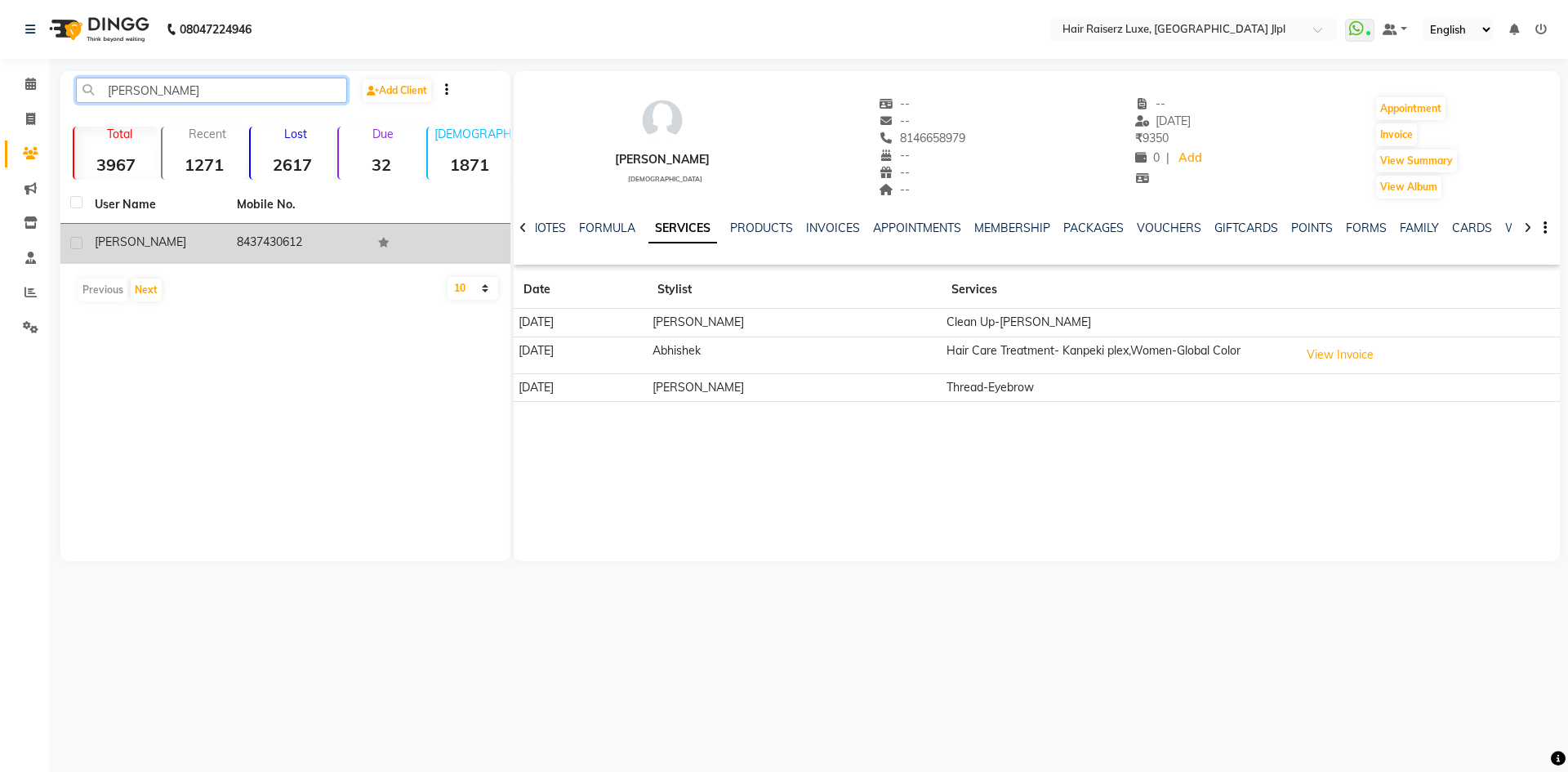
type input "sarman"
click at [220, 260] on td "sarman" at bounding box center [155, 244] width 142 height 40
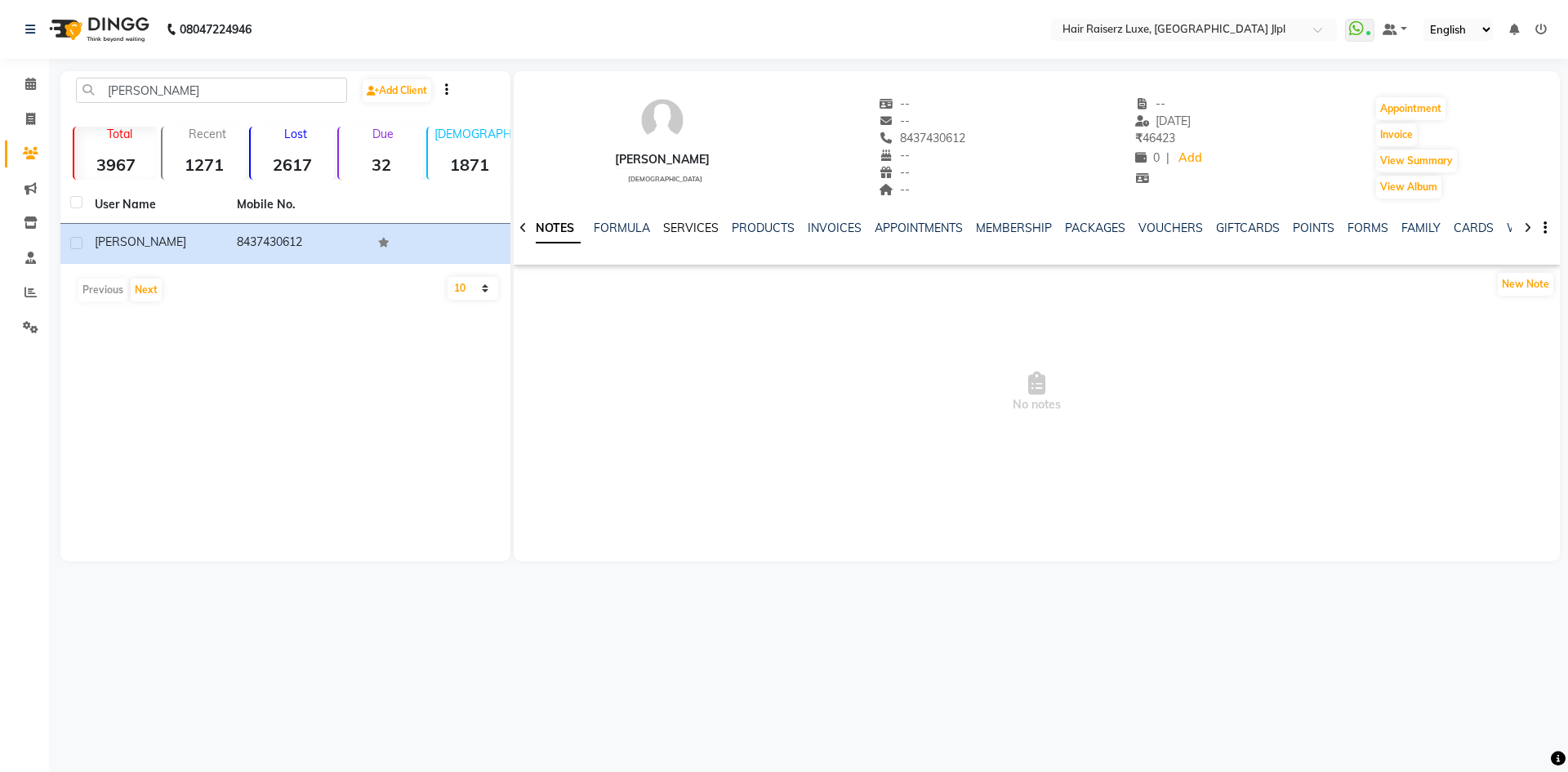
click at [702, 226] on link "SERVICES" at bounding box center [691, 228] width 56 height 15
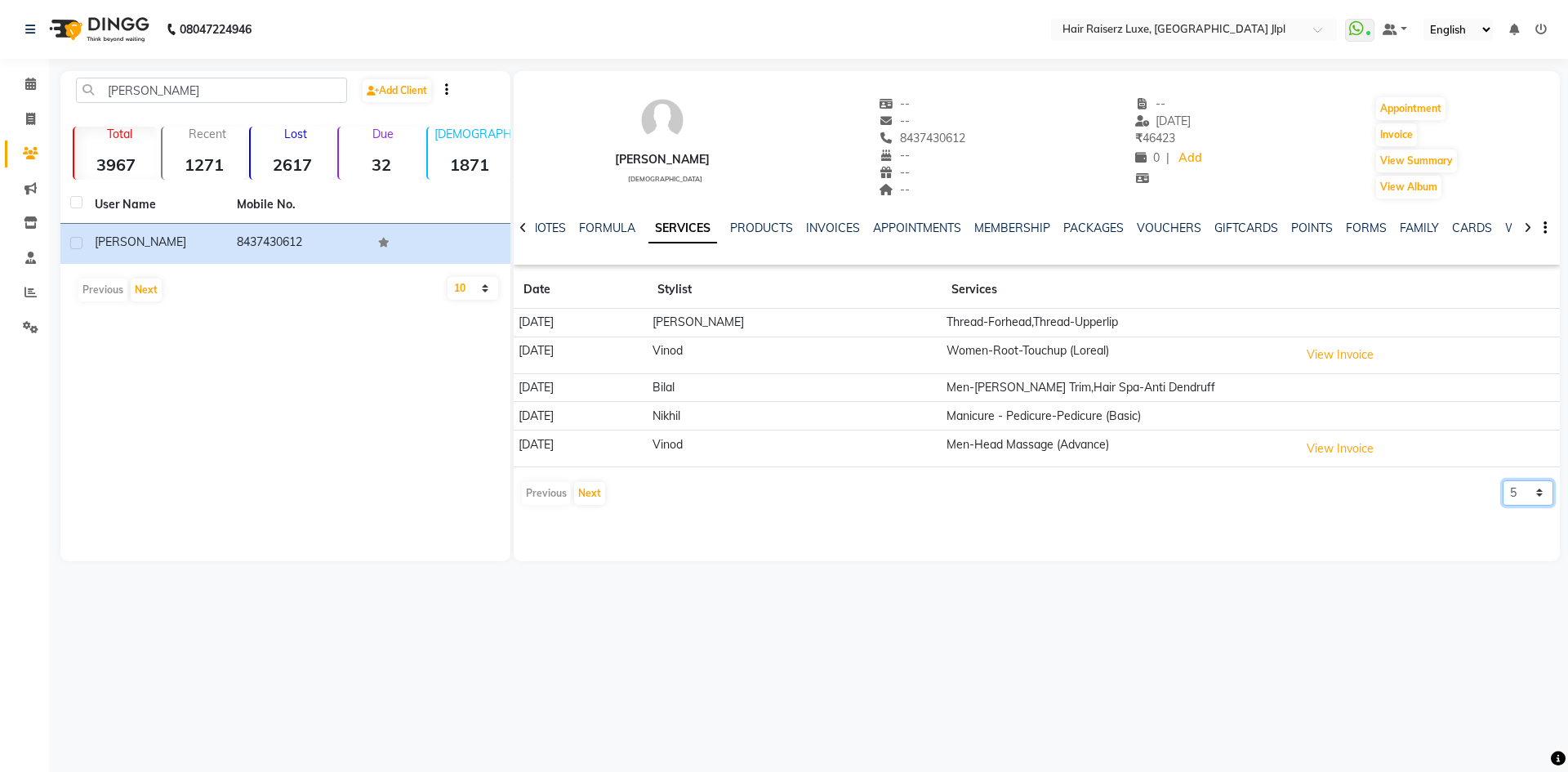
click at [1512, 490] on select "5 10 50 100 500" at bounding box center [1527, 492] width 50 height 26
click at [1503, 480] on select "5 10 50 100 500" at bounding box center [1527, 492] width 50 height 26
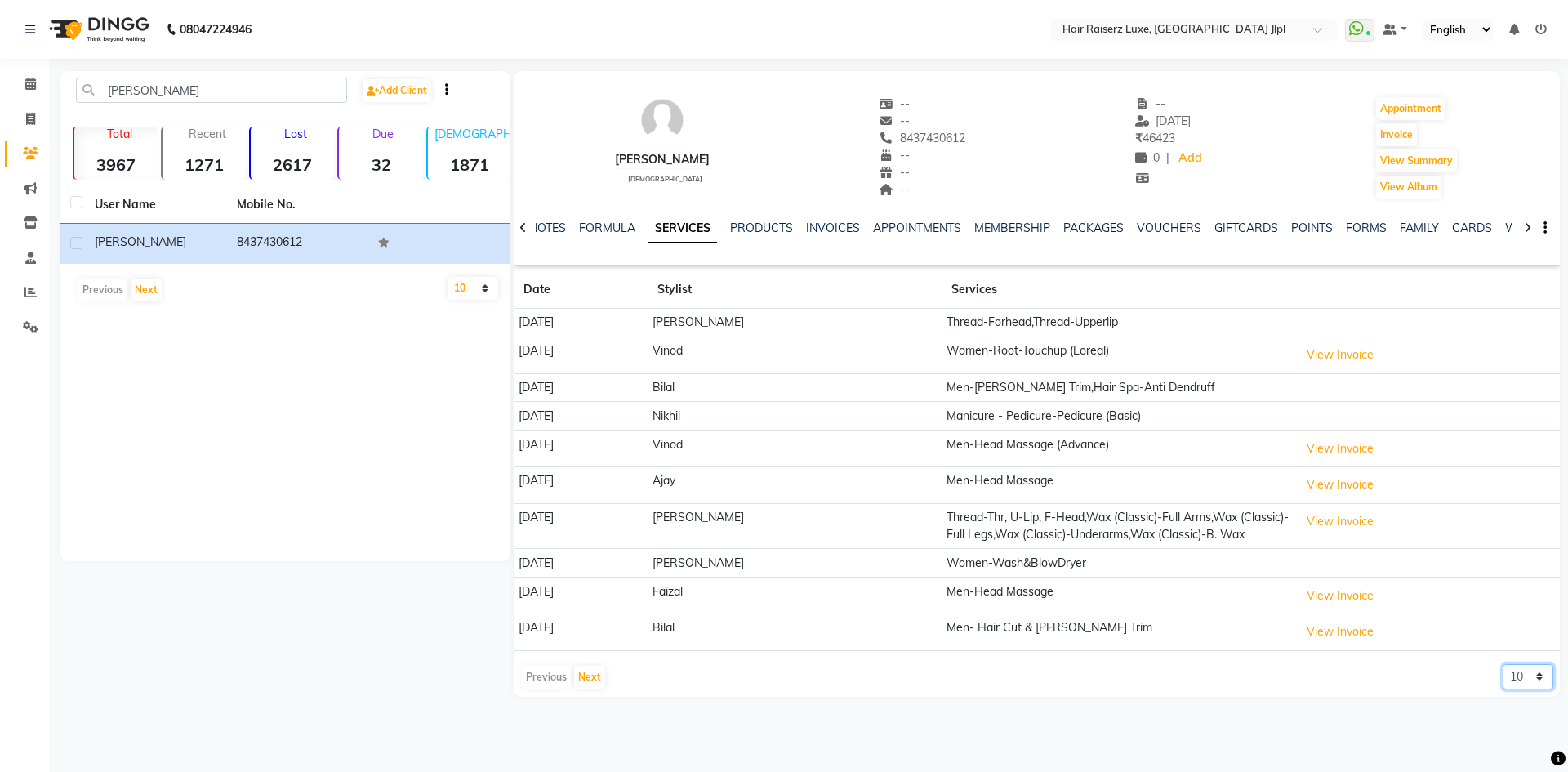
click at [1506, 678] on select "5 10 50 100 500" at bounding box center [1527, 677] width 50 height 26
select select "50"
click at [1503, 664] on select "5 10 50 100 500" at bounding box center [1527, 677] width 50 height 26
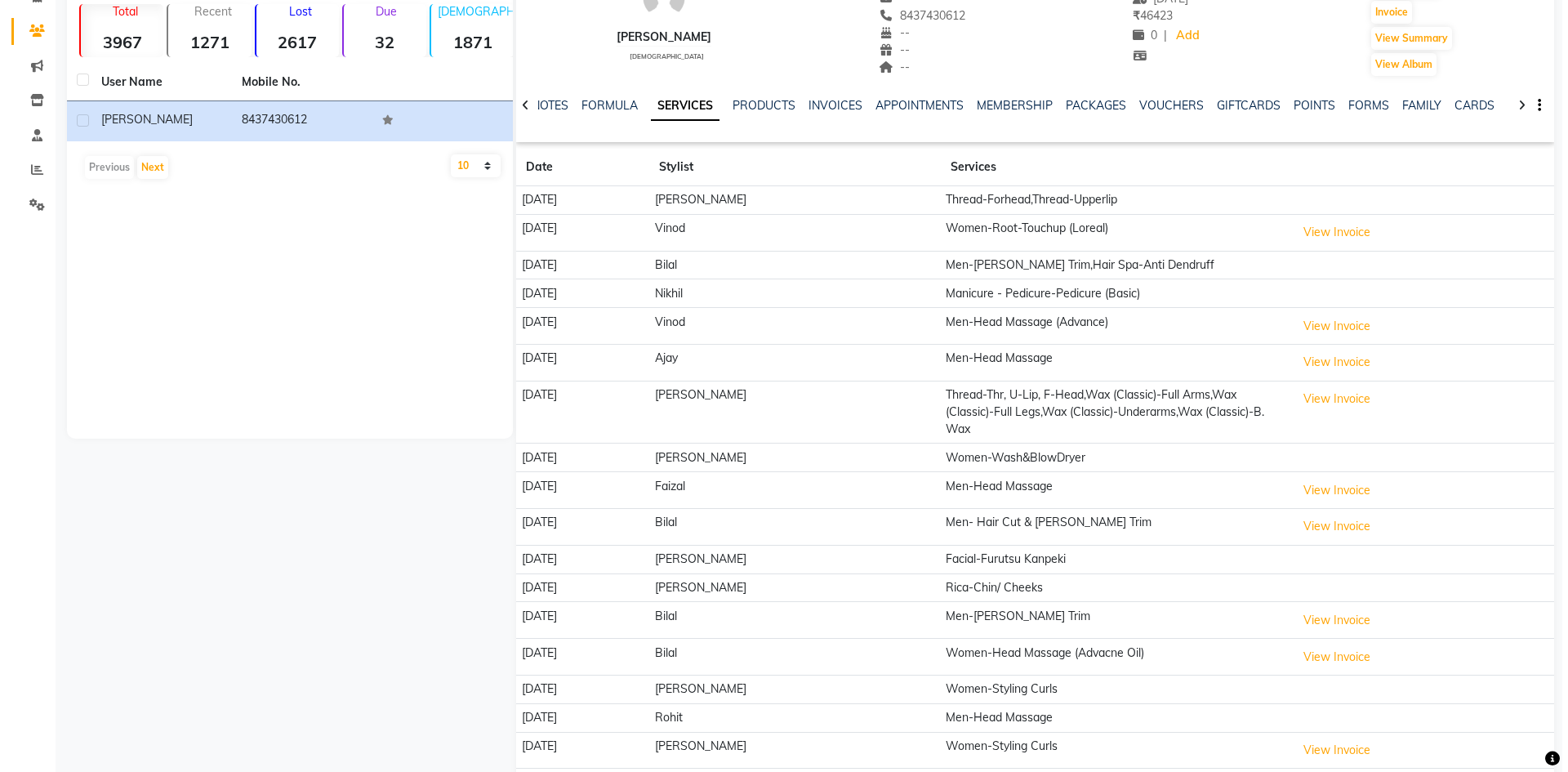
scroll to position [163, 0]
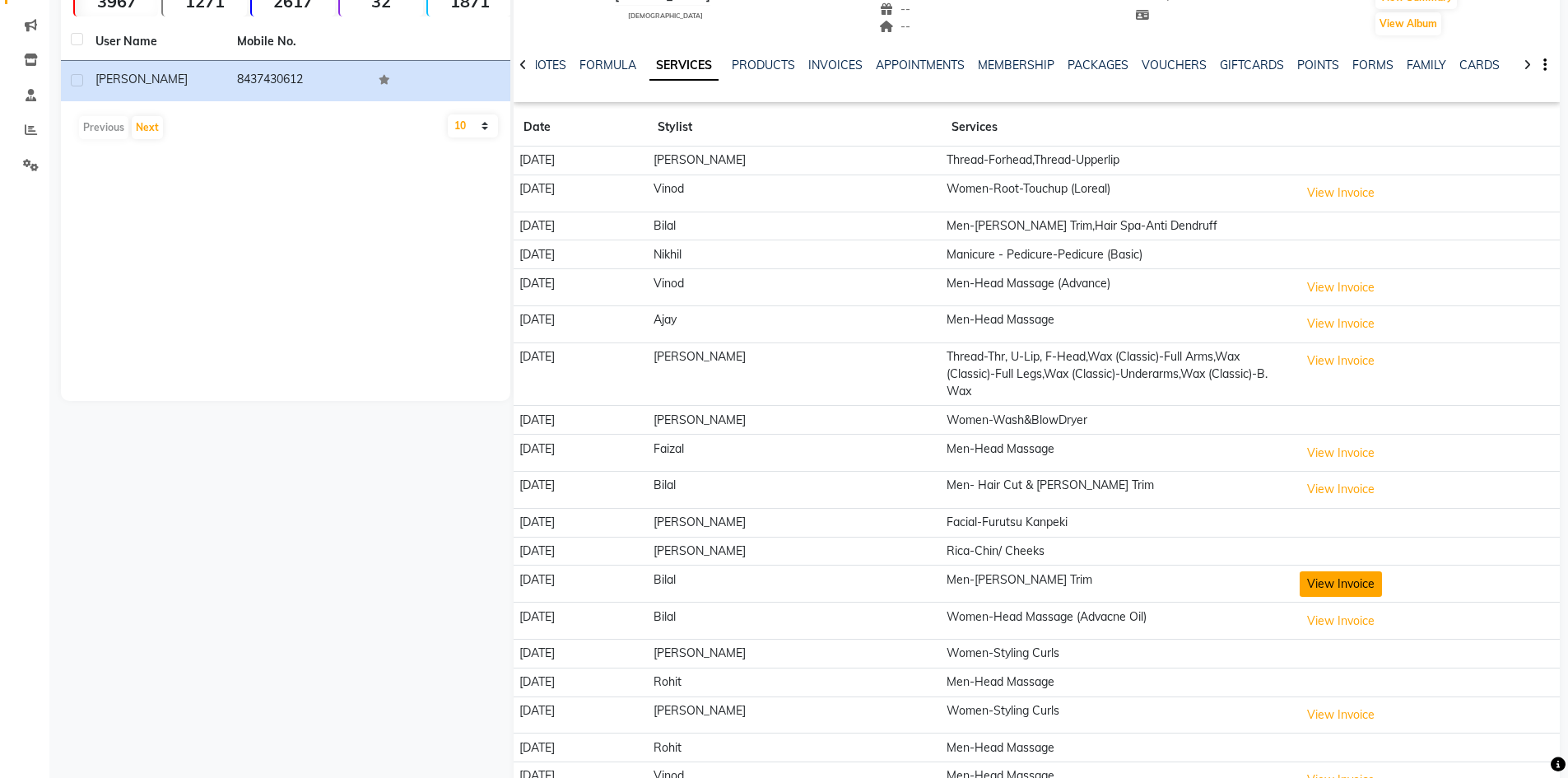
click at [1332, 585] on button "View Invoice" at bounding box center [1340, 584] width 83 height 26
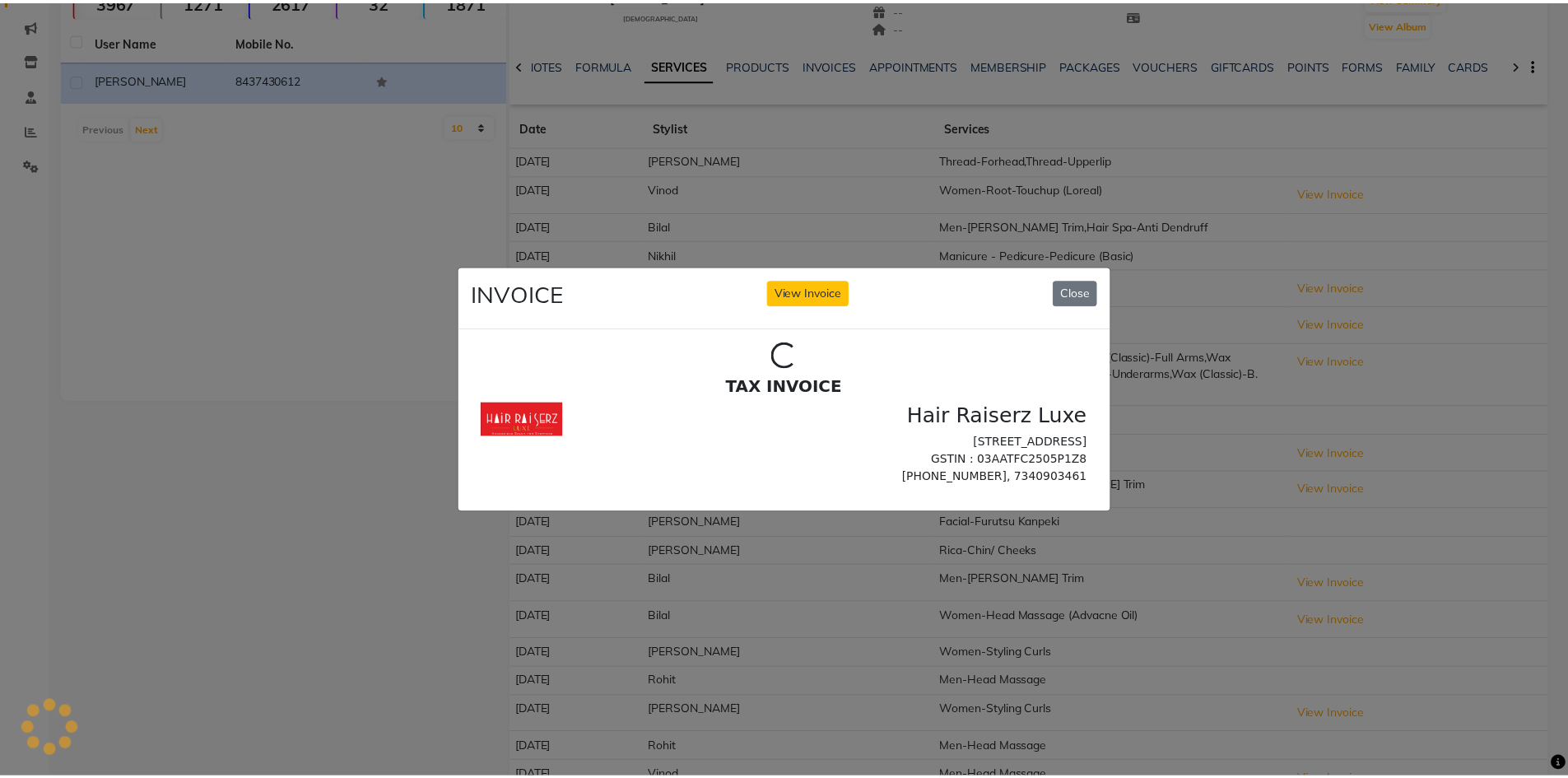
scroll to position [0, 0]
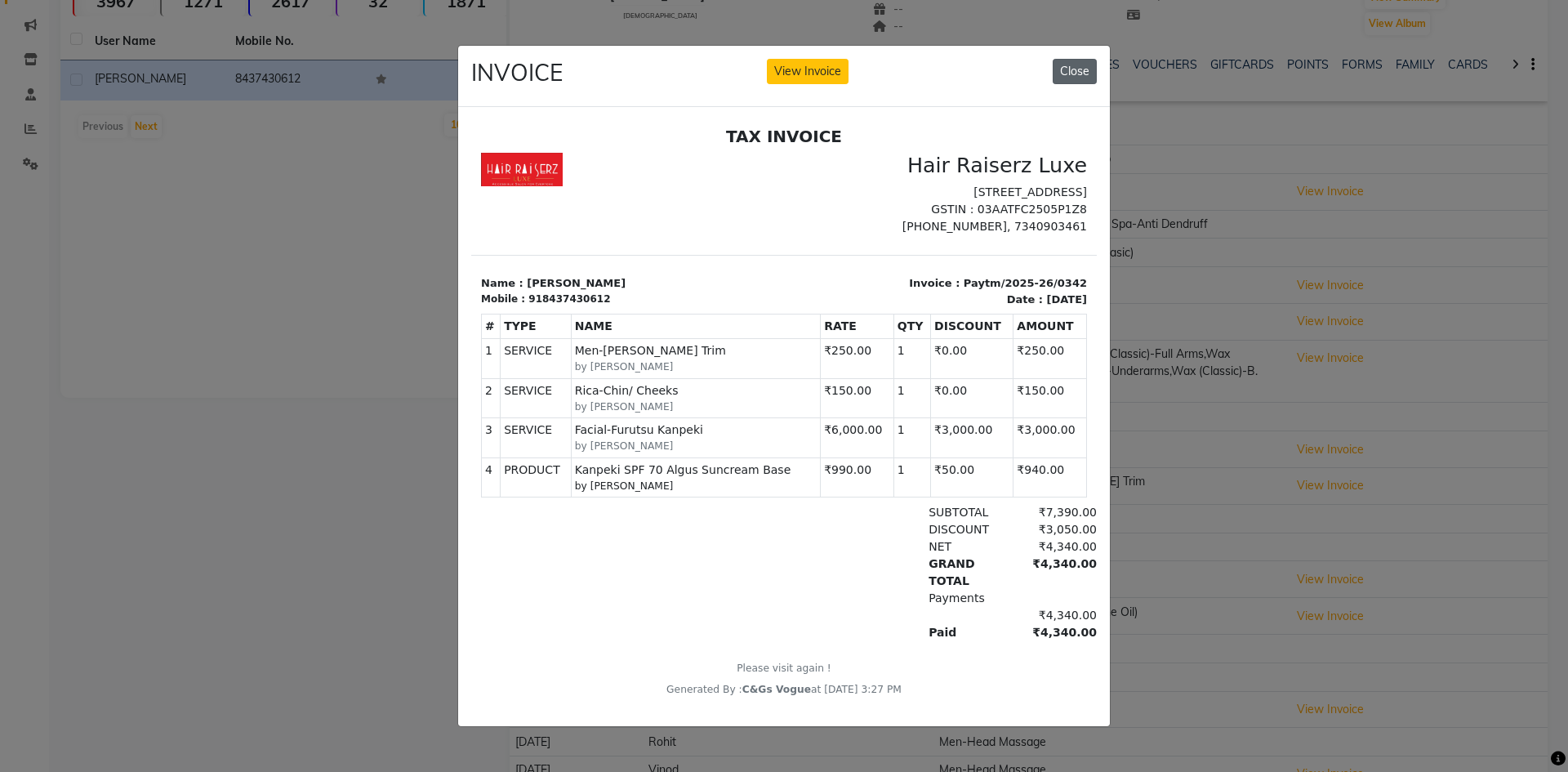
click at [1079, 65] on button "Close" at bounding box center [1074, 71] width 44 height 26
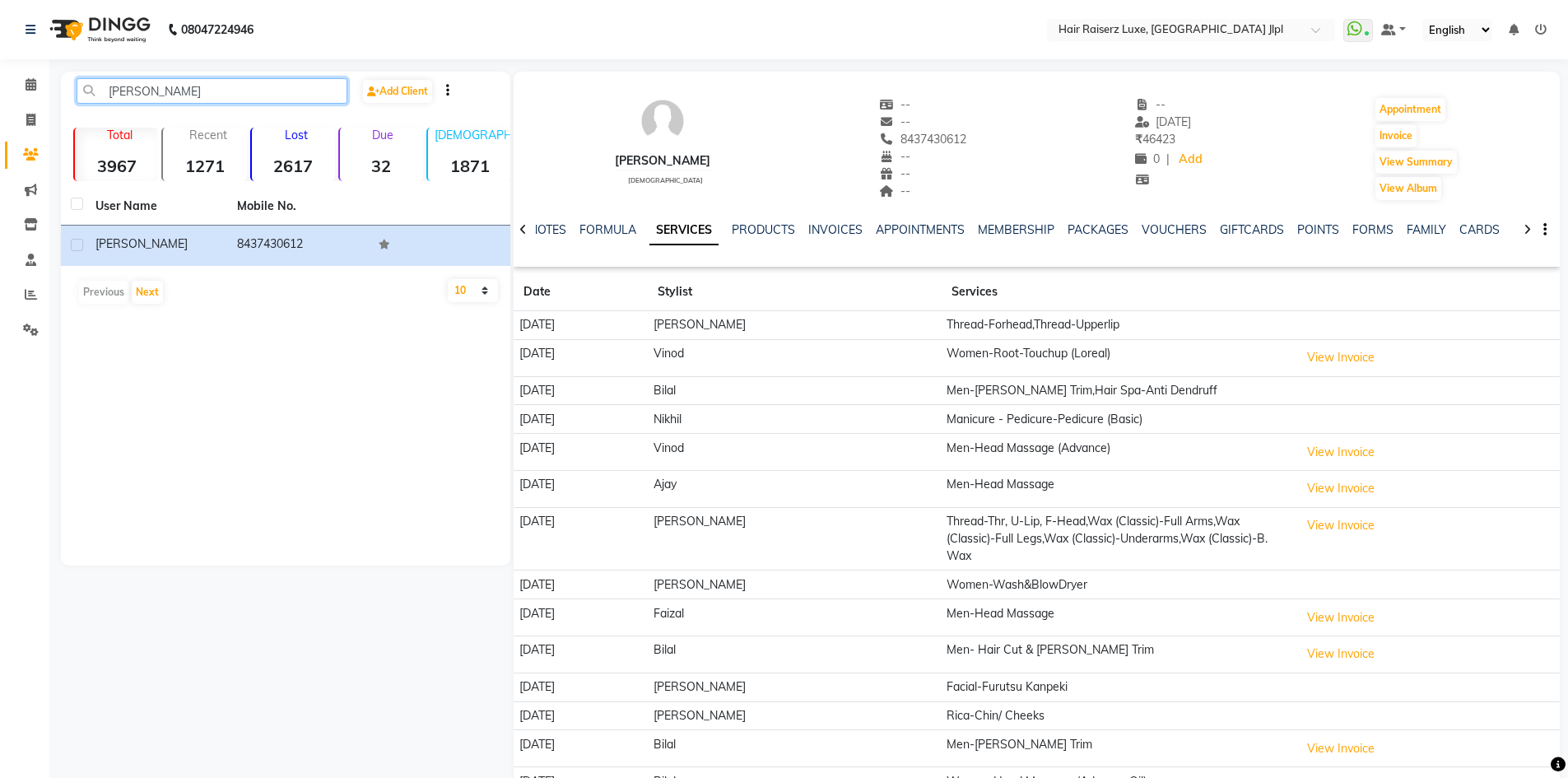
click at [164, 91] on input "sarman" at bounding box center [212, 91] width 271 height 26
type input "s"
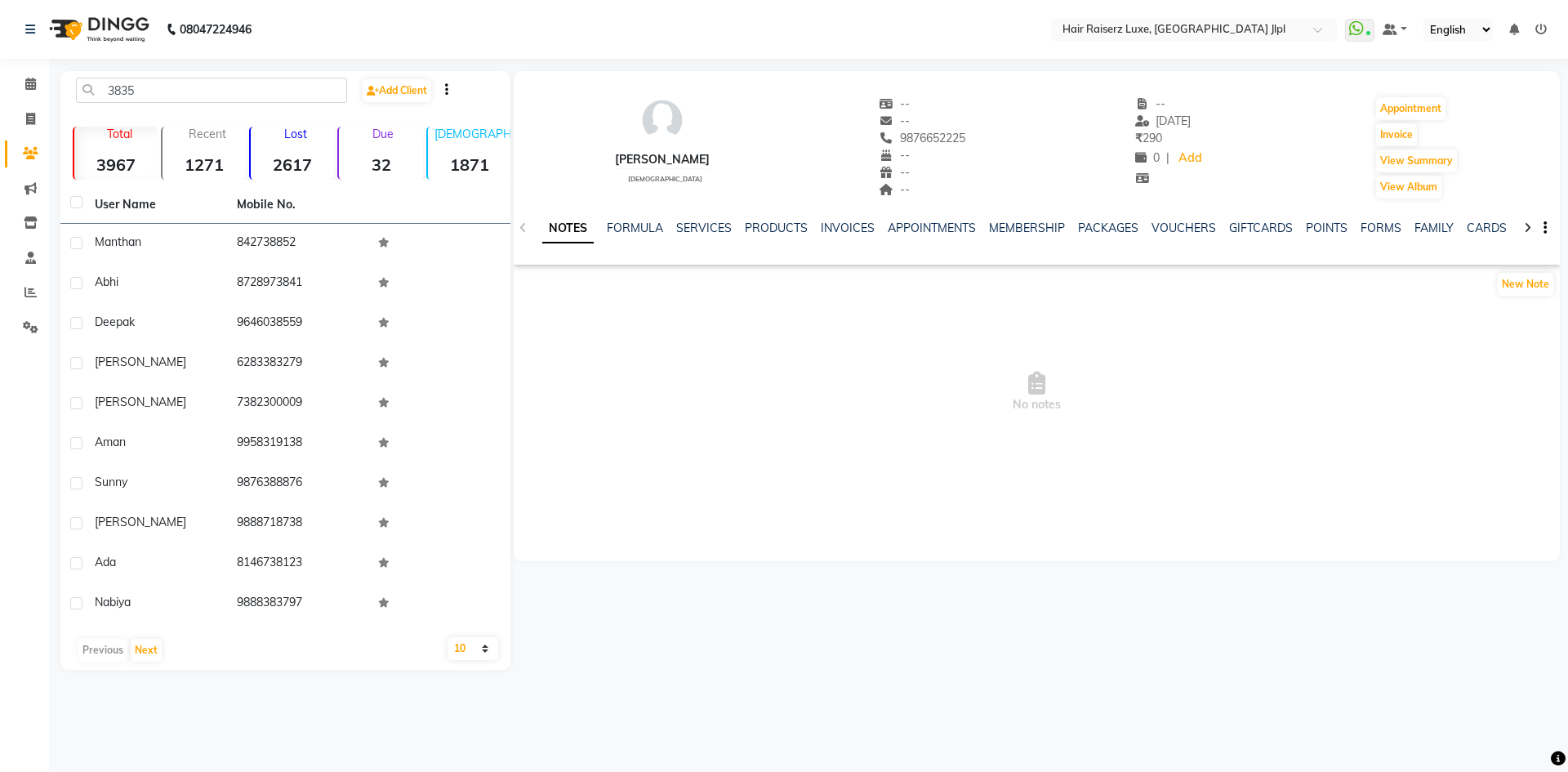
click at [183, 89] on input "3835" at bounding box center [211, 90] width 271 height 26
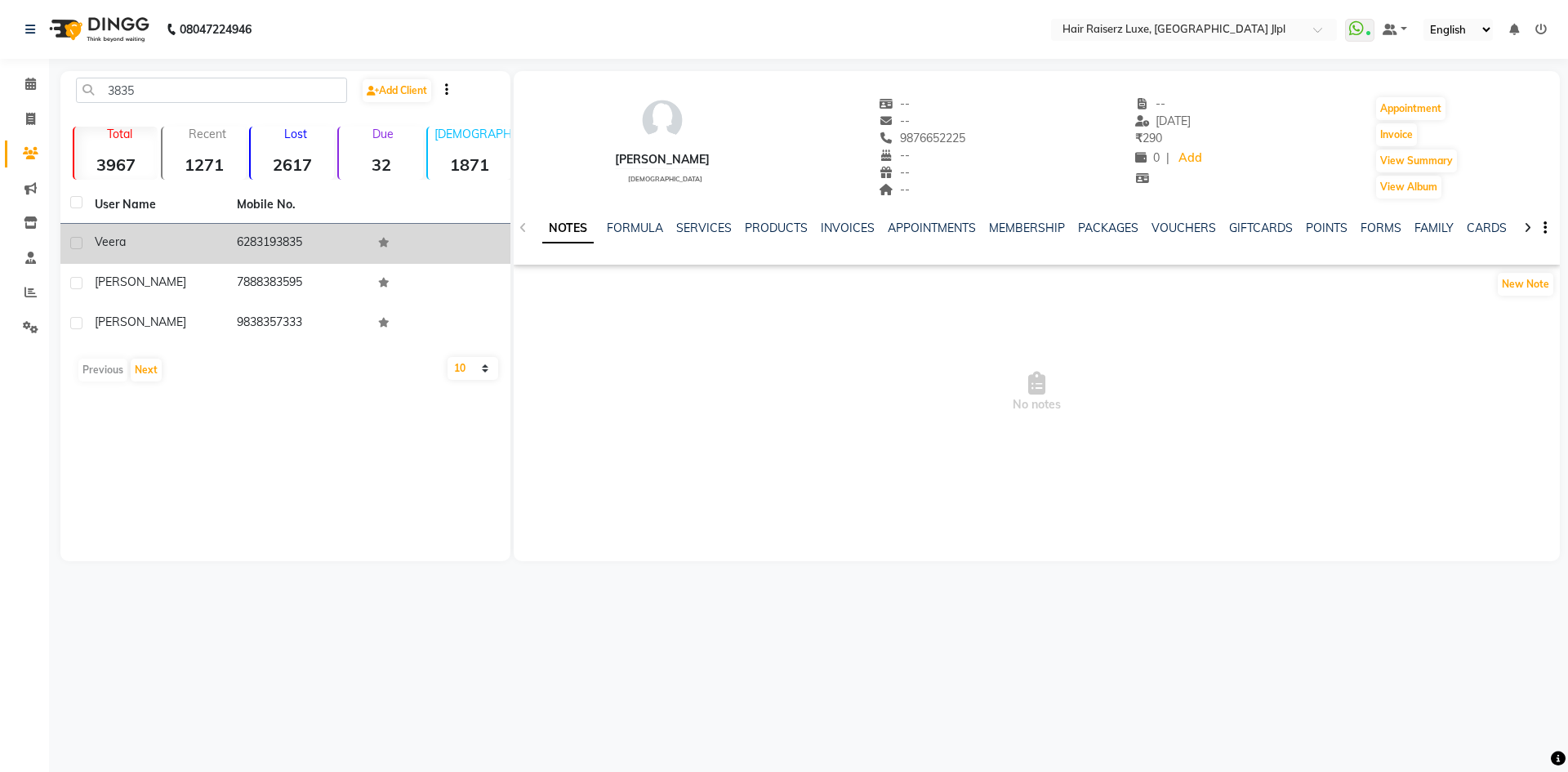
click at [151, 248] on div "veera" at bounding box center [155, 242] width 123 height 17
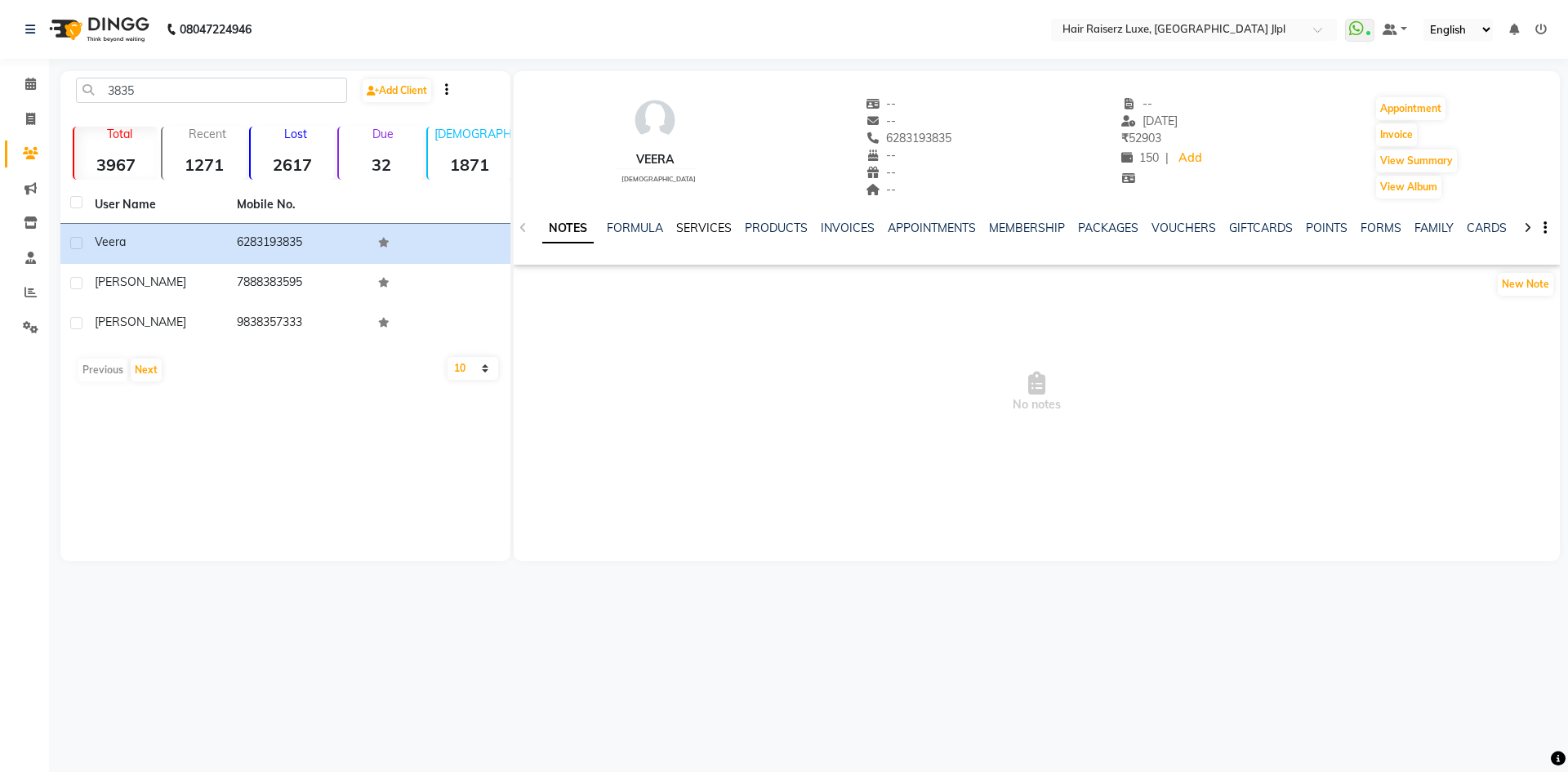
click at [691, 225] on link "SERVICES" at bounding box center [704, 228] width 56 height 15
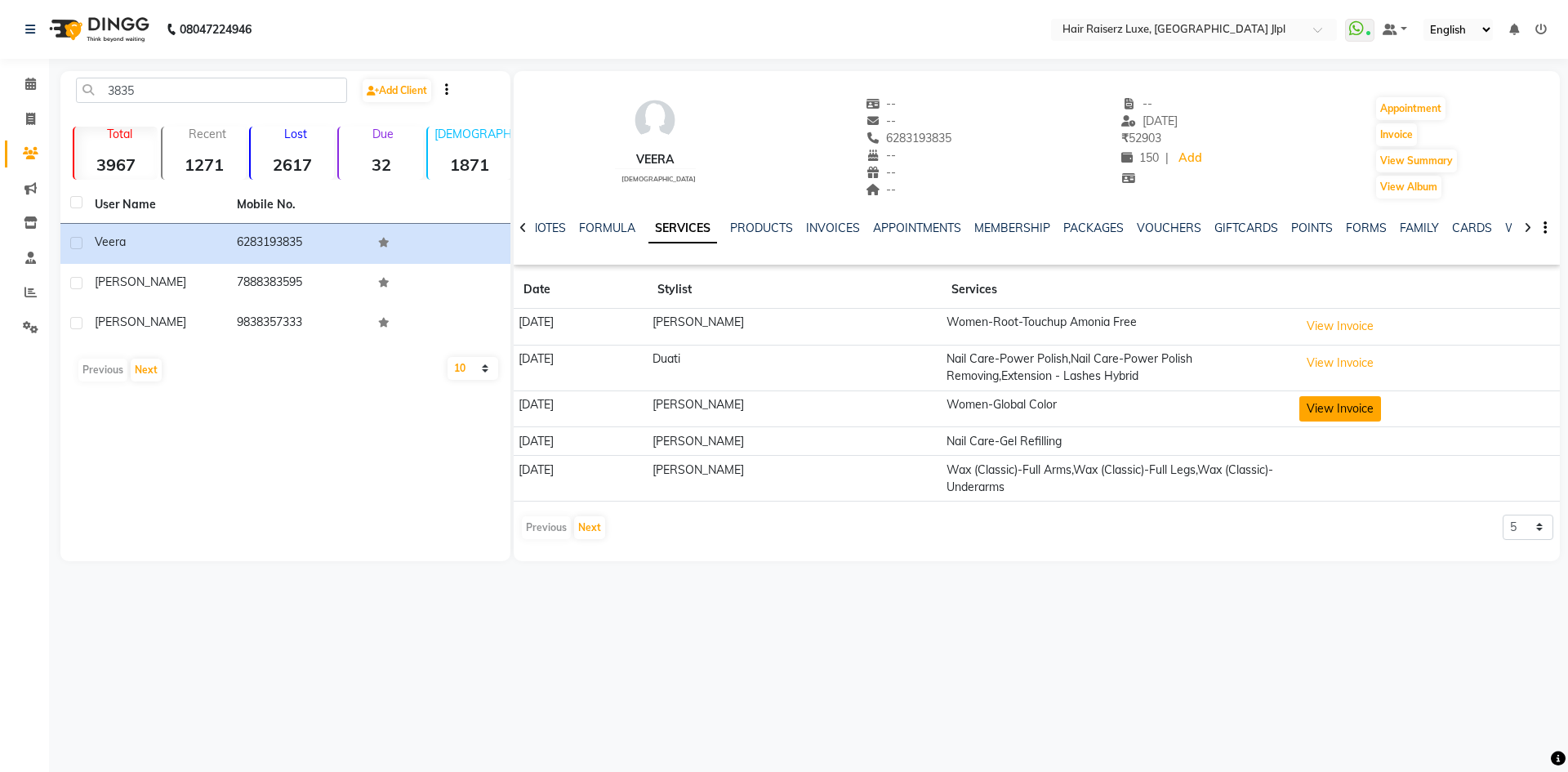
click at [1360, 402] on button "View Invoice" at bounding box center [1340, 408] width 82 height 26
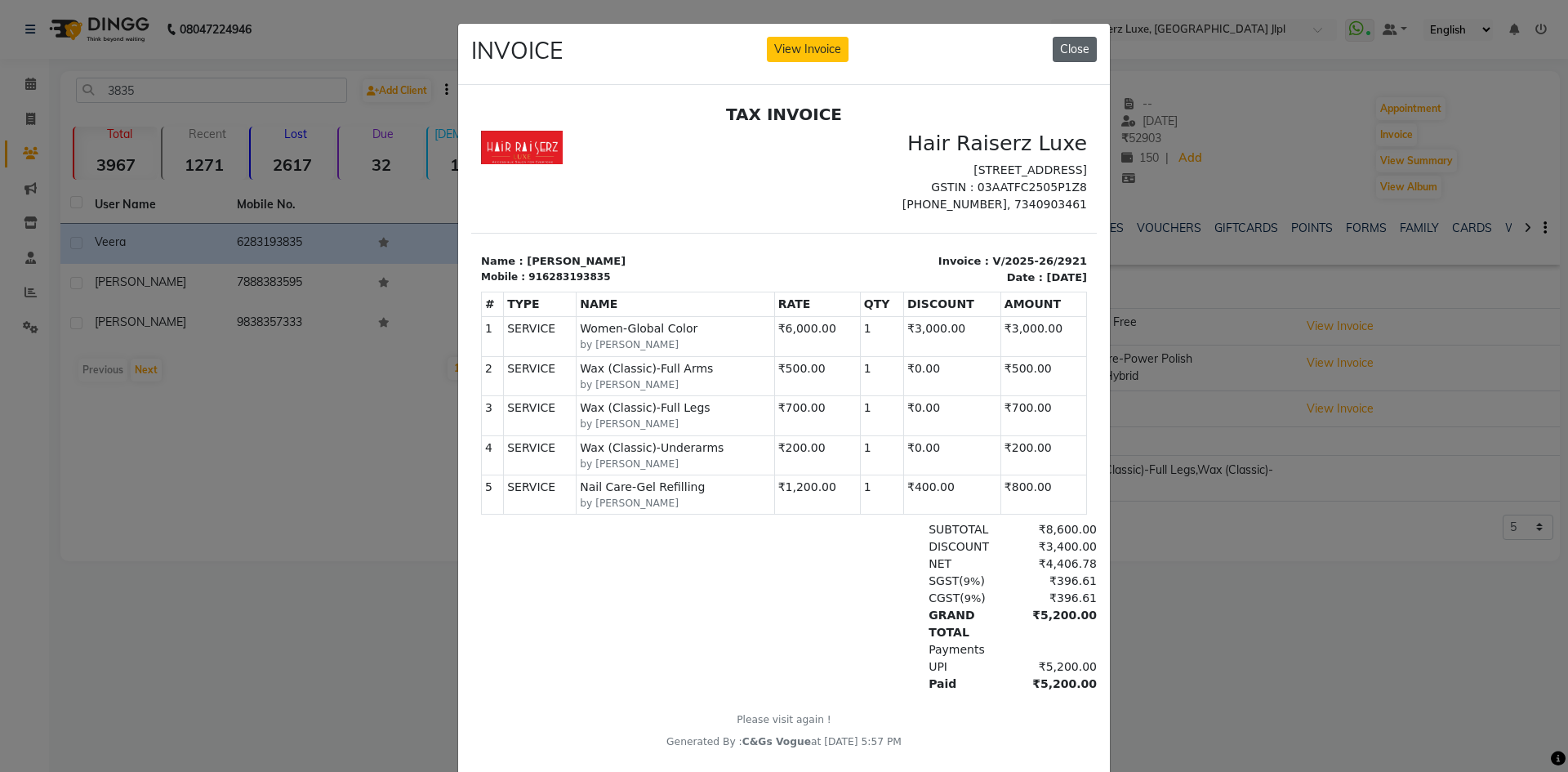
click at [1077, 55] on button "Close" at bounding box center [1074, 49] width 44 height 26
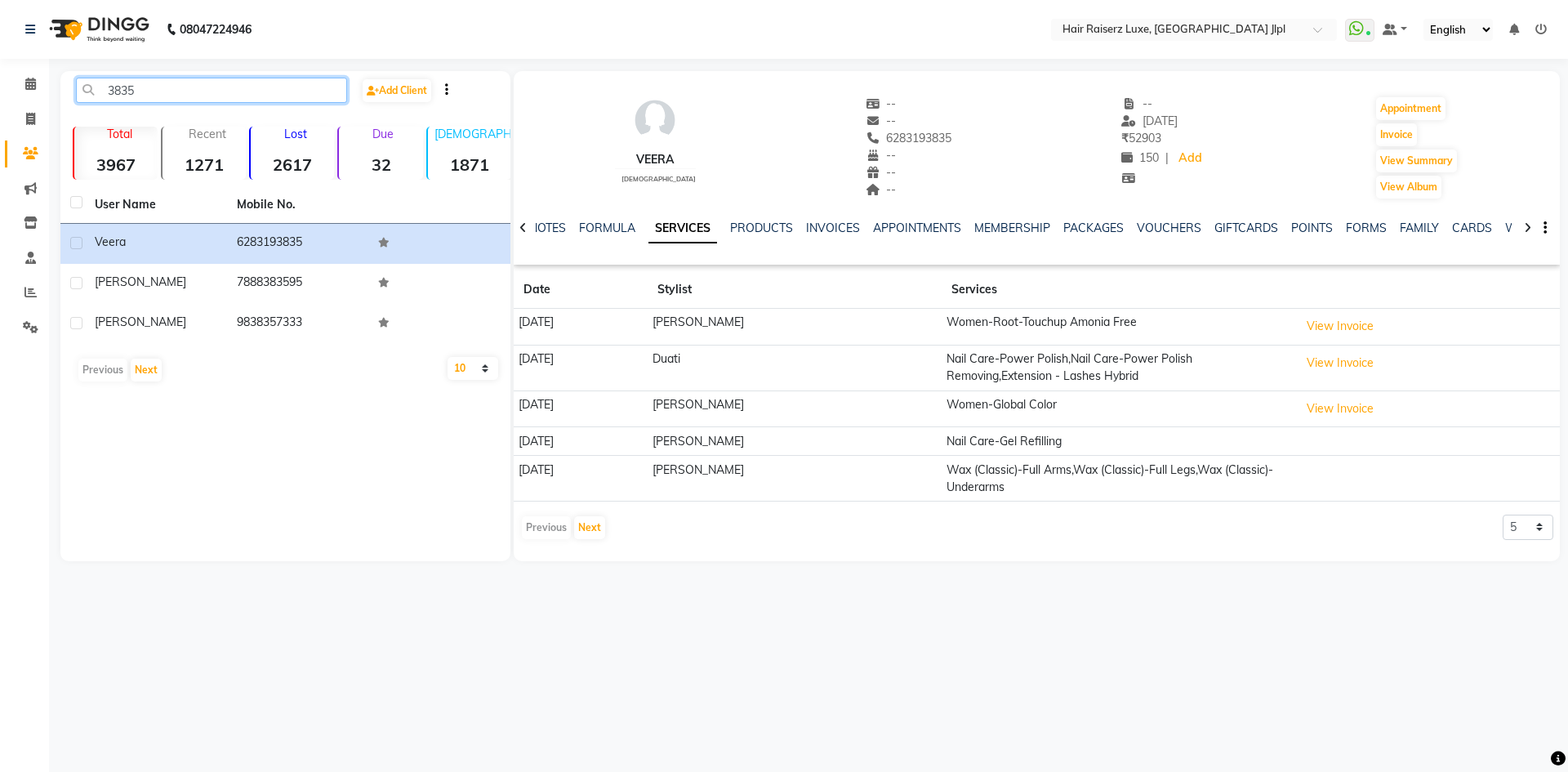
click at [225, 90] on input "3835" at bounding box center [211, 90] width 271 height 26
type input "3"
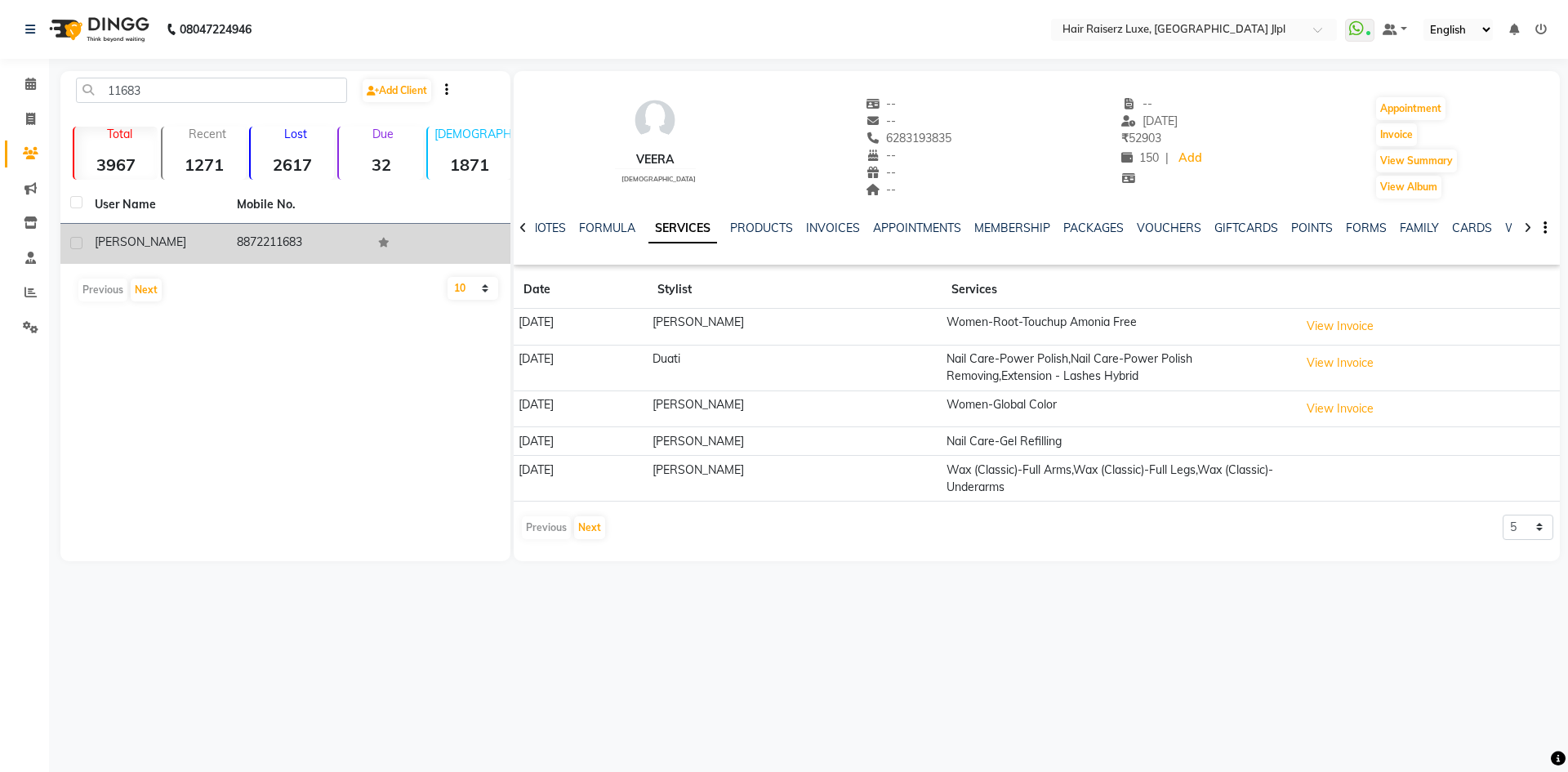
click at [227, 256] on td "8872211683" at bounding box center [297, 244] width 142 height 40
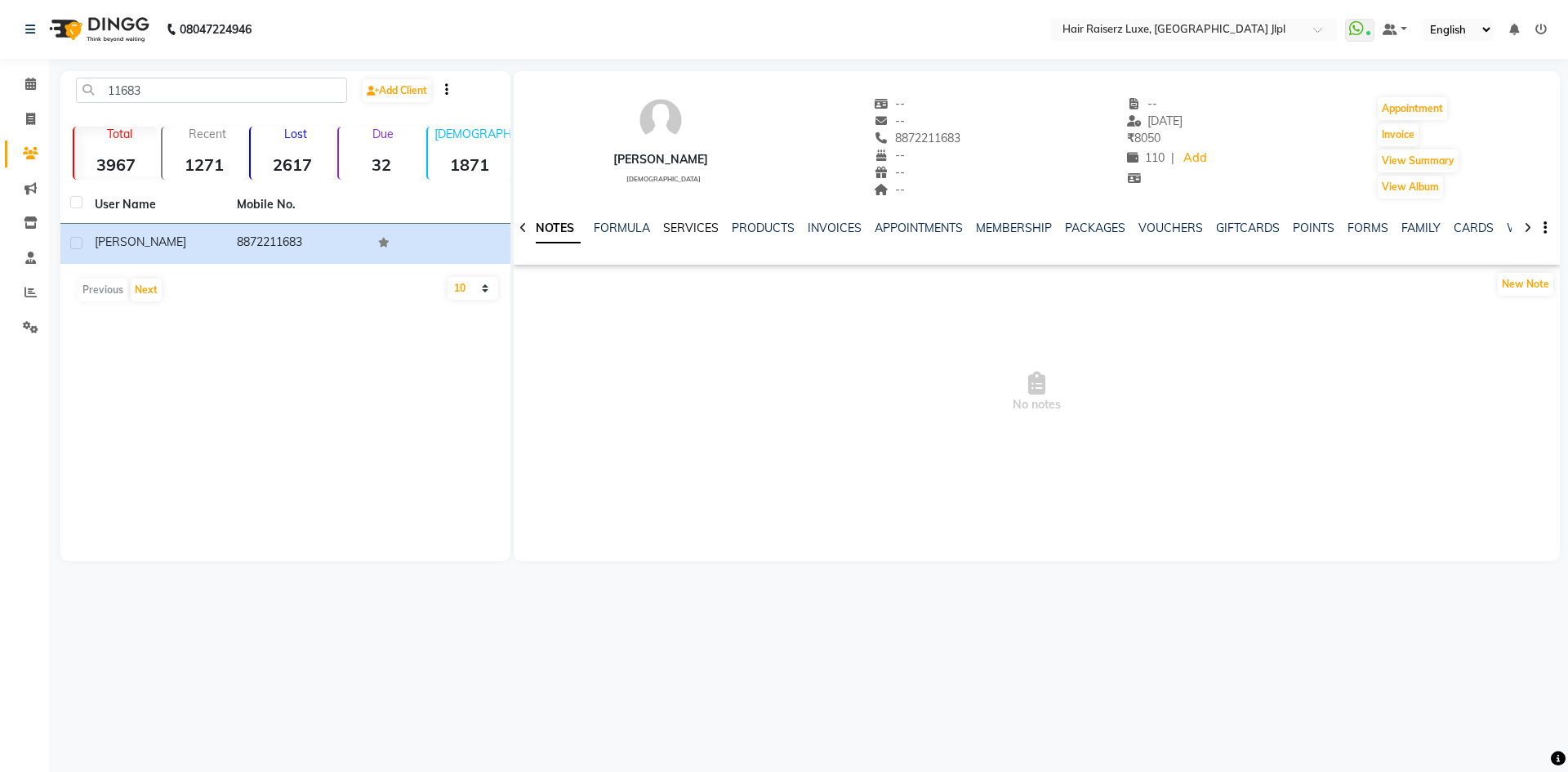
click at [683, 223] on link "SERVICES" at bounding box center [691, 228] width 56 height 15
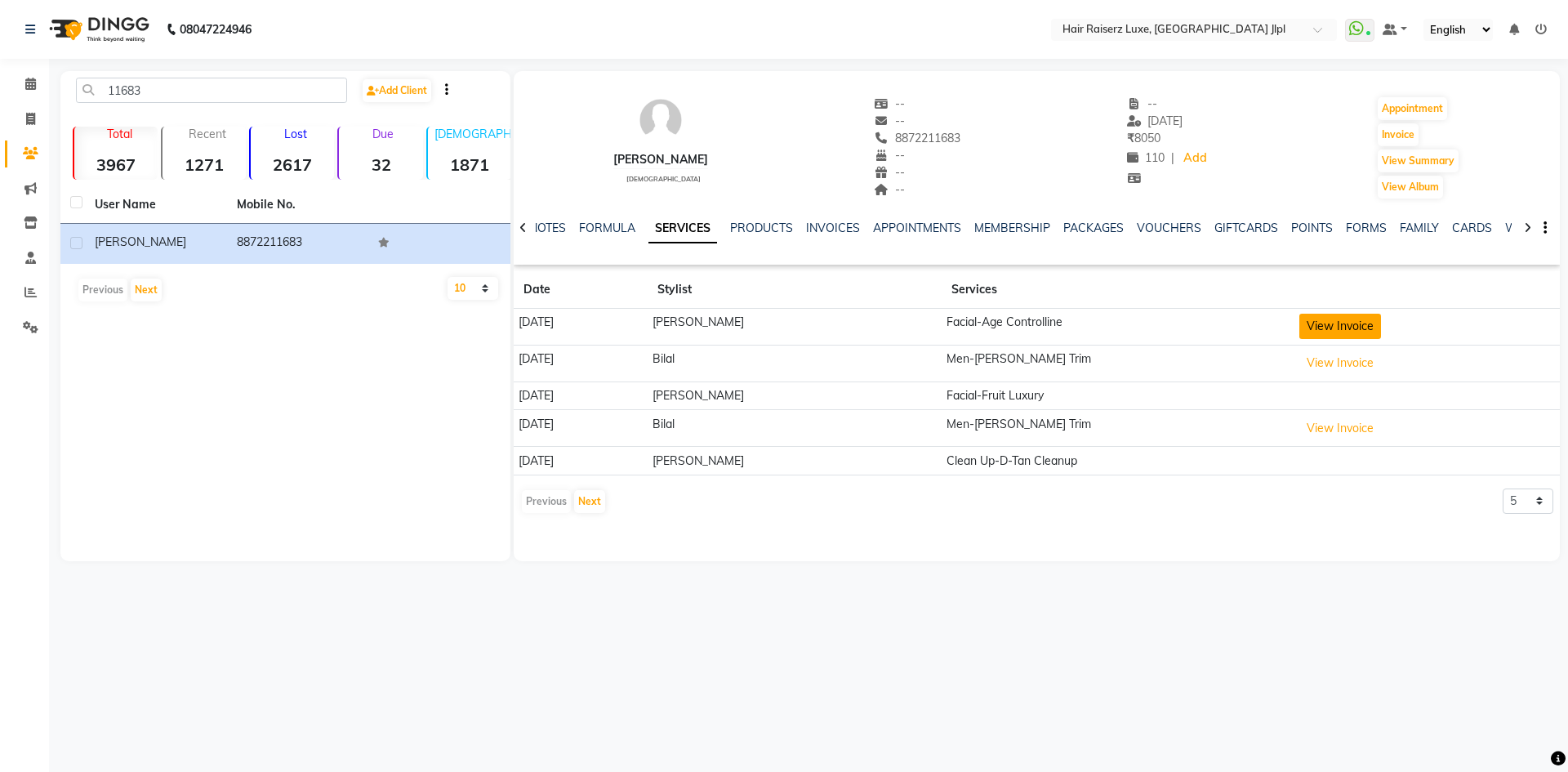
click at [1352, 325] on button "View Invoice" at bounding box center [1340, 326] width 82 height 26
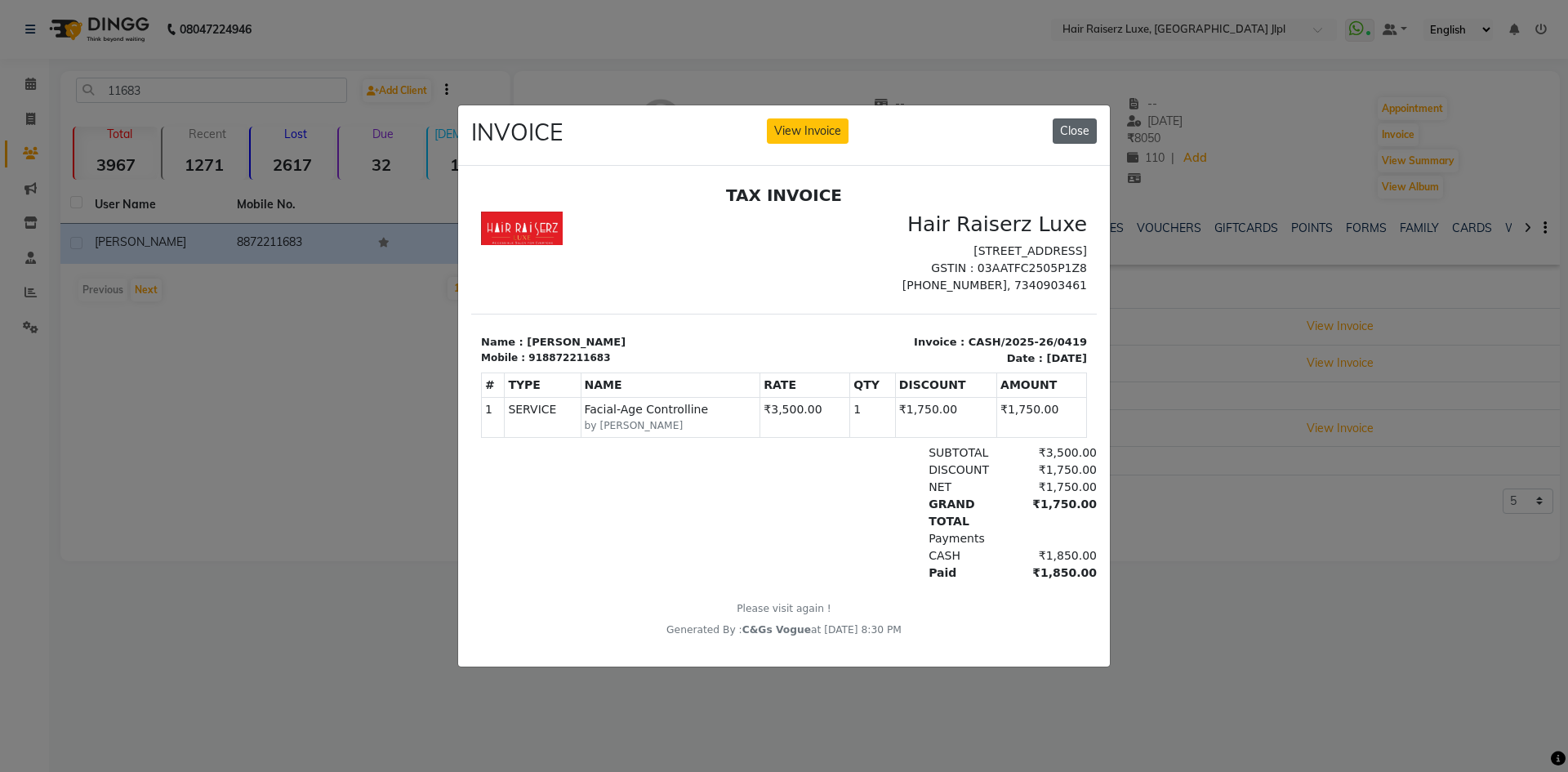
click at [1082, 123] on button "Close" at bounding box center [1074, 131] width 44 height 26
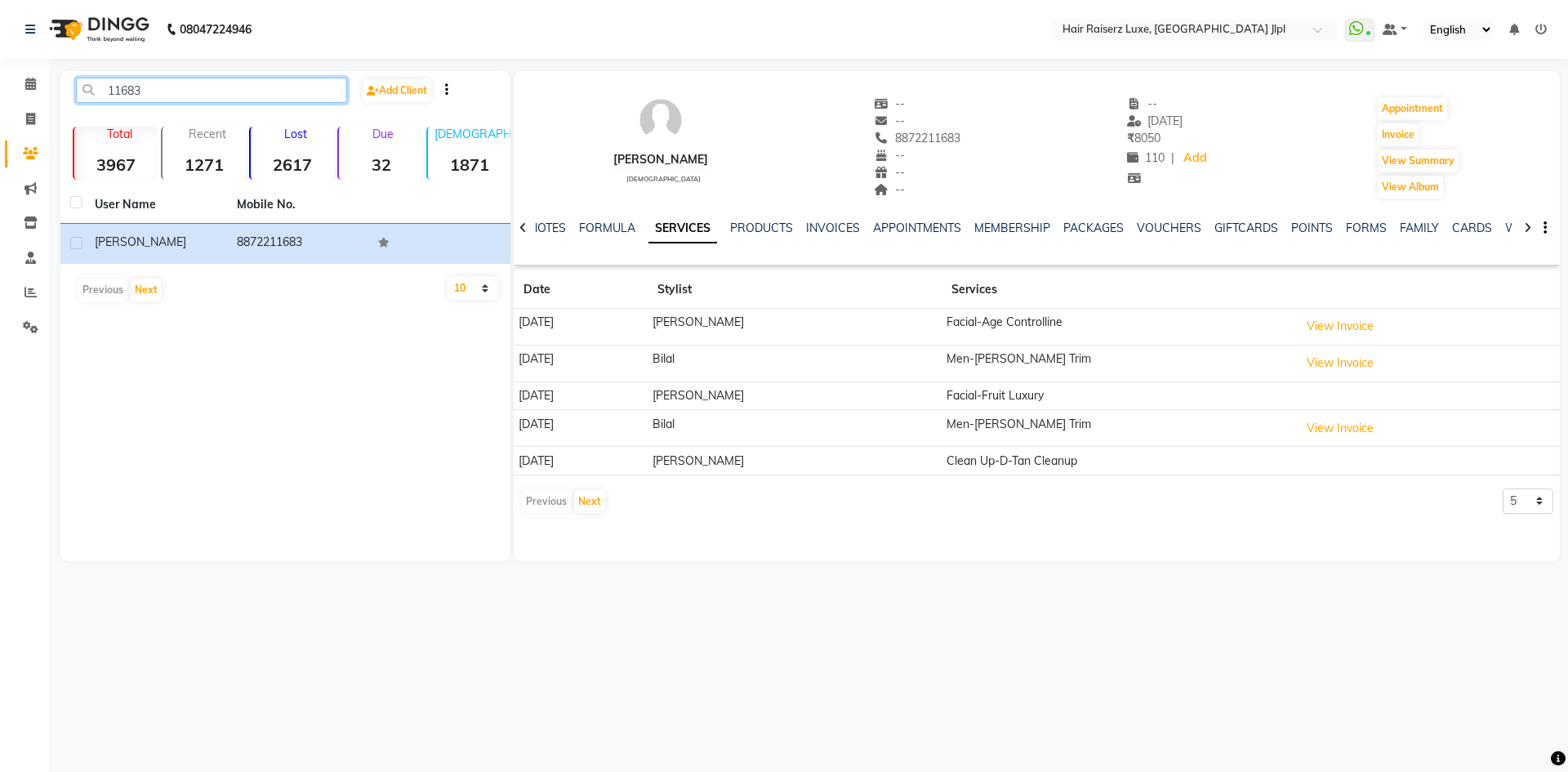
click at [232, 85] on input "11683" at bounding box center [211, 90] width 271 height 26
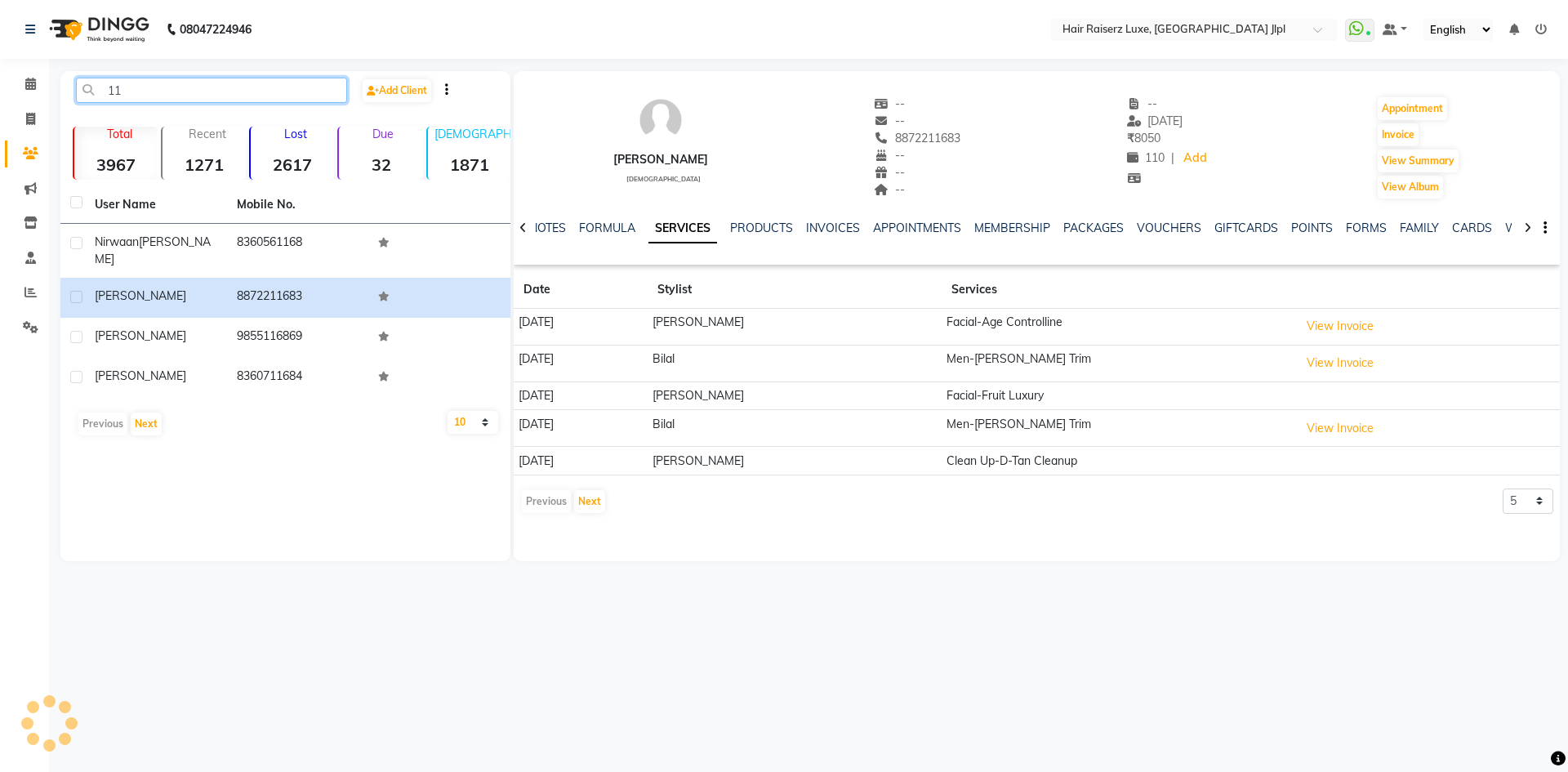
type input "1"
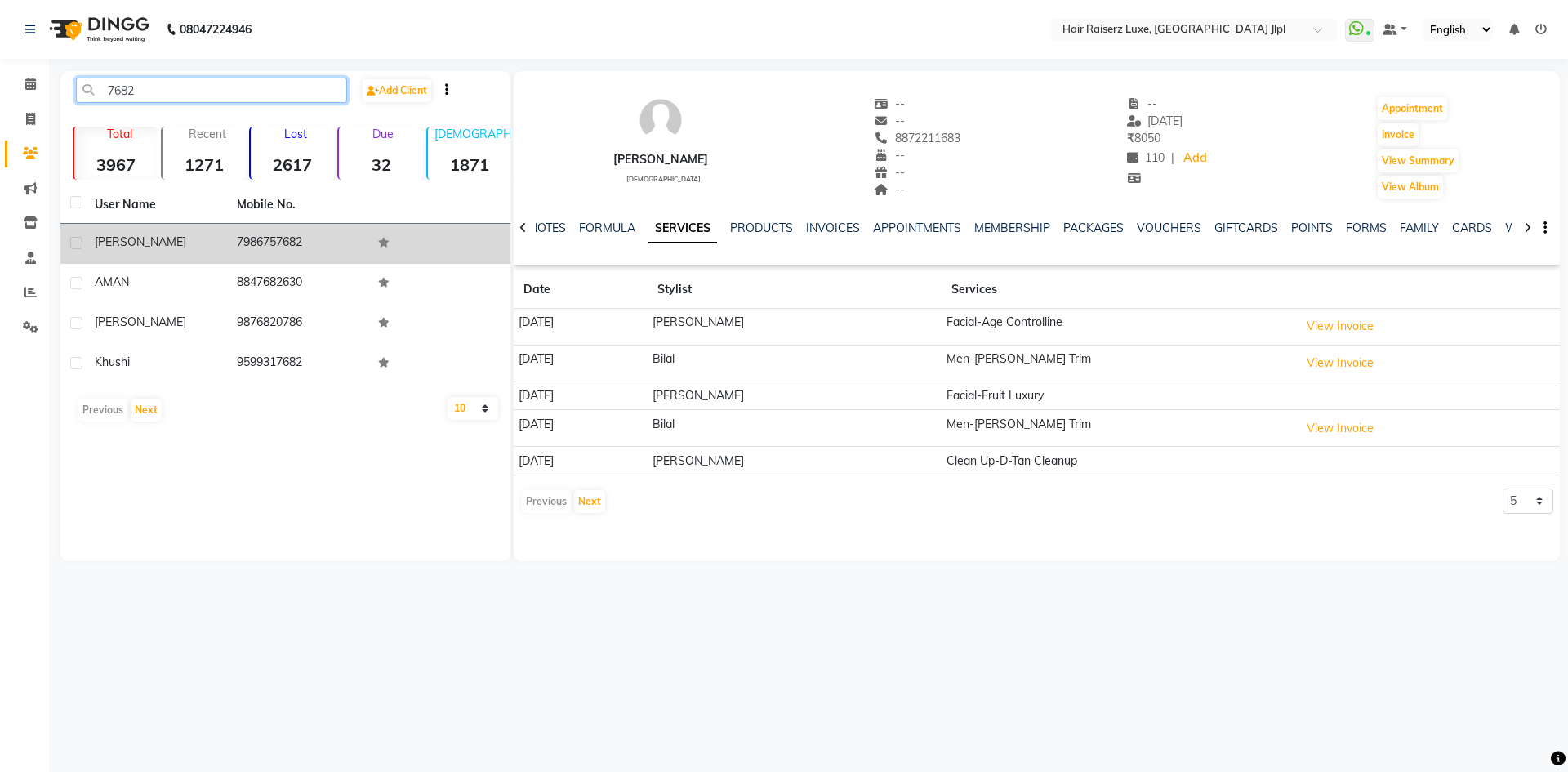
type input "7682"
click at [167, 239] on div "[PERSON_NAME]" at bounding box center [155, 242] width 123 height 17
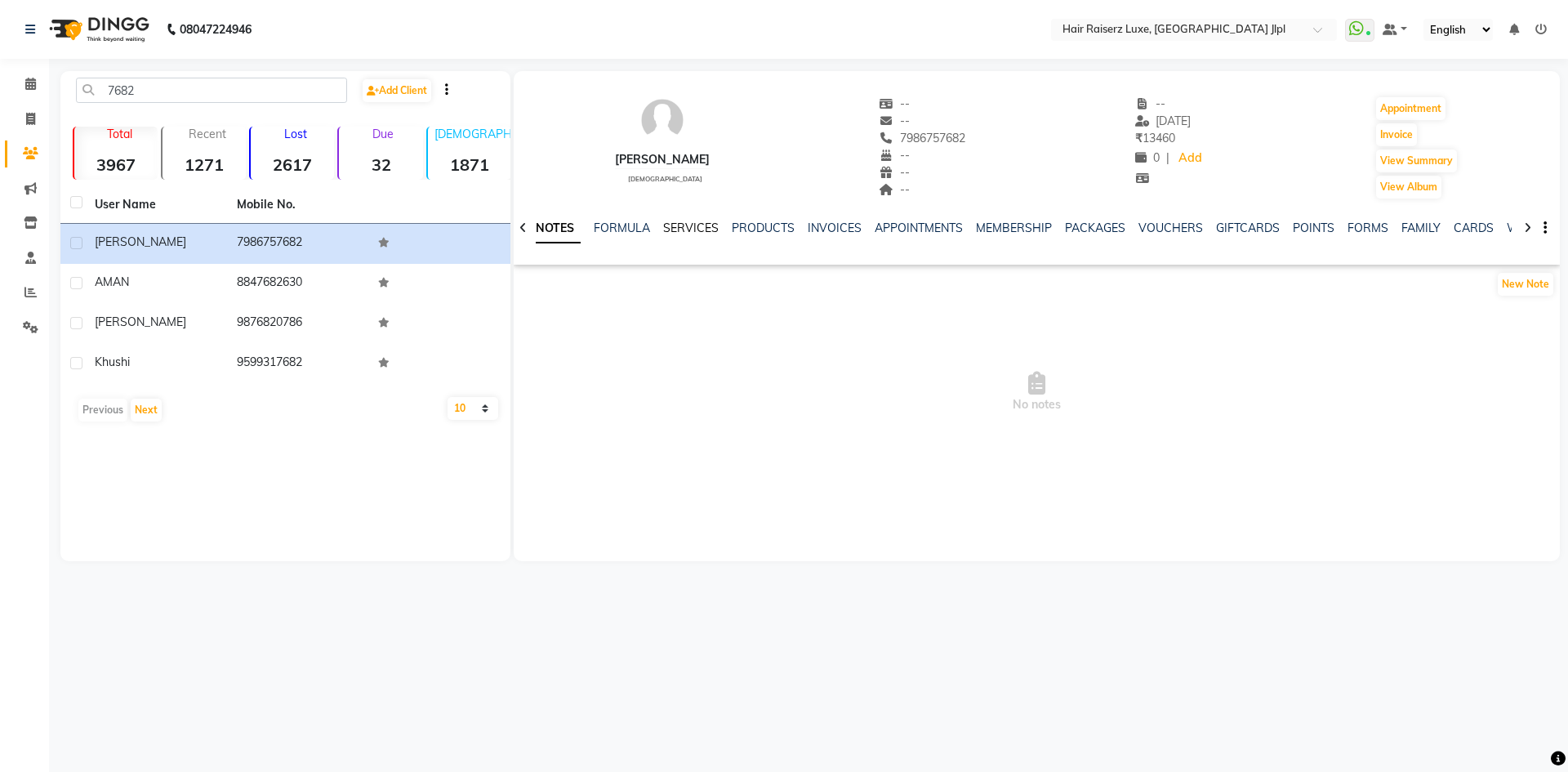
click at [691, 222] on link "SERVICES" at bounding box center [691, 228] width 56 height 15
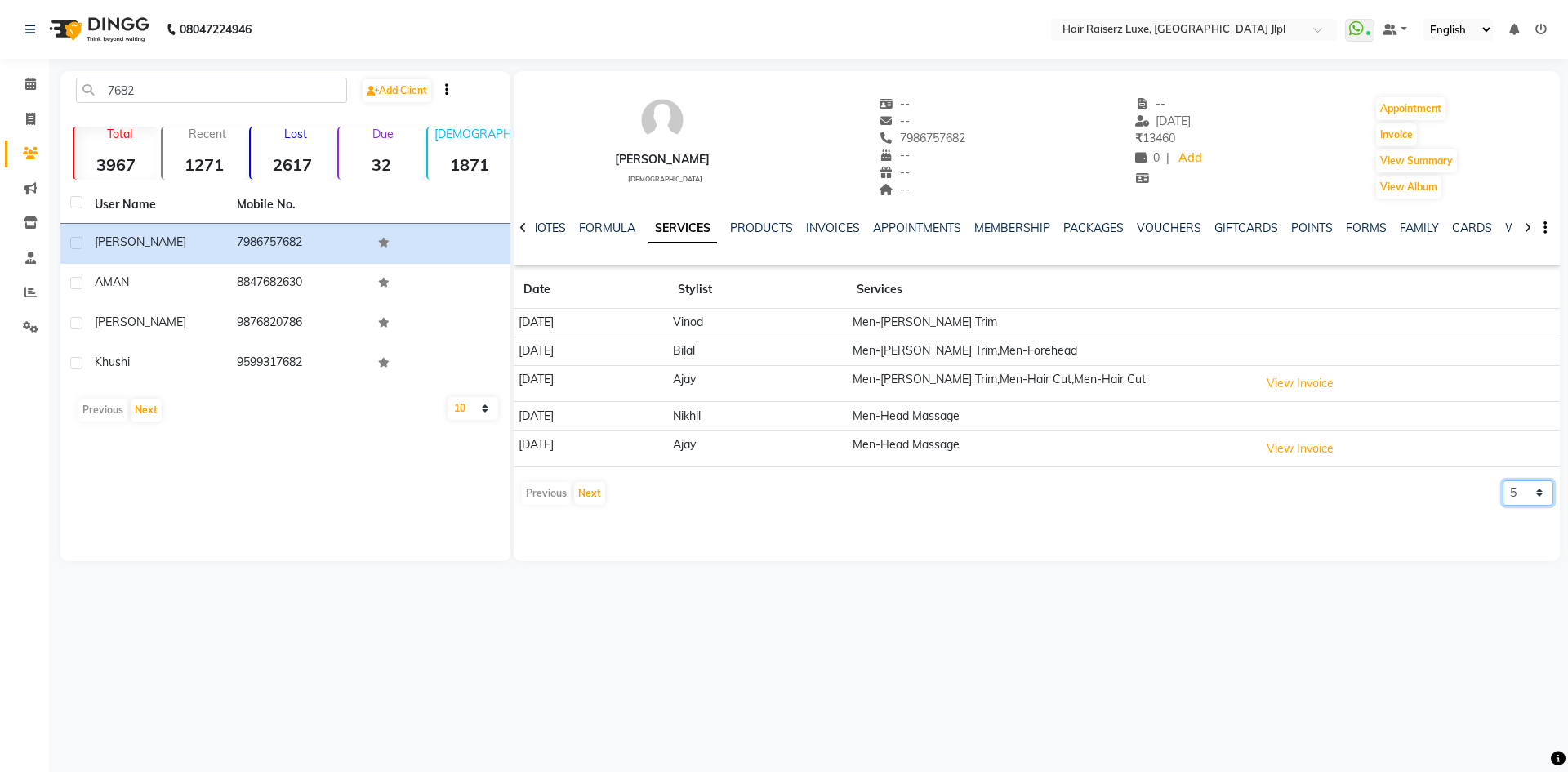
click at [1523, 496] on select "5 10 50 100 500" at bounding box center [1527, 492] width 50 height 26
select select "10"
click at [1503, 480] on select "5 10 50 100 500" at bounding box center [1527, 492] width 50 height 26
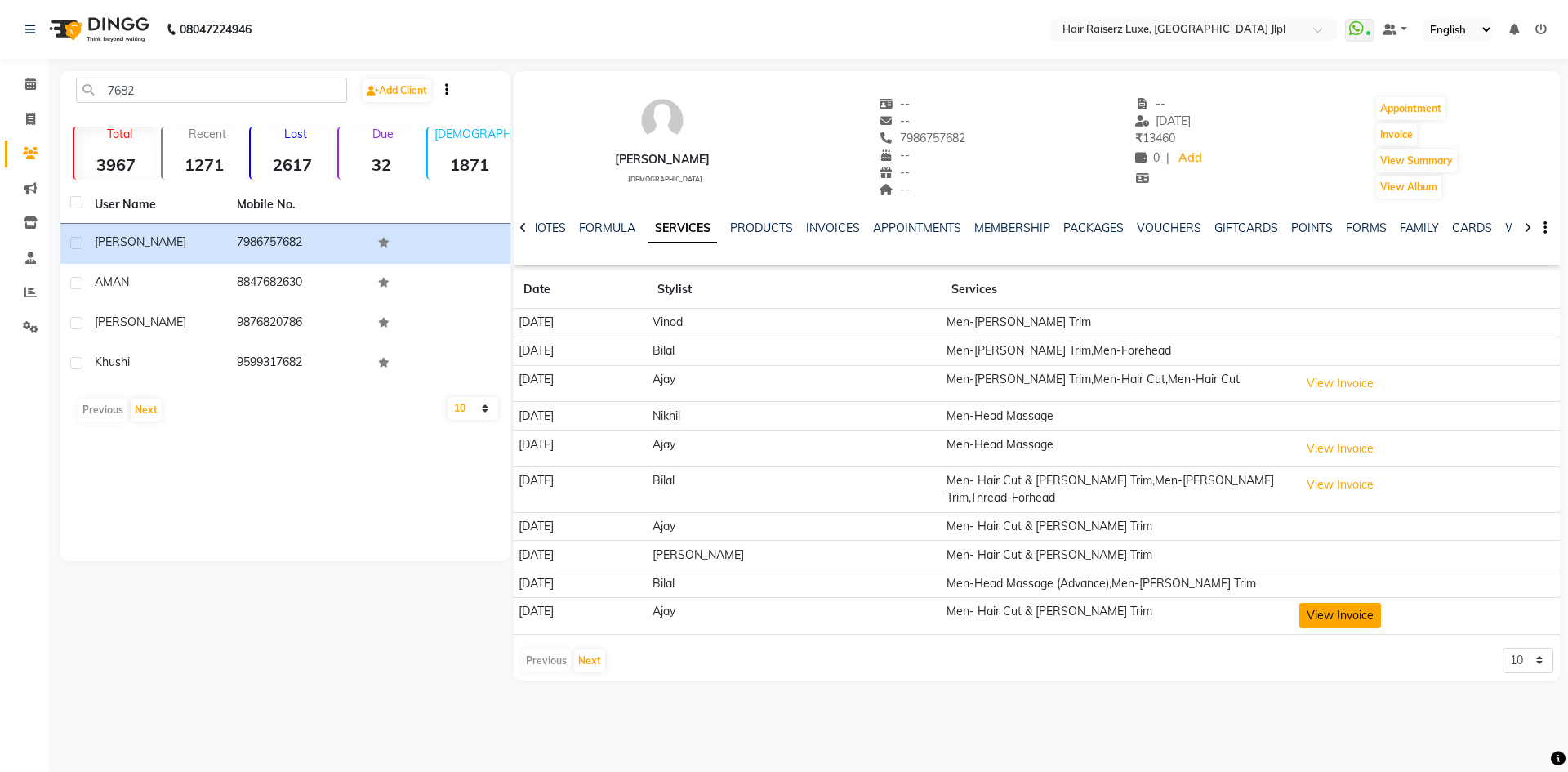
click at [1315, 603] on button "View Invoice" at bounding box center [1340, 615] width 82 height 26
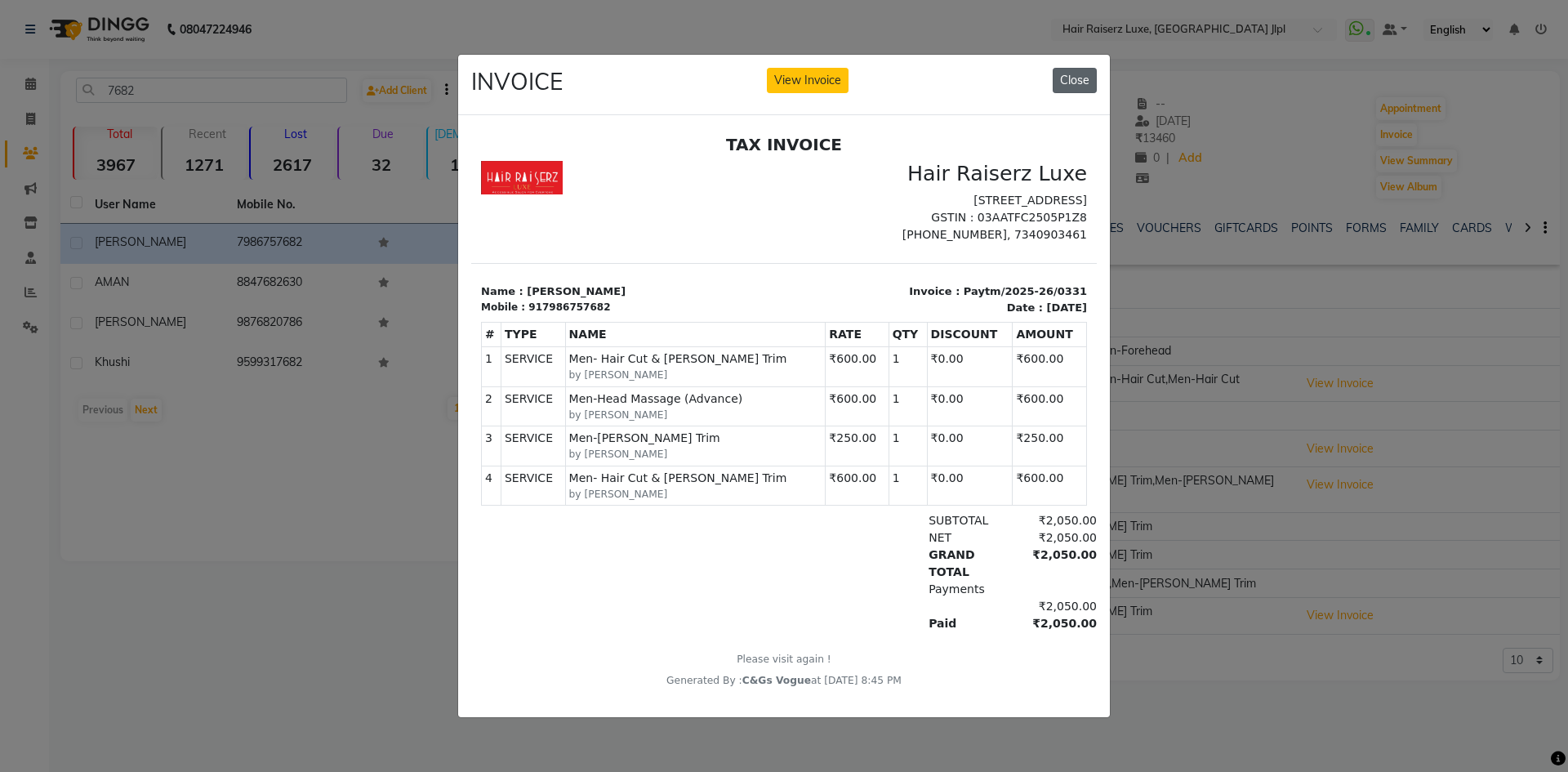
click at [1060, 71] on button "Close" at bounding box center [1074, 80] width 44 height 26
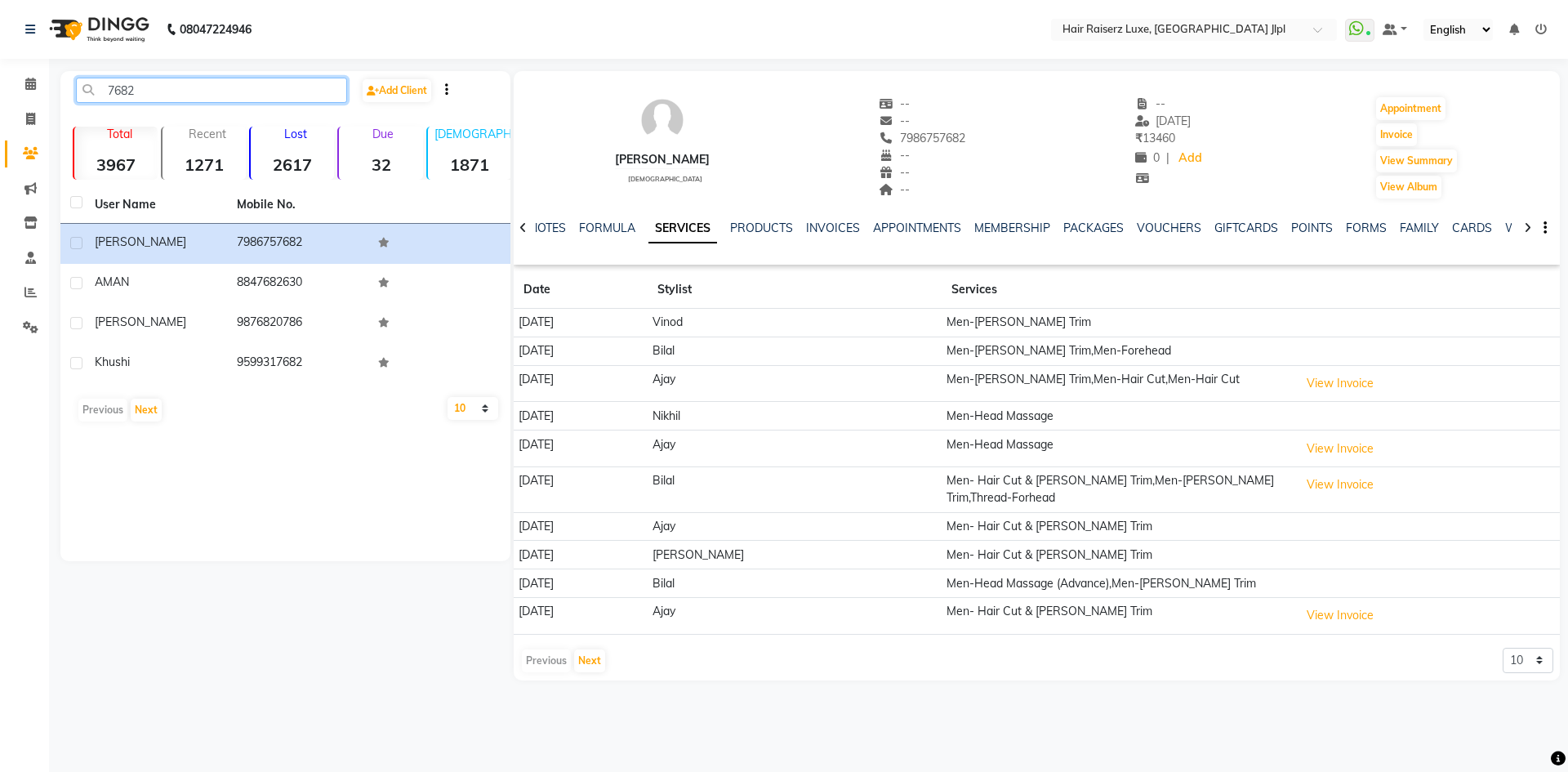
drag, startPoint x: 166, startPoint y: 97, endPoint x: 62, endPoint y: 101, distance: 104.1
click at [64, 102] on div "7682" at bounding box center [211, 90] width 295 height 26
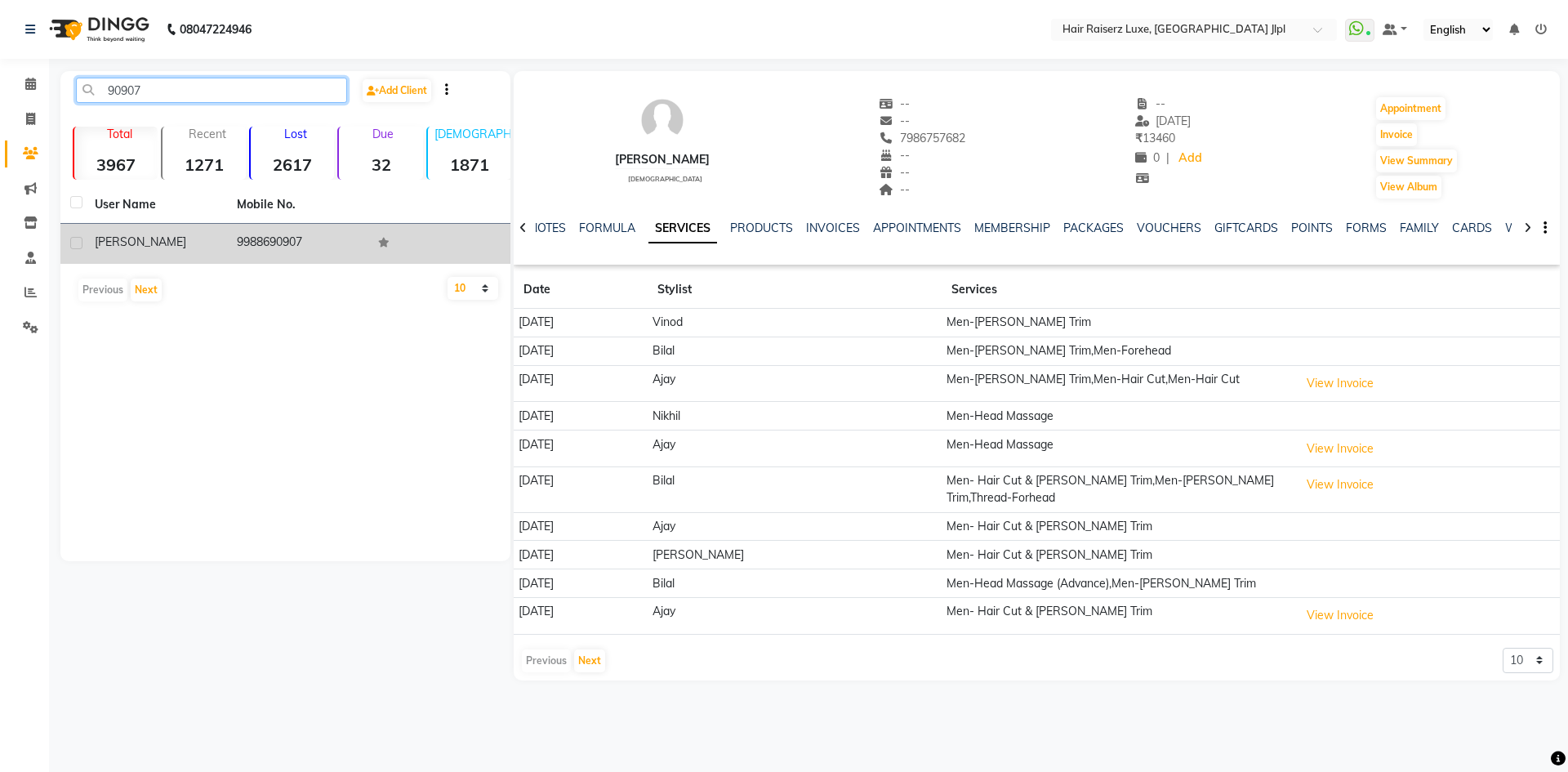
type input "90907"
click at [160, 251] on td "[PERSON_NAME]" at bounding box center [155, 244] width 142 height 40
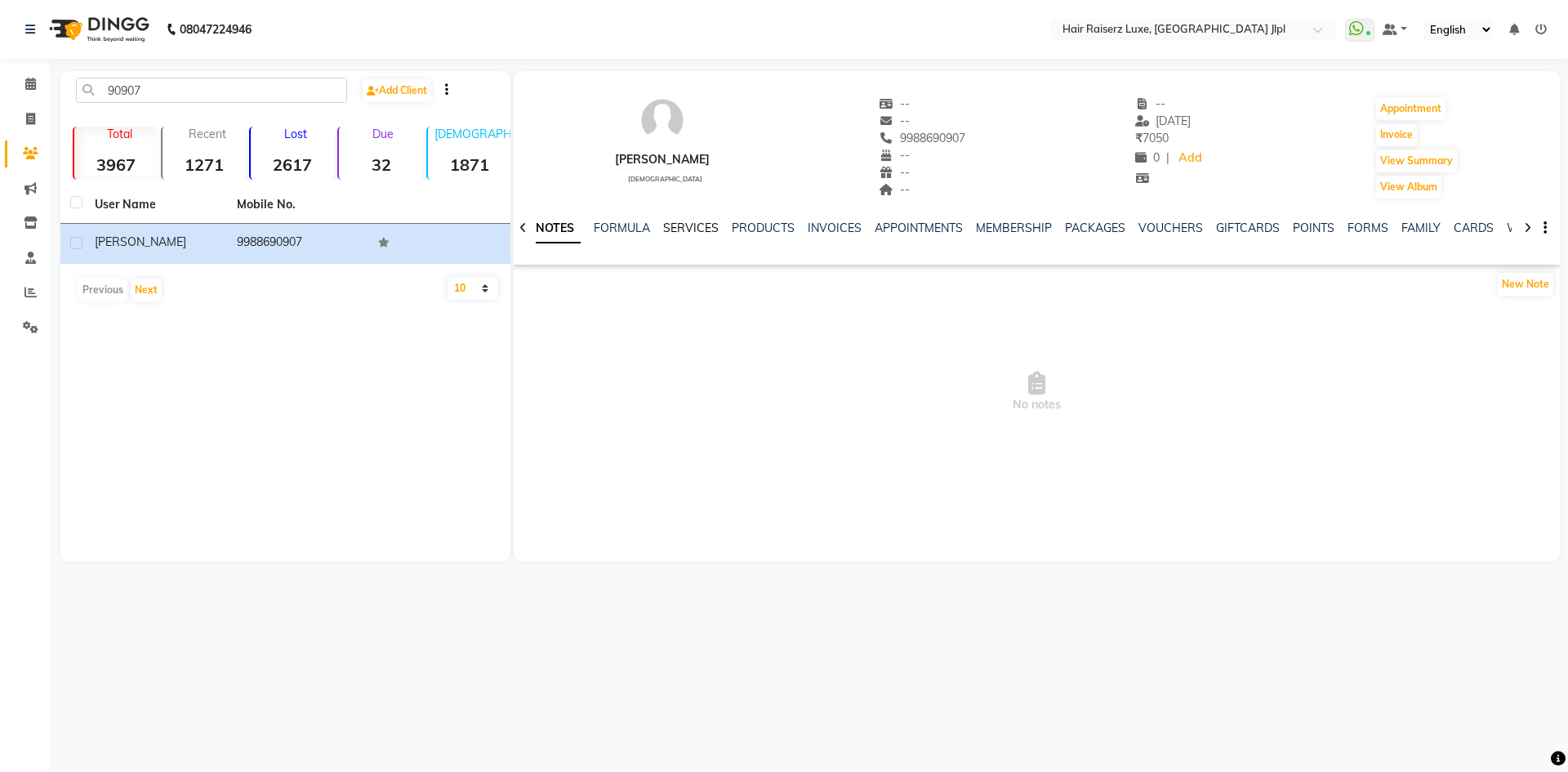
click at [698, 221] on link "SERVICES" at bounding box center [691, 228] width 56 height 15
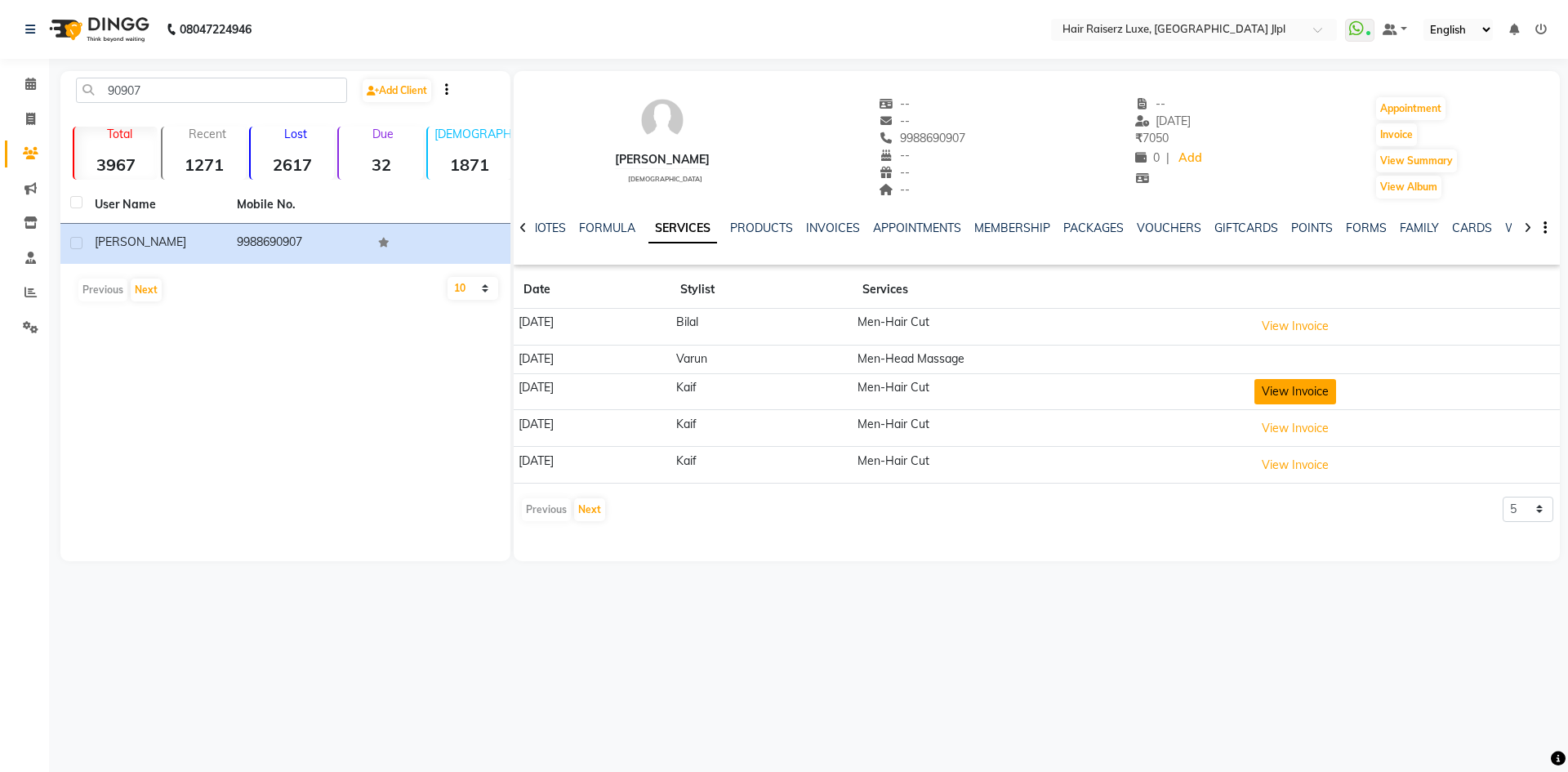
click at [1310, 385] on button "View Invoice" at bounding box center [1295, 392] width 82 height 26
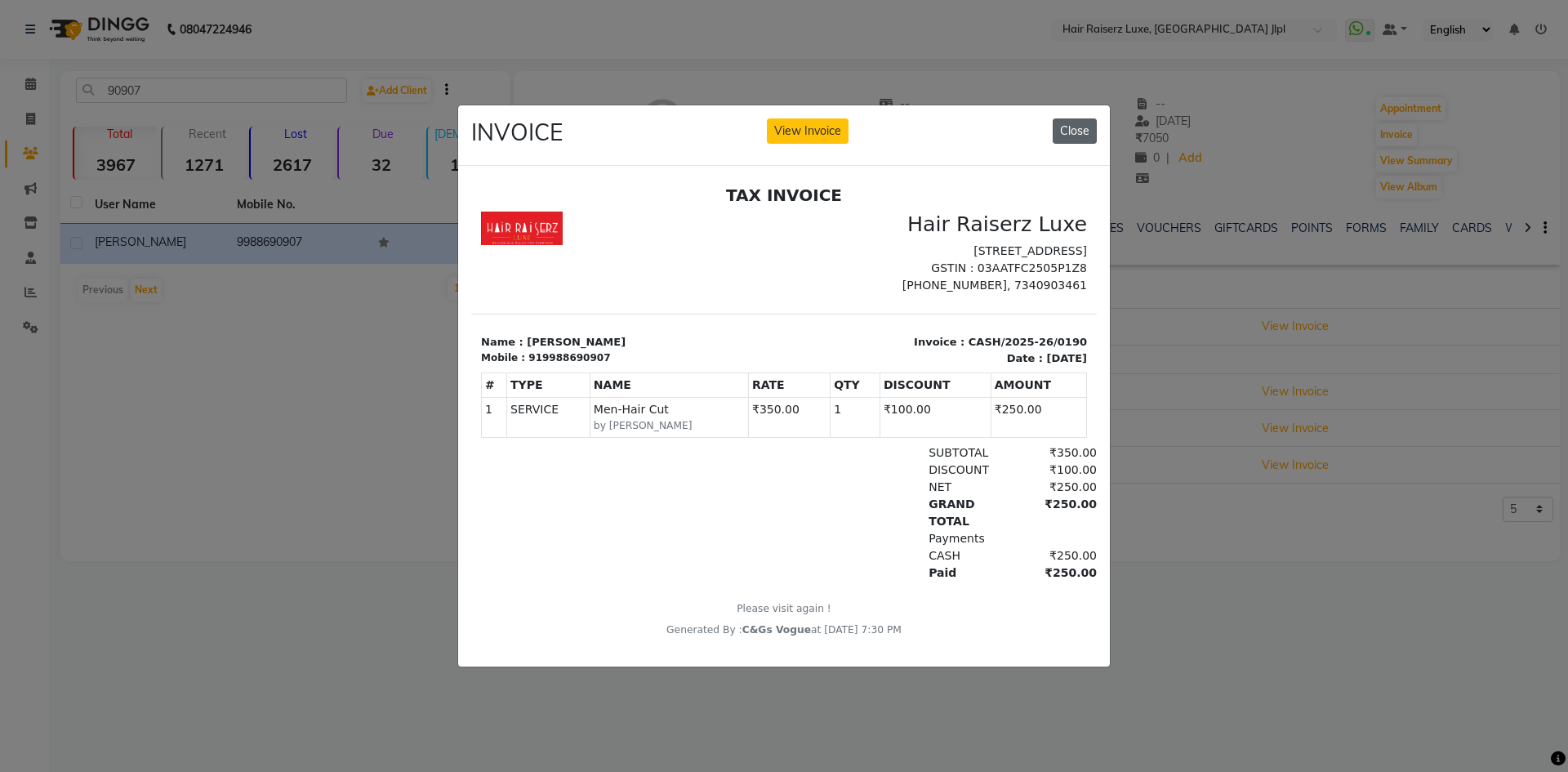
click at [1062, 129] on button "Close" at bounding box center [1074, 131] width 44 height 26
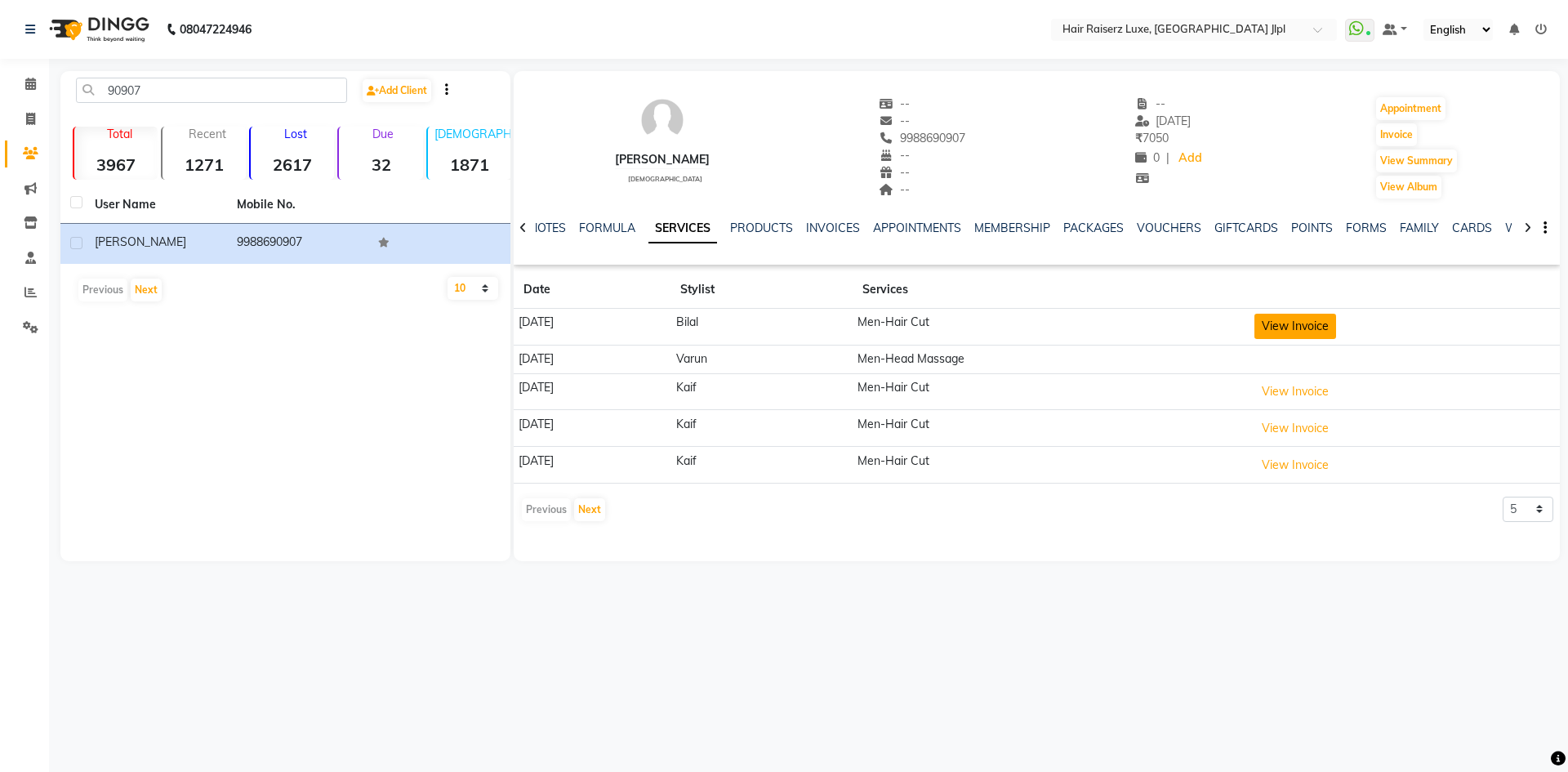
click at [1316, 319] on button "View Invoice" at bounding box center [1295, 326] width 82 height 26
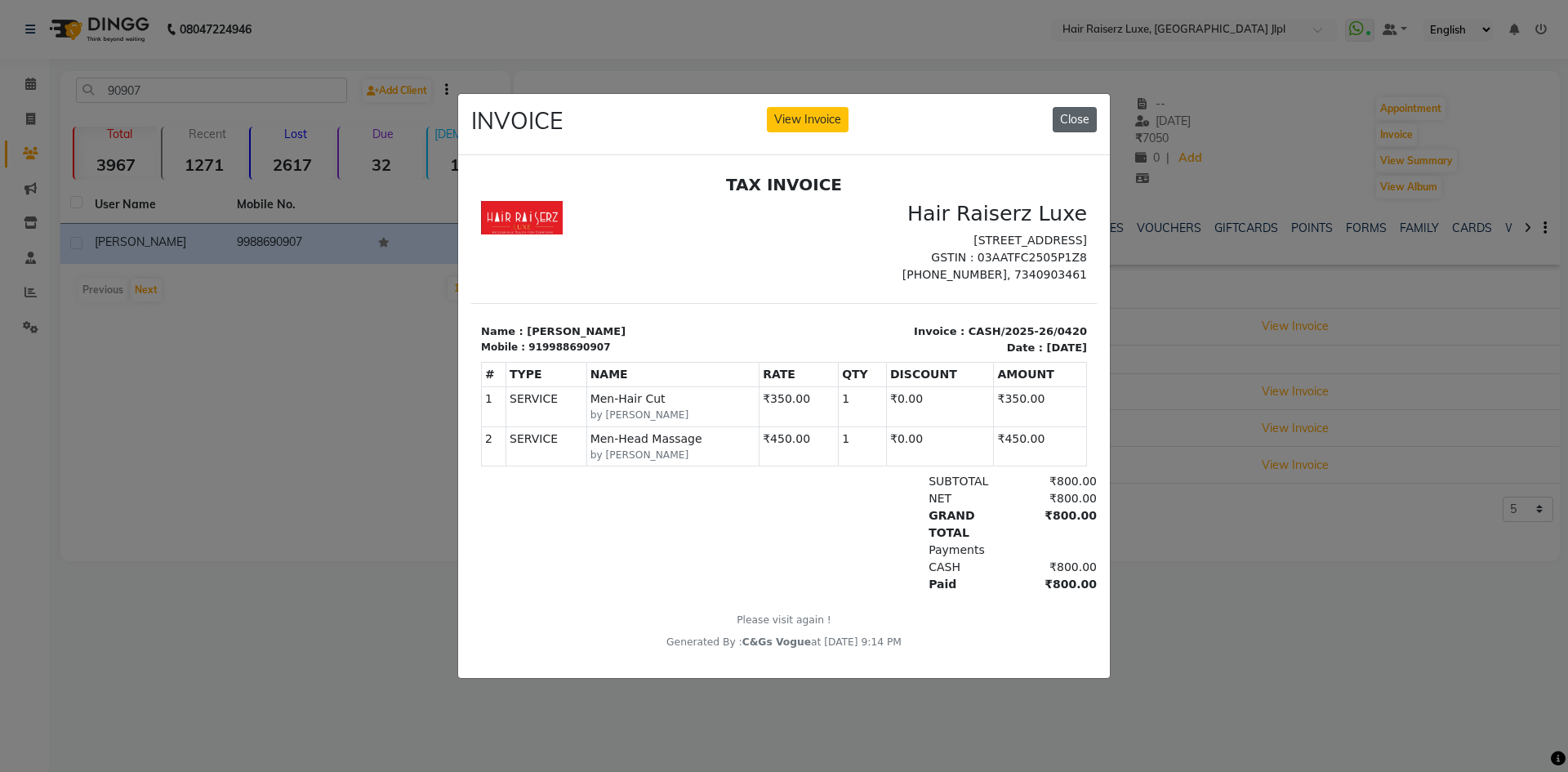
click at [1059, 113] on button "Close" at bounding box center [1074, 119] width 44 height 26
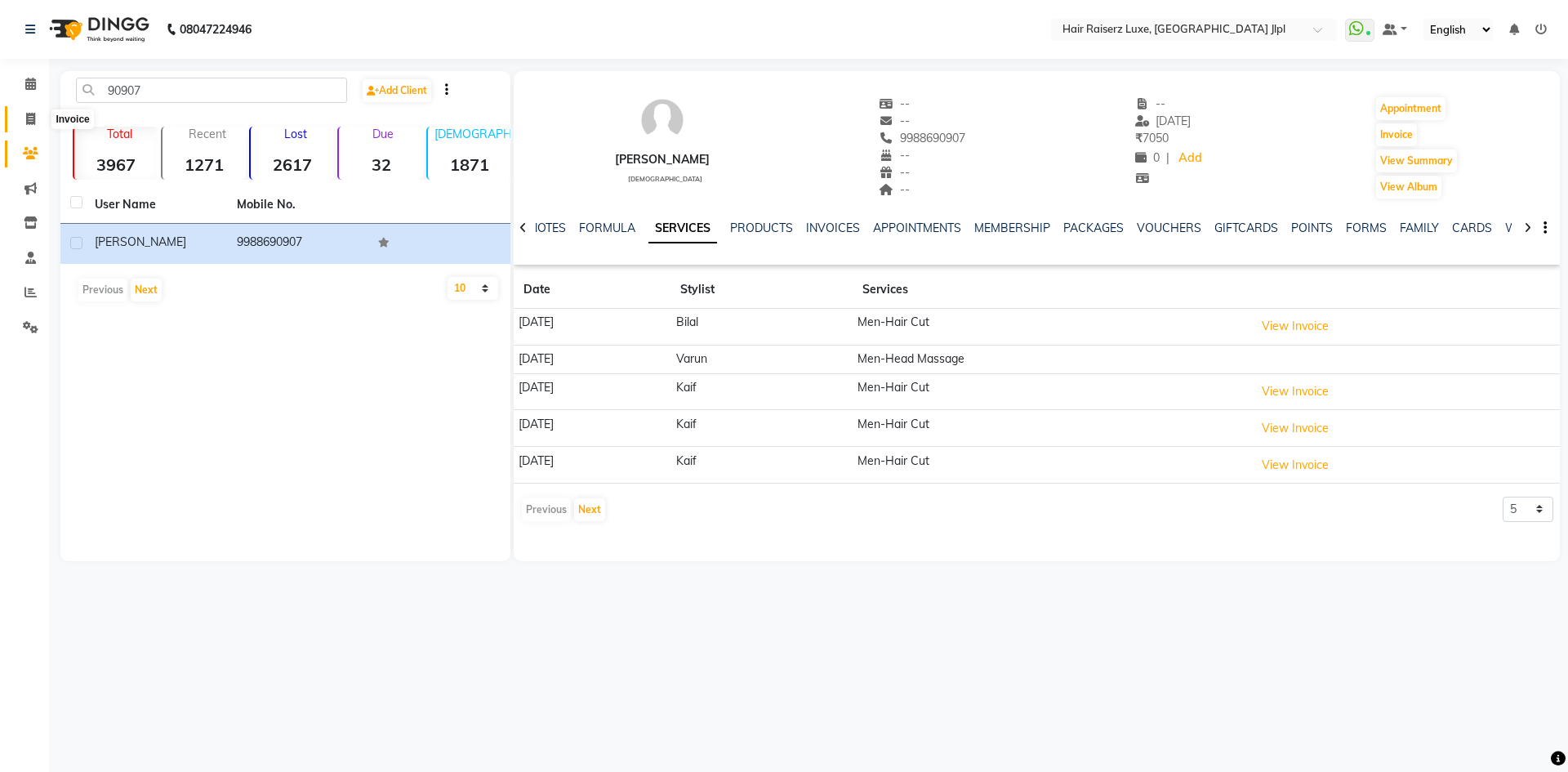
click at [31, 127] on span at bounding box center [31, 119] width 28 height 19
select select "service"
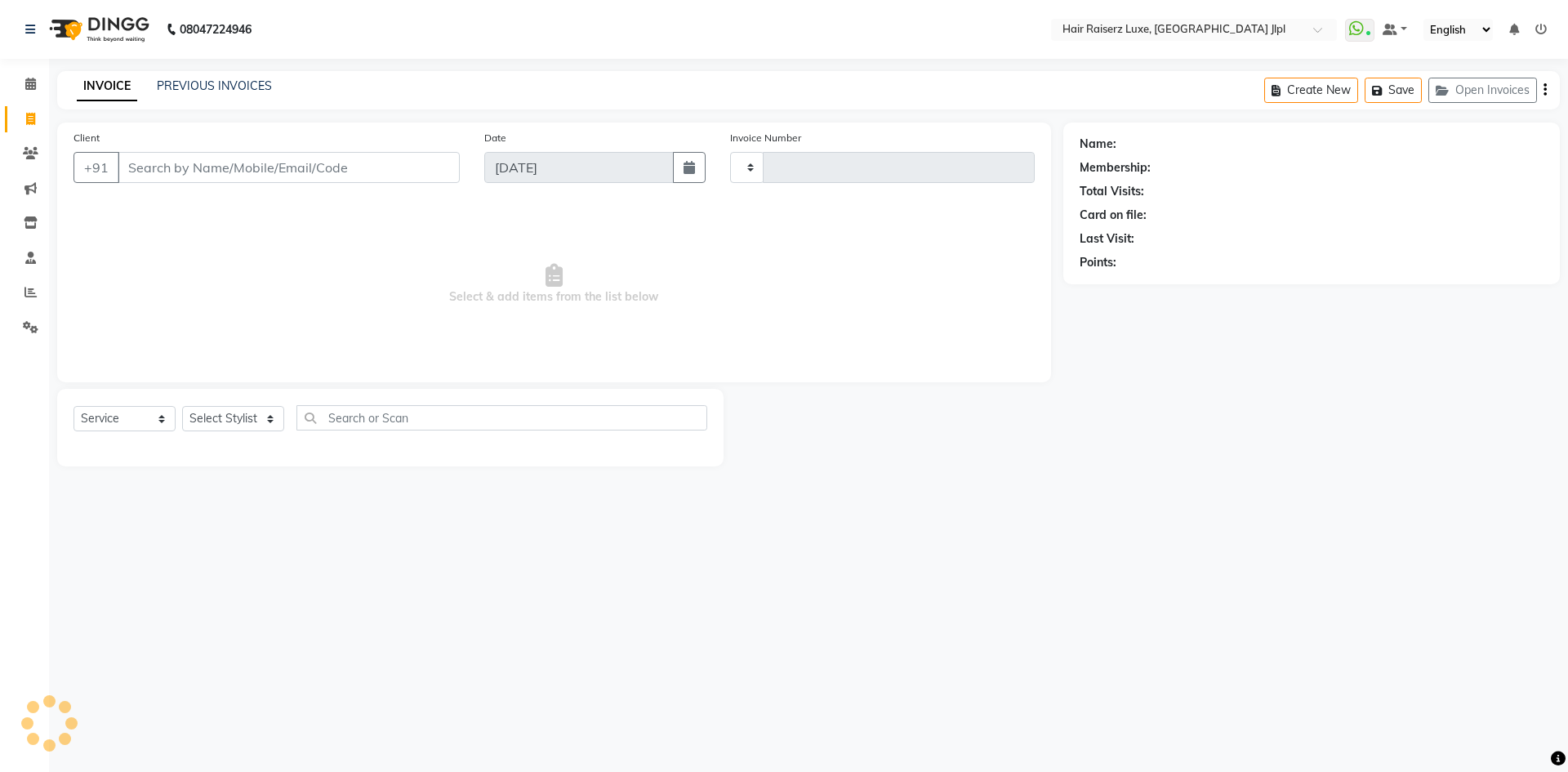
type input "3243"
select select "5409"
click at [236, 86] on link "PREVIOUS INVOICES" at bounding box center [214, 86] width 116 height 15
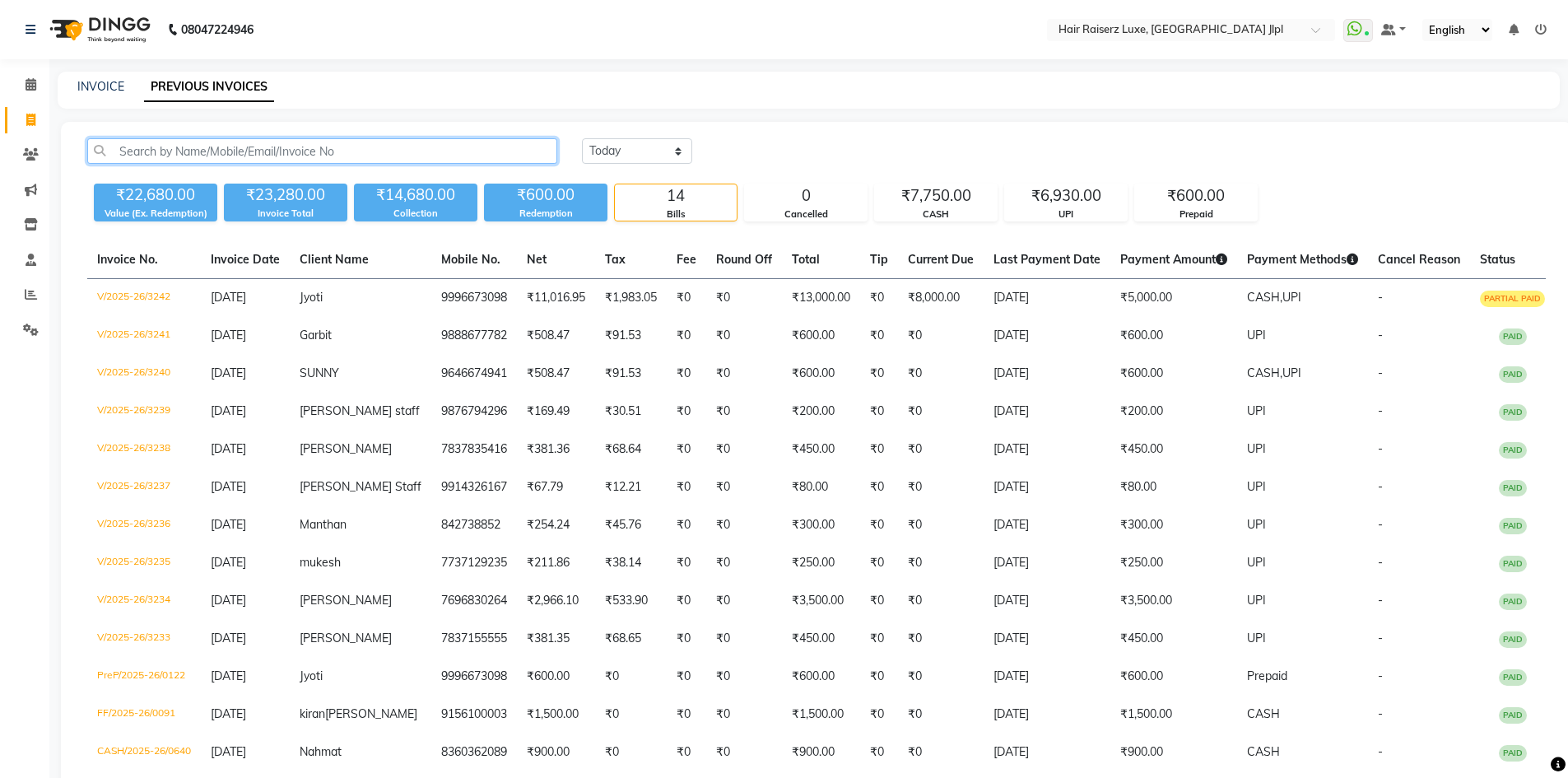
click at [153, 151] on input "text" at bounding box center [322, 151] width 470 height 26
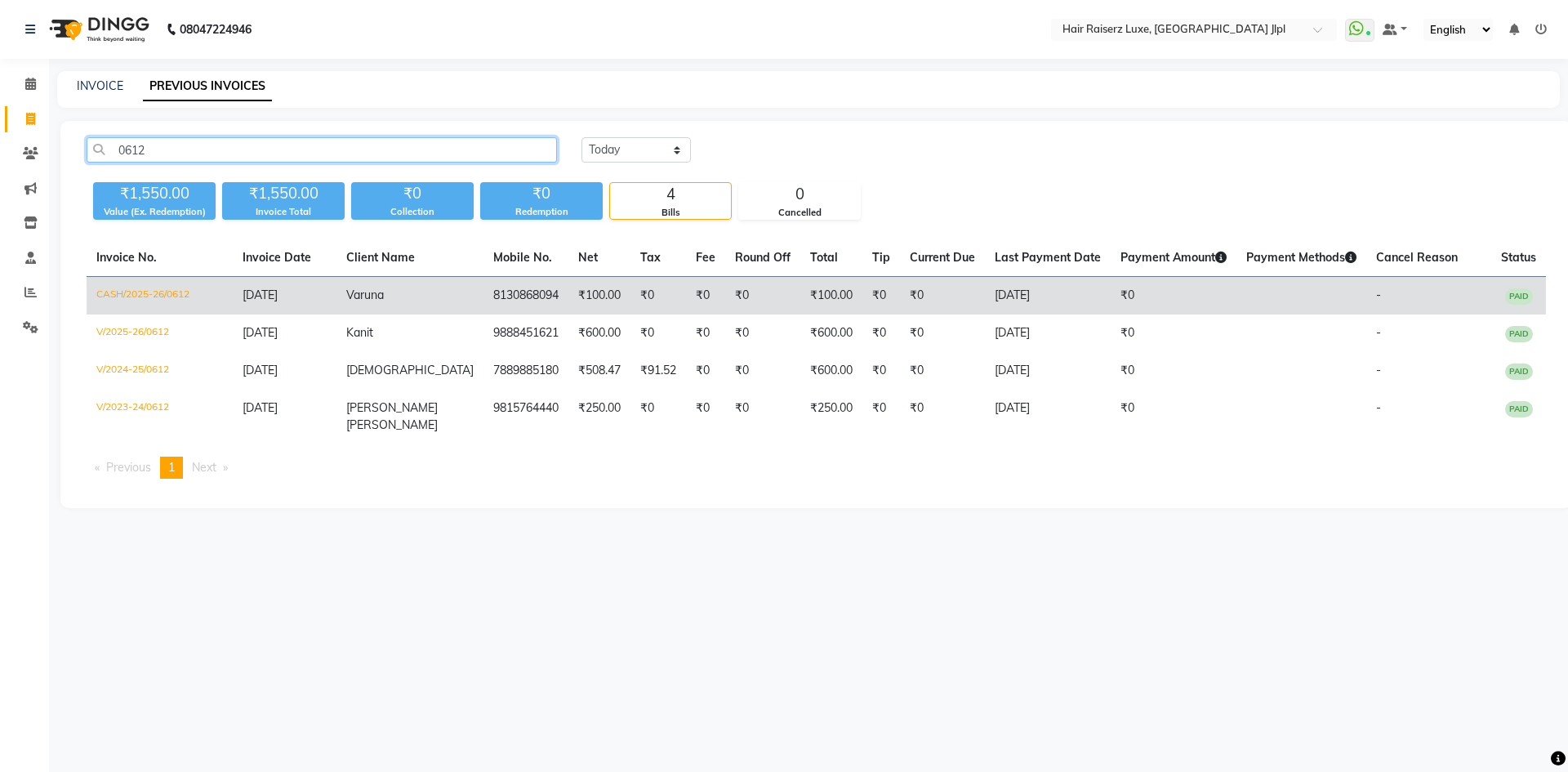
type input "0612"
click at [246, 292] on span "[DATE]" at bounding box center [260, 295] width 35 height 15
